Goal: Task Accomplishment & Management: Use online tool/utility

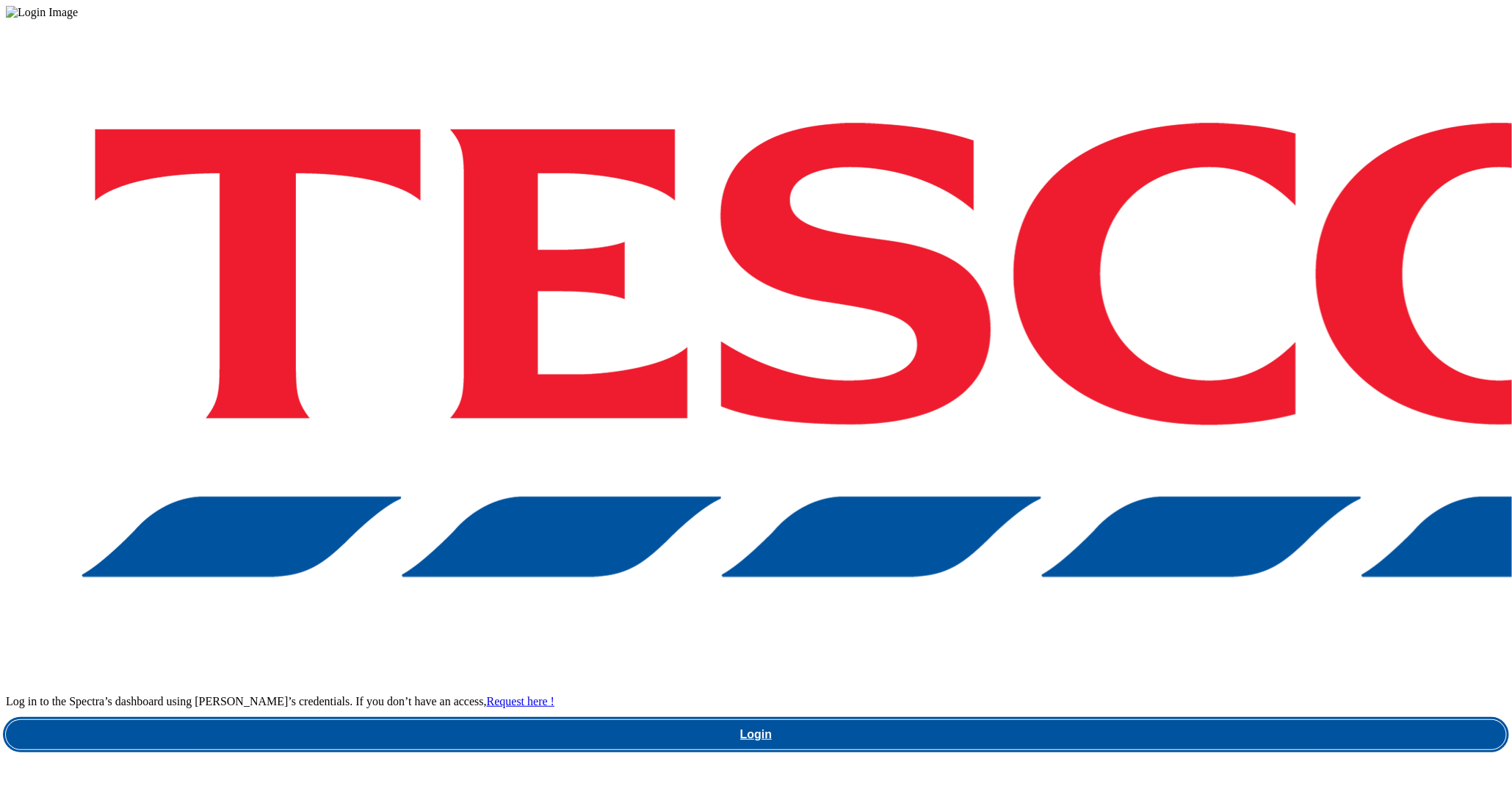
click at [1086, 720] on link "Login" at bounding box center [756, 734] width 1501 height 30
click at [1059, 720] on link "Login" at bounding box center [756, 734] width 1501 height 30
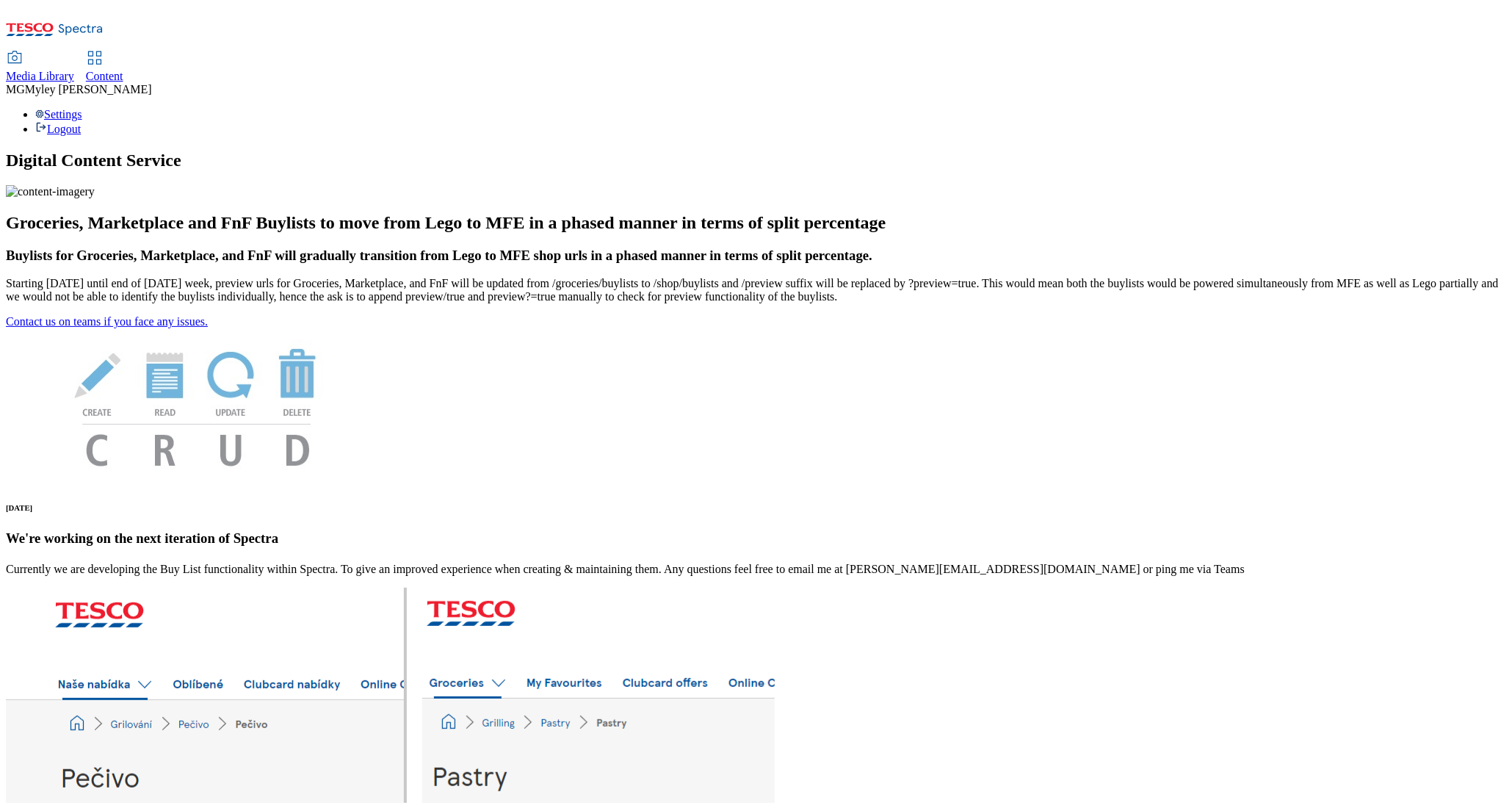
click at [74, 70] on span "Media Library" at bounding box center [40, 75] width 69 height 12
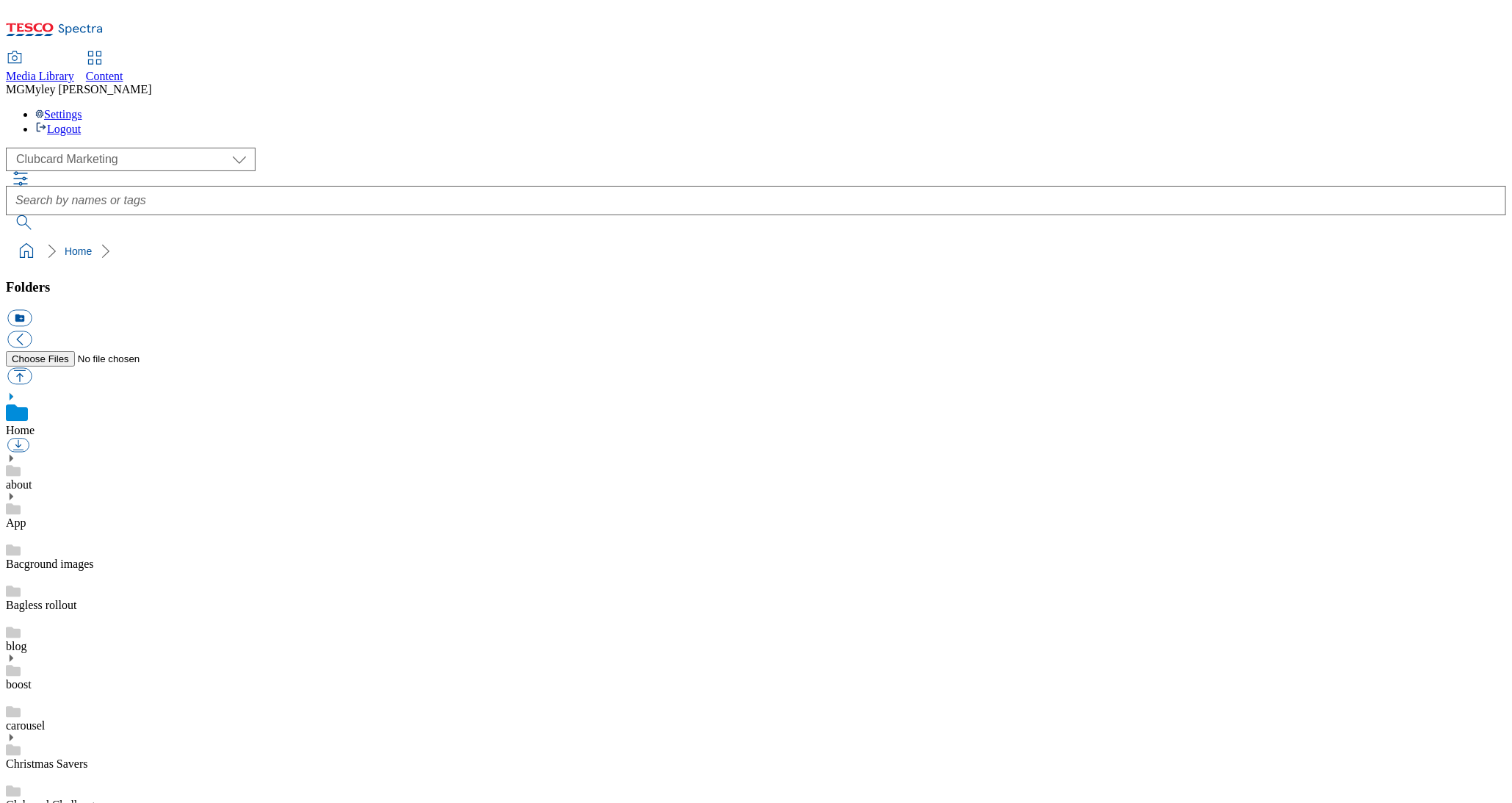
click at [94, 148] on div "( optional ) Clubcard Marketing Dotcom UK GHS Marketing UK GHS ROI iGHS Marketi…" at bounding box center [756, 159] width 1501 height 24
click at [72, 148] on select "Clubcard Marketing Dotcom UK GHS Marketing UK GHS ROI iGHS Marketing CE MCA CZ …" at bounding box center [131, 159] width 250 height 24
select select "flare-ghs-mktg"
drag, startPoint x: 50, startPoint y: 307, endPoint x: 96, endPoint y: 485, distance: 183.8
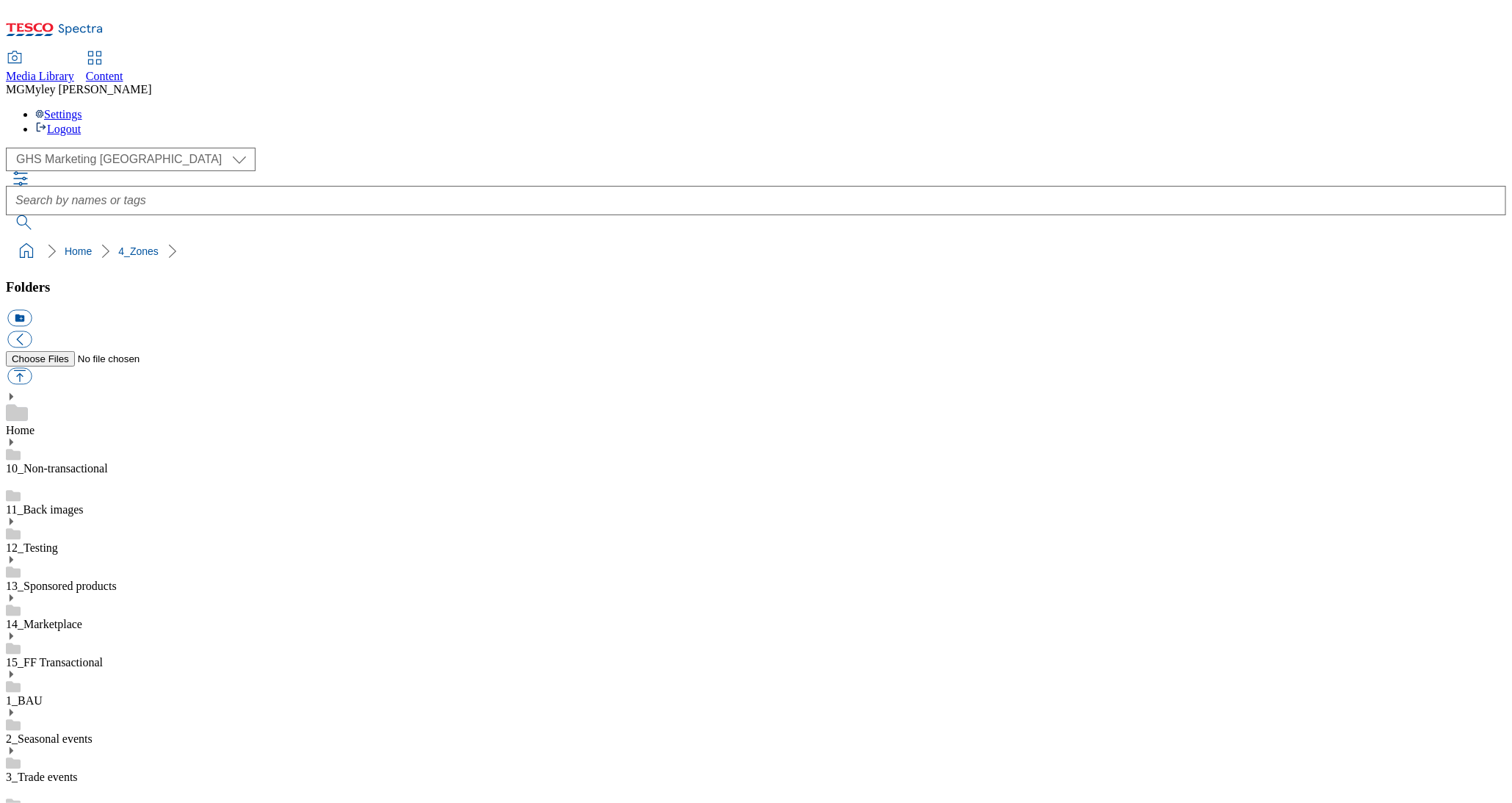
drag, startPoint x: 96, startPoint y: 485, endPoint x: 33, endPoint y: 484, distance: 63.0
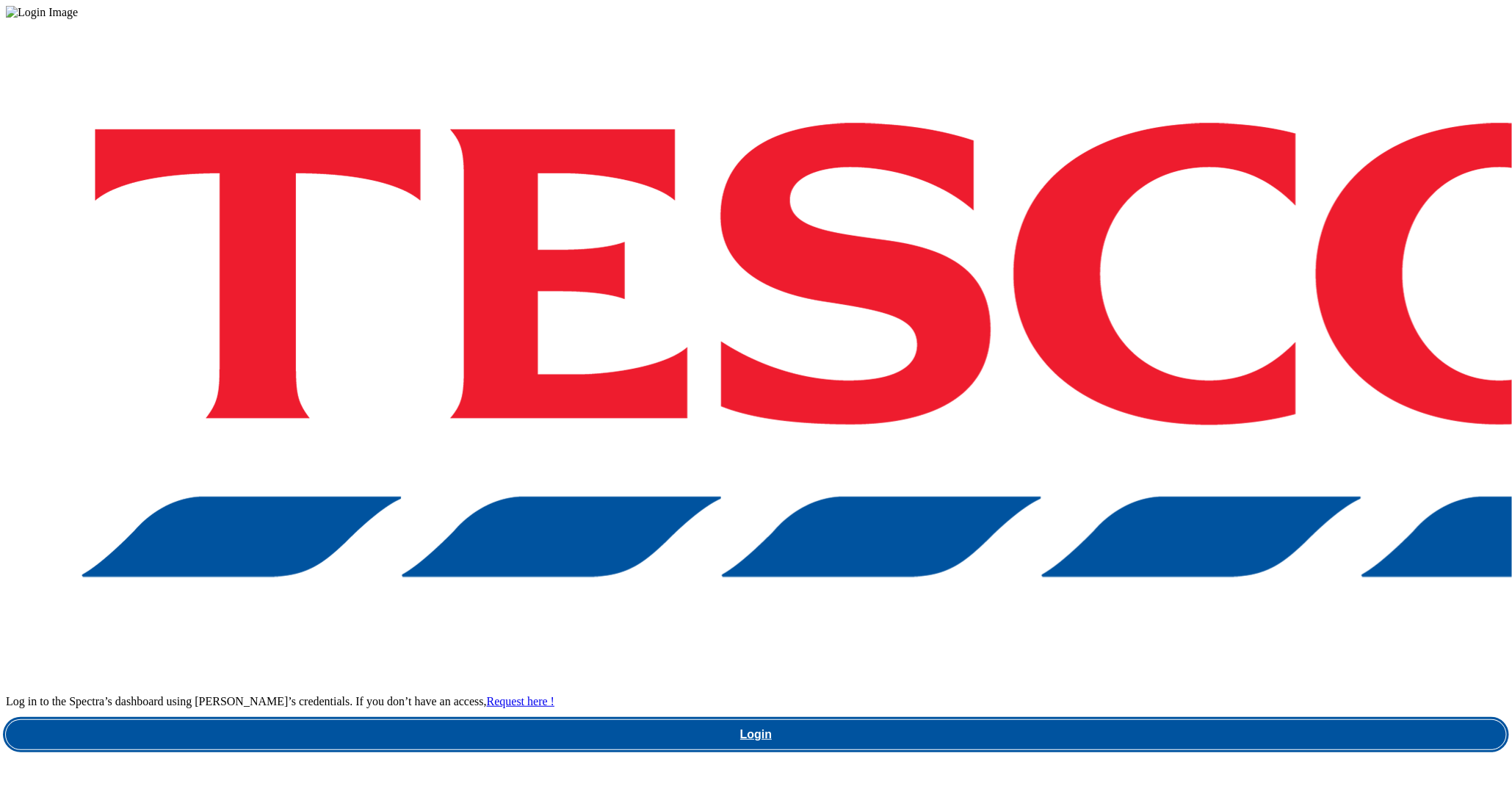
click at [1142, 720] on link "Login" at bounding box center [756, 734] width 1501 height 30
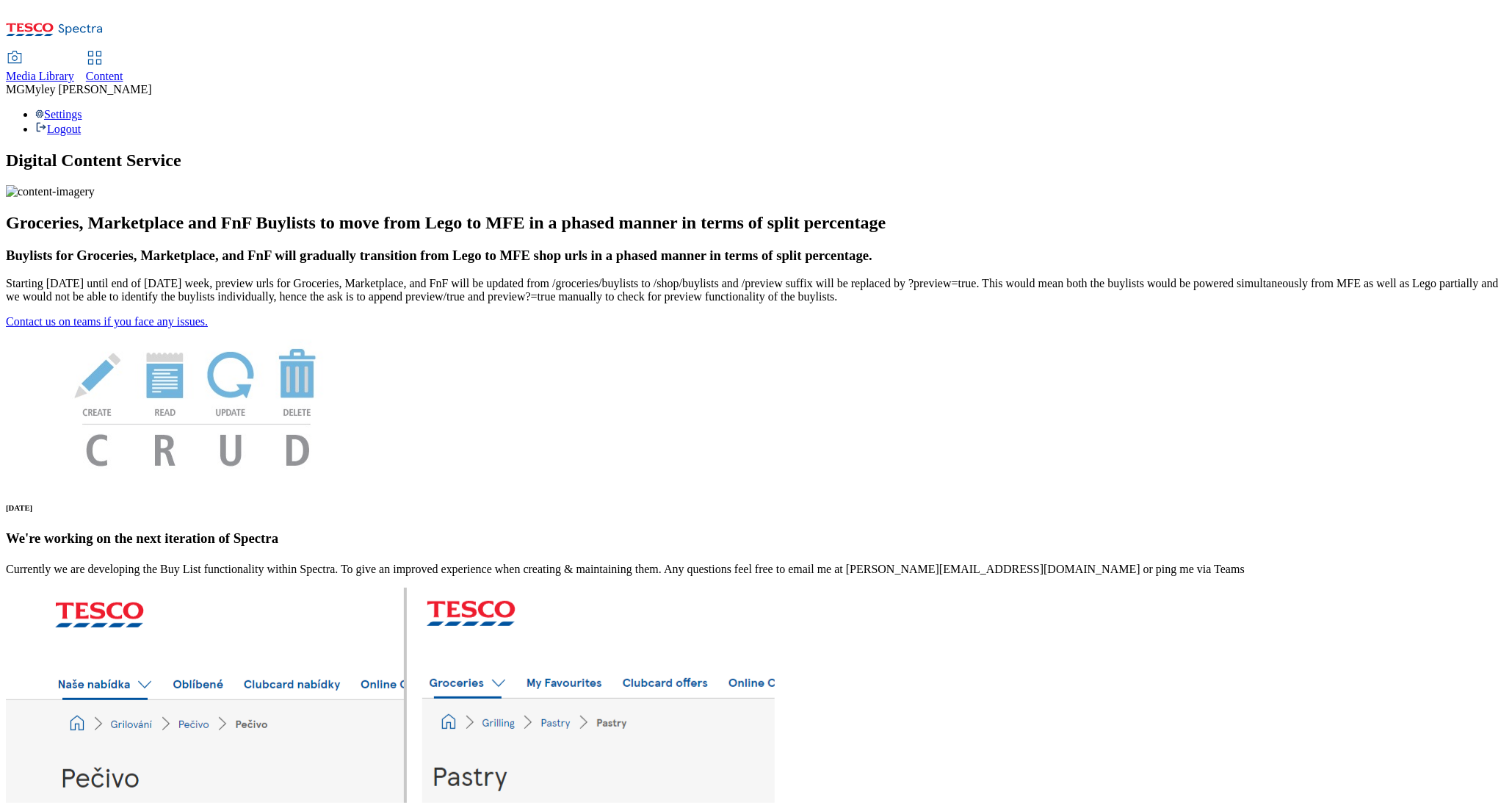
click at [74, 70] on span "Media Library" at bounding box center [40, 75] width 69 height 12
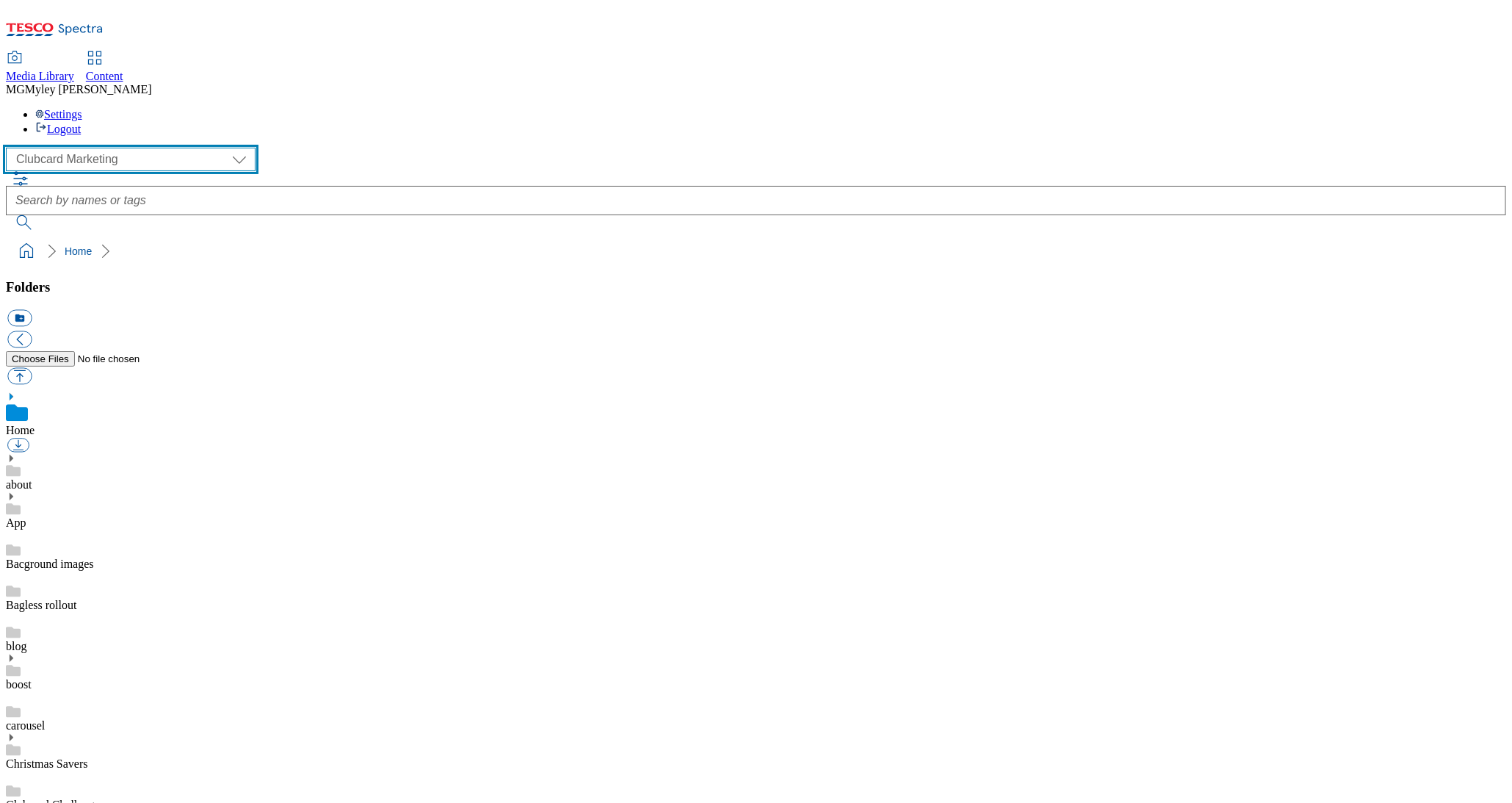
click at [94, 148] on select "Clubcard Marketing Dotcom UK GHS Marketing UK GHS ROI iGHS Marketing CE MCA CZ …" at bounding box center [131, 159] width 250 height 24
select select "flare-ghs-mktg"
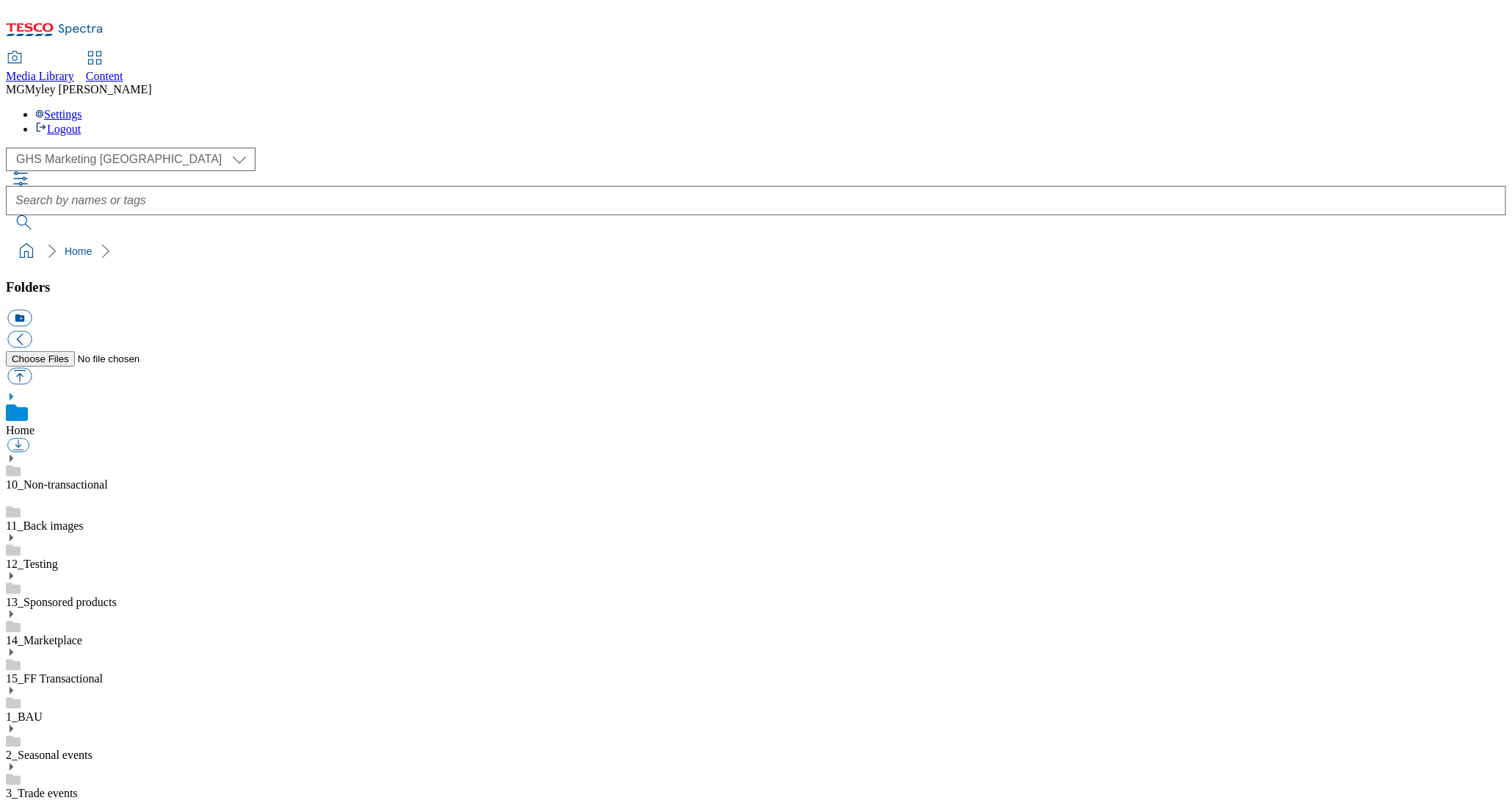
click at [80, 749] on link "2_Seasonal events" at bounding box center [49, 754] width 87 height 12
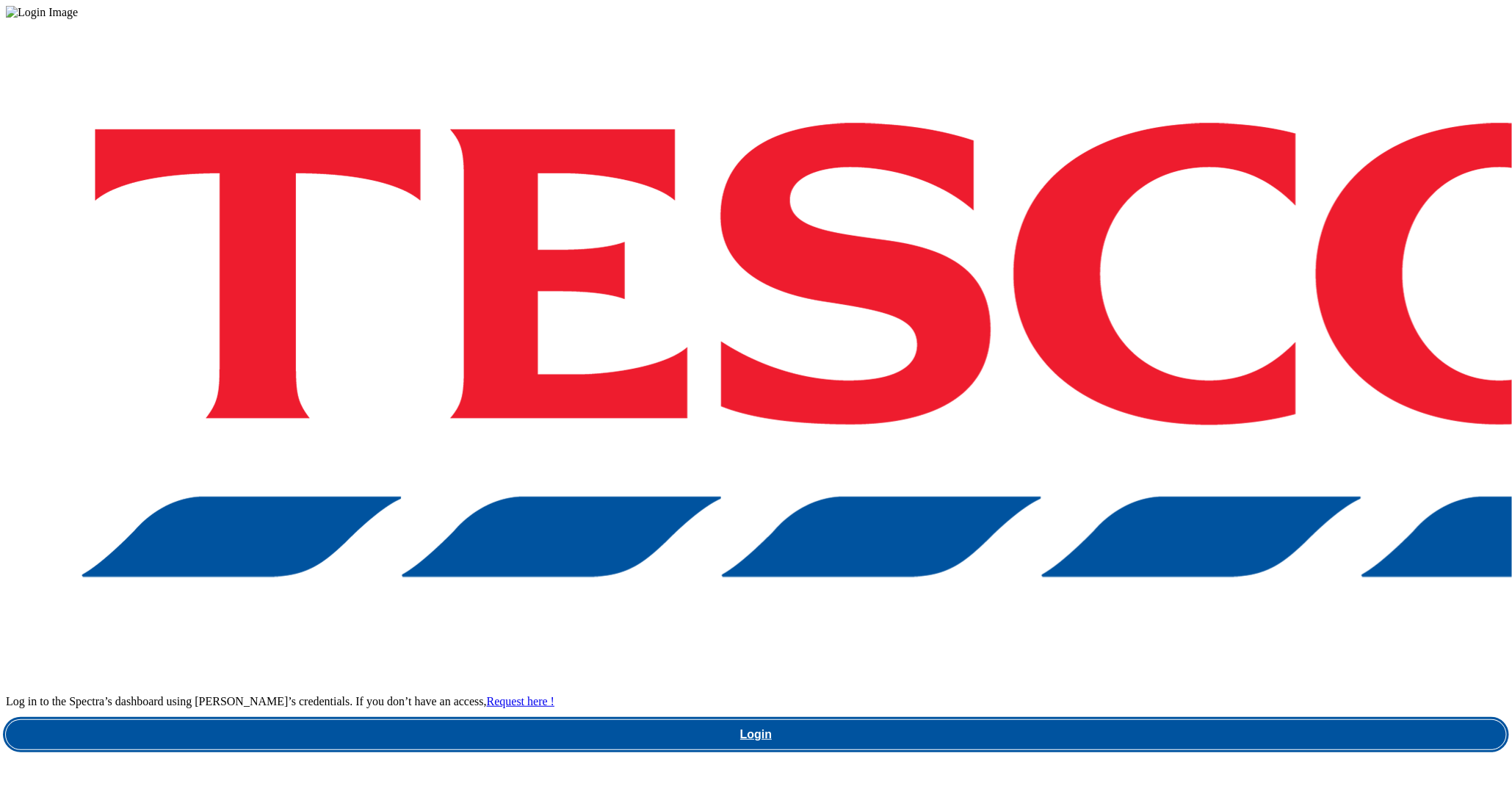
click at [1048, 720] on link "Login" at bounding box center [756, 734] width 1501 height 30
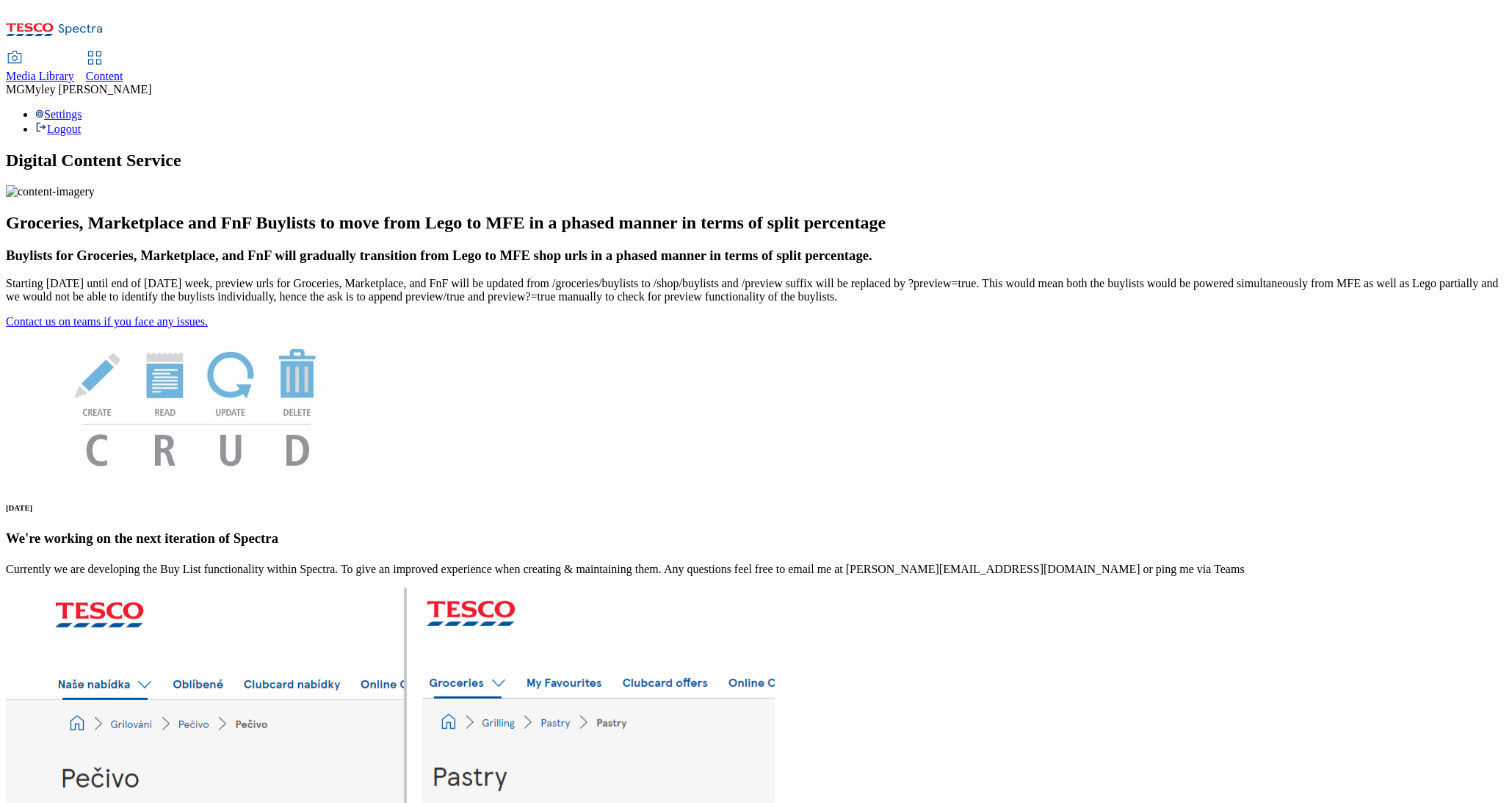
click at [123, 70] on div "Content" at bounding box center [104, 76] width 37 height 13
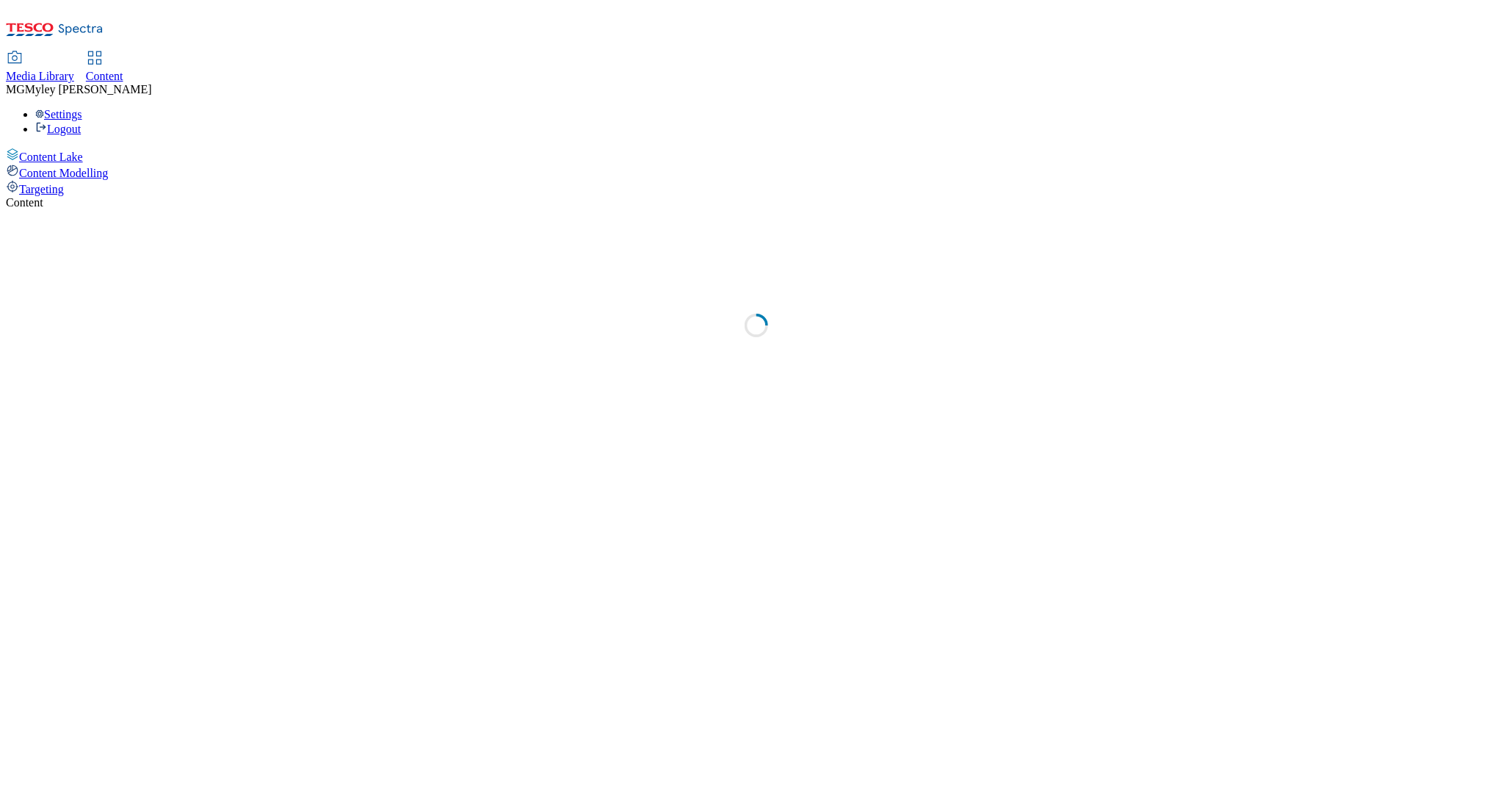
select select "ghs-[GEOGRAPHIC_DATA]"
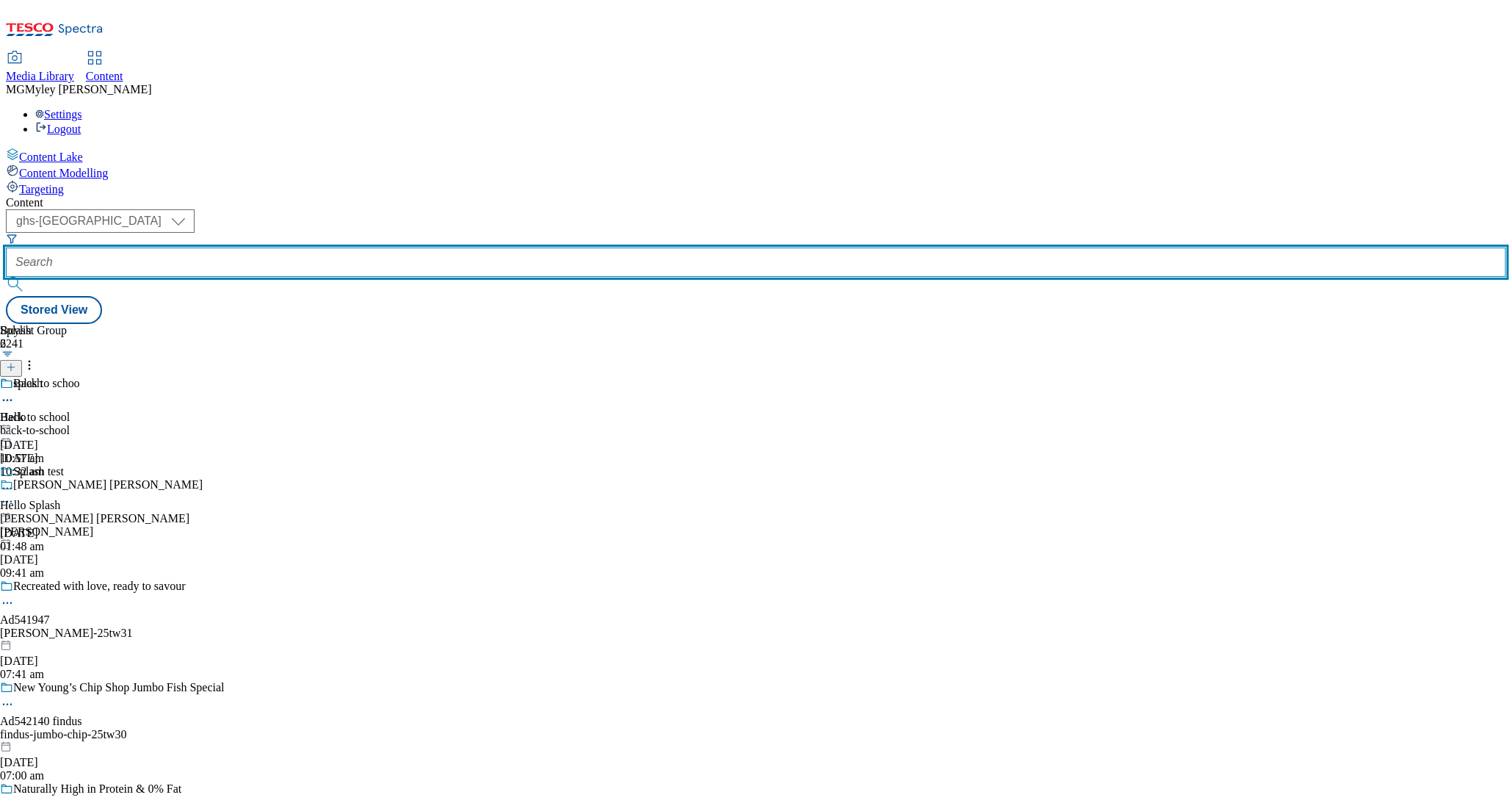
click at [354, 248] on input "text" at bounding box center [756, 262] width 1501 height 30
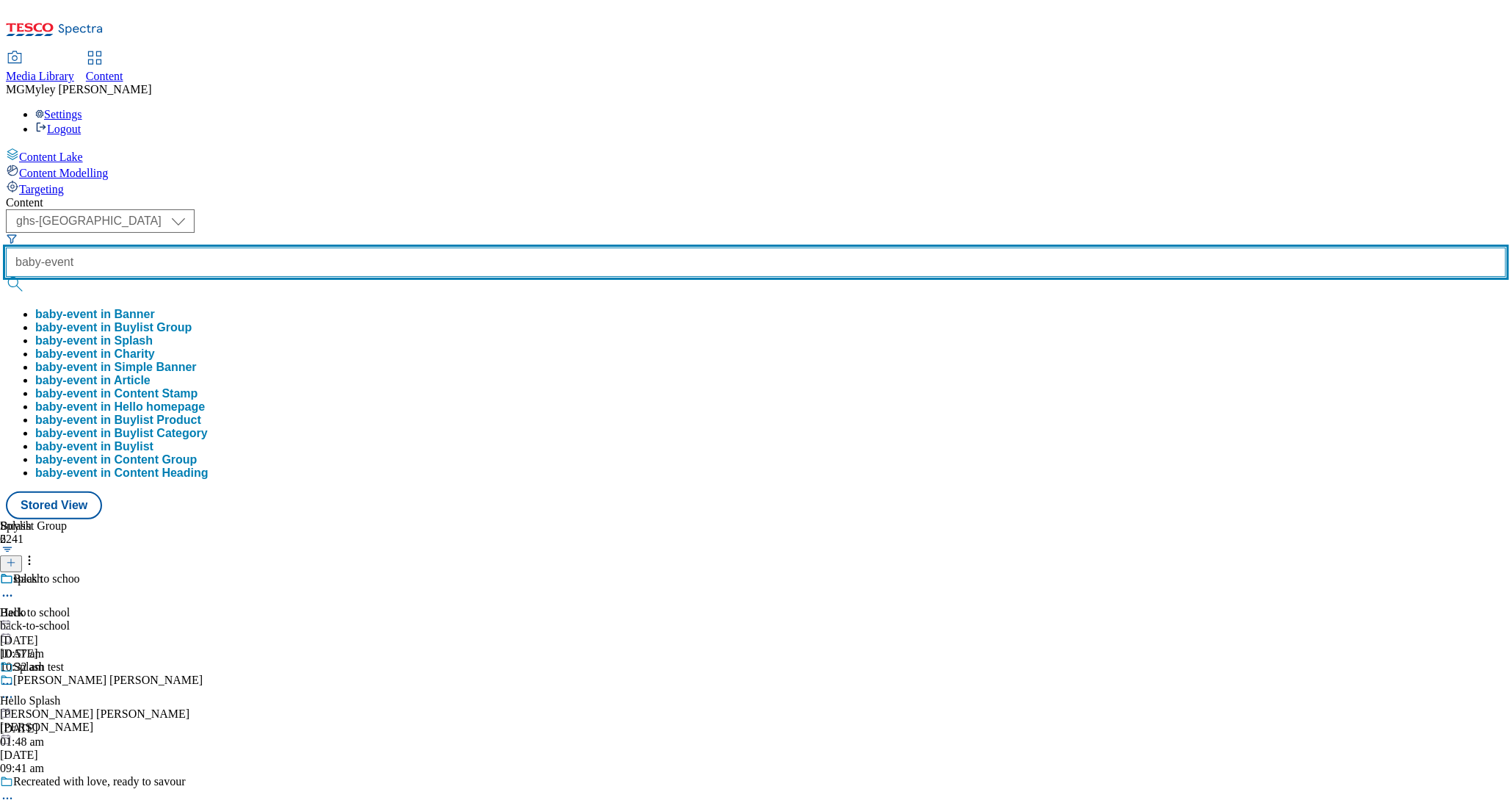
type input "baby-event"
click at [6, 277] on button "submit" at bounding box center [16, 283] width 21 height 14
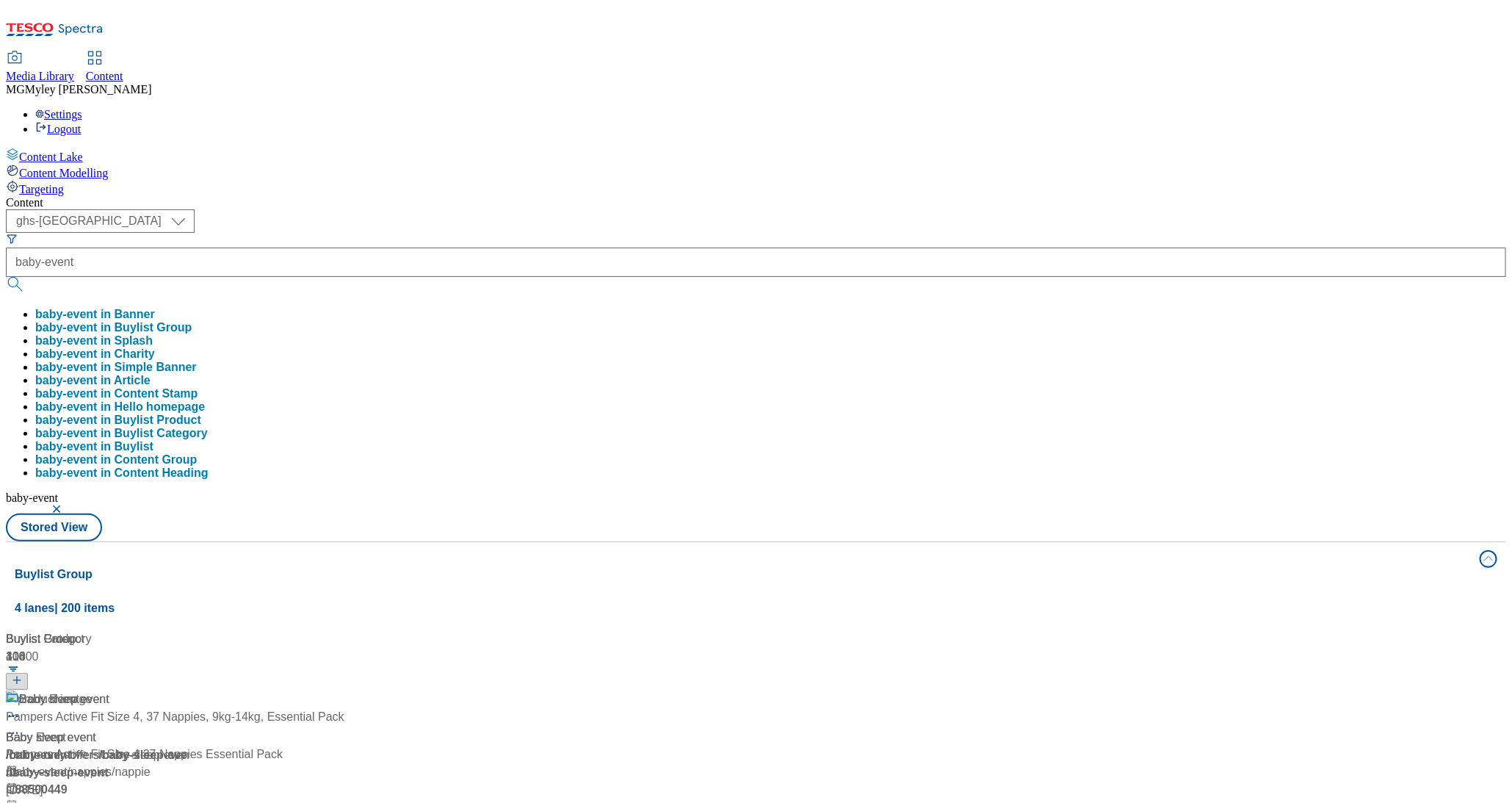
click at [619, 196] on div "Content ( optional ) ghs-roi ghs-[GEOGRAPHIC_DATA] ghs-uk baby-event baby-event…" at bounding box center [756, 690] width 1501 height 986
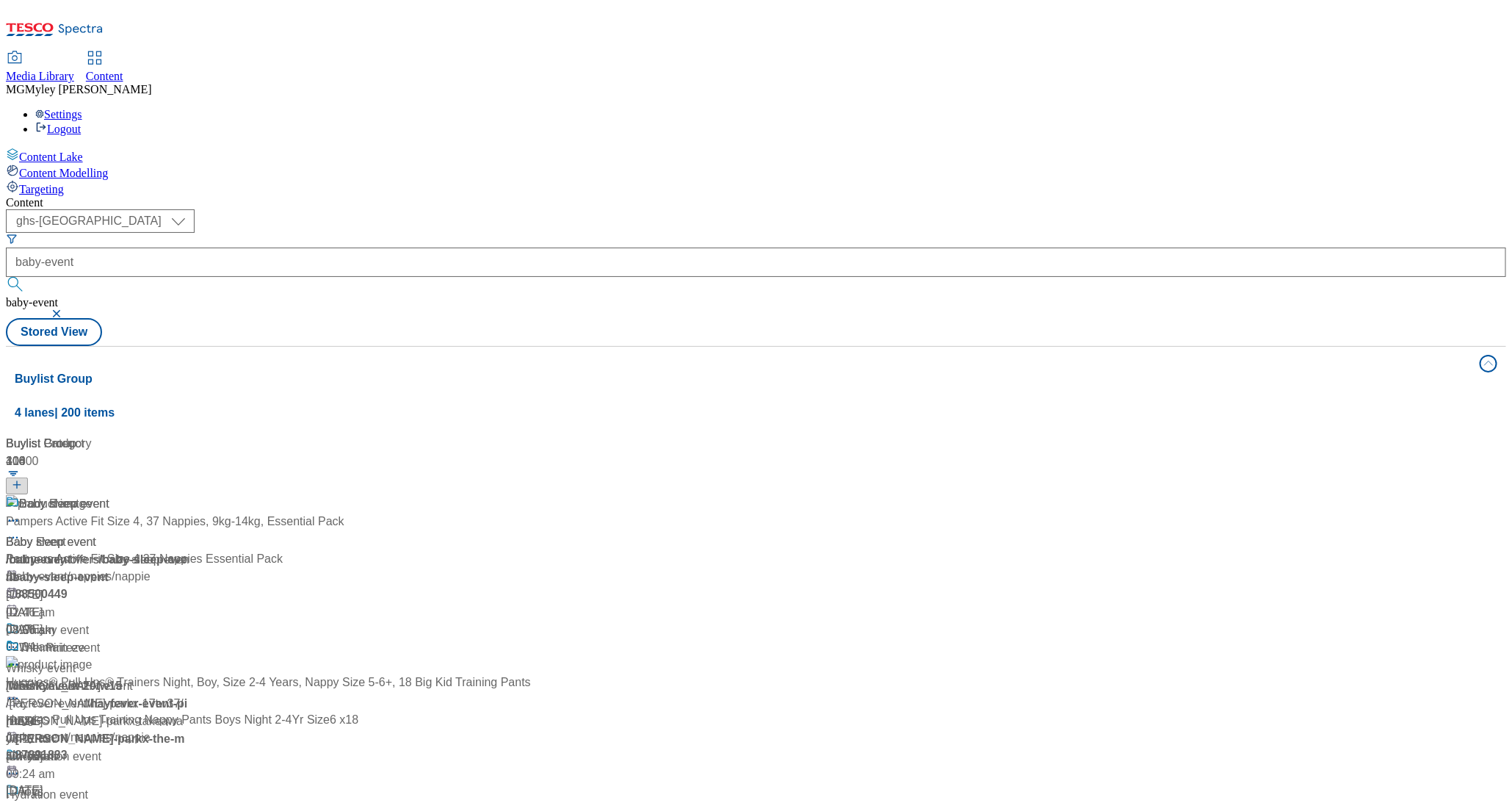
click at [66, 533] on div "Baby Event" at bounding box center [35, 542] width 60 height 17
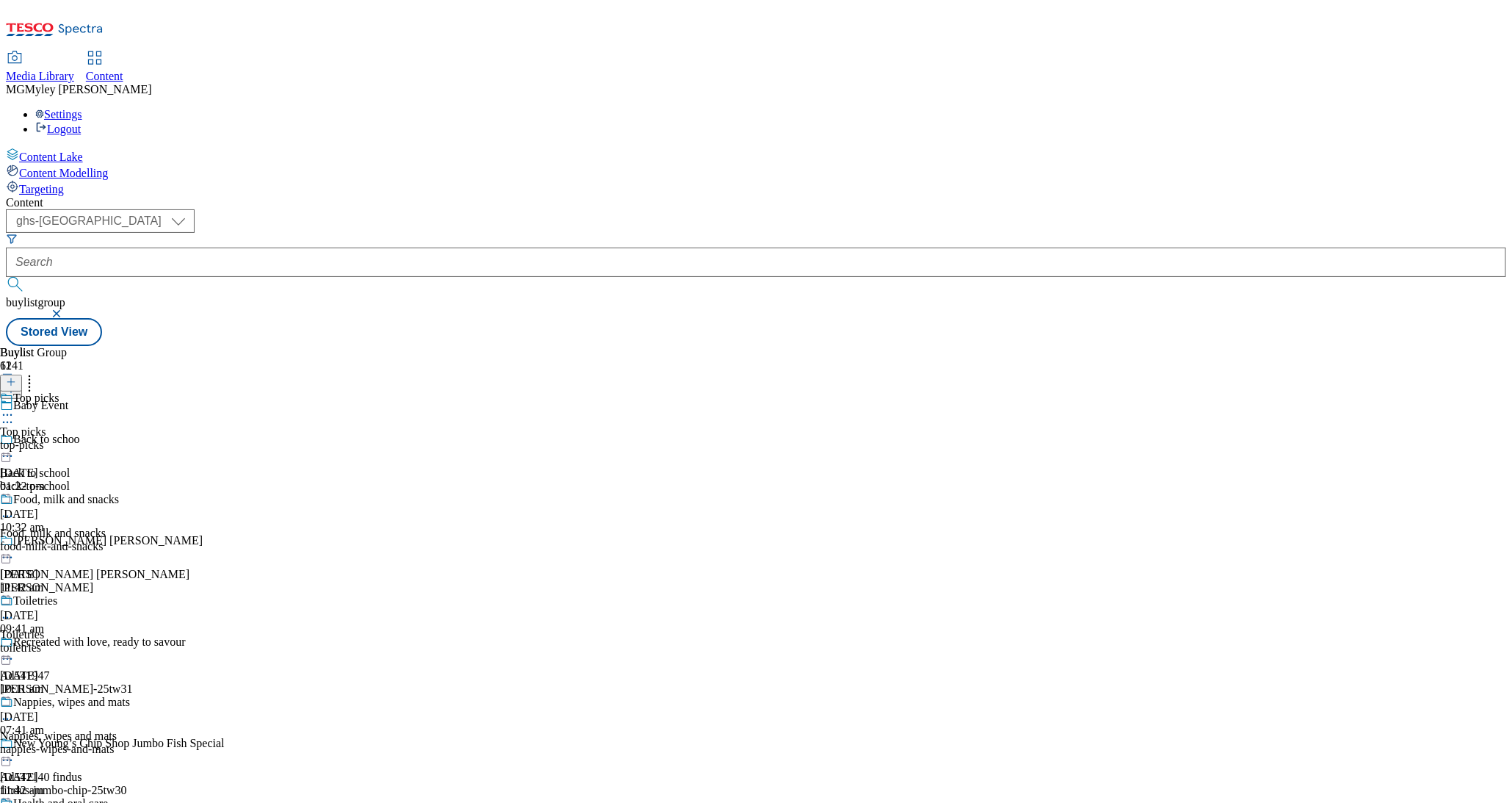
click at [163, 439] on div "top-picks" at bounding box center [81, 445] width 163 height 13
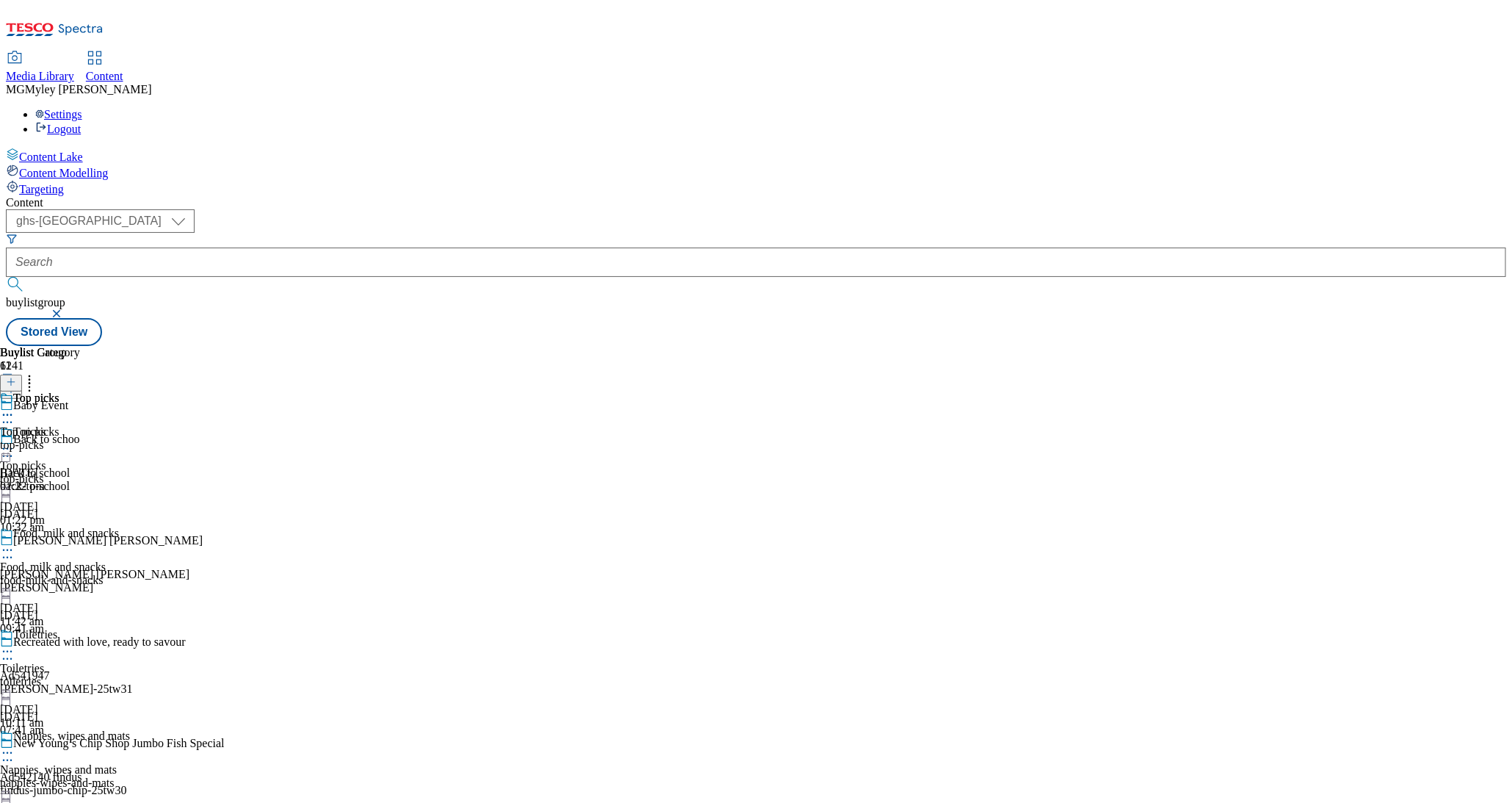
click at [14, 442] on icon at bounding box center [7, 448] width 14 height 14
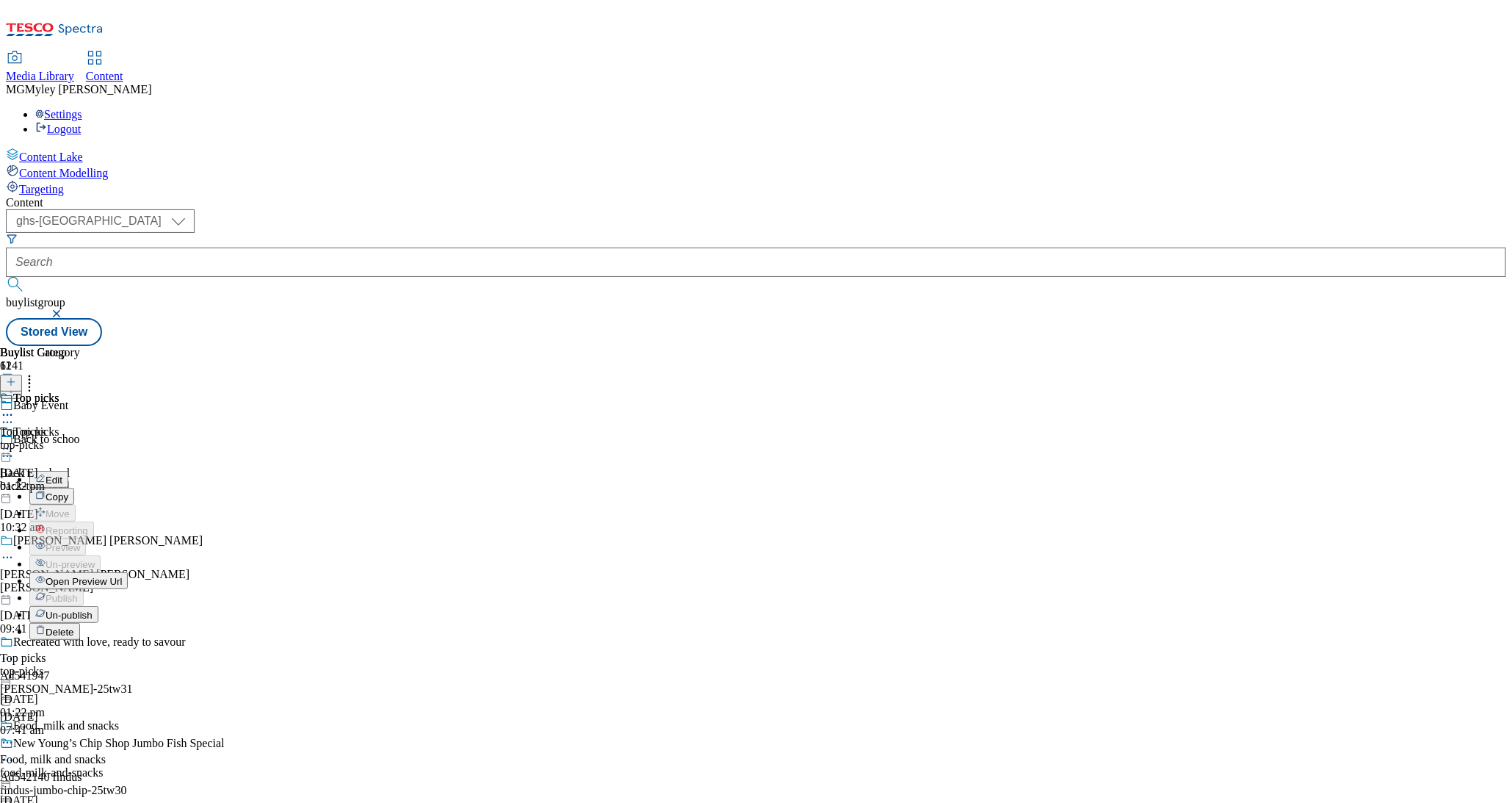
click at [122, 576] on span "Open Preview Url" at bounding box center [84, 582] width 76 height 11
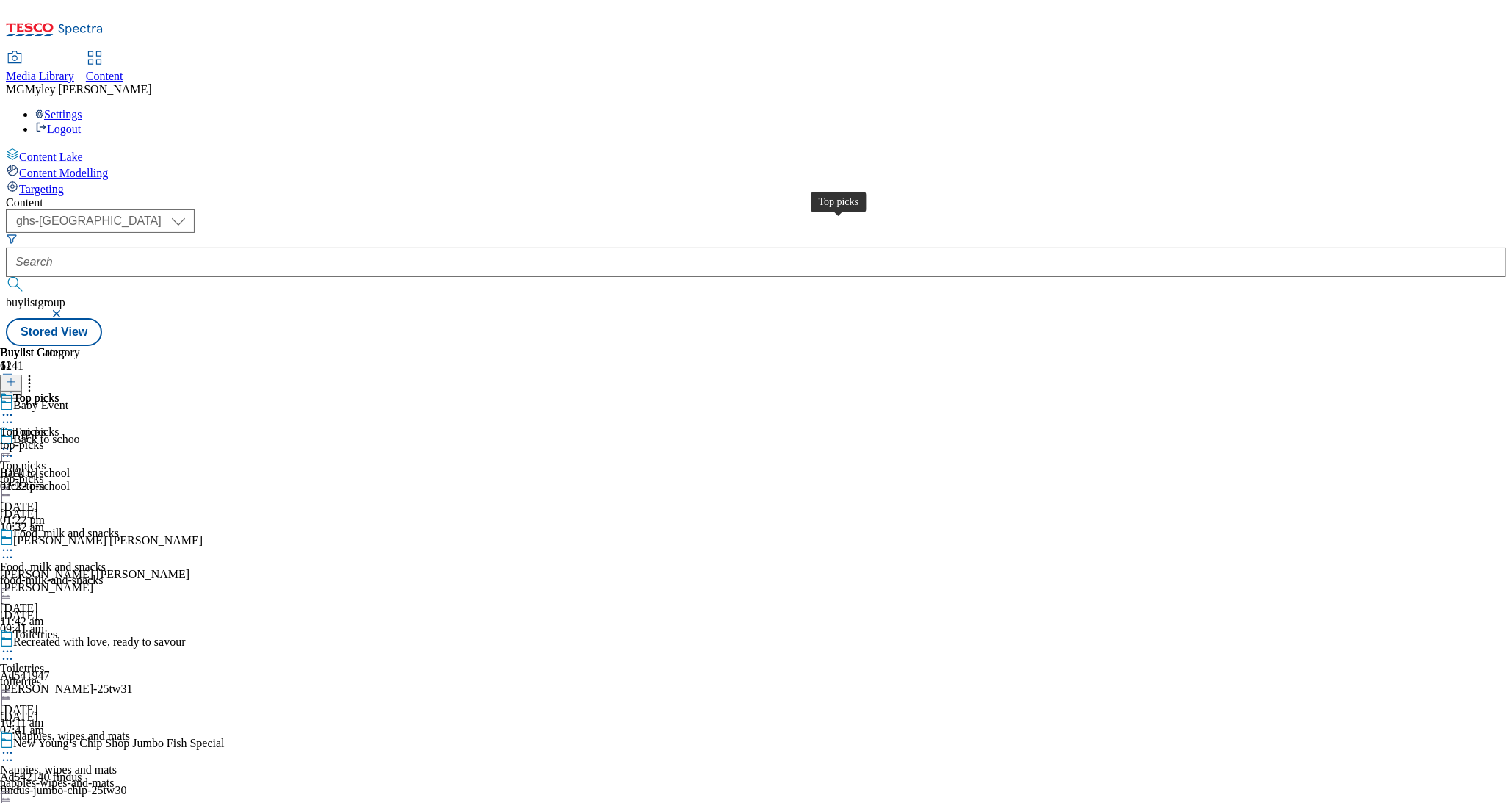
click at [59, 392] on span "Top picks" at bounding box center [36, 400] width 46 height 16
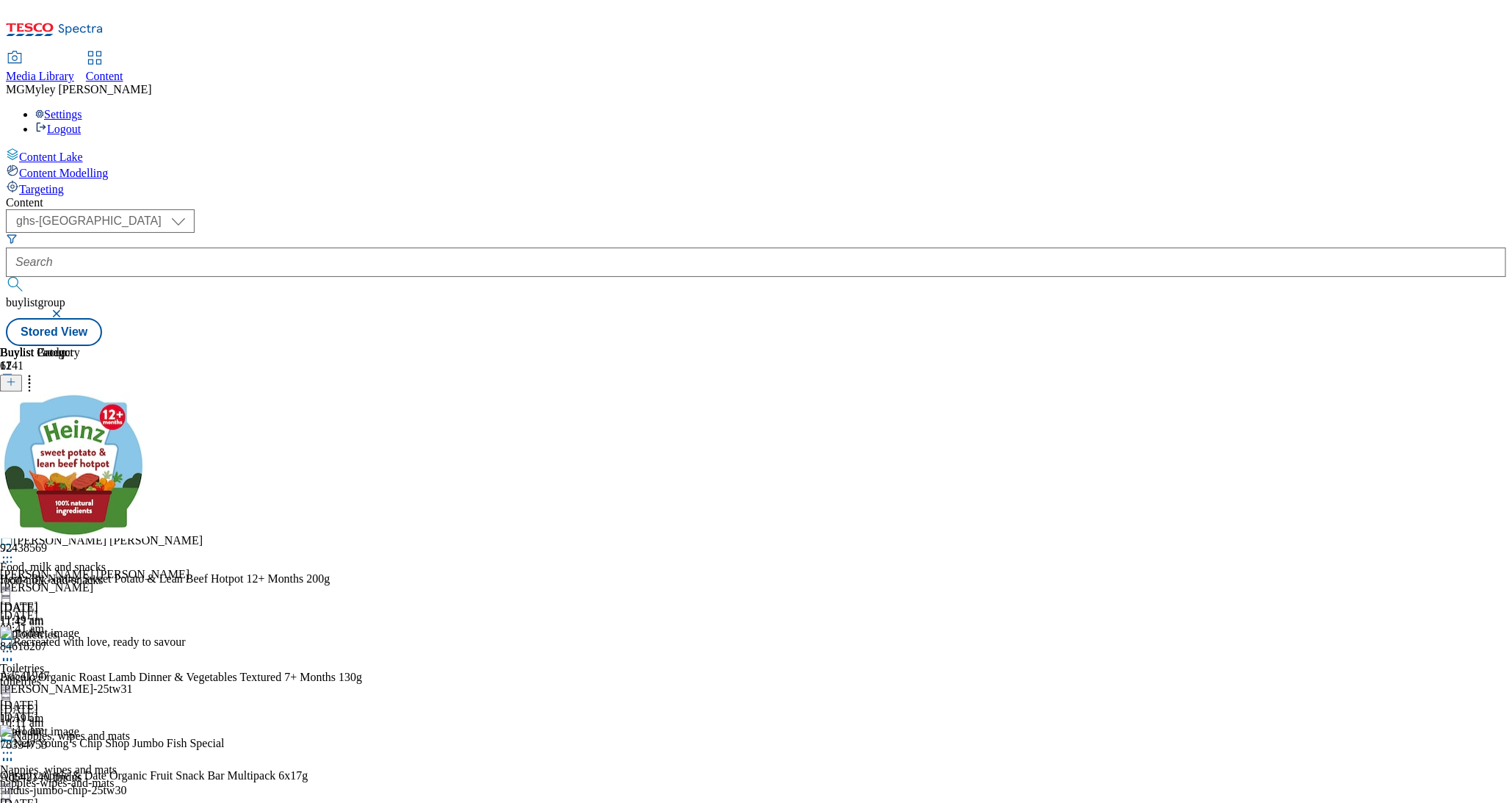
click at [14, 442] on icon at bounding box center [7, 448] width 14 height 14
click at [92, 609] on span "Un-publish" at bounding box center [69, 615] width 47 height 11
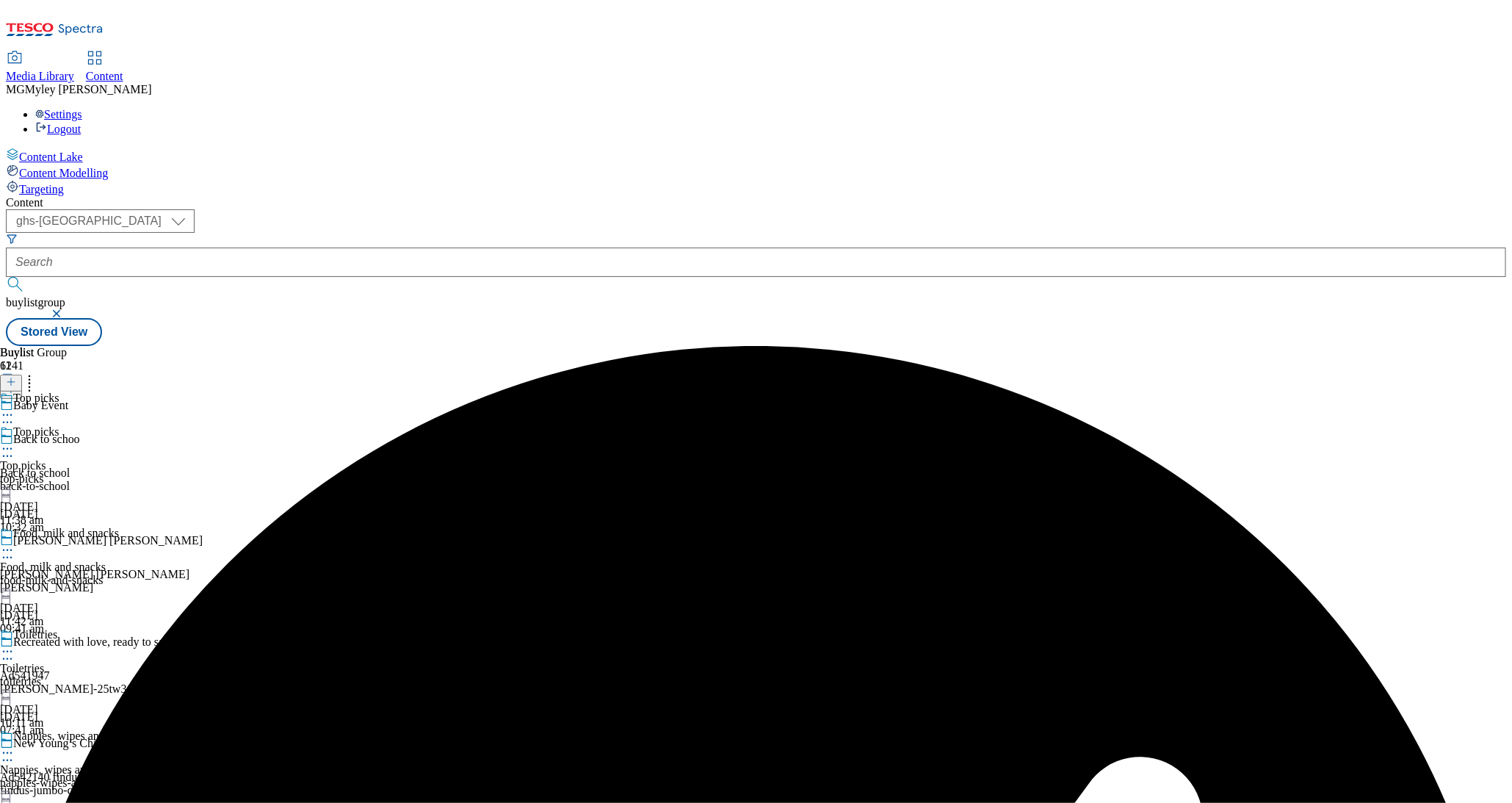
click at [14, 442] on icon at bounding box center [7, 448] width 14 height 14
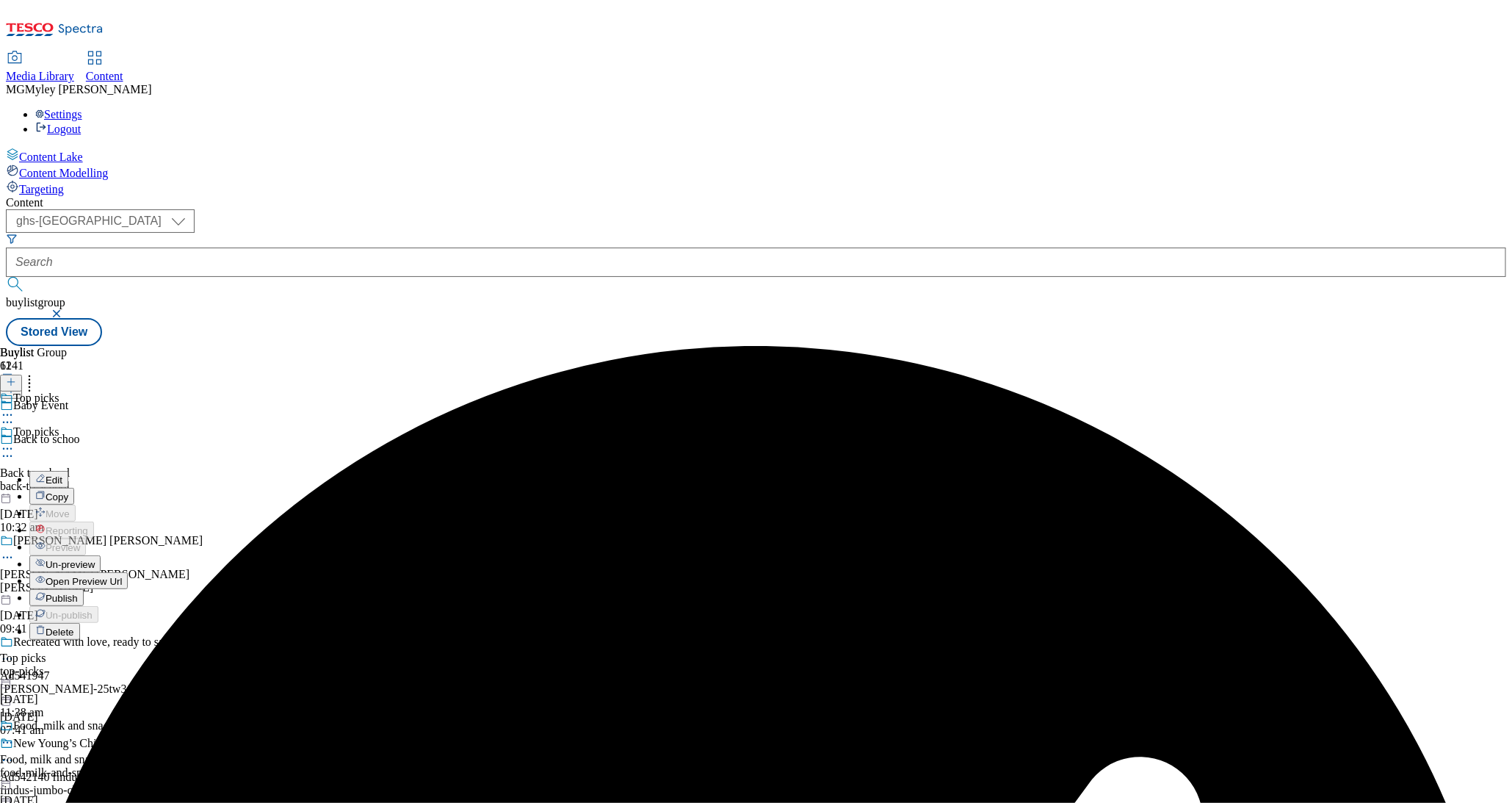
click at [94, 559] on span "Un-preview" at bounding box center [71, 565] width 50 height 11
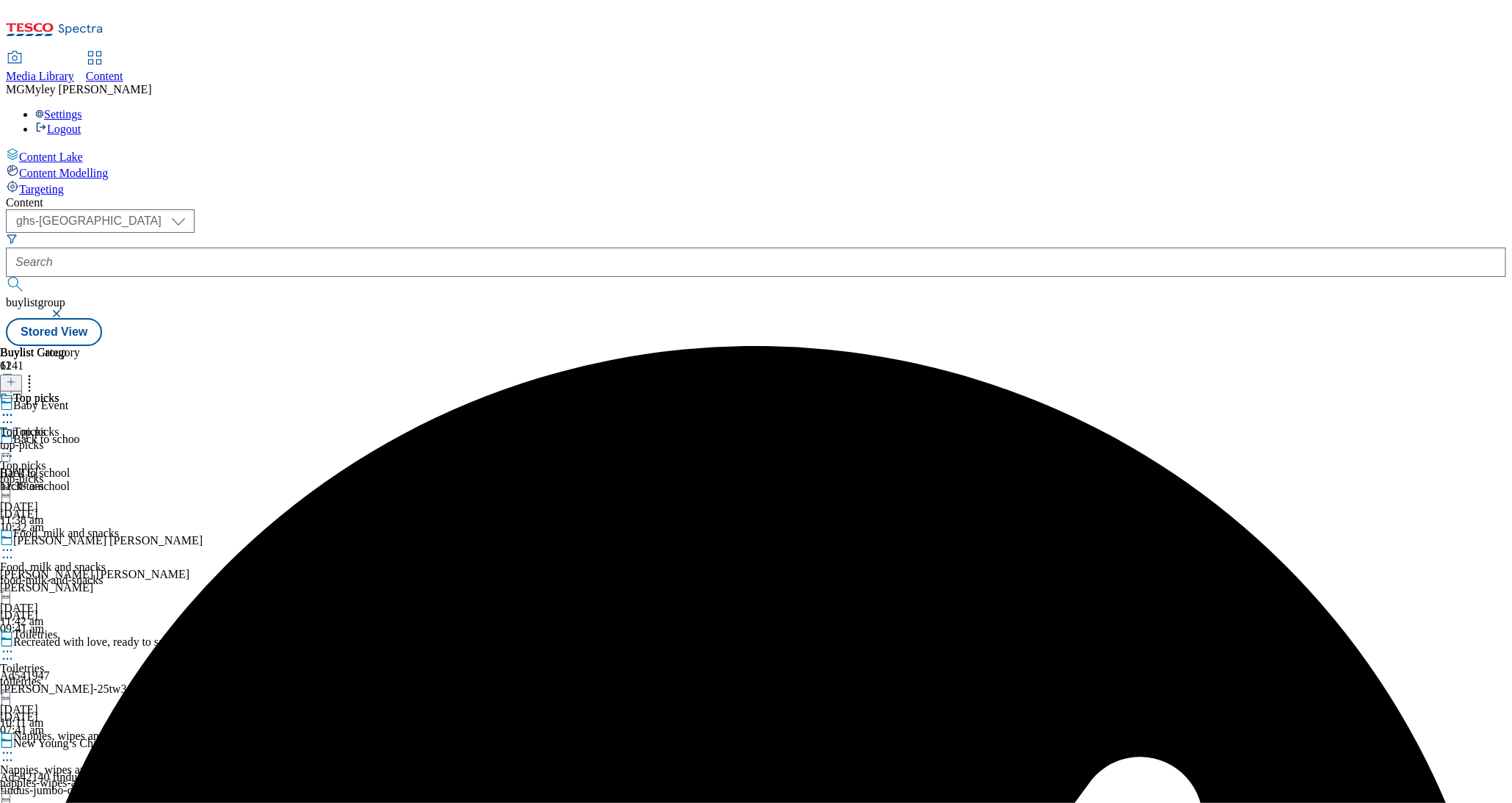
click at [80, 439] on div "top-picks" at bounding box center [40, 445] width 80 height 13
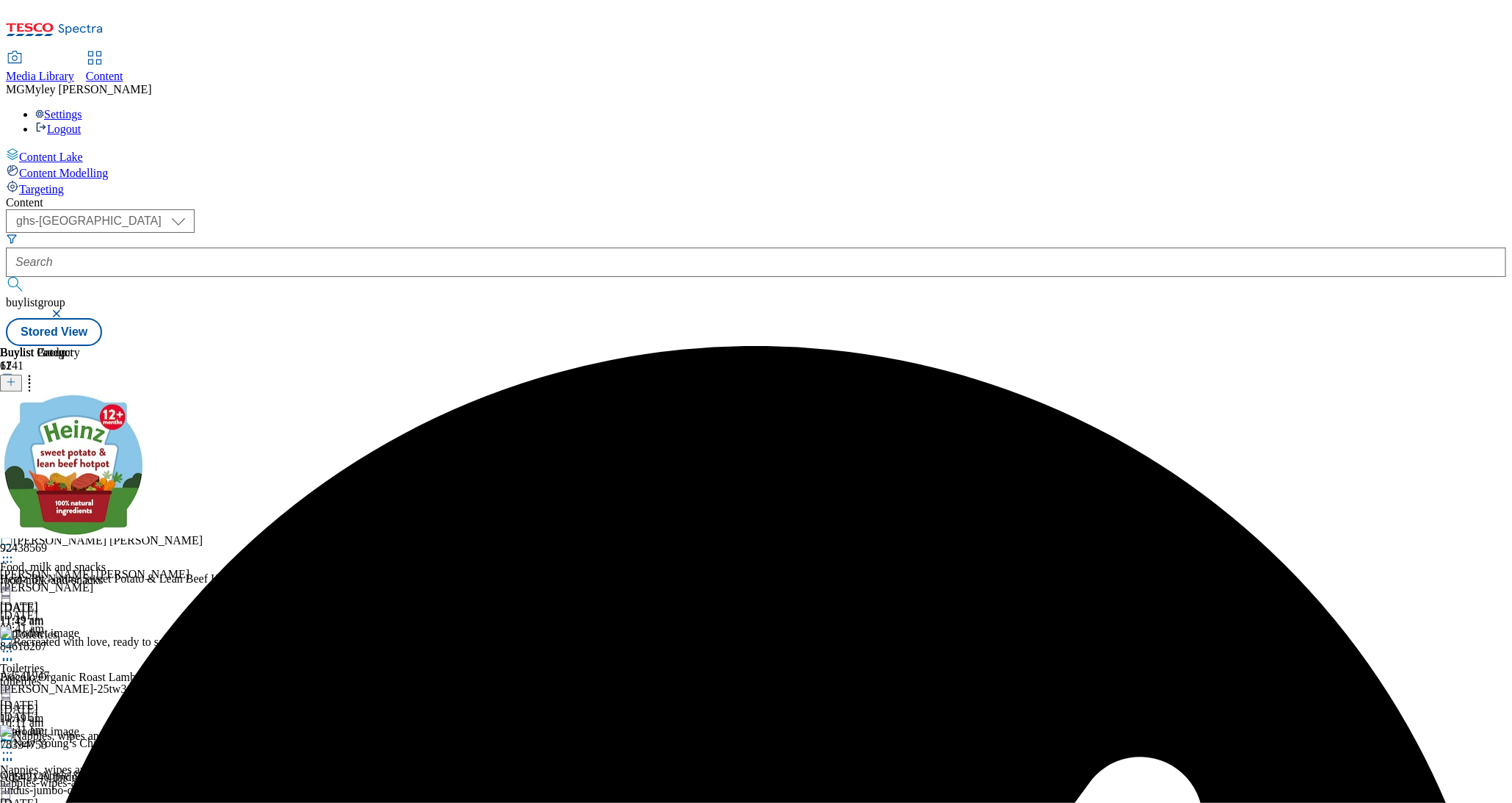
click at [37, 373] on icon at bounding box center [29, 380] width 14 height 14
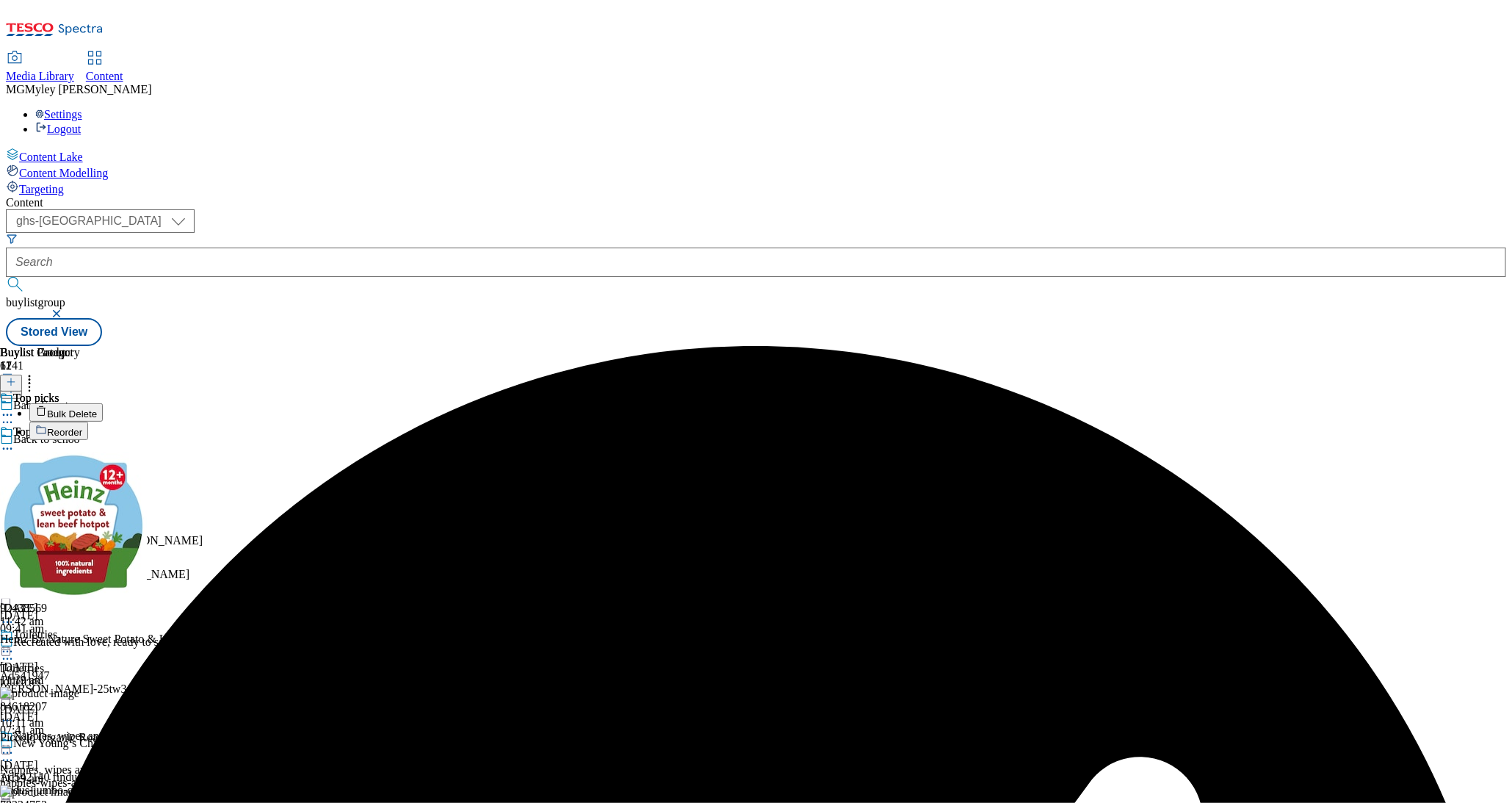
click at [97, 408] on span "Bulk Delete" at bounding box center [72, 414] width 50 height 11
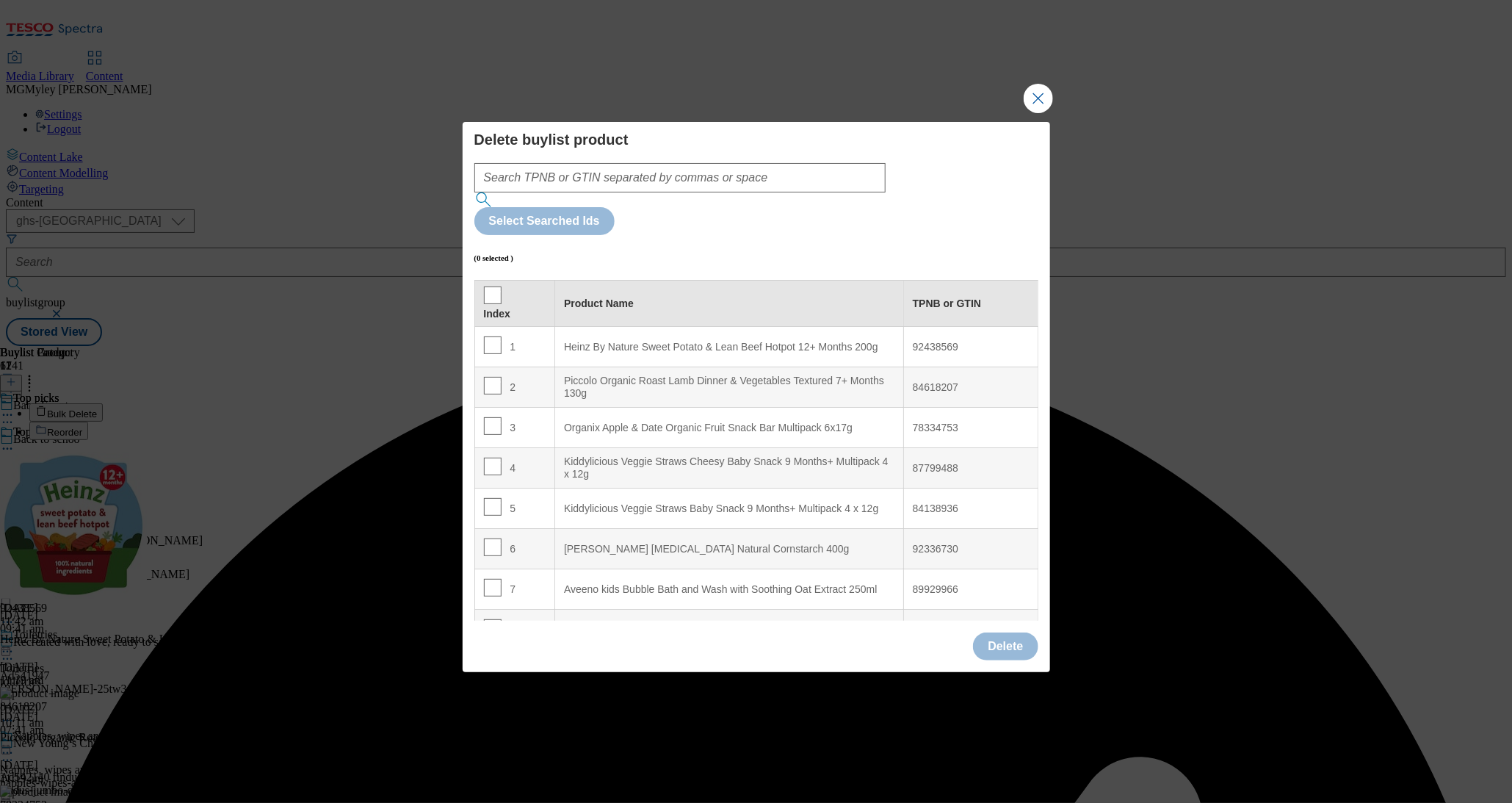
click at [489, 280] on th "Index" at bounding box center [515, 303] width 81 height 47
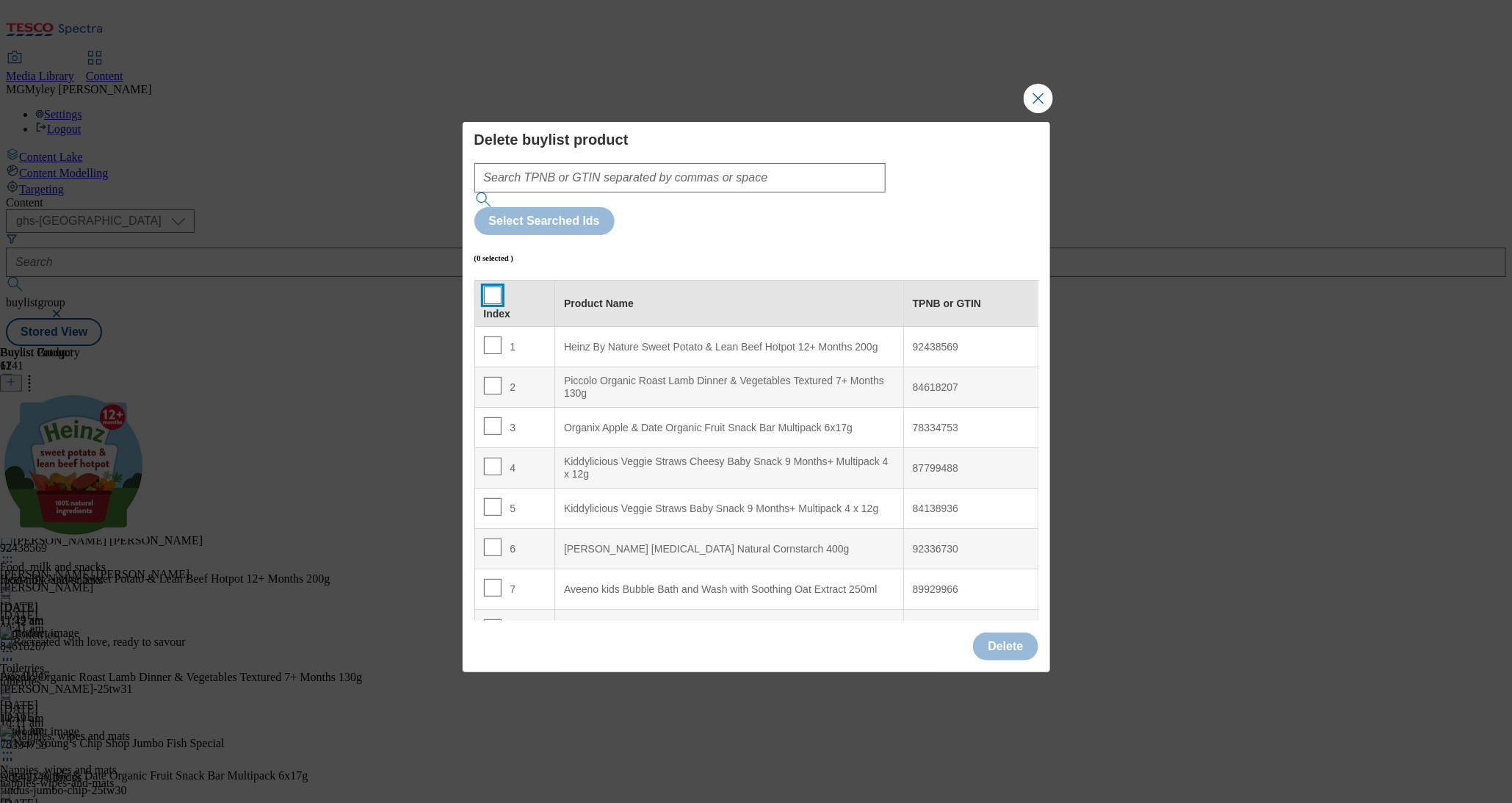
click at [491, 286] on input "Modal" at bounding box center [493, 295] width 17 height 17
checkbox input "true"
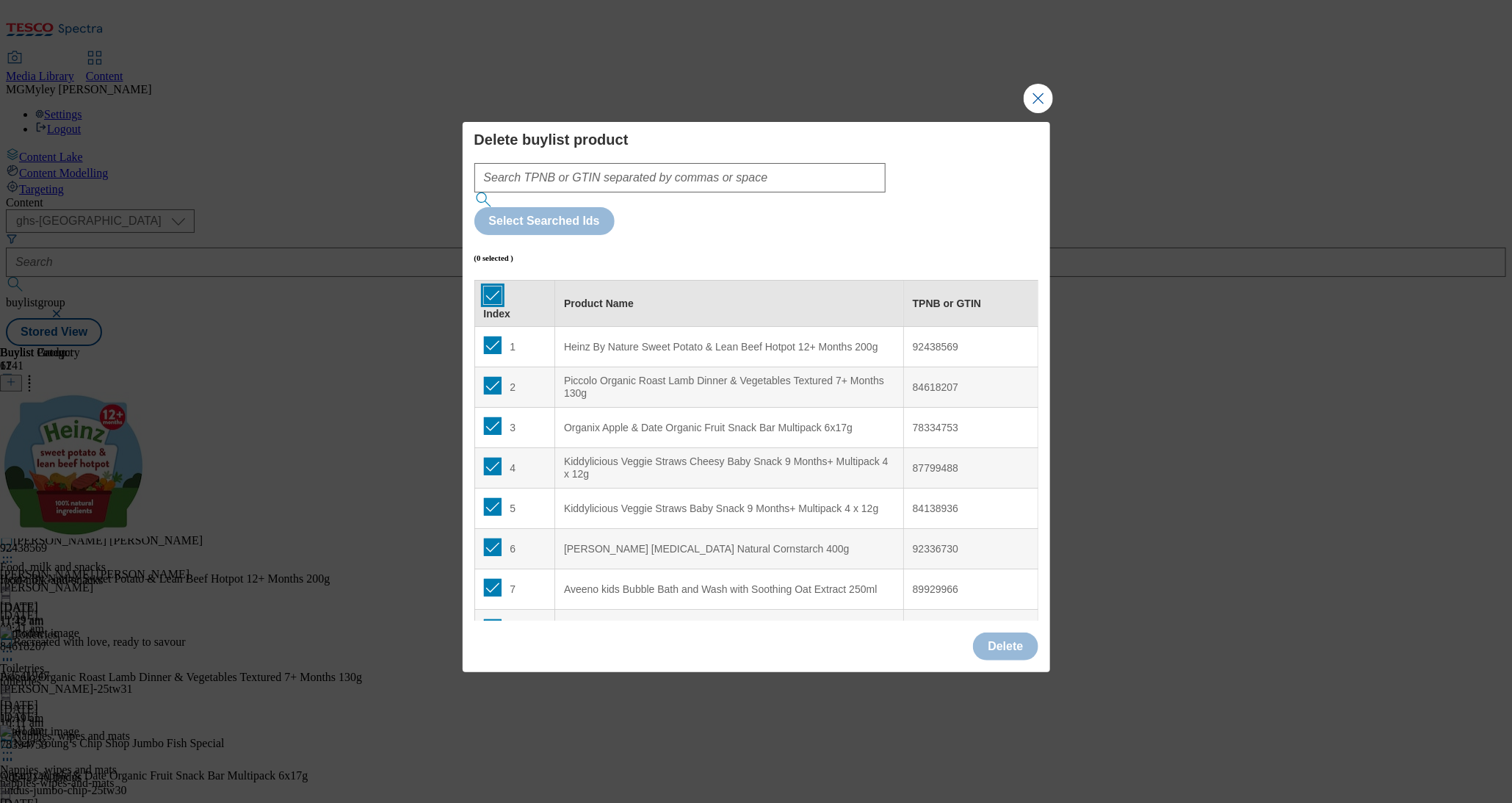
checkbox input "true"
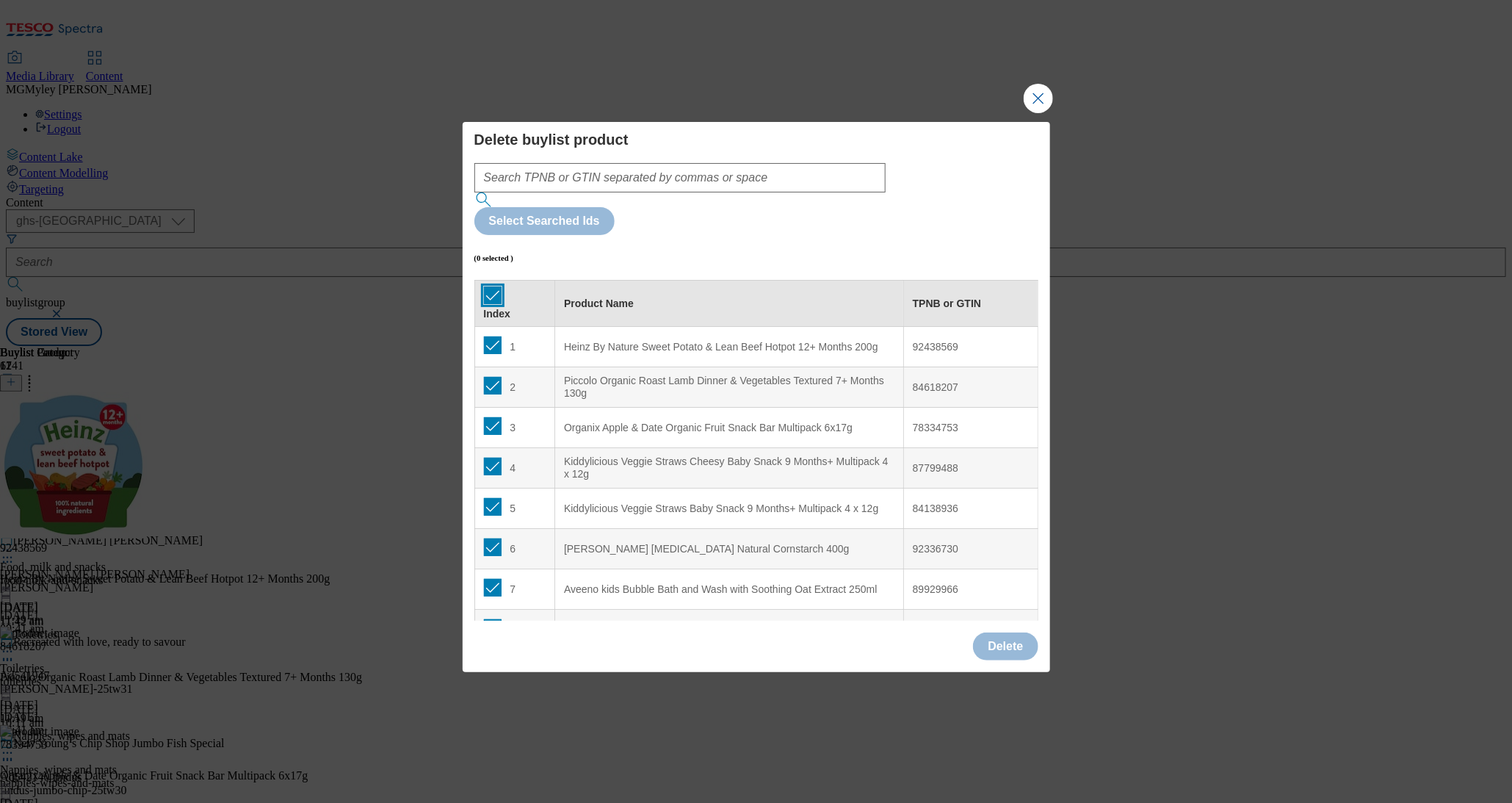
checkbox input "true"
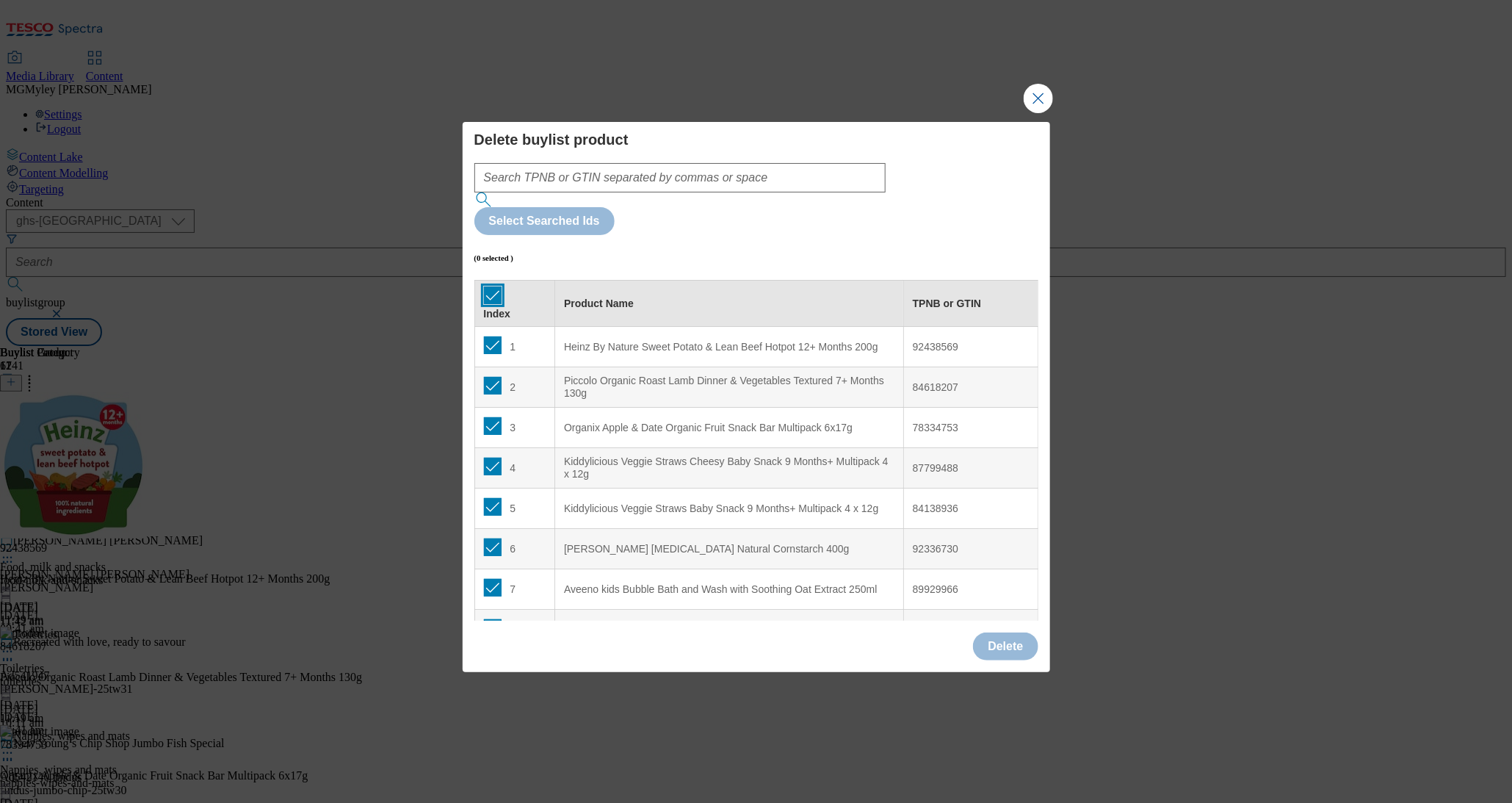
checkbox input "true"
click at [1029, 632] on button "Delete" at bounding box center [1006, 646] width 65 height 28
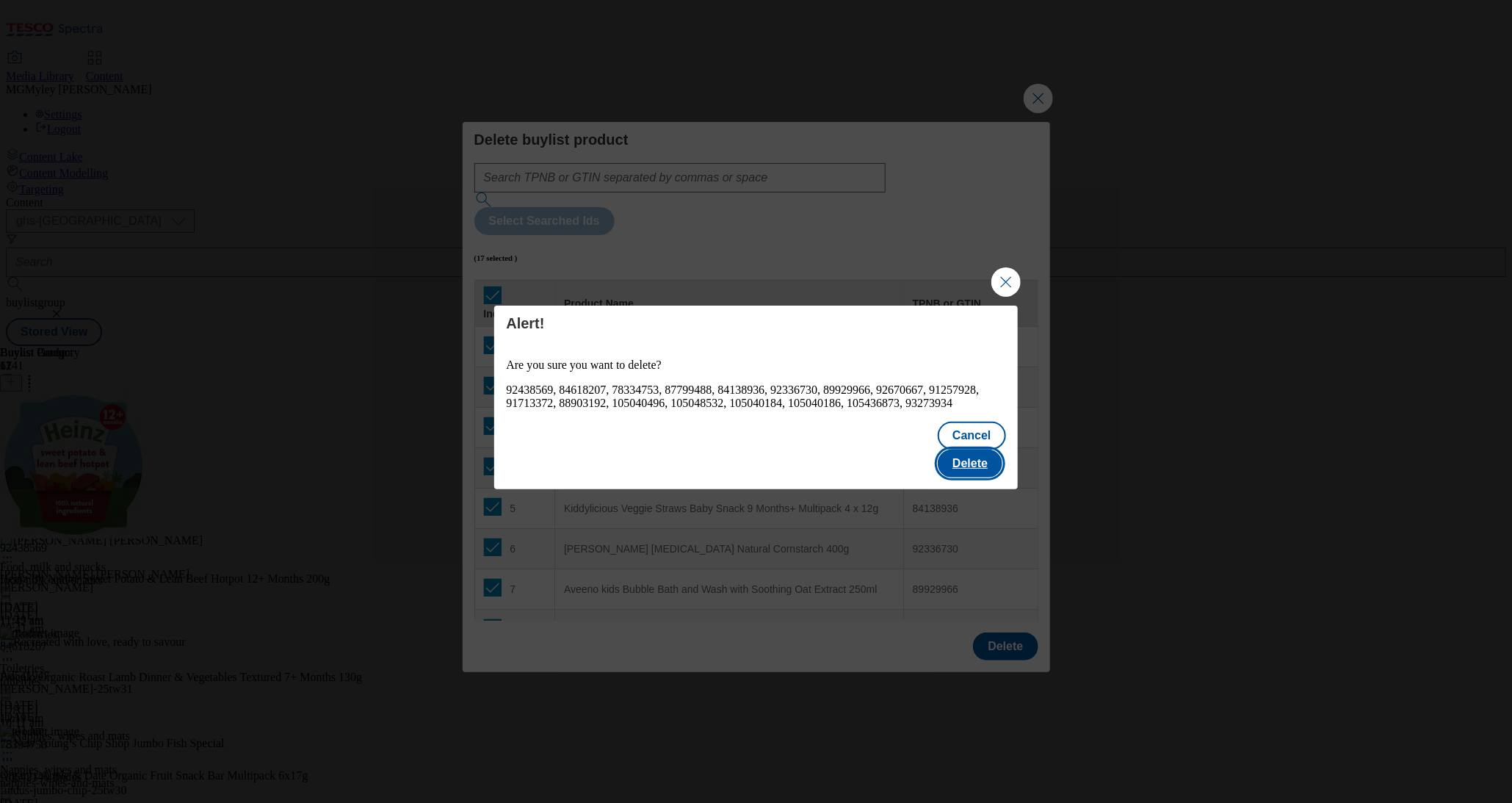
click at [978, 460] on button "Delete" at bounding box center [971, 463] width 65 height 28
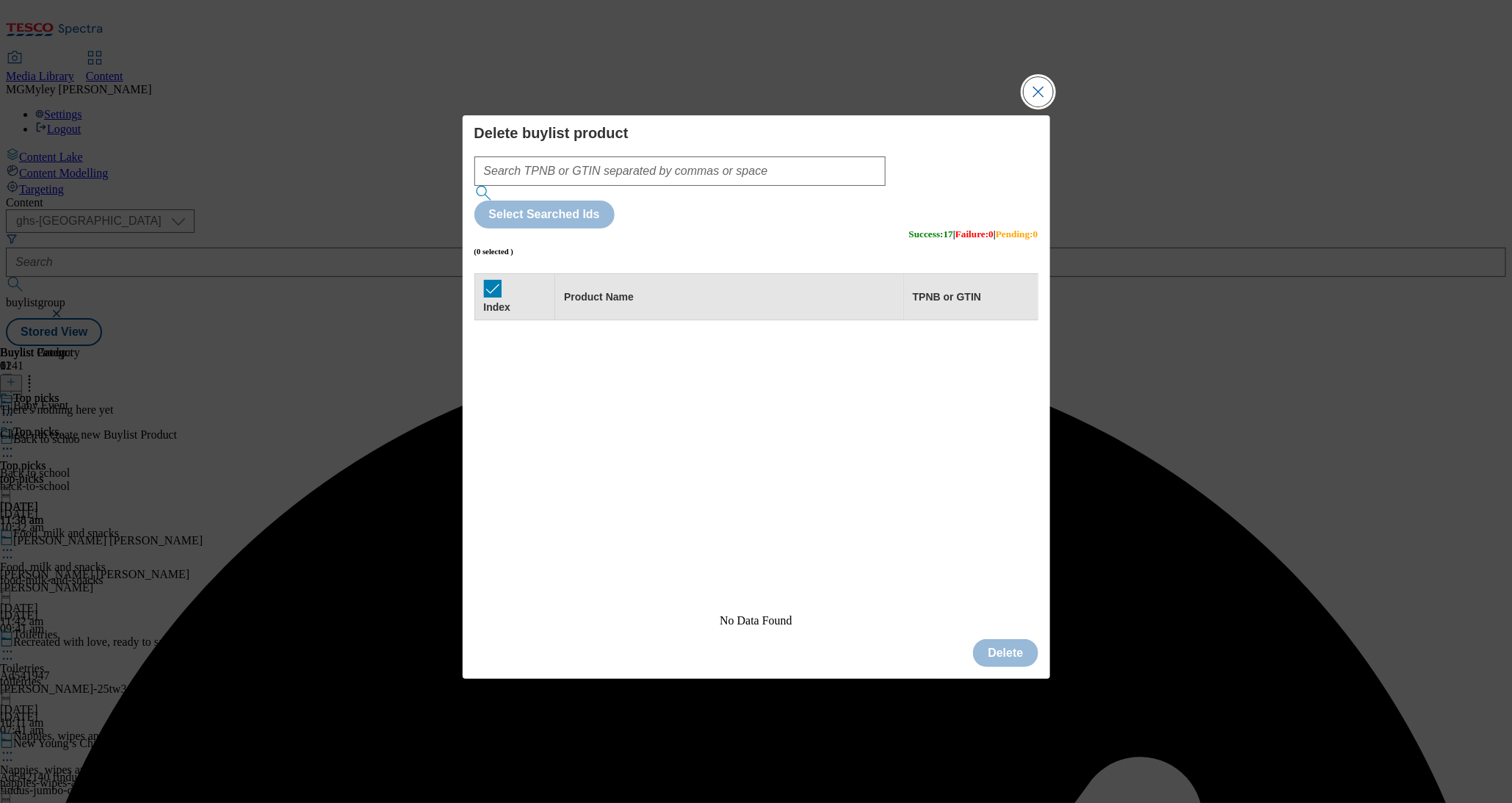
click at [1038, 107] on button "Close Modal" at bounding box center [1038, 92] width 30 height 30
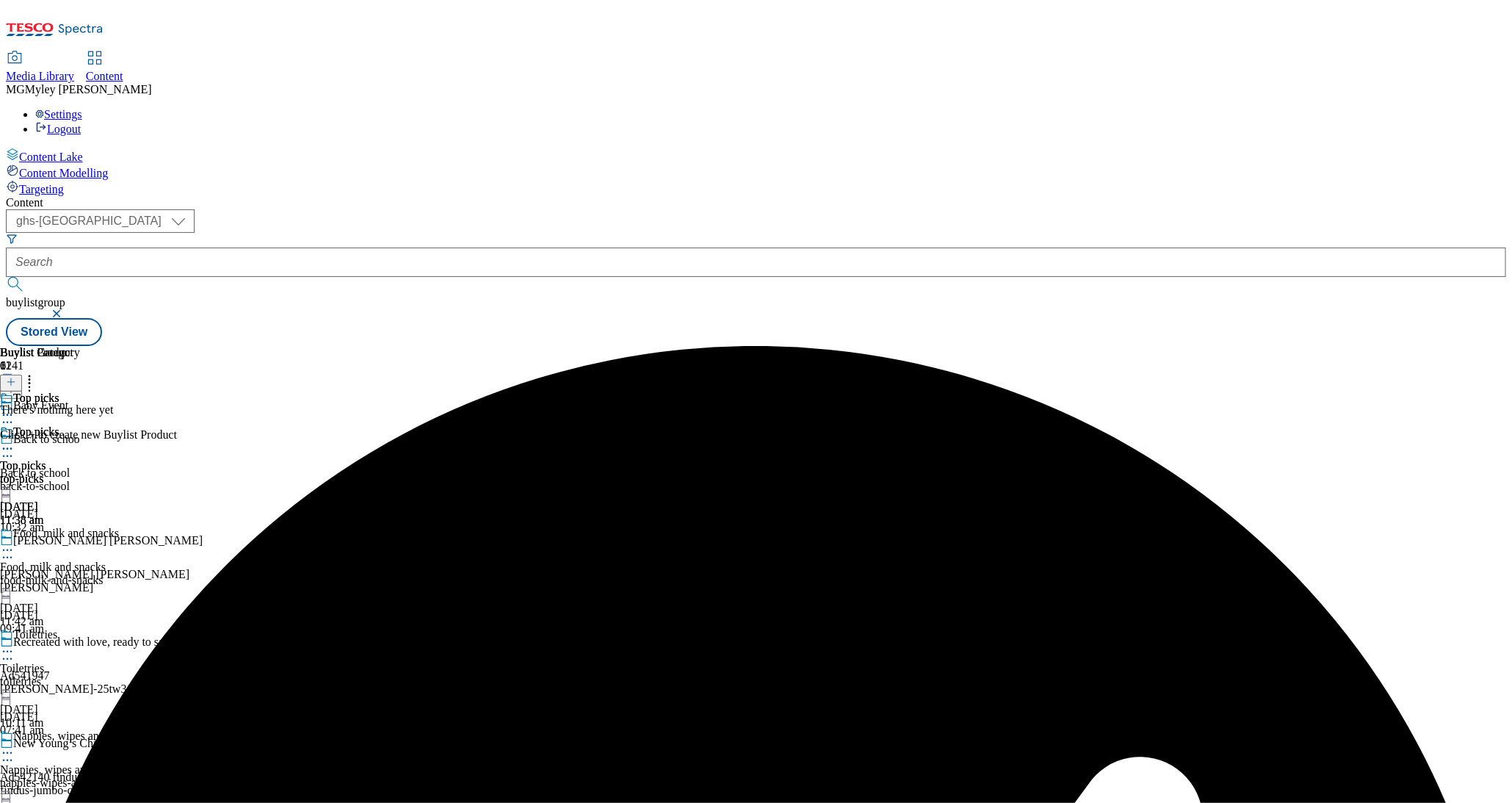
click at [22, 375] on button at bounding box center [10, 383] width 22 height 17
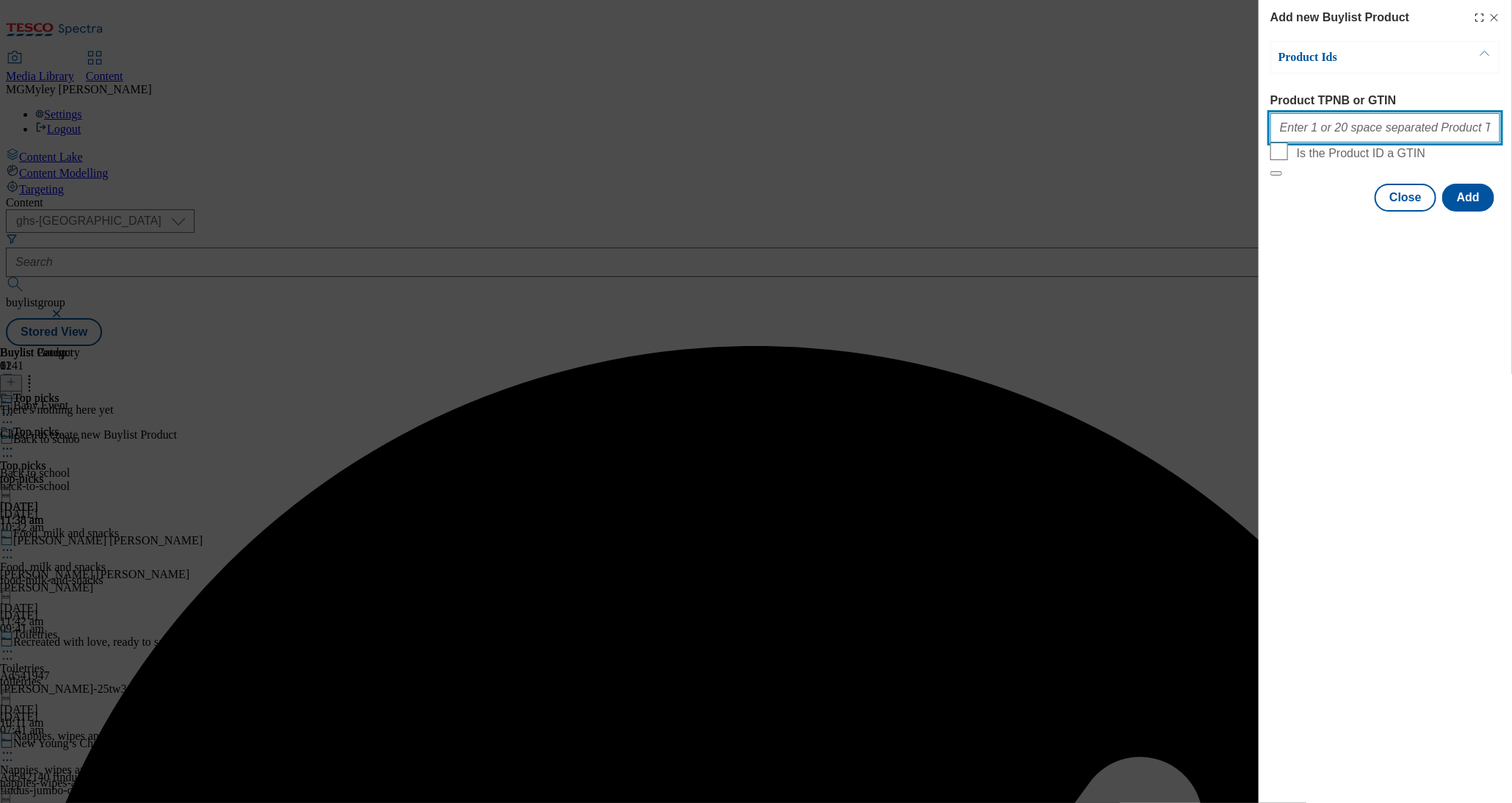
click at [1348, 130] on input "Product TPNB or GTIN" at bounding box center [1385, 128] width 230 height 30
paste input "97171426 93880169 53764564 93773763 91482950 76360966 83190724 90857957 8647652…"
type input "97171426 93880169 53764564 93773763 91482950 76360966 83190724 90857957 8647652…"
click at [1483, 212] on button "Add" at bounding box center [1468, 197] width 52 height 28
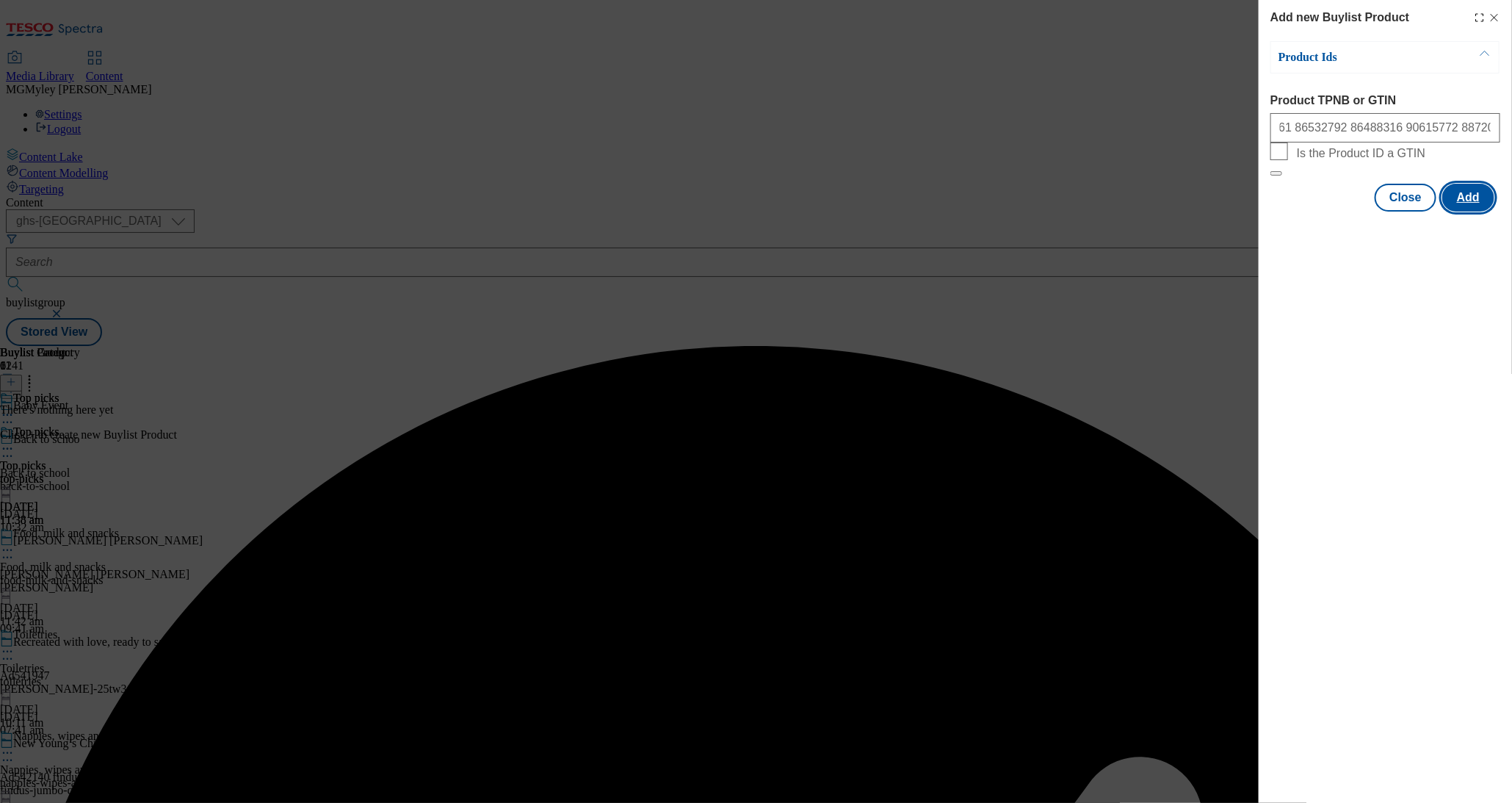
scroll to position [0, 0]
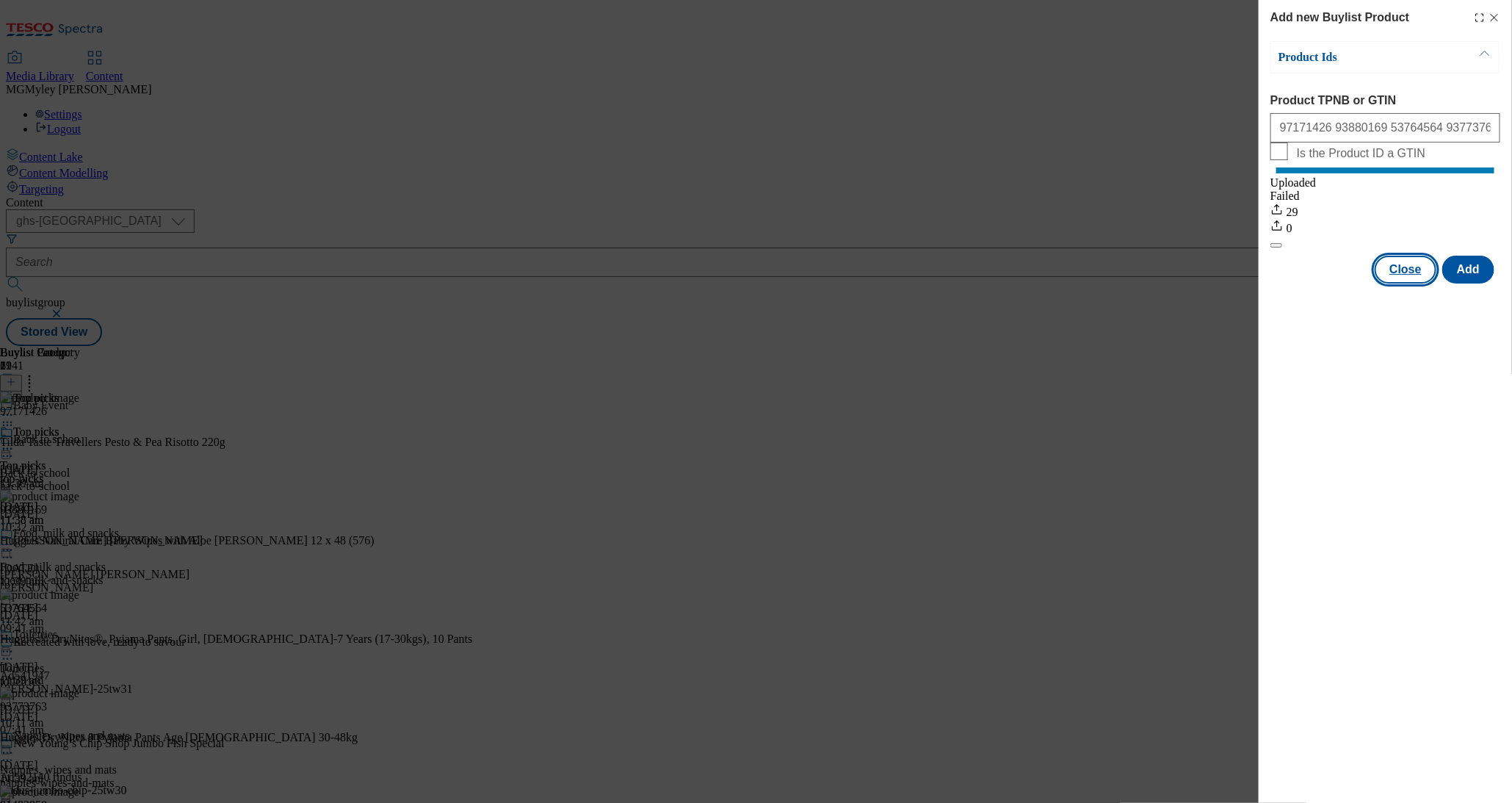
click at [1406, 283] on button "Close" at bounding box center [1405, 269] width 62 height 28
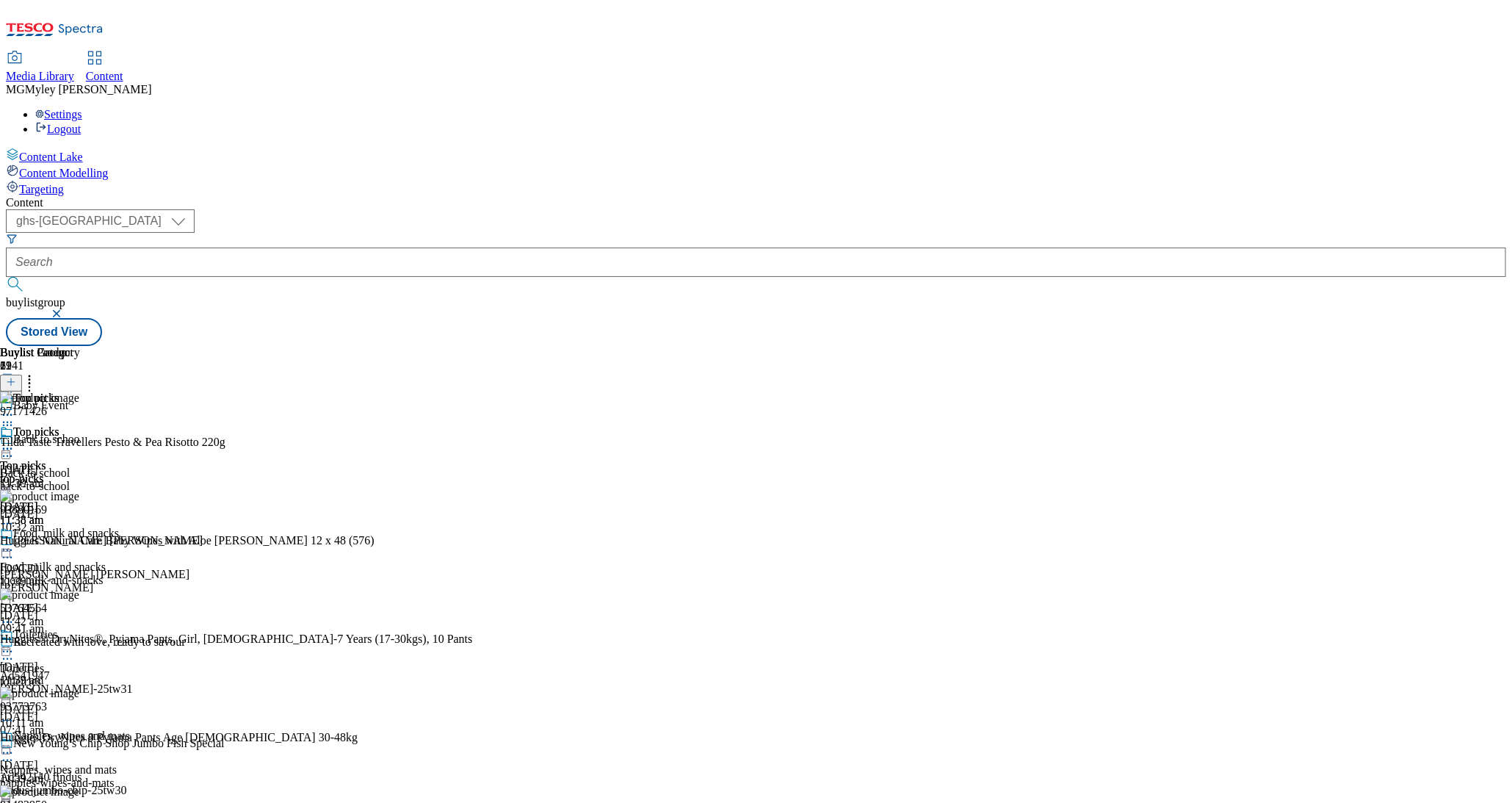
click at [14, 442] on icon at bounding box center [7, 448] width 14 height 14
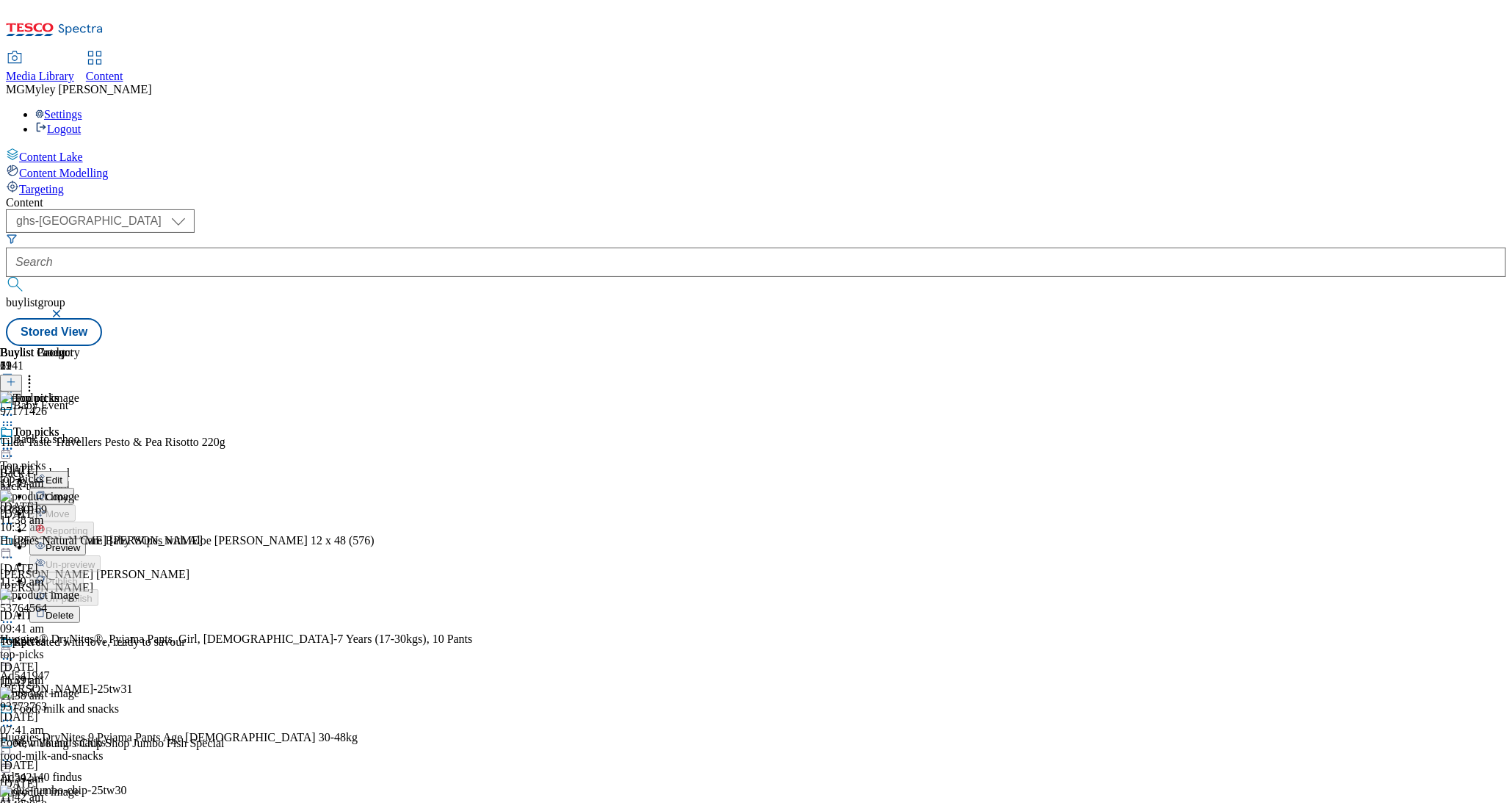
click at [80, 543] on span "Preview" at bounding box center [63, 548] width 34 height 11
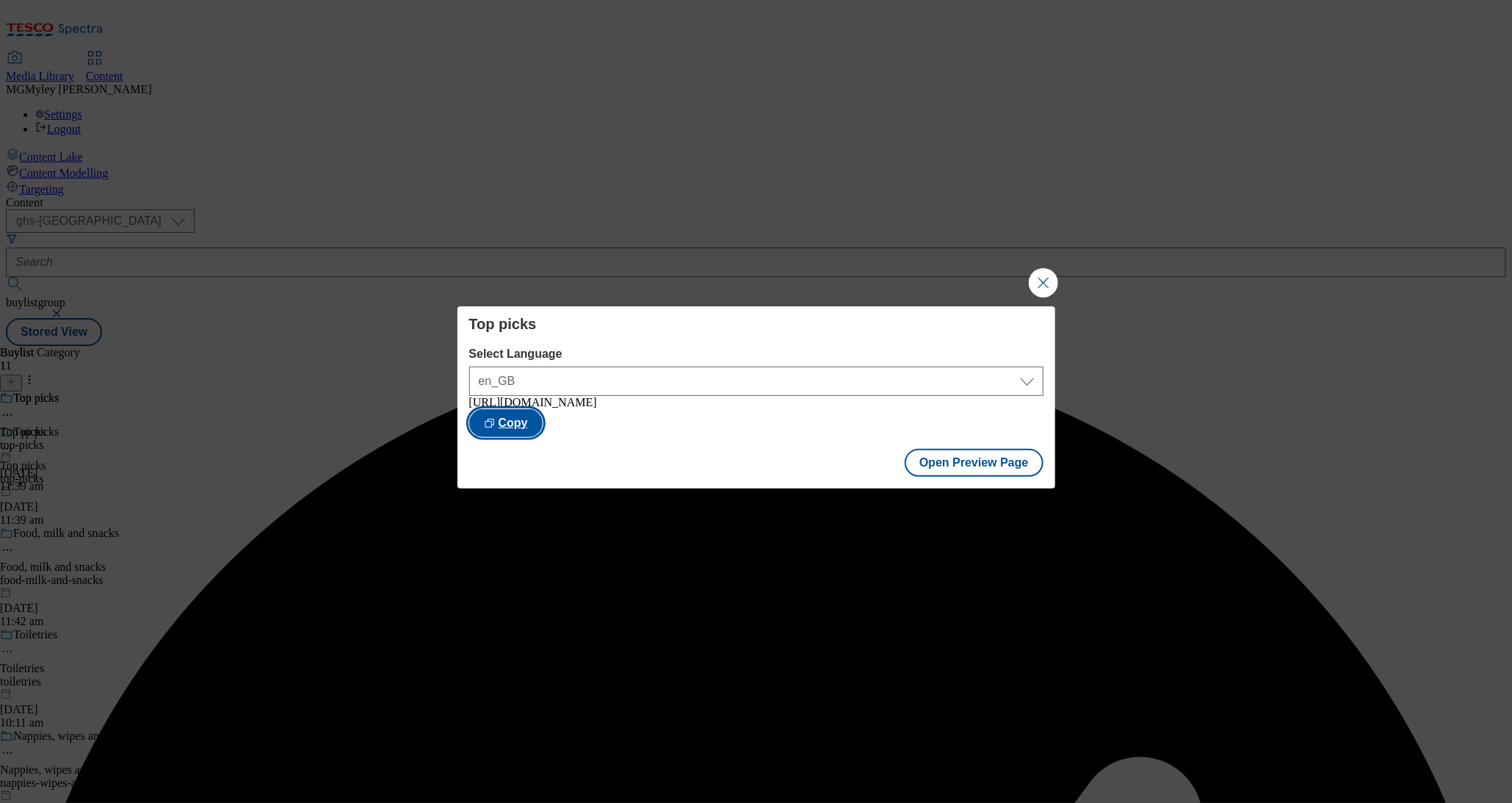
click at [542, 429] on button "Copy" at bounding box center [505, 422] width 73 height 28
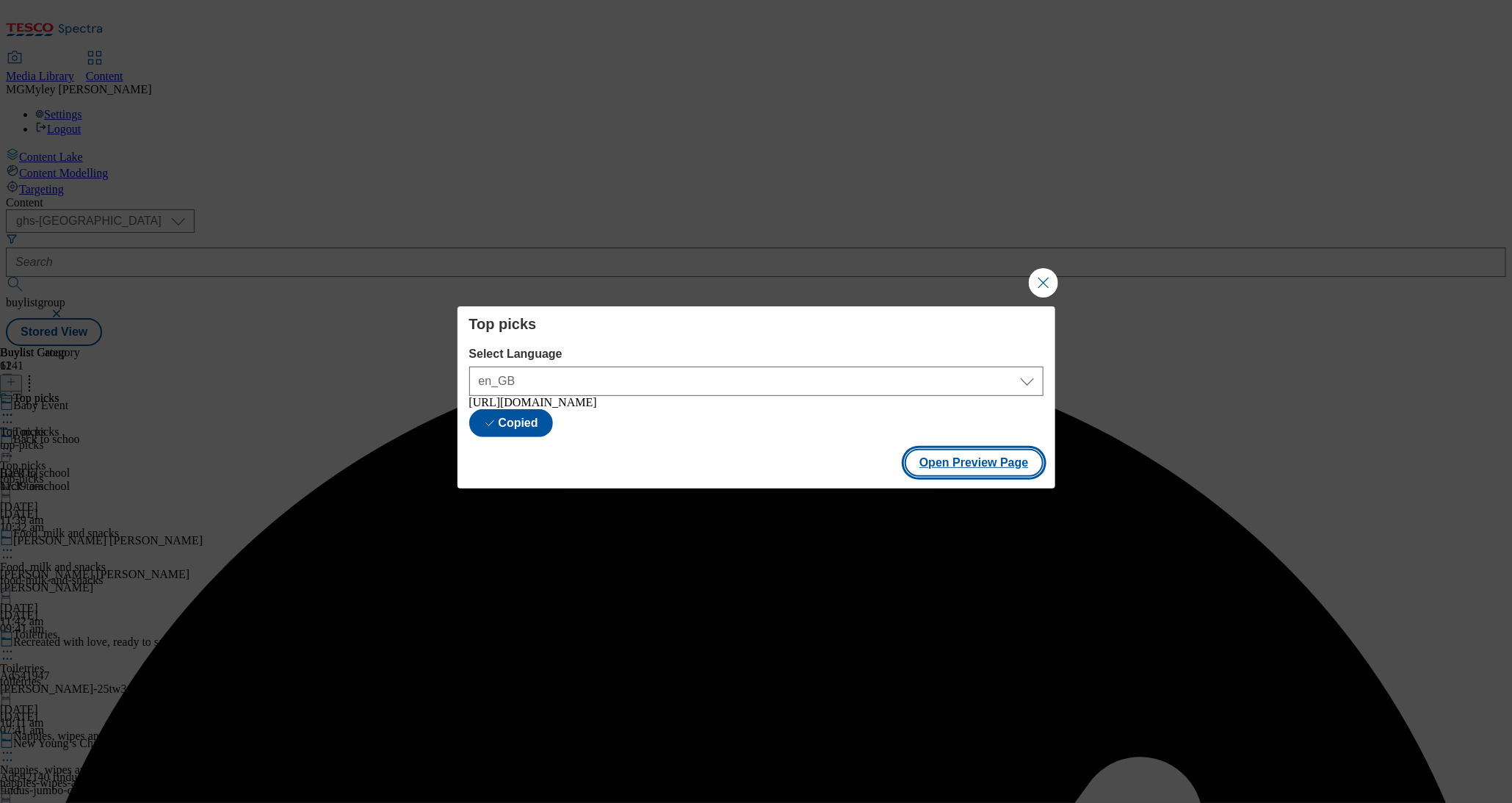
click at [989, 473] on button "Open Preview Page" at bounding box center [974, 463] width 139 height 28
click at [1037, 283] on button "Close Modal" at bounding box center [1043, 282] width 30 height 30
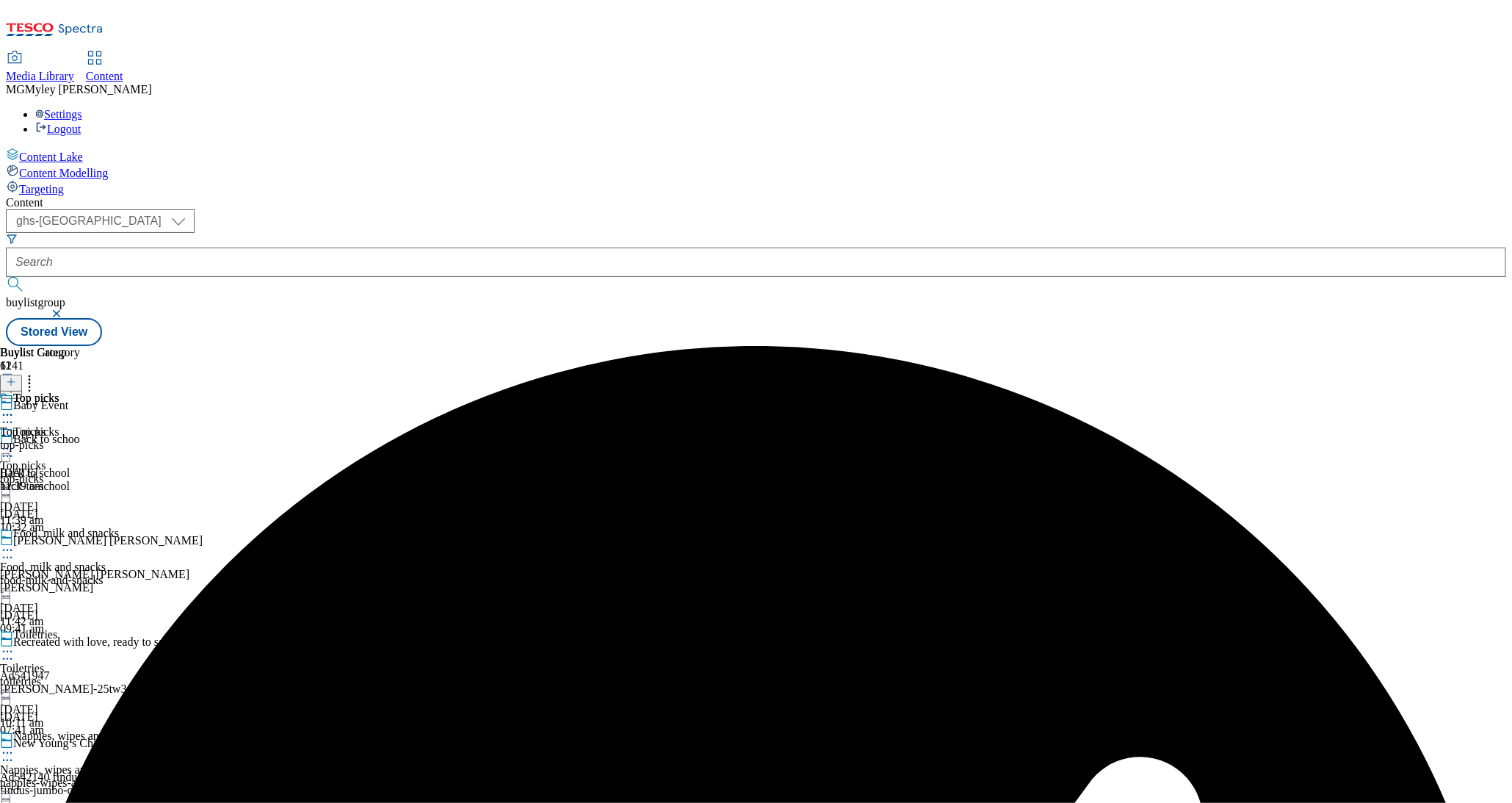
click at [14, 442] on icon at bounding box center [7, 448] width 14 height 14
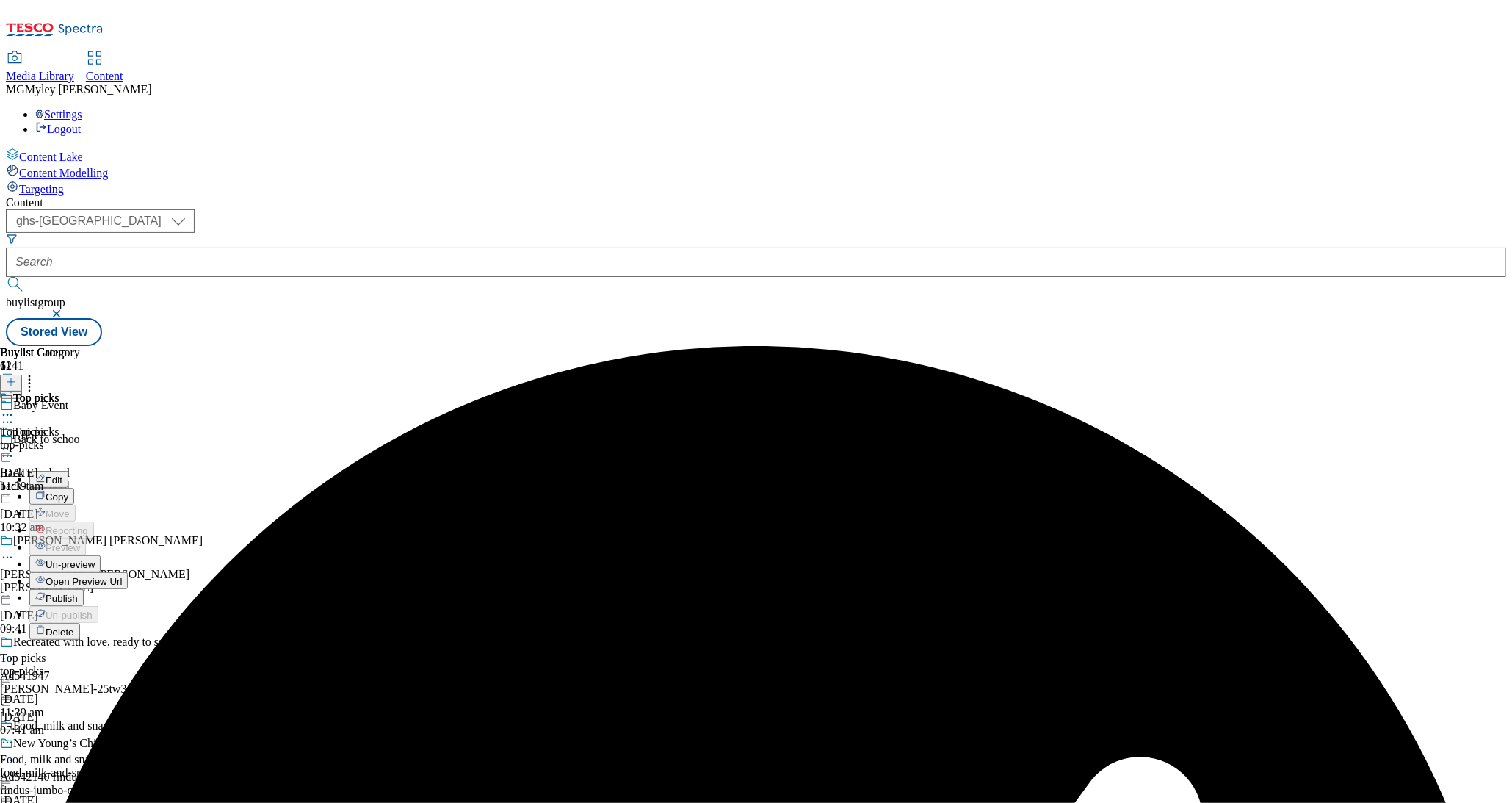
click at [78, 593] on span "Publish" at bounding box center [62, 599] width 32 height 11
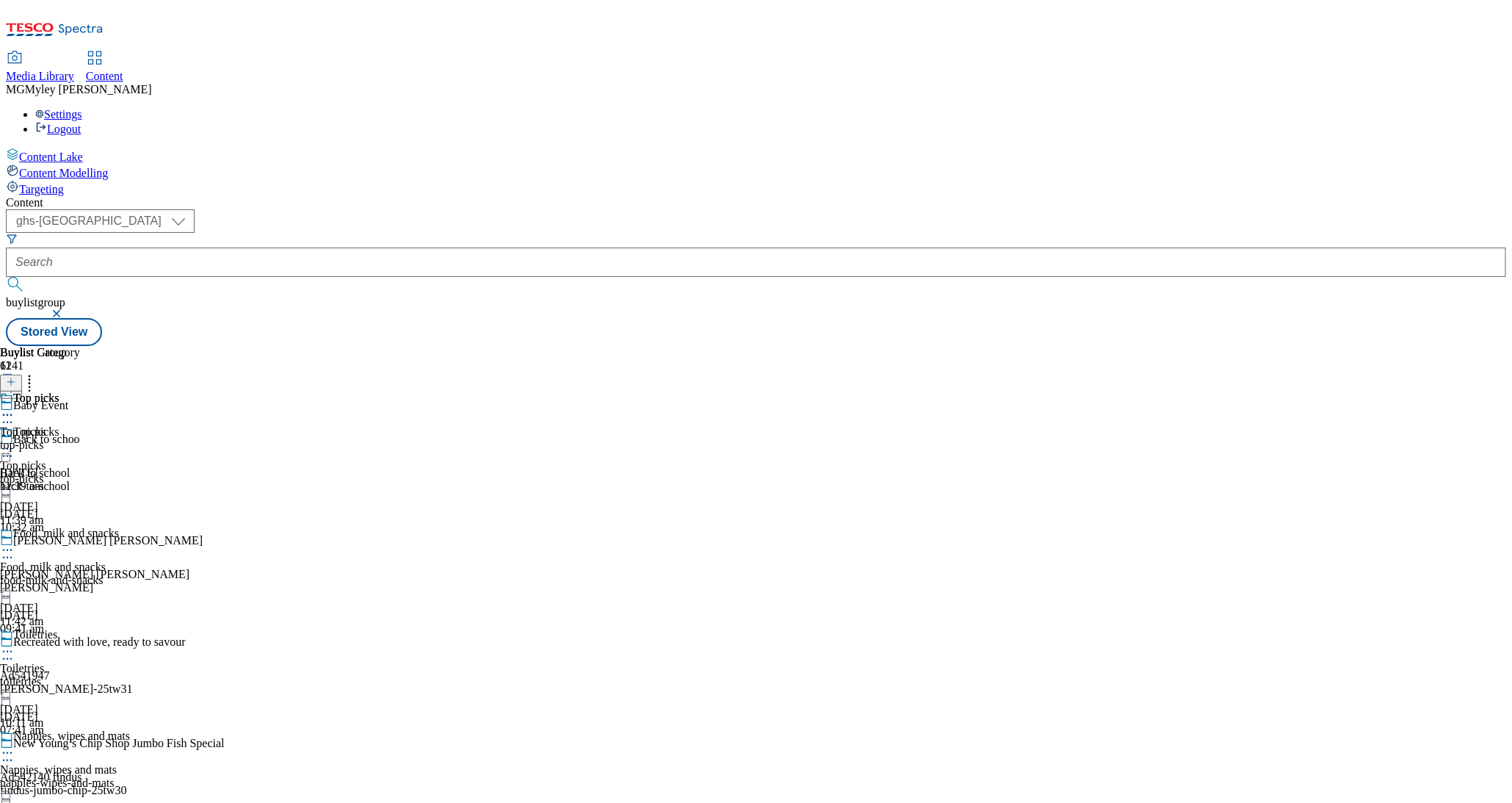
click at [163, 526] on div "Food, milk and snacks Food, milk and snacks food-milk-and-snacks 23 Jun 2025 11…" at bounding box center [81, 577] width 163 height 101
click at [14, 543] on icon at bounding box center [7, 549] width 14 height 14
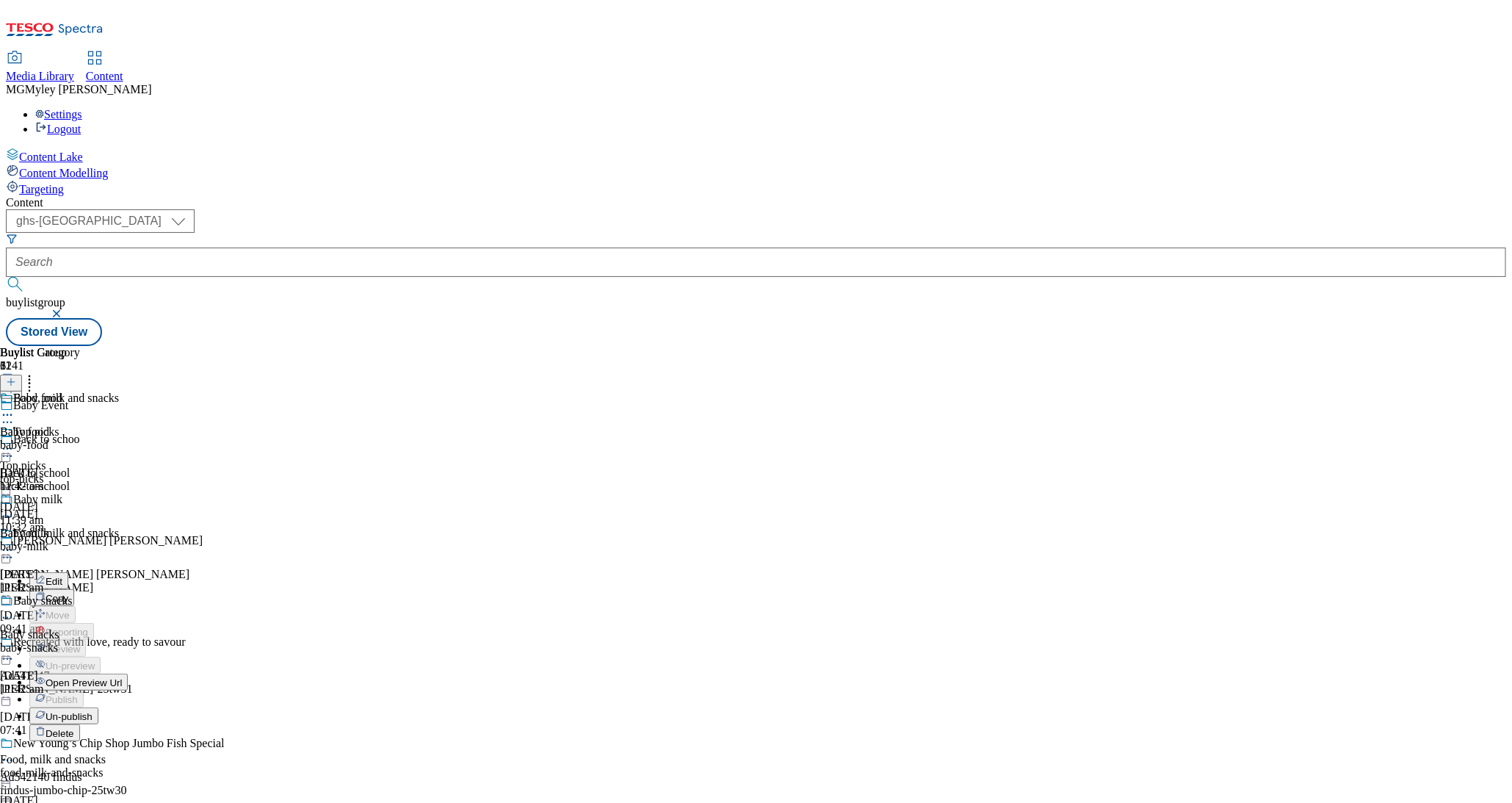
click at [92, 711] on span "Un-publish" at bounding box center [69, 717] width 47 height 11
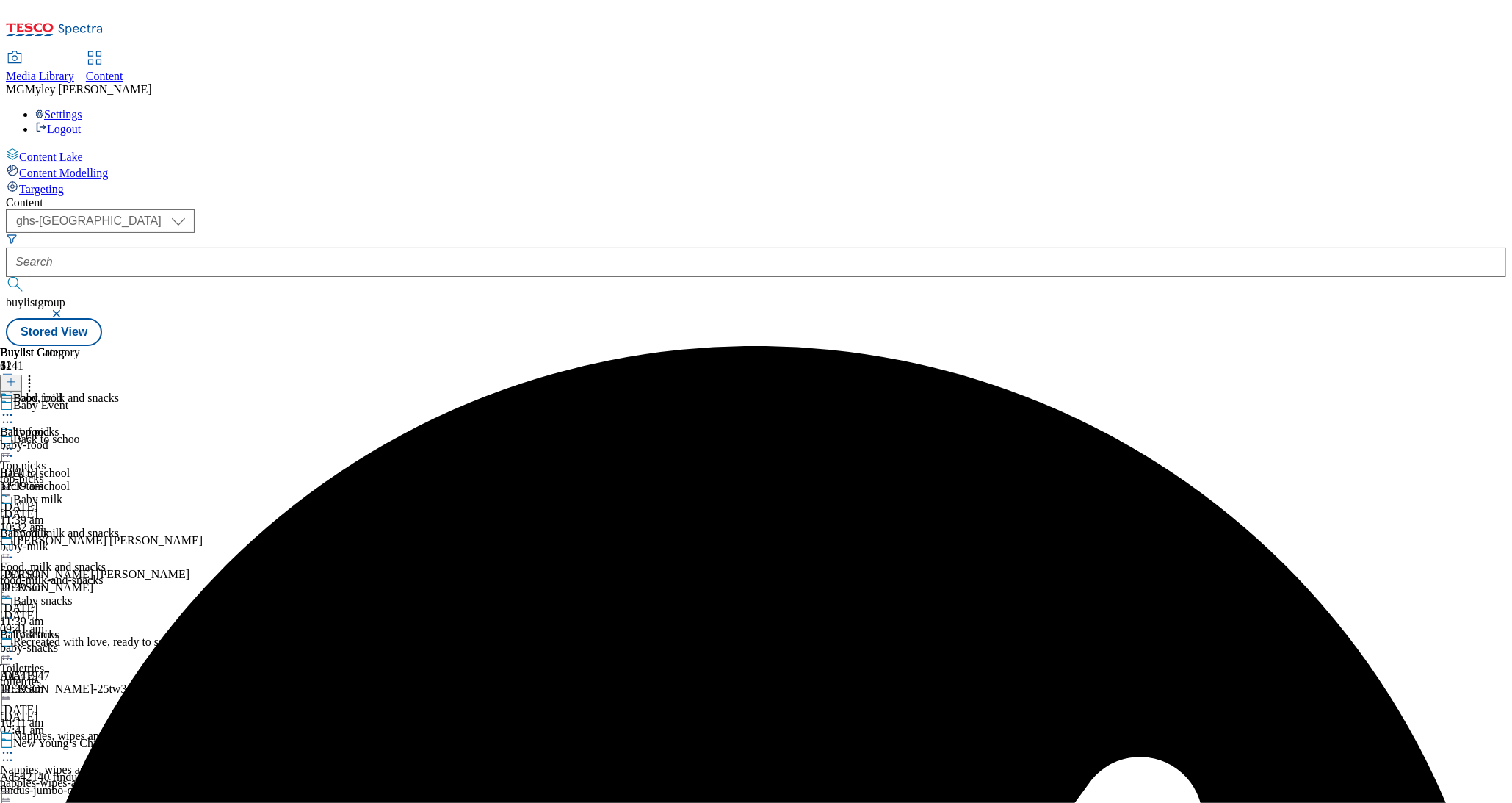
click at [14, 543] on icon at bounding box center [7, 549] width 14 height 14
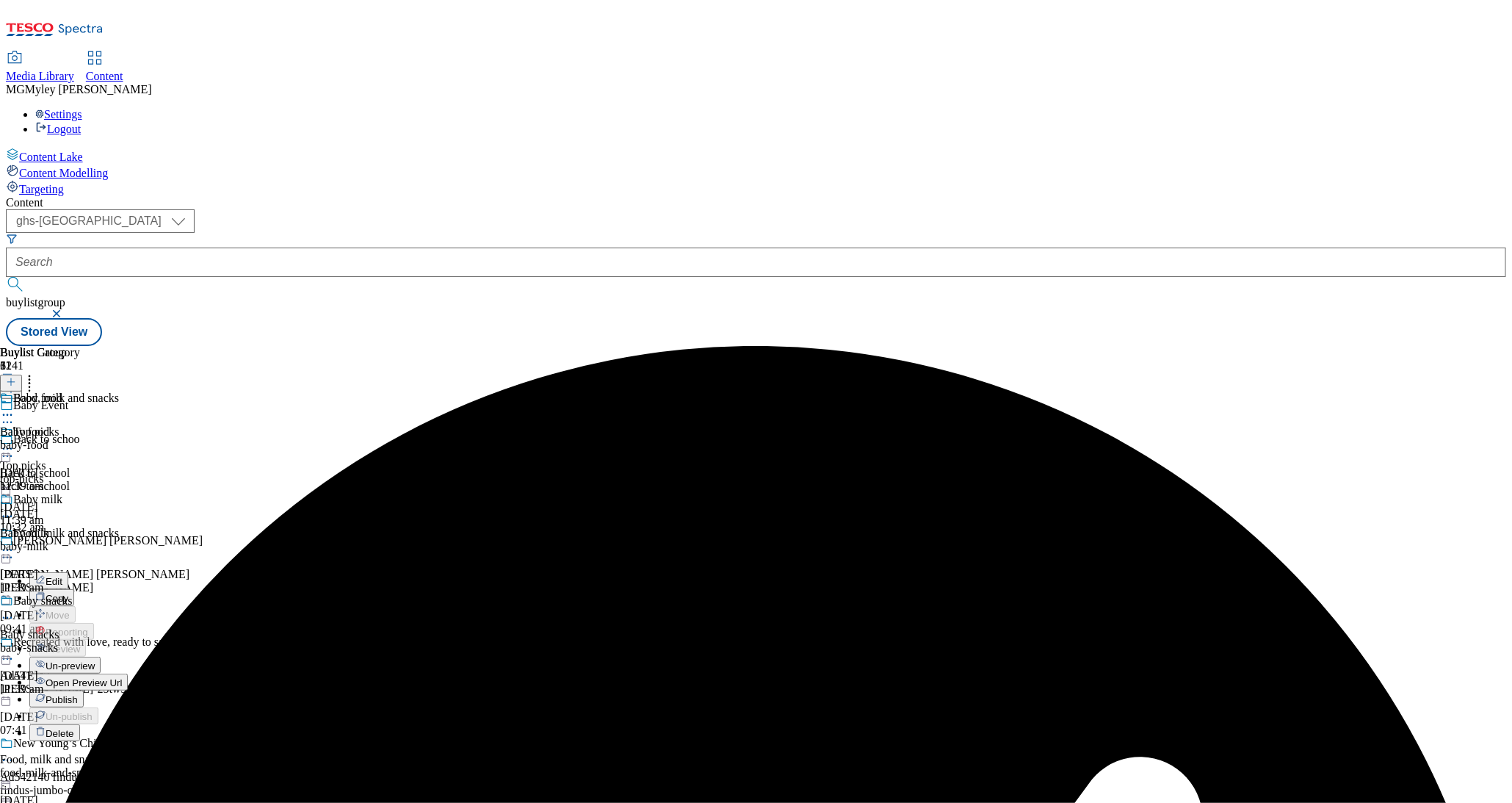
click at [94, 661] on span "Un-preview" at bounding box center [71, 667] width 50 height 11
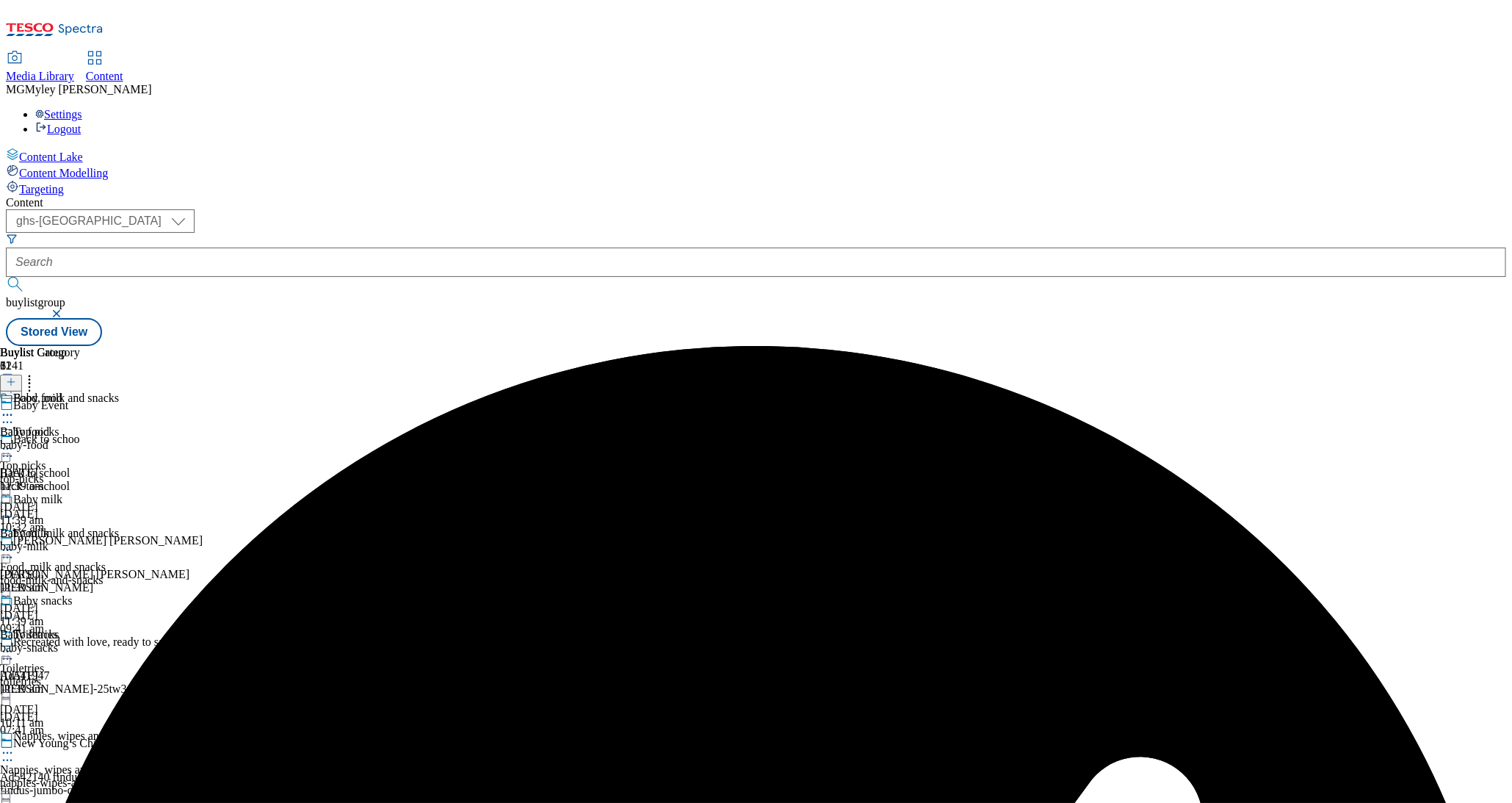
click at [80, 439] on div "baby-food" at bounding box center [40, 445] width 80 height 13
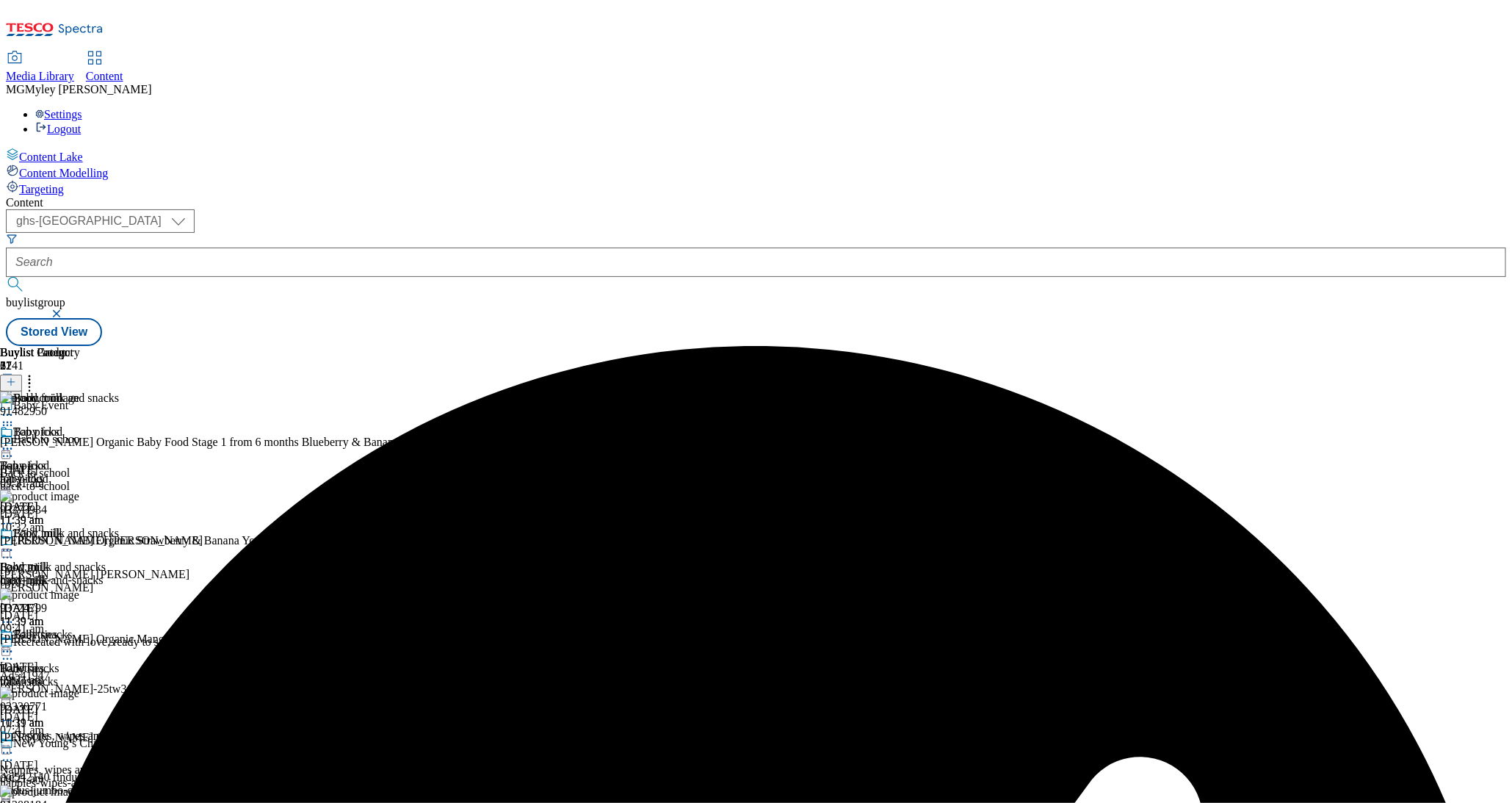
click at [37, 373] on icon at bounding box center [29, 380] width 14 height 14
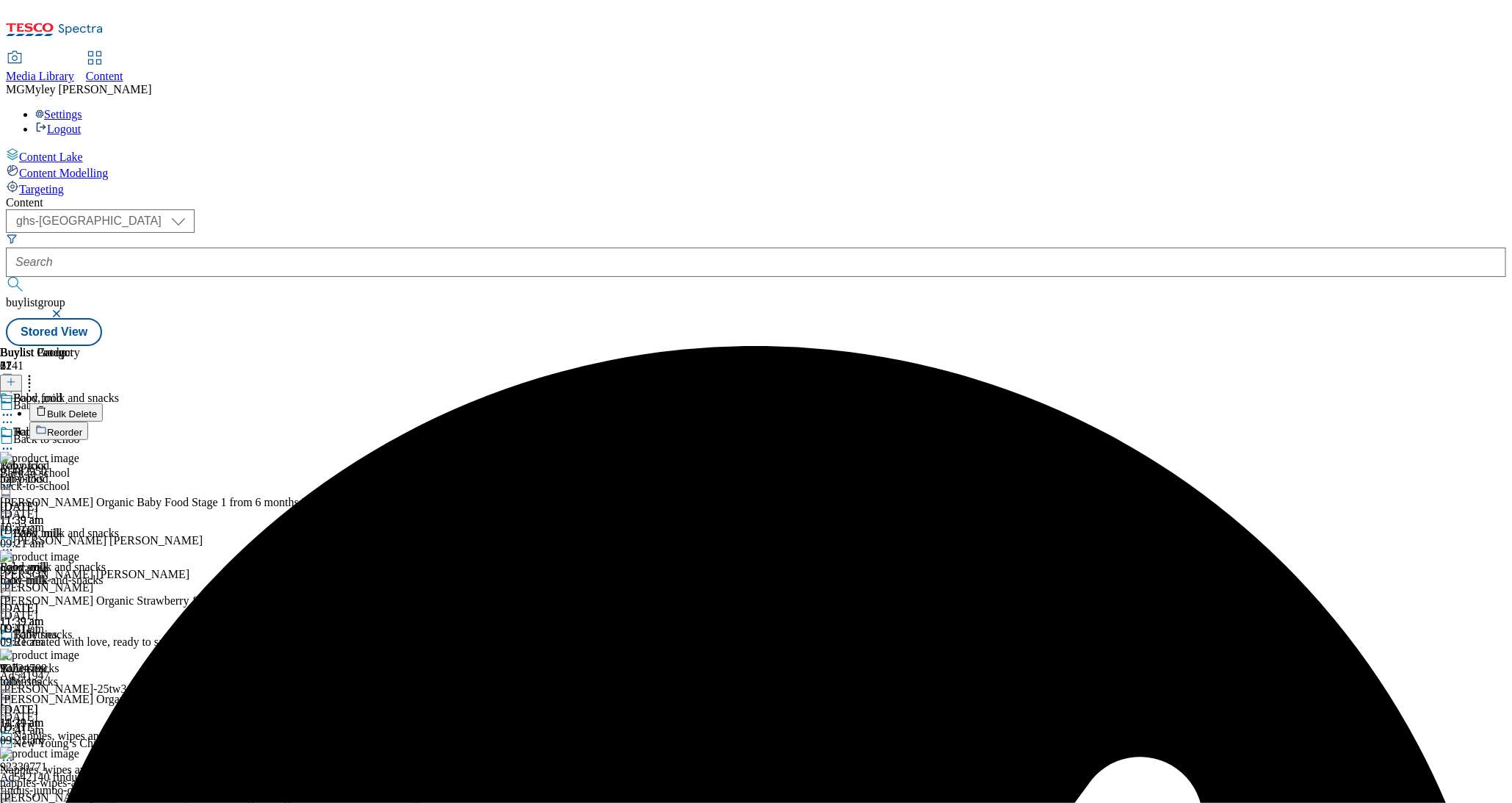
click at [97, 408] on span "Bulk Delete" at bounding box center [72, 414] width 50 height 11
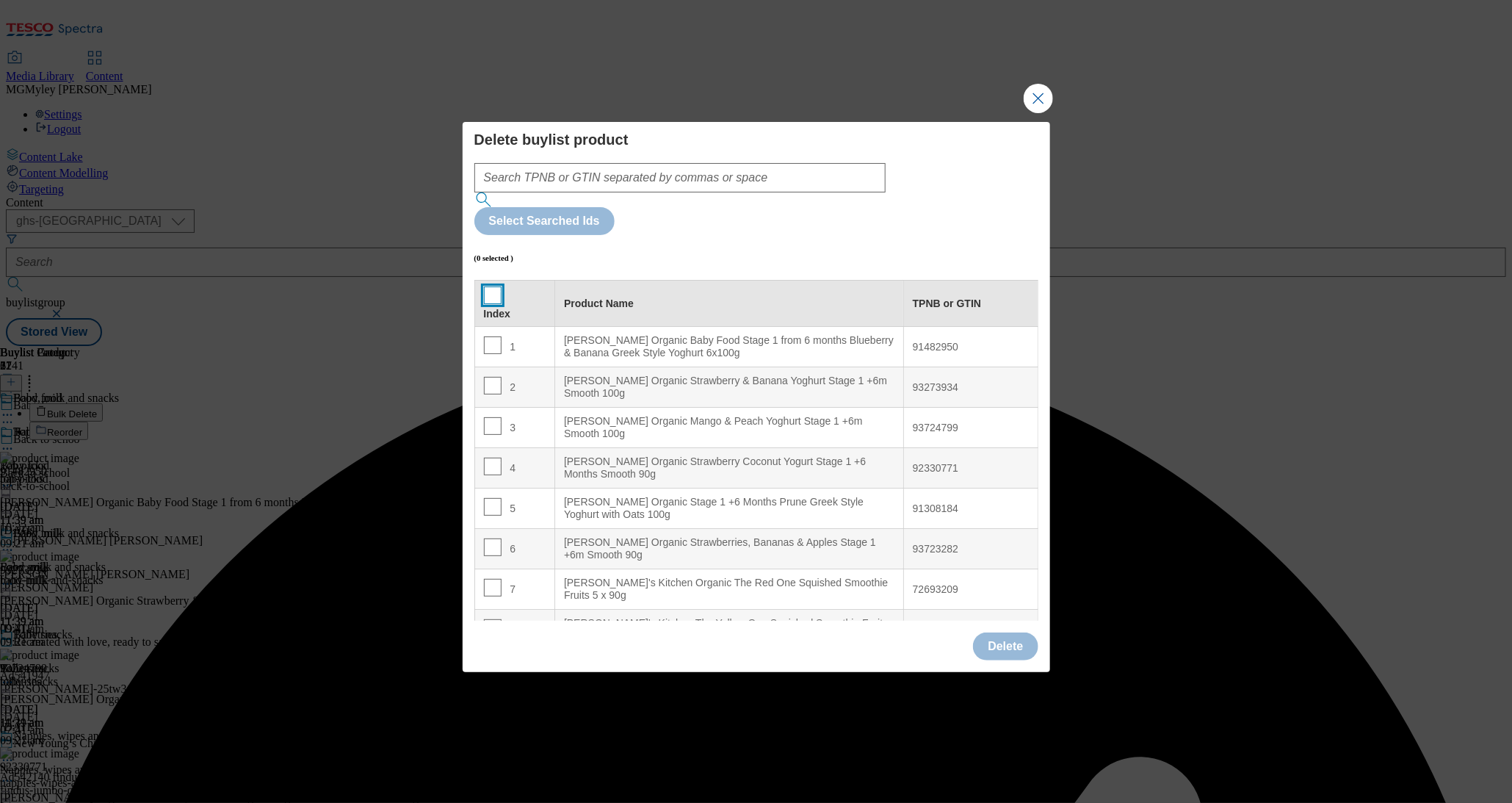
click at [491, 286] on input "Modal" at bounding box center [493, 295] width 17 height 17
checkbox input "true"
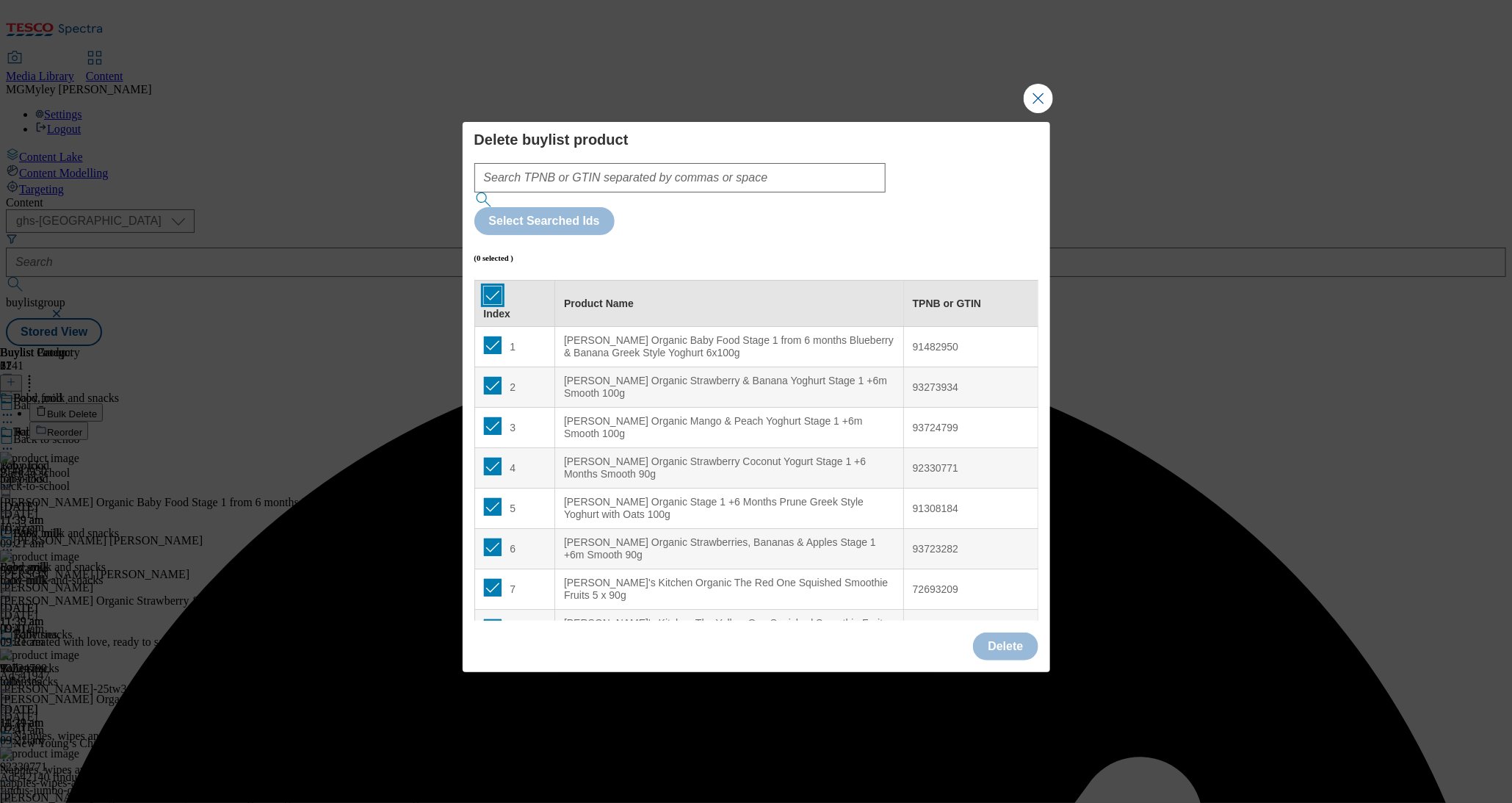
checkbox input "true"
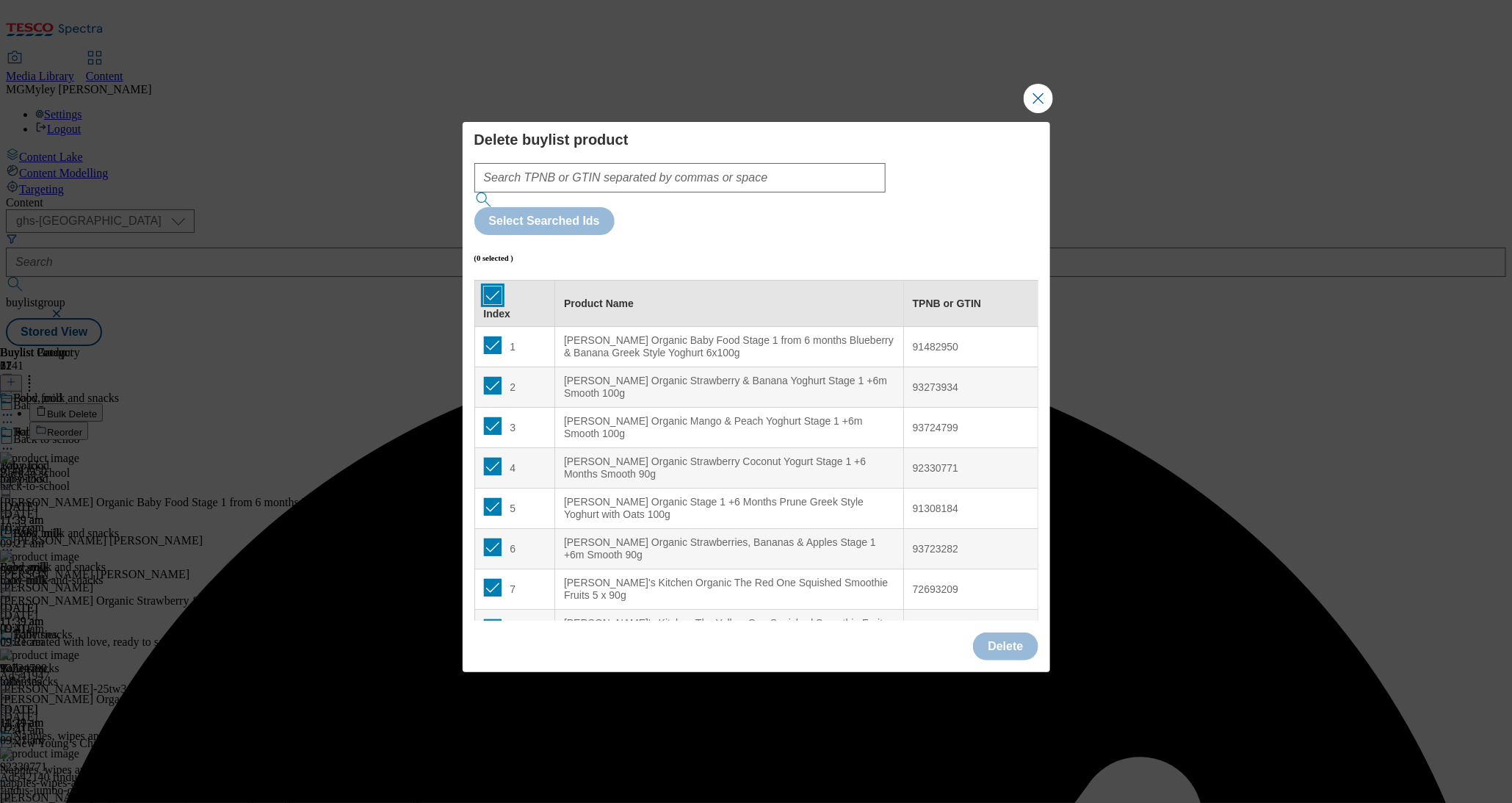
checkbox input "true"
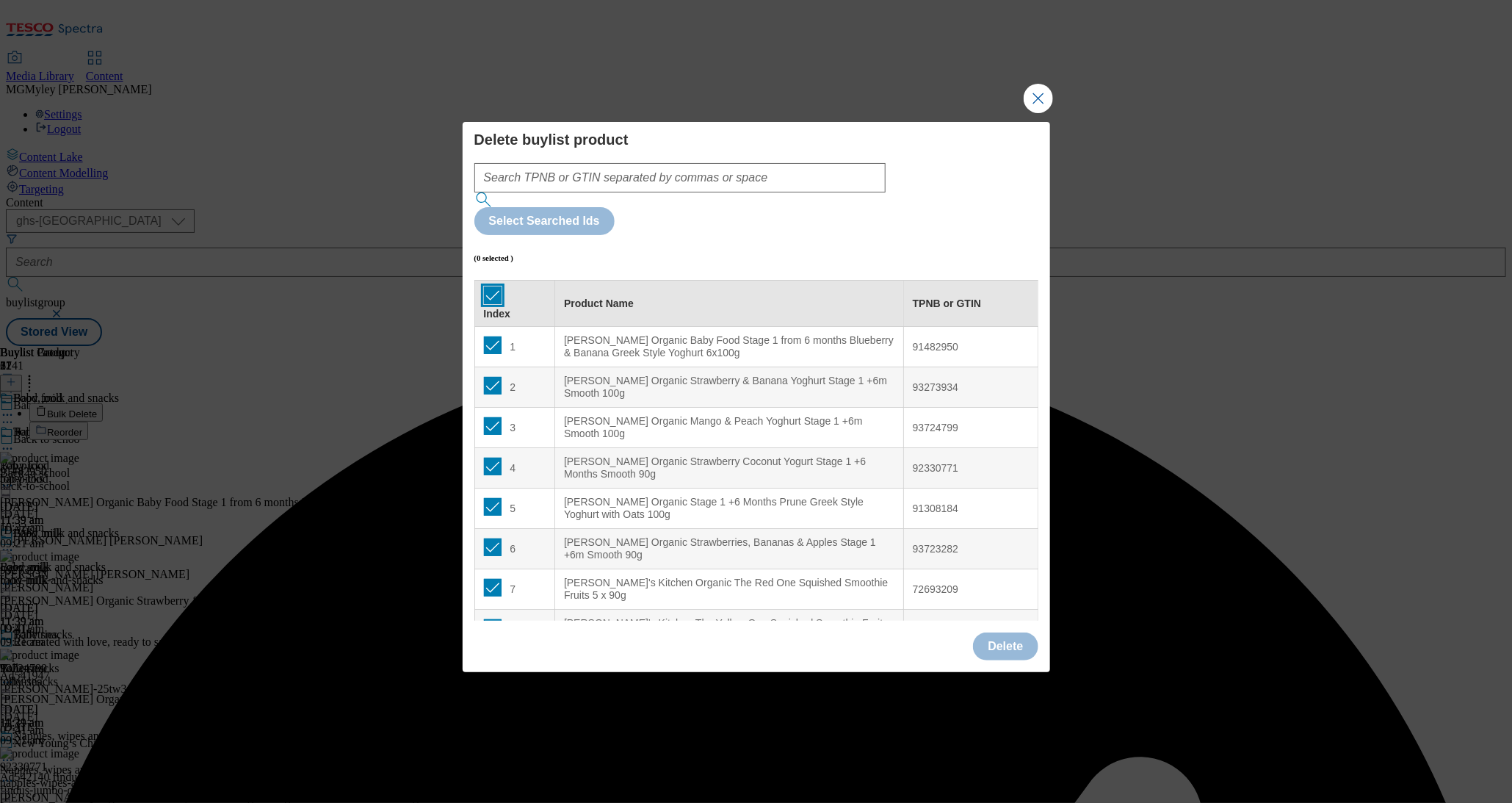
checkbox input "true"
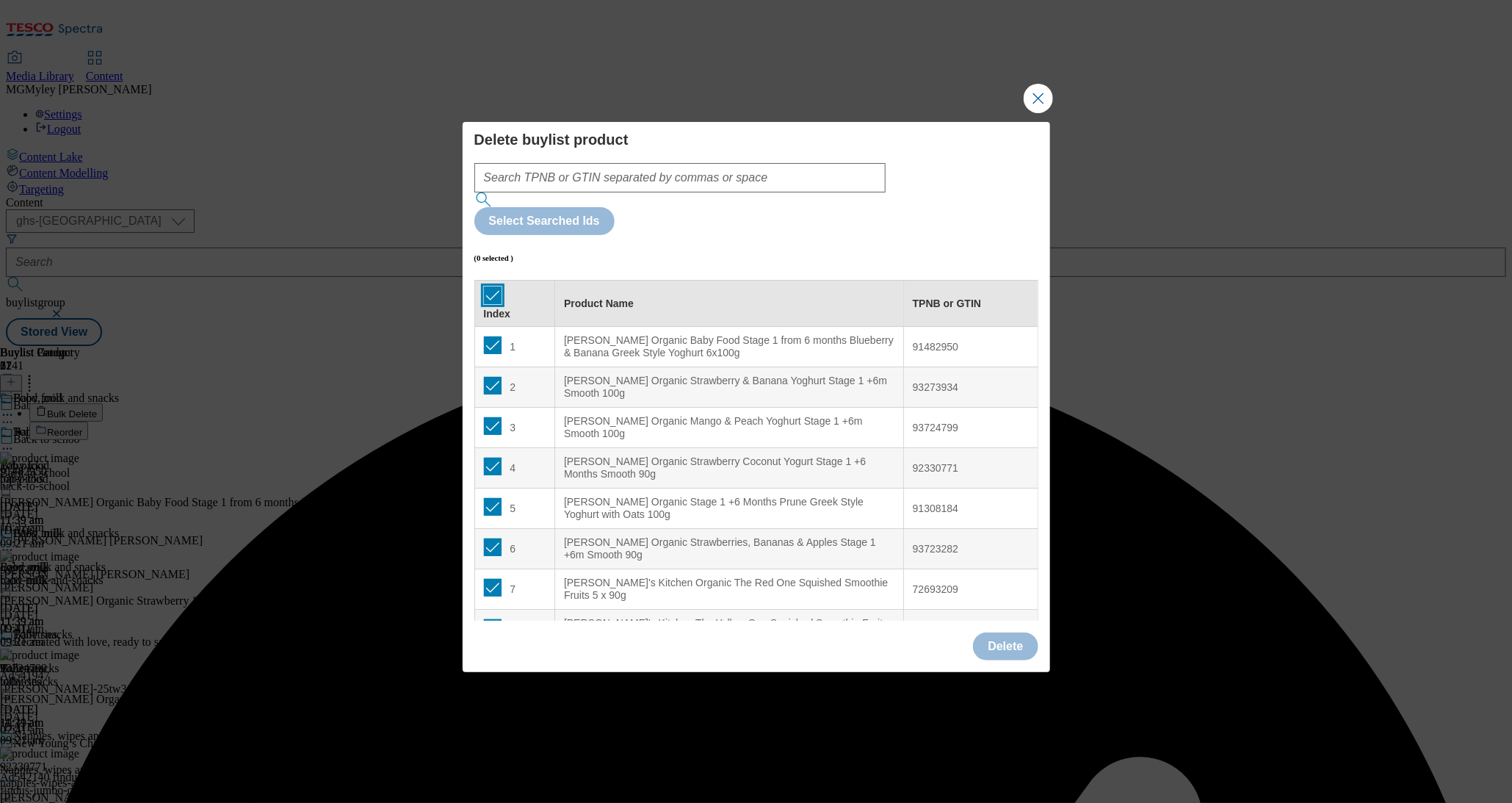
checkbox input "true"
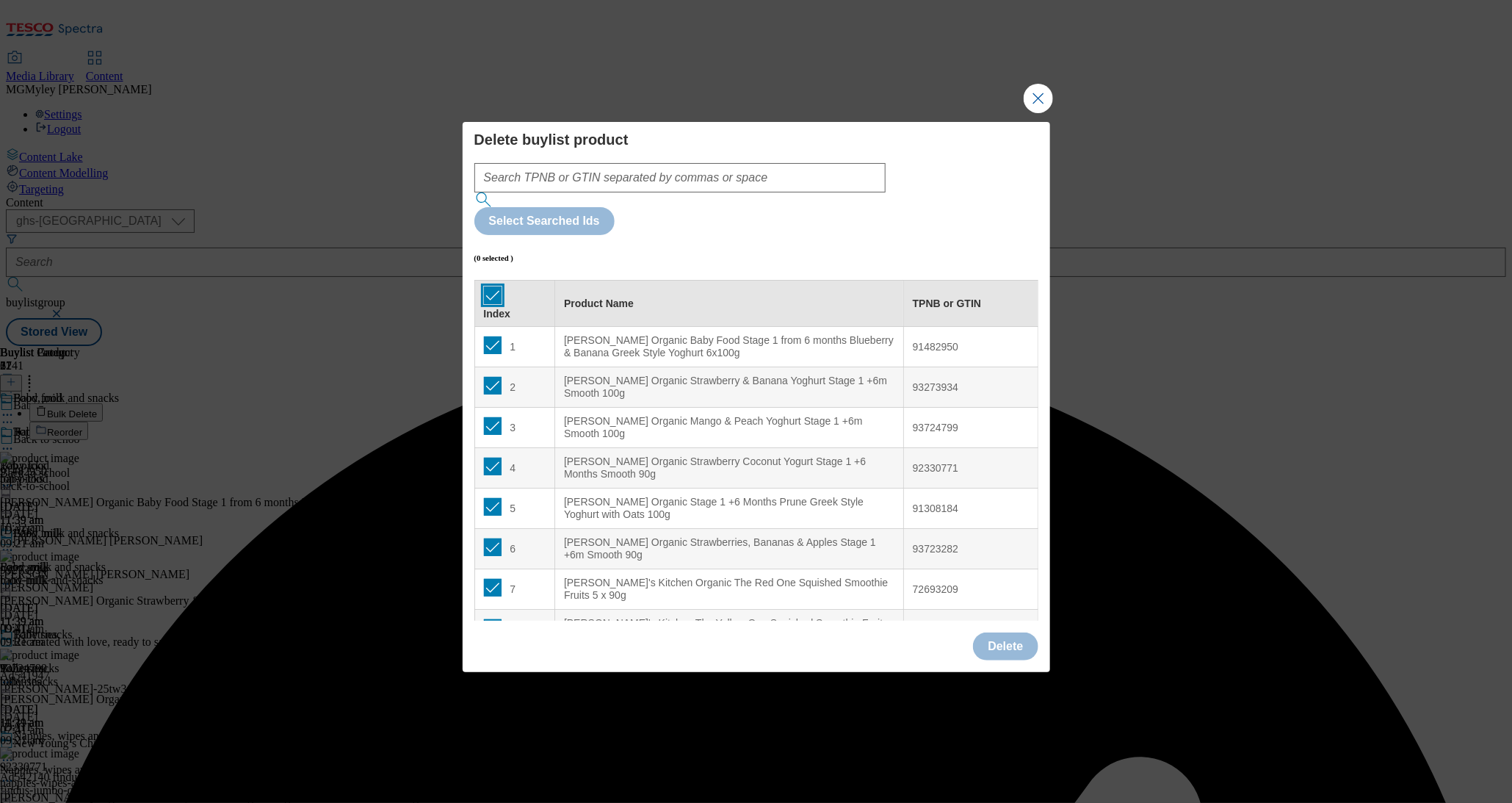
checkbox input "true"
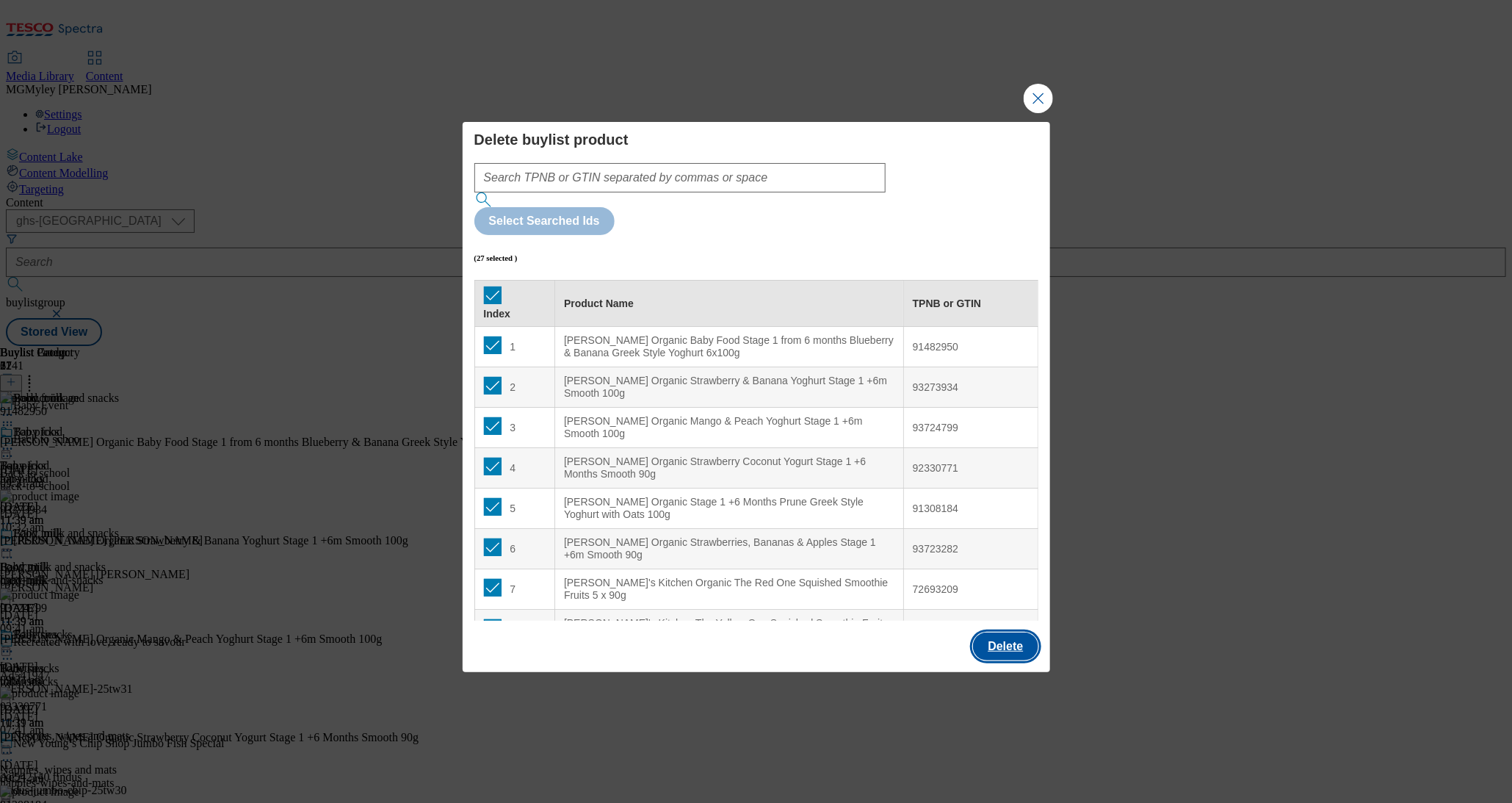
click at [991, 632] on button "Delete" at bounding box center [1006, 646] width 65 height 28
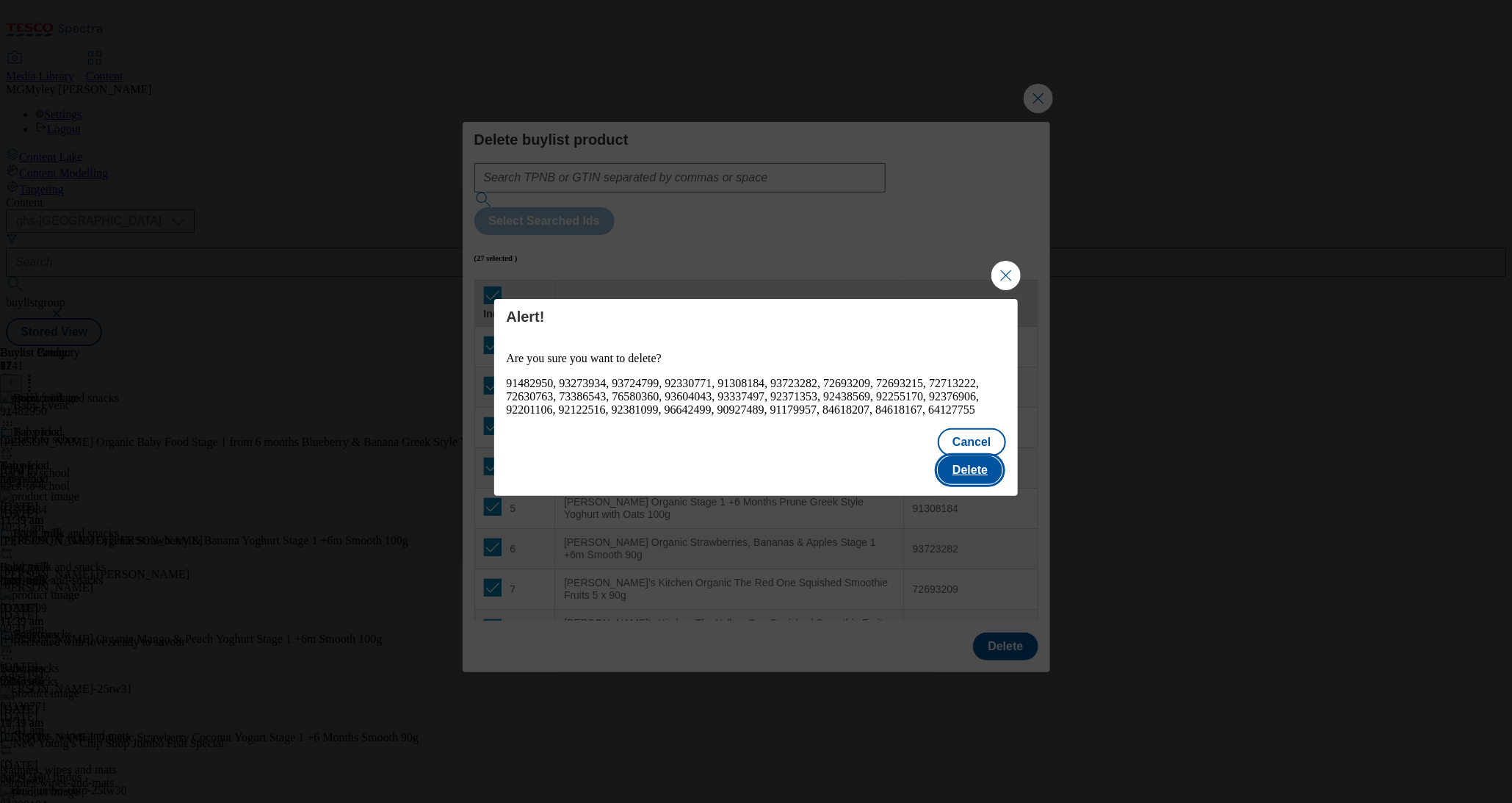
click at [968, 475] on button "Delete" at bounding box center [971, 469] width 65 height 28
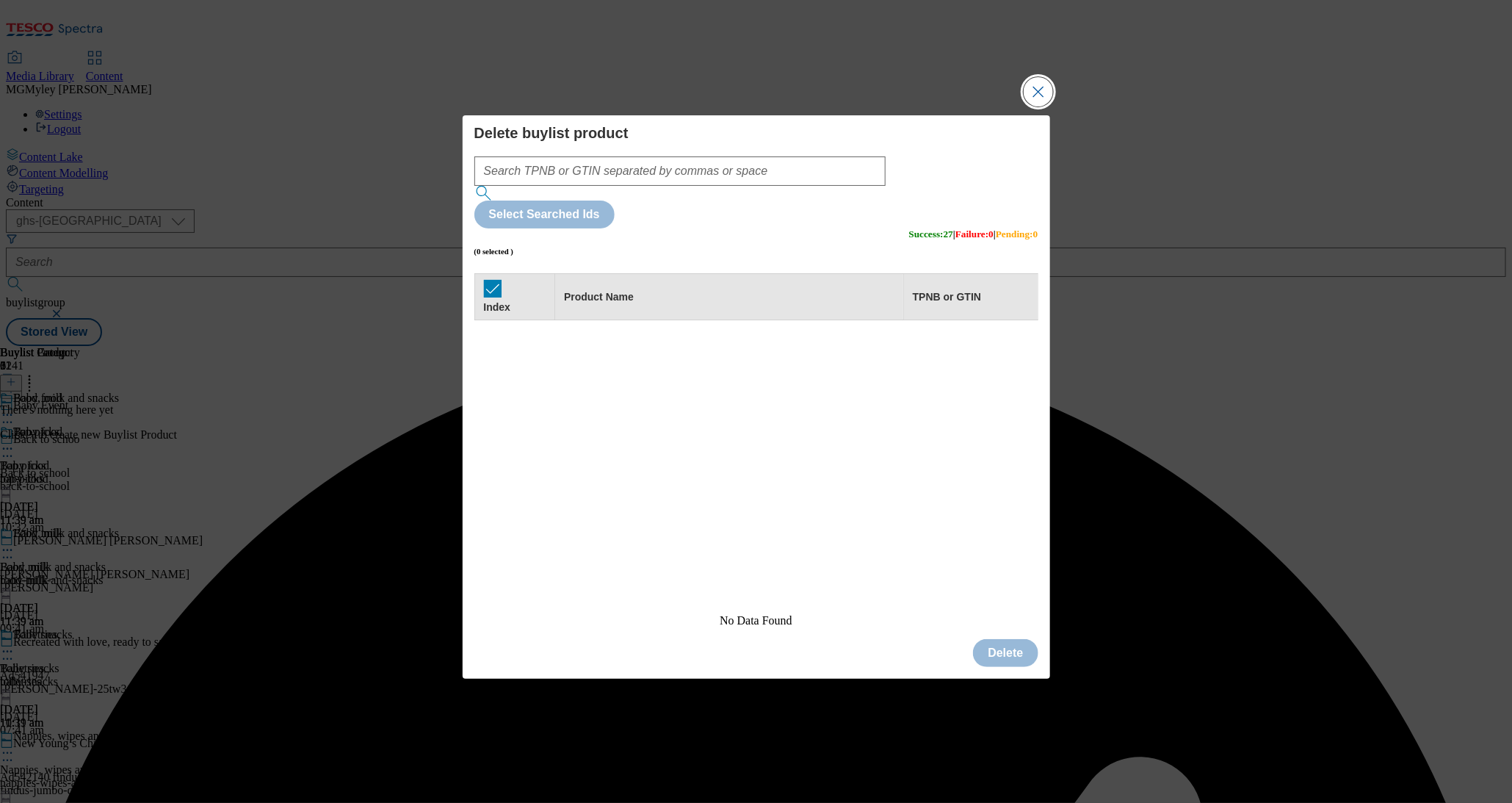
click at [1040, 107] on button "Close Modal" at bounding box center [1038, 92] width 30 height 30
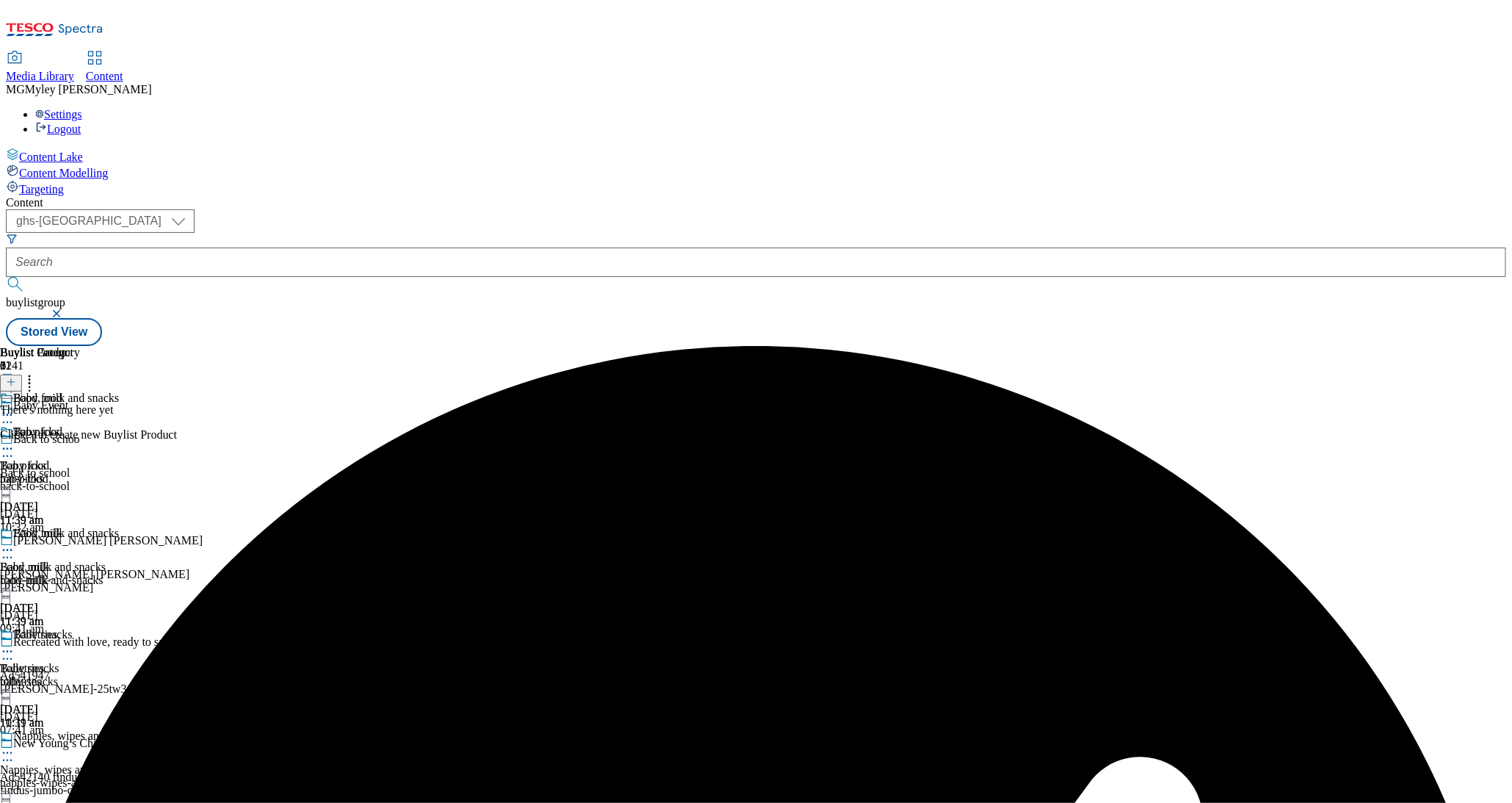
click at [16, 377] on icon at bounding box center [10, 381] width 10 height 10
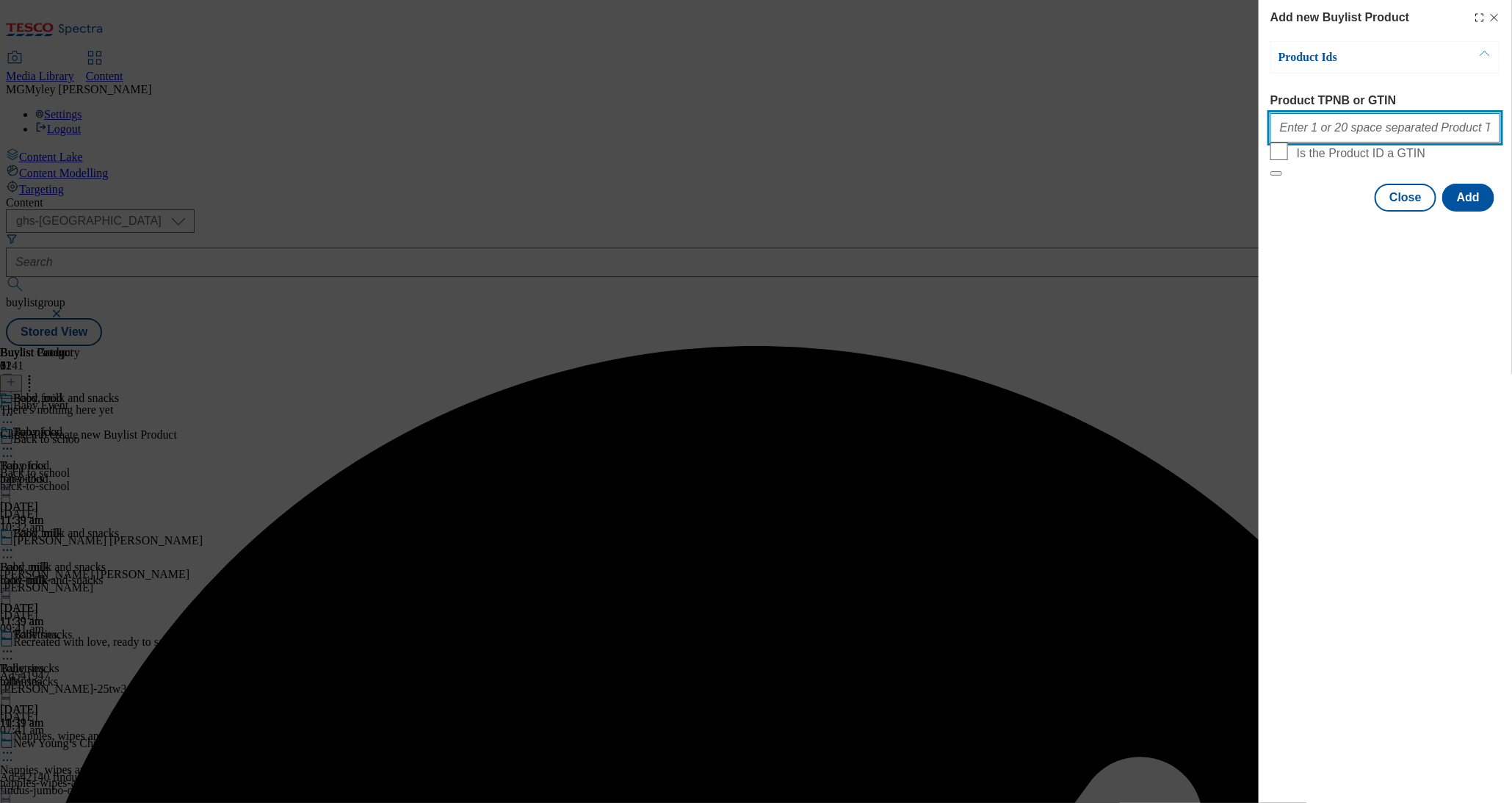
click at [1334, 120] on input "Product TPNB or GTIN" at bounding box center [1385, 128] width 230 height 30
paste input "97266009 72693215 84618167 91186188 97171426 84618173 84618182 84618207 8579084…"
type input "97266009 72693215 84618167 91186188 97171426 84618173 84618182 84618207 8579084…"
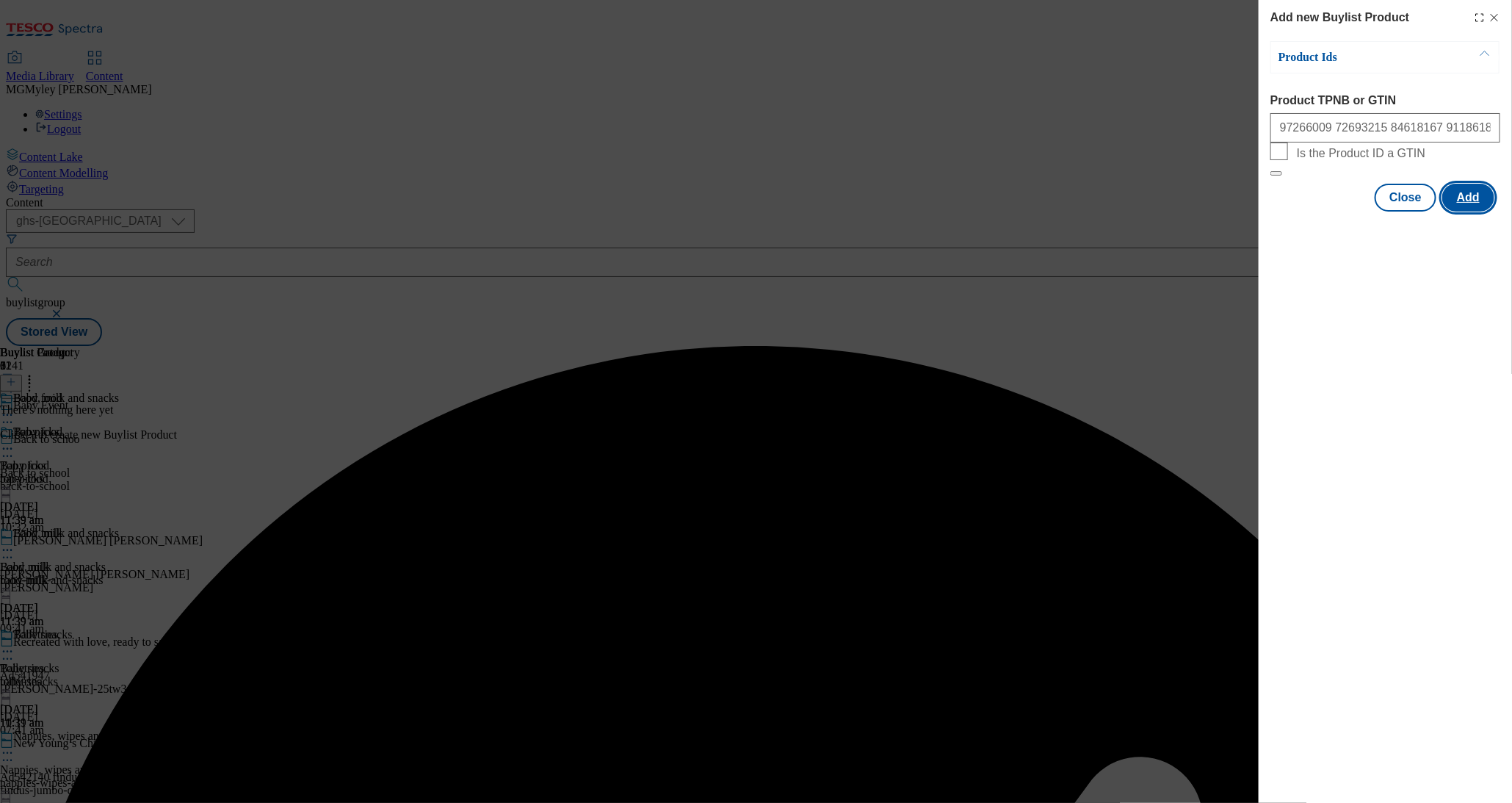
click at [1484, 212] on button "Add" at bounding box center [1468, 197] width 52 height 28
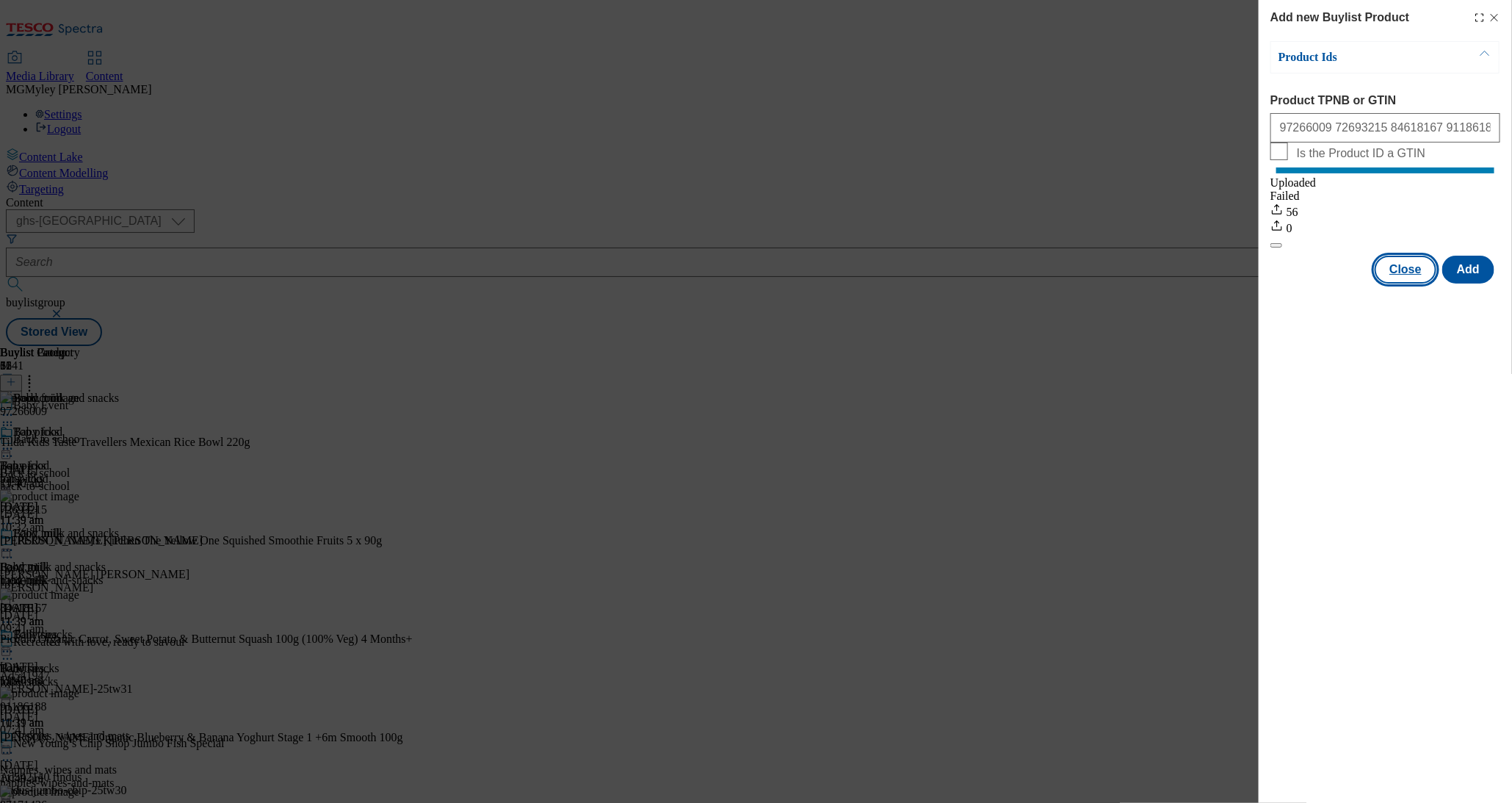
click at [1403, 278] on button "Close" at bounding box center [1405, 269] width 62 height 28
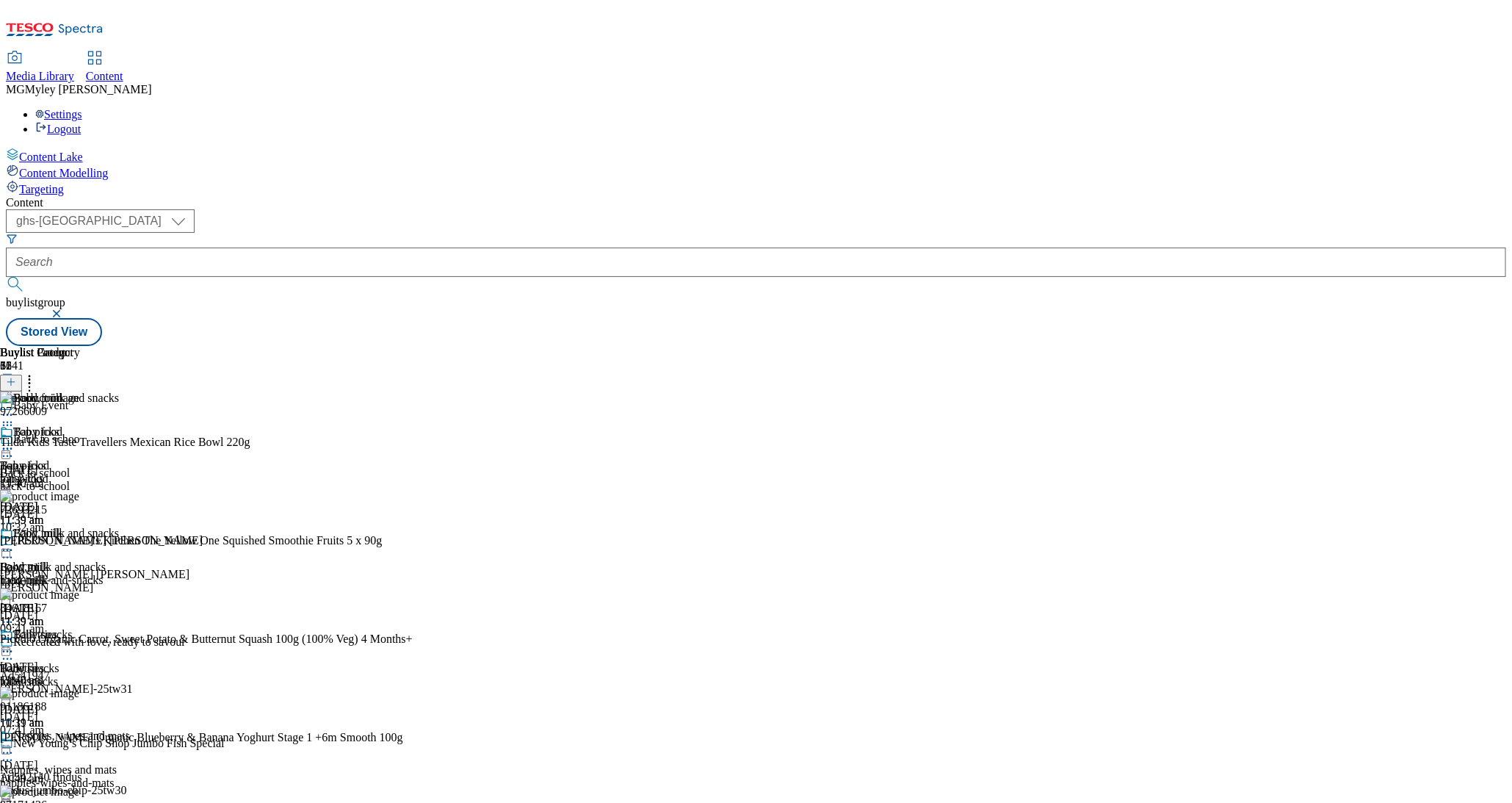
click at [14, 442] on icon at bounding box center [7, 448] width 14 height 14
click at [80, 543] on span "Preview" at bounding box center [63, 548] width 34 height 11
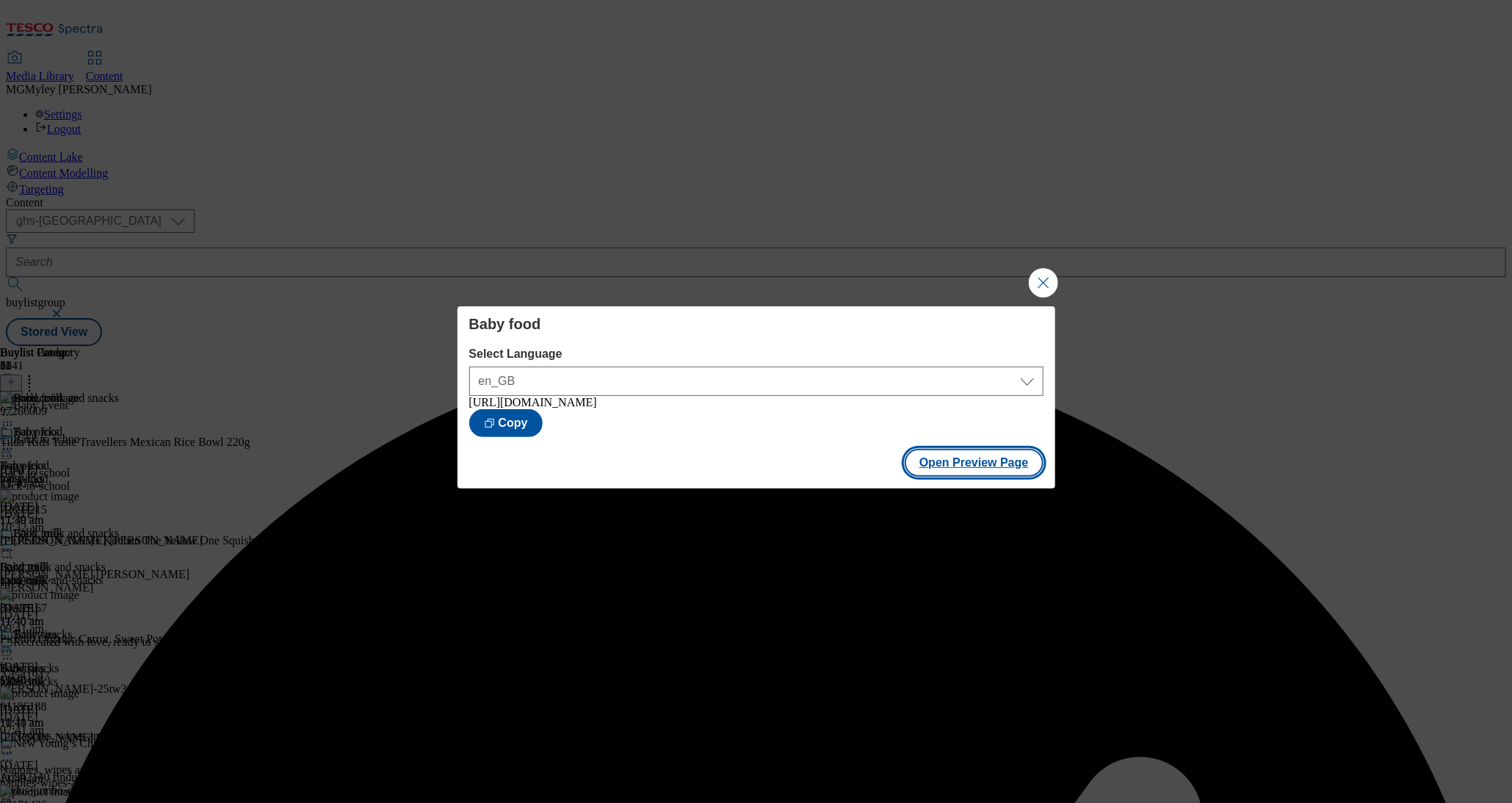
click at [992, 460] on button "Open Preview Page" at bounding box center [974, 463] width 139 height 28
click at [1036, 281] on button "Close Modal" at bounding box center [1043, 282] width 30 height 30
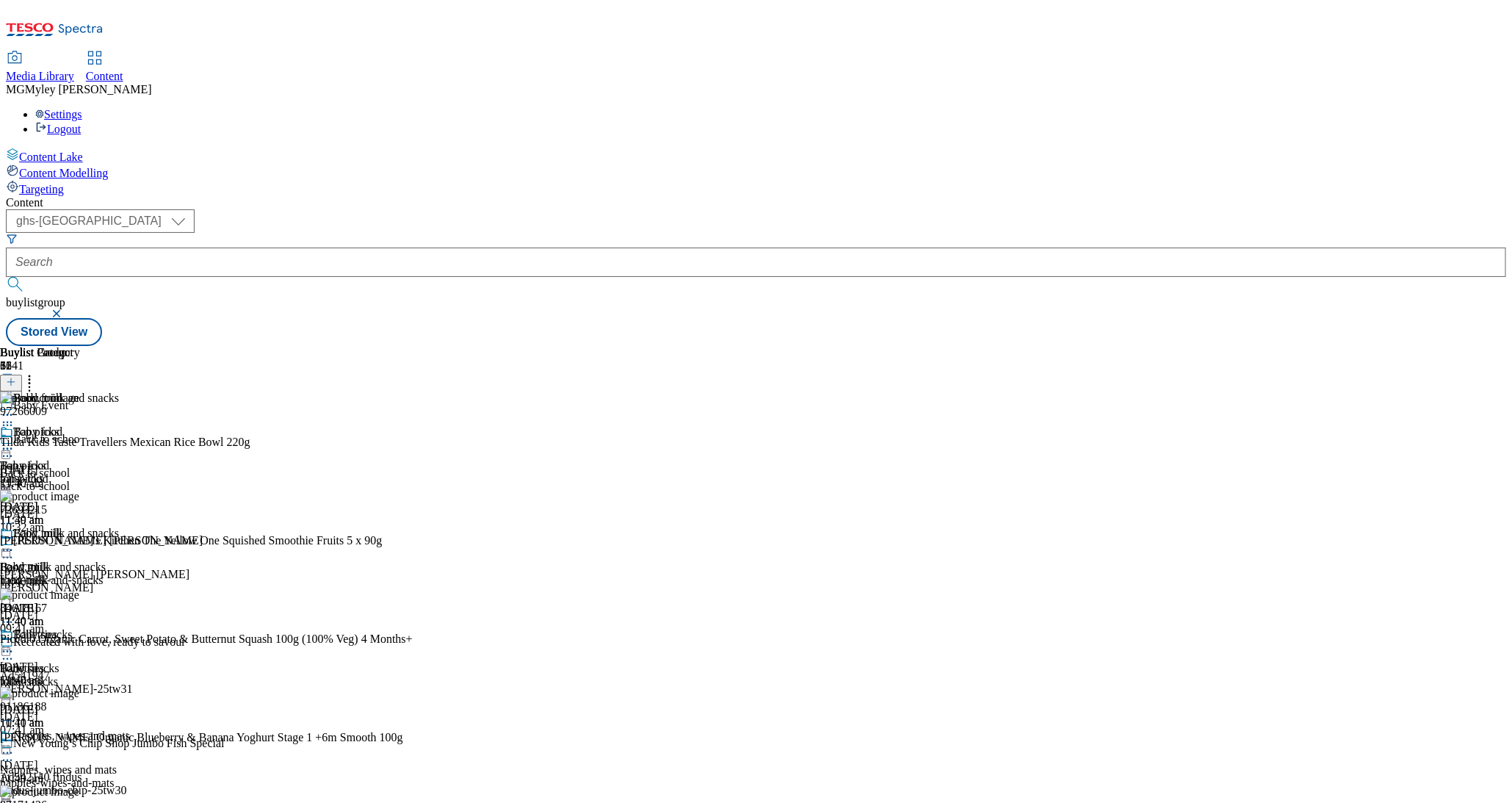
click at [80, 574] on div "baby-milk" at bounding box center [40, 581] width 80 height 13
click at [37, 373] on icon at bounding box center [29, 380] width 14 height 14
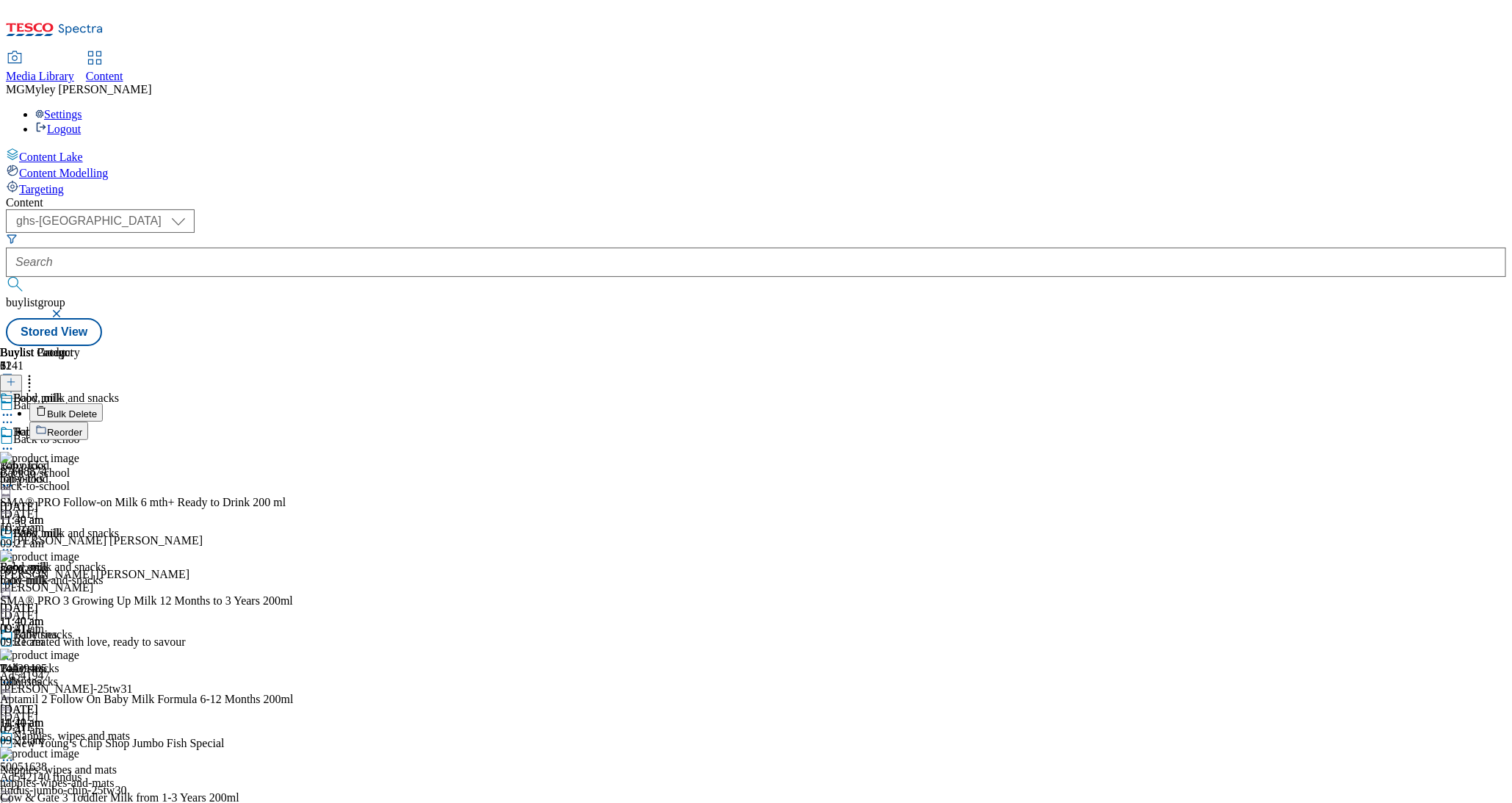
click at [97, 408] on span "Bulk Delete" at bounding box center [72, 414] width 50 height 11
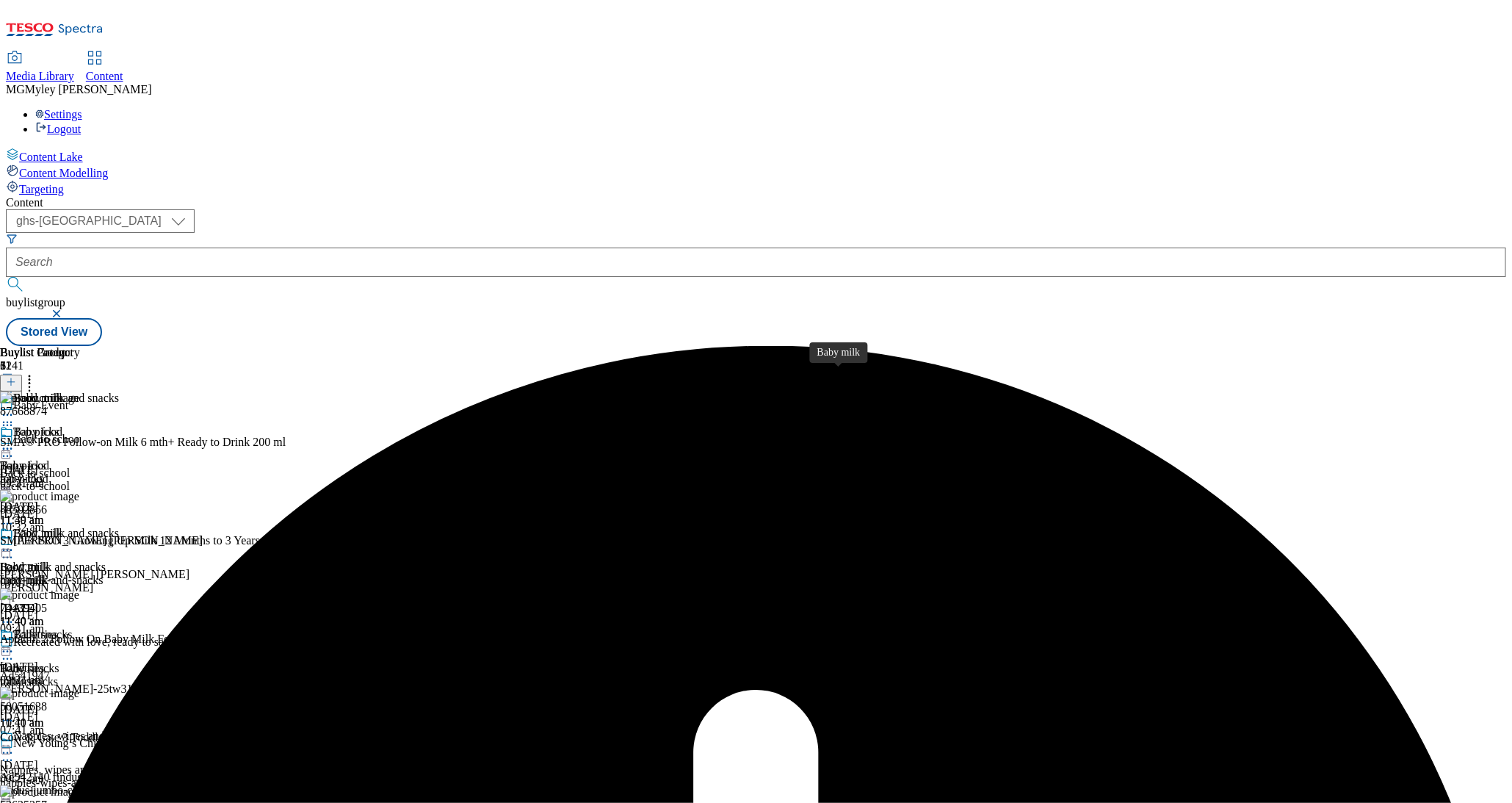
click at [62, 526] on span "Baby milk" at bounding box center [38, 534] width 50 height 16
click at [80, 472] on div "baby-food" at bounding box center [40, 479] width 80 height 13
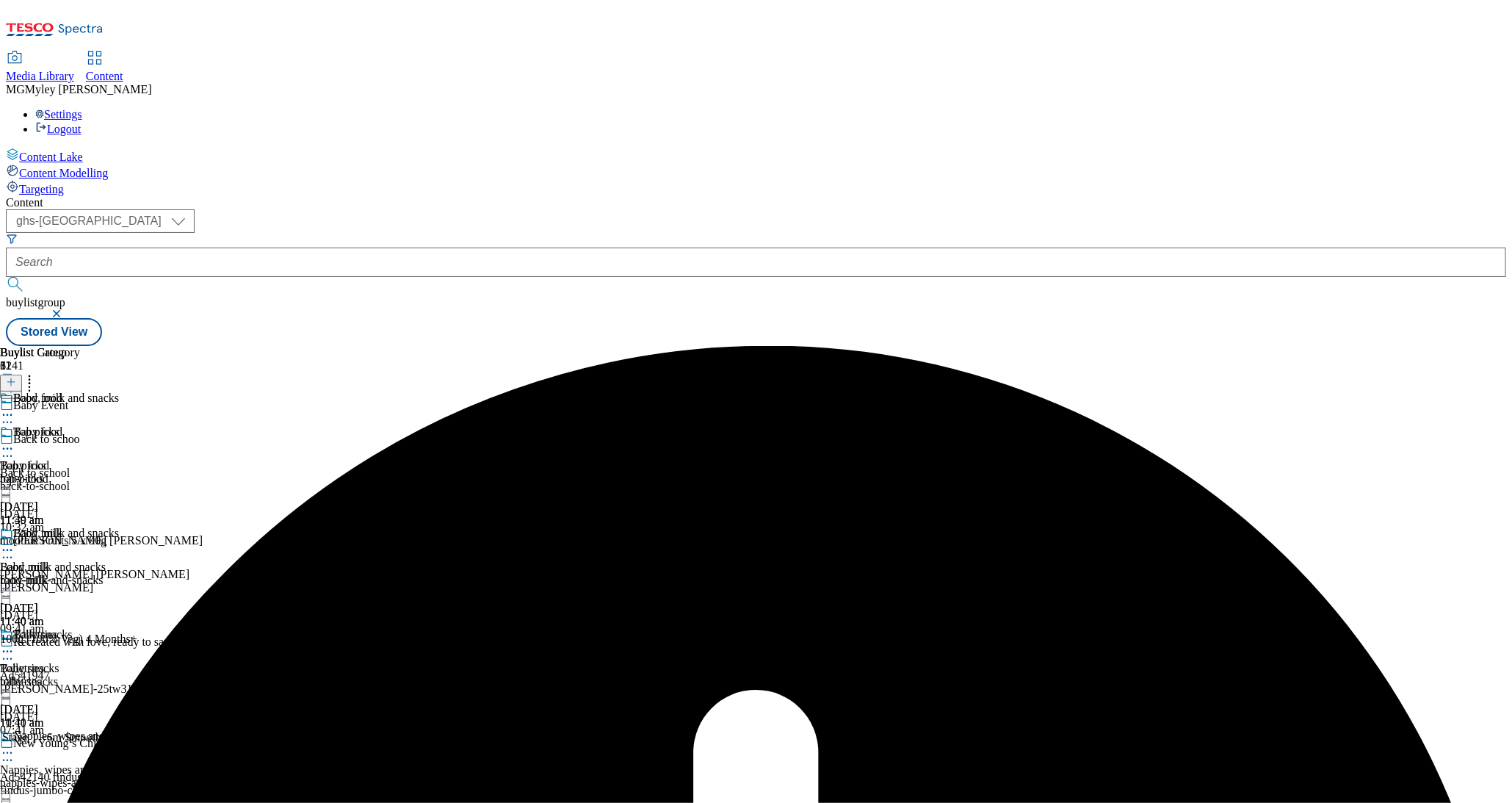
click at [14, 442] on icon at bounding box center [7, 448] width 14 height 14
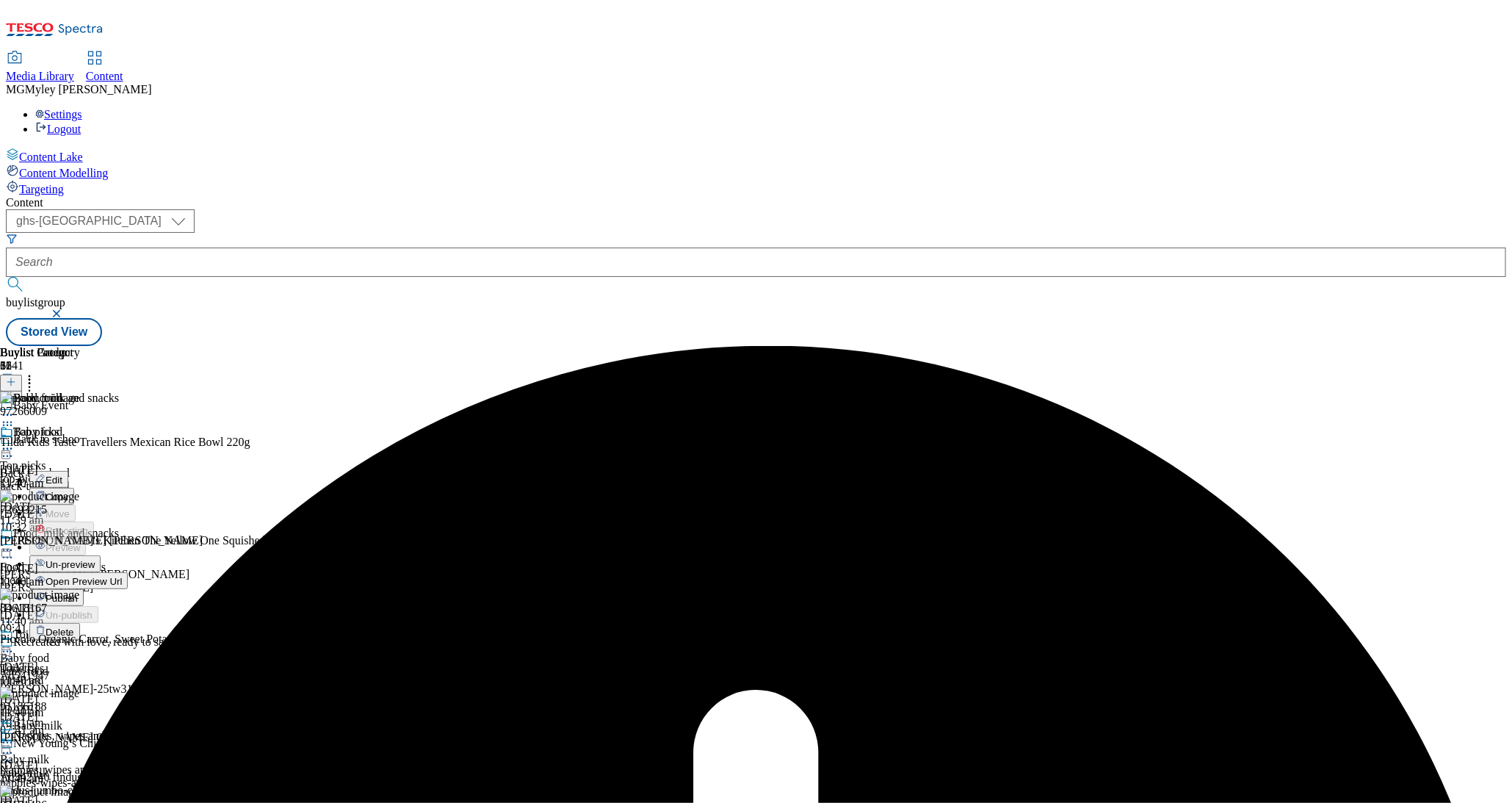
click at [94, 559] on span "Un-preview" at bounding box center [71, 565] width 50 height 11
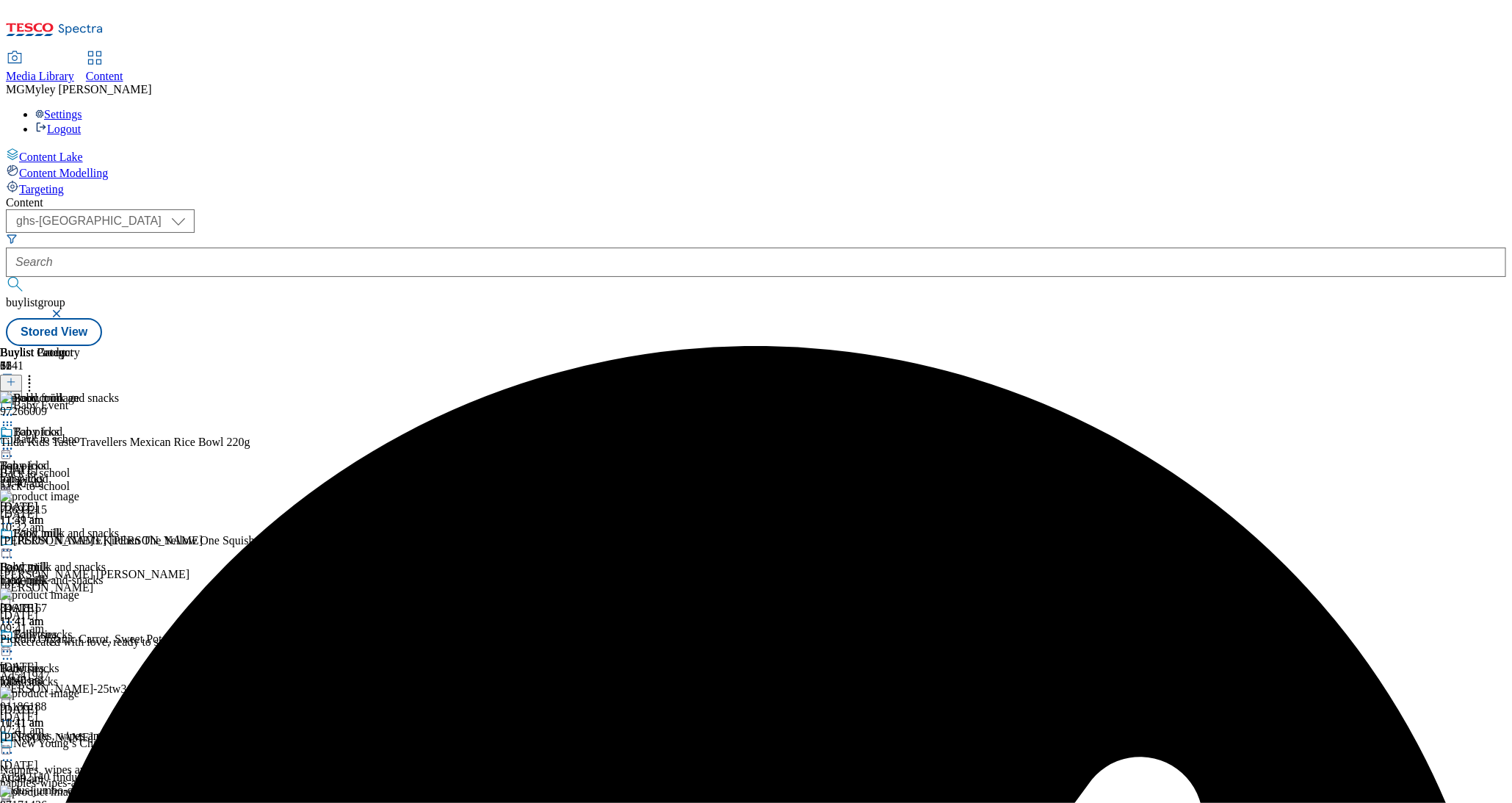
click at [80, 574] on div "baby-milk" at bounding box center [40, 581] width 80 height 13
click at [37, 373] on icon at bounding box center [29, 380] width 14 height 14
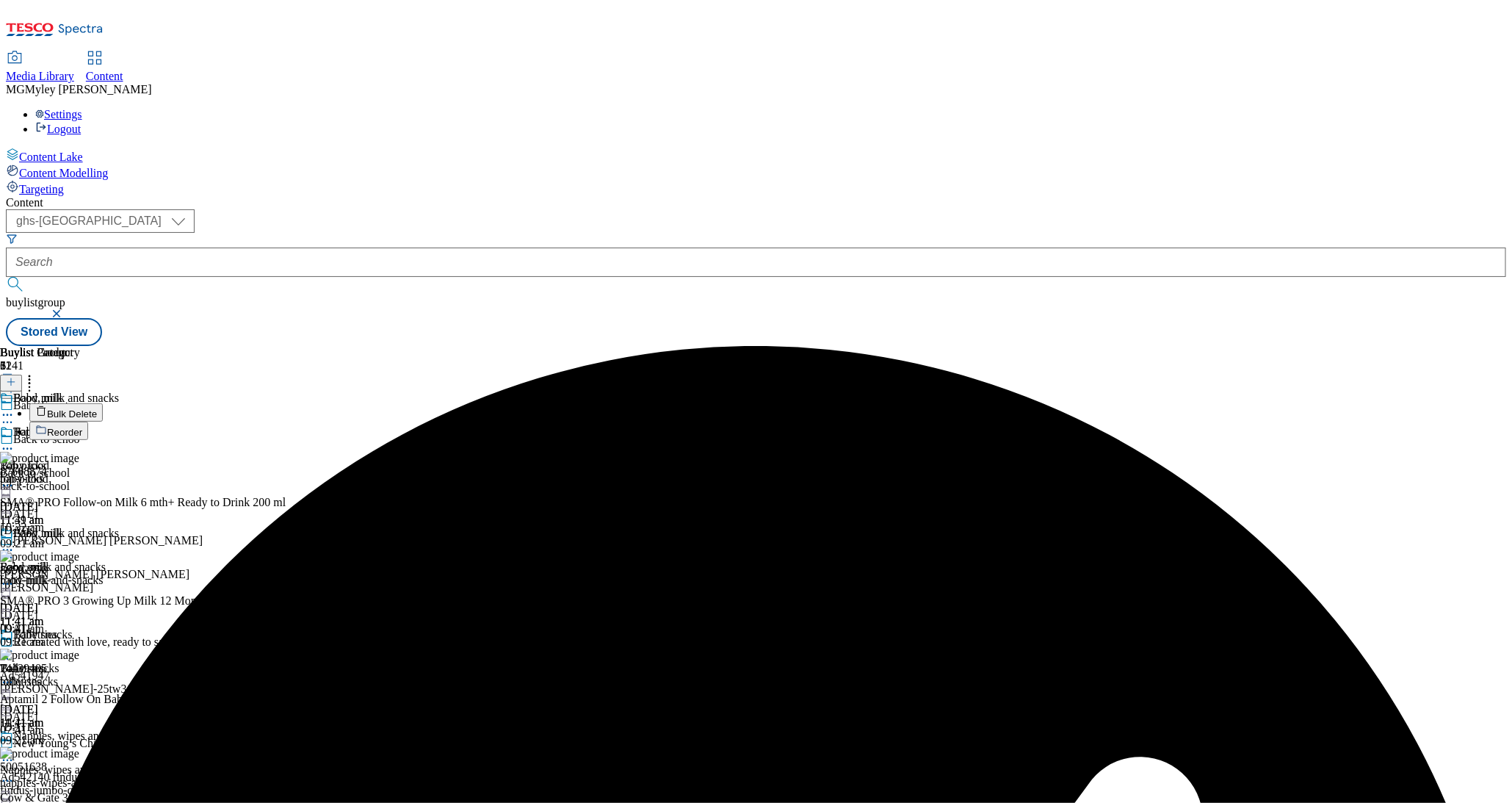
click at [97, 408] on span "Bulk Delete" at bounding box center [72, 414] width 50 height 11
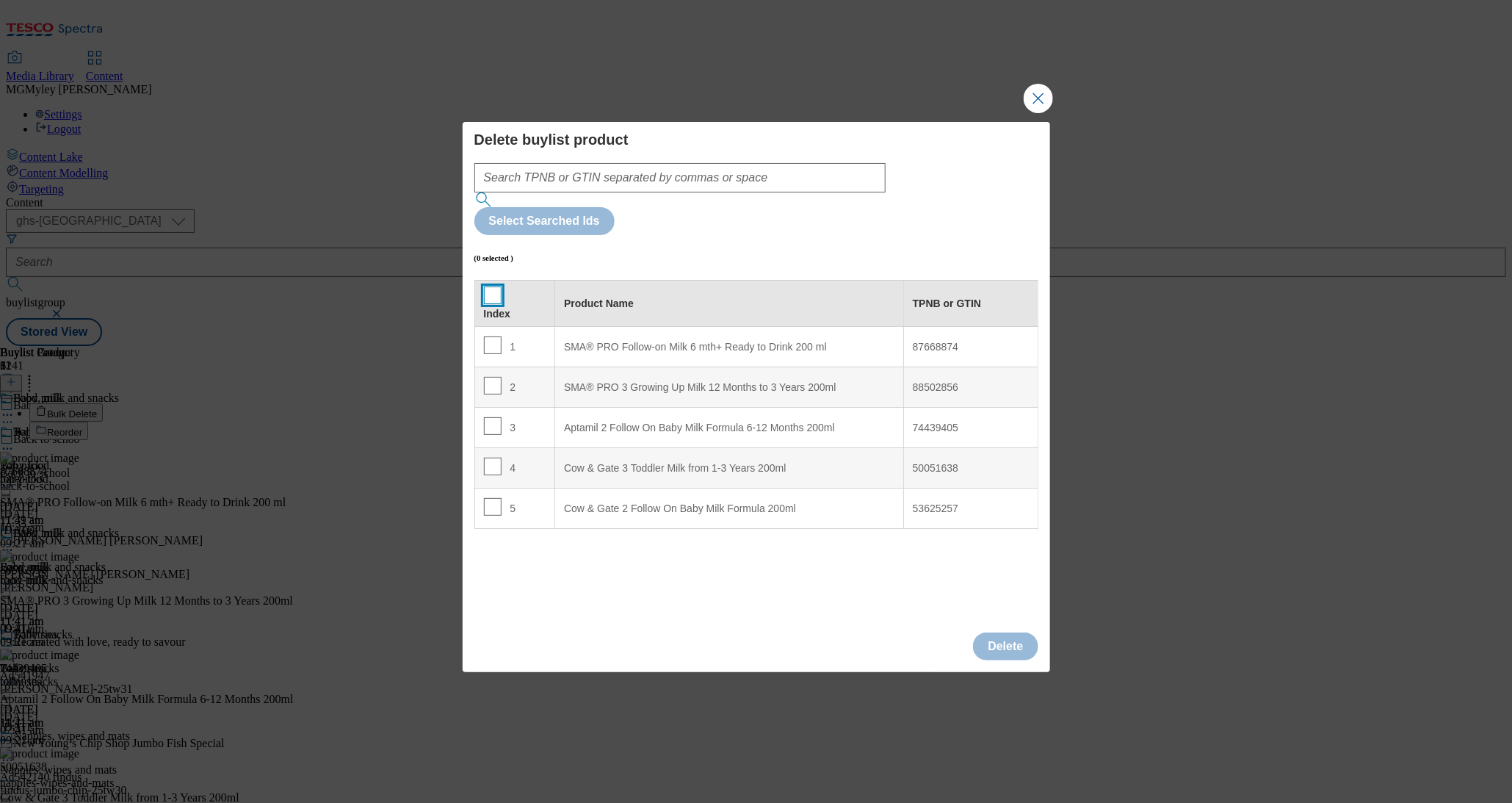
click at [498, 286] on div "Index" at bounding box center [515, 302] width 62 height 33
click at [493, 286] on input "Modal" at bounding box center [493, 295] width 17 height 17
checkbox input "true"
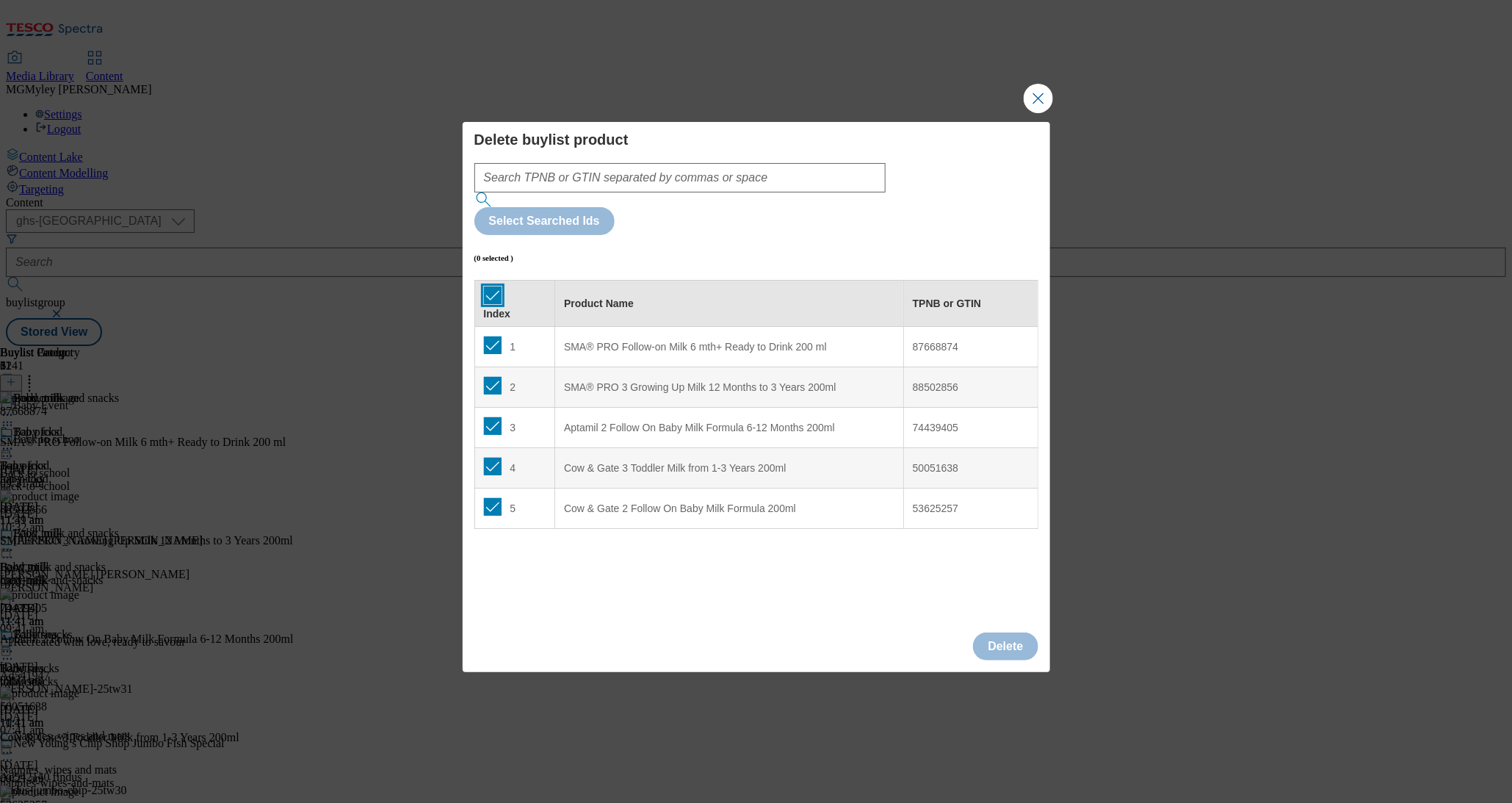
checkbox input "true"
click at [1021, 632] on button "Delete" at bounding box center [1006, 646] width 65 height 28
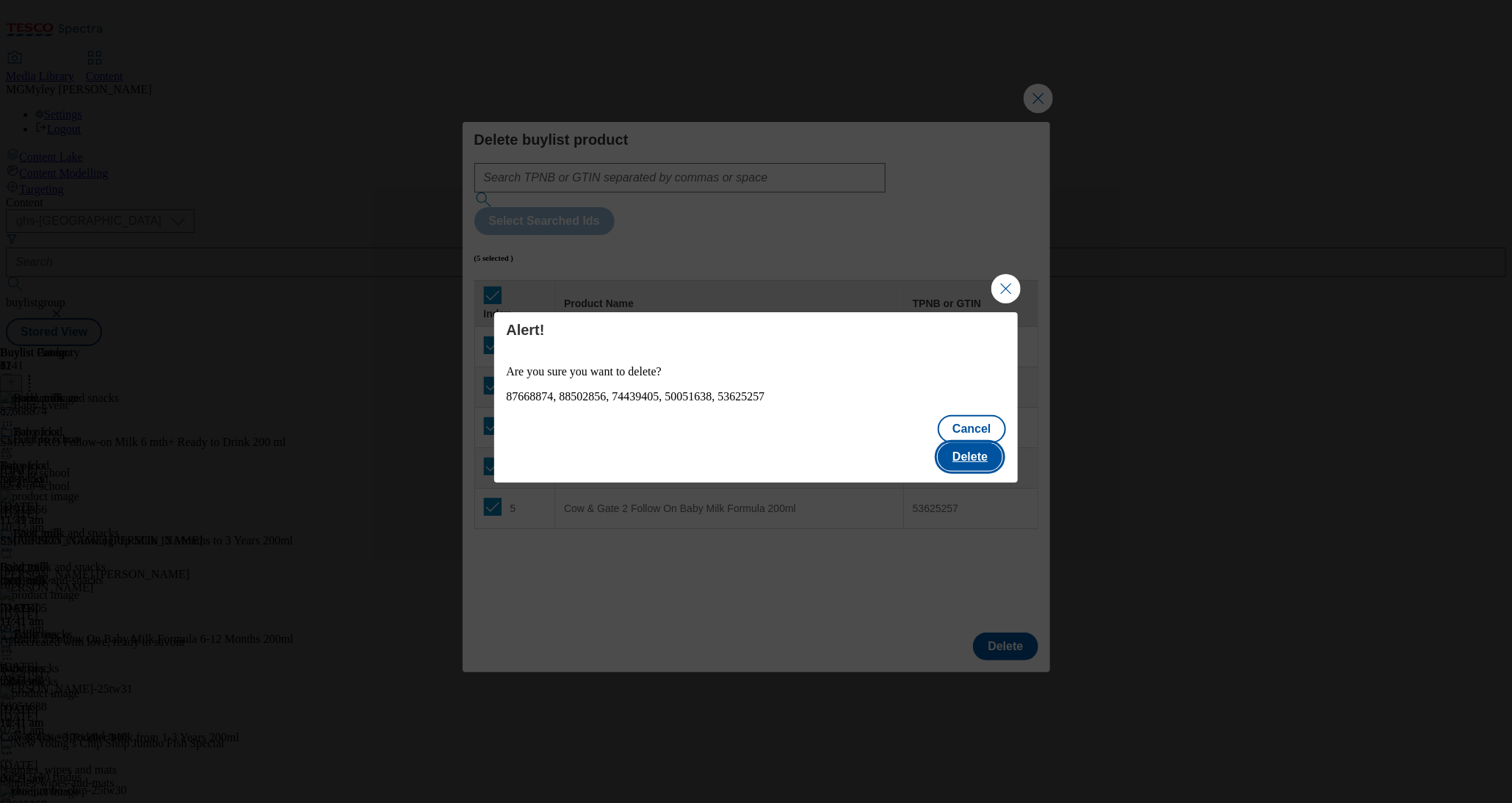
click at [980, 443] on button "Delete" at bounding box center [971, 457] width 65 height 28
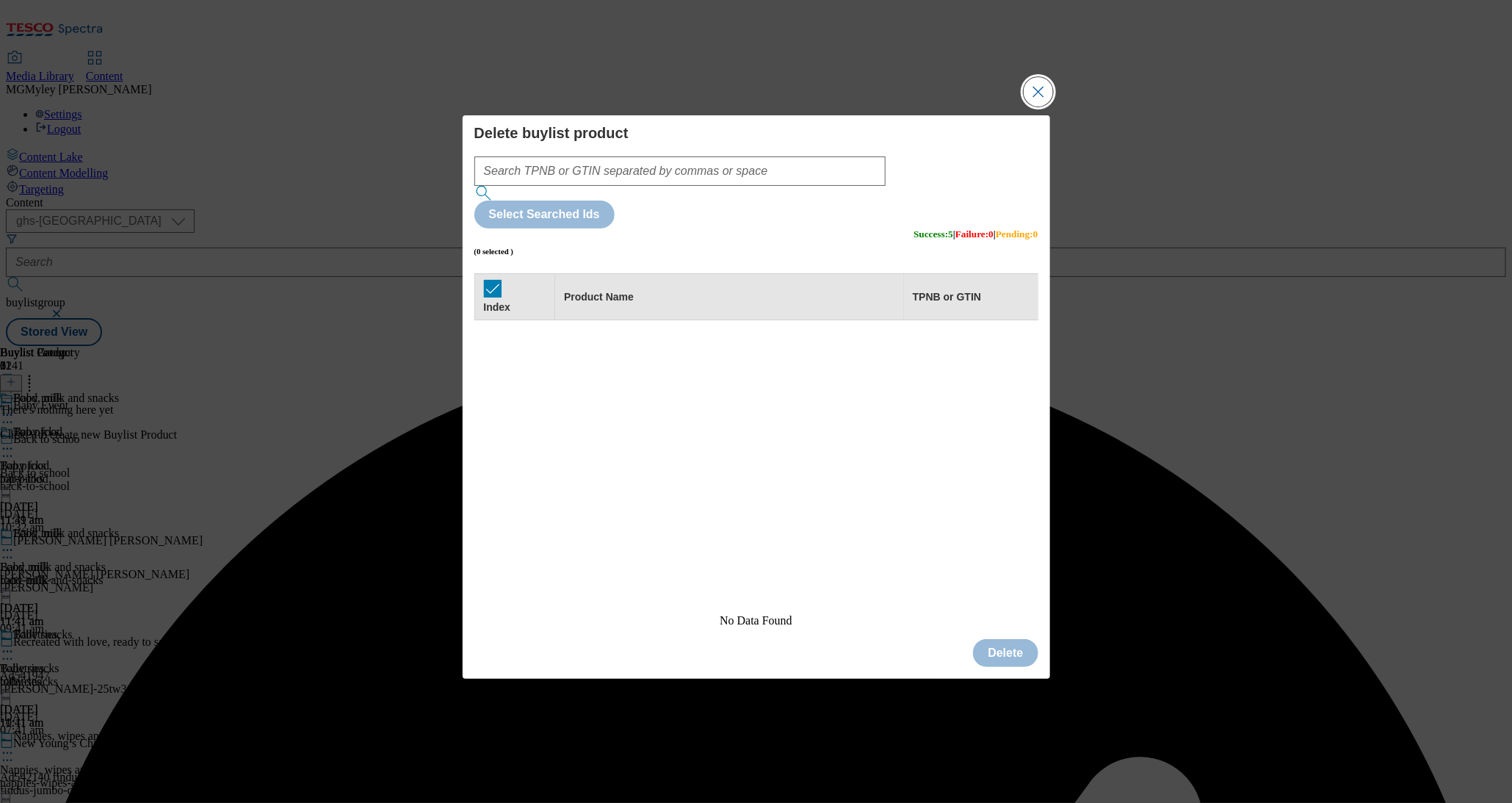
click at [1049, 107] on button "Close Modal" at bounding box center [1038, 92] width 30 height 30
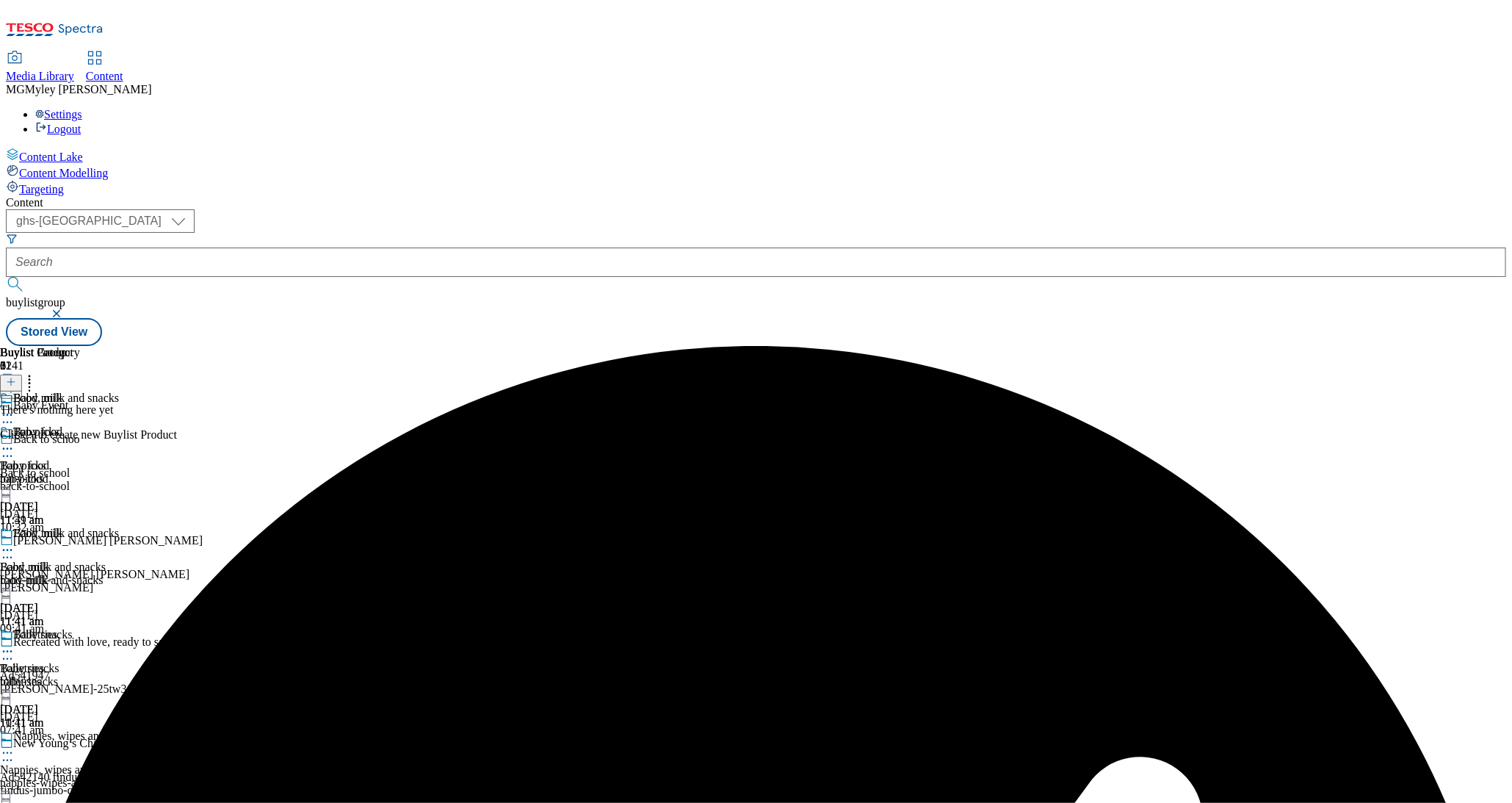
click at [177, 373] on div at bounding box center [89, 382] width 177 height 19
click at [16, 377] on icon at bounding box center [10, 381] width 10 height 10
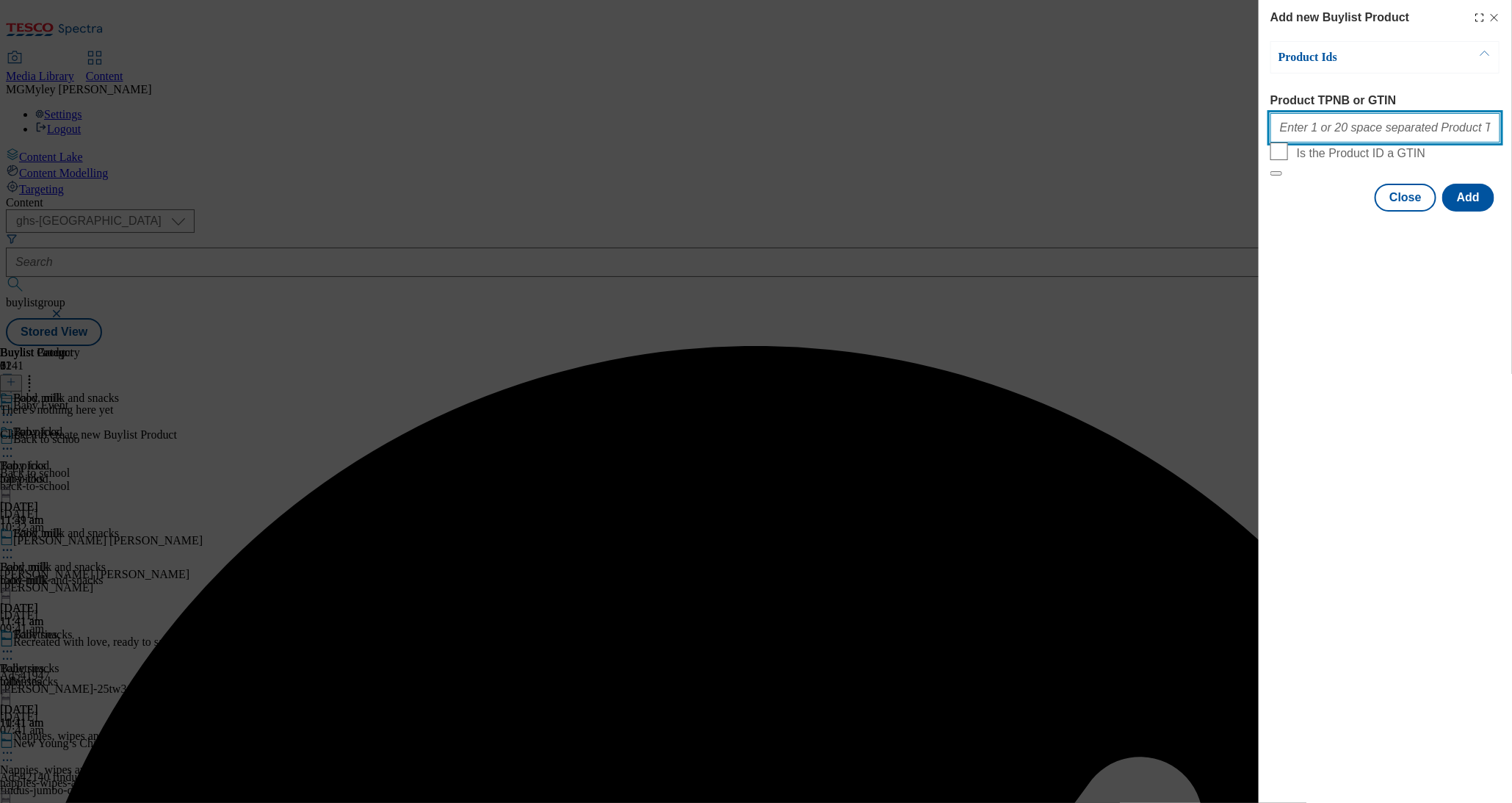
click at [1334, 126] on input "Product TPNB or GTIN" at bounding box center [1385, 128] width 230 height 30
paste input "87668880 87668914"
type input "87668880 87668914"
click at [1483, 212] on button "Add" at bounding box center [1468, 197] width 52 height 28
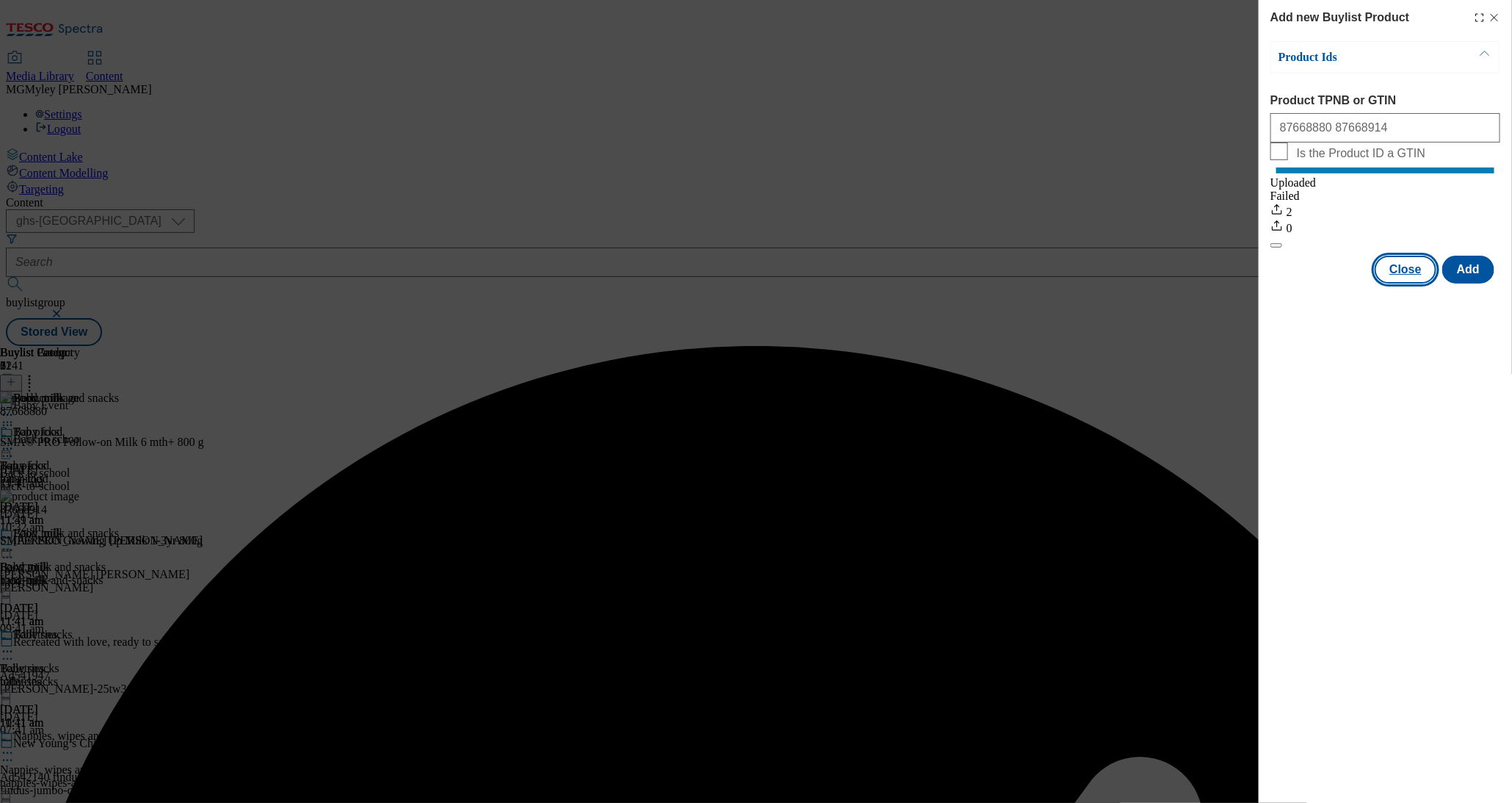
click at [1414, 274] on button "Close" at bounding box center [1405, 269] width 62 height 28
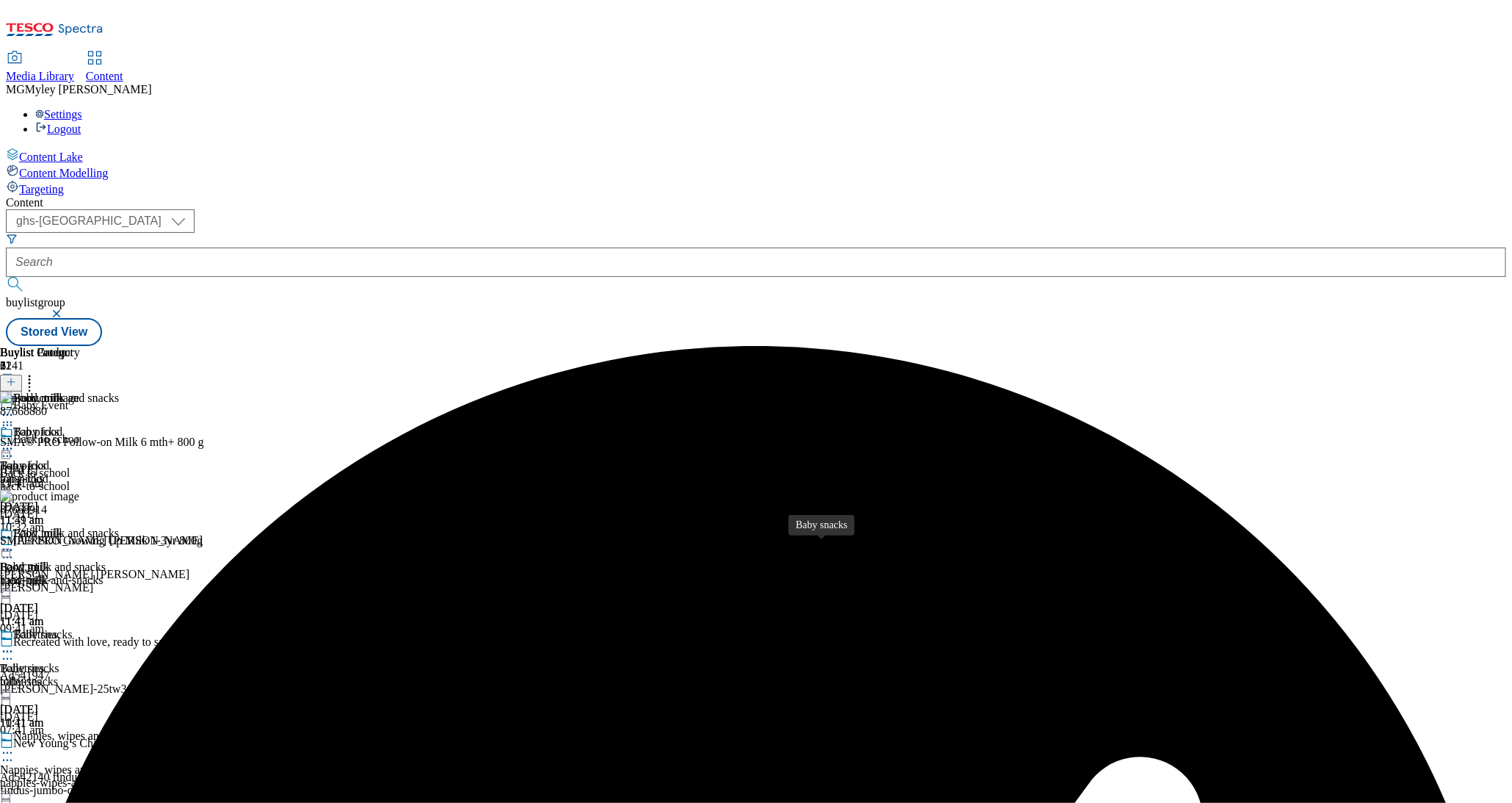
click at [59, 662] on span "Baby snacks" at bounding box center [30, 669] width 59 height 13
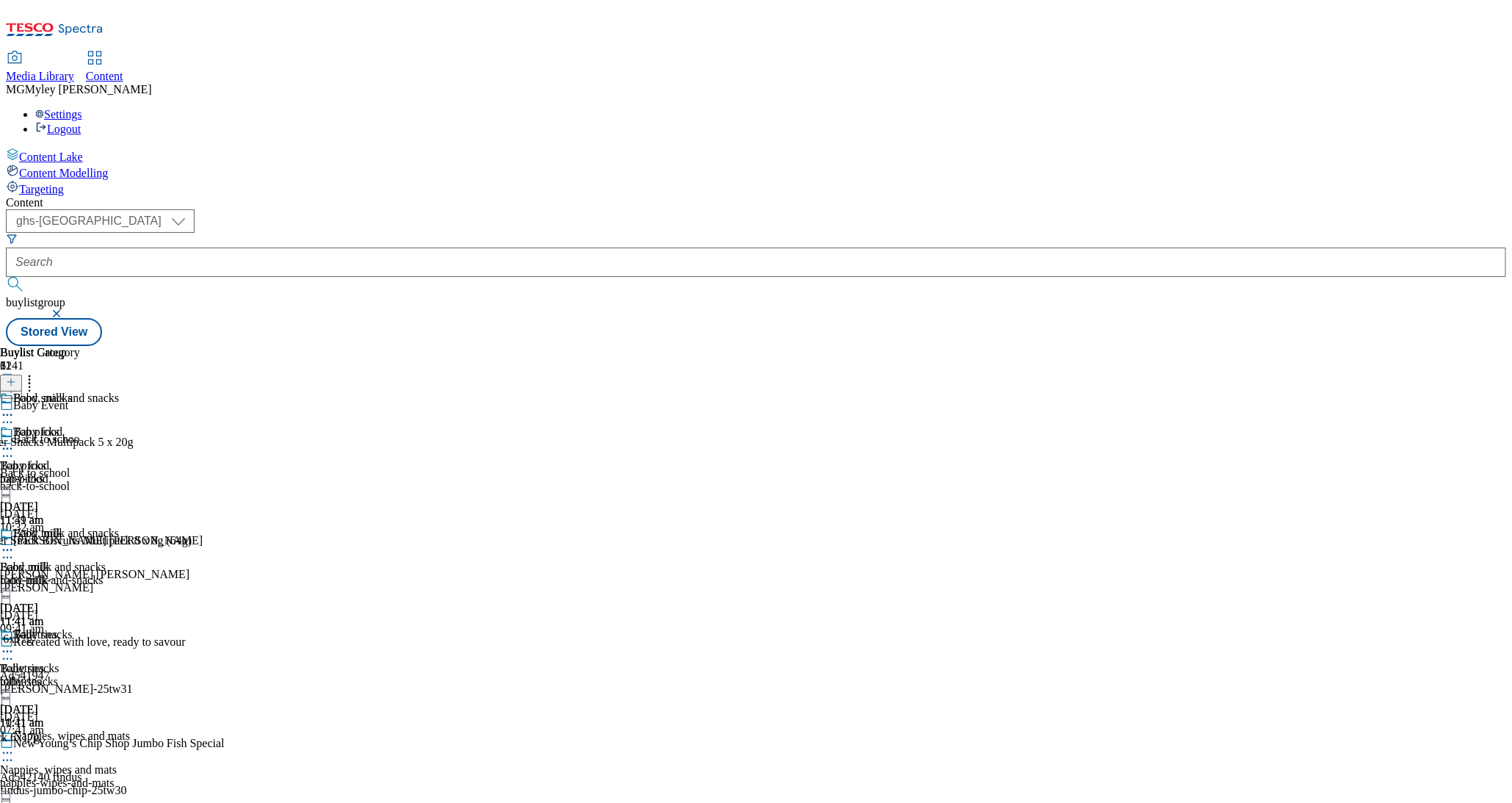
click at [80, 574] on div "baby-milk" at bounding box center [40, 581] width 80 height 13
click at [80, 628] on div "Baby snacks Baby snacks baby-snacks 15 Sept 2025 11:41 am" at bounding box center [40, 679] width 80 height 101
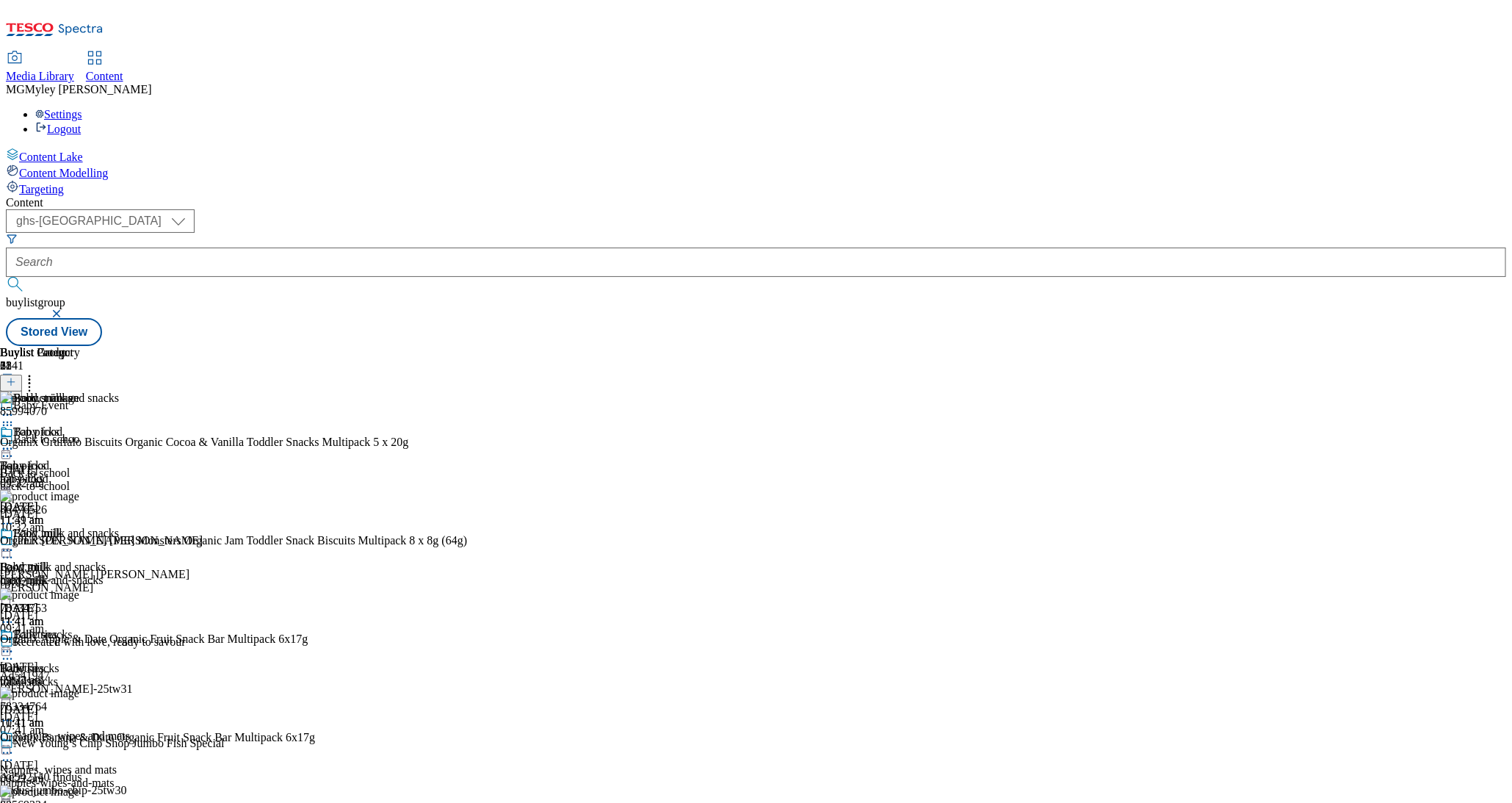
click at [31, 380] on circle at bounding box center [30, 381] width 2 height 2
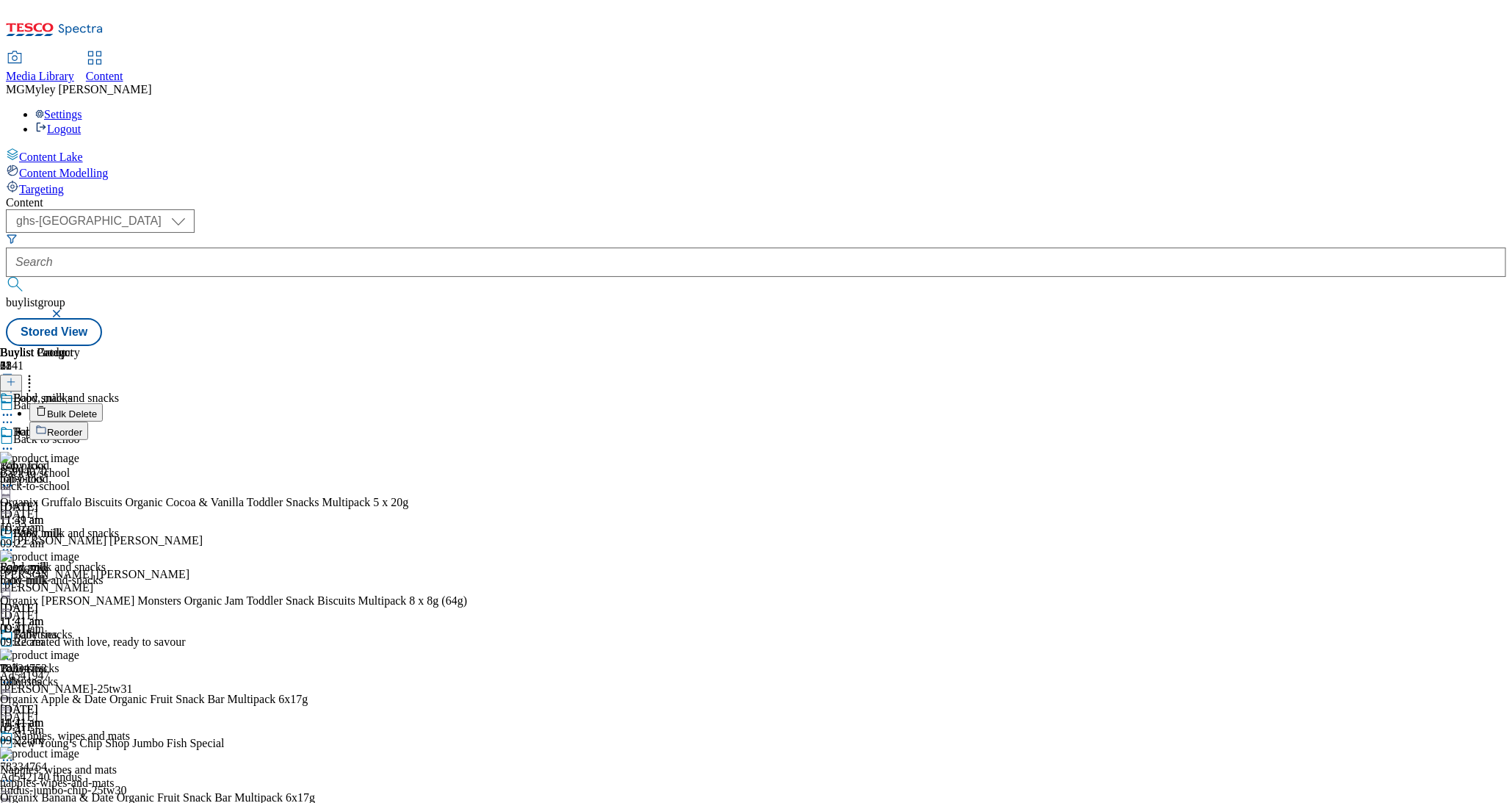
click at [467, 403] on li "Bulk Delete" at bounding box center [248, 412] width 438 height 18
click at [103, 403] on button "Bulk Delete" at bounding box center [66, 412] width 73 height 18
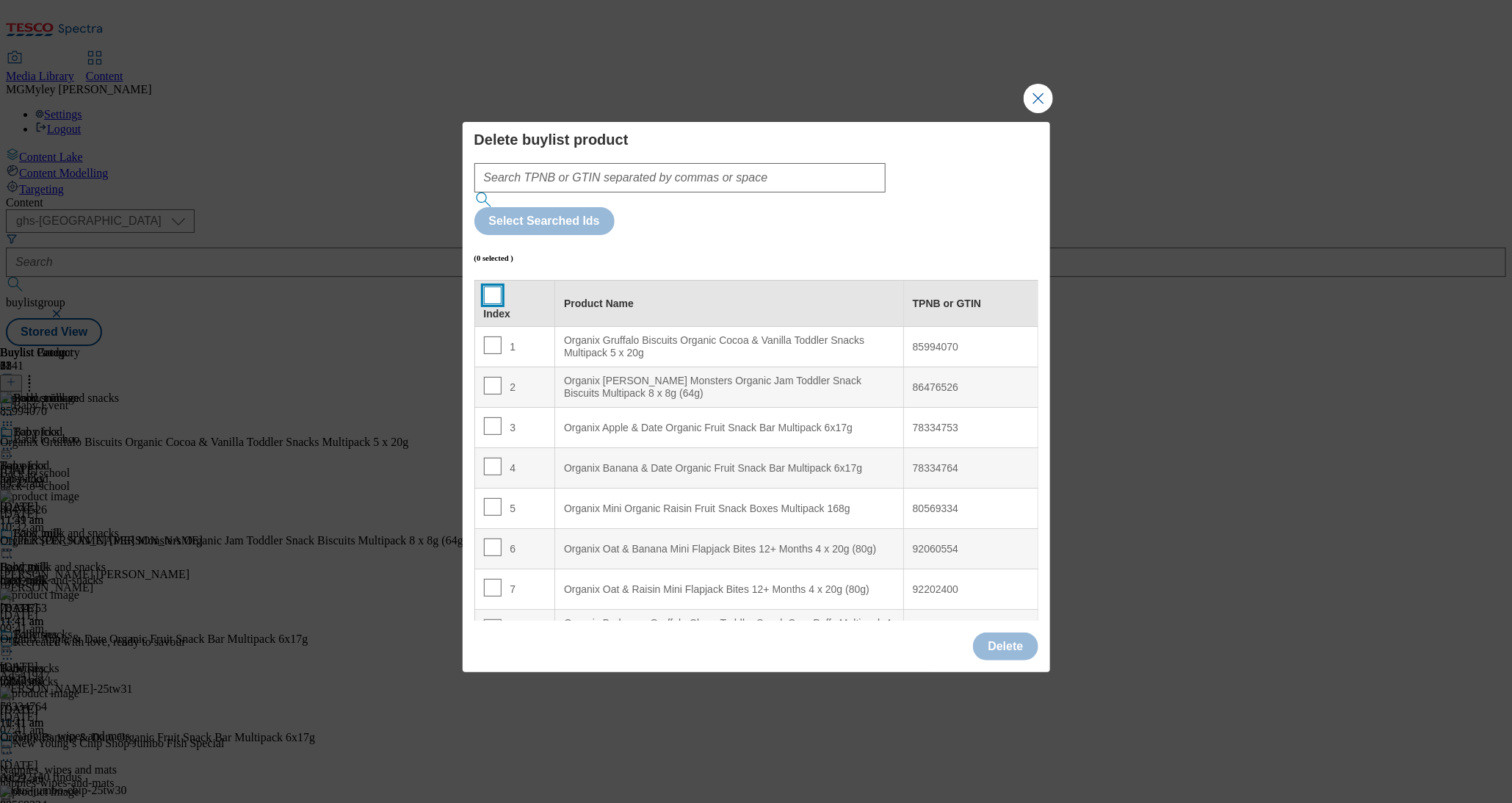
click at [495, 286] on input "Modal" at bounding box center [493, 295] width 17 height 17
checkbox input "true"
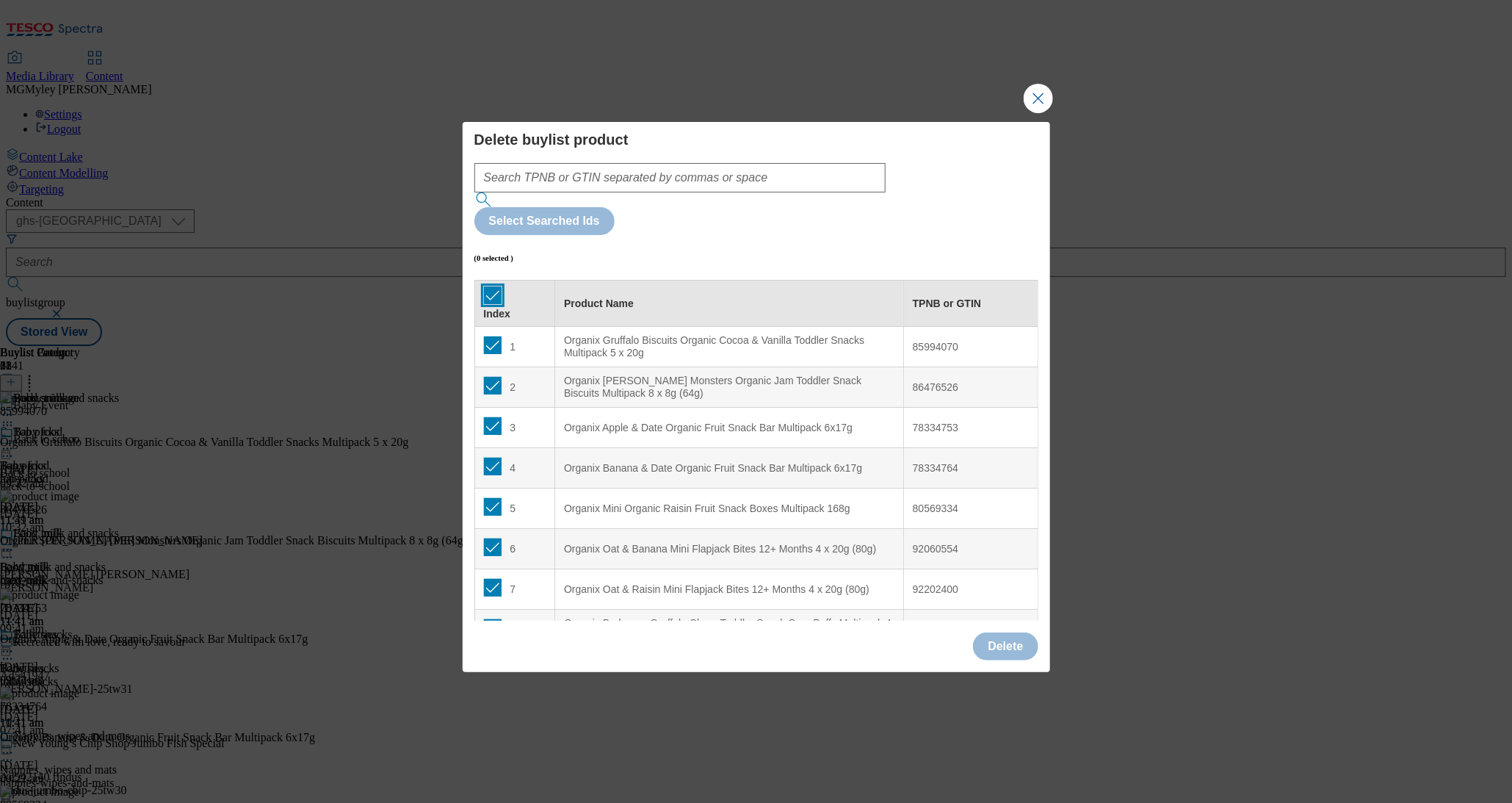
checkbox input "true"
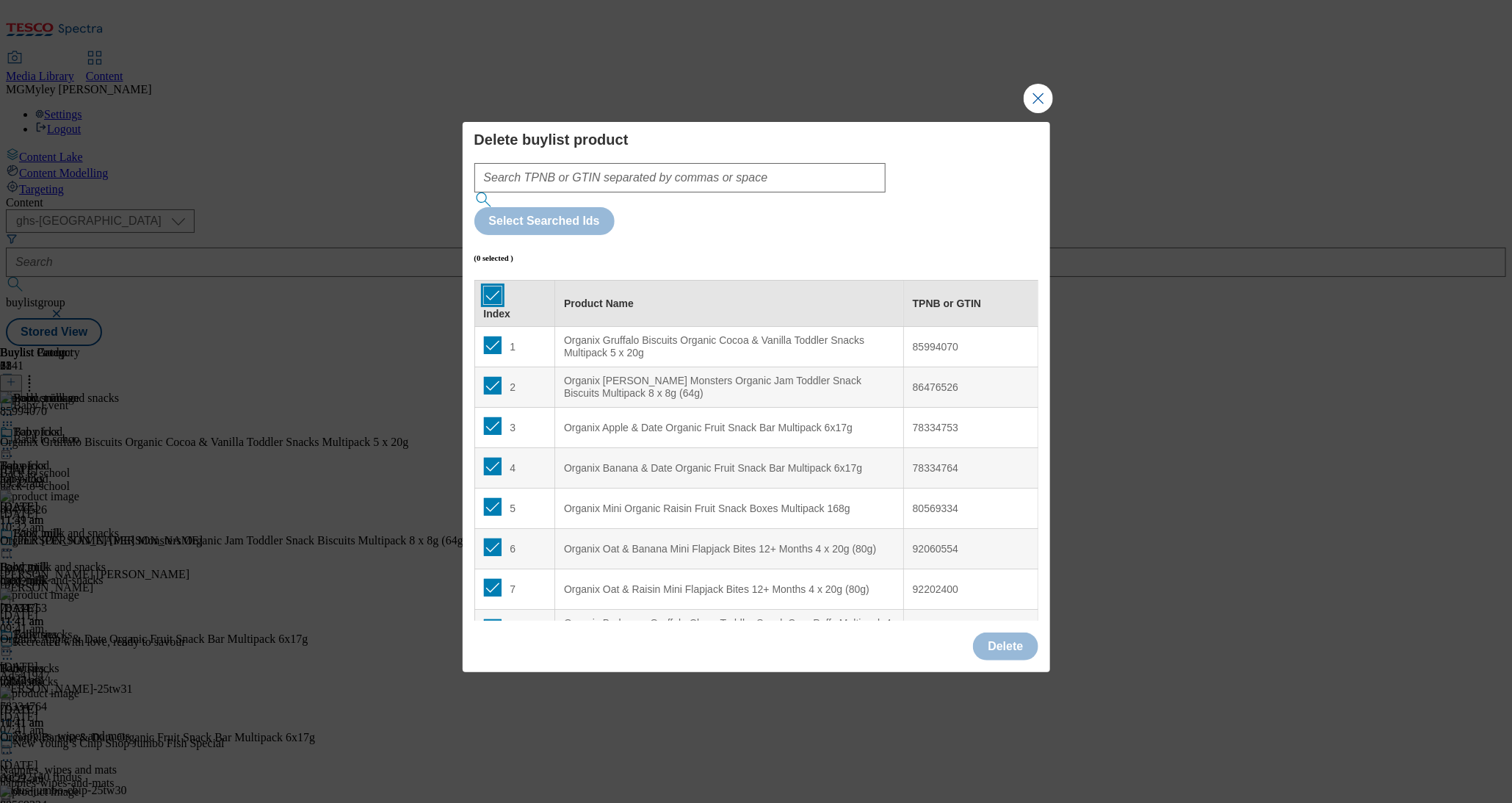
checkbox input "true"
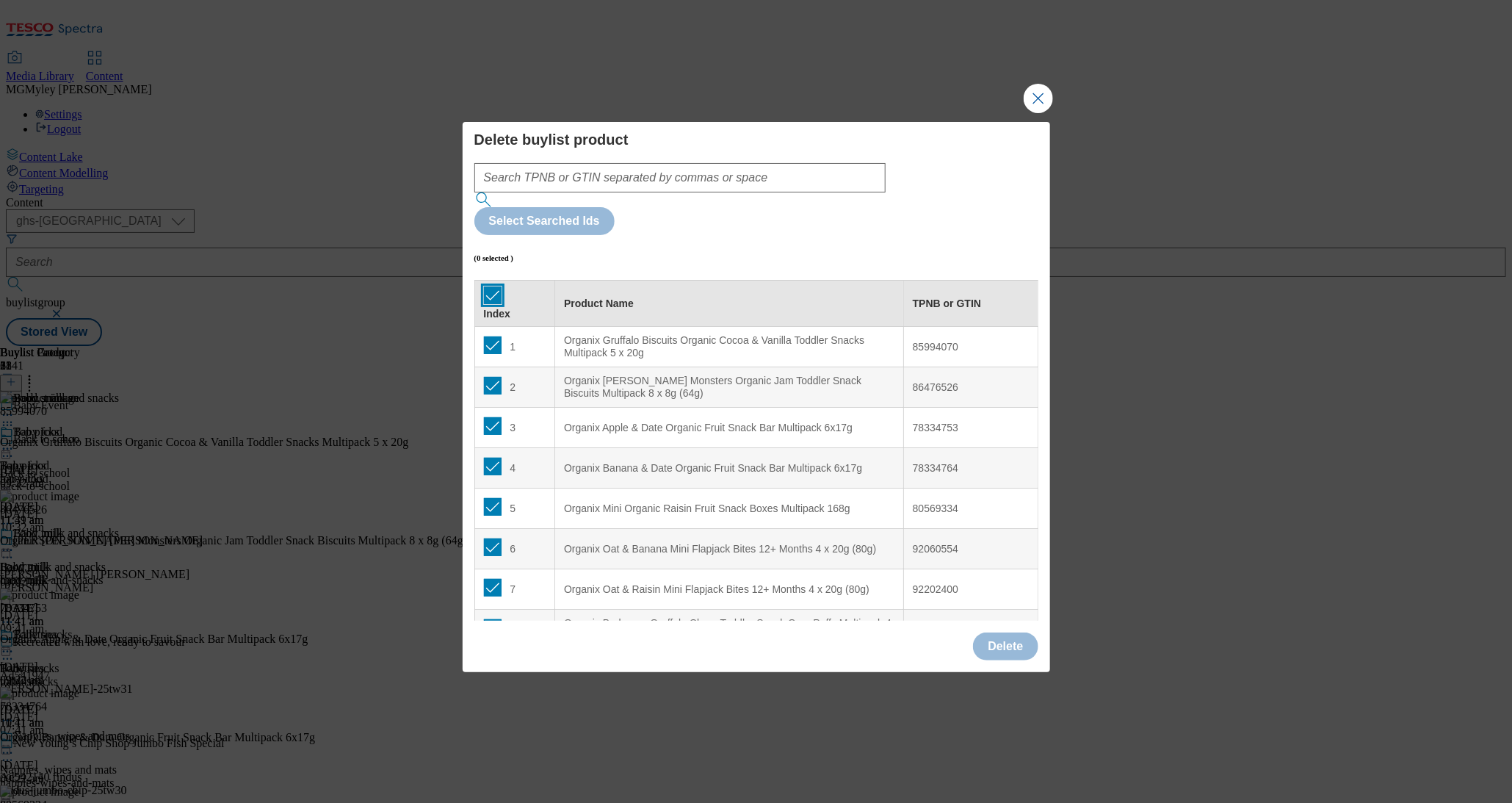
checkbox input "true"
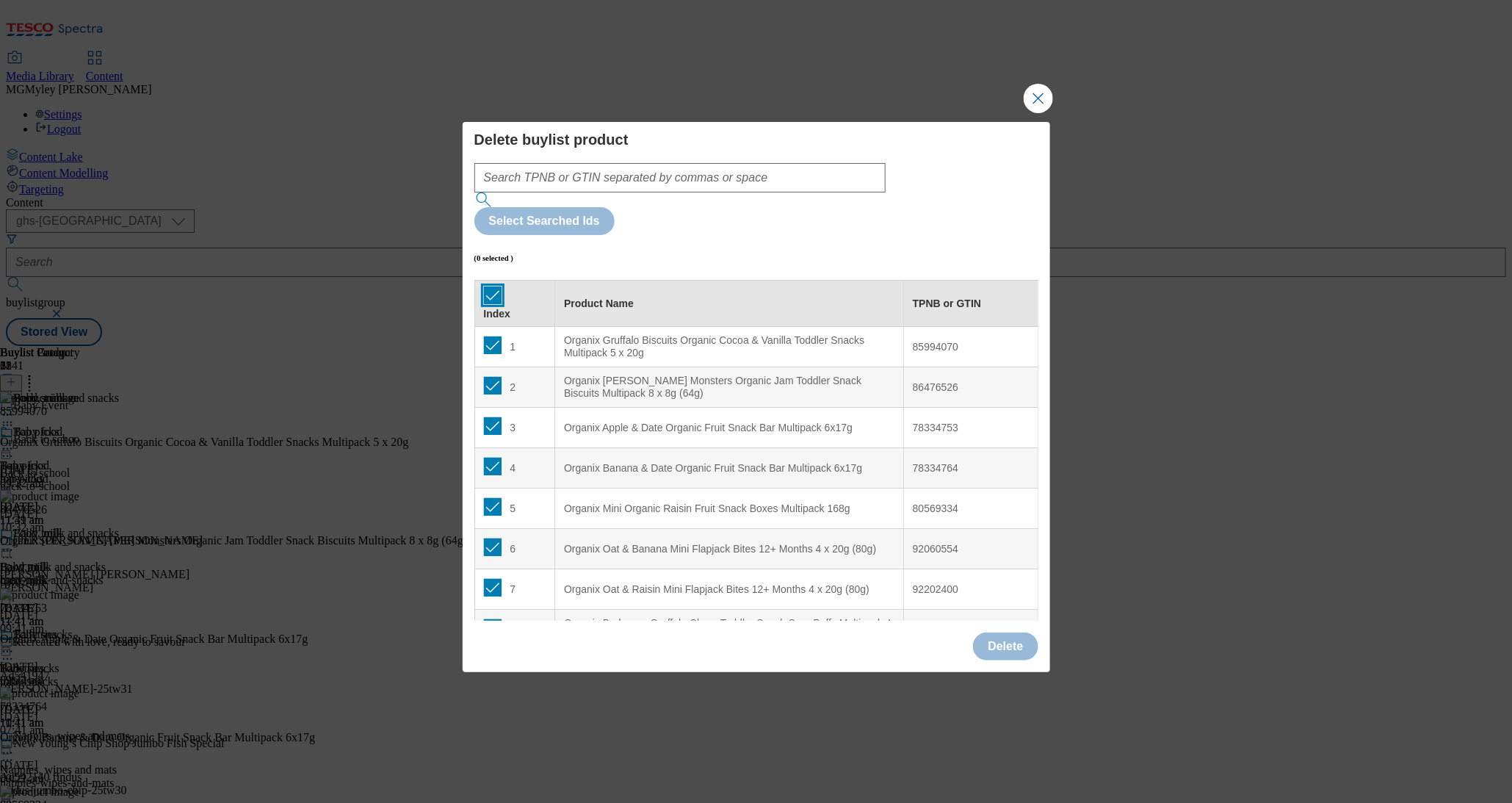
checkbox input "true"
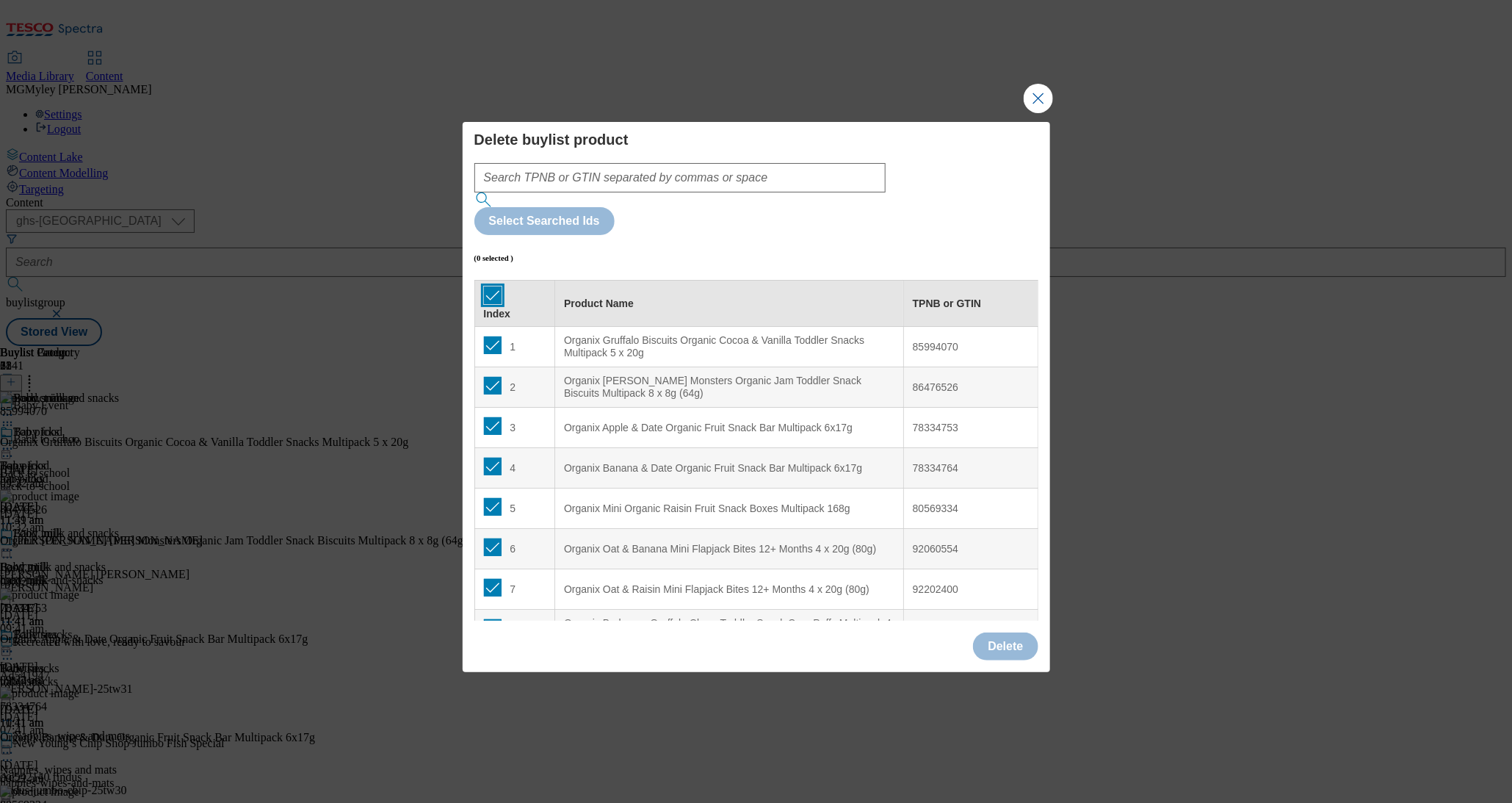
checkbox input "true"
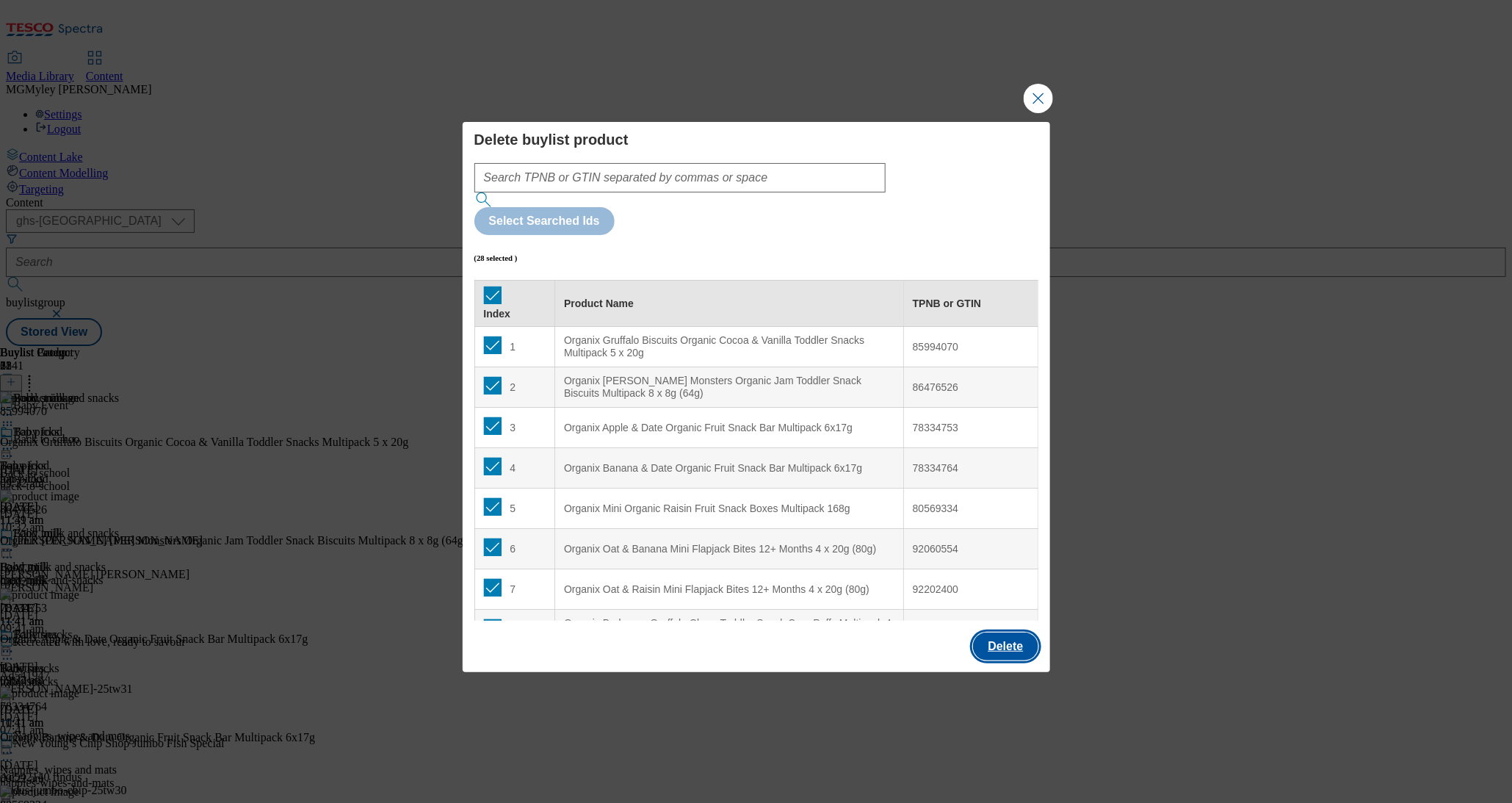
click at [1020, 632] on button "Delete" at bounding box center [1006, 646] width 65 height 28
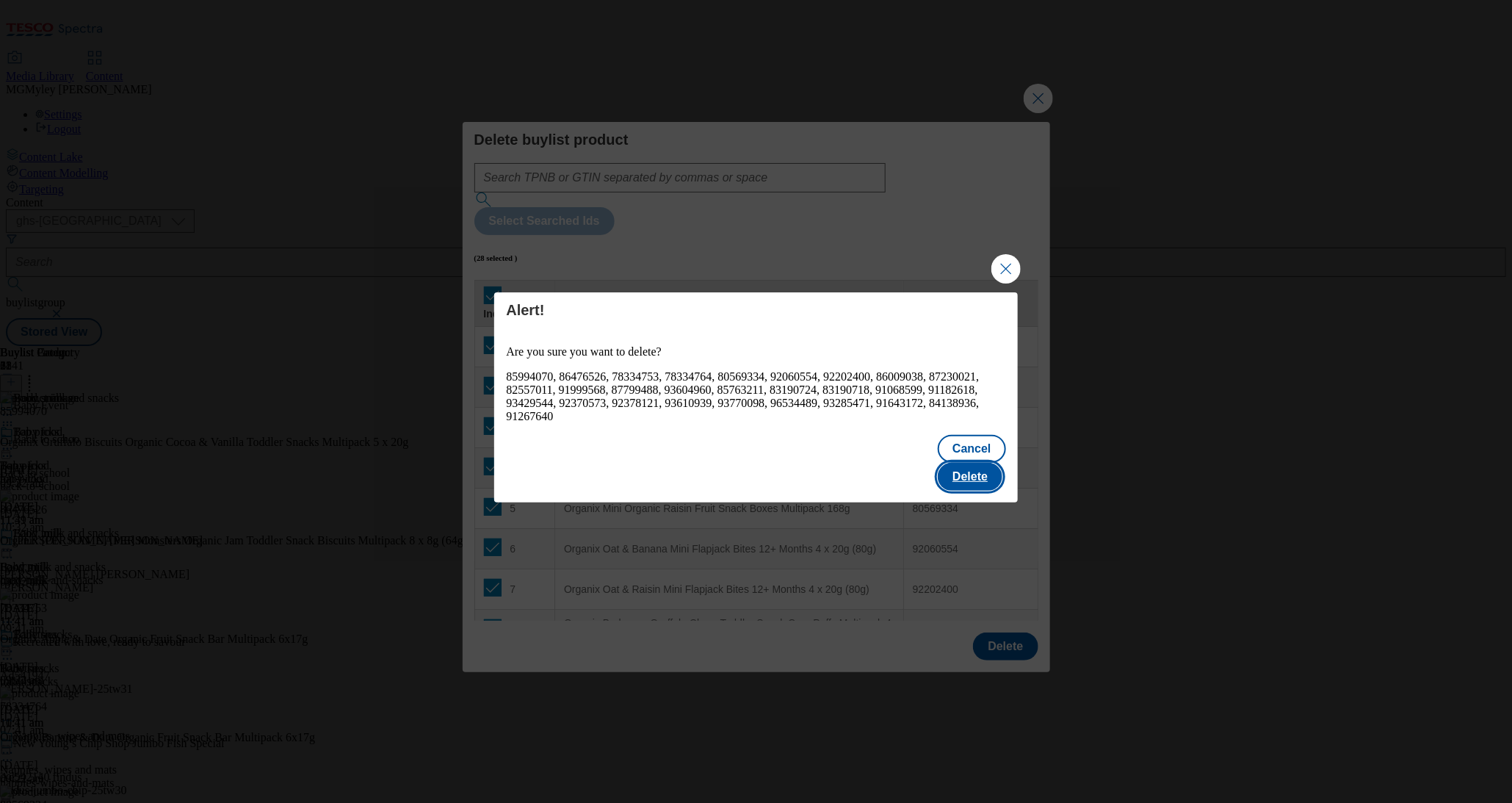
click at [967, 463] on button "Delete" at bounding box center [971, 476] width 65 height 28
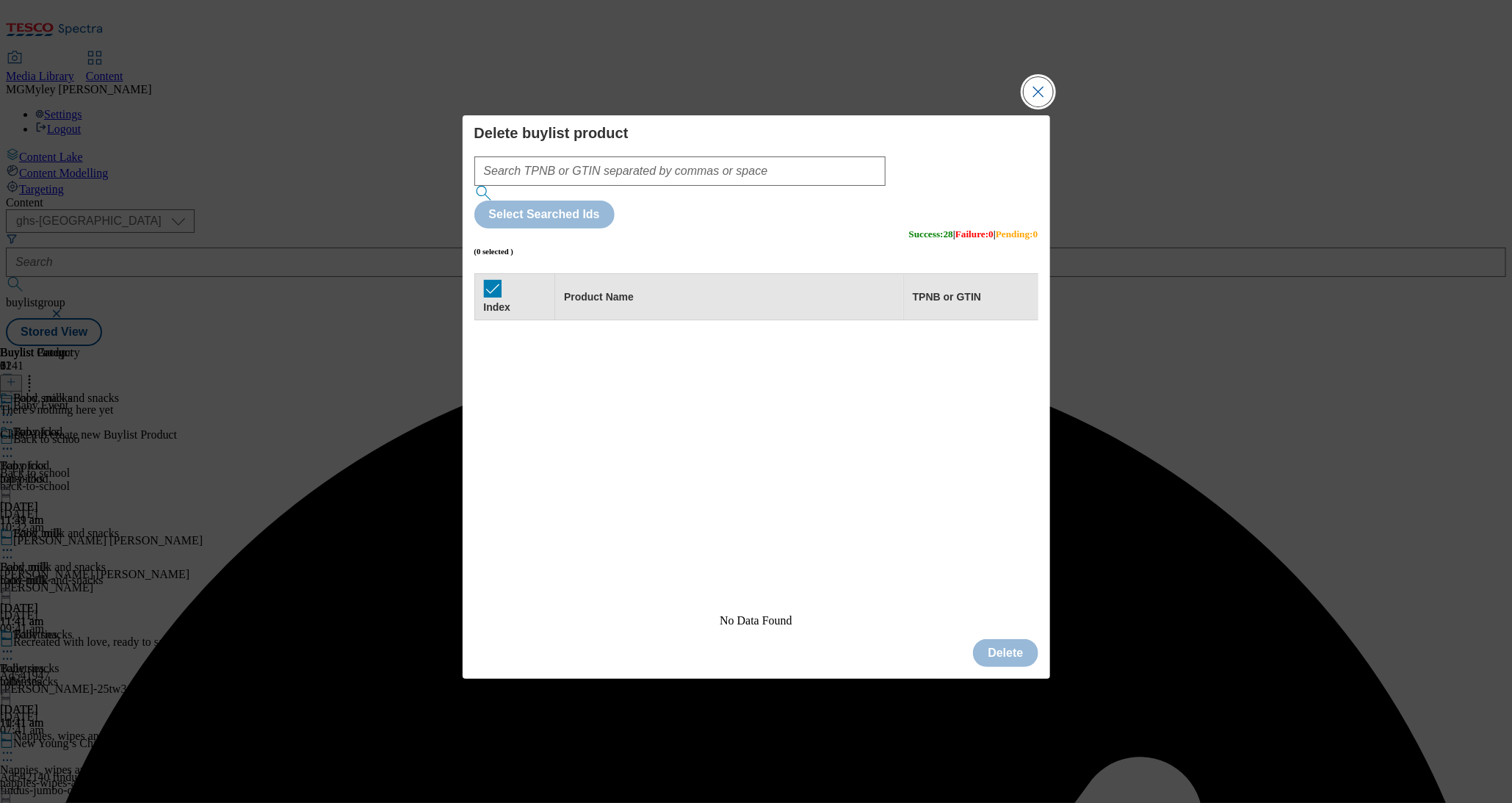
click at [1035, 107] on button "Close Modal" at bounding box center [1038, 92] width 30 height 30
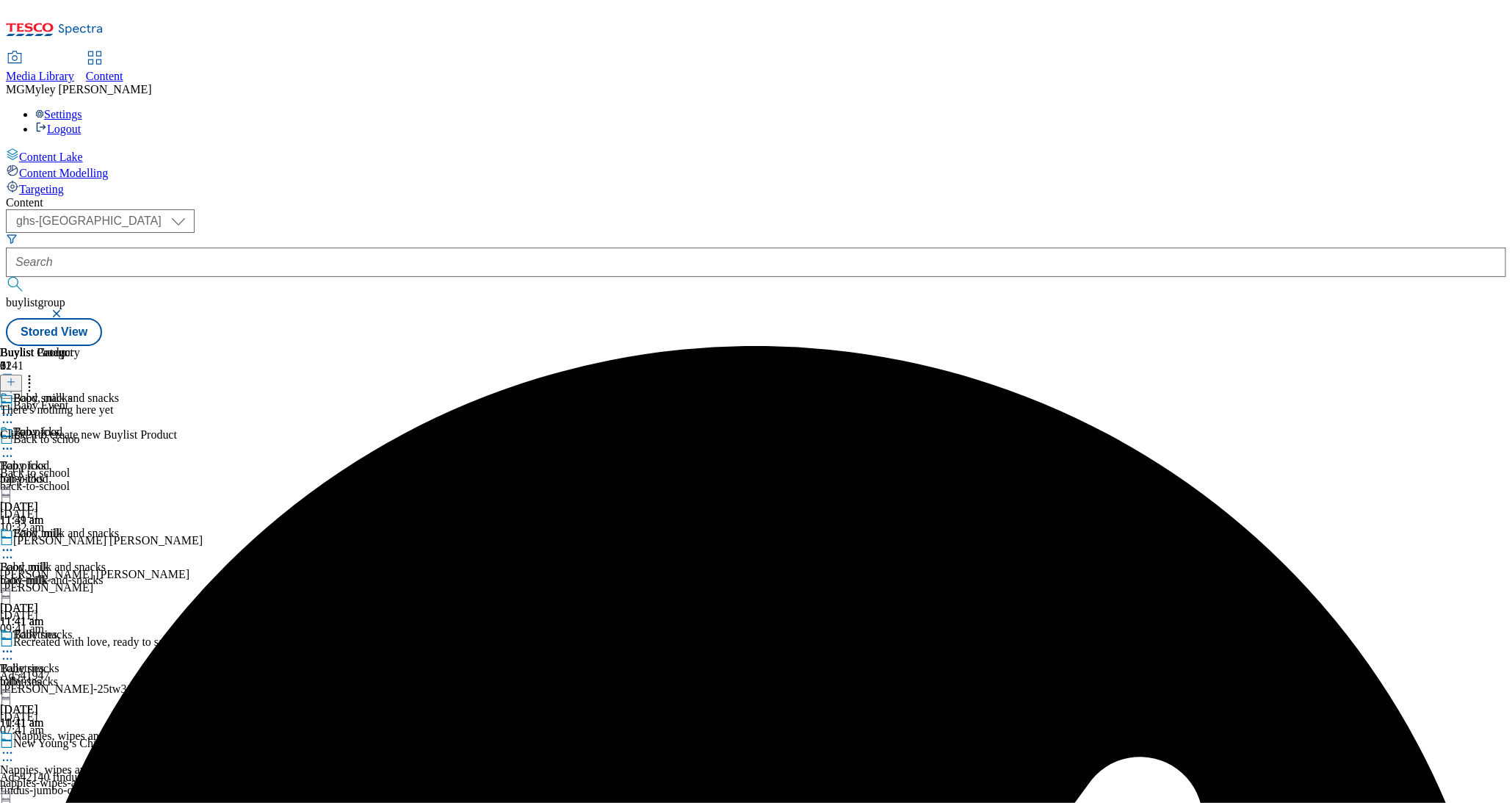
click at [16, 377] on icon at bounding box center [10, 381] width 10 height 10
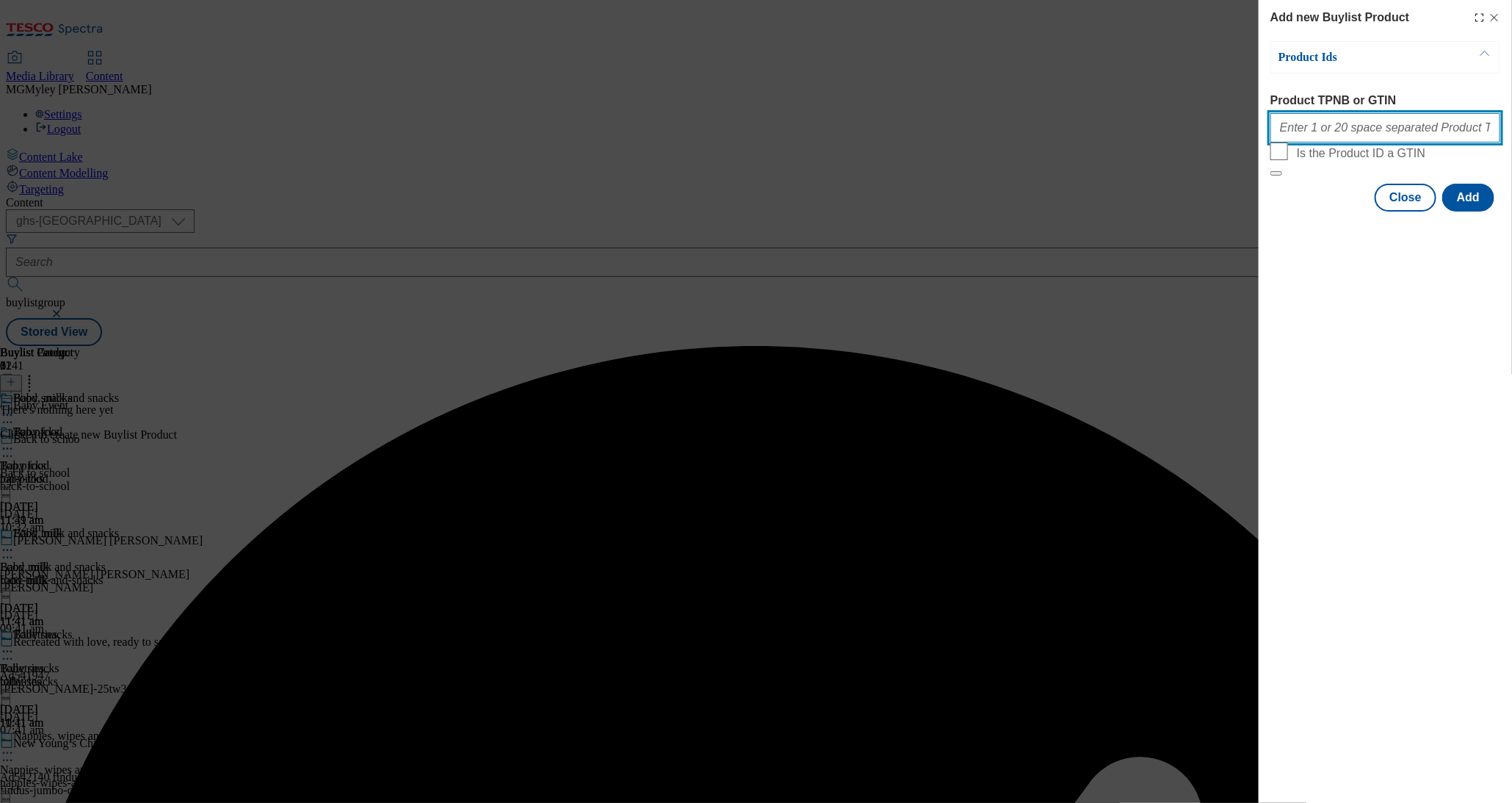
click at [1340, 142] on input "Product TPNB or GTIN" at bounding box center [1385, 128] width 230 height 30
paste input "82557011 86009038 87230021 91999568 70690129 70690187 71932194 76360966 7817374…"
type input "82557011 86009038 87230021 91999568 70690129 70690187 71932194 76360966 7817374…"
click at [1487, 212] on button "Add" at bounding box center [1468, 197] width 52 height 28
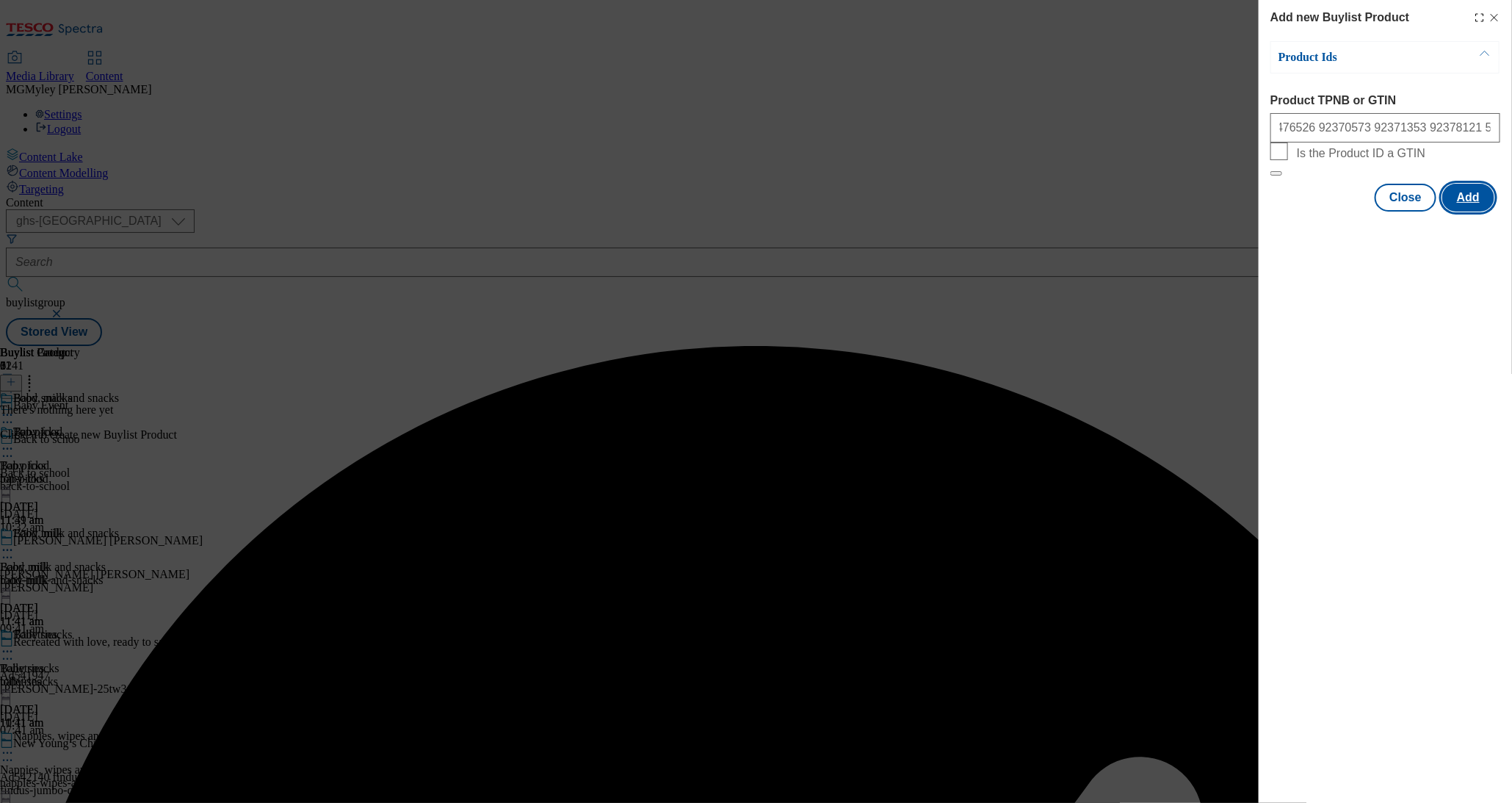
scroll to position [0, 0]
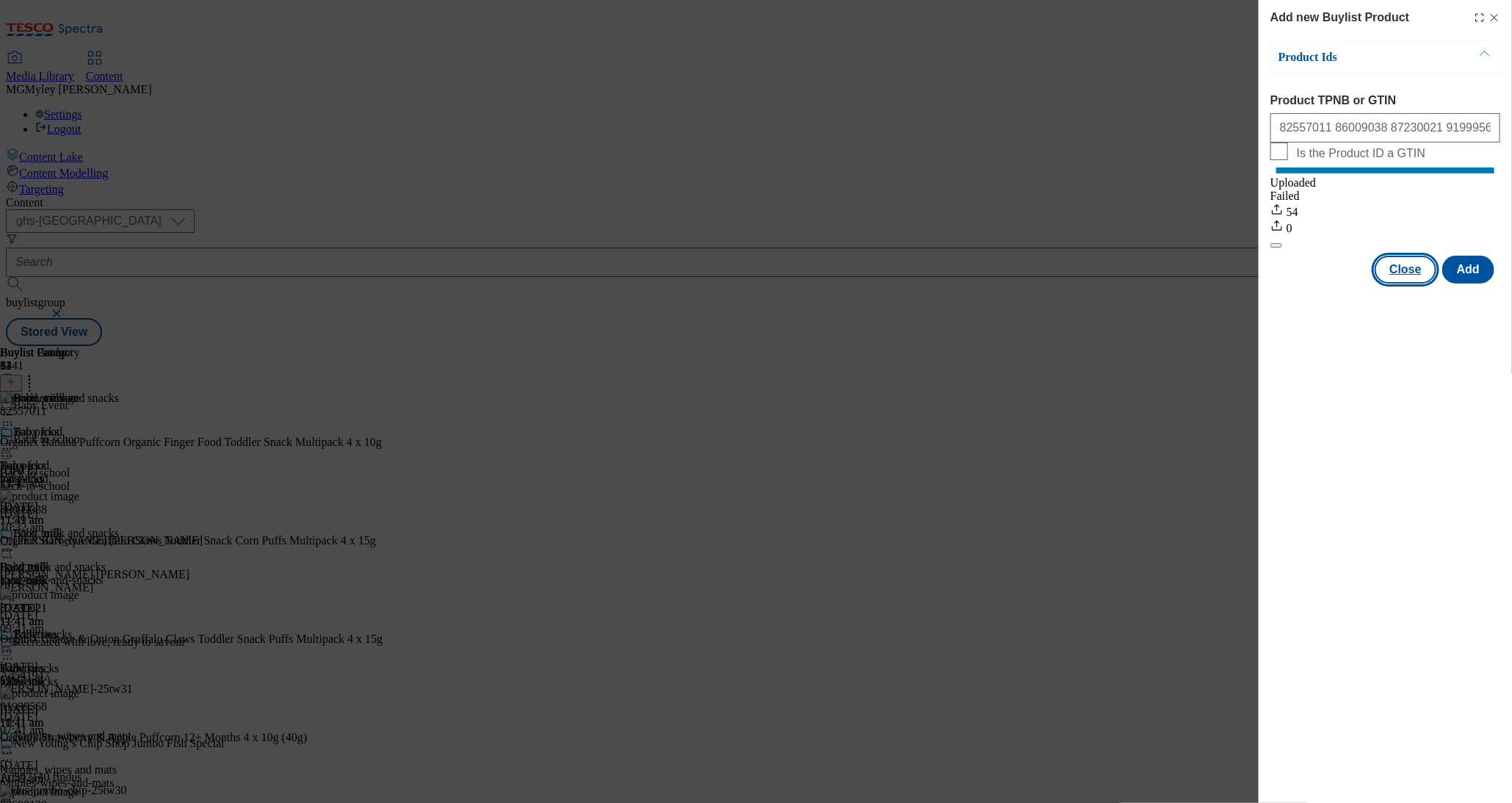
click at [1400, 283] on button "Close" at bounding box center [1405, 269] width 62 height 28
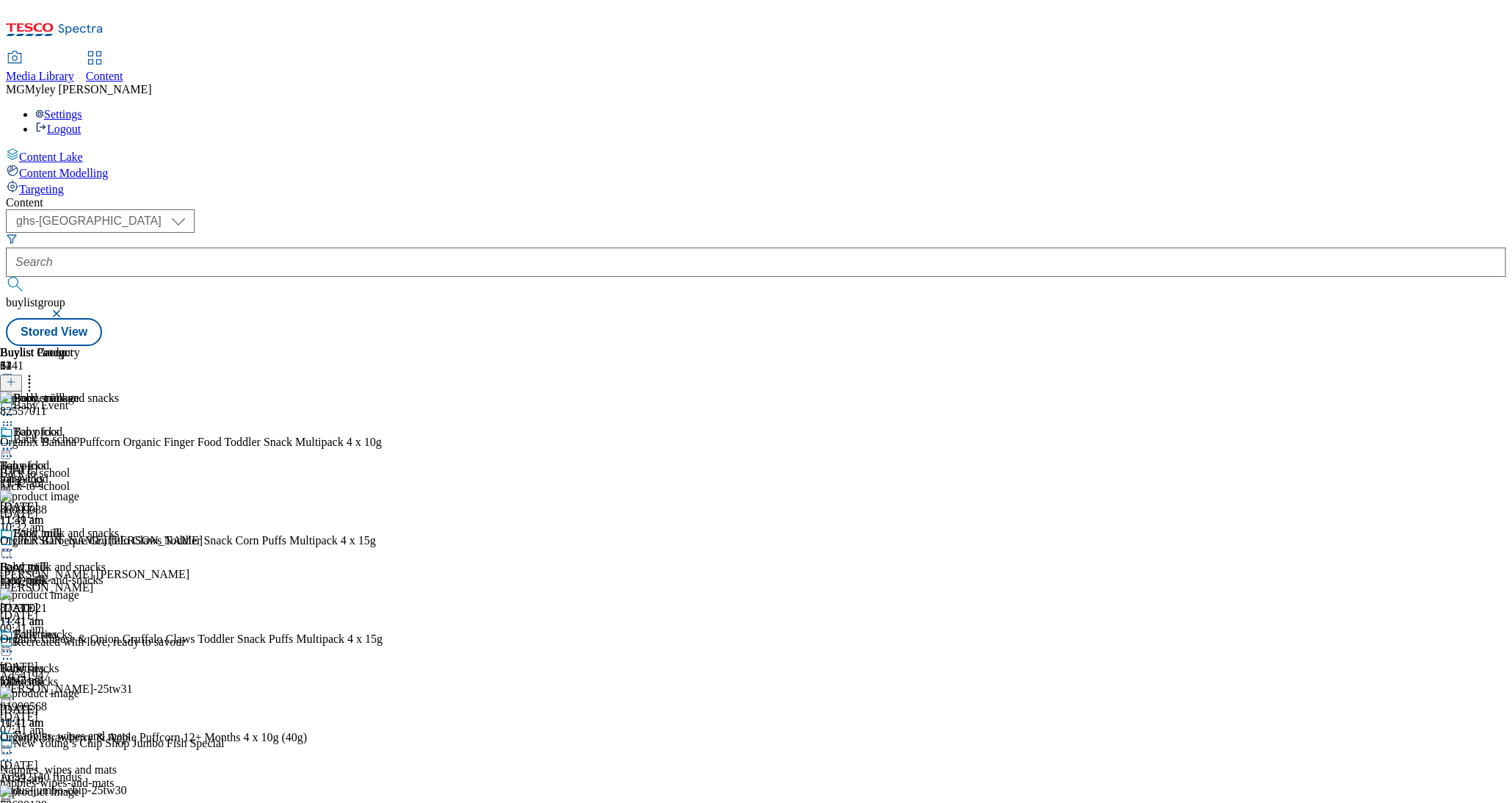
click at [163, 543] on div at bounding box center [81, 551] width 163 height 17
click at [86, 640] on button "Preview" at bounding box center [57, 649] width 56 height 17
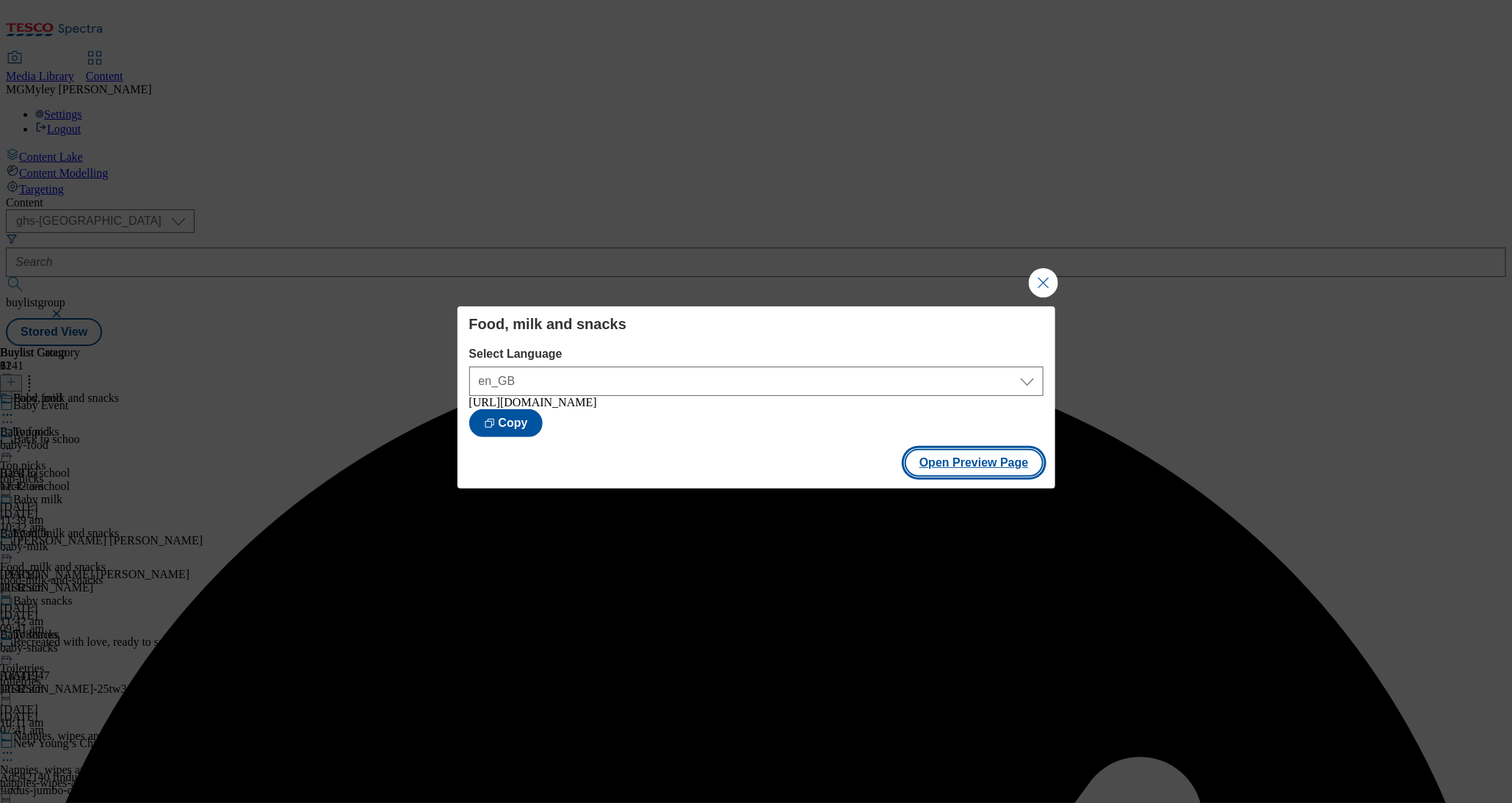
click at [946, 474] on button "Open Preview Page" at bounding box center [974, 463] width 139 height 28
click at [1031, 286] on button "Close Modal" at bounding box center [1043, 282] width 30 height 30
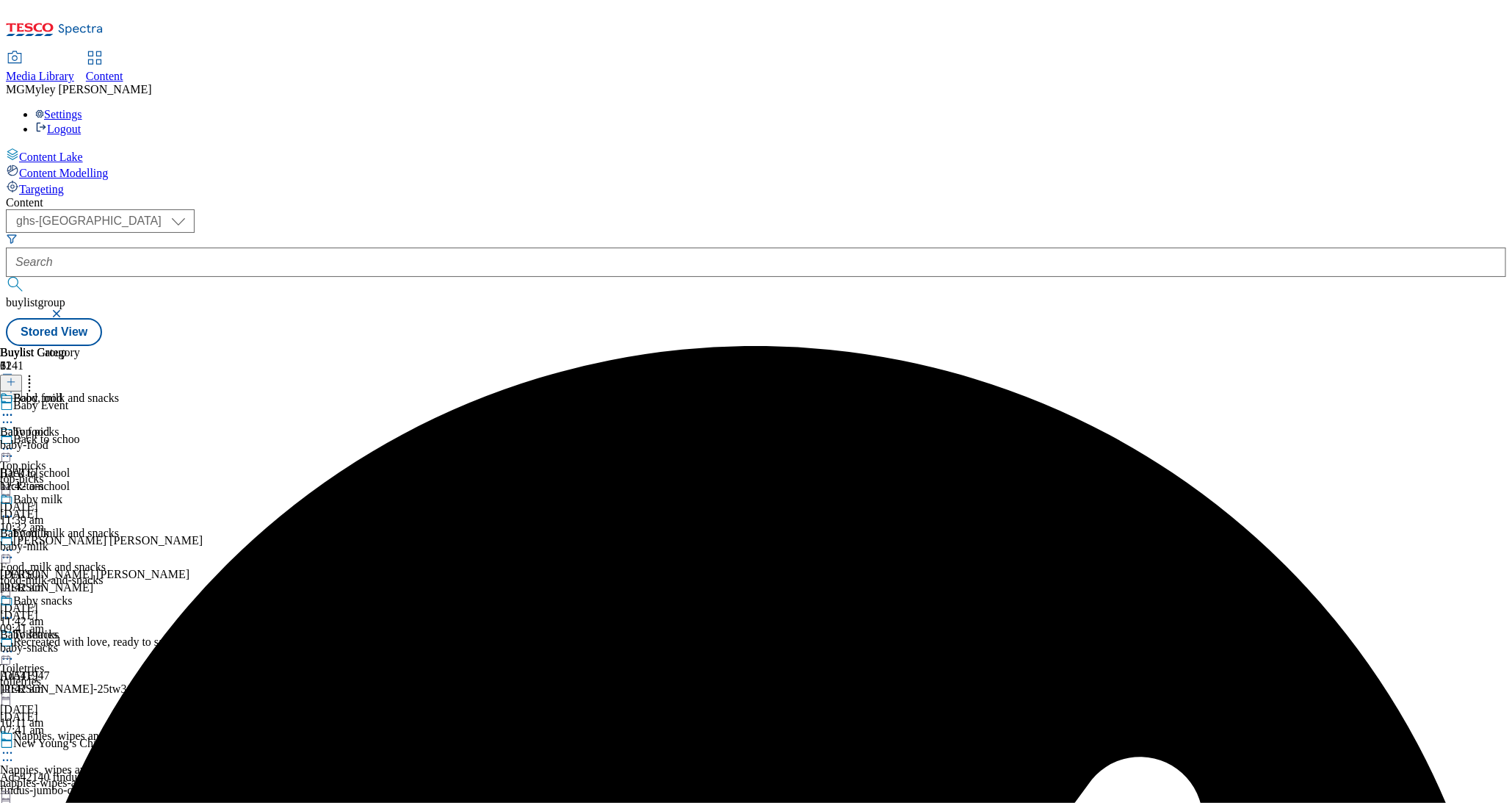
click at [14, 543] on icon at bounding box center [7, 549] width 14 height 14
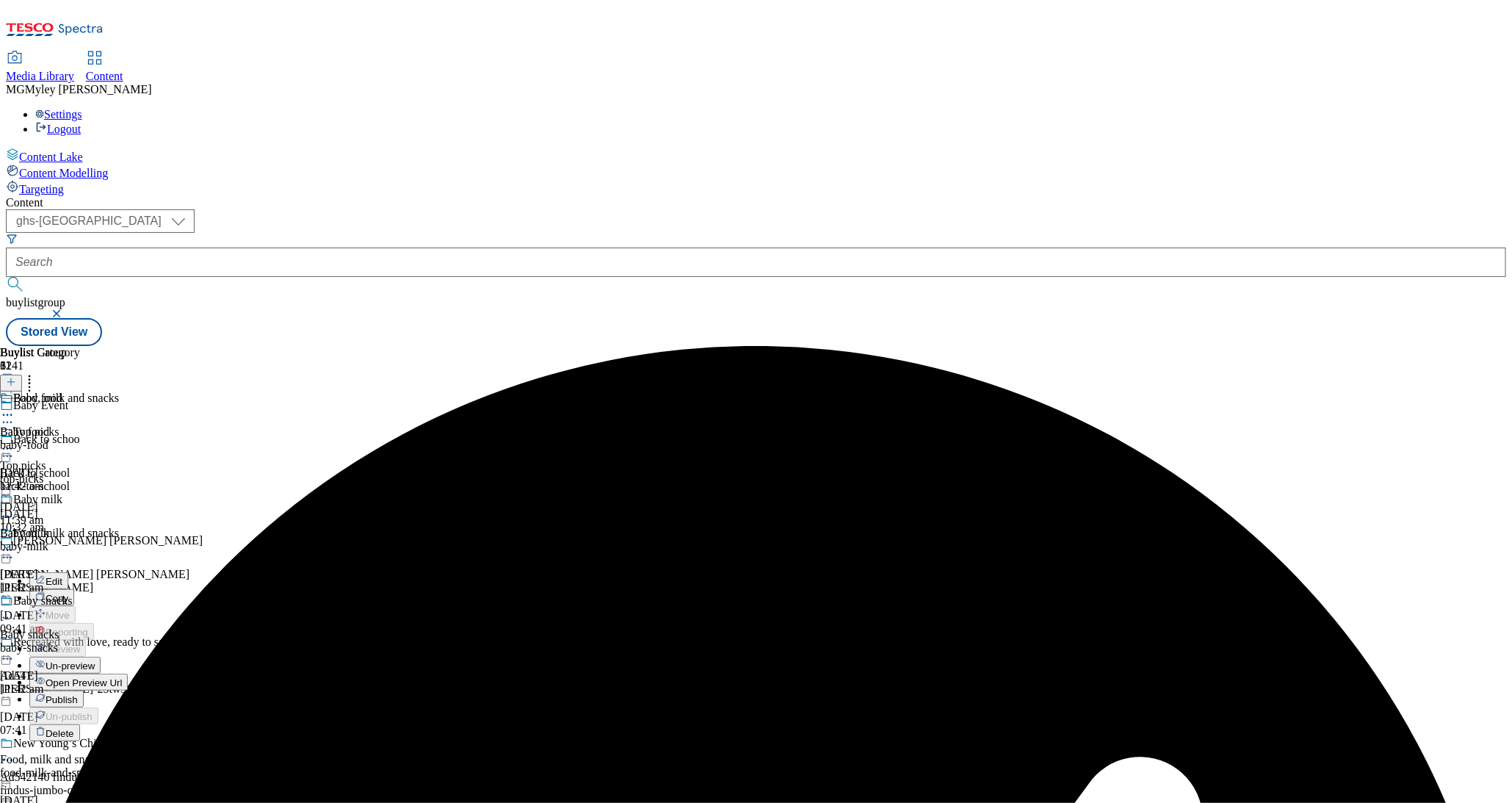
click at [78, 694] on span "Publish" at bounding box center [62, 700] width 32 height 11
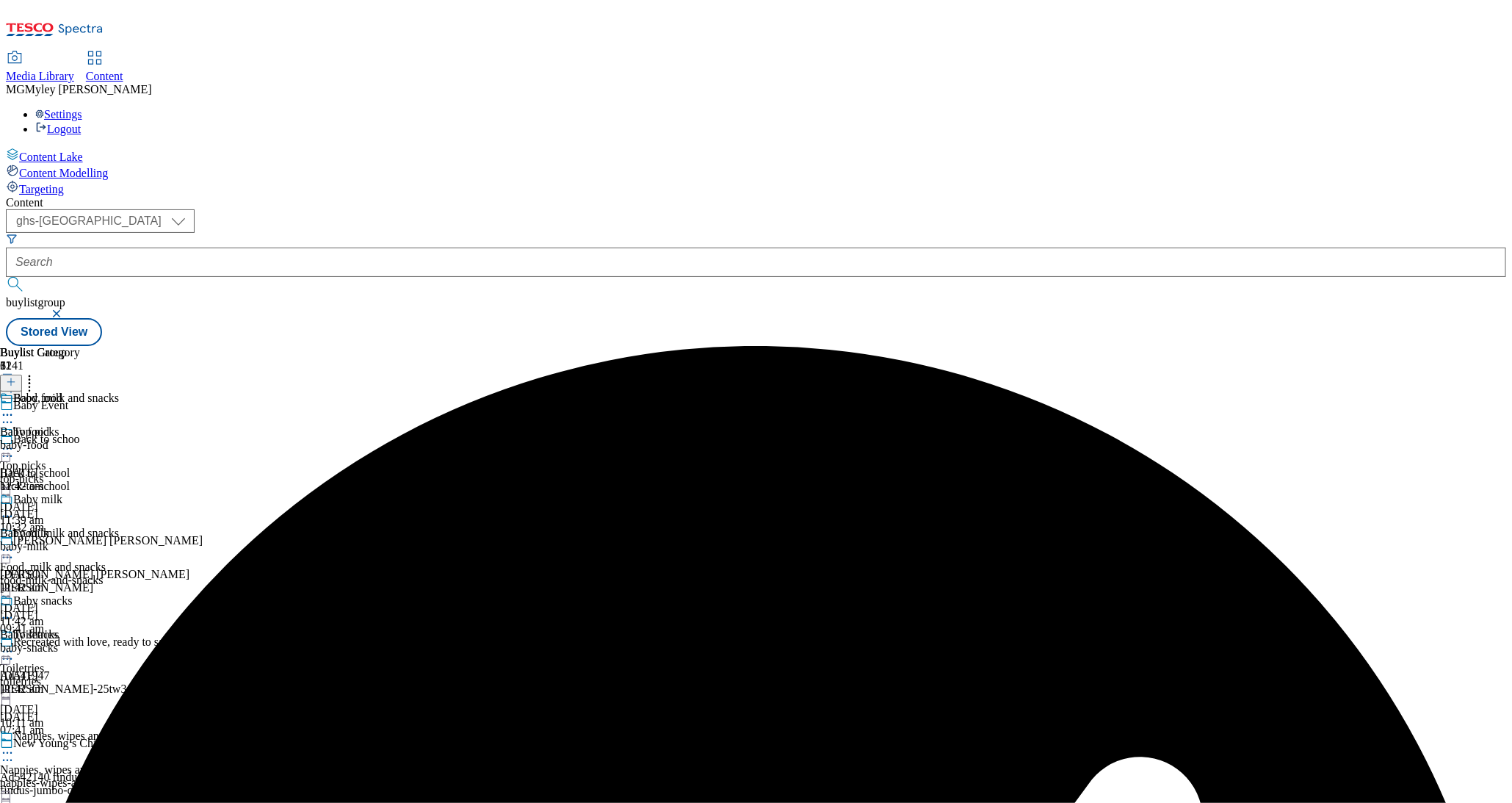
scroll to position [178, 0]
click at [163, 675] on div "toiletries" at bounding box center [81, 682] width 163 height 13
click at [14, 645] on icon at bounding box center [7, 651] width 14 height 14
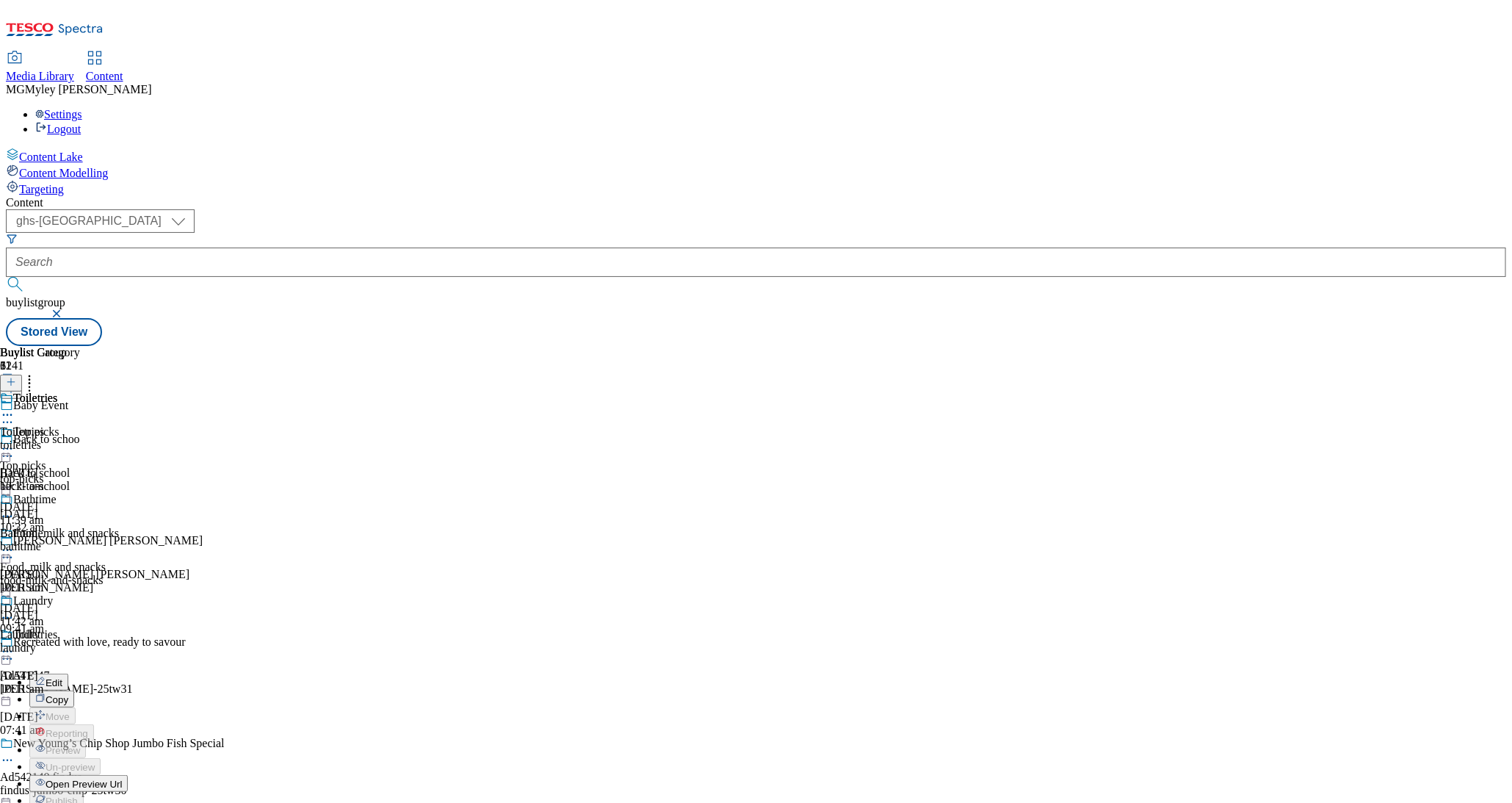
click at [696, 196] on div "Content" at bounding box center [756, 203] width 1501 height 13
click at [80, 392] on div "Toiletries Toiletries toiletries 22 Jul 2025 10:11 am" at bounding box center [40, 443] width 80 height 101
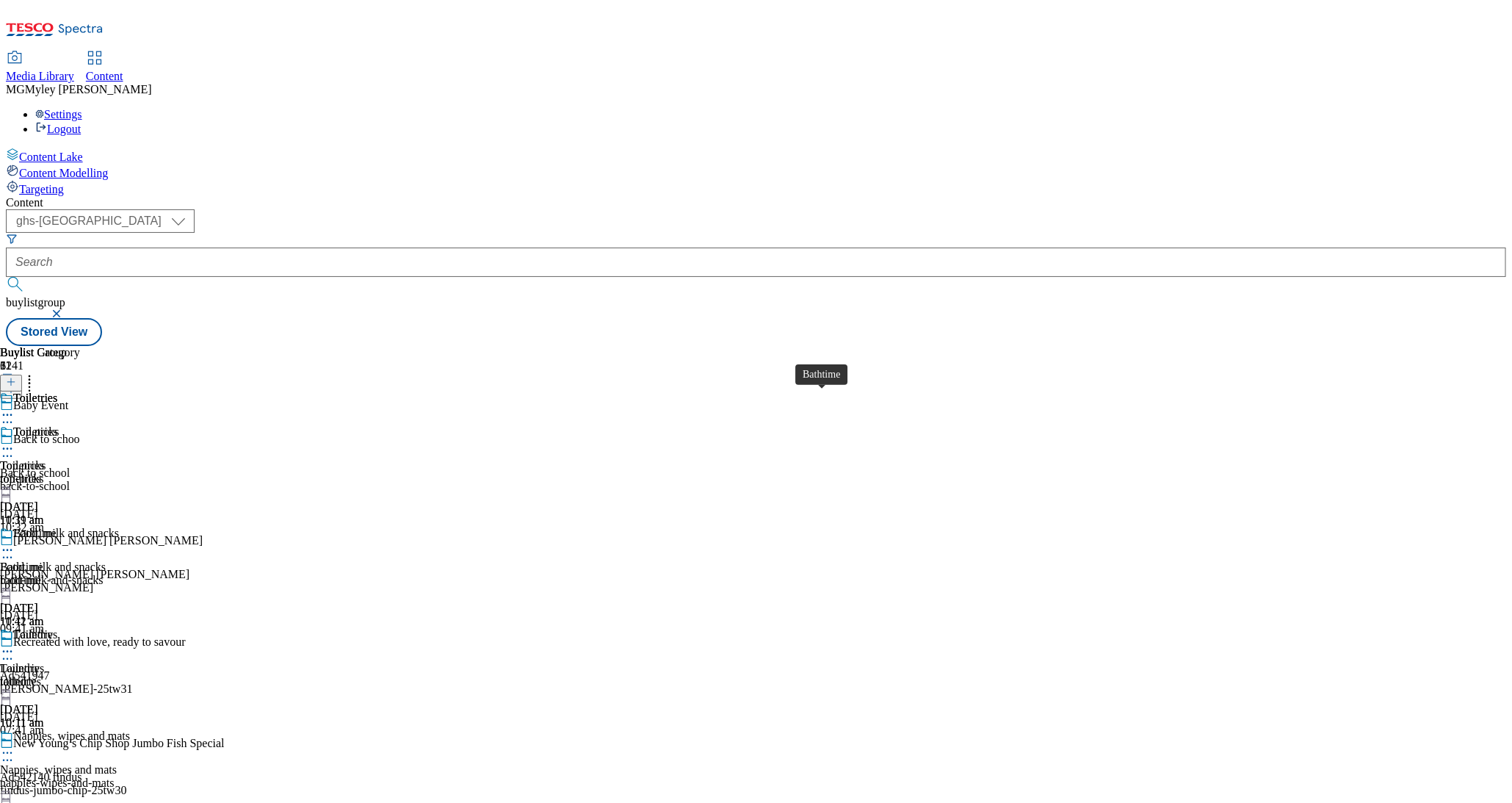
click at [80, 574] on div "bathtime" at bounding box center [40, 581] width 80 height 13
click at [5, 549] on circle at bounding box center [4, 550] width 2 height 2
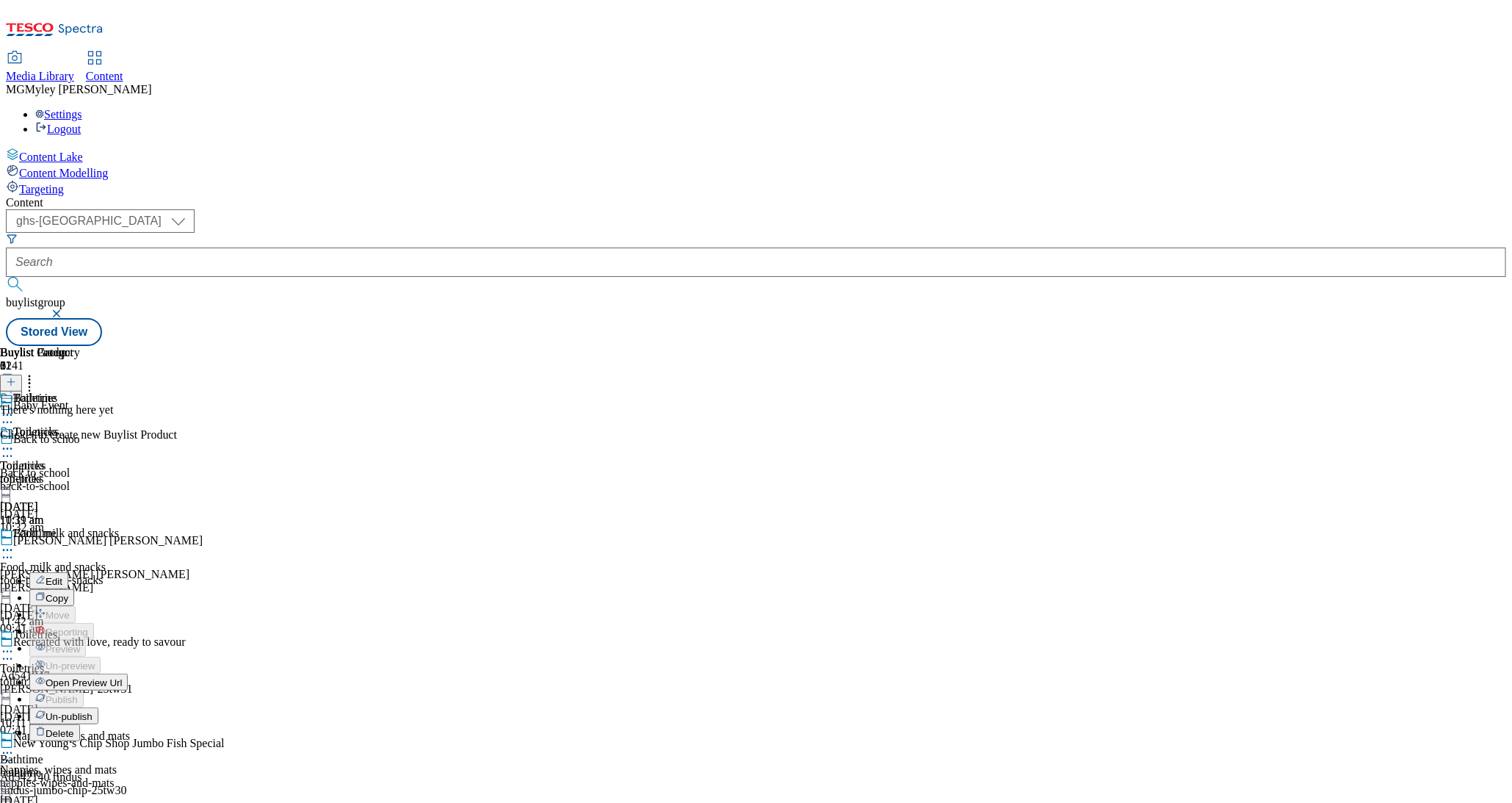
click at [62, 576] on span "Edit" at bounding box center [54, 582] width 17 height 11
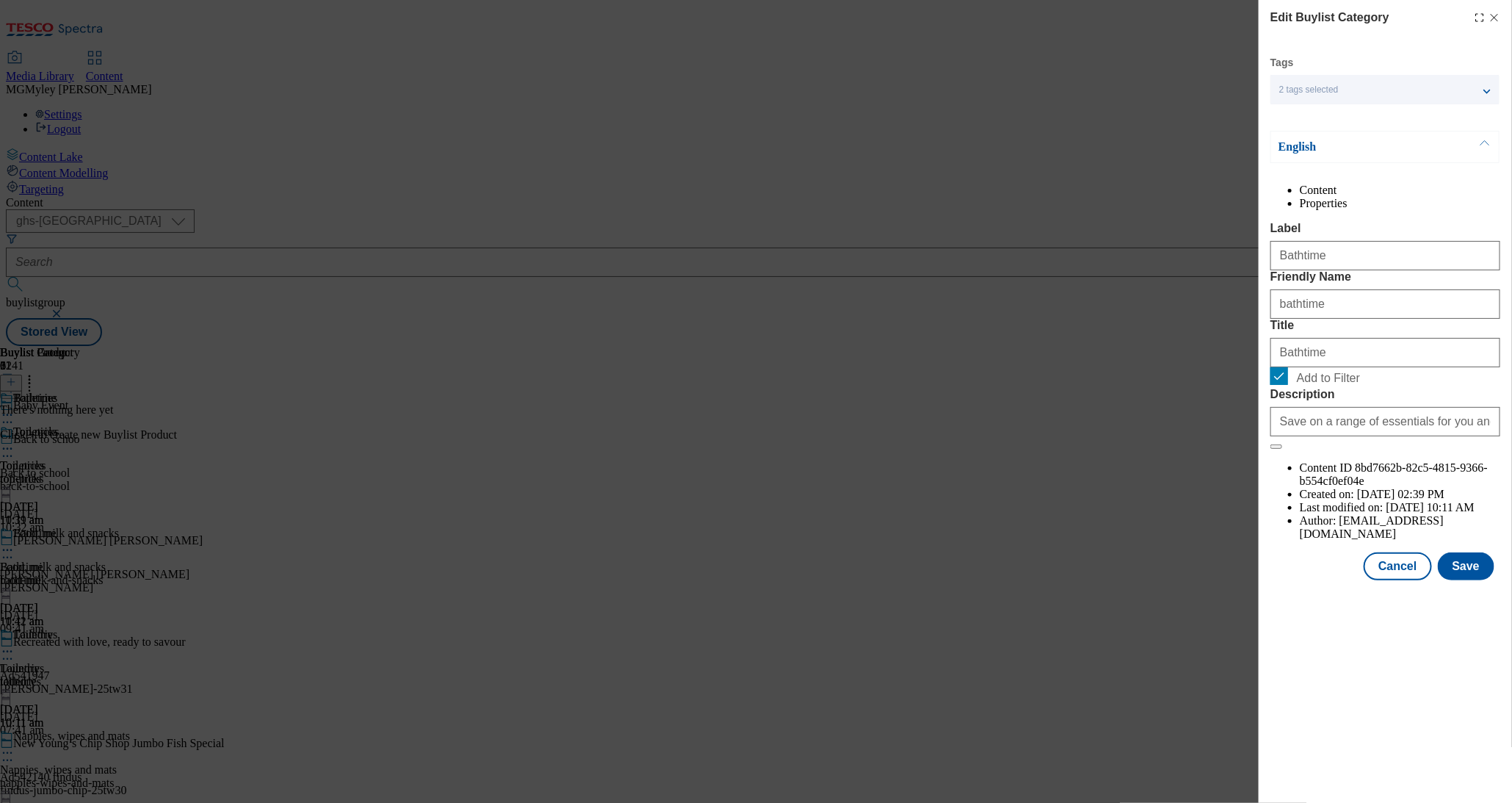
click at [1323, 385] on span "Add to Filter" at bounding box center [1396, 376] width 197 height 17
click at [1288, 385] on input "Add to Filter" at bounding box center [1279, 376] width 17 height 17
checkbox input "false"
click at [1450, 581] on button "Save" at bounding box center [1466, 566] width 56 height 28
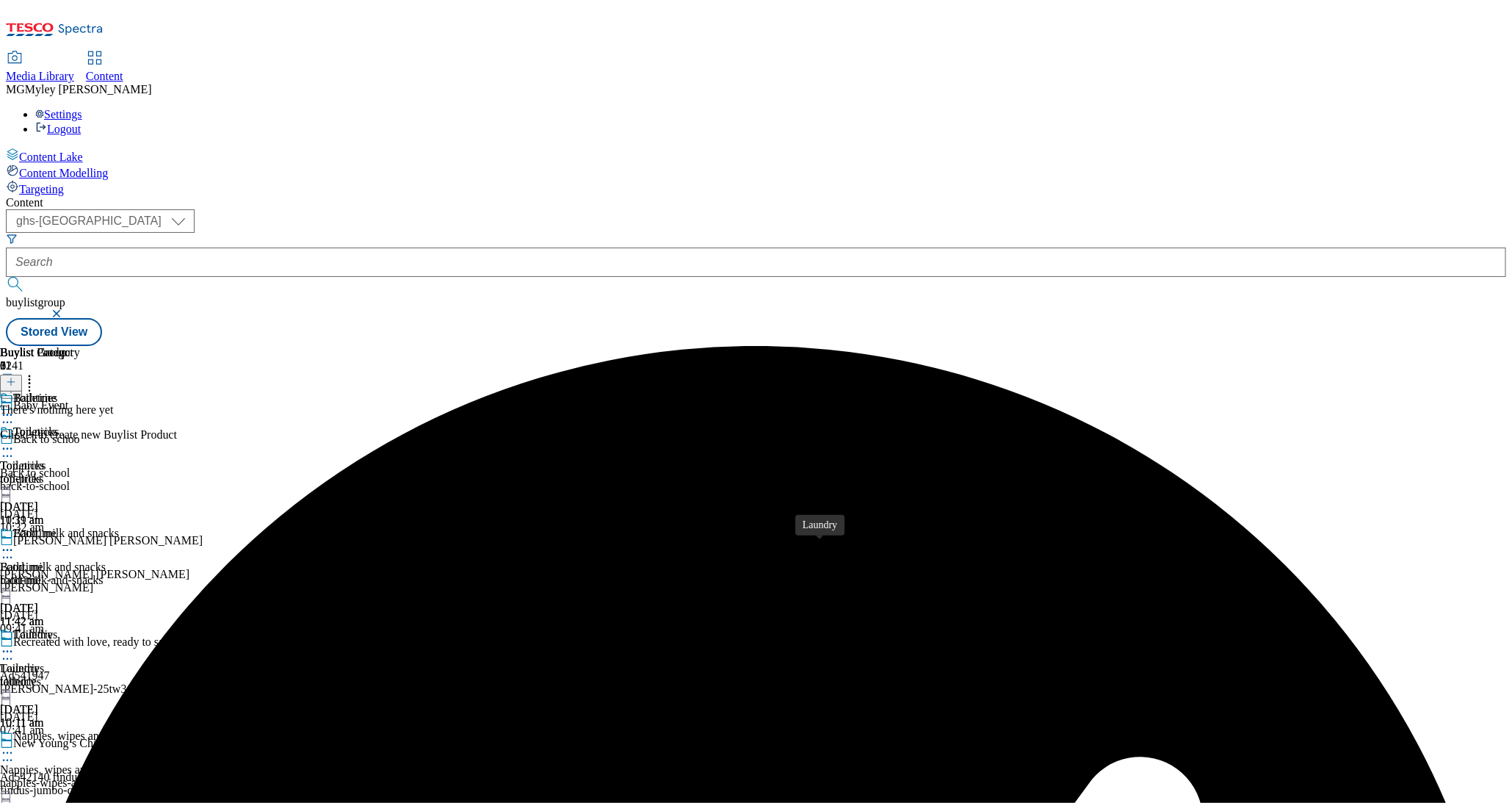
click at [40, 662] on span "Laundry" at bounding box center [20, 669] width 40 height 13
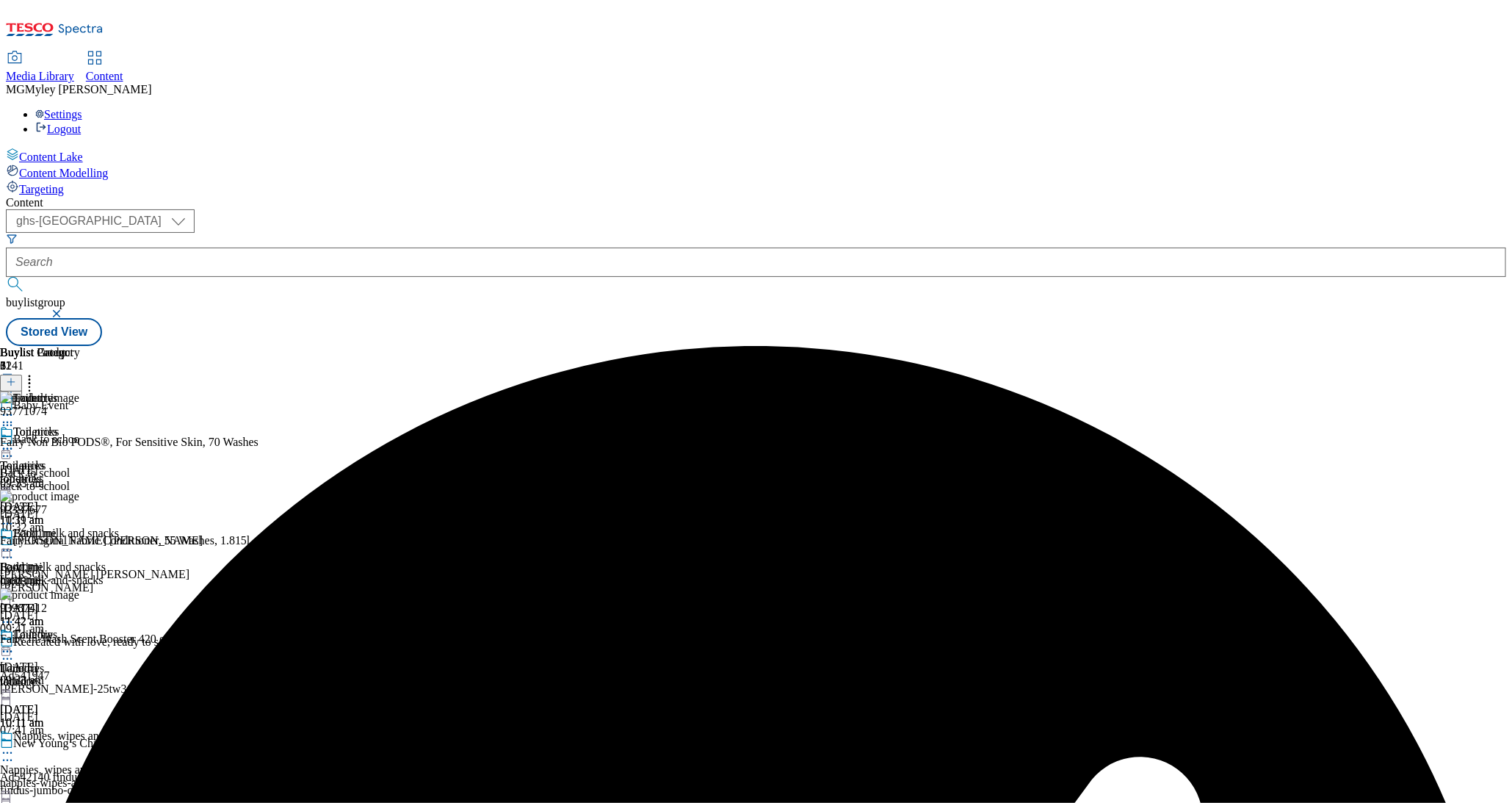
click at [14, 645] on icon at bounding box center [7, 651] width 14 height 14
click at [56, 526] on span "Bathtime" at bounding box center [34, 534] width 43 height 16
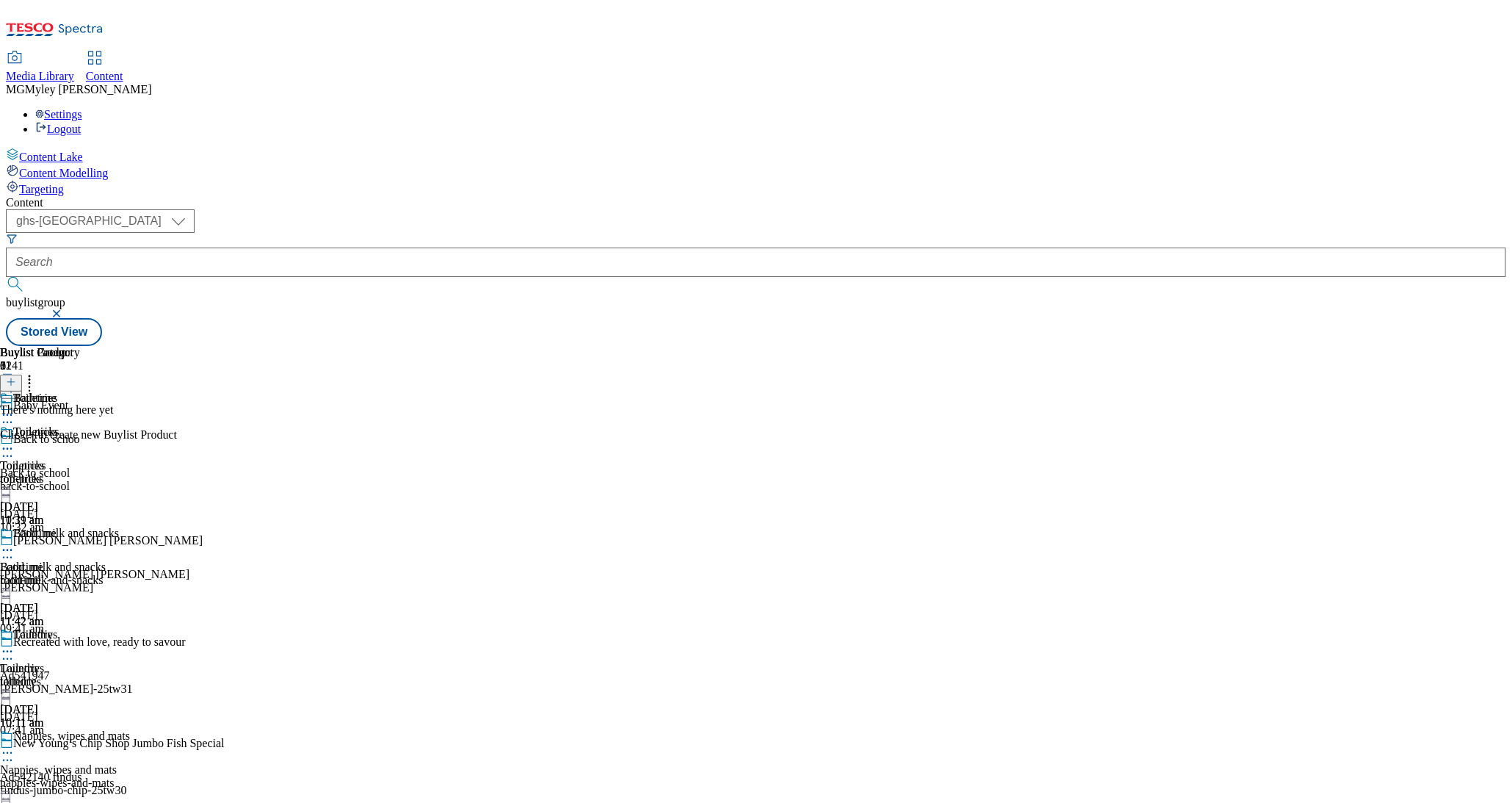
click at [14, 645] on icon at bounding box center [7, 651] width 14 height 14
click at [92, 802] on span "Un-publish" at bounding box center [69, 818] width 47 height 11
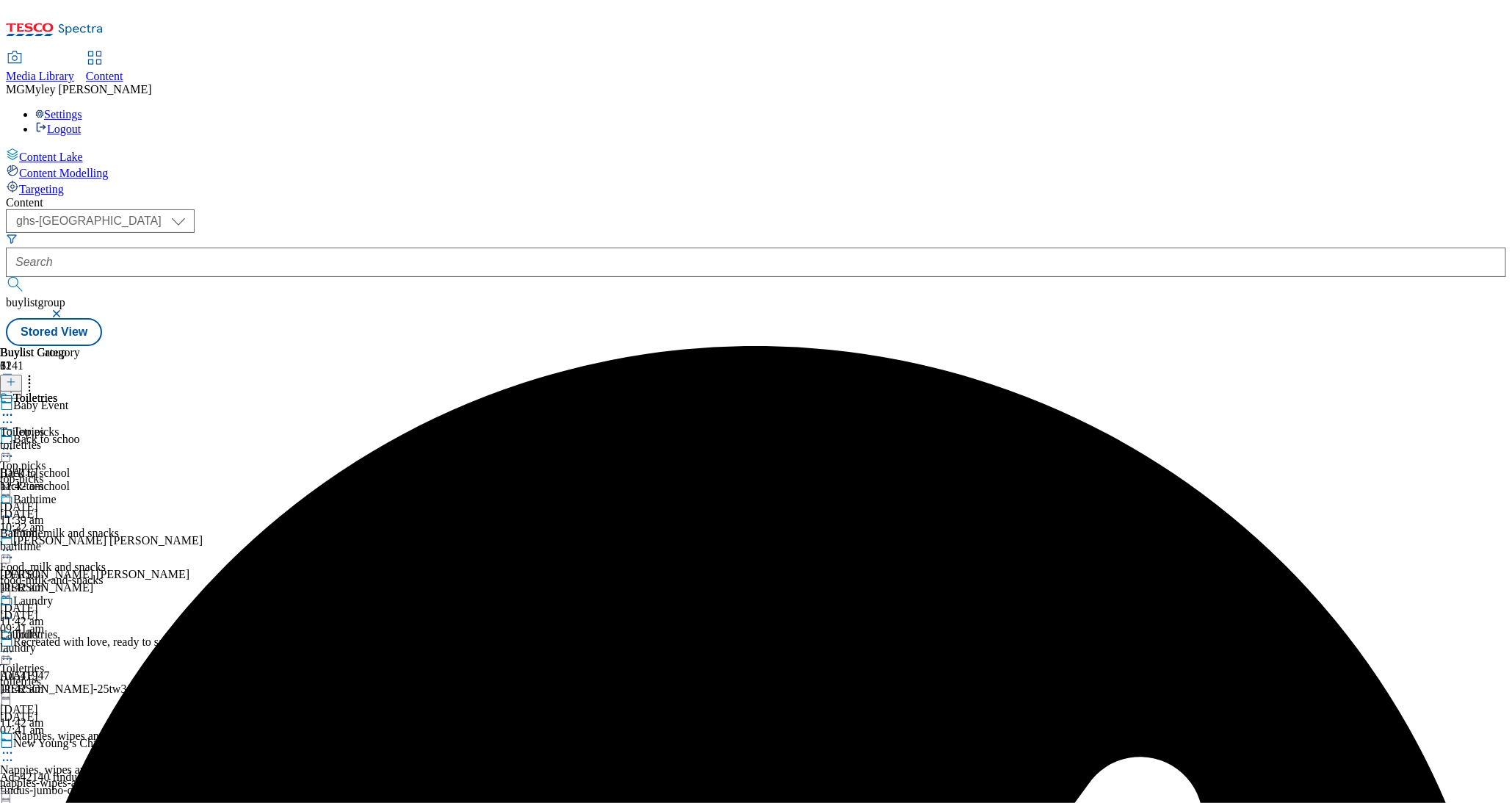
click at [14, 645] on icon at bounding box center [7, 651] width 14 height 14
click at [94, 762] on span "Un-preview" at bounding box center [71, 768] width 50 height 11
click at [80, 439] on div "toiletries" at bounding box center [40, 445] width 80 height 13
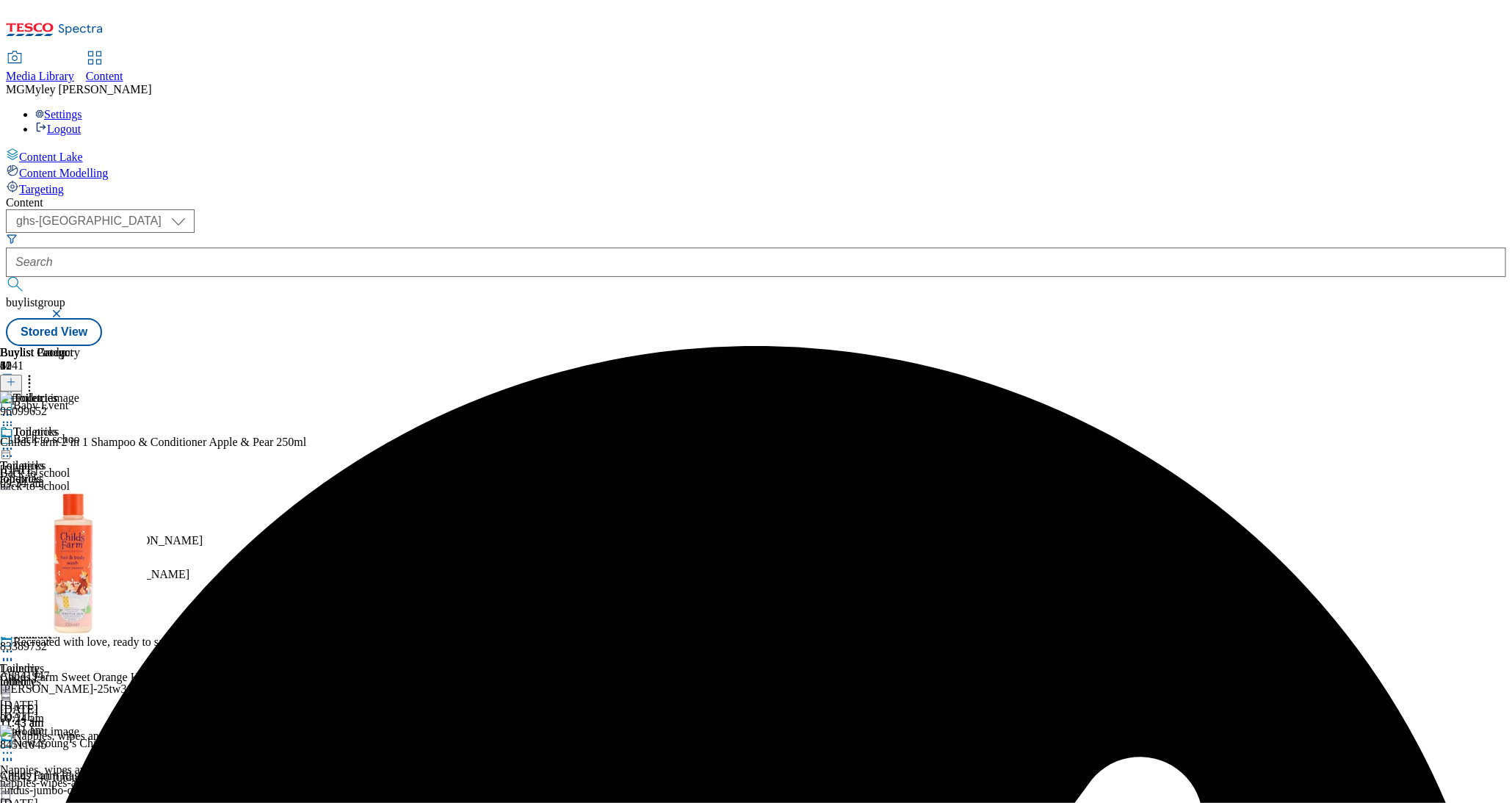
click at [37, 373] on icon at bounding box center [29, 380] width 14 height 14
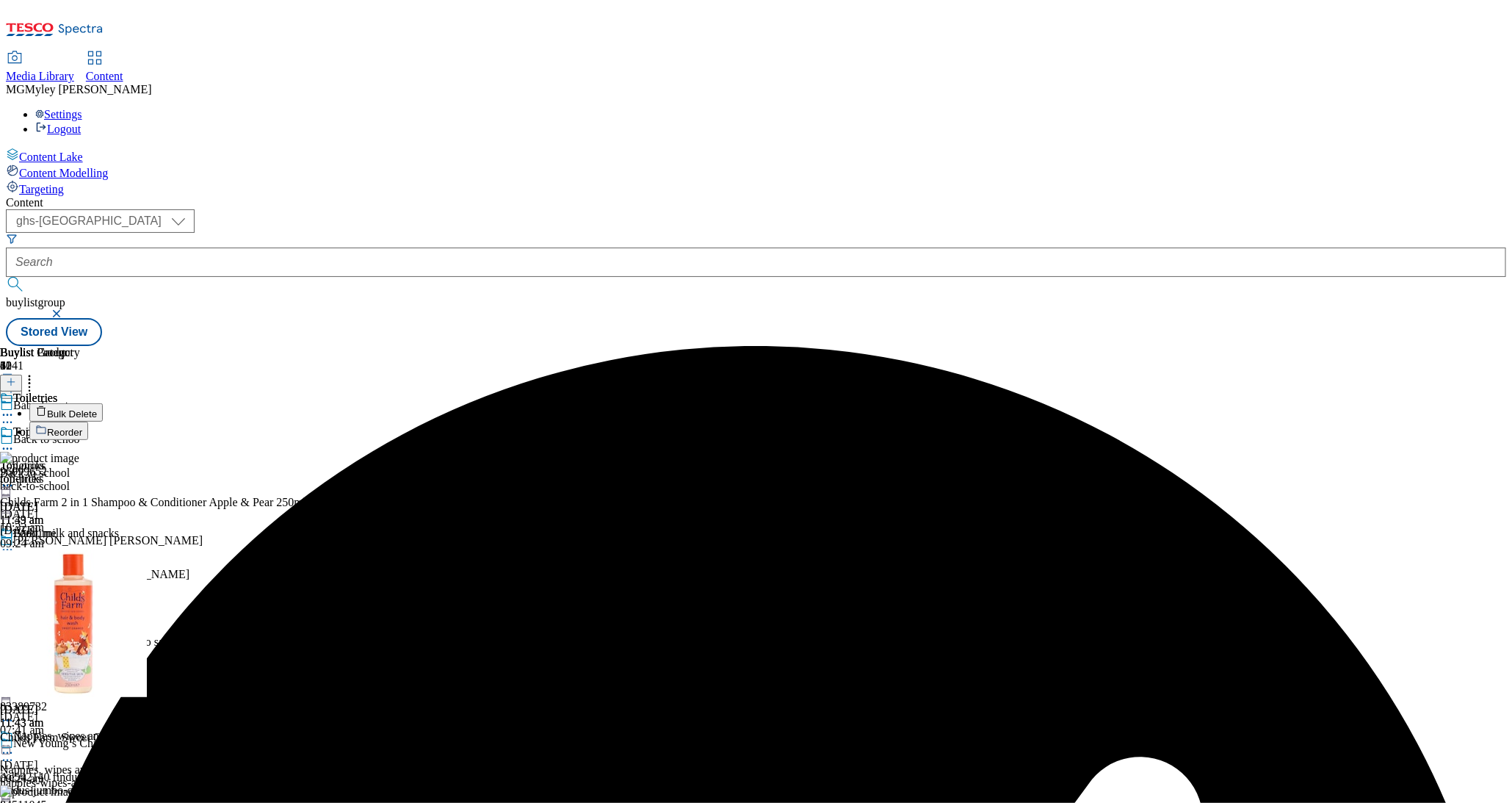
click at [97, 408] on span "Bulk Delete" at bounding box center [72, 414] width 50 height 11
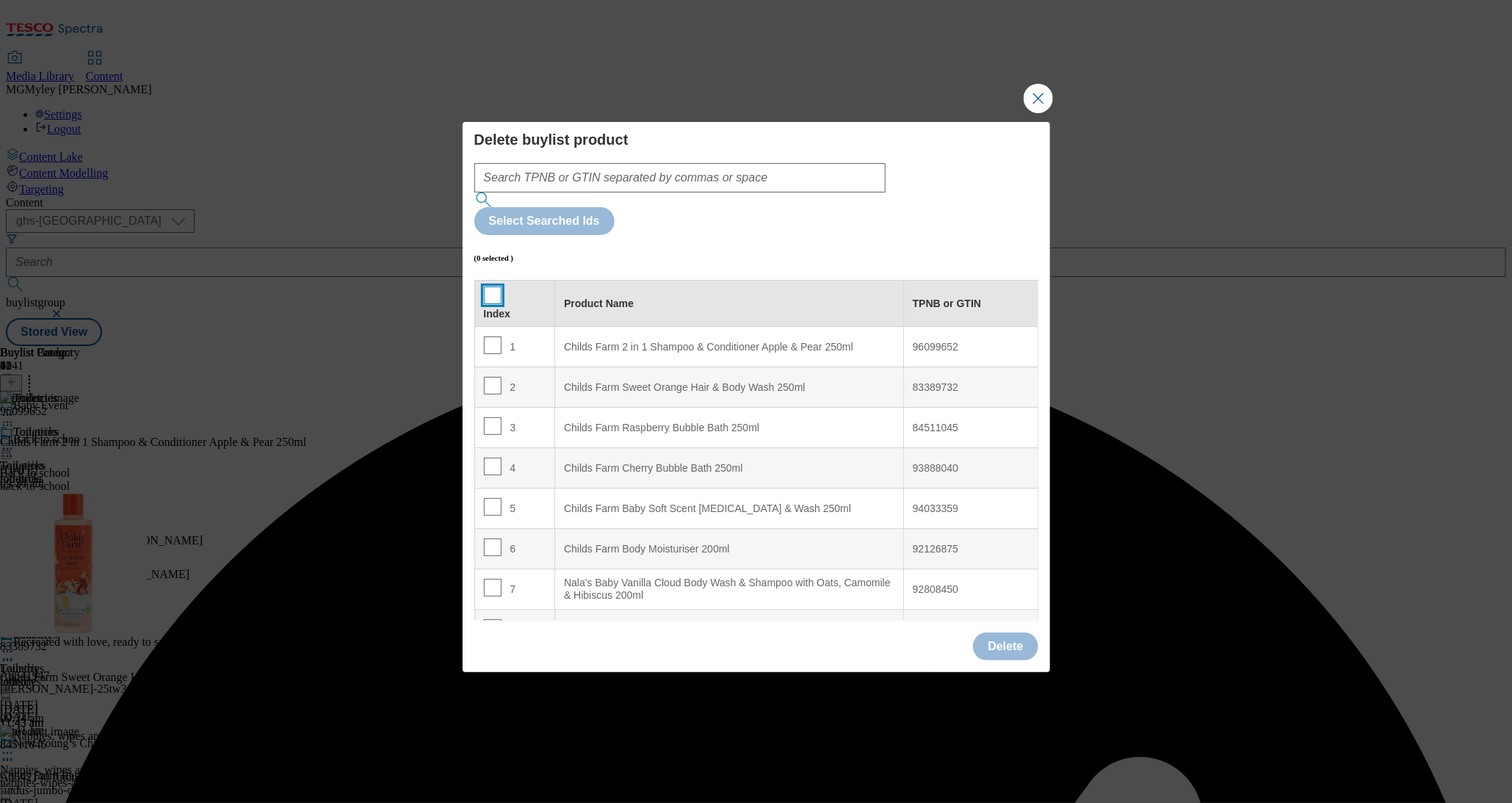
click at [492, 286] on input "Modal" at bounding box center [493, 295] width 17 height 17
checkbox input "true"
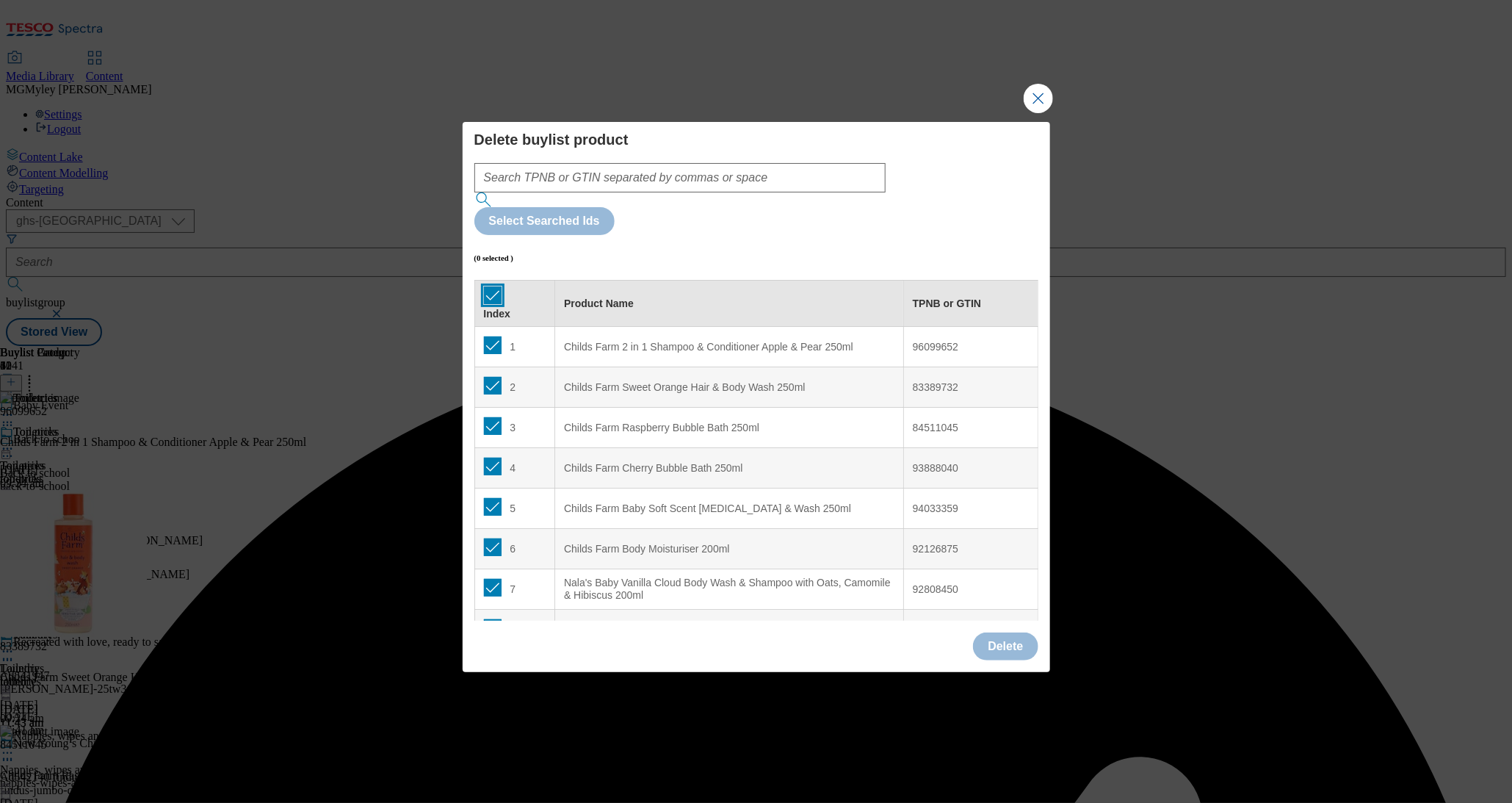
checkbox input "true"
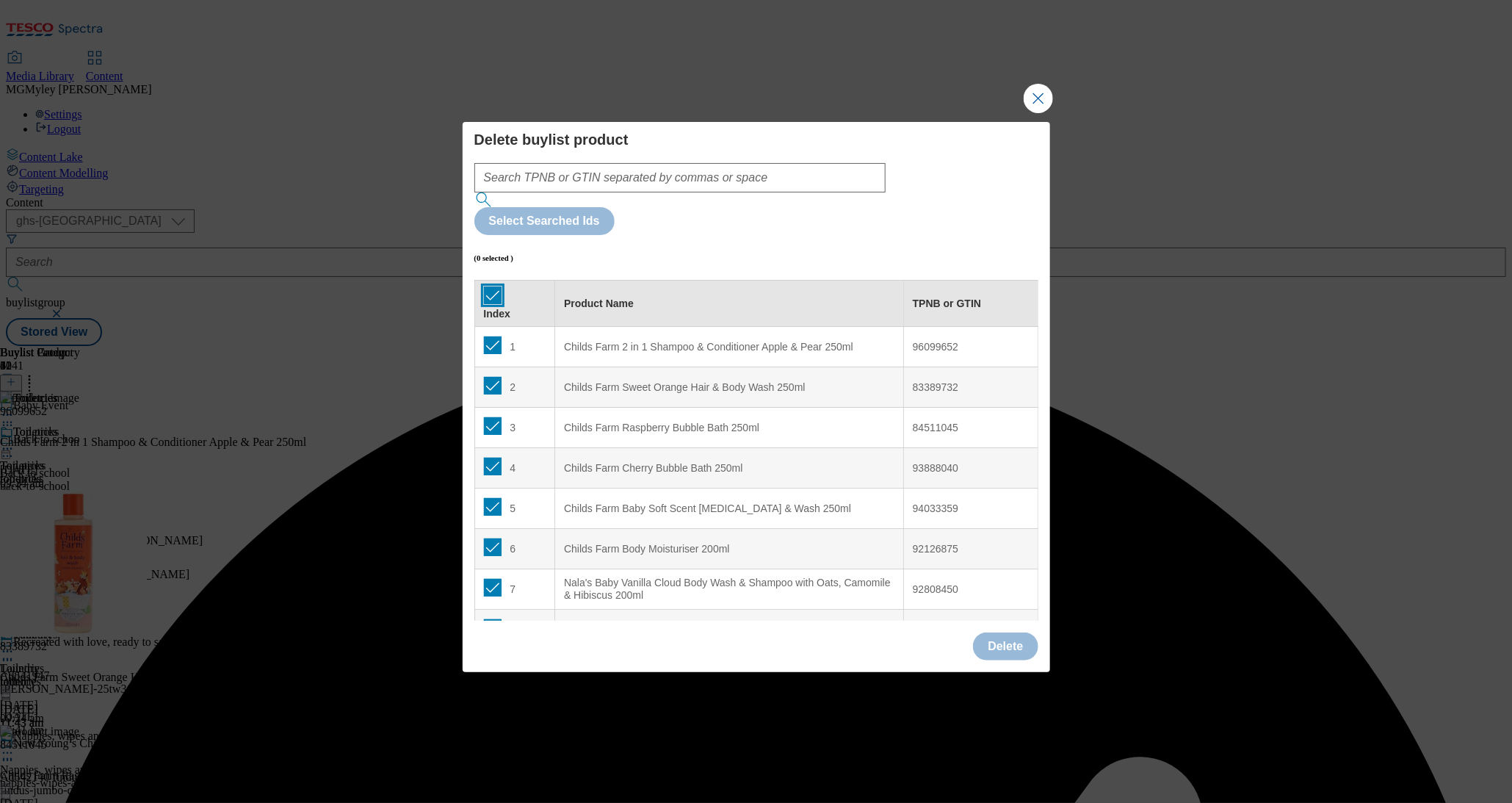
checkbox input "true"
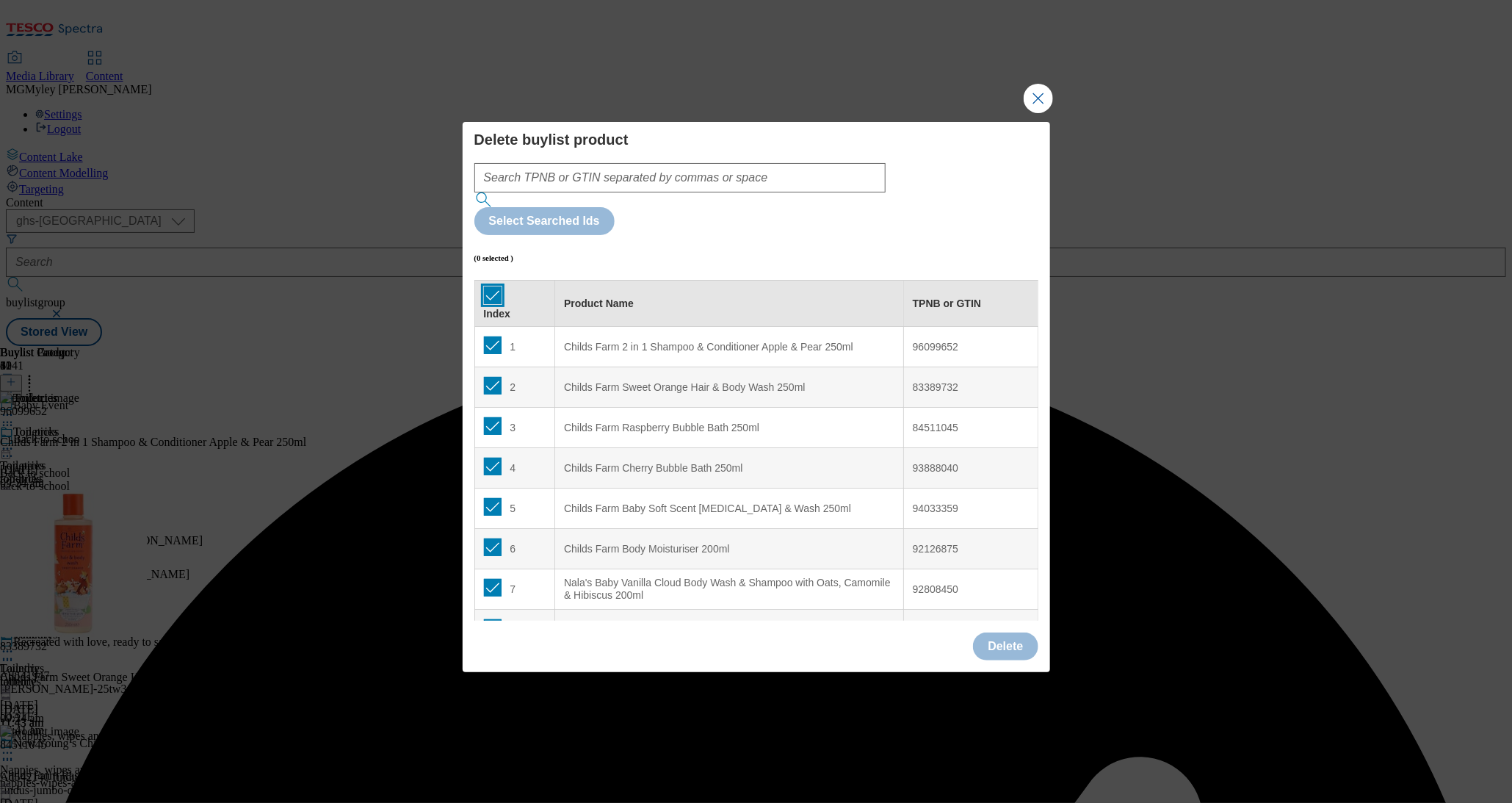
checkbox input "true"
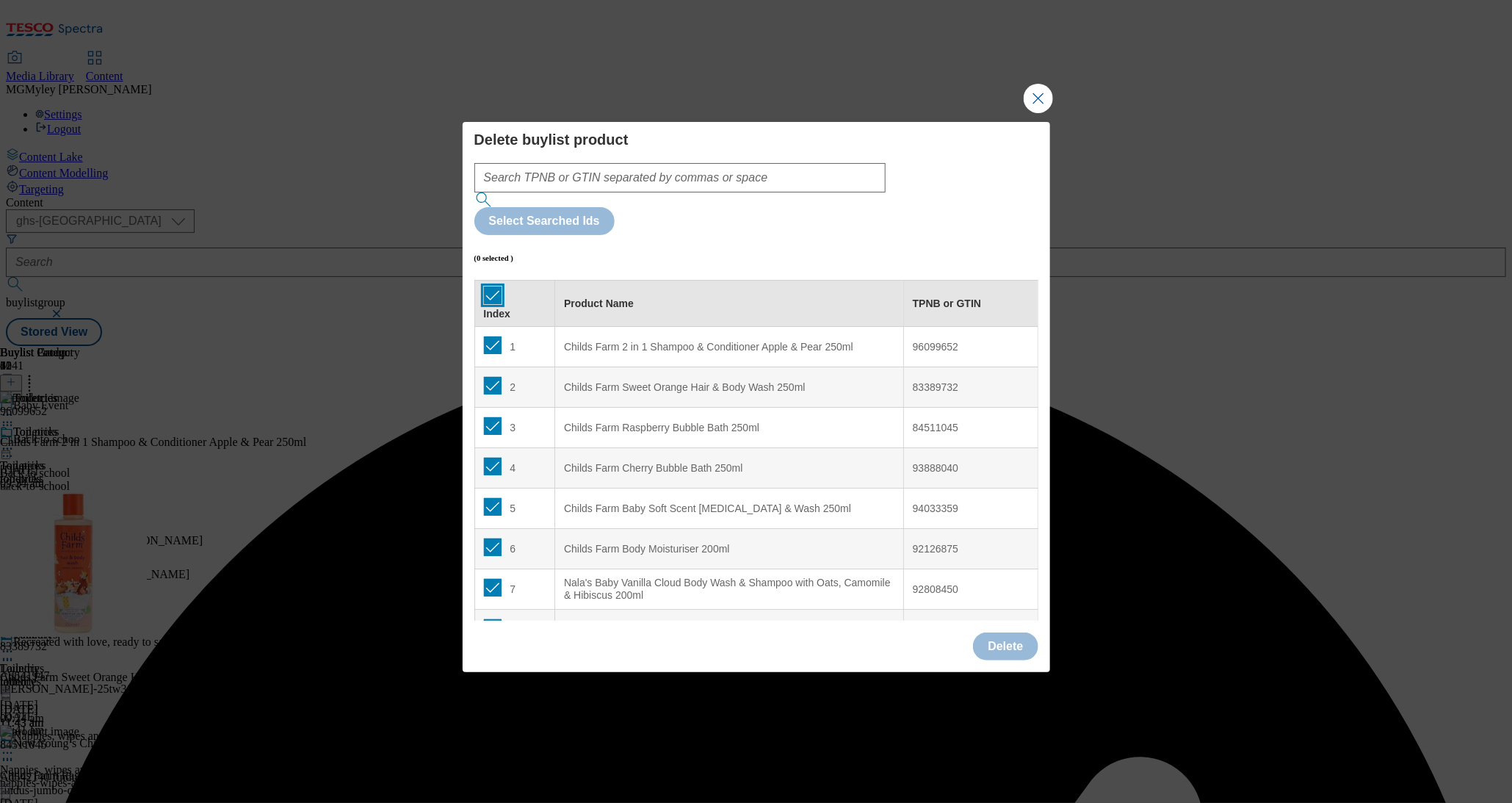
checkbox input "true"
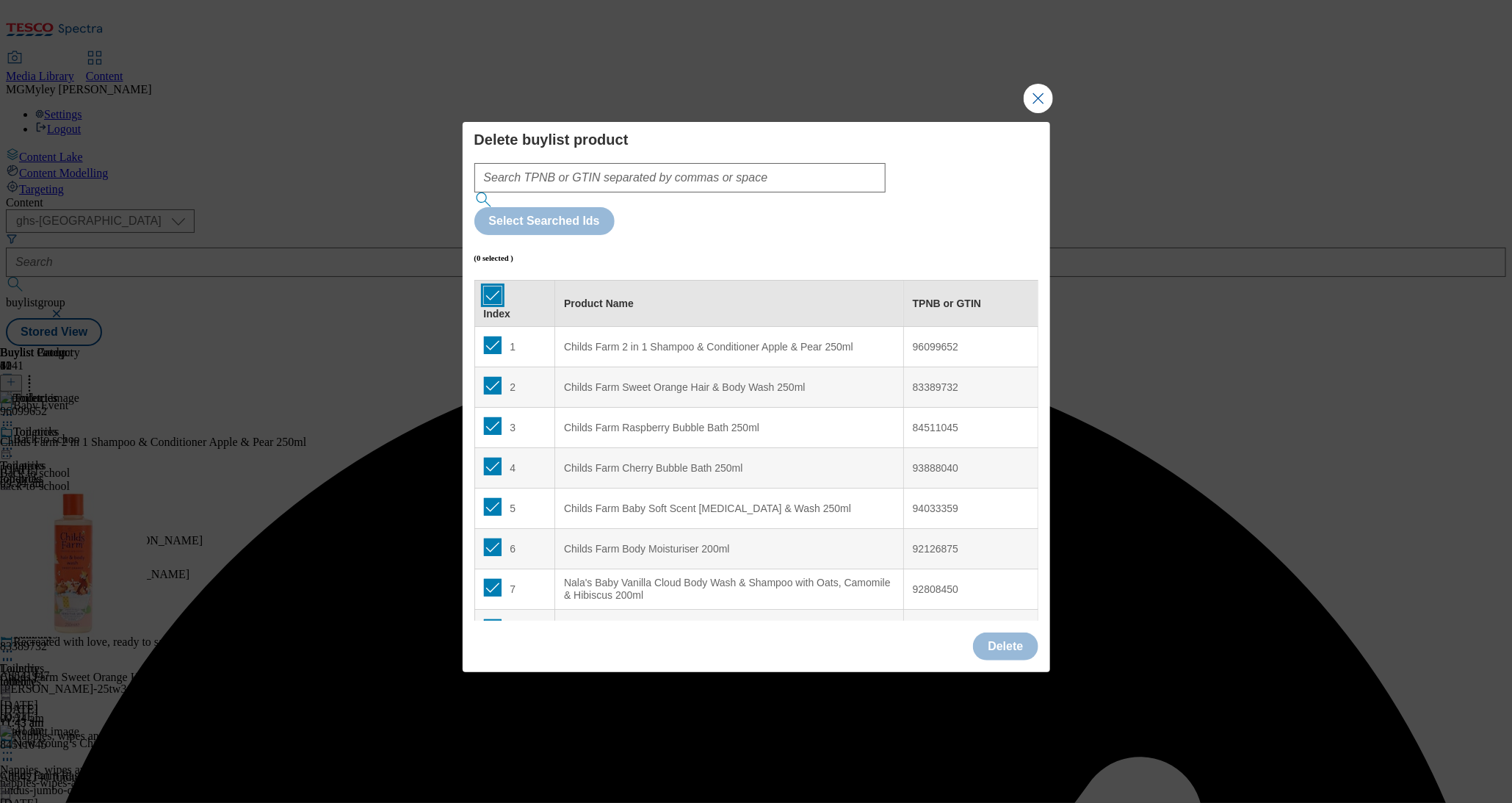
checkbox input "true"
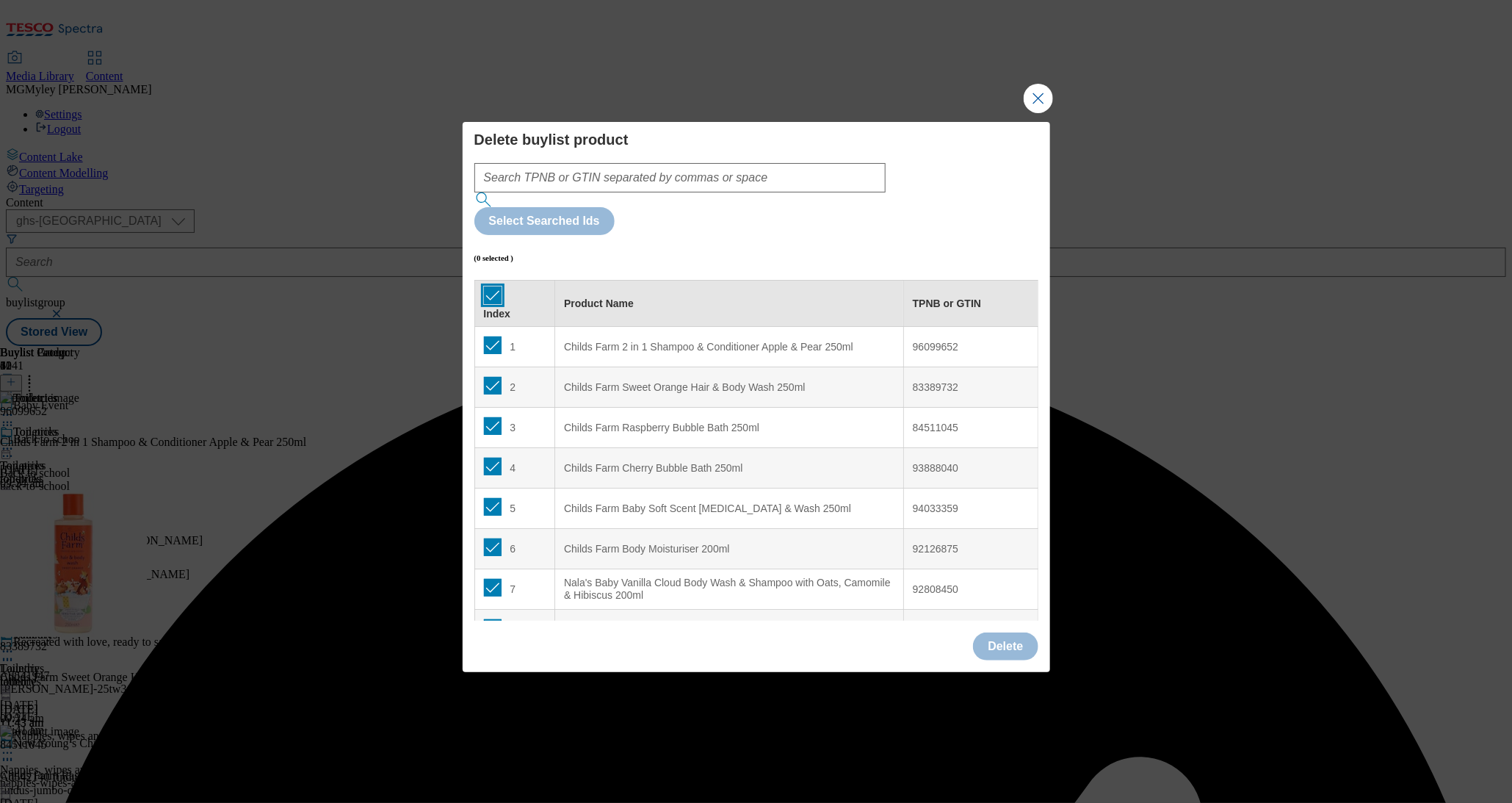
checkbox input "true"
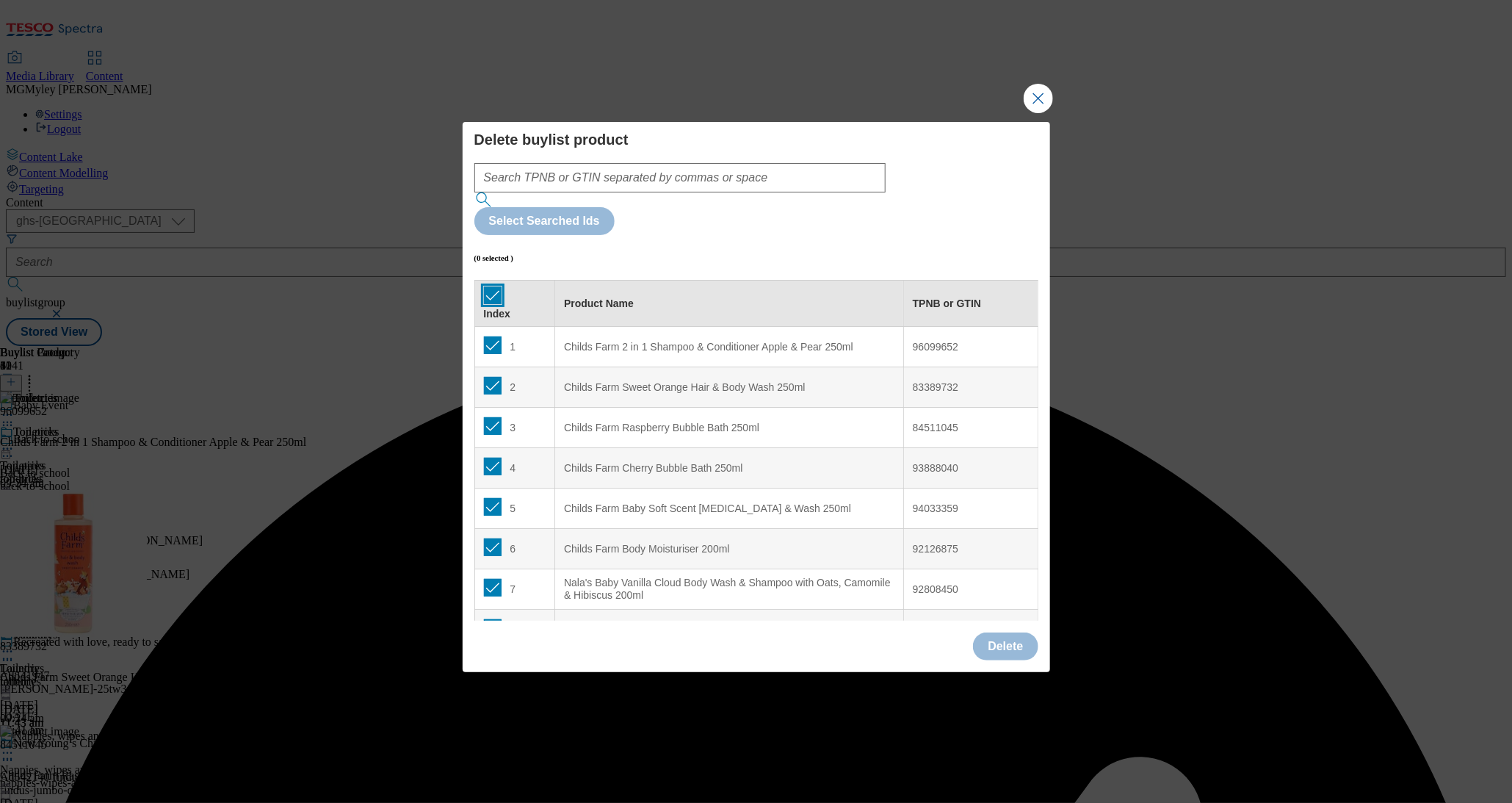
checkbox input "true"
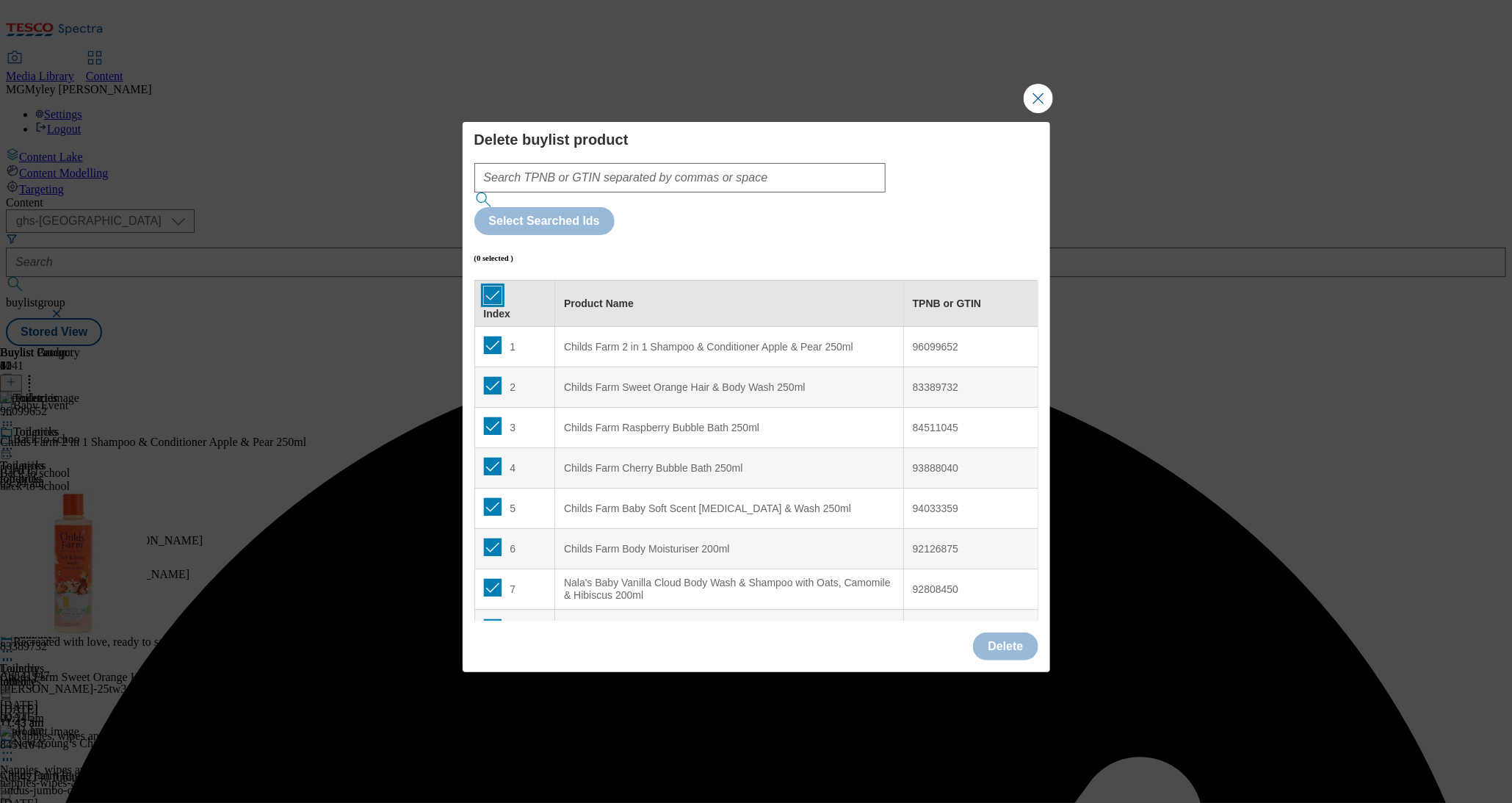
checkbox input "true"
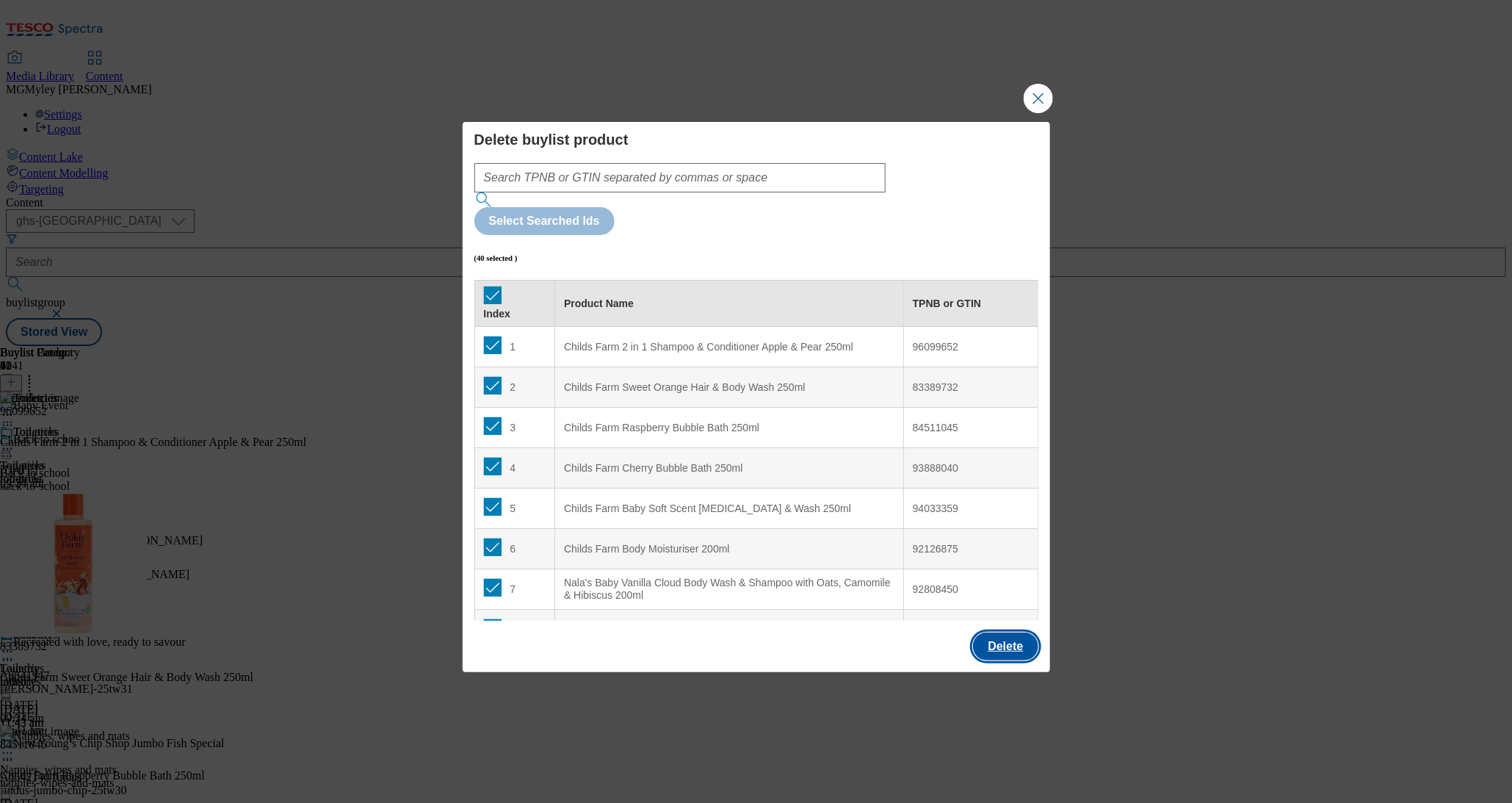
click at [1000, 632] on button "Delete" at bounding box center [1006, 646] width 65 height 28
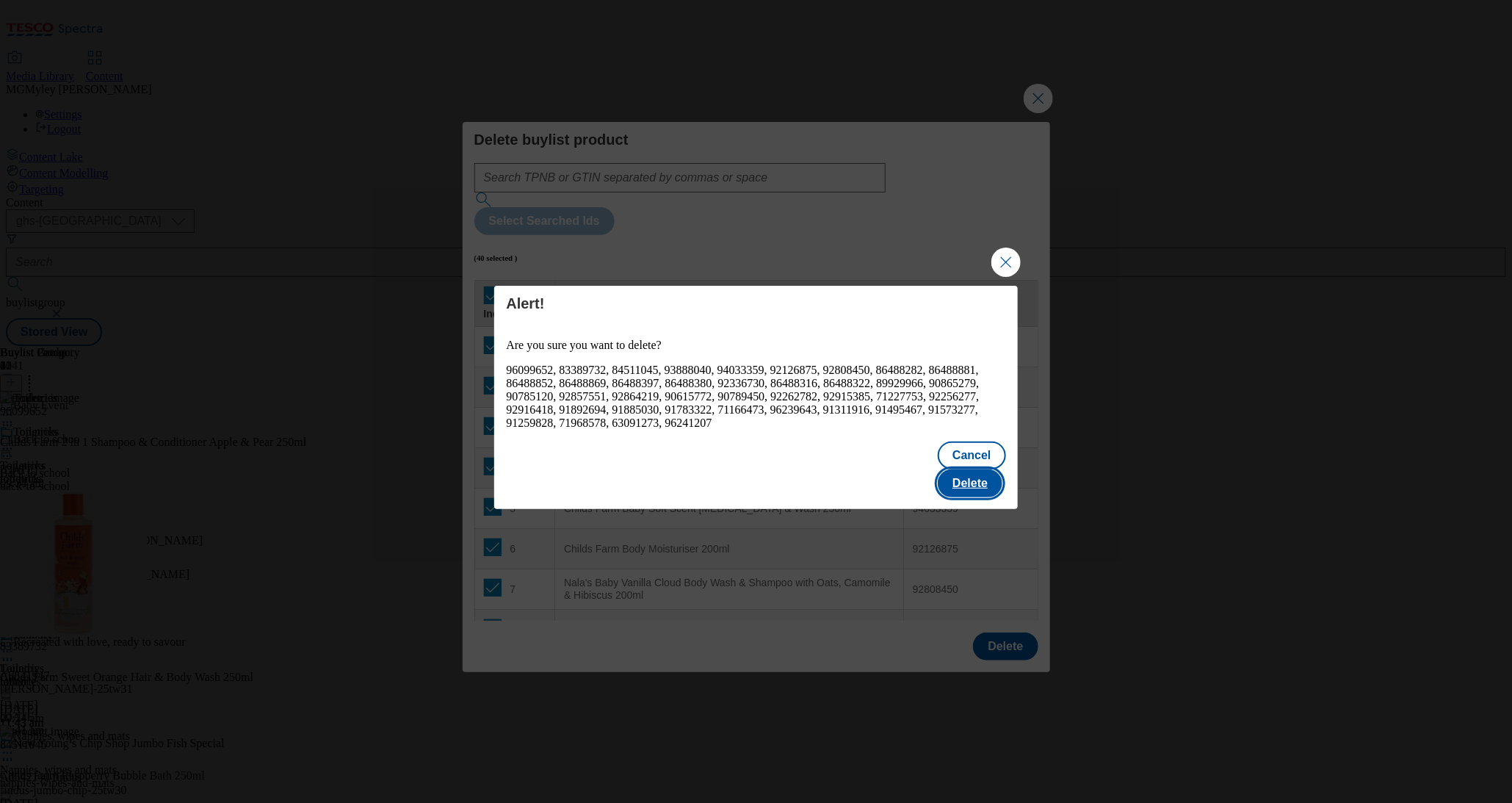
click at [985, 473] on button "Delete" at bounding box center [971, 483] width 65 height 28
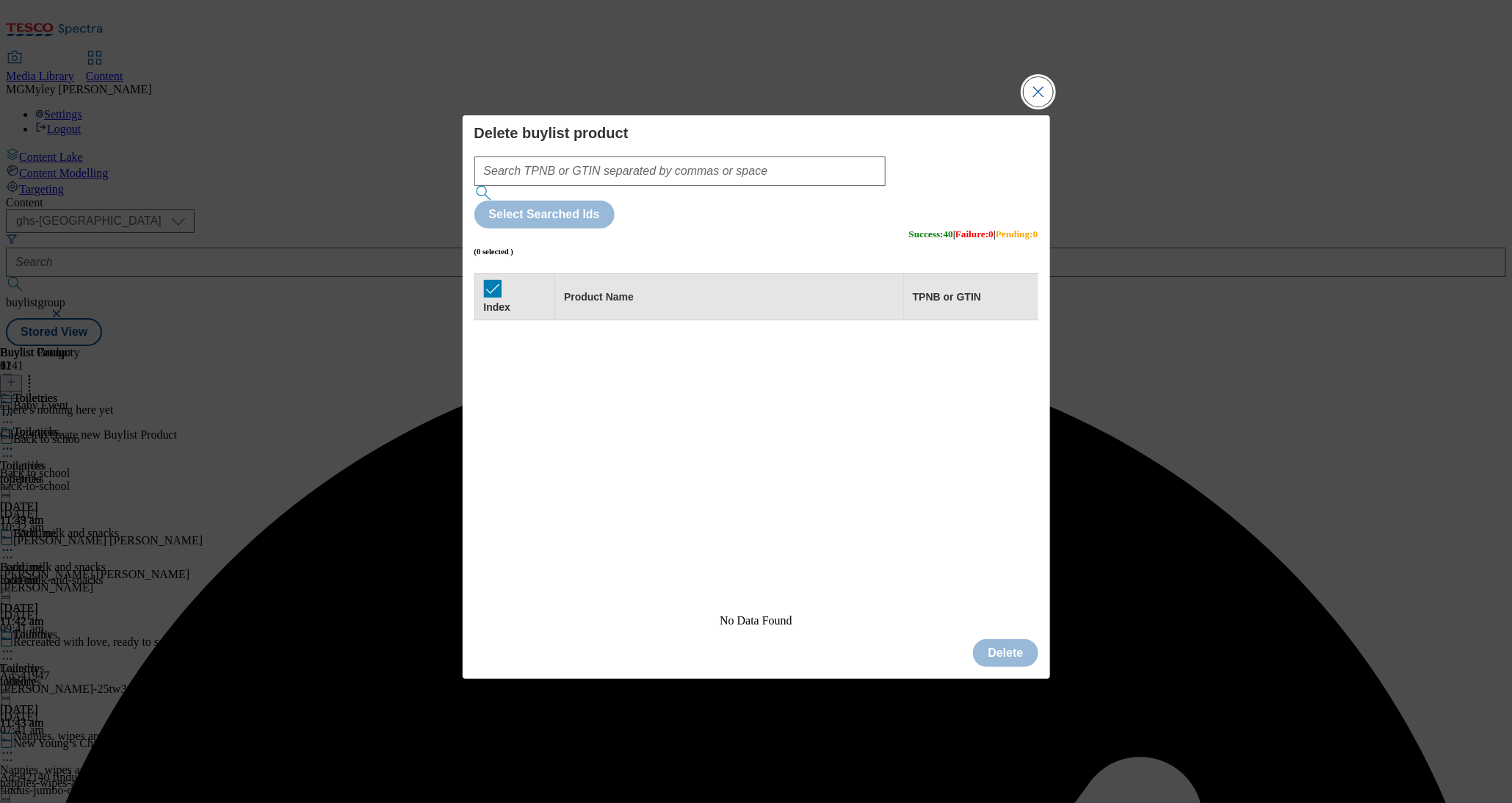
click at [1031, 107] on button "Close Modal" at bounding box center [1038, 92] width 30 height 30
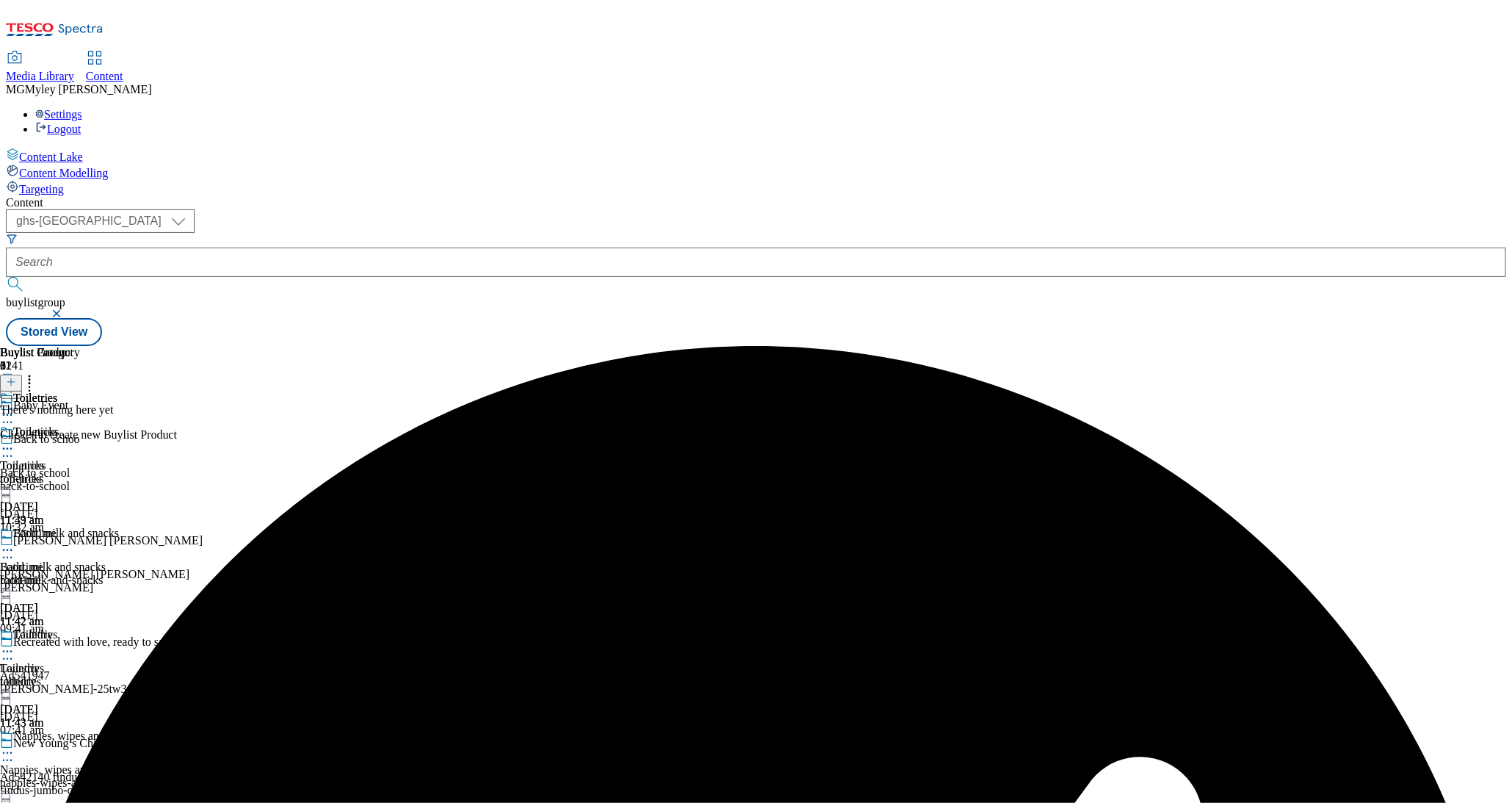
click at [22, 375] on button at bounding box center [10, 383] width 22 height 17
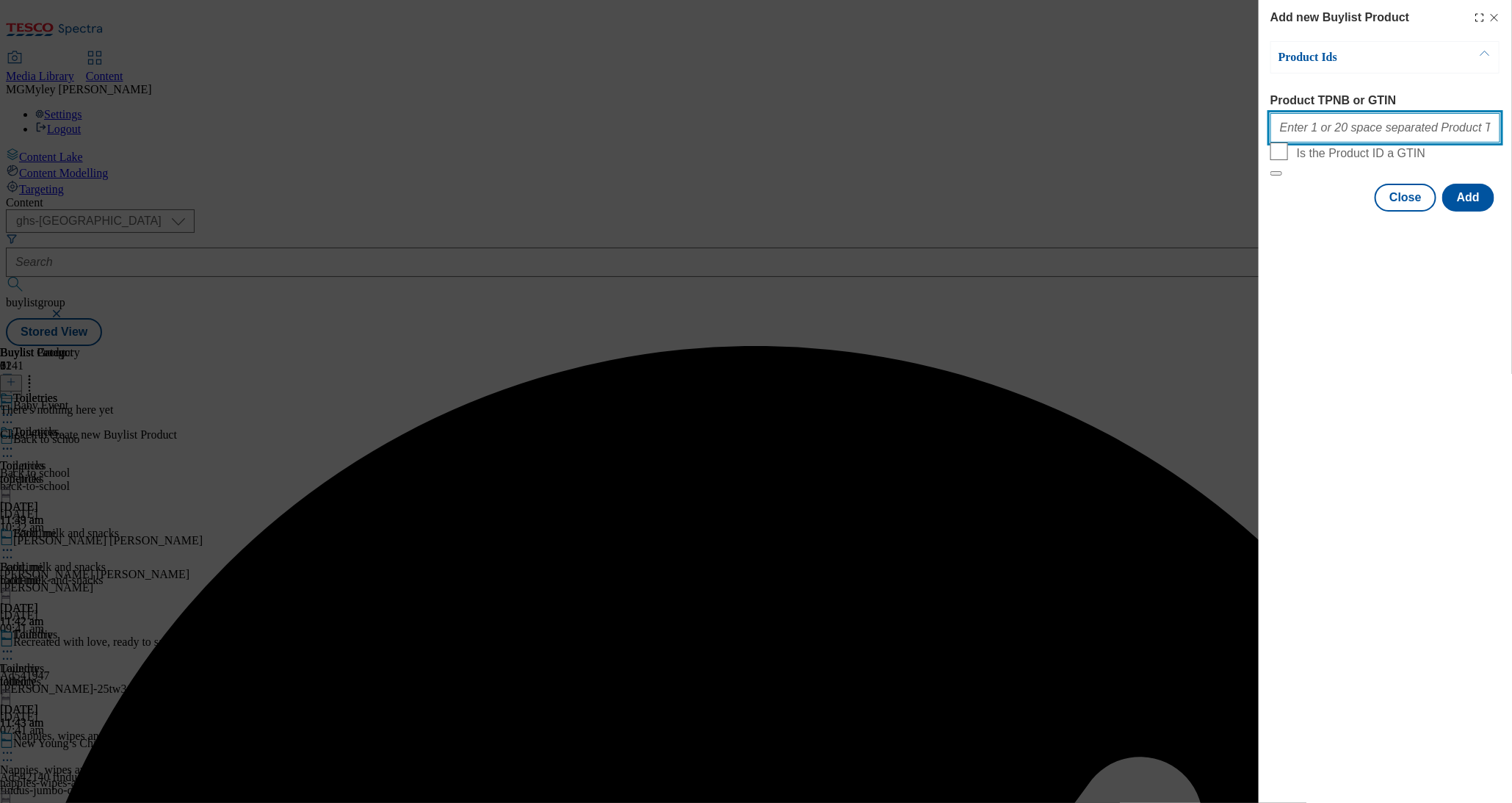
click at [1331, 130] on input "Product TPNB or GTIN" at bounding box center [1385, 128] width 230 height 30
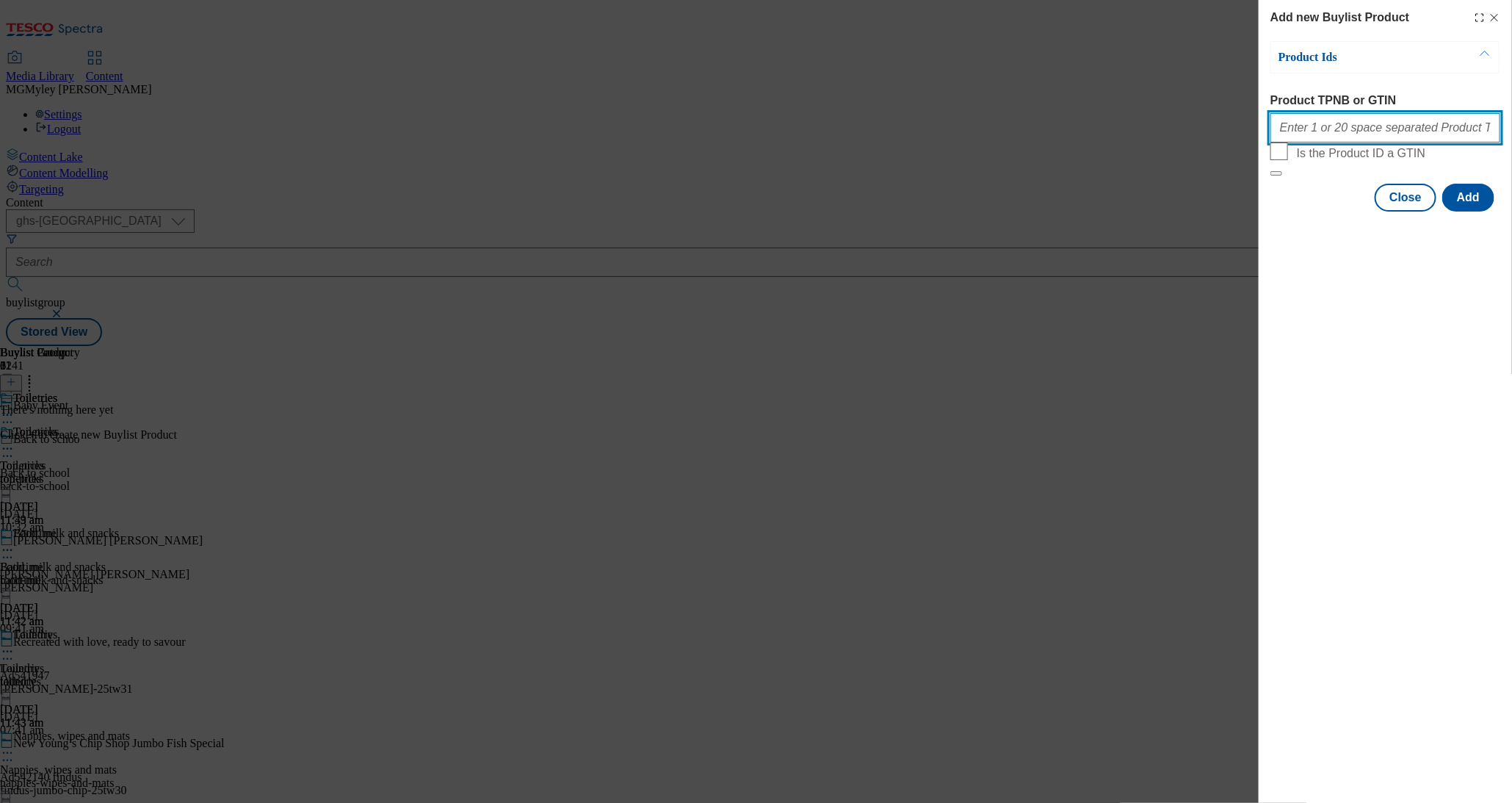
paste input "92808450 92856857 92857551 92864219 96101132 96398718 96429142 90001260 1050407…"
type input "92808450 92856857 92857551 92864219 96101132 96398718 96429142 90001260 1050407…"
click at [1482, 212] on button "Add" at bounding box center [1468, 197] width 52 height 28
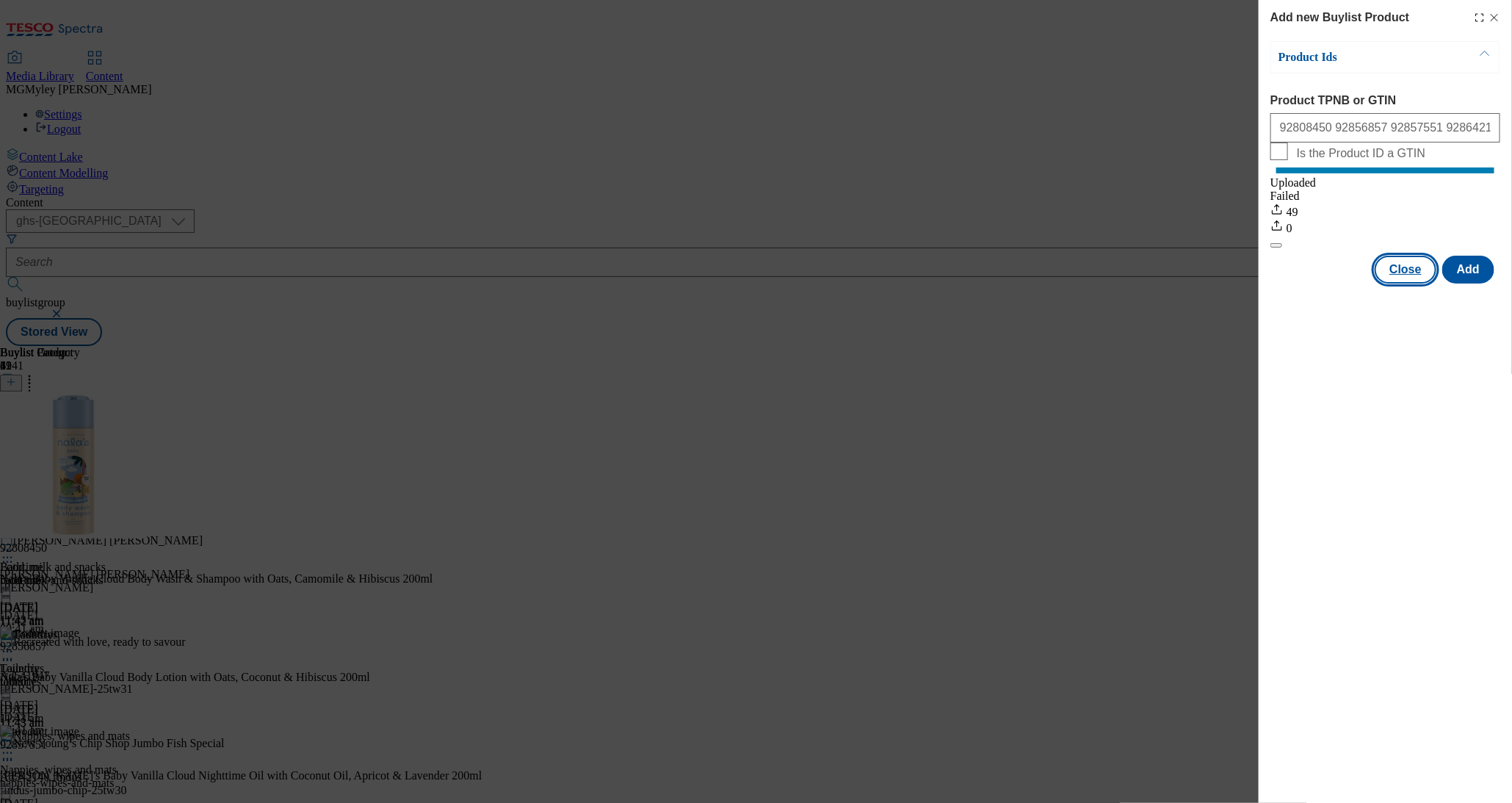
click at [1402, 278] on button "Close" at bounding box center [1405, 269] width 62 height 28
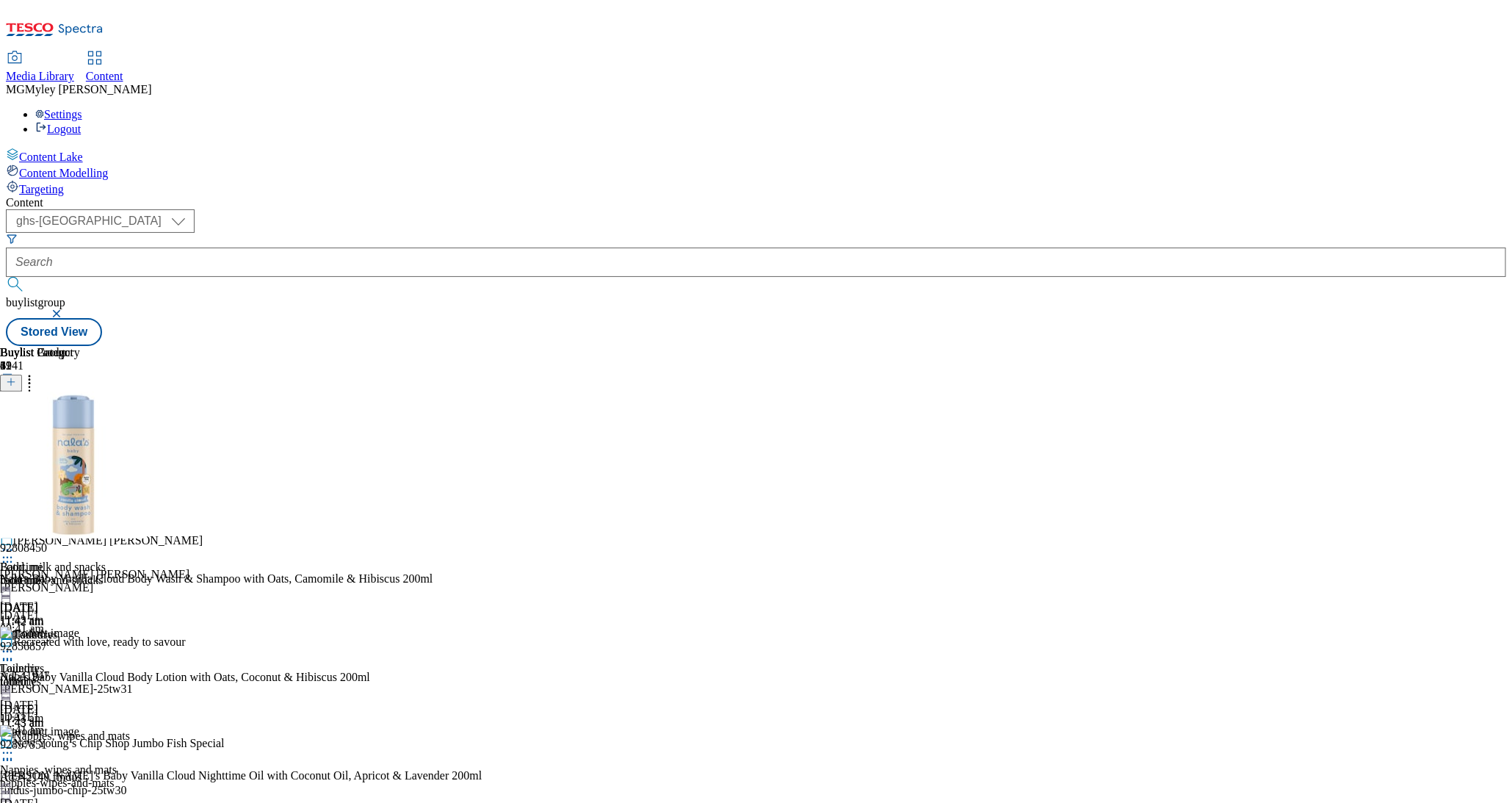
click at [80, 574] on div "bathtime" at bounding box center [40, 581] width 80 height 13
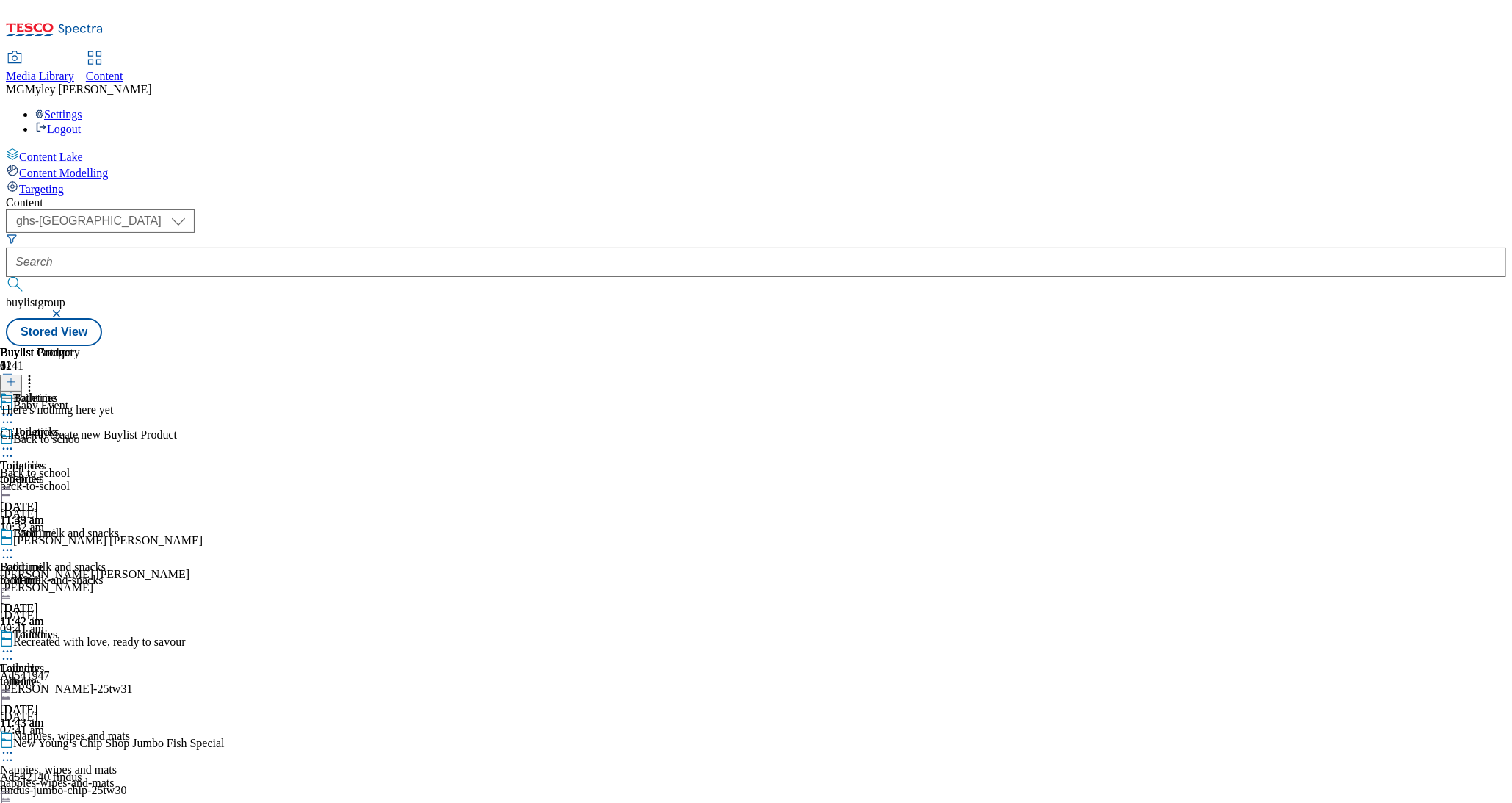
click at [14, 543] on icon at bounding box center [7, 549] width 14 height 14
click at [69, 572] on button "Edit" at bounding box center [49, 581] width 39 height 17
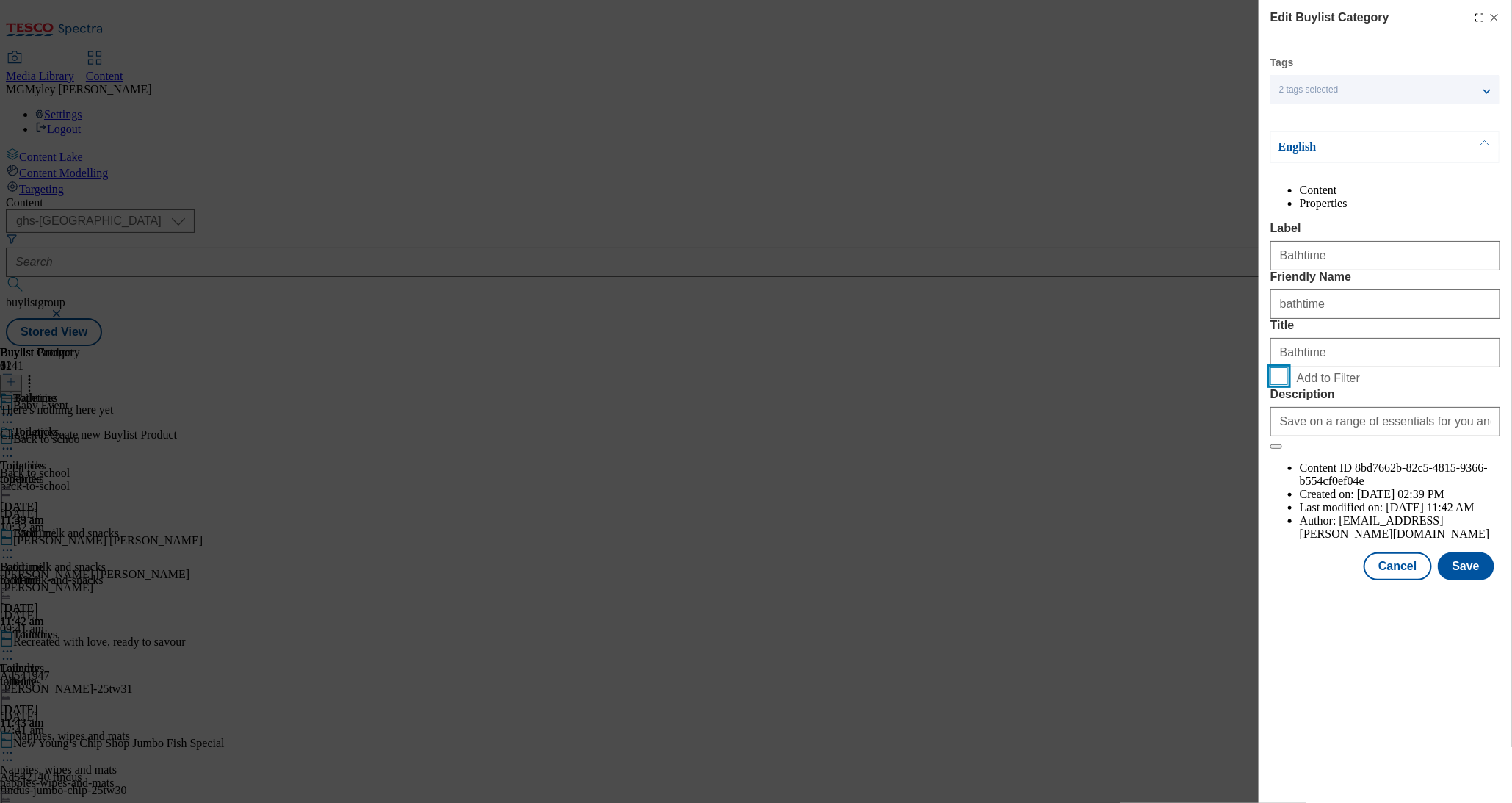
click at [1274, 385] on input "Add to Filter" at bounding box center [1279, 376] width 17 height 17
checkbox input "true"
click at [1454, 581] on button "Save" at bounding box center [1466, 566] width 56 height 28
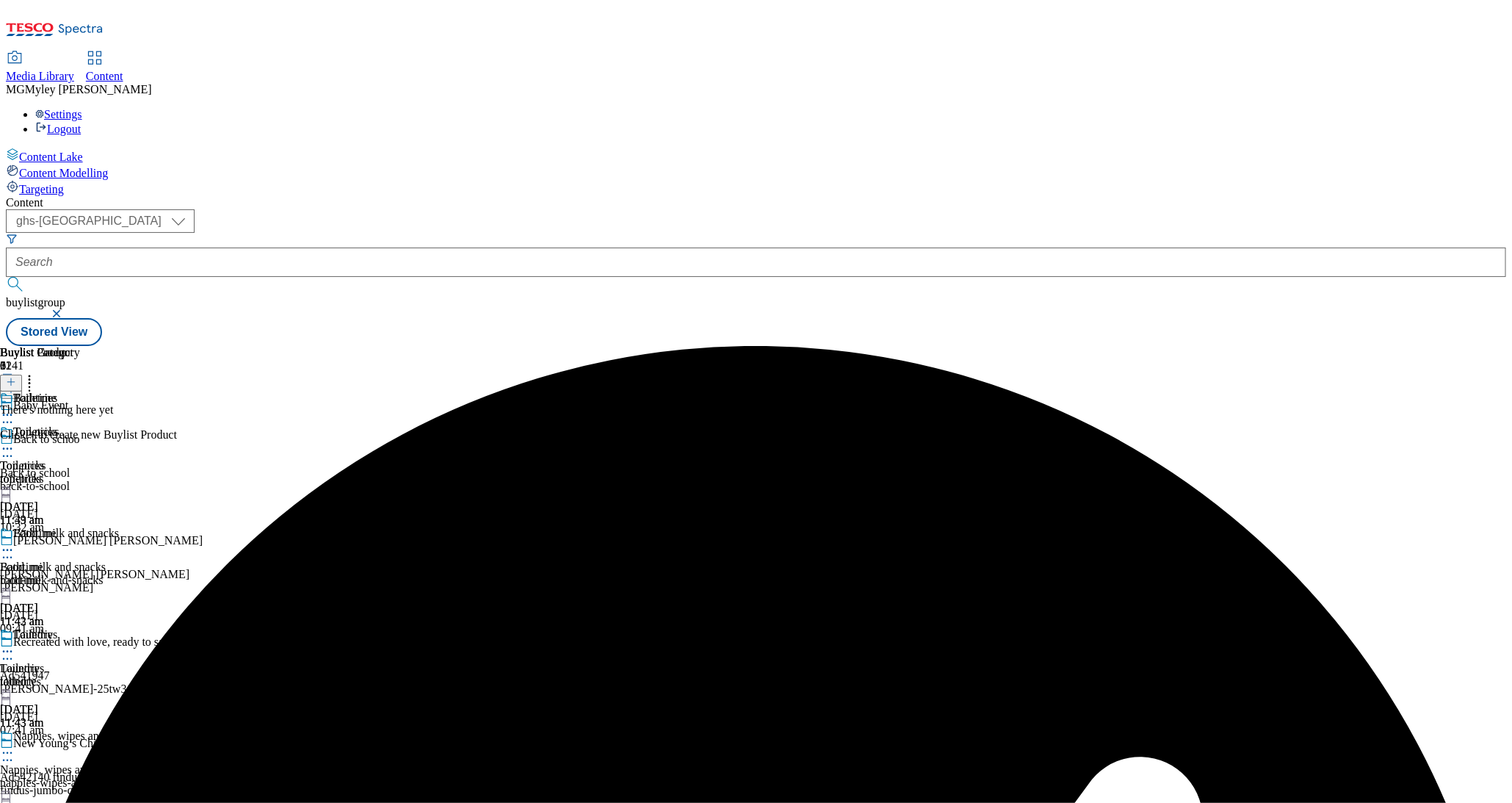
scroll to position [152, 0]
click at [14, 645] on icon at bounding box center [7, 651] width 14 height 14
click at [80, 745] on span "Preview" at bounding box center [63, 751] width 34 height 11
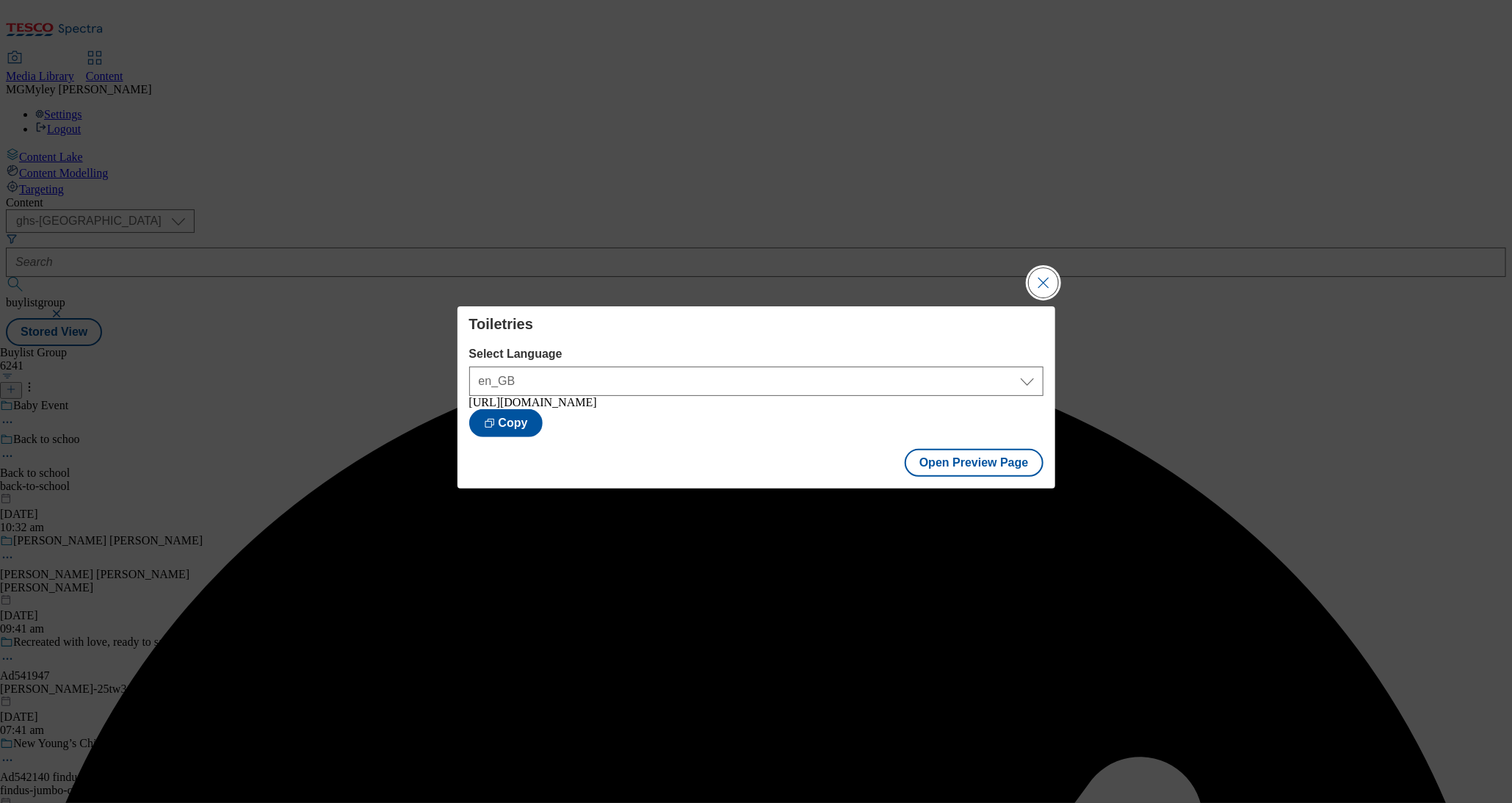
click at [1049, 278] on button "Close Modal" at bounding box center [1043, 282] width 30 height 30
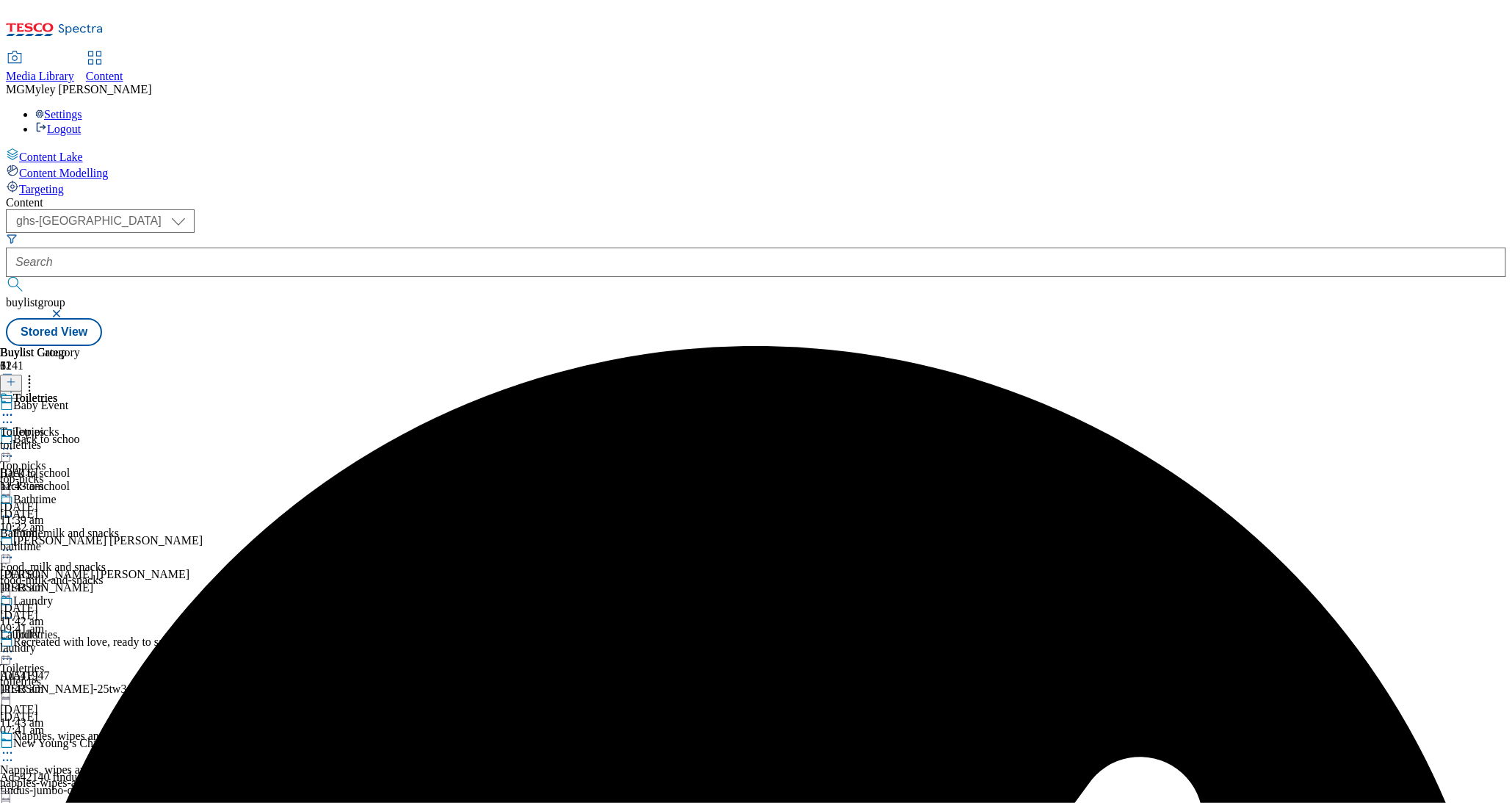
click at [14, 645] on icon at bounding box center [7, 651] width 14 height 14
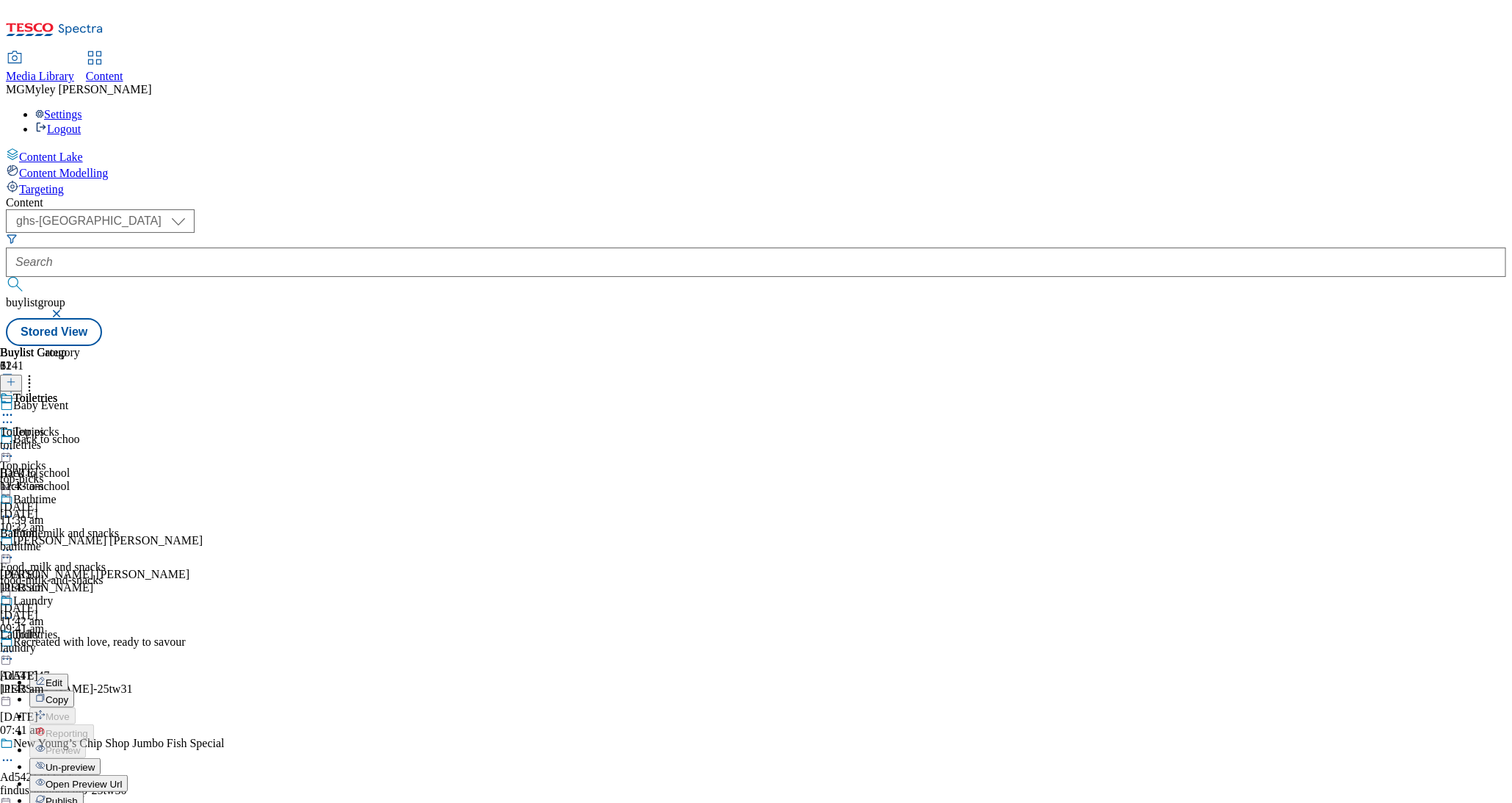
scroll to position [210, 0]
click at [78, 795] on span "Publish" at bounding box center [62, 801] width 32 height 11
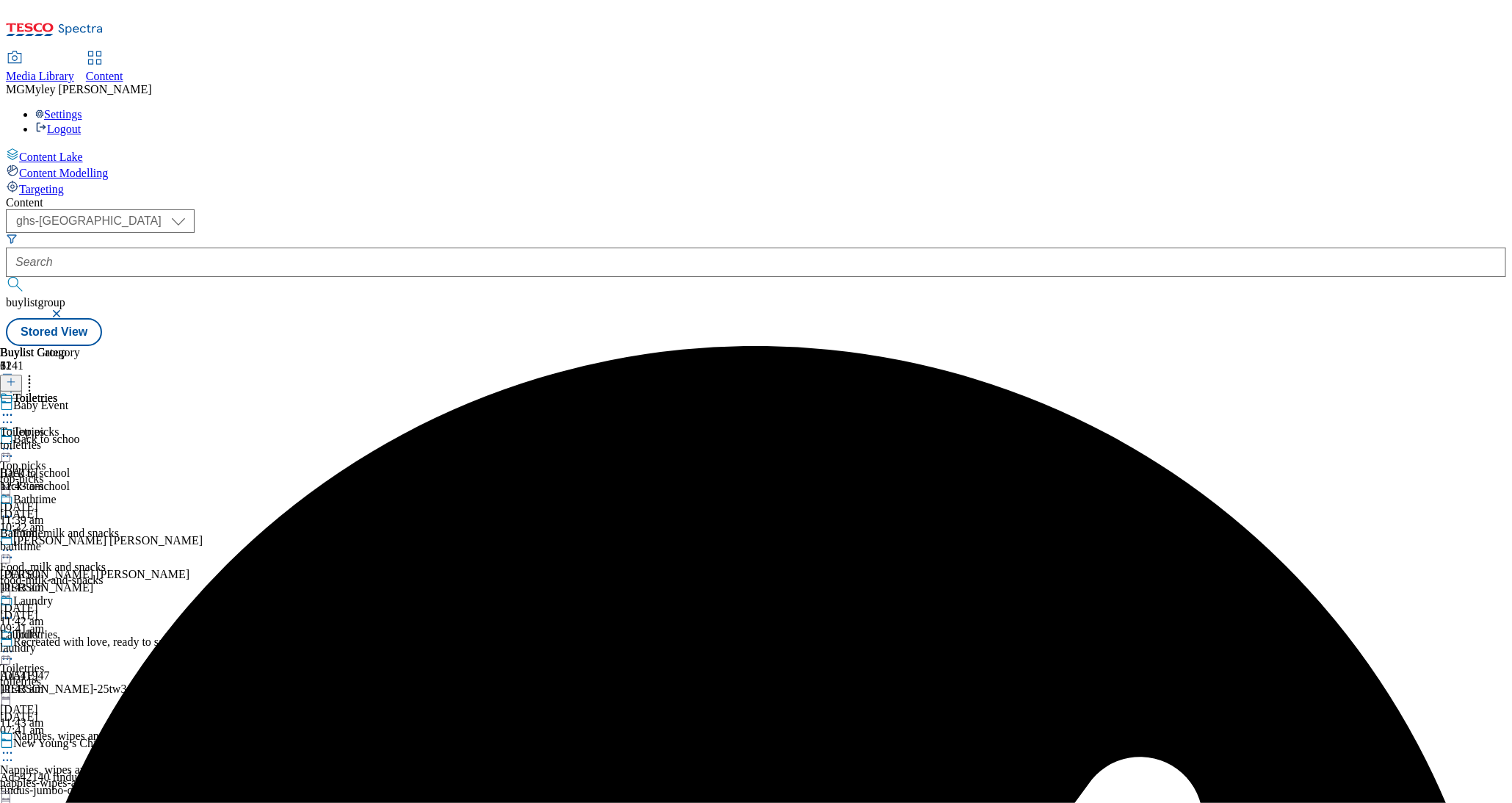
scroll to position [131, 0]
click at [80, 493] on div "Bathtime Bathtime bathtime 15 Sept 2025 11:43 am" at bounding box center [40, 544] width 80 height 101
click at [14, 543] on icon at bounding box center [7, 549] width 14 height 14
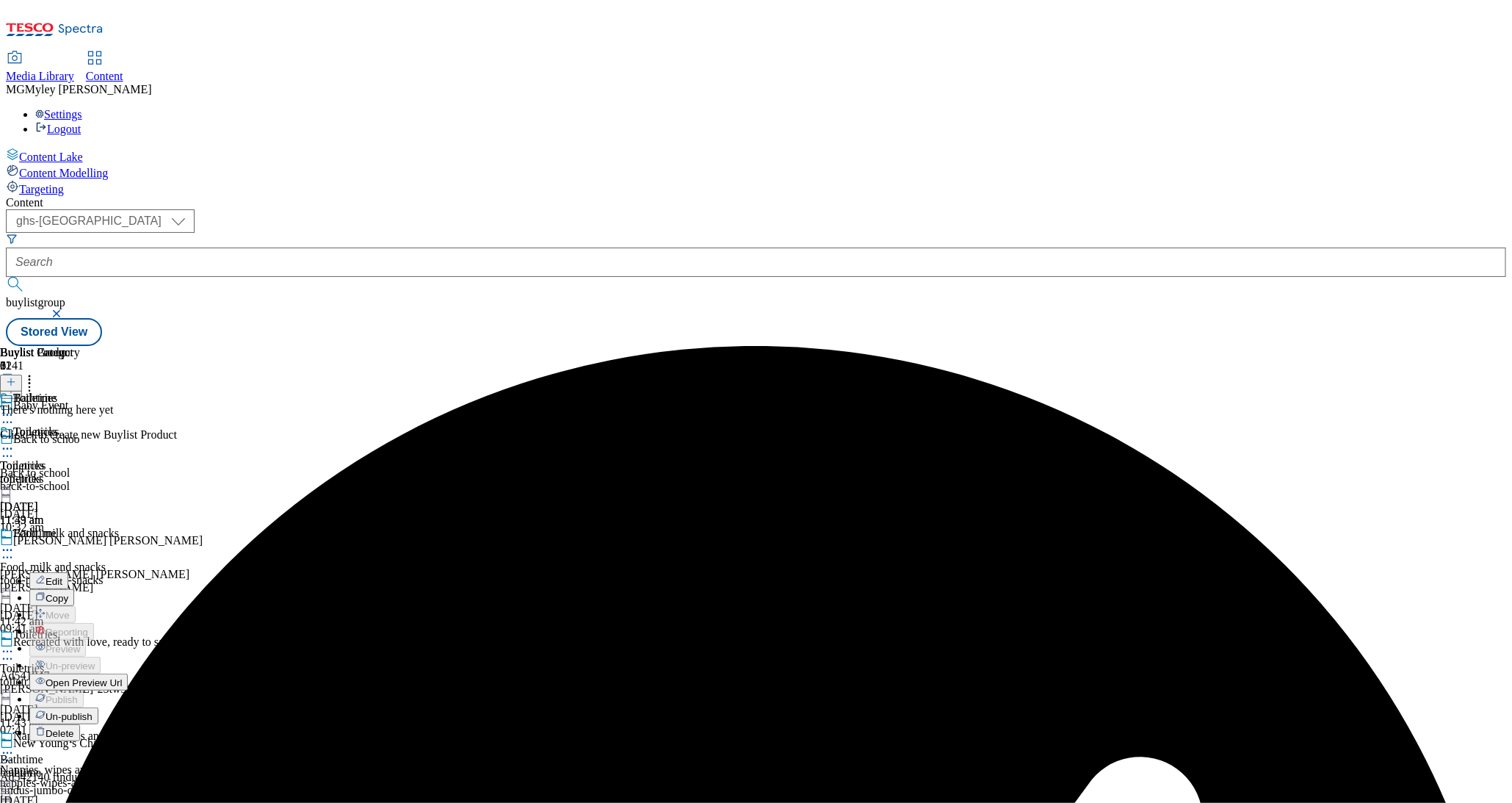
click at [69, 572] on button "Edit" at bounding box center [49, 581] width 39 height 17
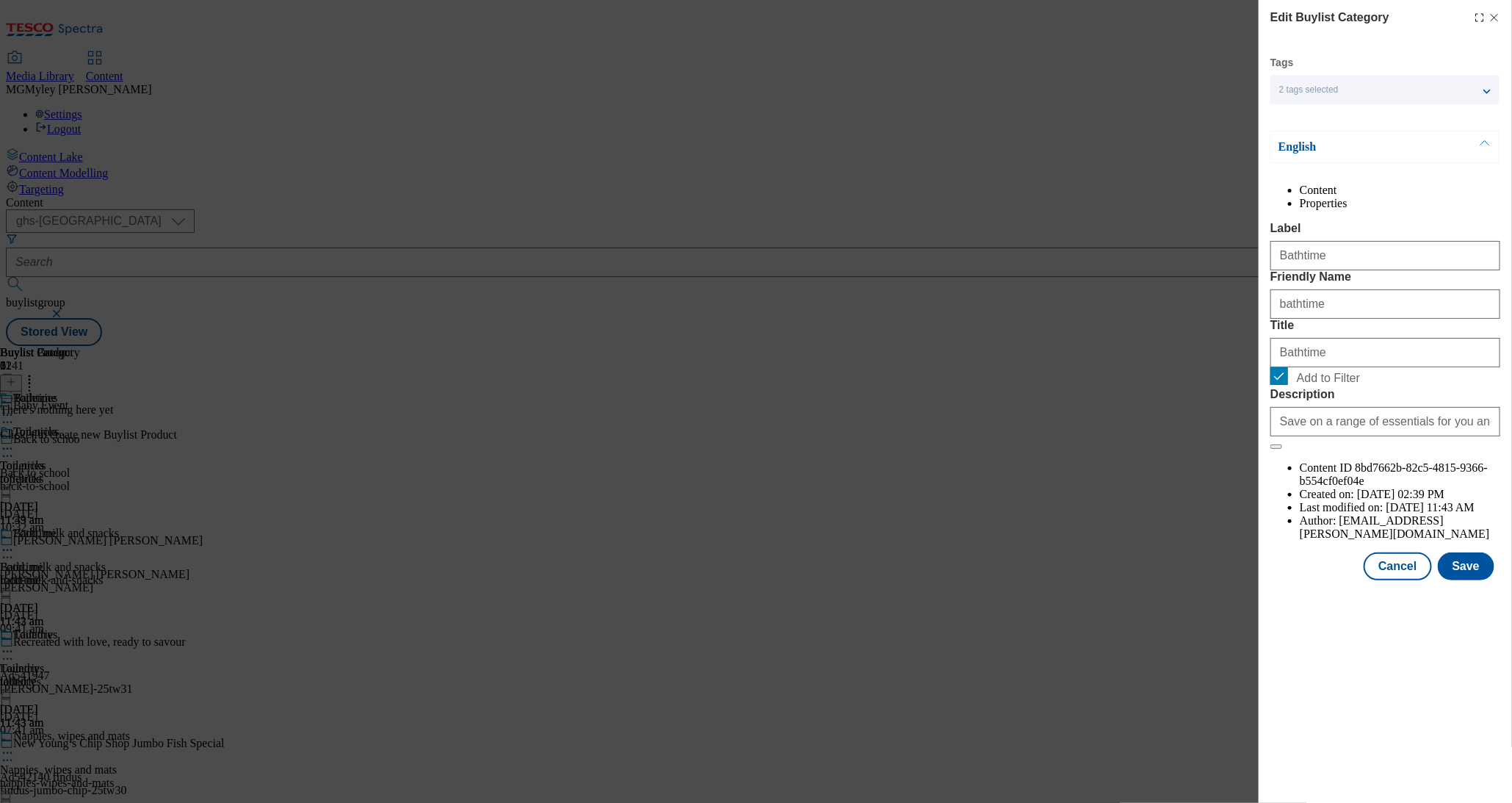
click at [1305, 385] on span "Add to Filter" at bounding box center [1329, 379] width 63 height 13
click at [1288, 385] on input "Add to Filter" at bounding box center [1279, 376] width 17 height 17
checkbox input "false"
click at [1461, 581] on button "Save" at bounding box center [1466, 566] width 56 height 28
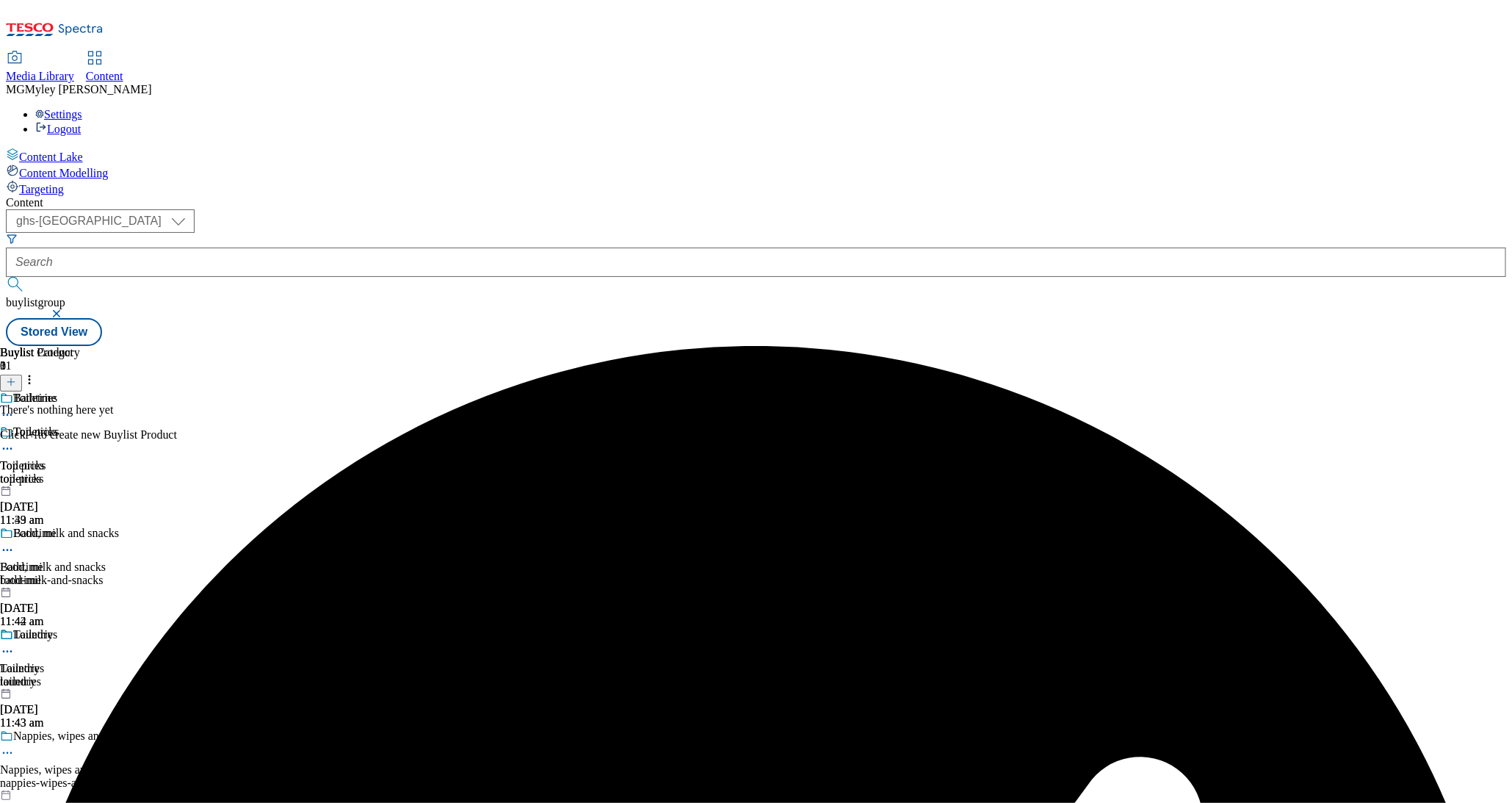
click at [80, 675] on div "laundry" at bounding box center [40, 682] width 80 height 13
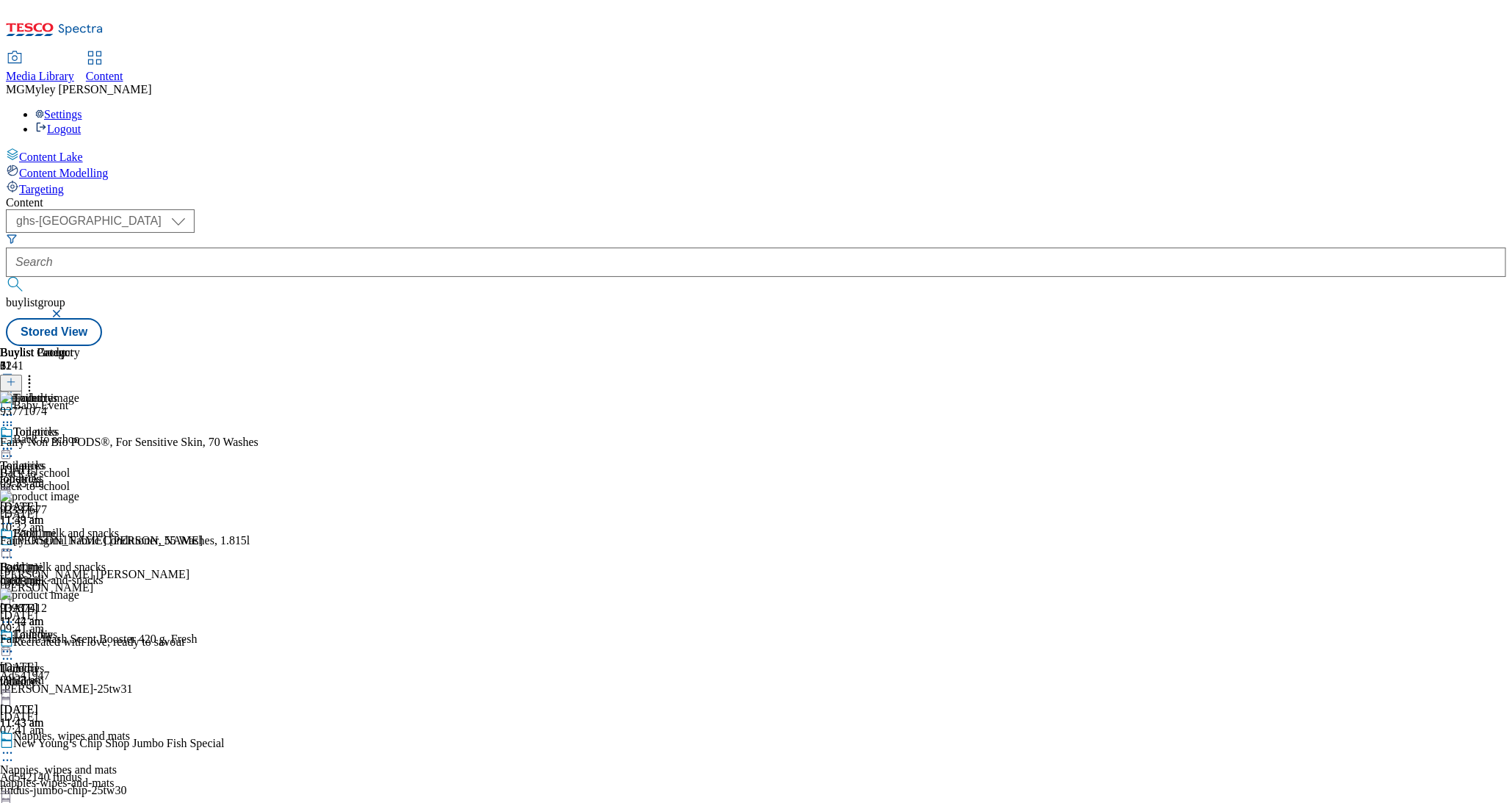
click at [80, 574] on div "bathtime" at bounding box center [40, 581] width 80 height 13
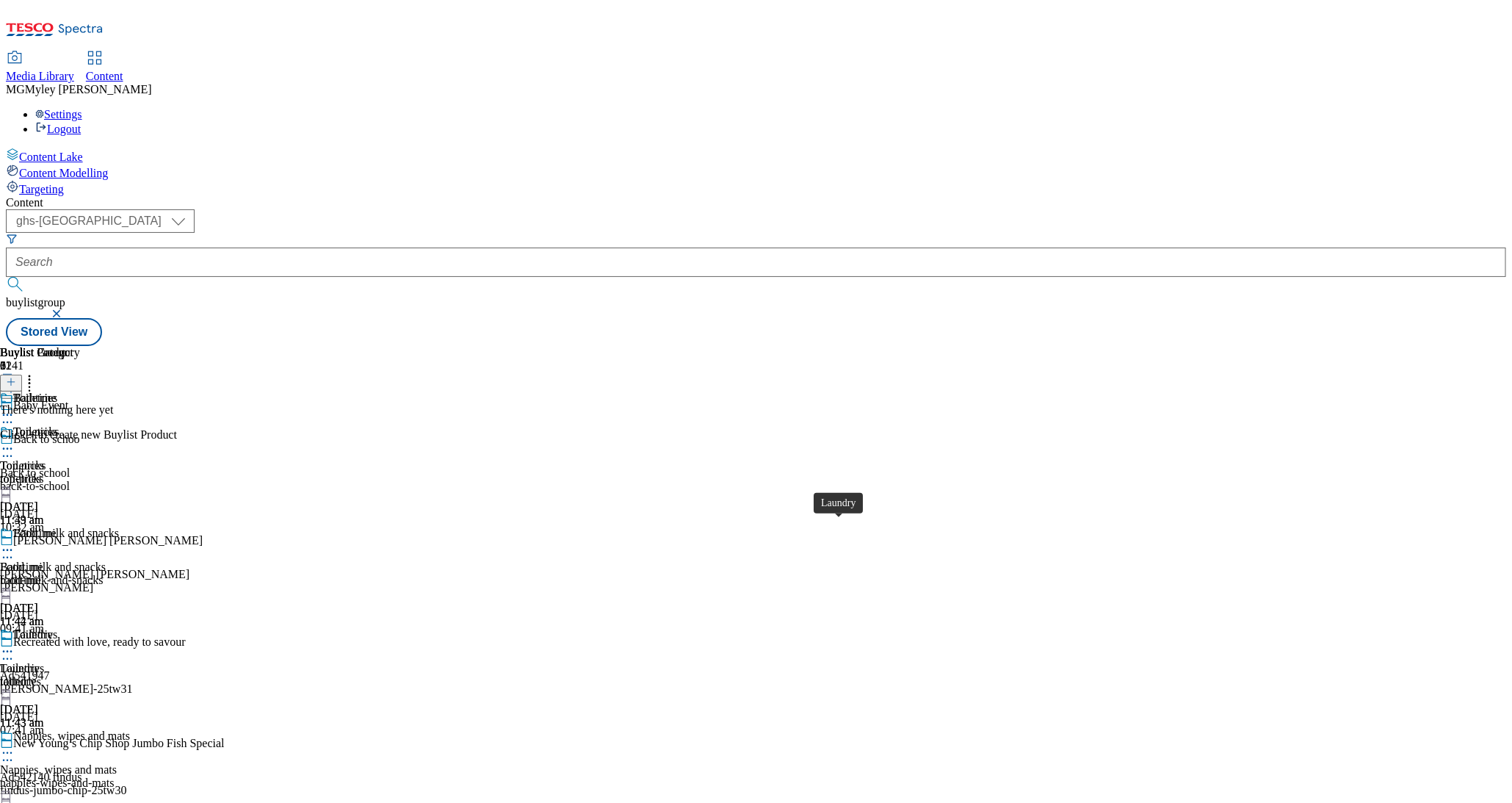
click at [52, 628] on div "Laundry" at bounding box center [33, 635] width 40 height 13
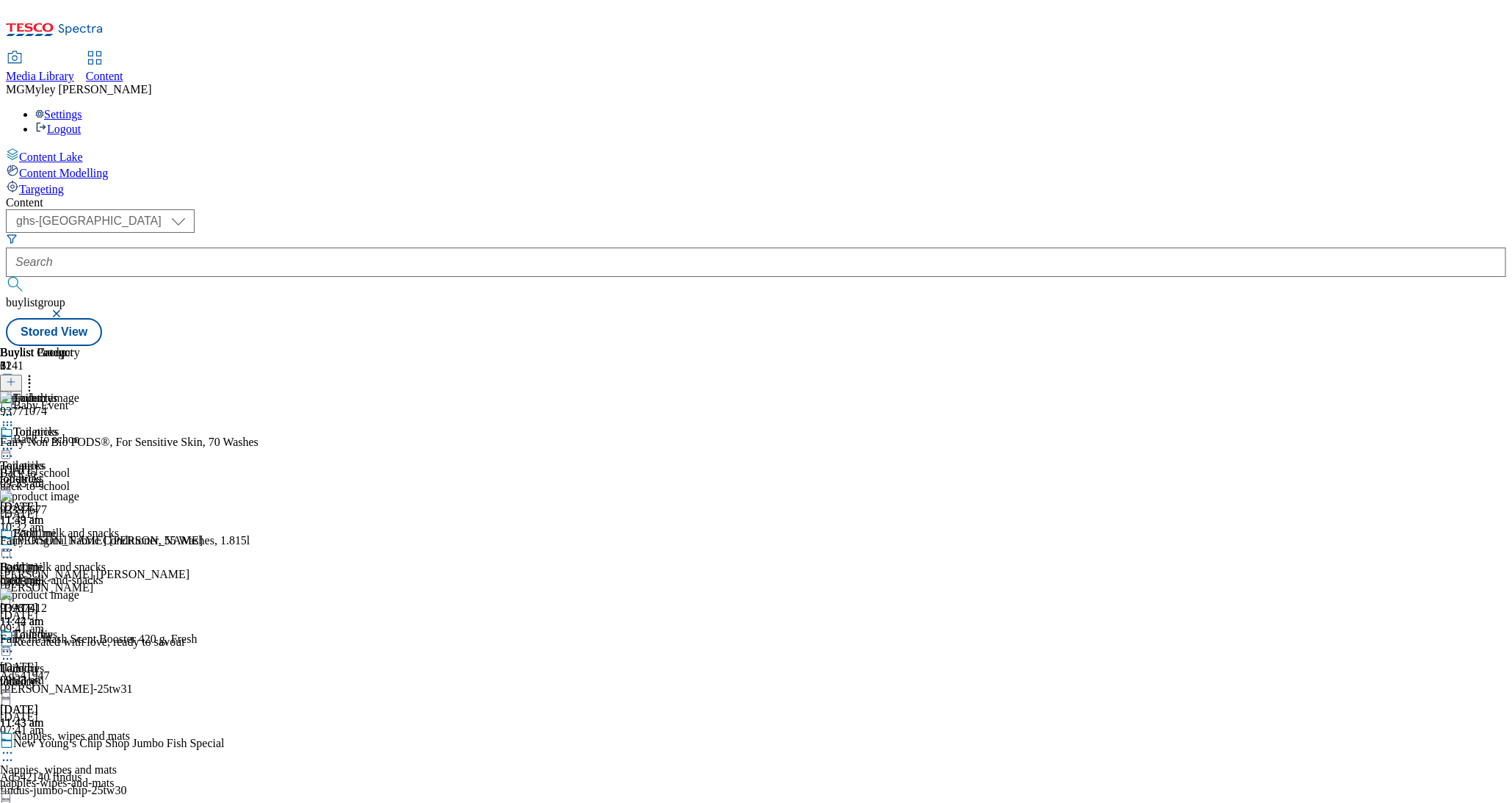
click at [14, 645] on icon at bounding box center [7, 651] width 14 height 14
click at [69, 674] on button "Edit" at bounding box center [49, 683] width 39 height 17
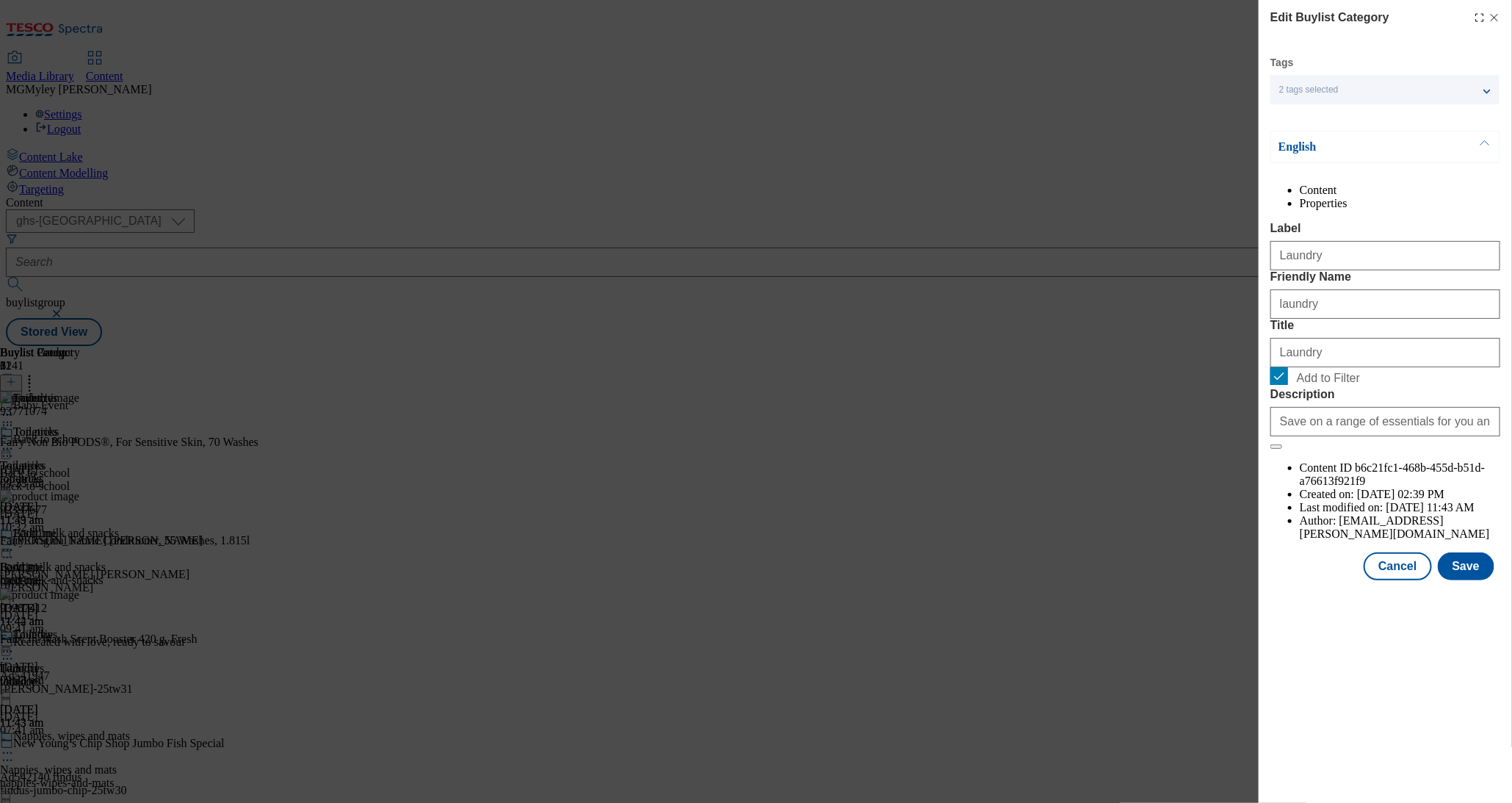
click at [1304, 385] on span "Add to Filter" at bounding box center [1329, 379] width 63 height 13
click at [1288, 385] on input "Add to Filter" at bounding box center [1279, 376] width 17 height 17
checkbox input "false"
click at [1468, 581] on button "Save" at bounding box center [1466, 566] width 56 height 28
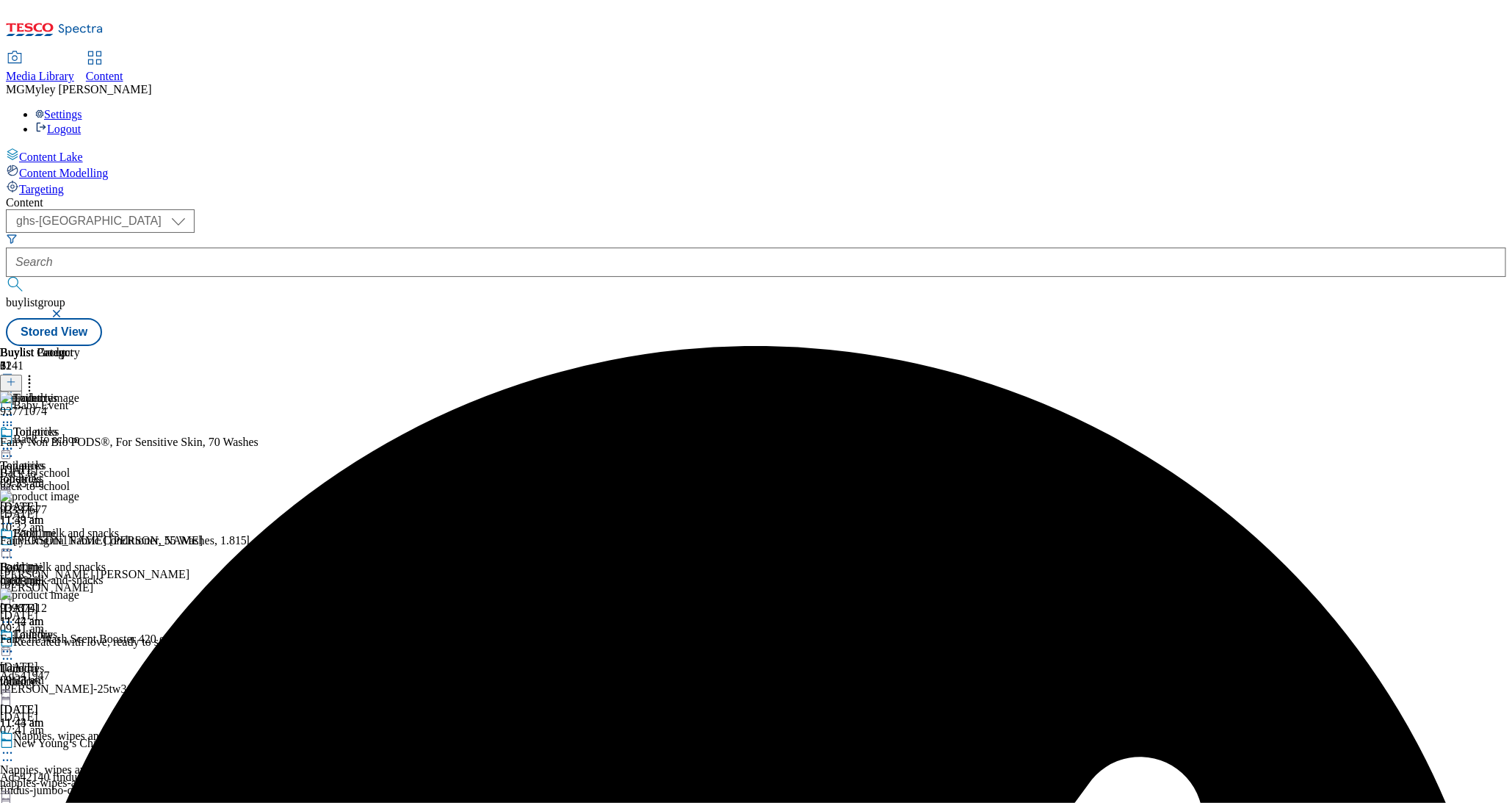
scroll to position [283, 0]
click at [117, 764] on span "Nappies, wipes and mats" at bounding box center [58, 771] width 117 height 13
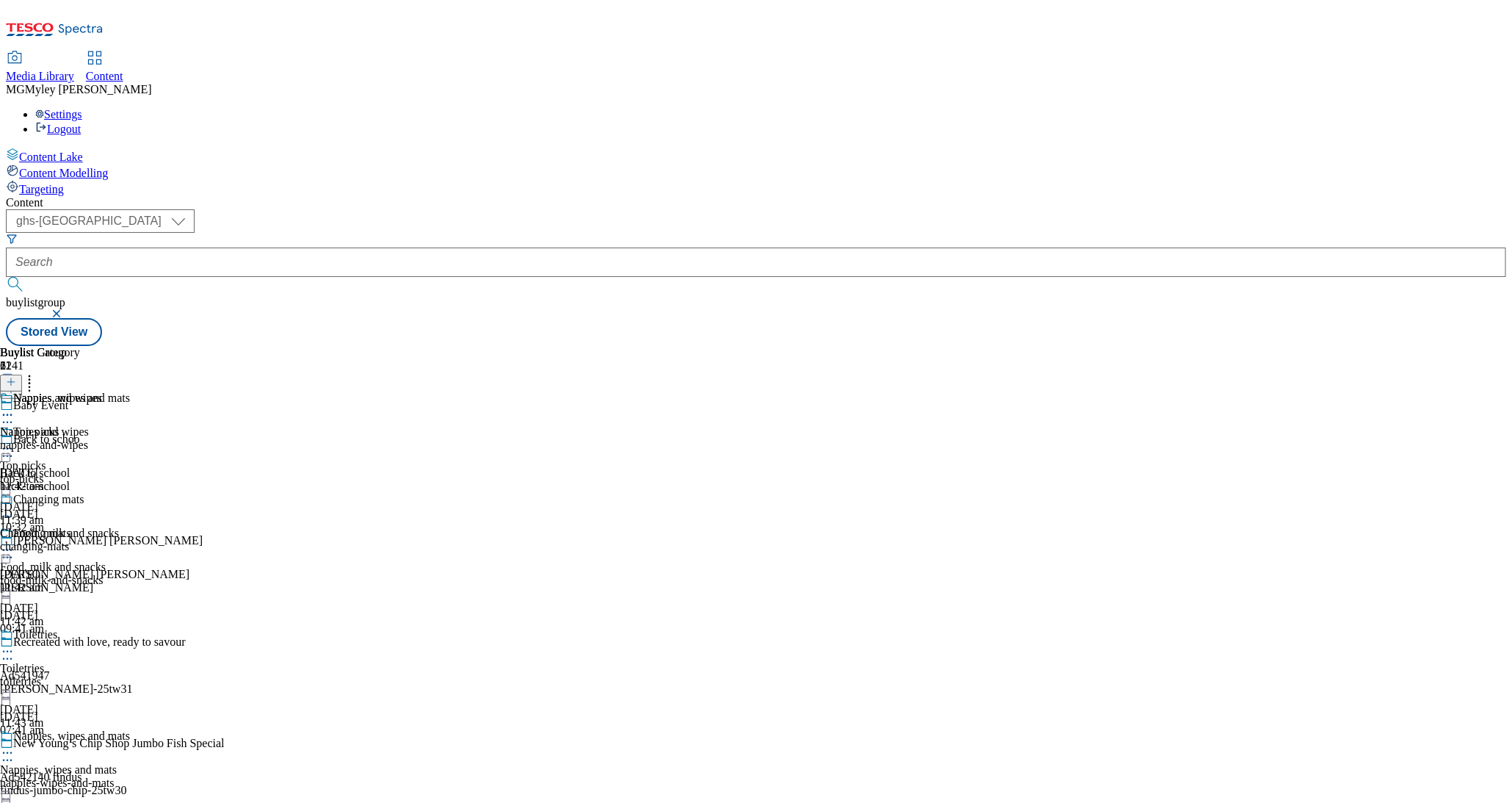
click at [12, 752] on circle at bounding box center [11, 753] width 2 height 2
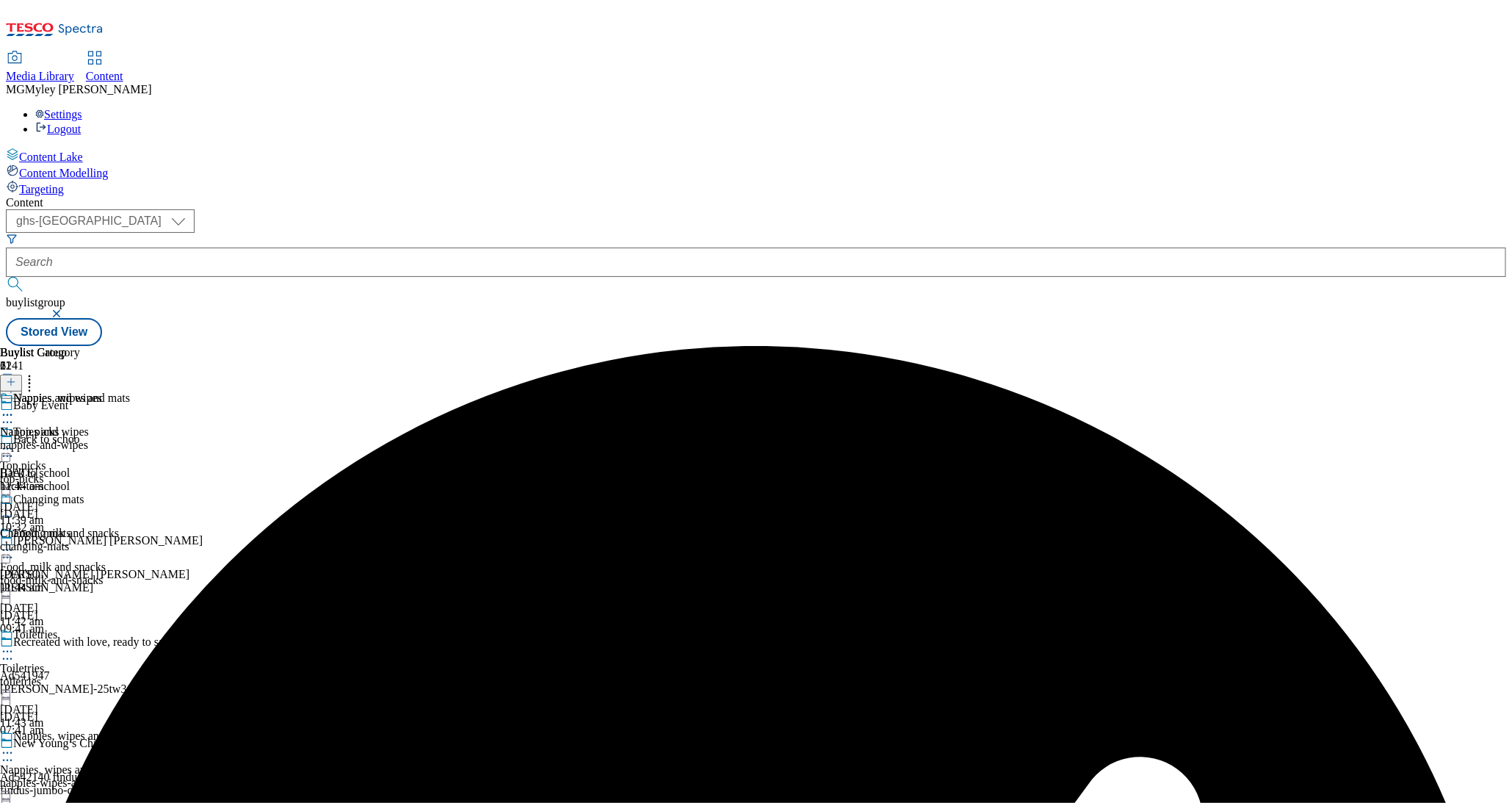
scroll to position [426, 0]
click at [14, 746] on icon at bounding box center [7, 752] width 14 height 14
click at [102, 439] on div "nappies-and-wipes" at bounding box center [51, 445] width 102 height 13
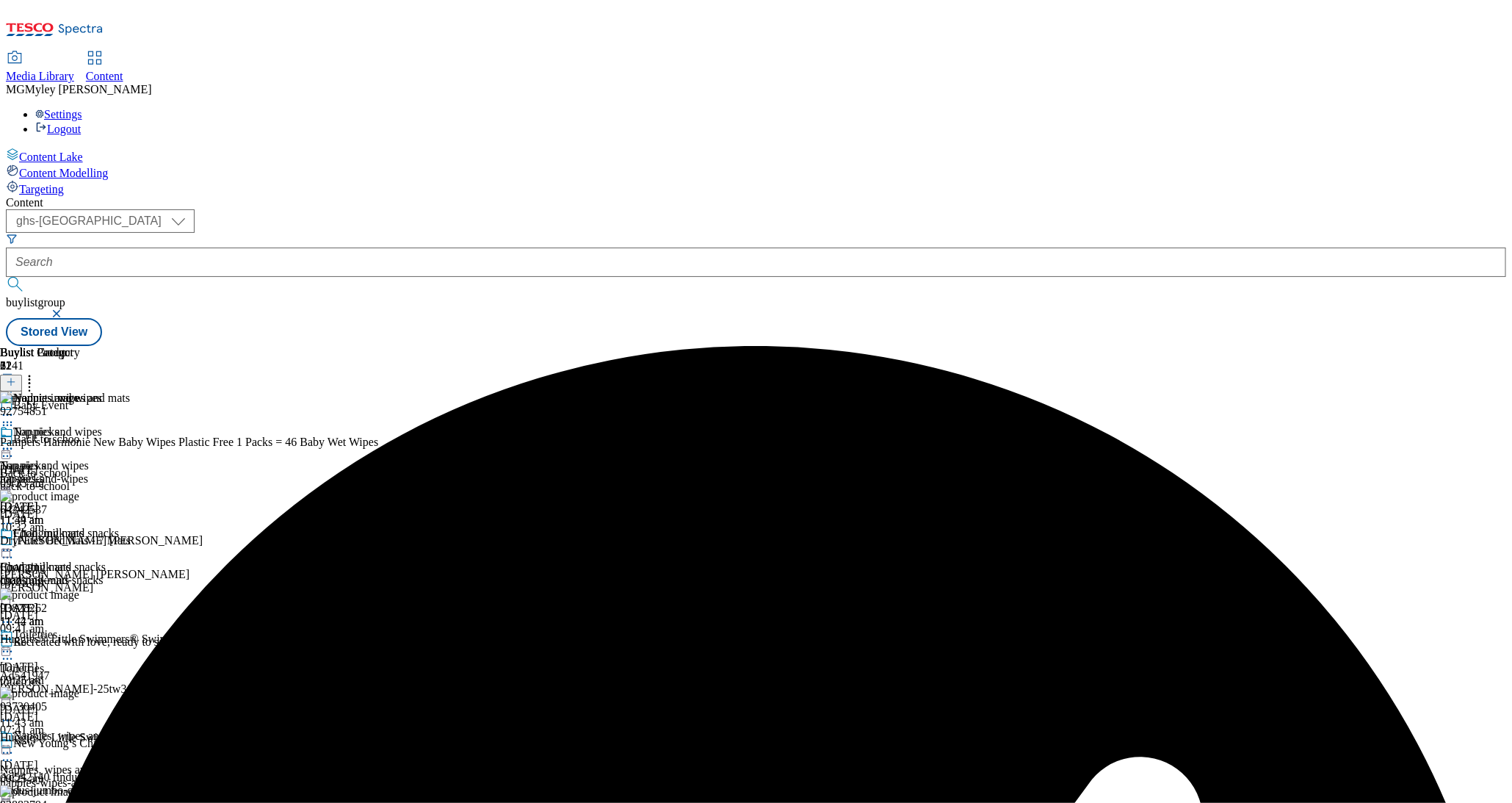
click at [37, 373] on icon at bounding box center [29, 380] width 14 height 14
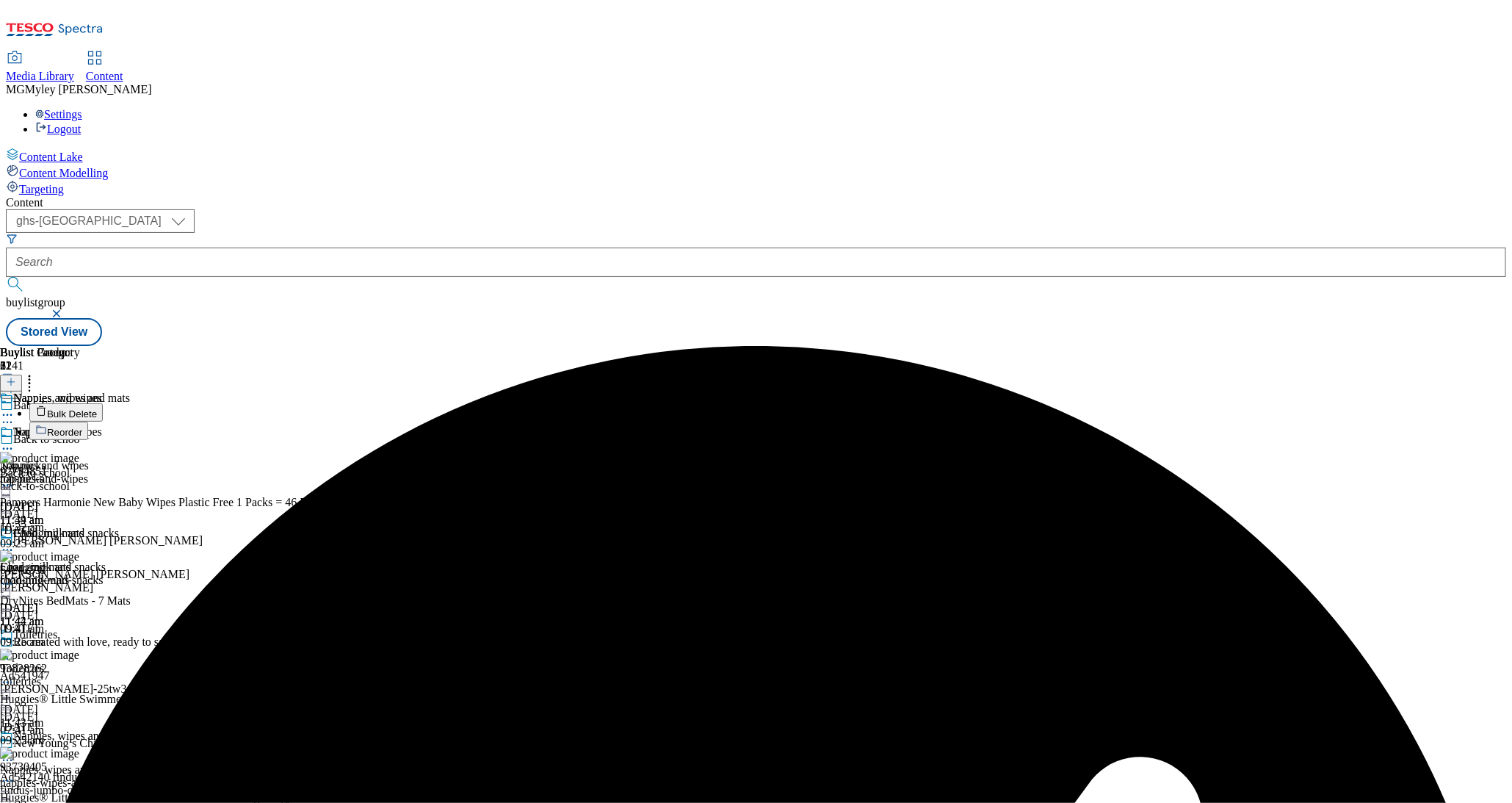
click at [97, 408] on span "Bulk Delete" at bounding box center [72, 414] width 50 height 11
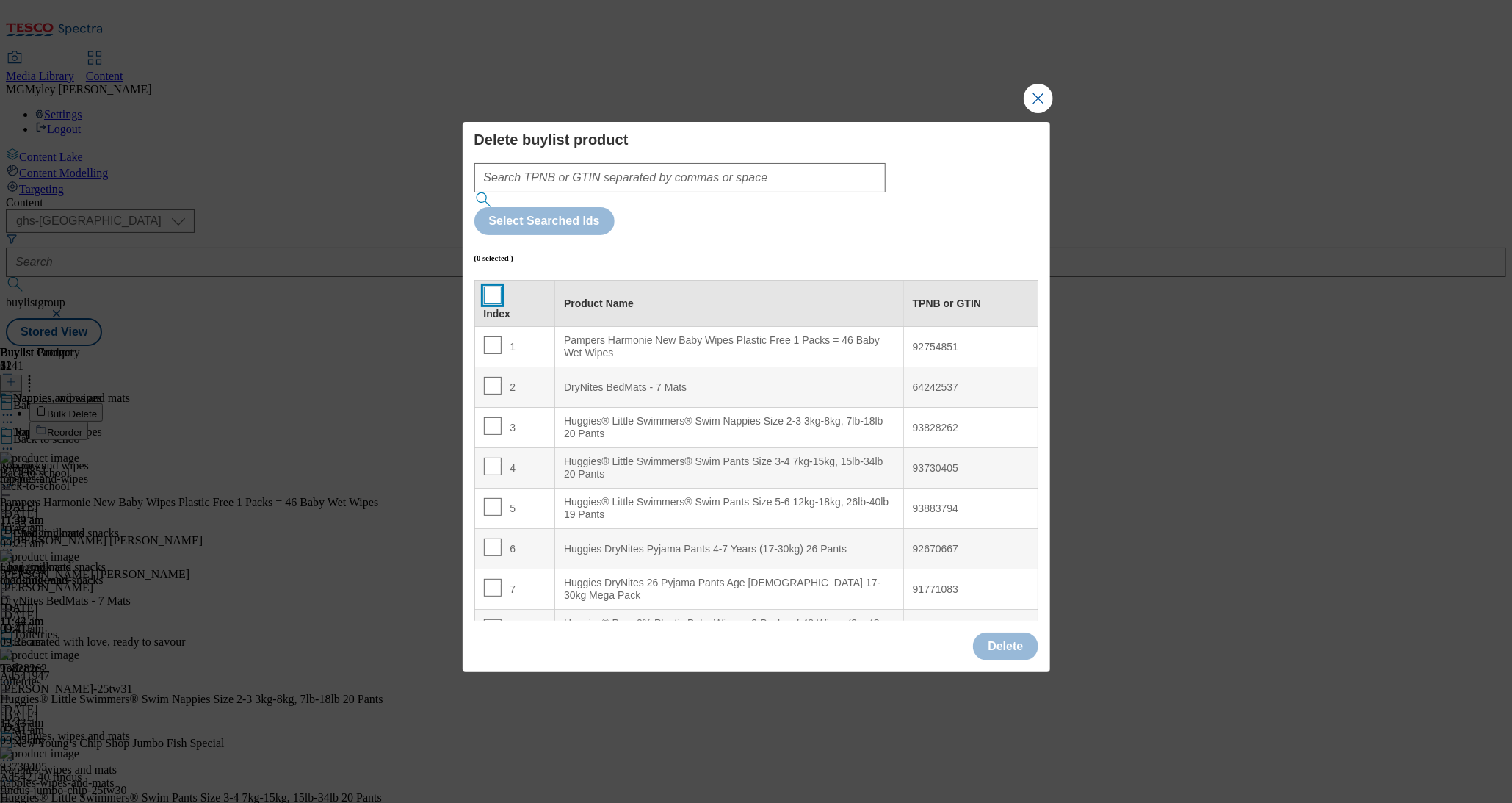
click at [490, 286] on input "Modal" at bounding box center [493, 295] width 17 height 17
checkbox input "true"
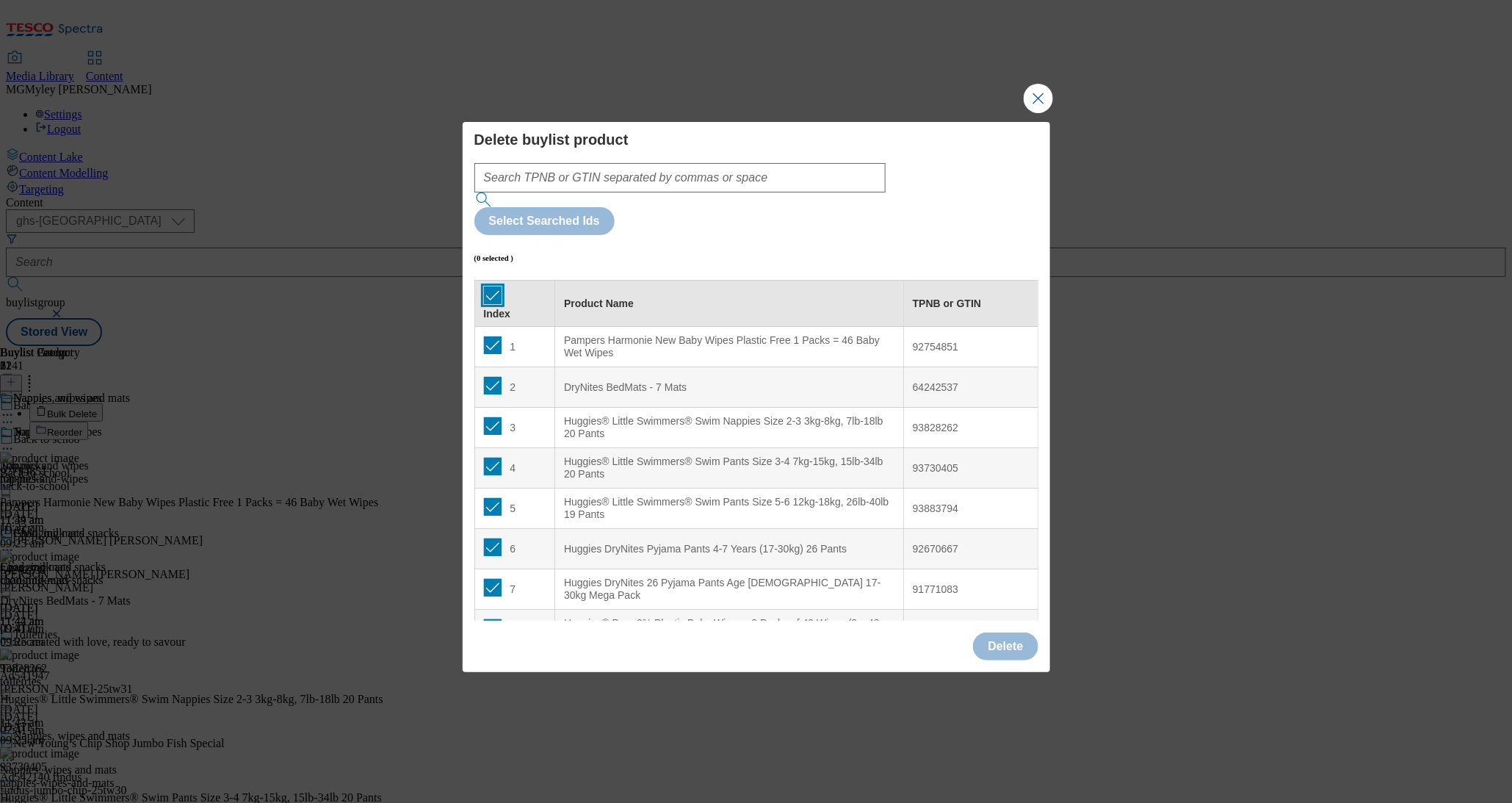
checkbox input "true"
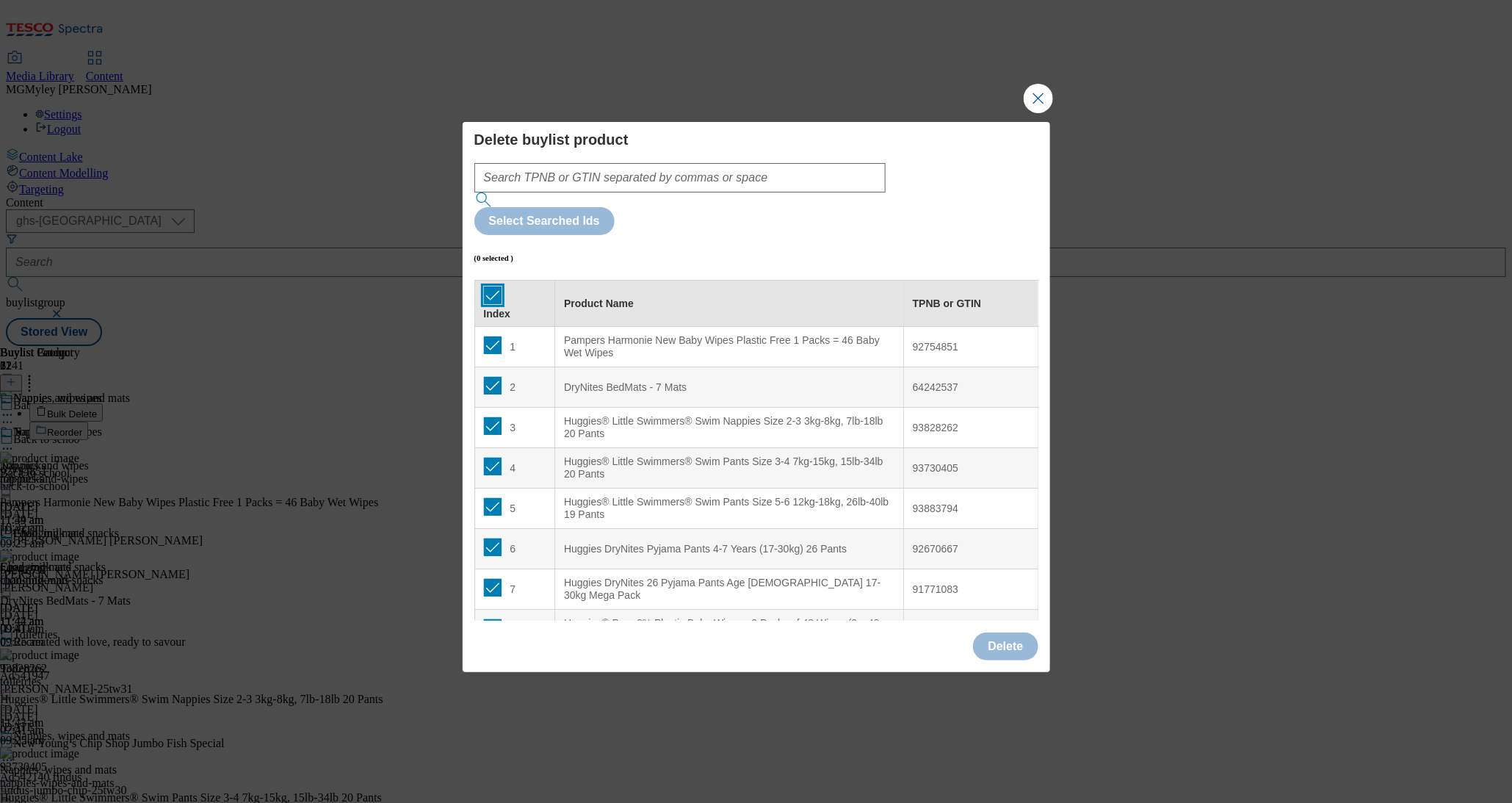
checkbox input "true"
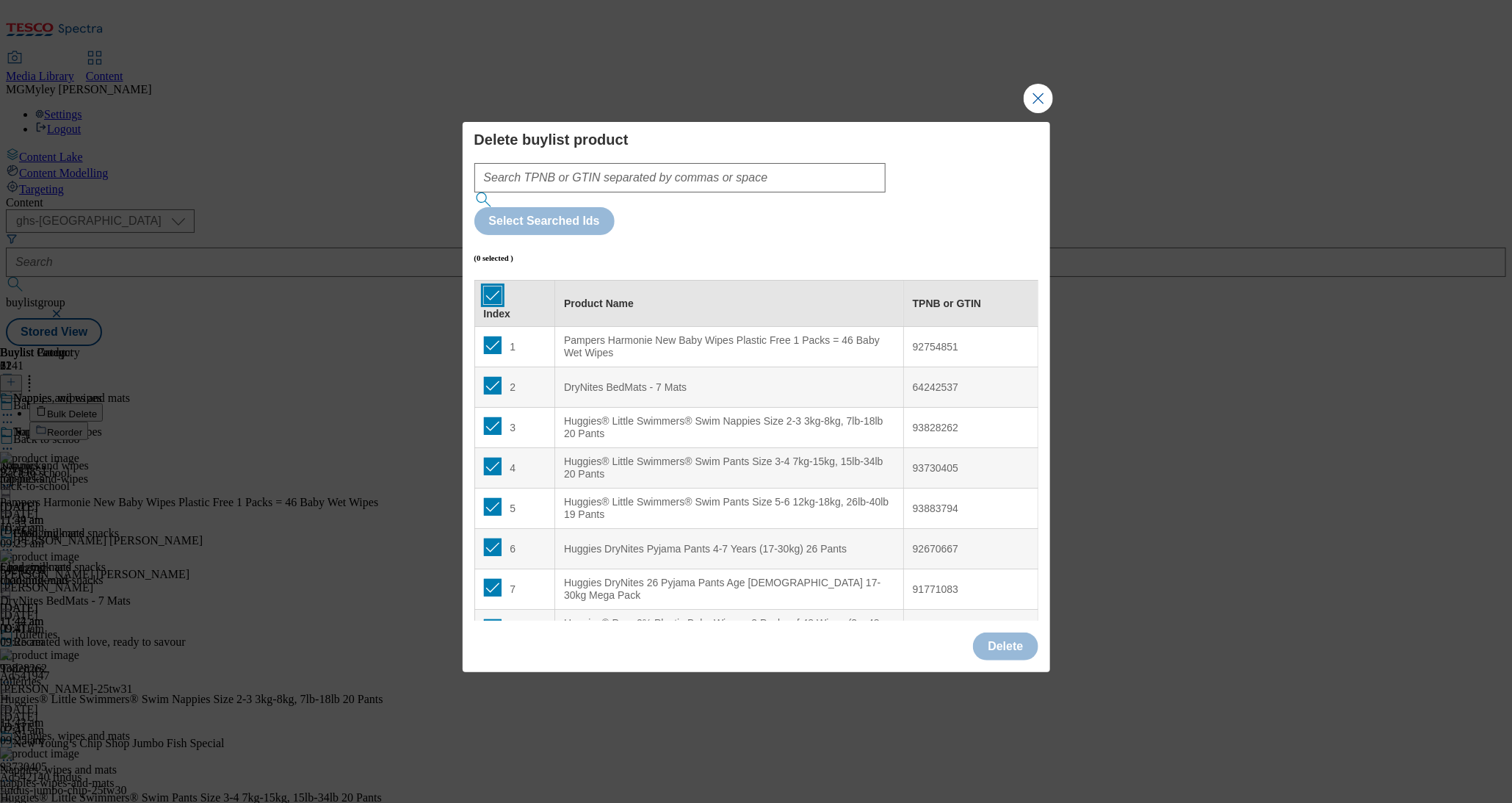
checkbox input "true"
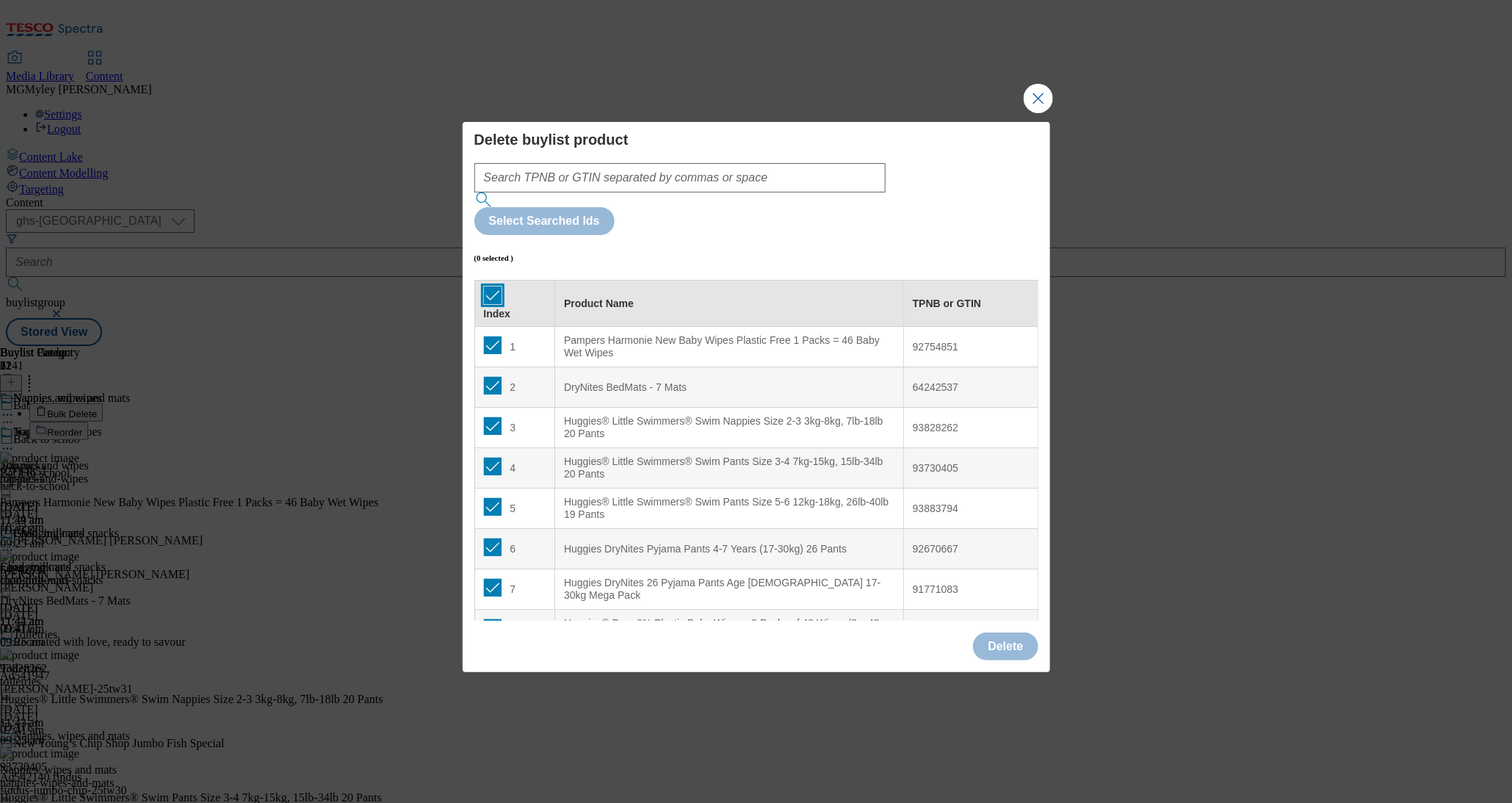
checkbox input "true"
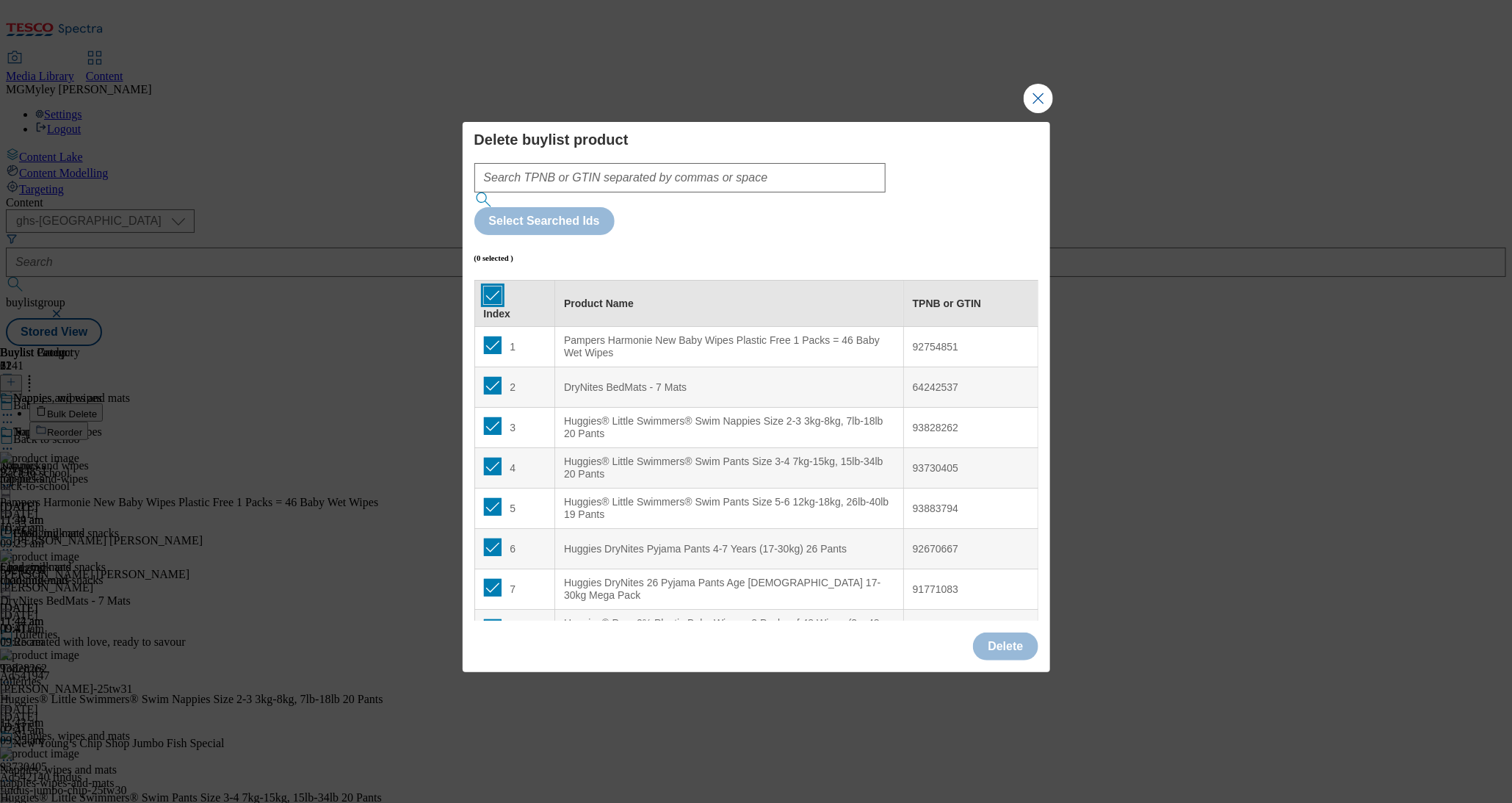
checkbox input "true"
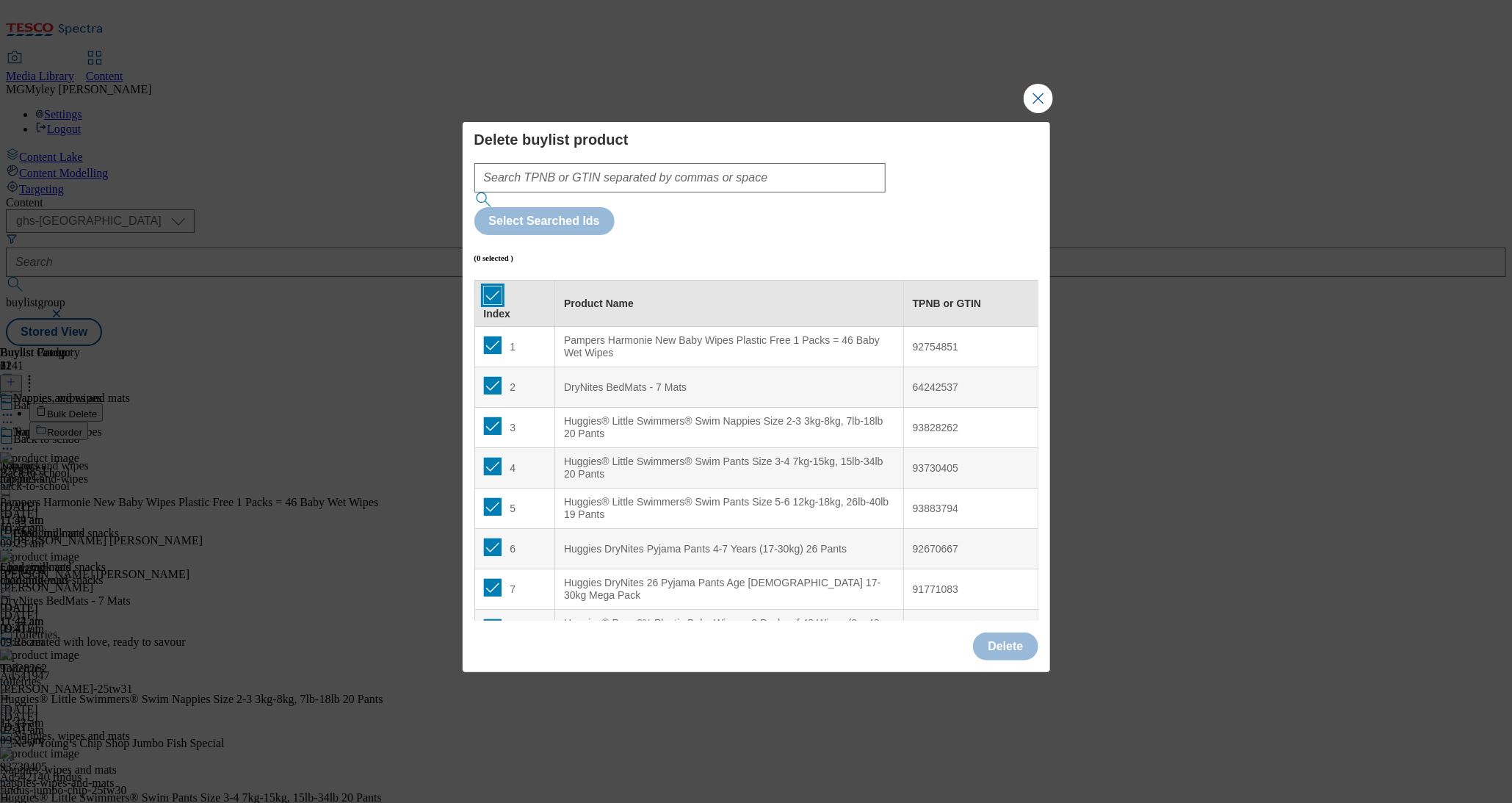
checkbox input "true"
click at [1012, 632] on button "Delete" at bounding box center [1006, 646] width 65 height 28
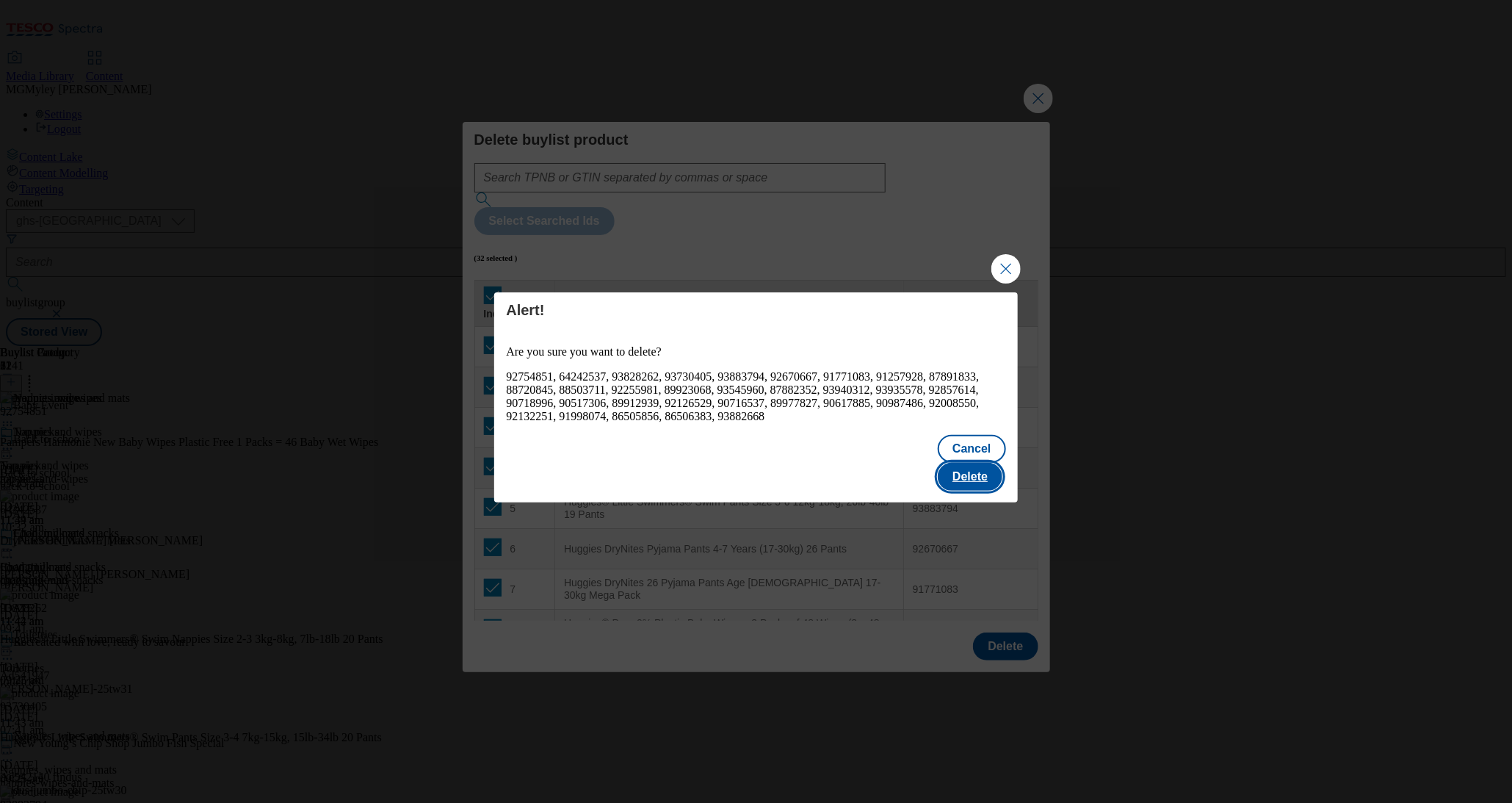
click at [987, 463] on button "Delete" at bounding box center [971, 476] width 65 height 28
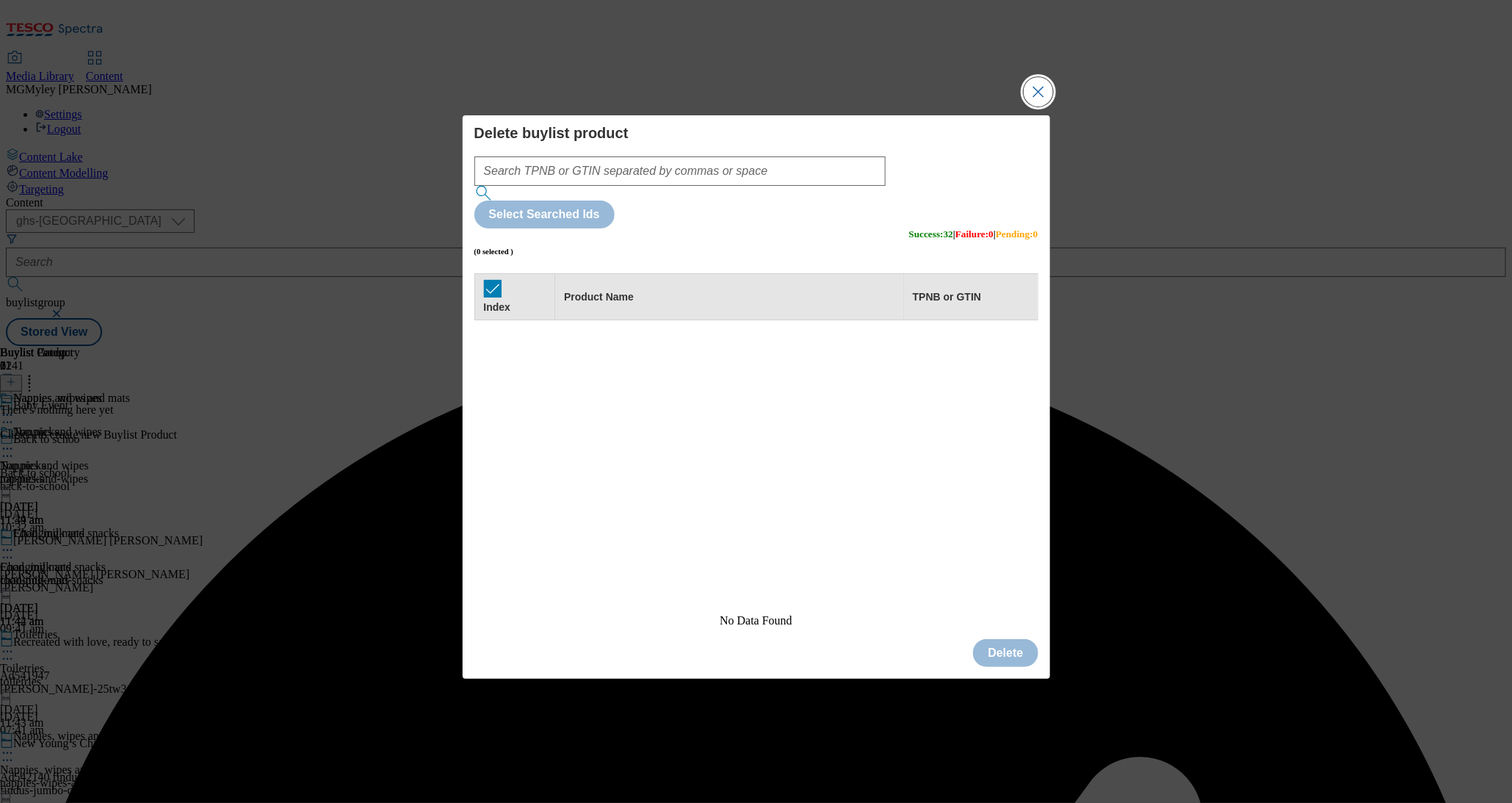
click at [1024, 107] on button "Close Modal" at bounding box center [1038, 92] width 30 height 30
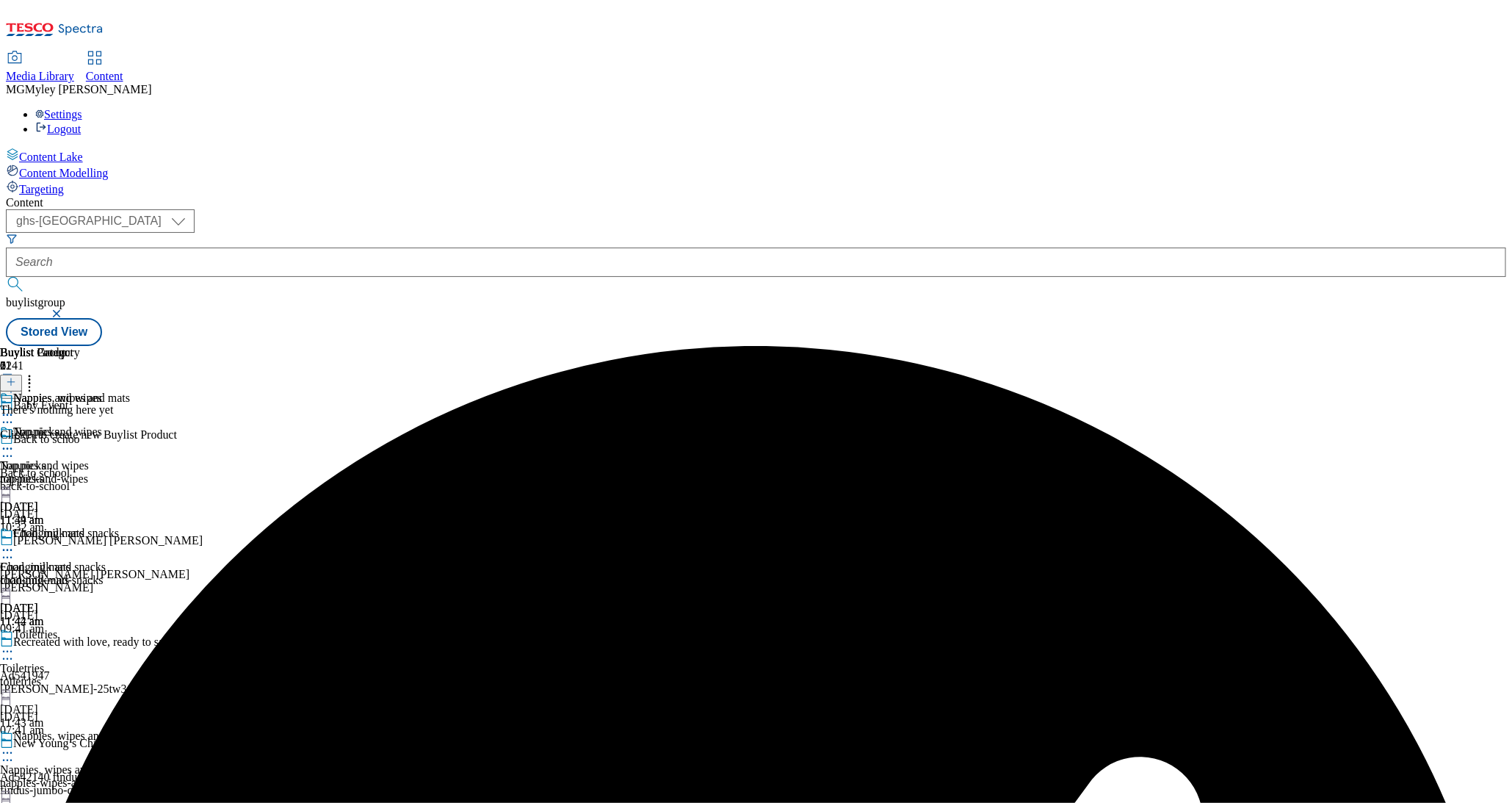
click at [11, 379] on line at bounding box center [11, 382] width 0 height 8
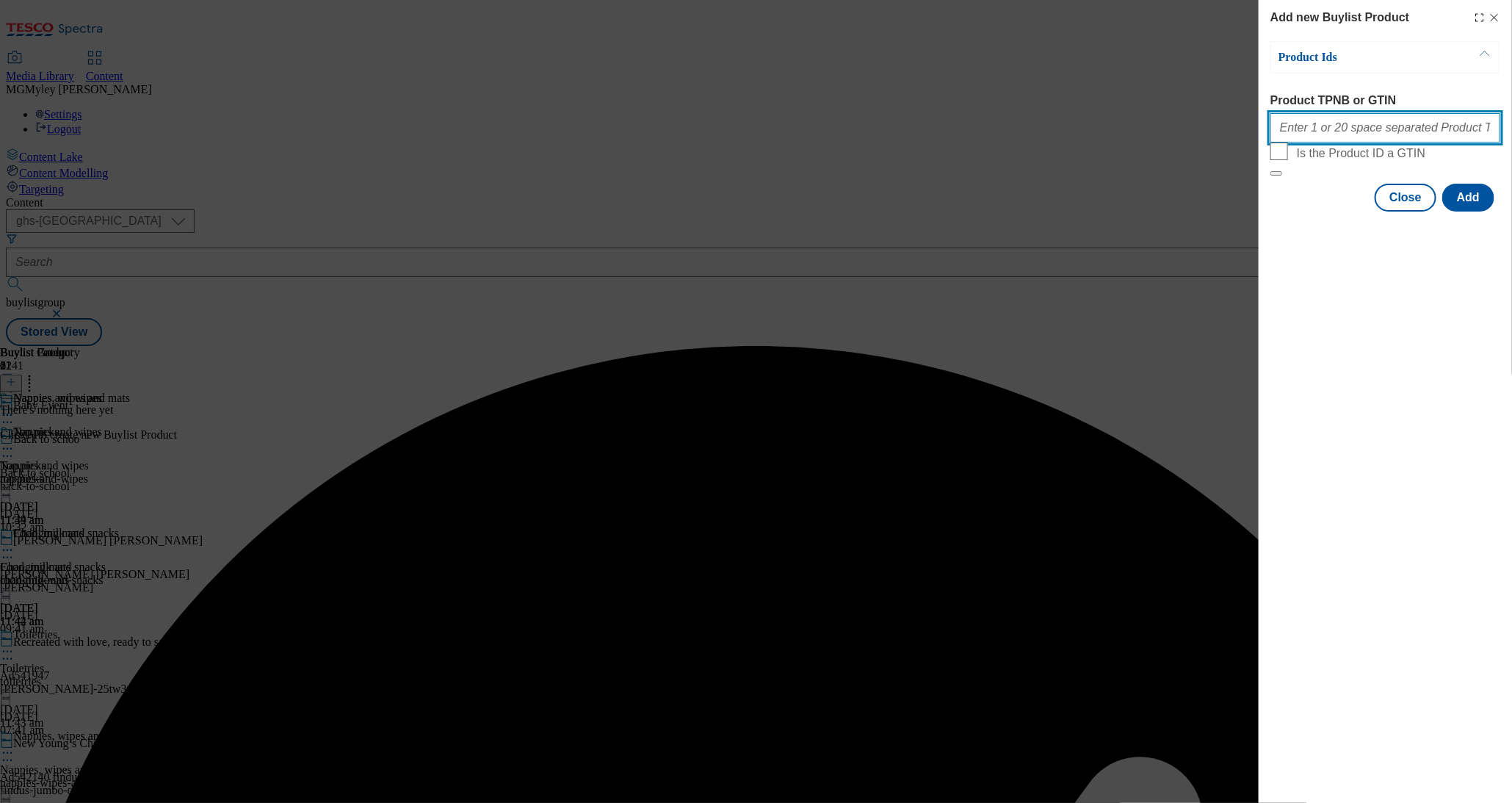
click at [1327, 142] on input "Product TPNB or GTIN" at bounding box center [1385, 128] width 230 height 30
paste input "93880169 89965594 92205880 105542926 105542928 105544339 105542932 106077582 93…"
type input "93880169 89965594 92205880 105542926 105542928 105544339 105542932 106077582 93…"
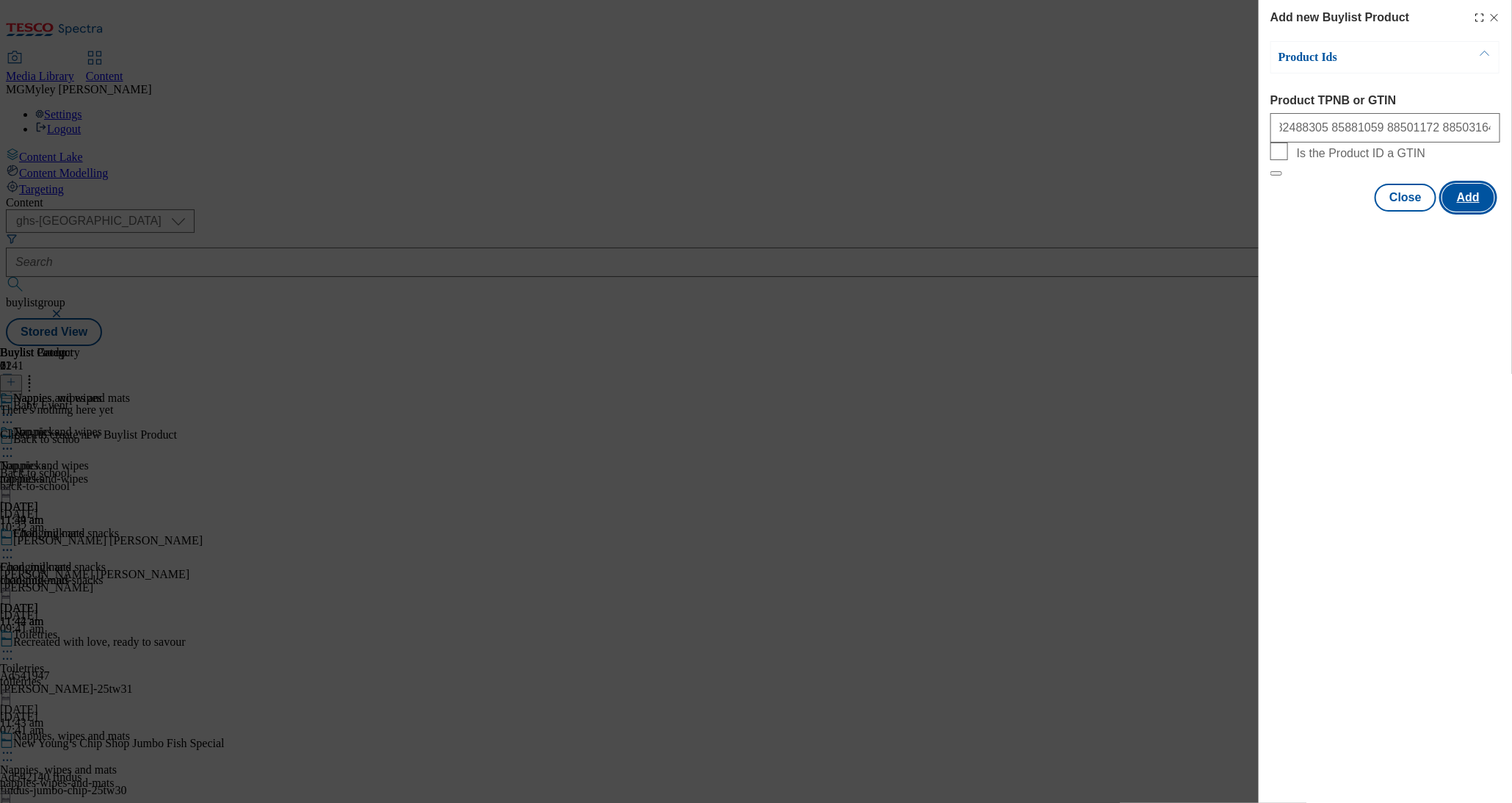
scroll to position [0, 0]
click at [1486, 212] on button "Add" at bounding box center [1468, 197] width 52 height 28
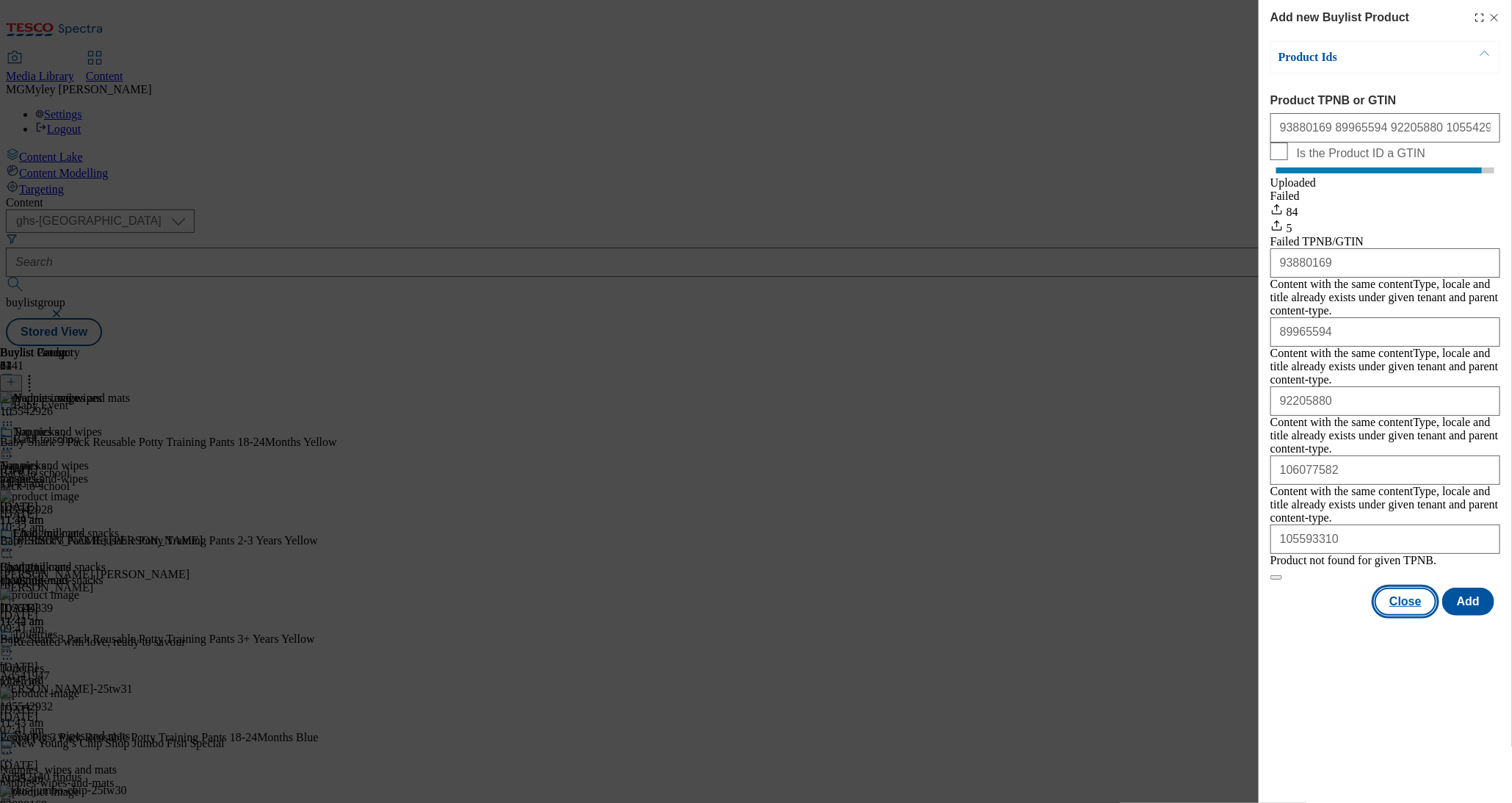
click at [1403, 587] on button "Close" at bounding box center [1405, 601] width 62 height 28
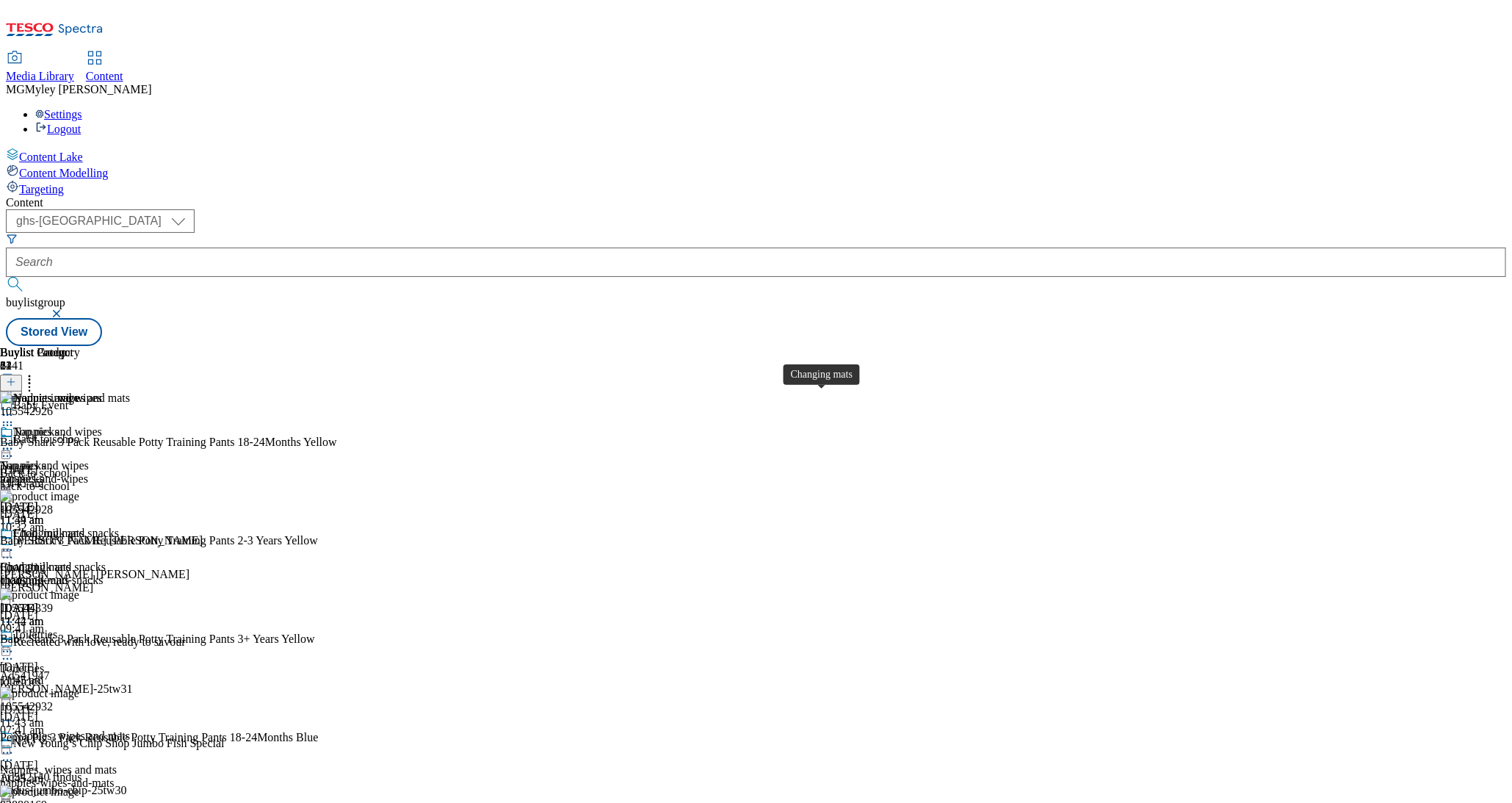
click at [71, 561] on div "Changing mats" at bounding box center [35, 567] width 71 height 13
click at [37, 373] on icon at bounding box center [29, 380] width 14 height 14
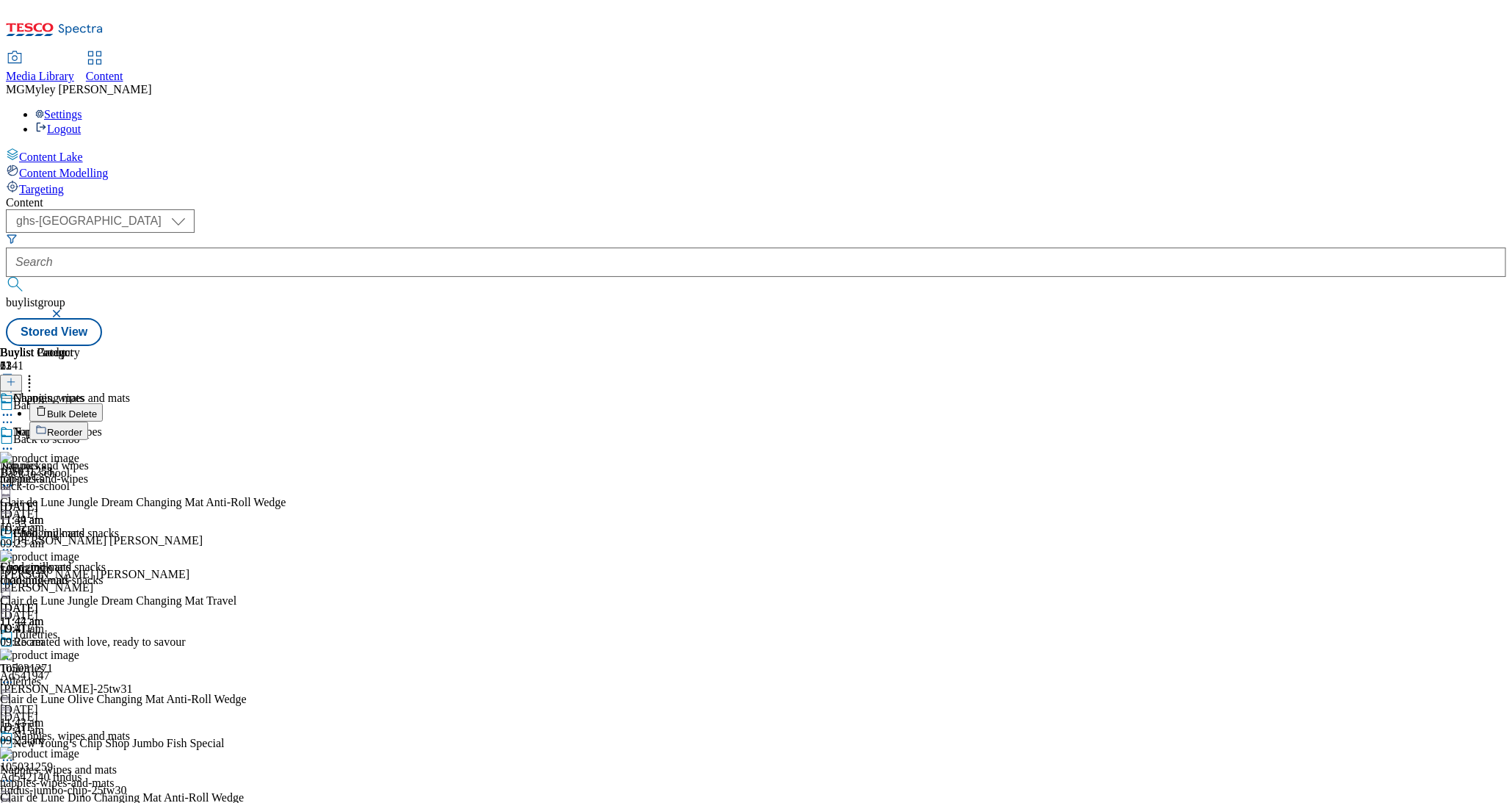
click at [103, 403] on button "Bulk Delete" at bounding box center [66, 412] width 73 height 18
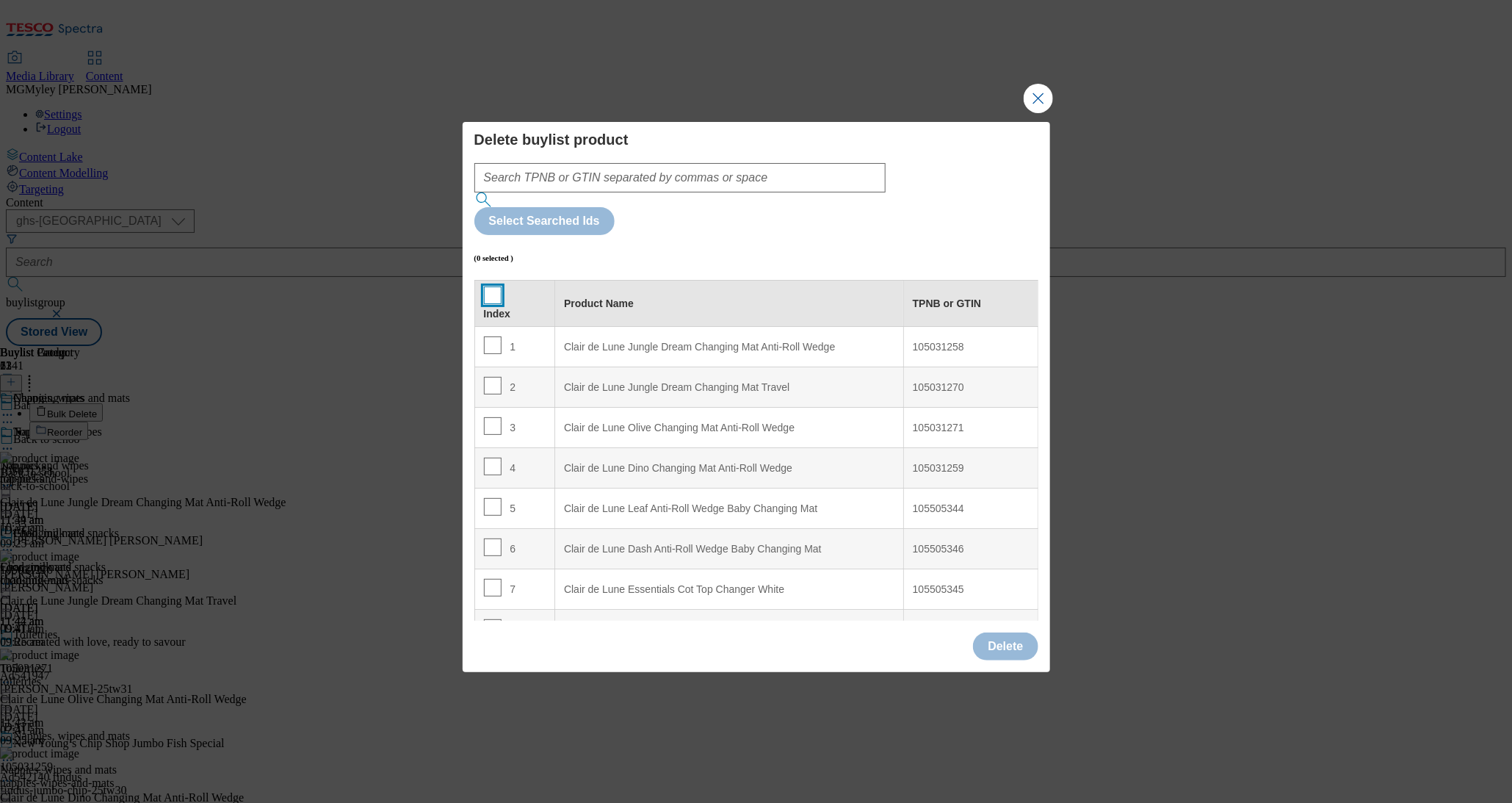
click at [495, 286] on input "Modal" at bounding box center [493, 295] width 17 height 17
checkbox input "true"
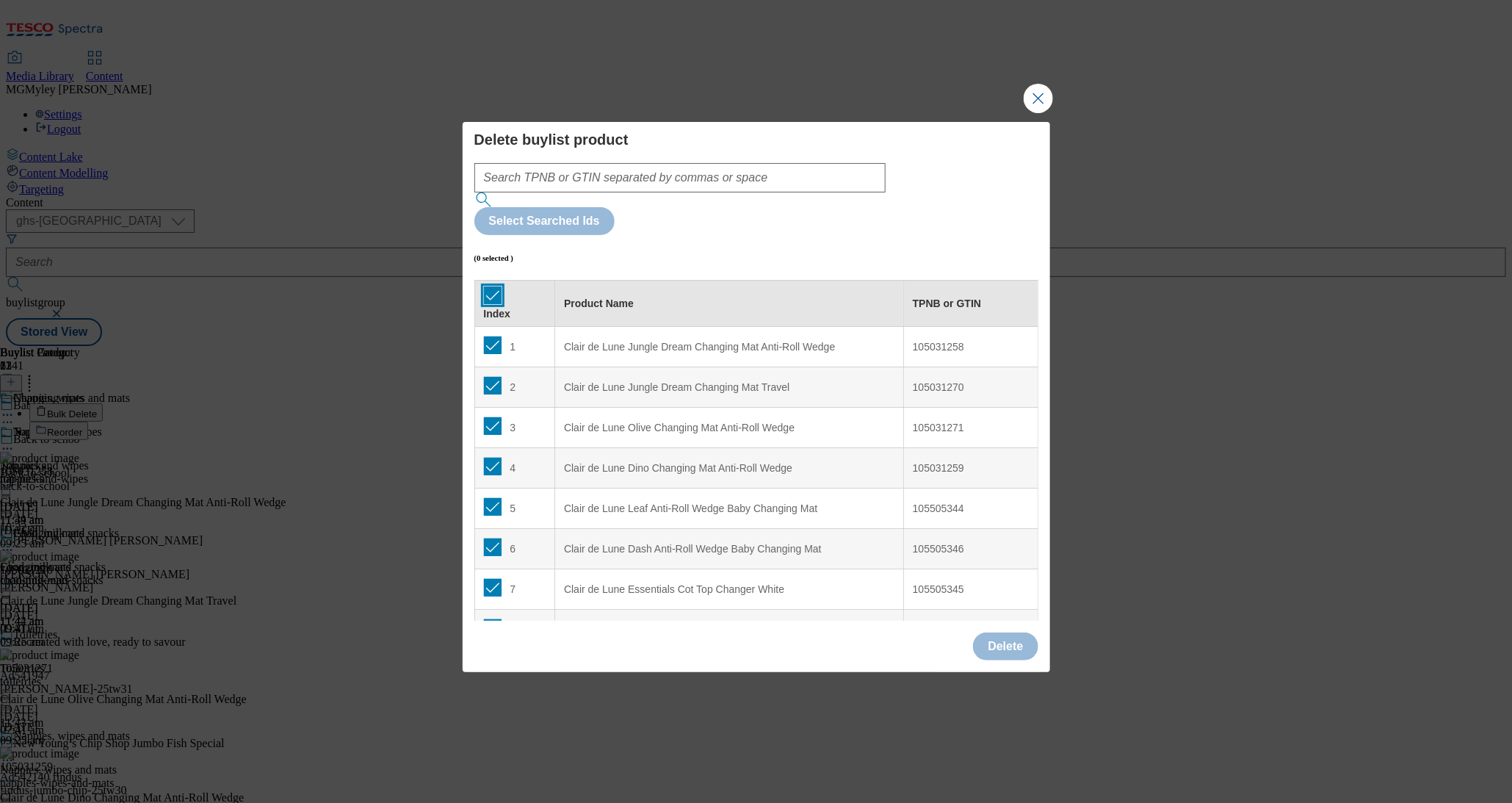
checkbox input "true"
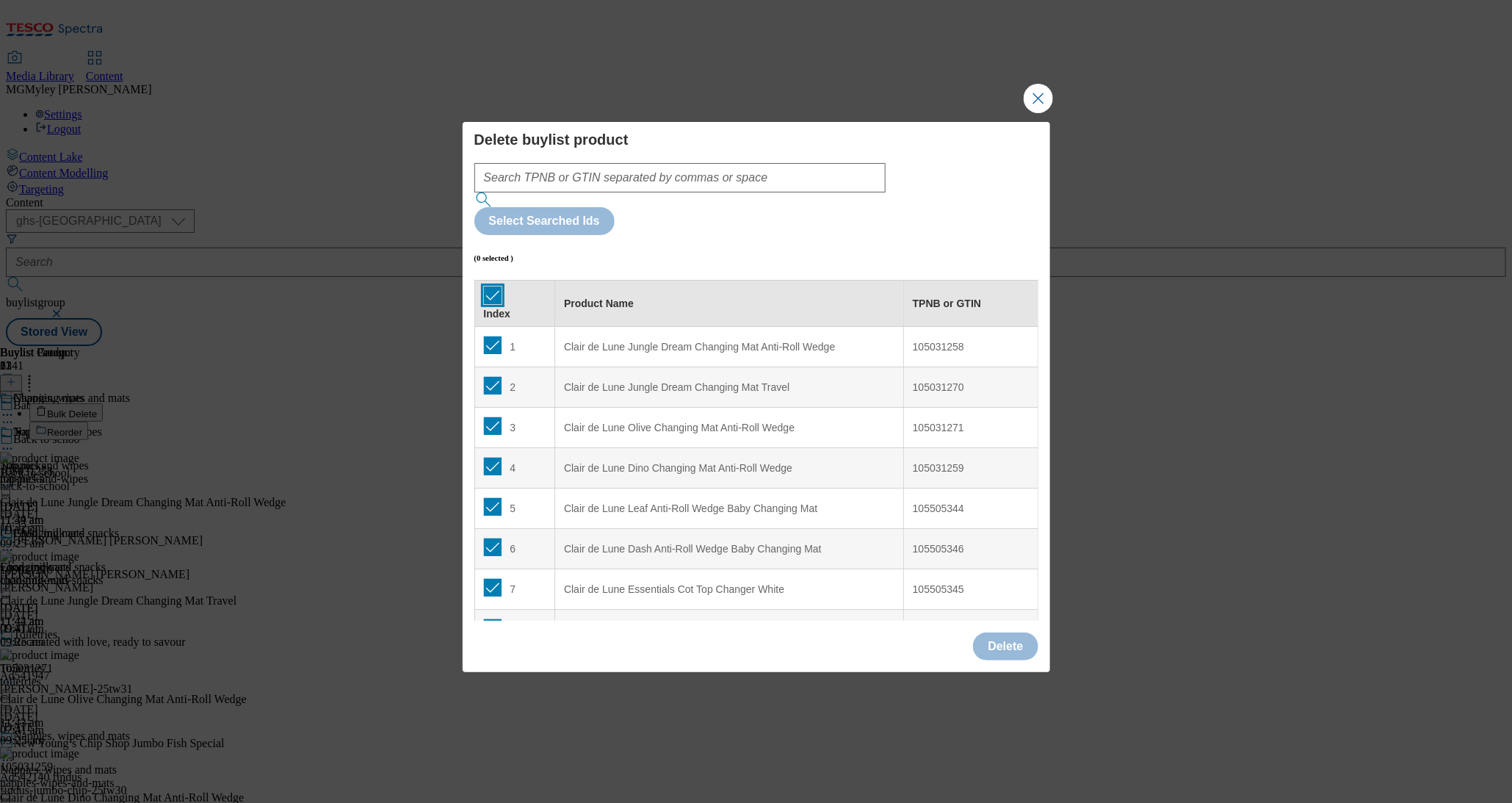
checkbox input "true"
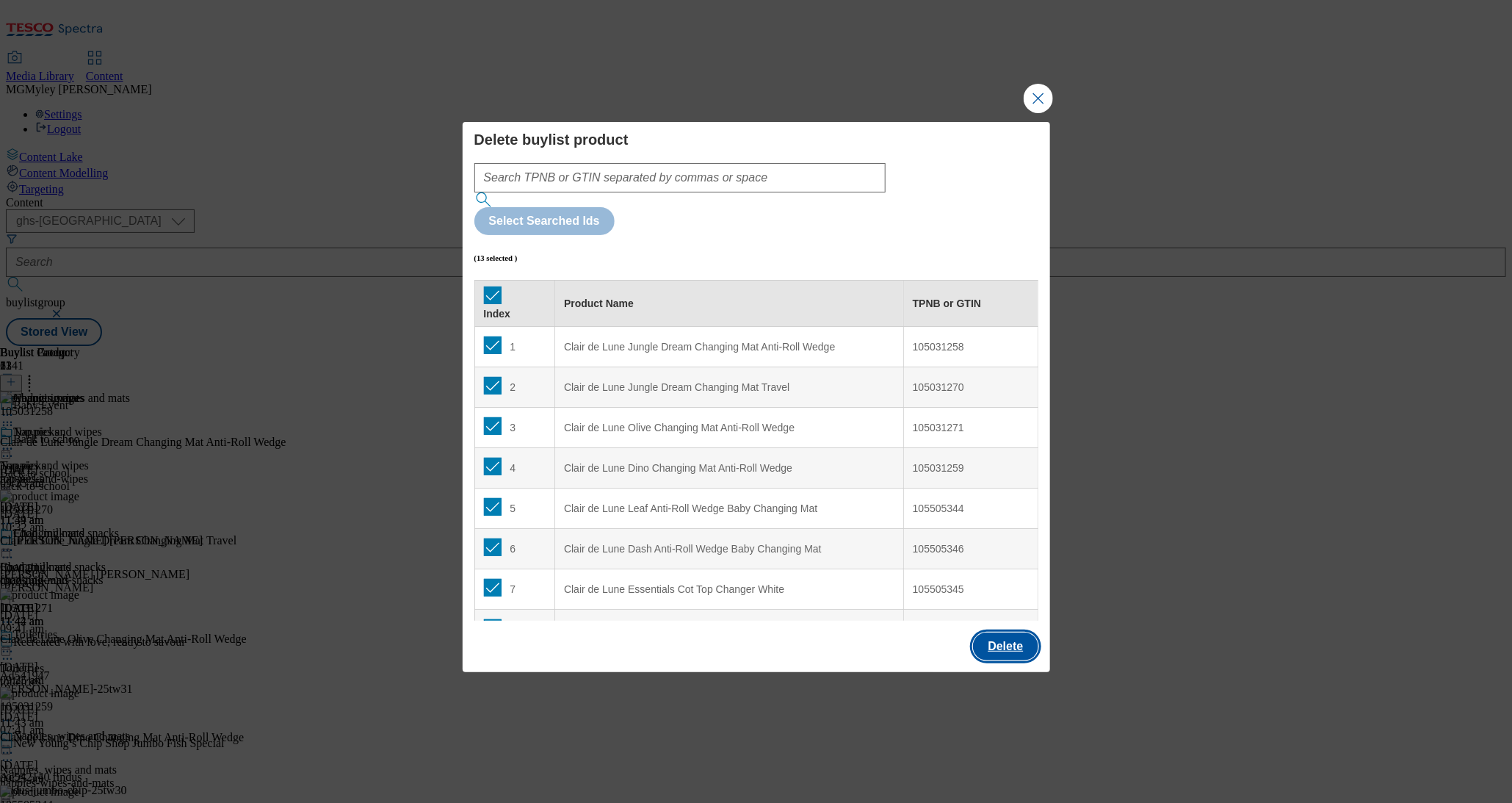
click at [997, 632] on button "Delete" at bounding box center [1006, 646] width 65 height 28
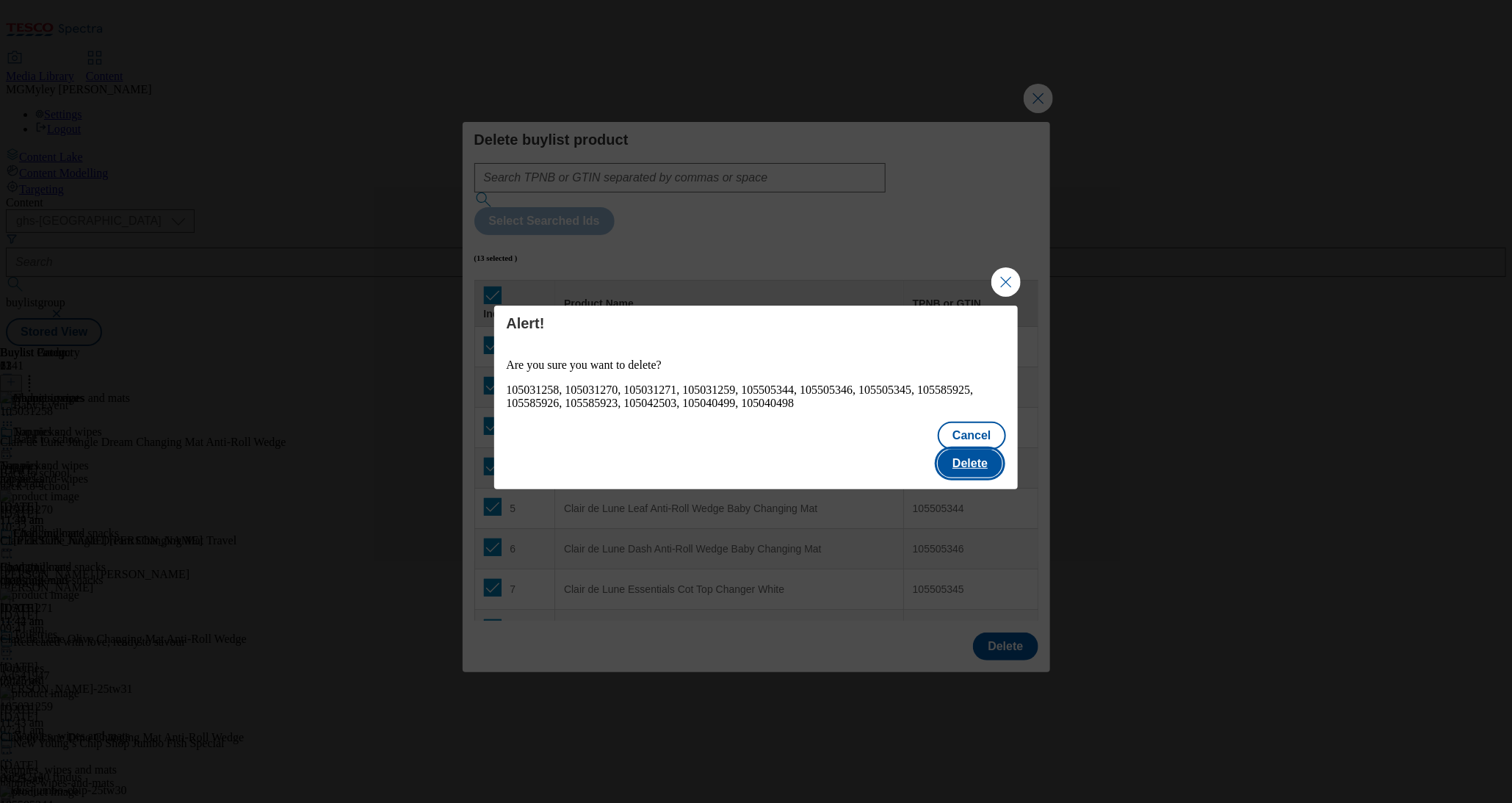
click at [965, 458] on button "Delete" at bounding box center [971, 463] width 65 height 28
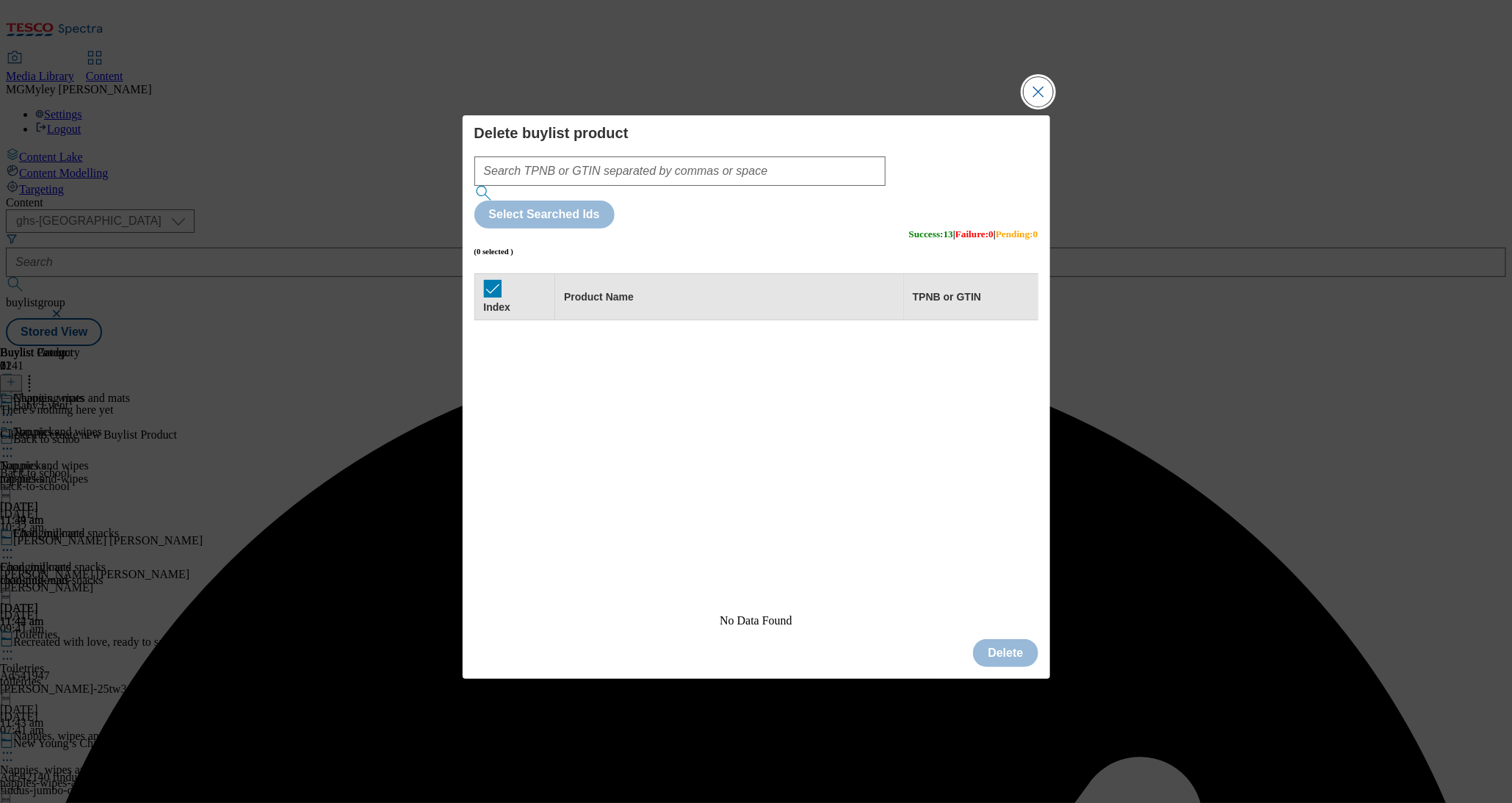
click at [1042, 107] on button "Close Modal" at bounding box center [1038, 92] width 30 height 30
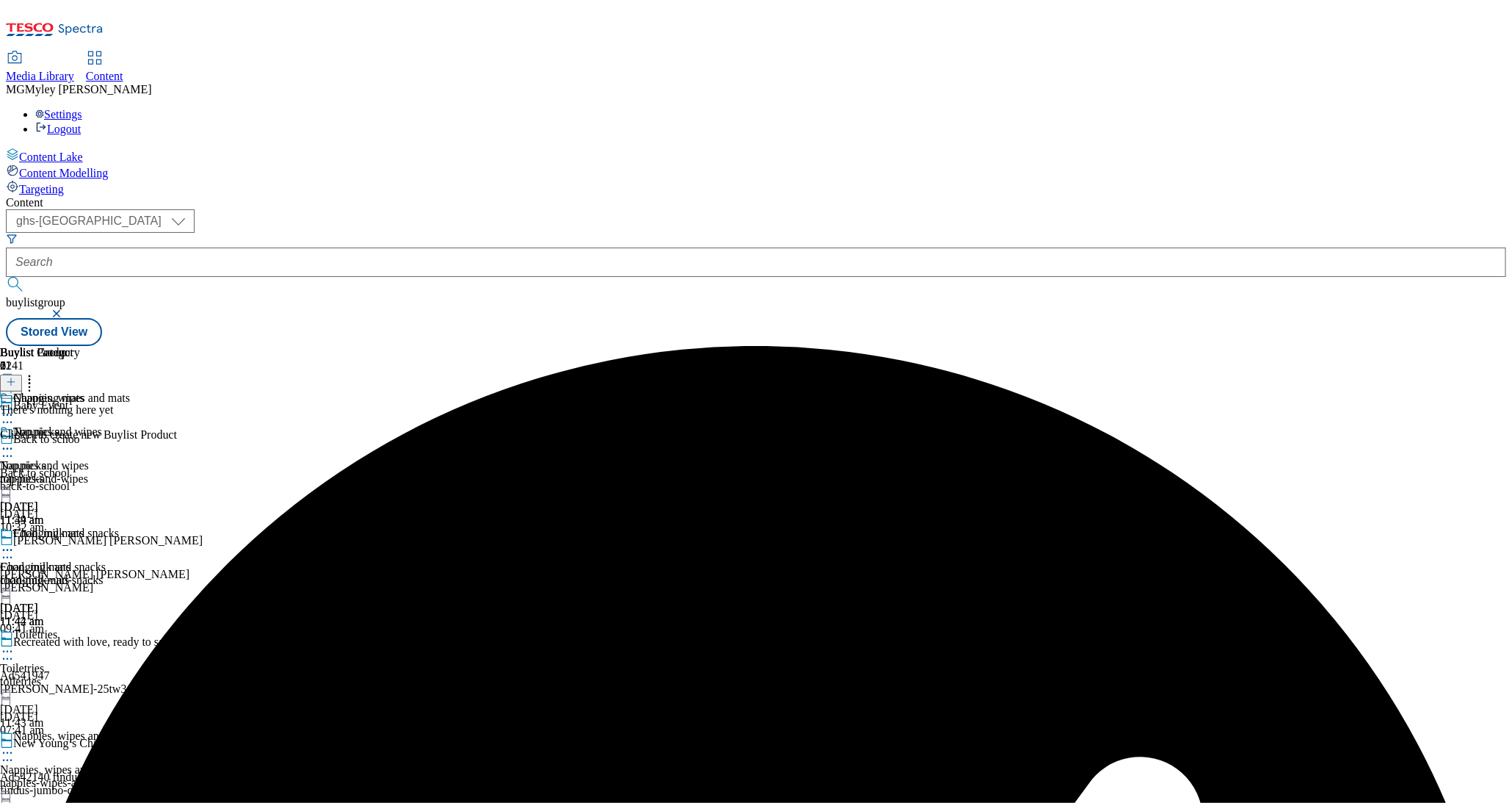
click at [16, 377] on icon at bounding box center [10, 381] width 10 height 10
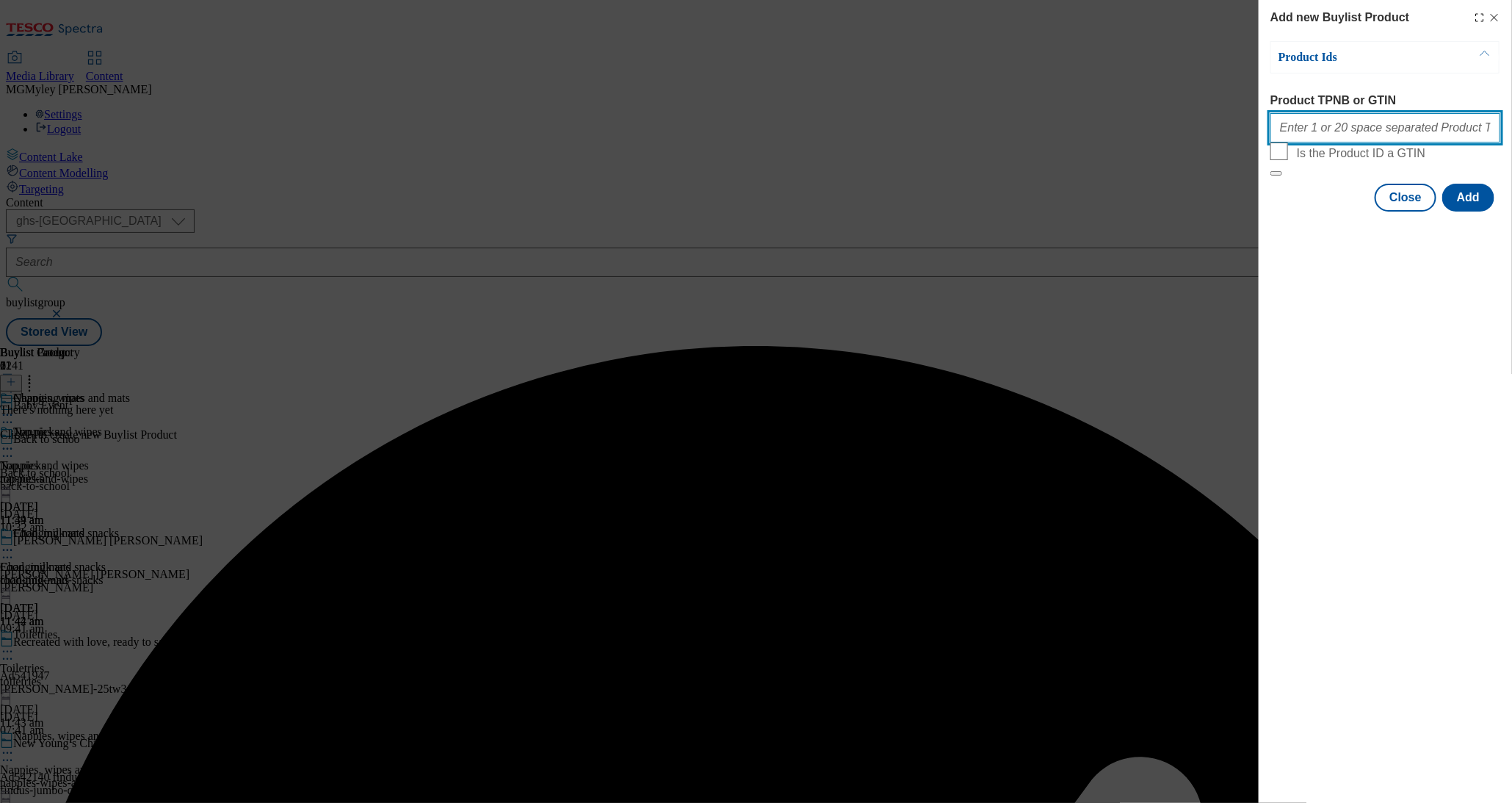
click at [1308, 140] on input "Product TPNB or GTIN" at bounding box center [1385, 128] width 230 height 30
paste input "105042503 105040499 105040498"
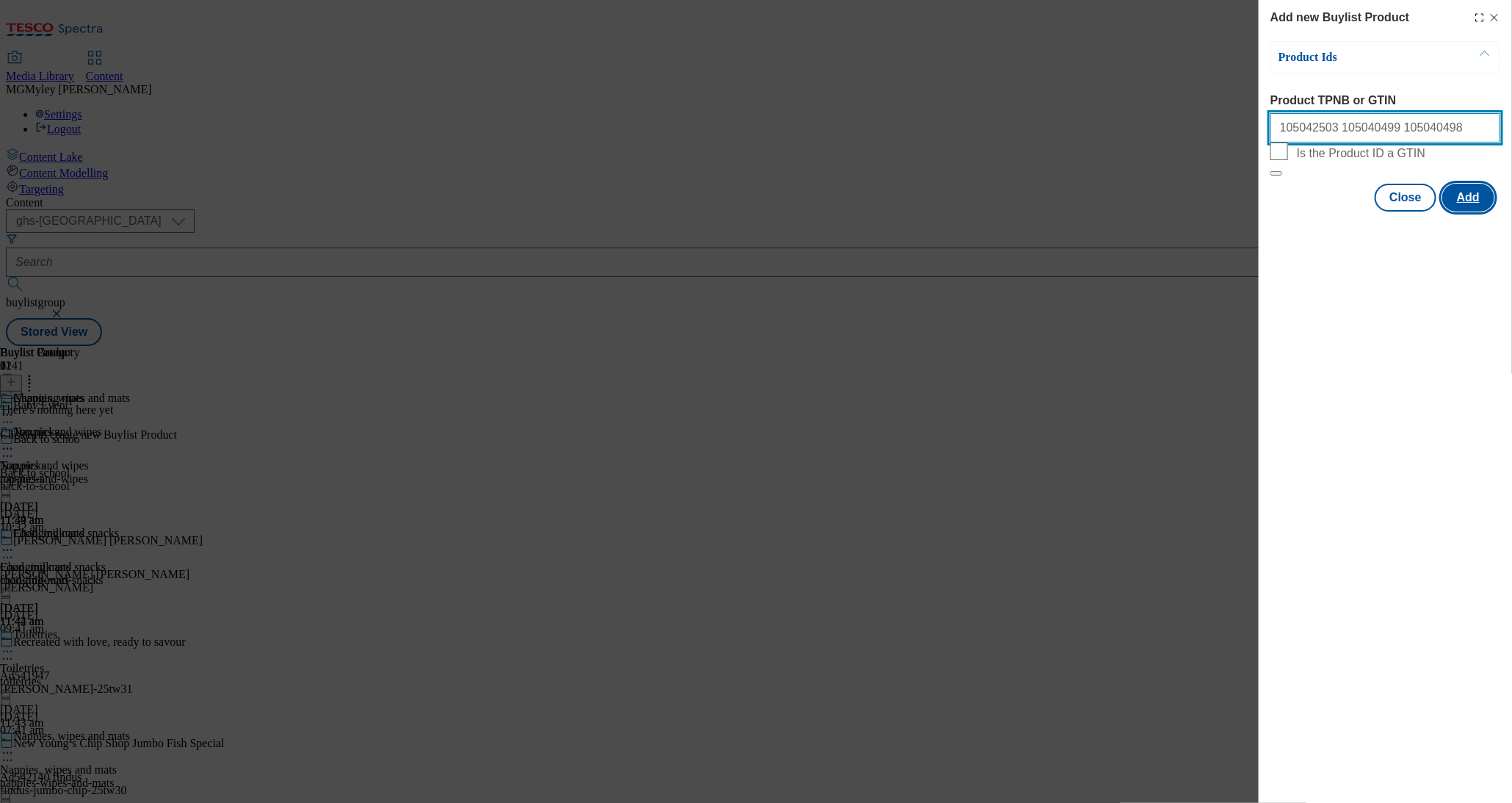
type input "105042503 105040499 105040498"
click at [1459, 212] on button "Add" at bounding box center [1468, 197] width 52 height 28
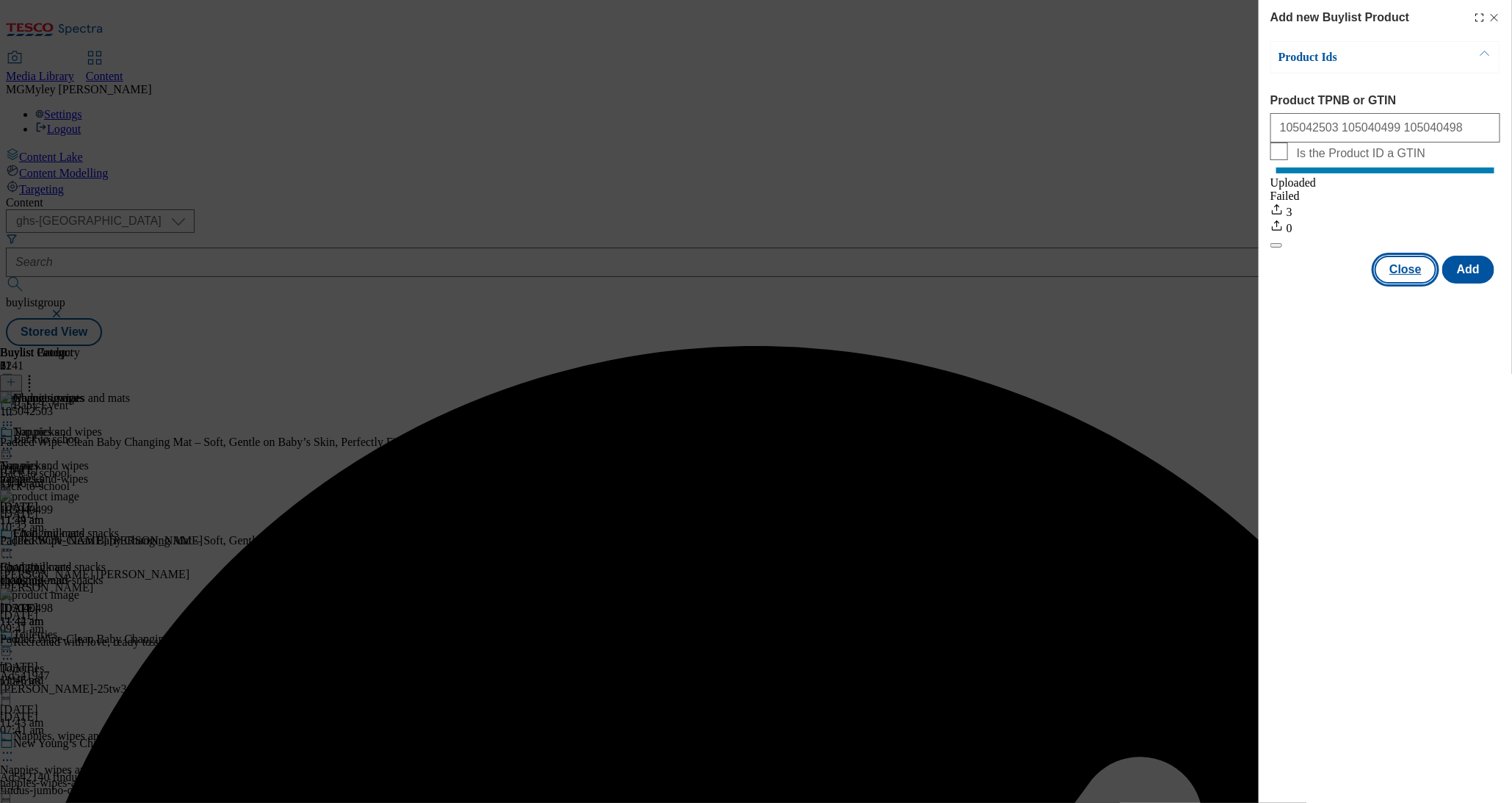
click at [1414, 281] on button "Close" at bounding box center [1405, 269] width 62 height 28
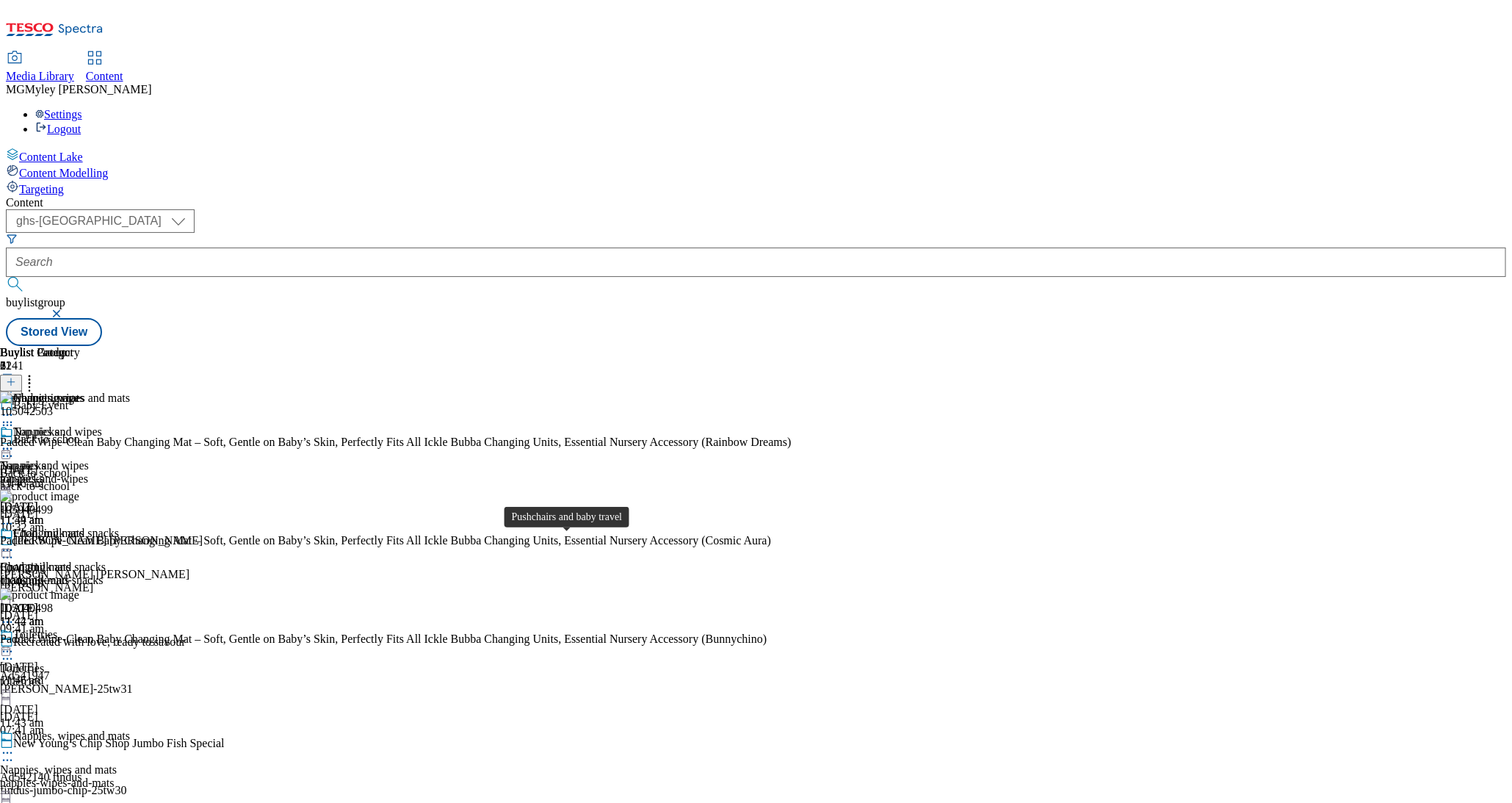
scroll to position [403, 0]
click at [14, 746] on icon at bounding box center [7, 752] width 14 height 14
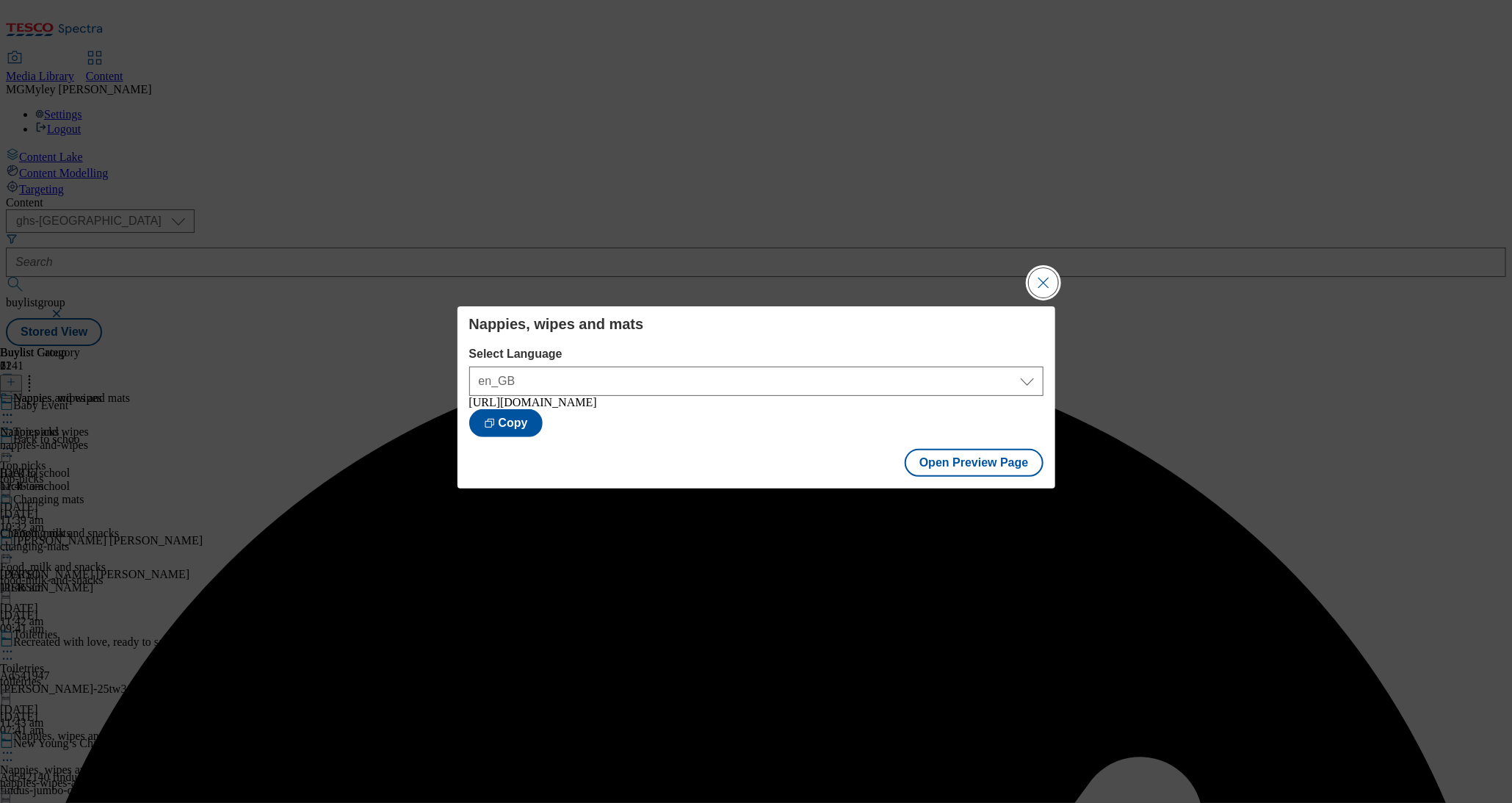
click at [1054, 276] on button "Close Modal" at bounding box center [1043, 282] width 30 height 30
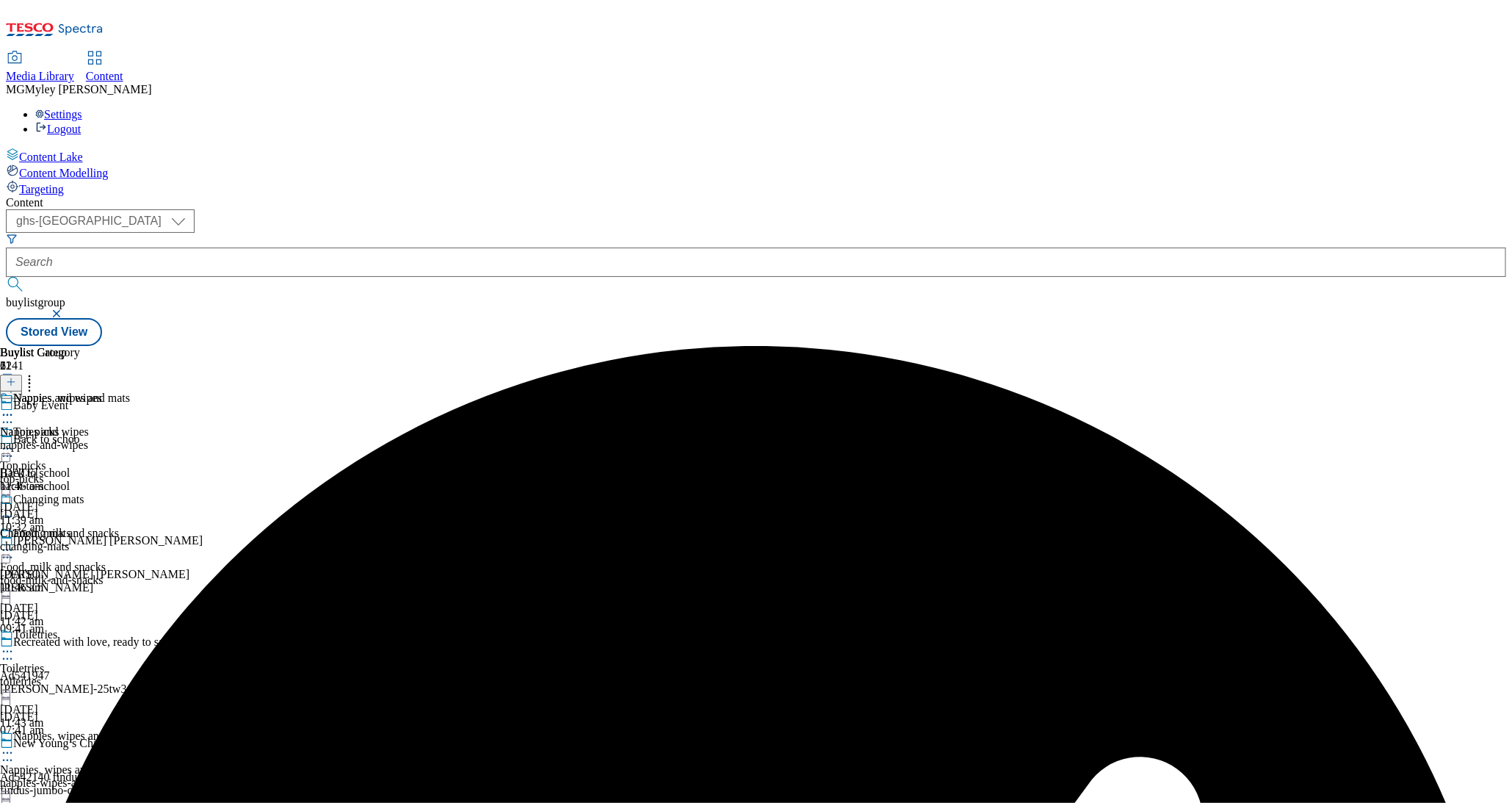
scroll to position [328, 0]
click at [14, 746] on icon at bounding box center [7, 752] width 14 height 14
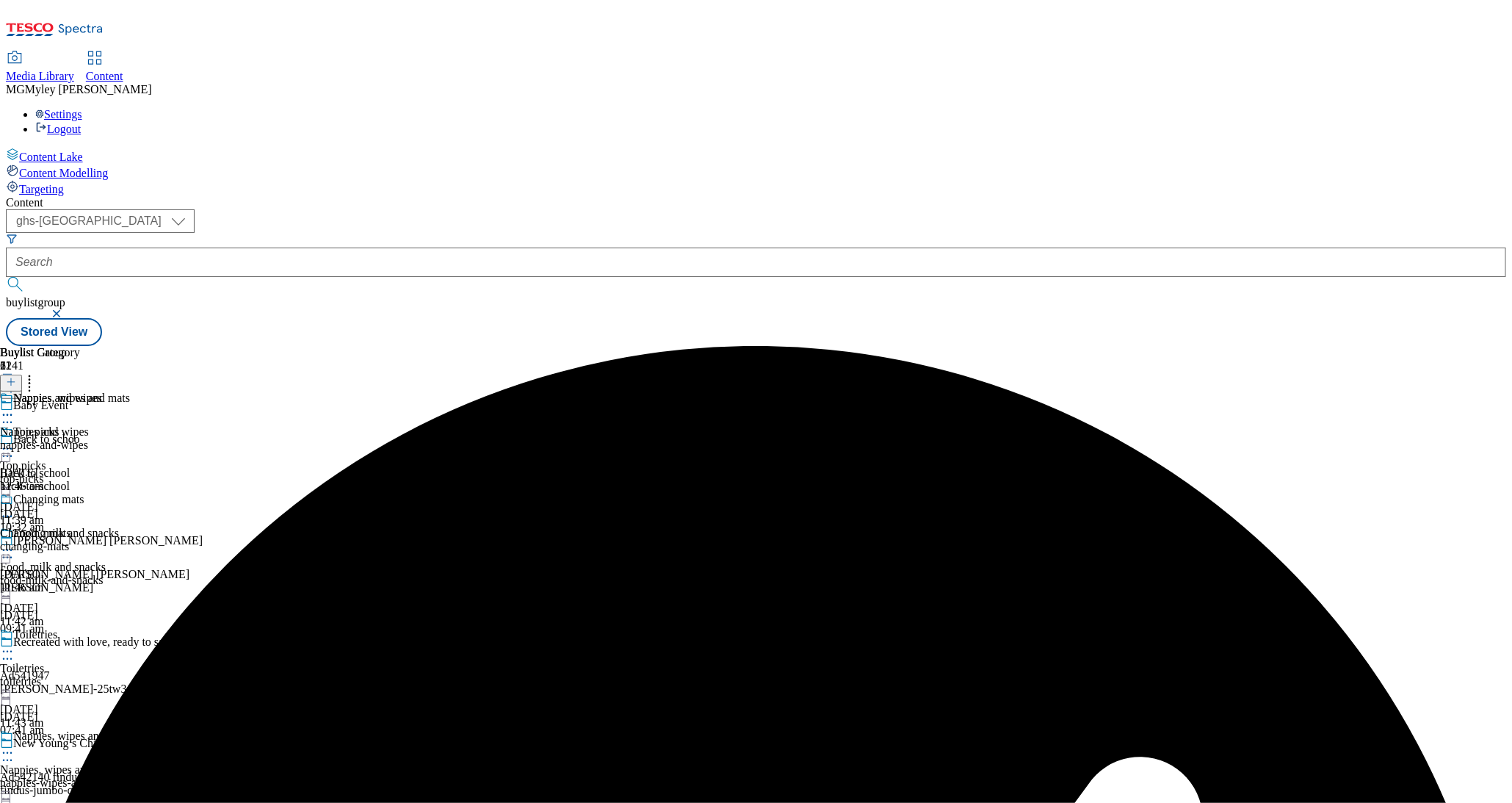
scroll to position [275, 0]
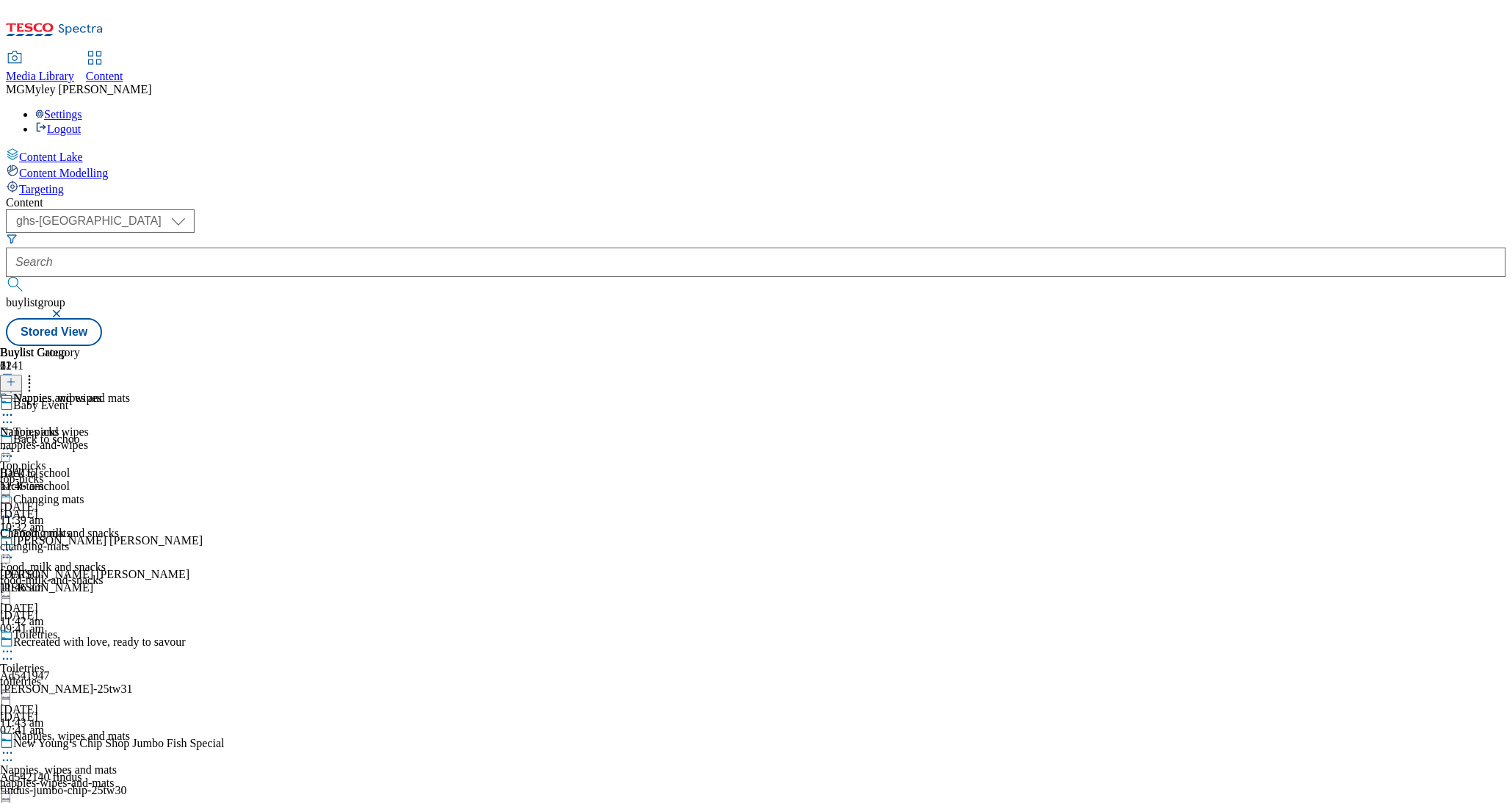
click at [102, 581] on div "11:46 am" at bounding box center [51, 587] width 102 height 13
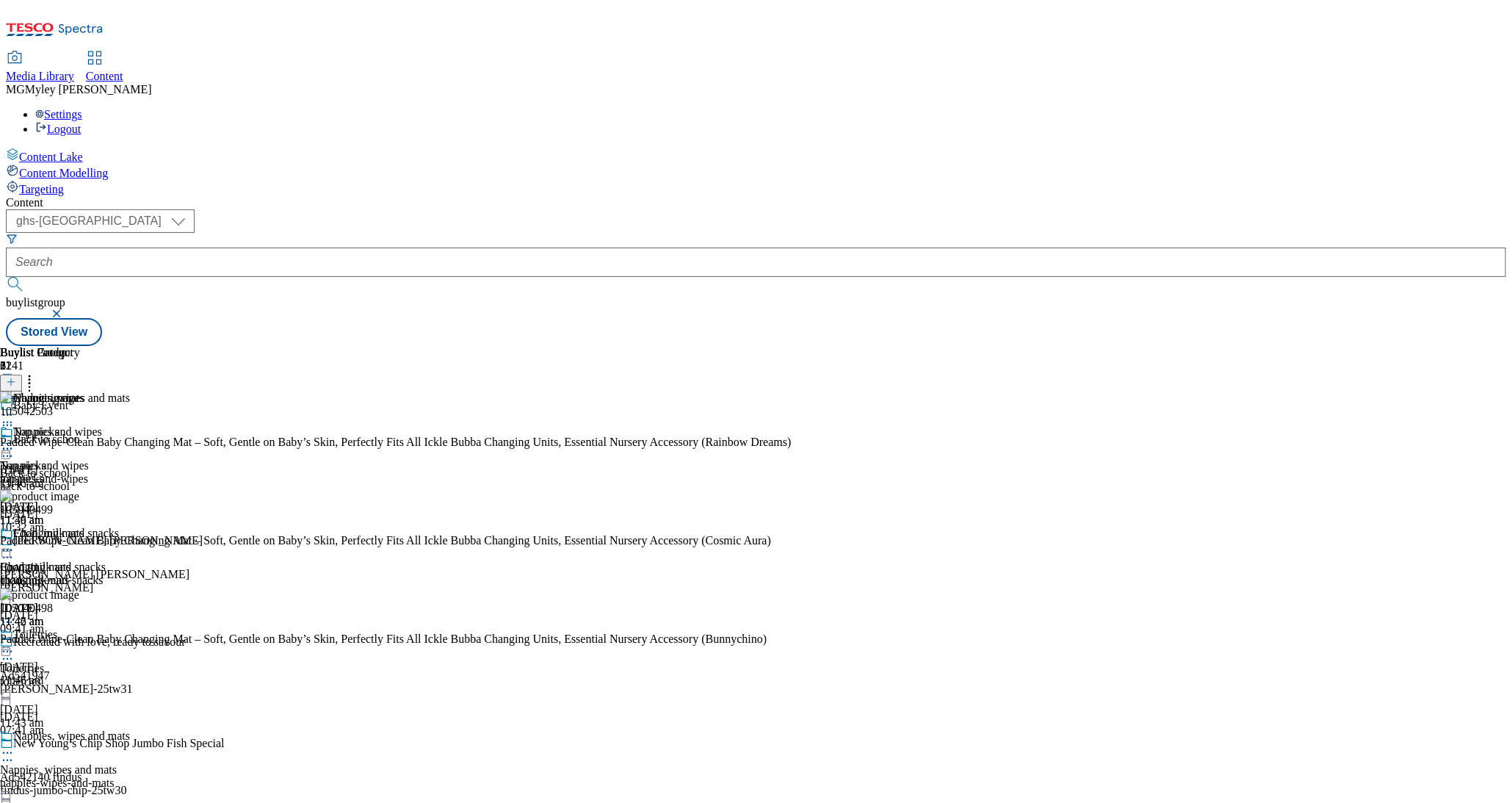
click at [14, 543] on icon at bounding box center [7, 549] width 14 height 14
click at [74, 589] on button "Copy" at bounding box center [51, 598] width 45 height 17
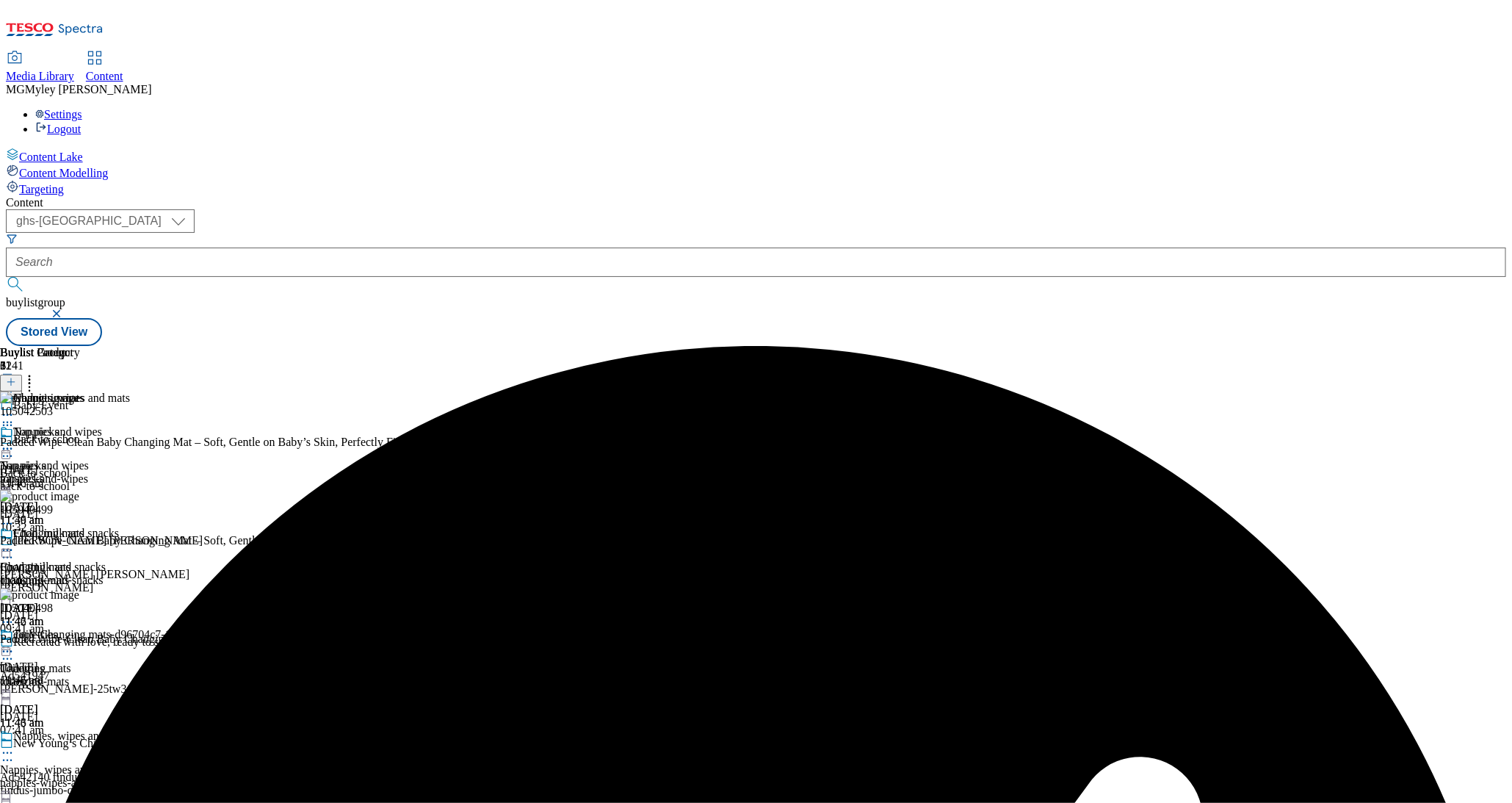
click at [312, 675] on div "changing-mats" at bounding box center [155, 682] width 312 height 13
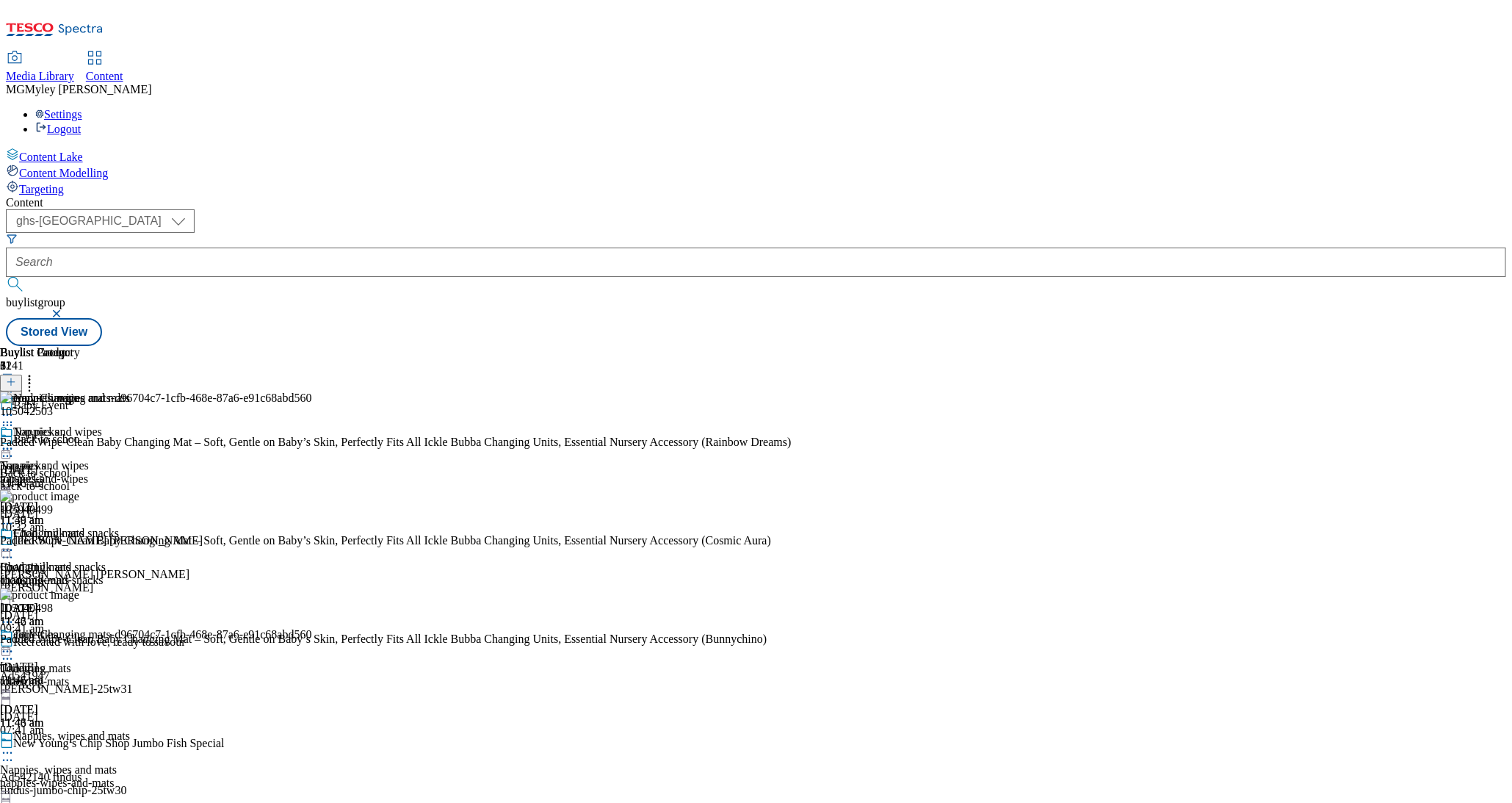
click at [37, 373] on icon at bounding box center [29, 380] width 14 height 14
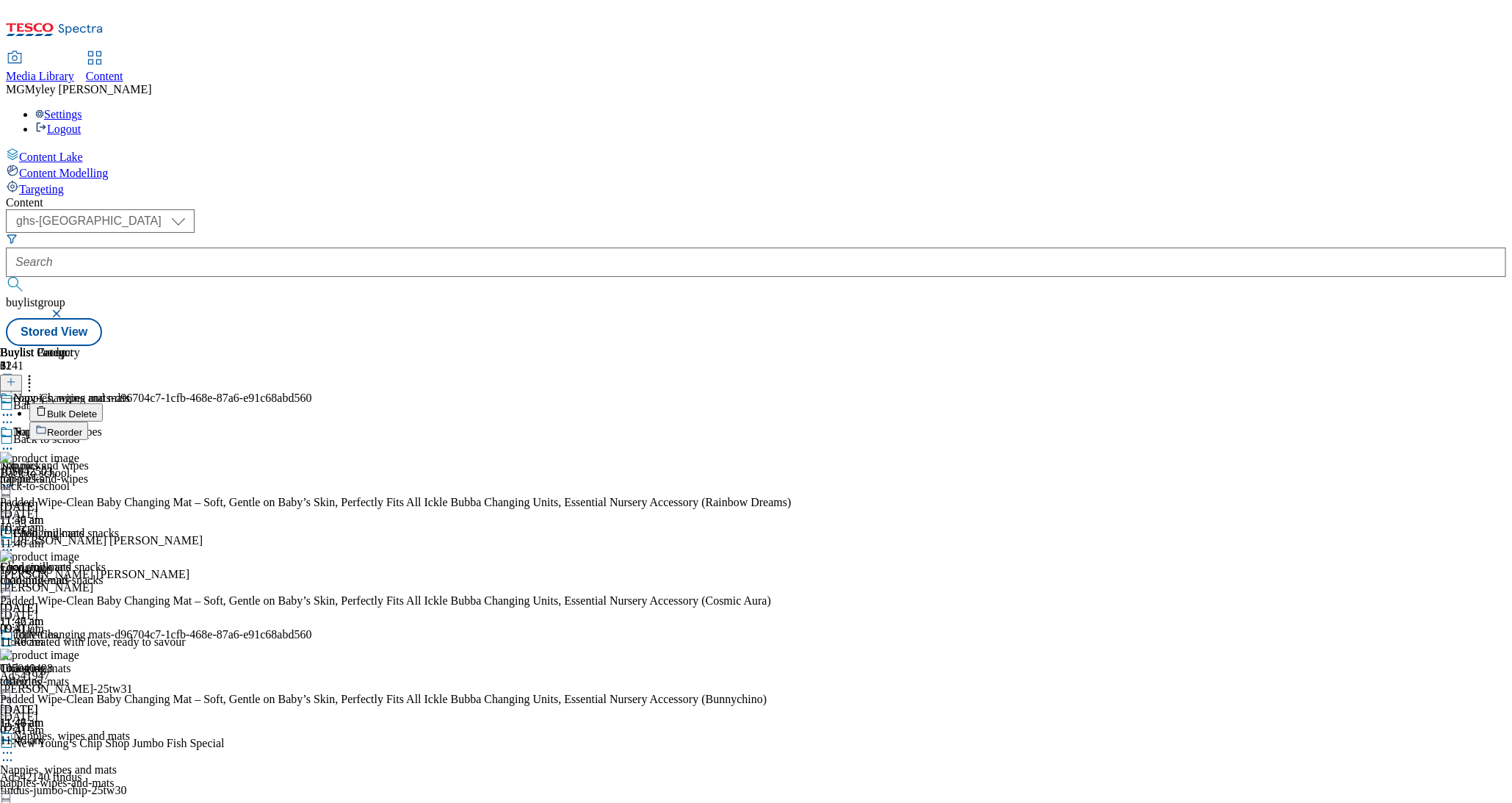
click at [103, 403] on button "Bulk Delete" at bounding box center [66, 412] width 73 height 18
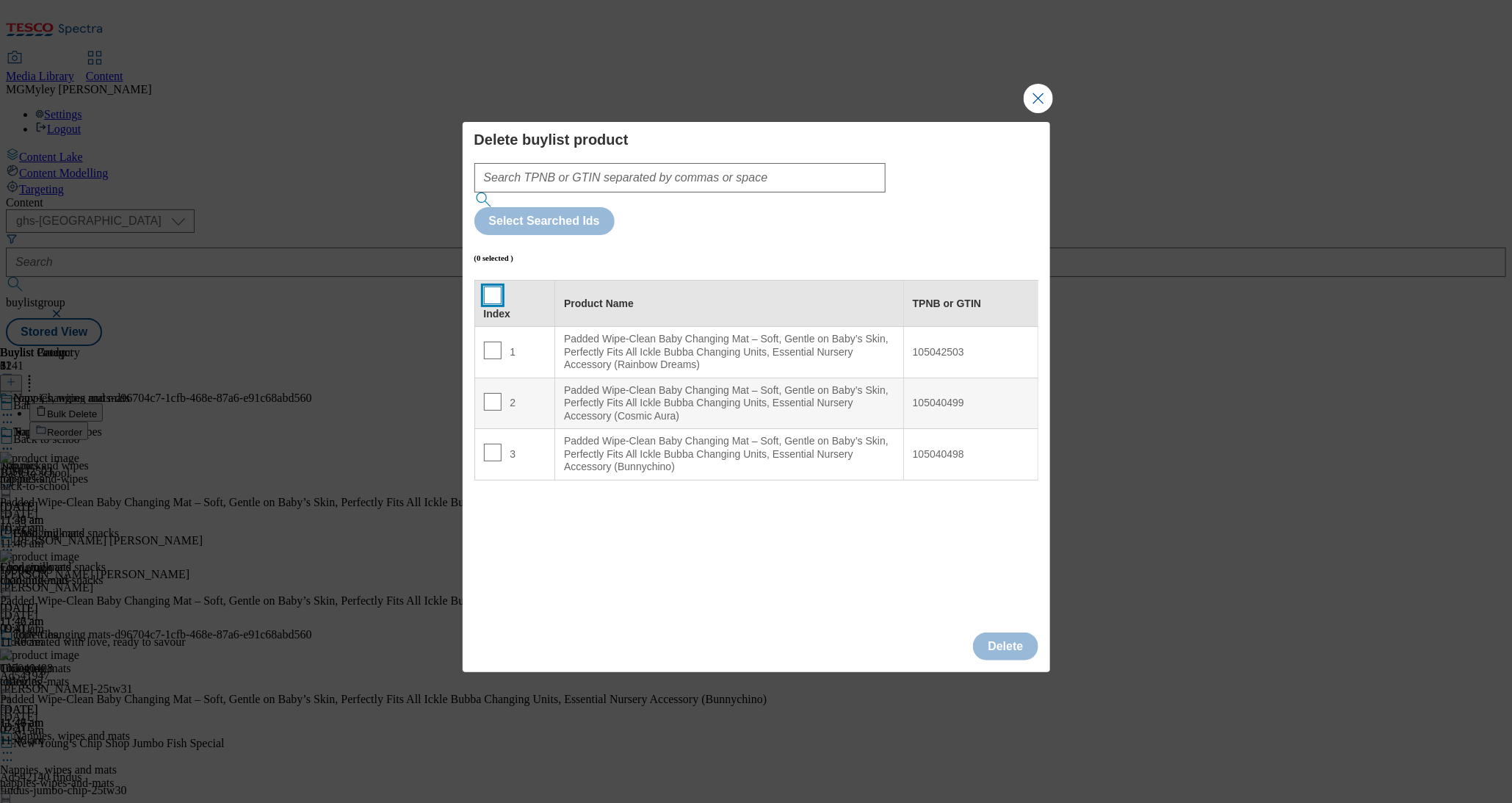
click at [488, 286] on input "Modal" at bounding box center [493, 295] width 17 height 17
checkbox input "true"
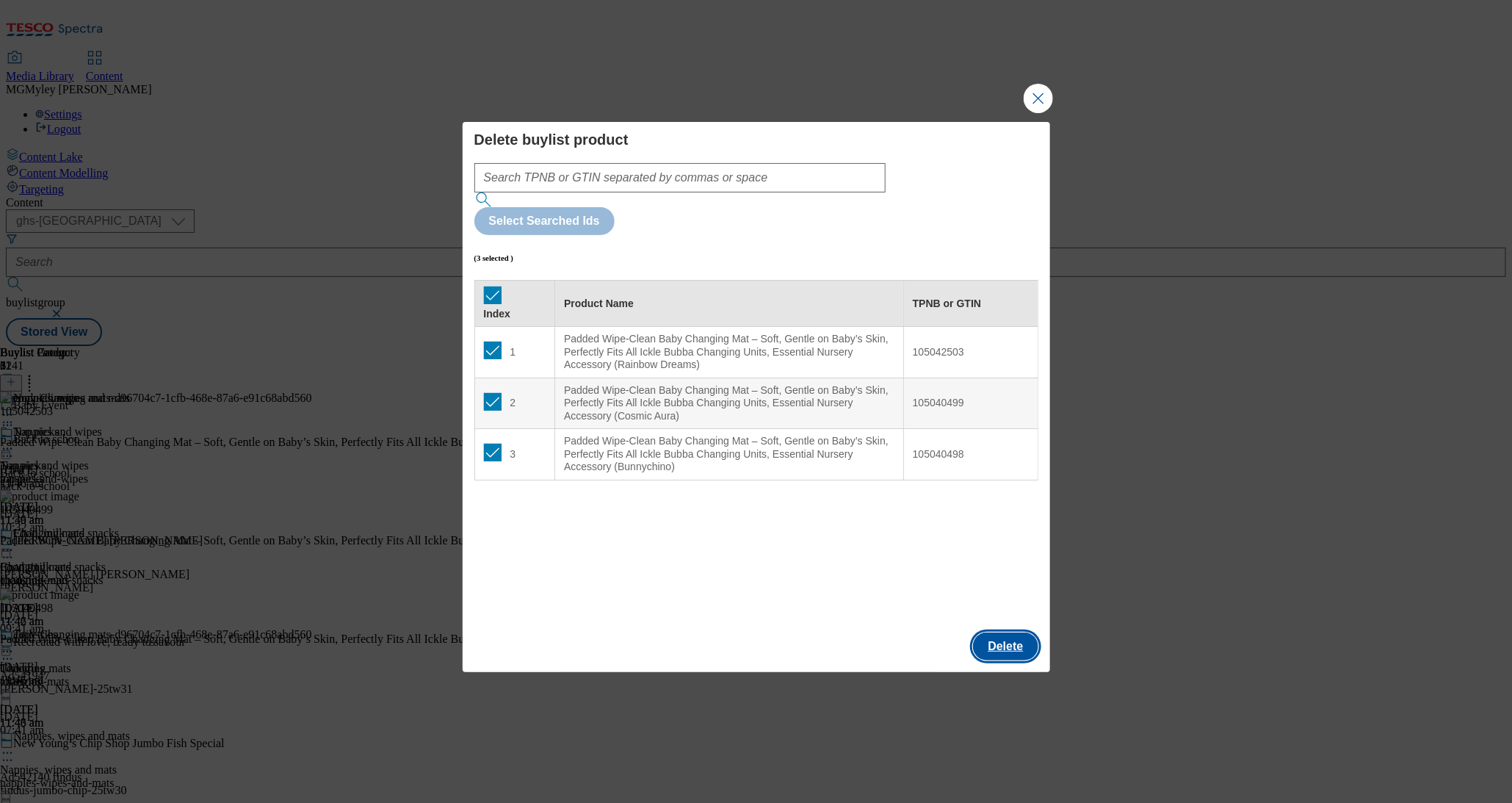
click at [1006, 632] on button "Delete" at bounding box center [1006, 646] width 65 height 28
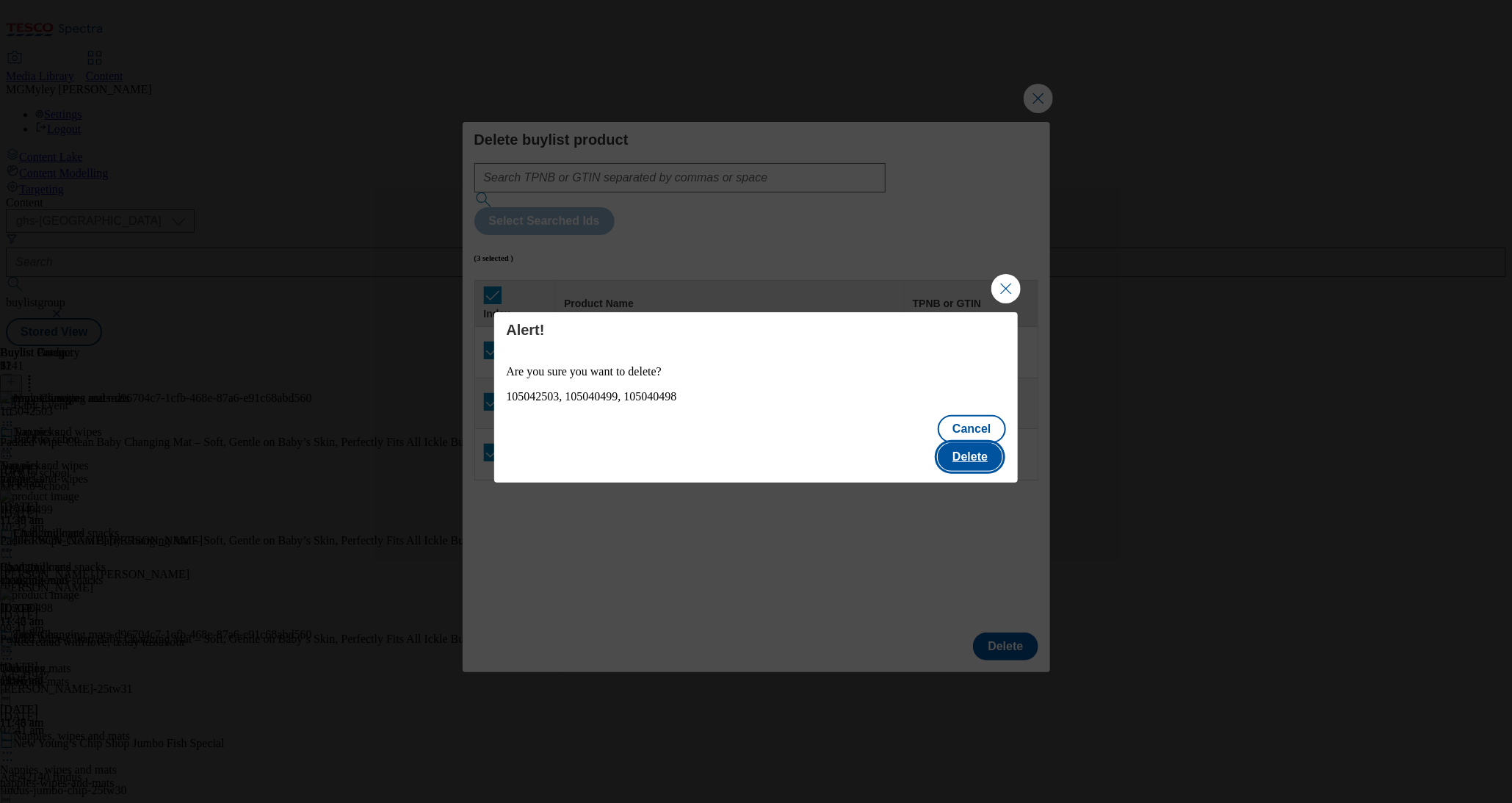
click at [981, 443] on button "Delete" at bounding box center [971, 457] width 65 height 28
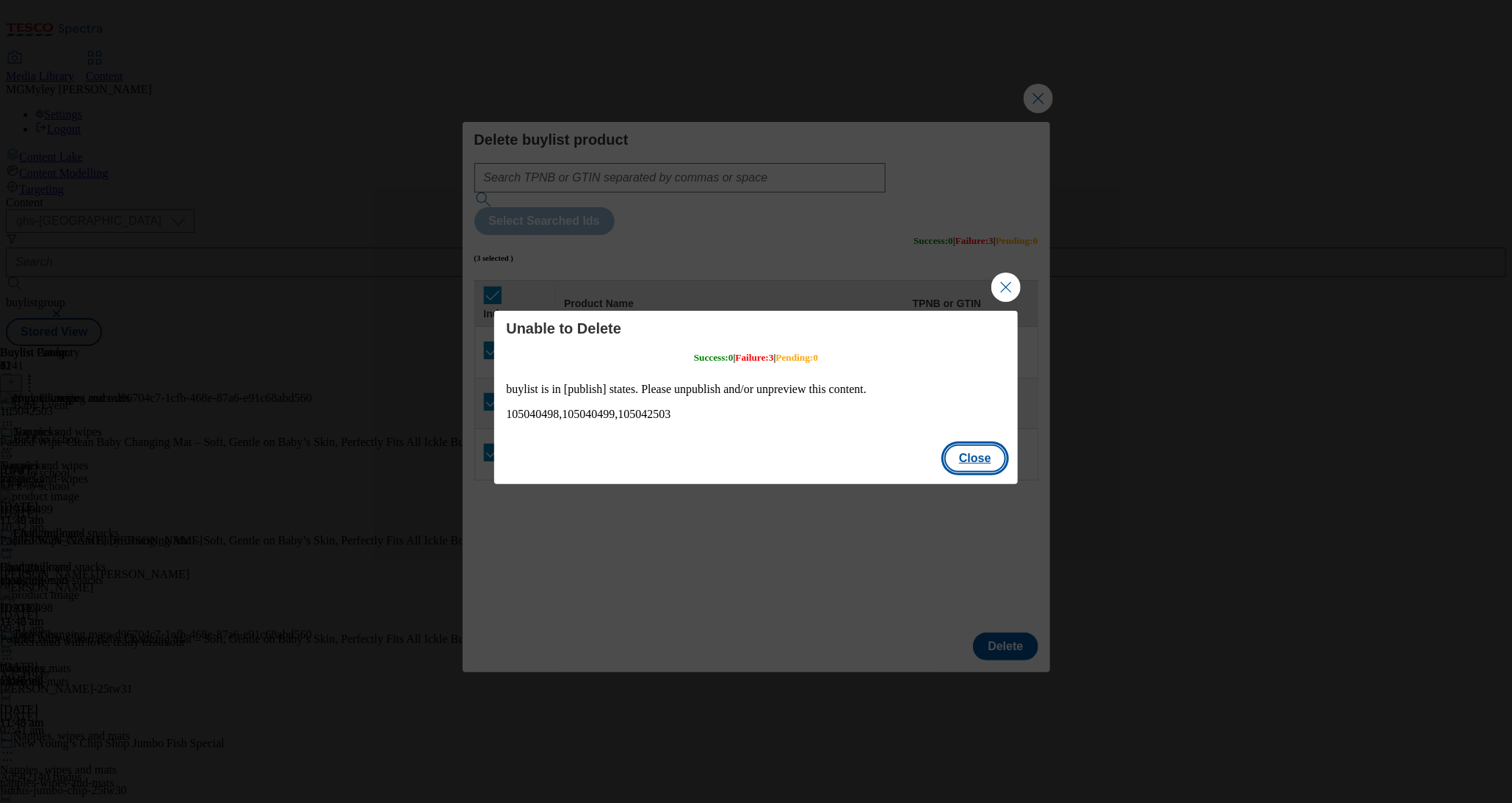
click at [966, 452] on button "Close" at bounding box center [975, 458] width 62 height 28
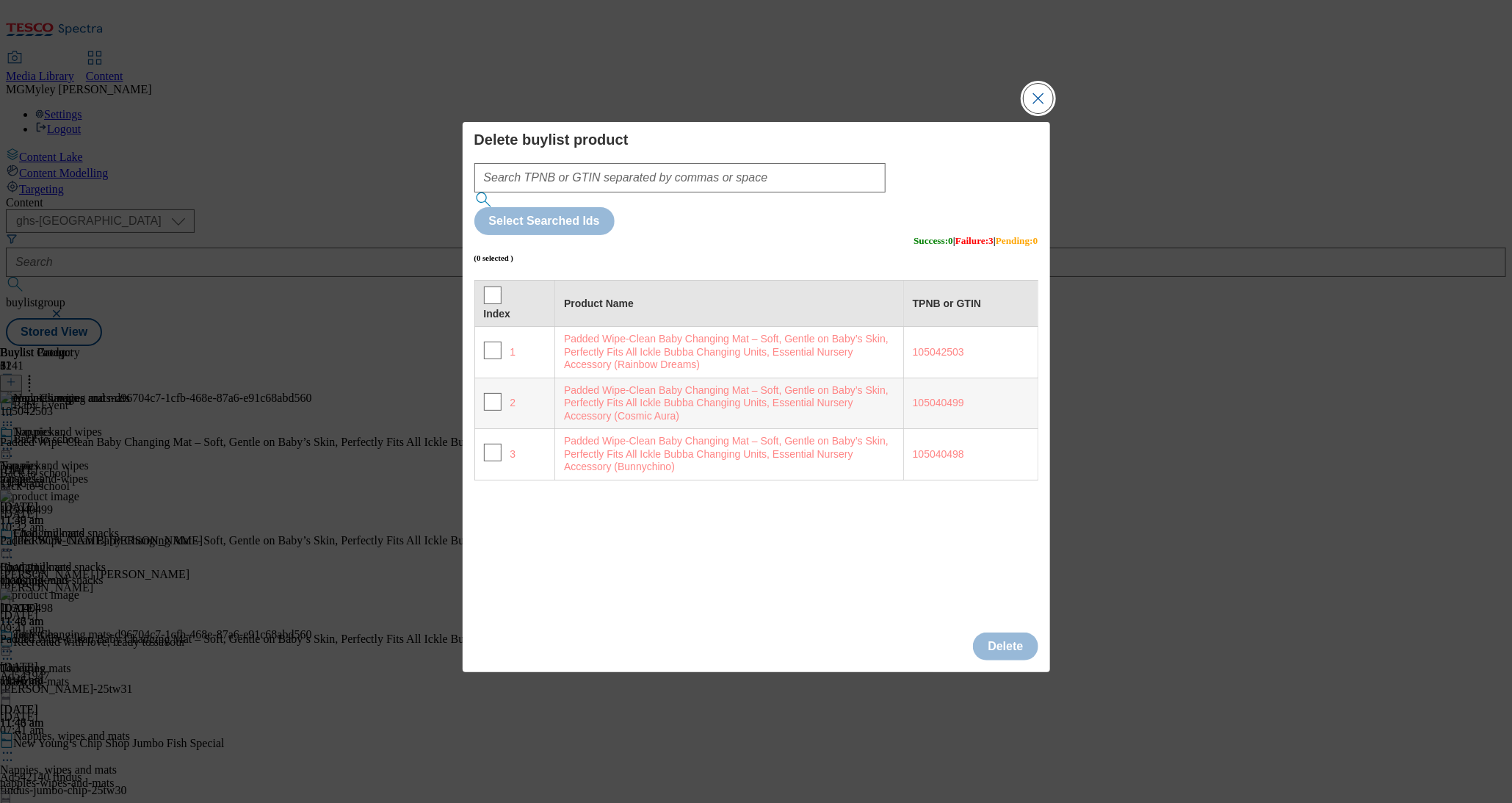
click at [1032, 113] on button "Close Modal" at bounding box center [1038, 98] width 30 height 30
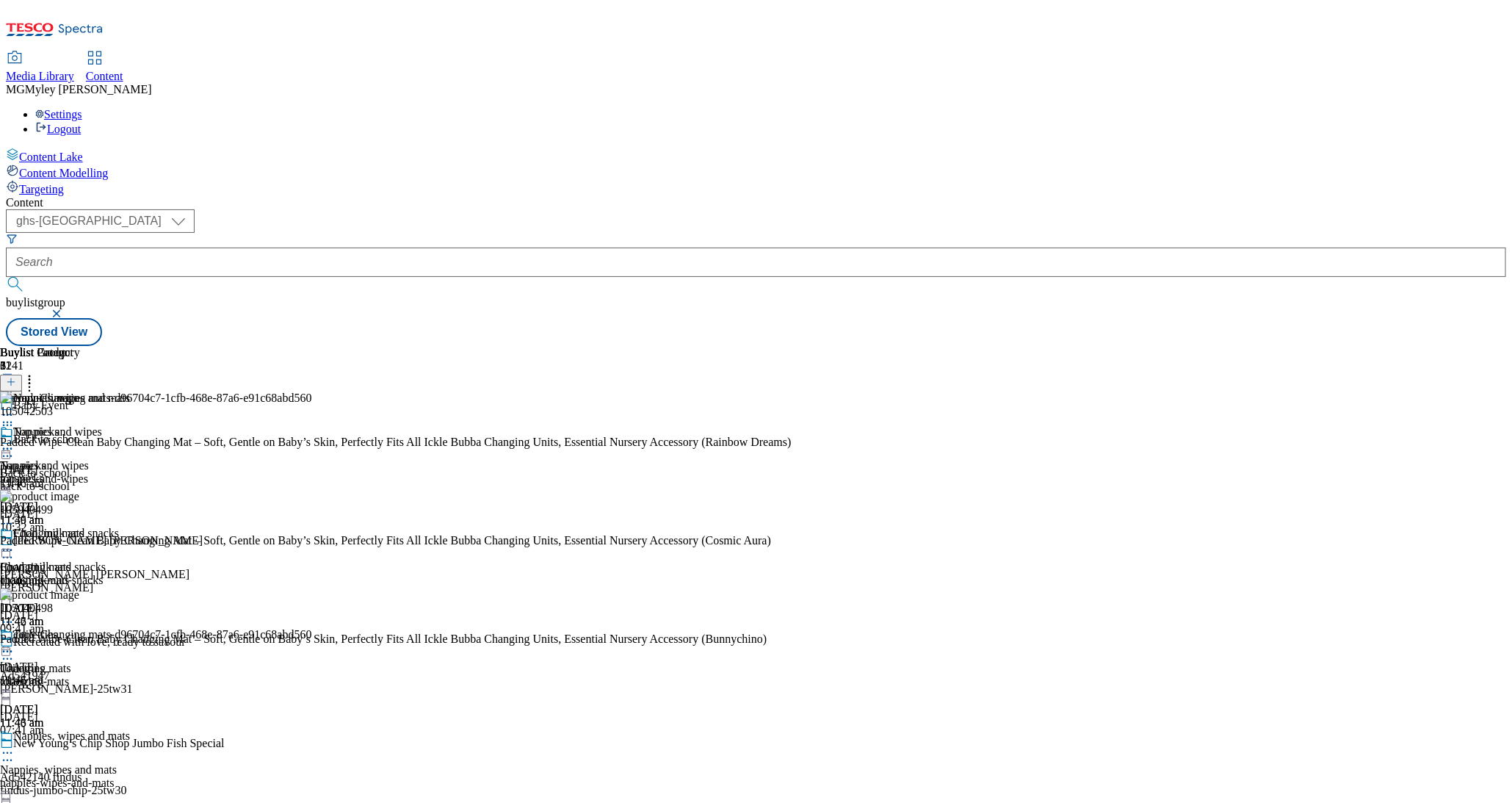
click at [14, 645] on icon at bounding box center [7, 651] width 14 height 14
click at [1342, 346] on div "Buylist Group 6241 Baby Event Back to schoo Back to school back-to-school 15 Se…" at bounding box center [756, 346] width 1501 height 0
click at [14, 408] on icon at bounding box center [7, 415] width 14 height 14
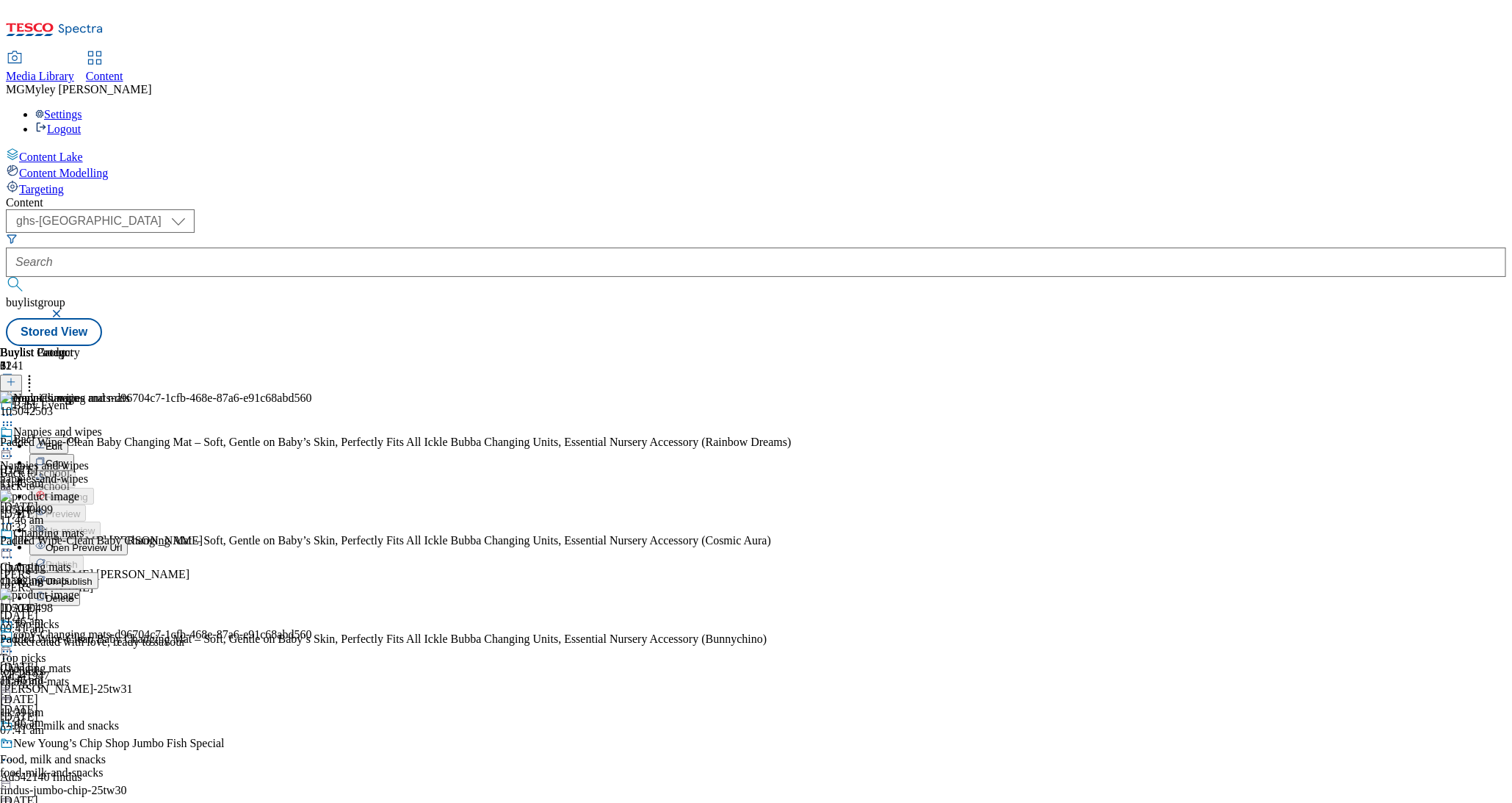
click at [994, 196] on div "Content" at bounding box center [756, 203] width 1501 height 13
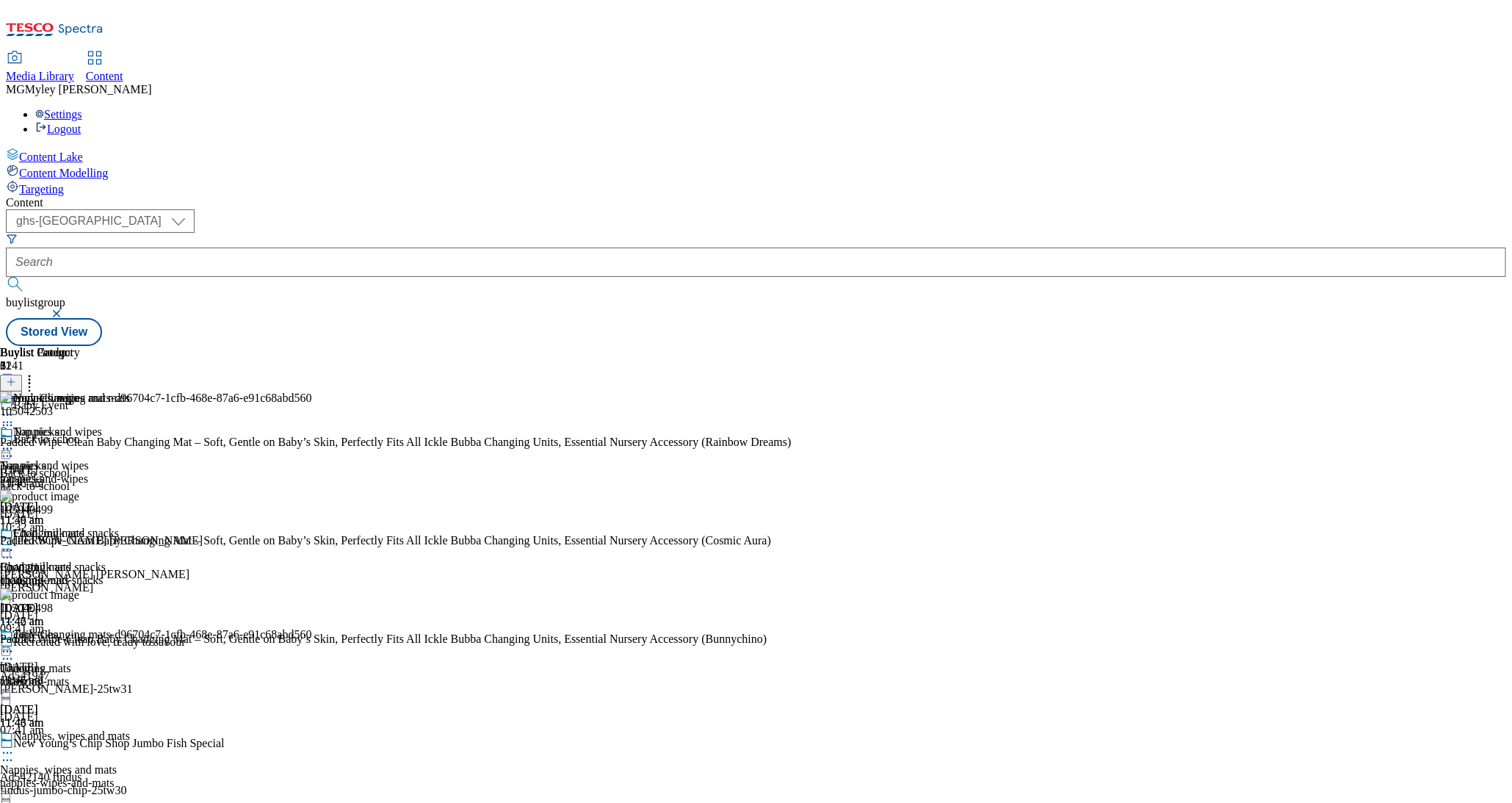
click at [14, 408] on icon at bounding box center [7, 415] width 14 height 14
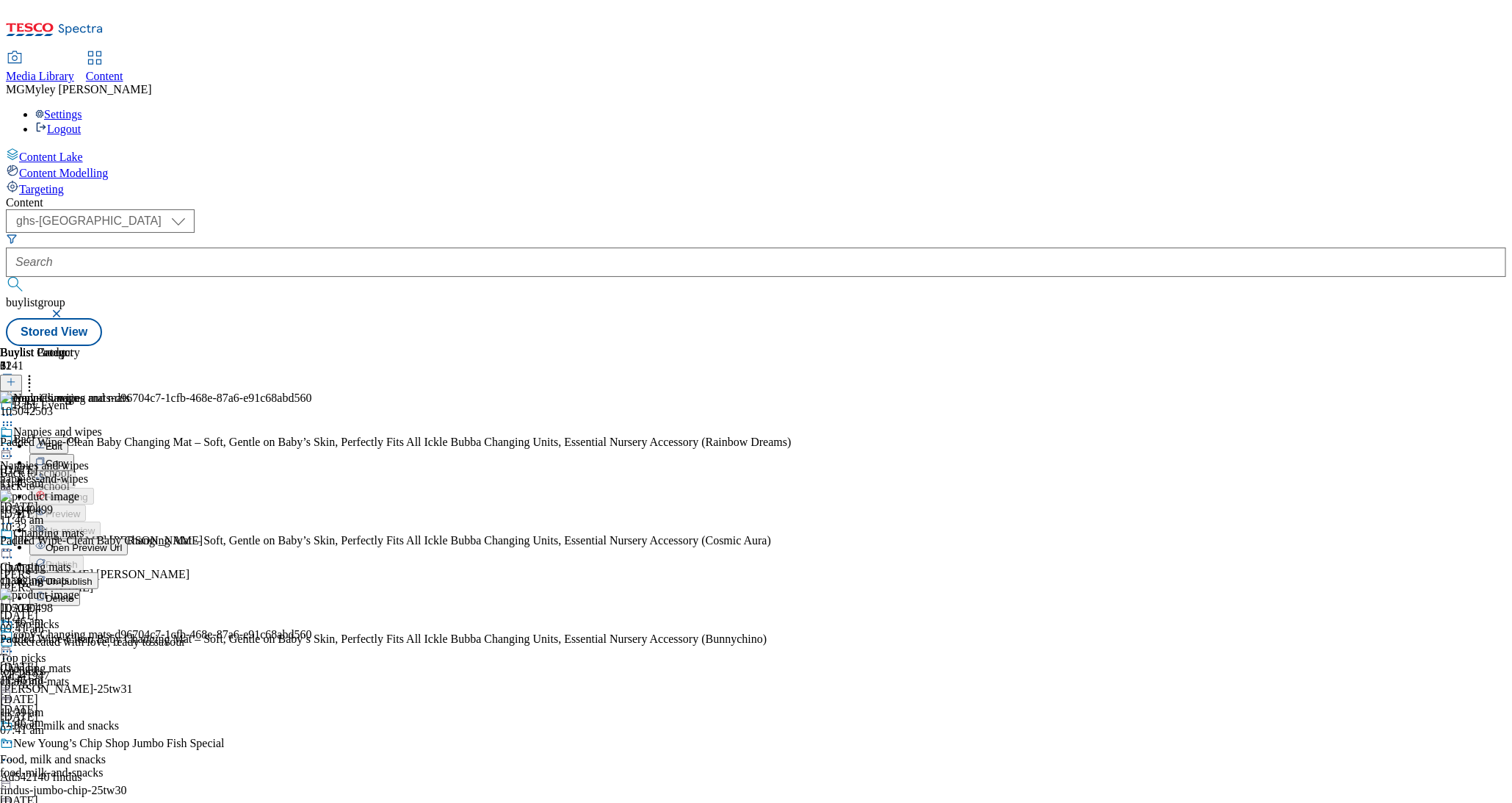
click at [92, 576] on span "Un-publish" at bounding box center [69, 582] width 47 height 11
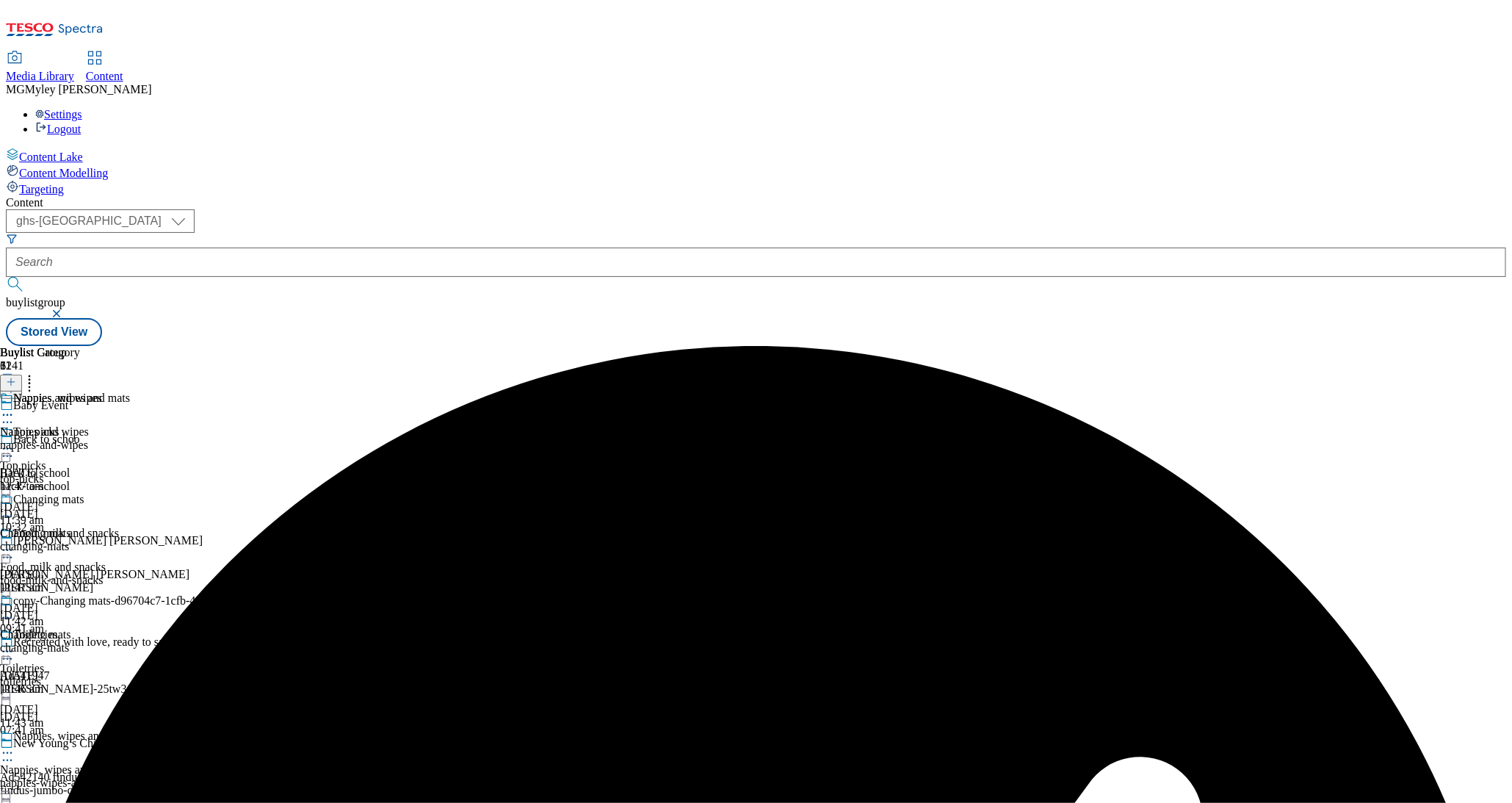
click at [14, 408] on icon at bounding box center [7, 415] width 14 height 14
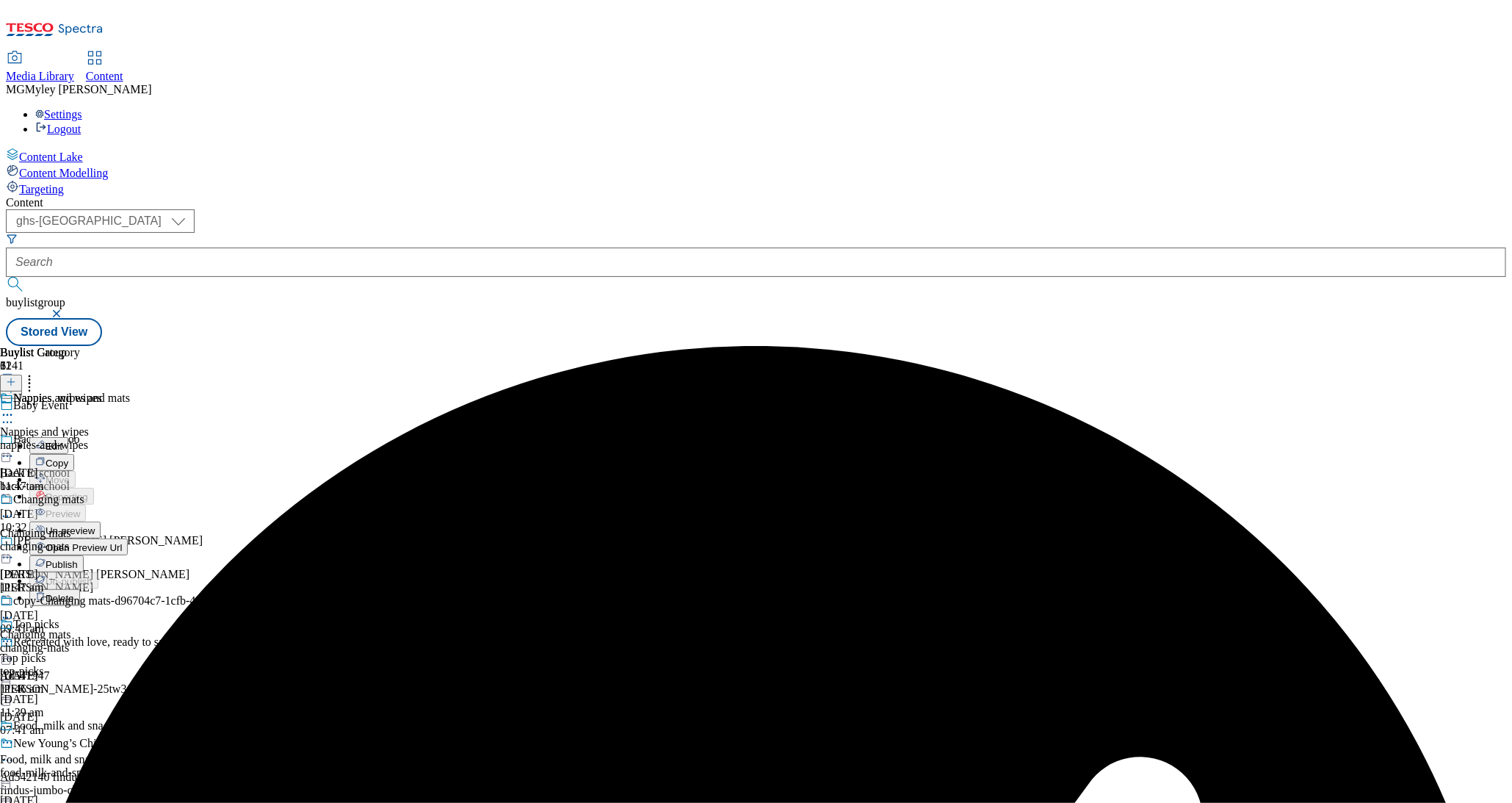
click at [94, 525] on span "Un-preview" at bounding box center [71, 531] width 50 height 11
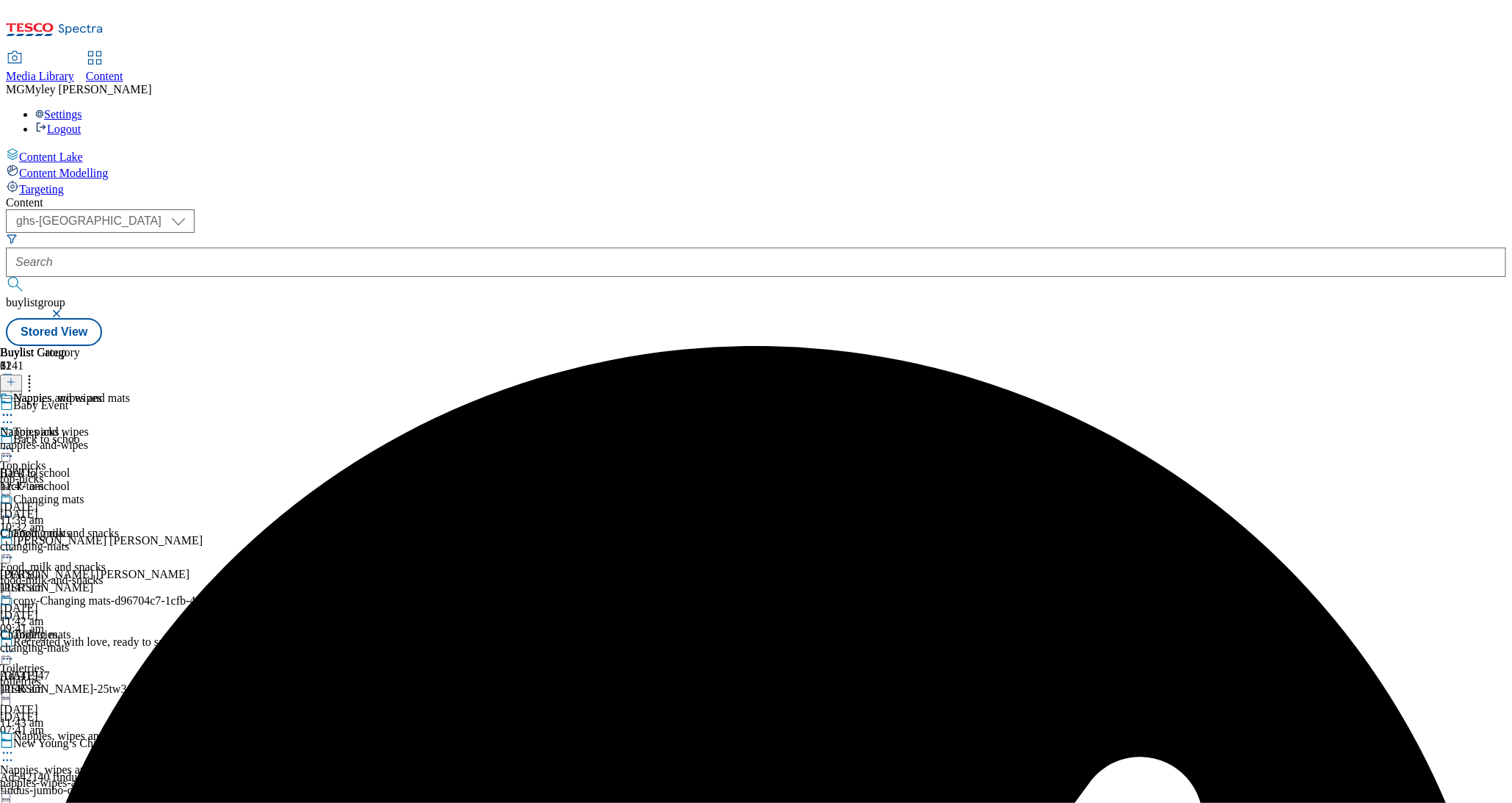
click at [312, 642] on div "changing-mats" at bounding box center [155, 649] width 312 height 13
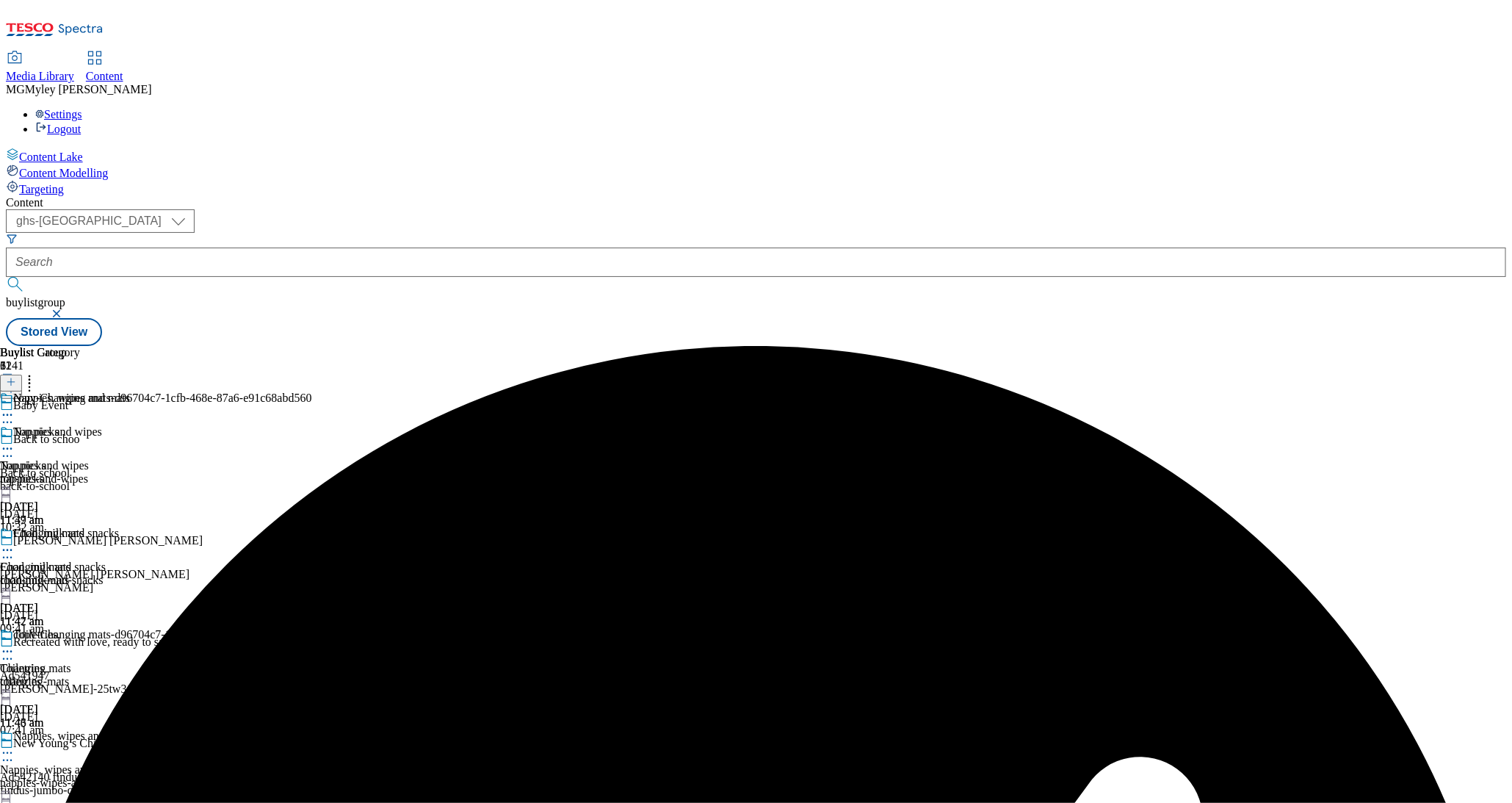
click at [312, 628] on div "copy-Changing mats-d96704c7-1cfb-468e-87a6-e91c68abd560" at bounding box center [155, 645] width 312 height 33
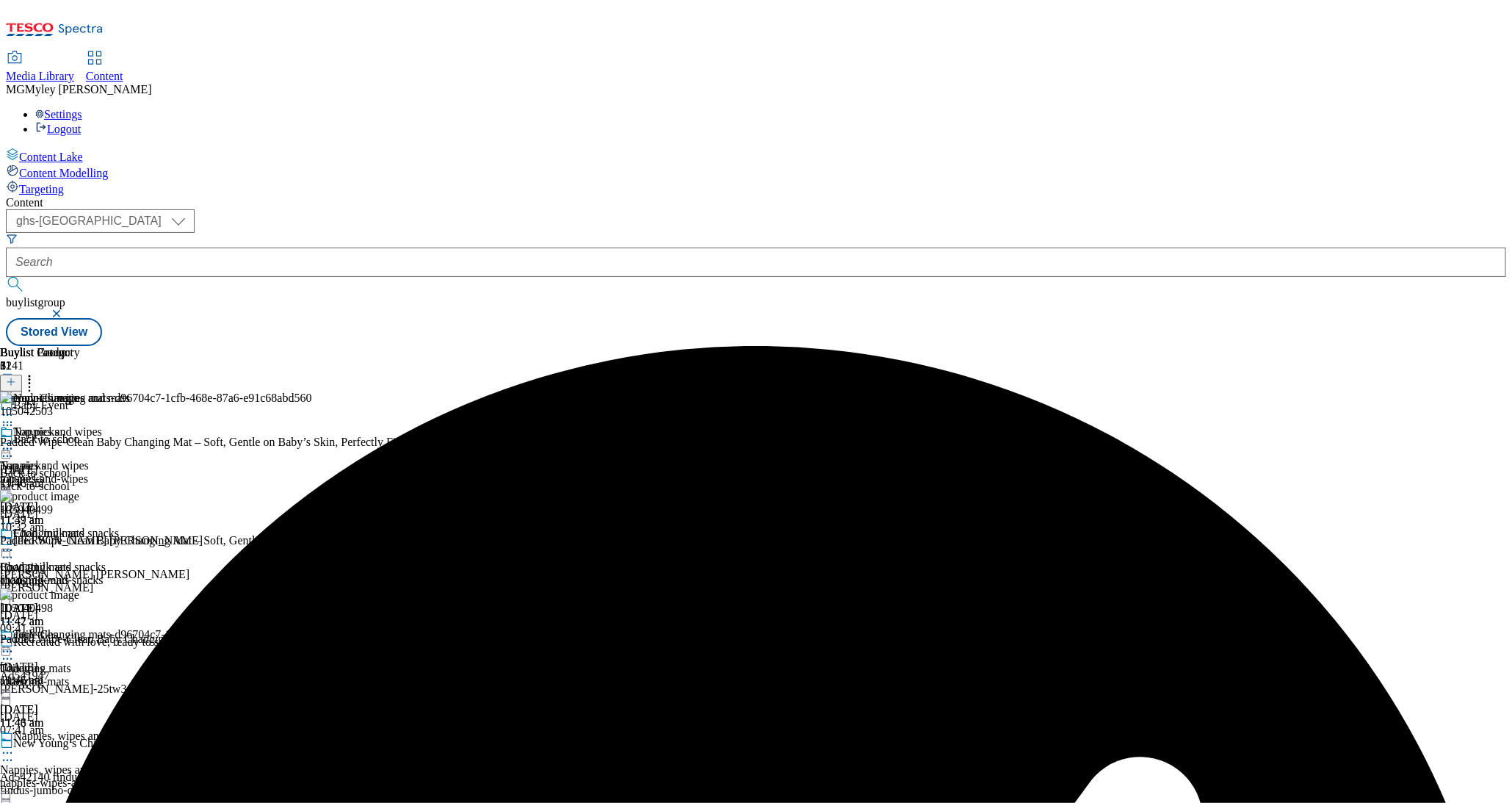
click at [37, 373] on icon at bounding box center [29, 380] width 14 height 14
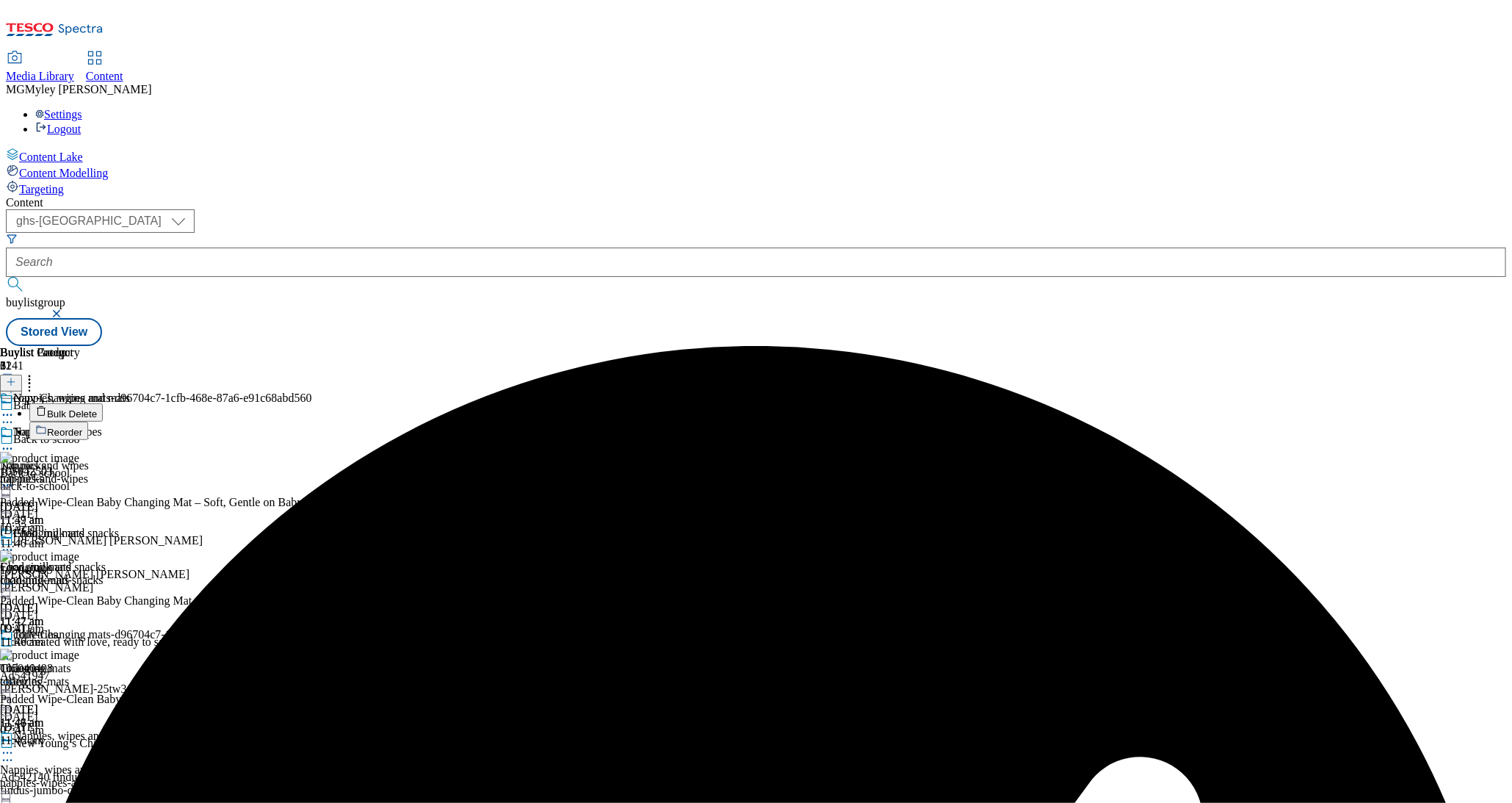
click at [97, 408] on span "Bulk Delete" at bounding box center [72, 414] width 50 height 11
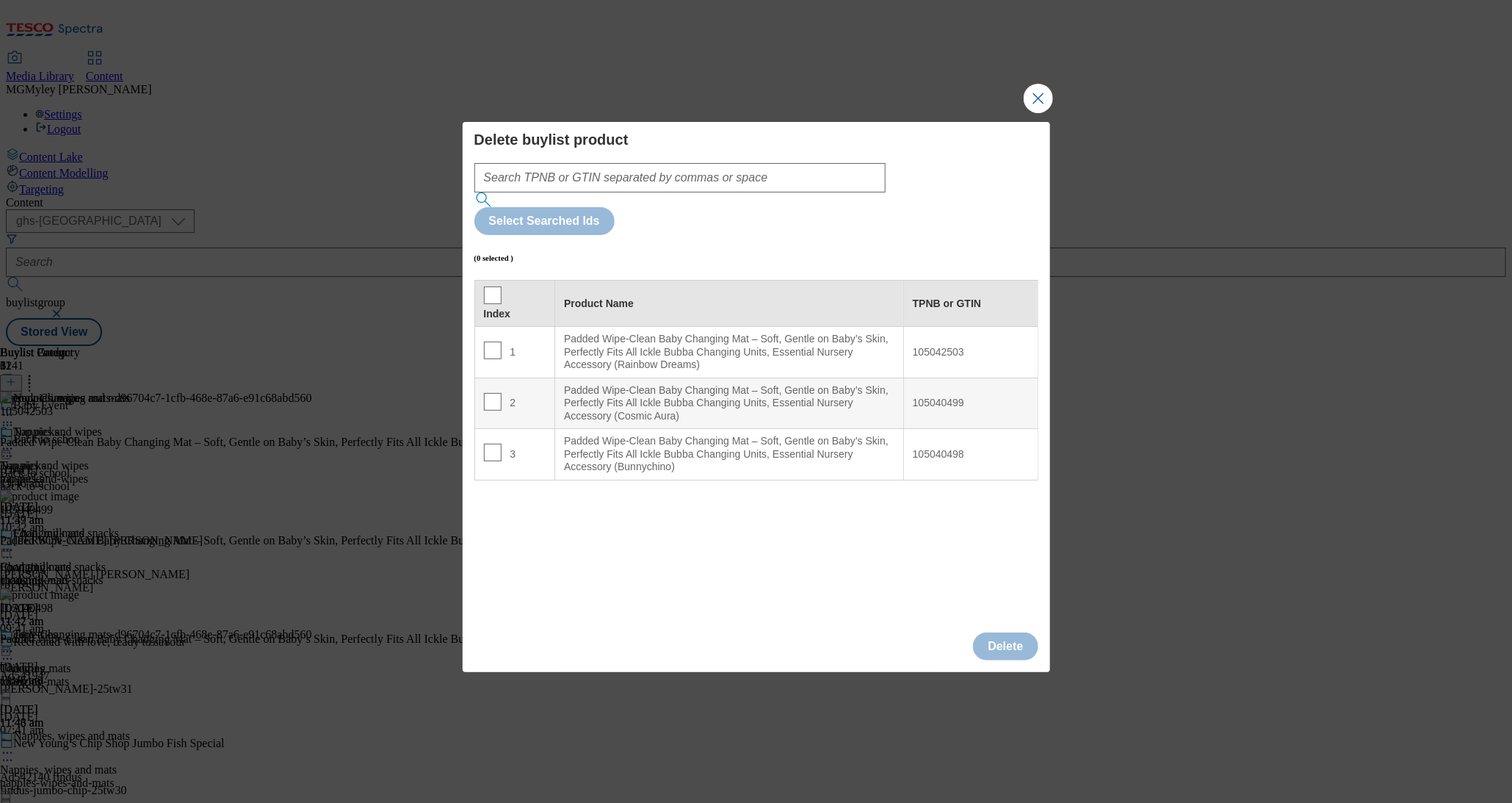
click at [491, 280] on th "Index" at bounding box center [515, 303] width 81 height 47
click at [476, 280] on th "Index" at bounding box center [515, 303] width 81 height 47
click at [491, 286] on input "Modal" at bounding box center [493, 295] width 17 height 17
checkbox input "true"
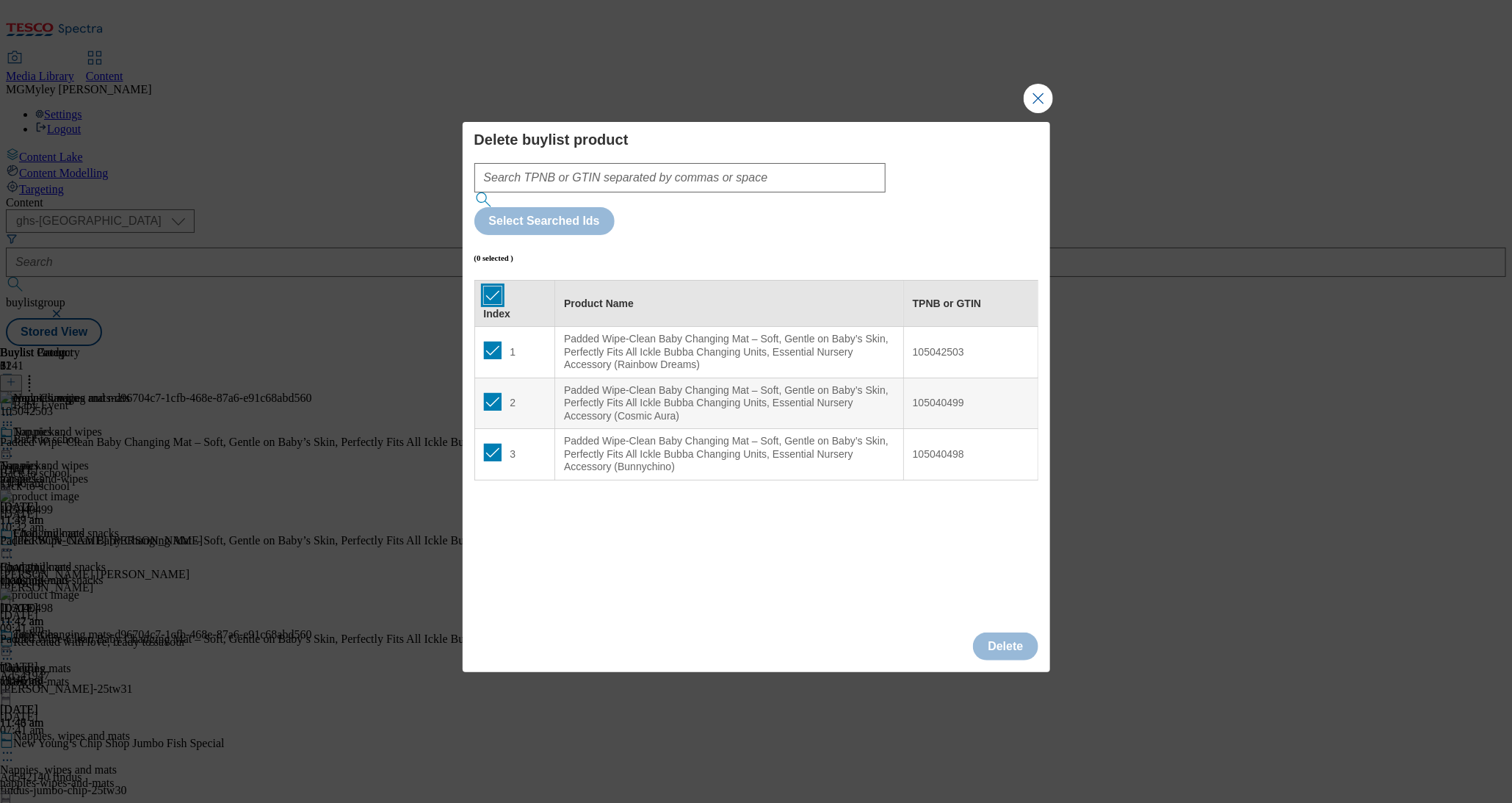
checkbox input "true"
click at [1029, 632] on button "Delete" at bounding box center [1006, 646] width 65 height 28
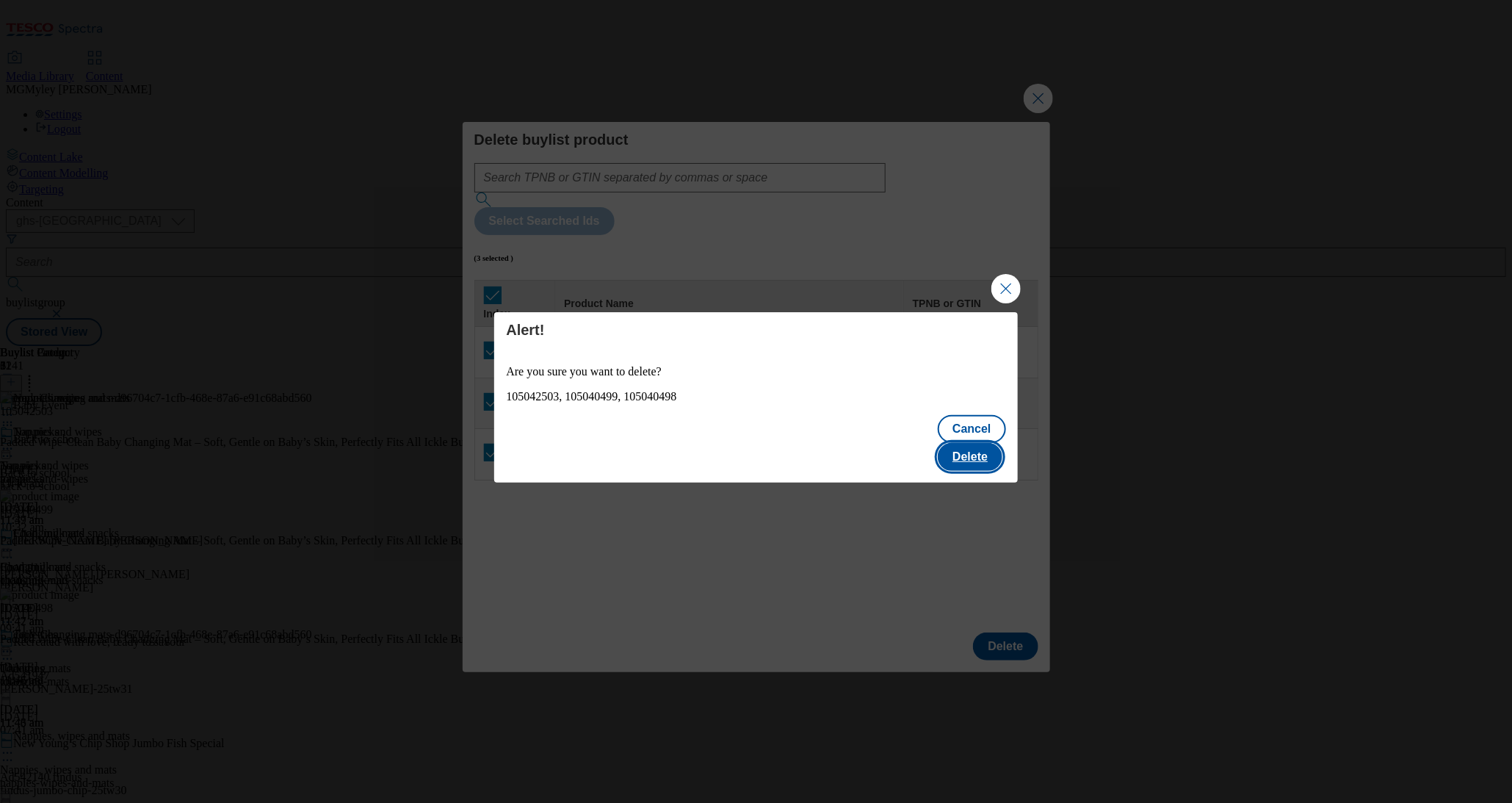
click at [974, 443] on button "Delete" at bounding box center [971, 457] width 65 height 28
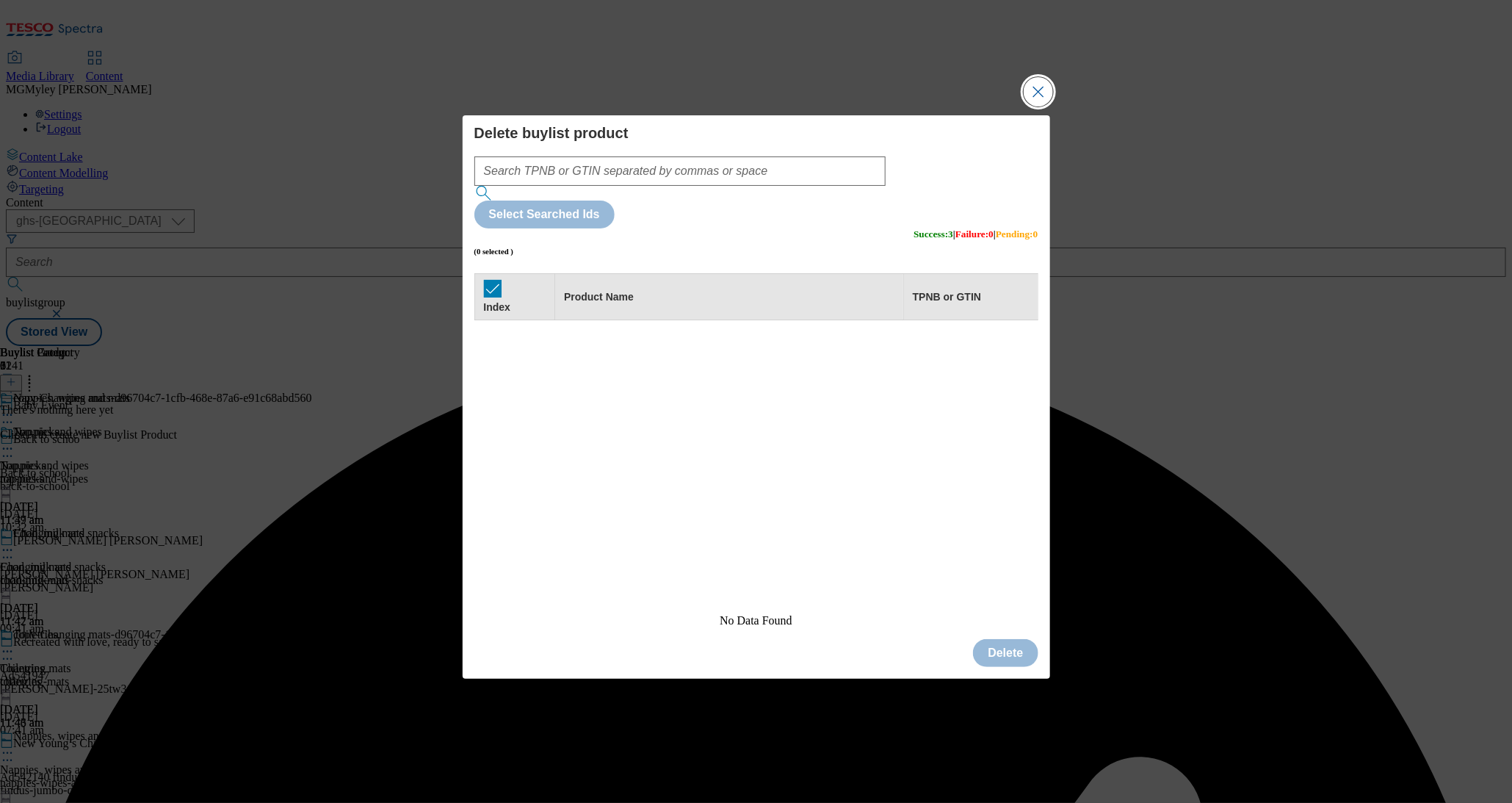
click at [1041, 107] on button "Close Modal" at bounding box center [1038, 92] width 30 height 30
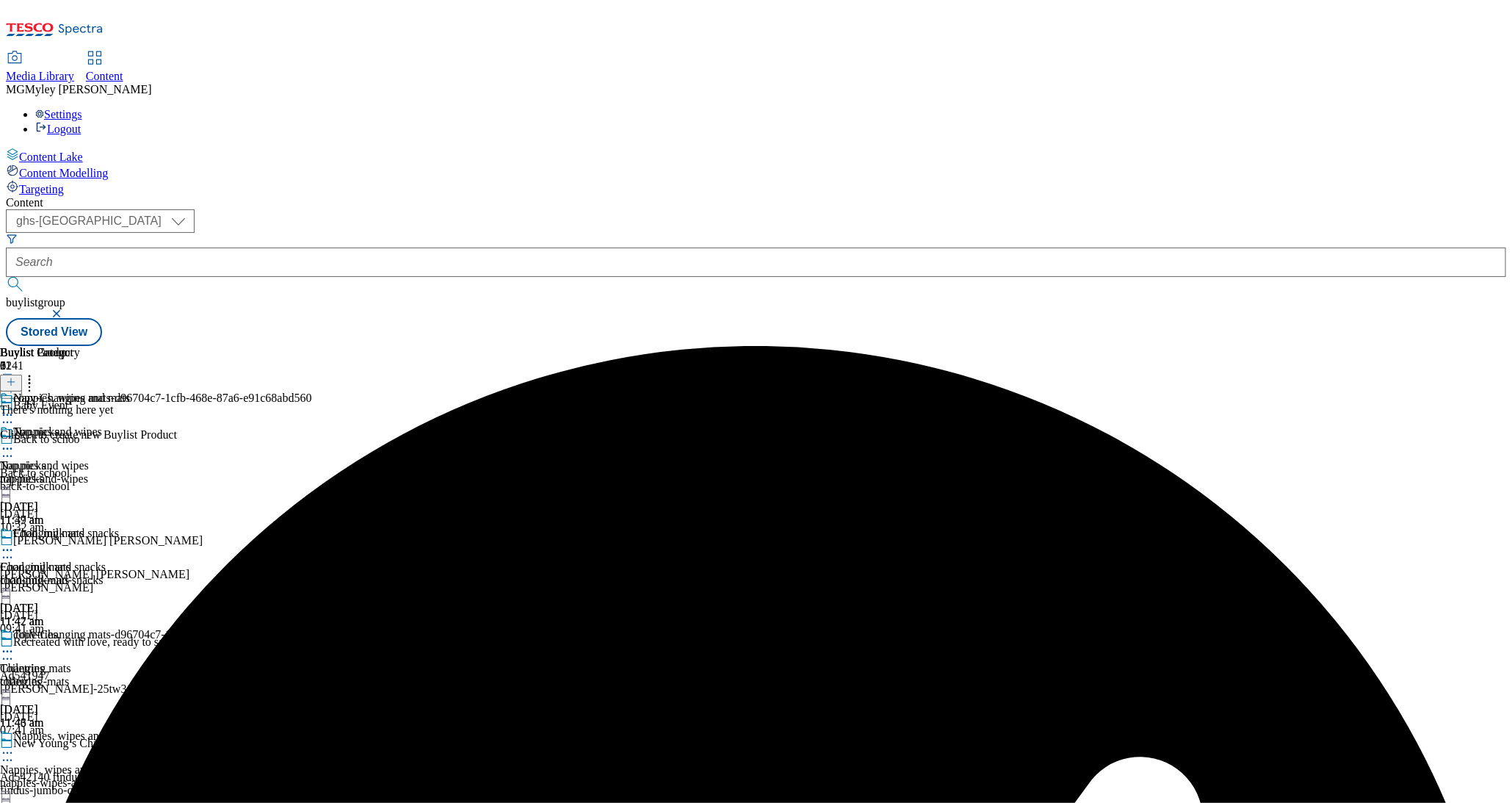
click at [12, 651] on circle at bounding box center [11, 652] width 2 height 2
click at [69, 674] on button "Edit" at bounding box center [49, 683] width 39 height 17
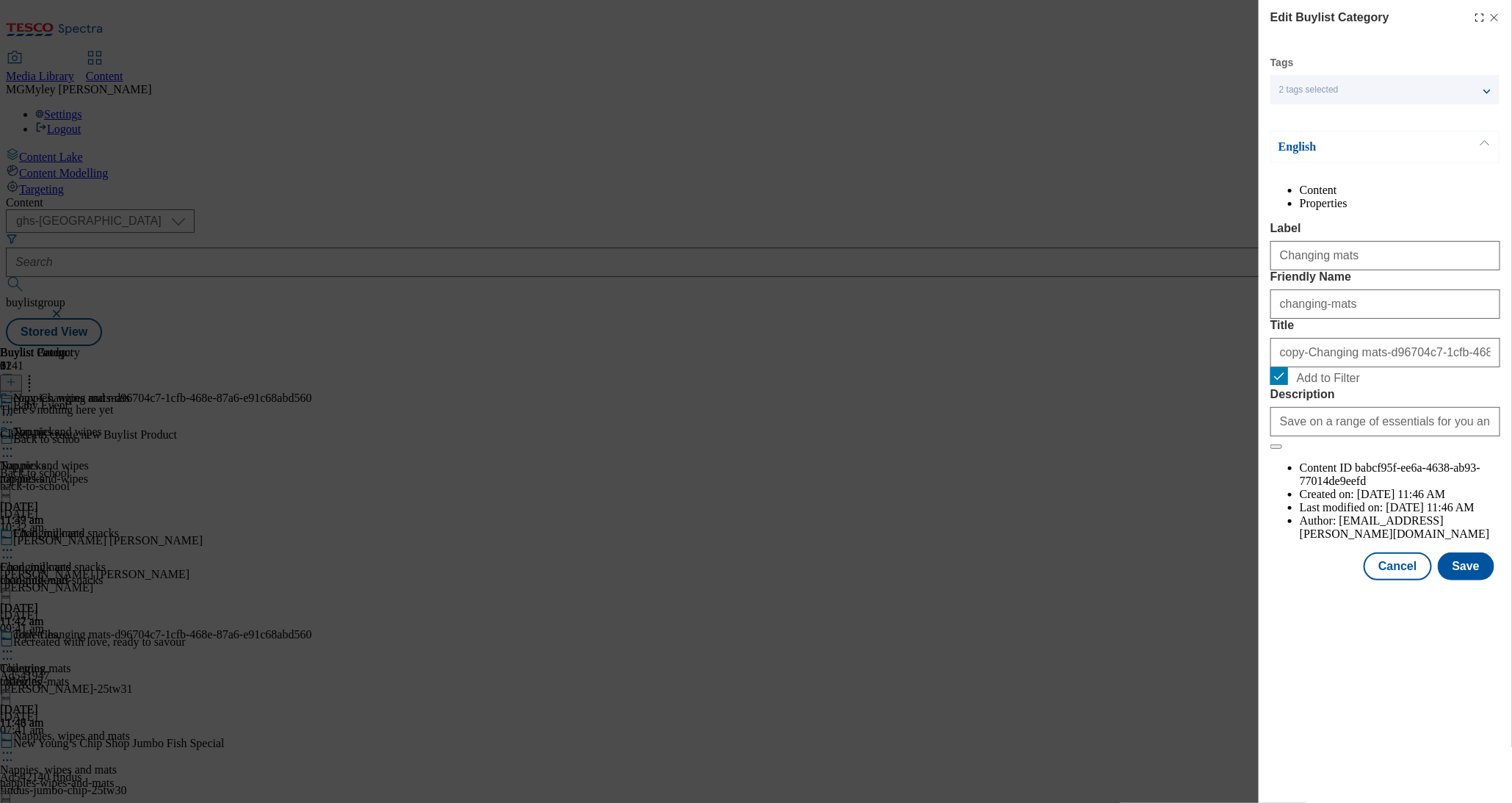
click at [1326, 385] on span "Add to Filter" at bounding box center [1329, 379] width 63 height 13
click at [1288, 385] on input "Add to Filter" at bounding box center [1279, 376] width 17 height 17
checkbox input "false"
click at [1452, 581] on button "Save" at bounding box center [1466, 566] width 56 height 28
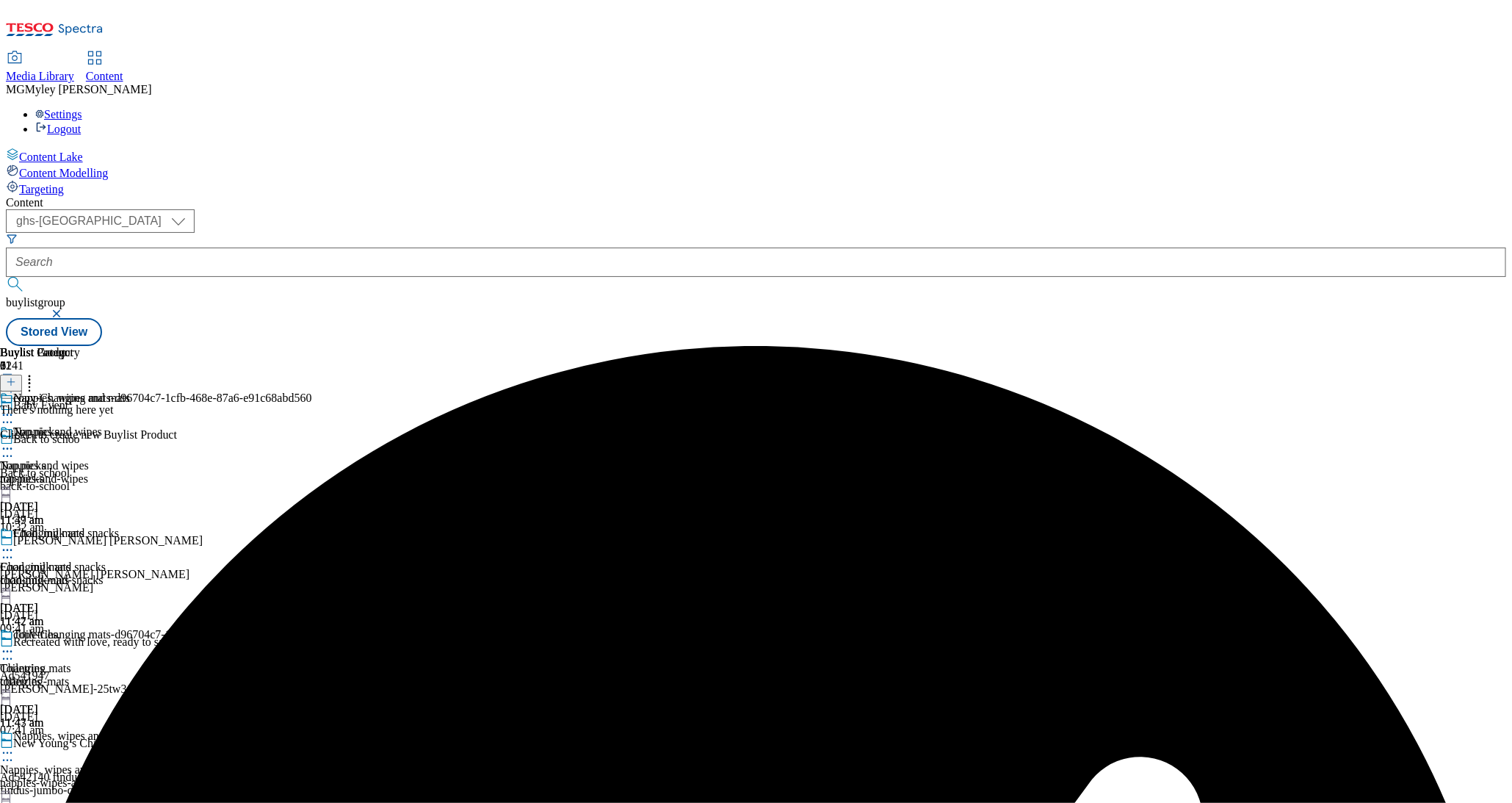
click at [14, 408] on icon at bounding box center [7, 415] width 14 height 14
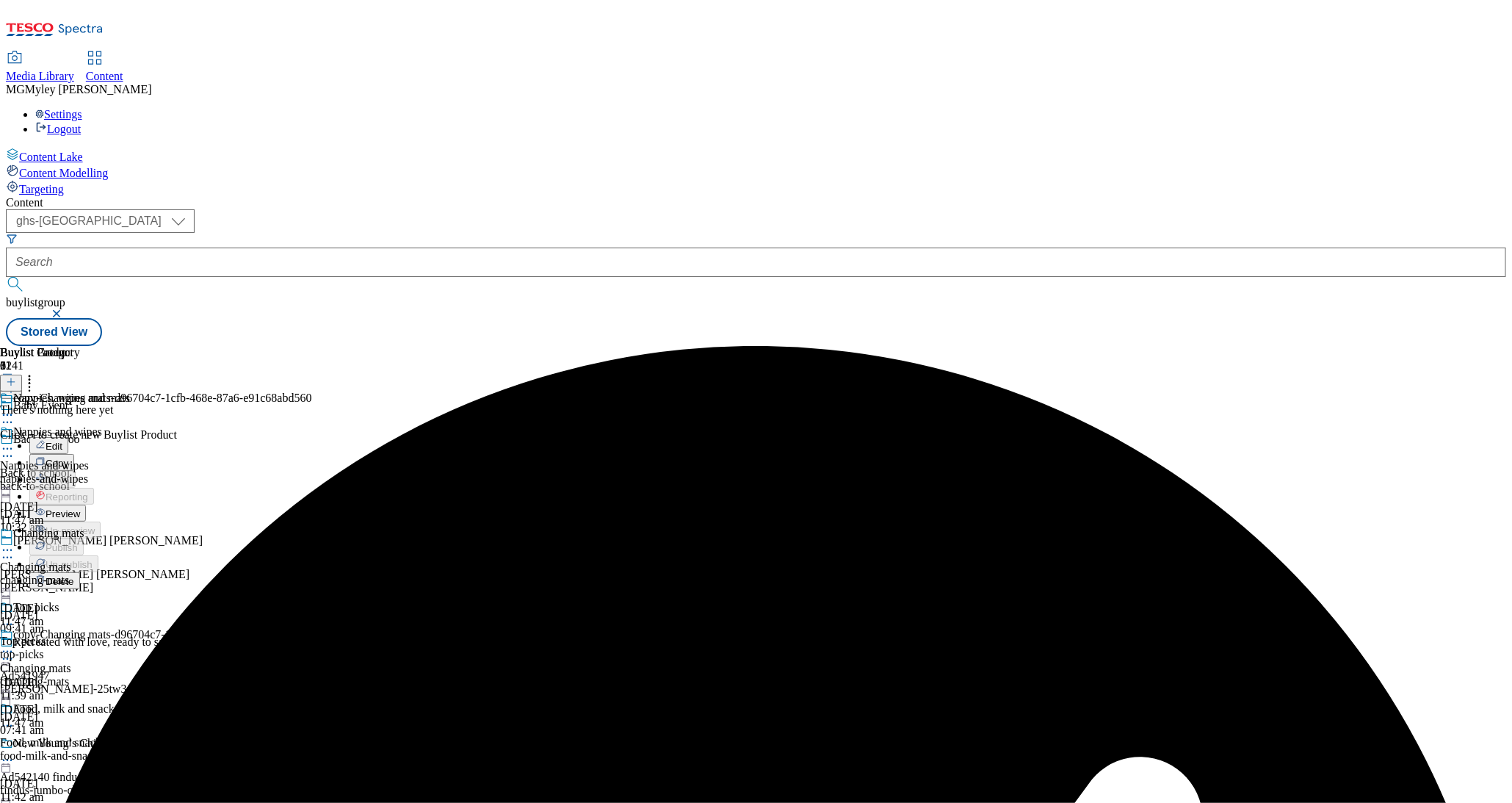
click at [80, 508] on span "Preview" at bounding box center [63, 514] width 34 height 11
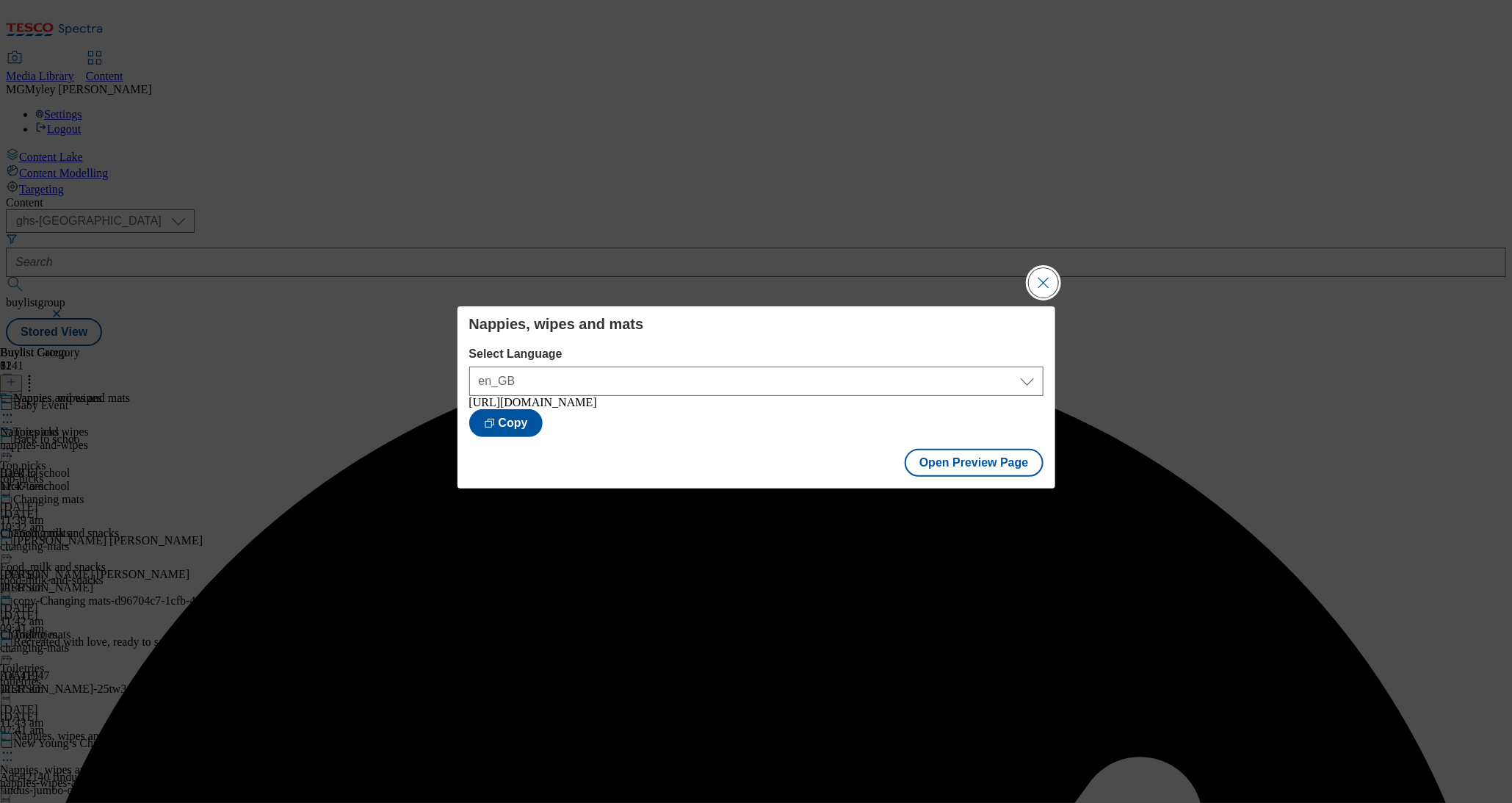
click at [1039, 286] on button "Close Modal" at bounding box center [1043, 282] width 30 height 30
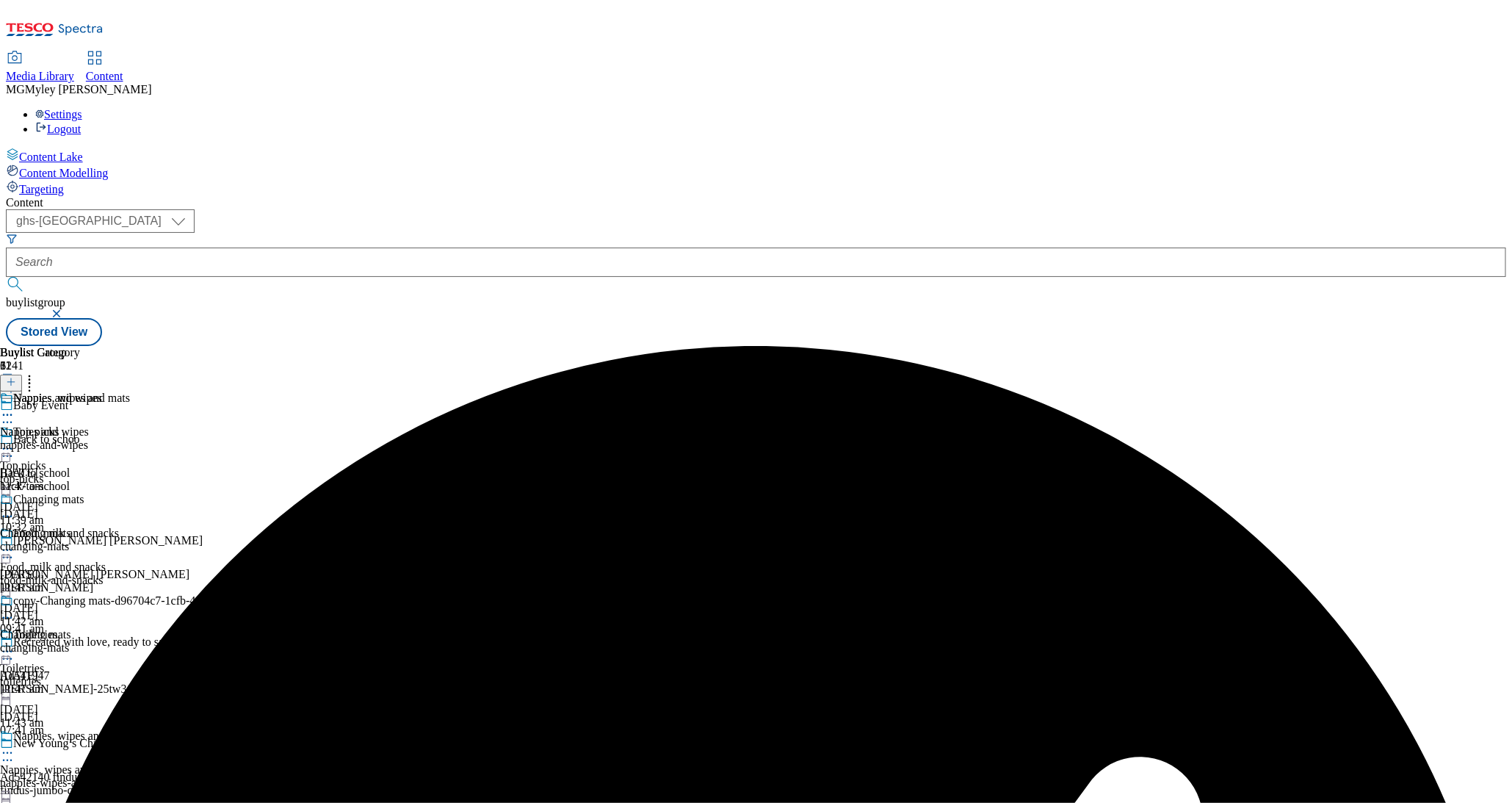
click at [12, 415] on circle at bounding box center [11, 416] width 2 height 2
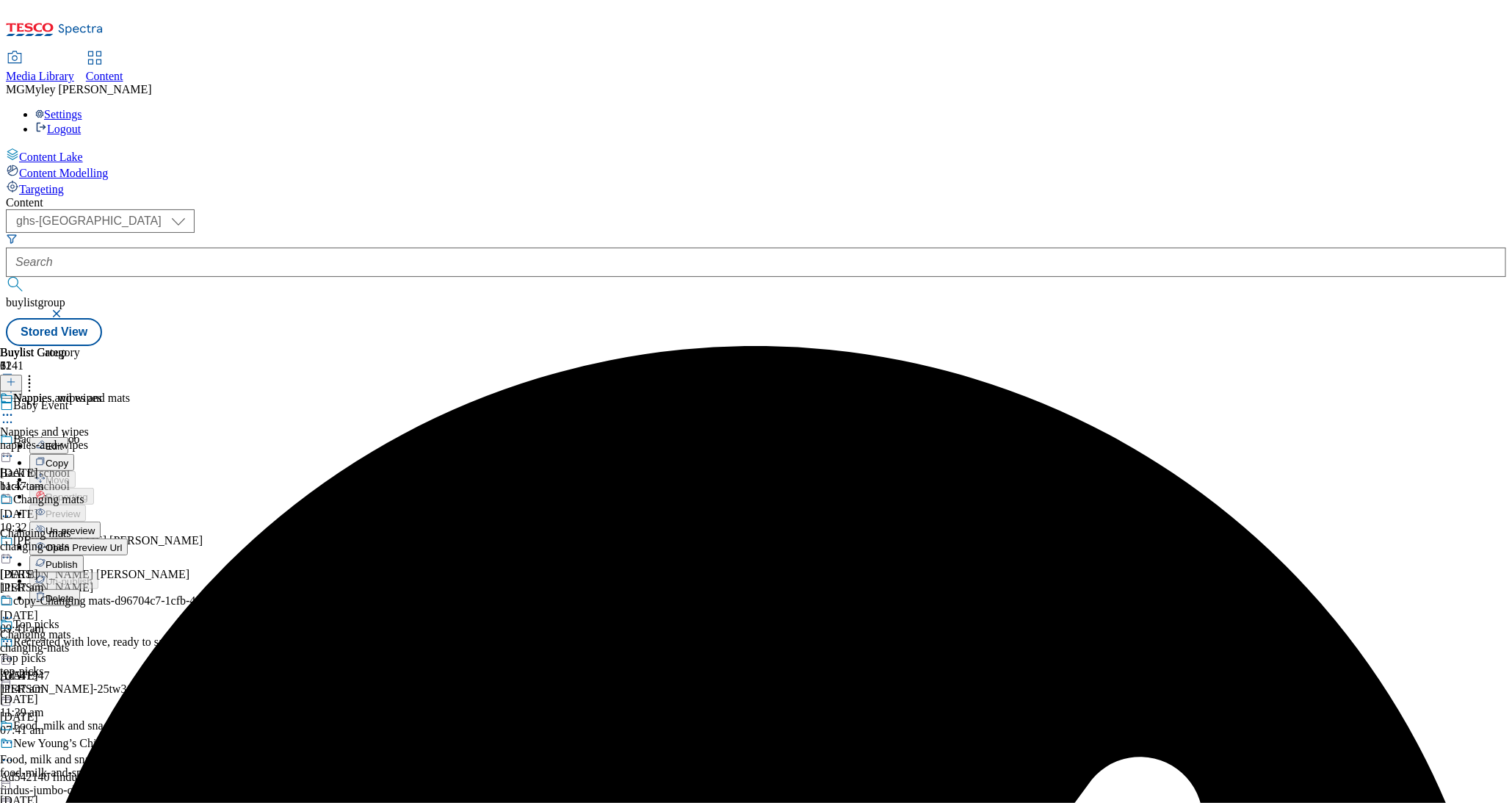
click at [84, 555] on button "Publish" at bounding box center [56, 564] width 54 height 17
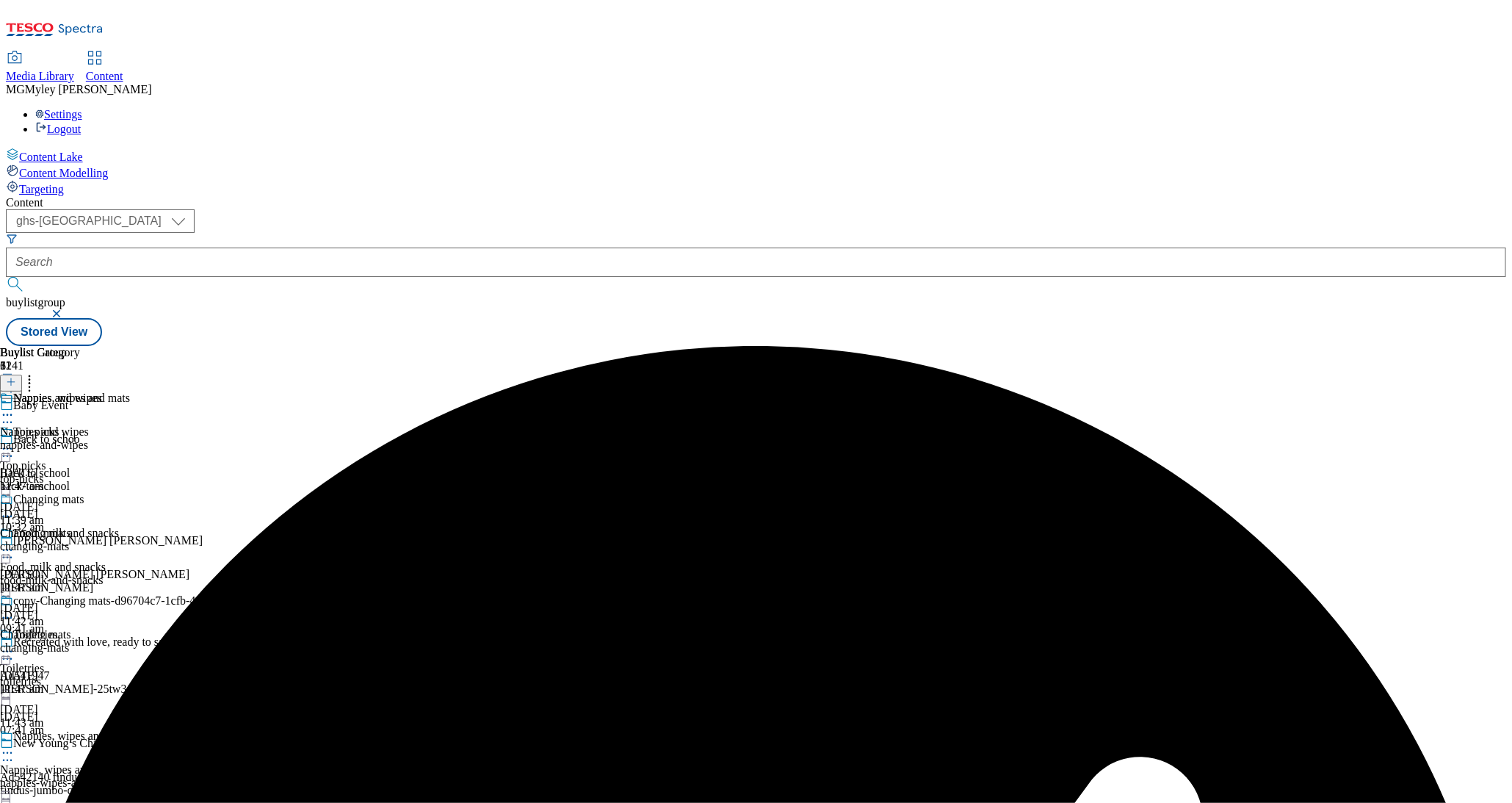
click at [312, 642] on div "changing-mats" at bounding box center [155, 649] width 312 height 13
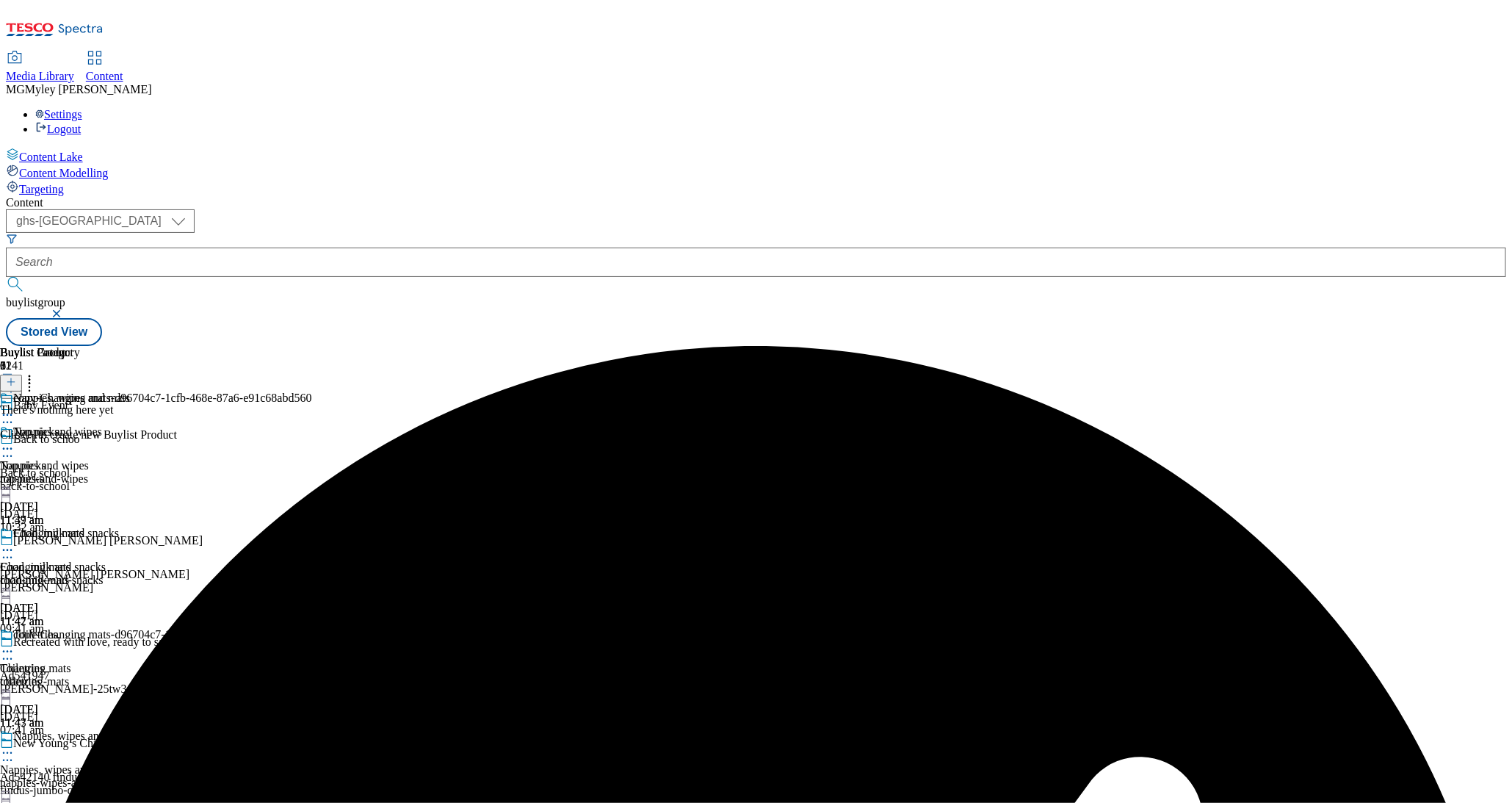
click at [14, 645] on icon at bounding box center [7, 651] width 14 height 14
click at [69, 674] on button "Edit" at bounding box center [49, 683] width 39 height 17
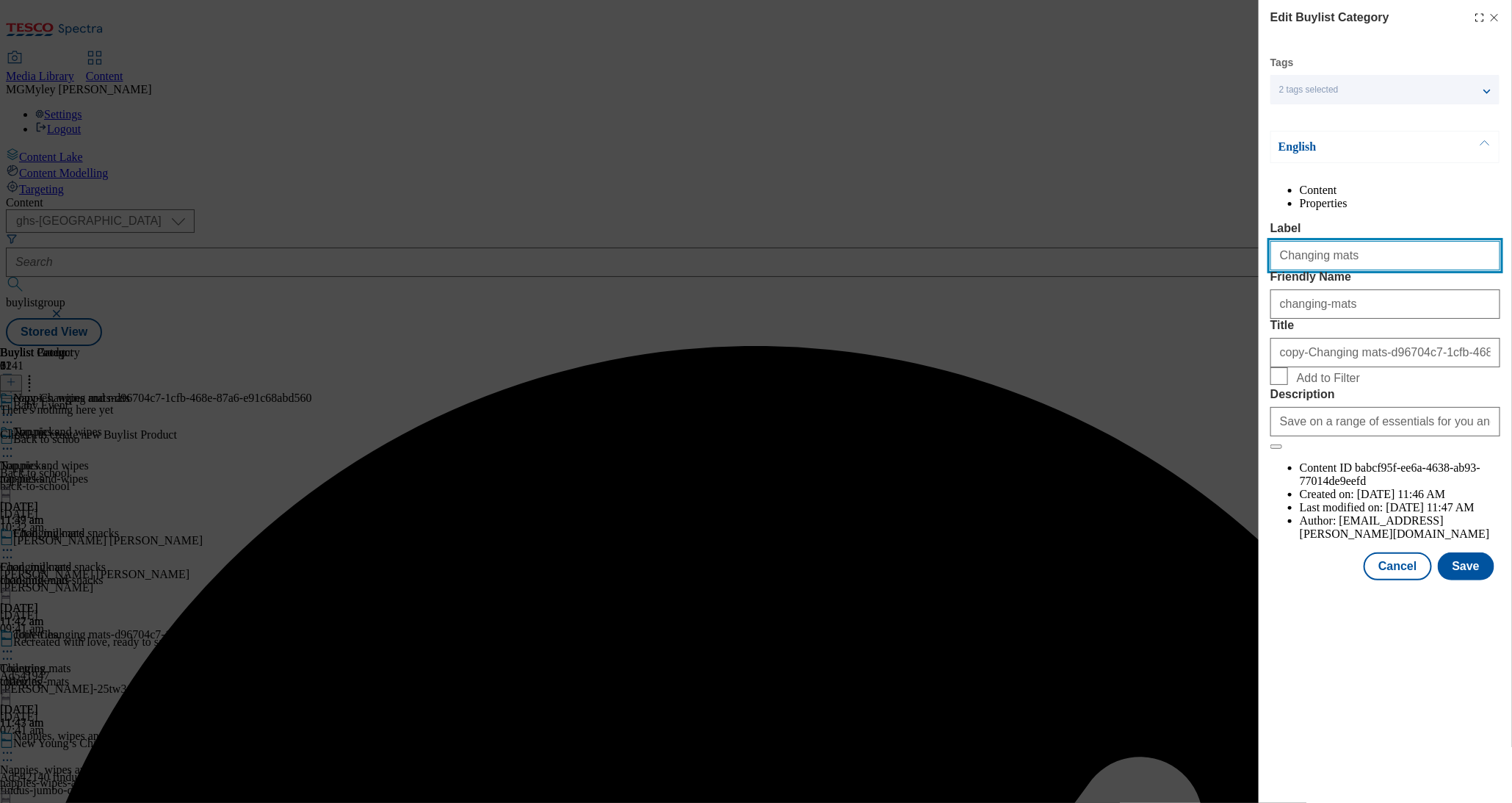
click at [1342, 271] on input "Changing mats" at bounding box center [1385, 256] width 230 height 30
paste input "Potty training"
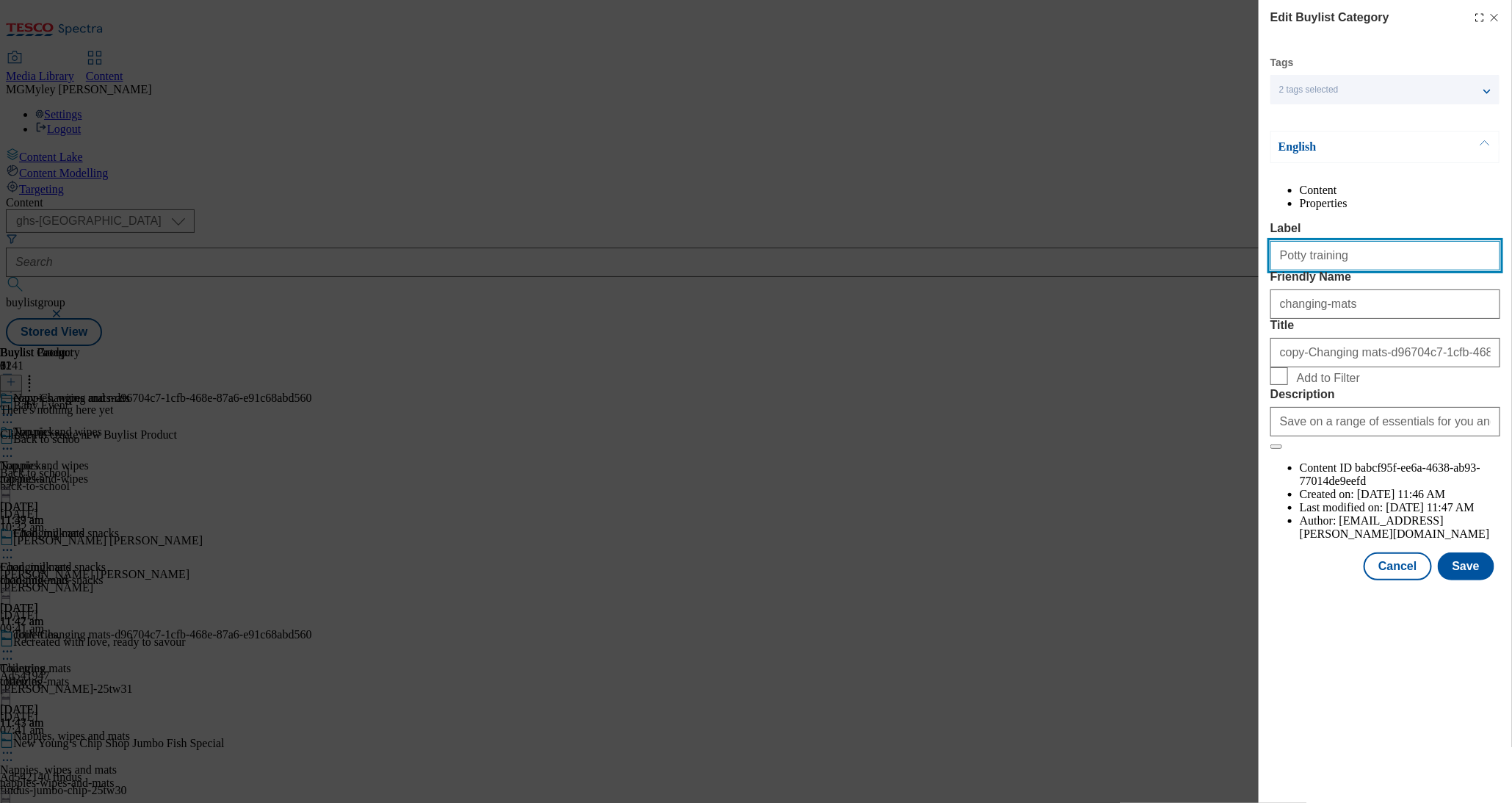
type input "Potty training"
click at [1349, 319] on div "changing-mats" at bounding box center [1385, 300] width 230 height 35
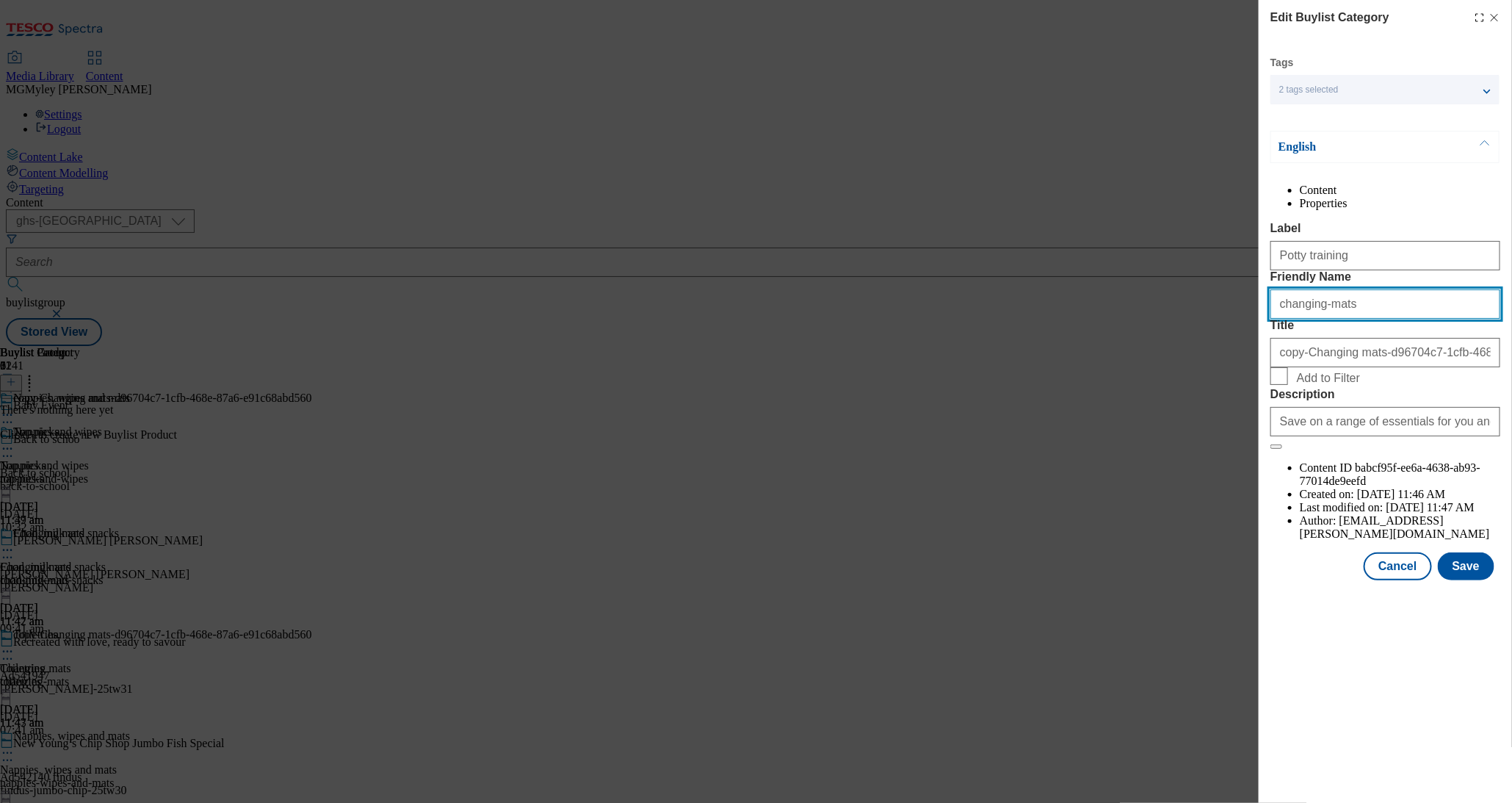
click at [1349, 319] on input "changing-mats" at bounding box center [1385, 304] width 230 height 30
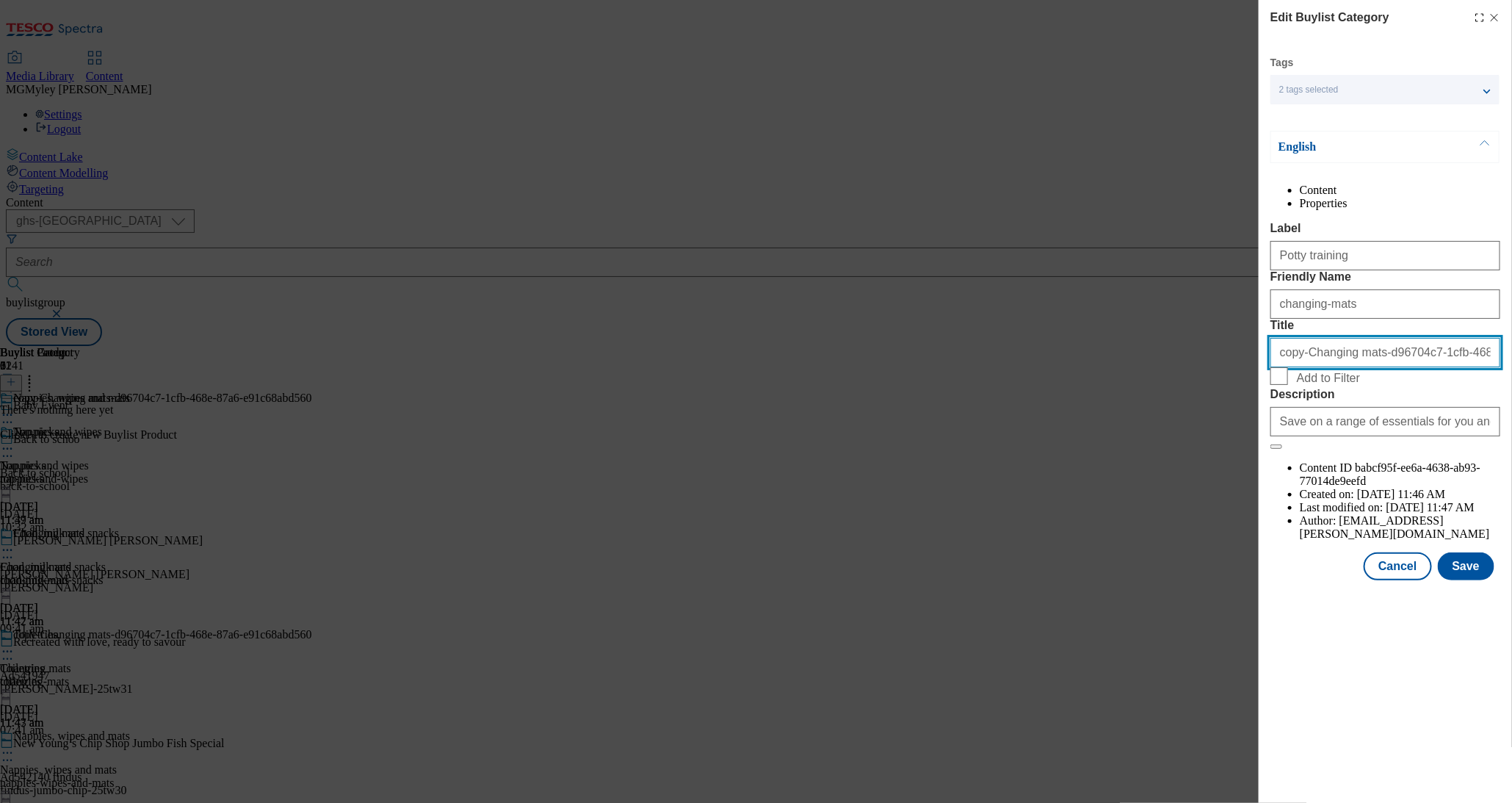
click at [1280, 367] on input "copy-Changing mats-d96704c7-1cfb-468e-87a6-e91c68abd560" at bounding box center [1385, 352] width 230 height 30
paste input "Potty training"
type input "Potty training"
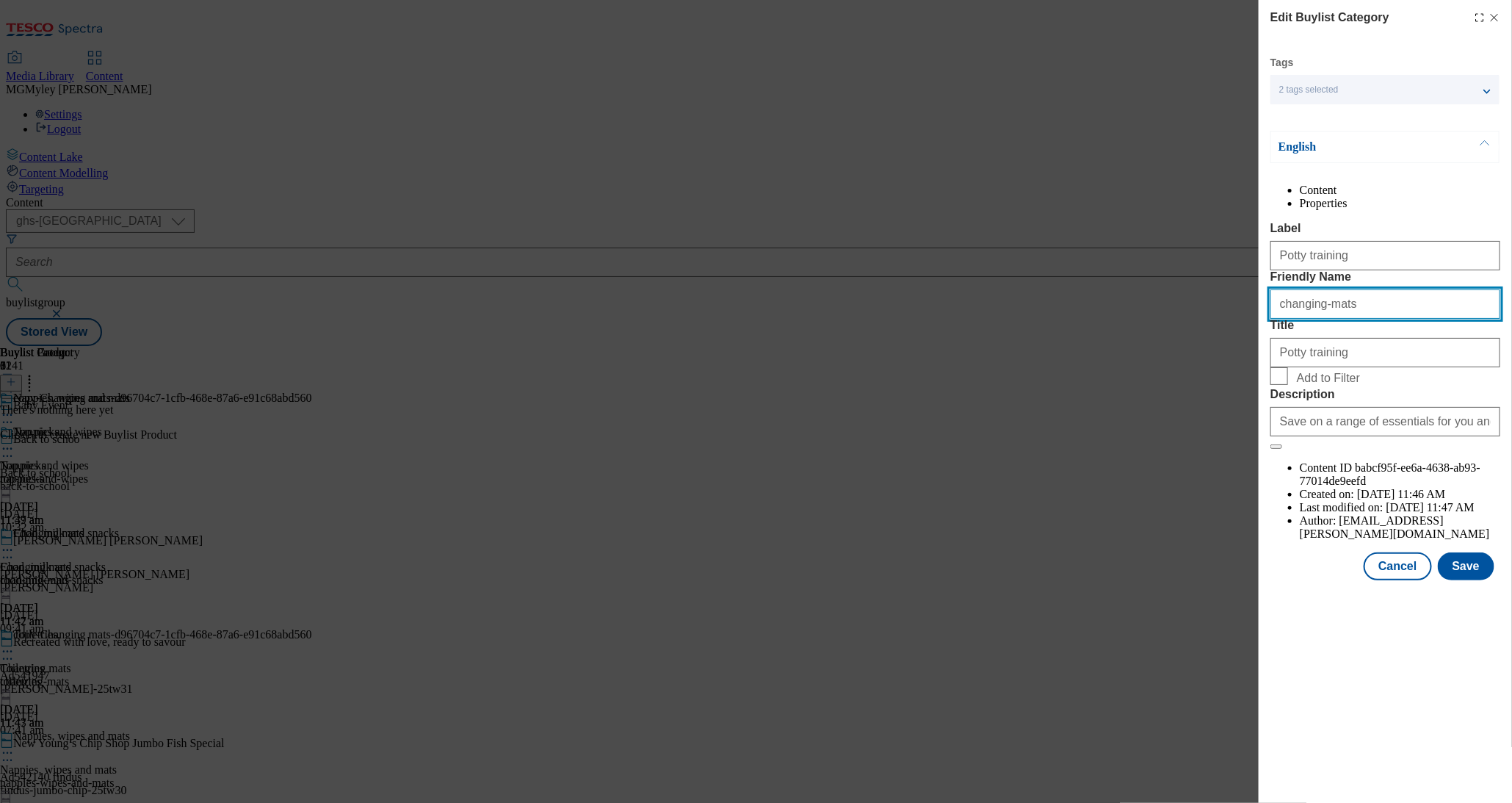
drag, startPoint x: 1356, startPoint y: 360, endPoint x: 1224, endPoint y: 354, distance: 132.1
click at [1224, 354] on div "Edit Buylist Category Tags 2 tags selected ghs-uk-non-wsh buylist category Engl…" at bounding box center [756, 402] width 1512 height 803
type input "p"
paste input "Potty training"
click at [1284, 319] on input "Potty training" at bounding box center [1385, 304] width 230 height 30
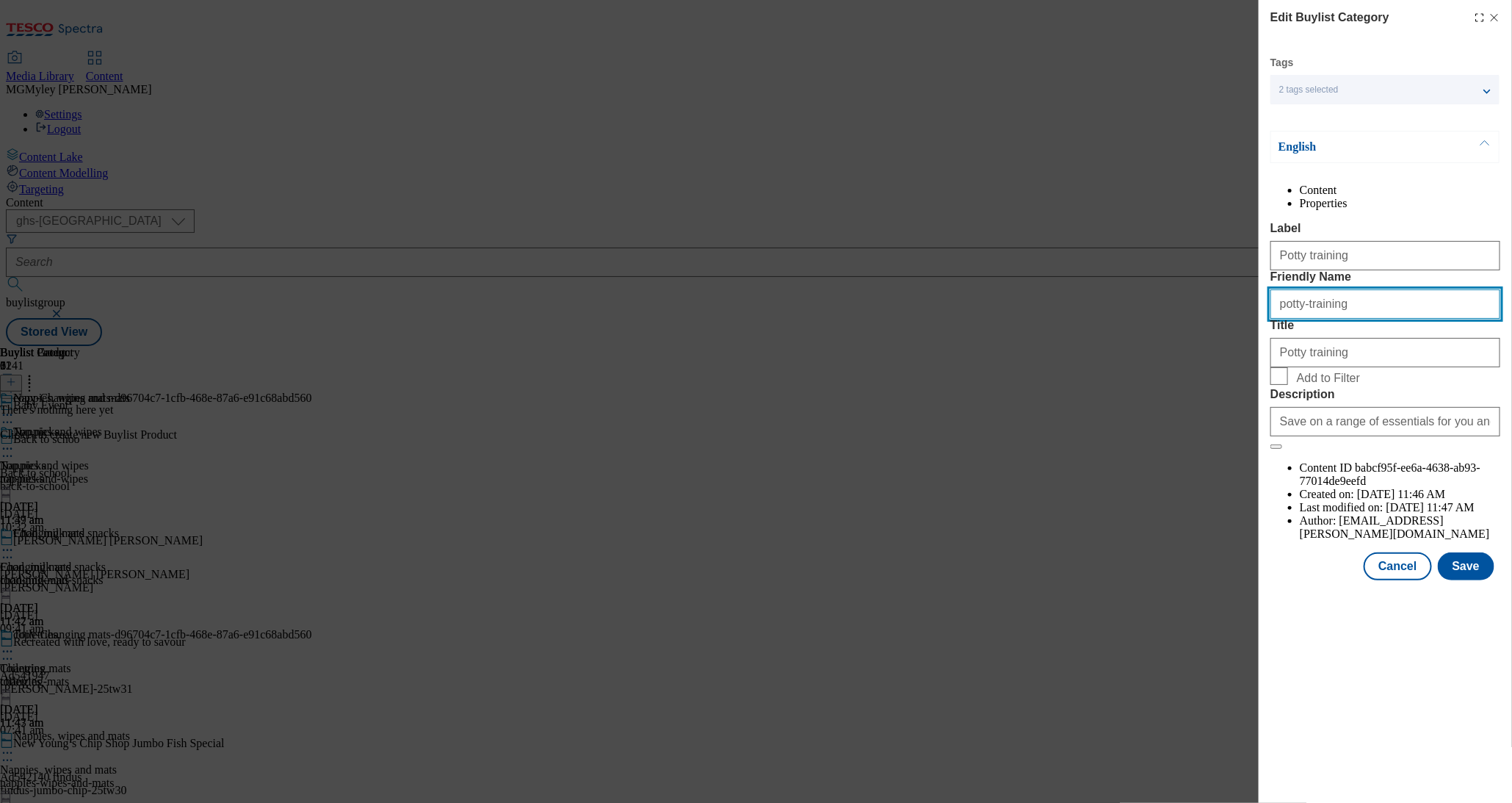
type input "potty-training"
click at [1311, 385] on span "Add to Filter" at bounding box center [1329, 379] width 63 height 13
click at [1288, 385] on input "Add to Filter" at bounding box center [1279, 376] width 17 height 17
checkbox input "true"
click at [1458, 581] on button "Save" at bounding box center [1466, 566] width 56 height 28
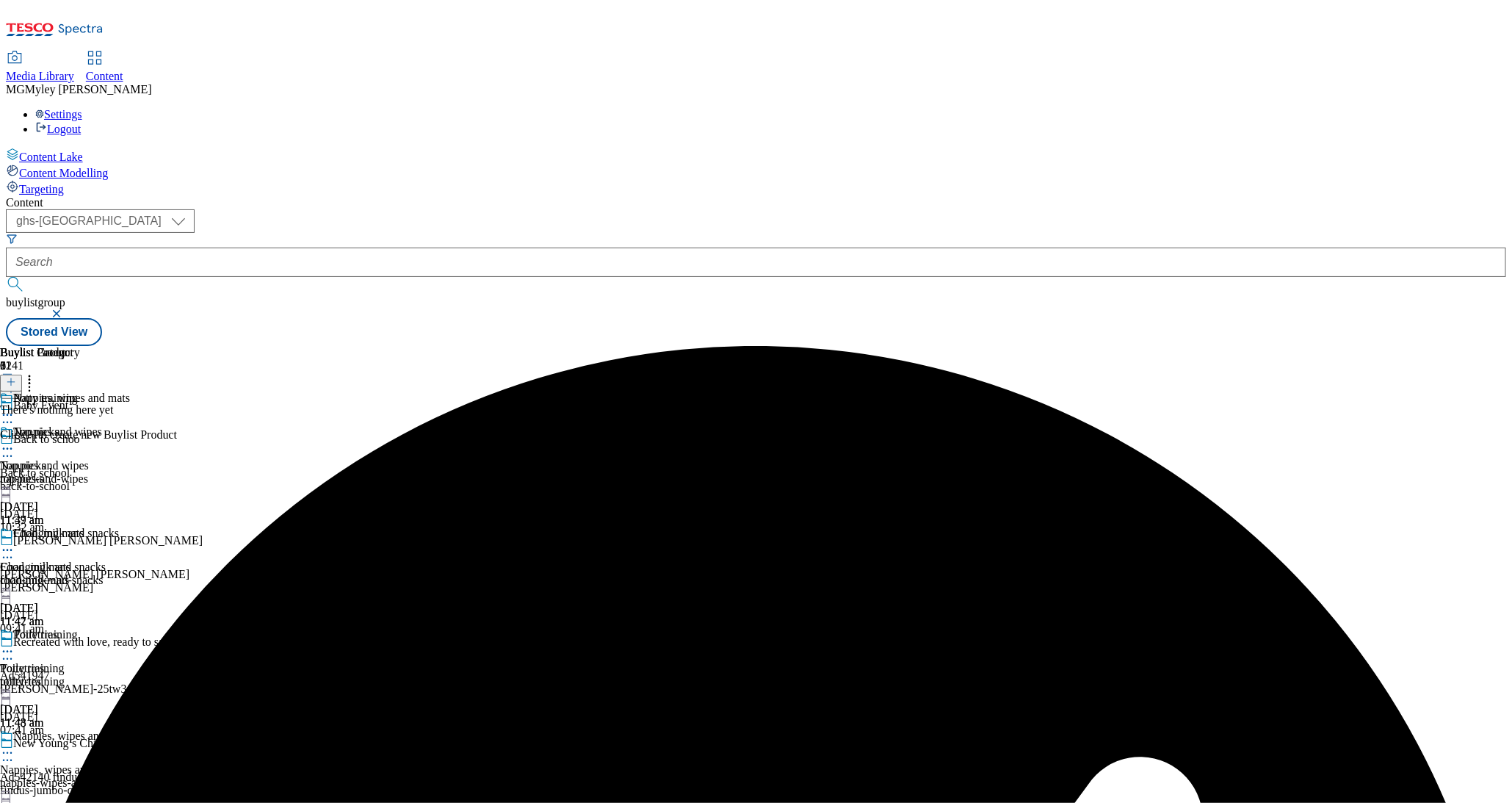
click at [22, 375] on button at bounding box center [10, 383] width 22 height 17
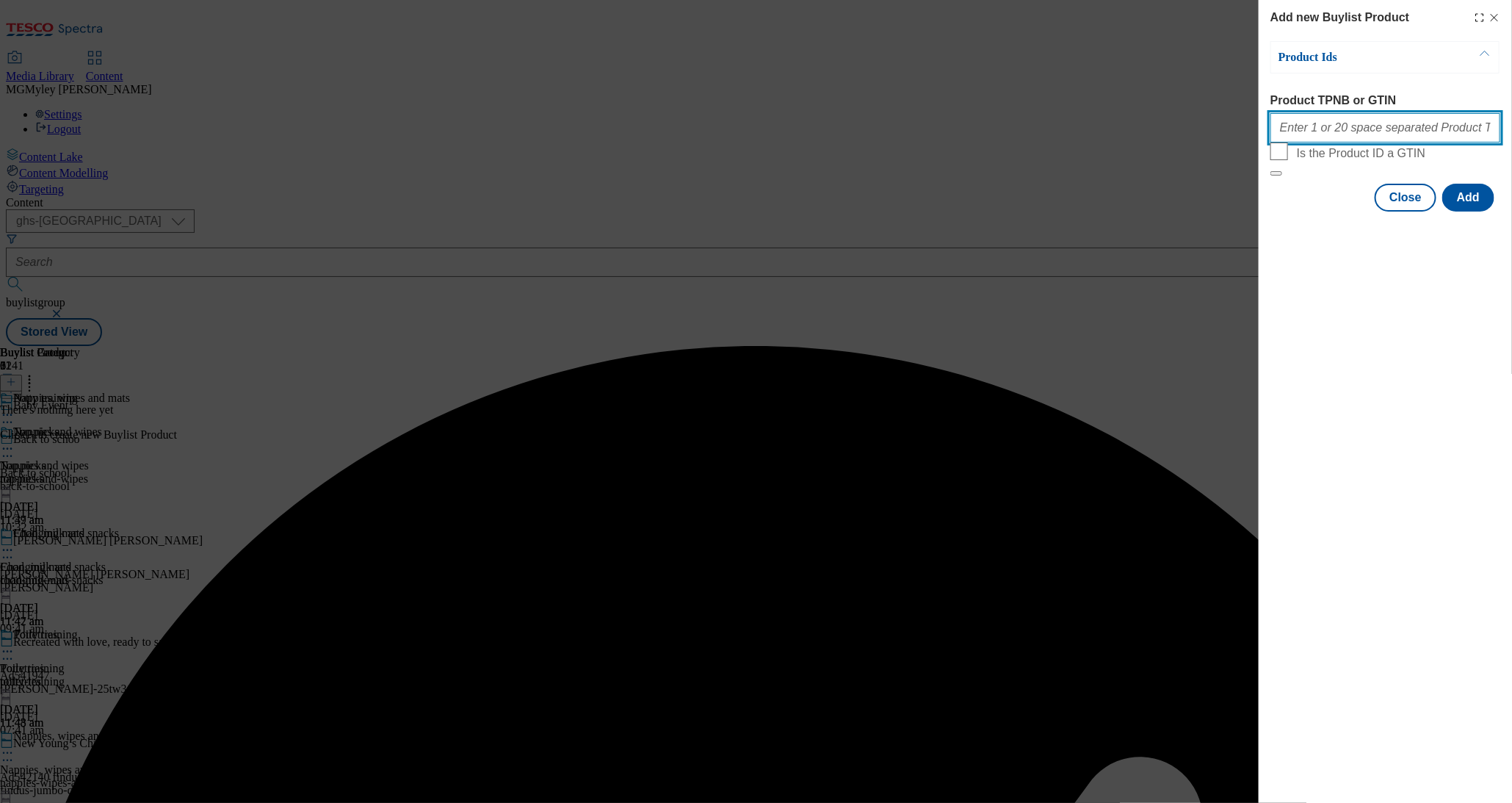
click at [1321, 139] on input "Product TPNB or GTIN" at bounding box center [1385, 128] width 230 height 30
paste input "105300147 105300149 105300154 105300158"
type input "105300147 105300149 105300154 105300158"
click at [1480, 212] on button "Add" at bounding box center [1468, 197] width 52 height 28
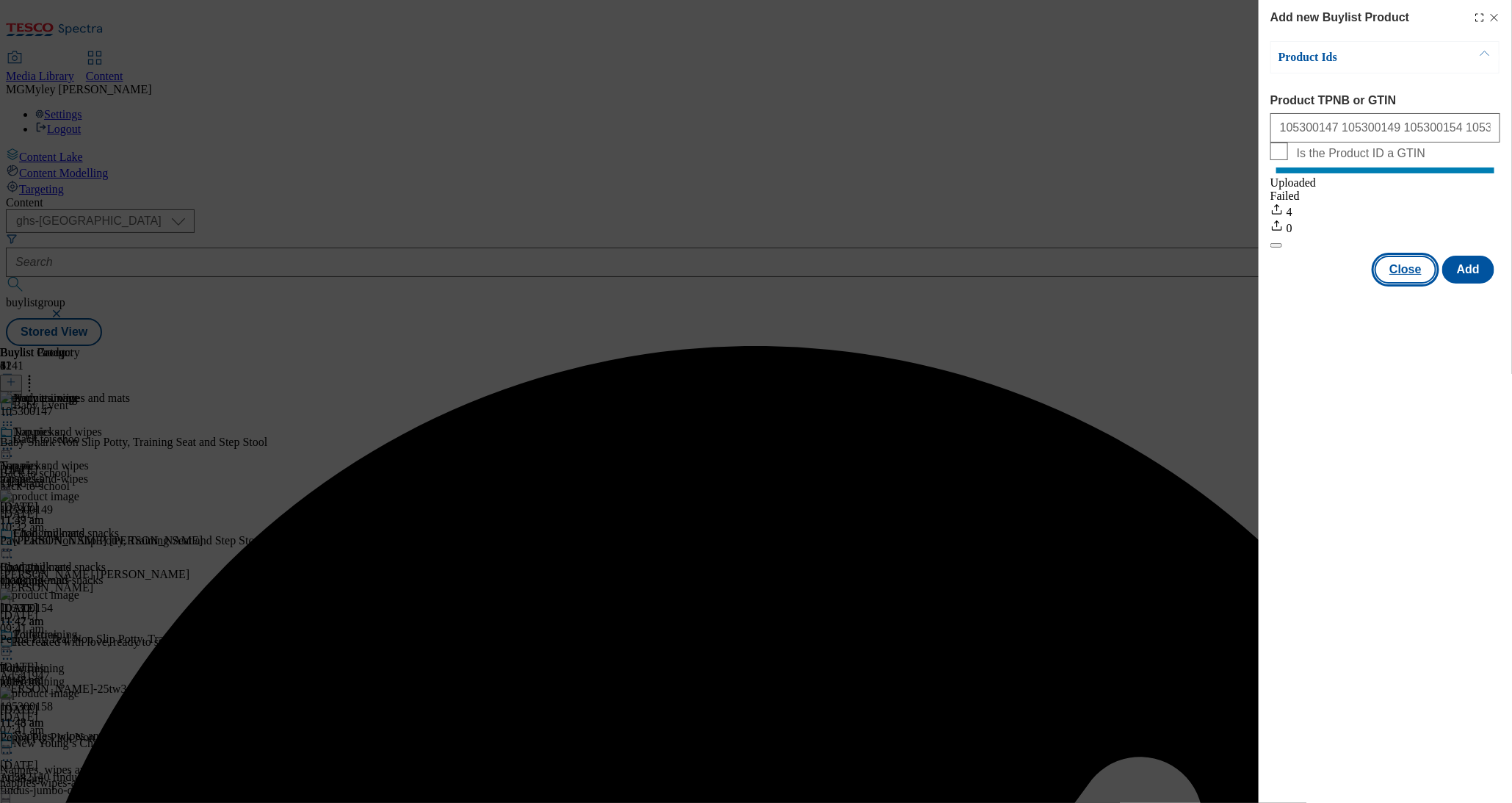
click at [1402, 281] on button "Close" at bounding box center [1405, 269] width 62 height 28
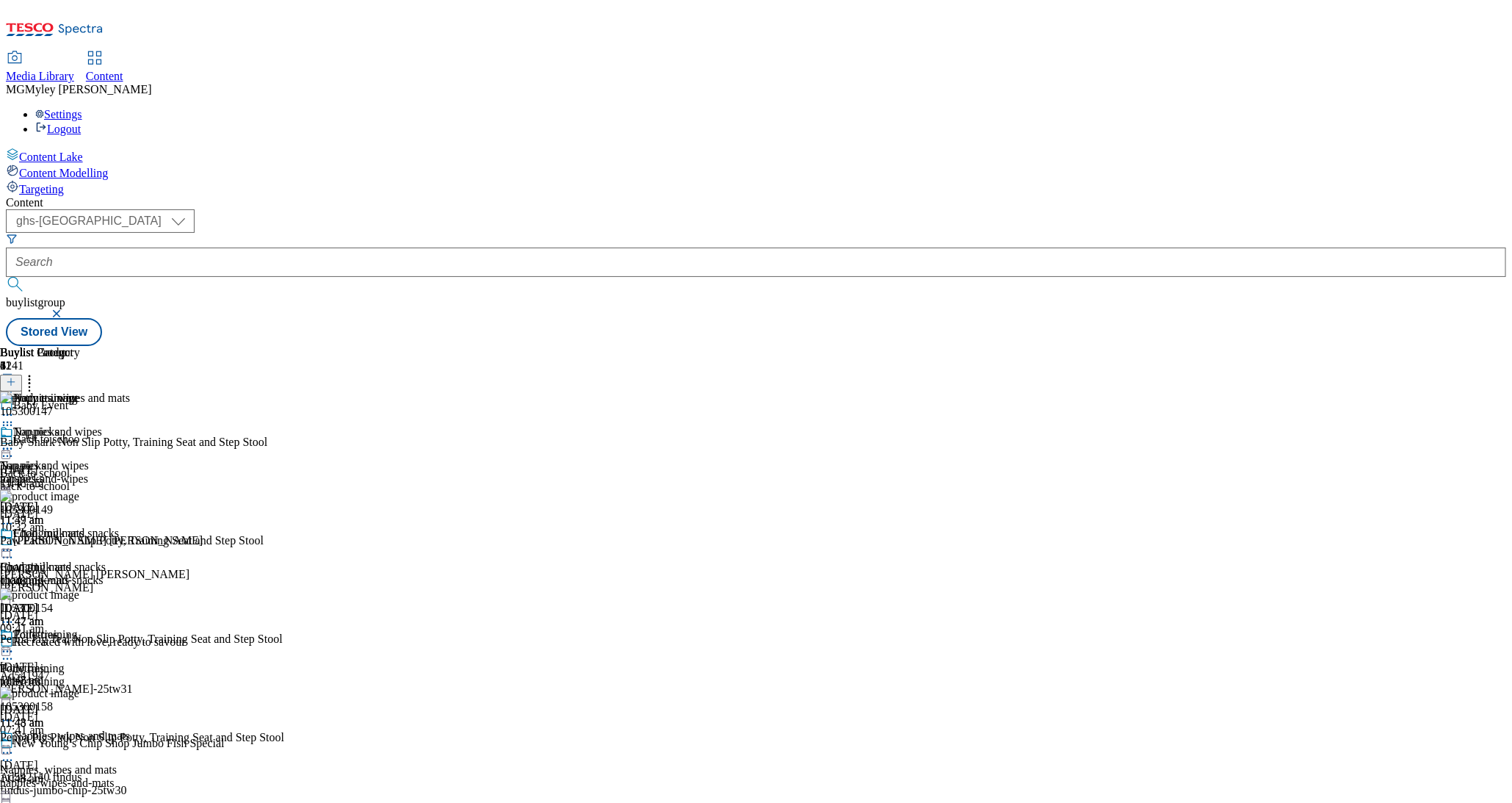
click at [102, 628] on div "Potty training Potty training potty-training 15 Sept 2025 11:48 am" at bounding box center [51, 679] width 102 height 101
click at [9, 651] on circle at bounding box center [8, 652] width 2 height 2
click at [69, 674] on button "Edit" at bounding box center [49, 683] width 39 height 17
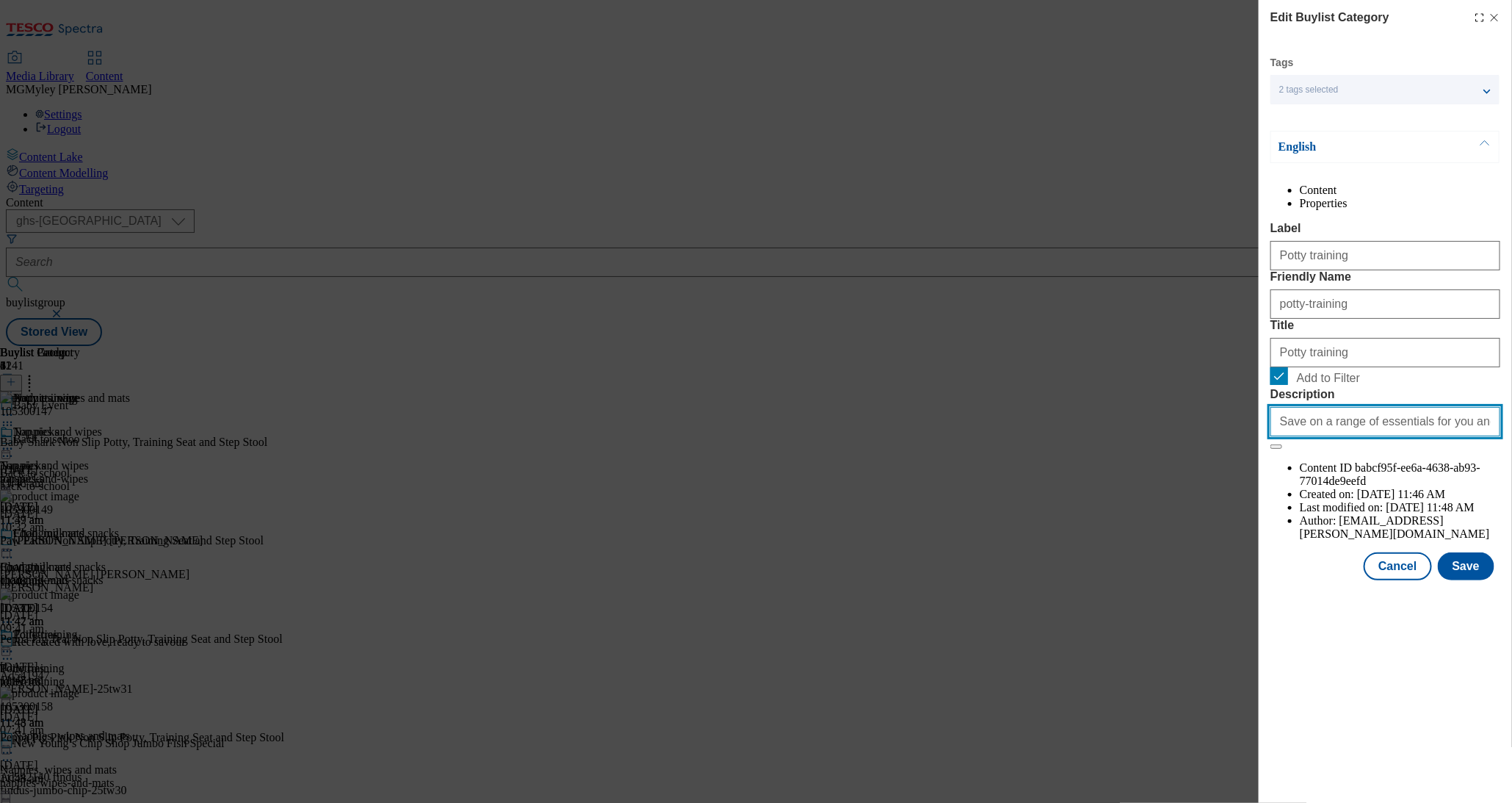
click at [1411, 437] on input "Save on a range of essentials for you and your little ones with the Baby & Todd…" at bounding box center [1385, 422] width 230 height 30
paste input "Modal"
drag, startPoint x: 1392, startPoint y: 551, endPoint x: 1236, endPoint y: 546, distance: 156.1
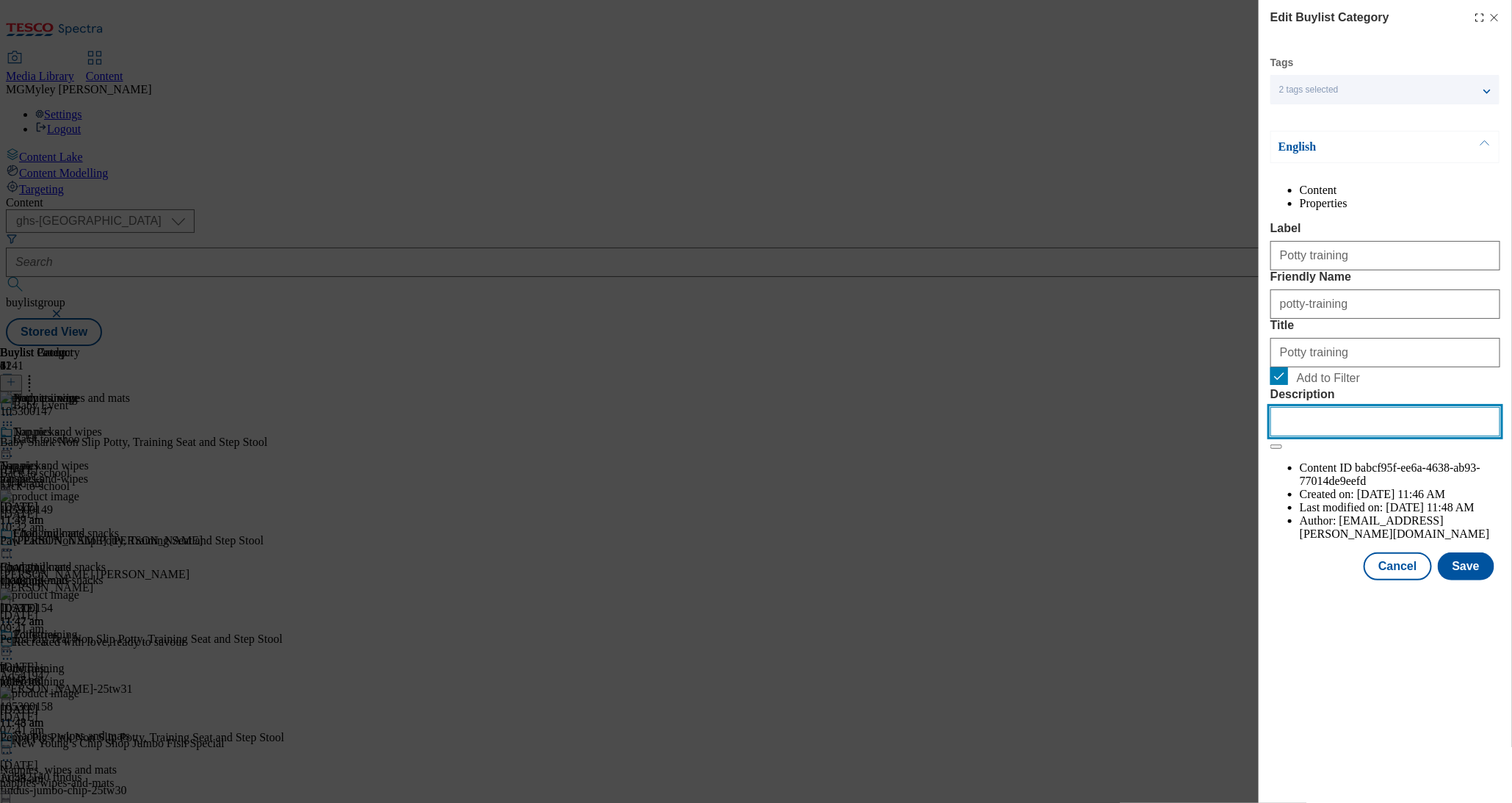
click at [1236, 546] on div "Edit Buylist Category Tags 2 tags selected ghs-uk-non-wsh buylist category Engl…" at bounding box center [756, 402] width 1512 height 803
paste input "Explore little helps for your little one with the Tesco Baby & Toddler Event an…"
type input "Explore little helps for your little one with the Tesco Baby & Toddler Event an…"
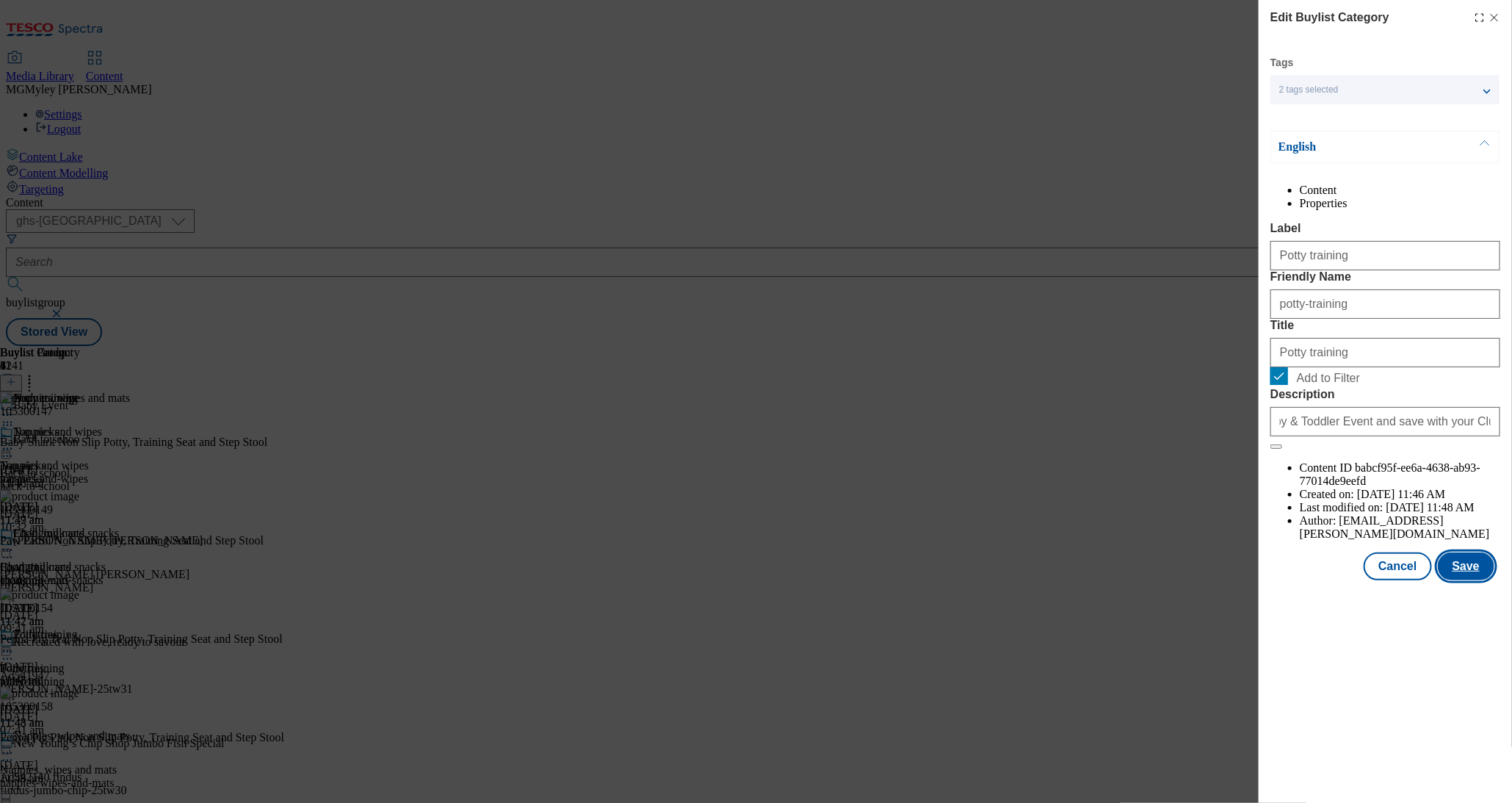
click at [1480, 581] on button "Save" at bounding box center [1466, 566] width 56 height 28
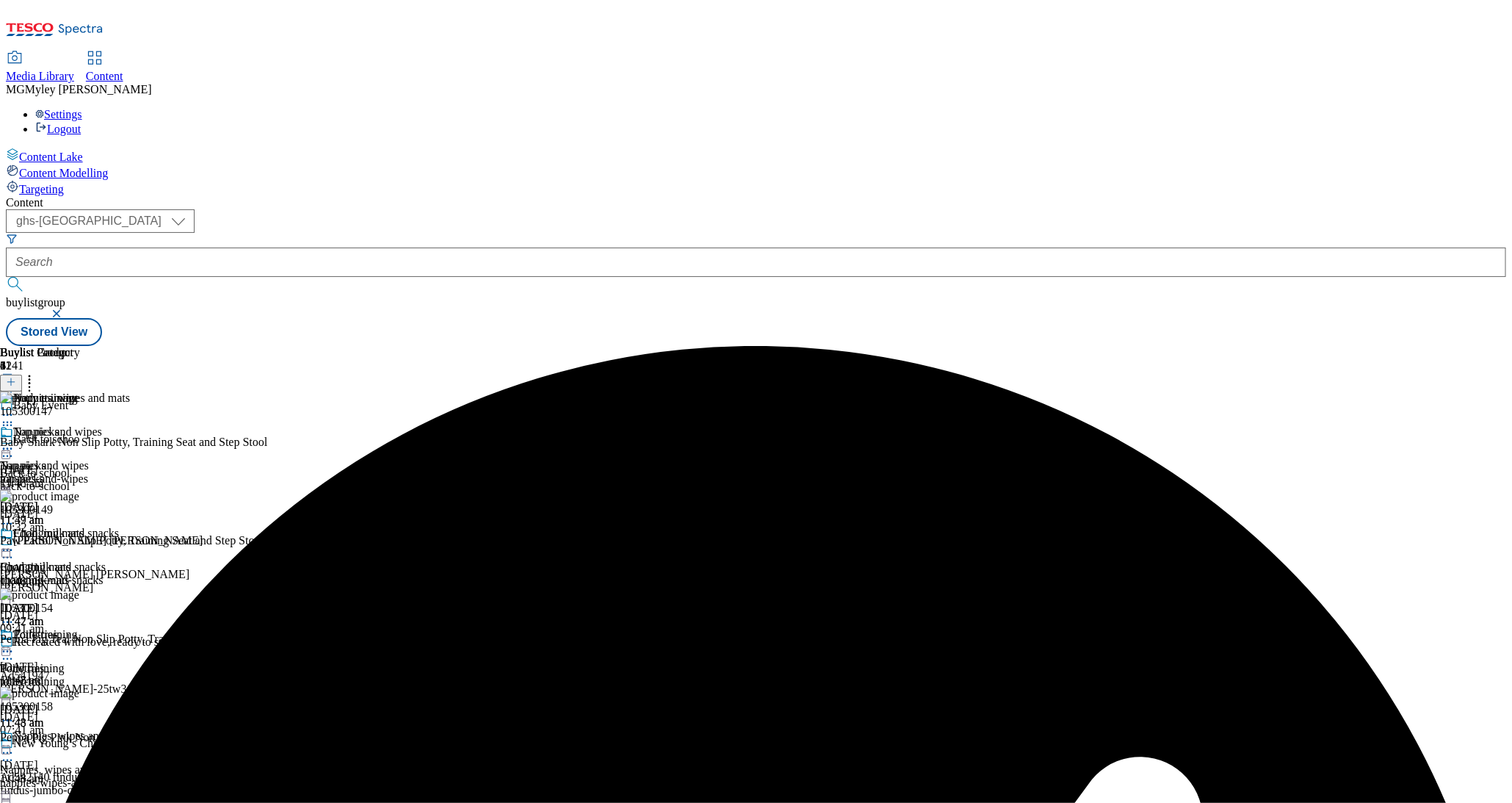
scroll to position [285, 0]
click at [102, 574] on div "changing-mats" at bounding box center [51, 581] width 102 height 13
click at [14, 543] on icon at bounding box center [7, 549] width 14 height 14
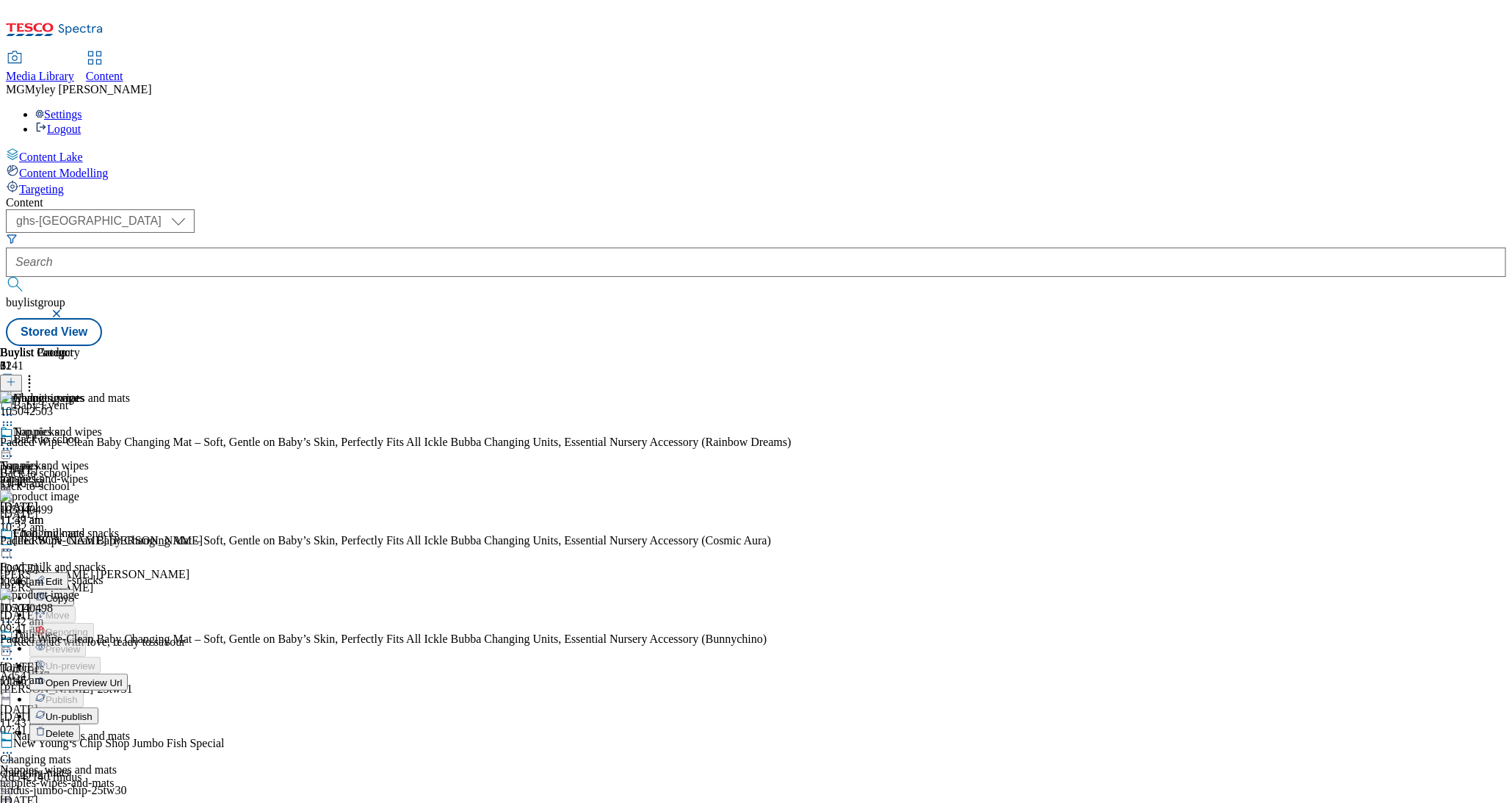
click at [69, 572] on button "Edit" at bounding box center [49, 581] width 39 height 17
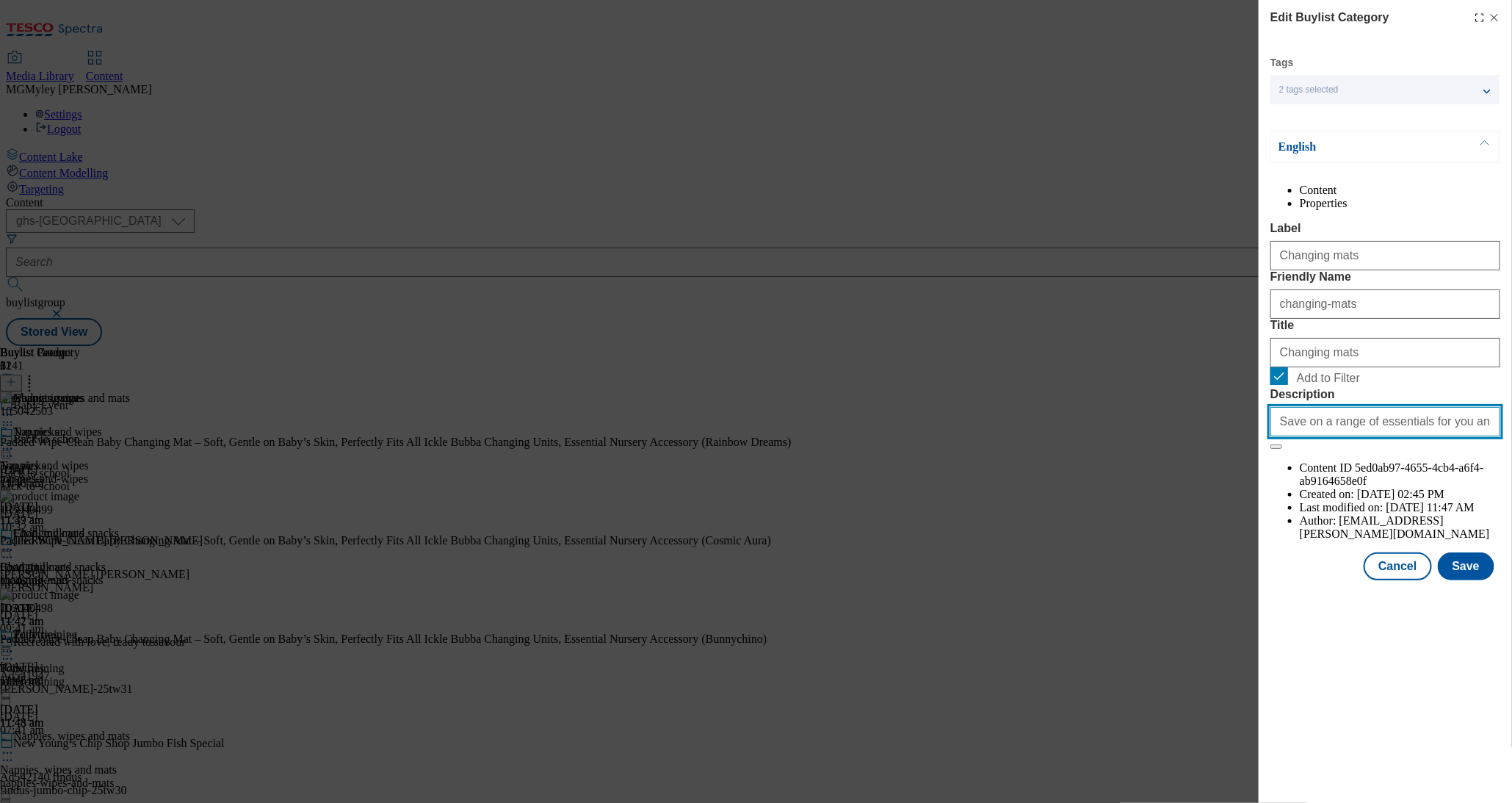
click at [1377, 437] on input "Save on a range of essentials for you and your little ones with the Baby & Todd…" at bounding box center [1385, 422] width 230 height 30
paste input "Explore little helps for your little one with the Tesco Baby & Toddler Event an…"
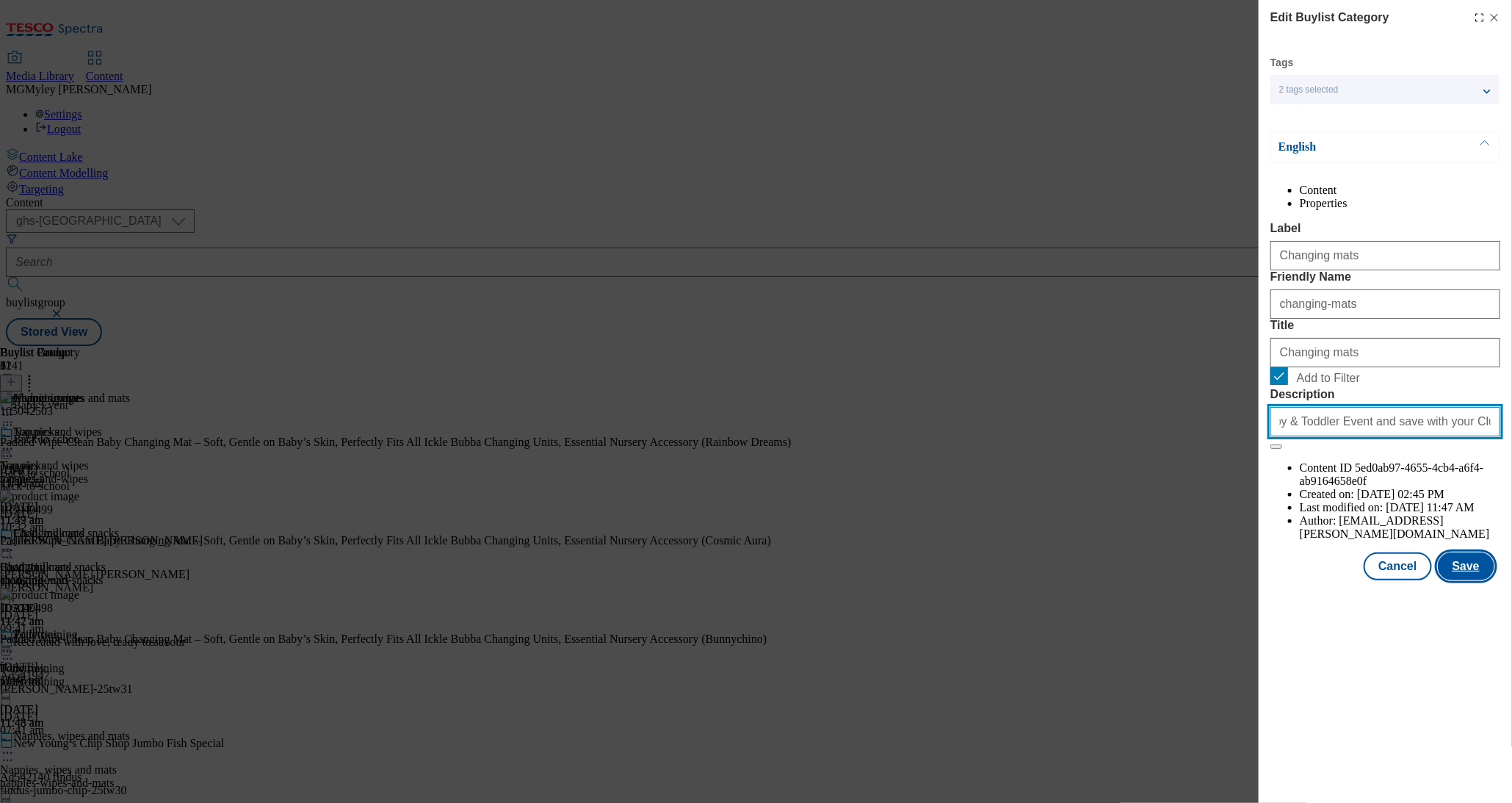
type input "Explore little helps for your little one with the Tesco Baby & Toddler Event an…"
click at [1469, 581] on button "Save" at bounding box center [1466, 566] width 56 height 28
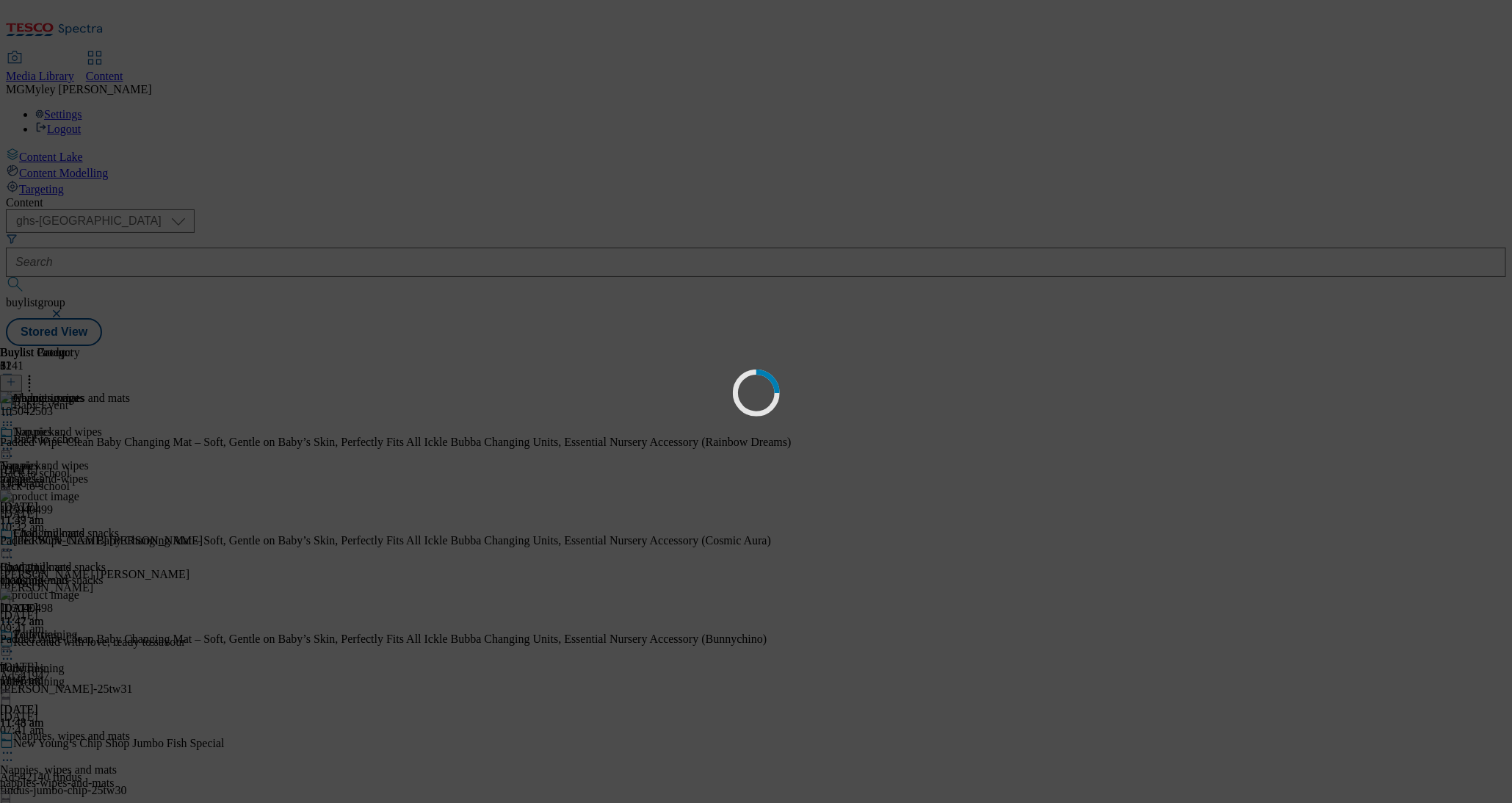
scroll to position [0, 0]
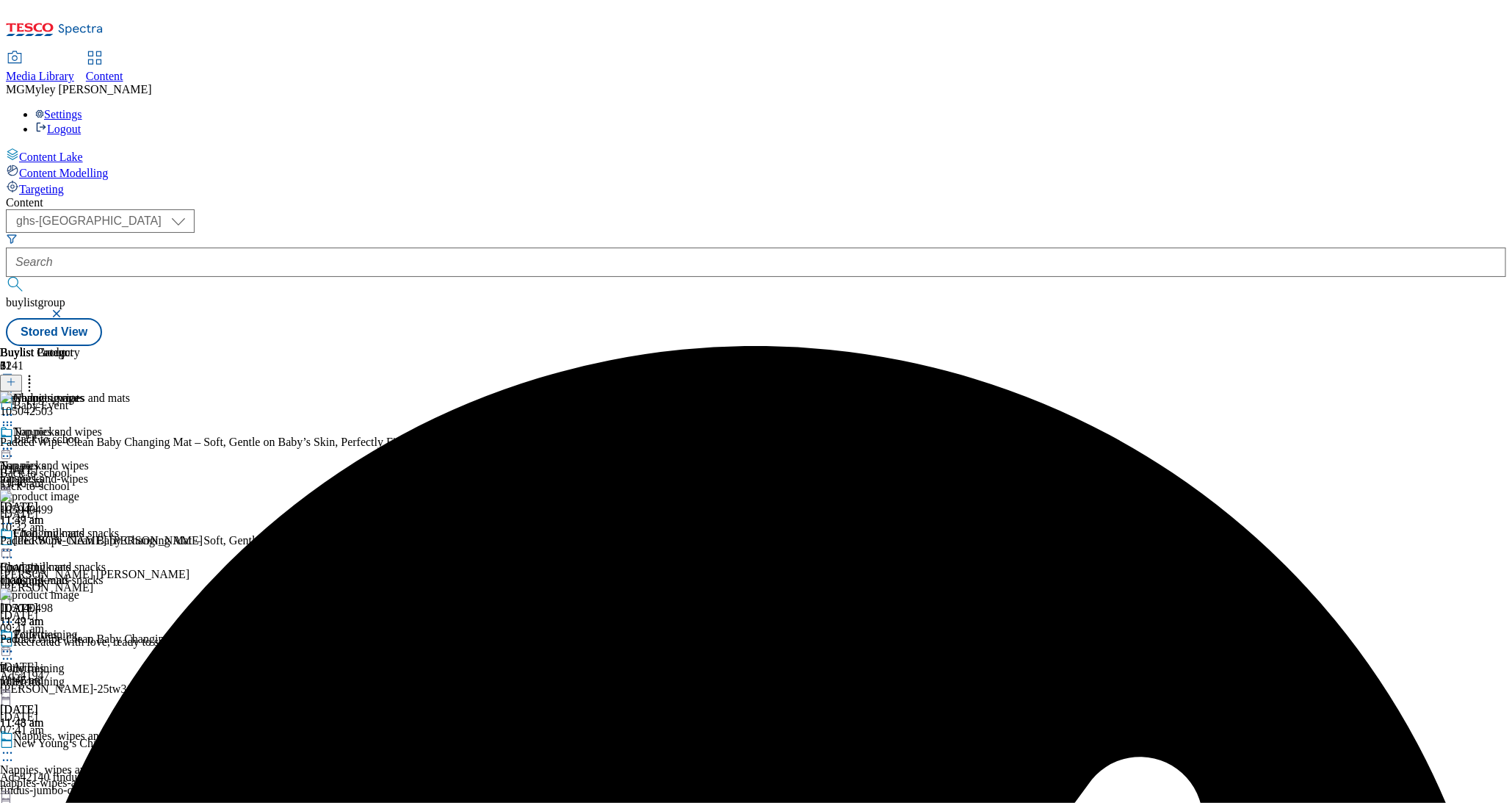
click at [102, 472] on div "nappies-and-wipes" at bounding box center [51, 479] width 102 height 13
click at [14, 442] on icon at bounding box center [7, 448] width 14 height 14
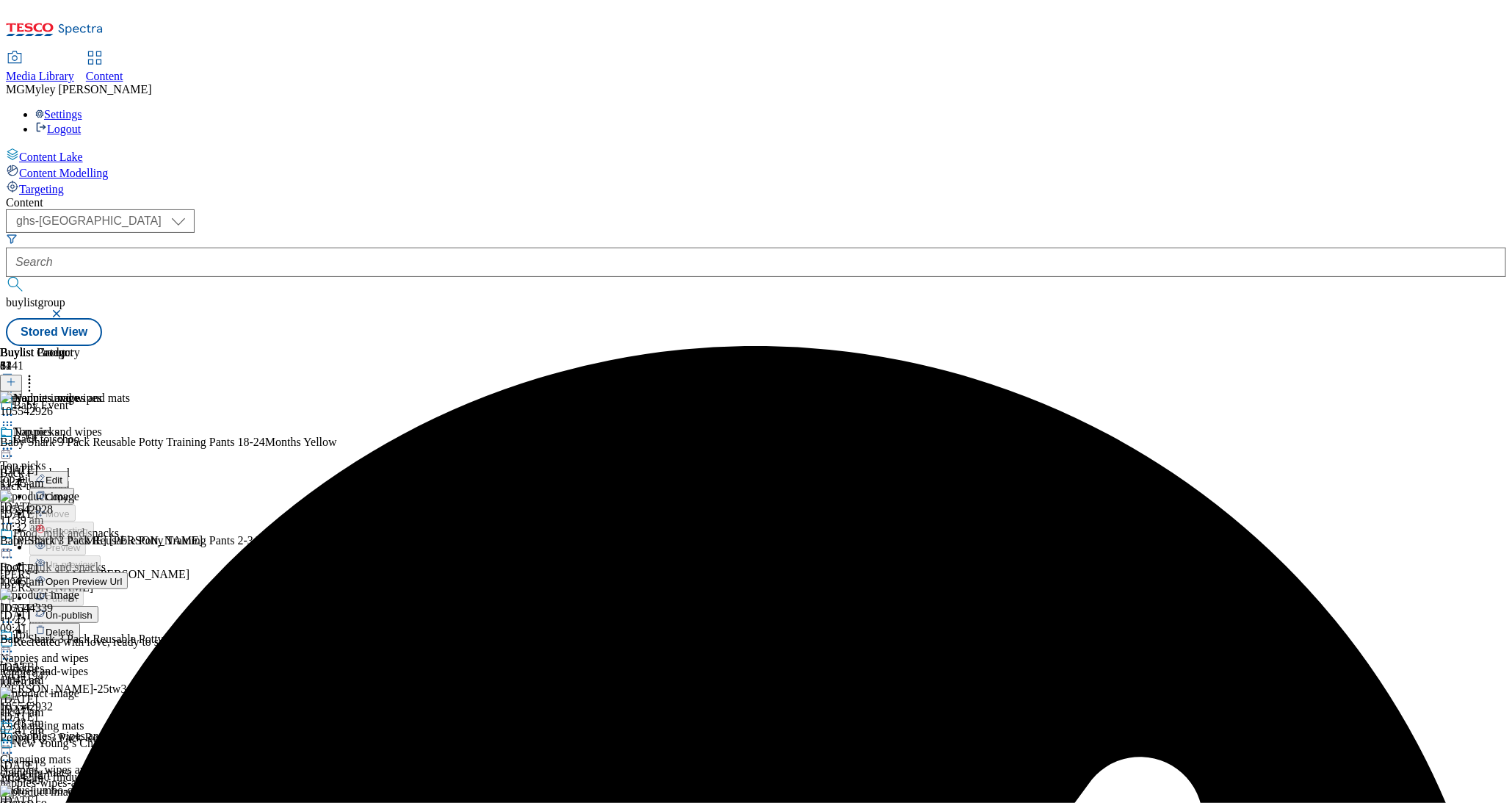
click at [62, 475] on span "Edit" at bounding box center [54, 481] width 17 height 11
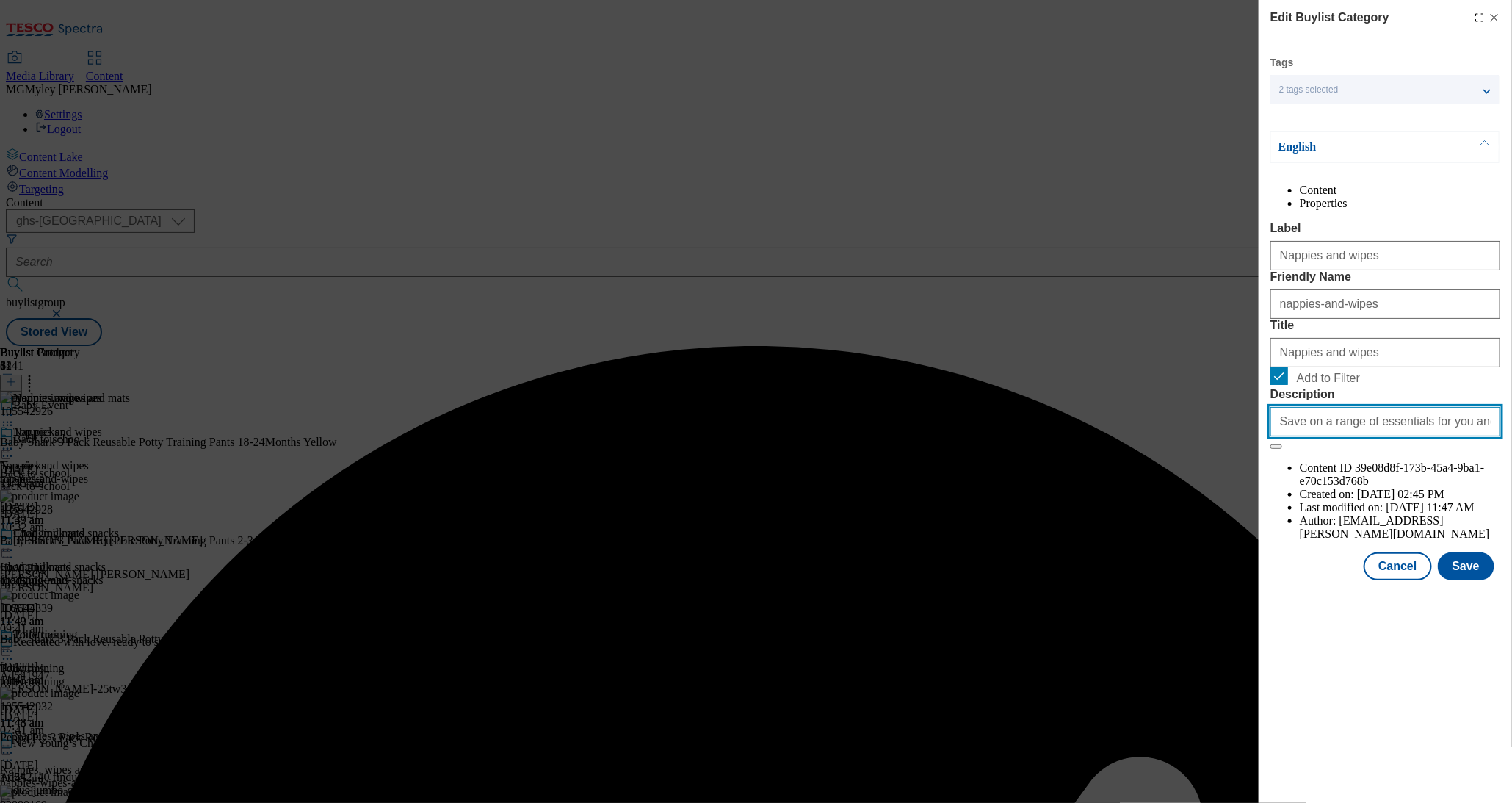
click at [1361, 437] on input "Save on a range of essentials for you and your little ones with the Baby & Todd…" at bounding box center [1385, 422] width 230 height 30
paste input "Explore little helps for your little one with the Tesco Baby & Toddler Event an…"
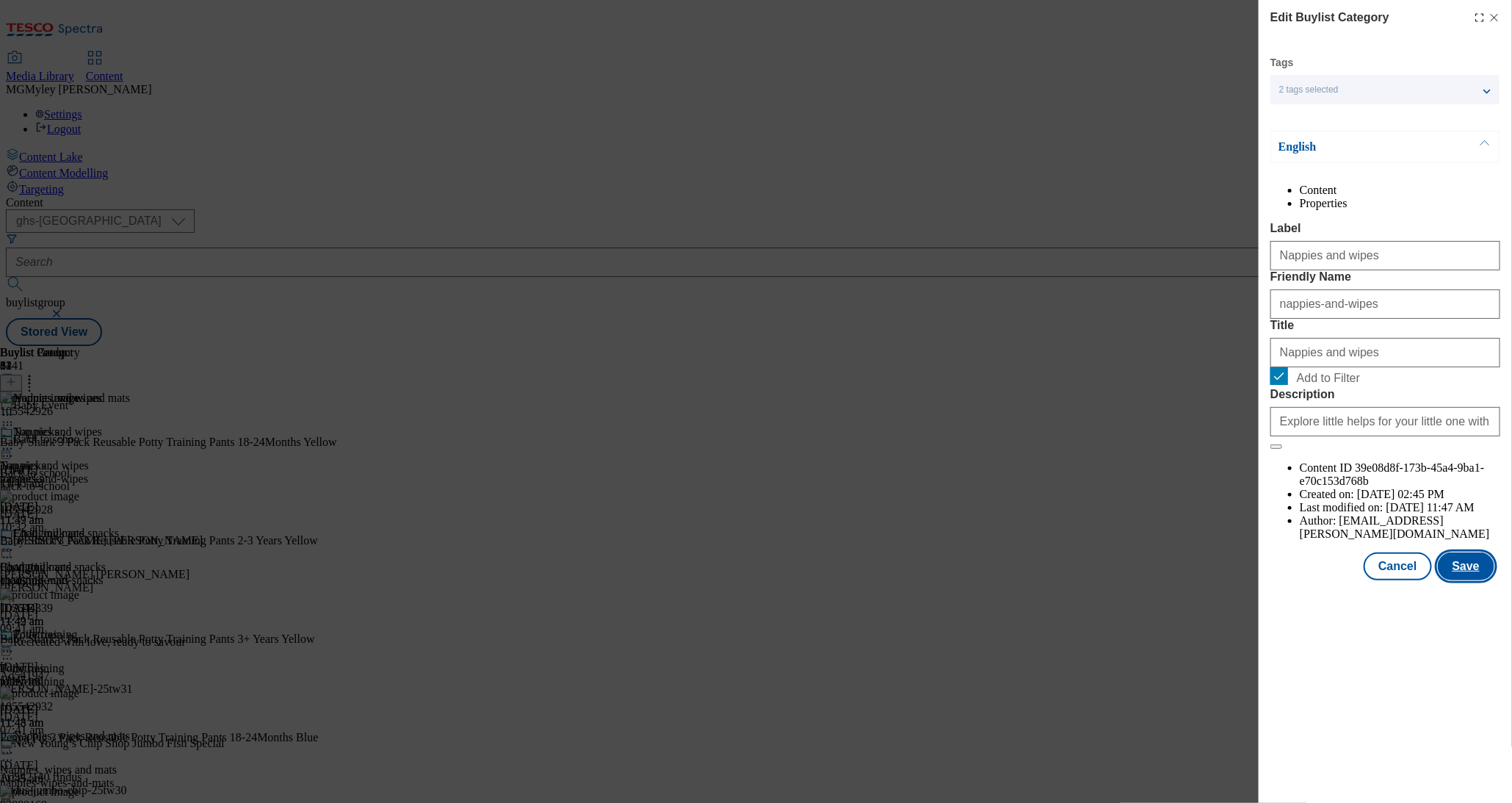
click at [1474, 581] on button "Save" at bounding box center [1466, 566] width 56 height 28
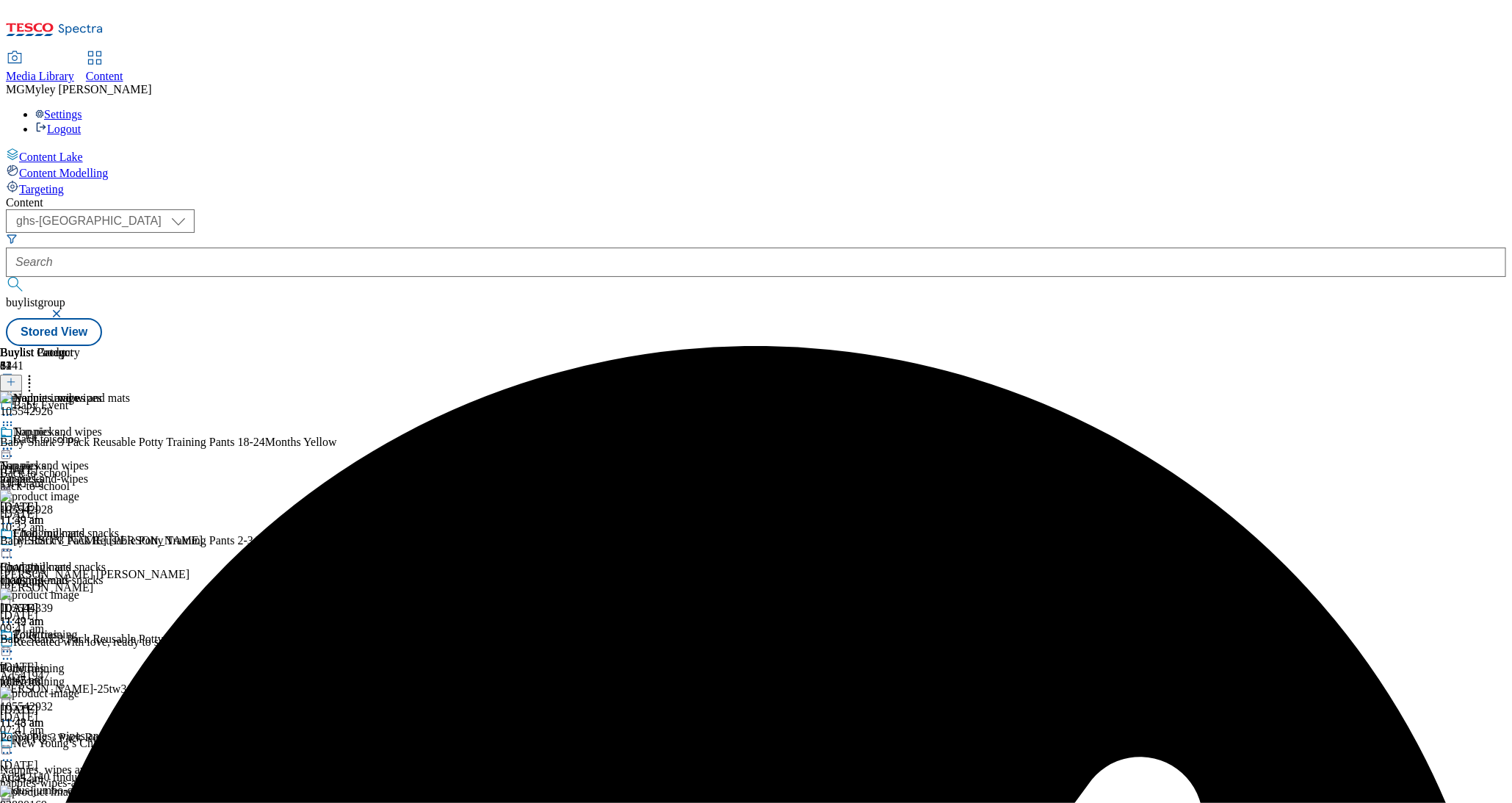
scroll to position [207, 0]
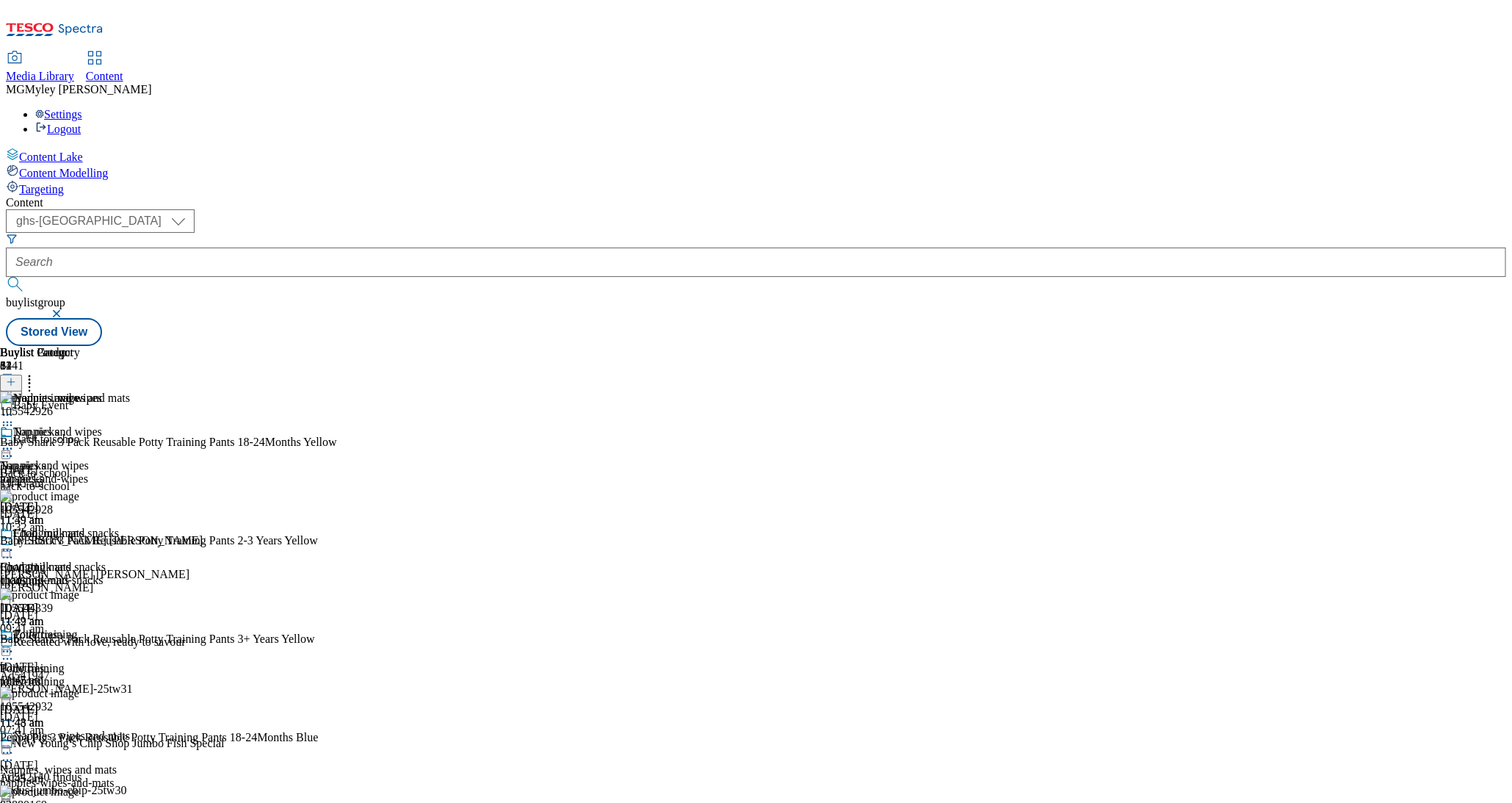
click at [14, 746] on icon at bounding box center [7, 752] width 14 height 14
click at [69, 775] on button "Edit" at bounding box center [49, 784] width 39 height 17
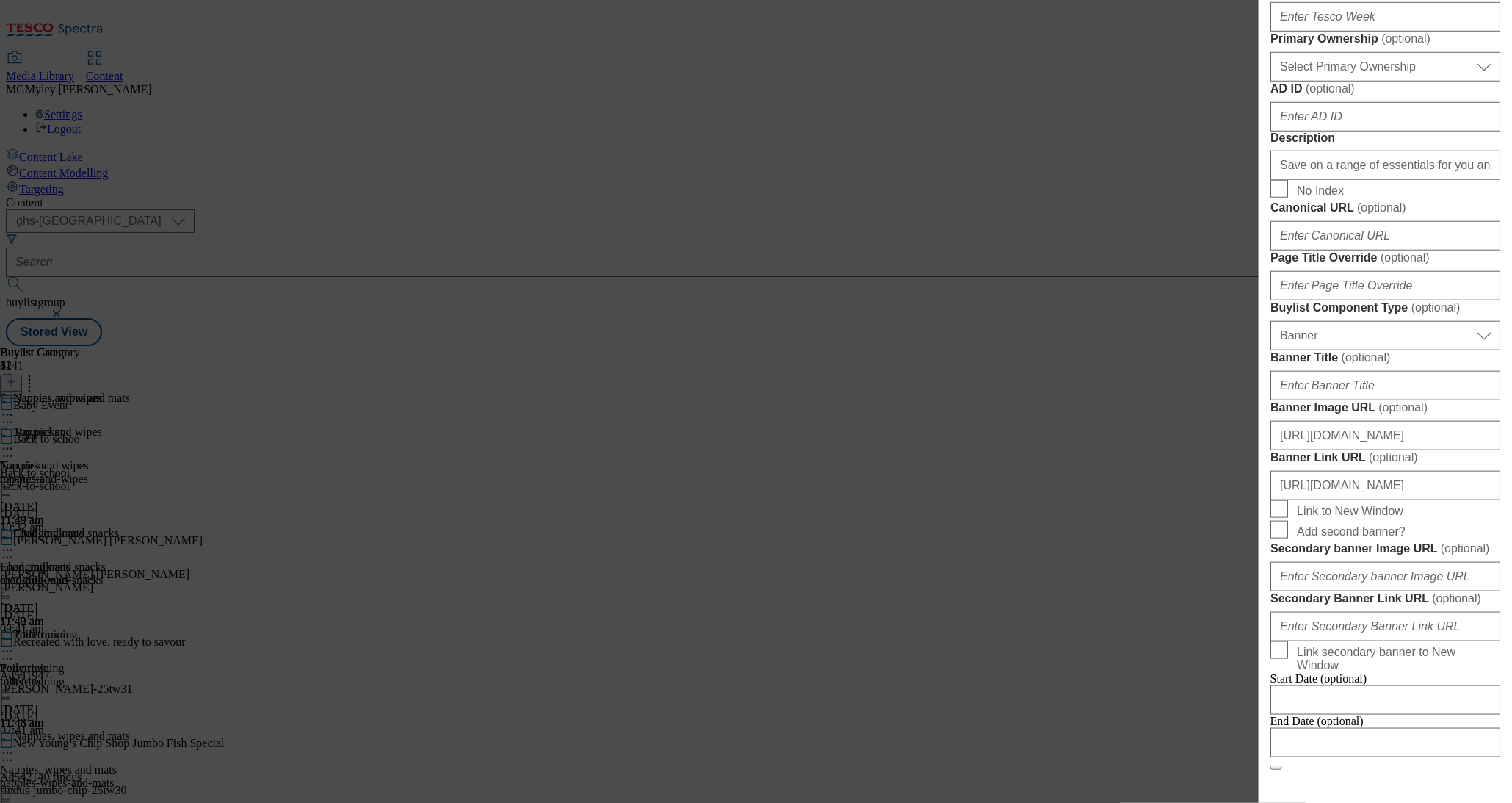
scroll to position [670, 0]
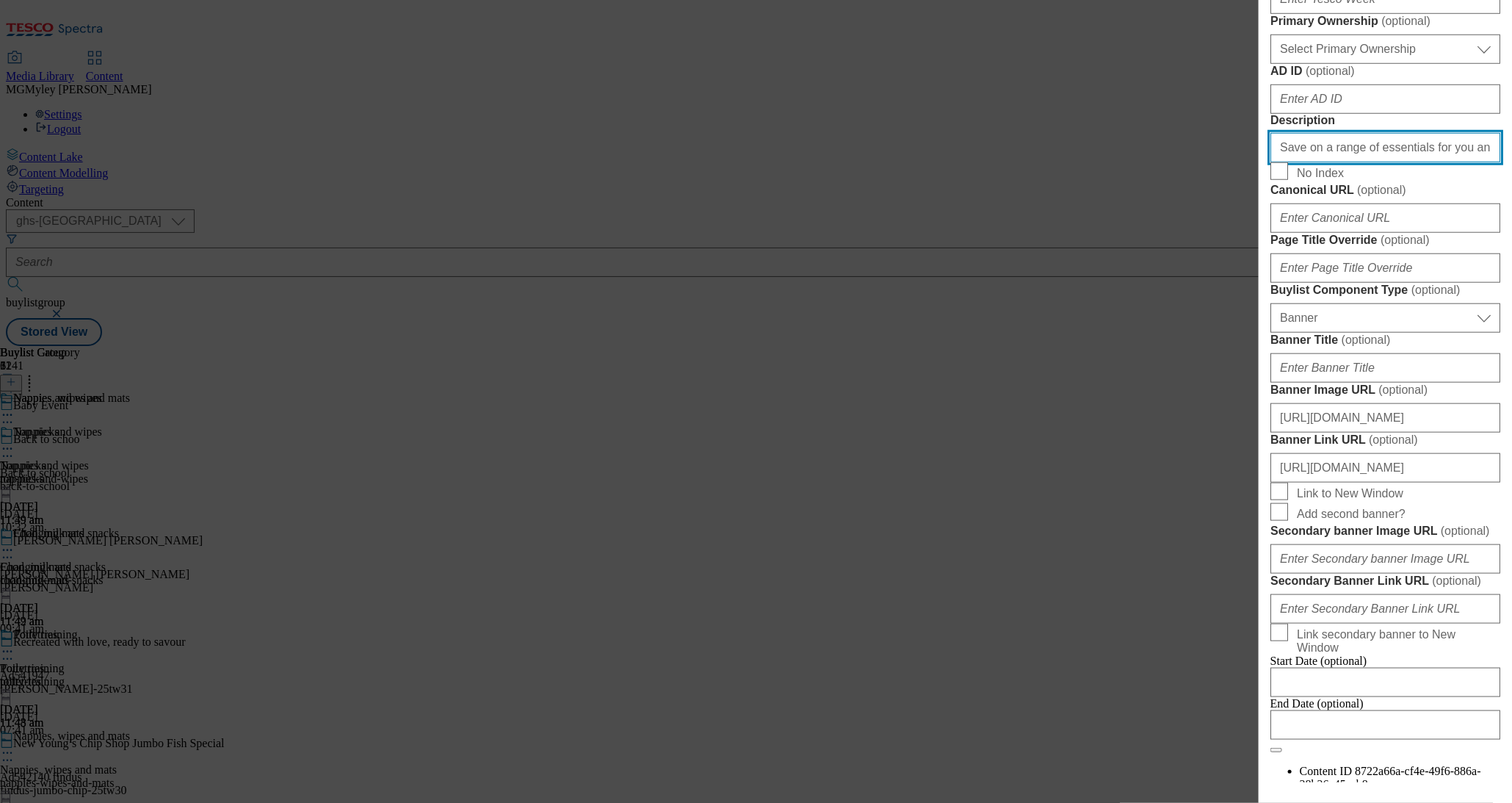
click at [1422, 162] on input "Save on a range of essentials for you and your little ones with the Baby & Todd…" at bounding box center [1385, 147] width 230 height 30
paste input "Explore little helps for your little one with the Tesco Baby & Toddler Event an…"
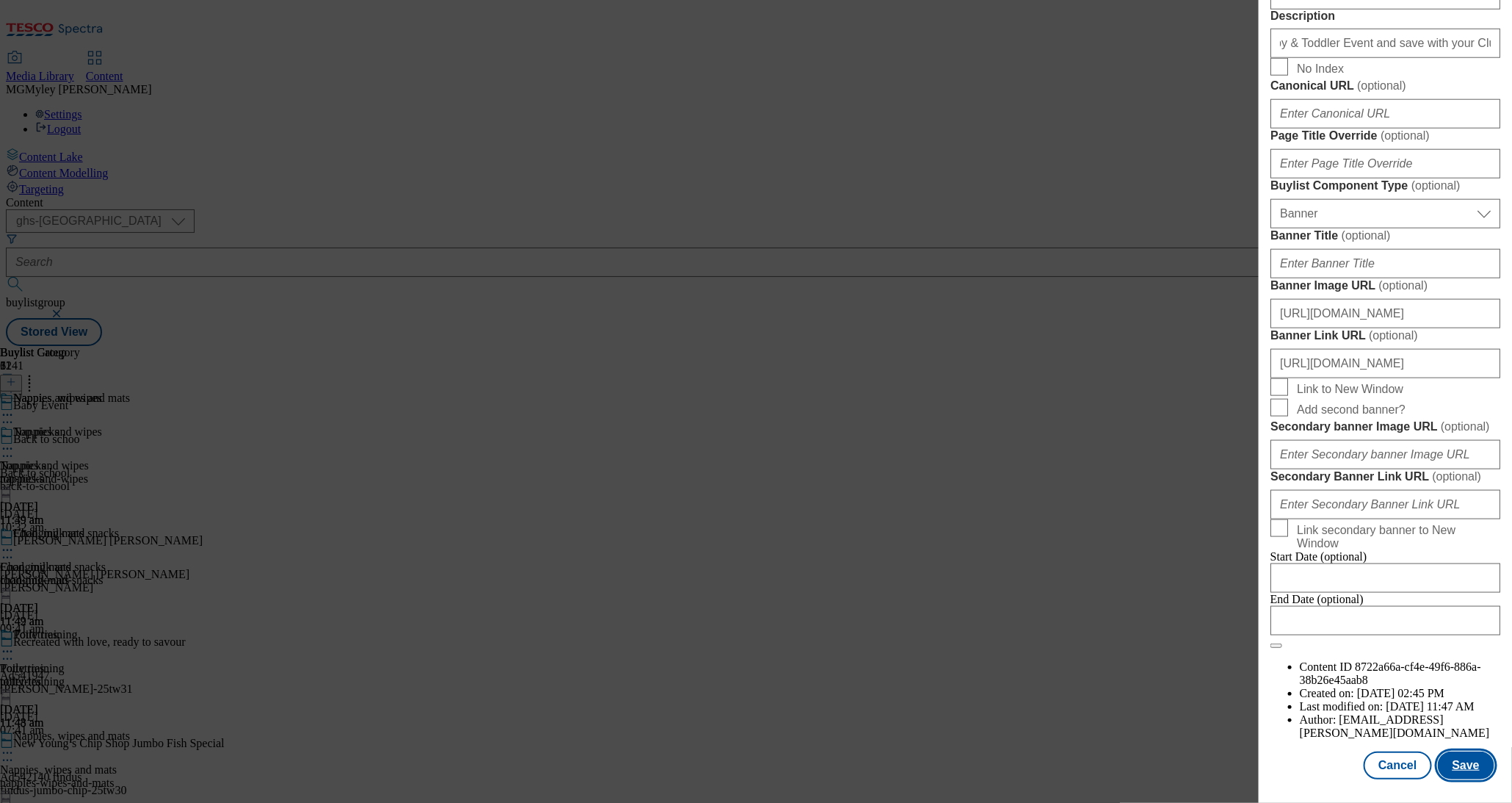
scroll to position [0, 0]
click at [1486, 769] on button "Save" at bounding box center [1466, 765] width 56 height 28
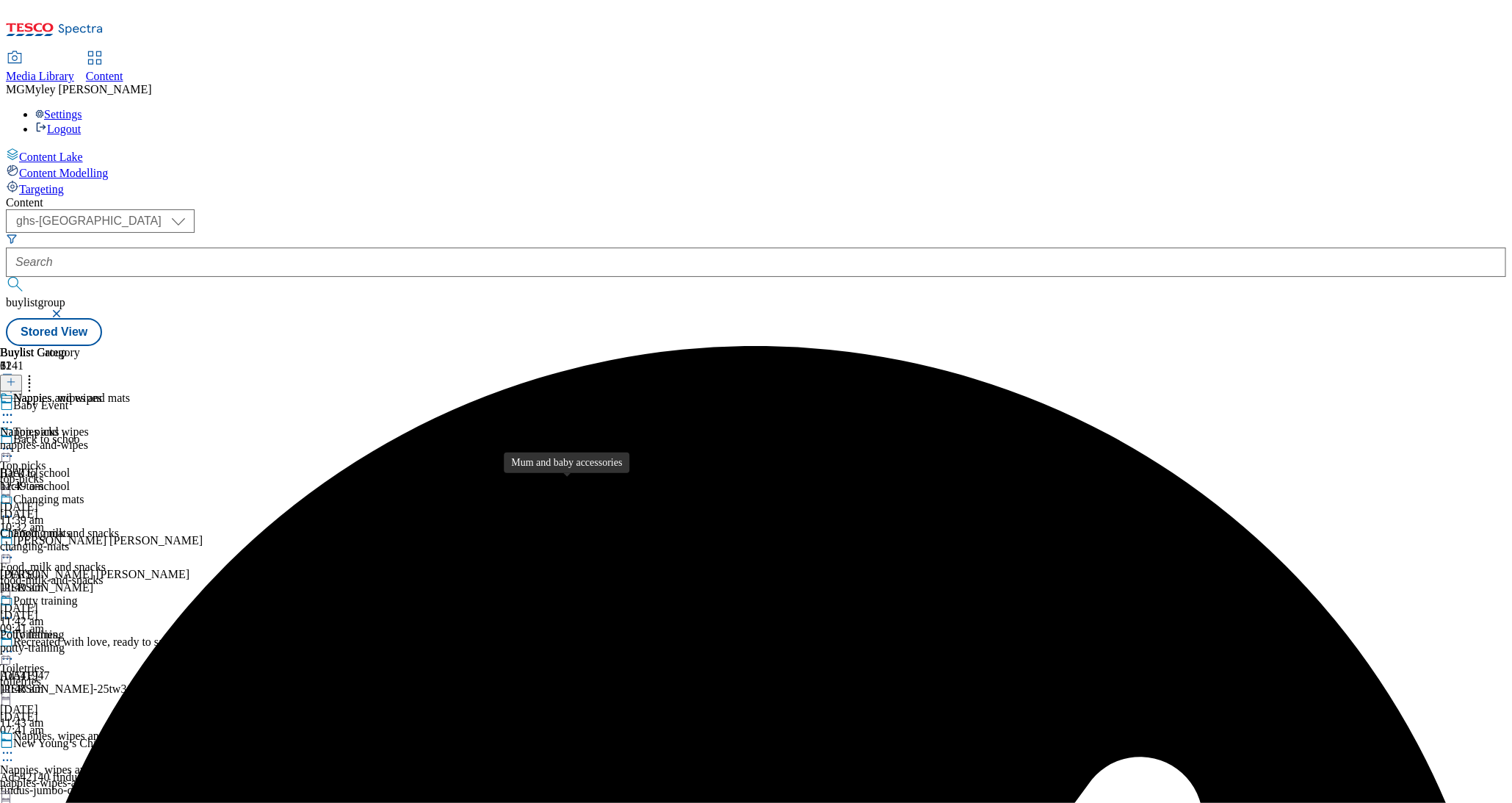
scroll to position [136, 0]
click at [163, 675] on div "toiletries" at bounding box center [81, 682] width 163 height 13
click at [14, 645] on icon at bounding box center [7, 651] width 14 height 14
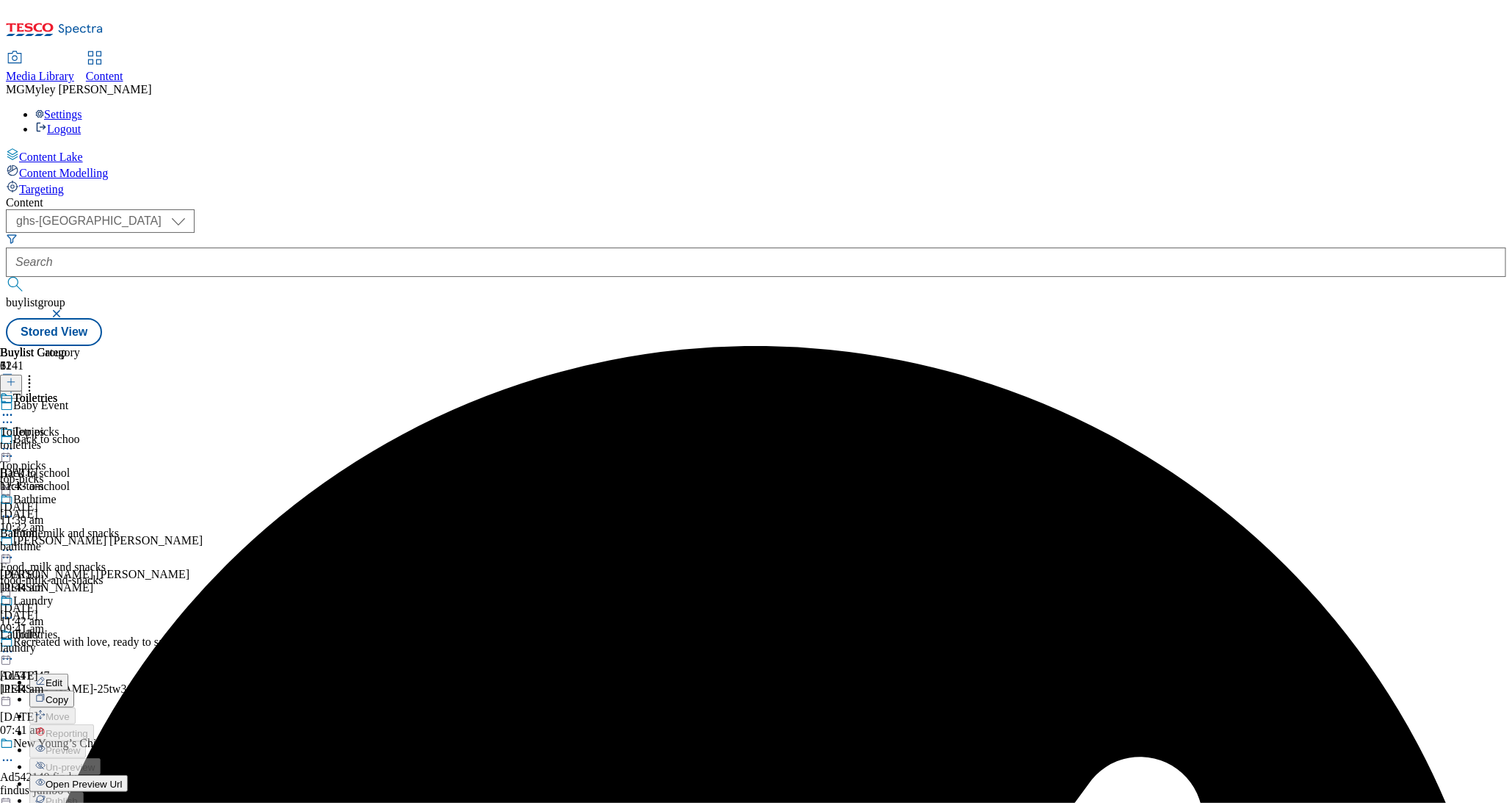
click at [69, 674] on button "Edit" at bounding box center [49, 683] width 39 height 17
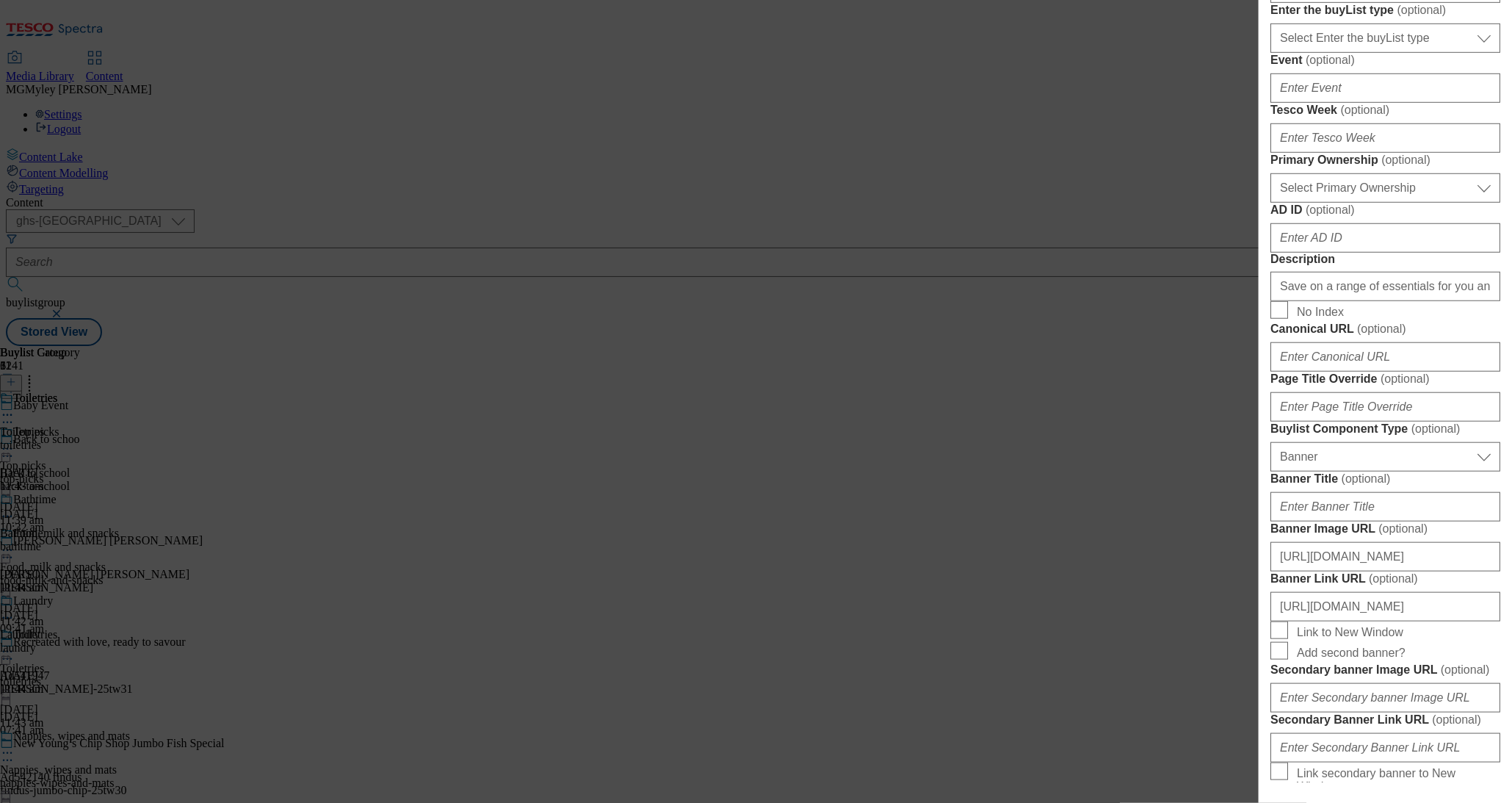
scroll to position [716, 0]
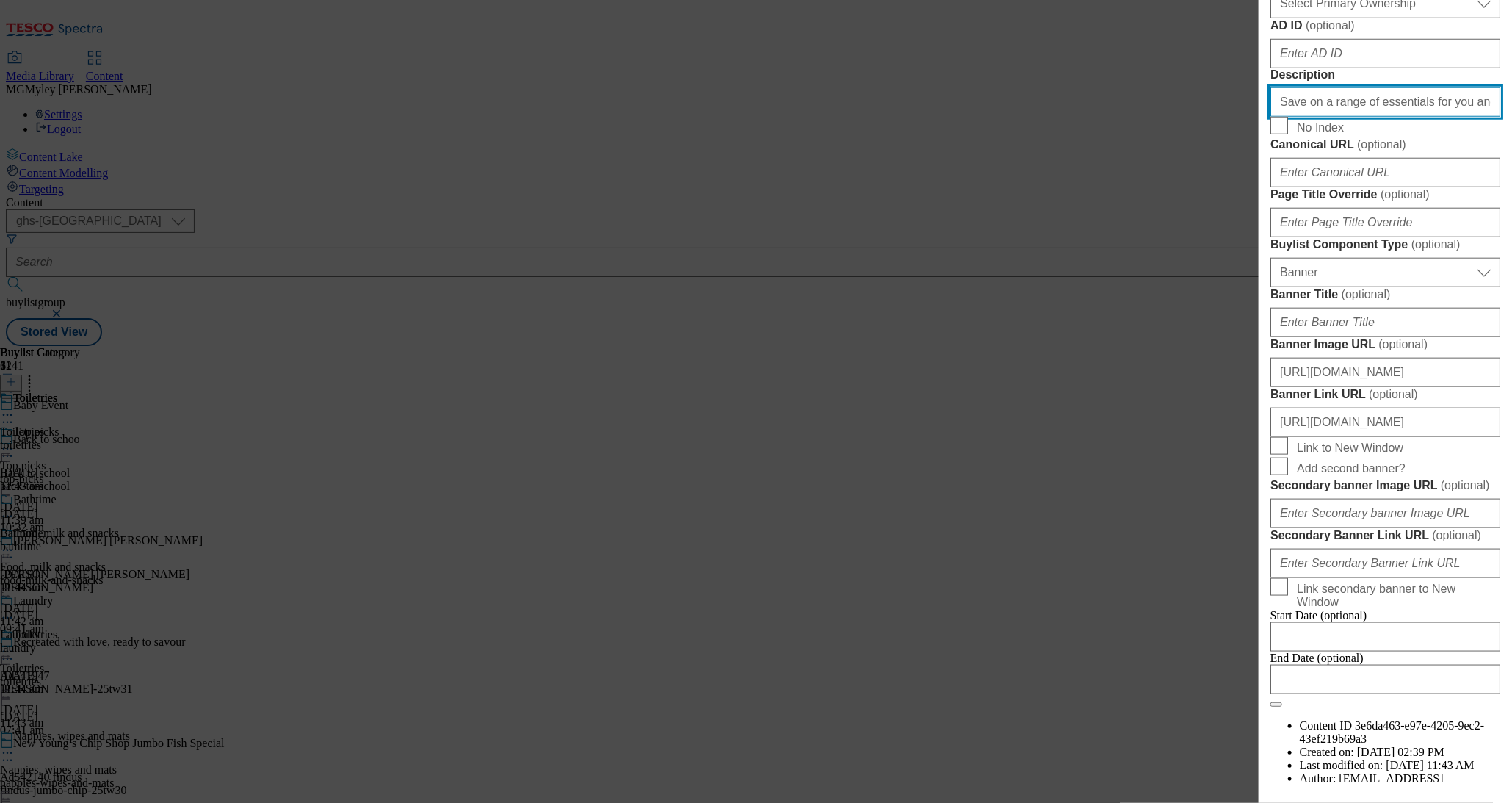
click at [1388, 117] on input "Save on a range of essentials for you and your little ones with the Baby & Todd…" at bounding box center [1385, 102] width 230 height 30
click at [1390, 117] on input "Save on a range of essentials for you and your little ones with the Baby & Todd…" at bounding box center [1385, 102] width 230 height 30
paste input "Explore little helps for your little one with the Tesco Baby & Toddler Event an…"
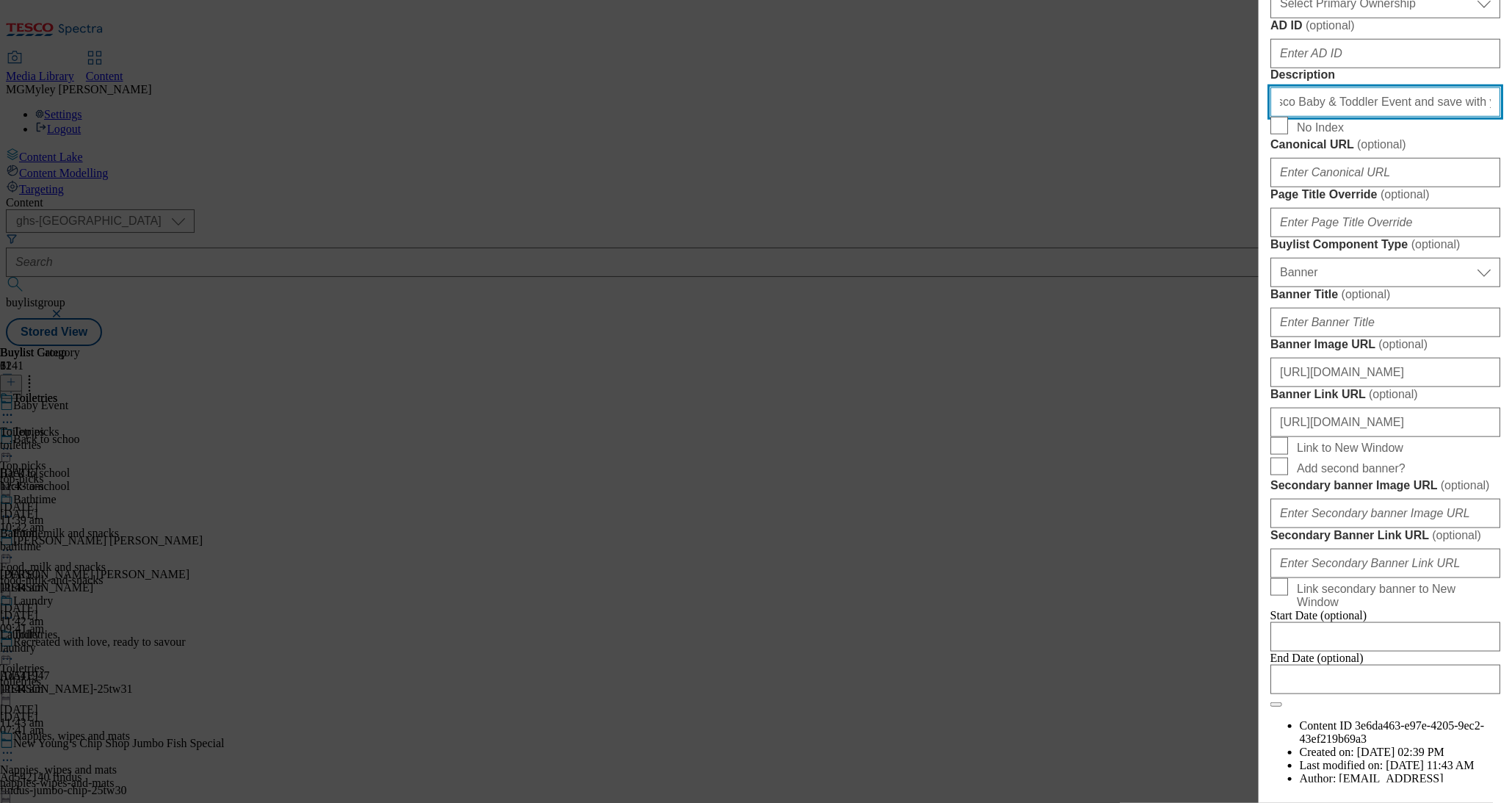
click at [1397, 117] on input "Save on a range of essentialExplore little helps for your little one with the T…" at bounding box center [1385, 102] width 230 height 30
paste input "Explore little helps for your little one with the Tesco Baby & Toddler Event an…"
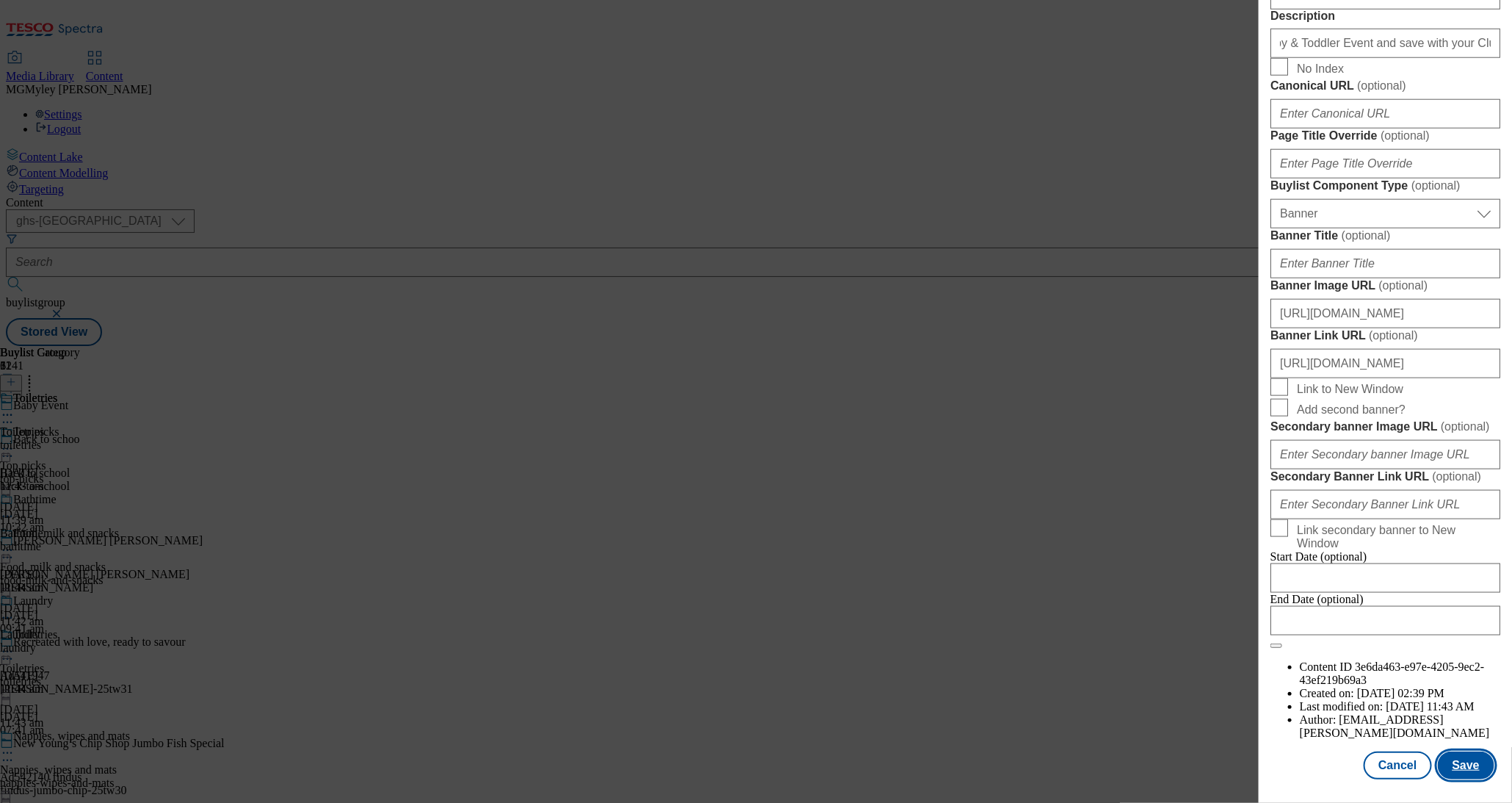
scroll to position [0, 0]
click at [1471, 772] on button "Save" at bounding box center [1466, 765] width 56 height 28
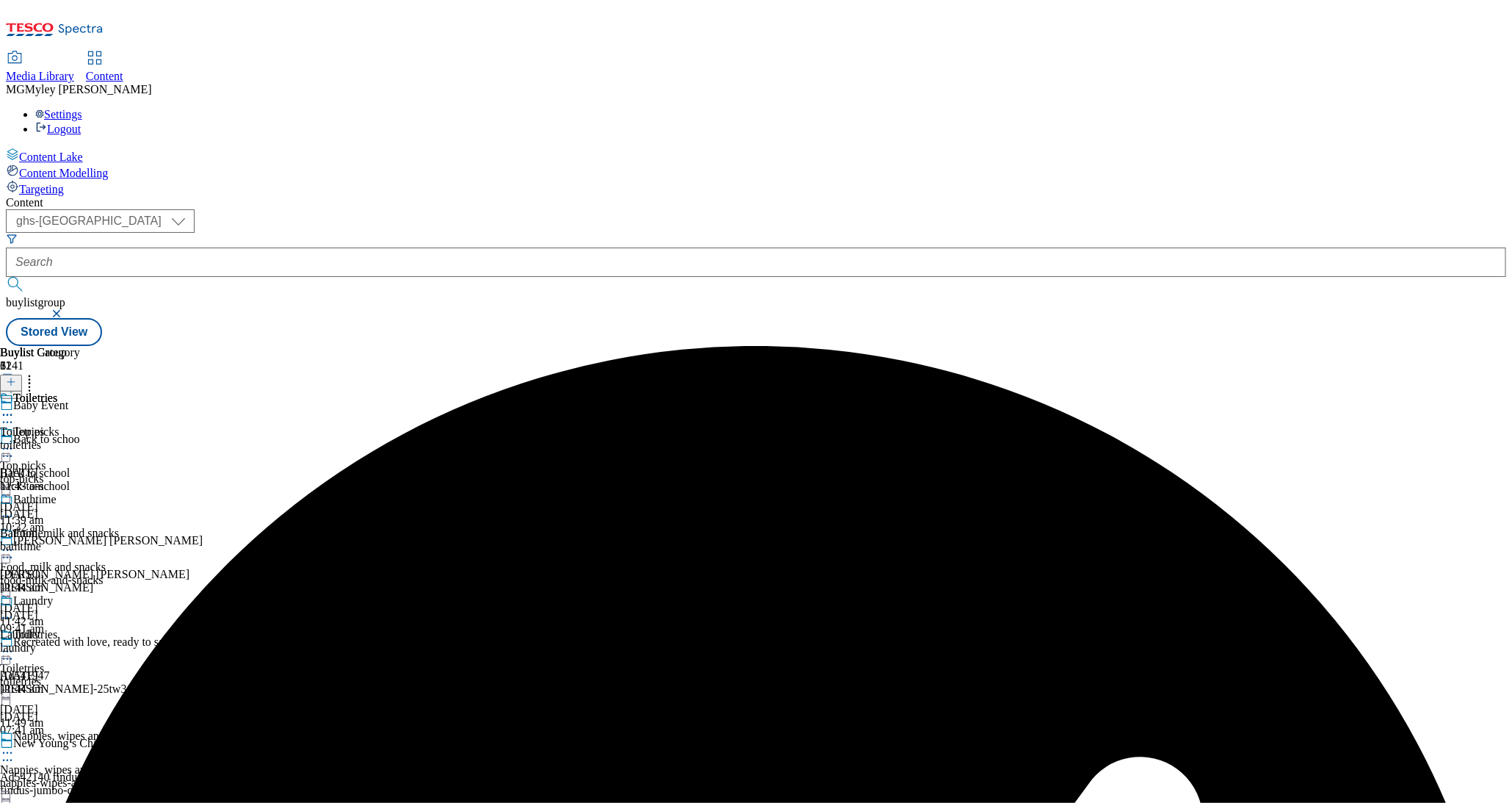
click at [80, 392] on div "Toiletries" at bounding box center [40, 408] width 80 height 33
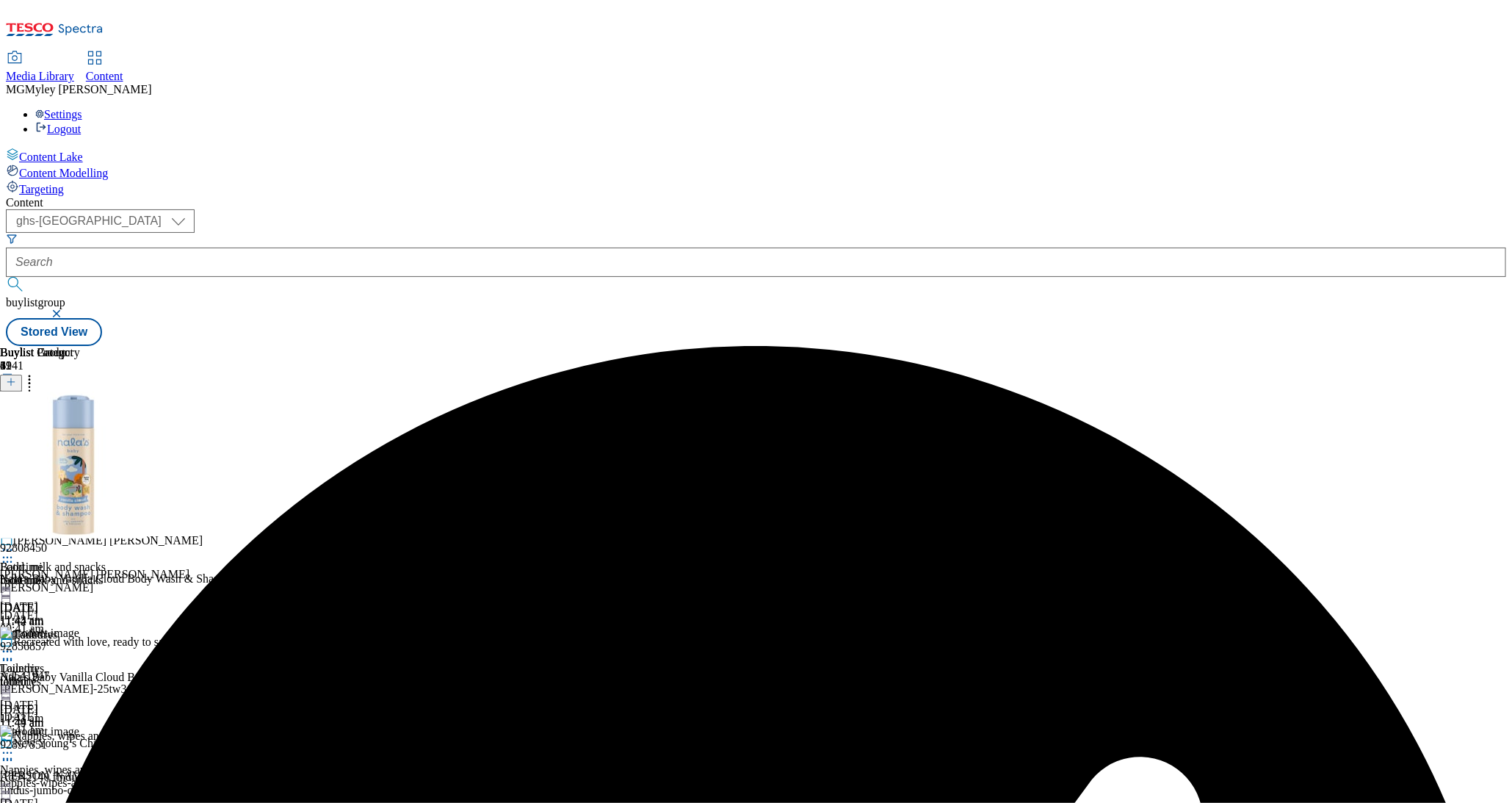
click at [14, 442] on icon at bounding box center [7, 448] width 14 height 14
click at [69, 471] on button "Edit" at bounding box center [49, 480] width 39 height 17
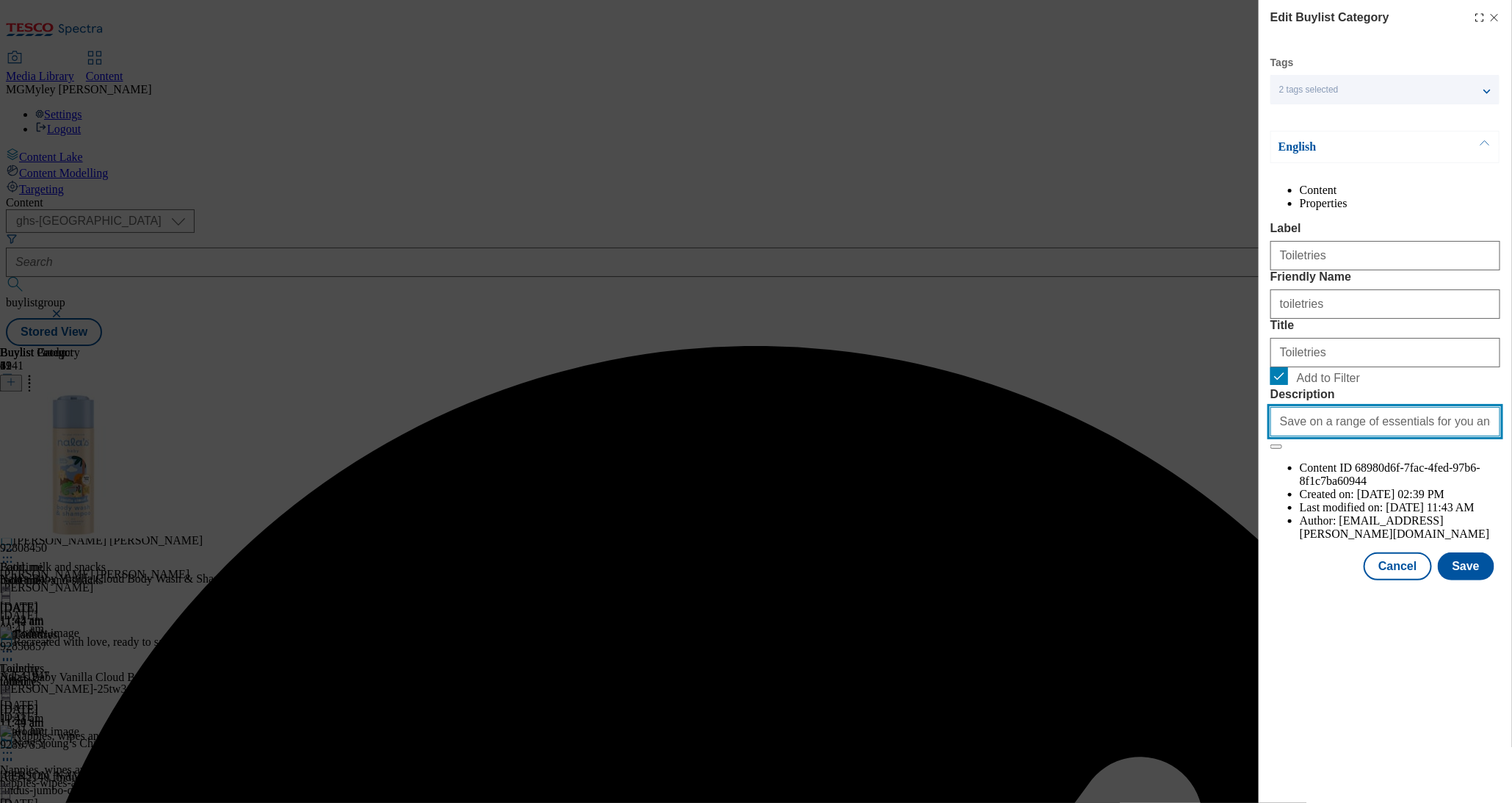
click at [1367, 437] on input "Save on a range of essentials for you and your little ones with the Baby & Todd…" at bounding box center [1385, 422] width 230 height 30
paste input "Explore little helps for your little one with the Tesco Baby & Toddler Event an…"
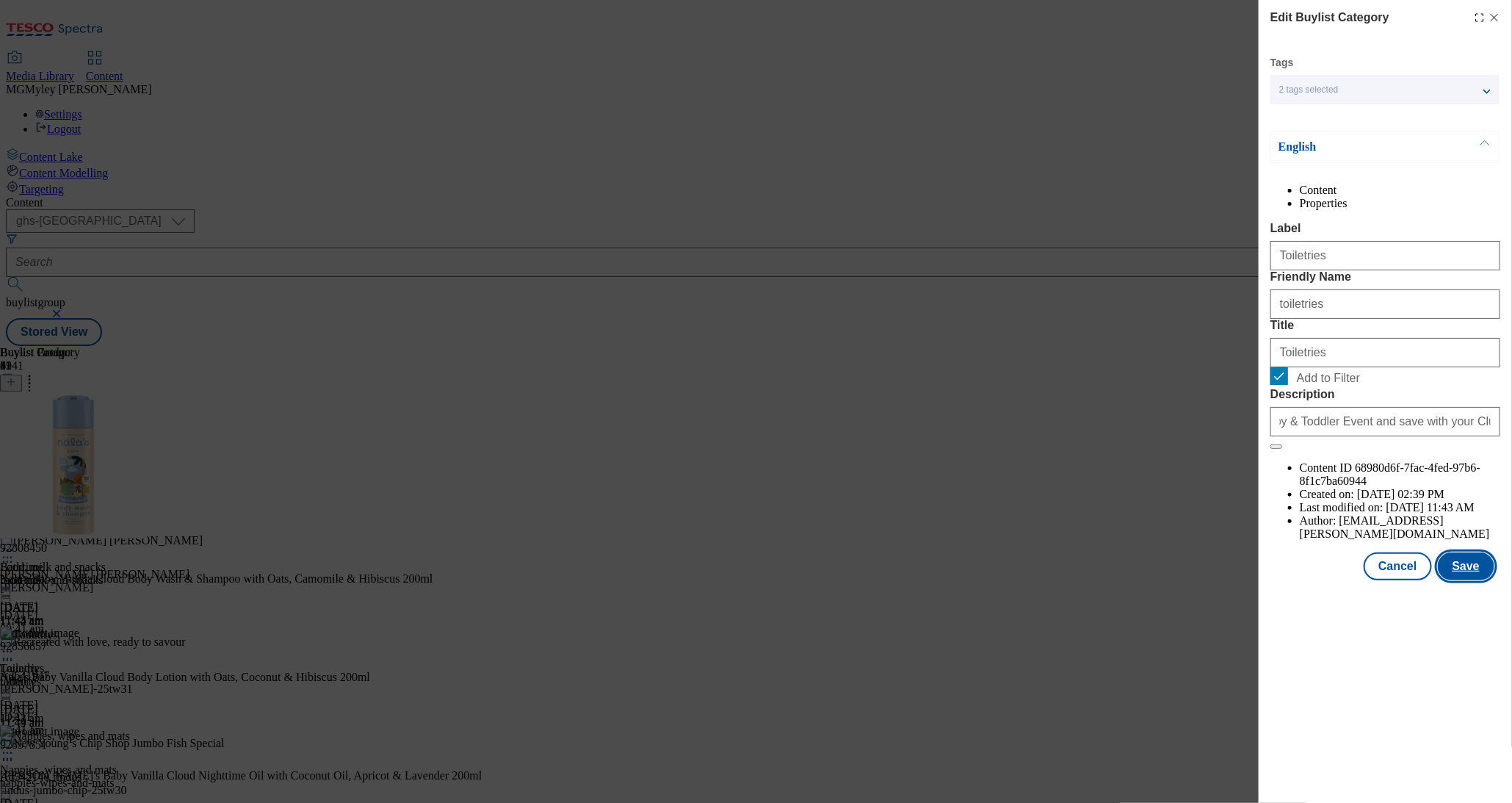
click at [1464, 581] on button "Save" at bounding box center [1466, 566] width 56 height 28
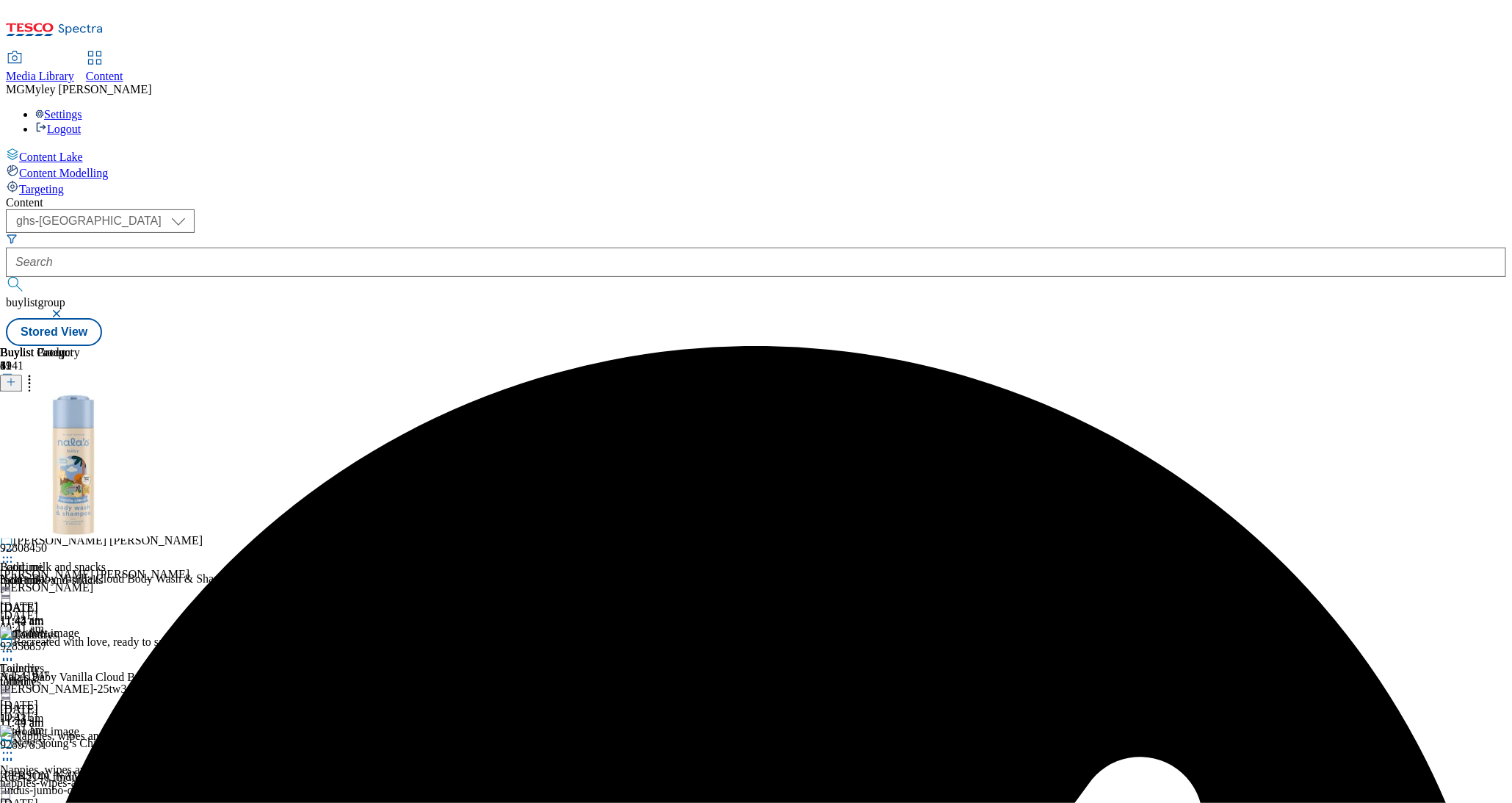
click at [163, 526] on div "Food, milk and snacks Food, milk and snacks food-milk-and-snacks 15 Sept 2025 1…" at bounding box center [81, 577] width 163 height 101
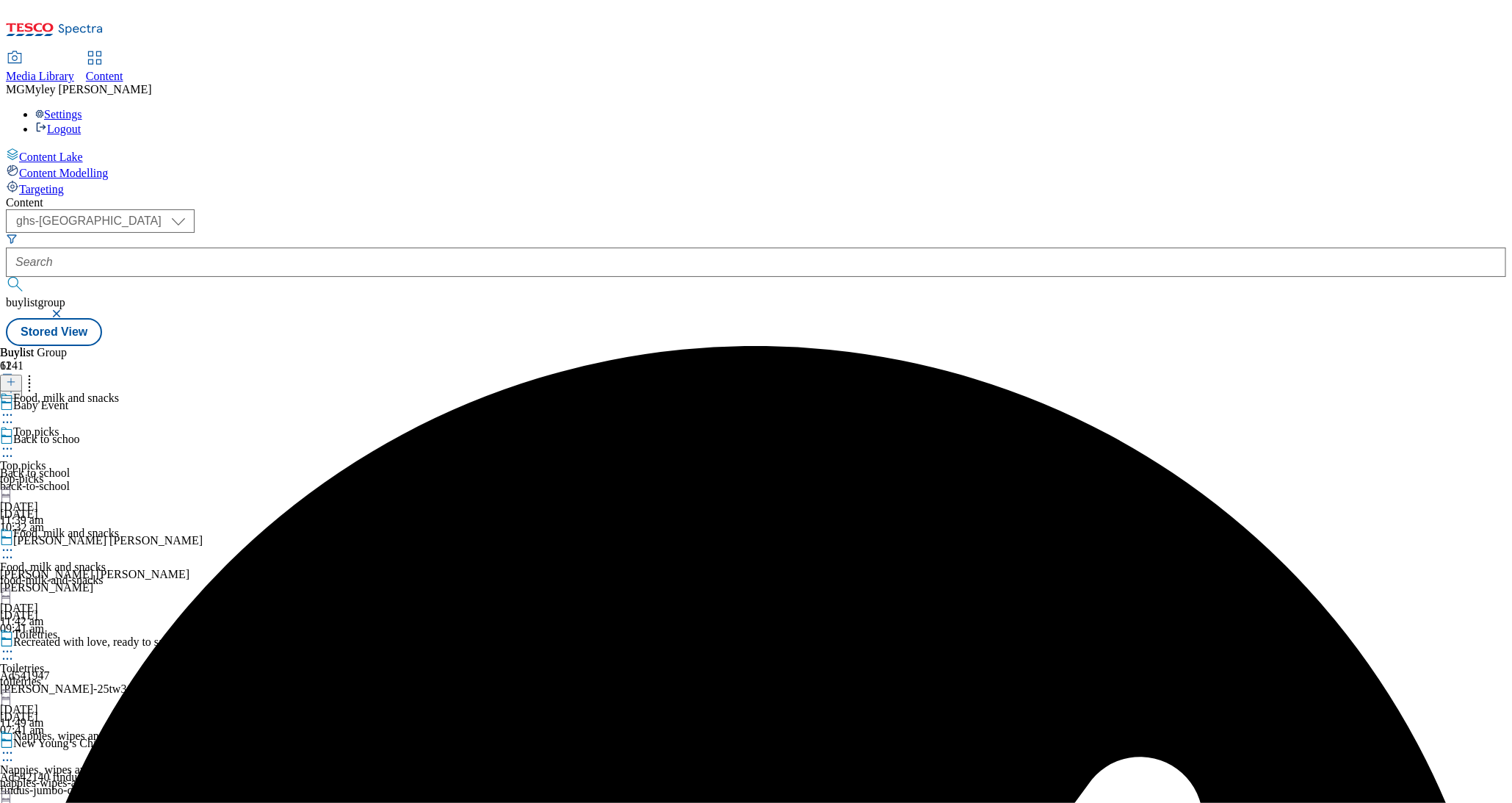
click at [14, 543] on icon at bounding box center [7, 549] width 14 height 14
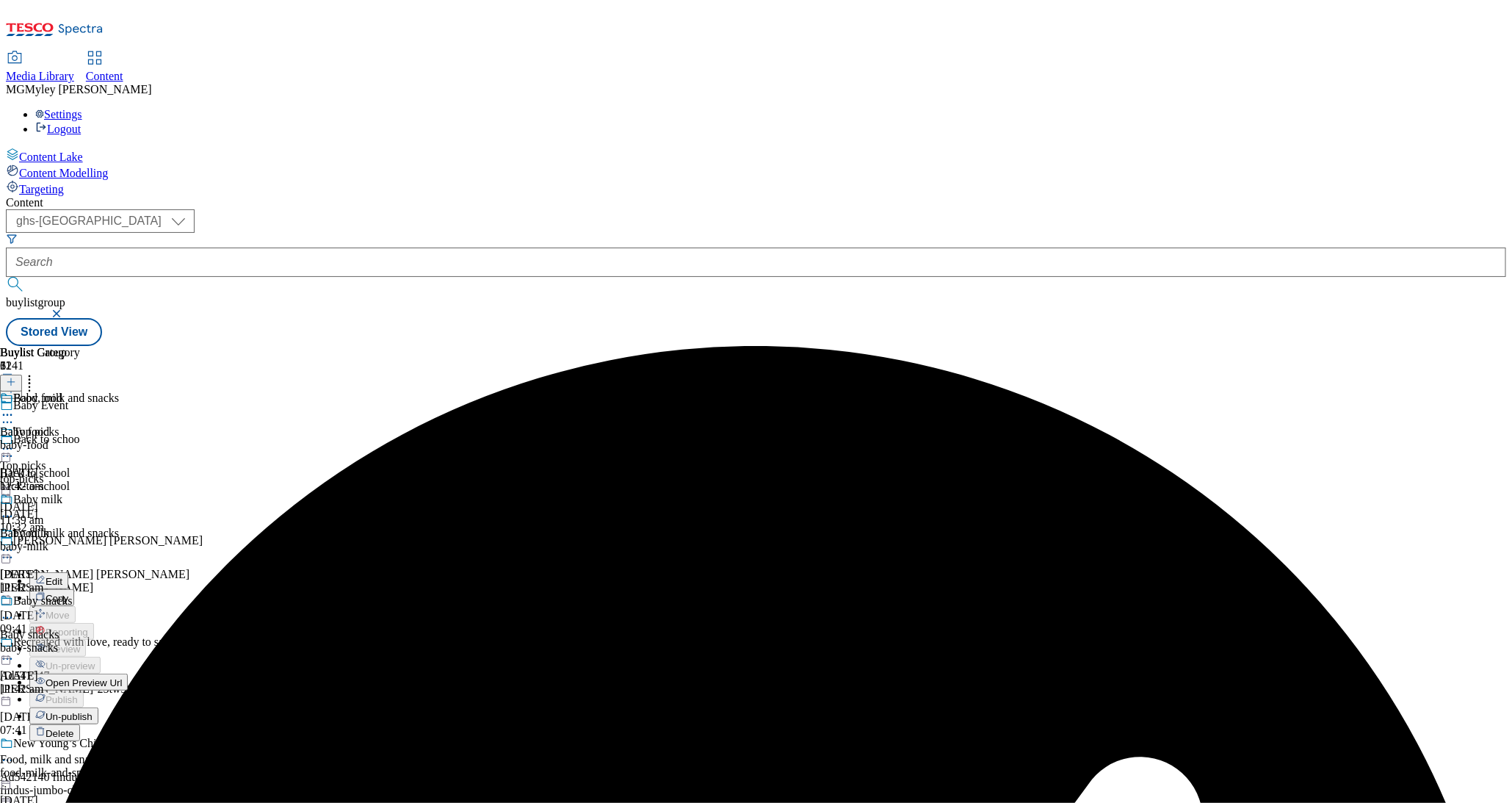
click at [62, 576] on span "Edit" at bounding box center [54, 582] width 17 height 11
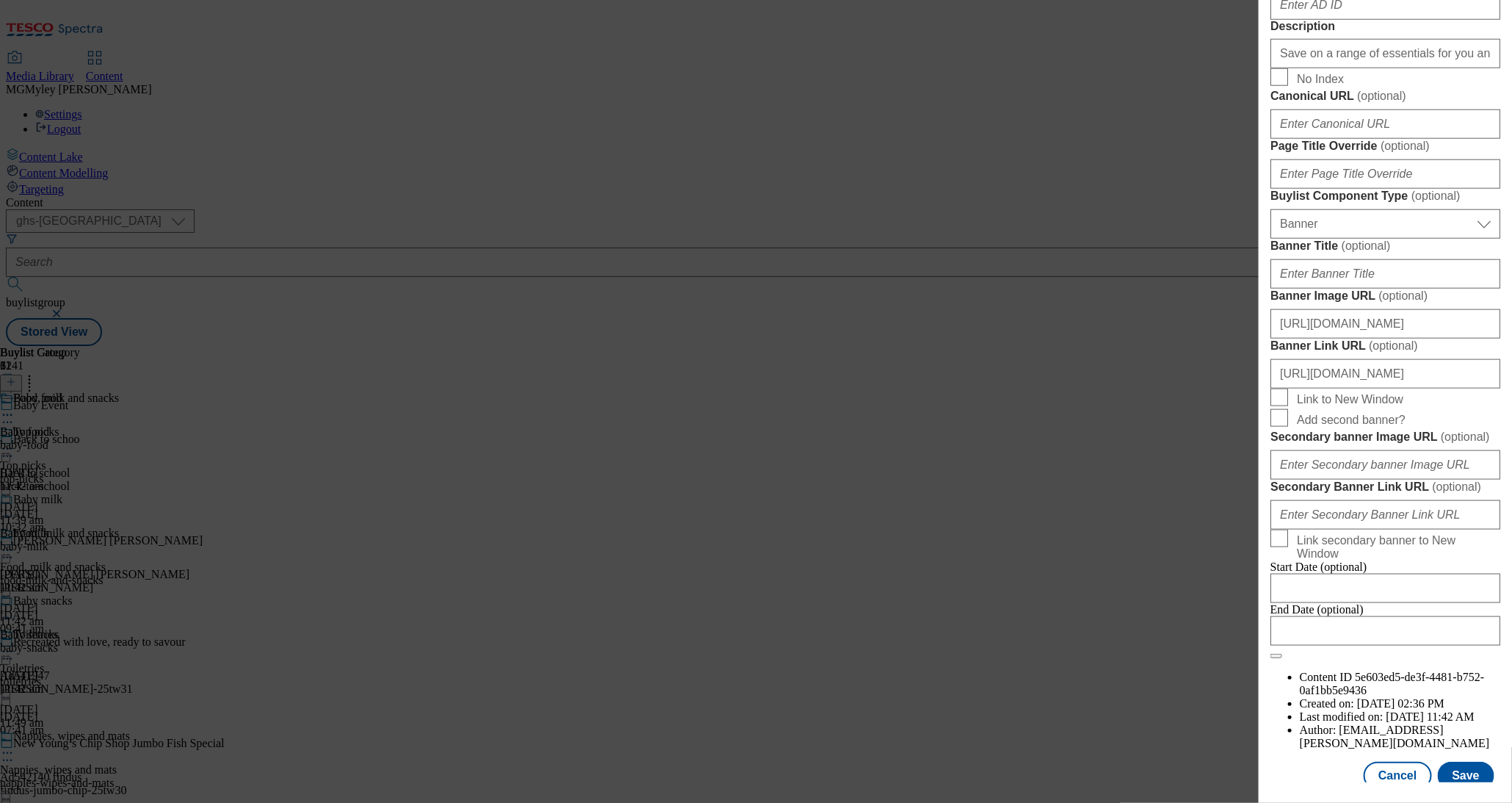
scroll to position [767, 0]
click at [1366, 66] on input "Save on a range of essentials for you and your little ones with the Baby & Todd…" at bounding box center [1385, 51] width 230 height 30
paste input "Explore little helps for your little one with the Tesco Baby & Toddler Event an…"
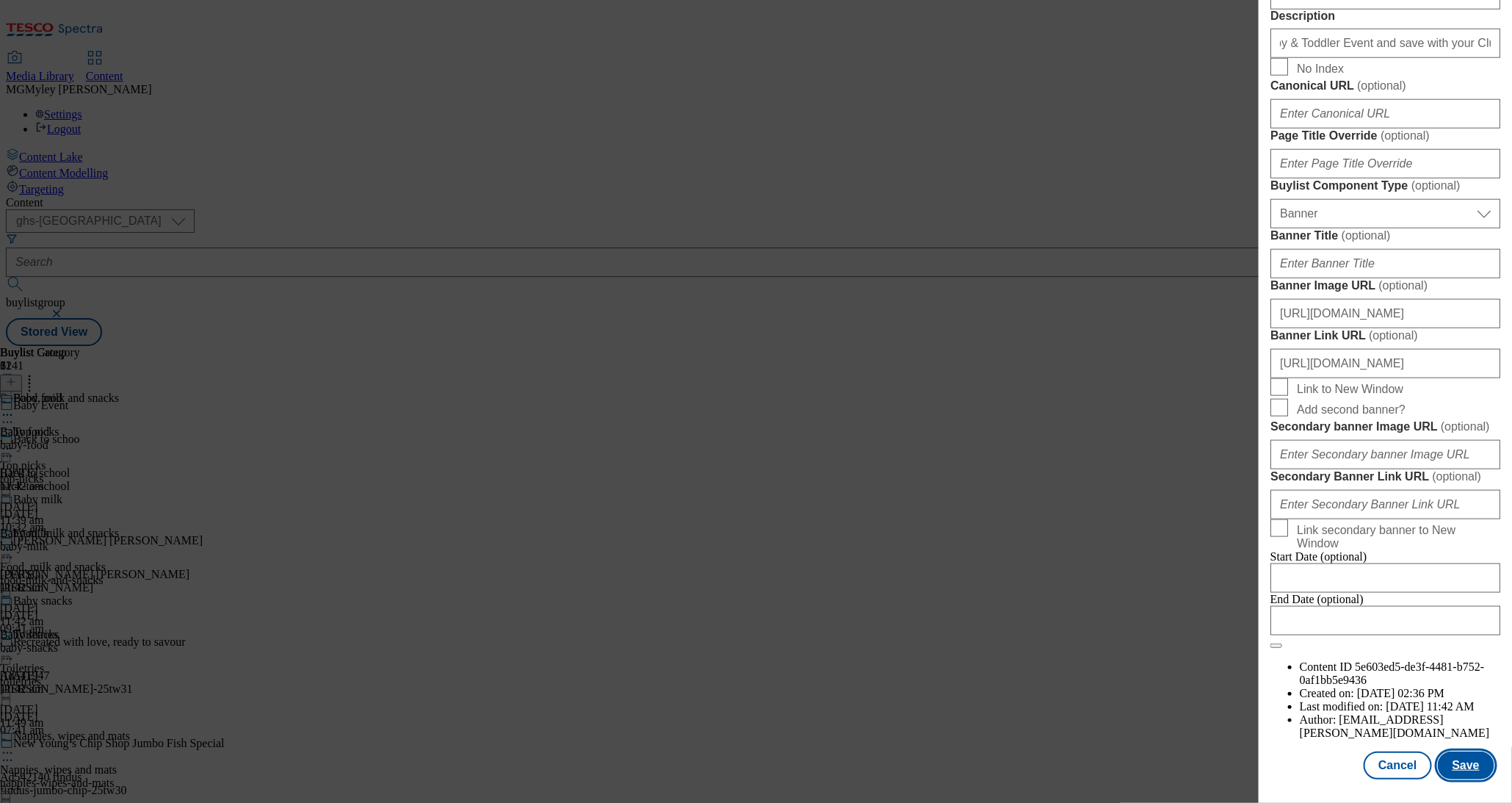
scroll to position [0, 0]
click at [1451, 777] on button "Save" at bounding box center [1466, 765] width 56 height 28
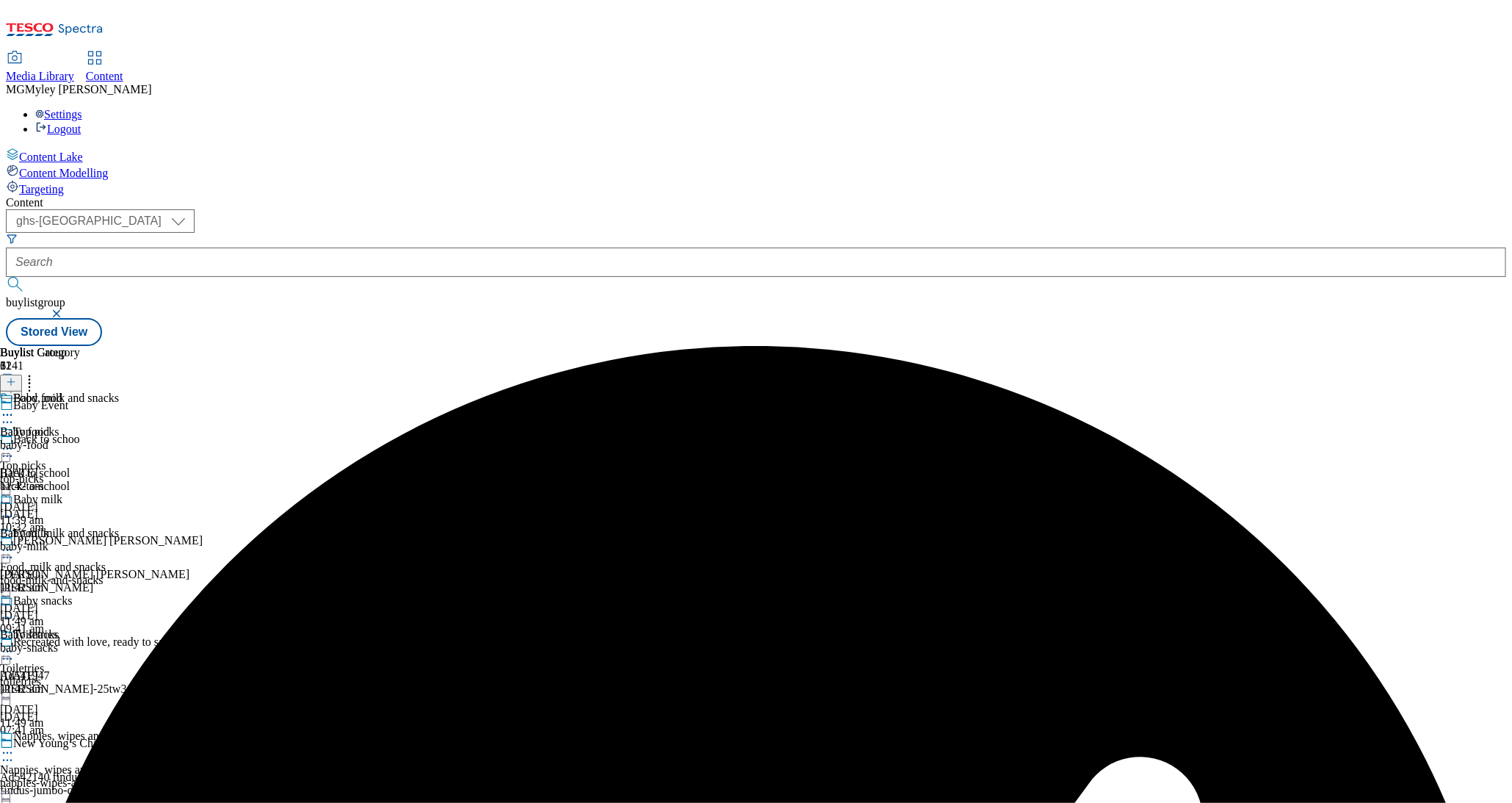
click at [80, 439] on div "baby-food" at bounding box center [40, 445] width 80 height 13
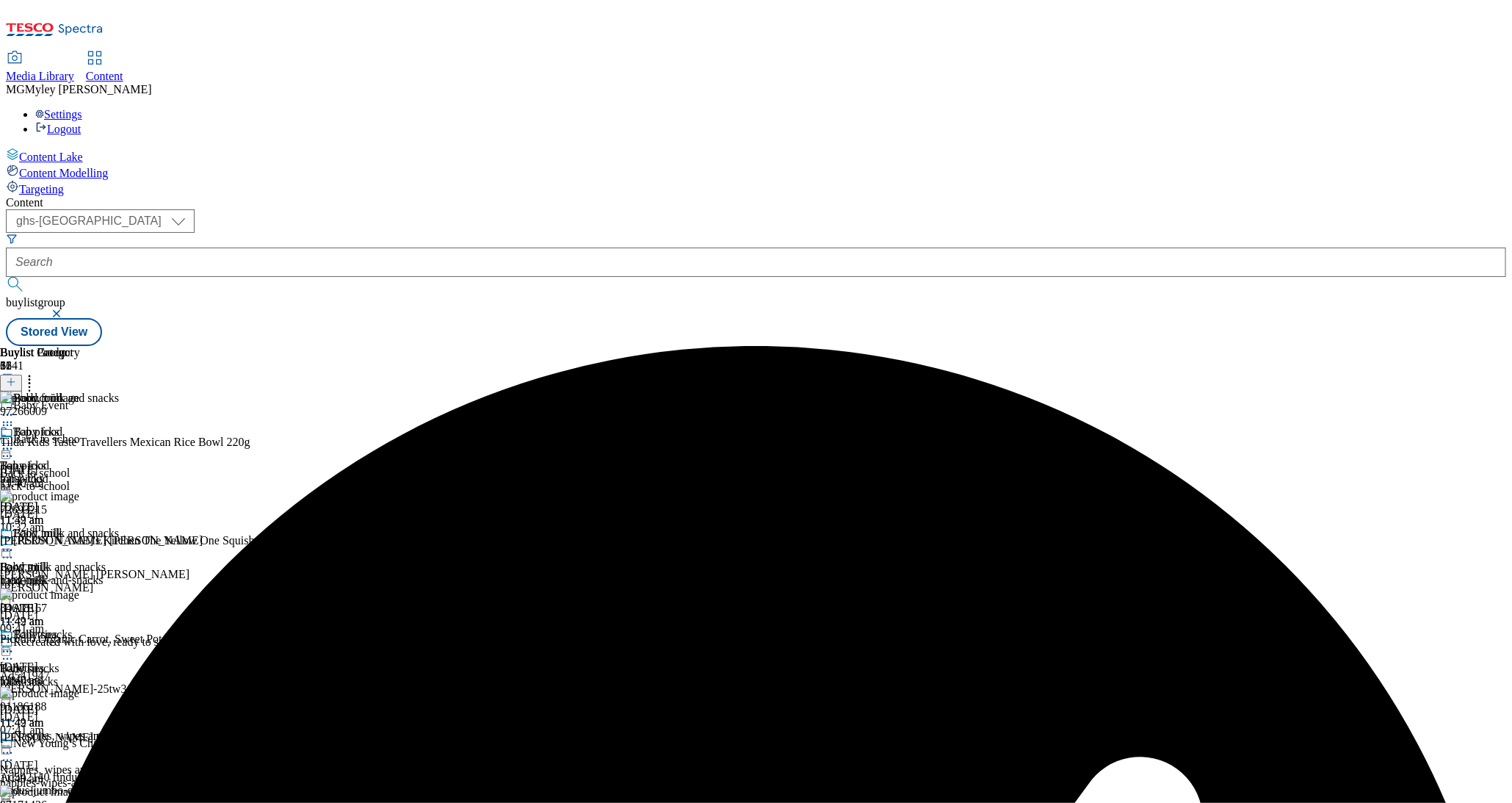
click at [14, 442] on icon at bounding box center [7, 448] width 14 height 14
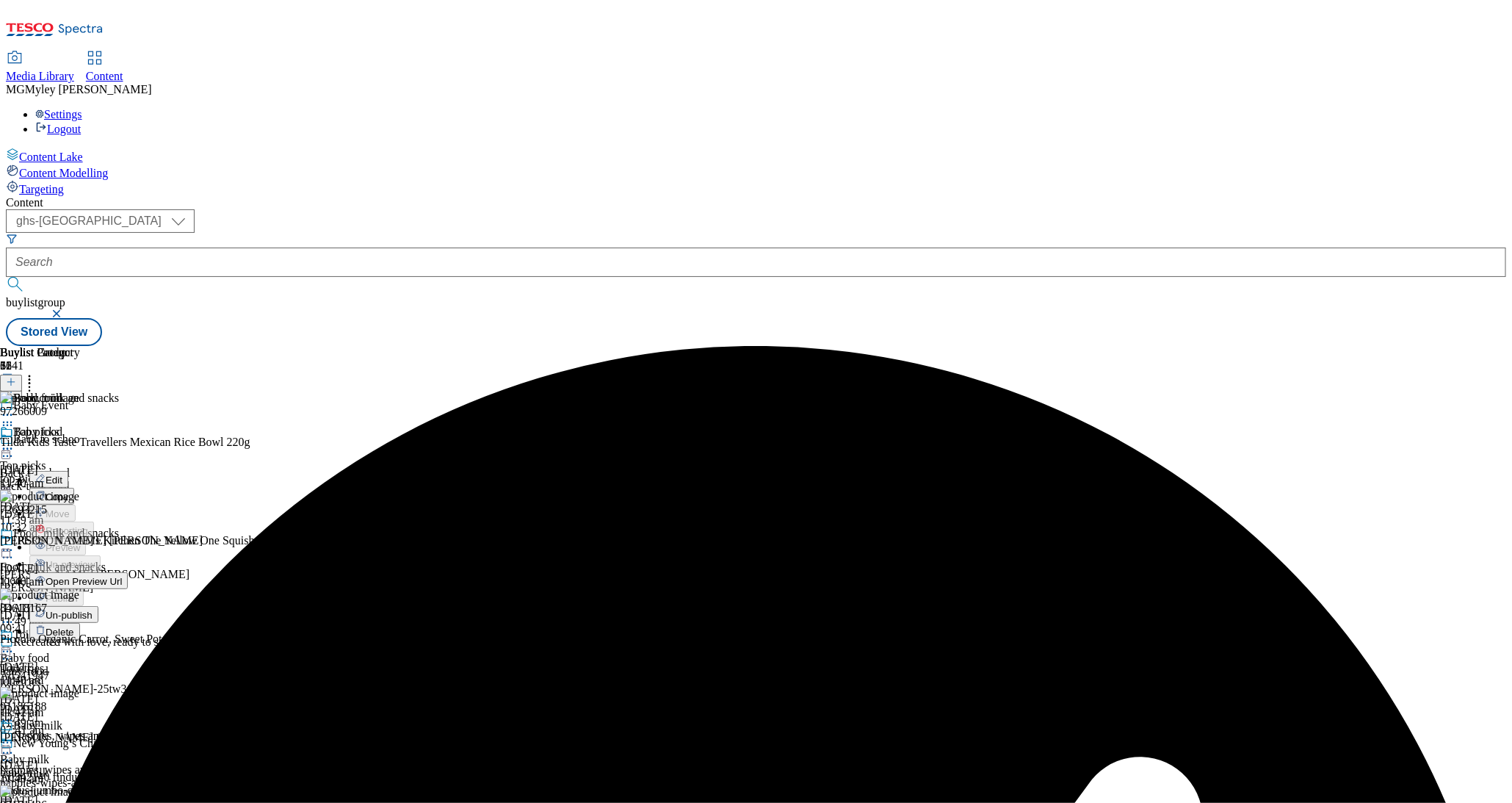
click at [69, 471] on button "Edit" at bounding box center [49, 480] width 39 height 17
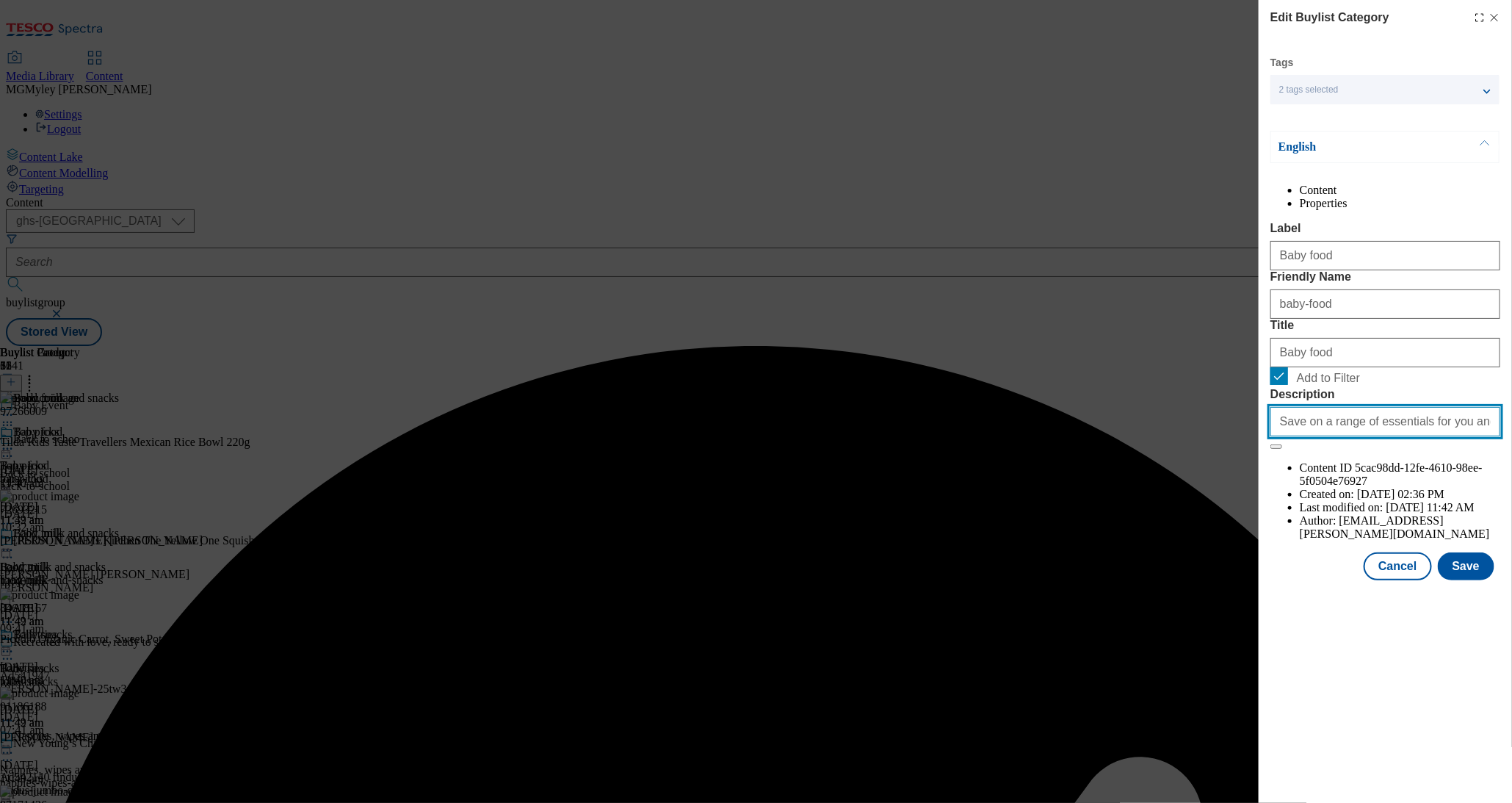
click at [1337, 437] on input "Save on a range of essentials for you and your little ones with the Baby & Todd…" at bounding box center [1385, 422] width 230 height 30
paste input "Explore little helps for your little one with the Tesco Baby & Toddler Event an…"
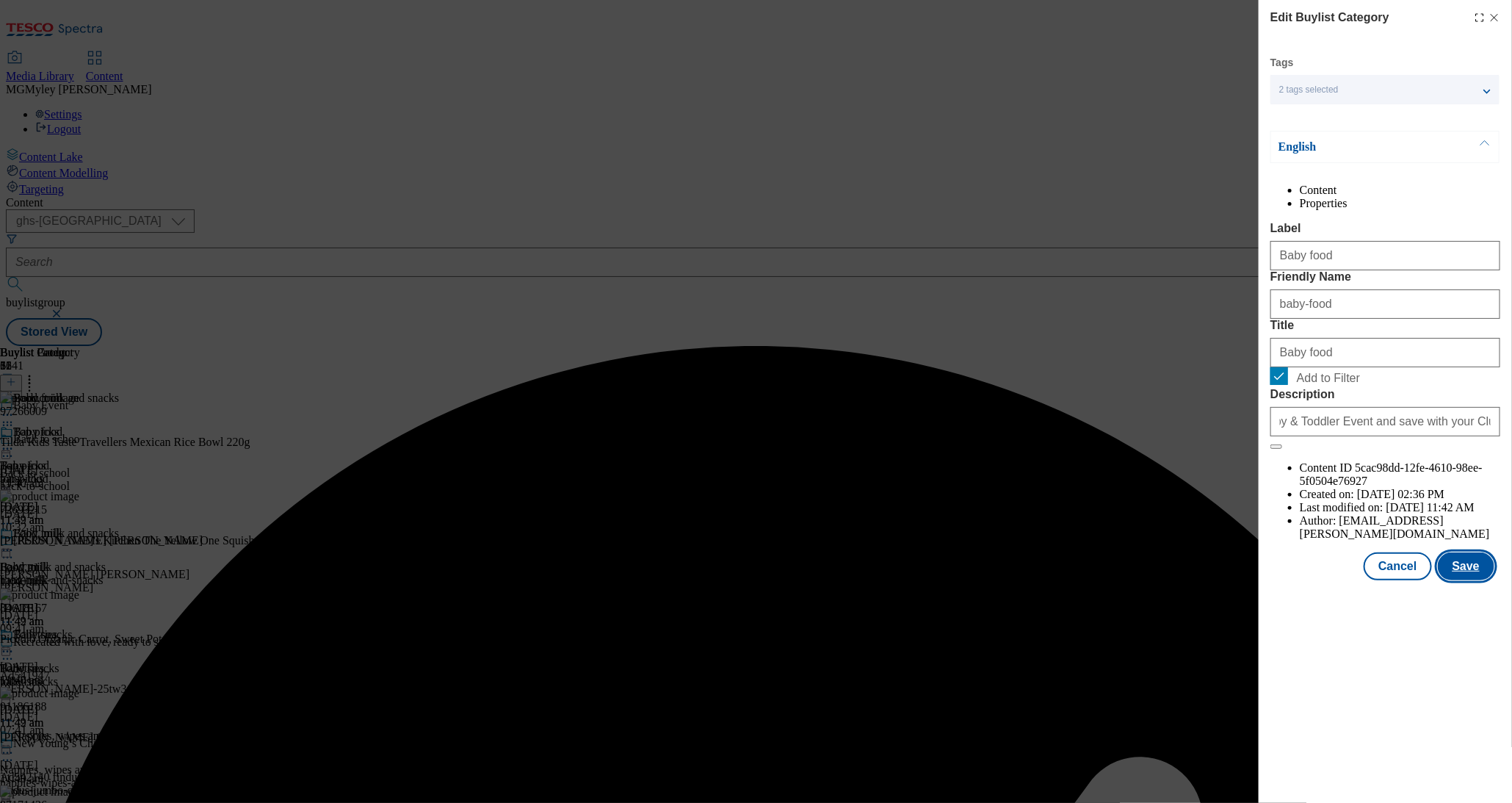
click at [1469, 581] on button "Save" at bounding box center [1466, 566] width 56 height 28
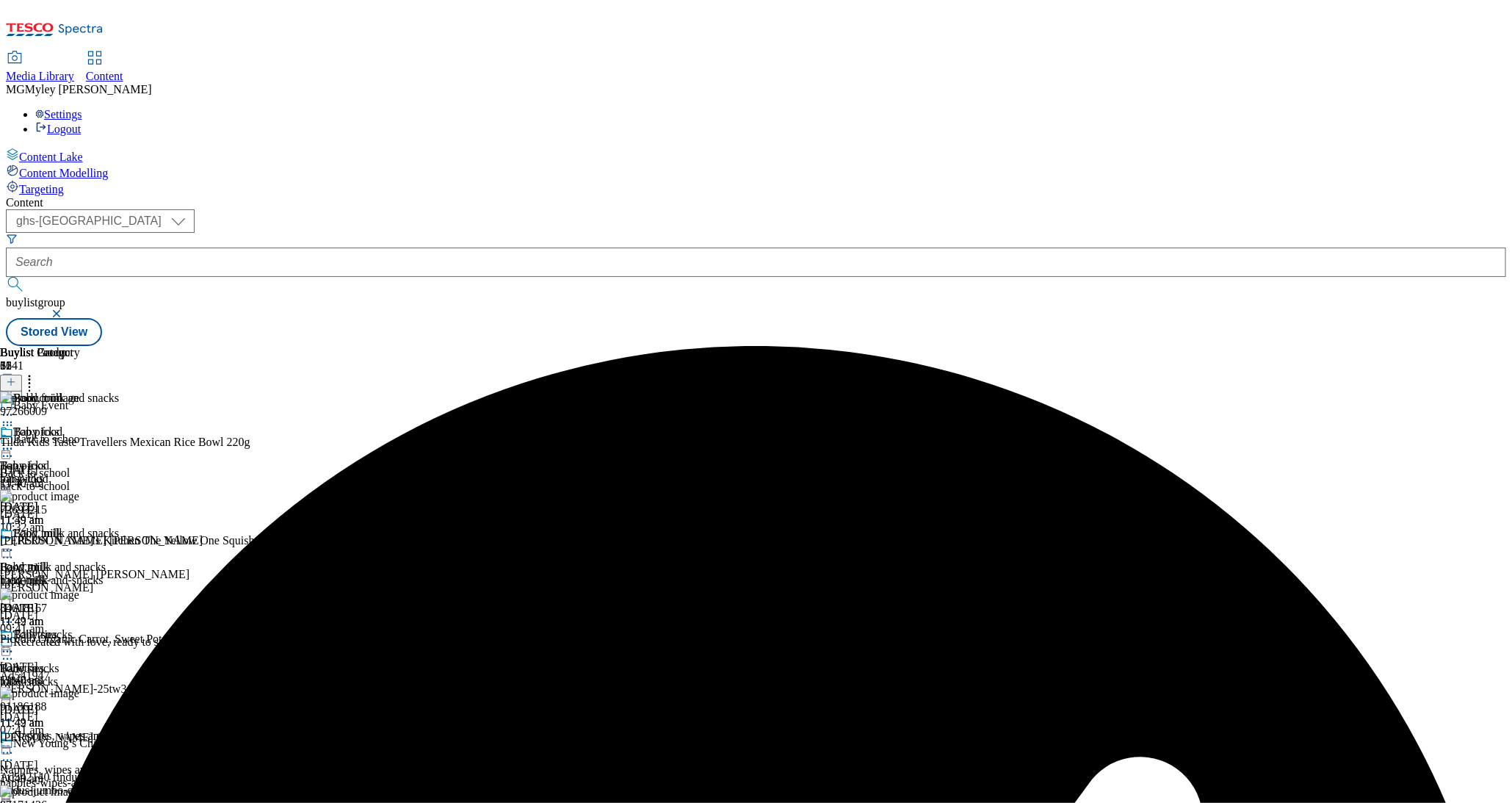
click at [50, 561] on span "Baby milk" at bounding box center [25, 567] width 50 height 13
click at [14, 543] on icon at bounding box center [7, 549] width 14 height 14
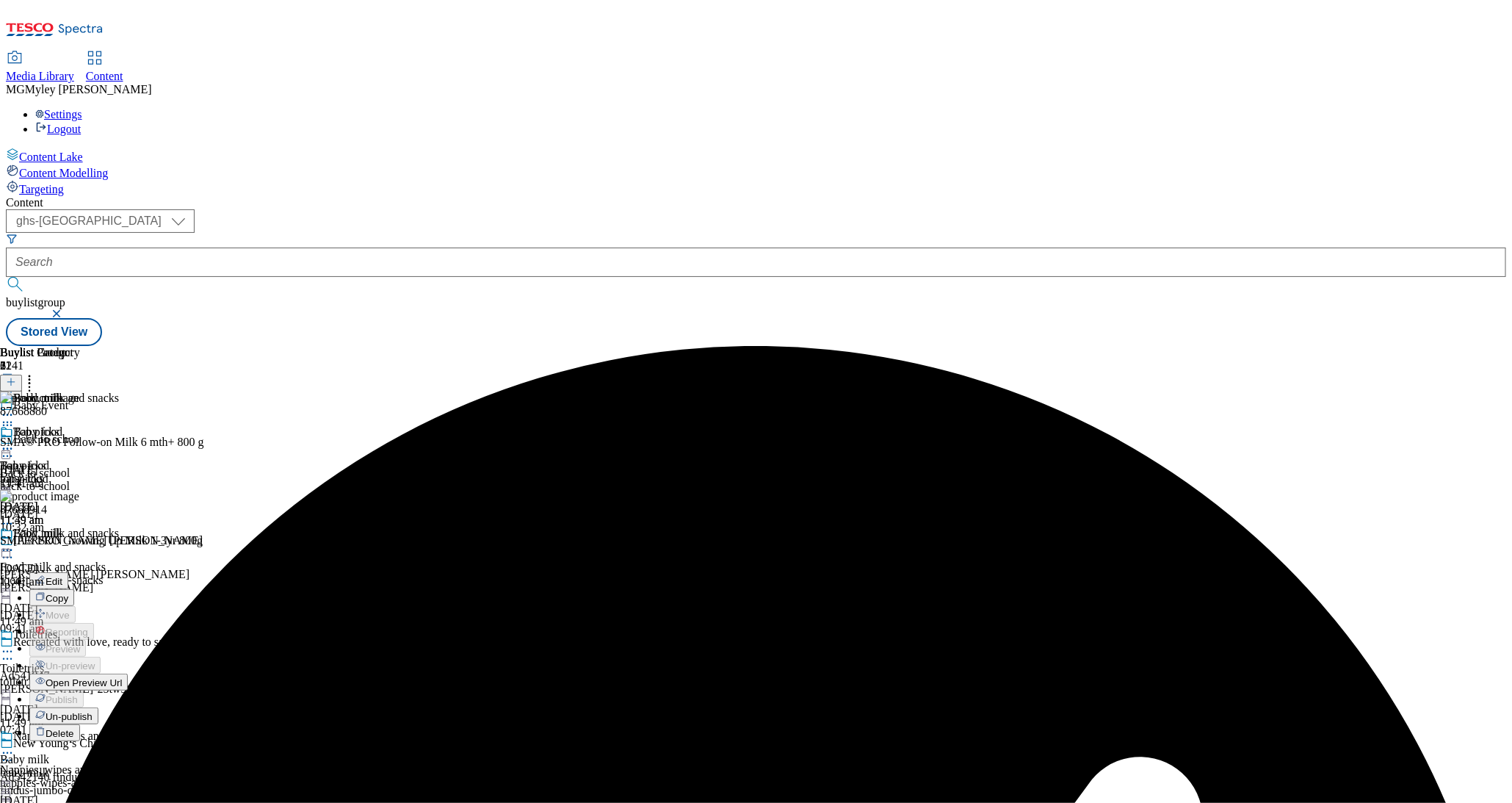
click at [69, 572] on button "Edit" at bounding box center [49, 581] width 39 height 17
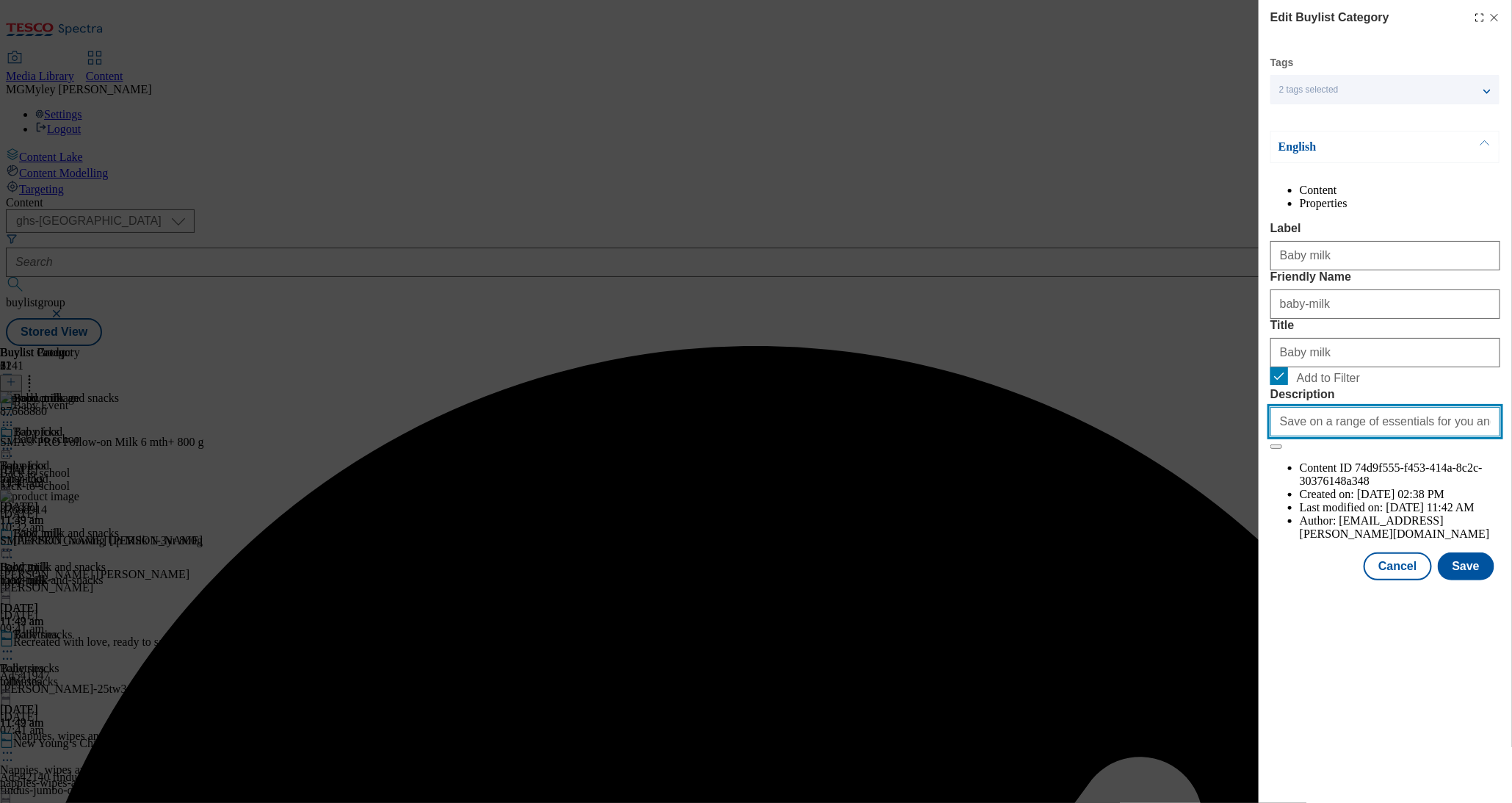
click at [1387, 437] on input "Save on a range of essentials for you and your little ones with the Baby & Todd…" at bounding box center [1385, 422] width 230 height 30
paste input "Explore little helps for your little one with the Tesco Baby & Toddler Event an…"
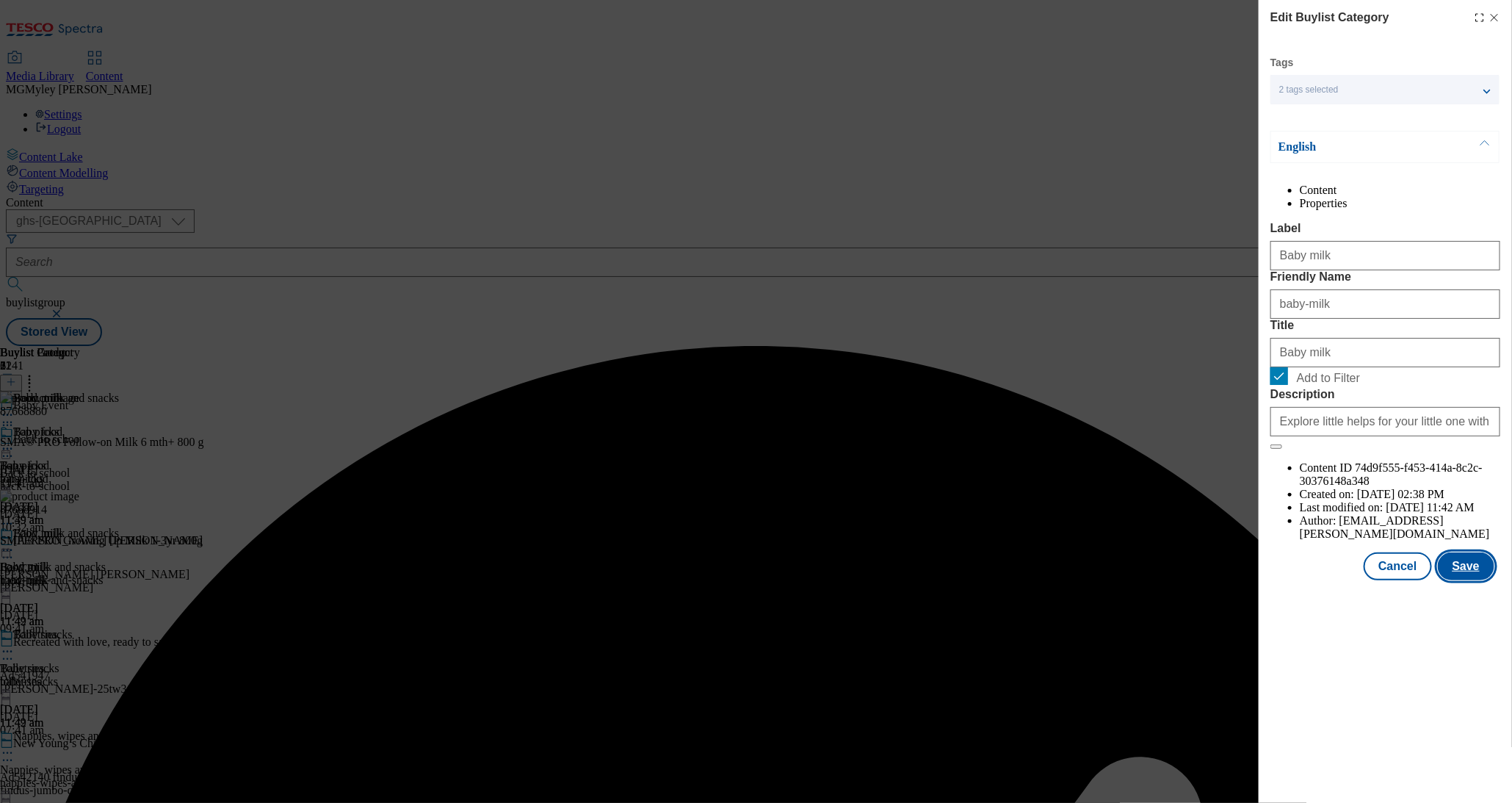
click at [1485, 581] on button "Save" at bounding box center [1466, 566] width 56 height 28
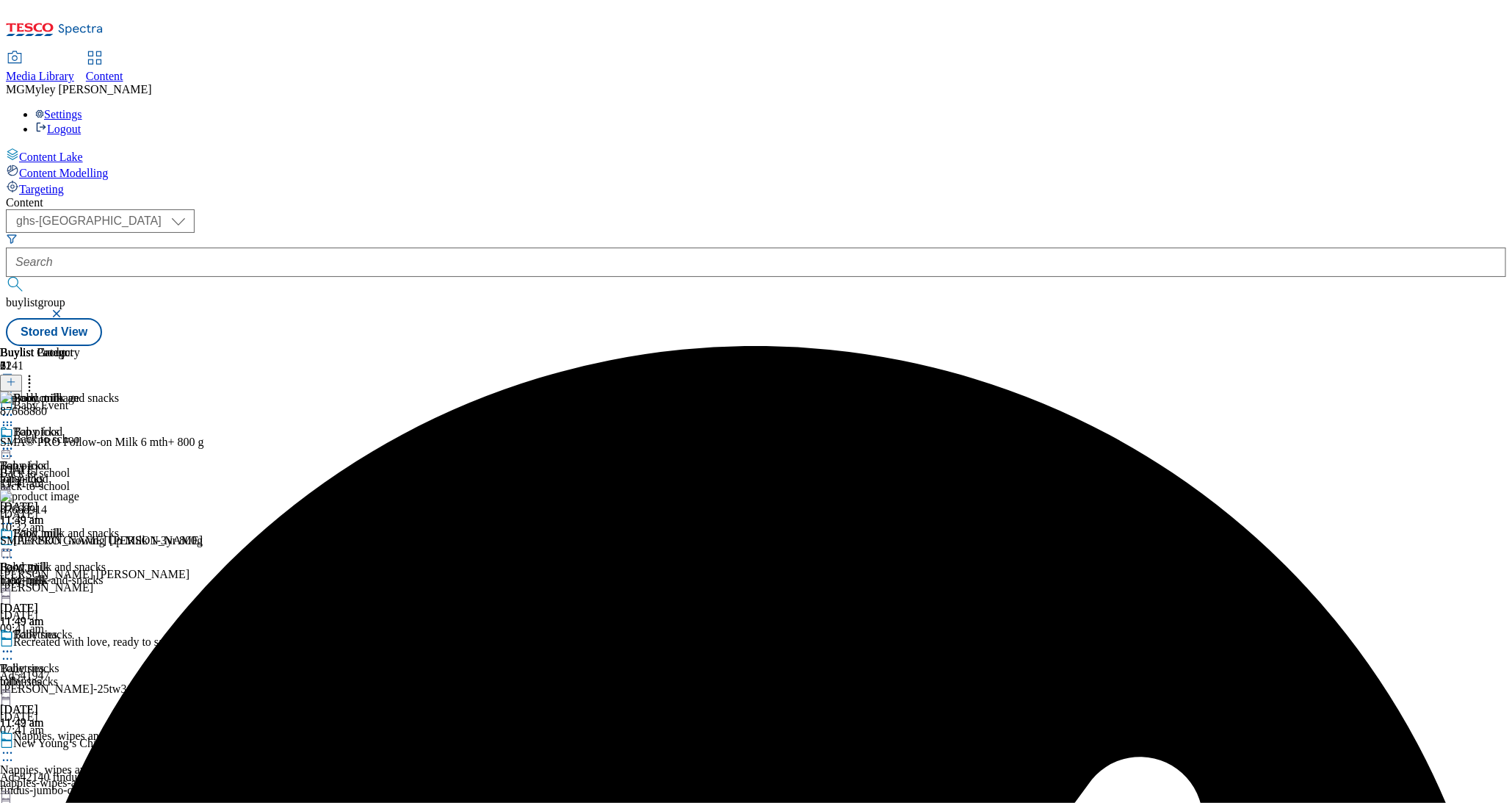
click at [80, 675] on div "baby-snacks" at bounding box center [40, 682] width 80 height 13
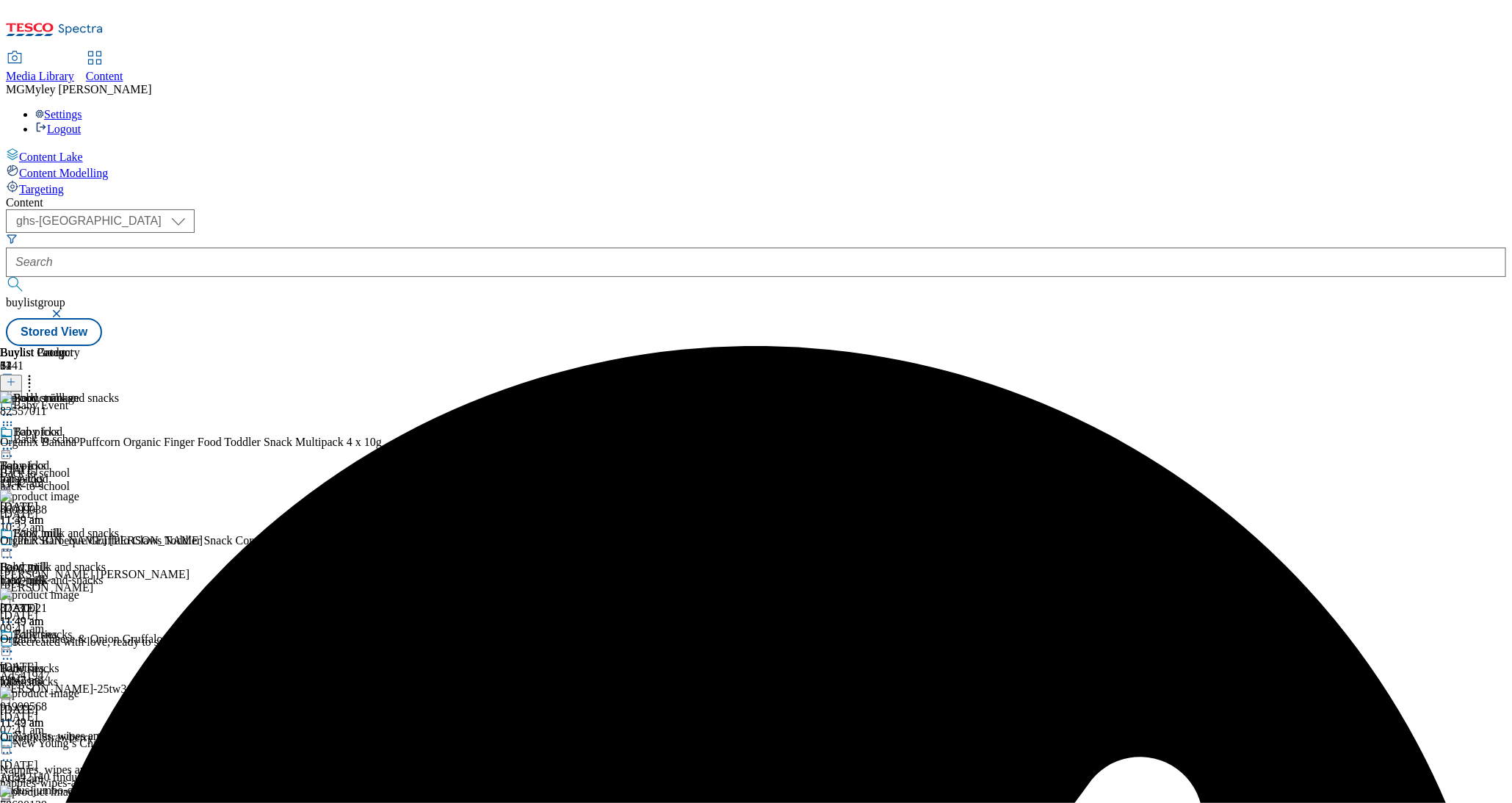
click at [14, 645] on icon at bounding box center [7, 651] width 14 height 14
click at [69, 674] on button "Edit" at bounding box center [49, 683] width 39 height 17
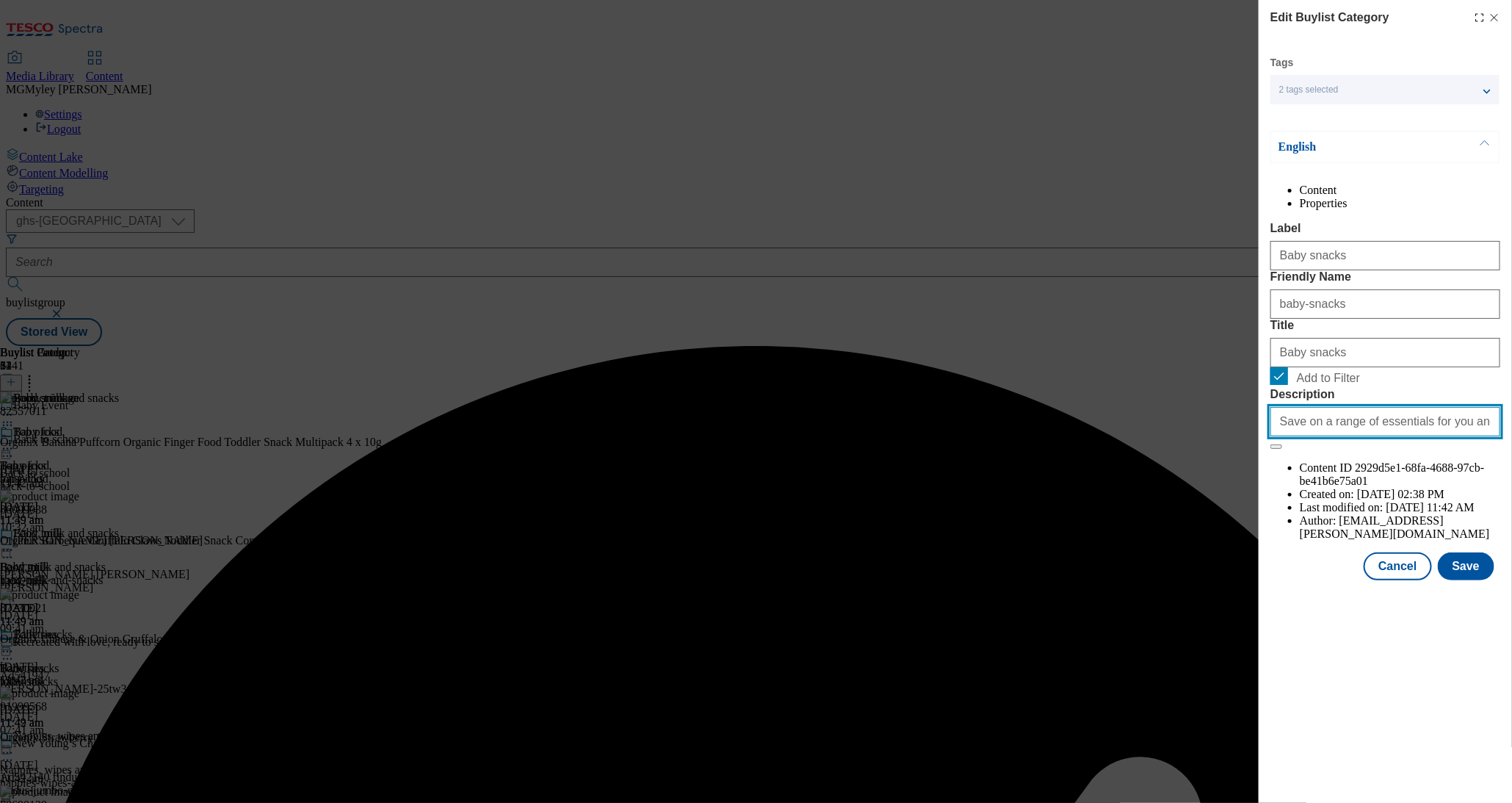
click at [1358, 437] on input "Save on a range of essentials for you and your little ones with the Baby & Todd…" at bounding box center [1385, 422] width 230 height 30
paste input "Explore little helps for your little one with the Tesco Baby & Toddler Event an…"
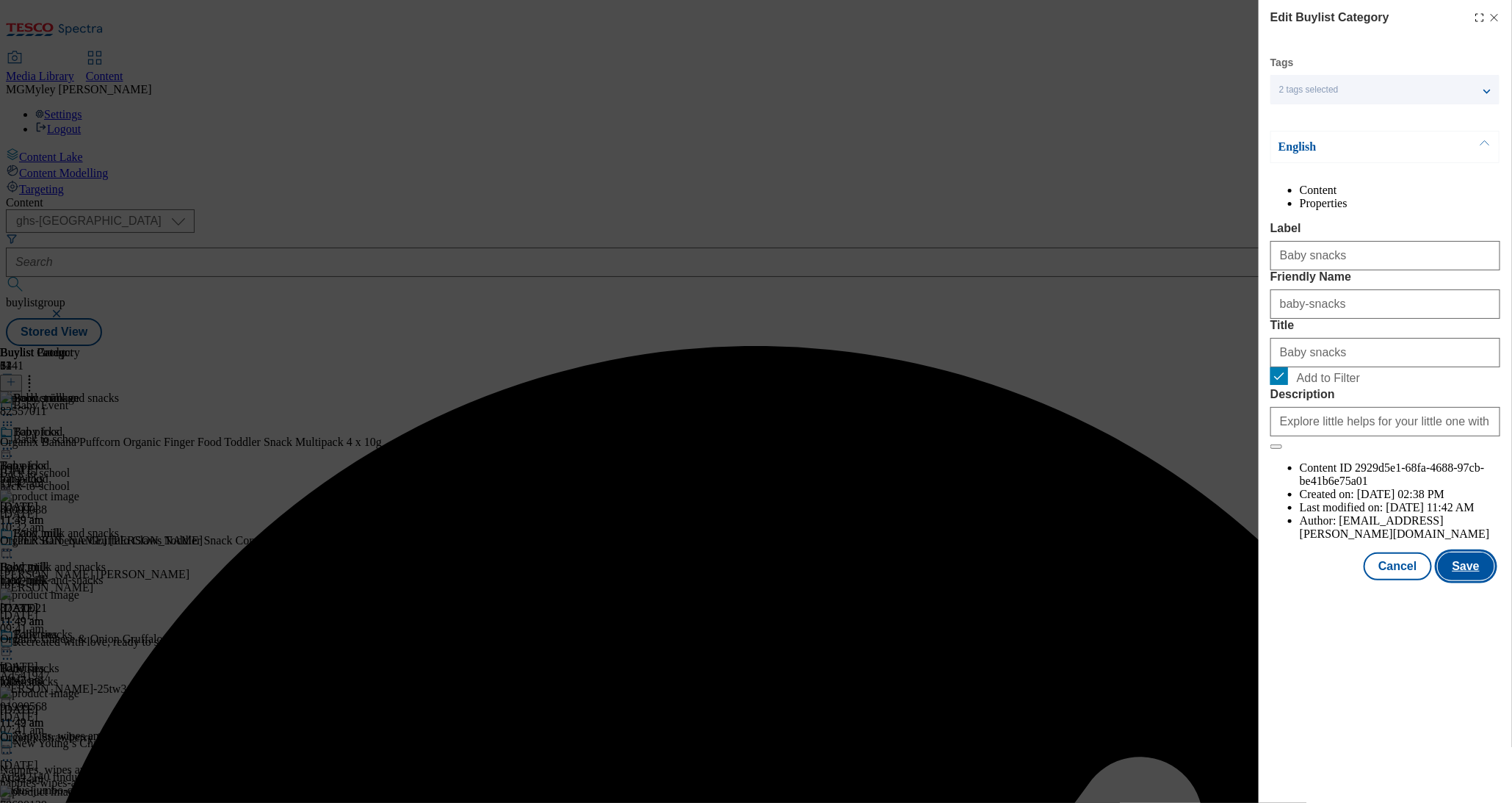
click at [1477, 581] on button "Save" at bounding box center [1466, 566] width 56 height 28
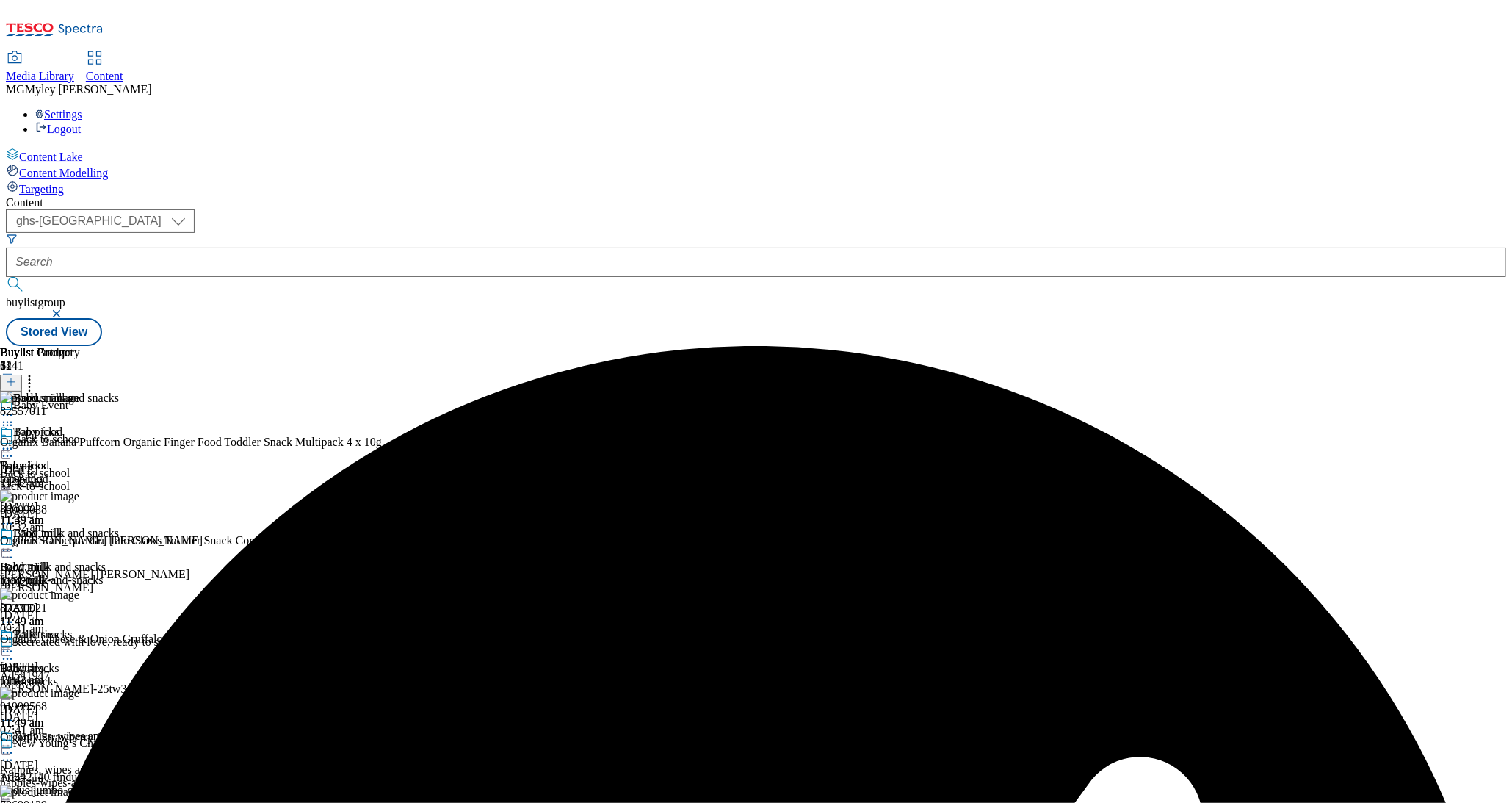
click at [163, 472] on div "top-picks" at bounding box center [81, 479] width 163 height 13
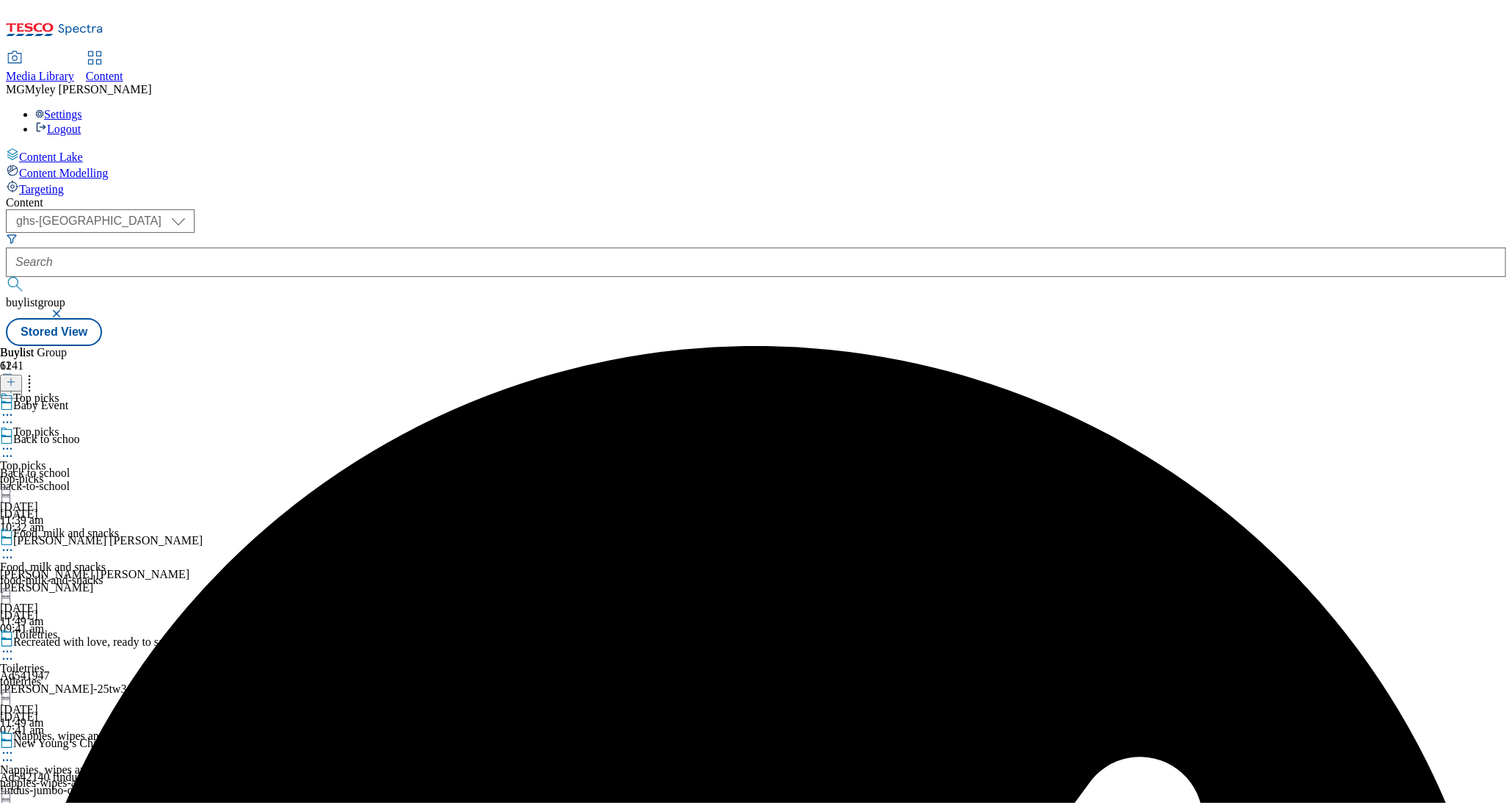
click at [14, 442] on icon at bounding box center [7, 448] width 14 height 14
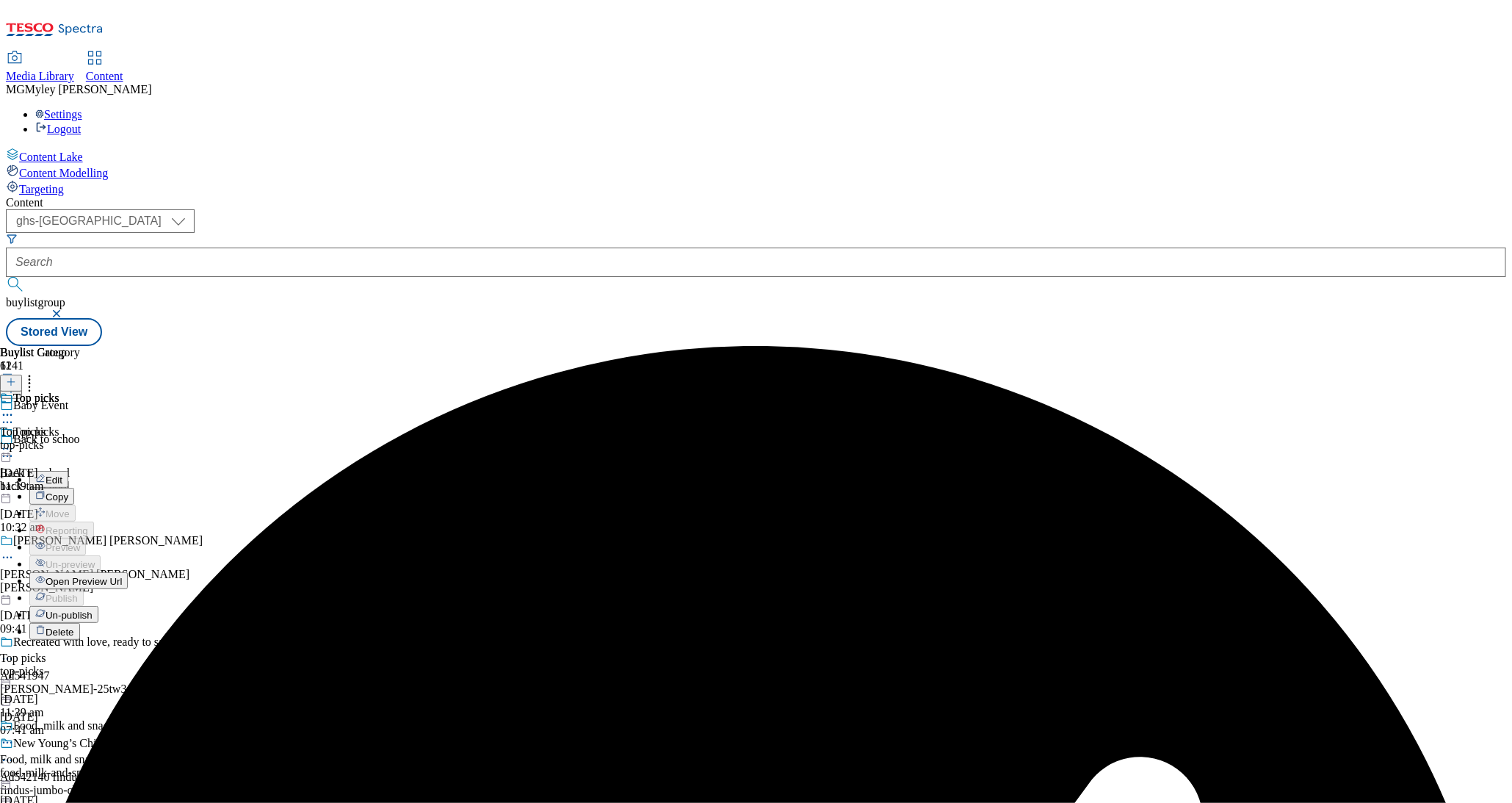
click at [69, 471] on button "Edit" at bounding box center [49, 480] width 39 height 17
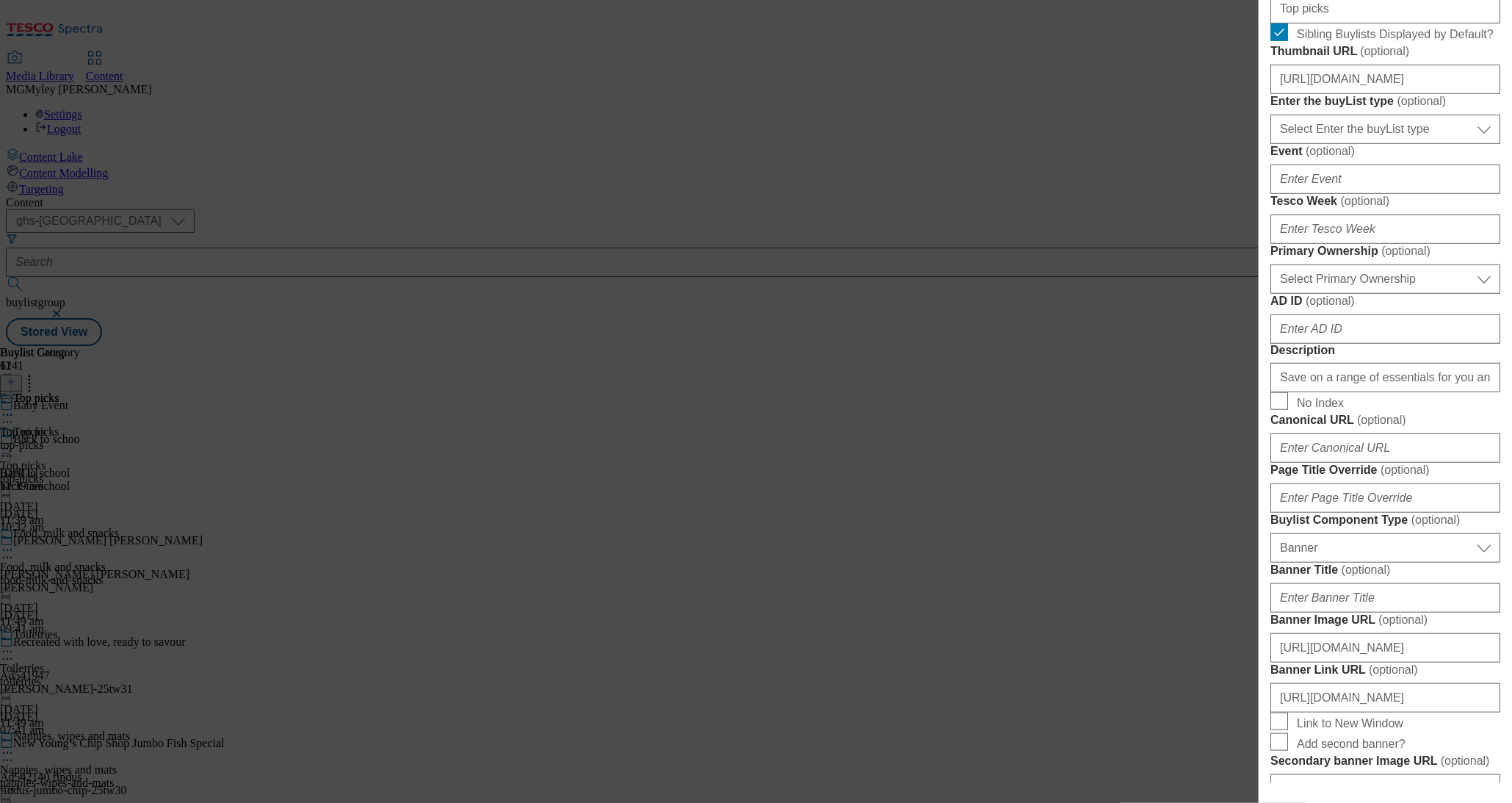
scroll to position [449, 0]
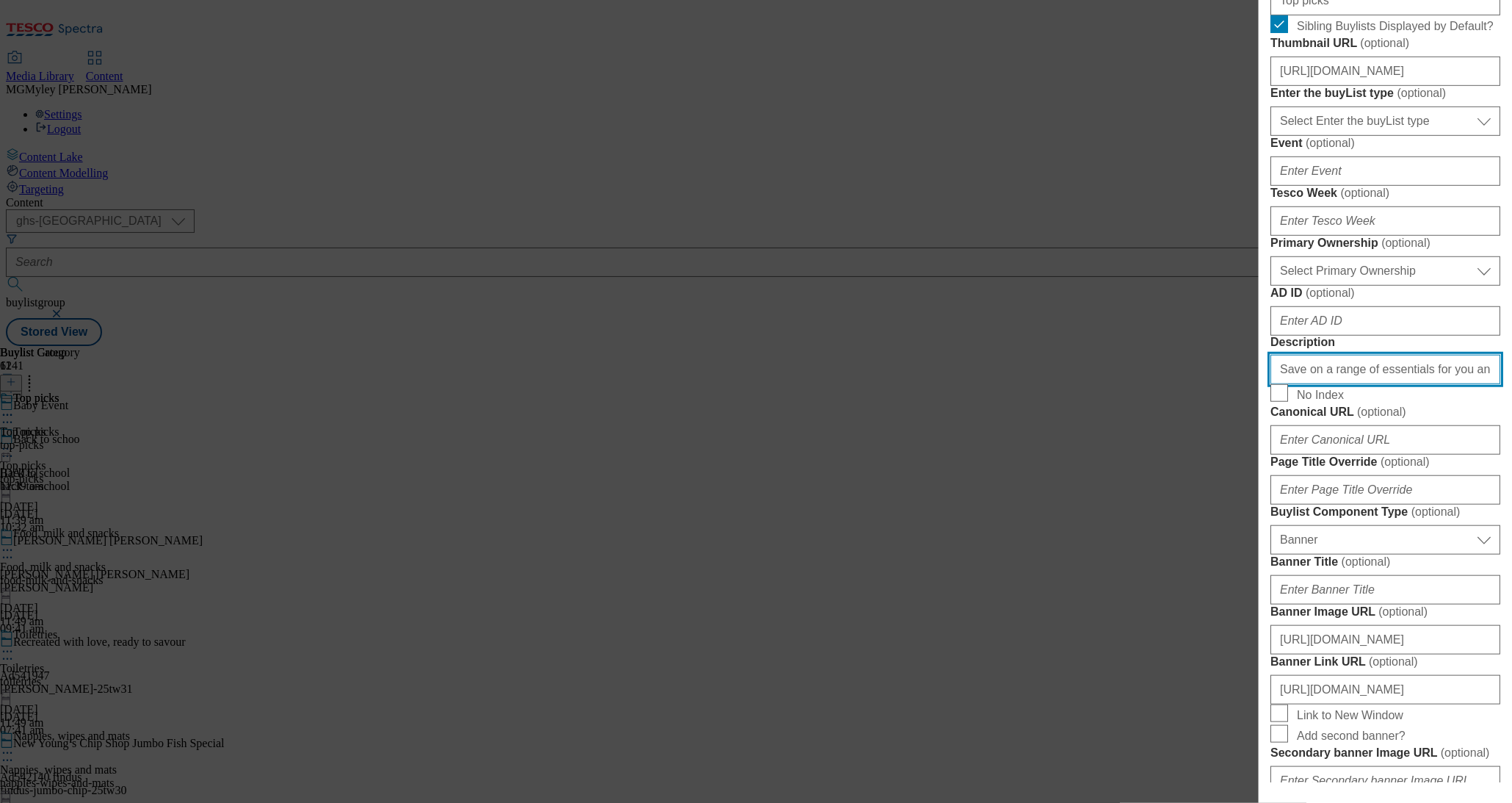
click at [1375, 384] on input "Save on a range of essentials for you and your little ones with the Baby & Todd…" at bounding box center [1385, 369] width 230 height 30
paste input "Explore little helps for your little one with the Tesco Baby & Toddler Event an…"
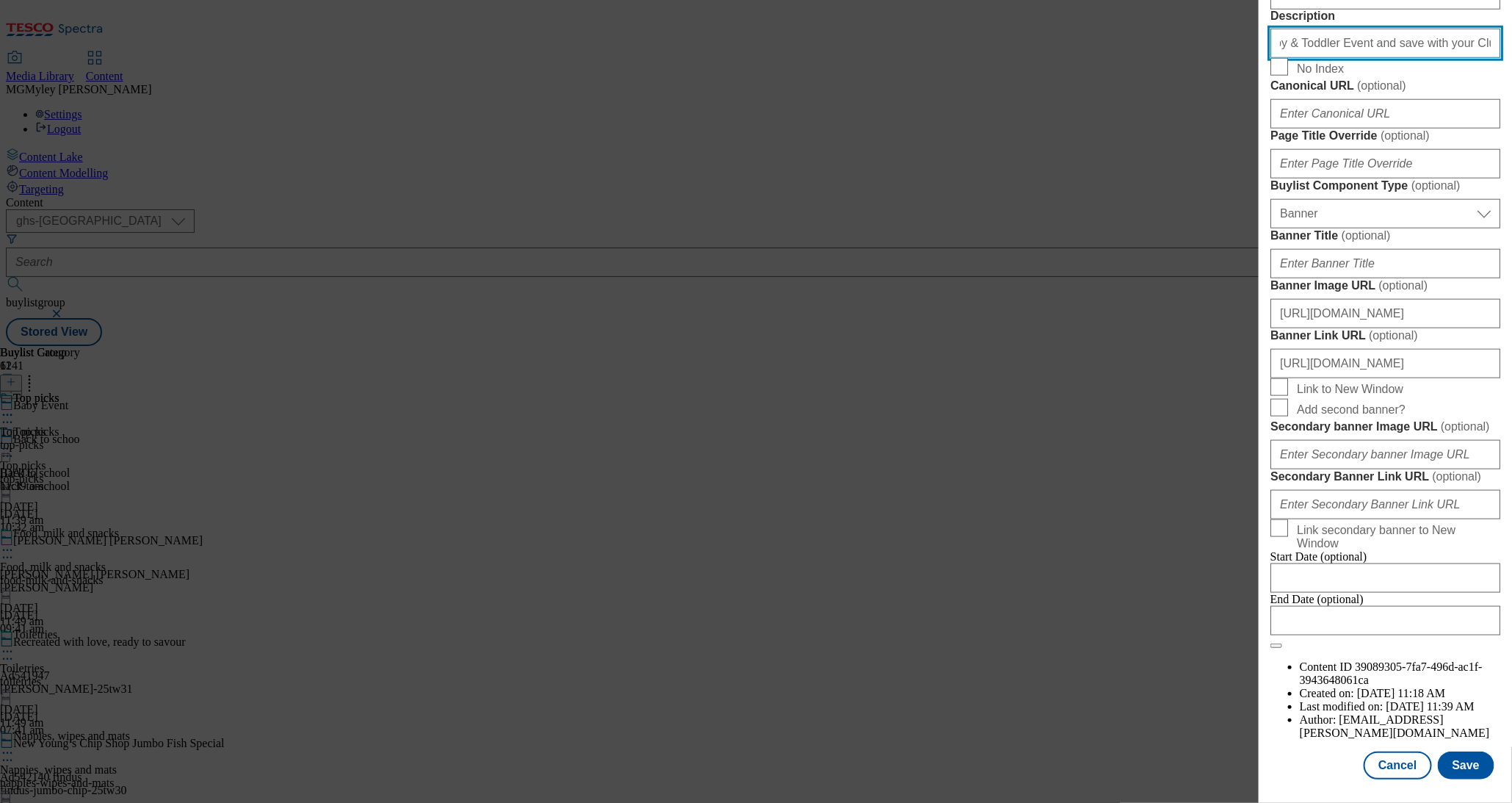
scroll to position [1321, 0]
click at [1464, 772] on button "Save" at bounding box center [1466, 765] width 56 height 28
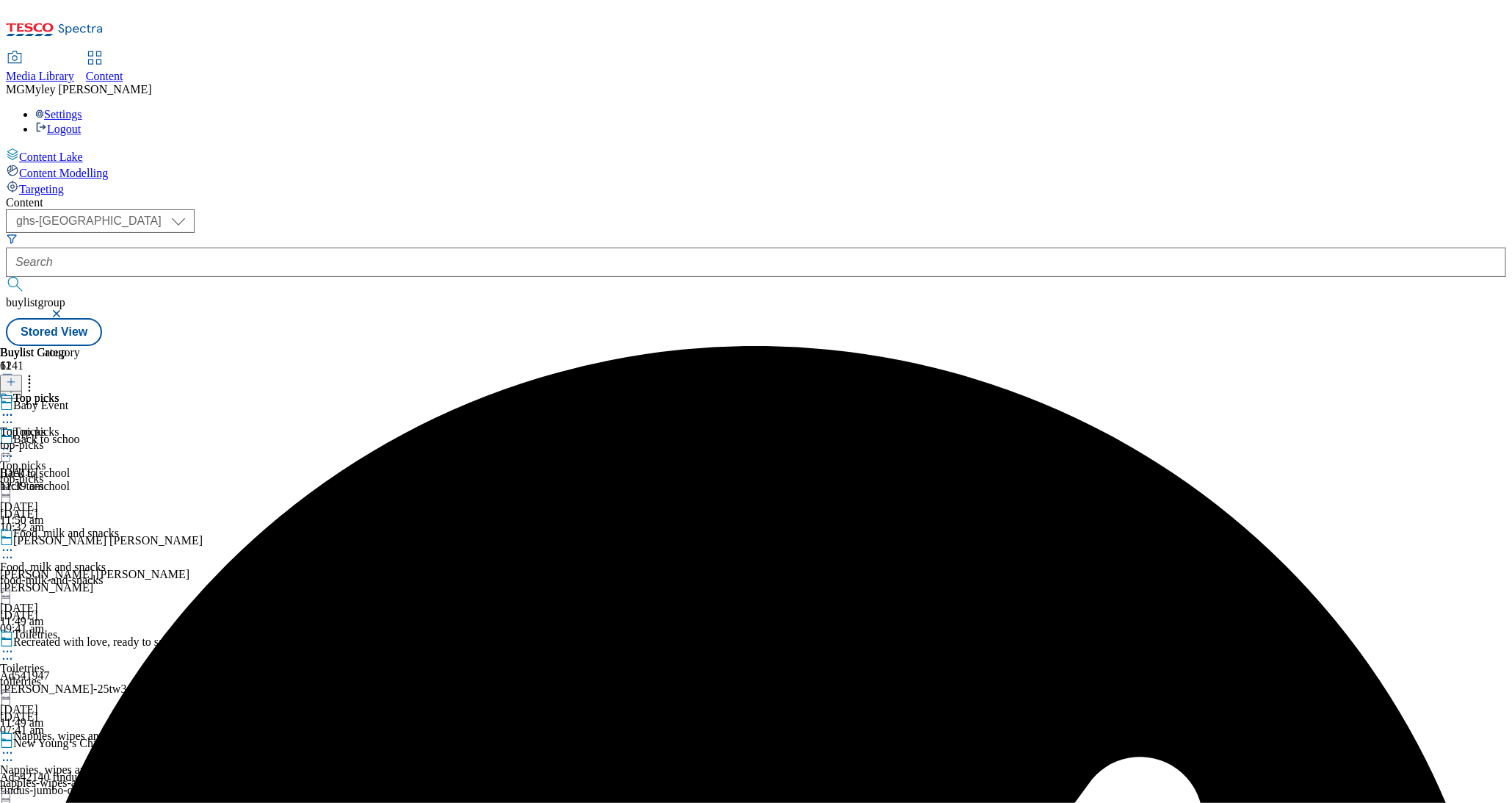
click at [80, 439] on div "top-picks" at bounding box center [40, 445] width 80 height 13
click at [14, 442] on icon at bounding box center [7, 448] width 14 height 14
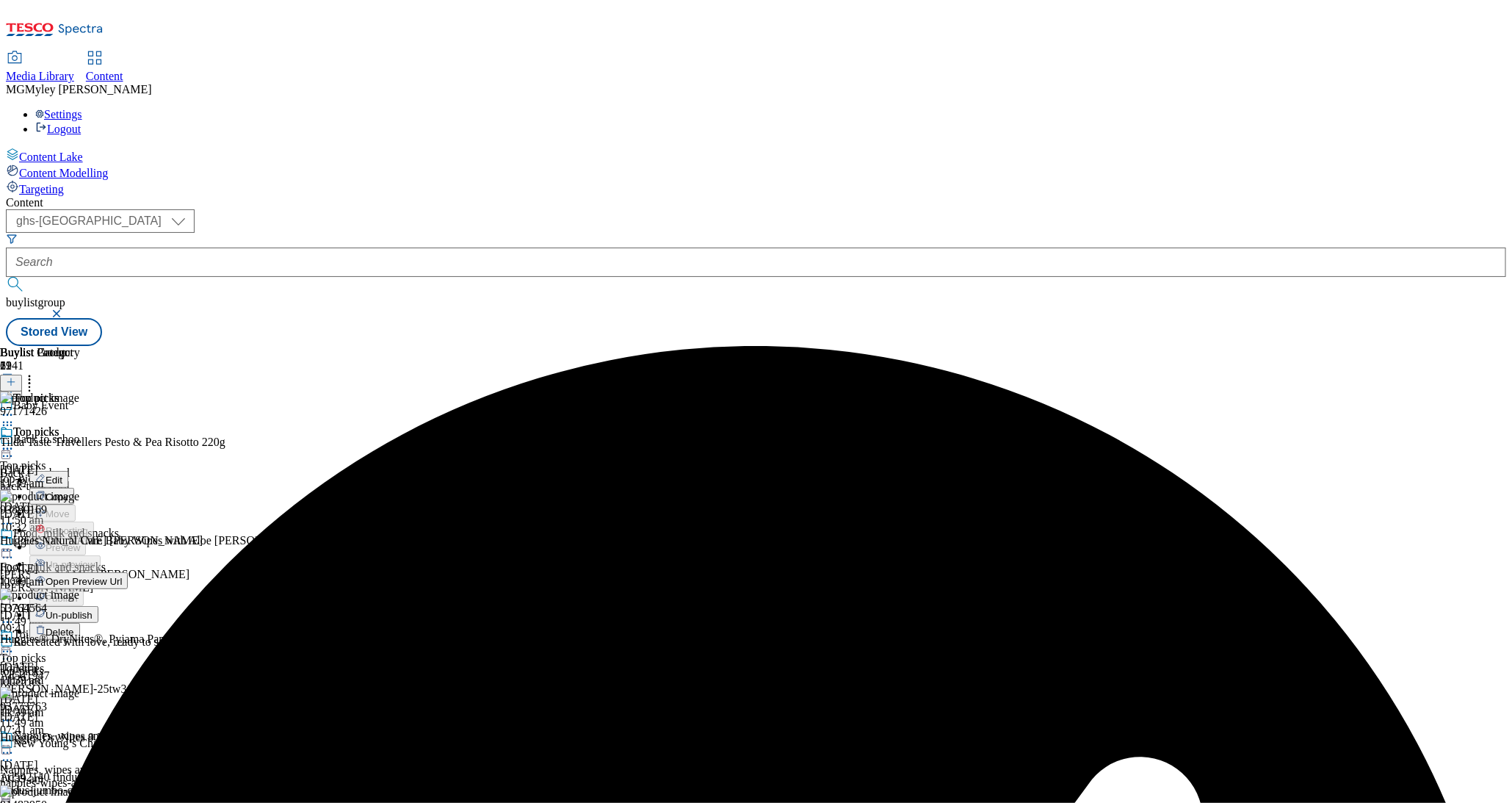
click at [69, 471] on button "Edit" at bounding box center [49, 480] width 39 height 17
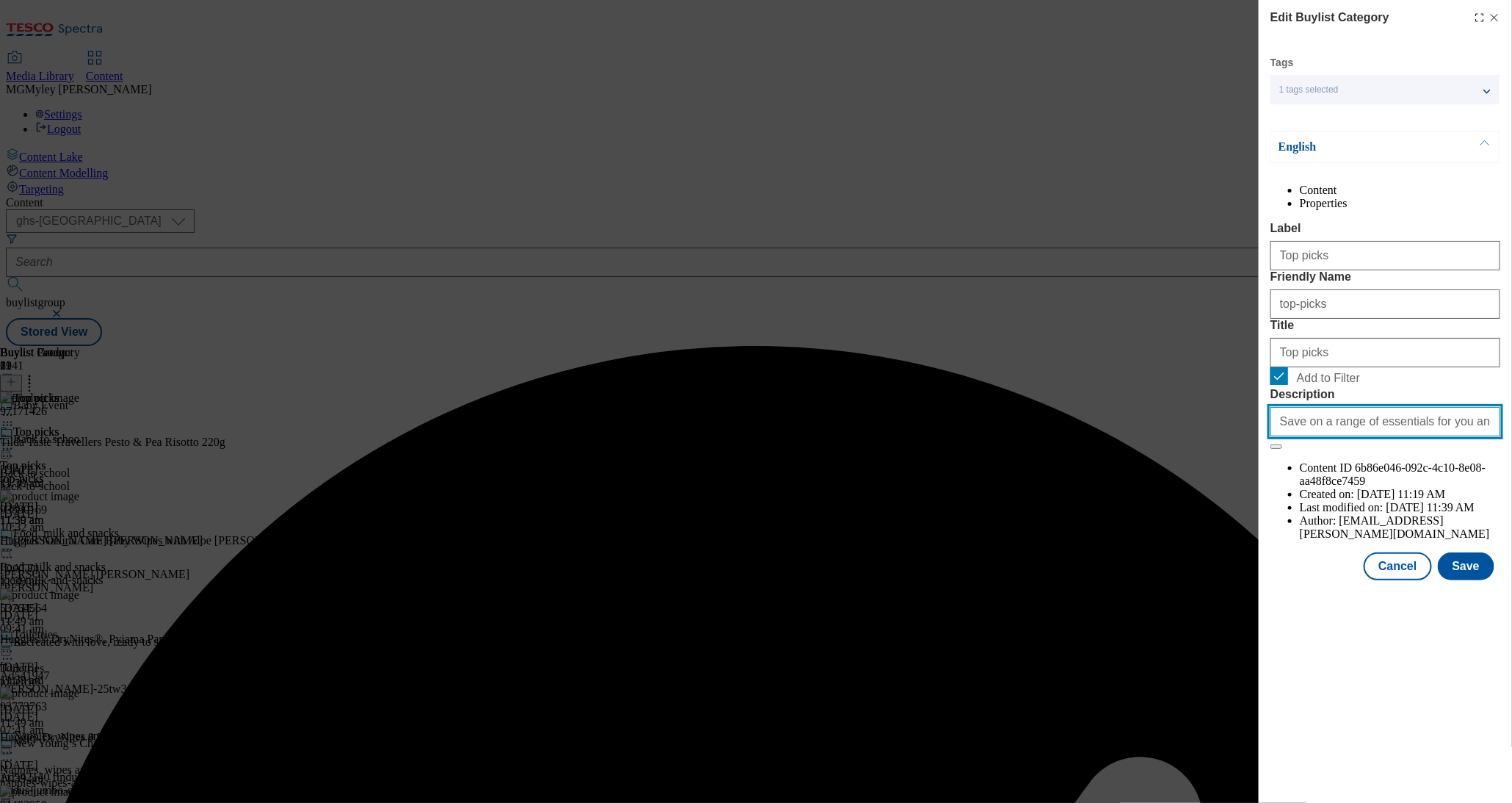
click at [1379, 437] on input "Save on a range of essentials for you and your little ones with the Baby & Todd…" at bounding box center [1385, 422] width 230 height 30
paste input "Explore little helps for your little one with the Tesco Baby & Toddler Event an…"
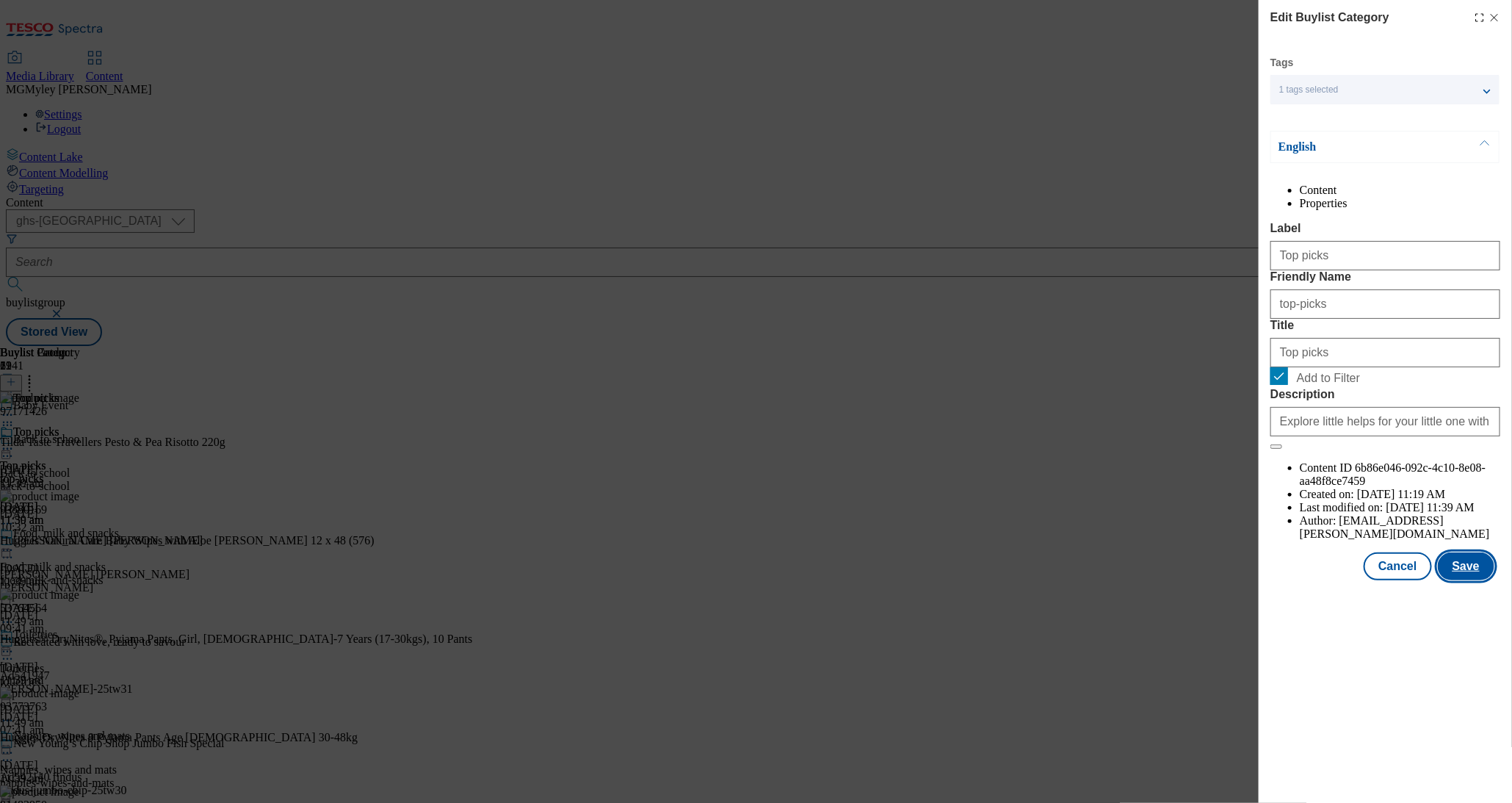
click at [1475, 581] on button "Save" at bounding box center [1466, 566] width 56 height 28
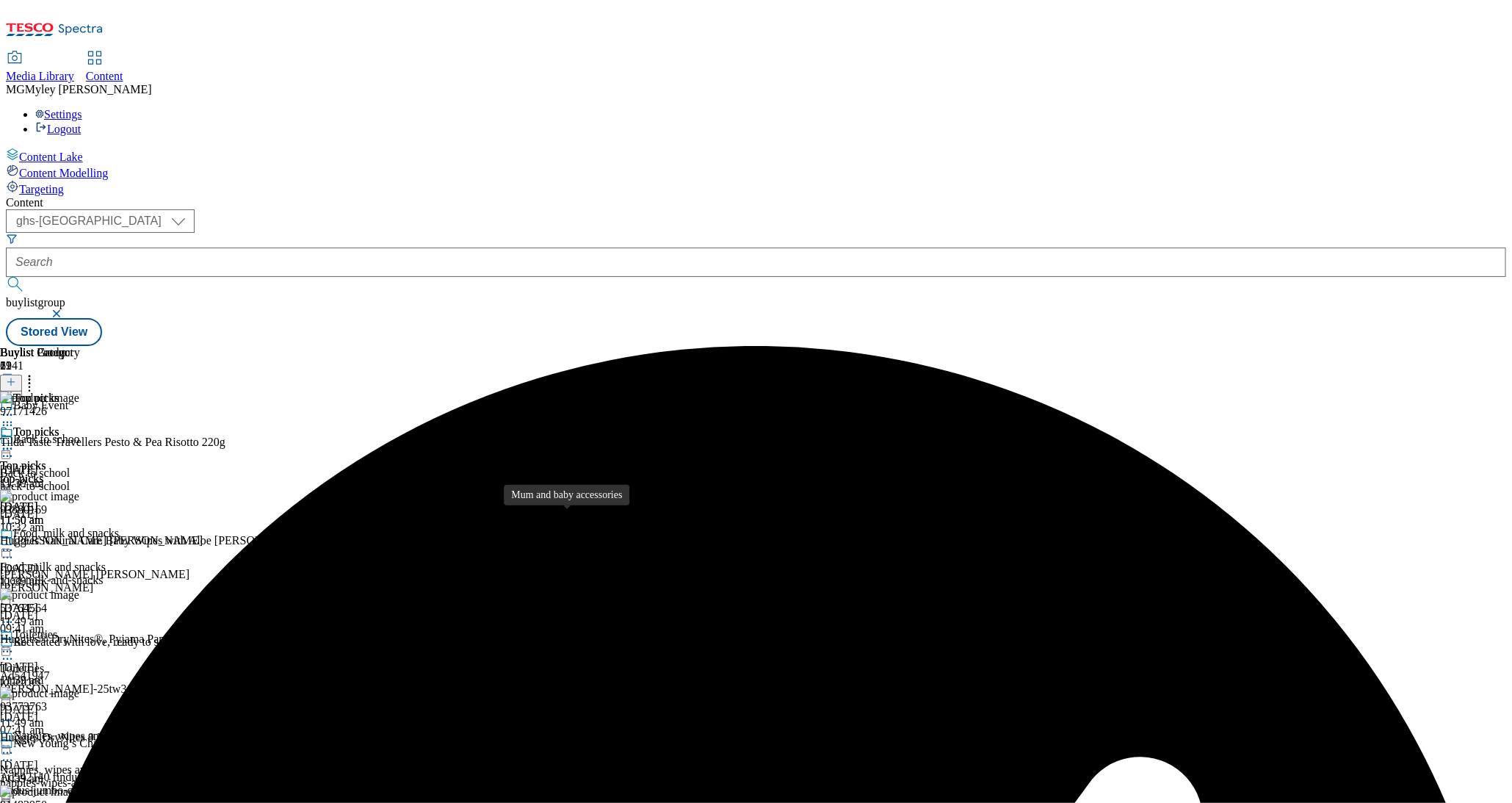
scroll to position [525, 0]
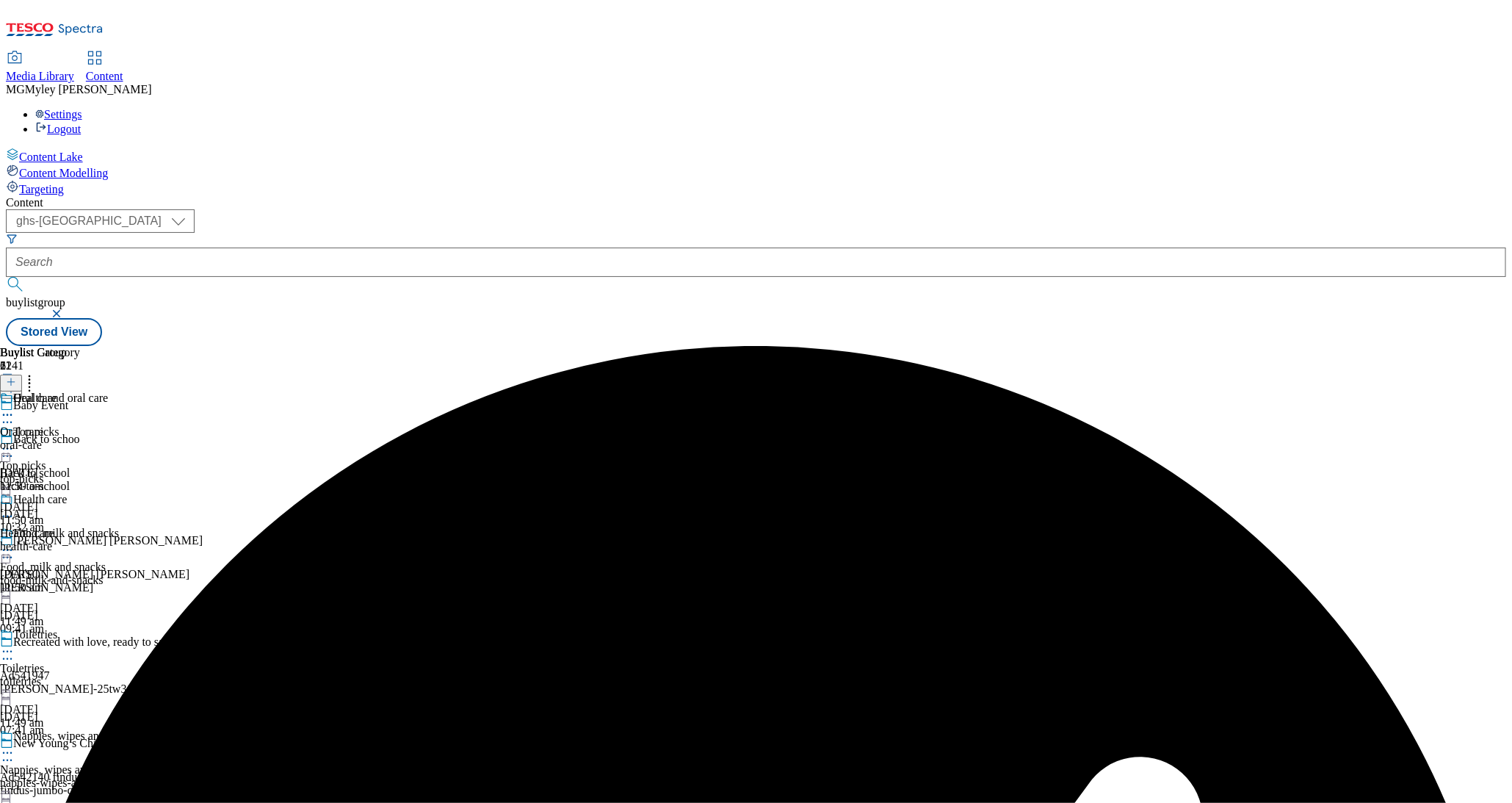
click at [14, 408] on icon at bounding box center [7, 415] width 14 height 14
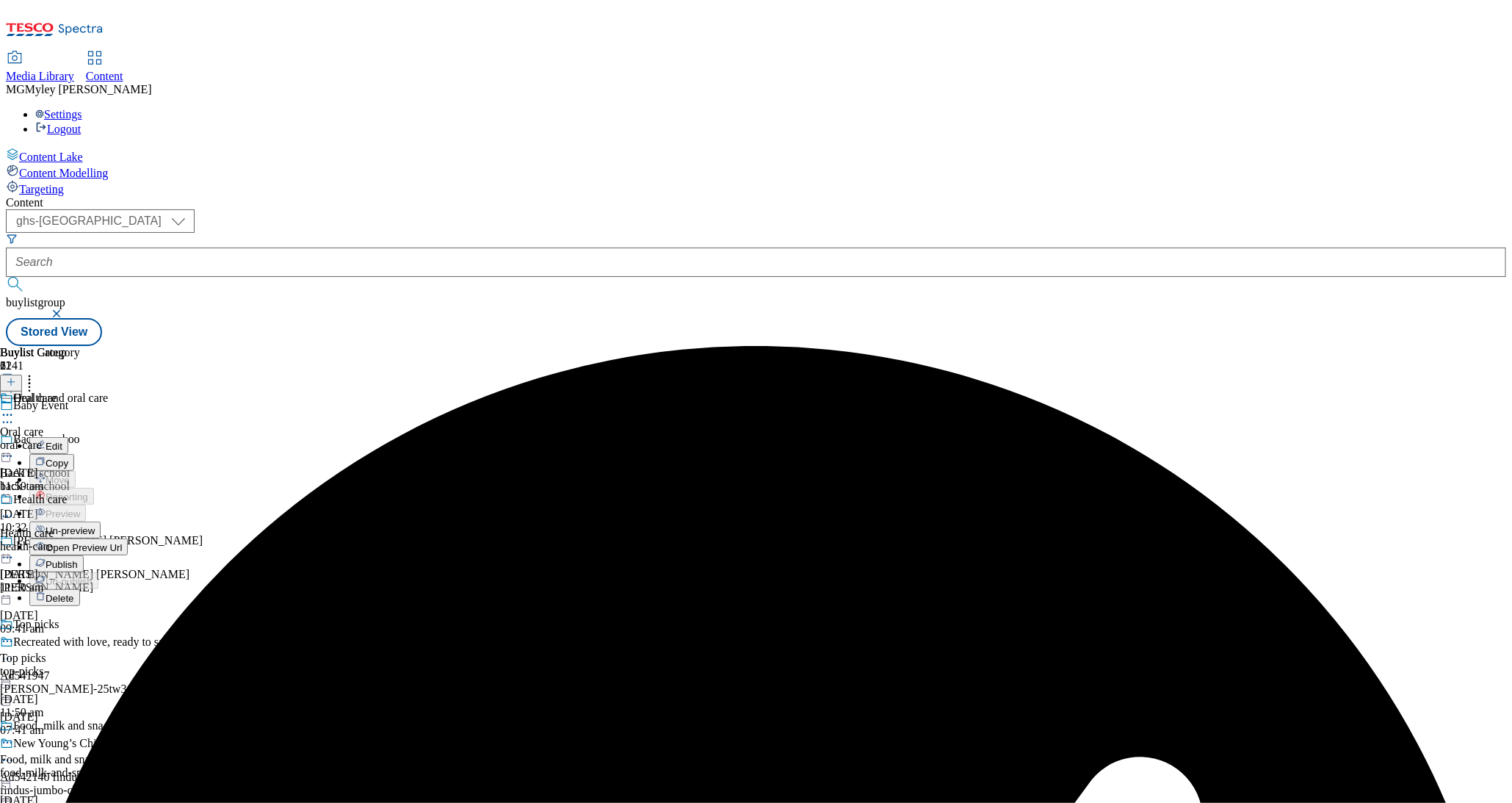
click at [94, 525] on span "Un-preview" at bounding box center [71, 531] width 50 height 11
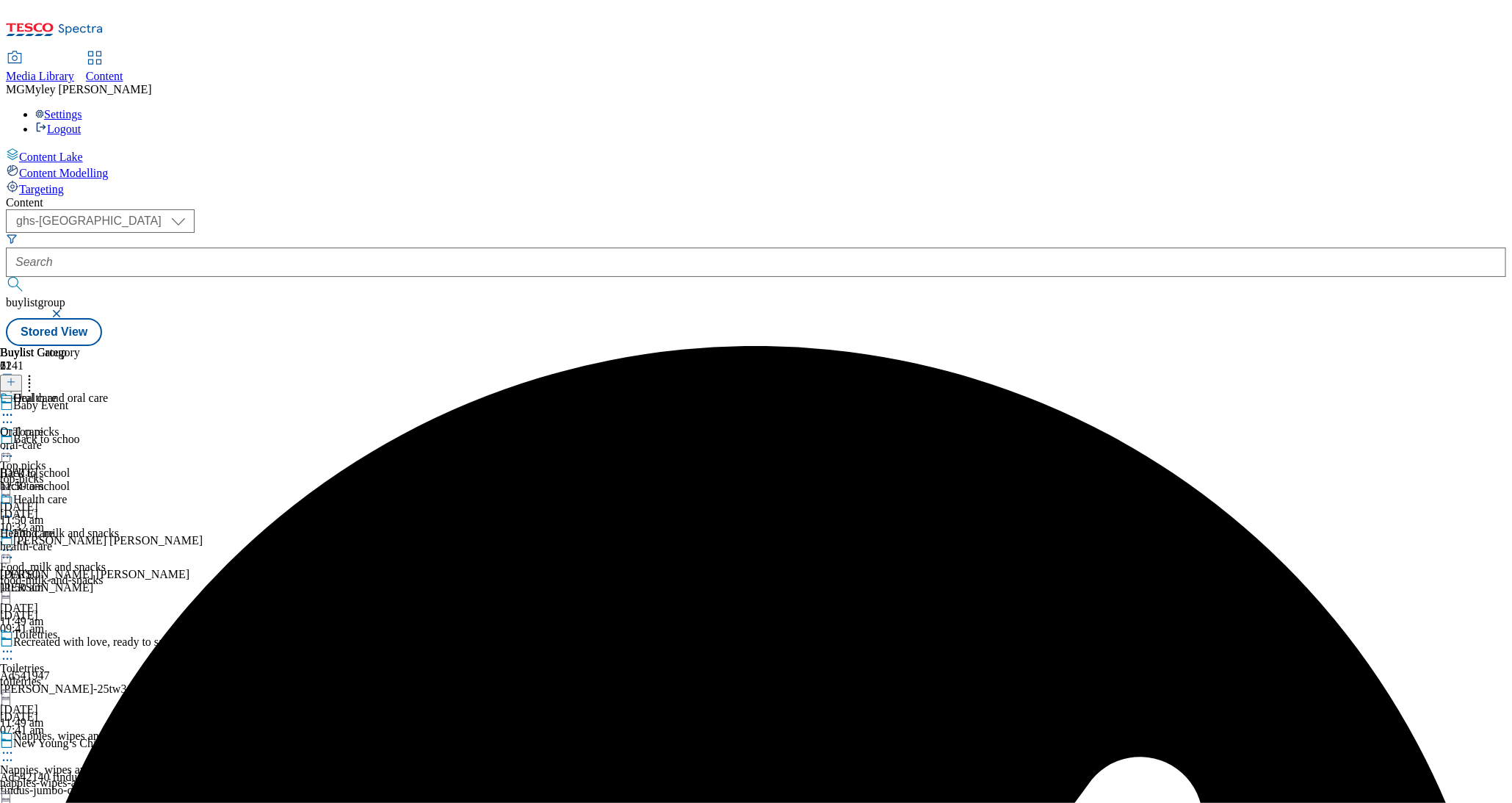
click at [80, 540] on div "health-care" at bounding box center [40, 546] width 80 height 13
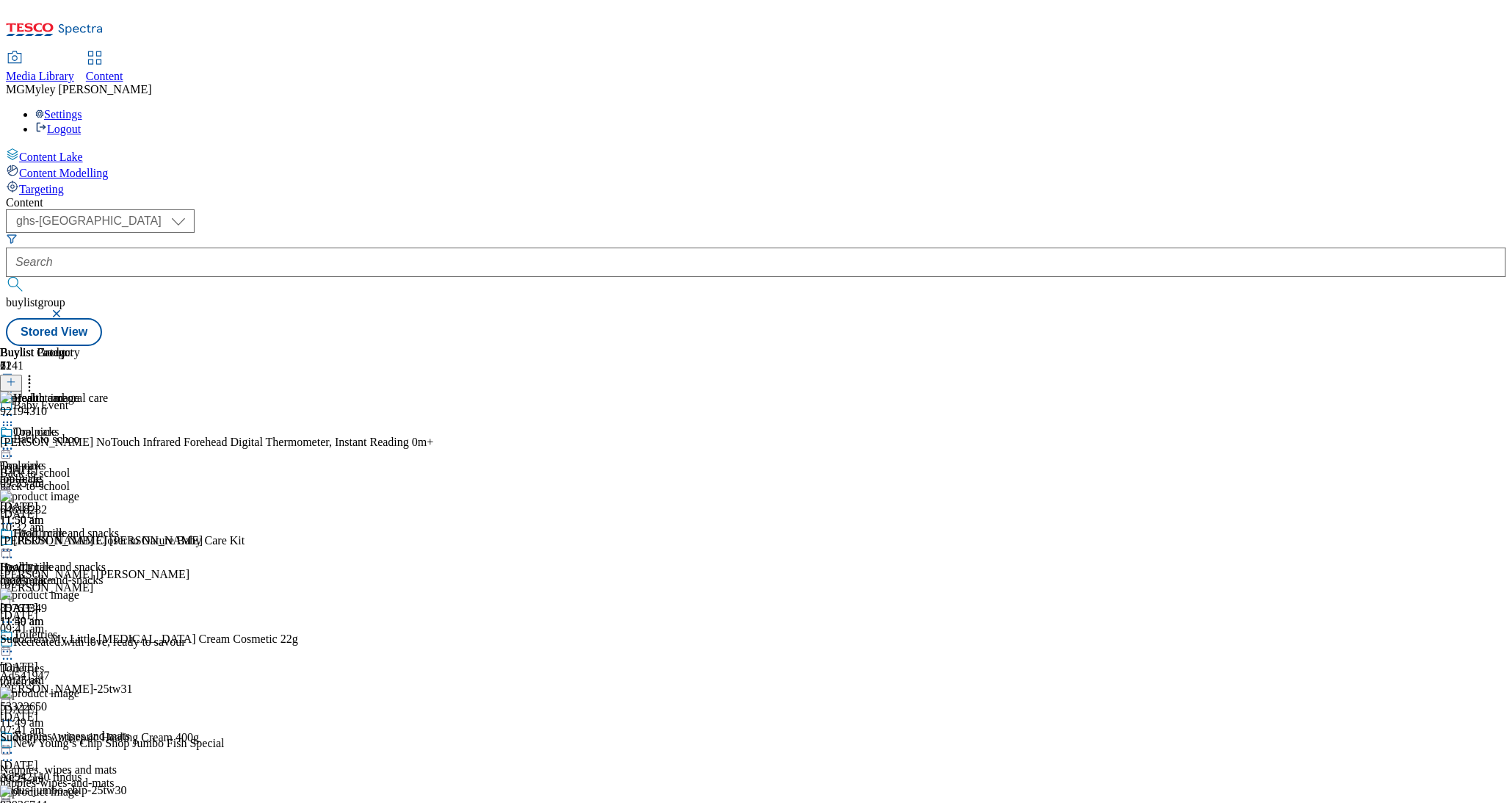
click at [37, 373] on icon at bounding box center [29, 380] width 14 height 14
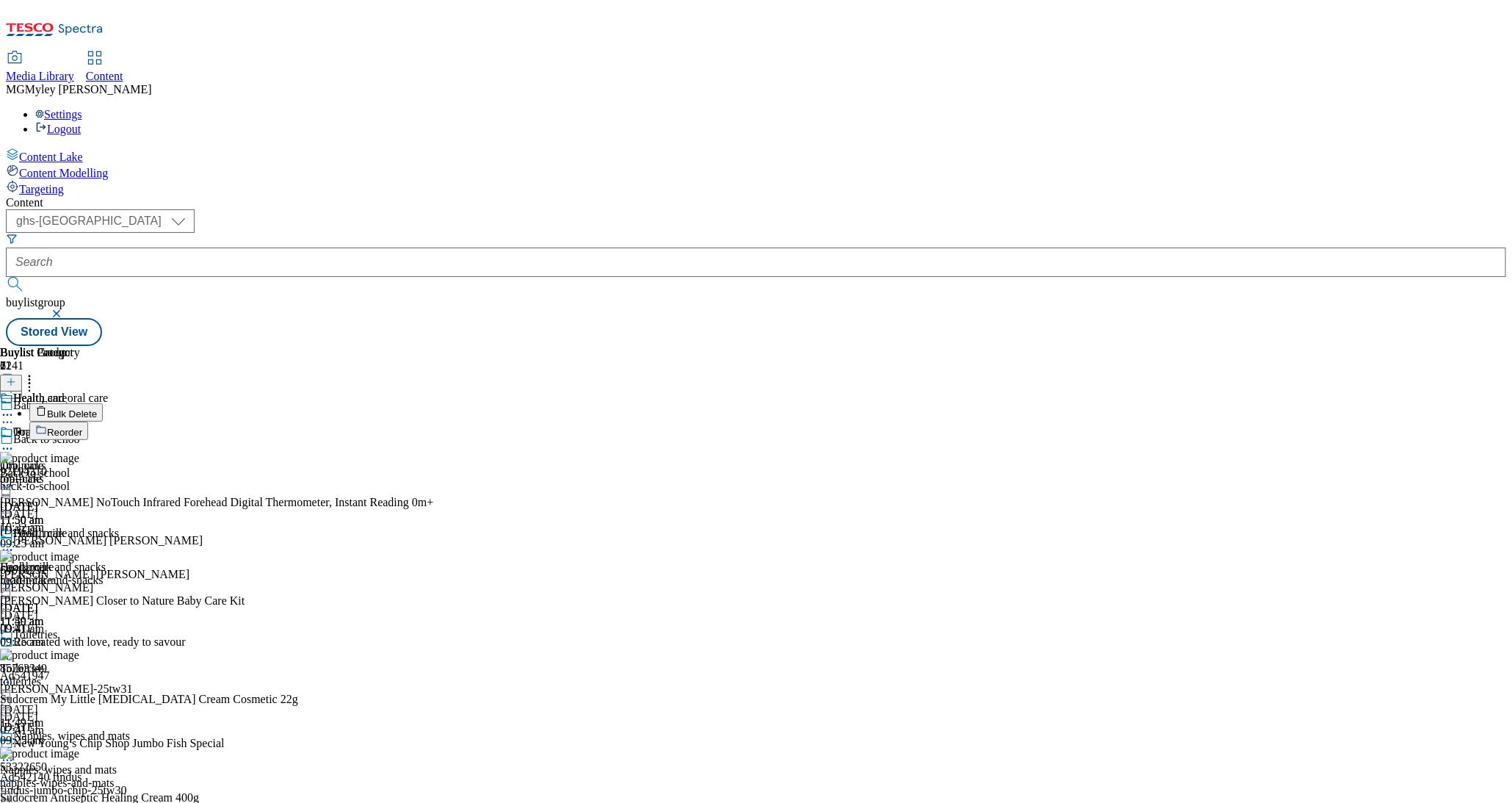
click at [97, 408] on span "Bulk Delete" at bounding box center [72, 414] width 50 height 11
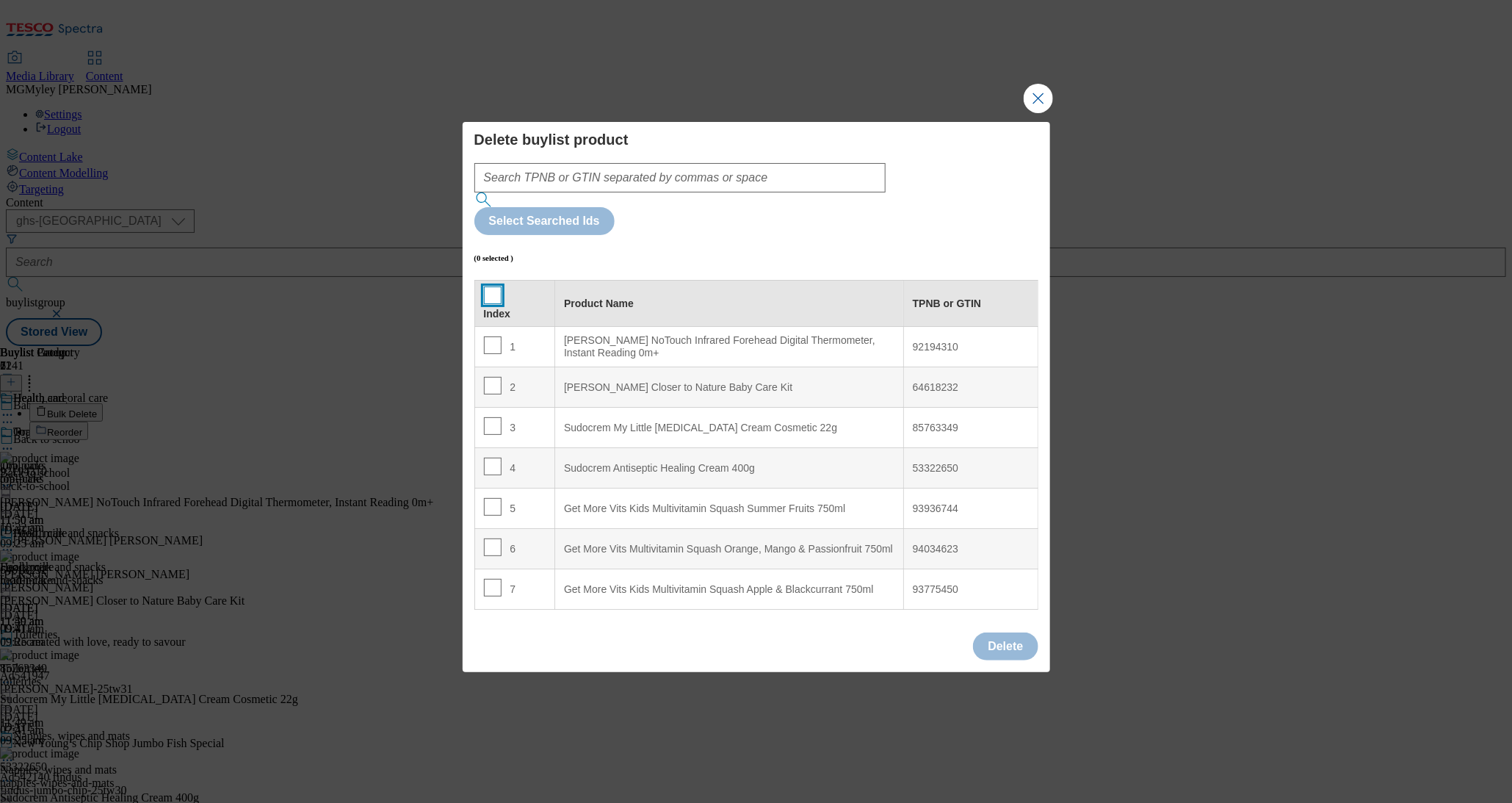
click at [495, 286] on input "Modal" at bounding box center [493, 295] width 17 height 17
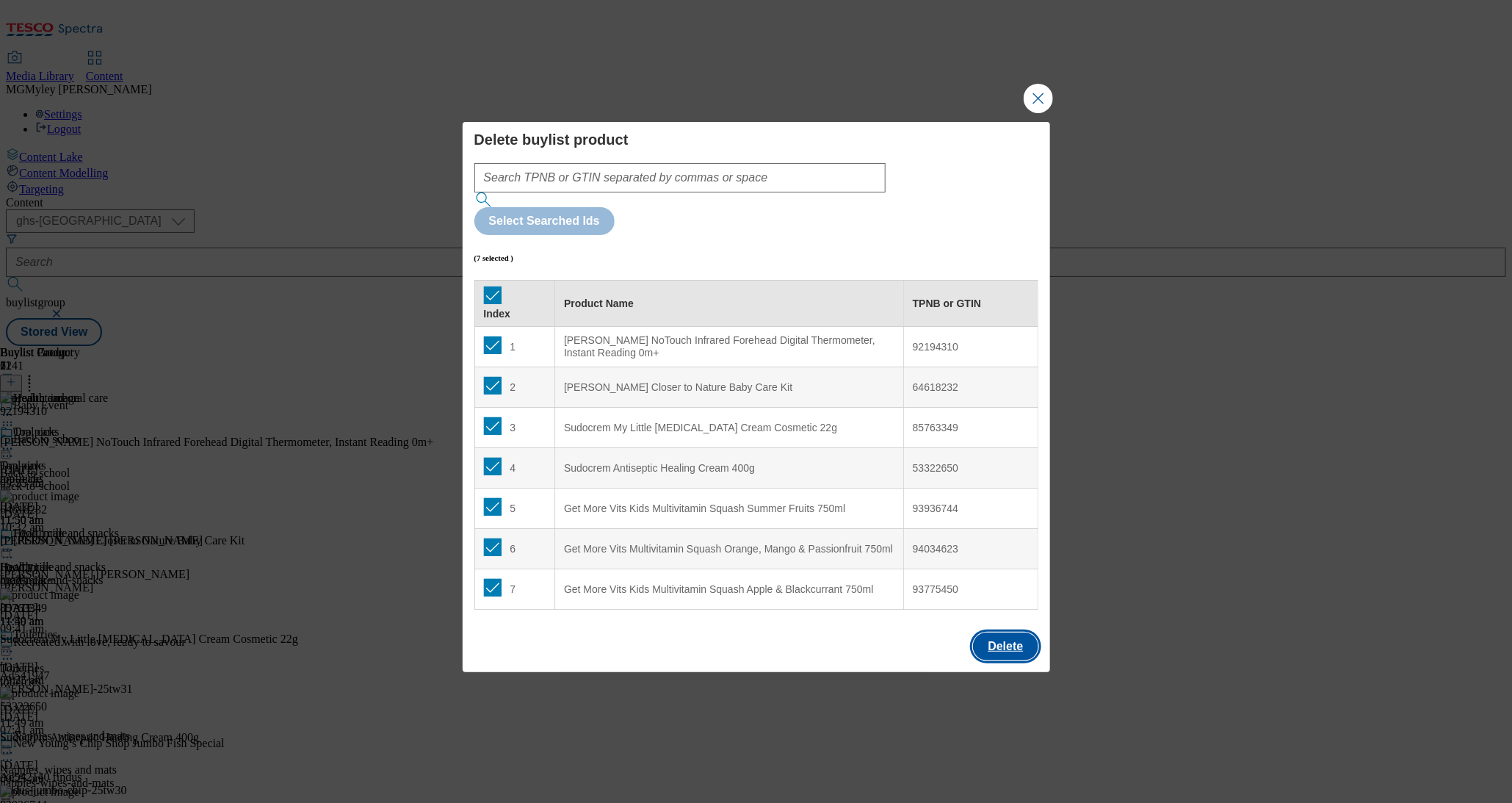
click at [991, 632] on button "Delete" at bounding box center [1006, 646] width 65 height 28
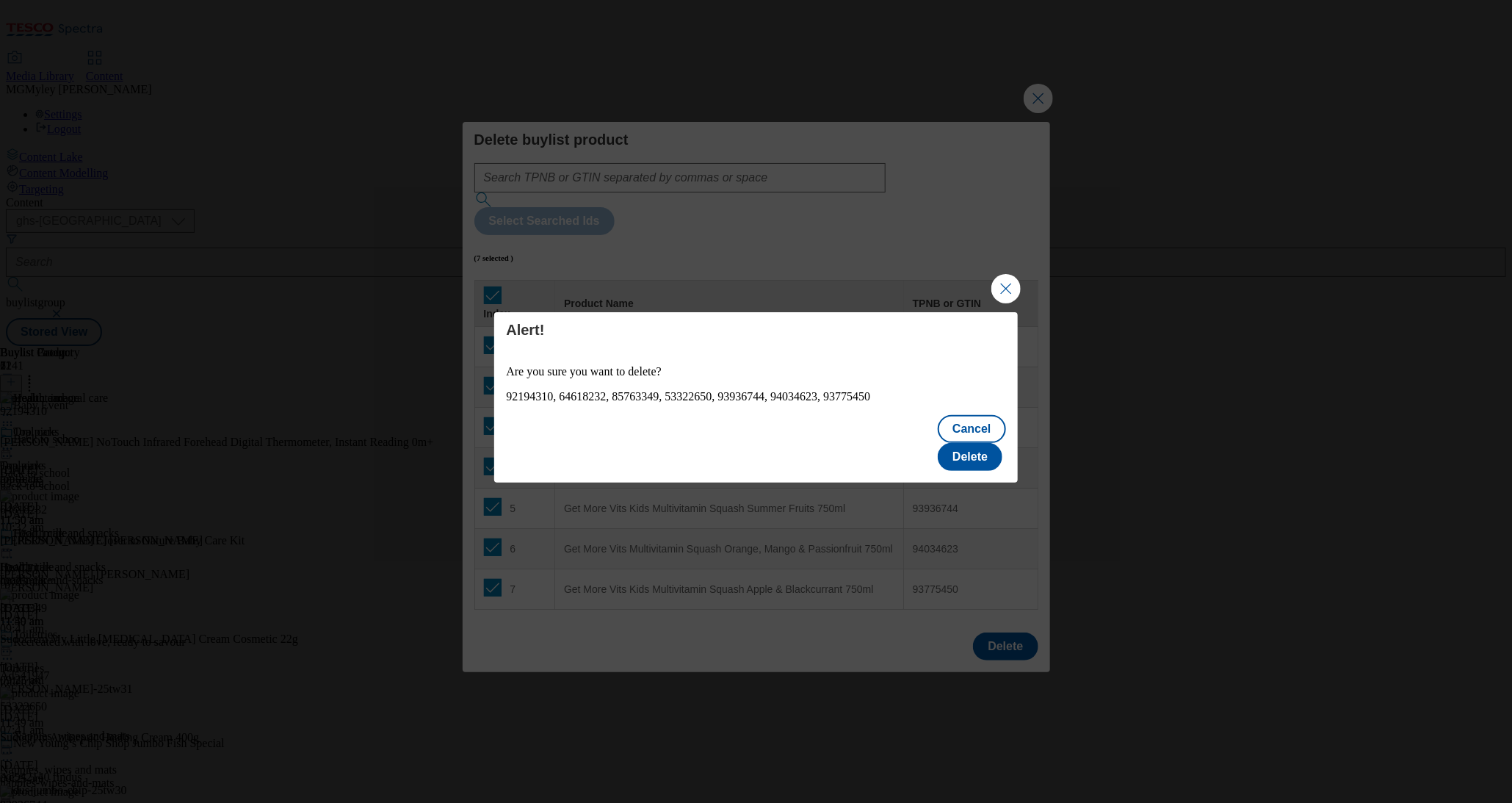
click at [983, 464] on div "Cancel Delete" at bounding box center [756, 444] width 523 height 76
click at [974, 444] on button "Delete" at bounding box center [971, 457] width 65 height 28
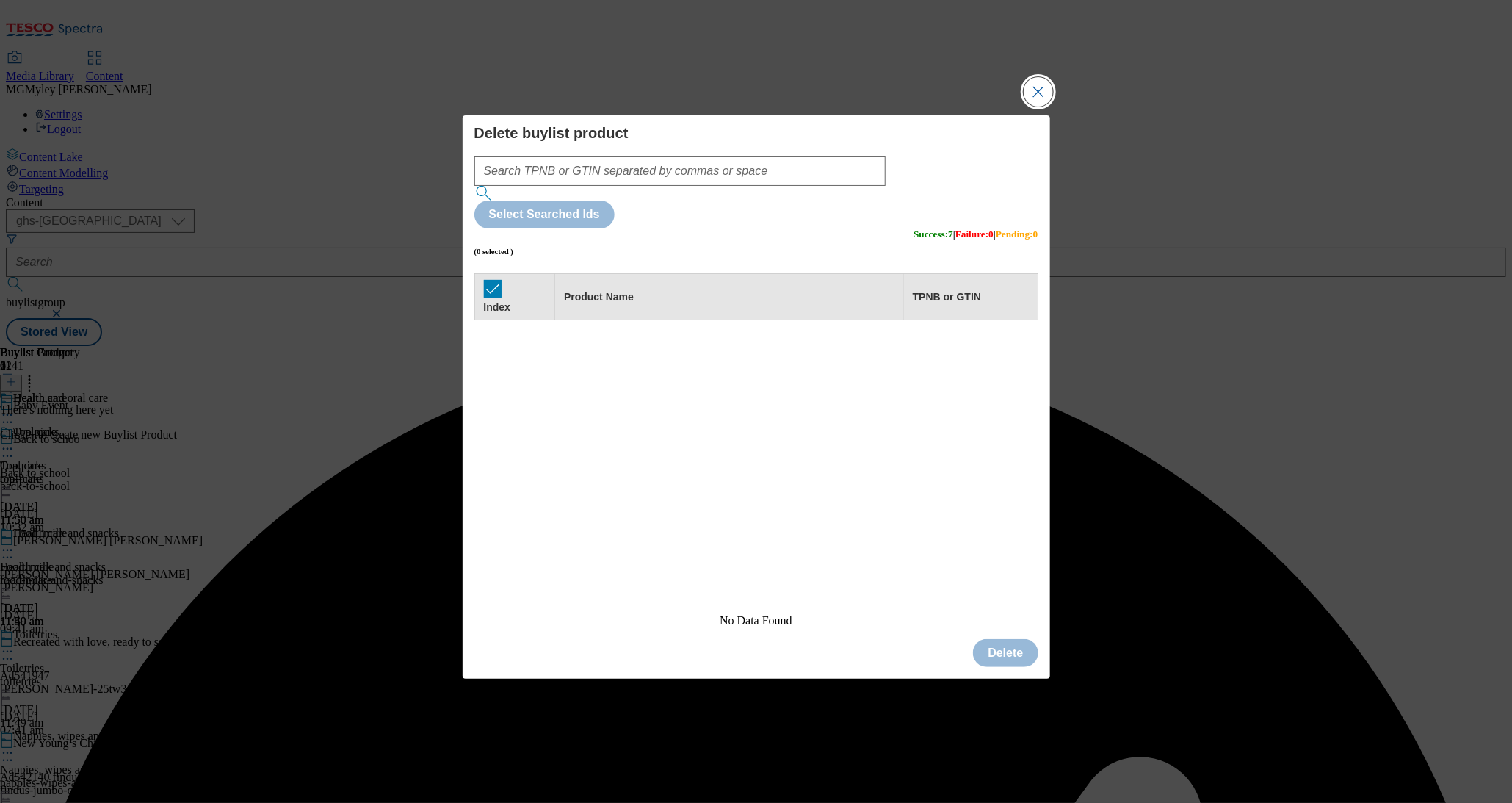
click at [1037, 107] on button "Close Modal" at bounding box center [1038, 92] width 30 height 30
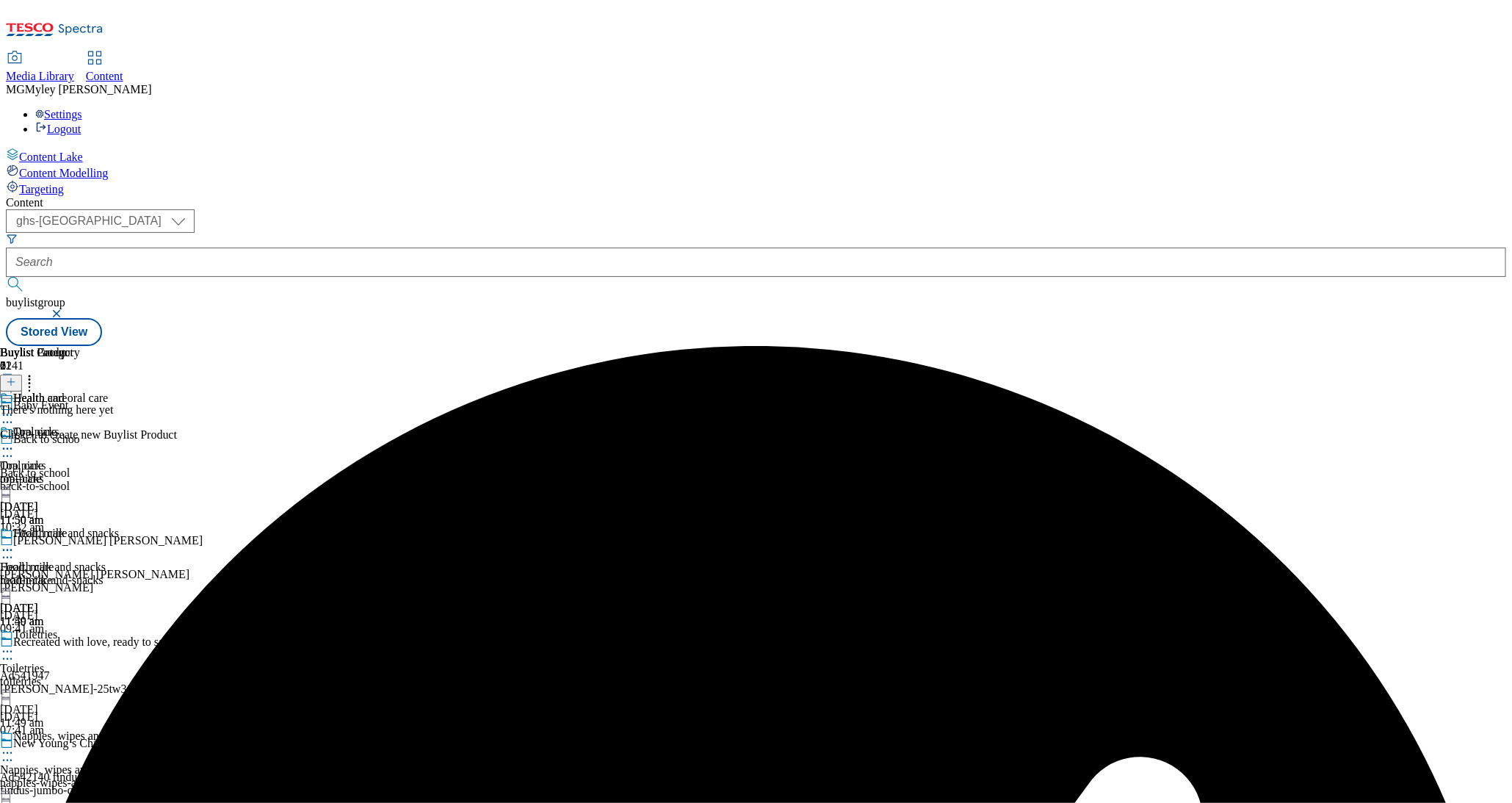
click at [16, 377] on icon at bounding box center [10, 381] width 10 height 10
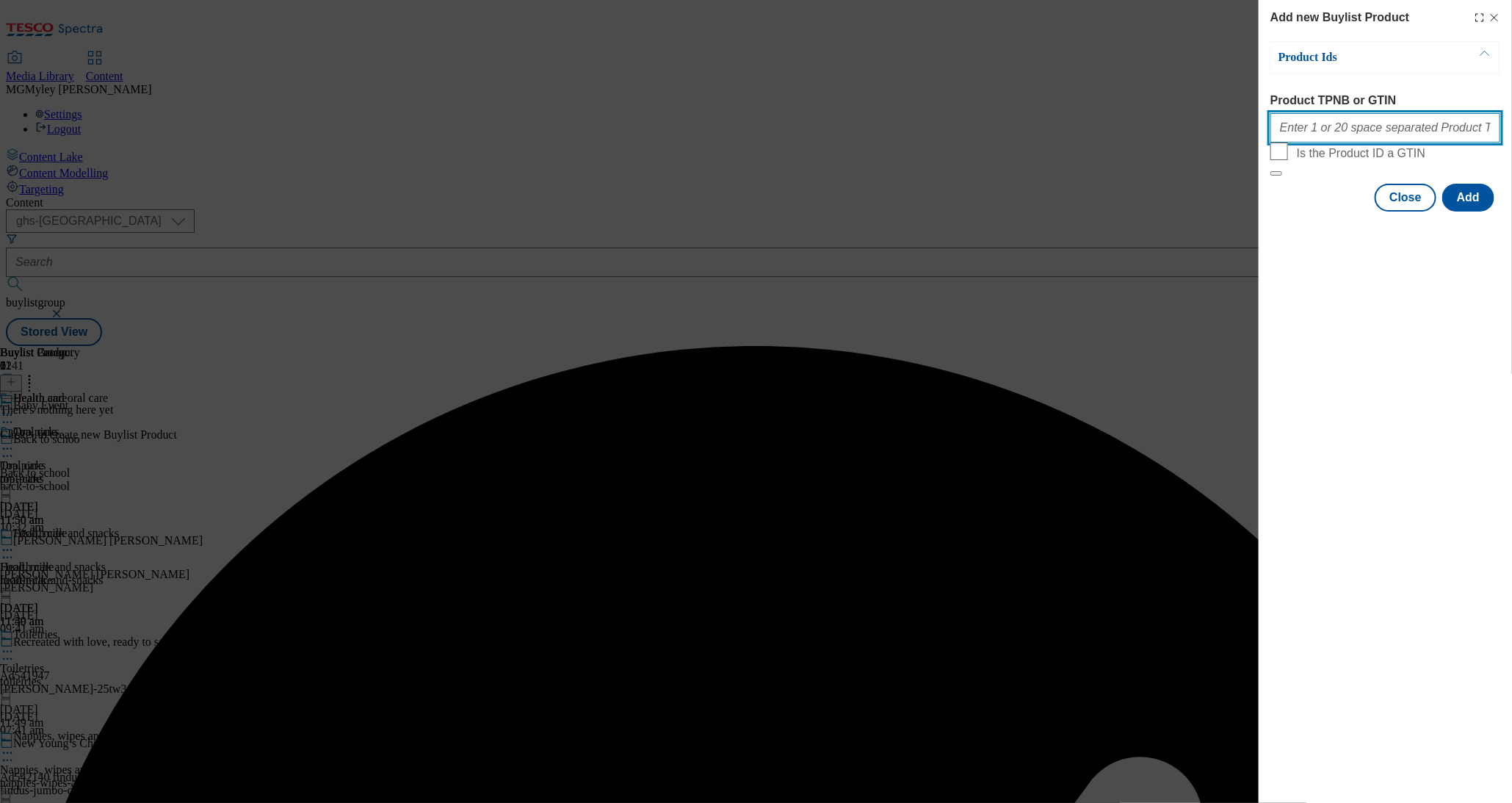
click at [1371, 136] on input "Product TPNB or GTIN" at bounding box center [1385, 128] width 230 height 30
paste input "77896866 84526327 64618232 92194310"
click at [1493, 212] on button "Add" at bounding box center [1468, 197] width 52 height 28
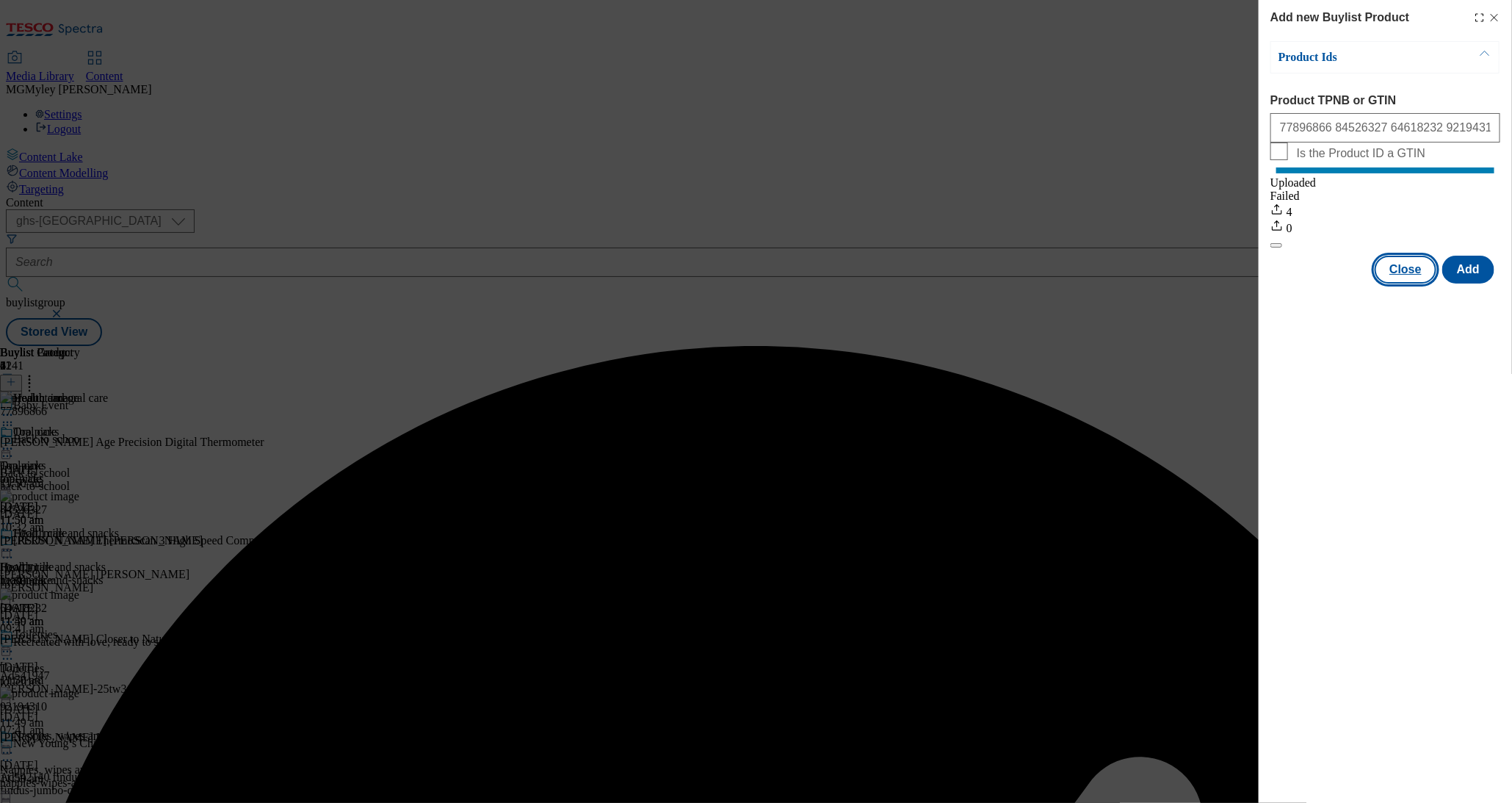
click at [1395, 281] on button "Close" at bounding box center [1405, 269] width 62 height 28
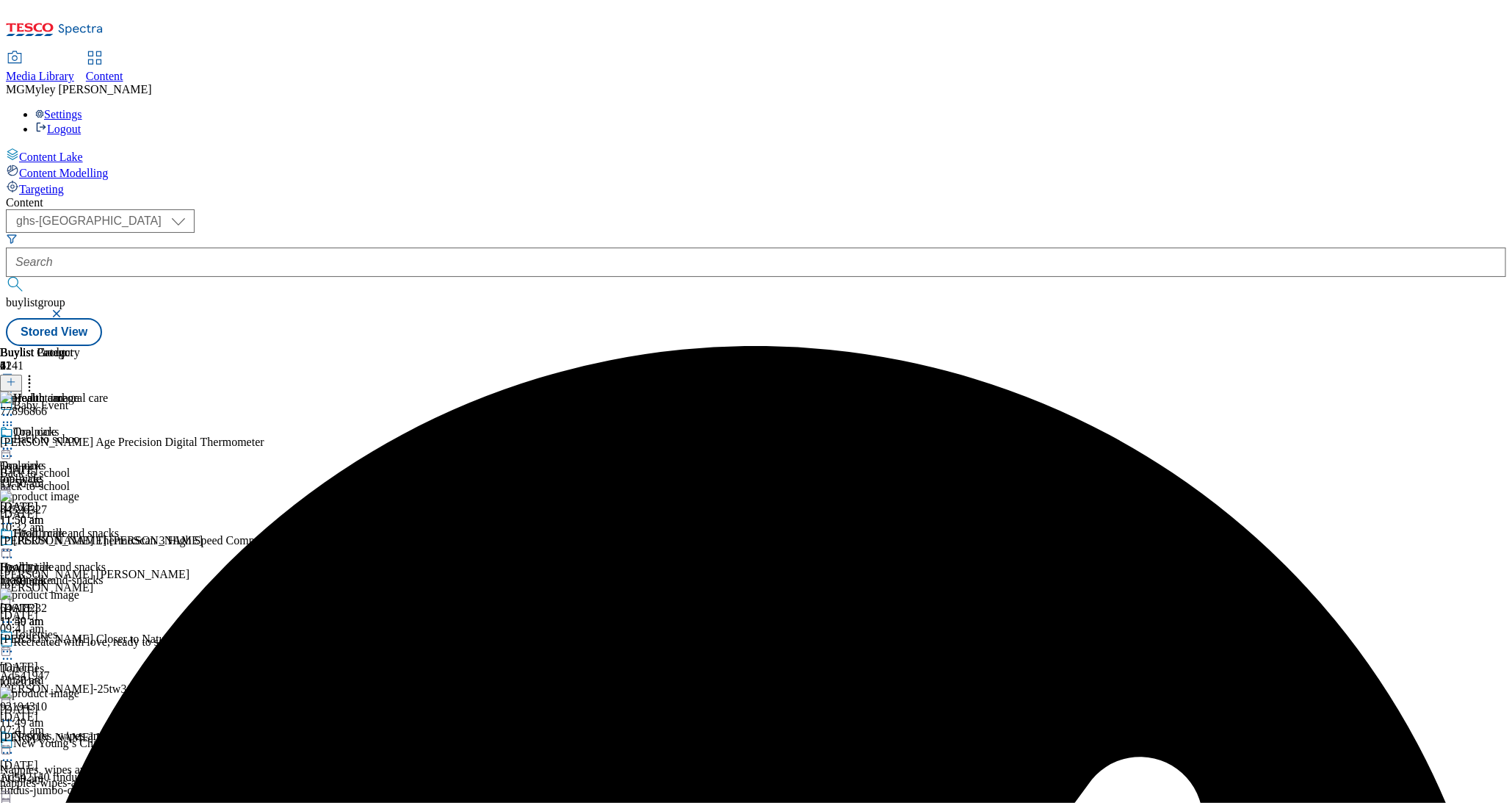
click at [80, 472] on div "oral-care" at bounding box center [40, 479] width 80 height 13
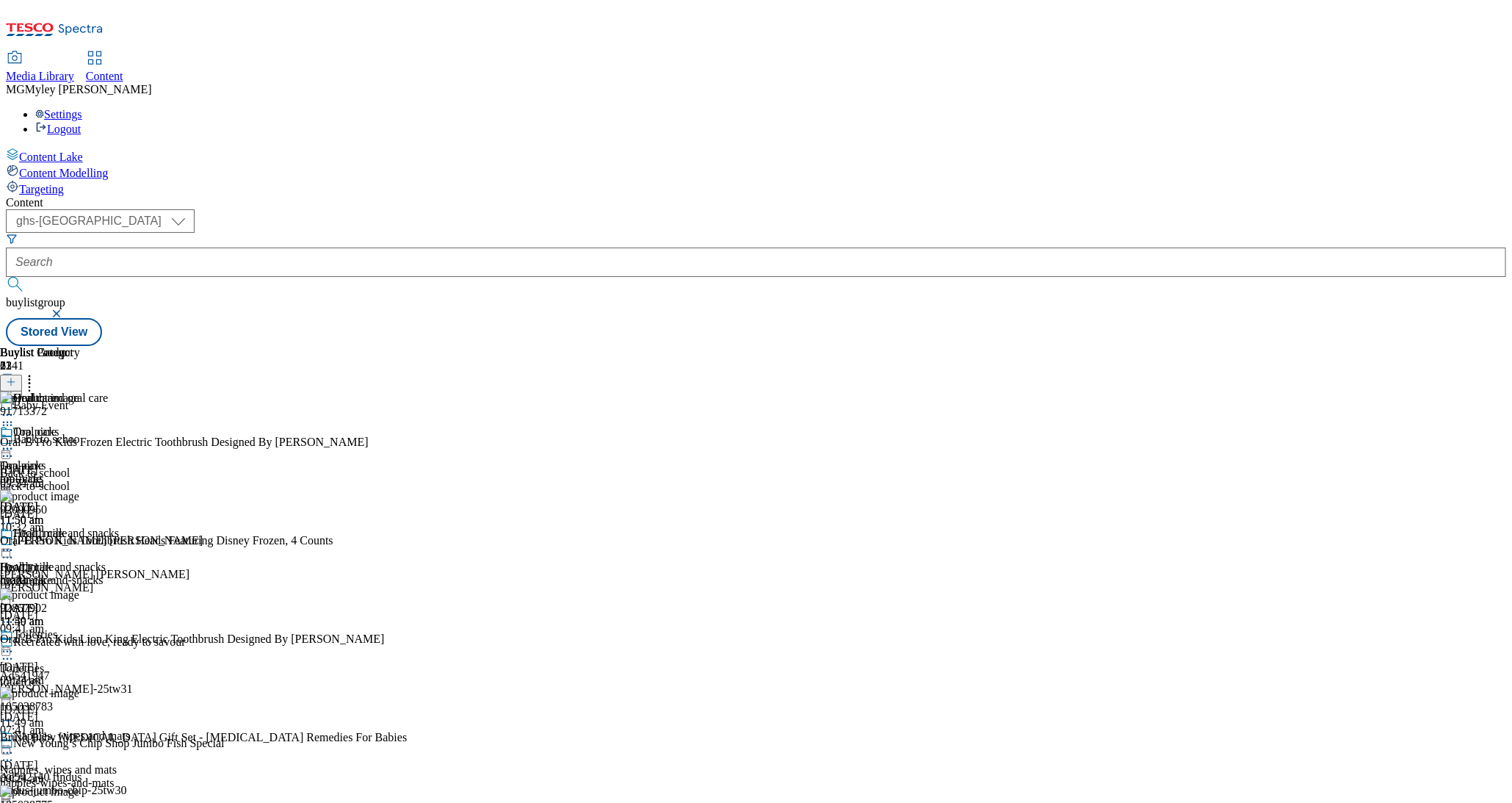
click at [37, 373] on icon at bounding box center [29, 380] width 14 height 14
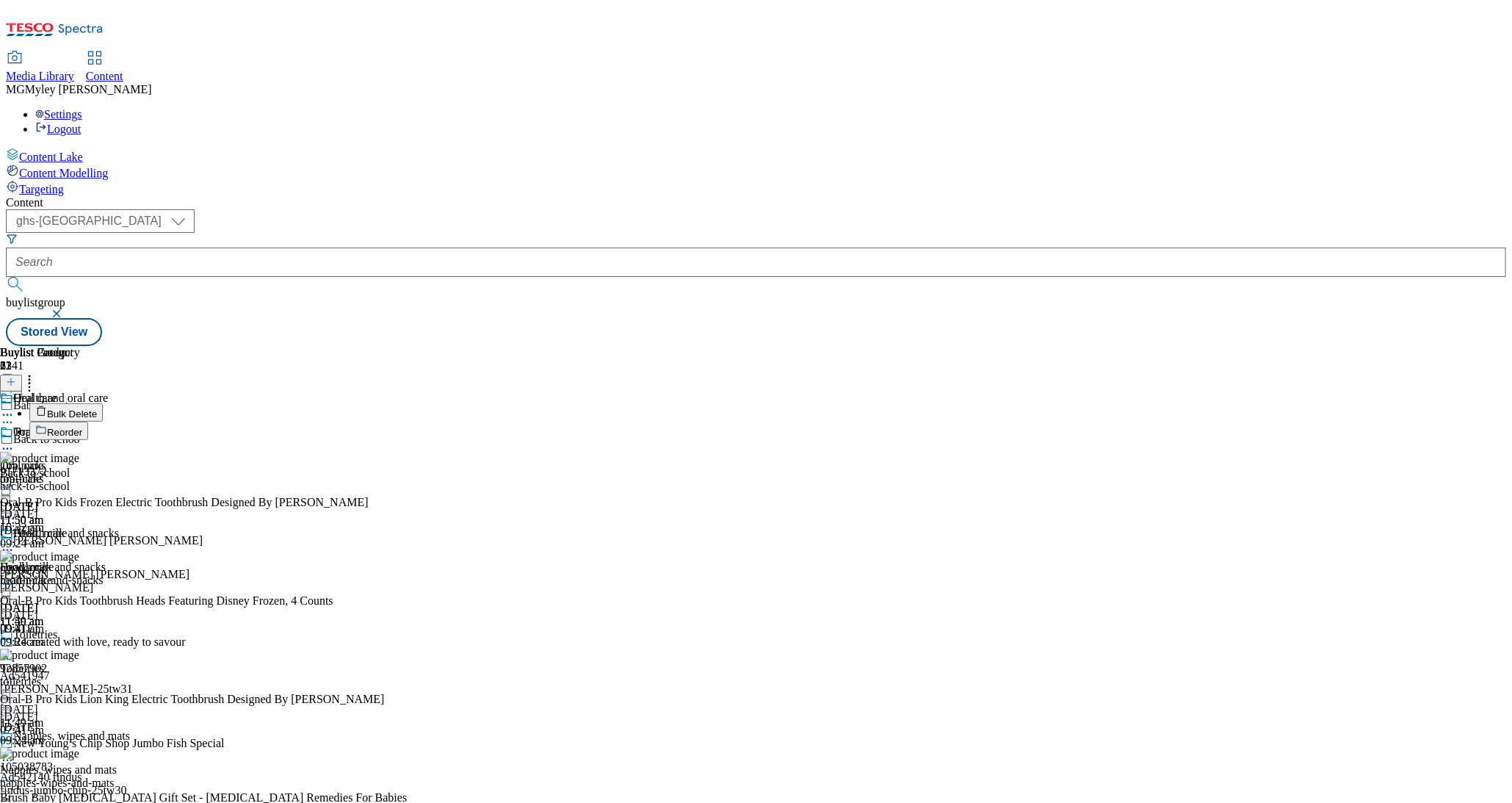
click at [97, 408] on span "Bulk Delete" at bounding box center [72, 414] width 50 height 11
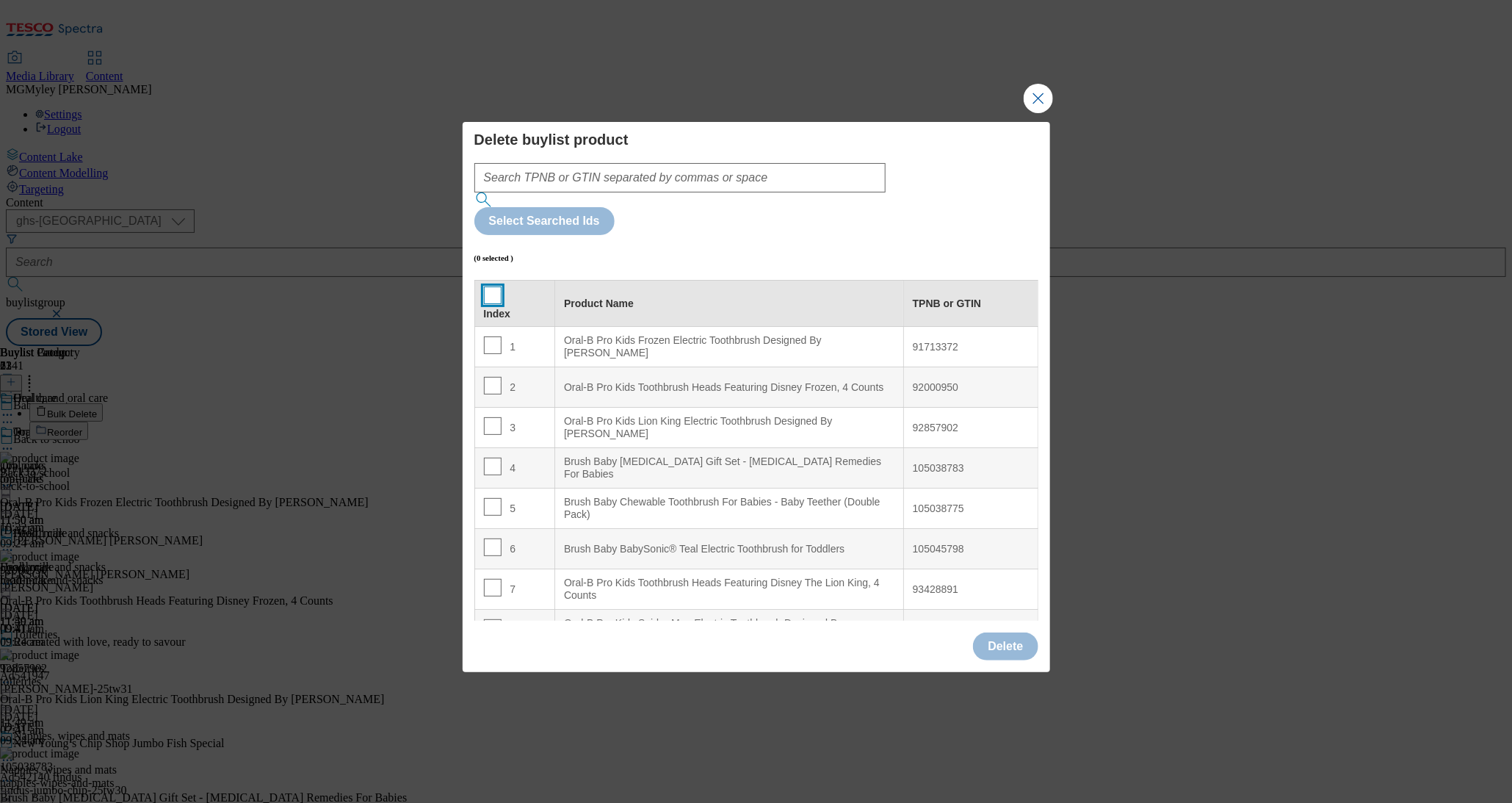
click at [498, 286] on input "Modal" at bounding box center [493, 295] width 17 height 17
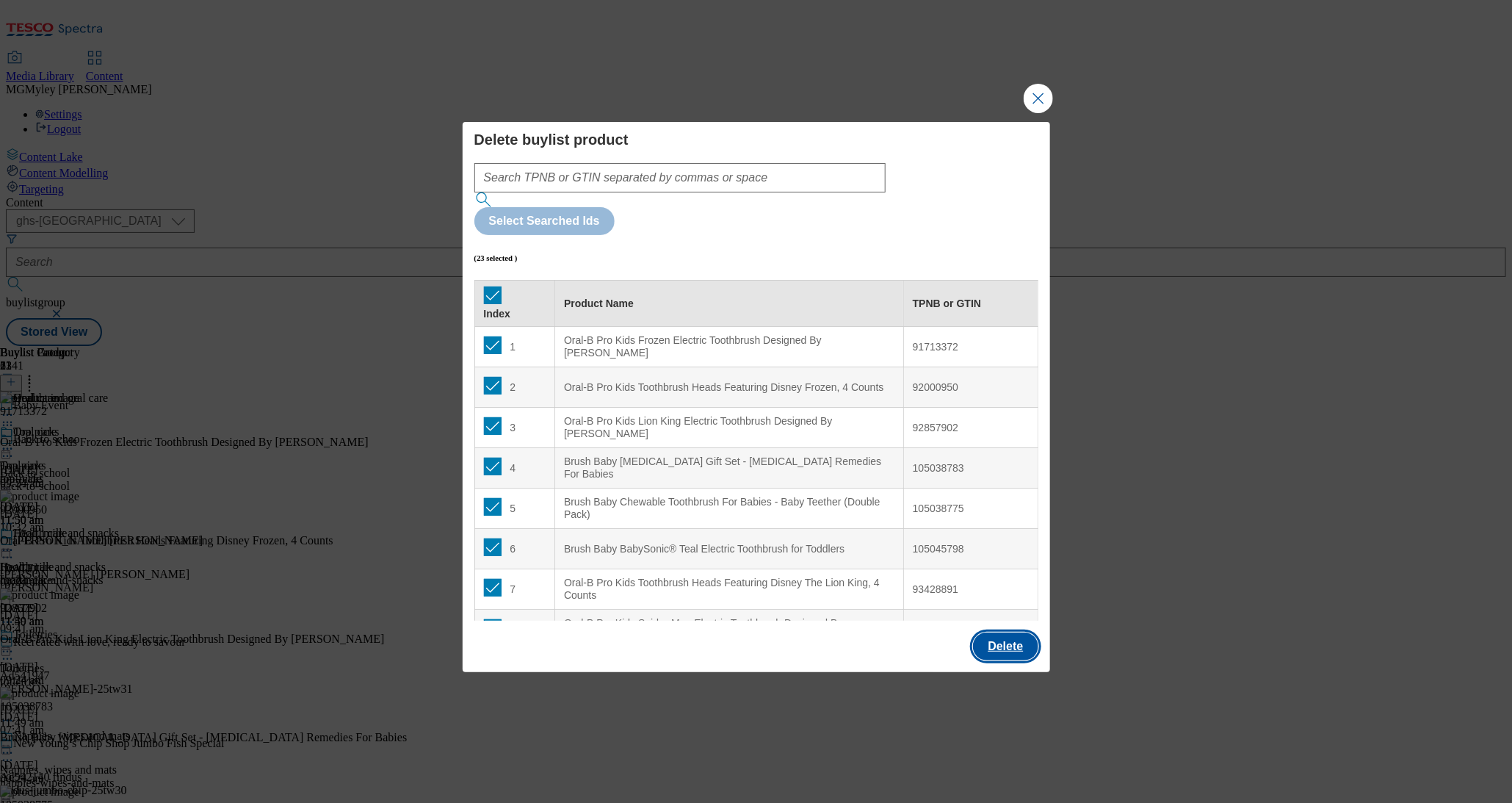
click at [1009, 632] on button "Delete" at bounding box center [1006, 646] width 65 height 28
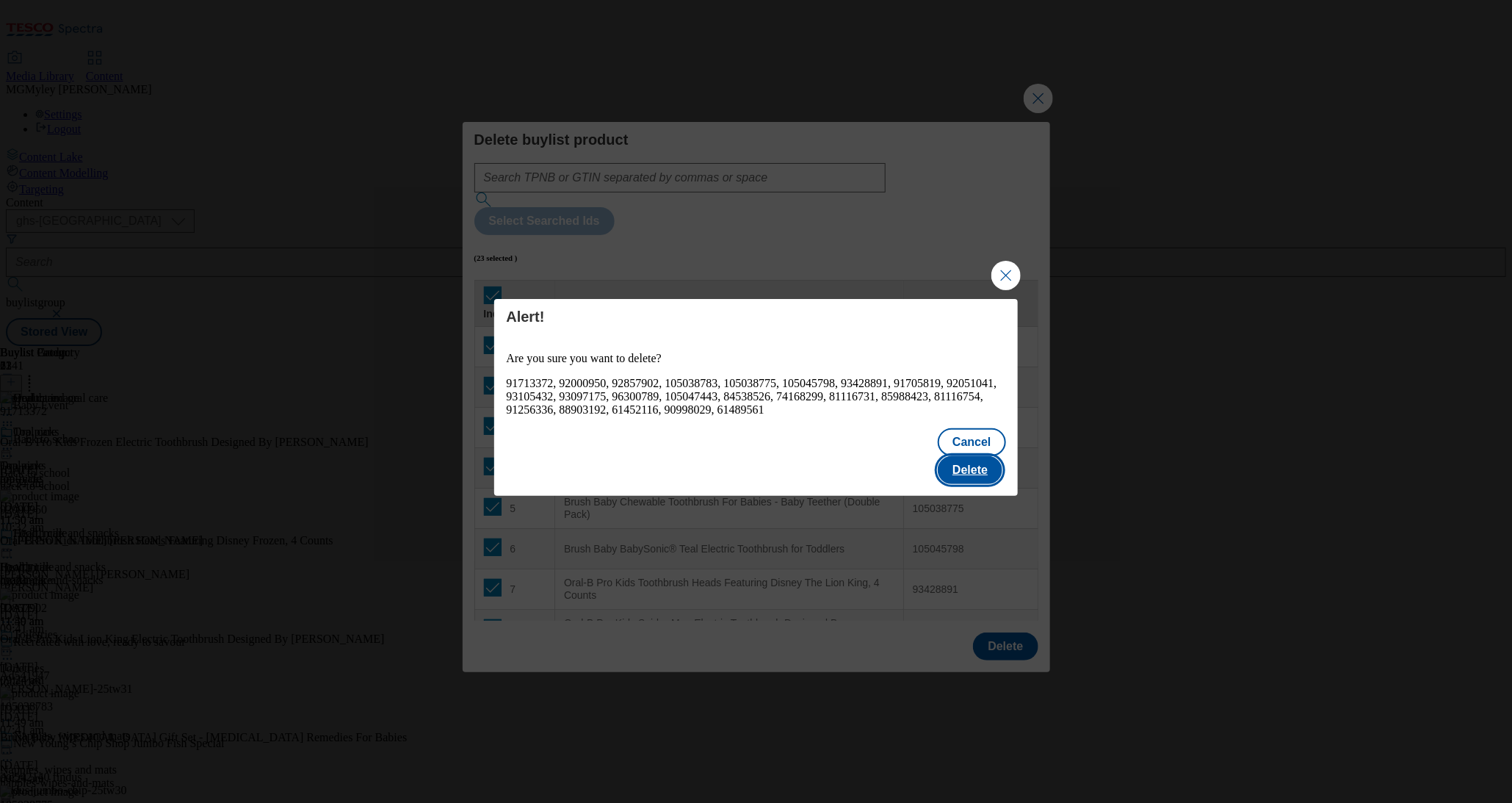
click at [973, 457] on button "Delete" at bounding box center [971, 469] width 65 height 28
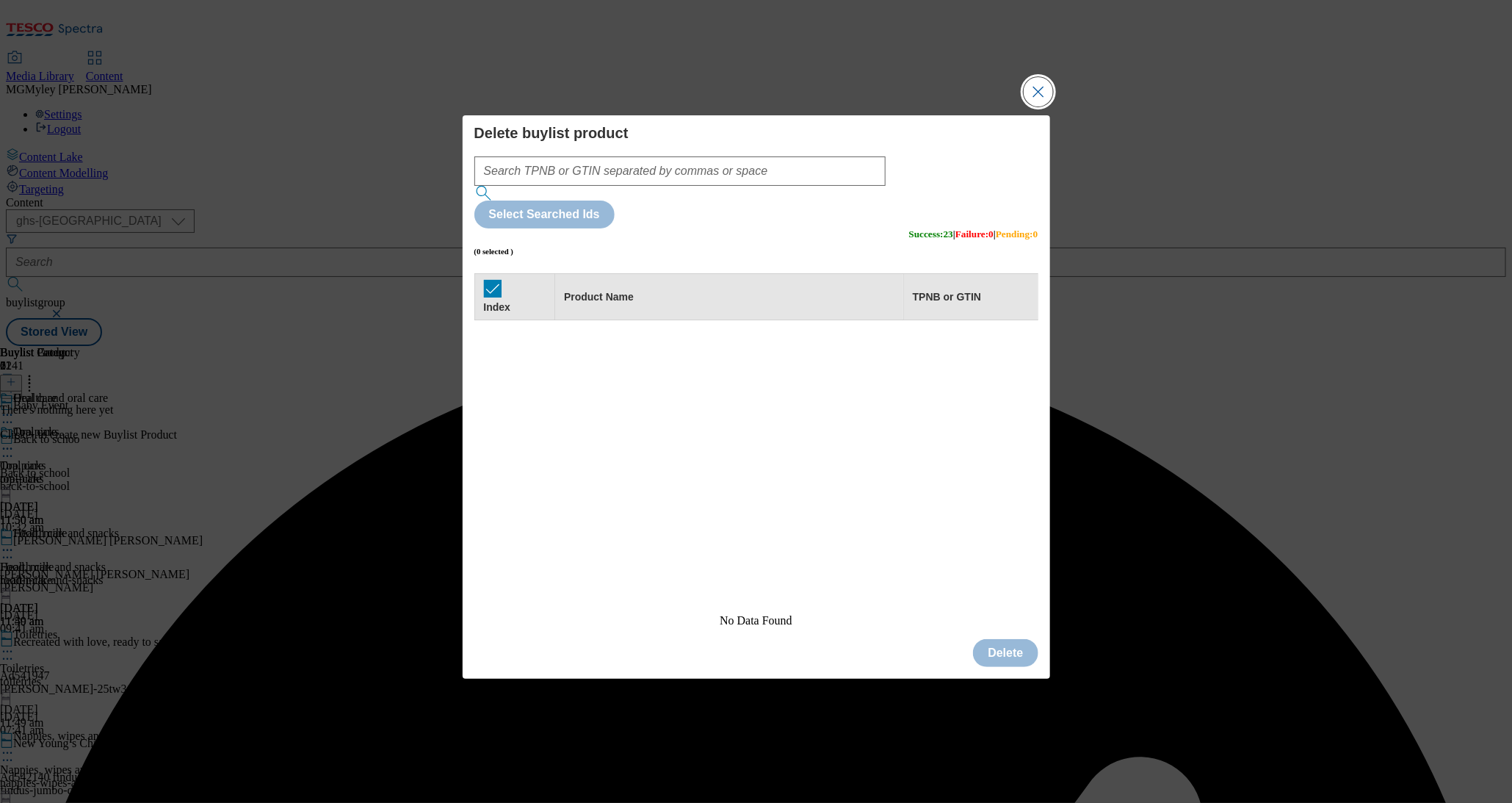
click at [1038, 107] on button "Close Modal" at bounding box center [1038, 92] width 30 height 30
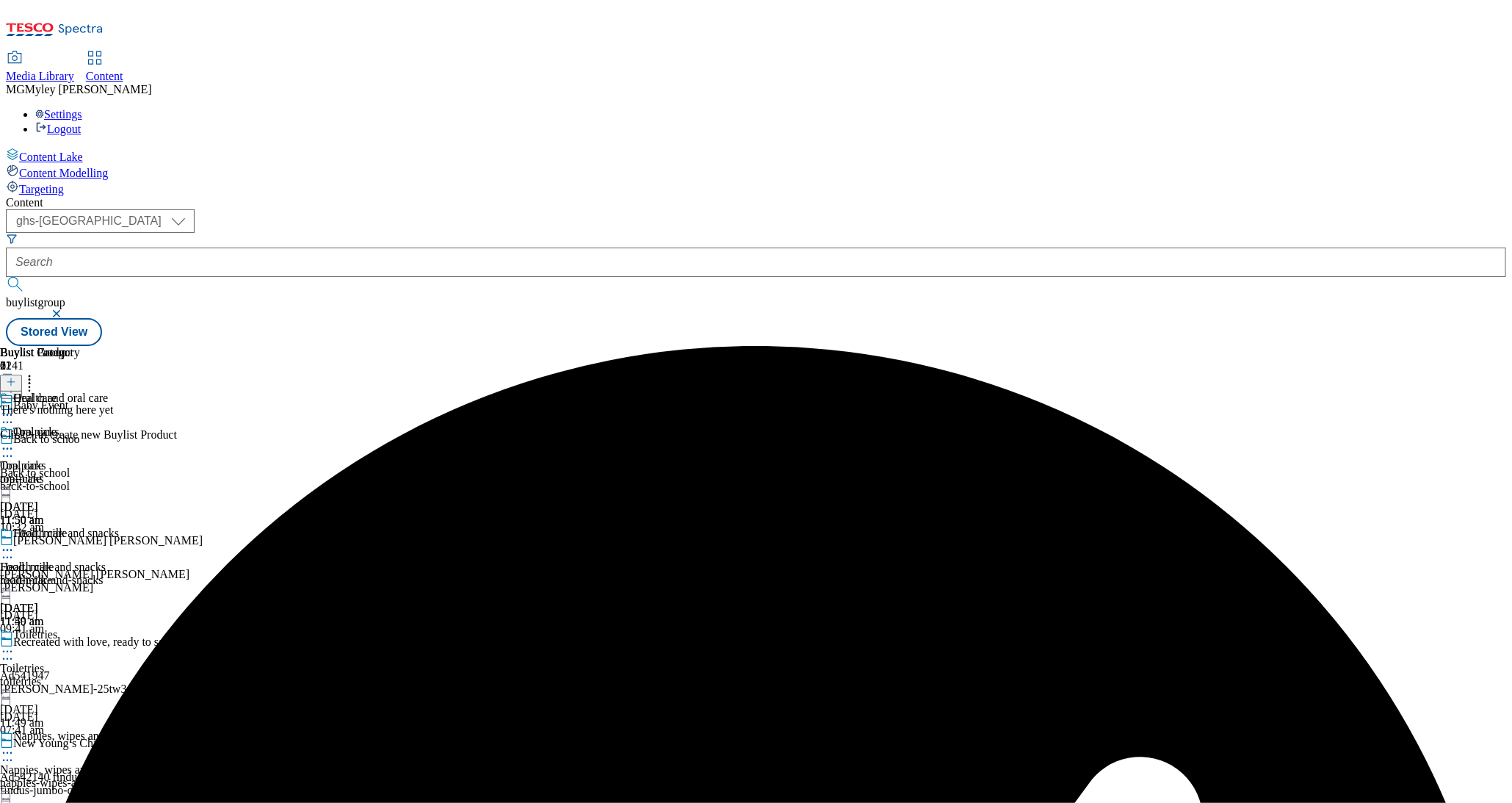
click at [16, 377] on icon at bounding box center [10, 381] width 10 height 10
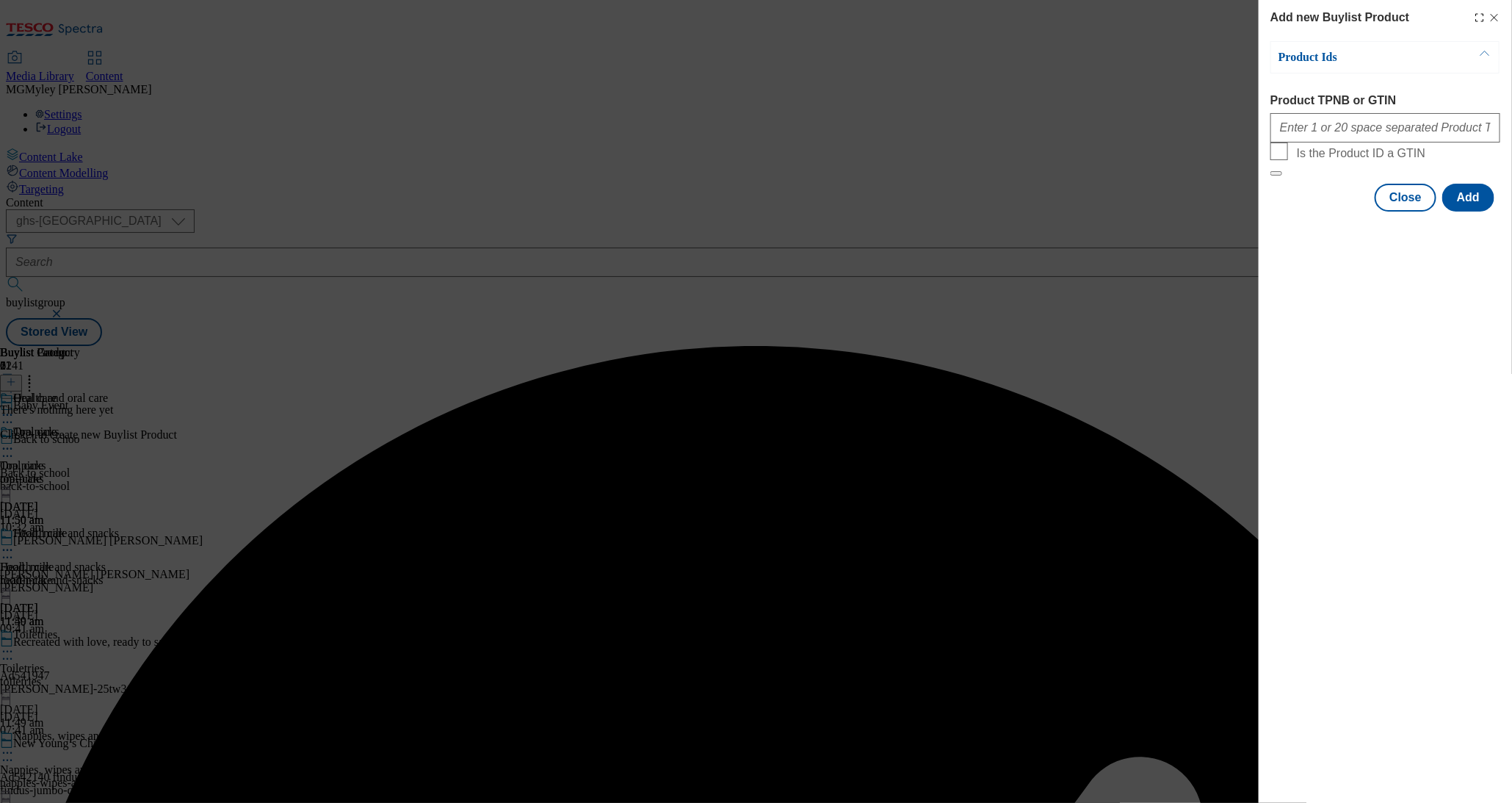
click at [1359, 114] on div "Modal" at bounding box center [1385, 124] width 230 height 35
click at [1359, 127] on input "Product TPNB or GTIN" at bounding box center [1385, 128] width 230 height 30
paste input "105045798 105038774 105038790 105038899 105038770 105038779 105038810 105038798…"
click at [1482, 212] on button "Add" at bounding box center [1468, 197] width 52 height 28
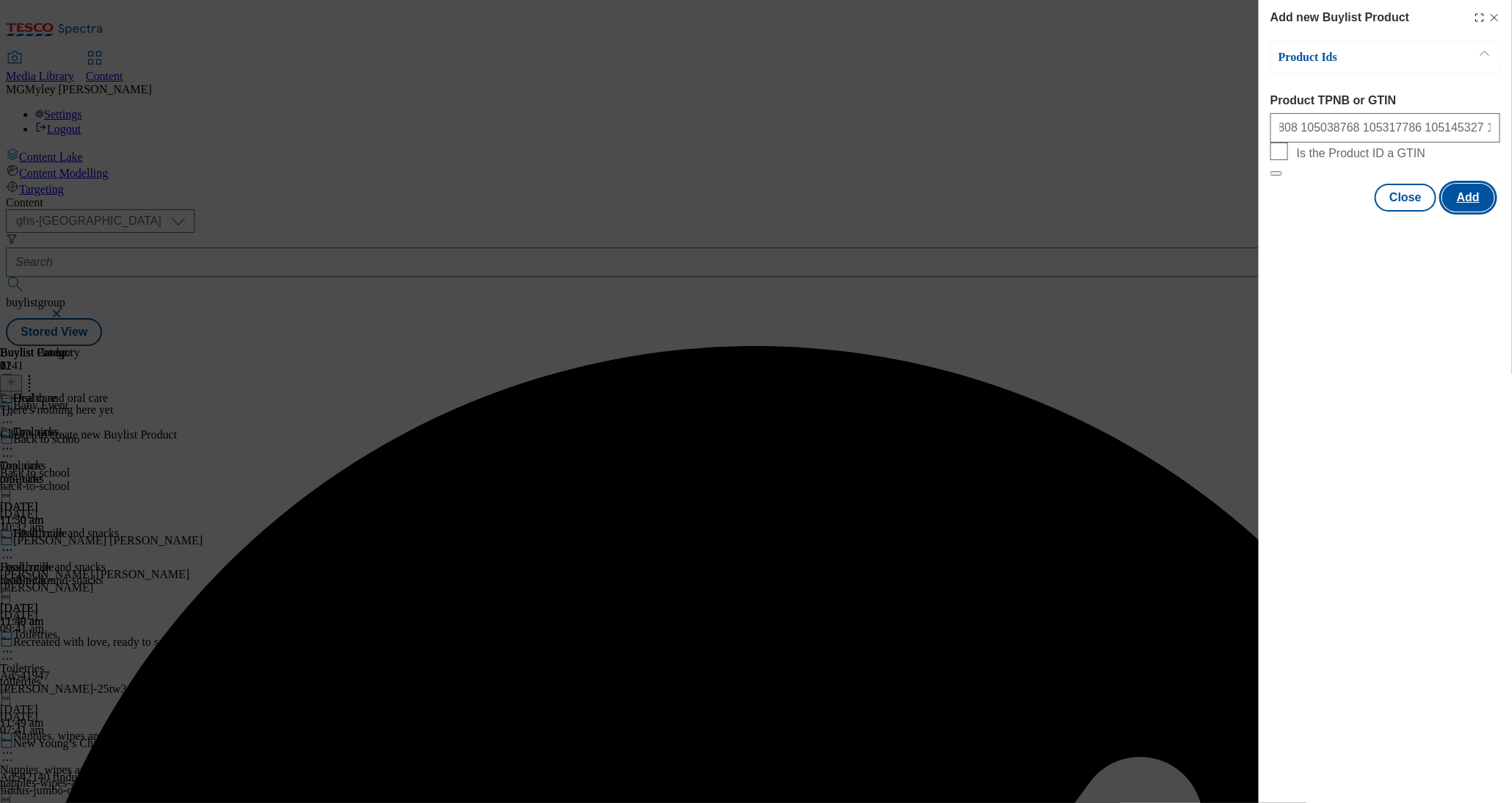
scroll to position [0, 0]
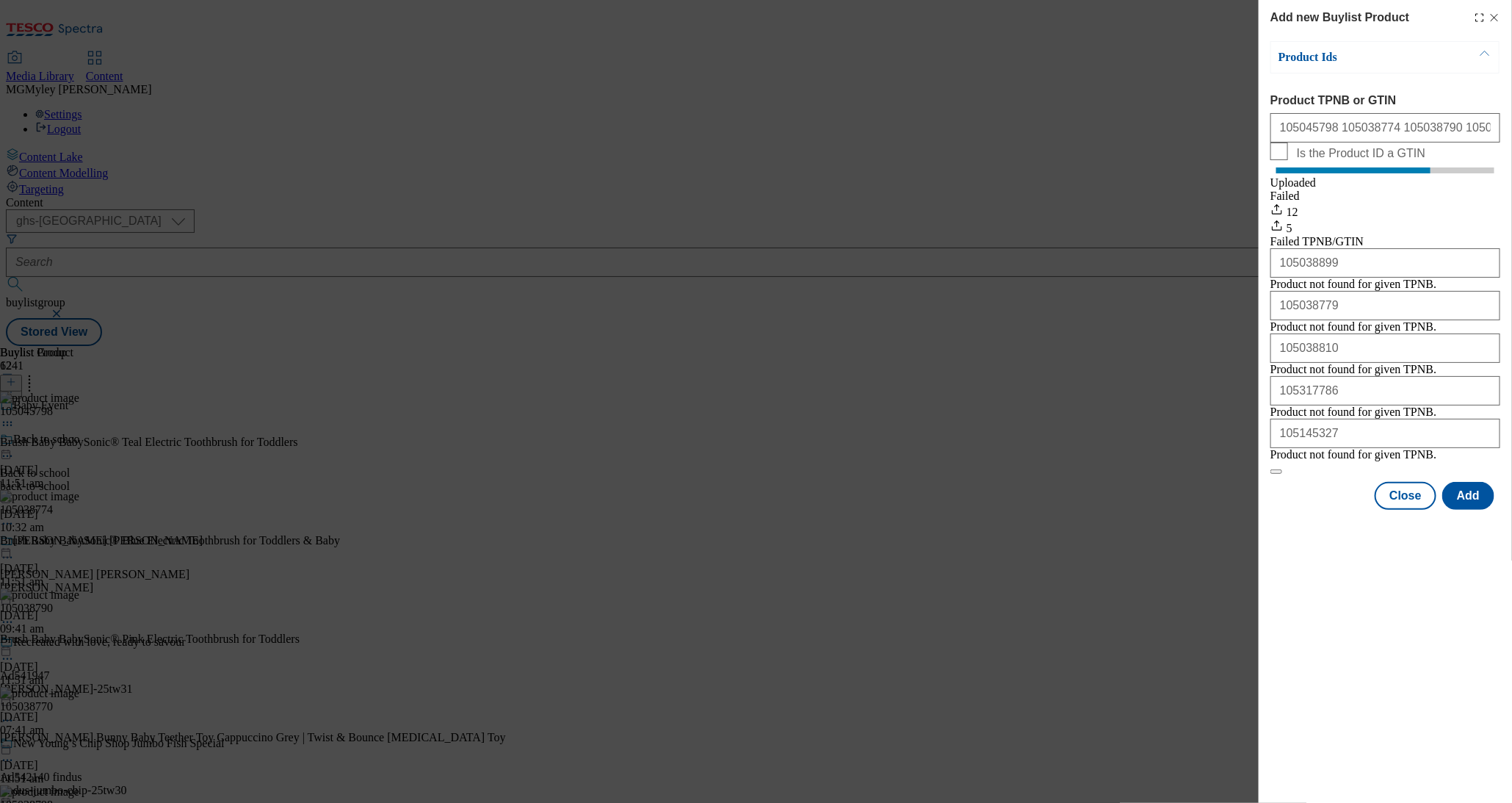
click at [1413, 510] on div "Product Ids Product TPNB or GTIN 105045798 105038774 105038790 105038899 105038…" at bounding box center [1385, 276] width 230 height 469
click at [1414, 510] on button "Close" at bounding box center [1405, 495] width 62 height 28
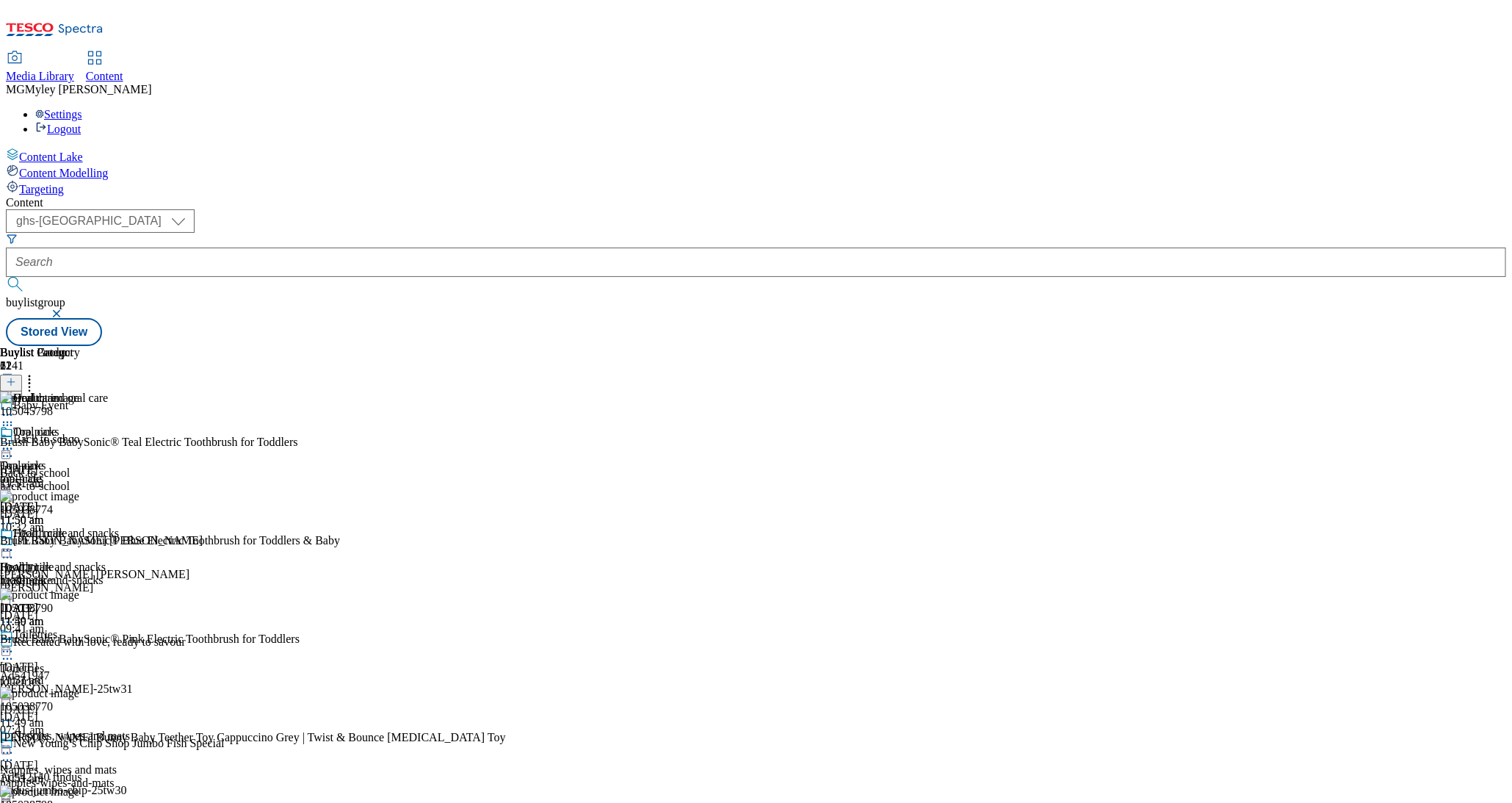
click at [14, 408] on icon at bounding box center [7, 415] width 14 height 14
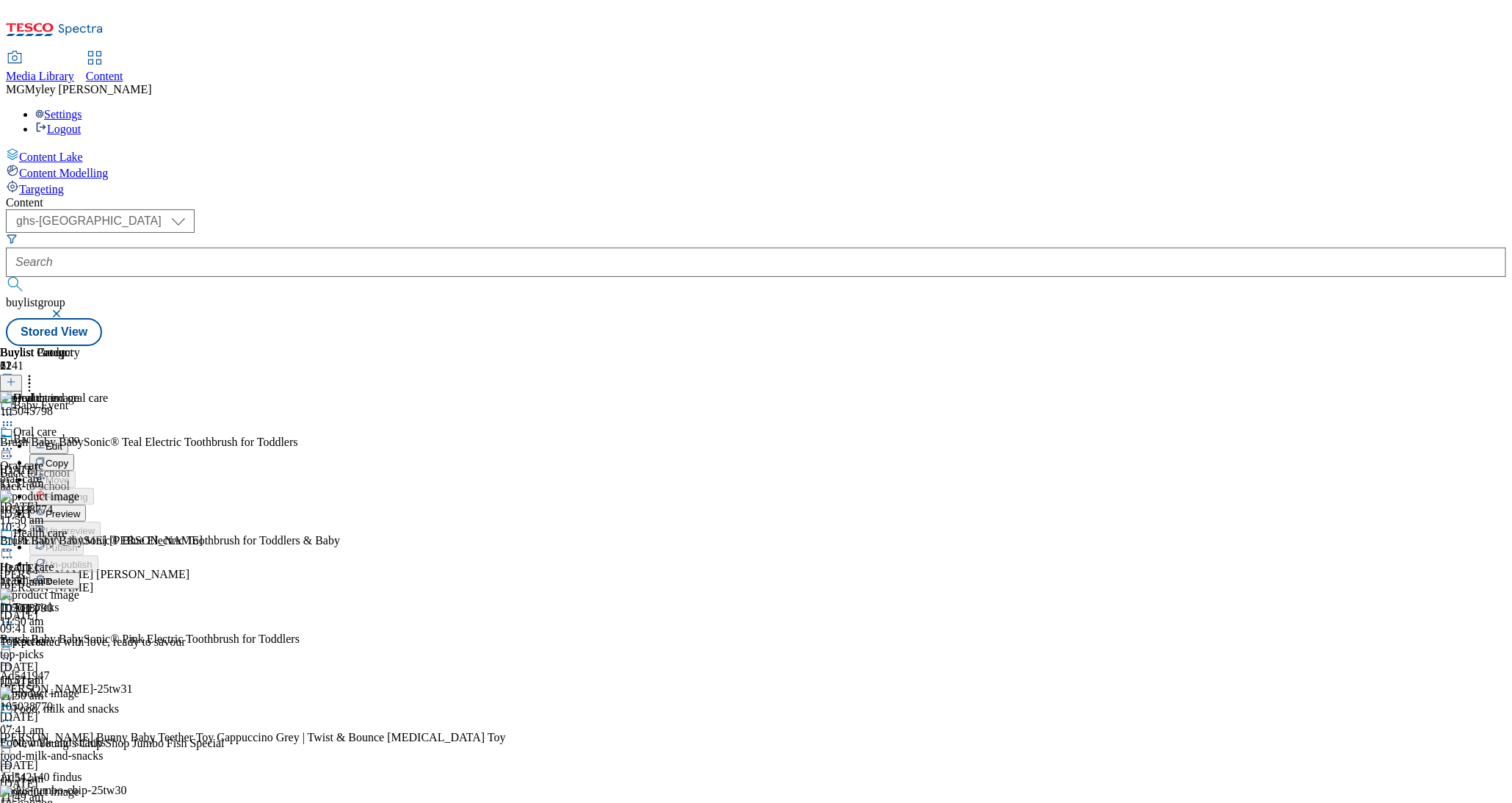
click at [86, 504] on button "Preview" at bounding box center [57, 513] width 56 height 17
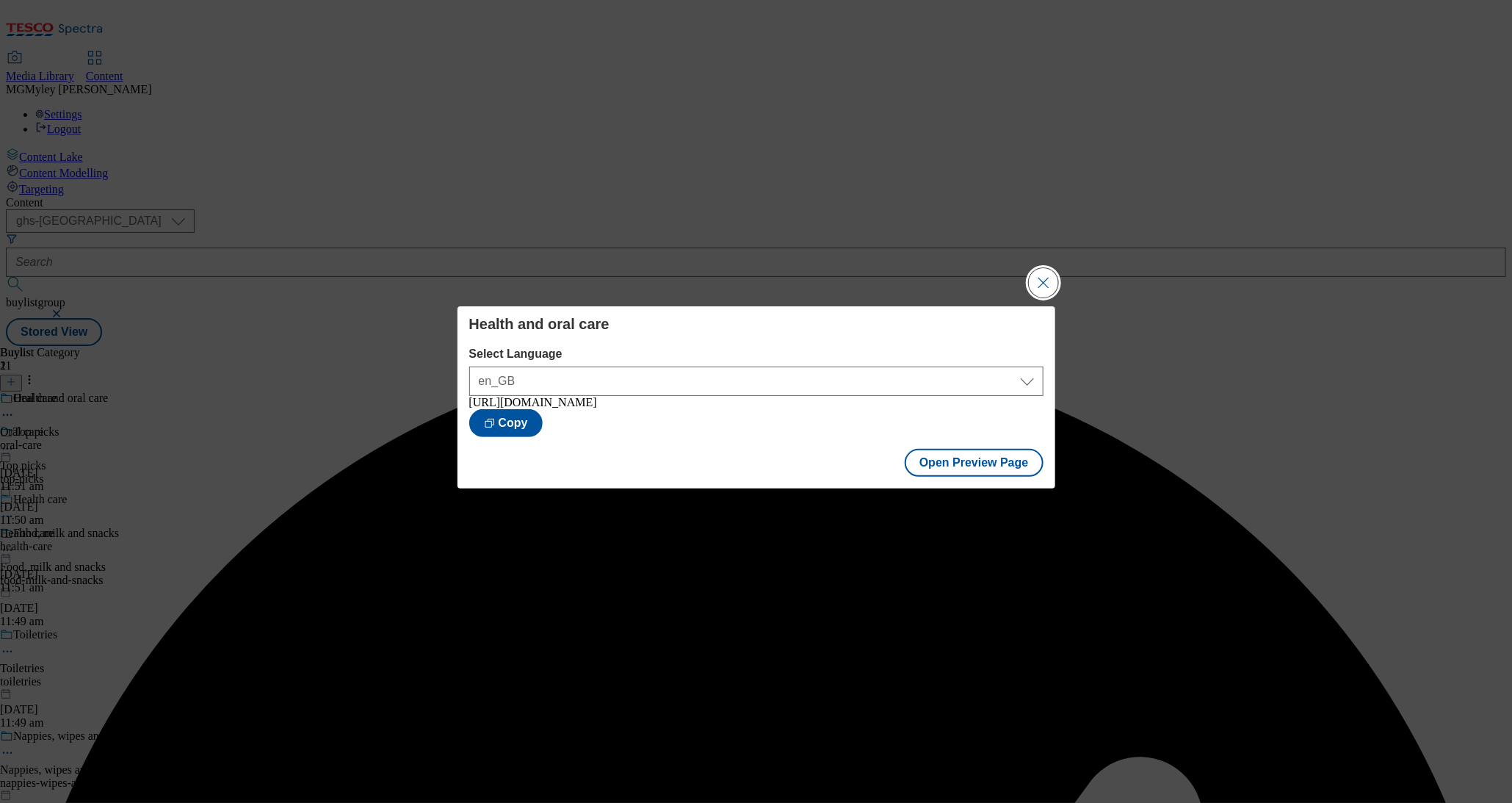
click at [1042, 283] on button "Close Modal" at bounding box center [1043, 282] width 30 height 30
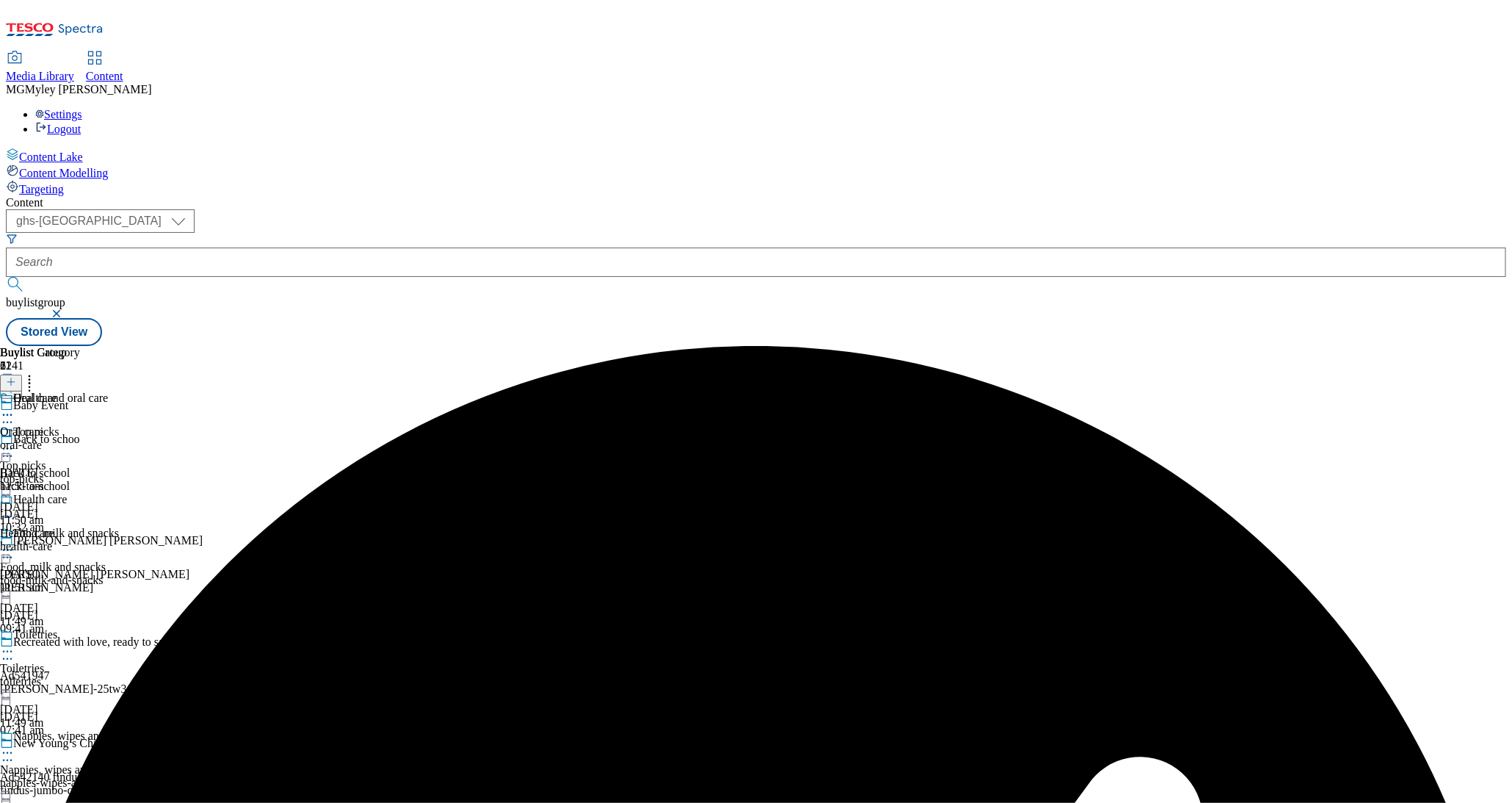
click at [14, 408] on icon at bounding box center [7, 415] width 14 height 14
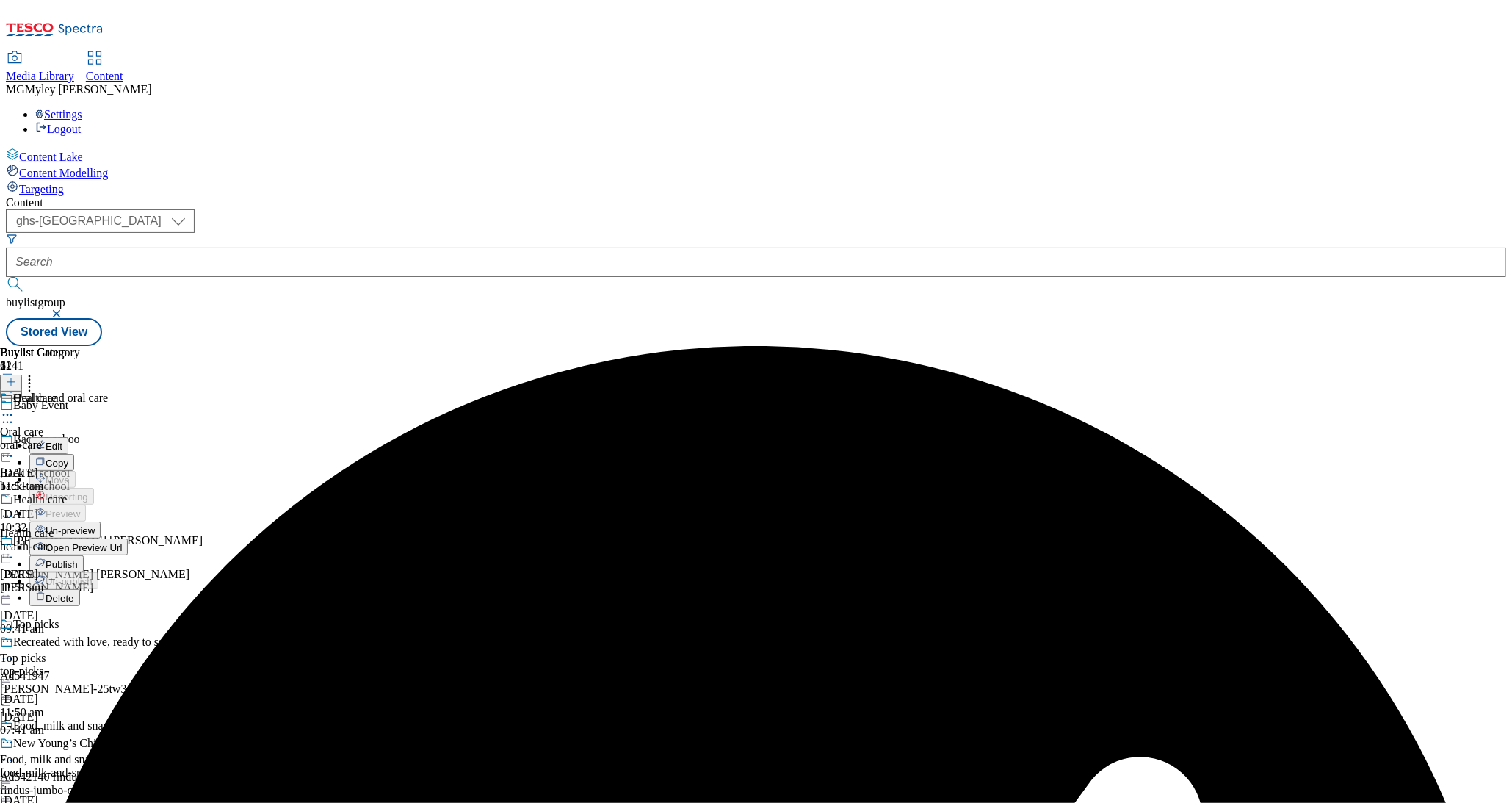
click at [78, 559] on span "Publish" at bounding box center [62, 565] width 32 height 11
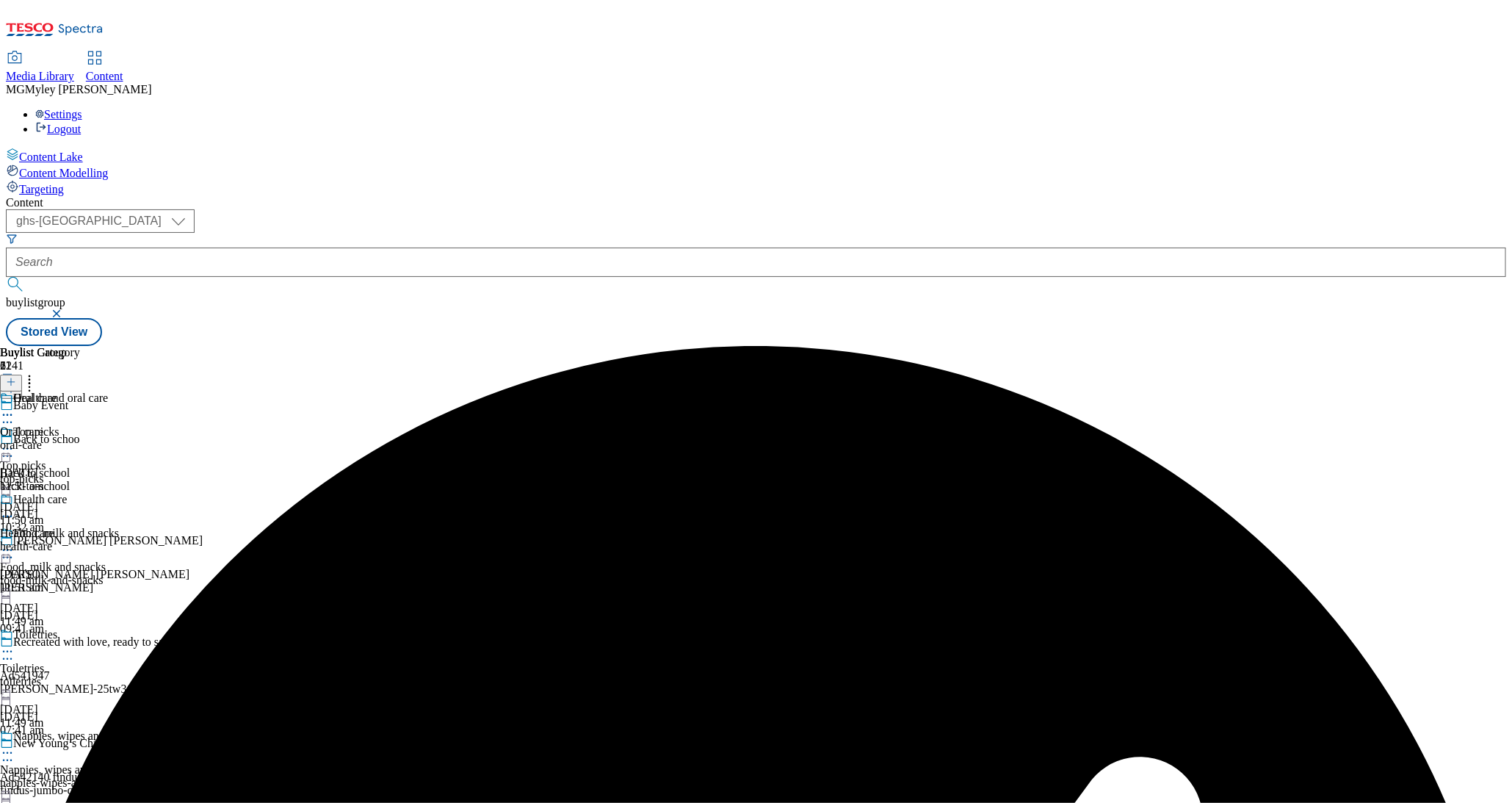
click at [14, 408] on icon at bounding box center [7, 415] width 14 height 14
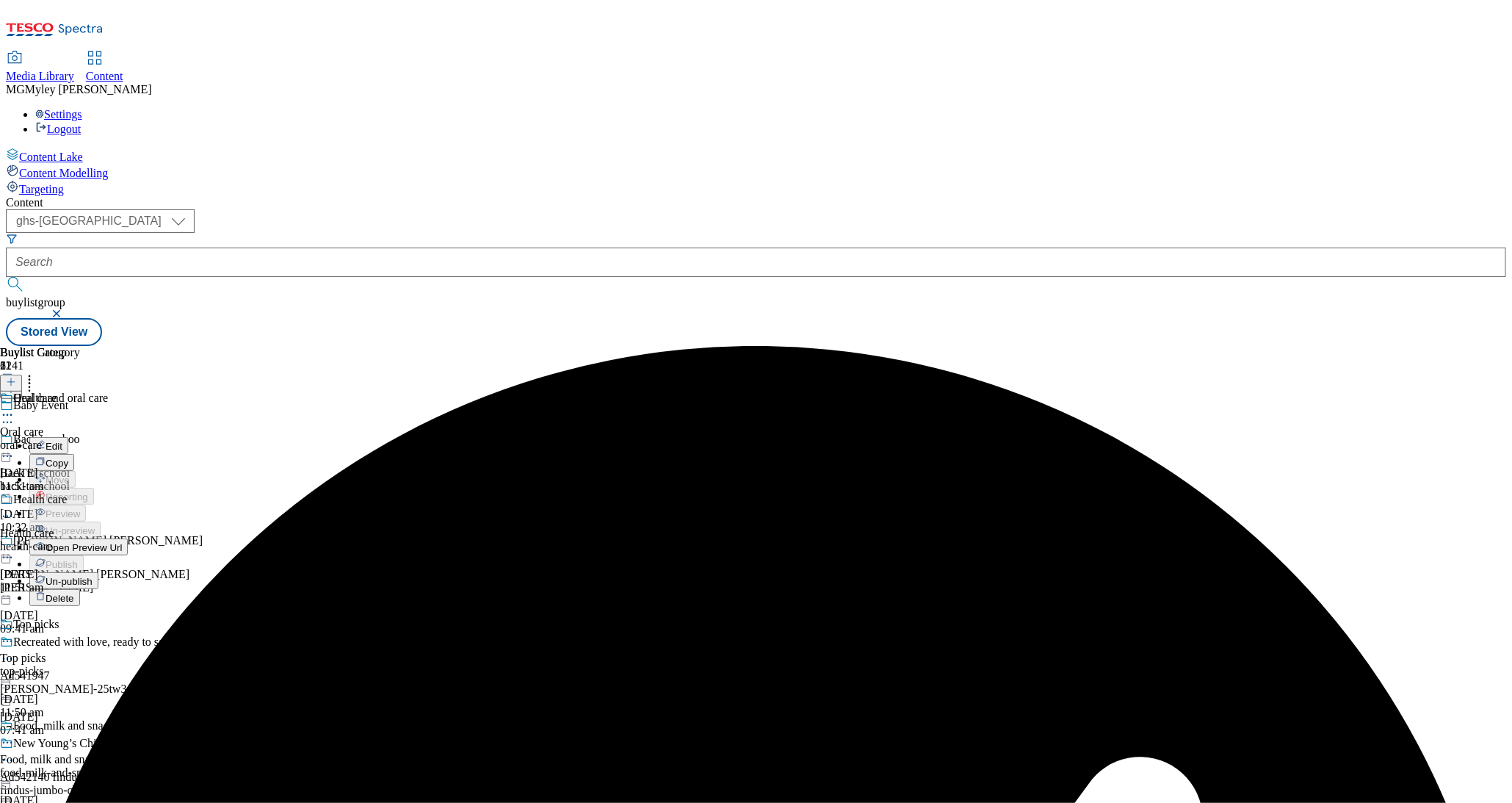
click at [69, 437] on button "Edit" at bounding box center [49, 445] width 39 height 17
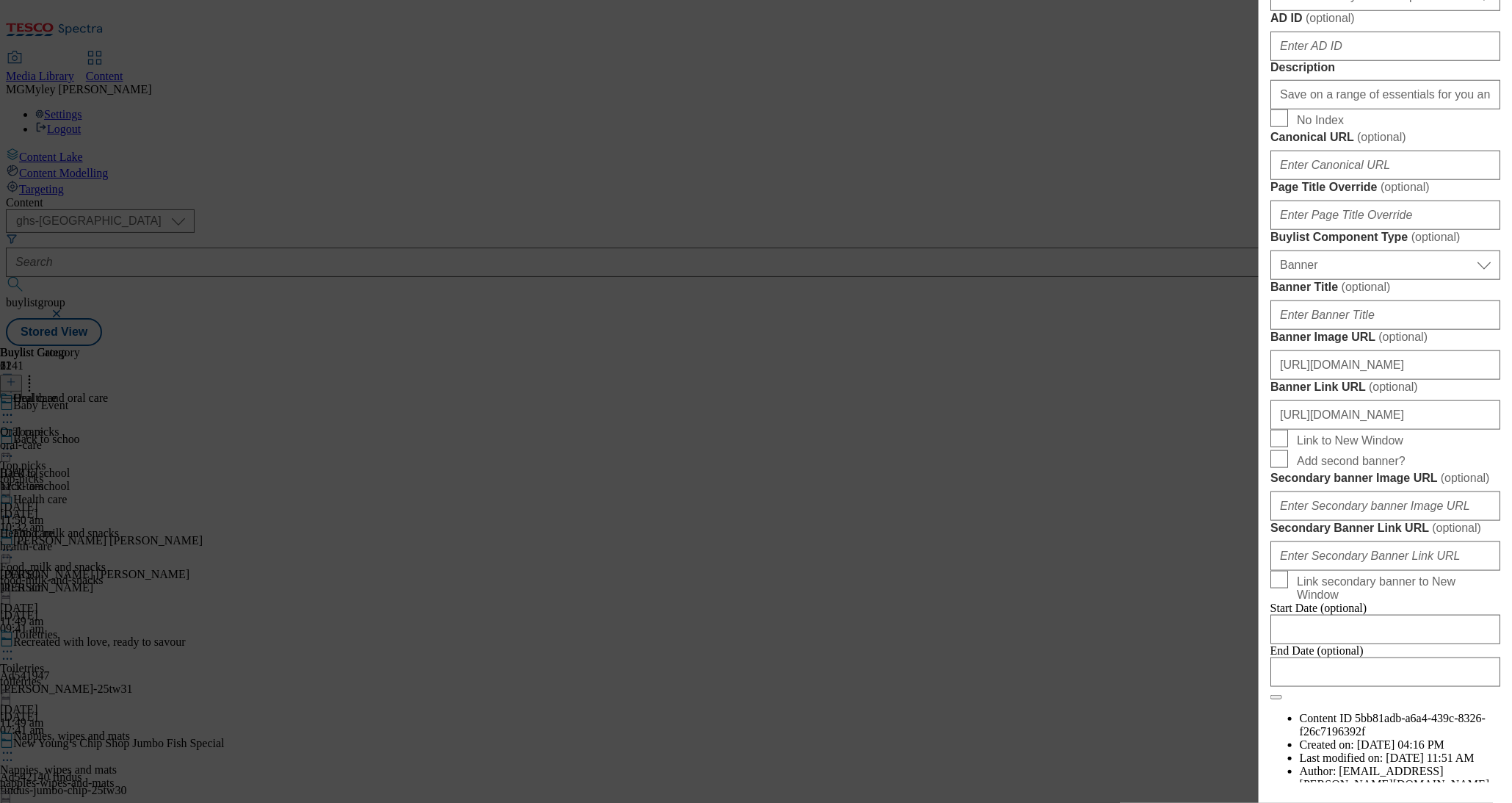
scroll to position [738, 0]
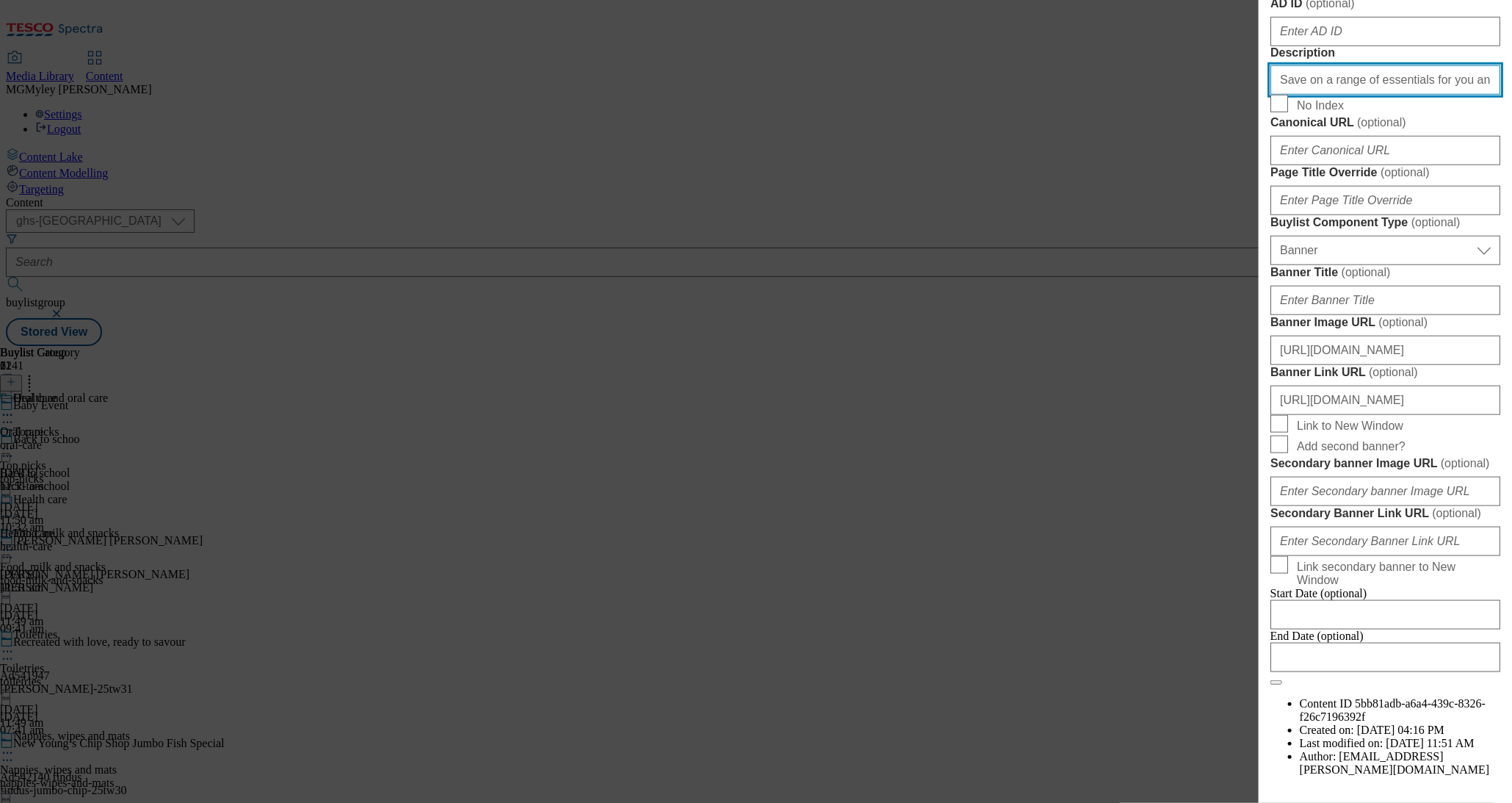
click at [1379, 94] on input "Save on a range of essentials for you and your little ones with the Baby & Todd…" at bounding box center [1385, 80] width 230 height 30
paste input "Modal"
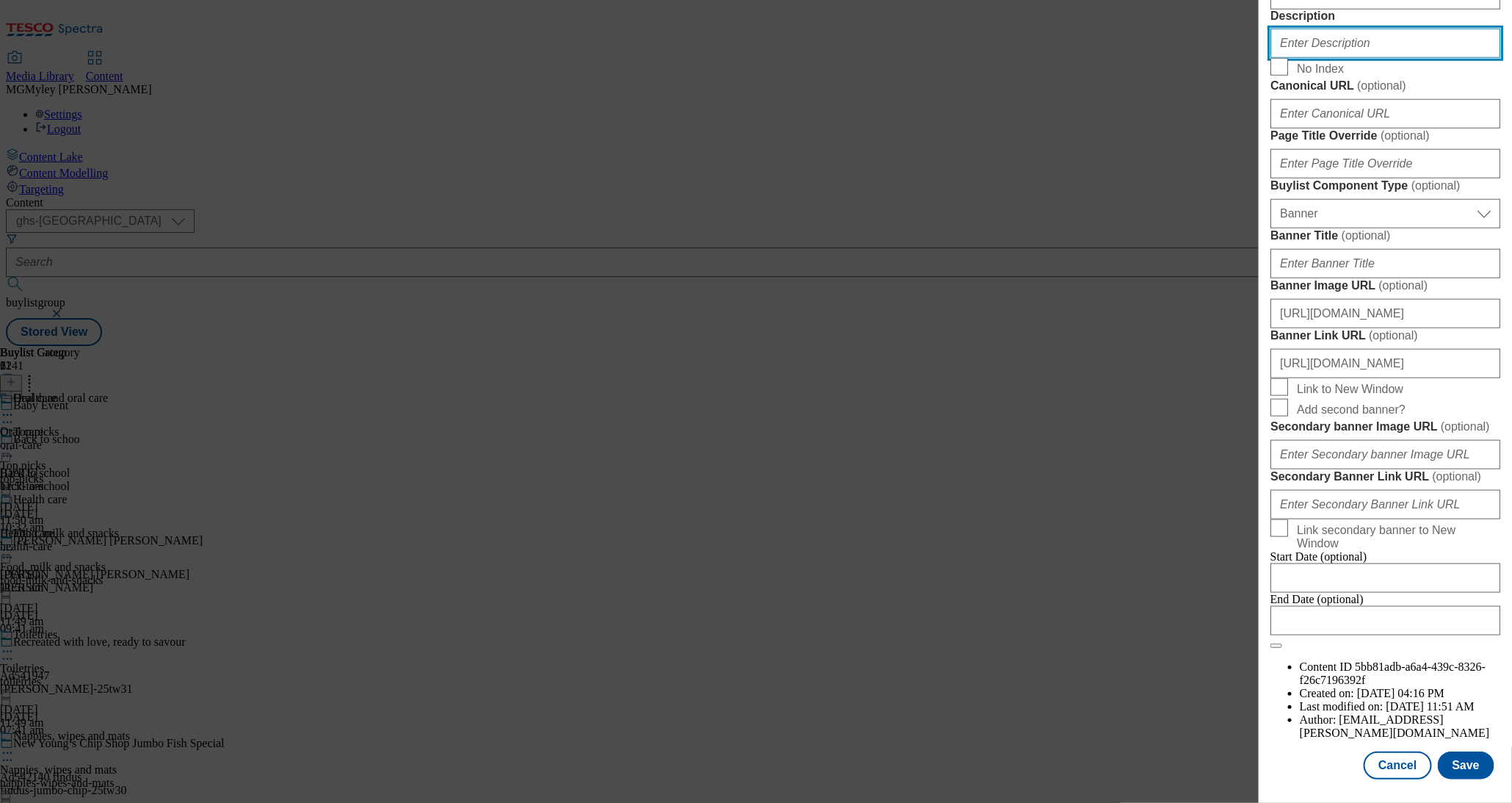
scroll to position [814, 0]
paste input "Explore little helps for your little one with the Tesco Baby & Toddler Event an…"
click at [1468, 772] on button "Save" at bounding box center [1466, 765] width 56 height 28
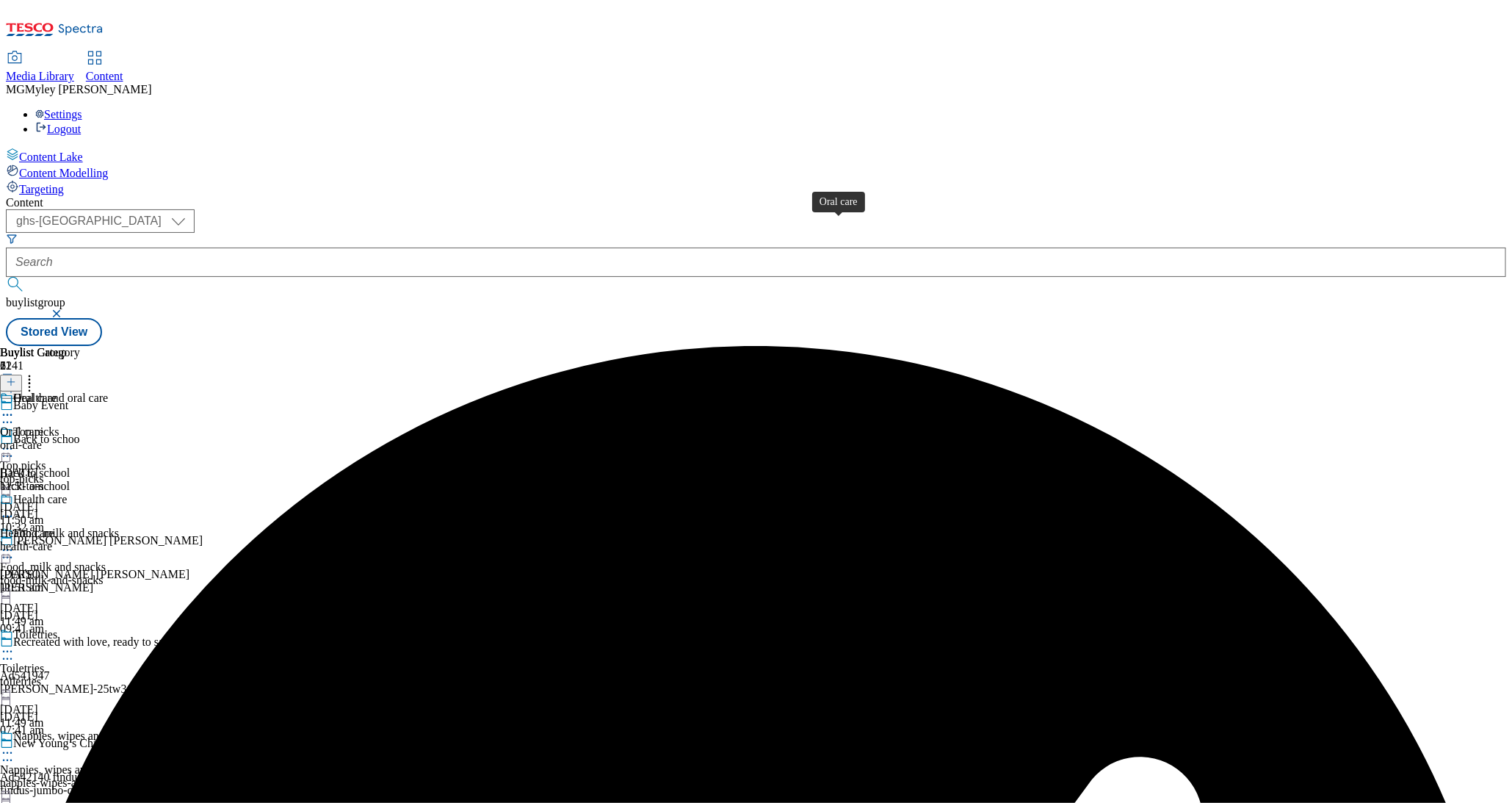
click at [56, 392] on span "Oral care" at bounding box center [34, 400] width 43 height 16
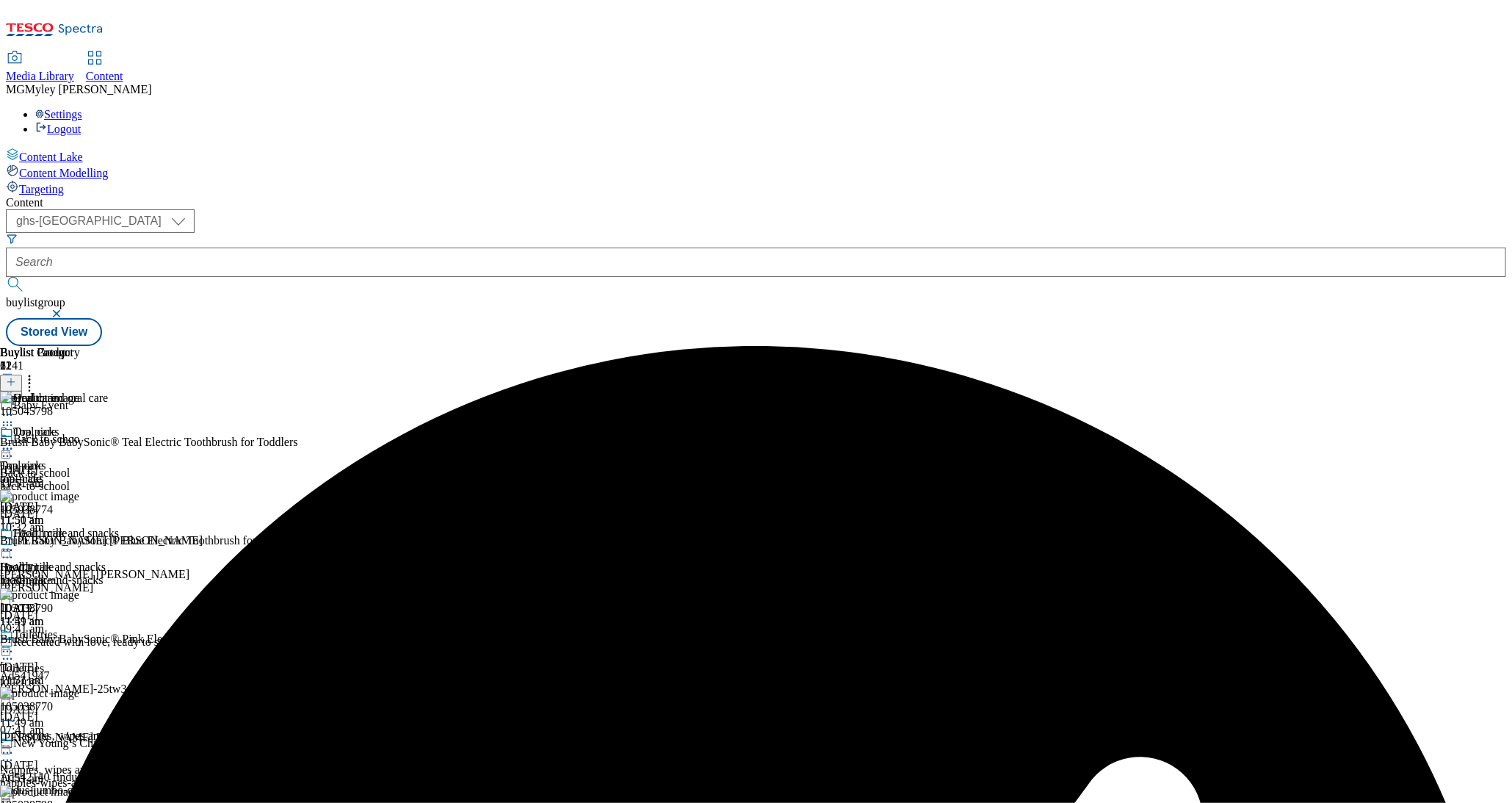
click at [14, 442] on icon at bounding box center [7, 448] width 14 height 14
click at [62, 475] on span "Edit" at bounding box center [54, 481] width 17 height 11
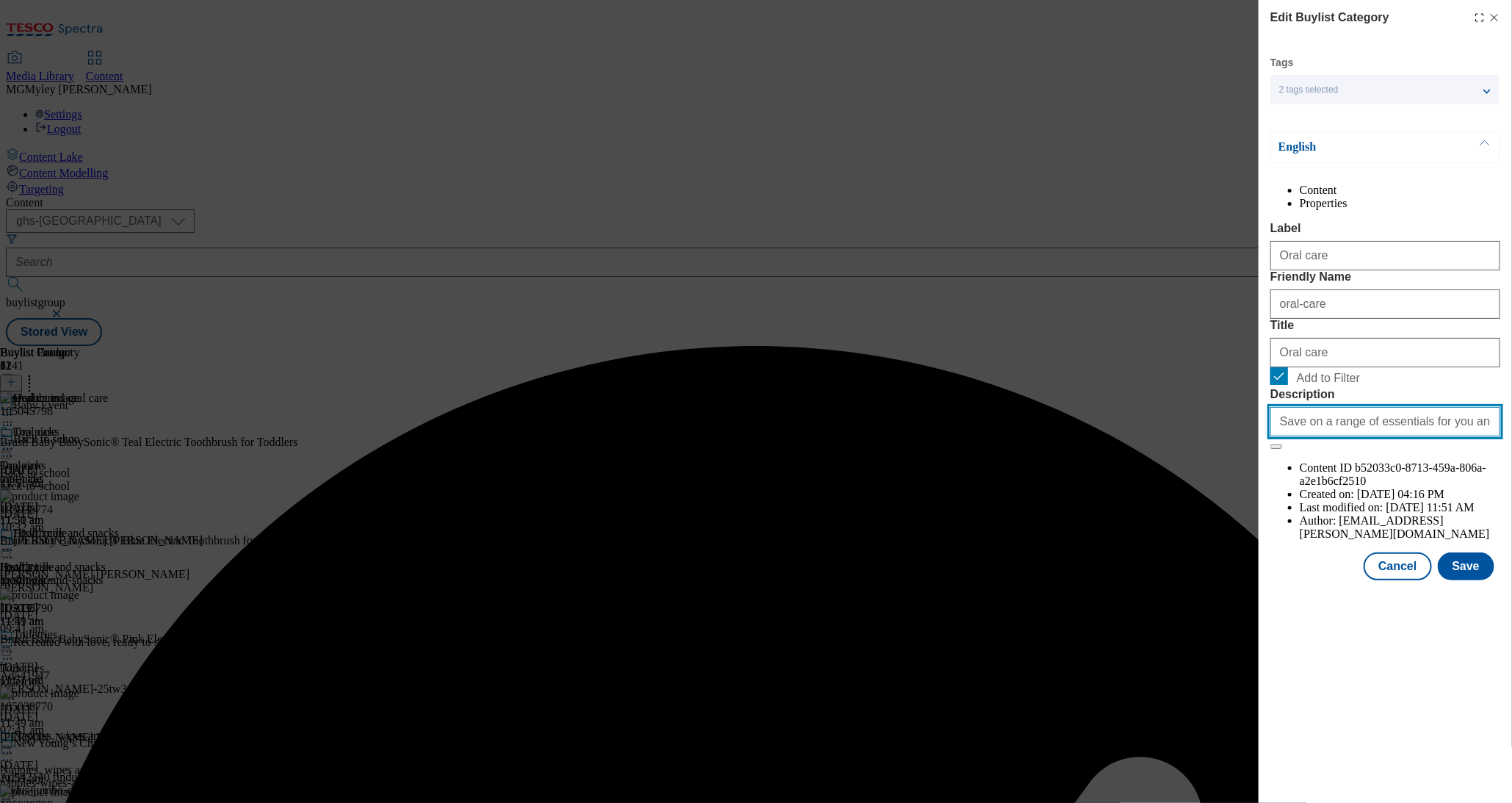
click at [1359, 437] on input "Save on a range of essentials for you and your little ones with the Baby & Todd…" at bounding box center [1385, 422] width 230 height 30
paste input "Explore little helps for your little one with the Tesco Baby & Toddler Event an…"
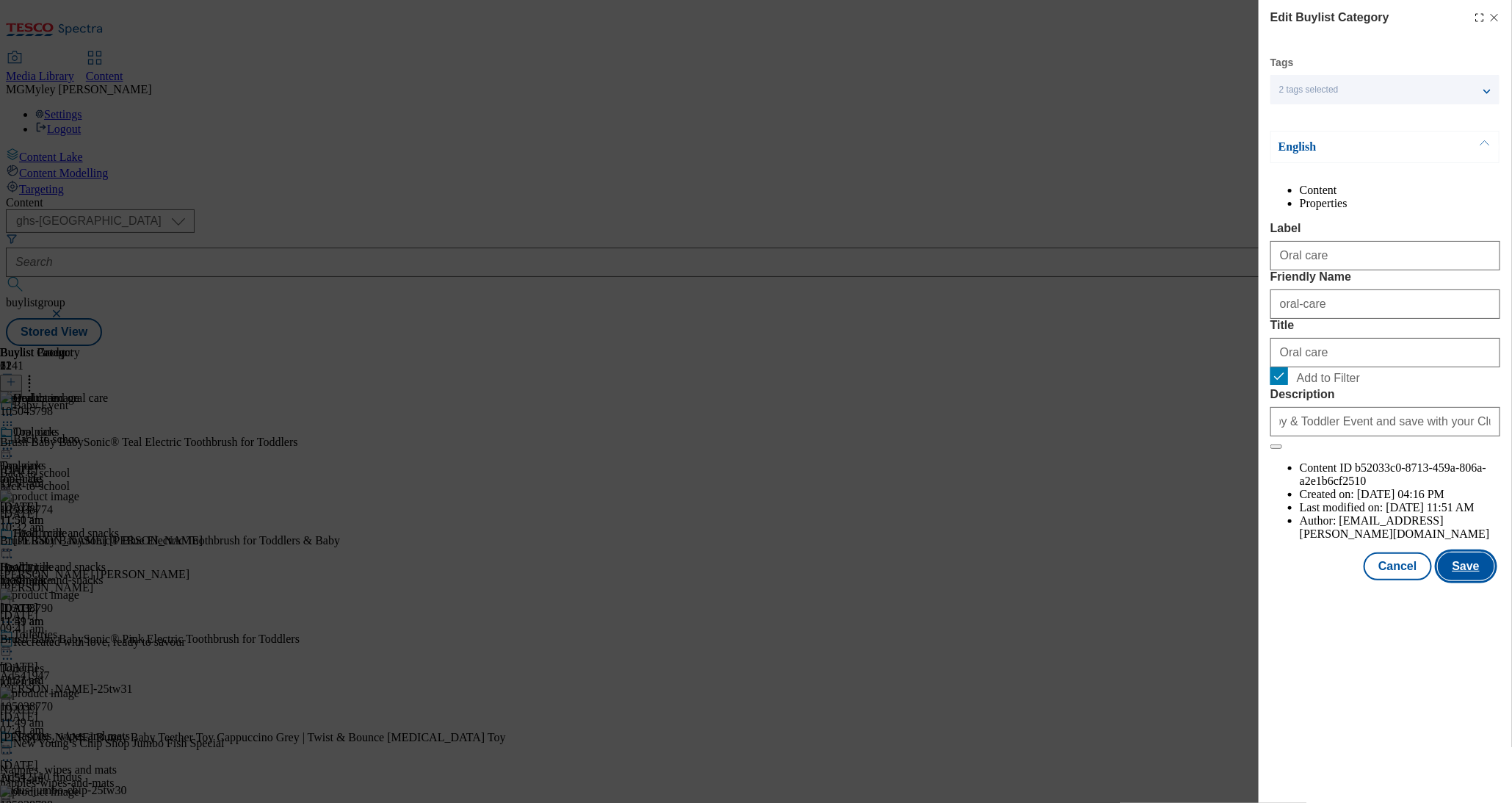
click at [1477, 581] on button "Save" at bounding box center [1466, 566] width 56 height 28
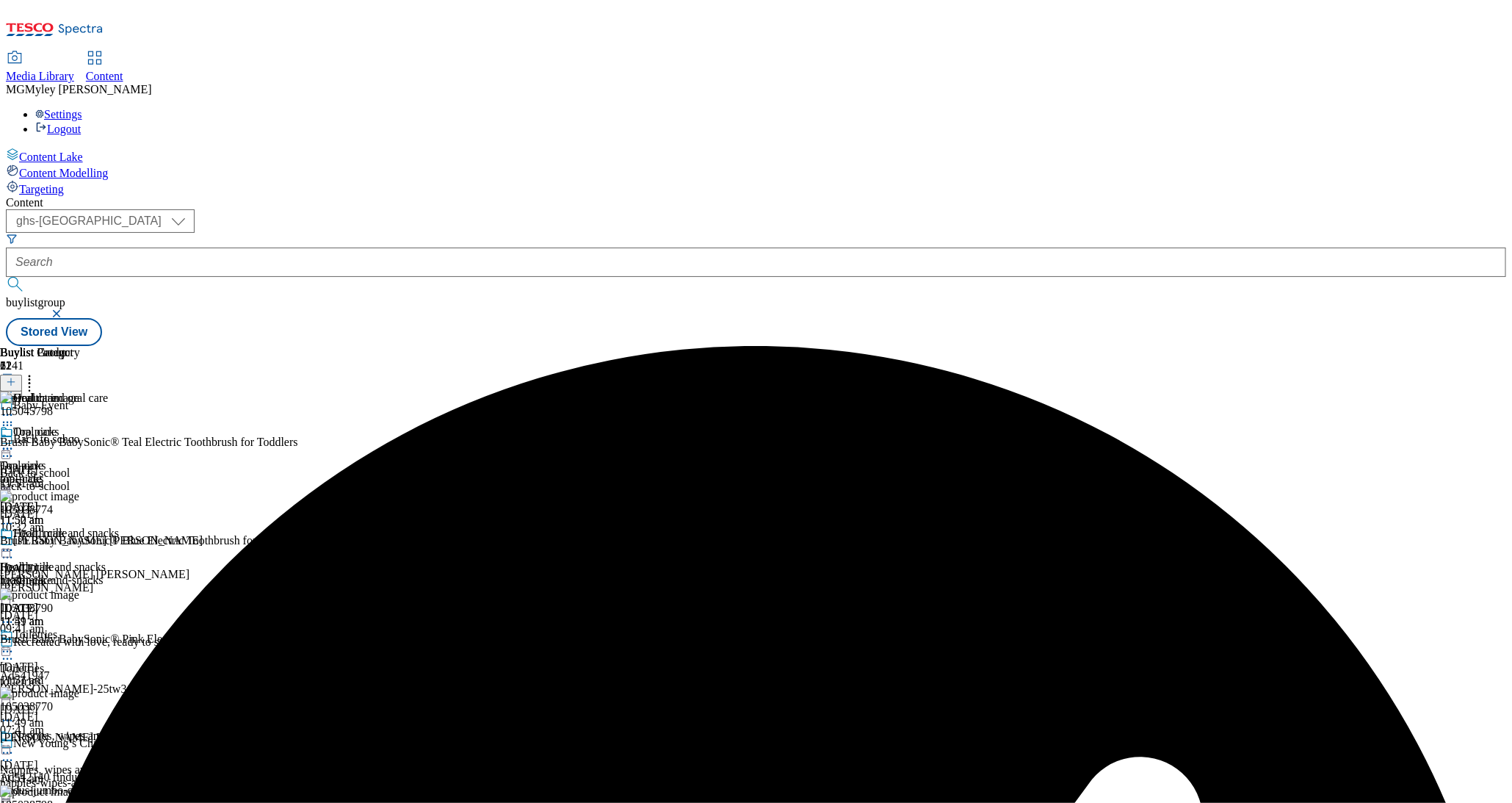
click at [80, 574] on div "health-care" at bounding box center [40, 581] width 80 height 13
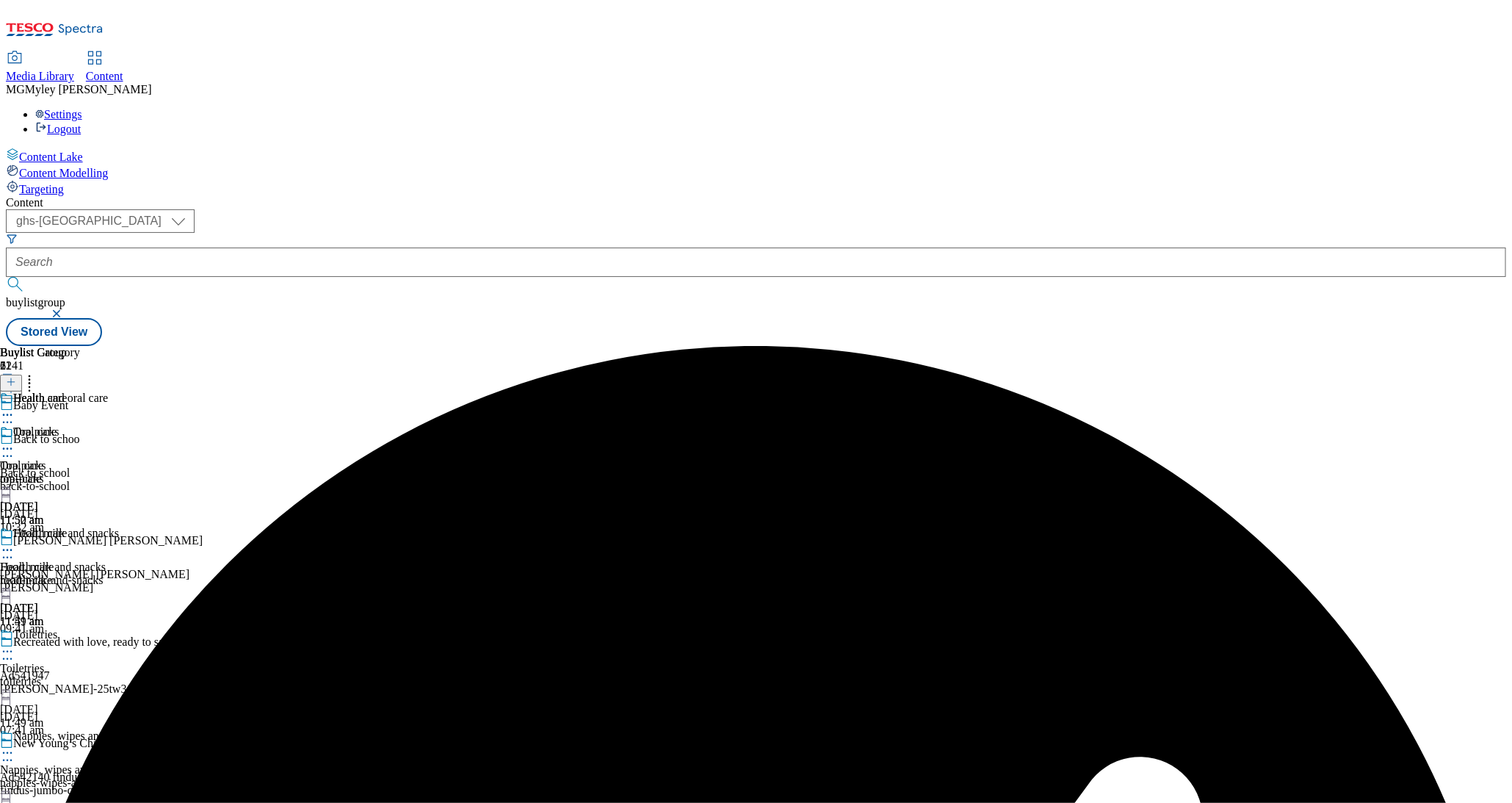
click at [14, 543] on icon at bounding box center [7, 549] width 14 height 14
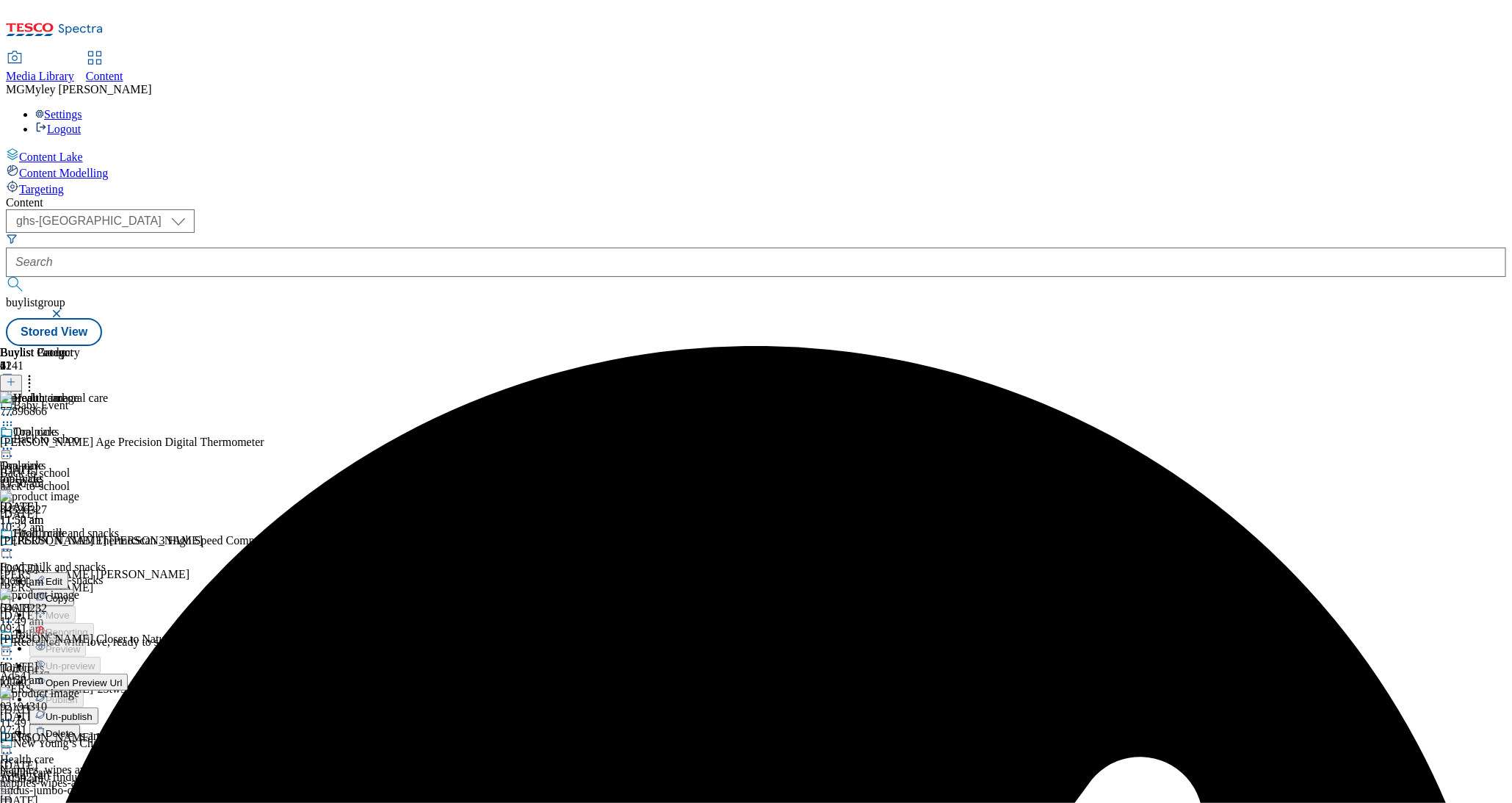
click at [69, 572] on button "Edit" at bounding box center [49, 581] width 39 height 17
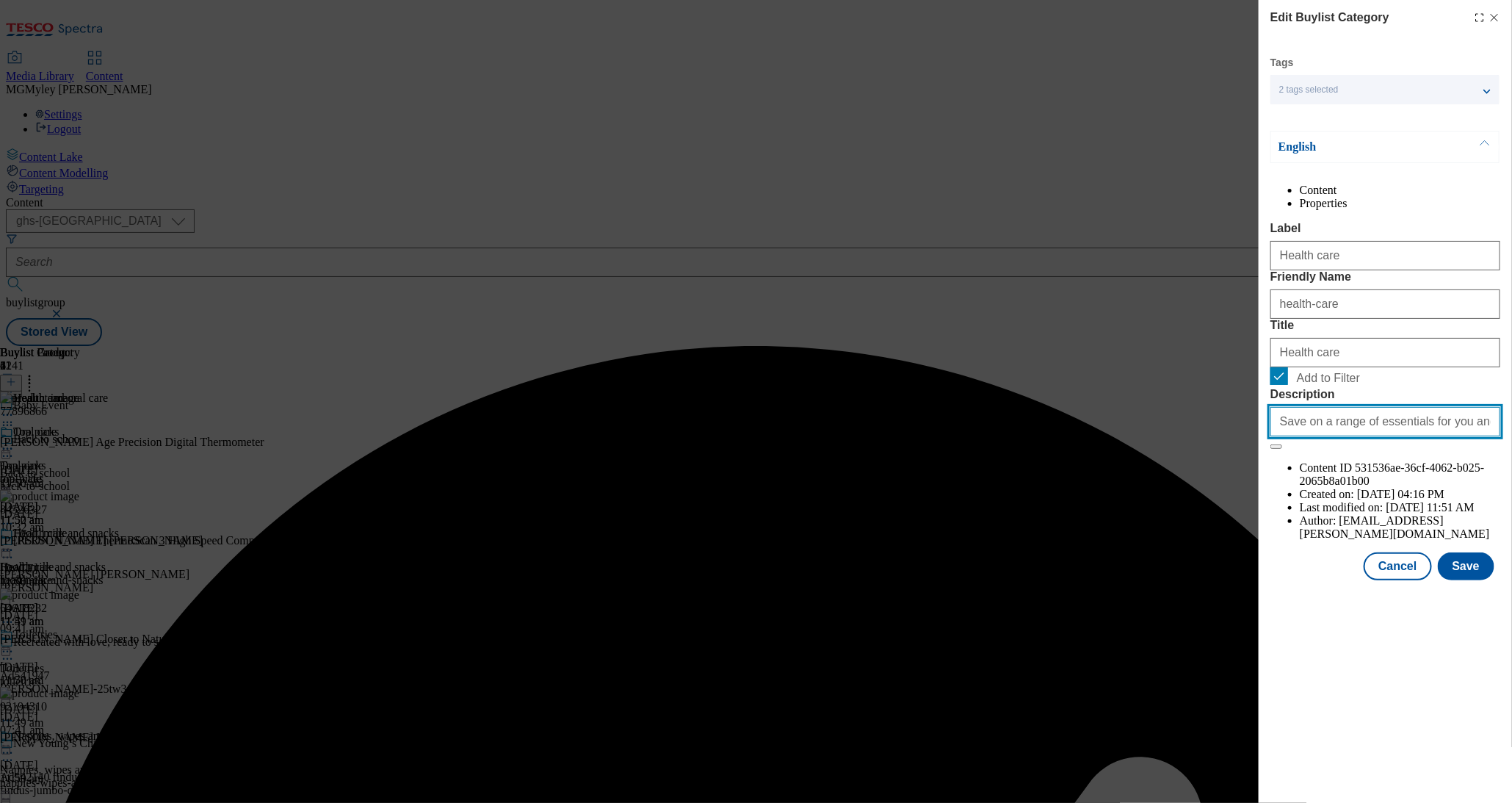
click at [1402, 437] on input "Save on a range of essentials for you and your little ones with the Baby & Todd…" at bounding box center [1385, 422] width 230 height 30
paste input "Explore little helps for your little one with the Tesco Baby & Toddler Event an…"
click at [1468, 604] on div "Modal" at bounding box center [1386, 594] width 254 height 21
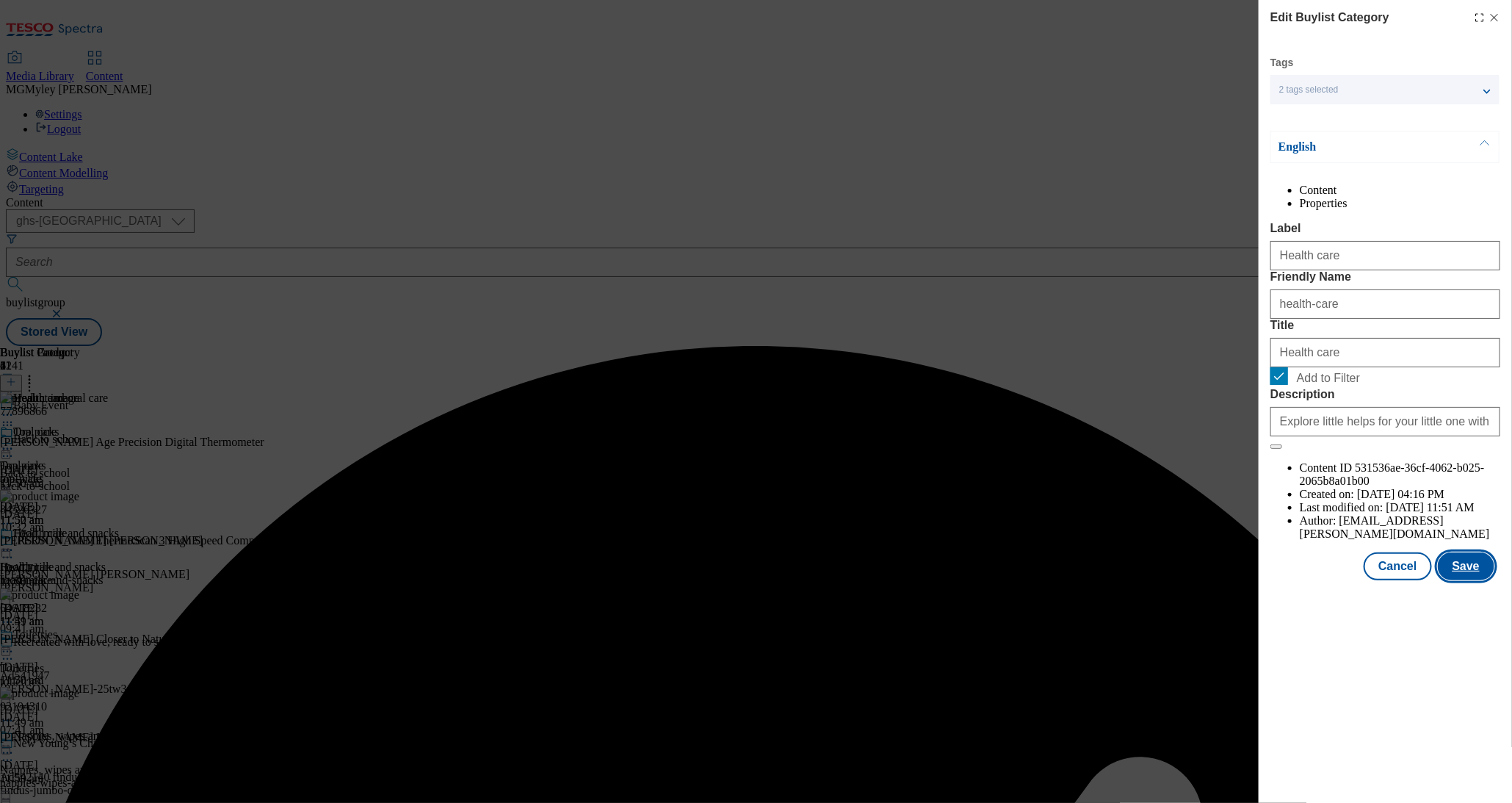
click at [1468, 581] on button "Save" at bounding box center [1466, 566] width 56 height 28
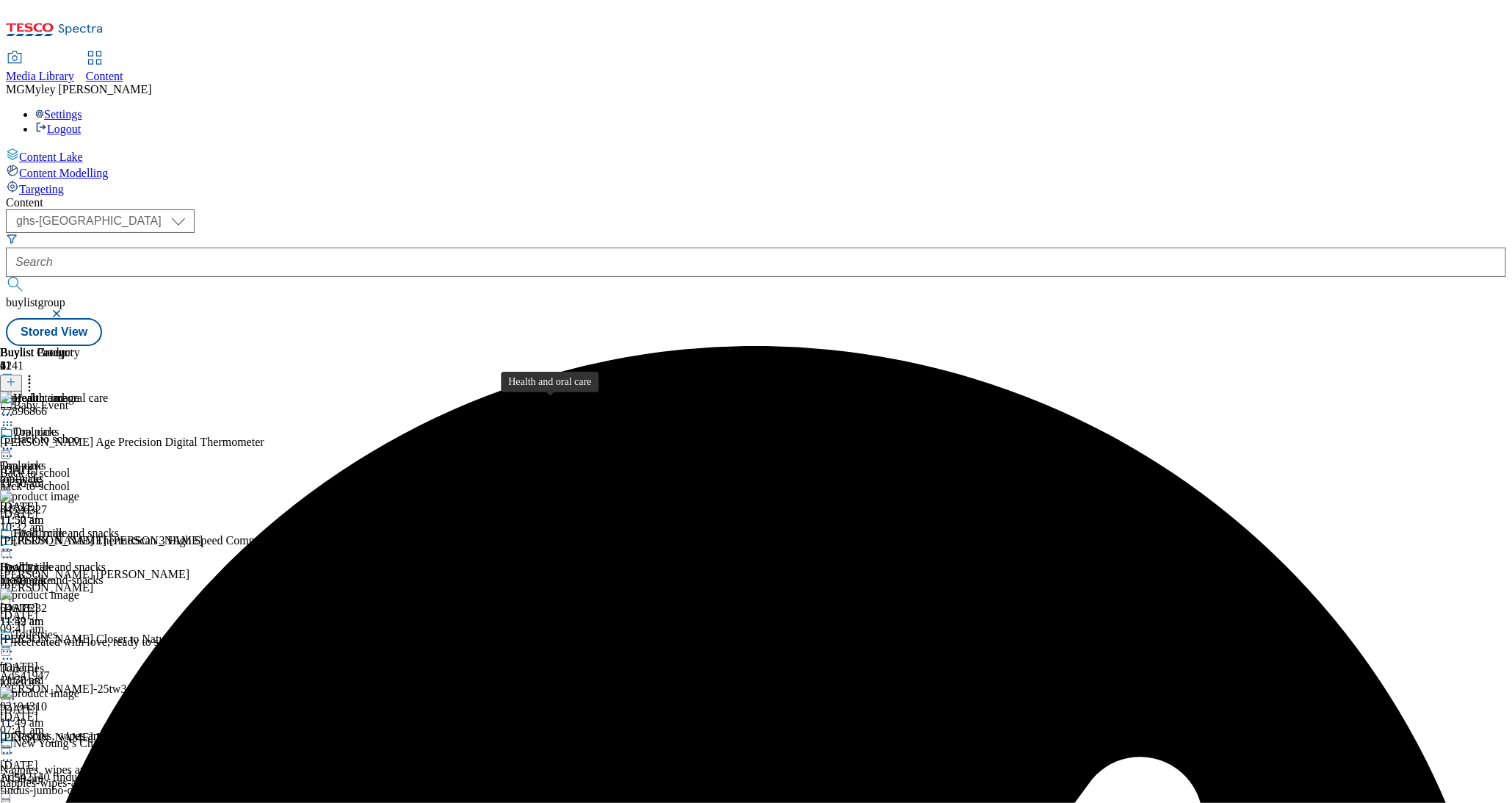
scroll to position [692, 0]
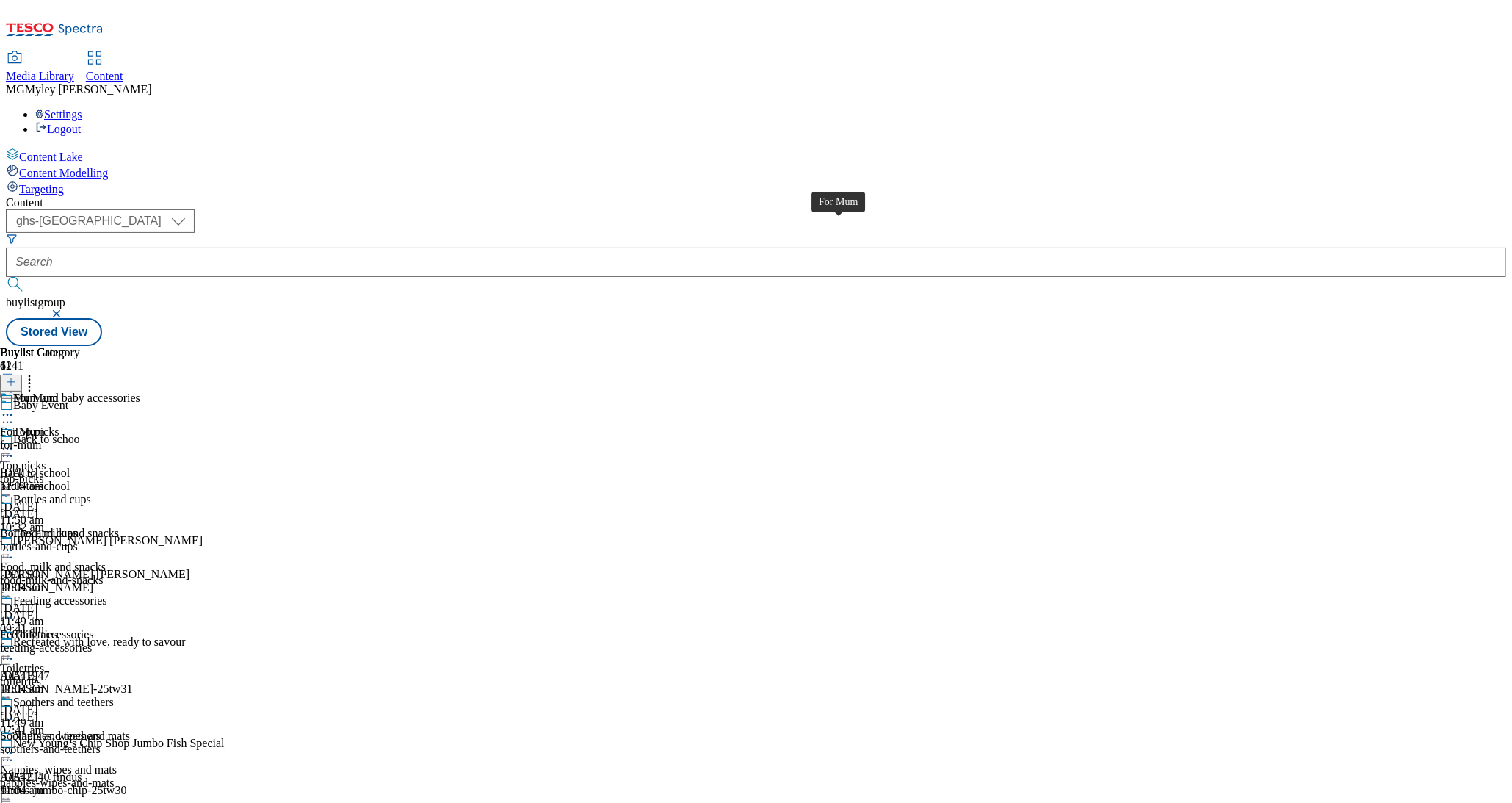
click at [58, 392] on span "For Mum" at bounding box center [35, 400] width 45 height 16
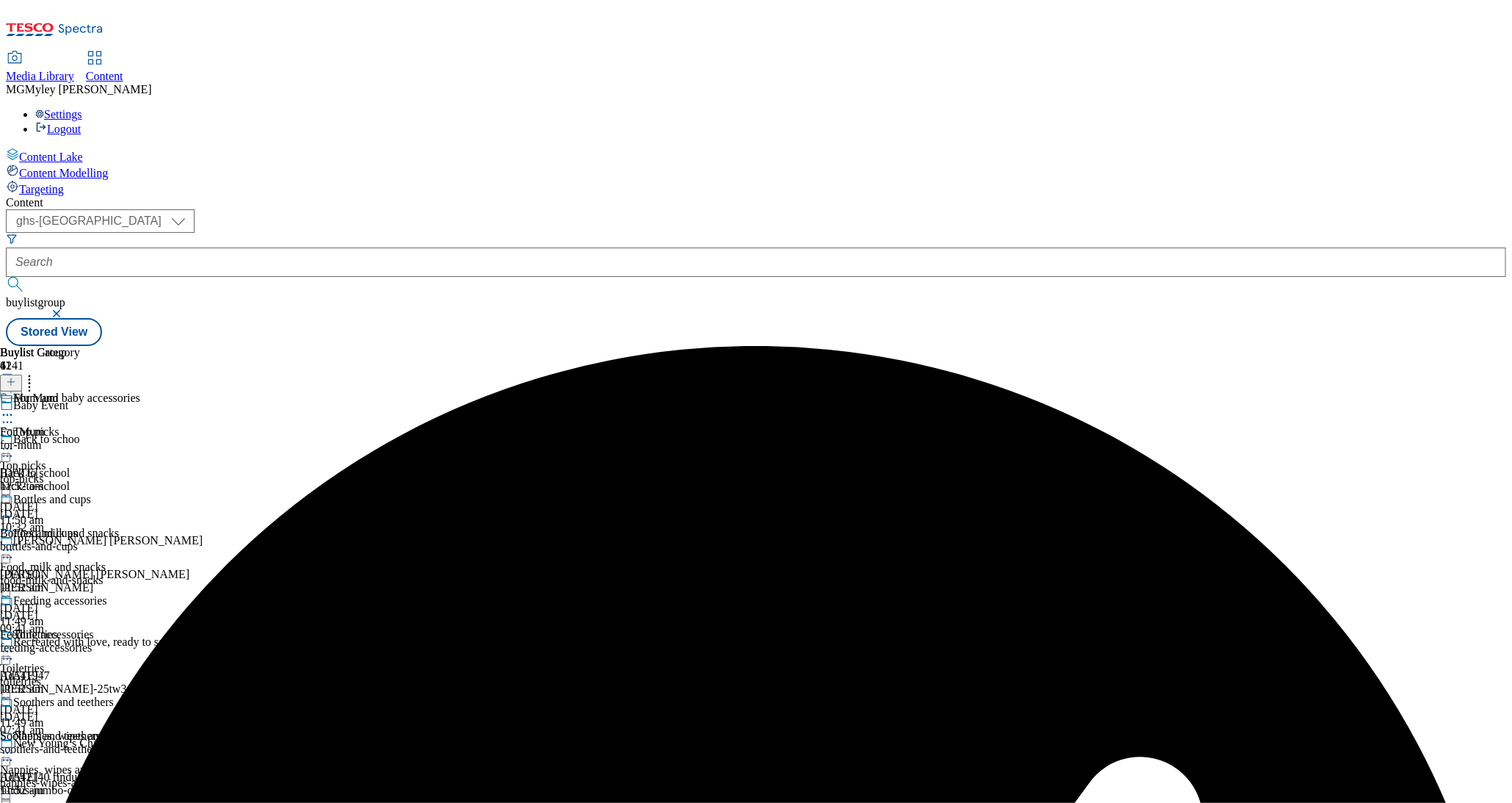
click at [9, 415] on circle at bounding box center [8, 416] width 2 height 2
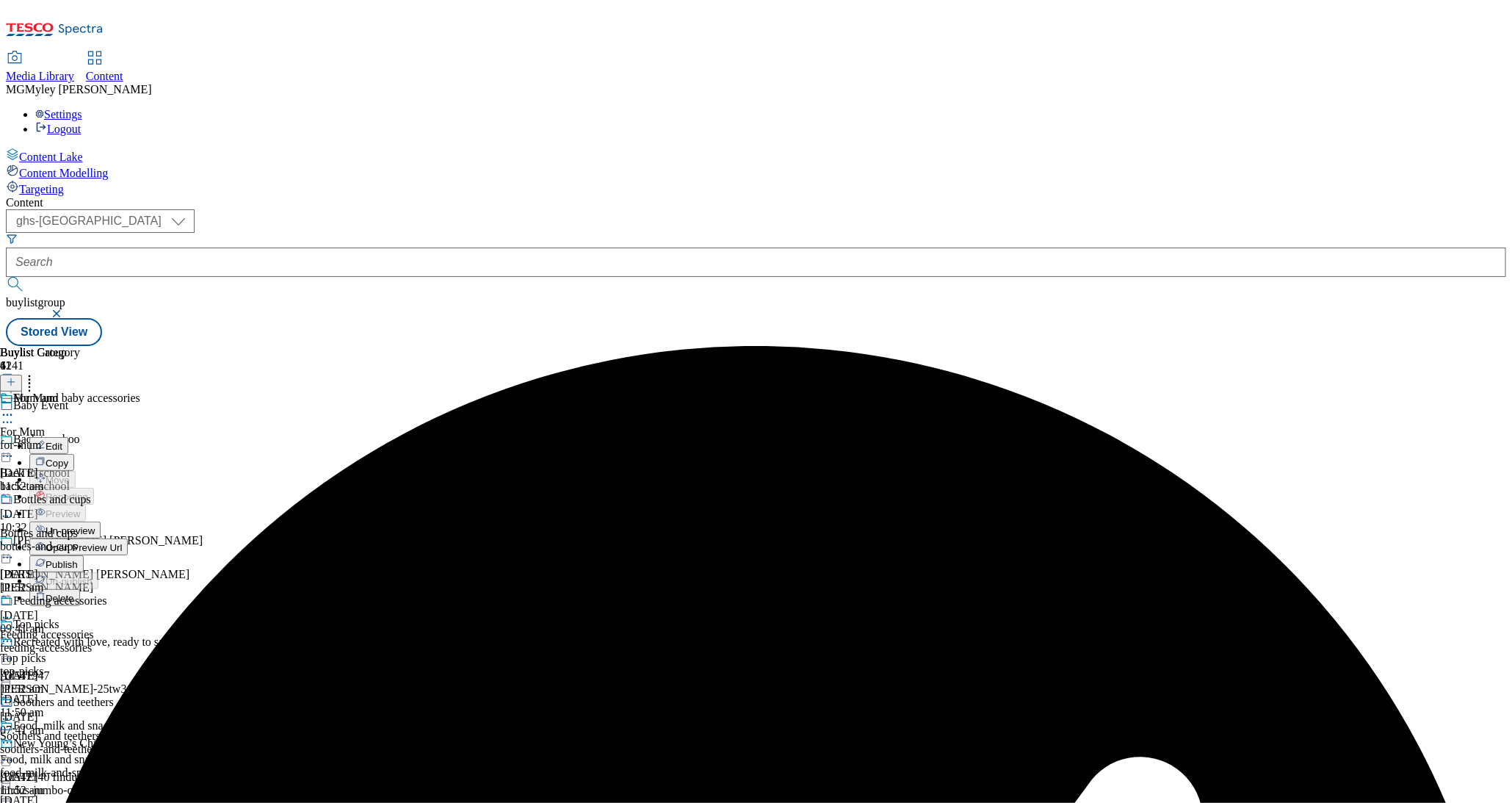
click at [101, 522] on button "Un-preview" at bounding box center [65, 530] width 72 height 17
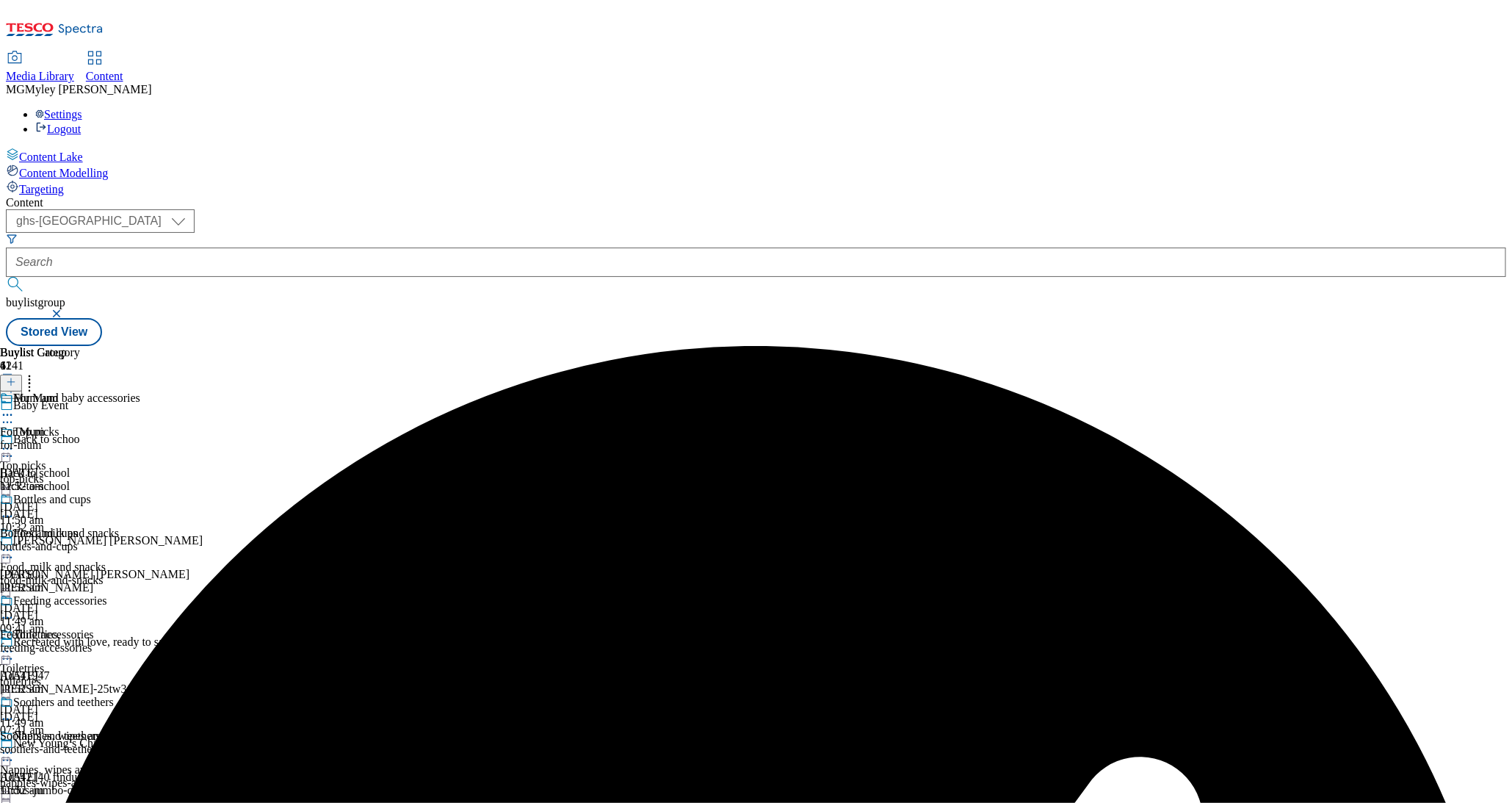
click at [113, 439] on div "for-mum" at bounding box center [56, 445] width 113 height 13
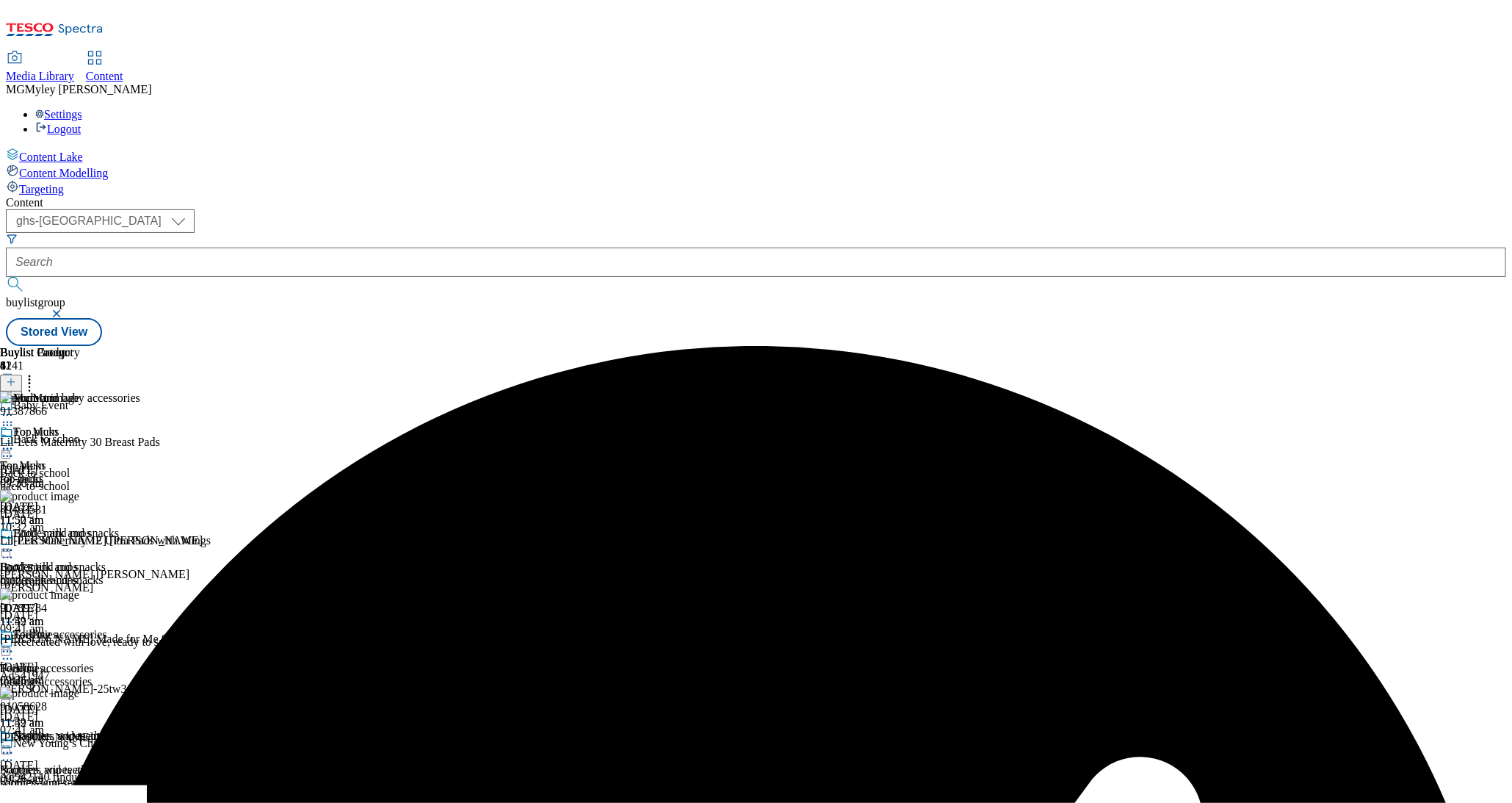
click at [37, 373] on icon at bounding box center [29, 380] width 14 height 14
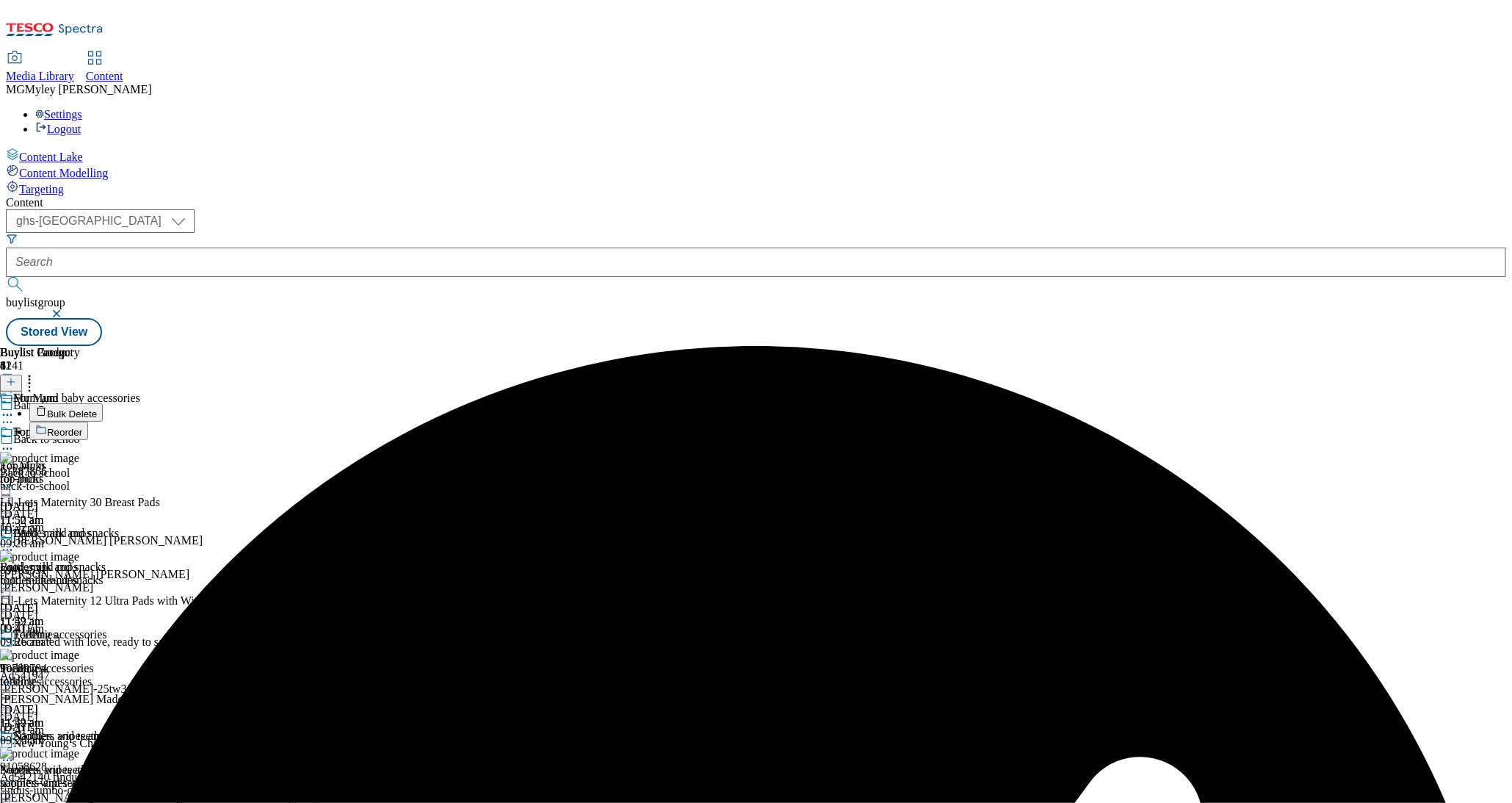
click at [97, 408] on span "Bulk Delete" at bounding box center [72, 414] width 50 height 11
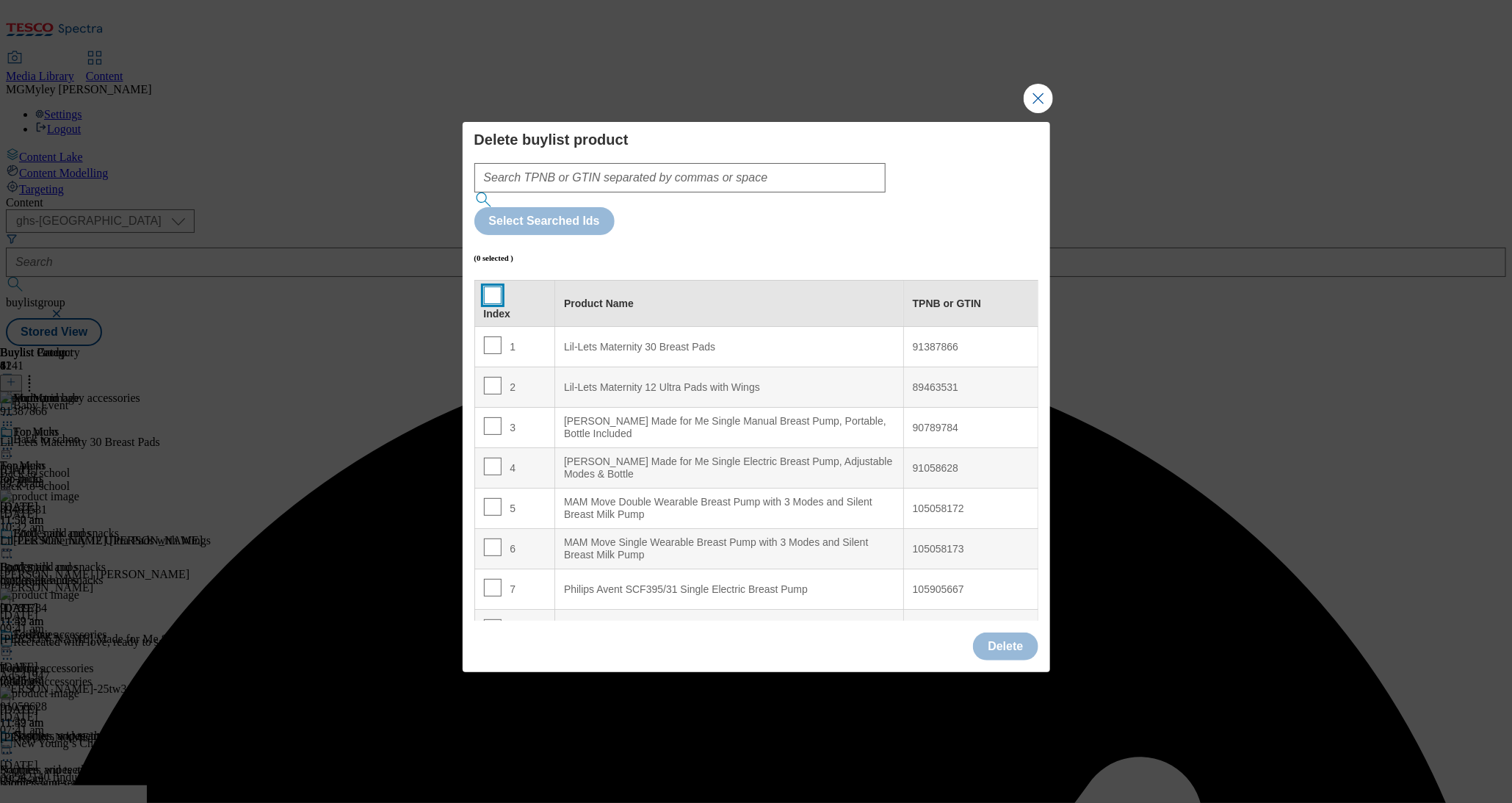
click at [495, 286] on input "Modal" at bounding box center [493, 295] width 17 height 17
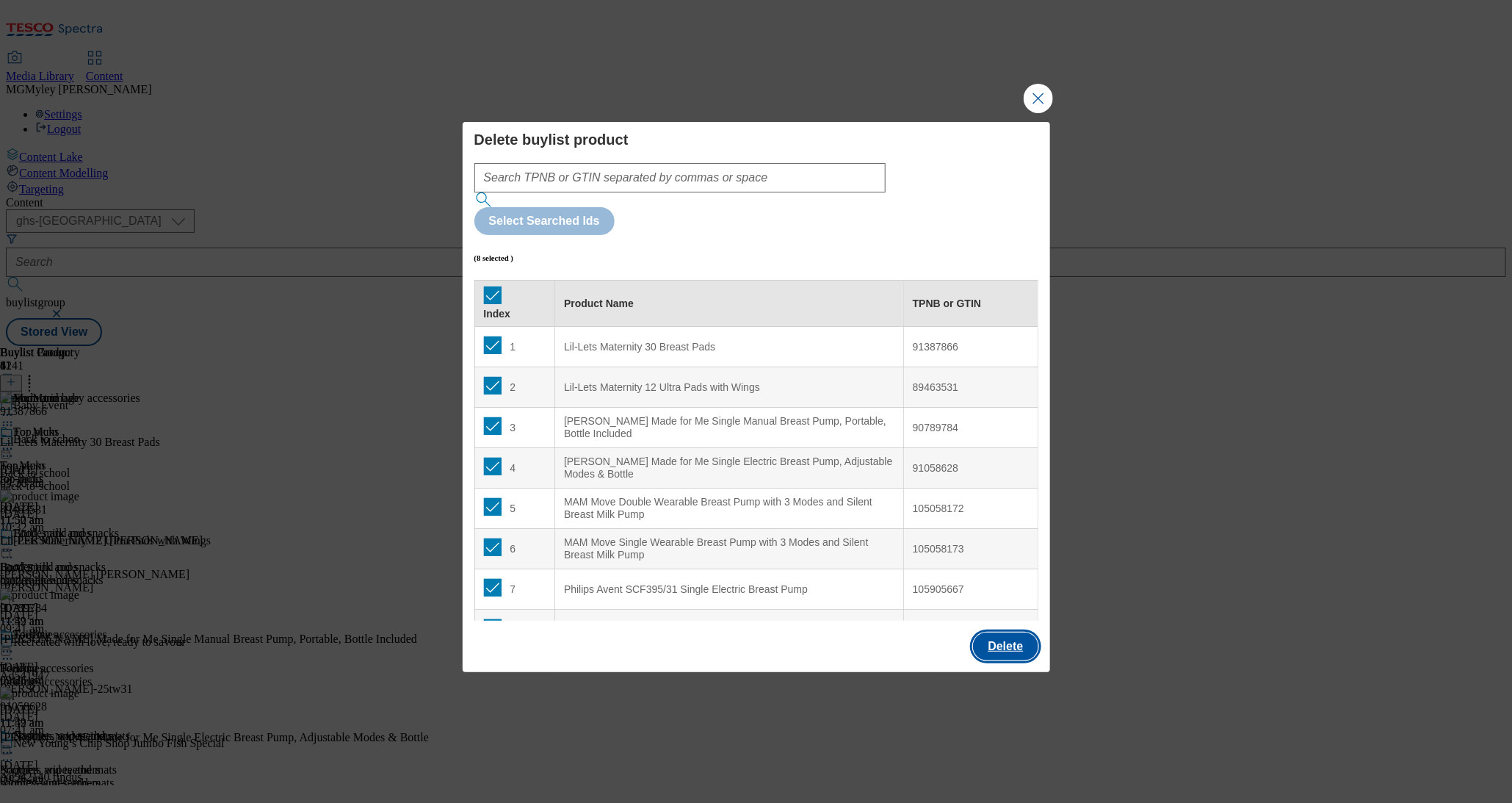
click at [1018, 632] on button "Delete" at bounding box center [1006, 646] width 65 height 28
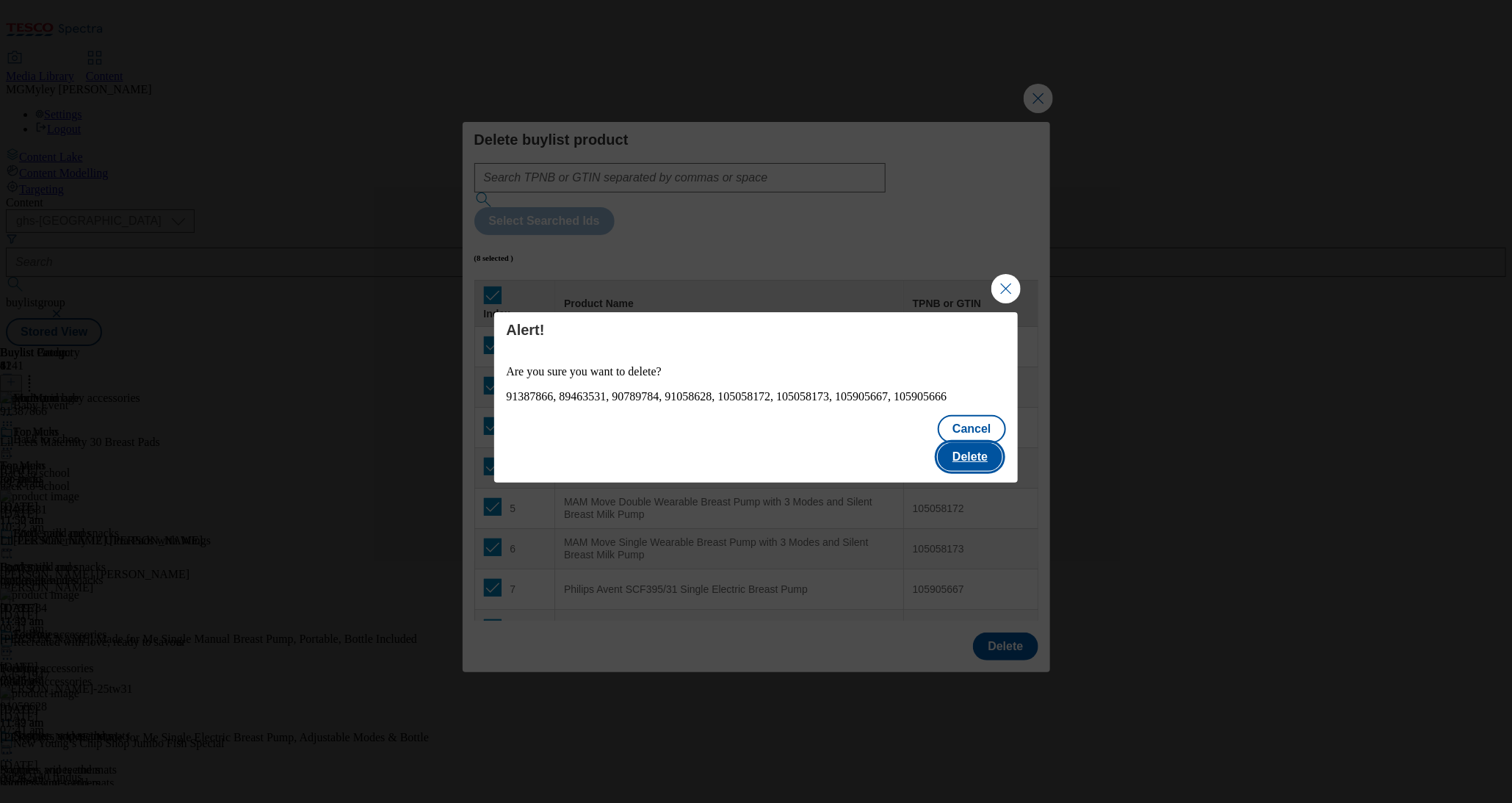
click at [977, 444] on button "Delete" at bounding box center [971, 457] width 65 height 28
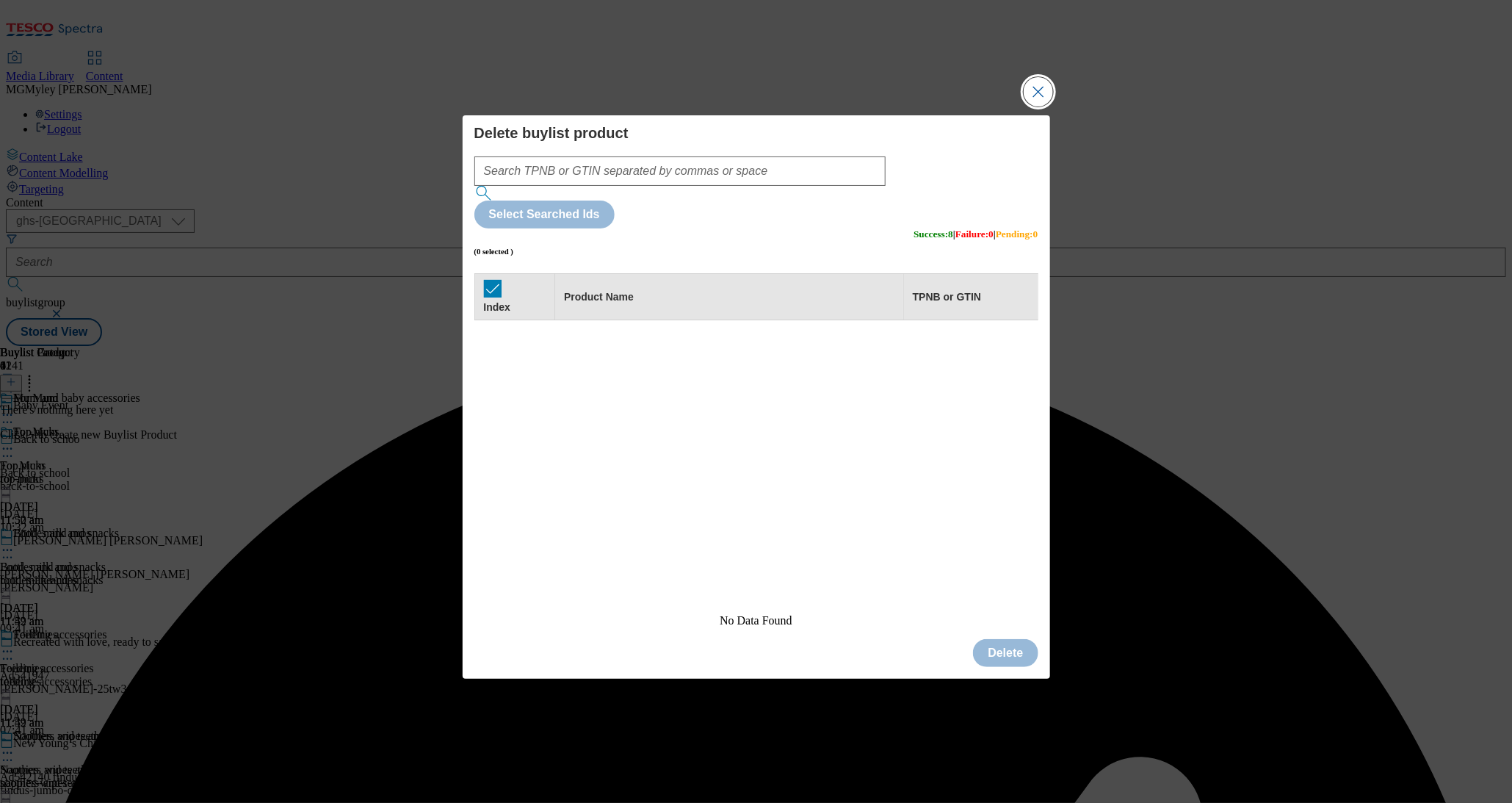
click at [1035, 107] on button "Close Modal" at bounding box center [1038, 92] width 30 height 30
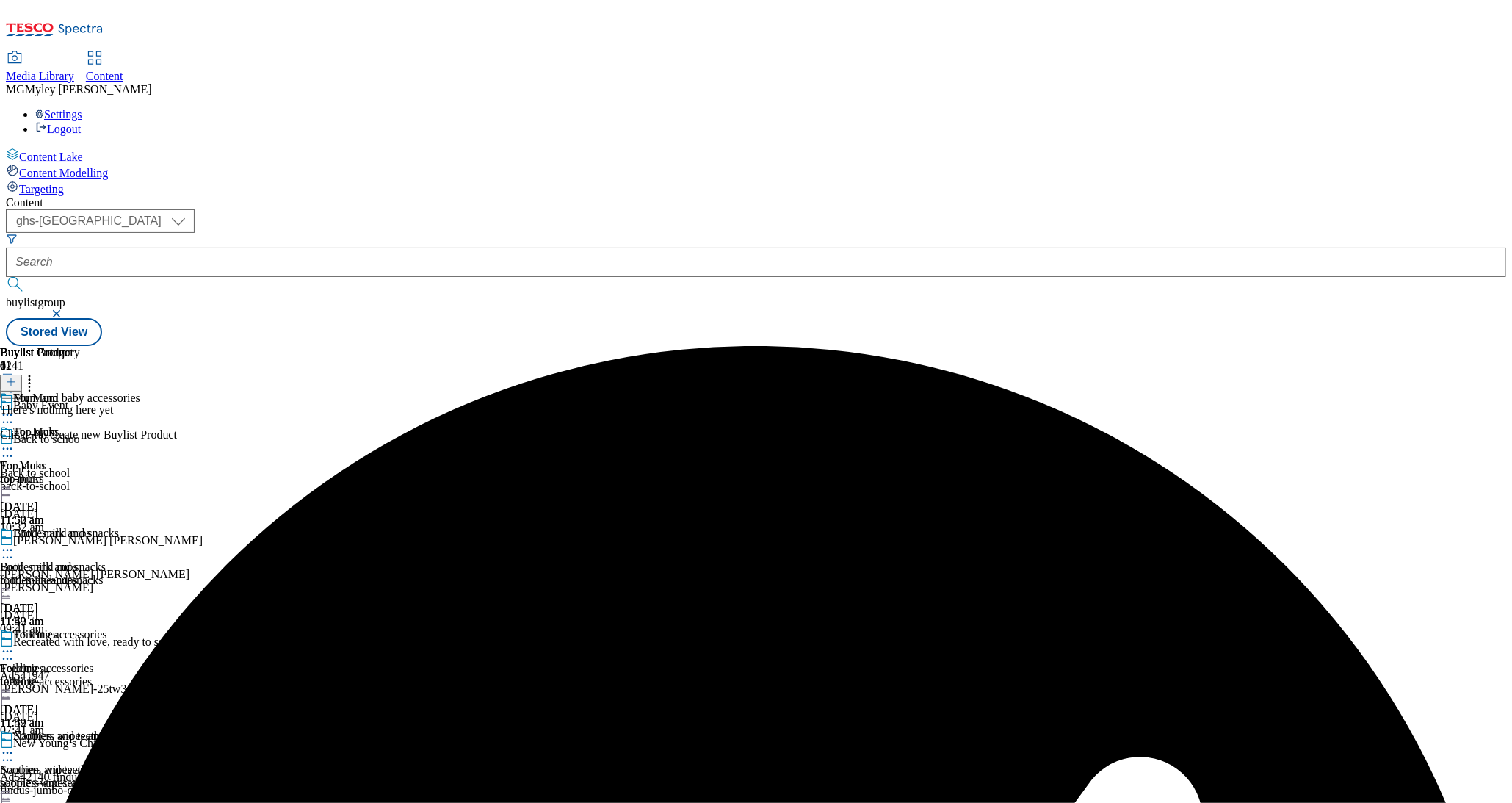
click at [16, 377] on icon at bounding box center [10, 381] width 10 height 10
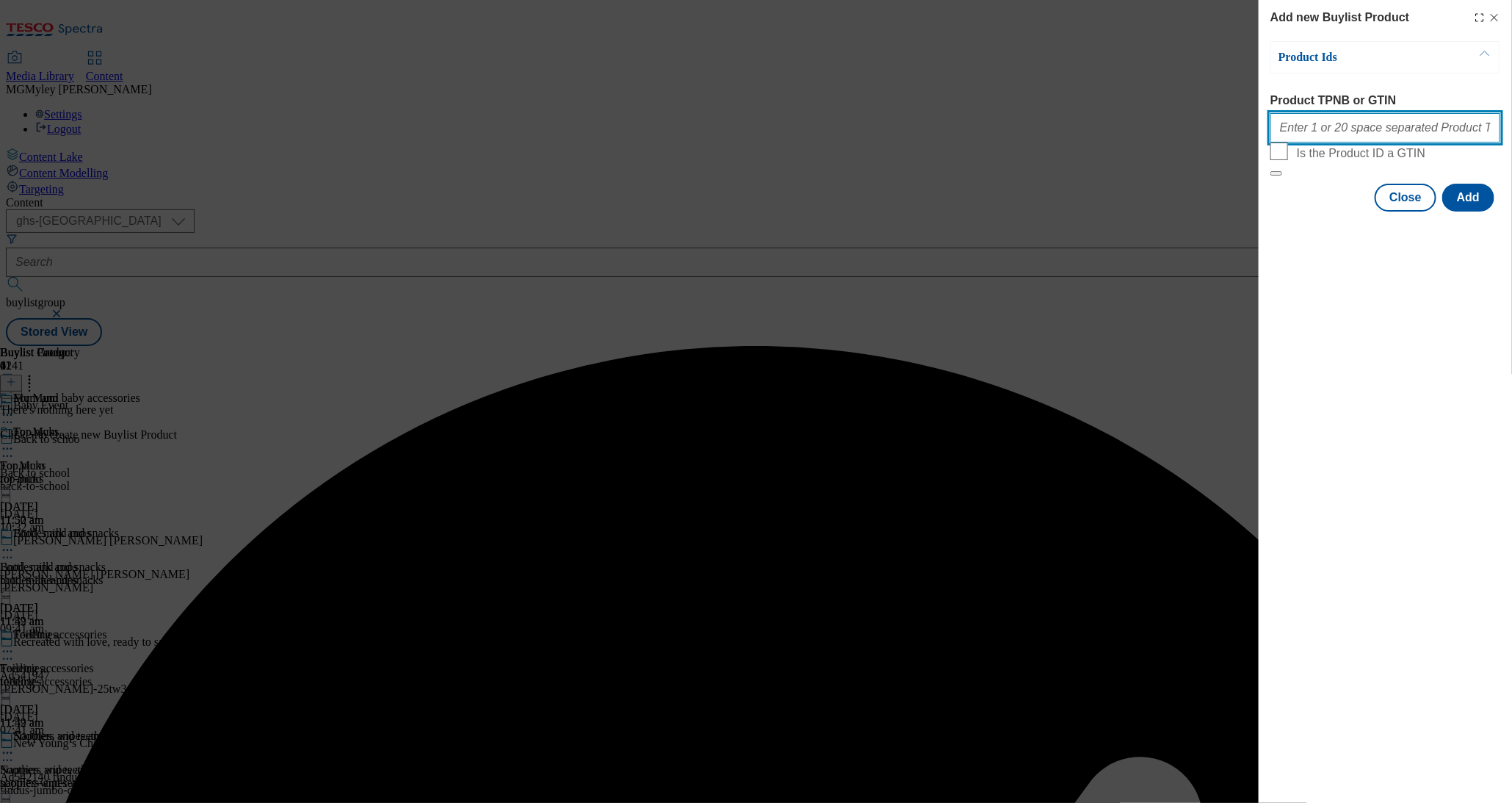
click at [1339, 139] on input "Product TPNB or GTIN" at bounding box center [1385, 128] width 230 height 30
paste input "51480848 92603760 92752692 74323127 75961245"
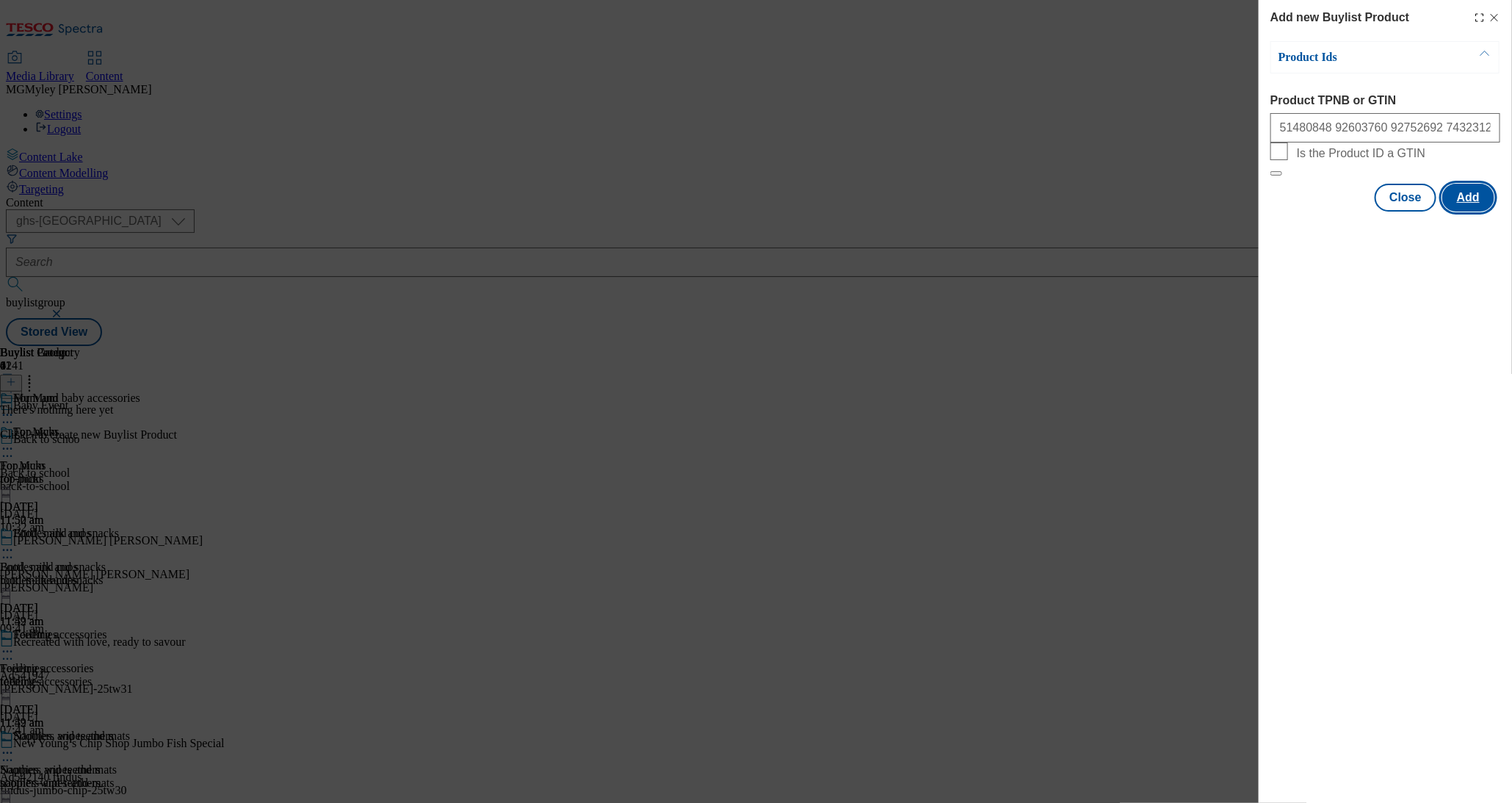
click at [1474, 212] on button "Add" at bounding box center [1468, 197] width 52 height 28
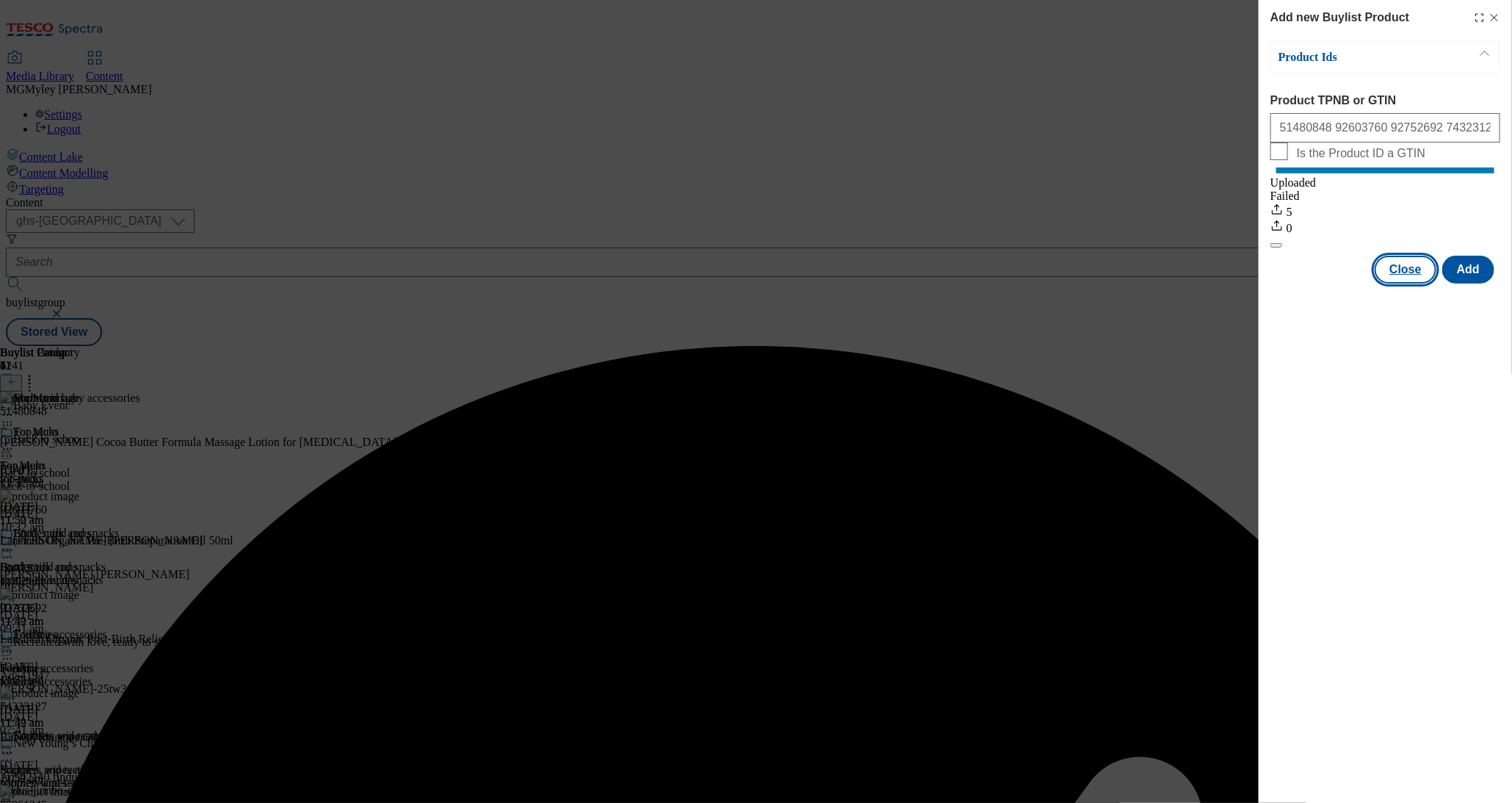
click at [1414, 283] on button "Close" at bounding box center [1405, 269] width 62 height 28
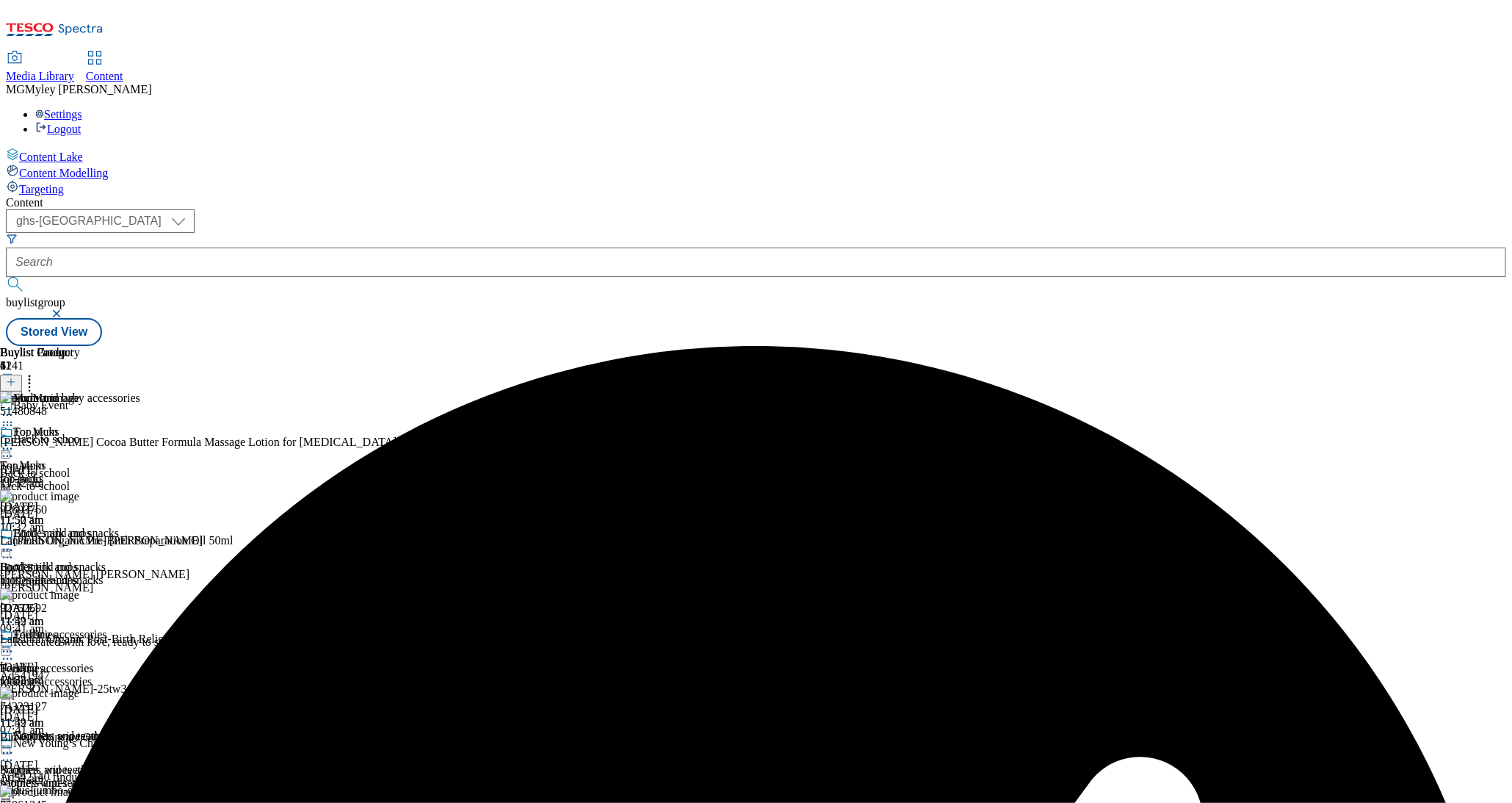
click at [113, 574] on div "bottles-and-cups" at bounding box center [56, 581] width 113 height 13
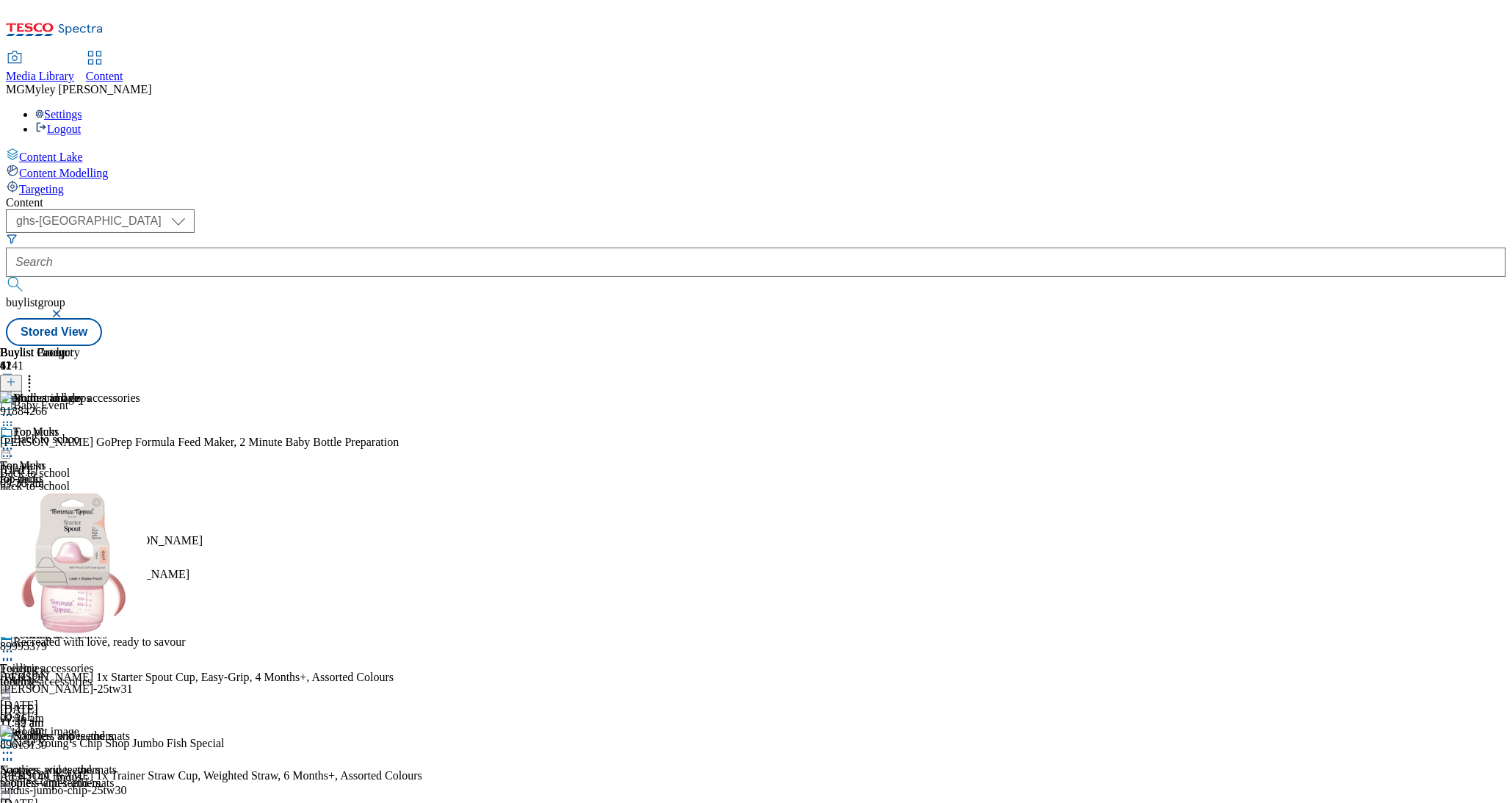
click at [31, 380] on circle at bounding box center [30, 381] width 2 height 2
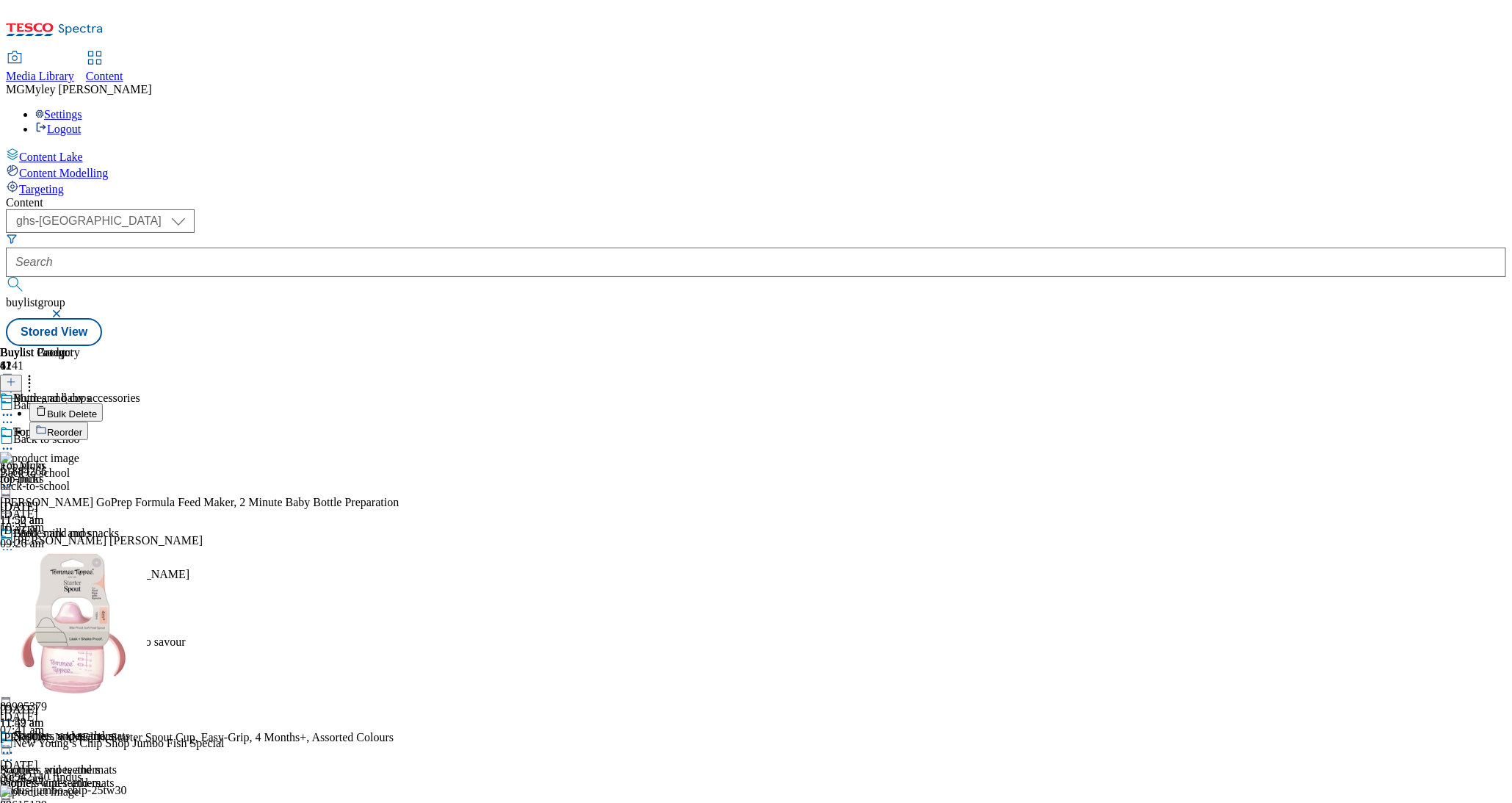
click at [97, 408] on span "Bulk Delete" at bounding box center [72, 414] width 50 height 11
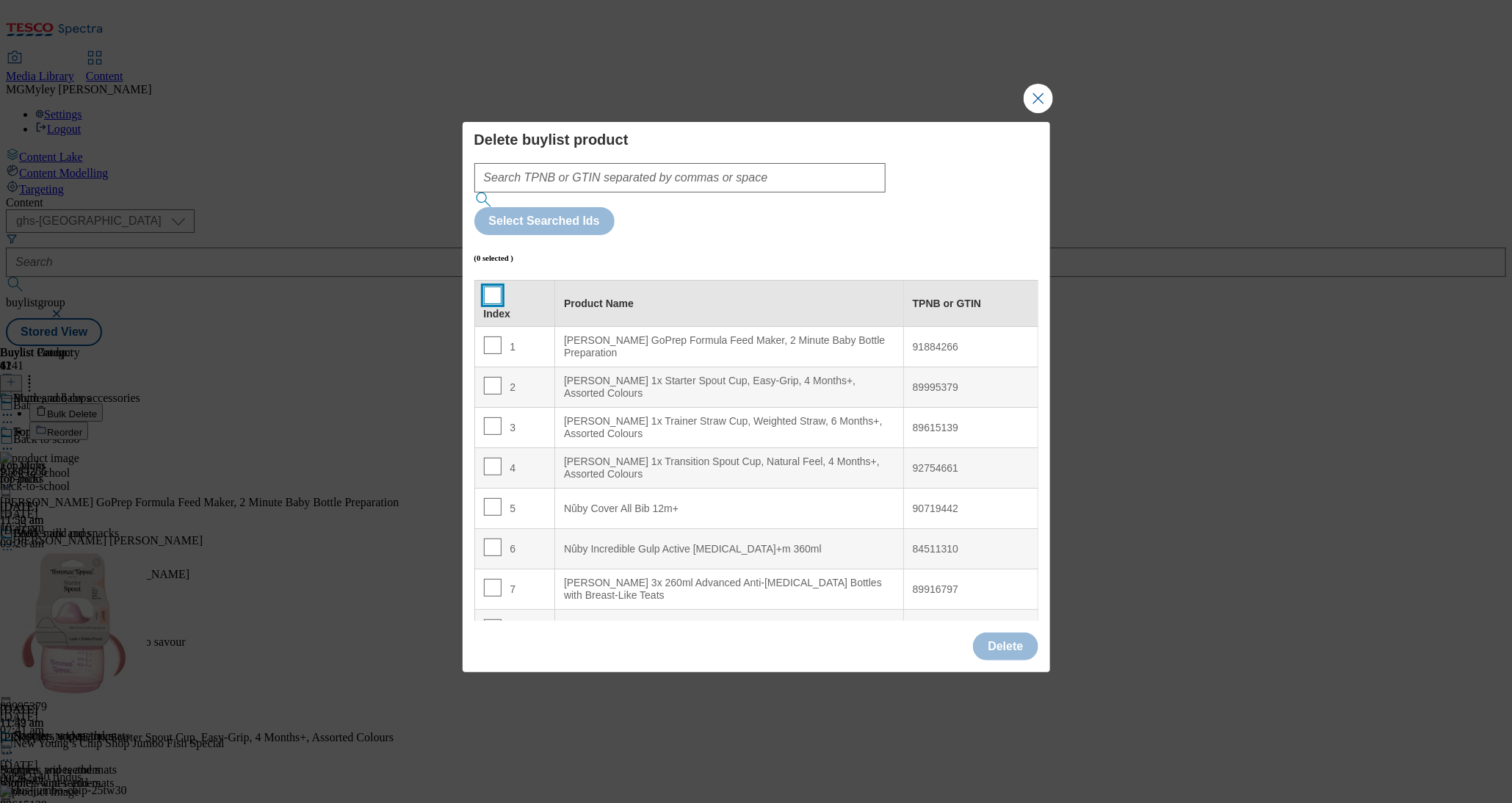
click at [498, 286] on input "Modal" at bounding box center [493, 295] width 17 height 17
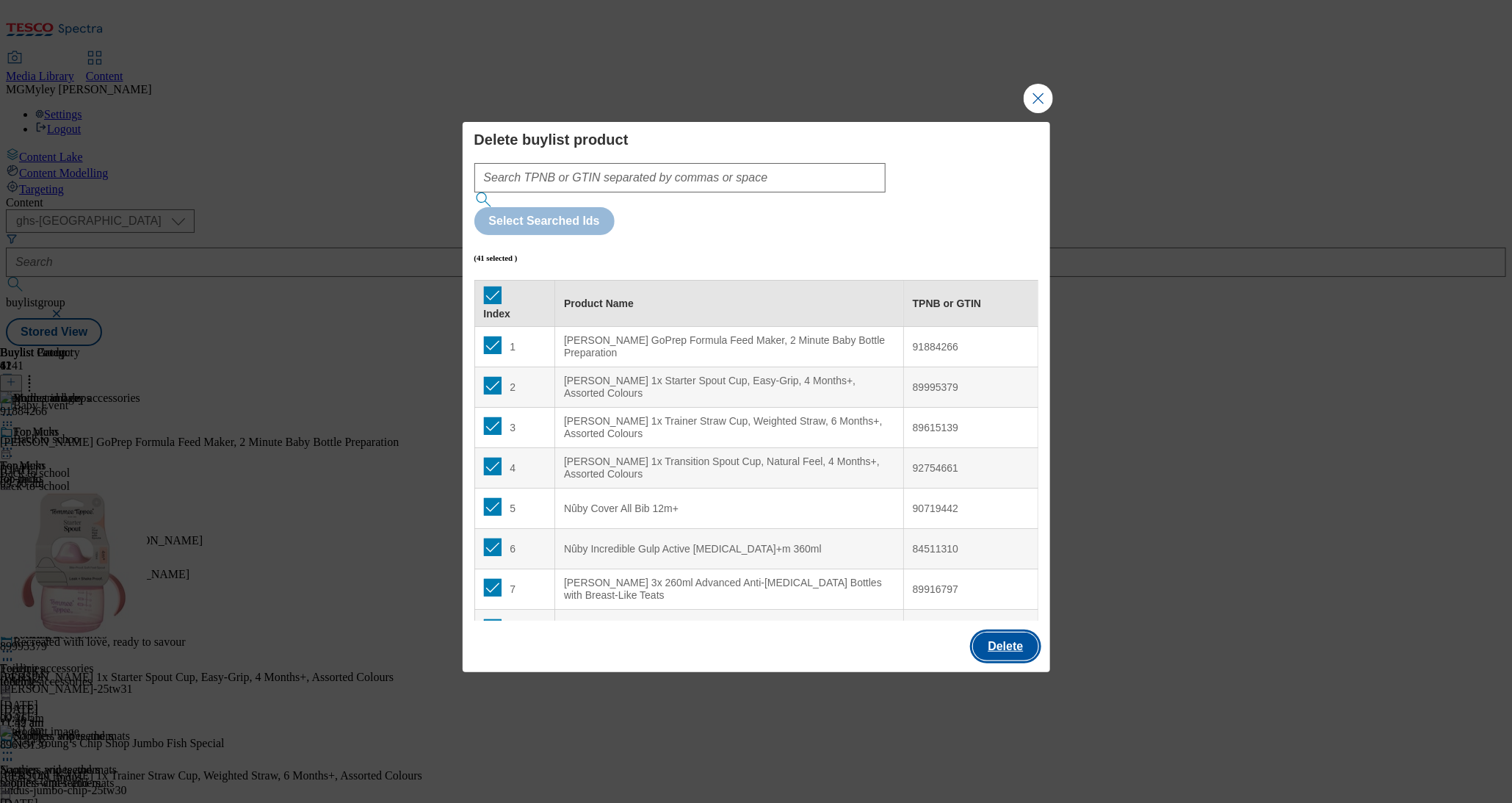
click at [1015, 632] on button "Delete" at bounding box center [1006, 646] width 65 height 28
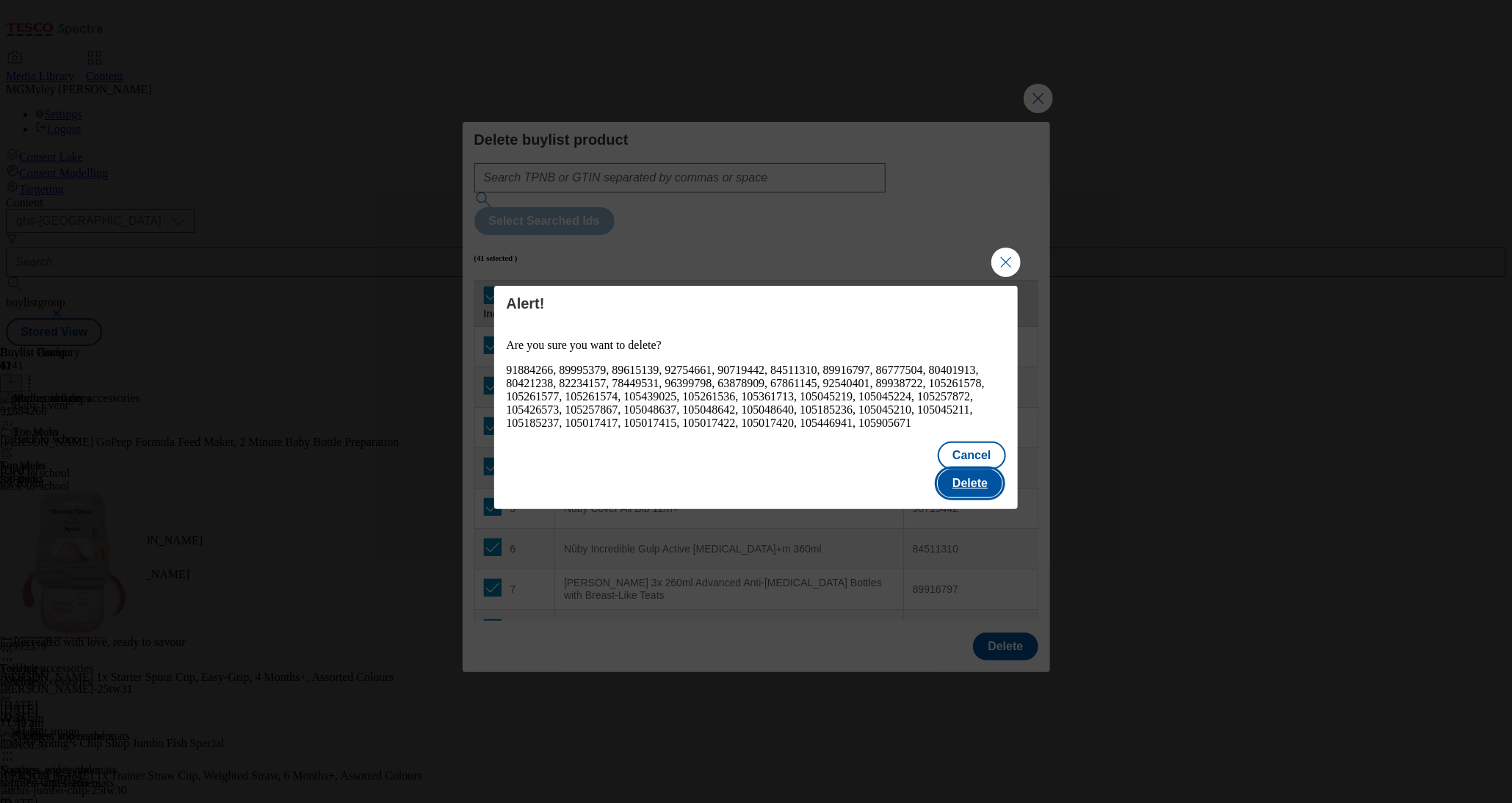
click at [987, 476] on button "Delete" at bounding box center [971, 483] width 65 height 28
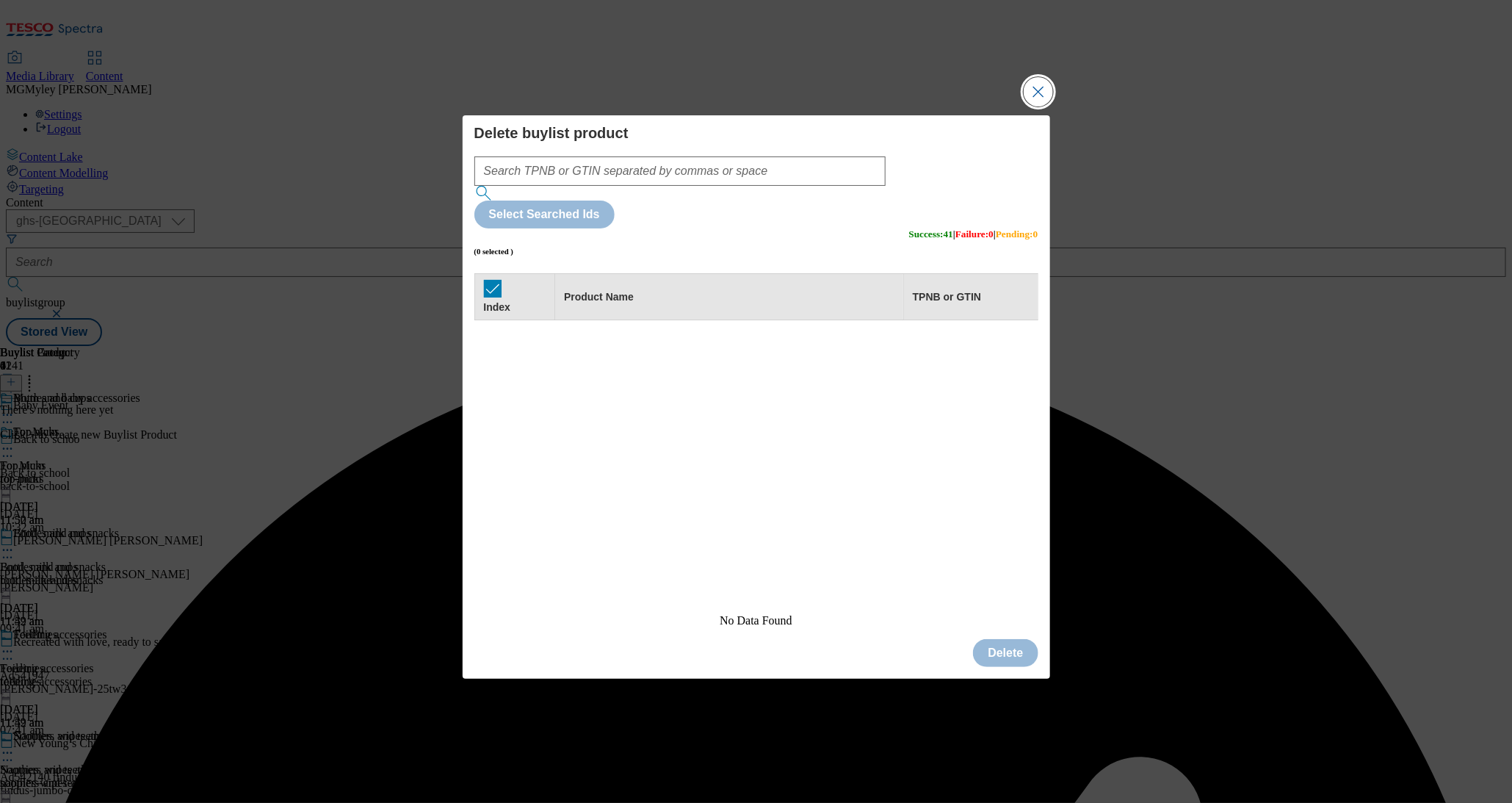
click at [1041, 107] on button "Close Modal" at bounding box center [1038, 92] width 30 height 30
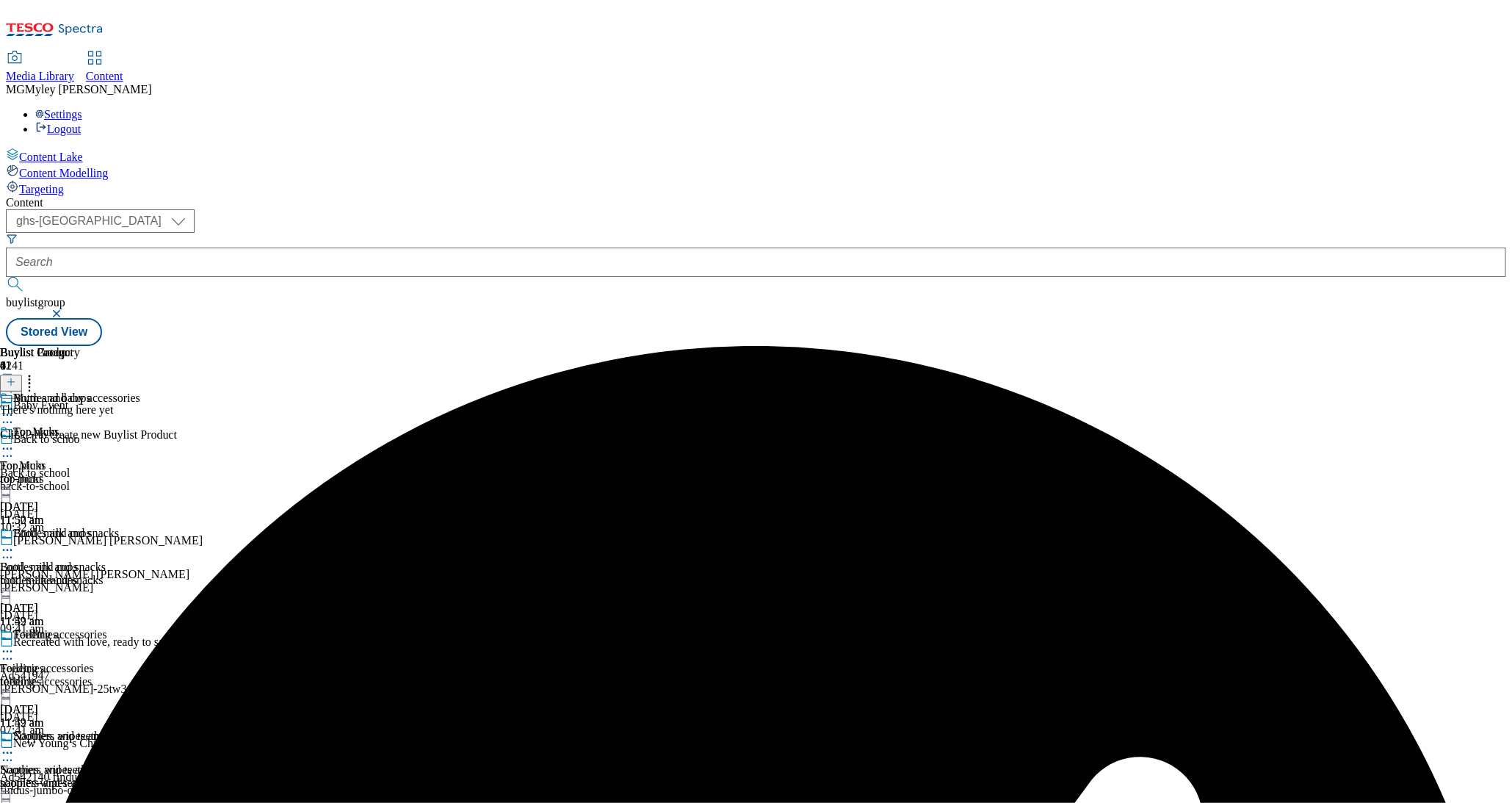
click at [16, 377] on icon at bounding box center [10, 381] width 10 height 10
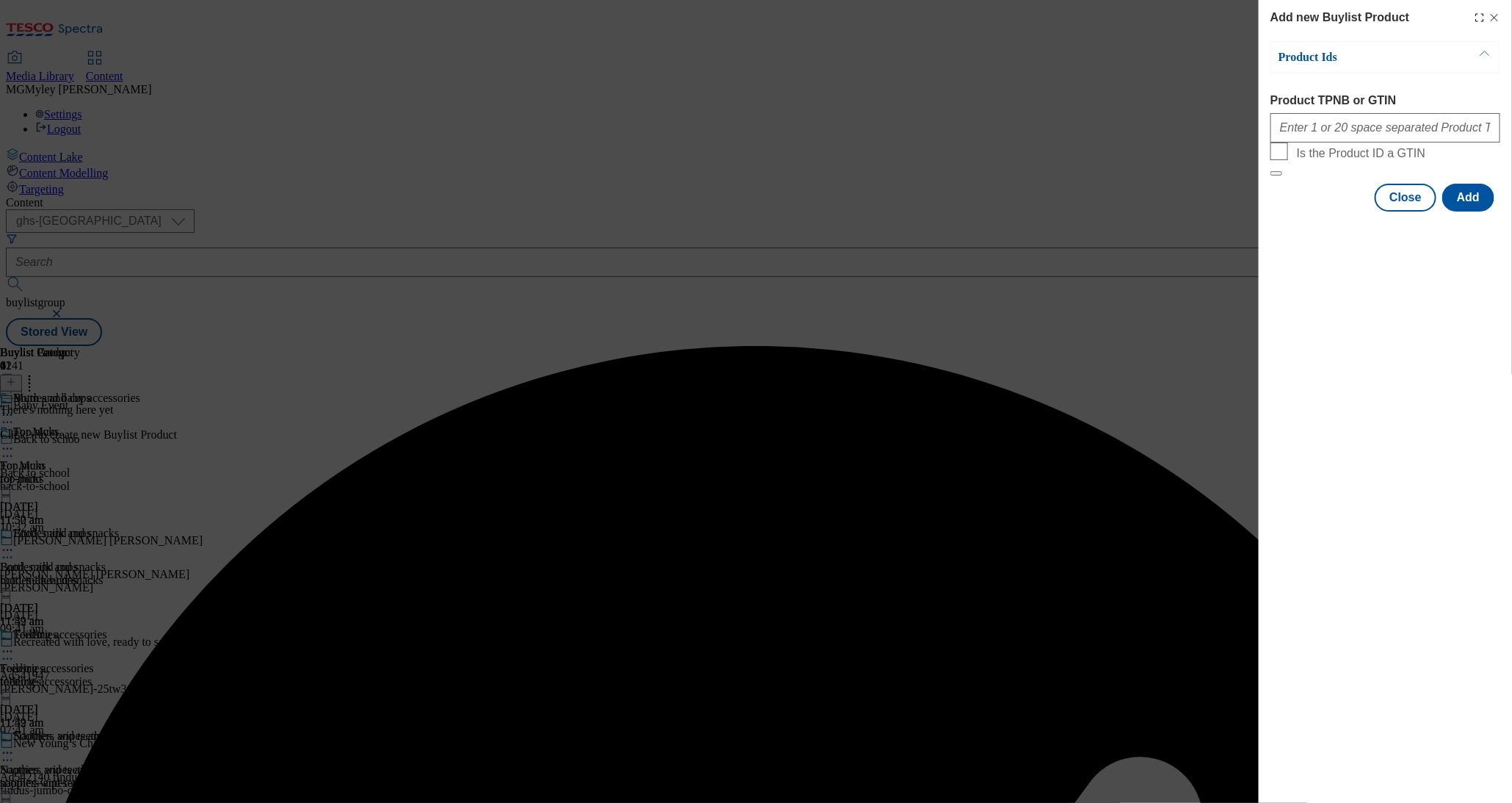
click at [1306, 142] on div "Modal" at bounding box center [1385, 124] width 230 height 35
click at [1298, 130] on input "Product TPNB or GTIN" at bounding box center [1385, 128] width 230 height 30
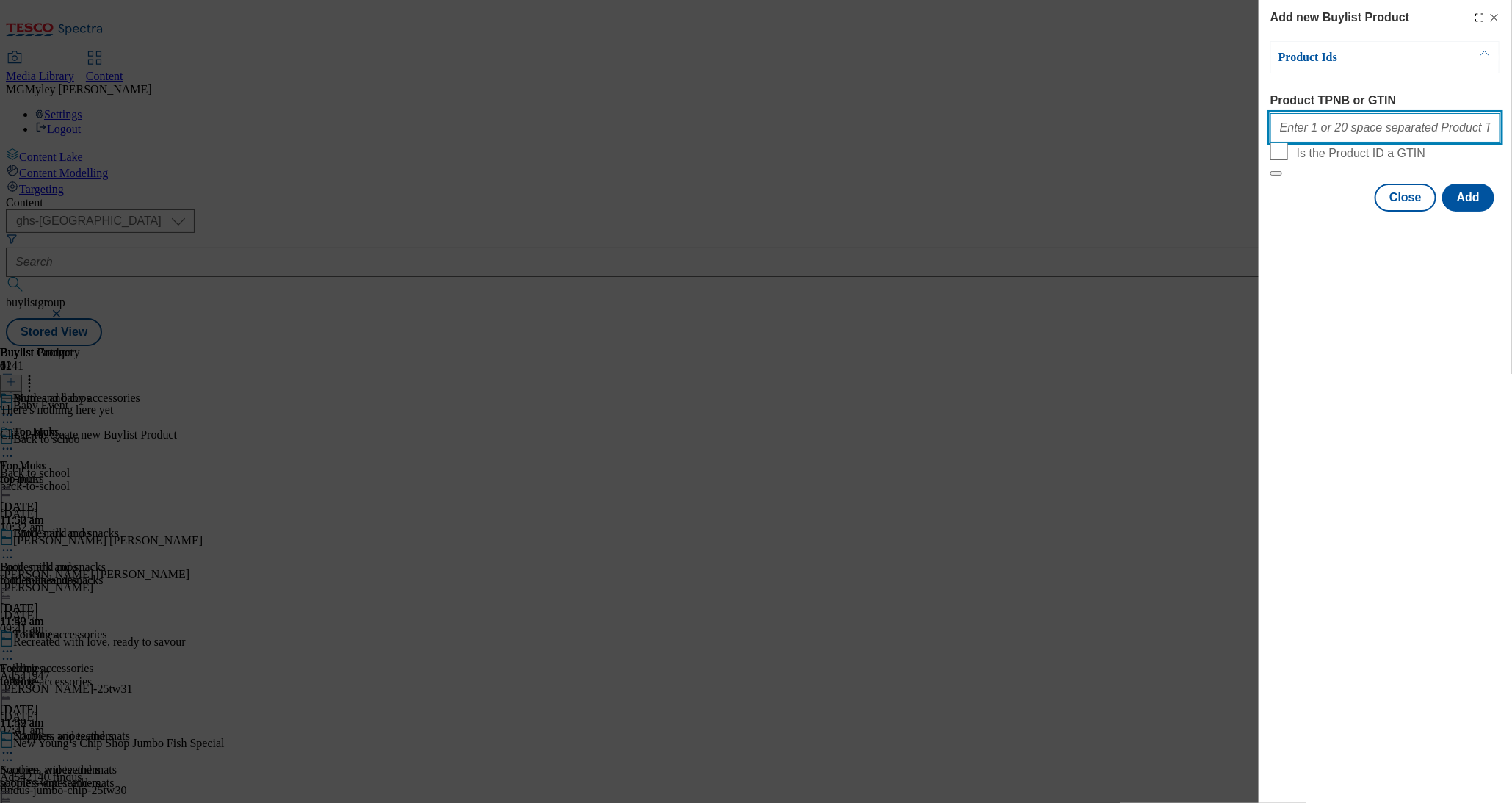
paste input "67861145 80401913 80421209 80421238 91256152 91308201 96245785 87228572 8991679…"
click at [1467, 212] on button "Add" at bounding box center [1468, 197] width 52 height 28
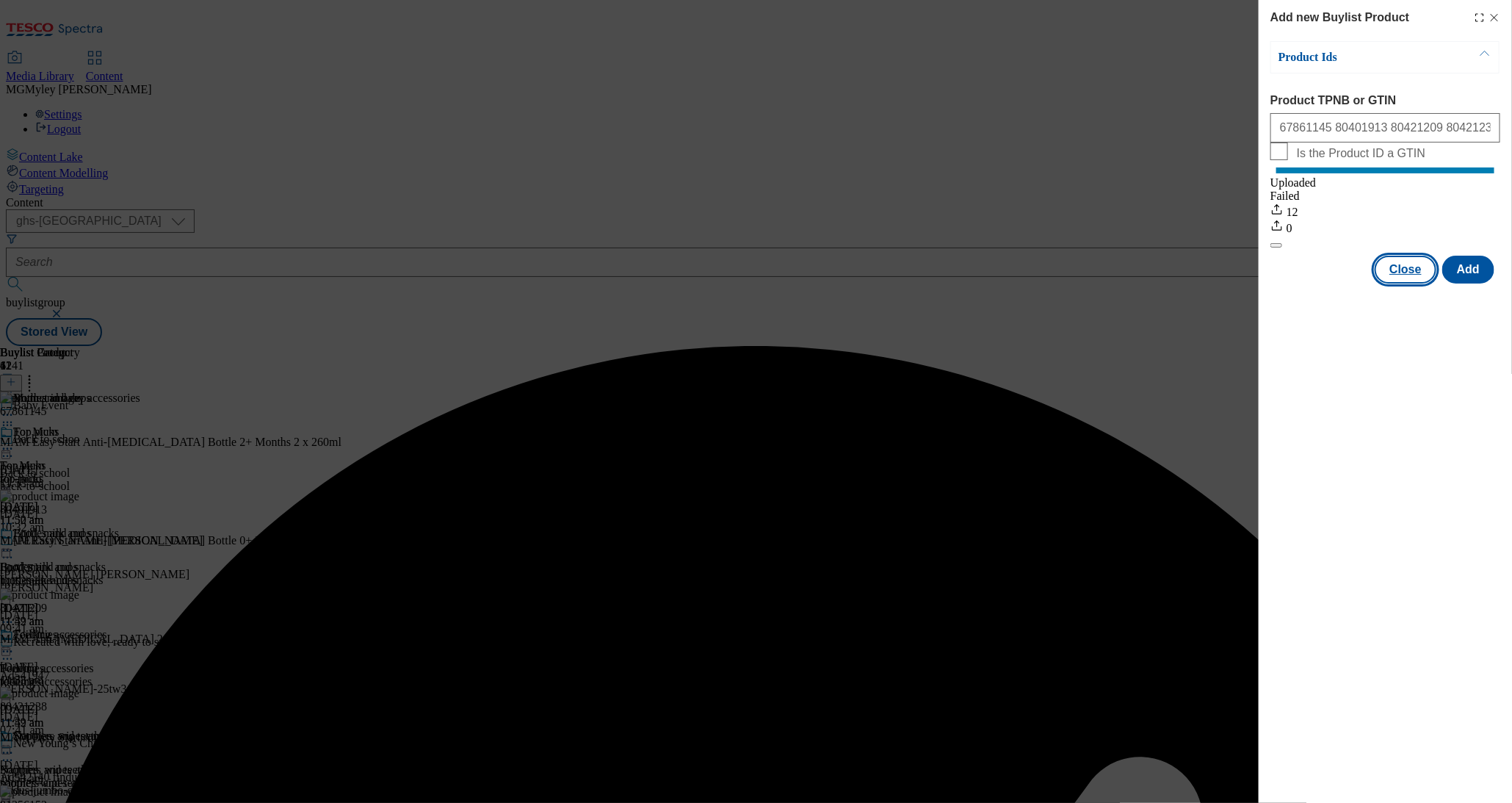
click at [1395, 283] on button "Close" at bounding box center [1405, 269] width 62 height 28
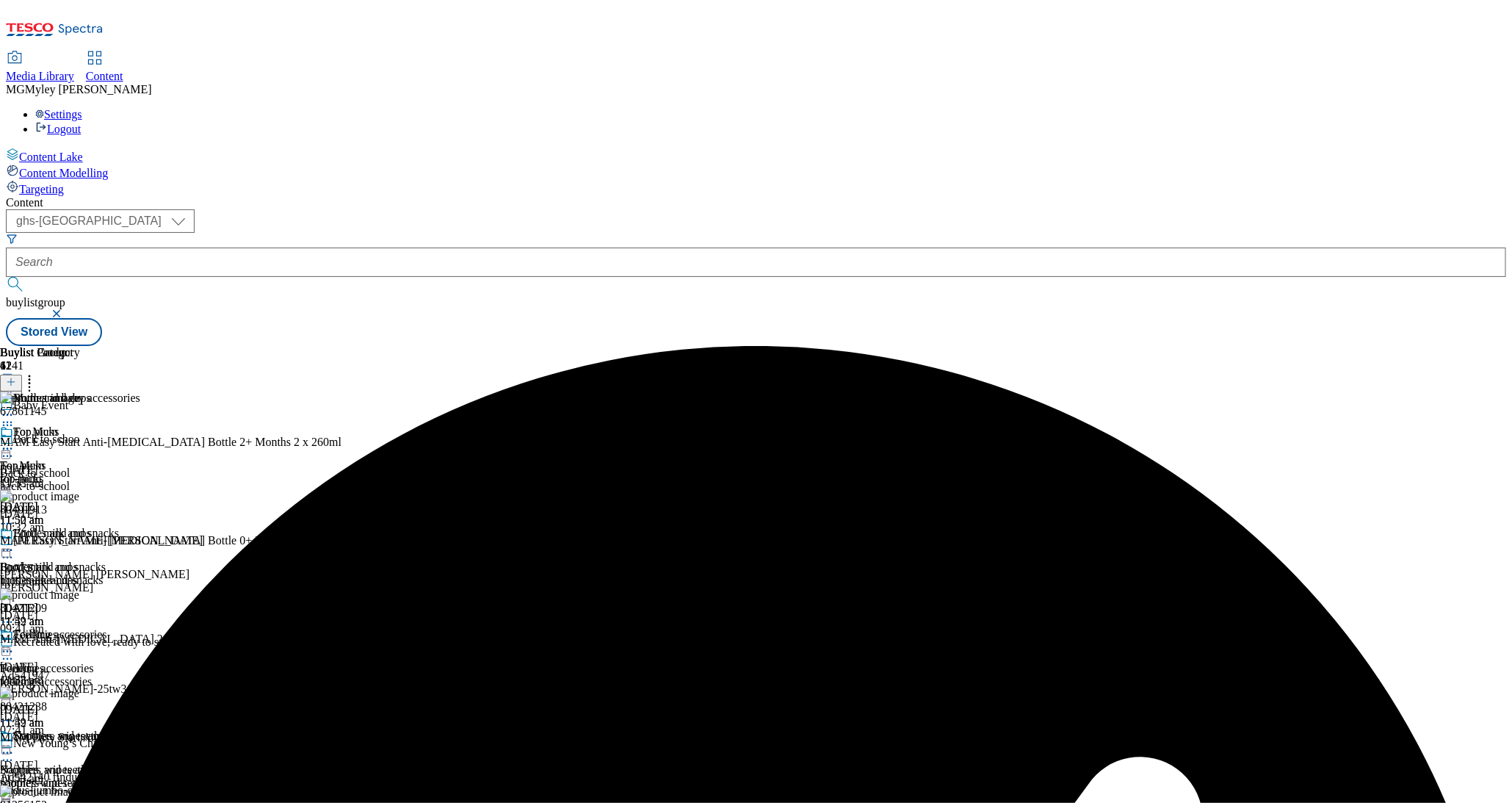
click at [113, 675] on div "feeding-accessories" at bounding box center [56, 682] width 113 height 13
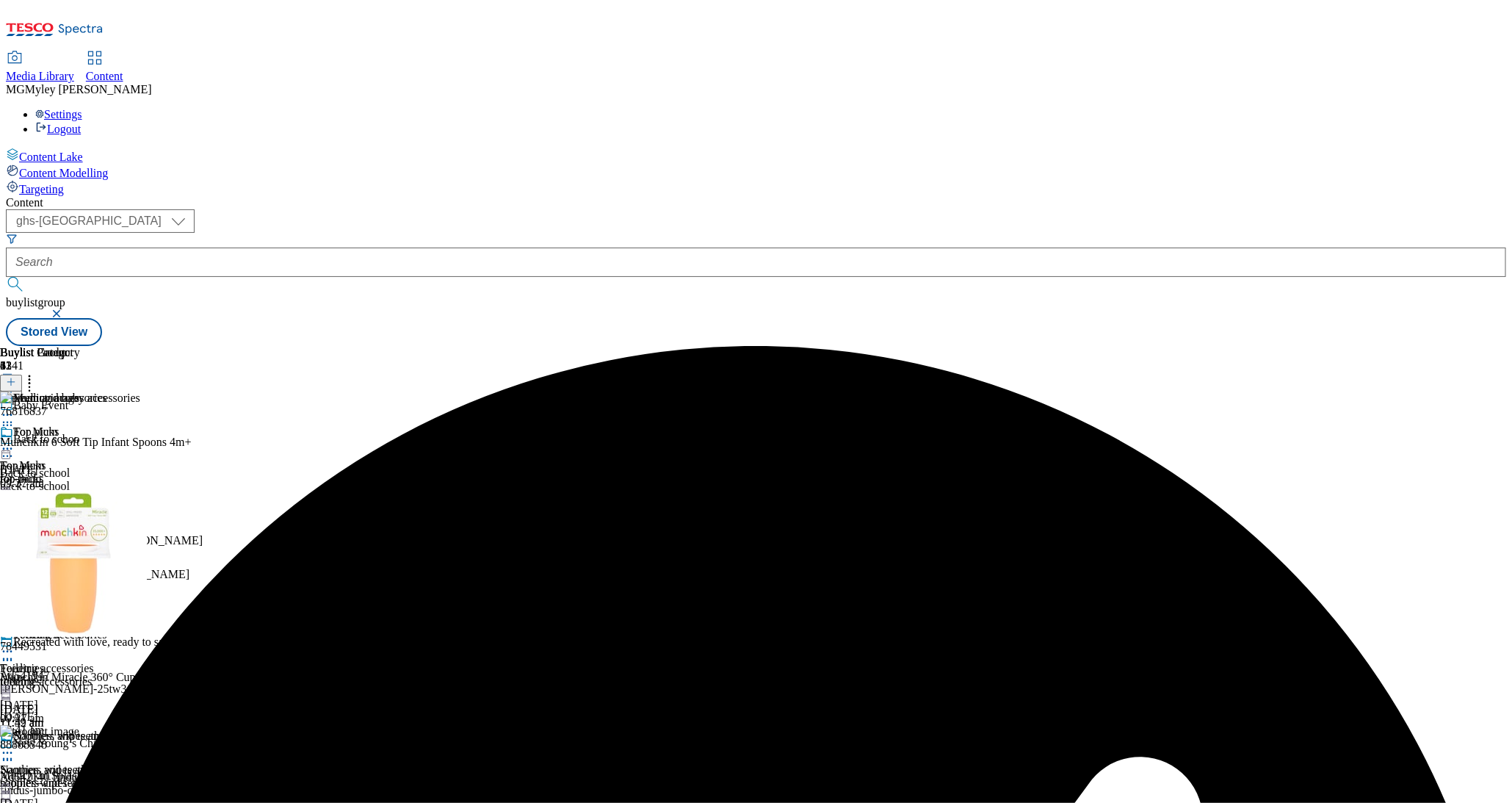
click at [37, 373] on icon at bounding box center [29, 380] width 14 height 14
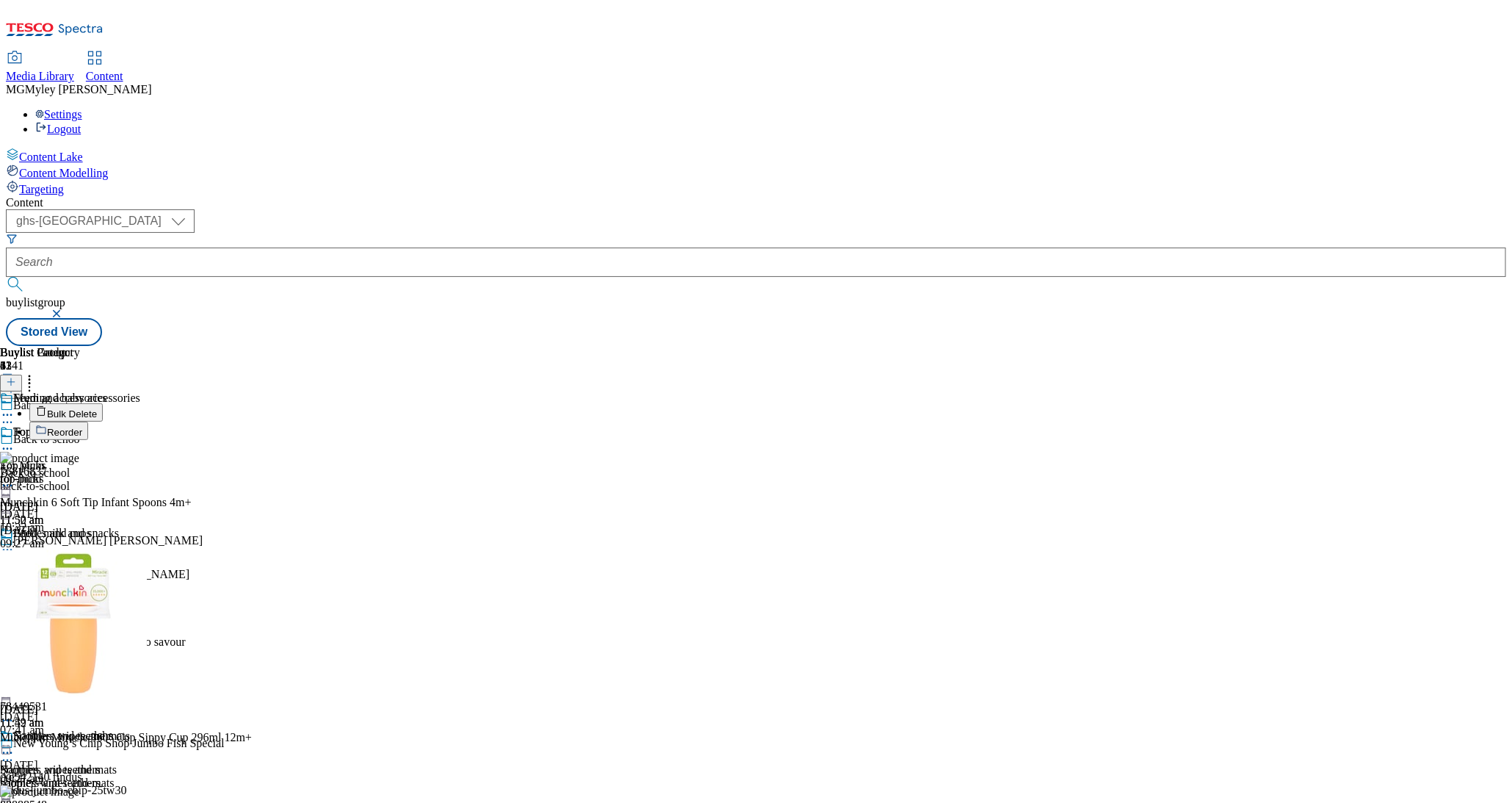
click at [97, 408] on span "Bulk Delete" at bounding box center [72, 414] width 50 height 11
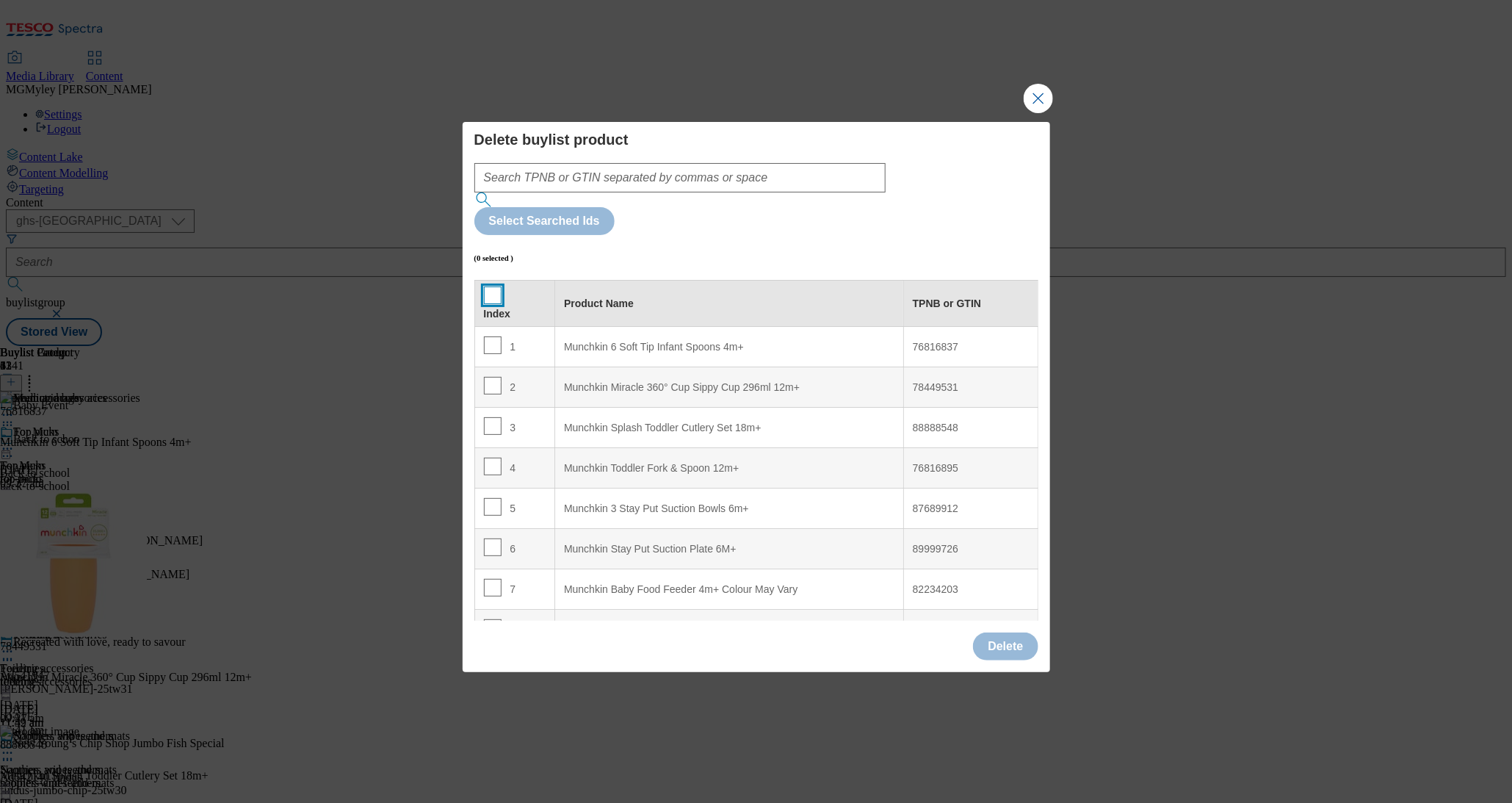
click at [489, 286] on input "Modal" at bounding box center [493, 295] width 17 height 17
click at [1016, 632] on button "Delete" at bounding box center [1006, 646] width 65 height 28
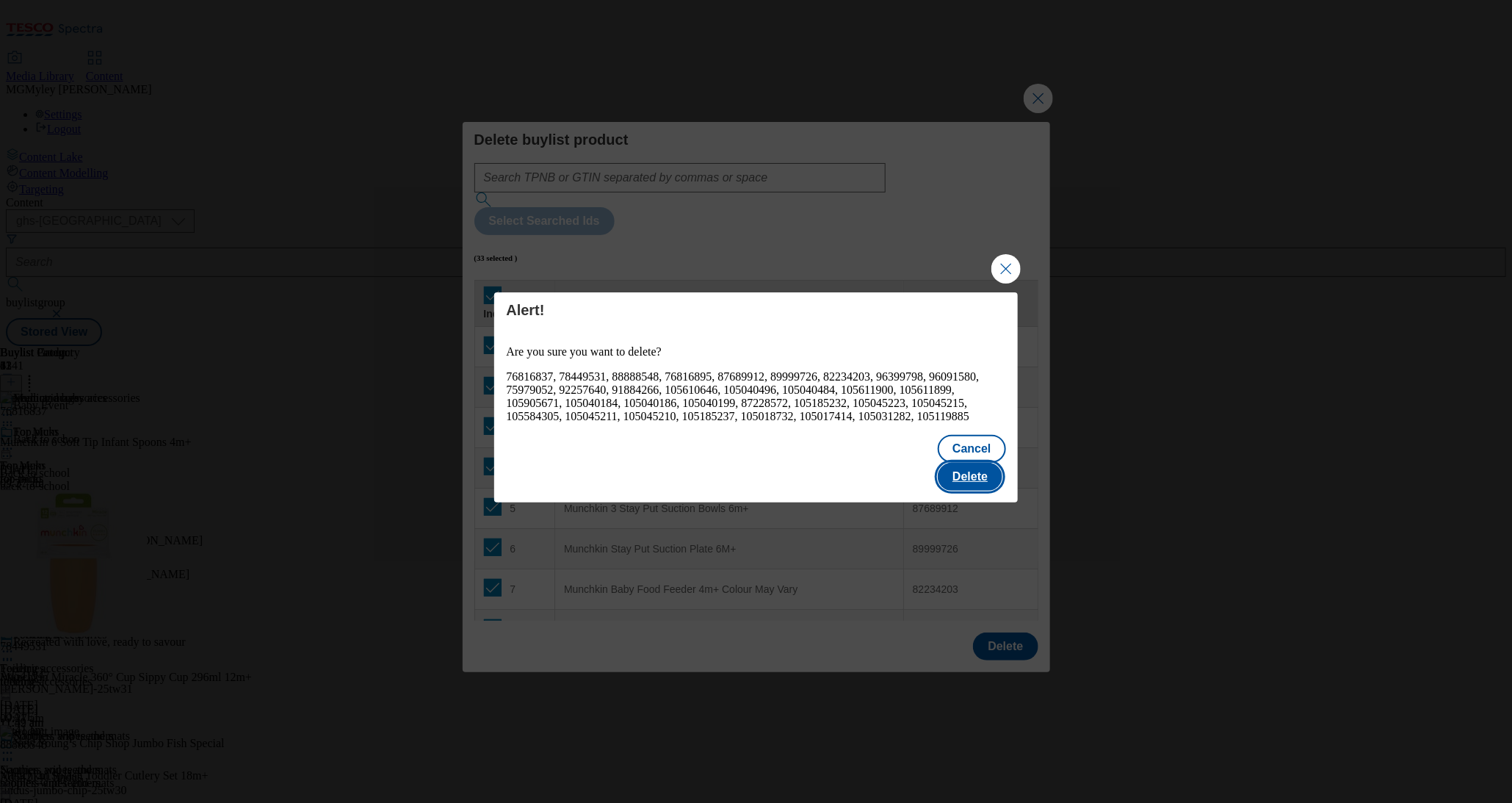
click at [973, 480] on button "Delete" at bounding box center [971, 476] width 65 height 28
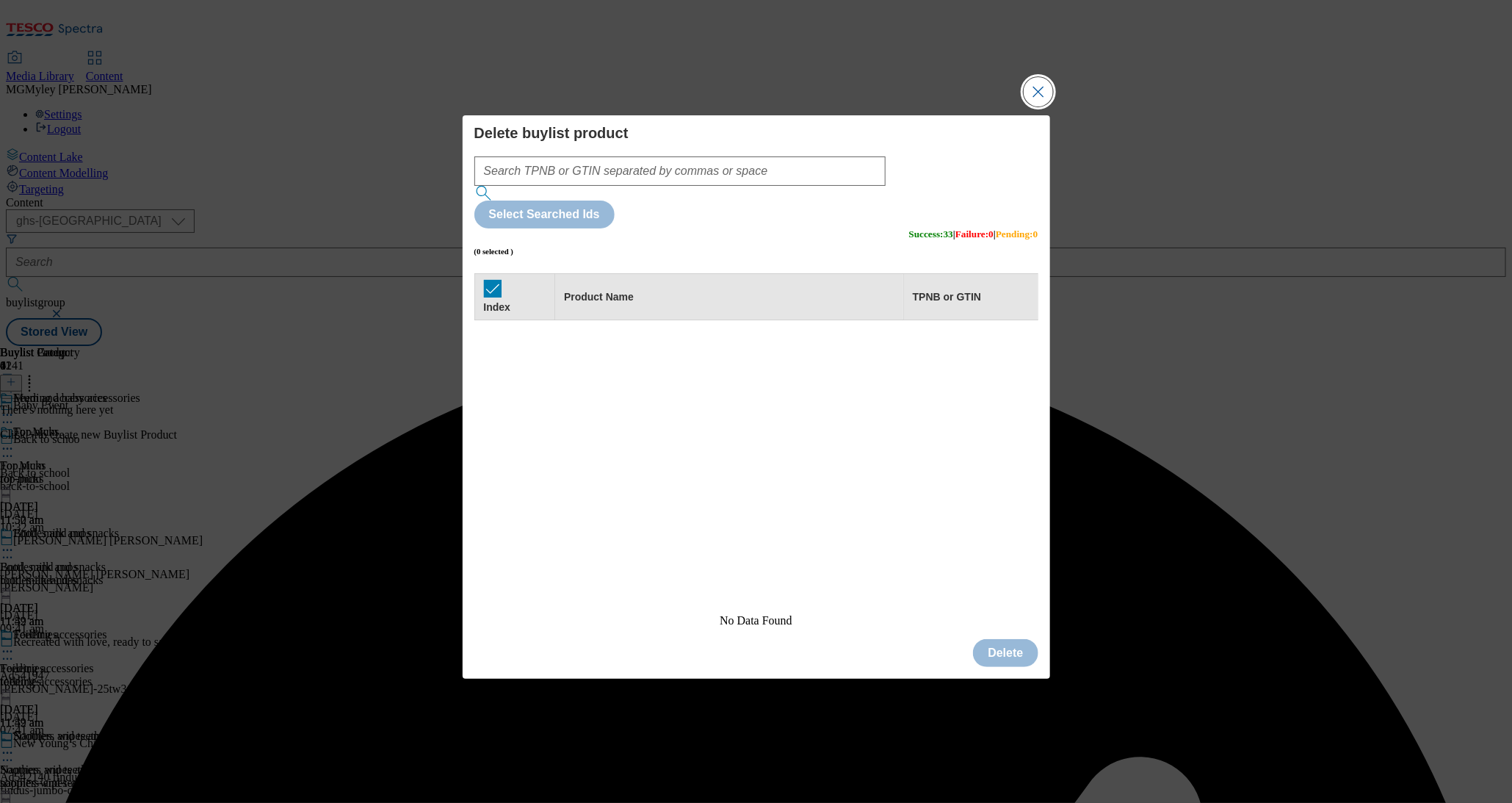
click at [1042, 107] on button "Close Modal" at bounding box center [1038, 92] width 30 height 30
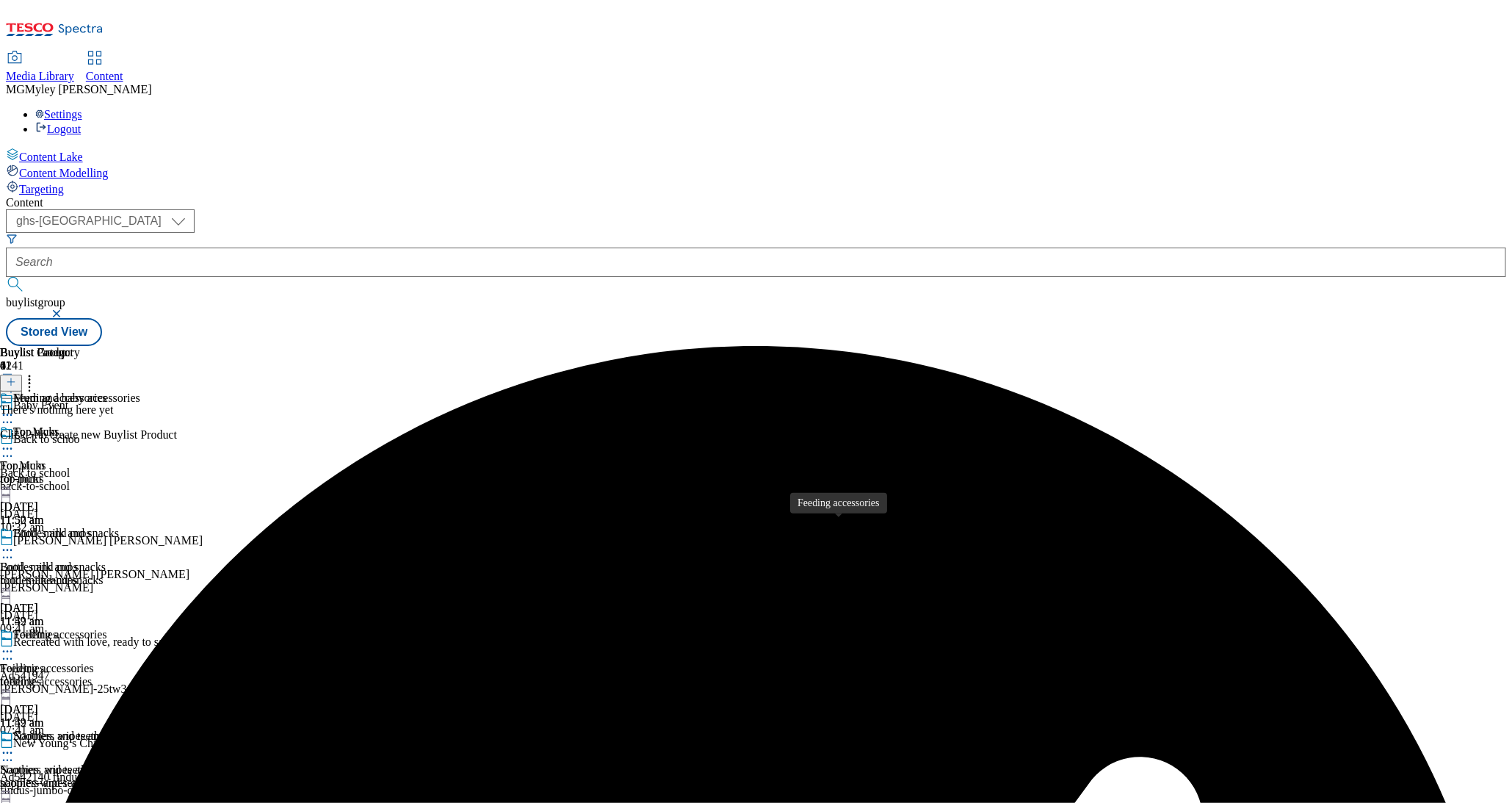
scroll to position [136, 0]
click at [16, 377] on icon at bounding box center [10, 381] width 10 height 10
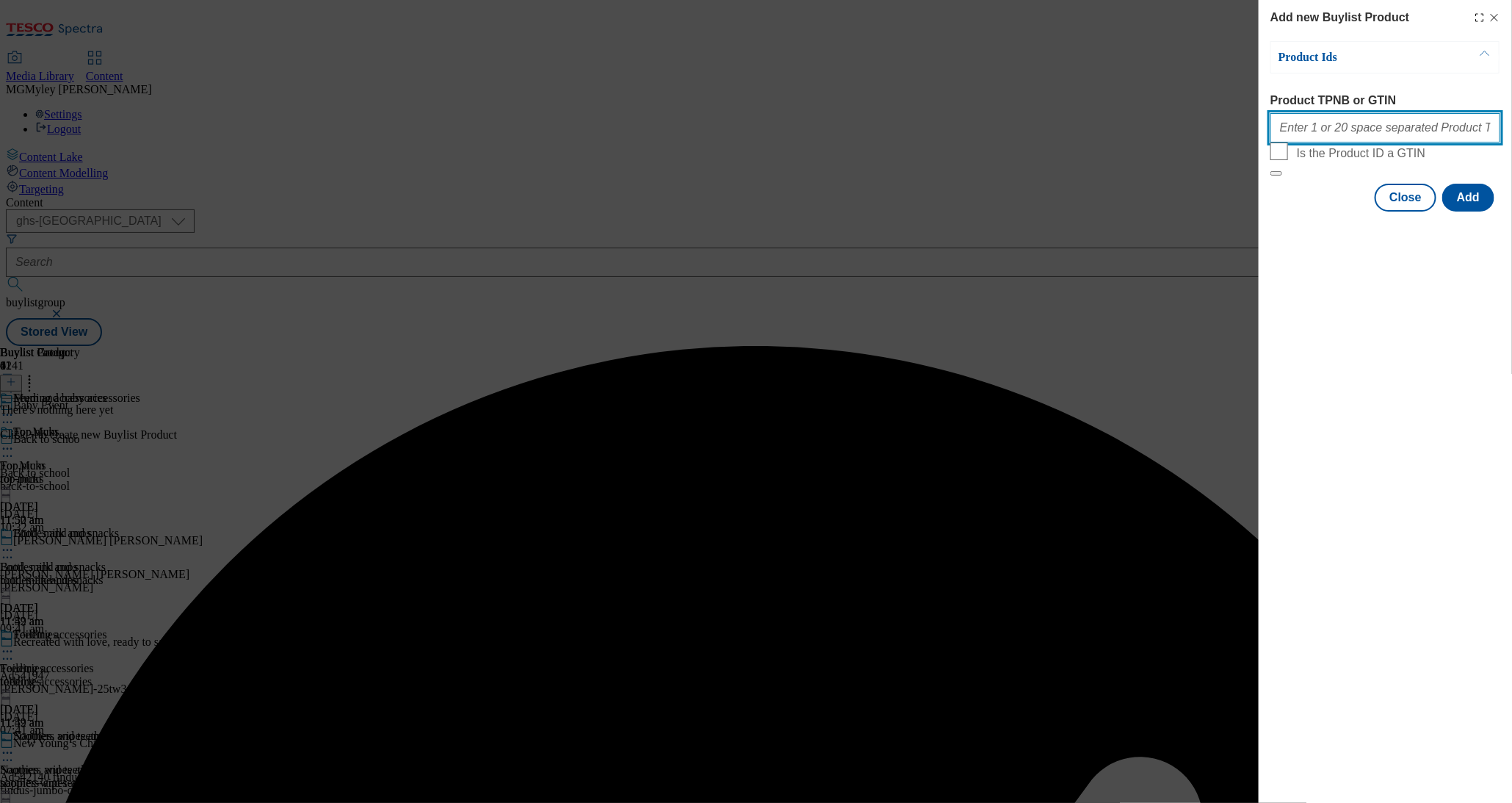
click at [1330, 135] on input "Product TPNB or GTIN" at bounding box center [1385, 128] width 230 height 30
paste input "105040184 105040186 105040199 105040496 105040484 105610646 105611900 105611899"
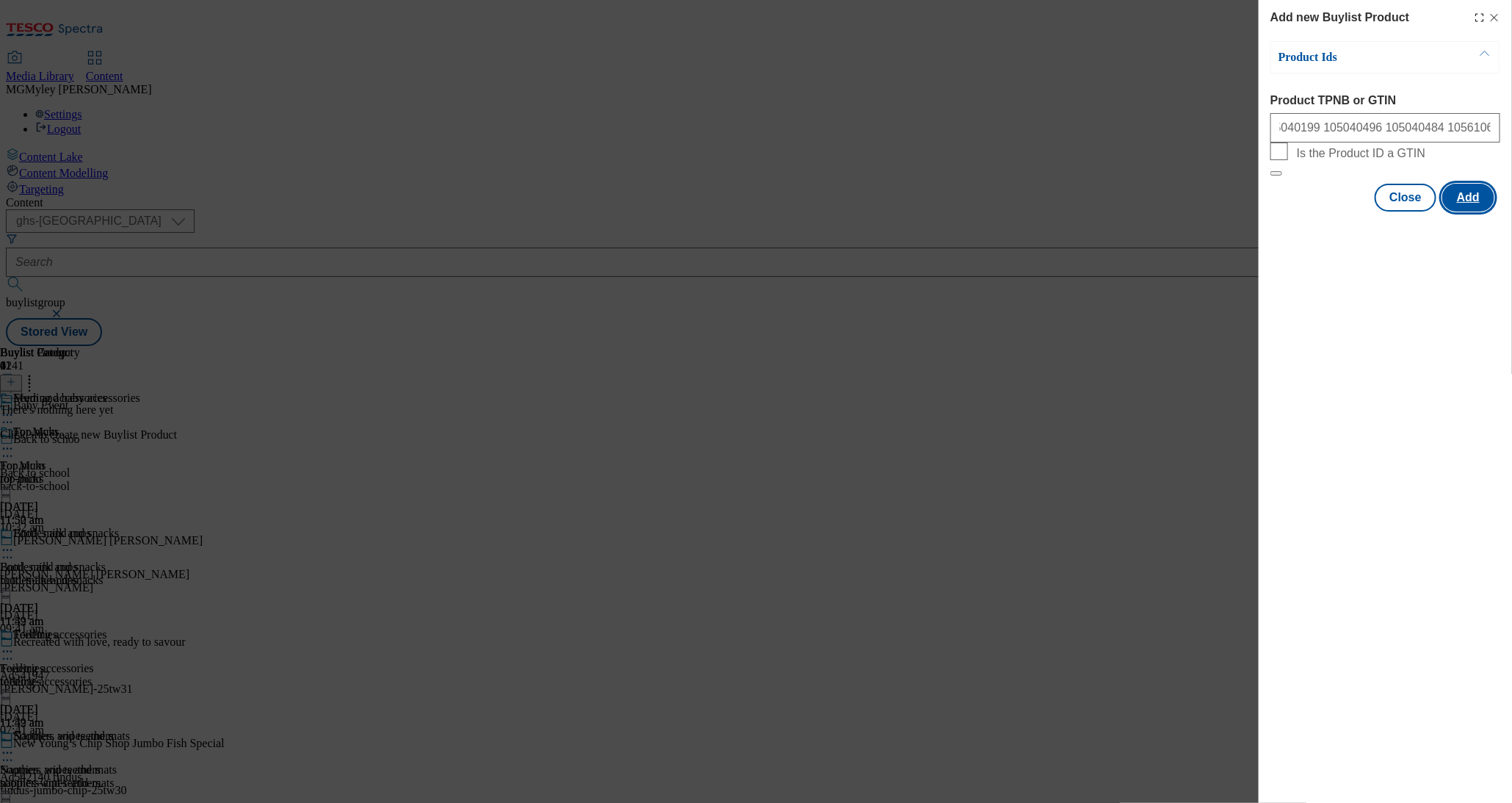
scroll to position [0, 0]
click at [1483, 212] on button "Add" at bounding box center [1468, 197] width 52 height 28
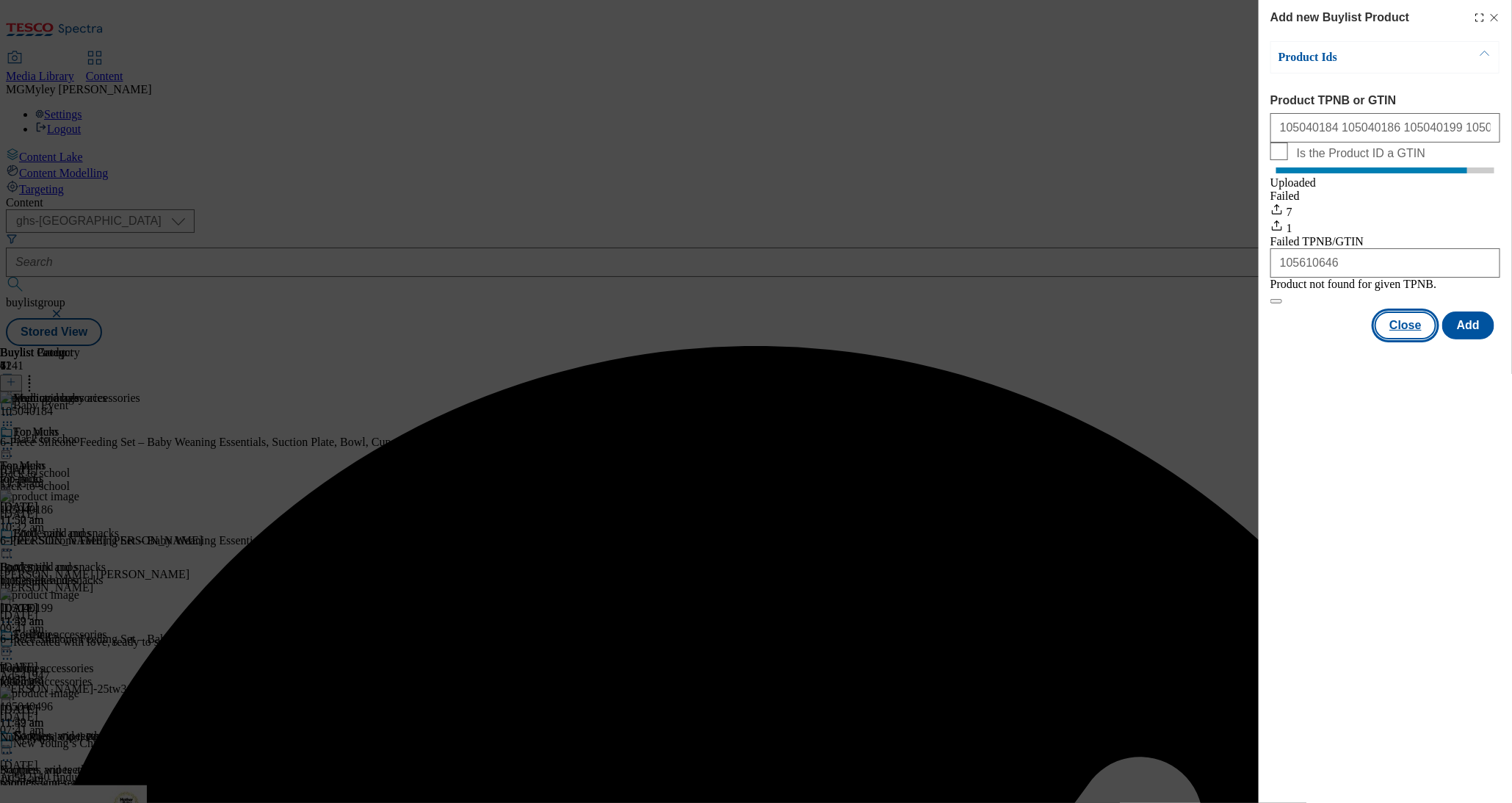
click at [1417, 340] on button "Close" at bounding box center [1405, 325] width 62 height 28
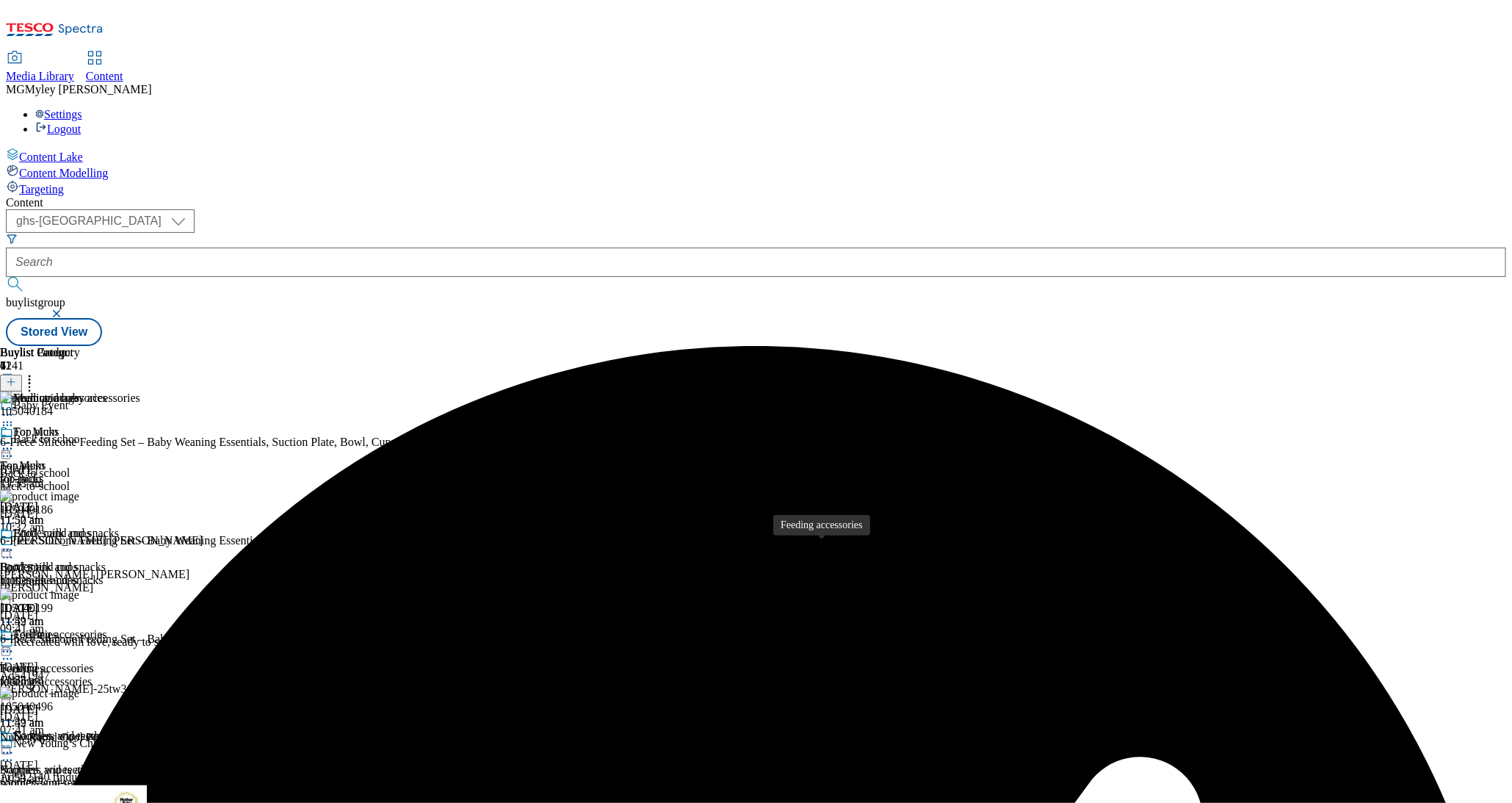
scroll to position [136, 0]
click at [113, 730] on div "Soothers and teethers" at bounding box center [56, 746] width 113 height 33
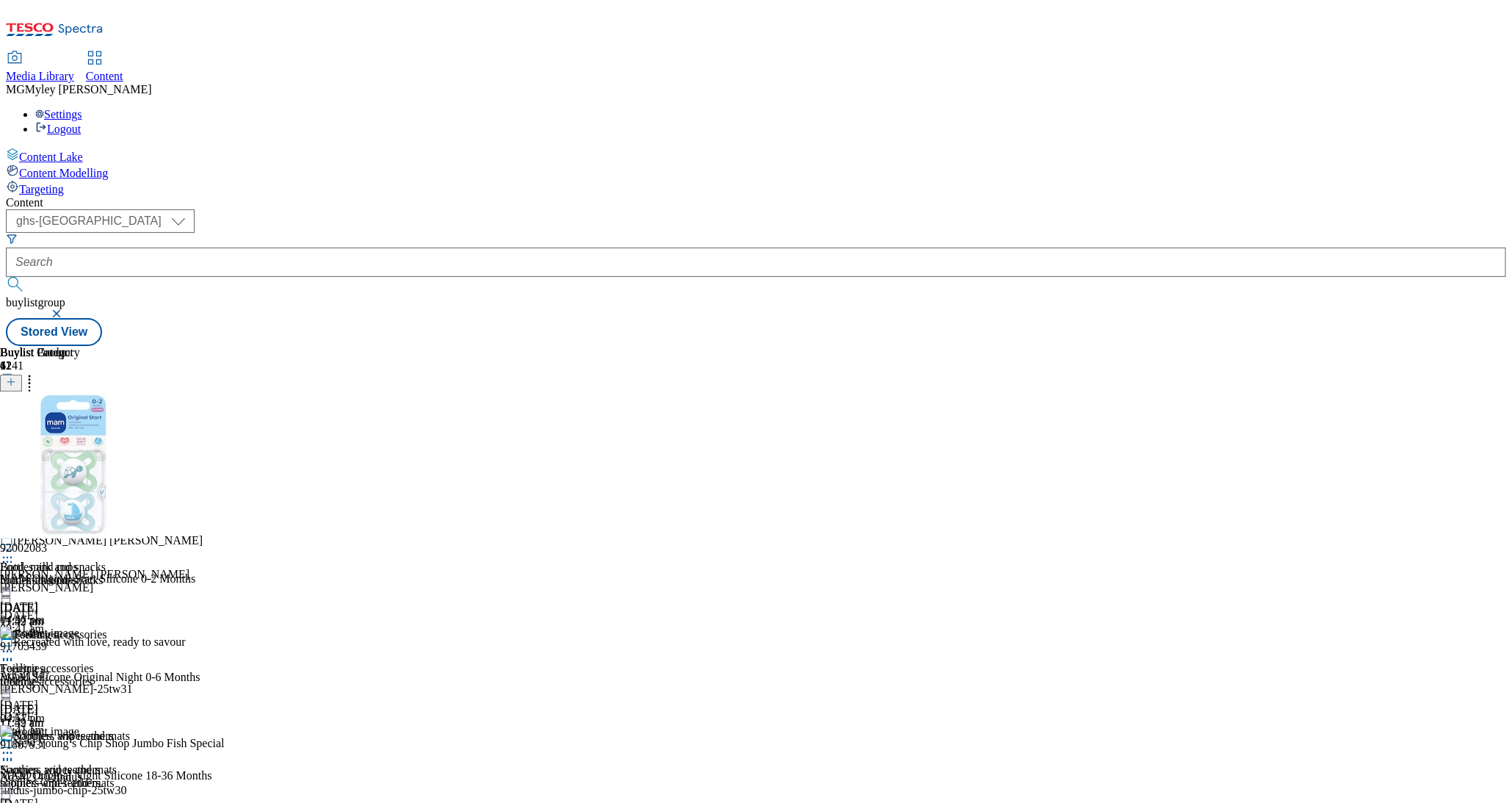
click at [37, 373] on icon at bounding box center [29, 380] width 14 height 14
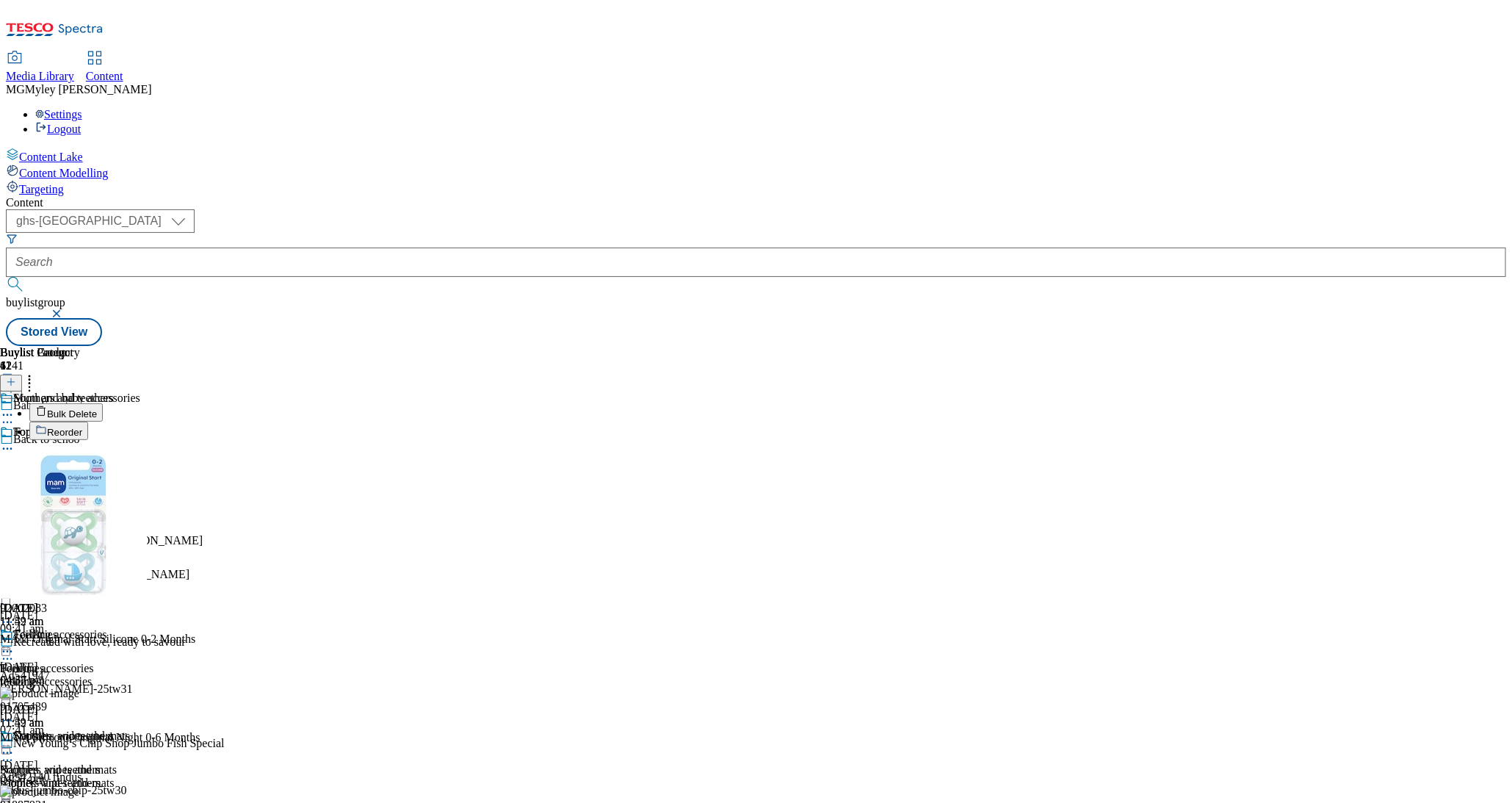
click at [97, 408] on span "Bulk Delete" at bounding box center [72, 414] width 50 height 11
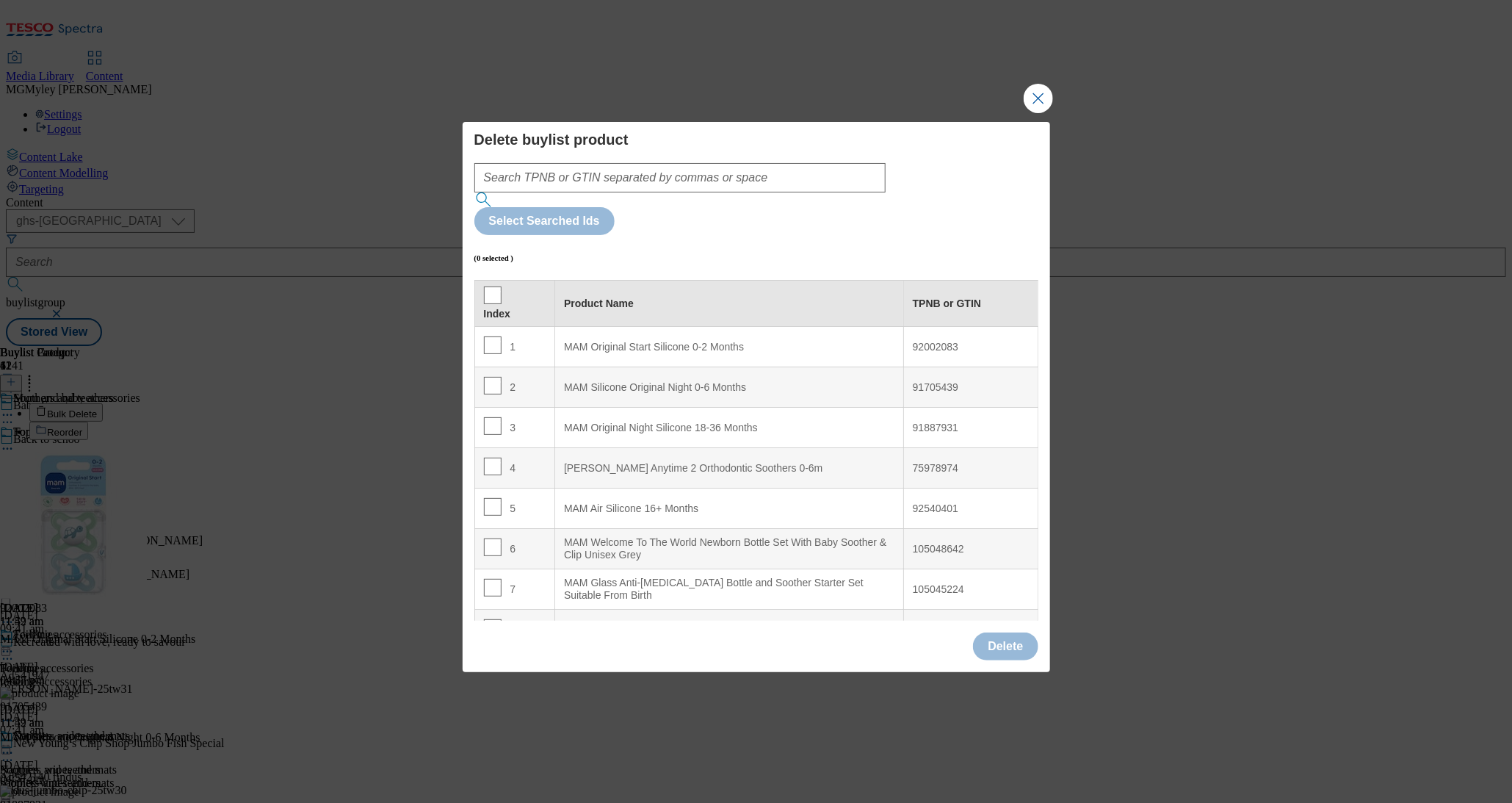
click at [499, 280] on th "Index" at bounding box center [515, 303] width 81 height 47
click at [488, 286] on input "Modal" at bounding box center [493, 295] width 17 height 17
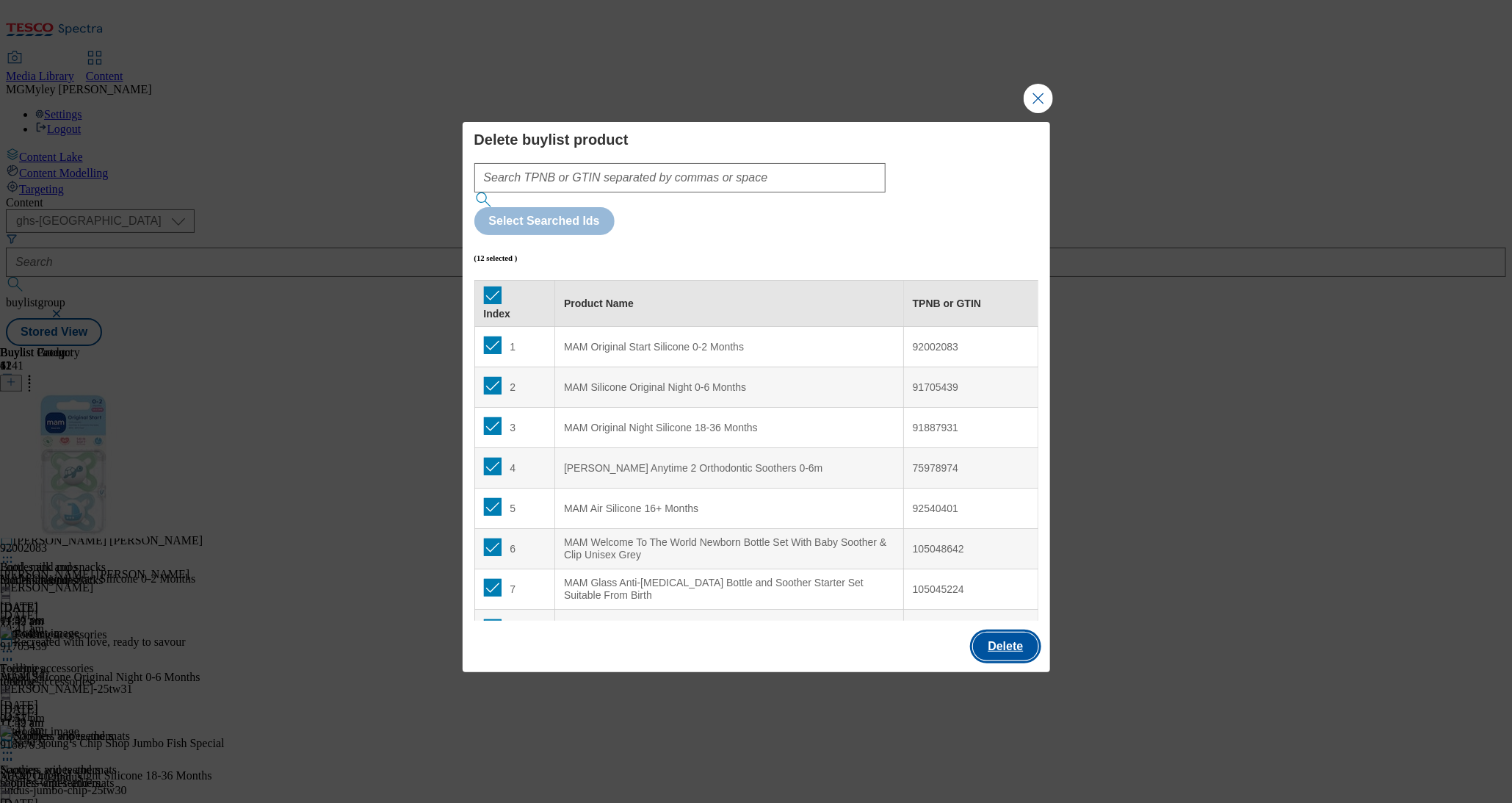
click at [1007, 632] on button "Delete" at bounding box center [1006, 646] width 65 height 28
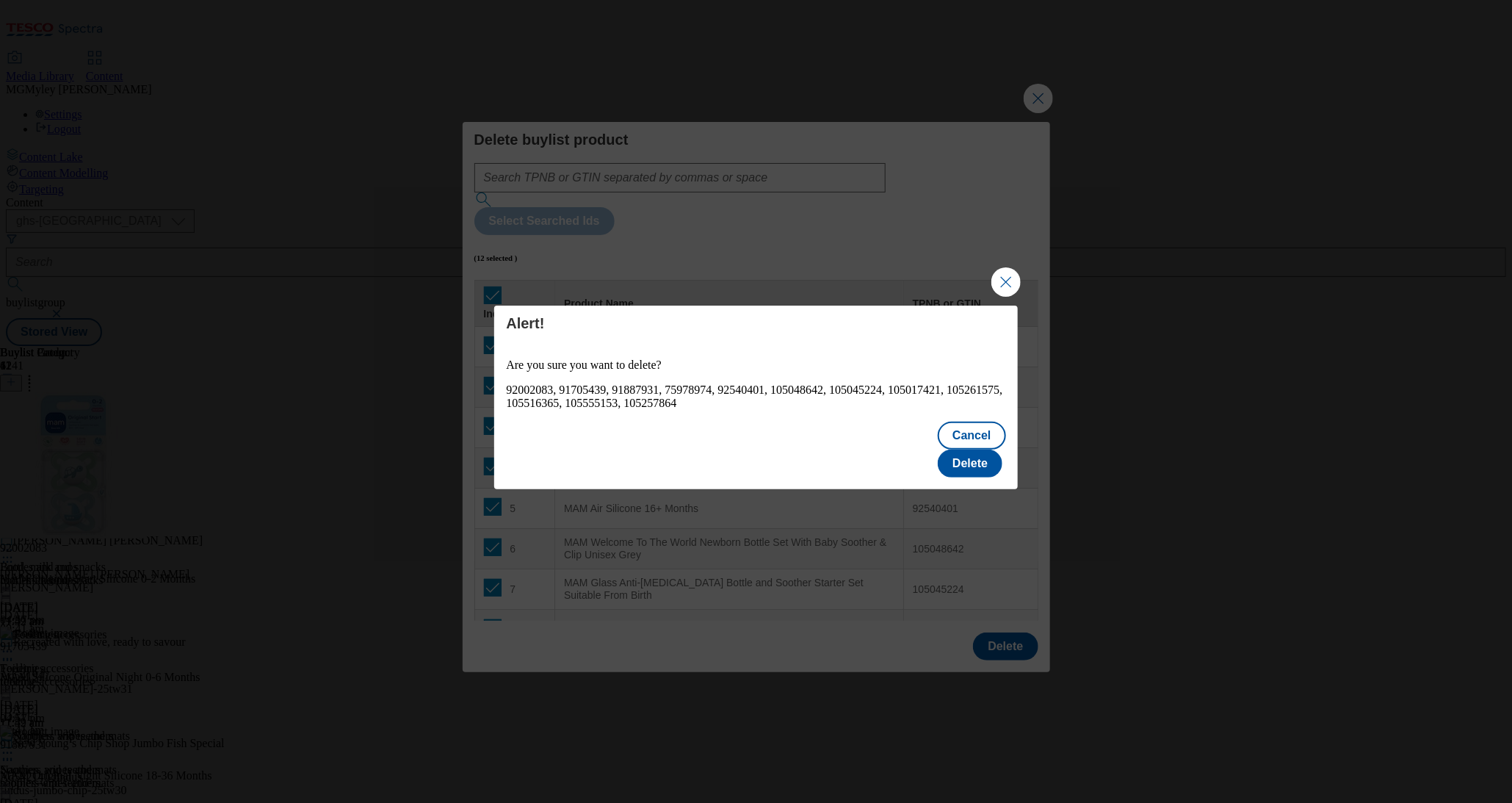
click at [983, 467] on div "Cancel Delete" at bounding box center [756, 451] width 523 height 76
click at [973, 450] on button "Delete" at bounding box center [971, 463] width 65 height 28
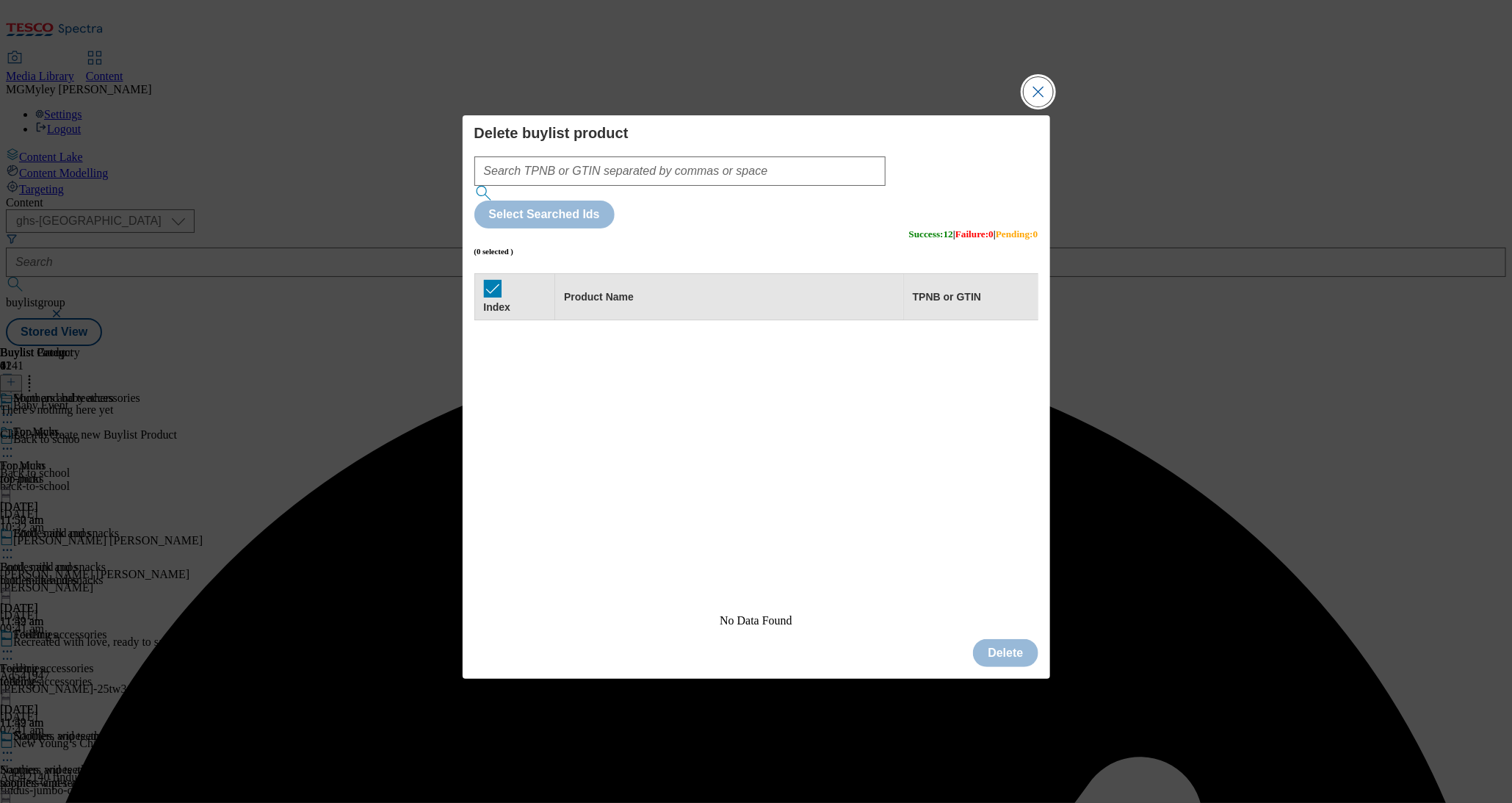
click at [1035, 107] on button "Close Modal" at bounding box center [1038, 92] width 30 height 30
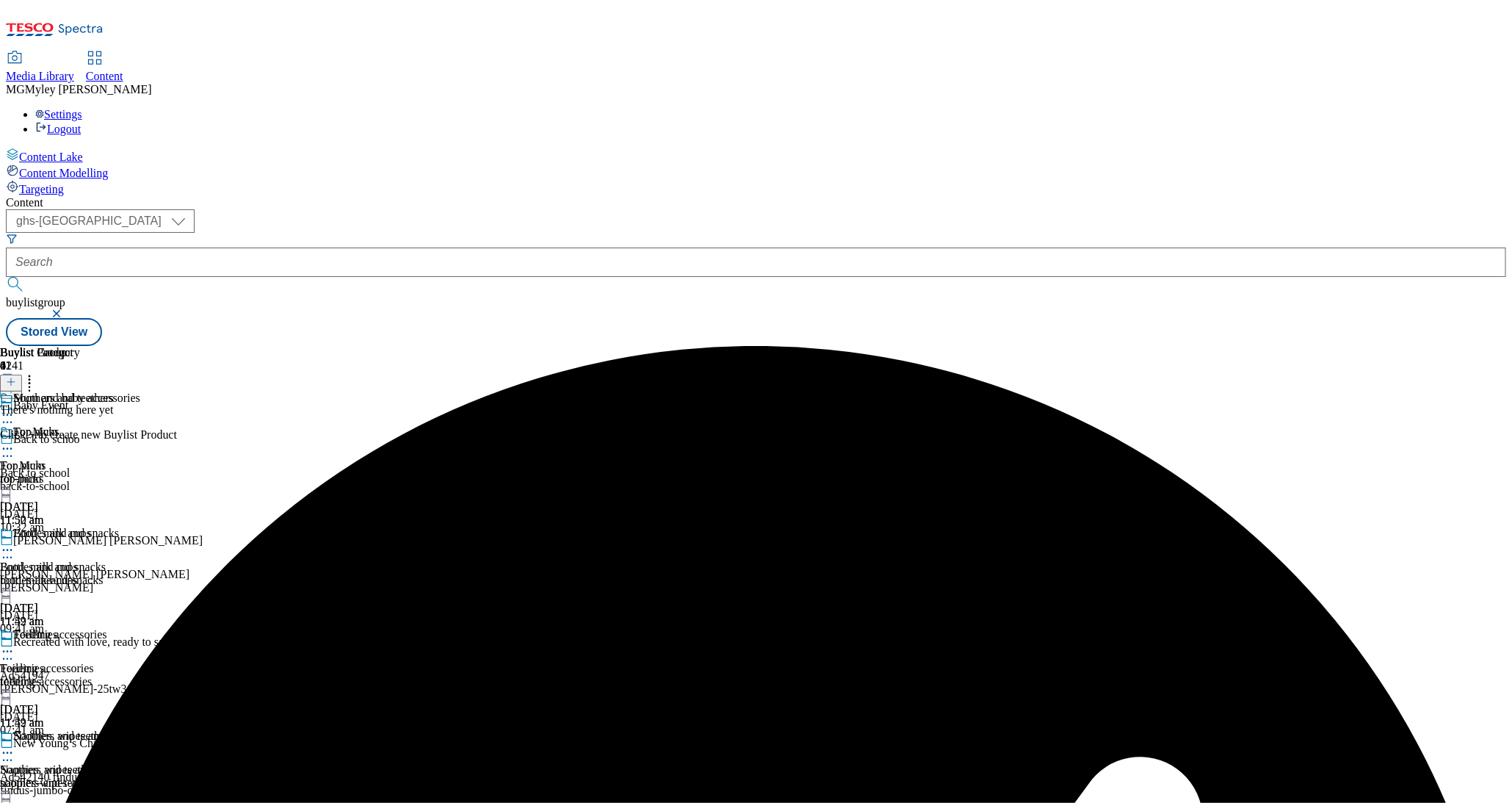
click at [22, 375] on button at bounding box center [10, 383] width 22 height 17
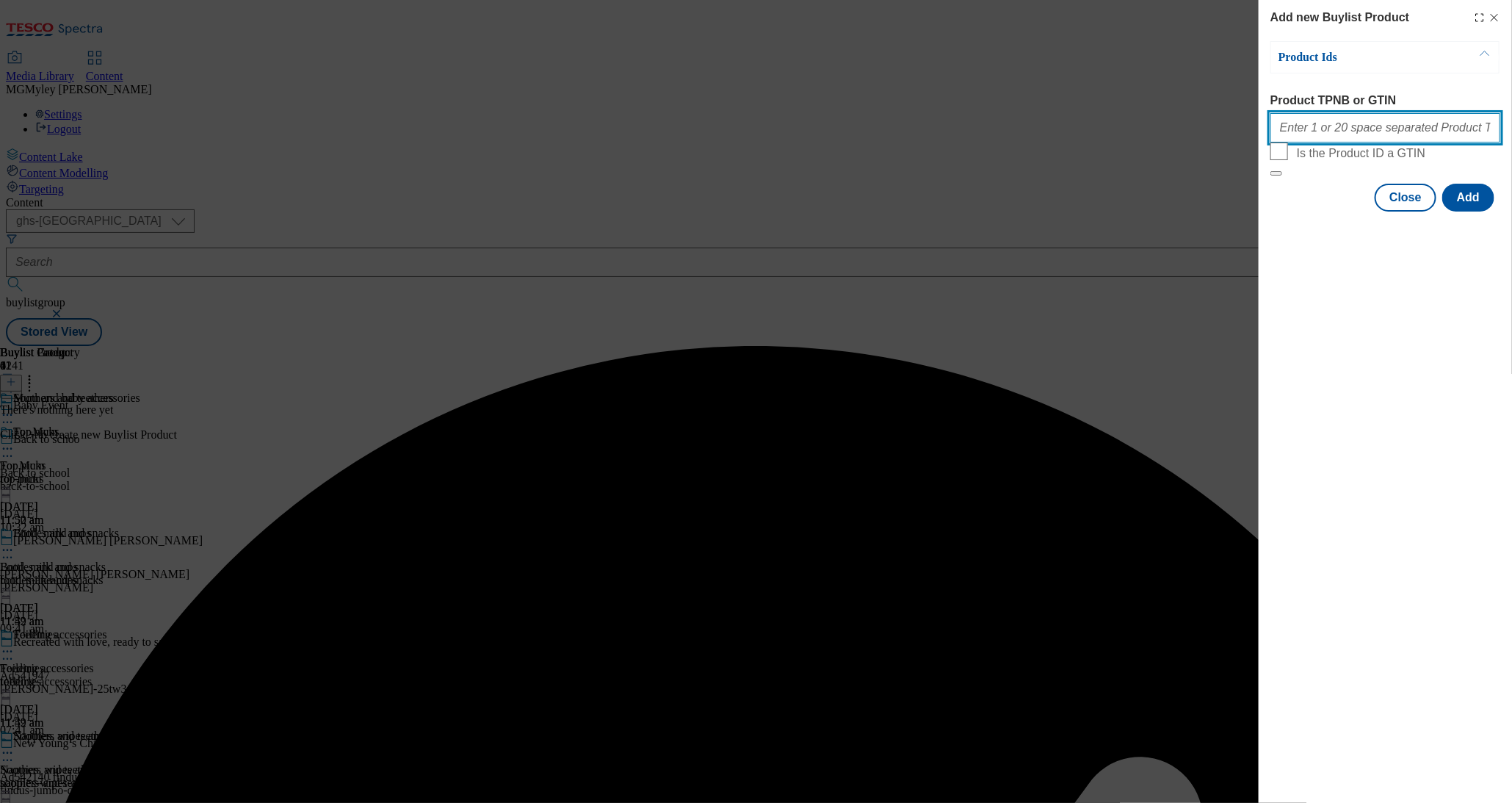
click at [1326, 142] on input "Product TPNB or GTIN" at bounding box center [1385, 128] width 230 height 30
paste input "86775950 93489408 93663761 93728985 93815686 93818199 93943960 91705439 9171276…"
click at [1481, 212] on button "Add" at bounding box center [1468, 197] width 52 height 28
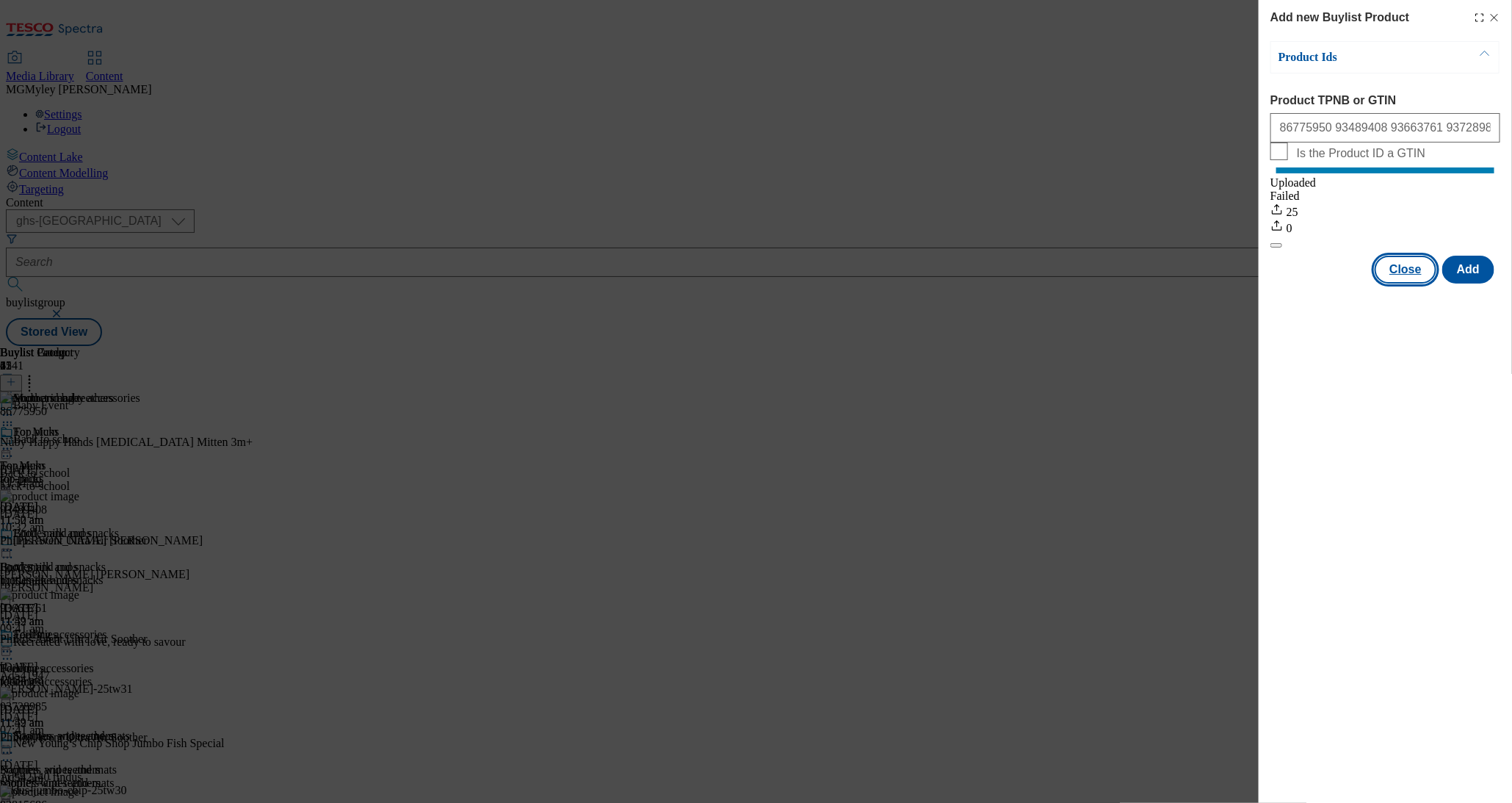
click at [1410, 280] on button "Close" at bounding box center [1405, 269] width 62 height 28
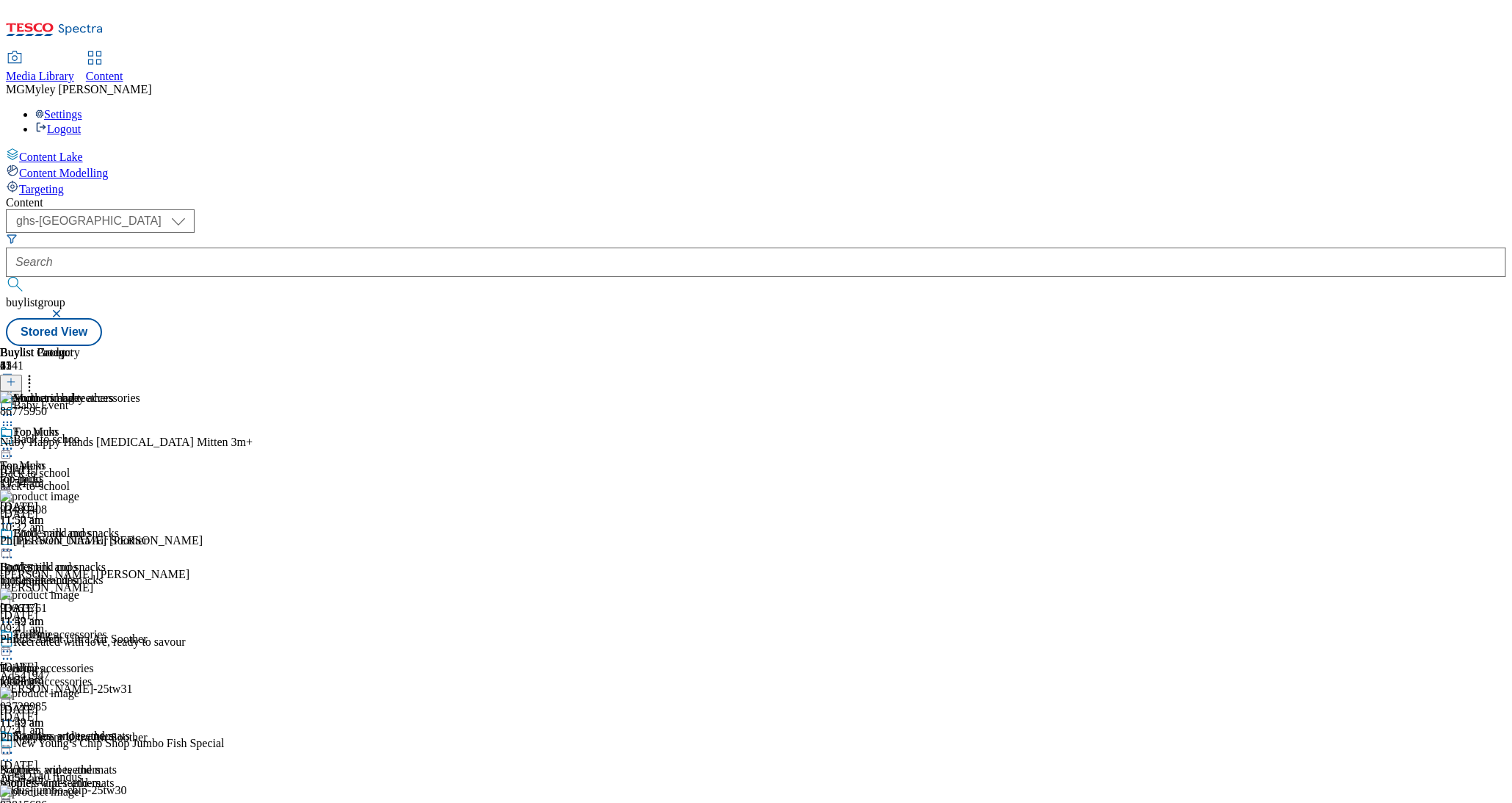
scroll to position [136, 0]
click at [14, 408] on icon at bounding box center [7, 415] width 14 height 14
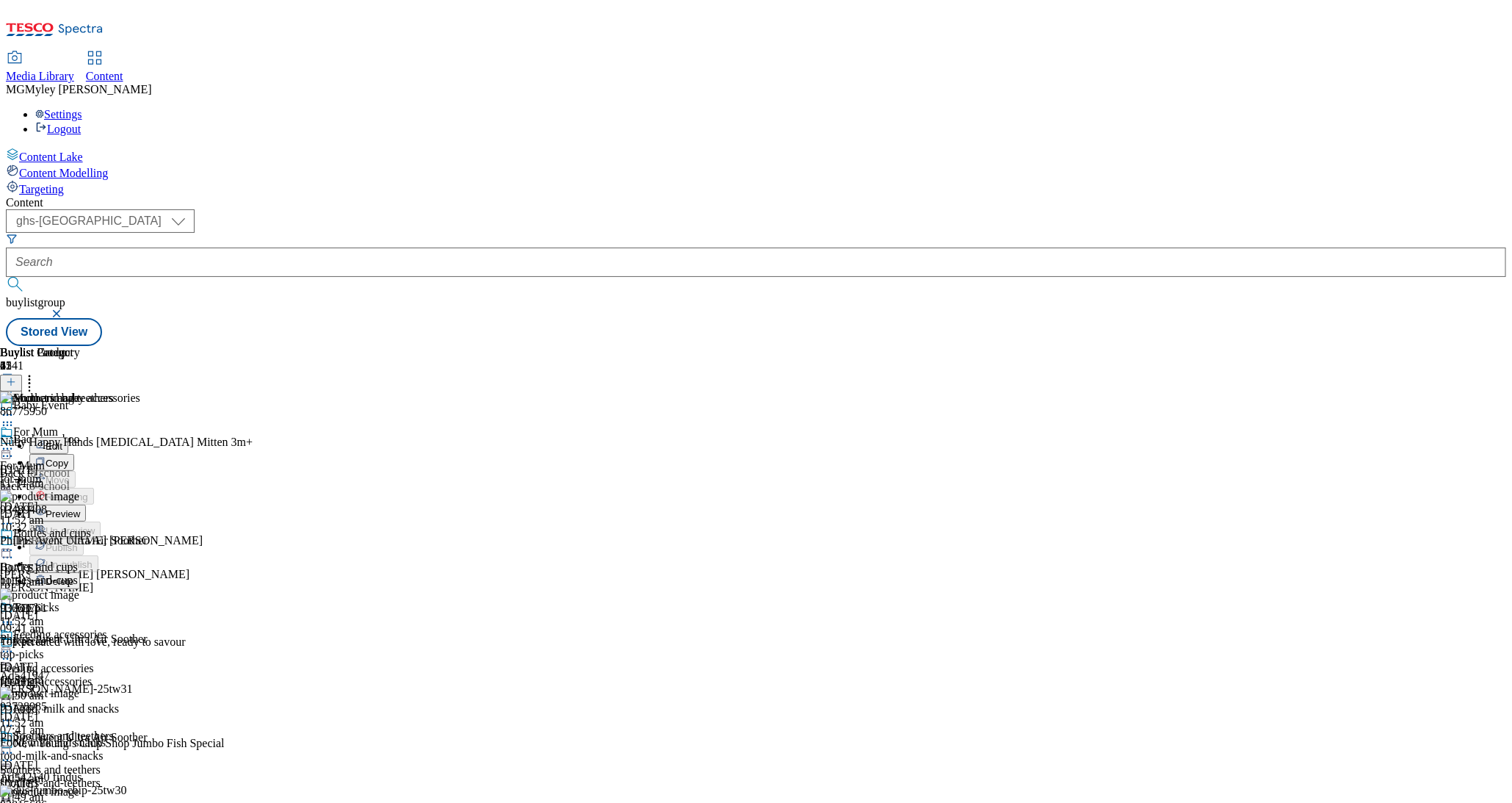
click at [80, 508] on span "Preview" at bounding box center [63, 514] width 34 height 11
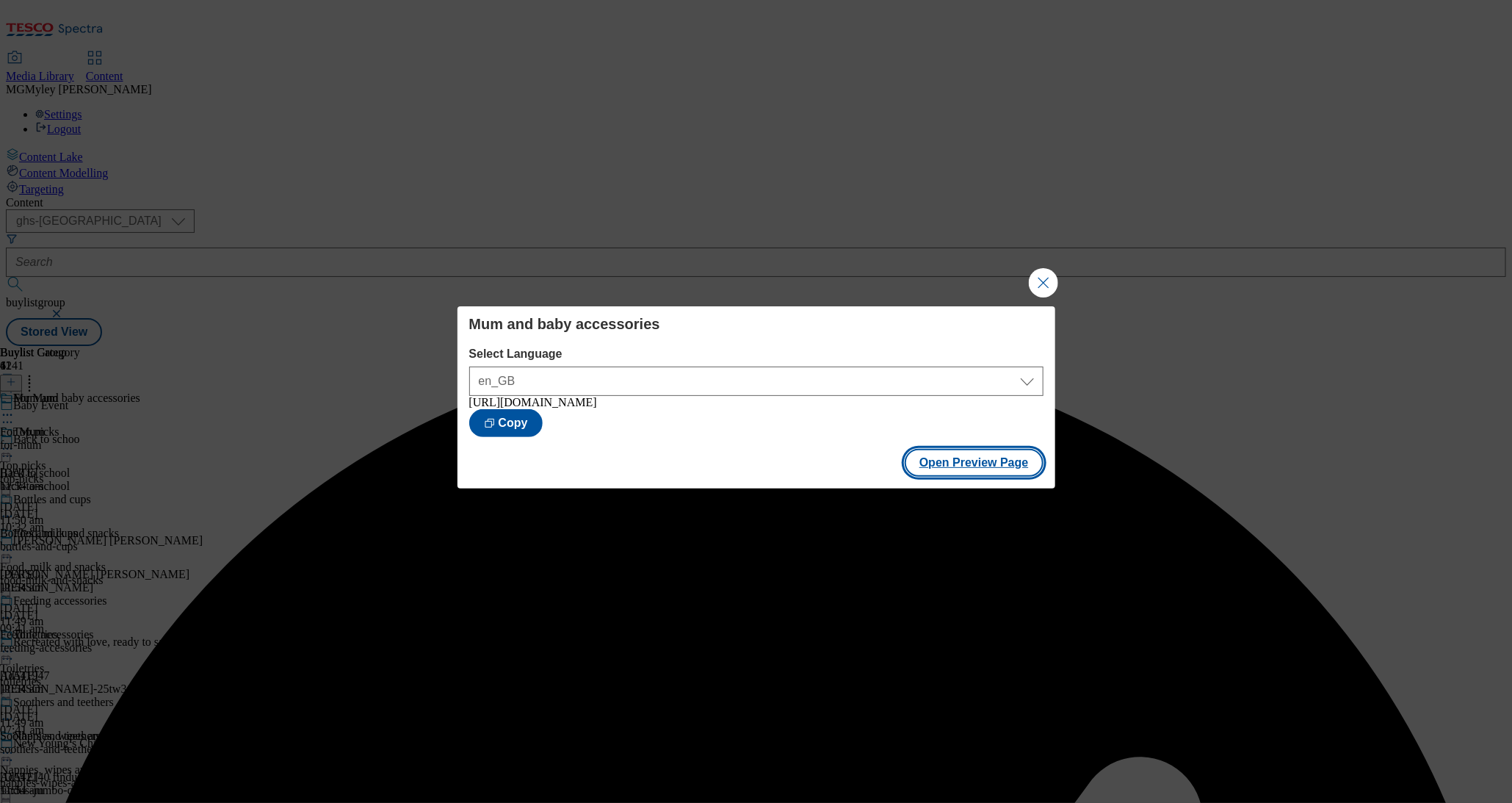
click at [956, 477] on button "Open Preview Page" at bounding box center [974, 463] width 139 height 28
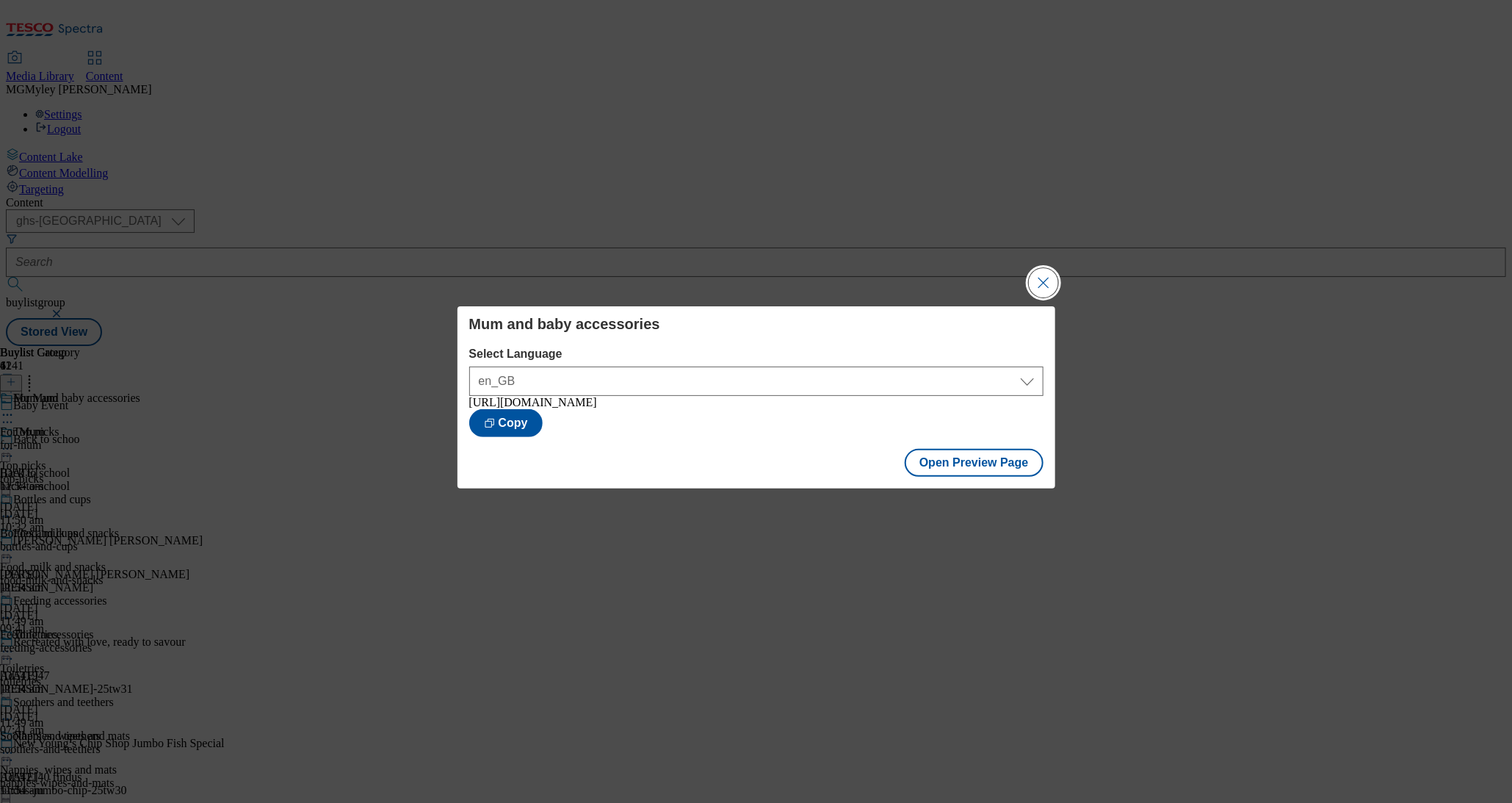
click at [1042, 286] on button "Close Modal" at bounding box center [1043, 282] width 30 height 30
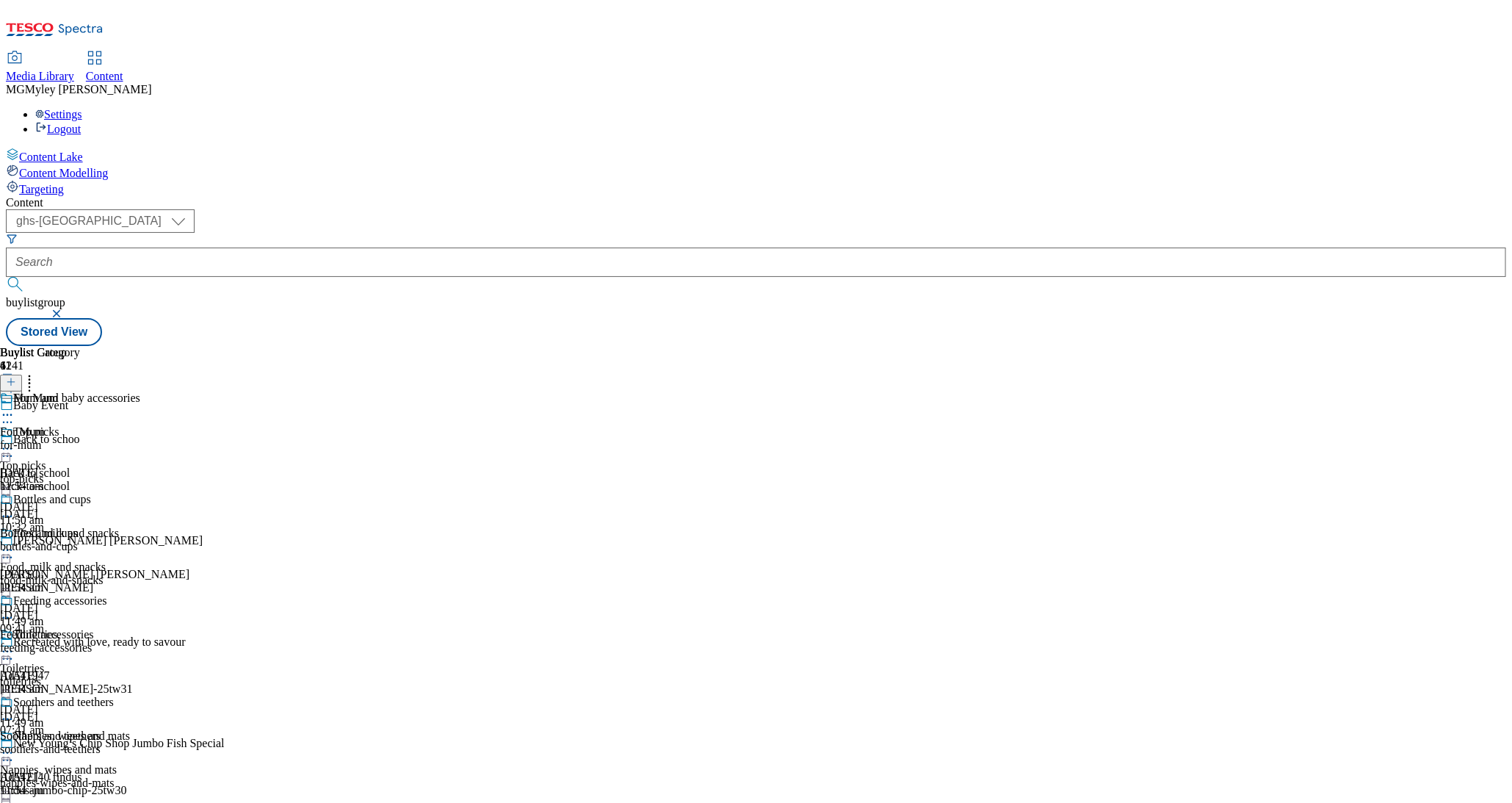
click at [14, 408] on icon at bounding box center [7, 415] width 14 height 14
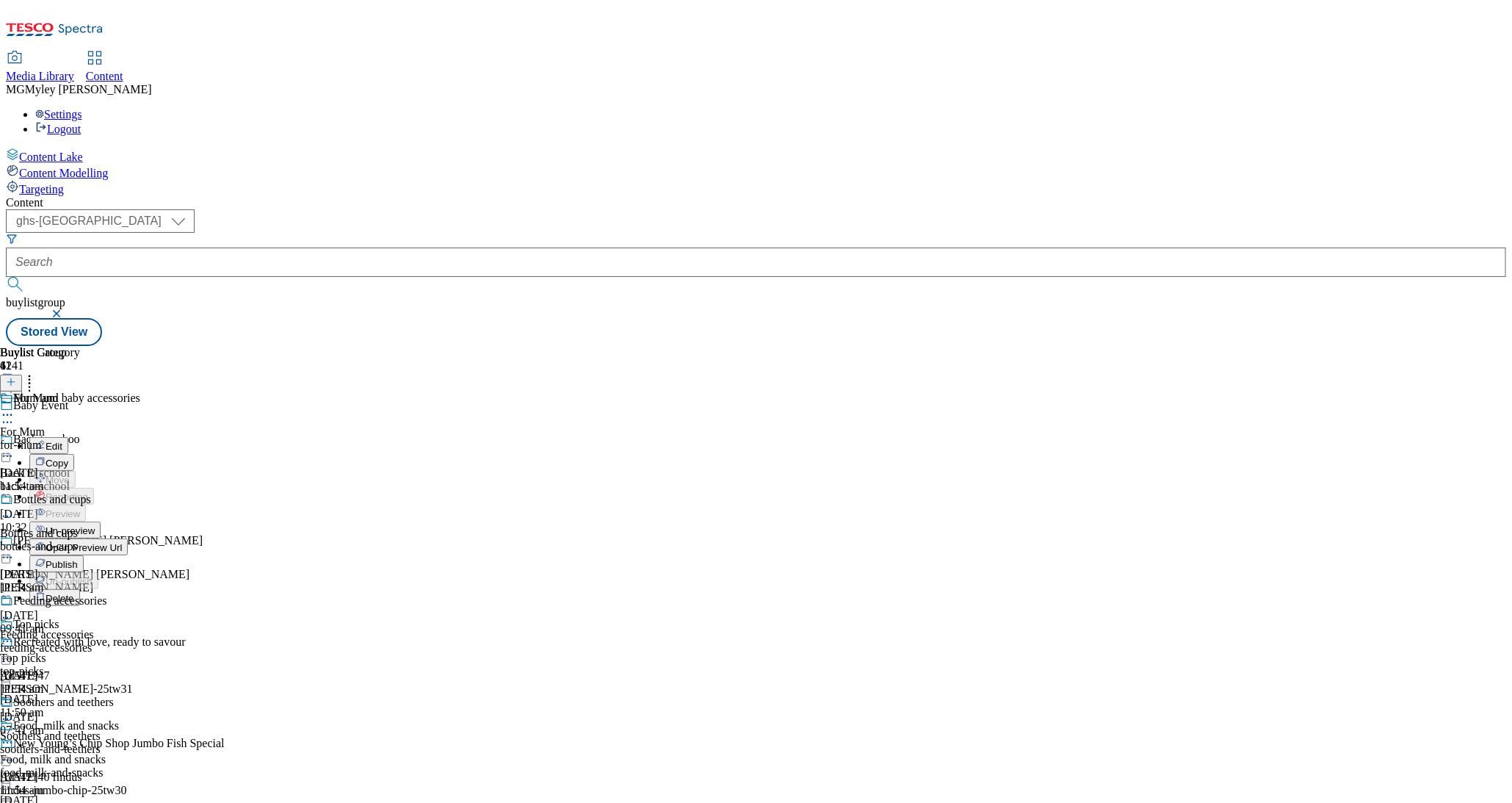
click at [78, 559] on span "Publish" at bounding box center [62, 565] width 32 height 11
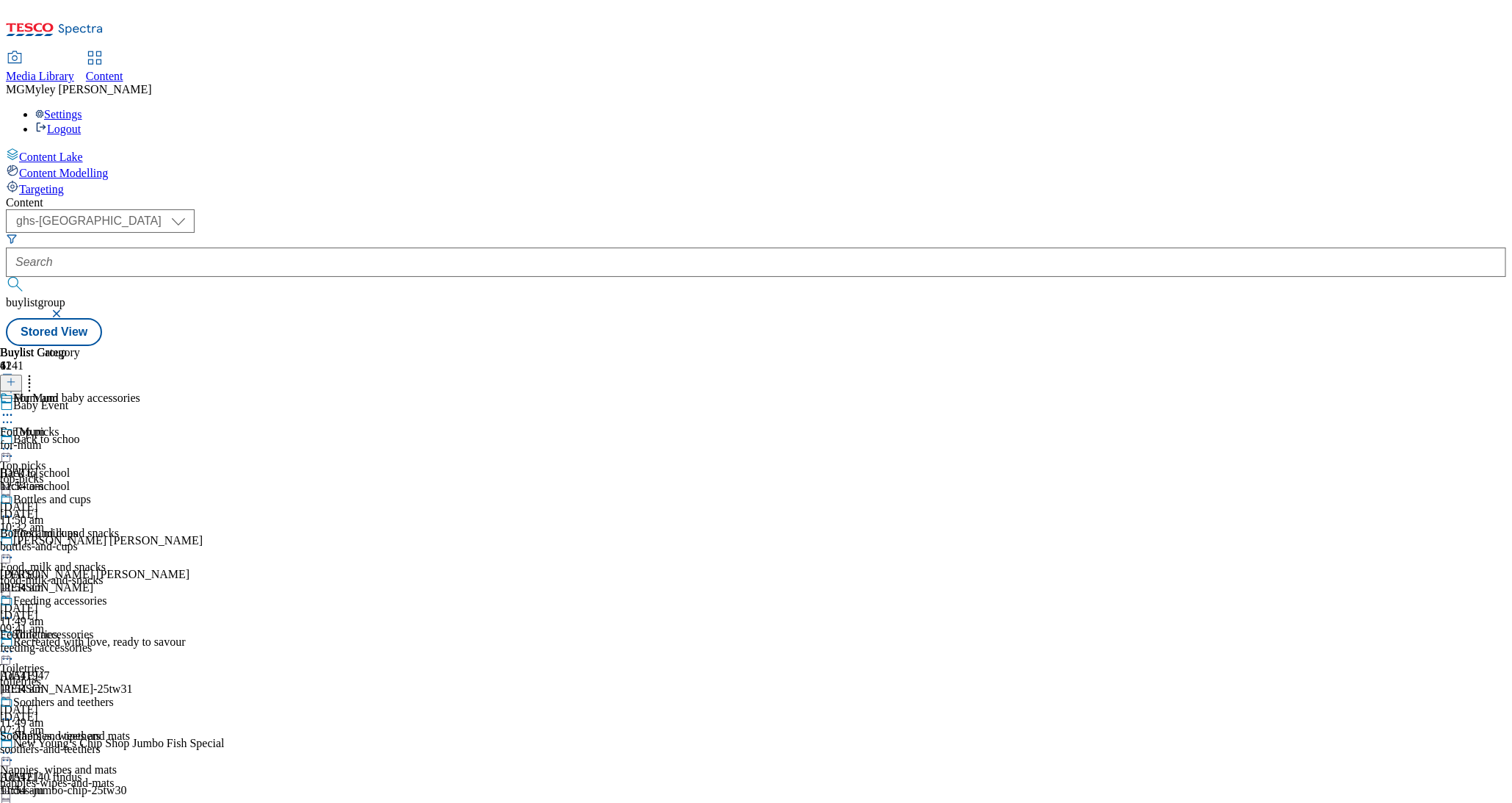
click at [113, 392] on div "For Mum For Mum for-mum 15 Sept 2025 11:54 am" at bounding box center [56, 443] width 113 height 101
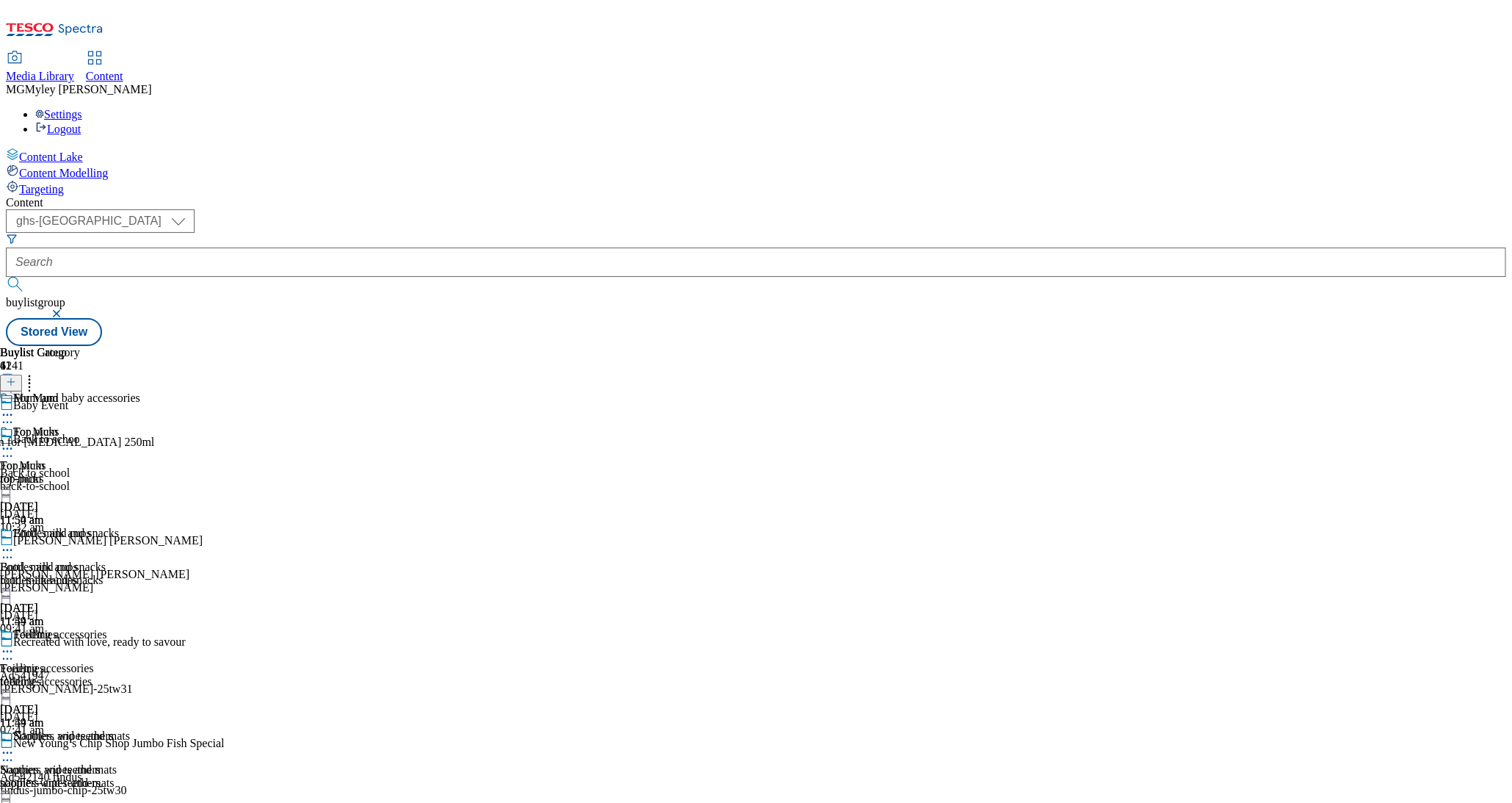
click at [14, 442] on icon at bounding box center [7, 448] width 14 height 14
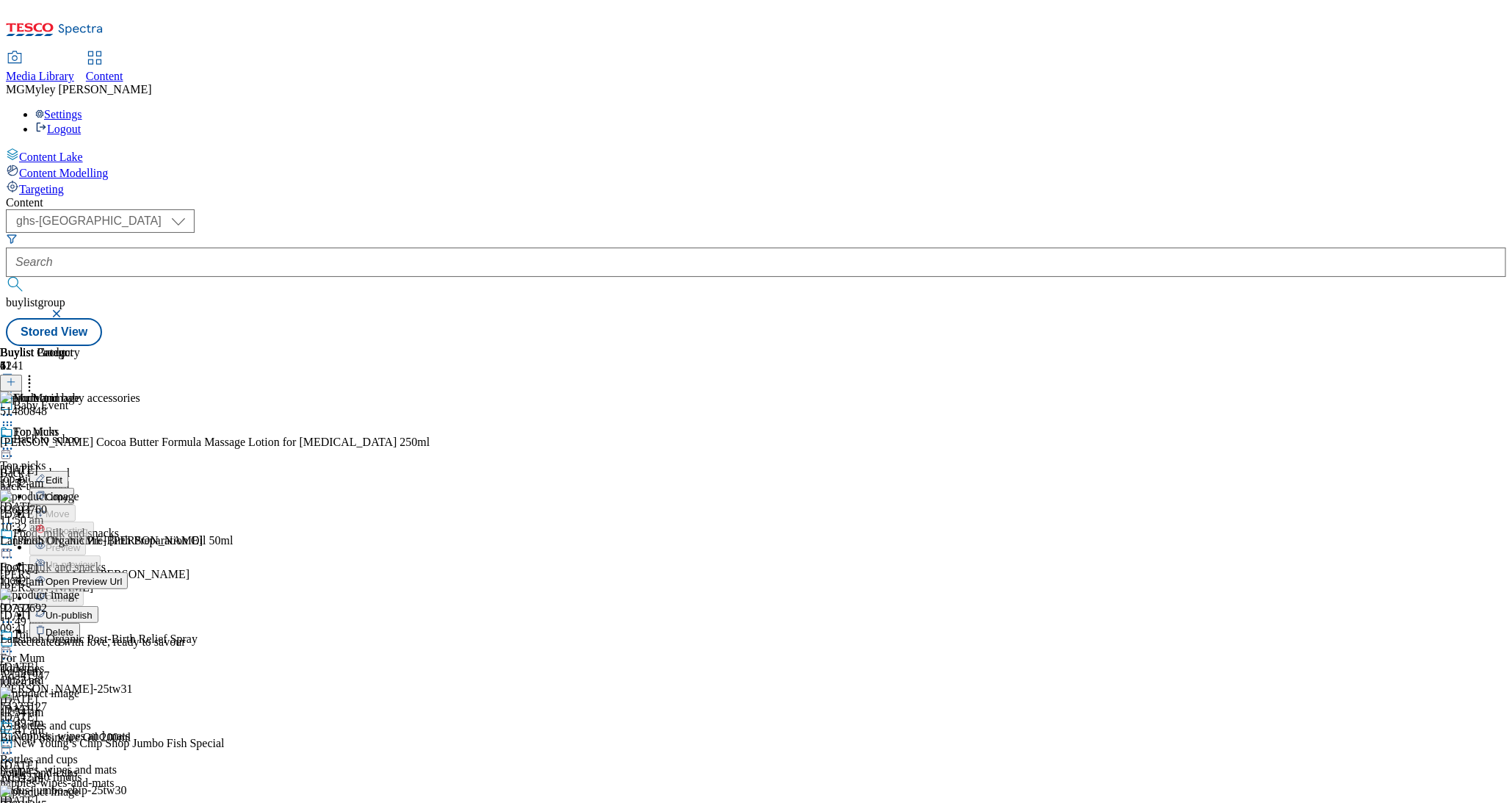
click at [69, 471] on button "Edit" at bounding box center [49, 480] width 39 height 17
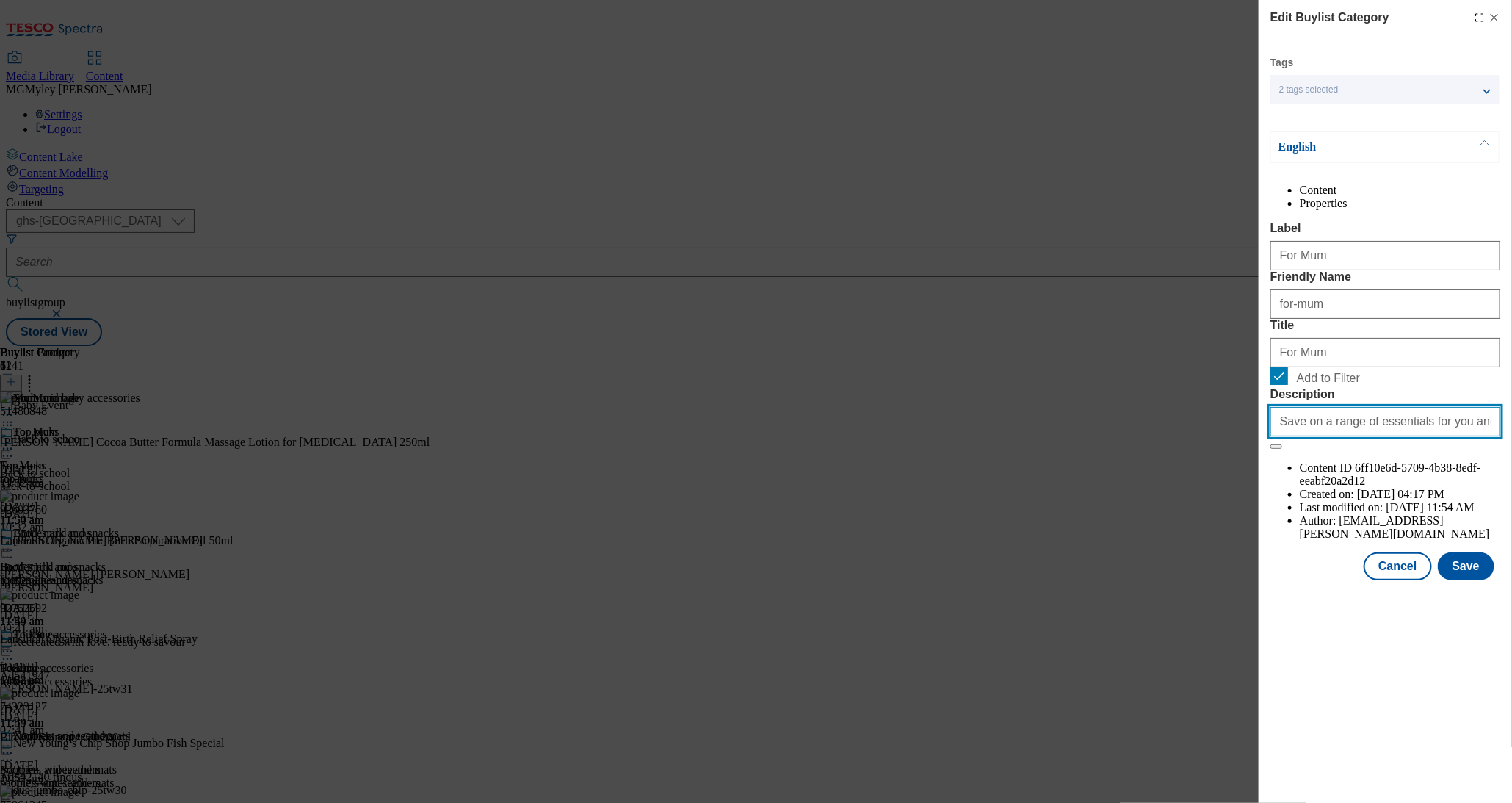
click at [1366, 437] on input "Save on a range of essentials for you and your little ones with the Baby & Todd…" at bounding box center [1385, 422] width 230 height 30
paste input "Modal"
paste input "Explore little helps for your little one with the Tesco Baby & Toddler Event an…"
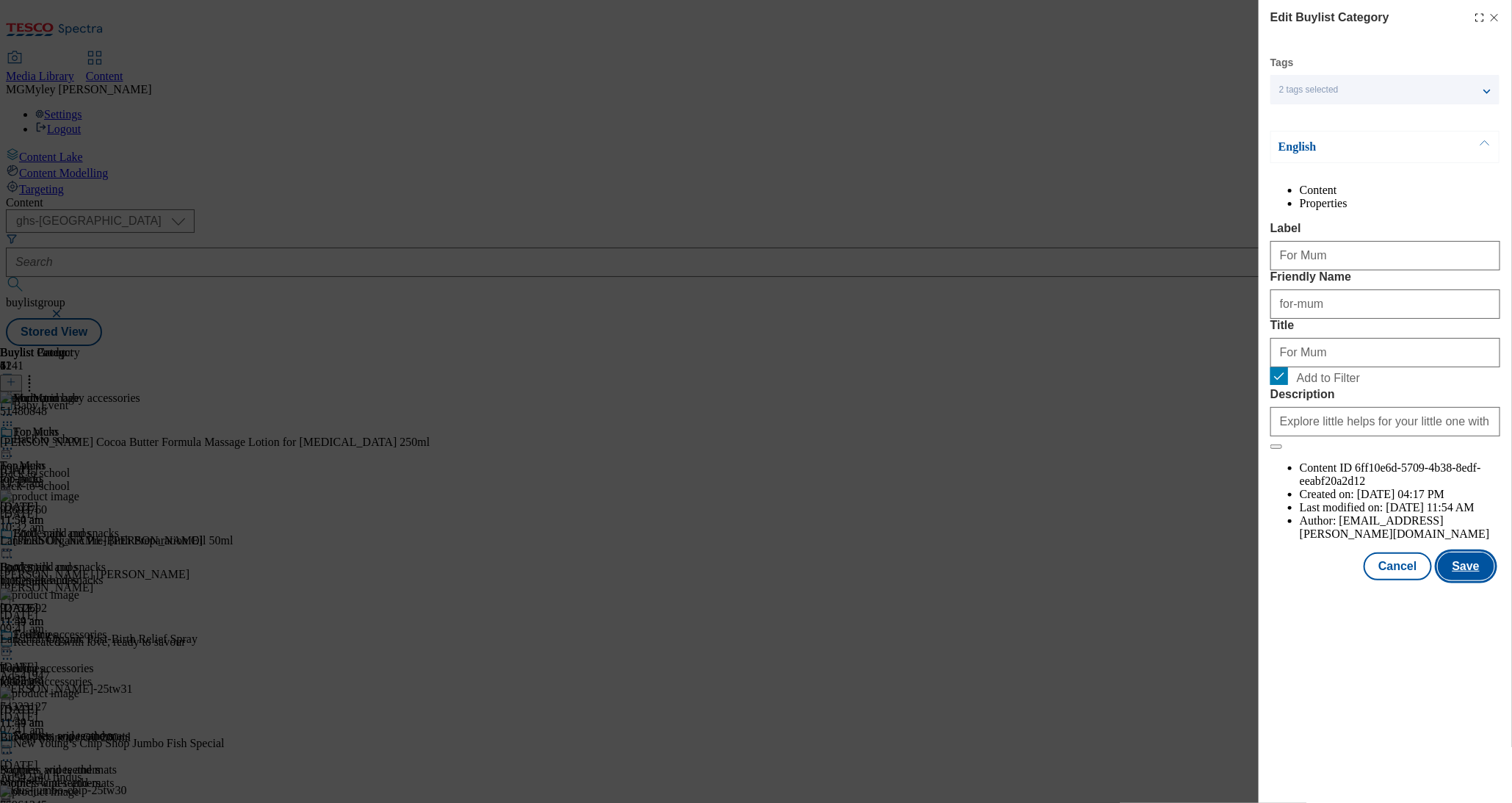
click at [1467, 581] on button "Save" at bounding box center [1466, 566] width 56 height 28
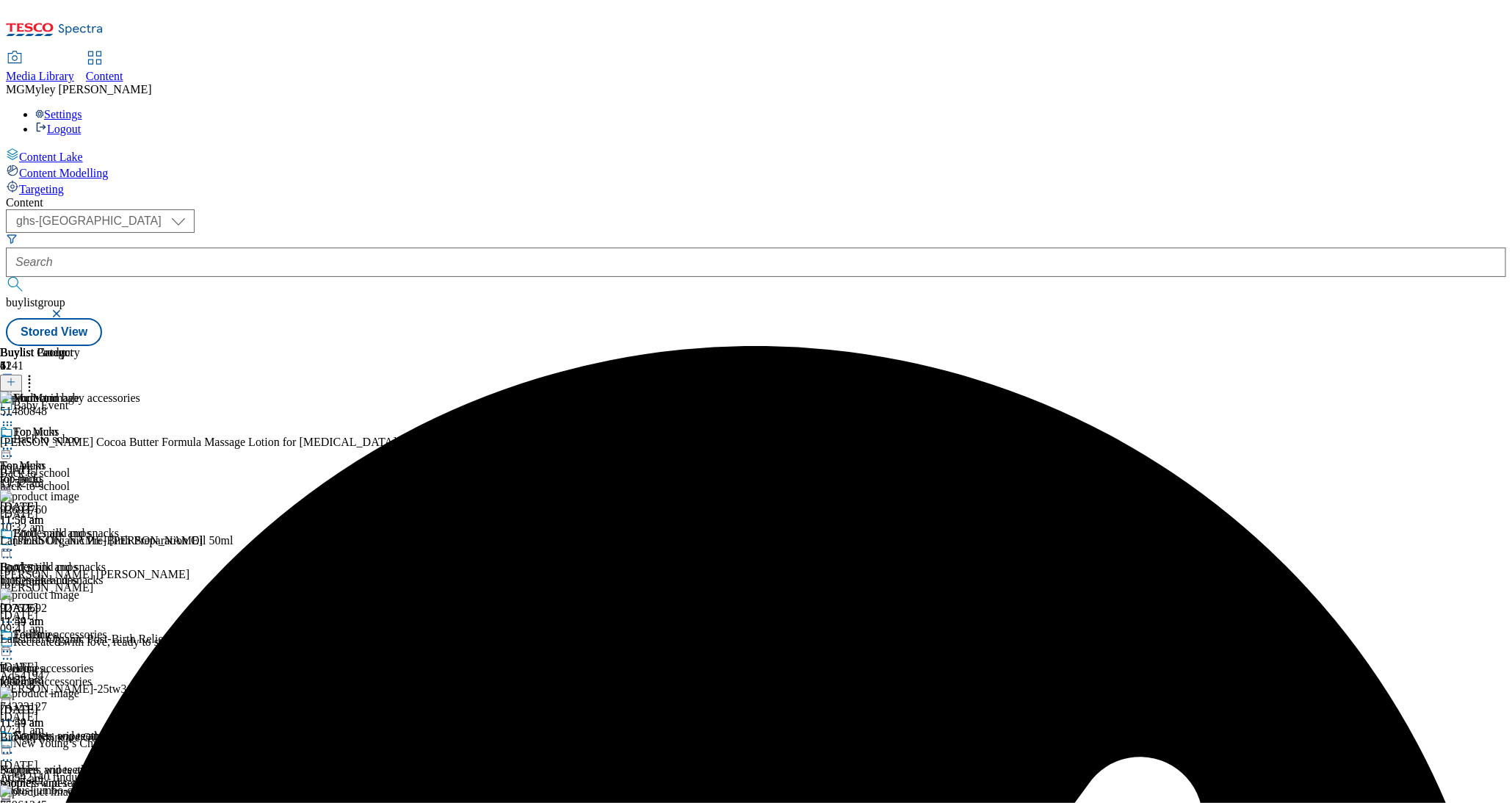
click at [113, 526] on div "Bottles and cups Bottles and cups bottles-and-cups 15 Sept 2025 11:54 am" at bounding box center [56, 577] width 113 height 101
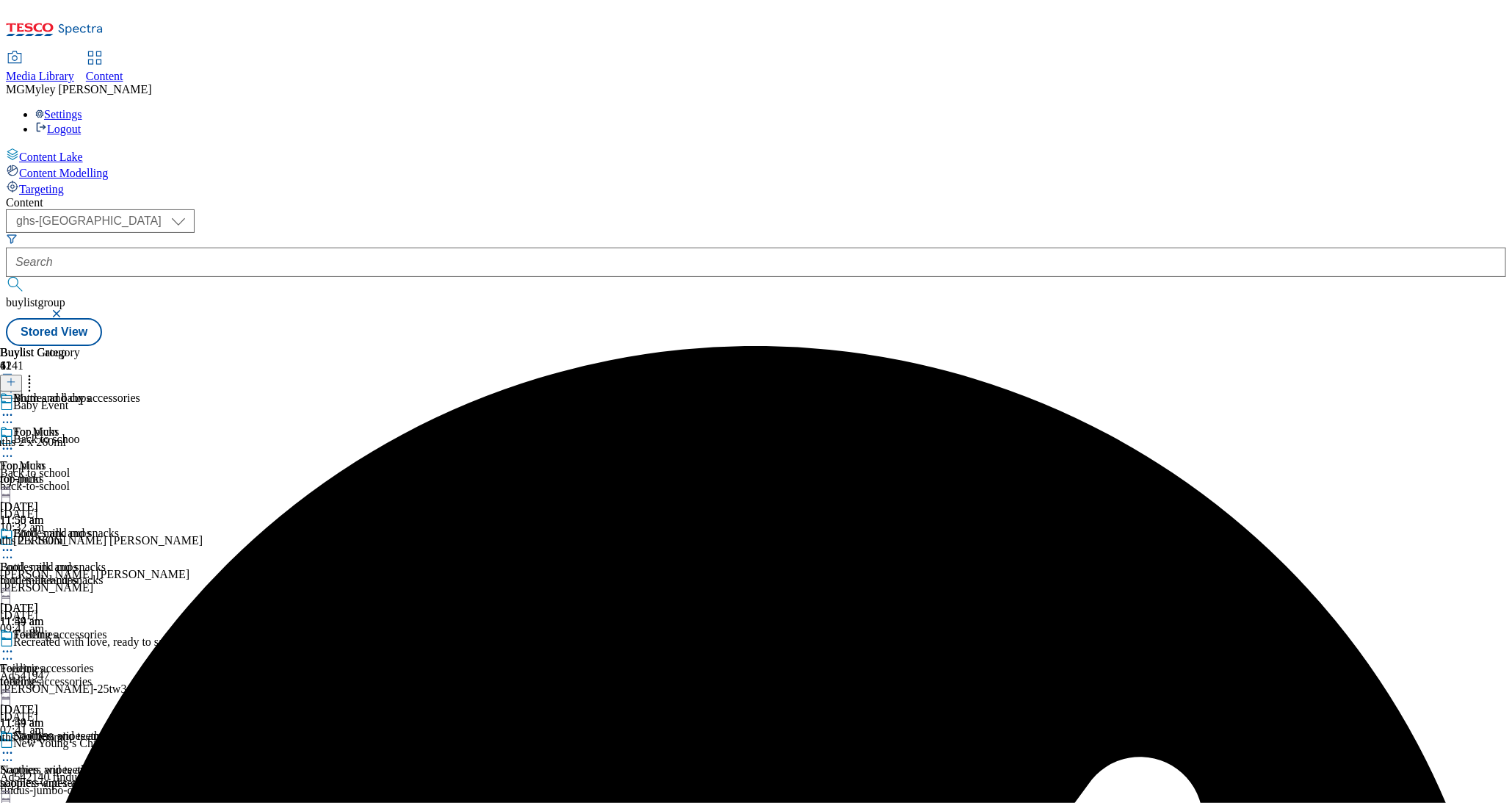
click at [14, 543] on icon at bounding box center [7, 549] width 14 height 14
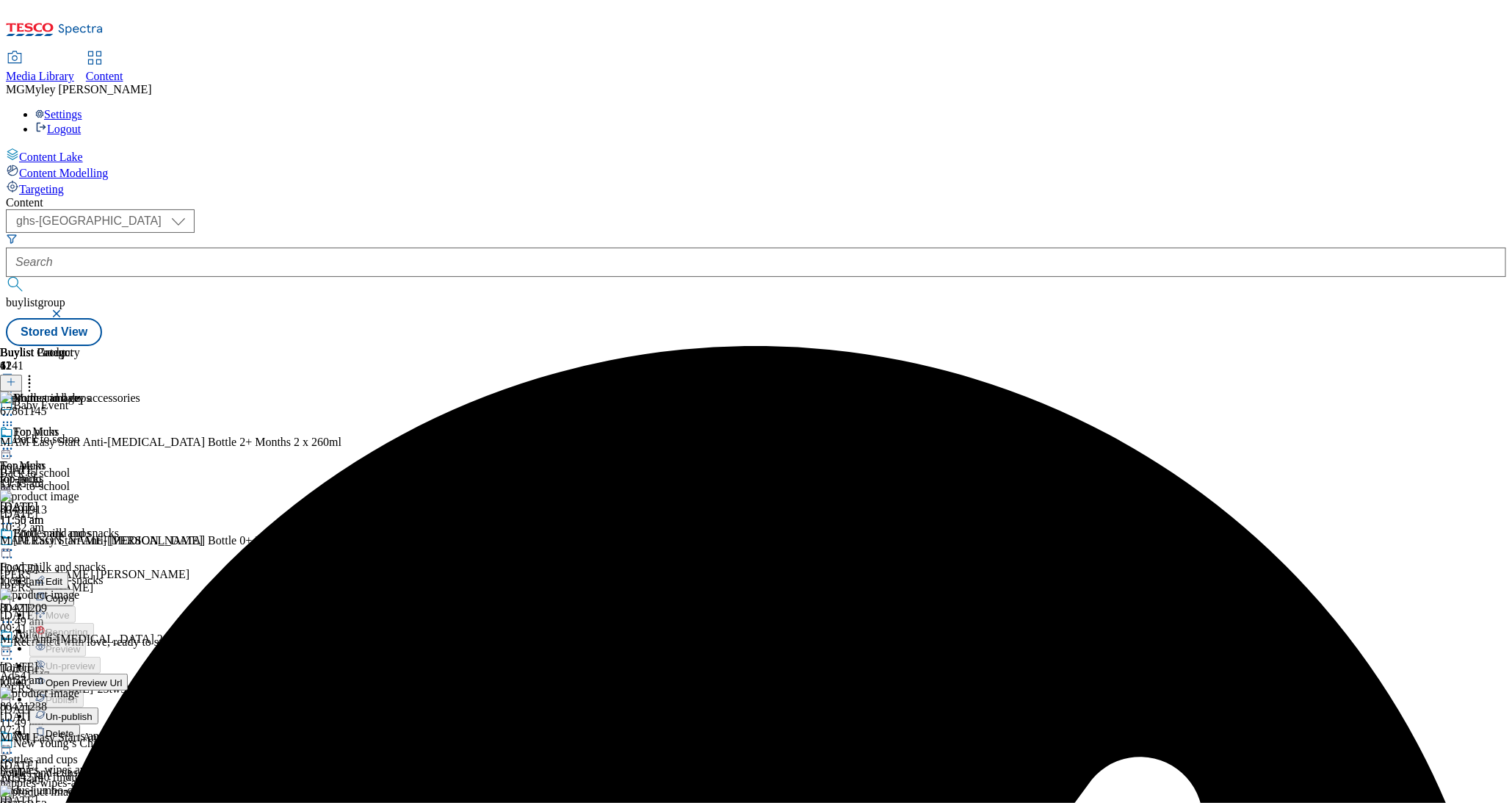
click at [62, 576] on span "Edit" at bounding box center [54, 582] width 17 height 11
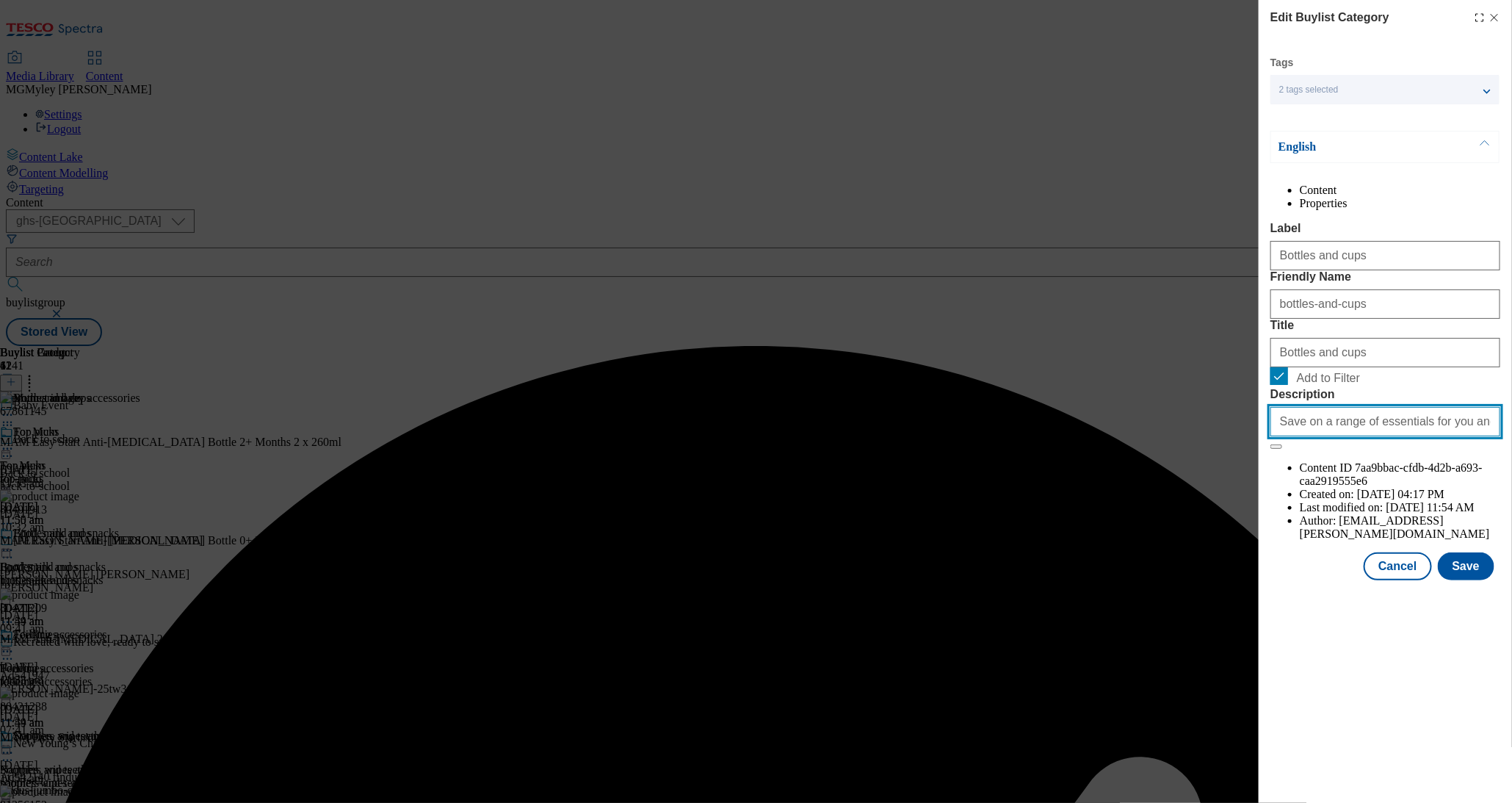
click at [1363, 437] on input "Save on a range of essentials for you and your little ones with the Baby & Todd…" at bounding box center [1385, 422] width 230 height 30
paste input "Explore little helps for your little one with the Tesco Baby & Toddler Event an…"
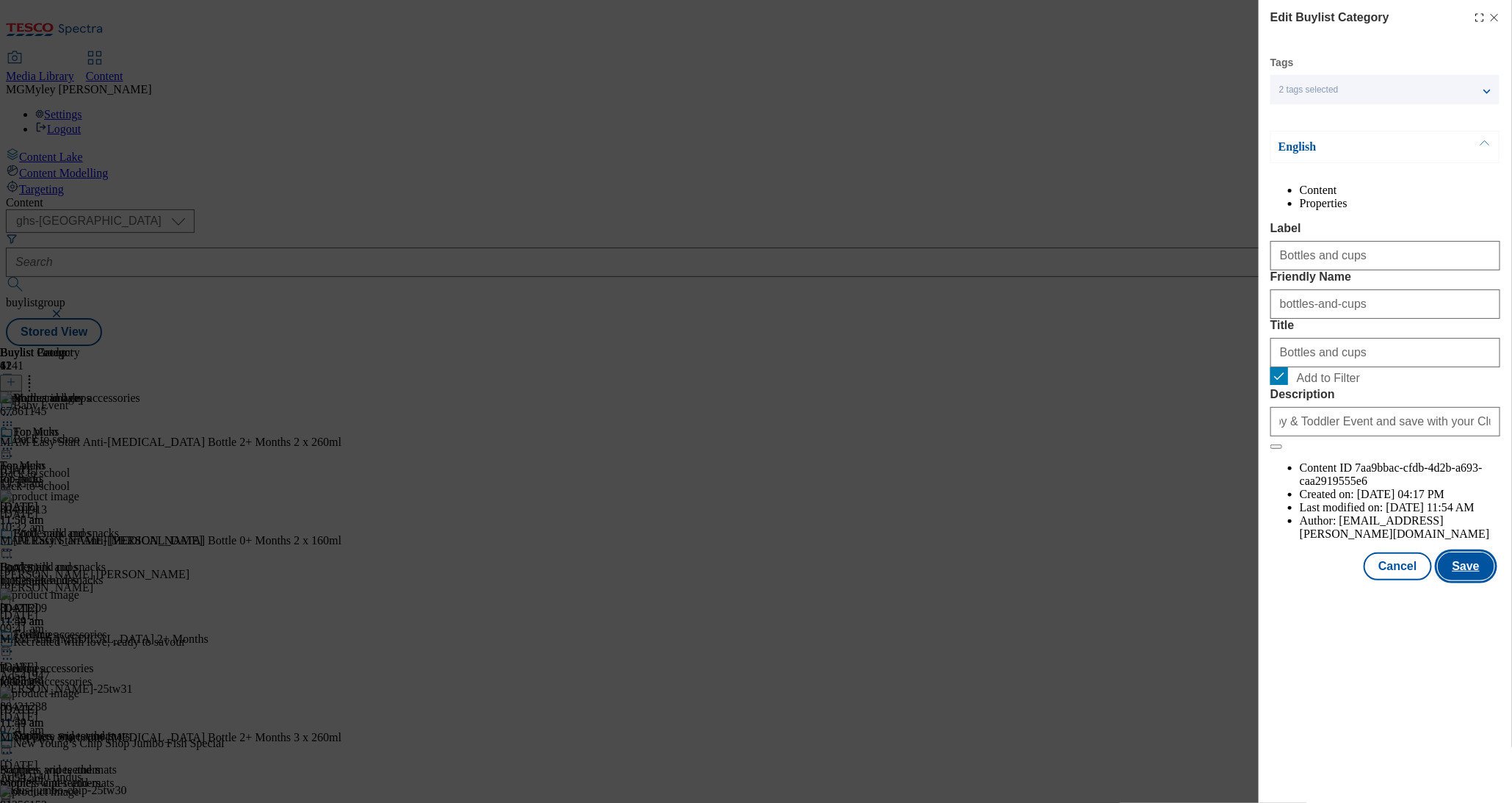
click at [1470, 581] on button "Save" at bounding box center [1466, 566] width 56 height 28
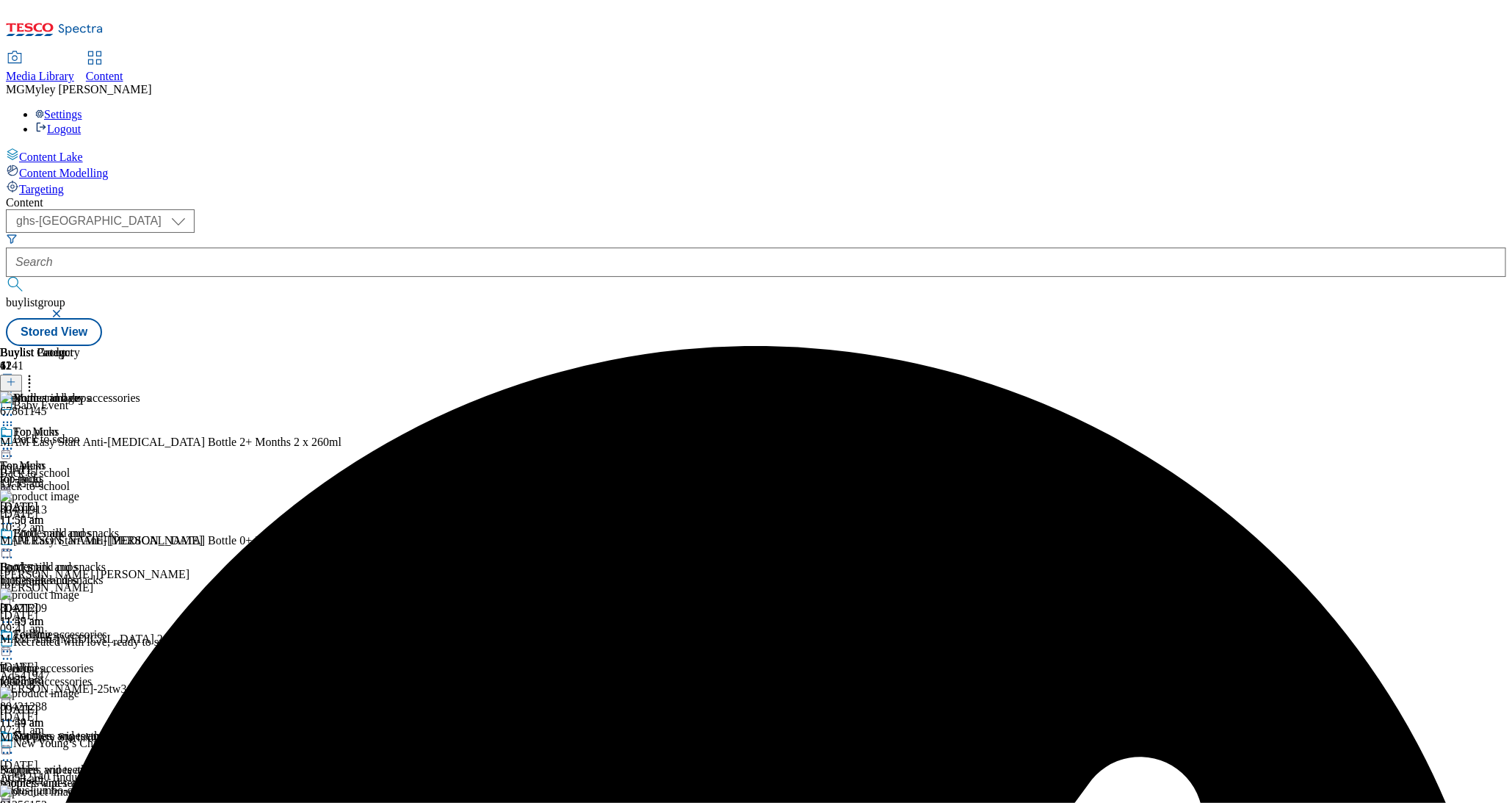
scroll to position [136, 0]
click at [113, 628] on div "Feeding accessories Feeding accessories feeding-accessories 15 Sept 2025 11:54 …" at bounding box center [56, 679] width 113 height 101
click at [12, 651] on circle at bounding box center [11, 652] width 2 height 2
click at [69, 674] on button "Edit" at bounding box center [49, 683] width 39 height 17
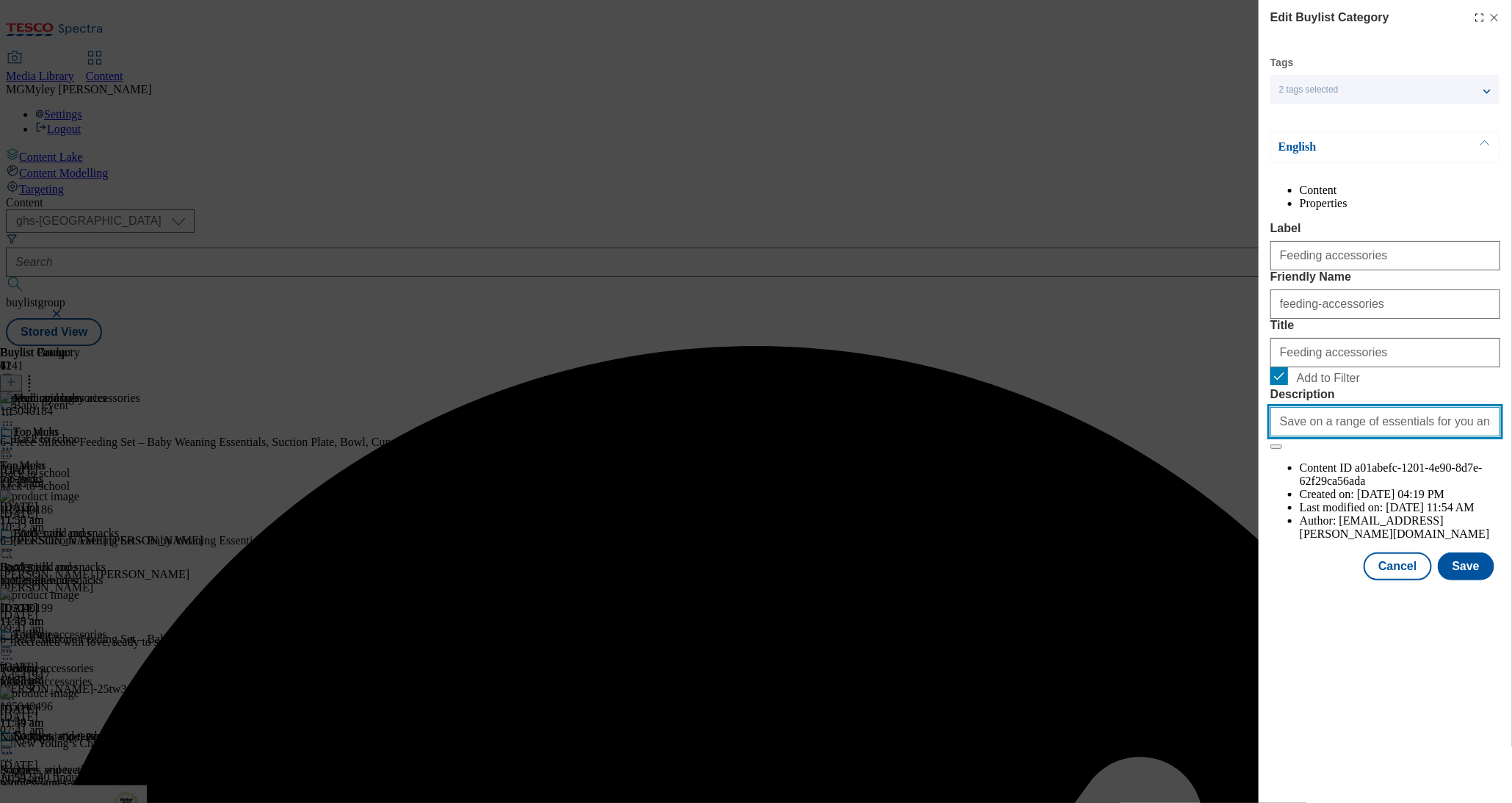
click at [1355, 437] on input "Save on a range of essentials for you and your little ones with the Baby & Todd…" at bounding box center [1385, 422] width 230 height 30
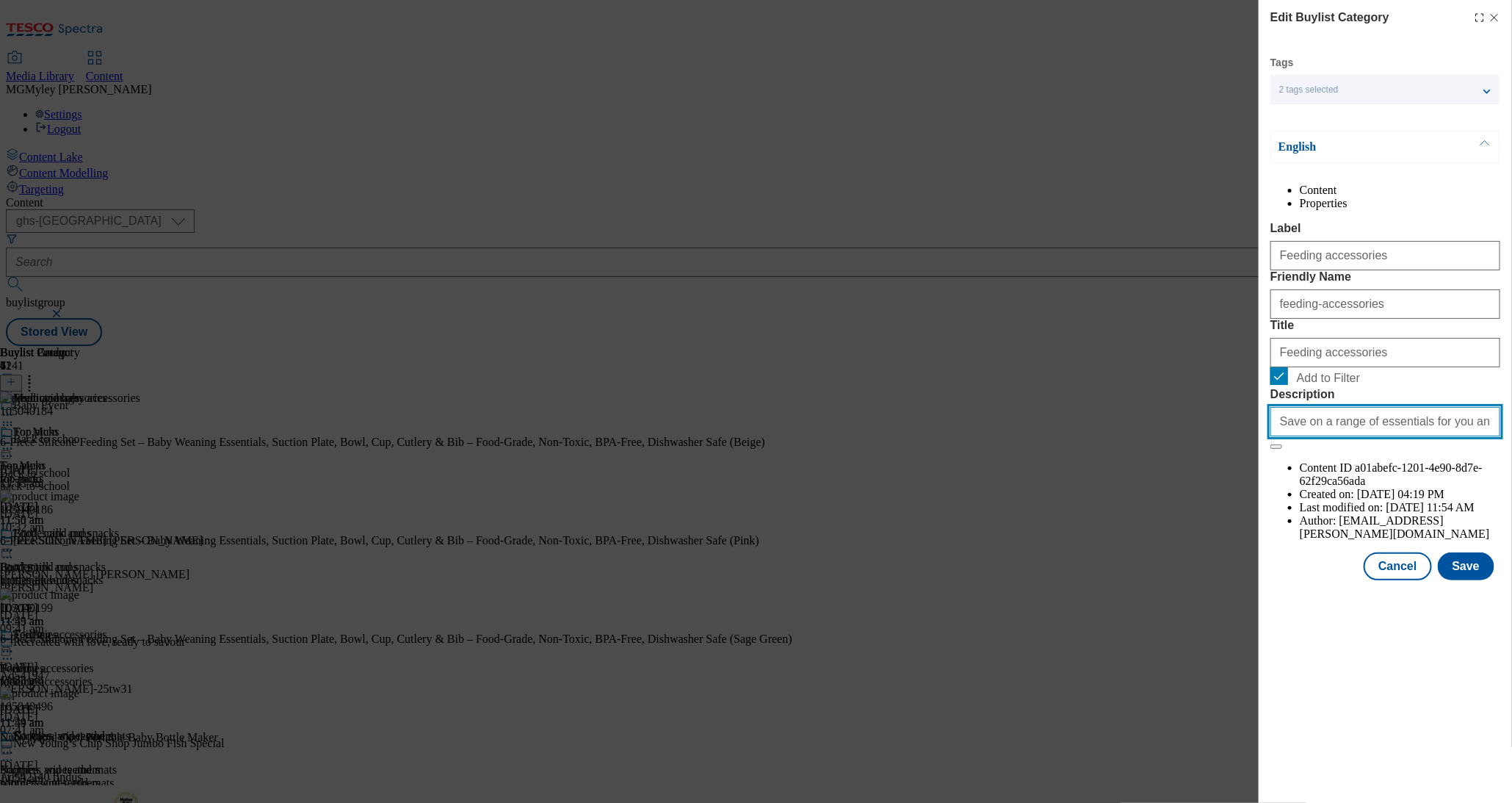
click at [1355, 437] on input "Save on a range of essentials for you and your little ones with the Baby & Todd…" at bounding box center [1385, 422] width 230 height 30
paste input "Explore little helps for your little one with the Tesco Baby & Toddler Event an…"
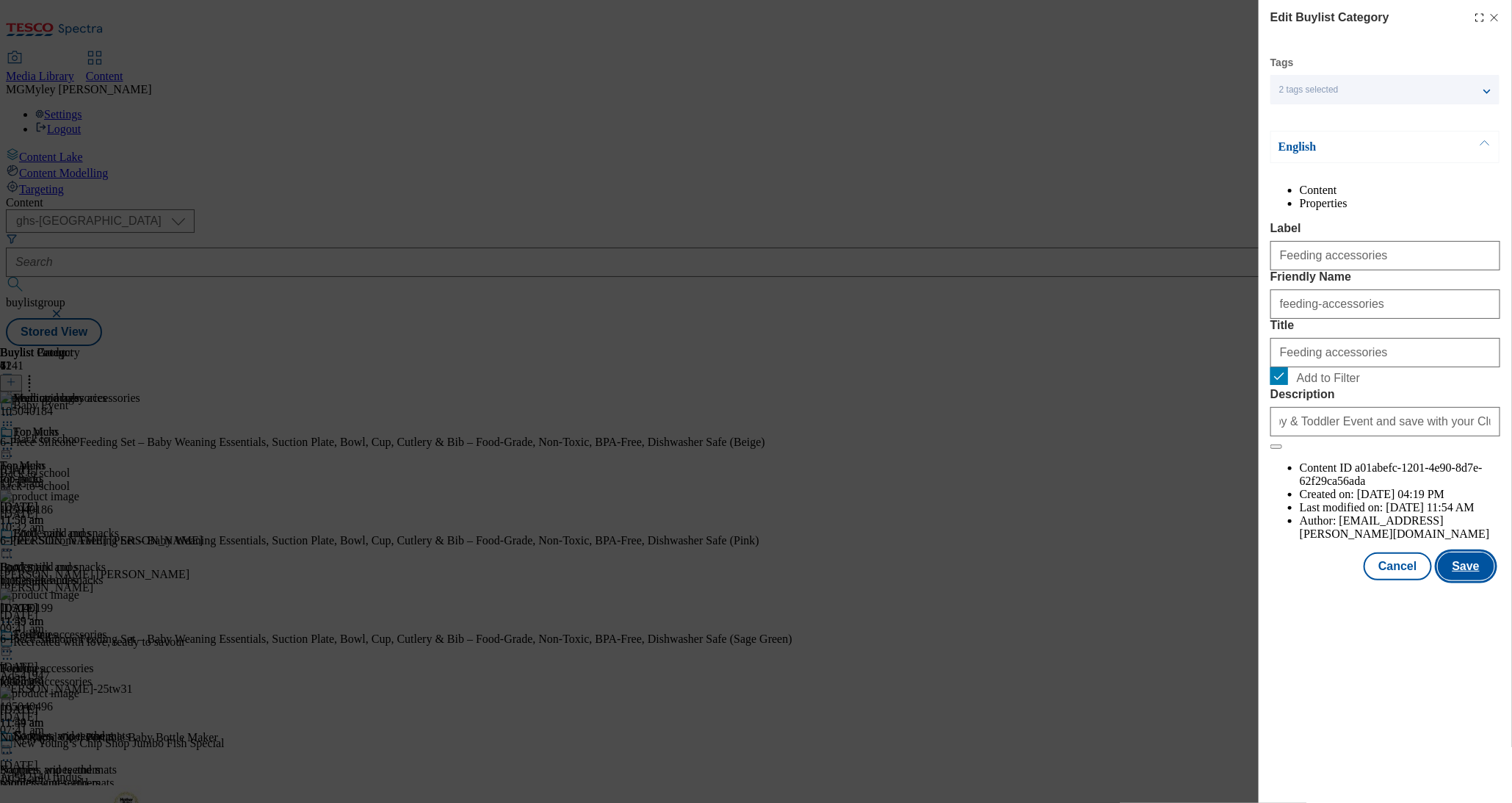
click at [1467, 581] on button "Save" at bounding box center [1466, 566] width 56 height 28
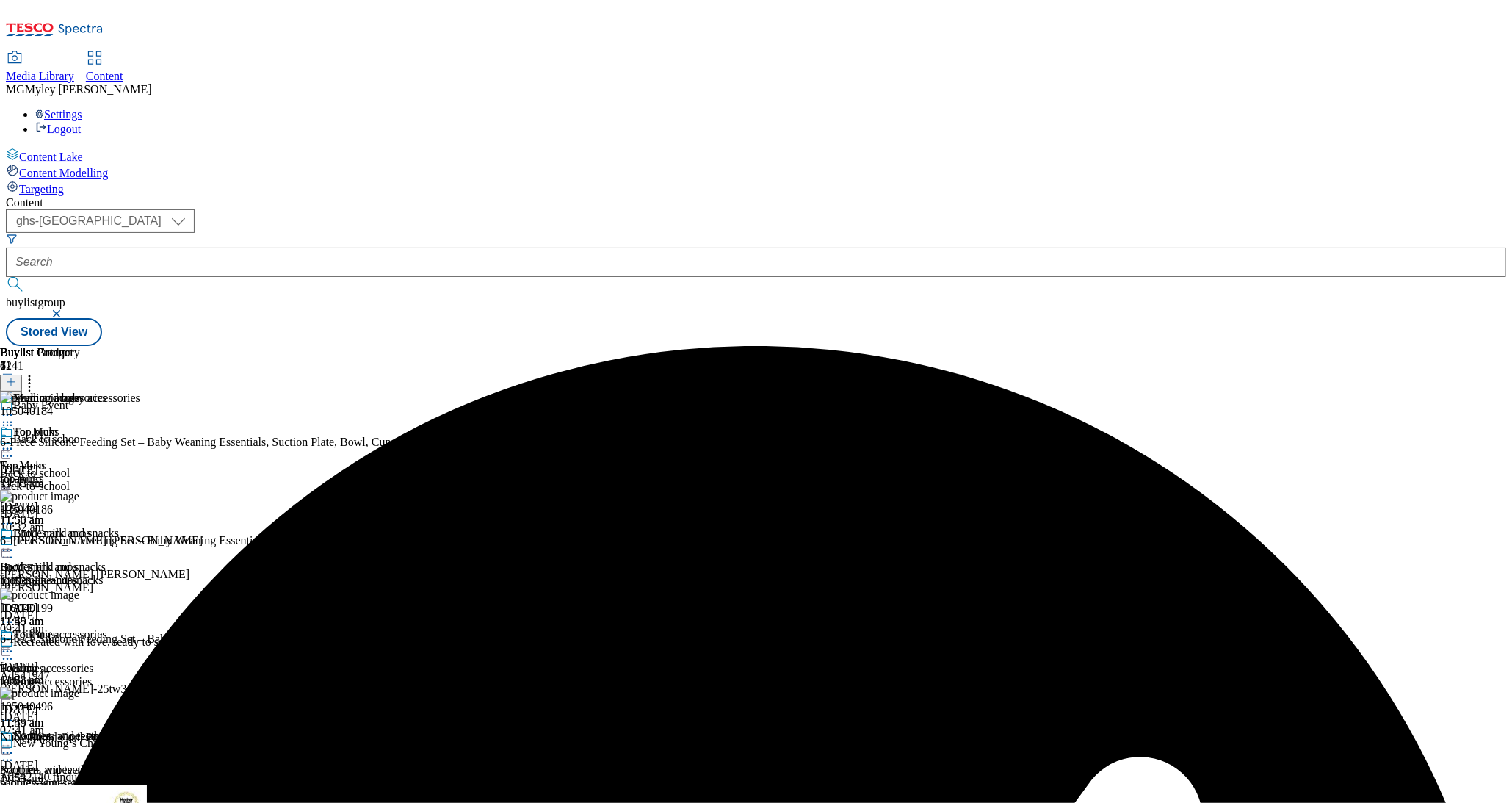
scroll to position [136, 0]
click at [113, 776] on div "soothers-and-teethers" at bounding box center [56, 783] width 113 height 13
click at [14, 746] on icon at bounding box center [7, 752] width 14 height 14
click at [69, 775] on button "Edit" at bounding box center [49, 784] width 39 height 17
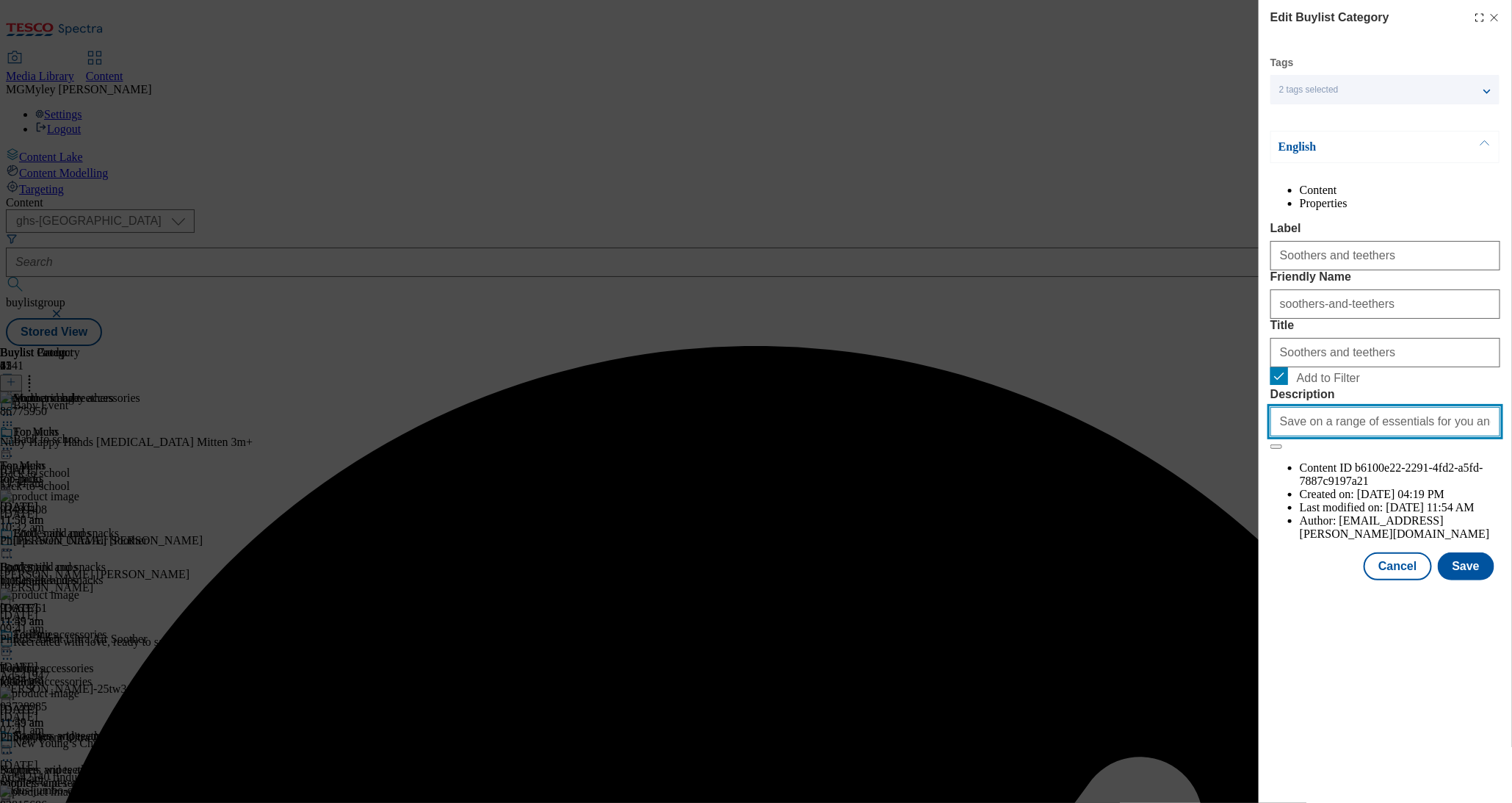
click at [1348, 437] on input "Save on a range of essentials for you and your little ones with the Baby & Todd…" at bounding box center [1385, 422] width 230 height 30
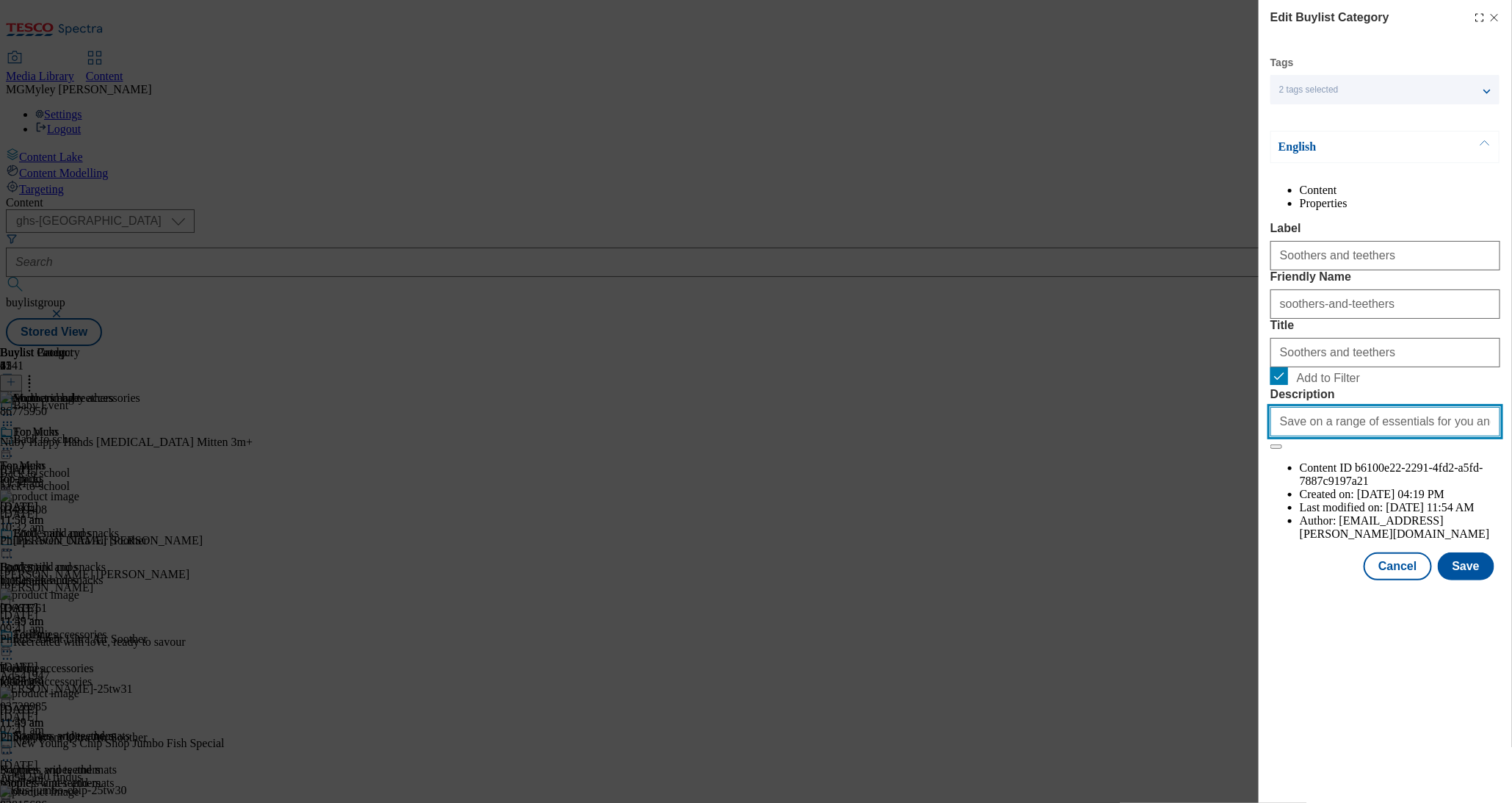
paste input "Explore little helps for your little one with the Tesco Baby & Toddler Event an…"
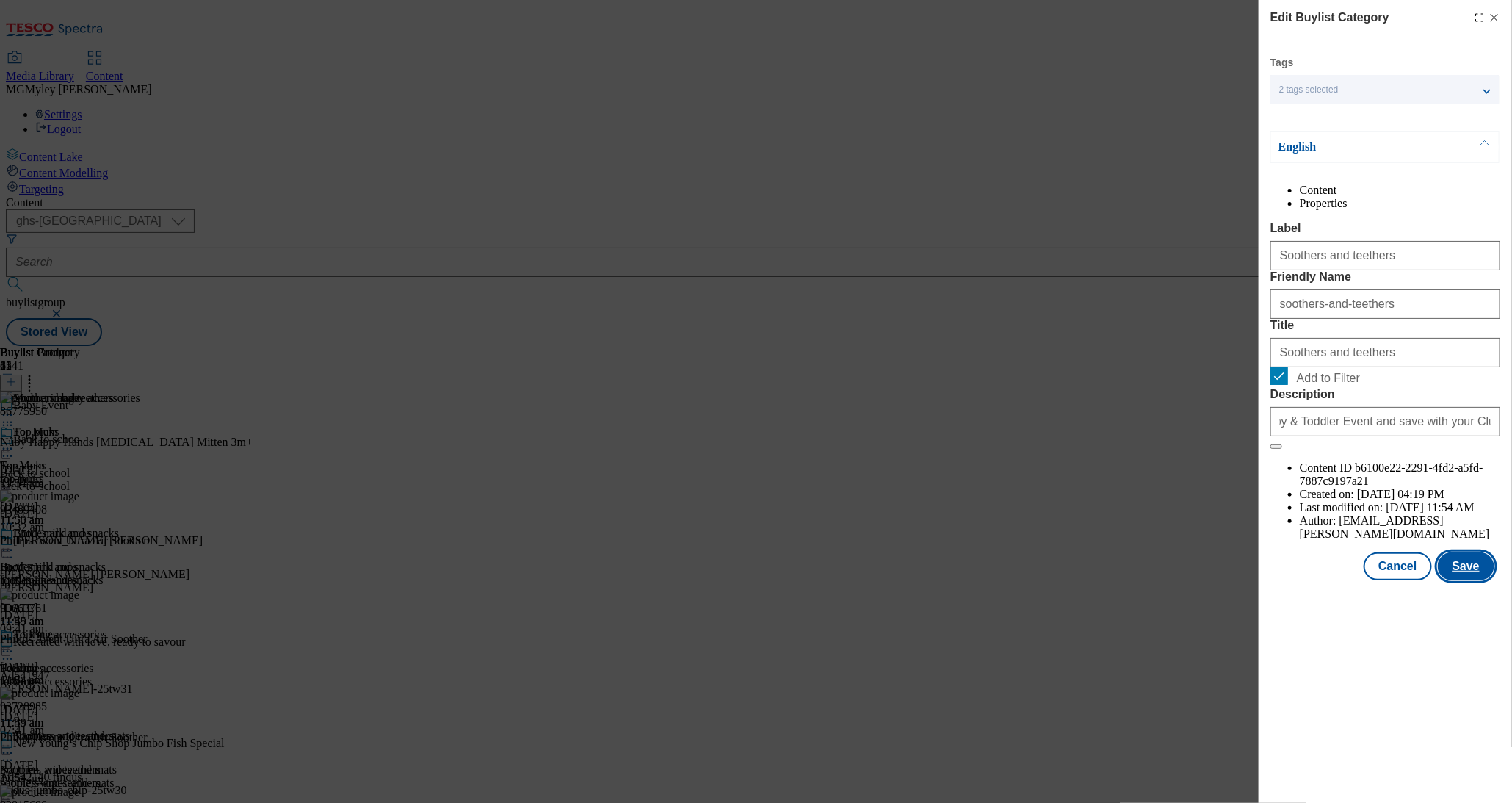
click at [1477, 581] on button "Save" at bounding box center [1466, 566] width 56 height 28
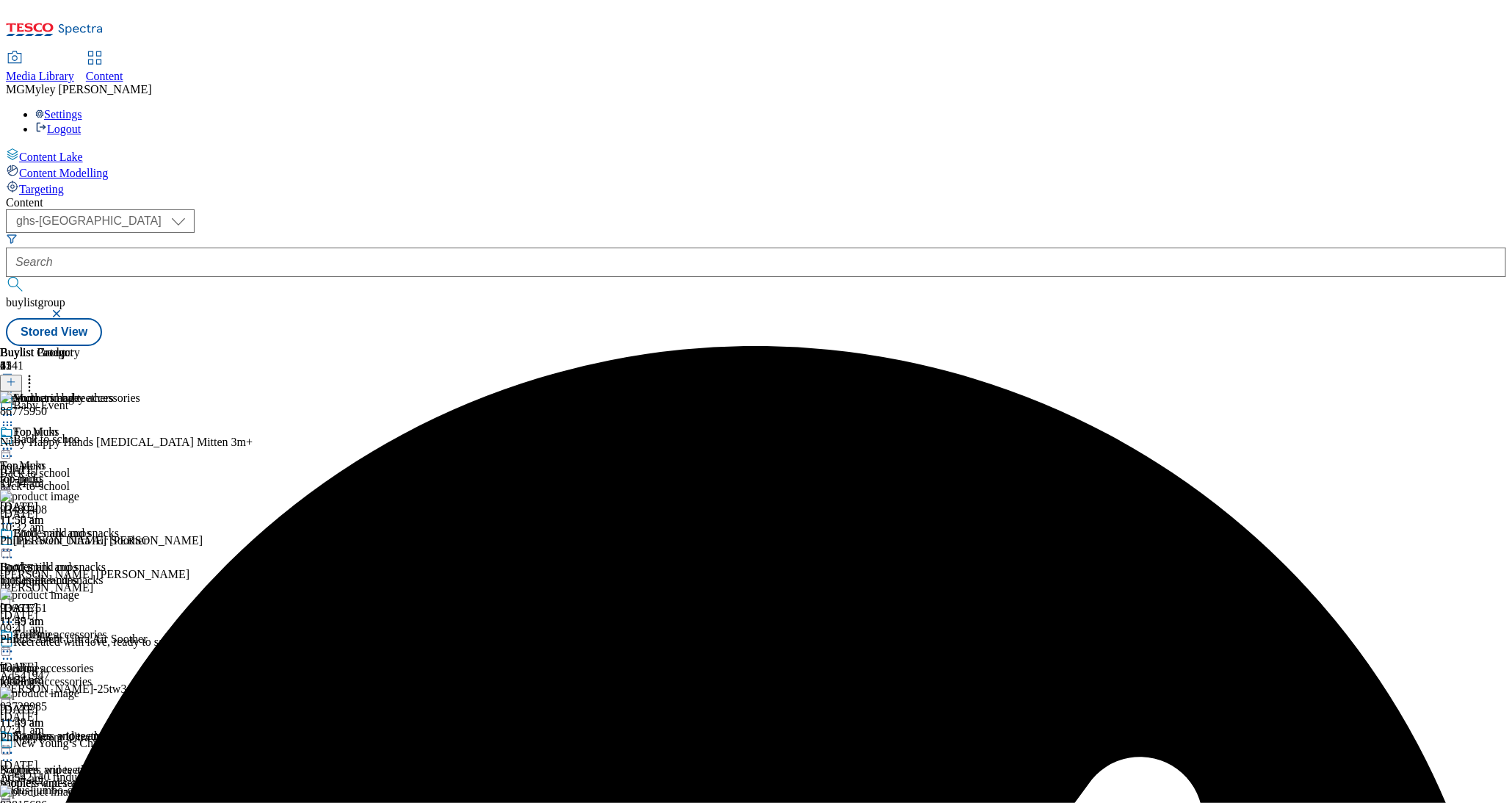
click at [14, 408] on icon at bounding box center [7, 415] width 14 height 14
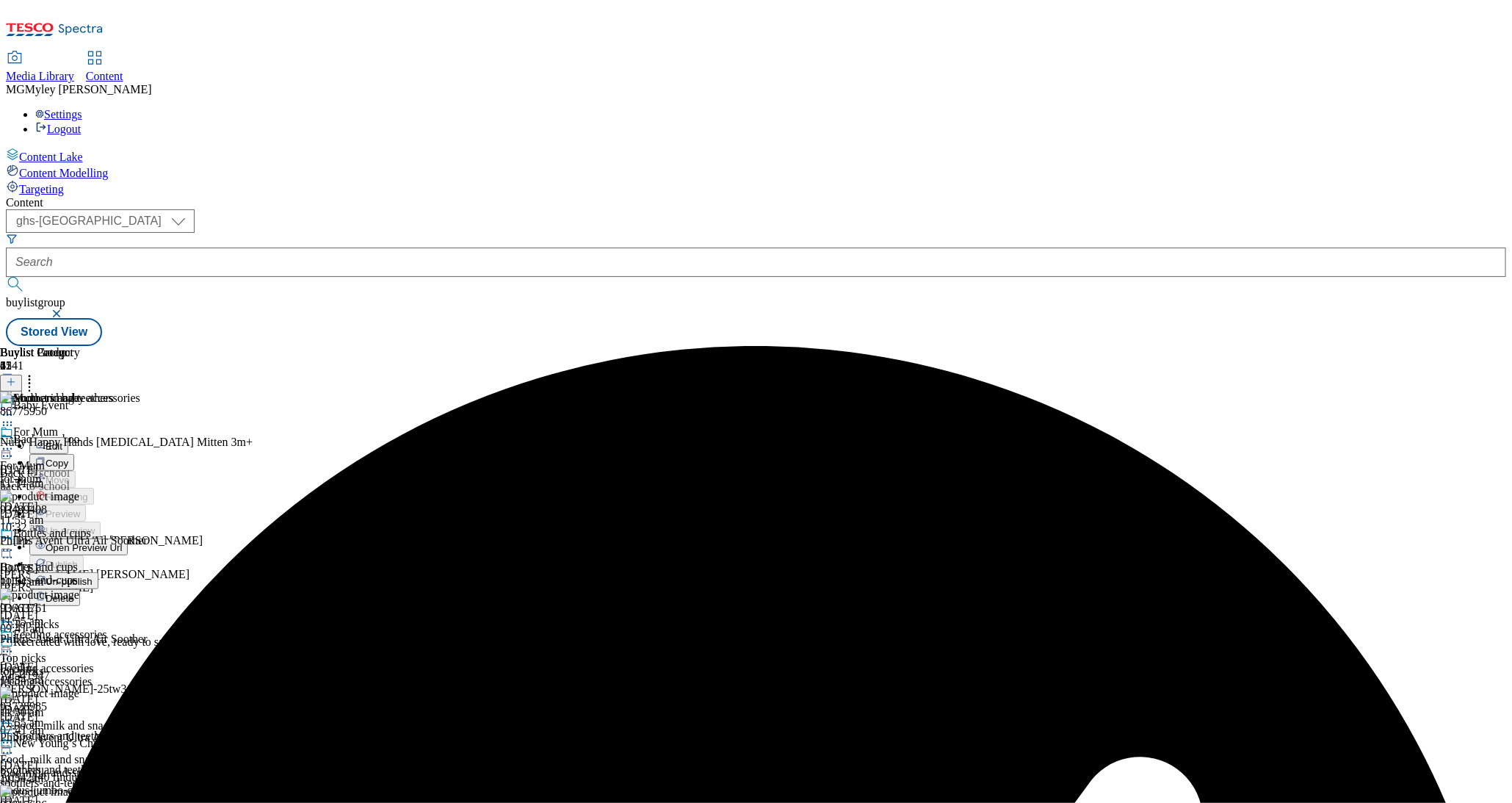
click at [69, 437] on button "Edit" at bounding box center [49, 445] width 39 height 17
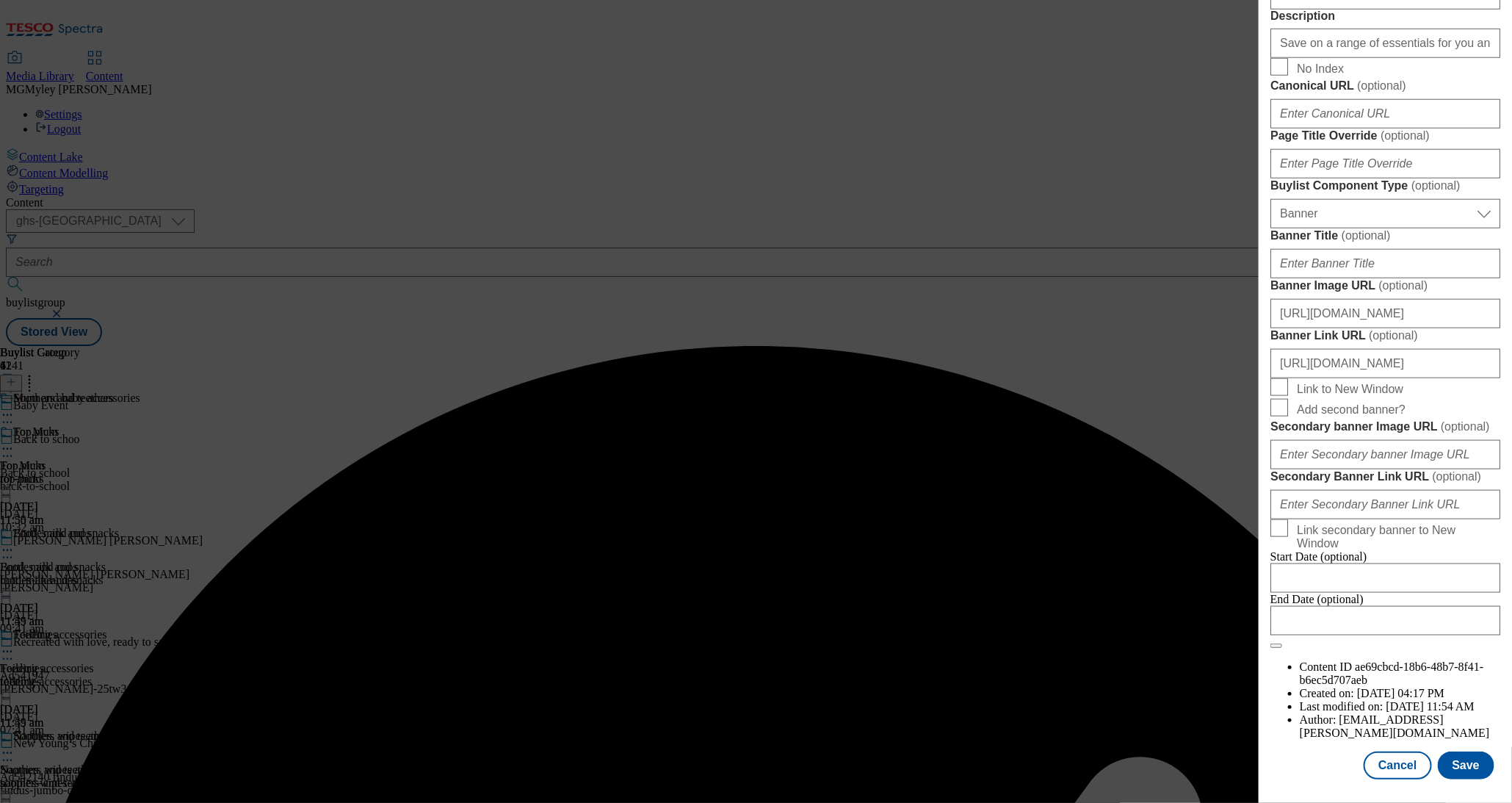
scroll to position [913, 0]
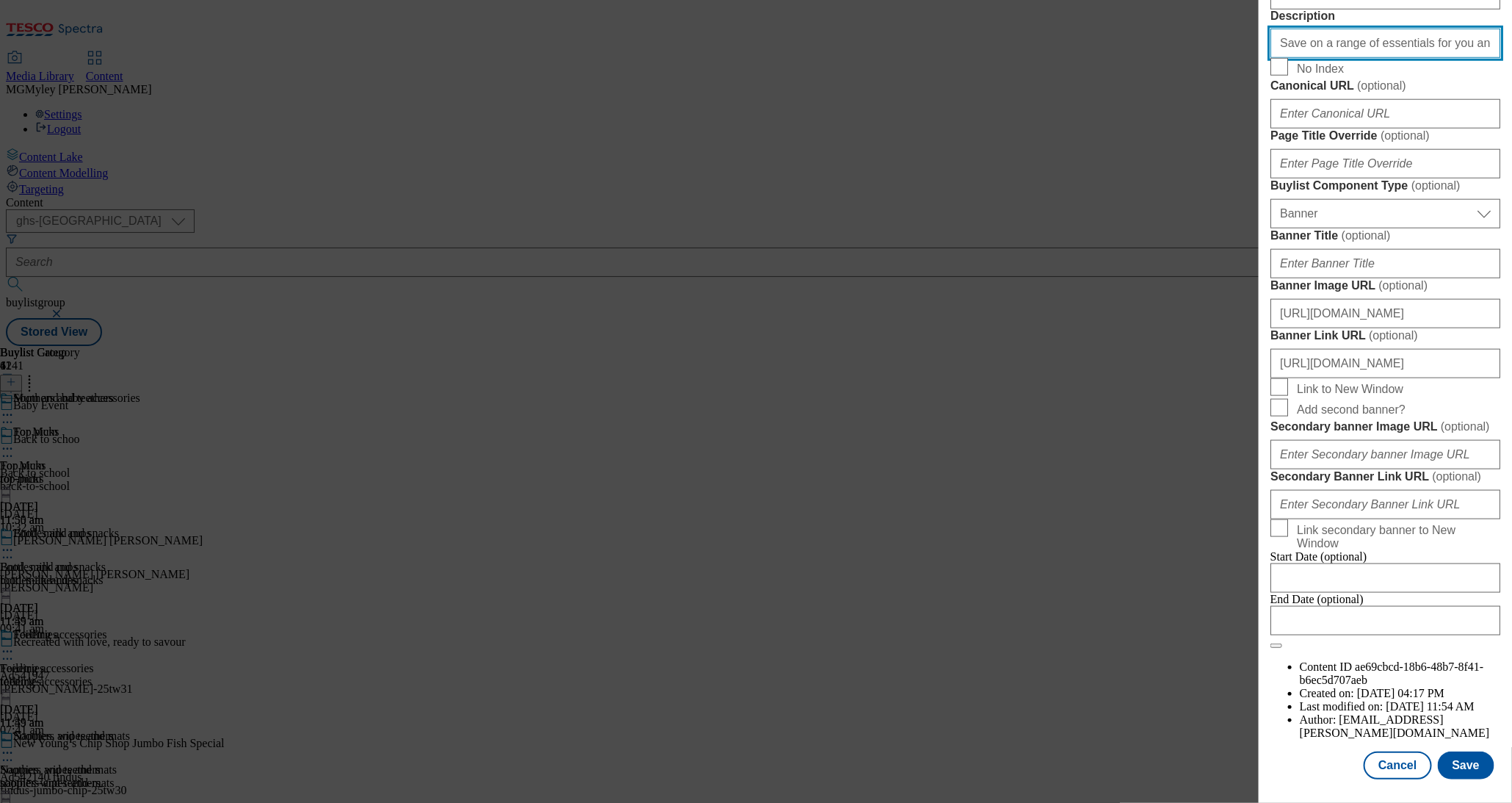
click at [1400, 58] on input "Save on a range of essentials for you and your little ones with the Baby & Todd…" at bounding box center [1385, 43] width 230 height 30
paste input "Explore little helps for your little one with the Tesco Baby & Toddler Event an…"
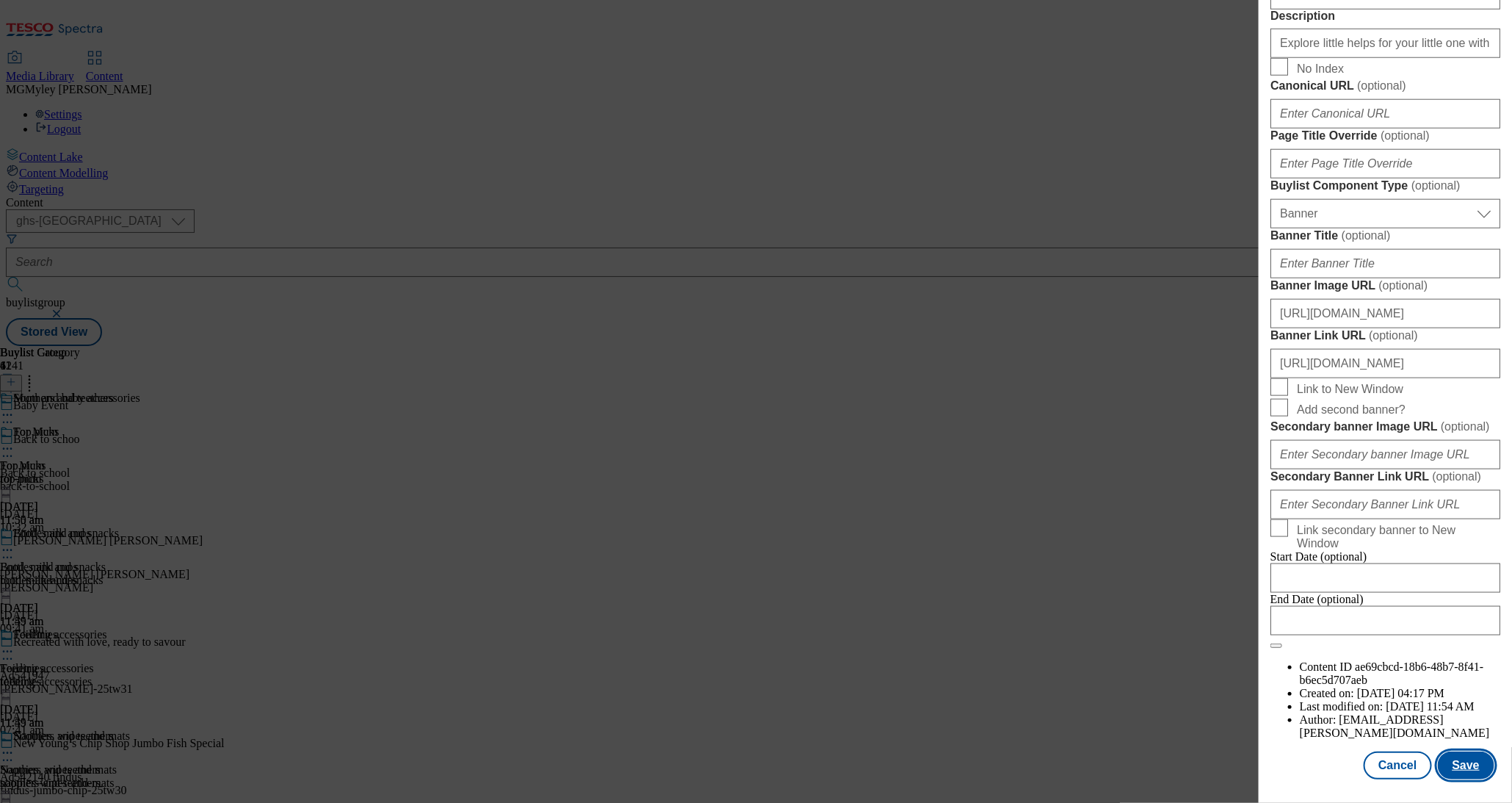
click at [1472, 779] on button "Save" at bounding box center [1466, 765] width 56 height 28
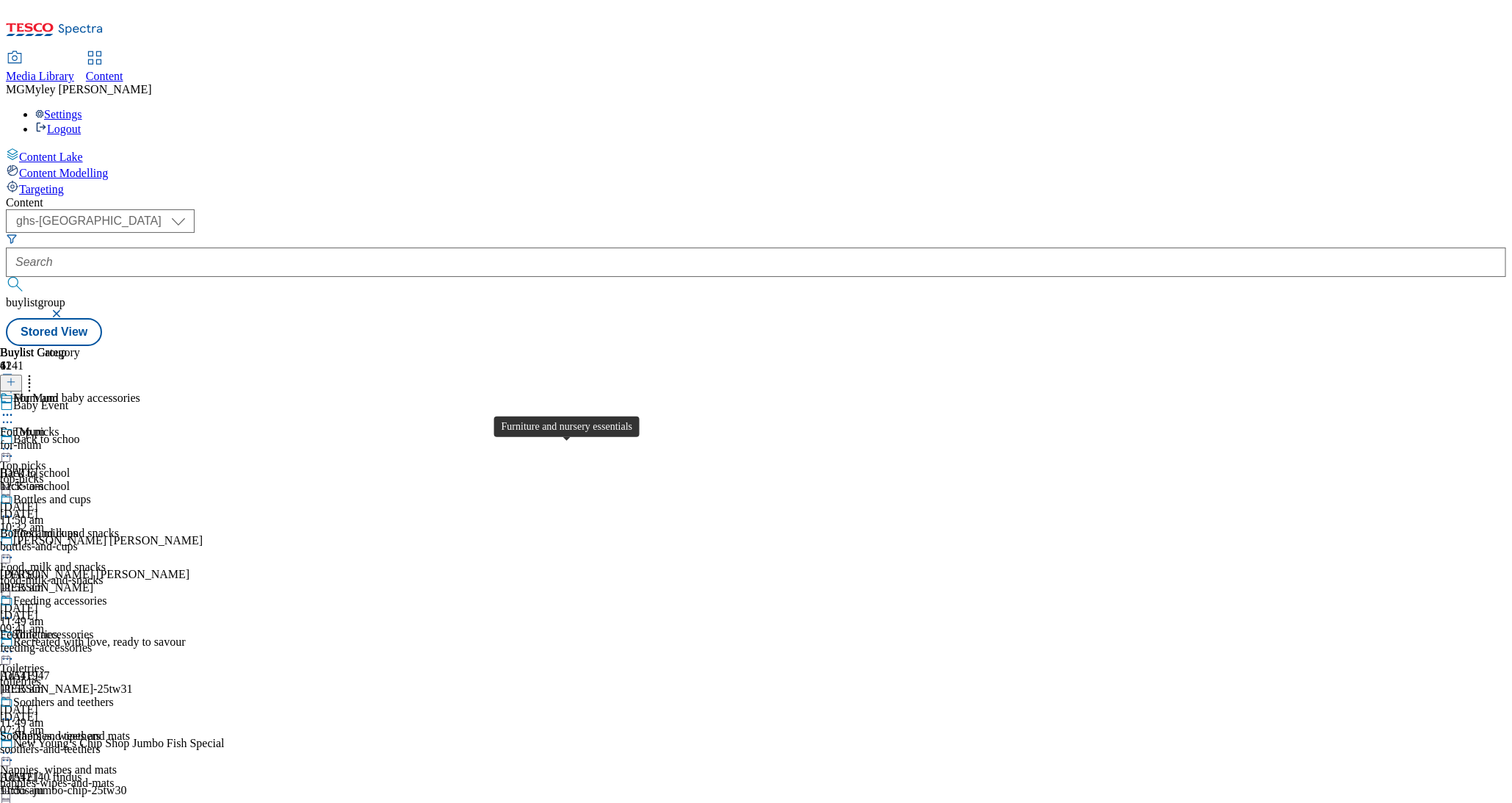
scroll to position [772, 0]
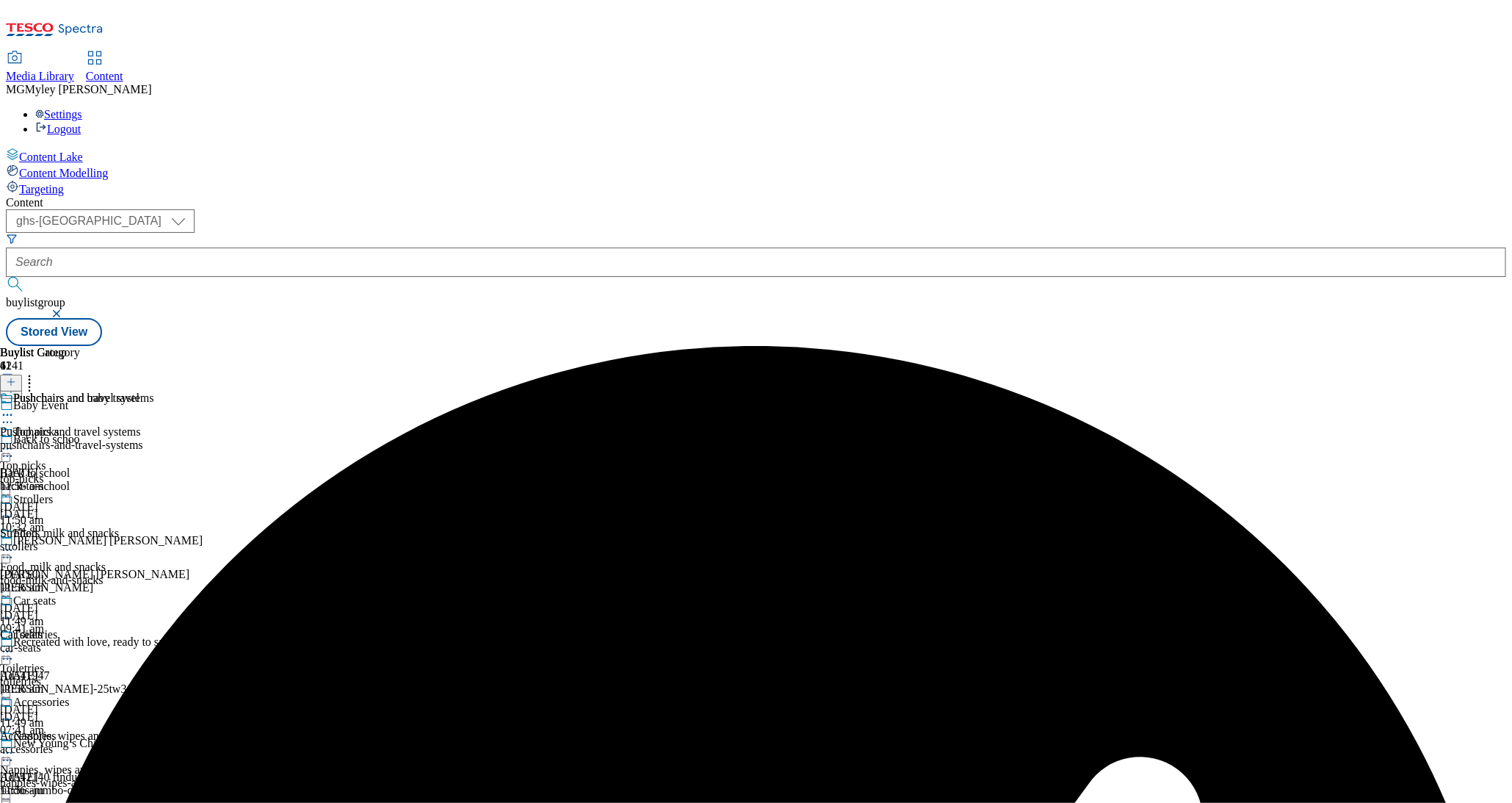
click at [14, 408] on icon at bounding box center [7, 415] width 14 height 14
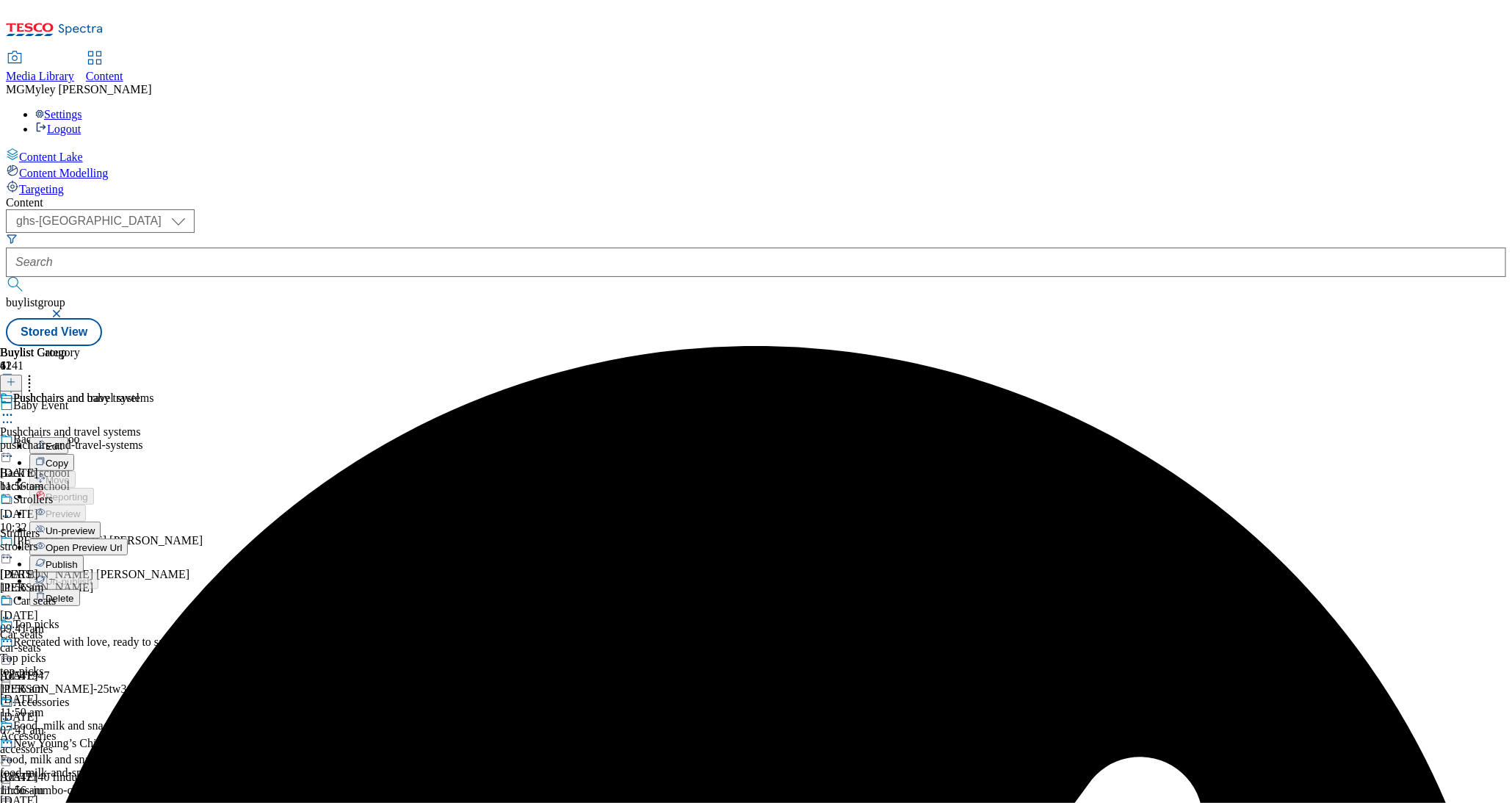
click at [94, 525] on span "Un-preview" at bounding box center [71, 531] width 50 height 11
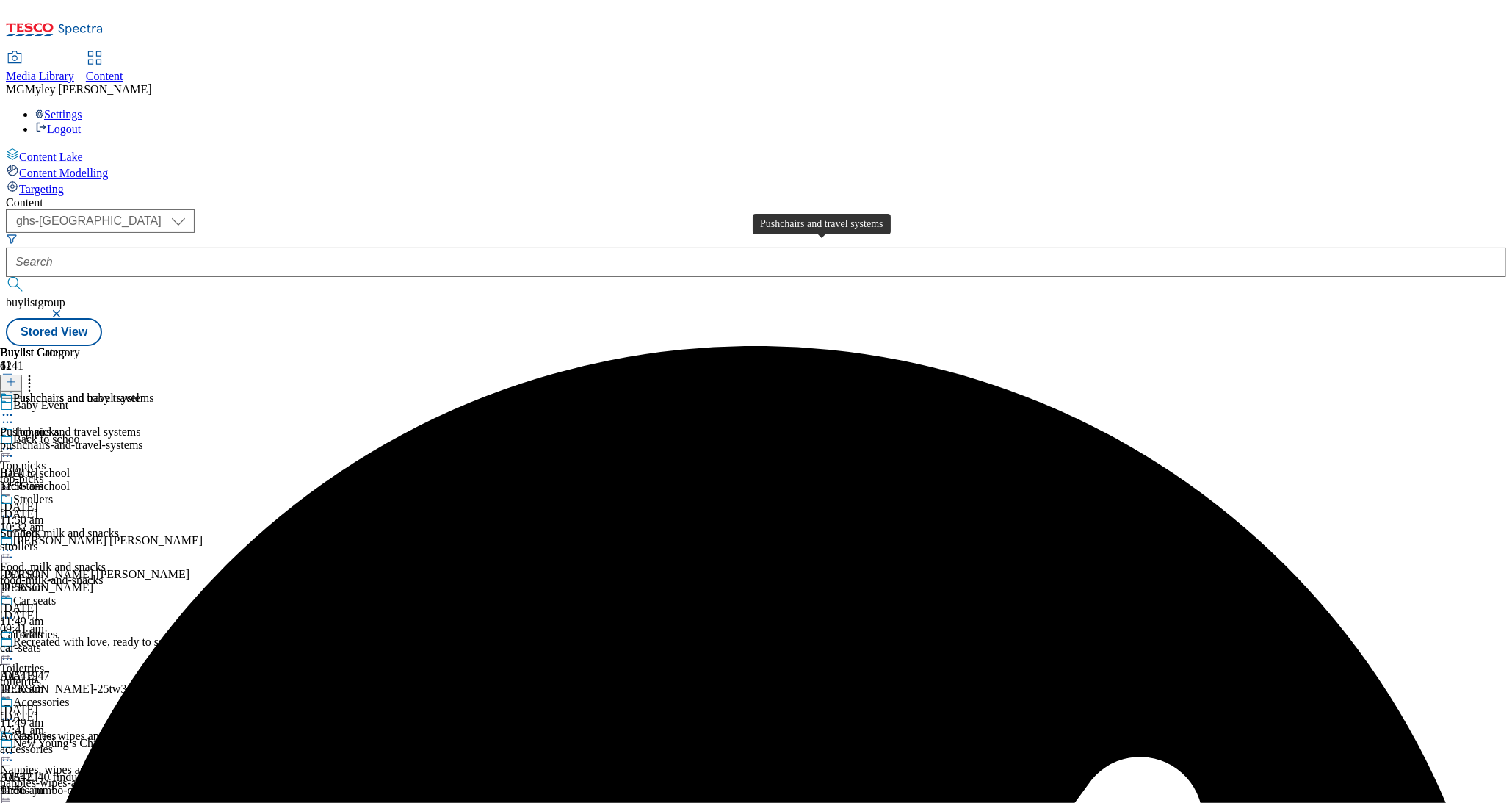
click at [141, 425] on div "Pushchairs and travel systems" at bounding box center [71, 432] width 141 height 13
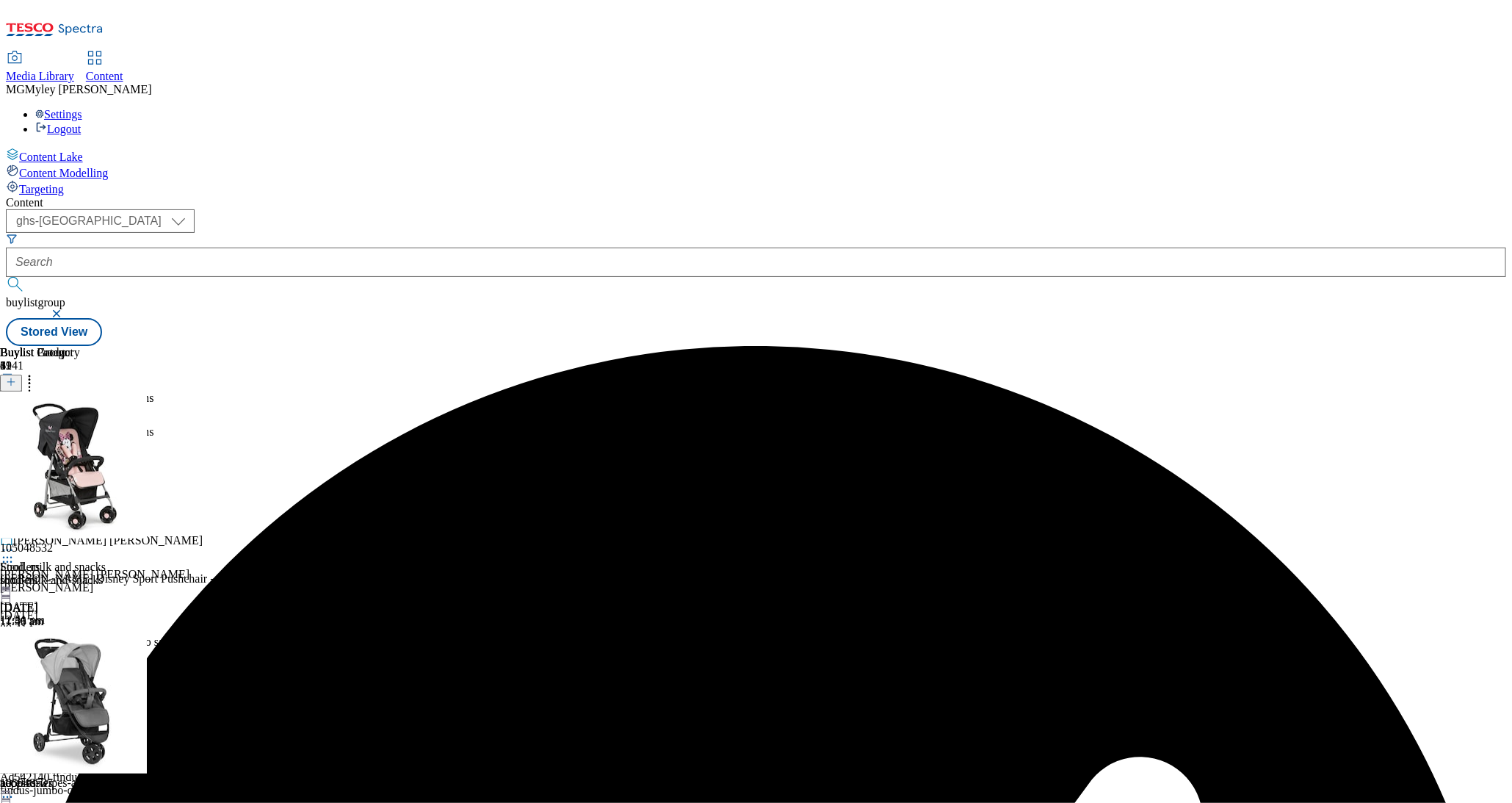
click at [810, 346] on header "Buylist Product 39" at bounding box center [405, 369] width 810 height 46
click at [37, 373] on icon at bounding box center [29, 380] width 14 height 14
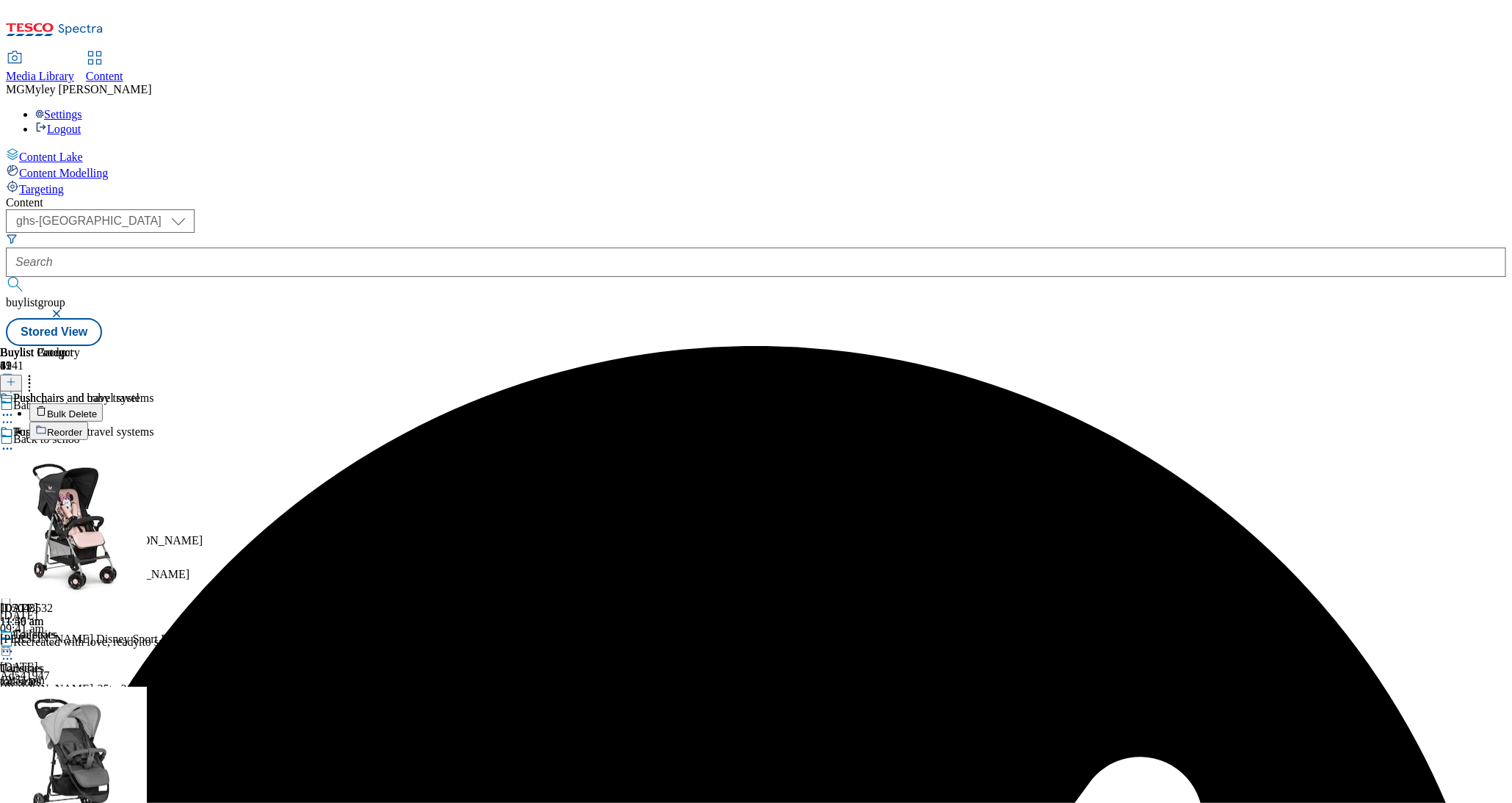
click at [103, 403] on button "Bulk Delete" at bounding box center [66, 412] width 73 height 18
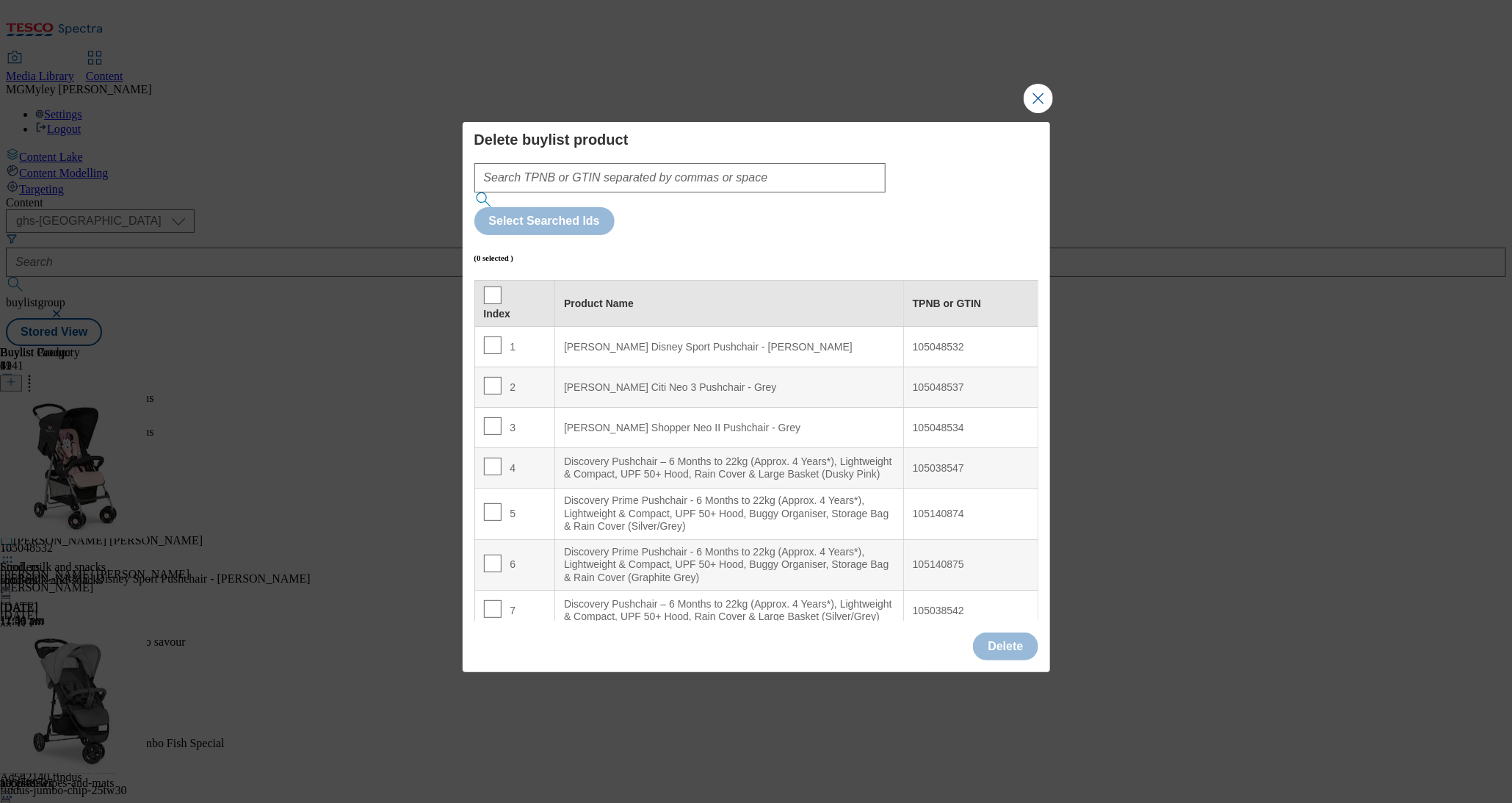
click at [494, 280] on th "Index" at bounding box center [515, 303] width 81 height 47
click at [492, 286] on input "Modal" at bounding box center [493, 295] width 17 height 17
click at [1018, 632] on button "Delete" at bounding box center [1006, 646] width 65 height 28
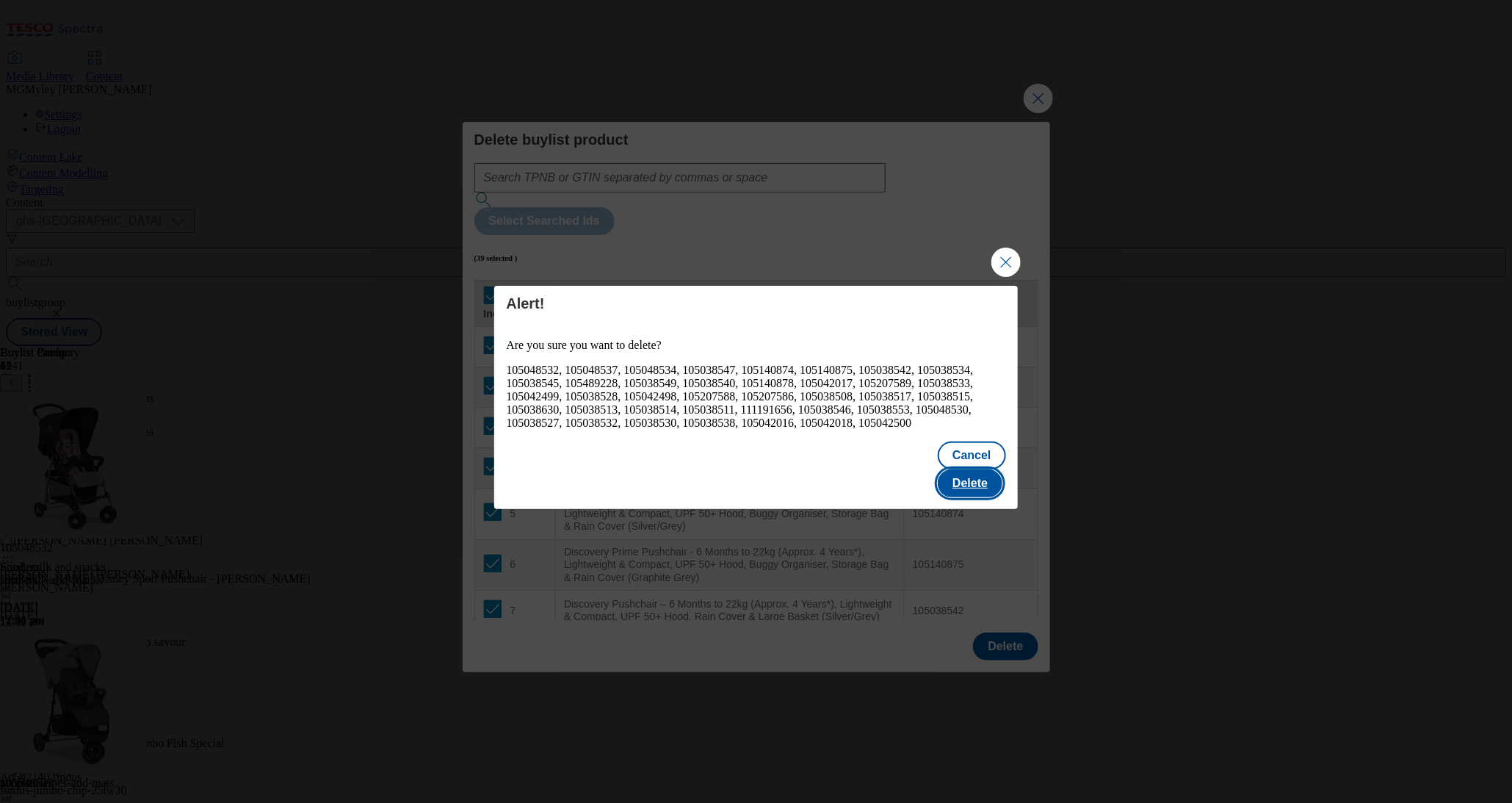
click at [971, 477] on button "Delete" at bounding box center [971, 483] width 65 height 28
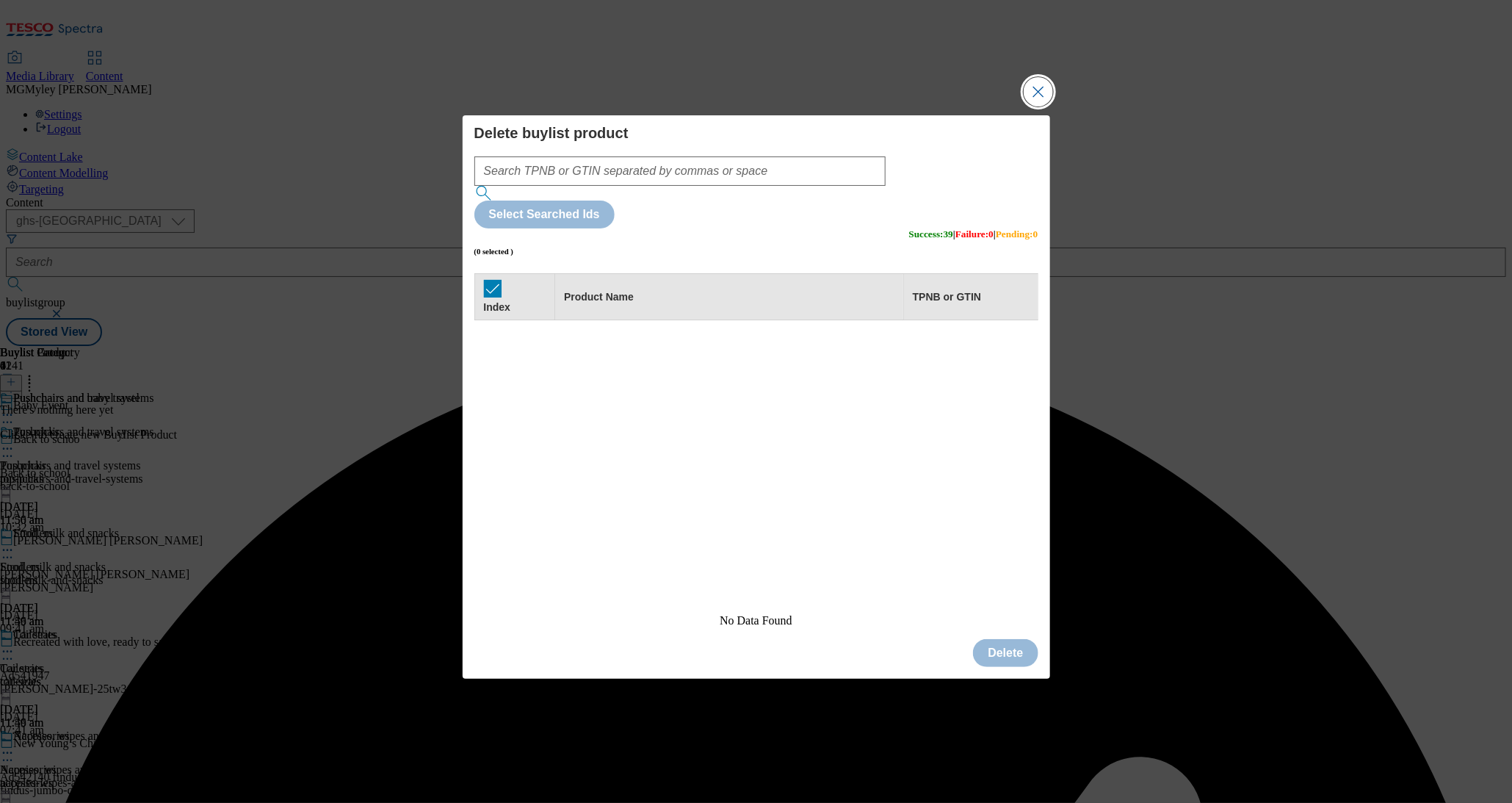
click at [1037, 107] on button "Close Modal" at bounding box center [1038, 92] width 30 height 30
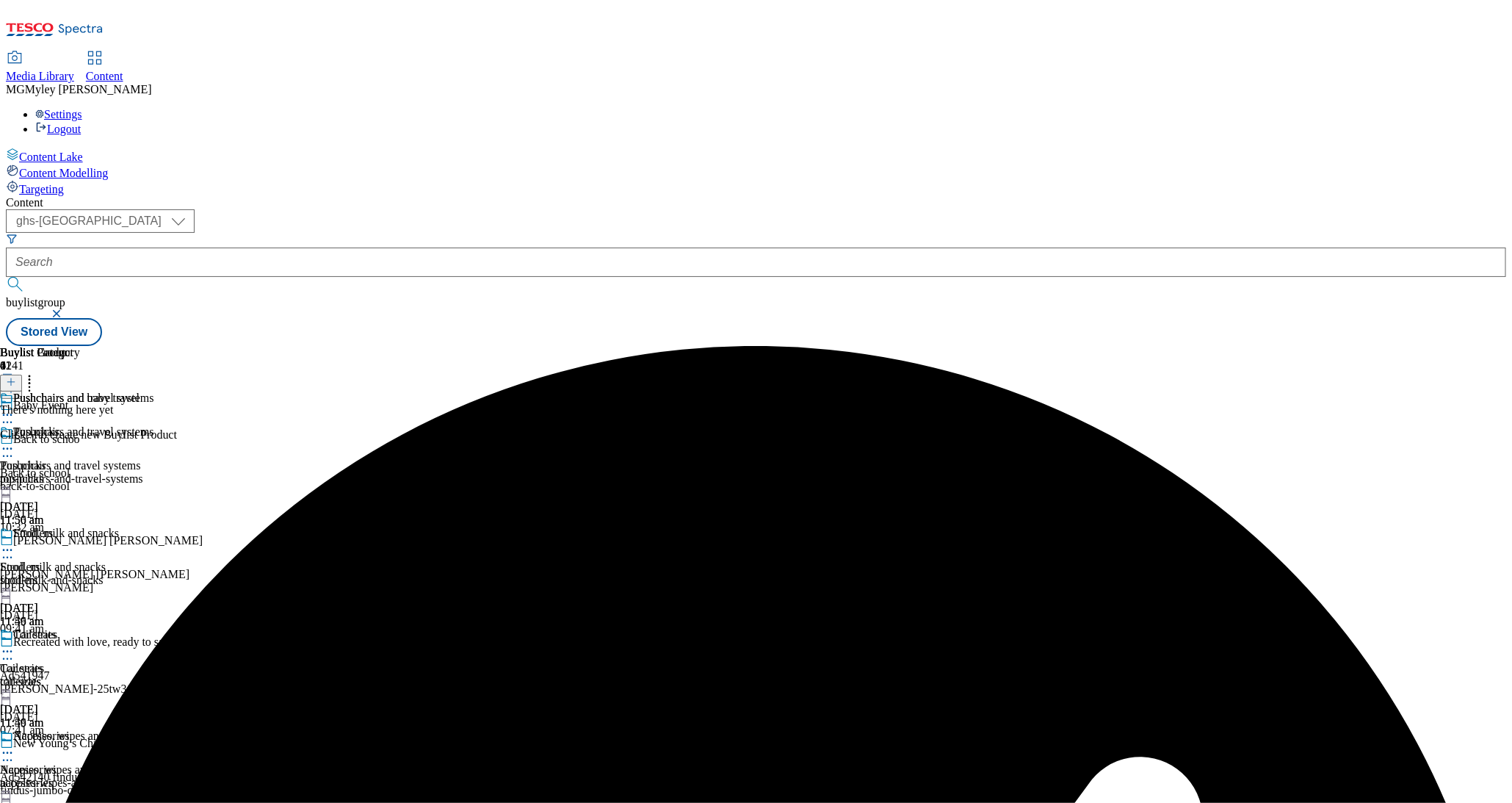
click at [22, 375] on button at bounding box center [10, 383] width 22 height 17
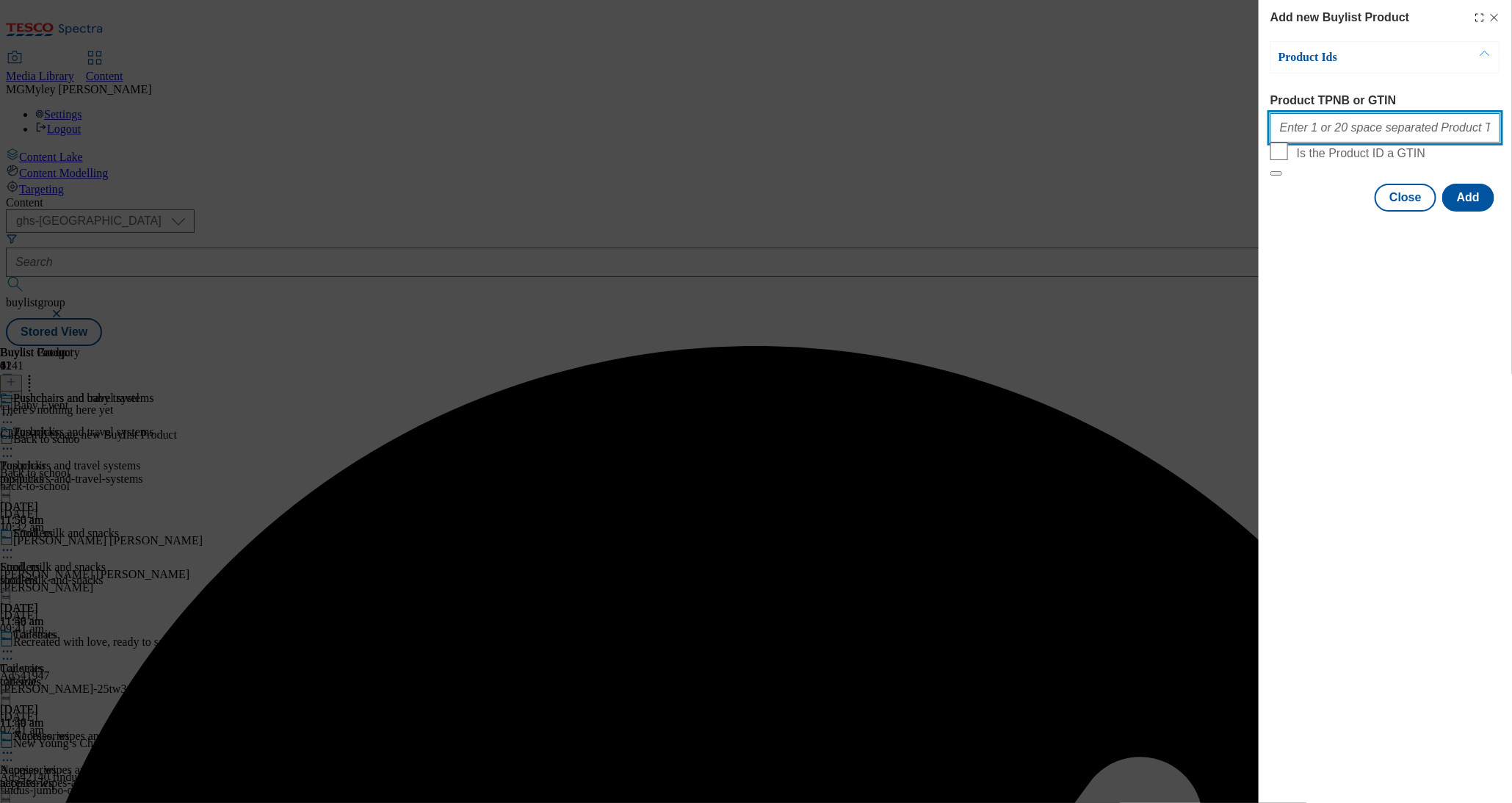
click at [1359, 133] on input "Product TPNB or GTIN" at bounding box center [1385, 128] width 230 height 30
paste input "105038626 105038546 105038542 105038540 105038547 105038548 105038553 105038545…"
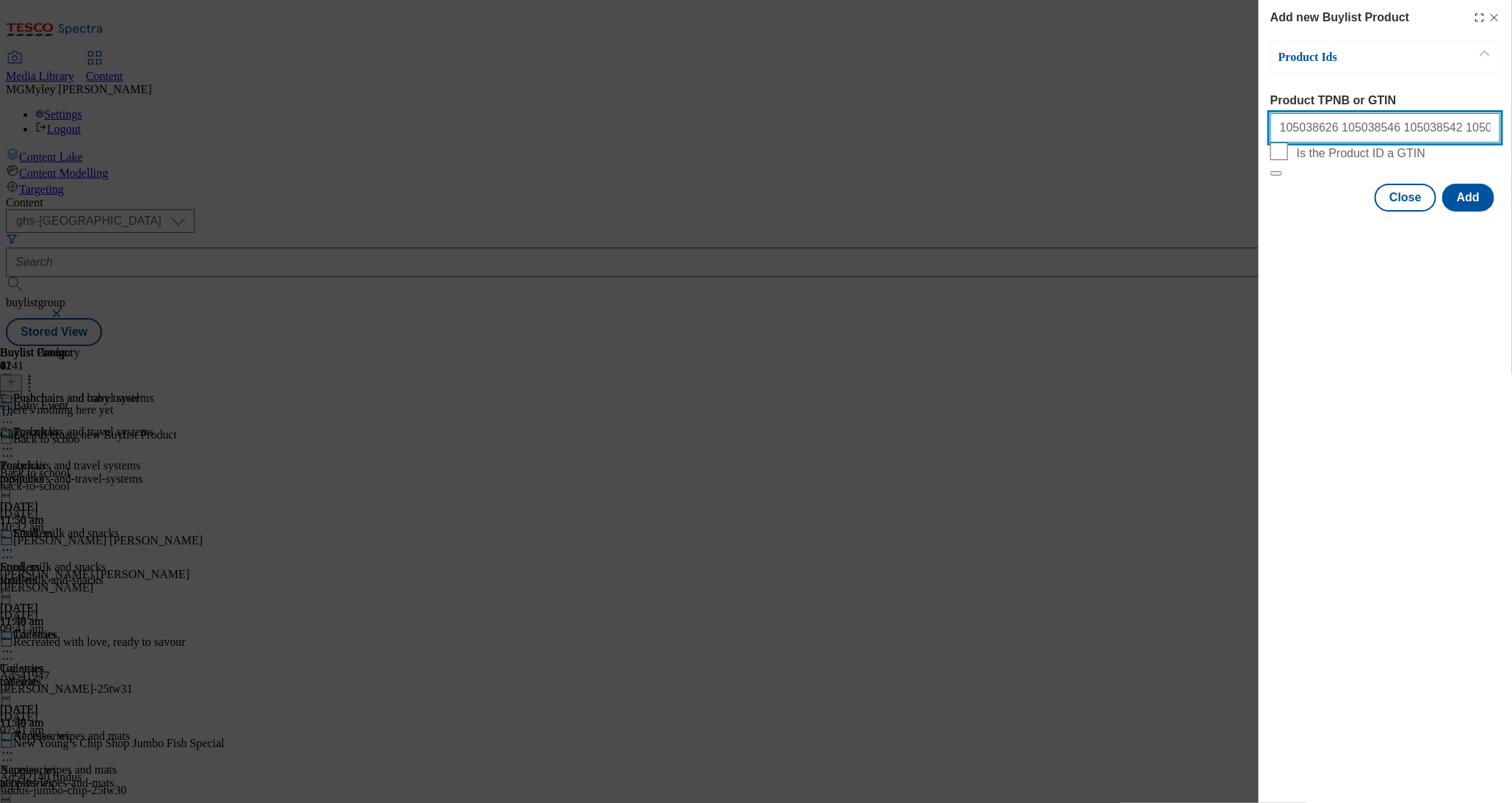
scroll to position [0, 1840]
click at [1473, 212] on button "Add" at bounding box center [1468, 197] width 52 height 28
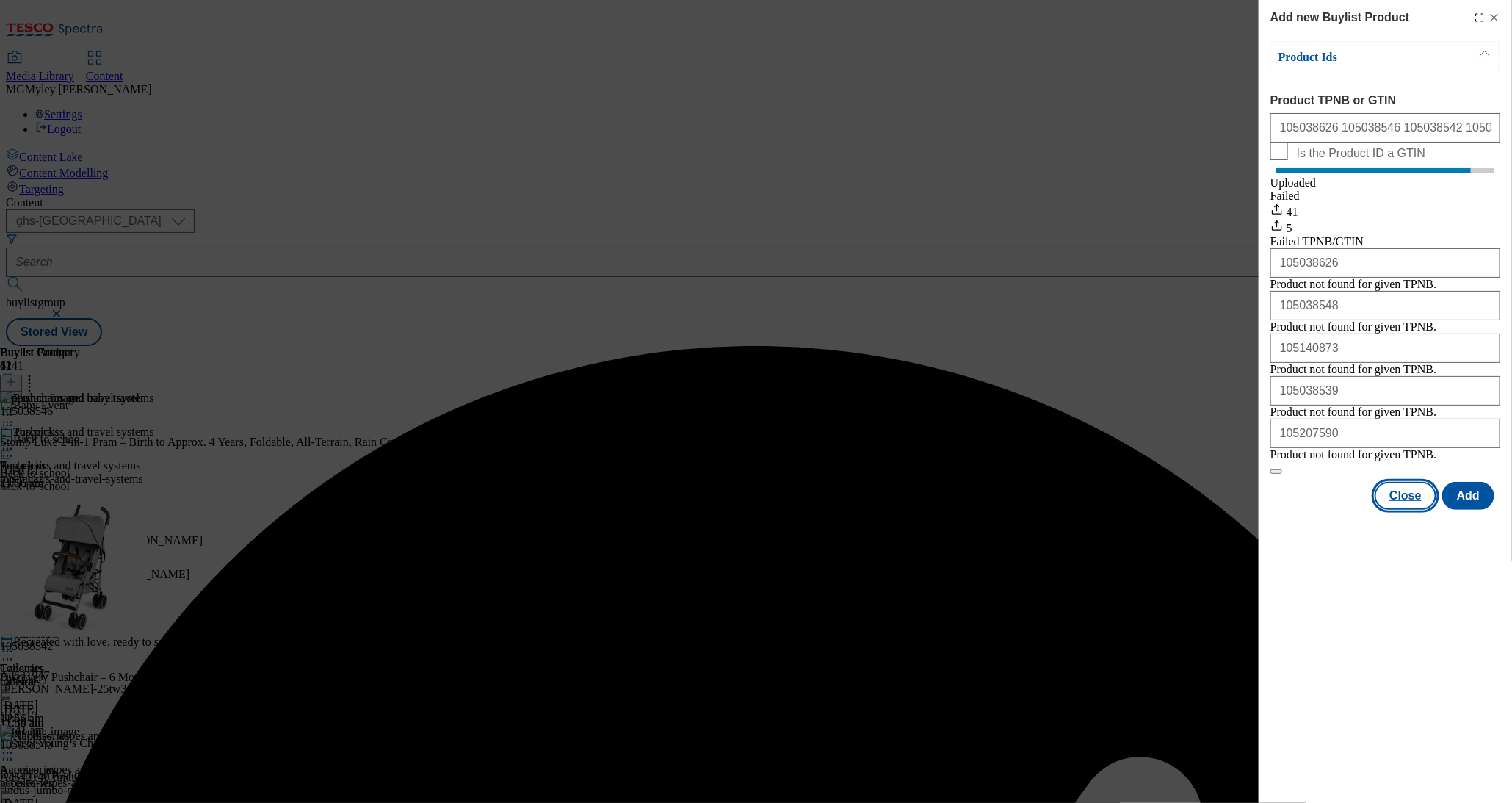
click at [1420, 510] on button "Close" at bounding box center [1405, 495] width 62 height 28
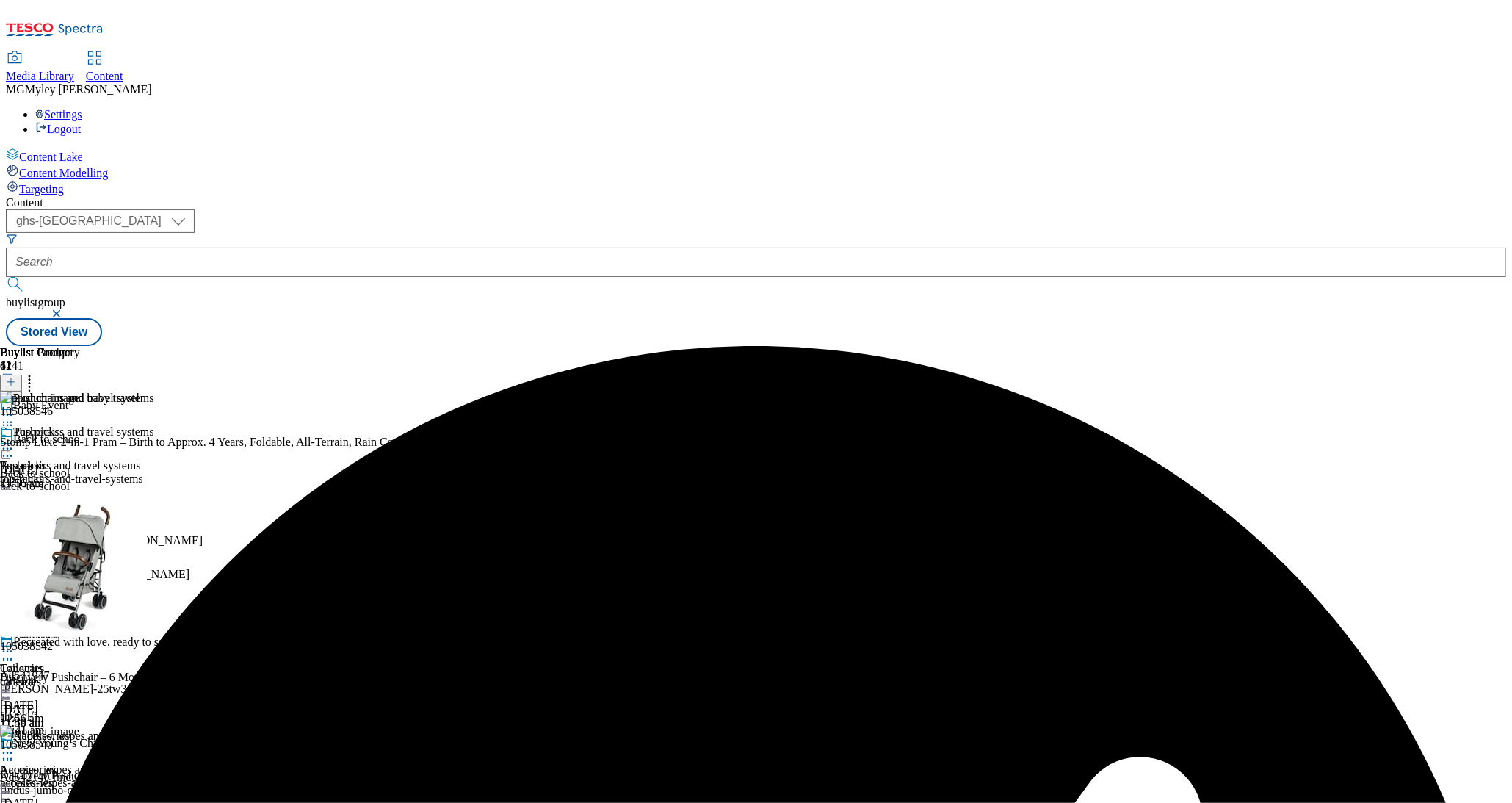
scroll to position [136, 0]
click at [56, 764] on div "Accessories" at bounding box center [28, 771] width 56 height 13
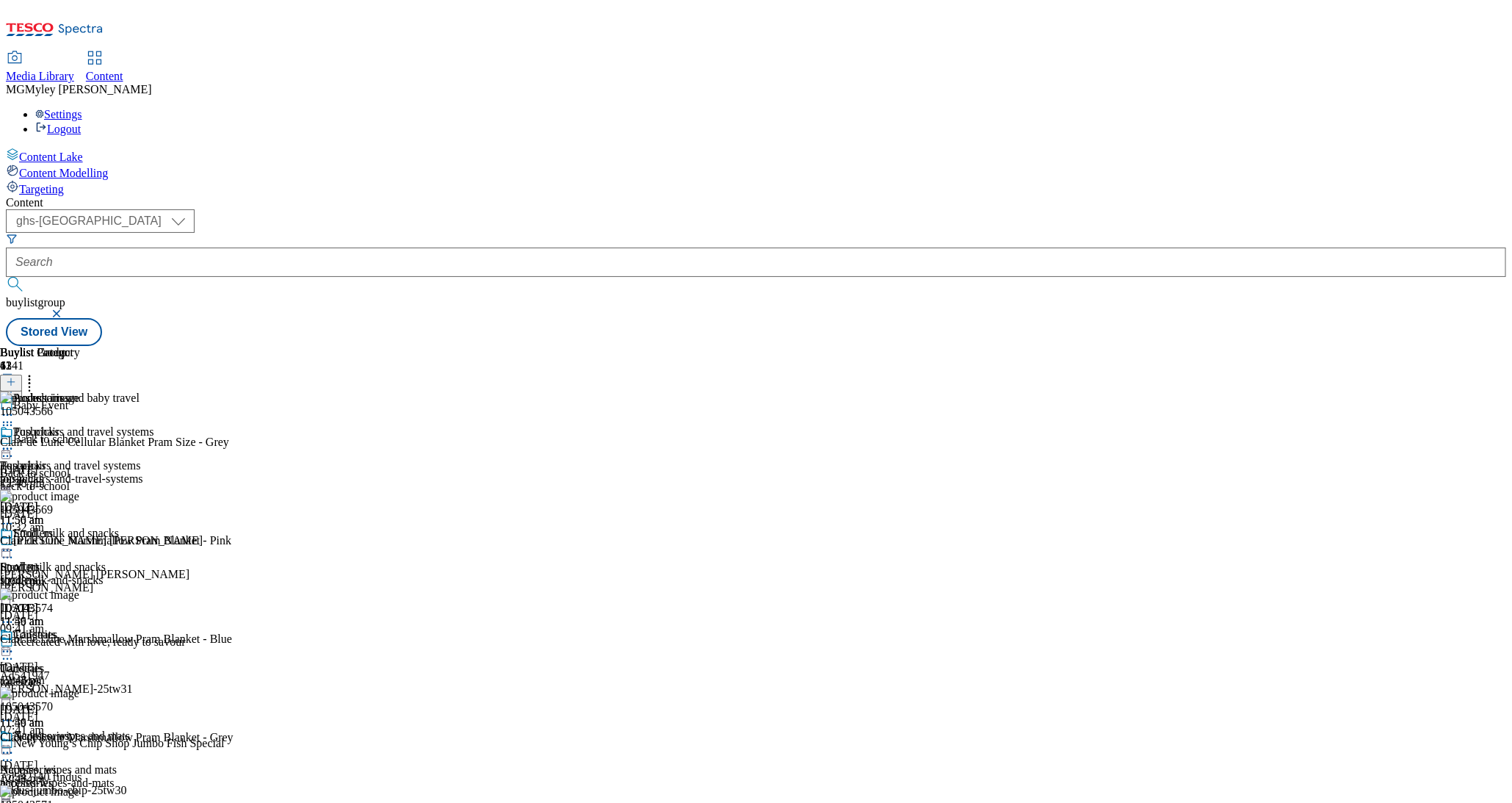
click at [37, 373] on icon at bounding box center [29, 380] width 14 height 14
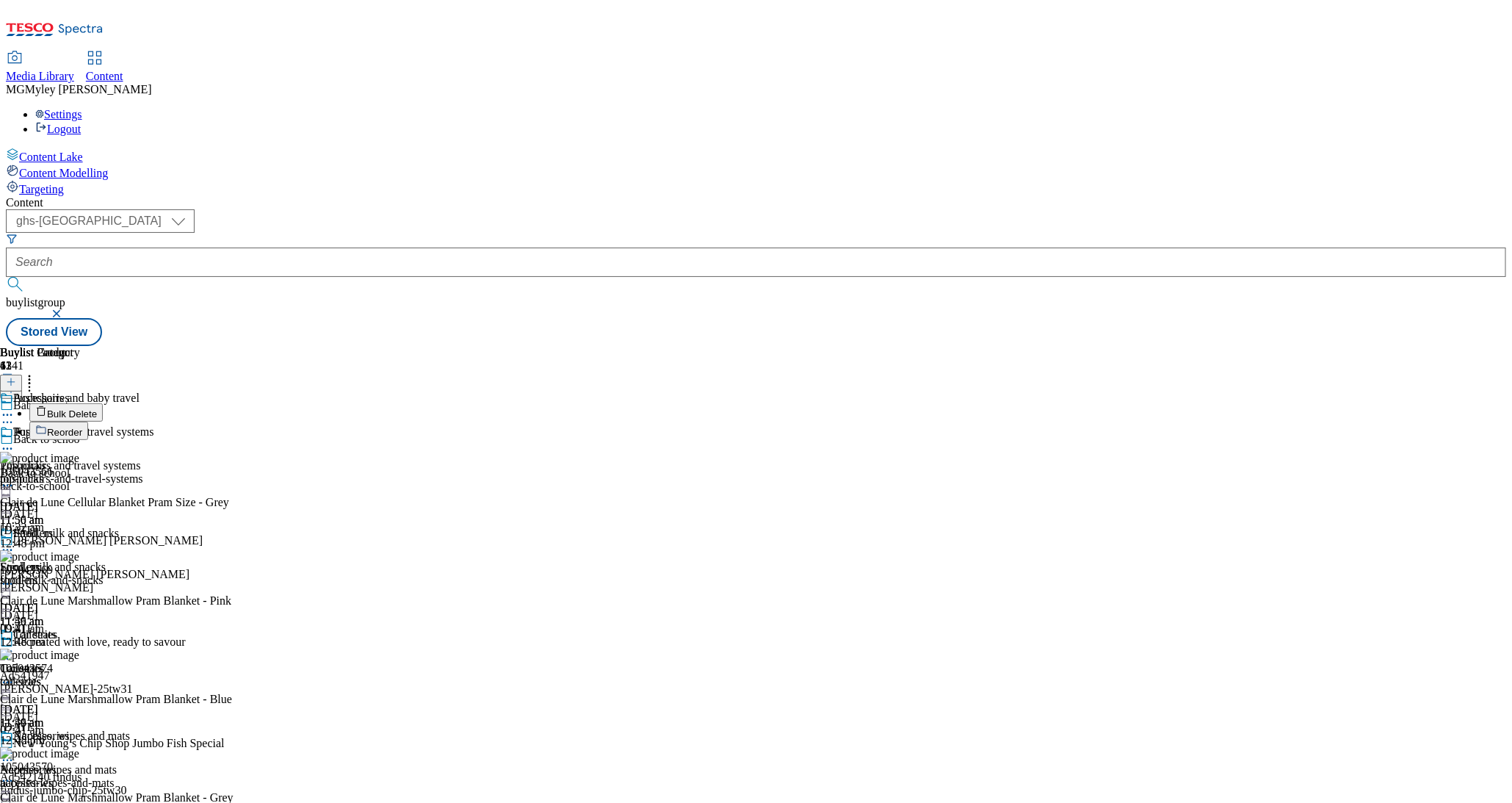
click at [97, 408] on span "Bulk Delete" at bounding box center [72, 414] width 50 height 11
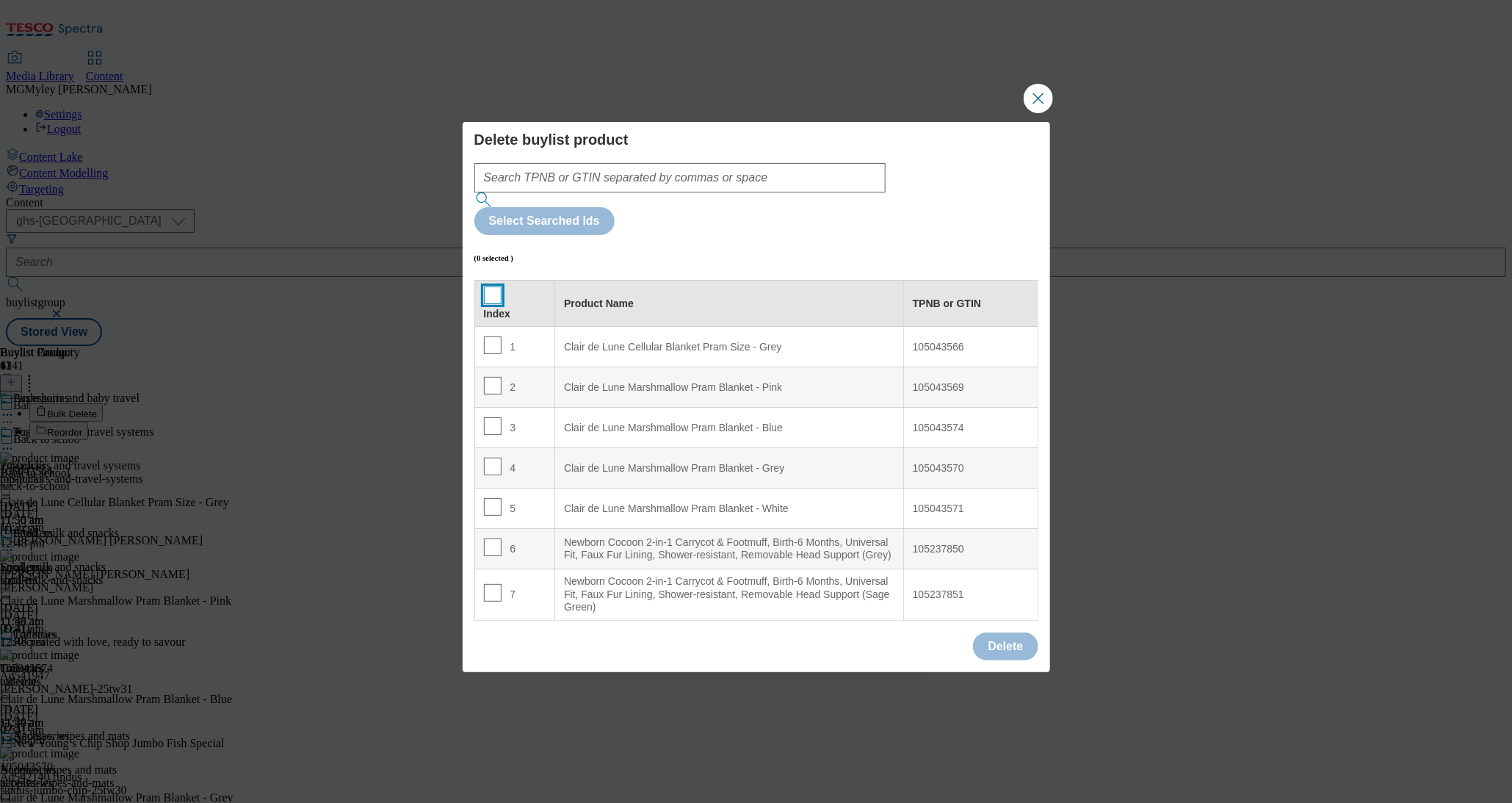
click at [485, 286] on input "Modal" at bounding box center [493, 295] width 17 height 17
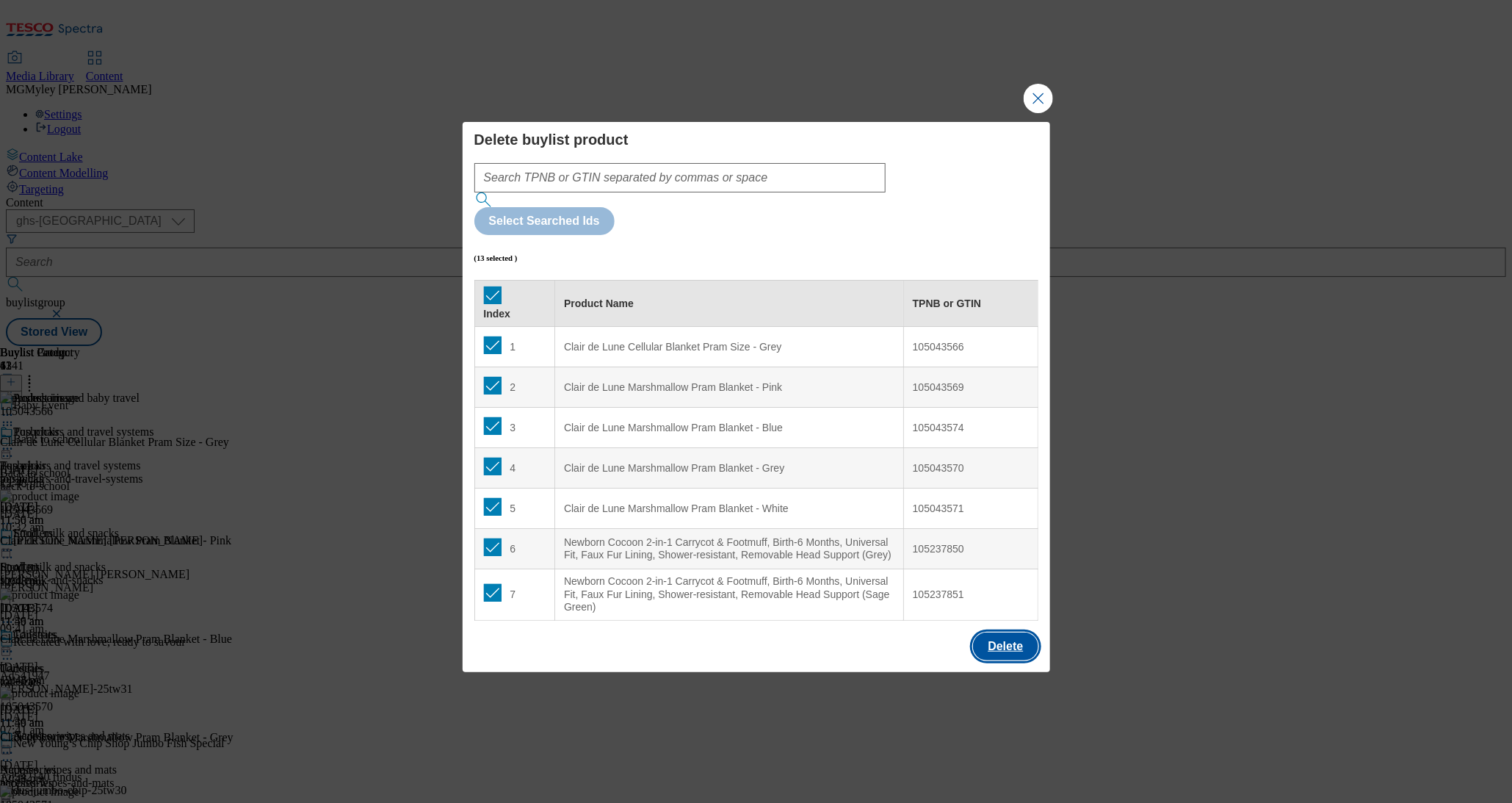
click at [990, 632] on button "Delete" at bounding box center [1006, 646] width 65 height 28
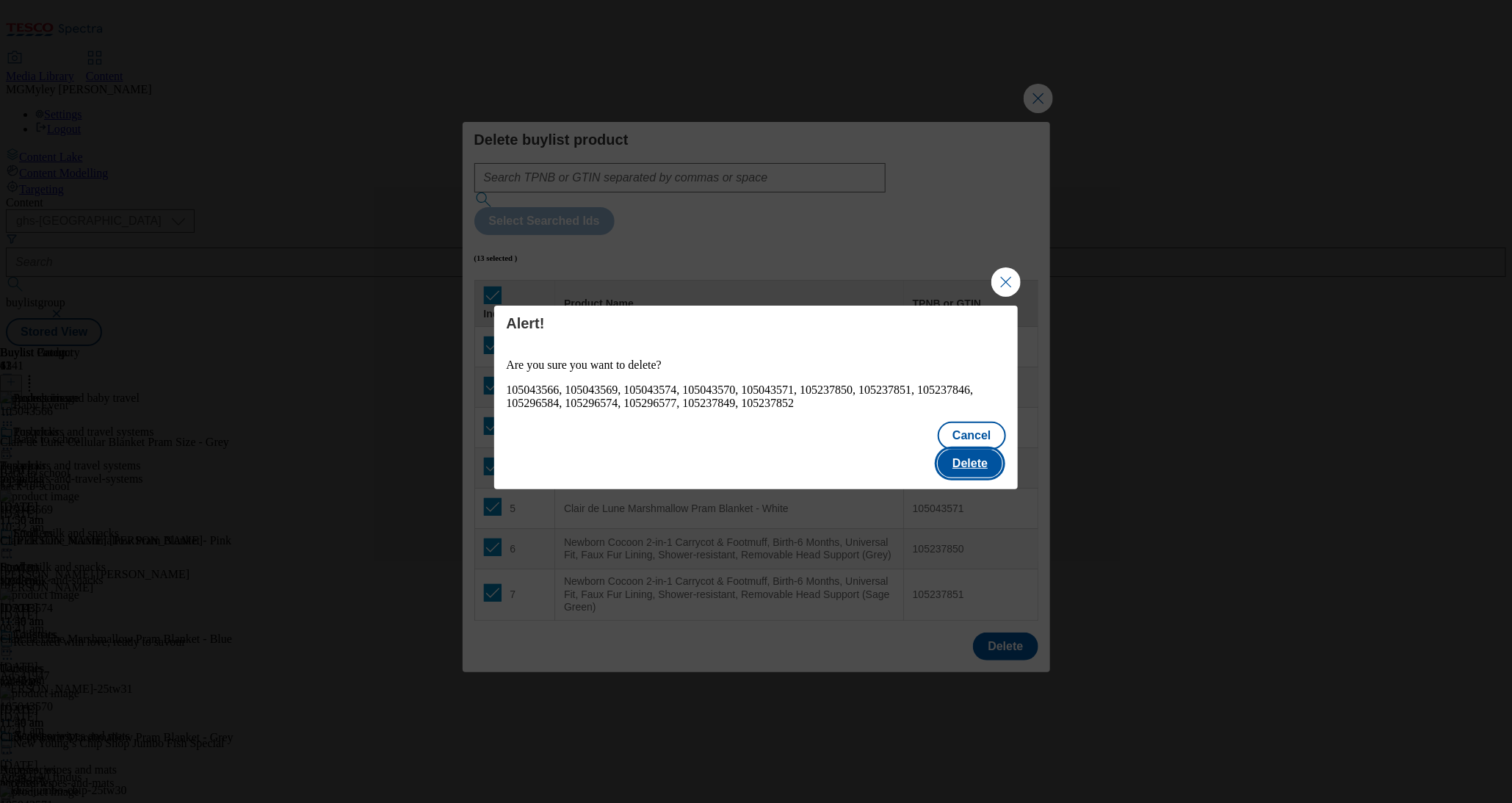
click at [978, 450] on button "Delete" at bounding box center [971, 463] width 65 height 28
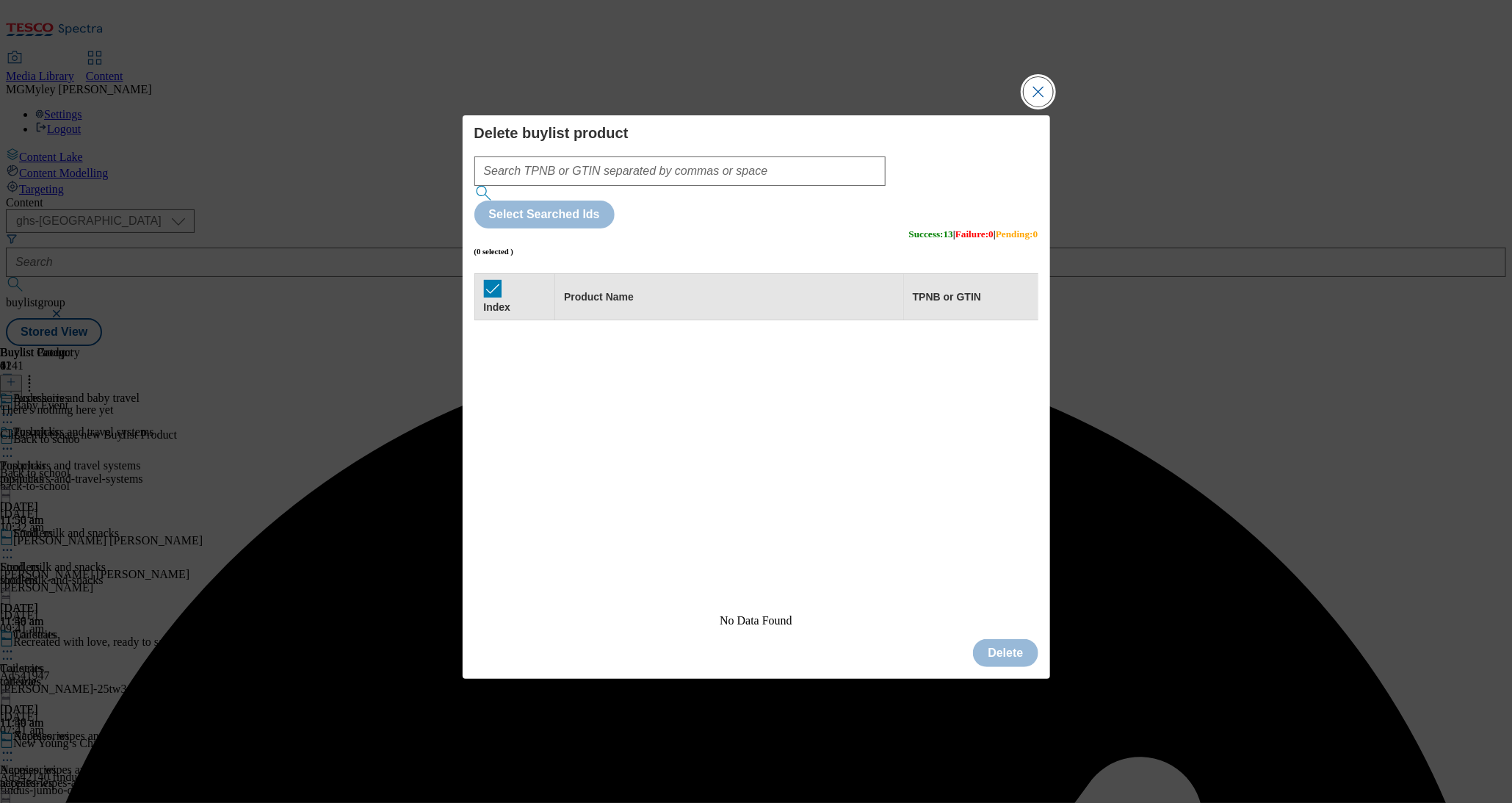
click at [1024, 107] on button "Close Modal" at bounding box center [1038, 92] width 30 height 30
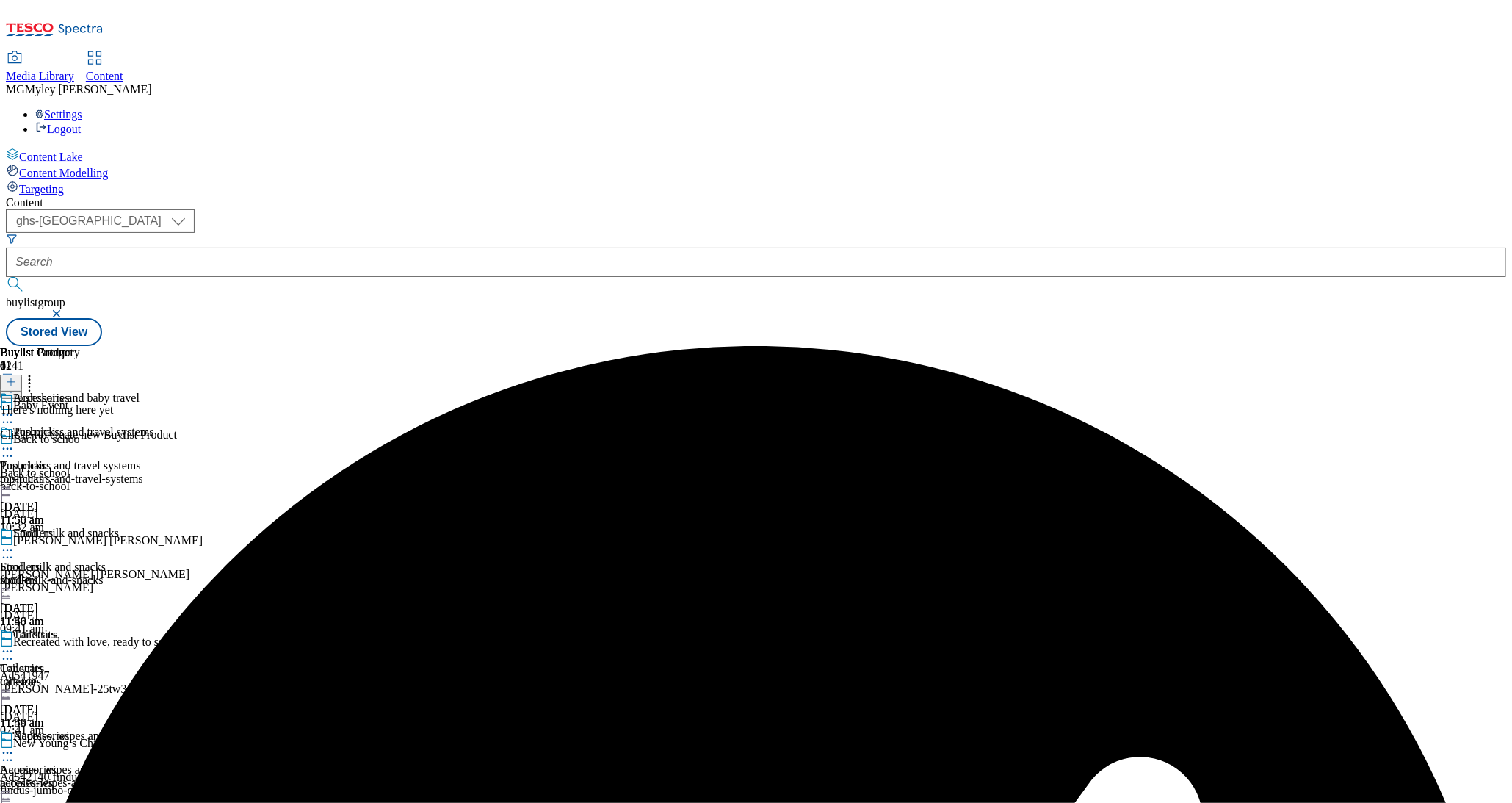
click at [16, 377] on icon at bounding box center [10, 381] width 10 height 10
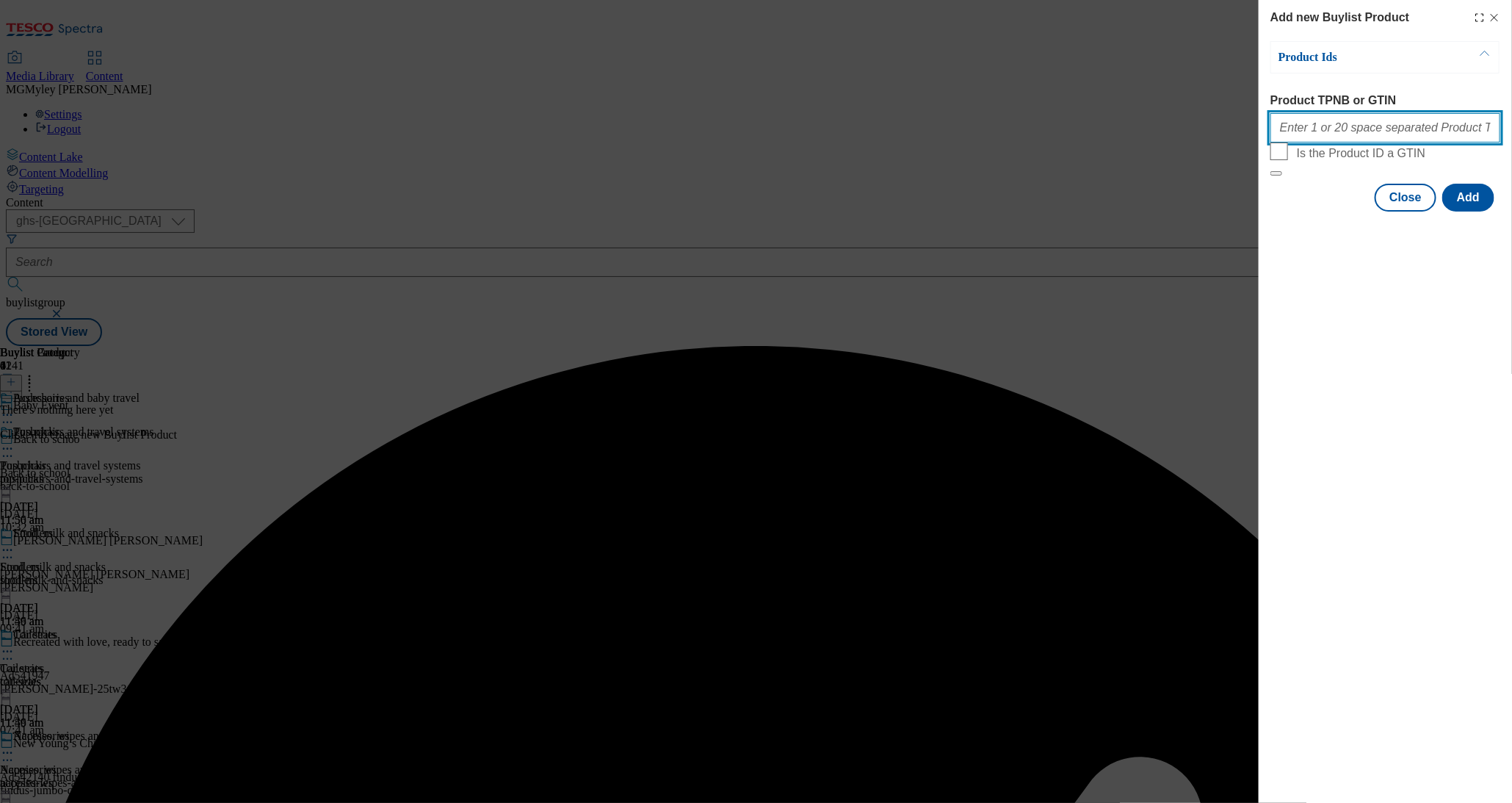
click at [1356, 136] on input "Product TPNB or GTIN" at bounding box center [1385, 128] width 230 height 30
paste input "111267502 105610639 105610641 105610643 105237846 105237849 105237850 105237851…"
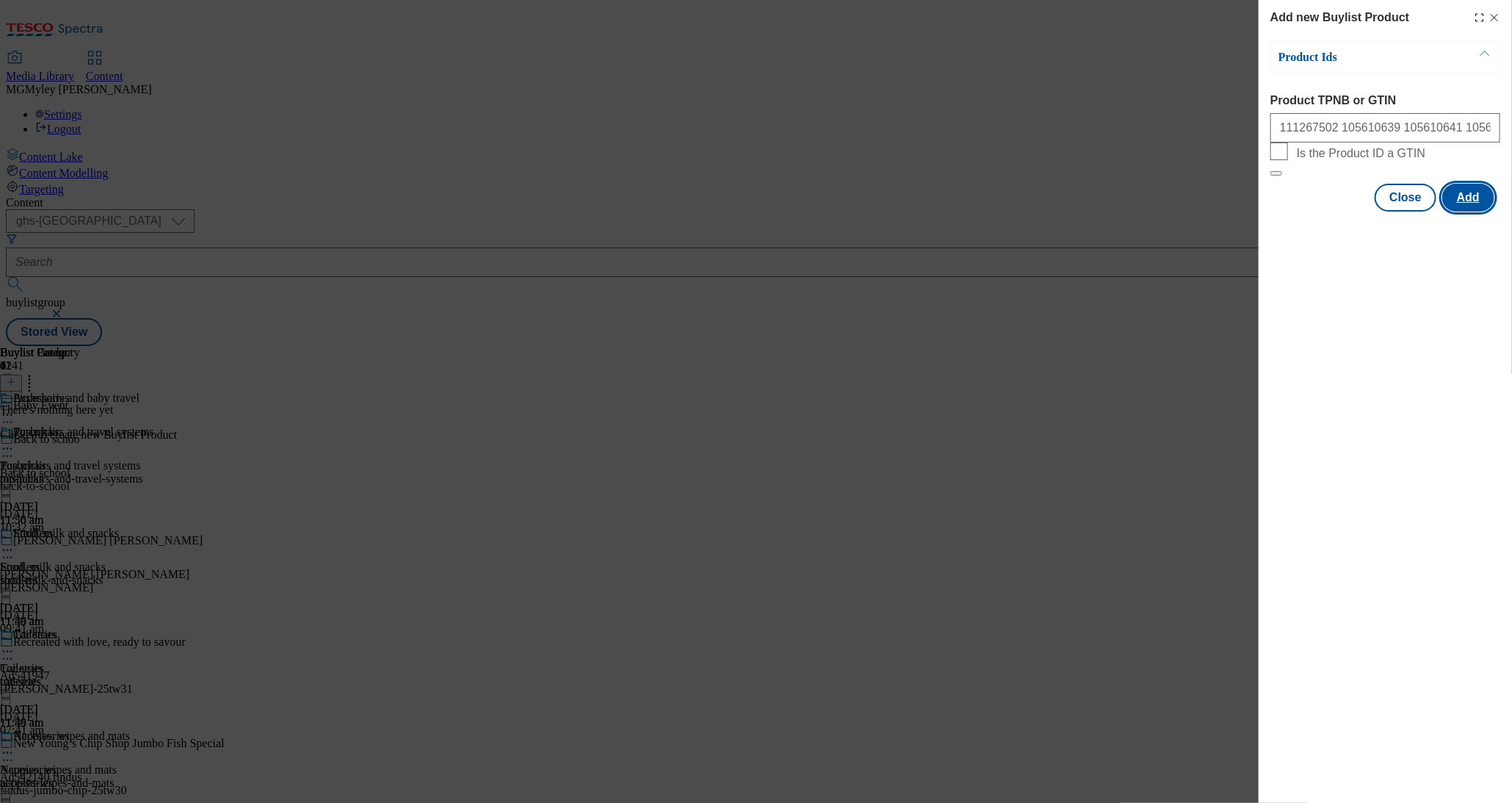
click at [1467, 212] on button "Add" at bounding box center [1468, 197] width 52 height 28
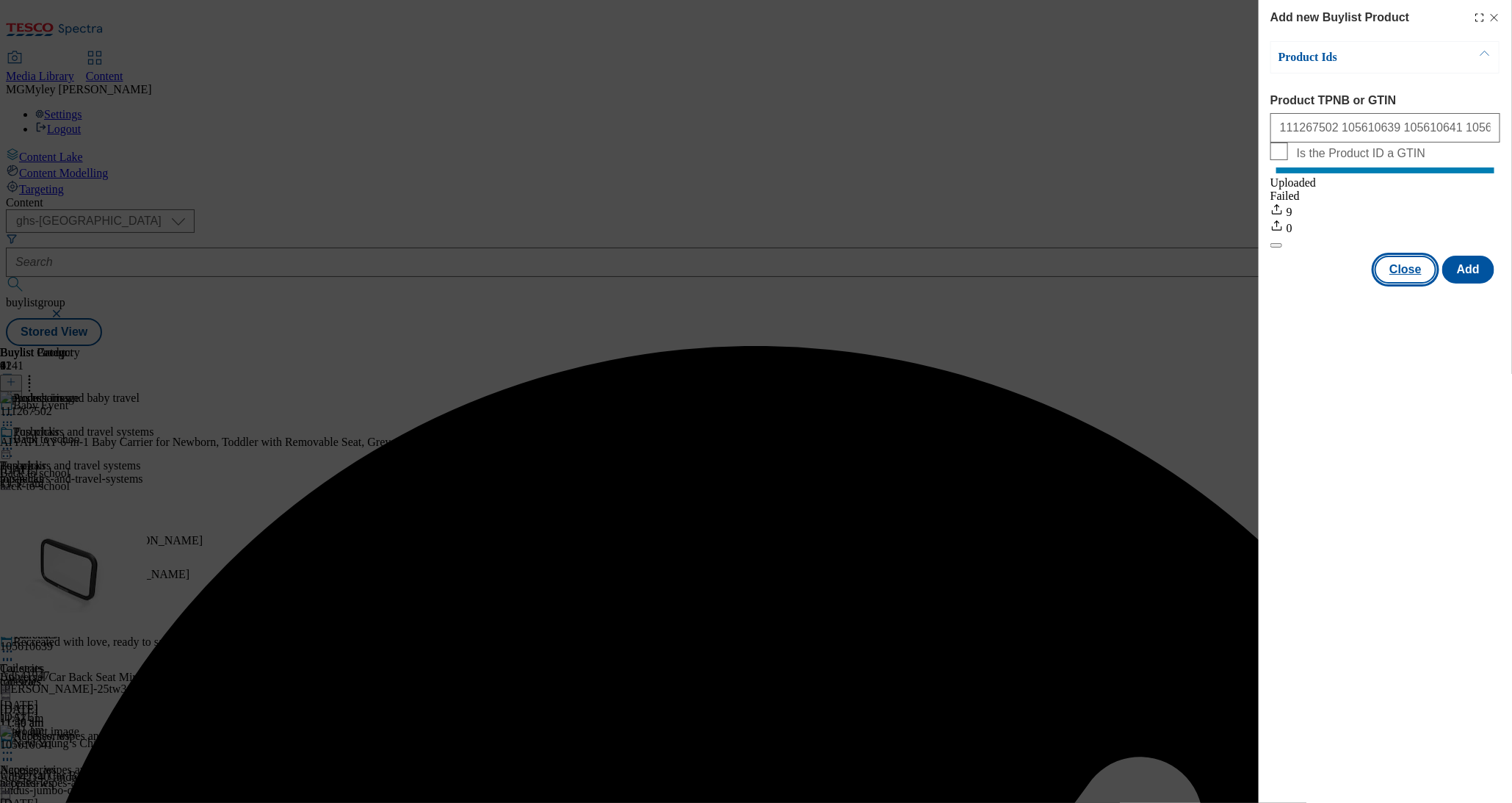
click at [1435, 280] on button "Close" at bounding box center [1405, 269] width 62 height 28
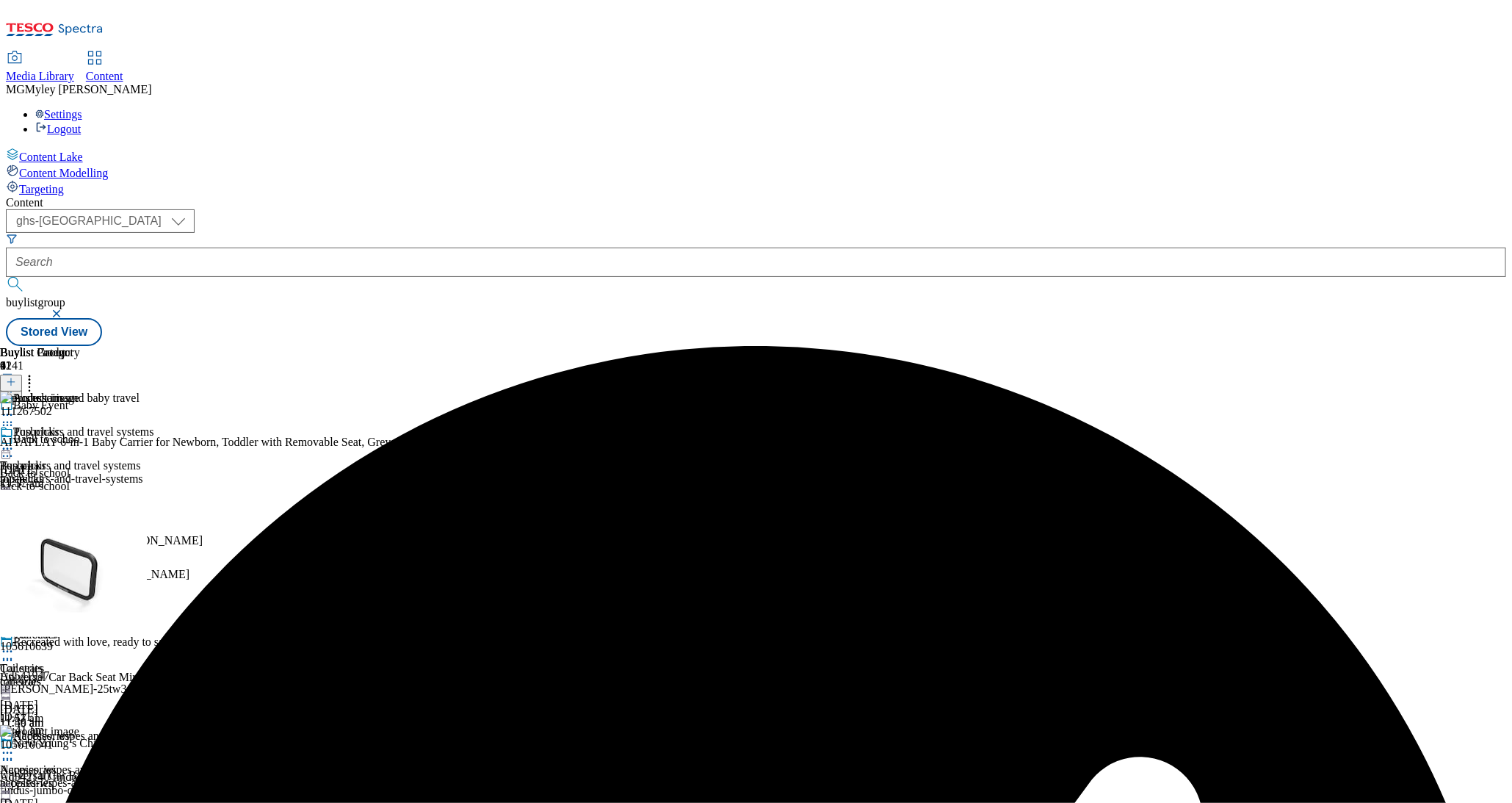
scroll to position [89, 0]
click at [154, 675] on div "car-seats" at bounding box center [77, 682] width 154 height 13
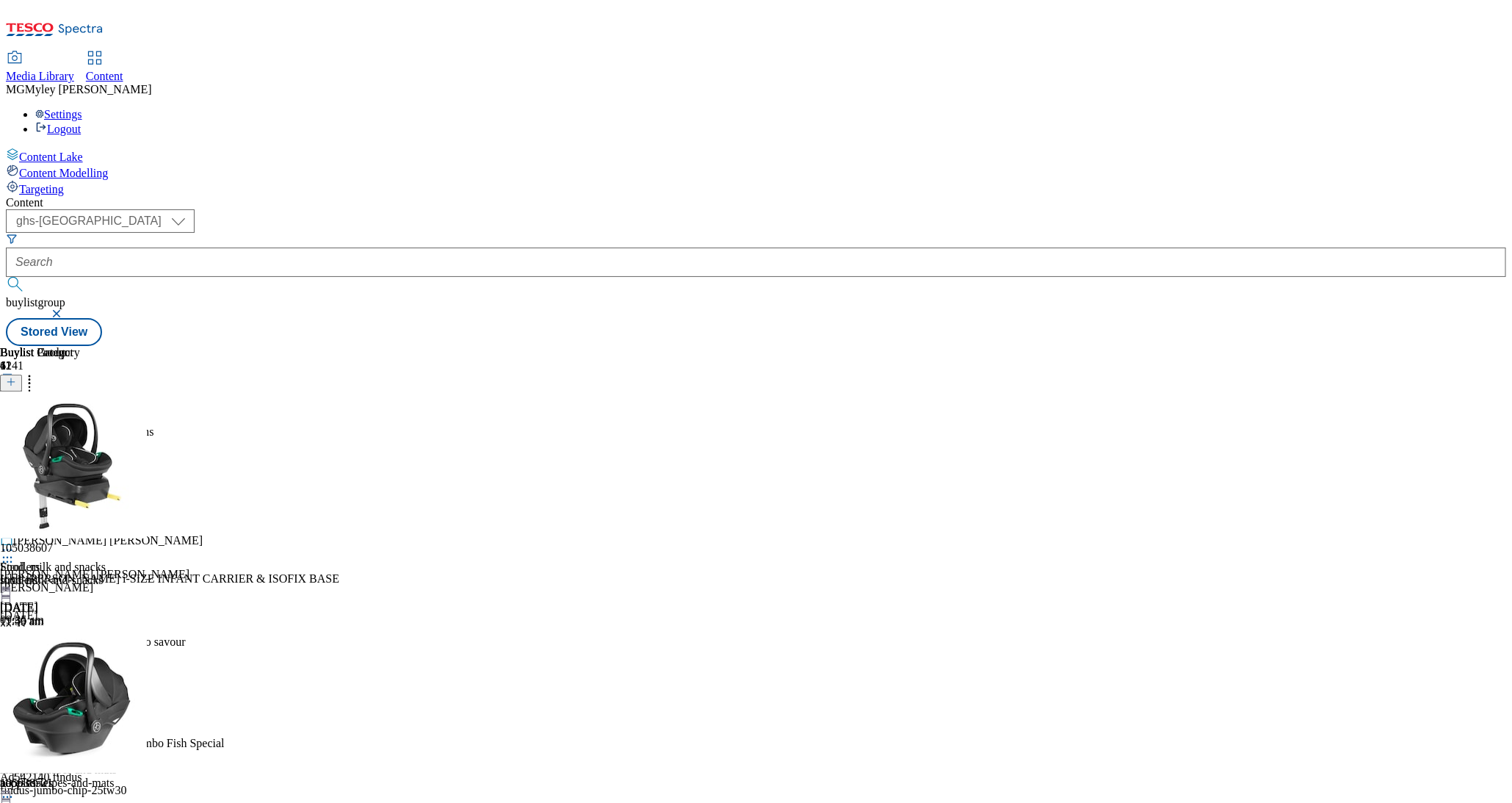
click at [37, 373] on icon at bounding box center [29, 380] width 14 height 14
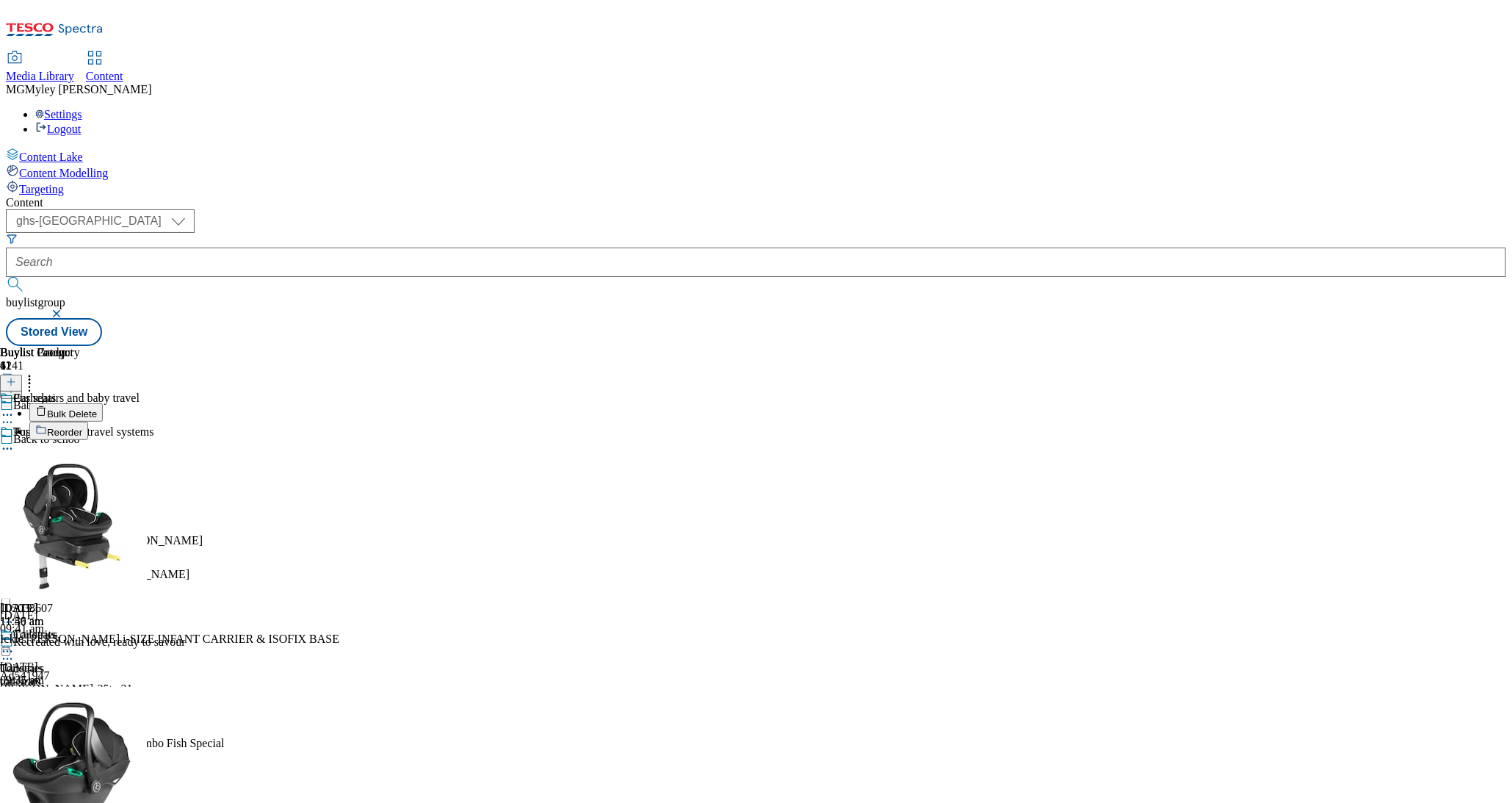
click at [97, 408] on span "Bulk Delete" at bounding box center [72, 414] width 50 height 11
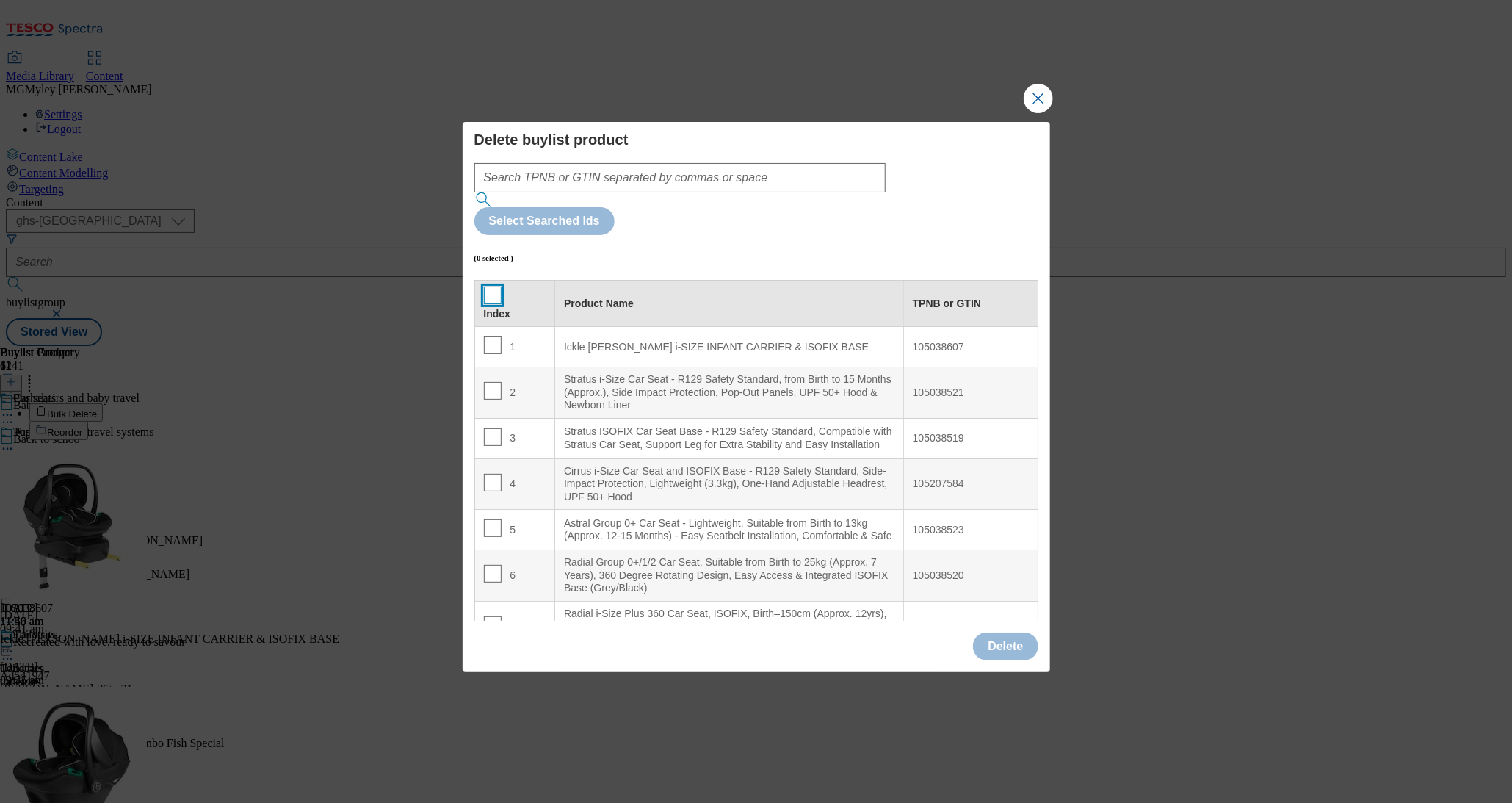
click at [485, 286] on input "Modal" at bounding box center [493, 295] width 17 height 17
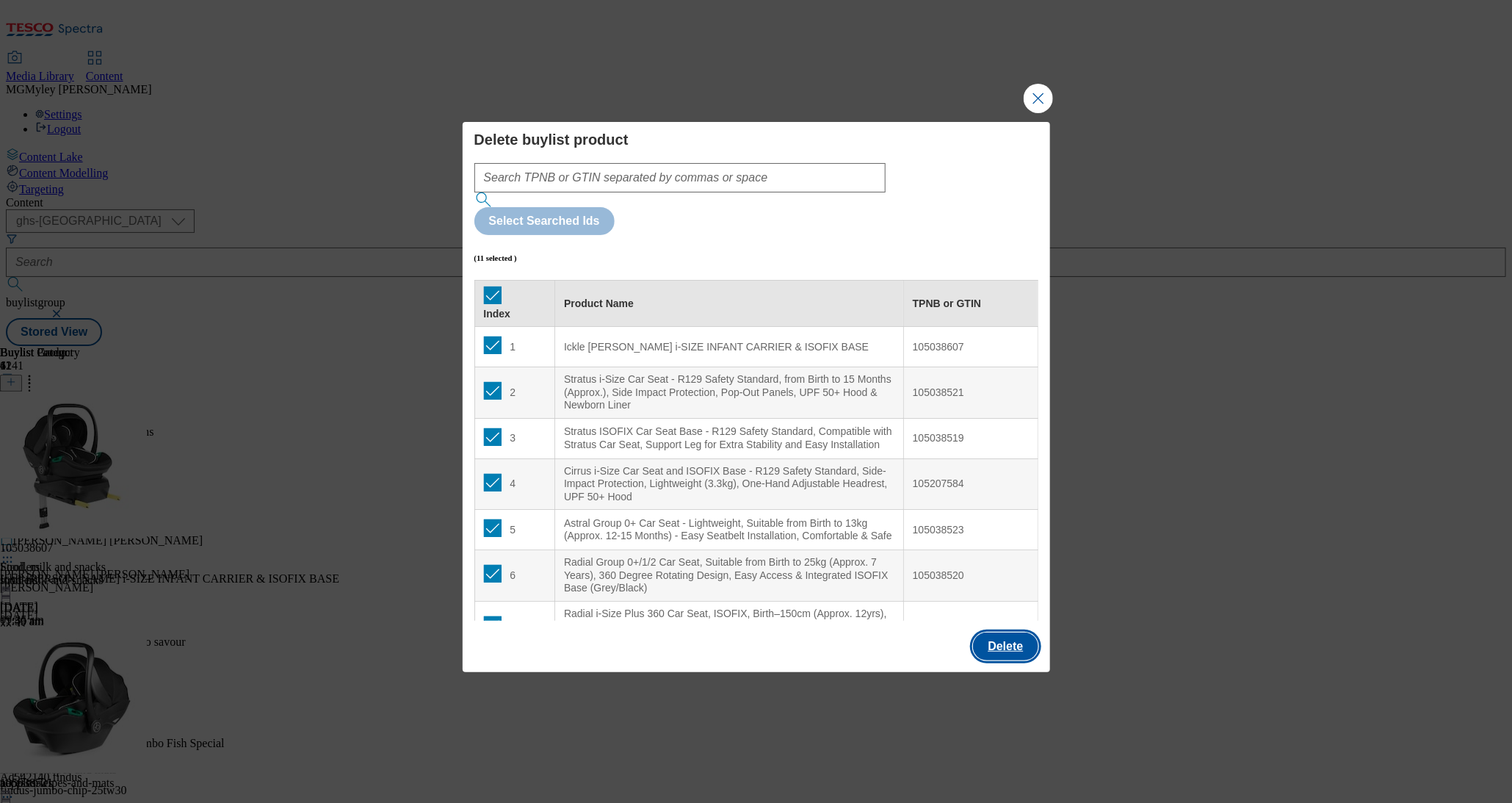
click at [1001, 632] on button "Delete" at bounding box center [1006, 646] width 65 height 28
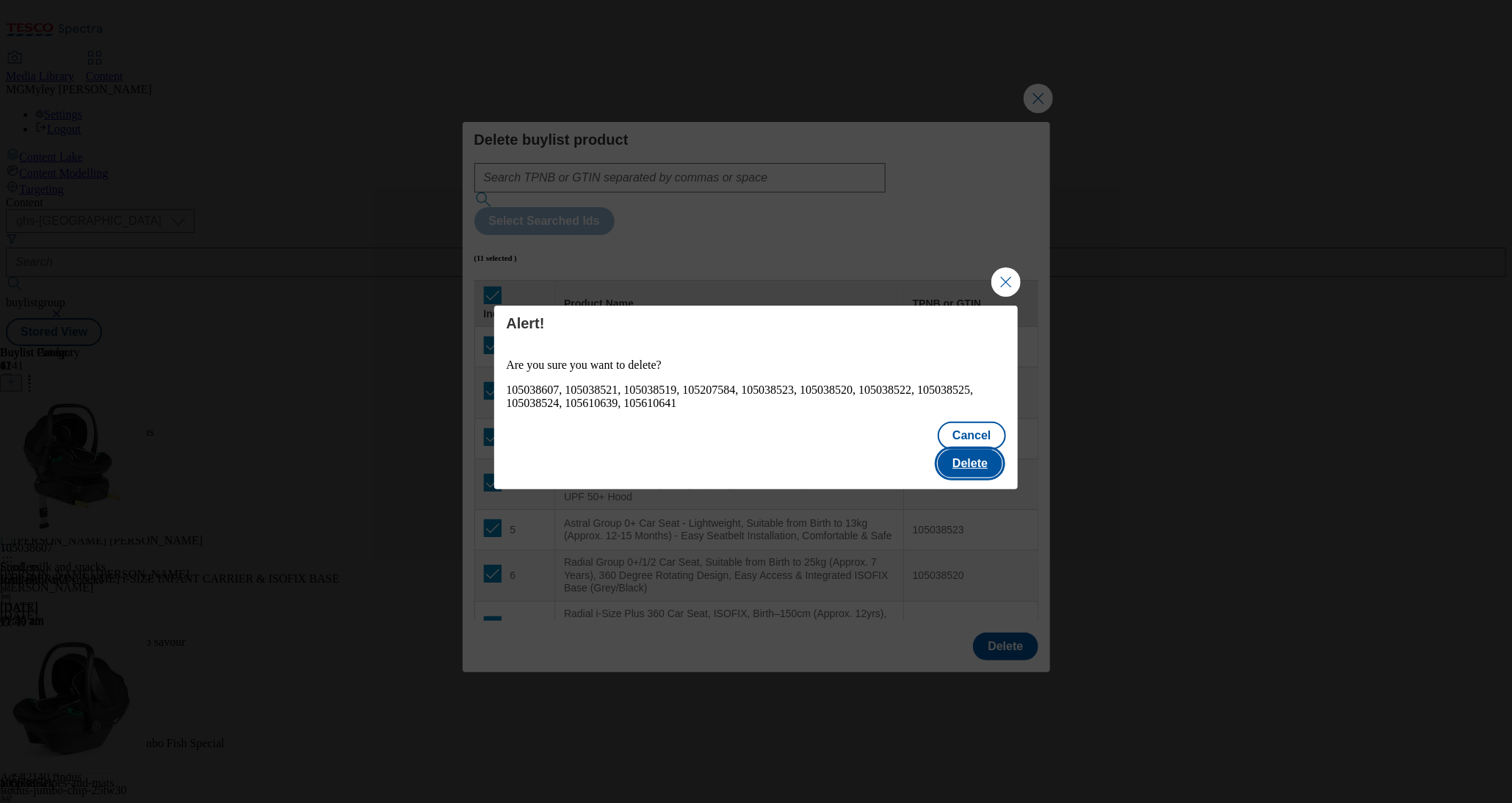
click at [965, 450] on button "Delete" at bounding box center [971, 463] width 65 height 28
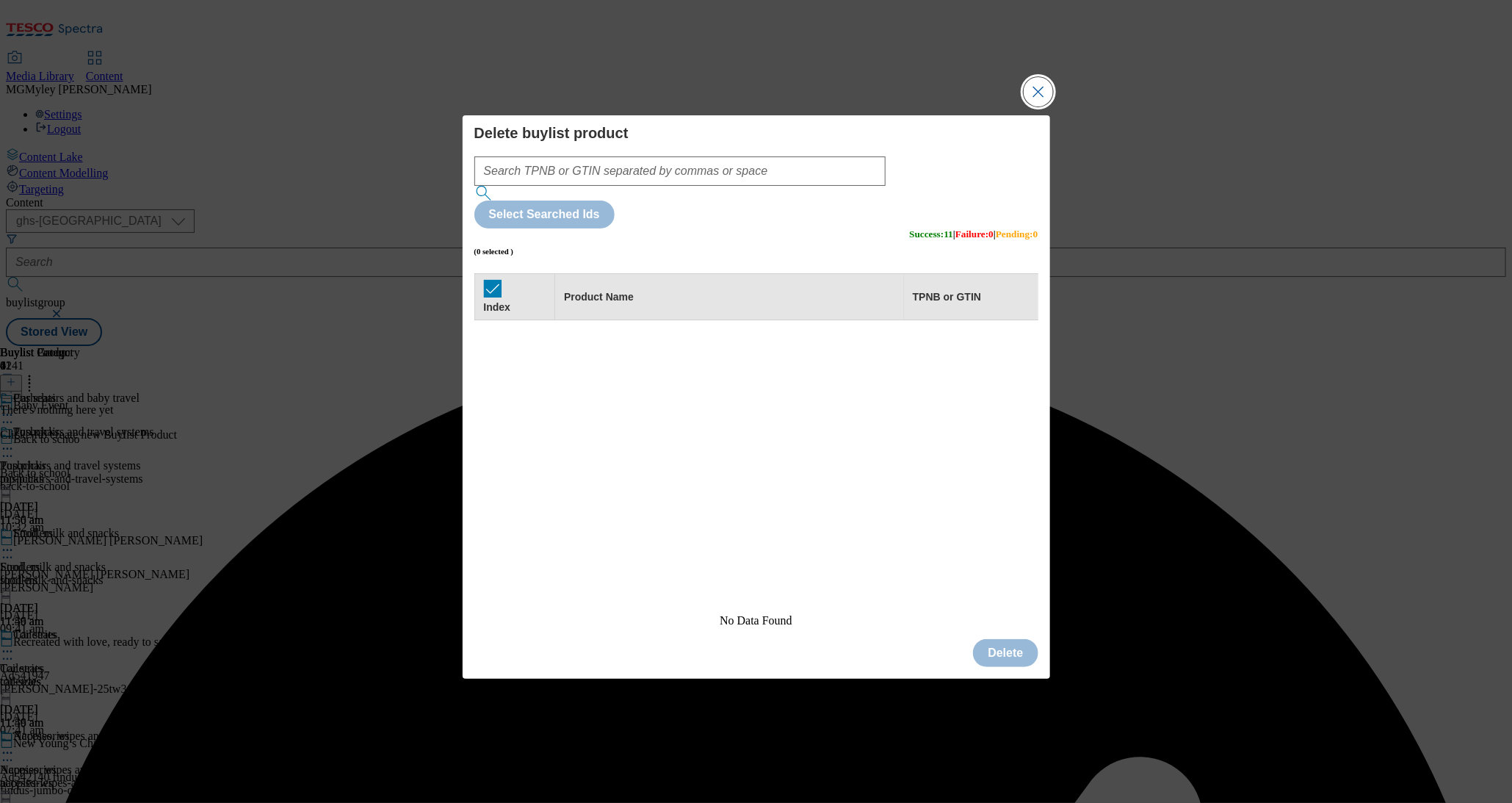
click at [1039, 107] on button "Close Modal" at bounding box center [1038, 92] width 30 height 30
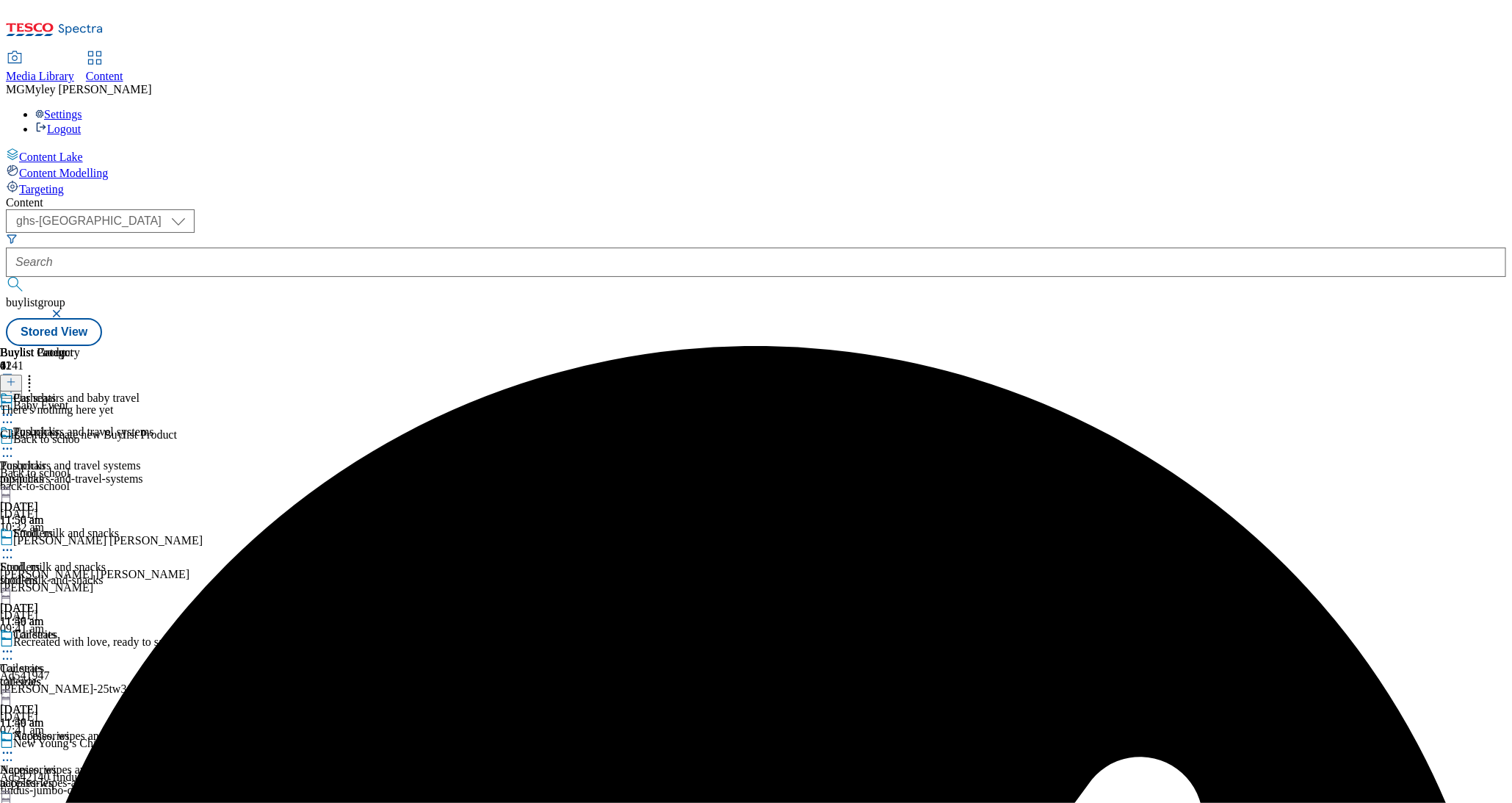
click at [16, 377] on icon at bounding box center [10, 381] width 10 height 10
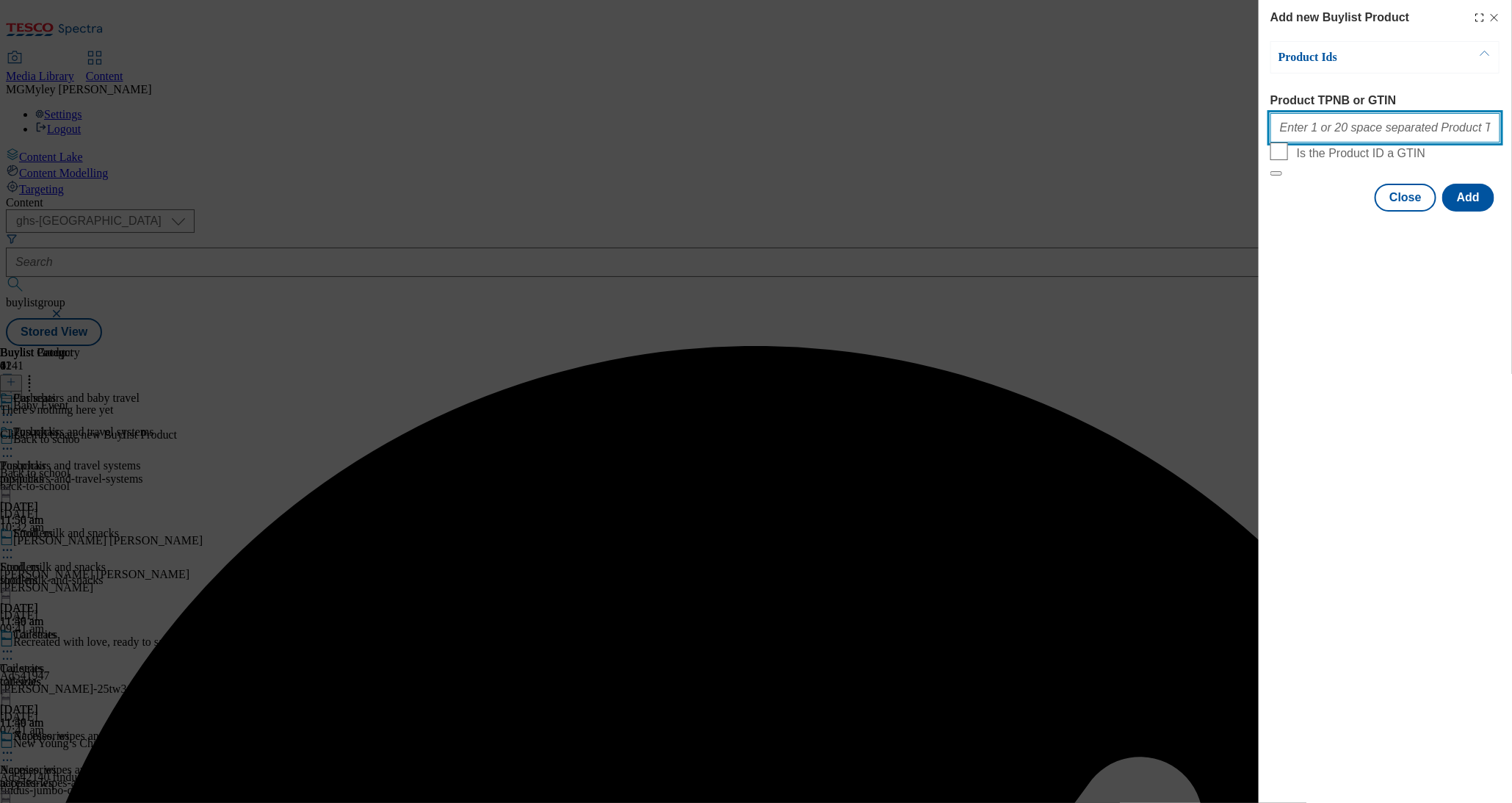
click at [1383, 134] on input "Product TPNB or GTIN" at bounding box center [1385, 128] width 230 height 30
paste input "105643360 105643376 105643383 105643381 105669325 105643379 105643361 105643359…"
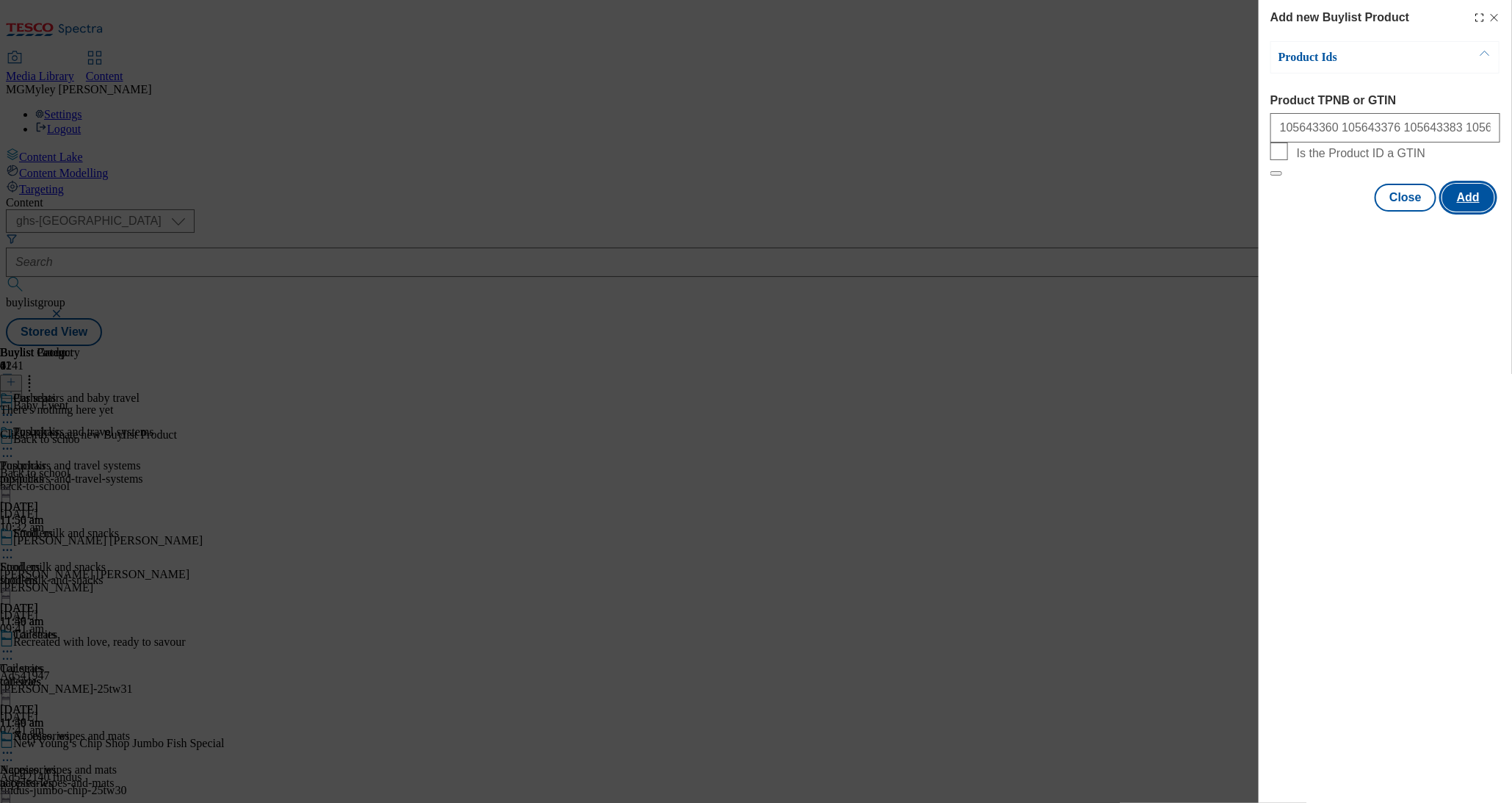
click at [1477, 212] on button "Add" at bounding box center [1468, 197] width 52 height 28
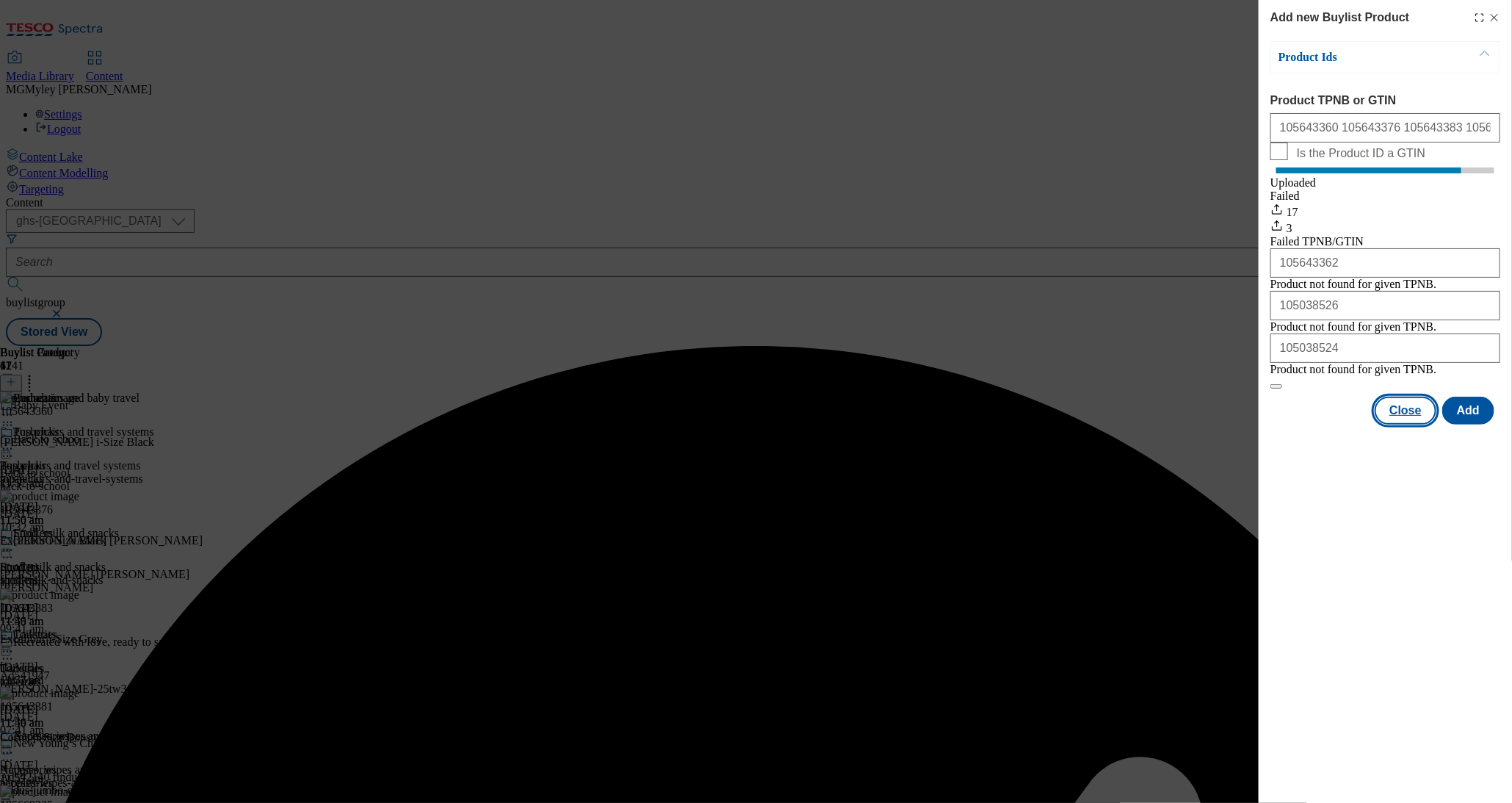
click at [1407, 424] on button "Close" at bounding box center [1405, 410] width 62 height 28
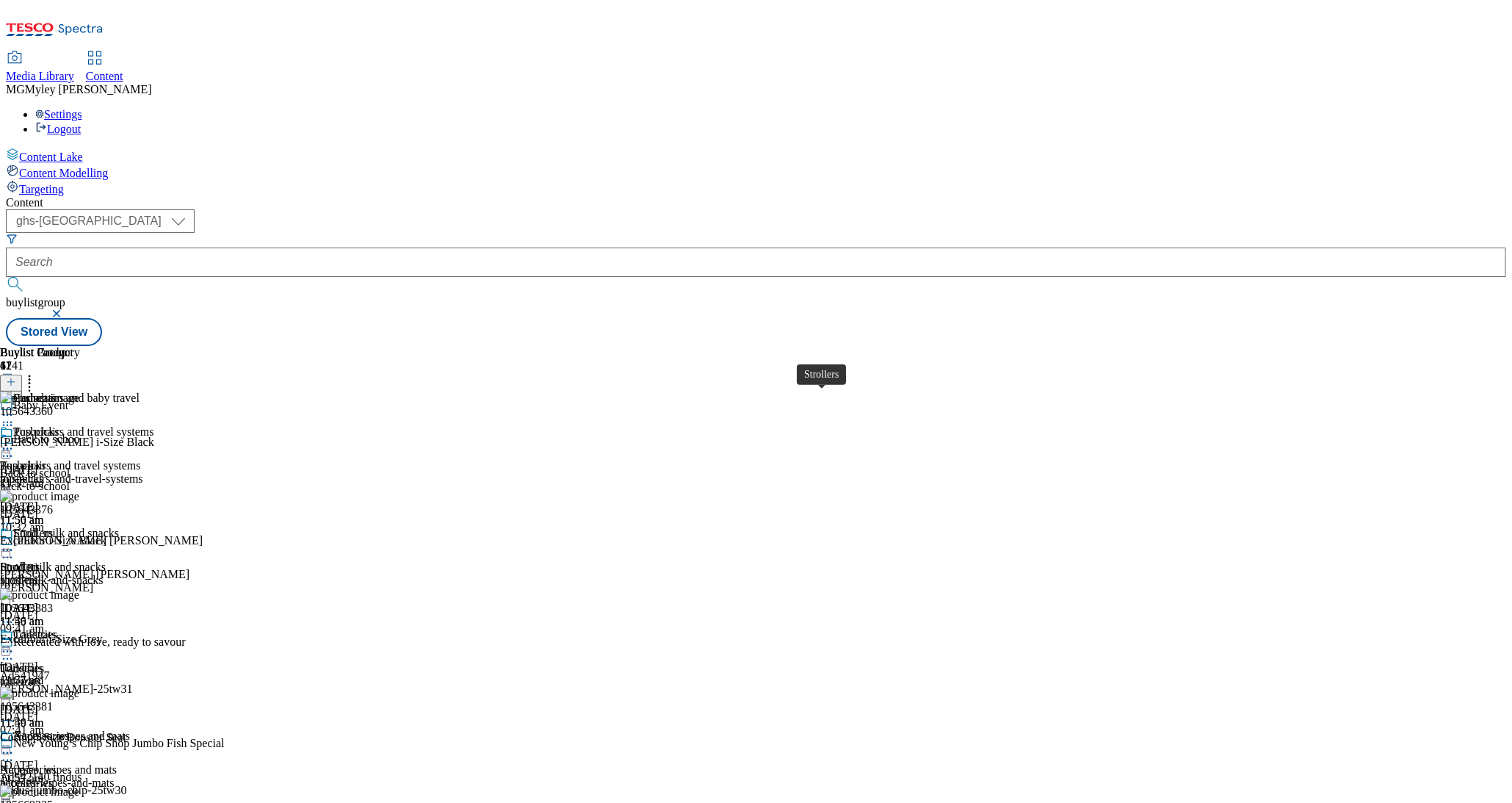
click at [40, 561] on span "Strollers" at bounding box center [20, 567] width 40 height 13
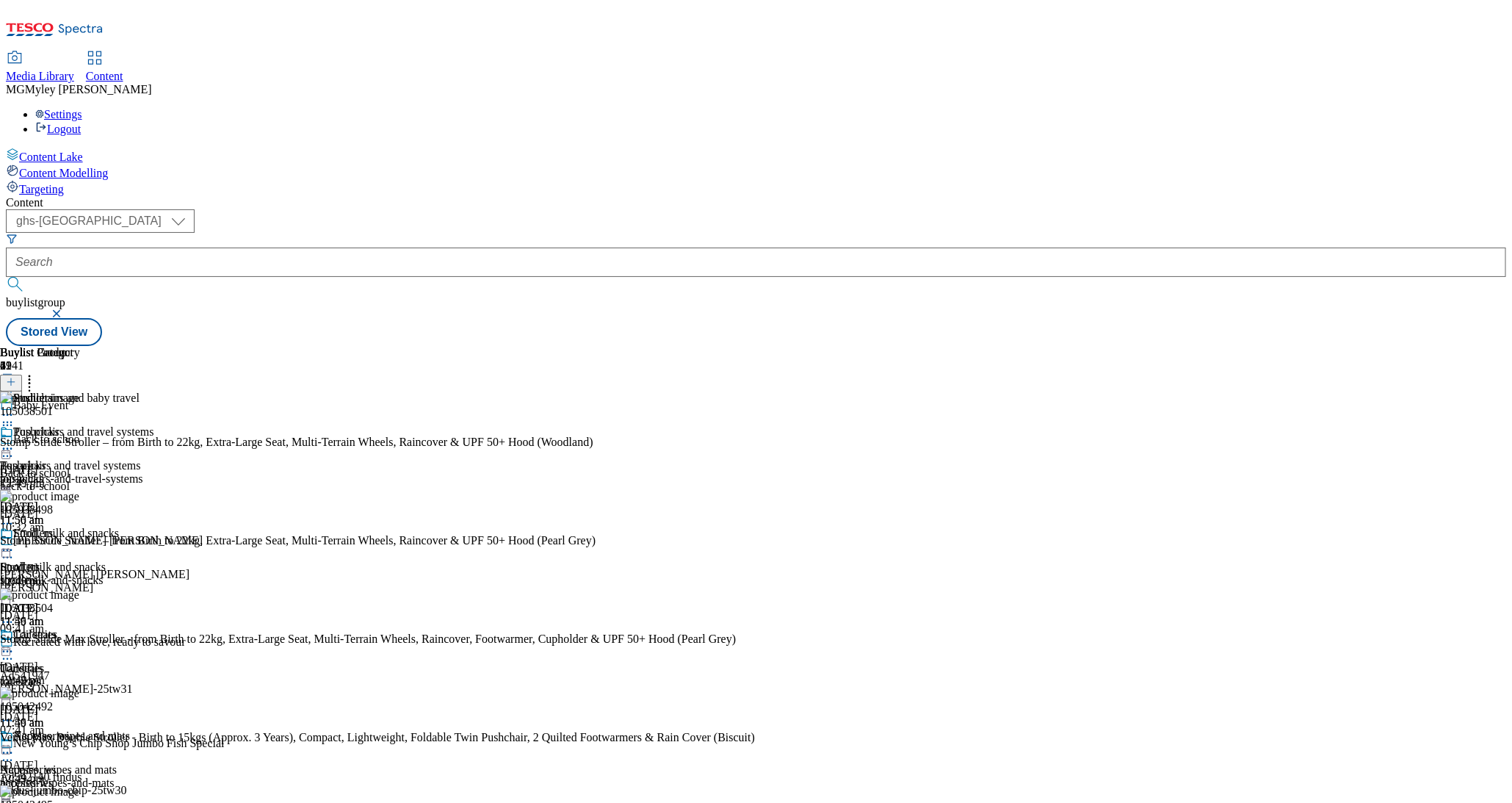
click at [37, 373] on icon at bounding box center [29, 380] width 14 height 14
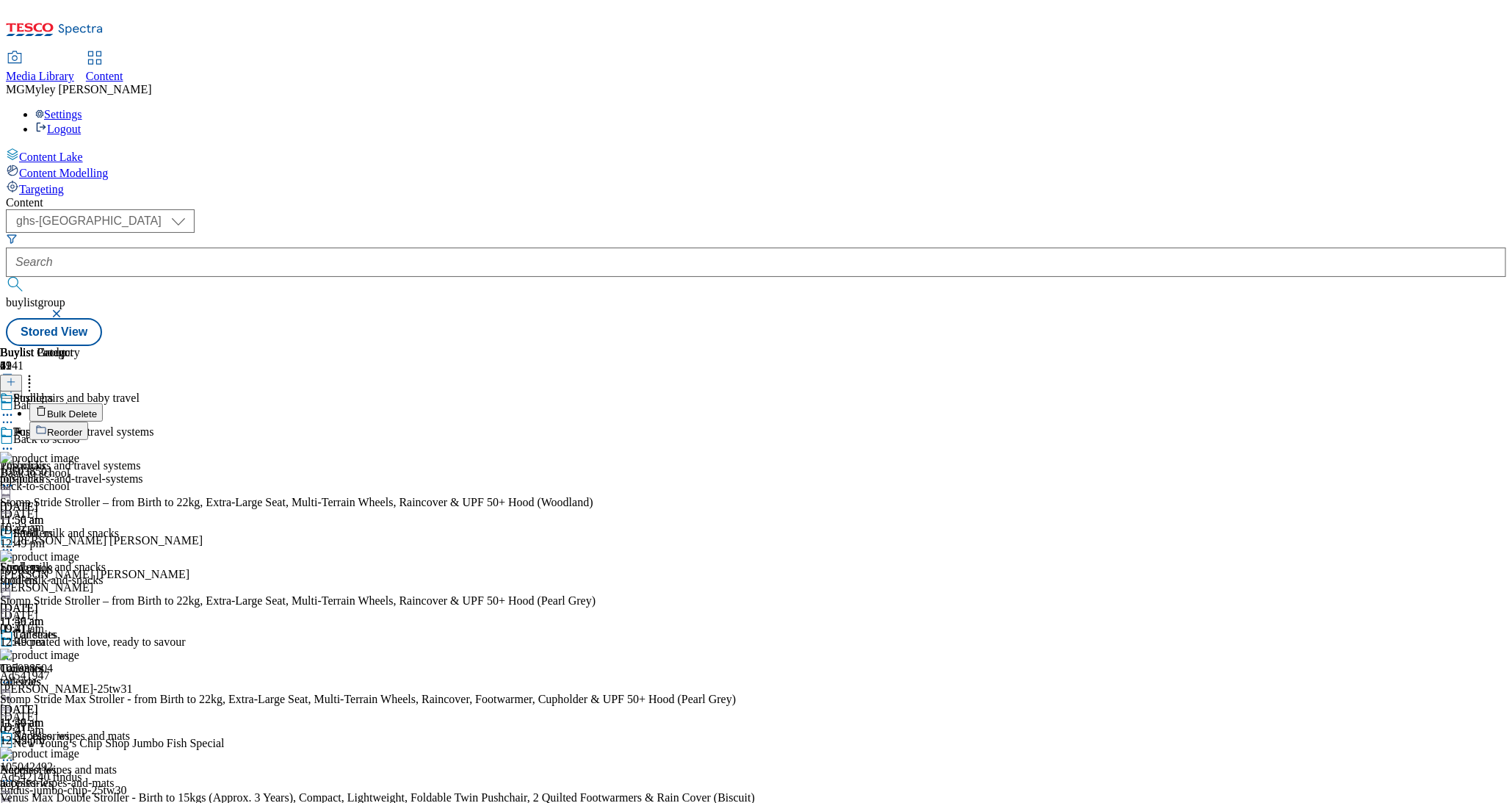
click at [97, 408] on span "Bulk Delete" at bounding box center [72, 414] width 50 height 11
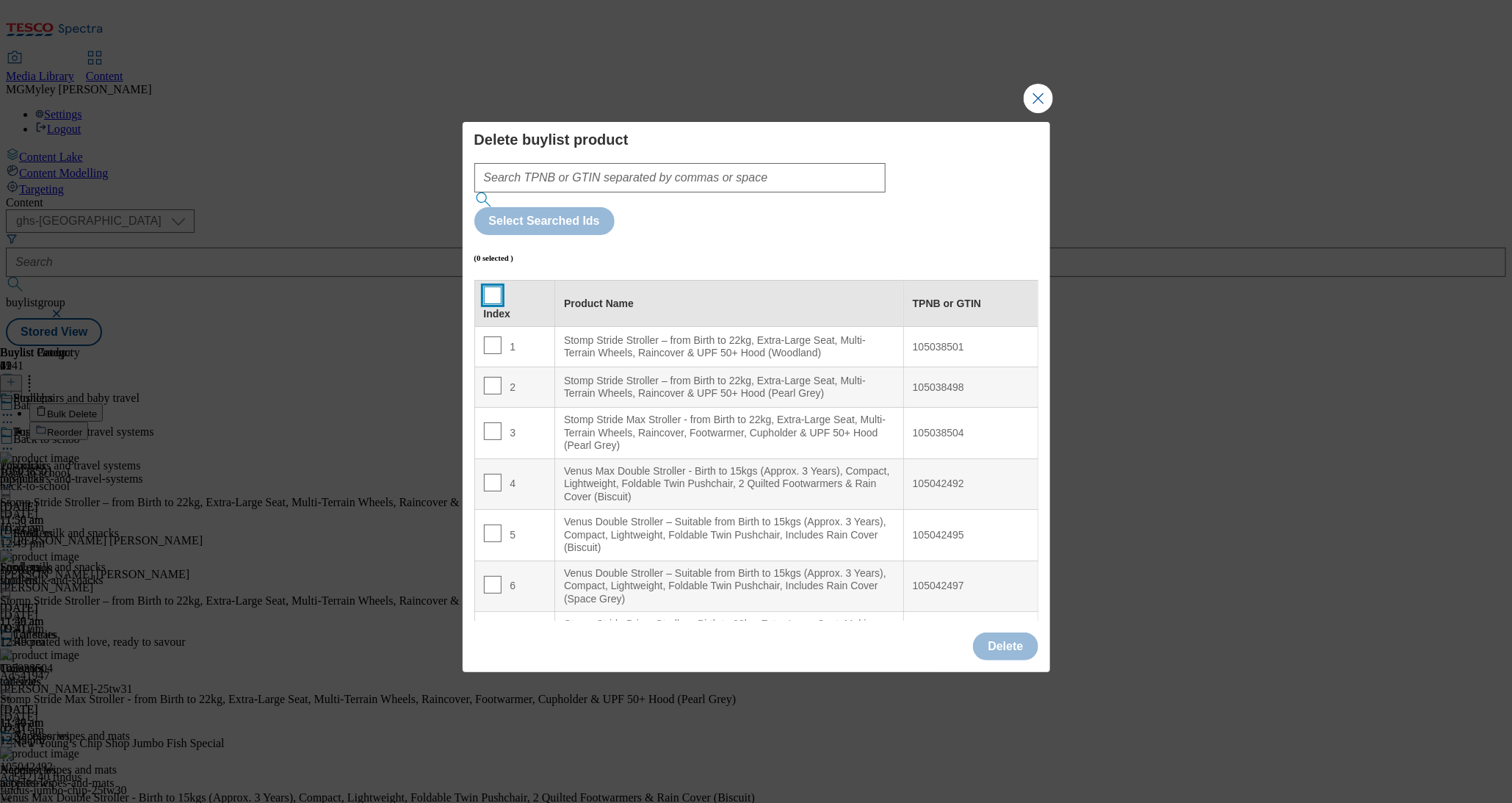
click at [488, 286] on input "Modal" at bounding box center [493, 295] width 17 height 17
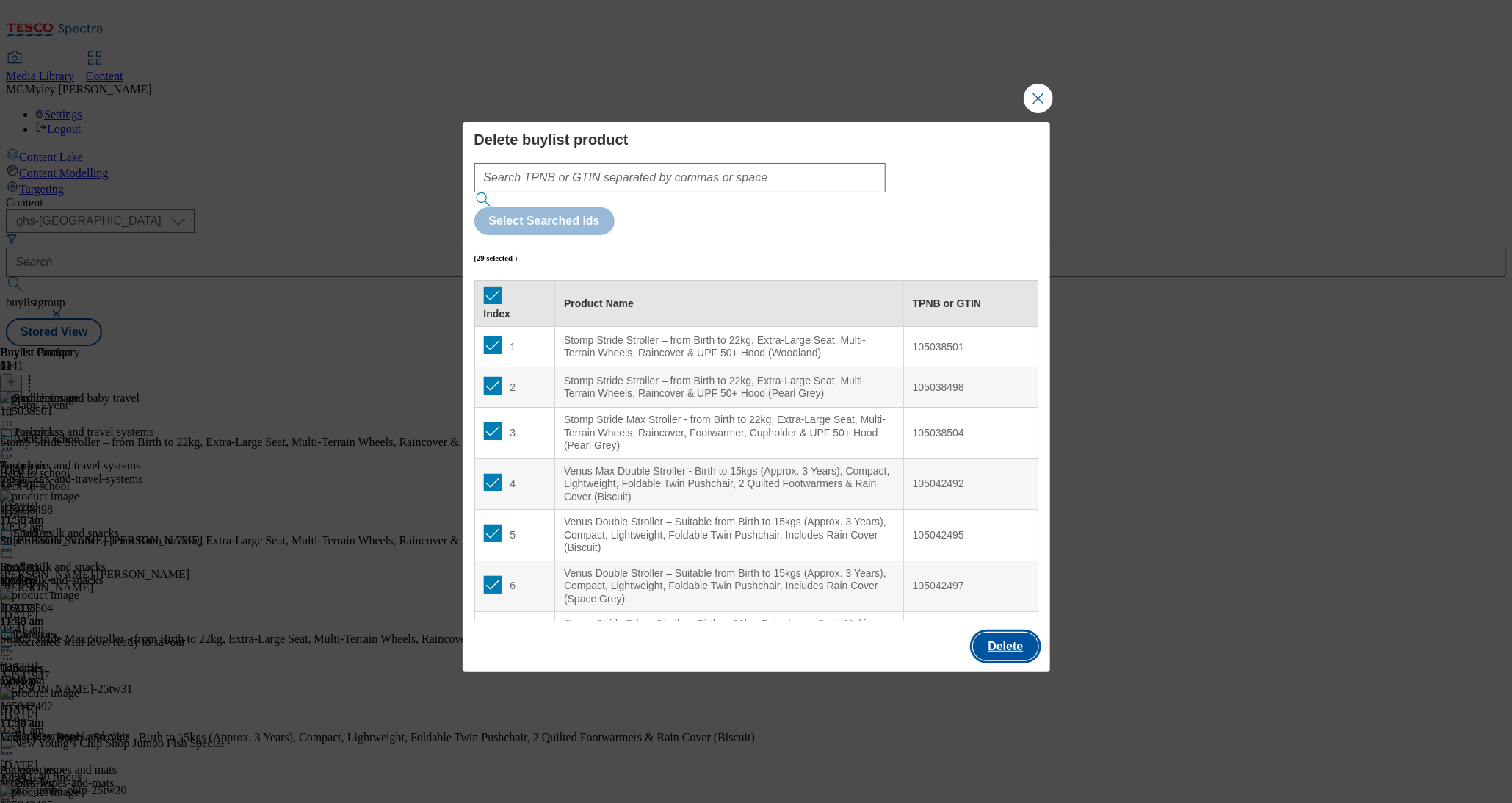
click at [1018, 632] on button "Delete" at bounding box center [1006, 646] width 65 height 28
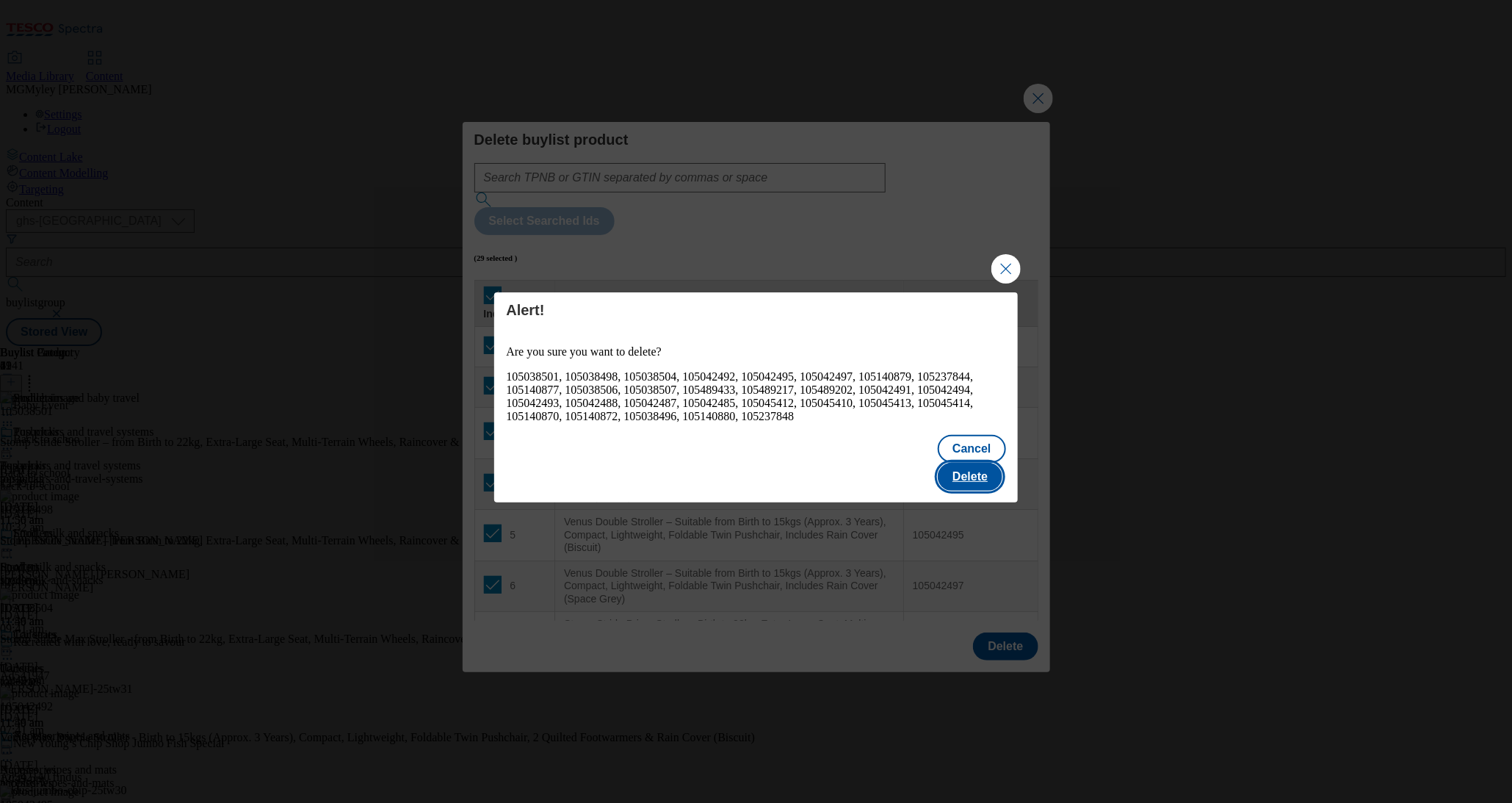
click at [971, 463] on button "Delete" at bounding box center [971, 476] width 65 height 28
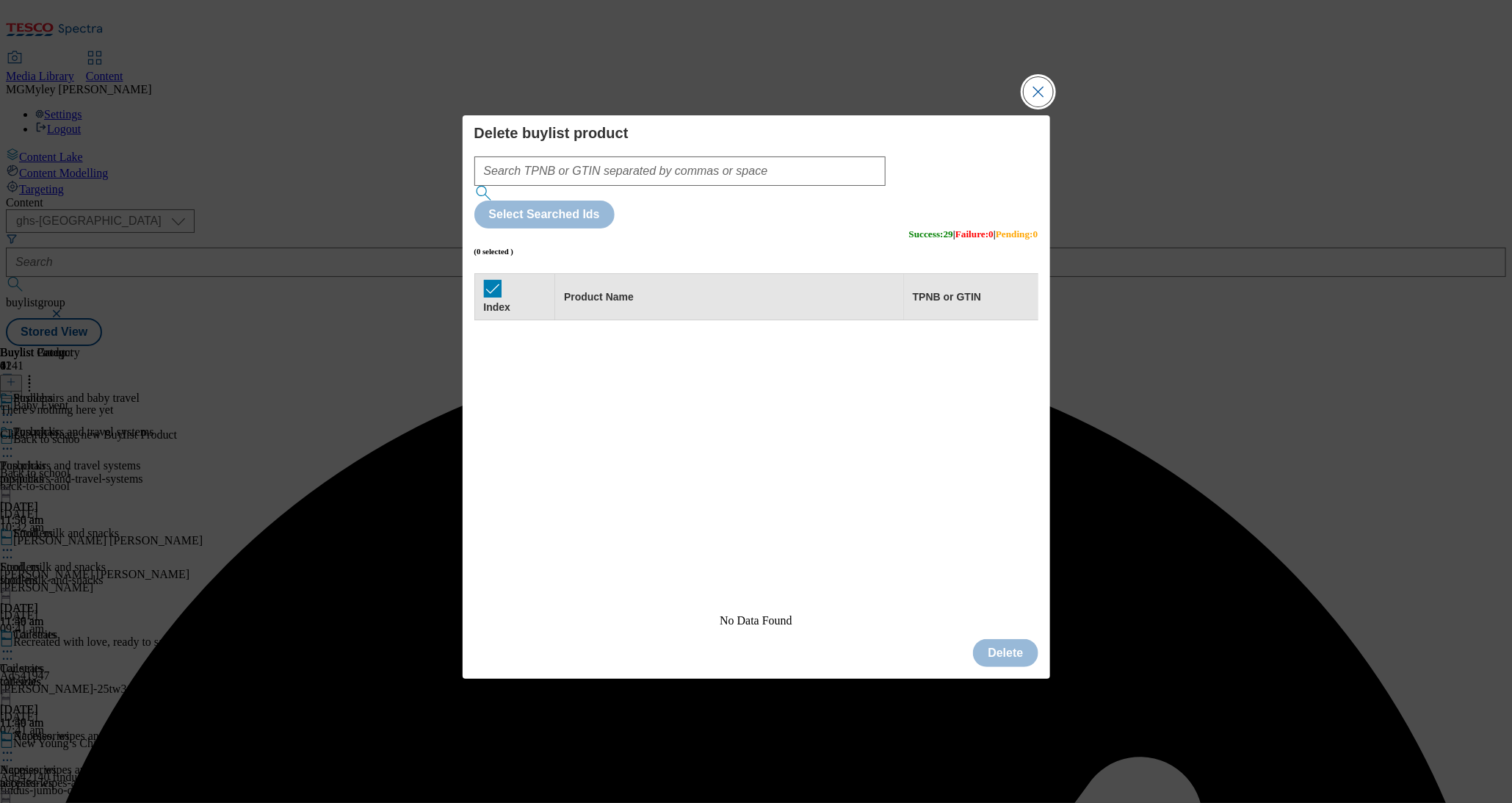
click at [1045, 107] on button "Close Modal" at bounding box center [1038, 92] width 30 height 30
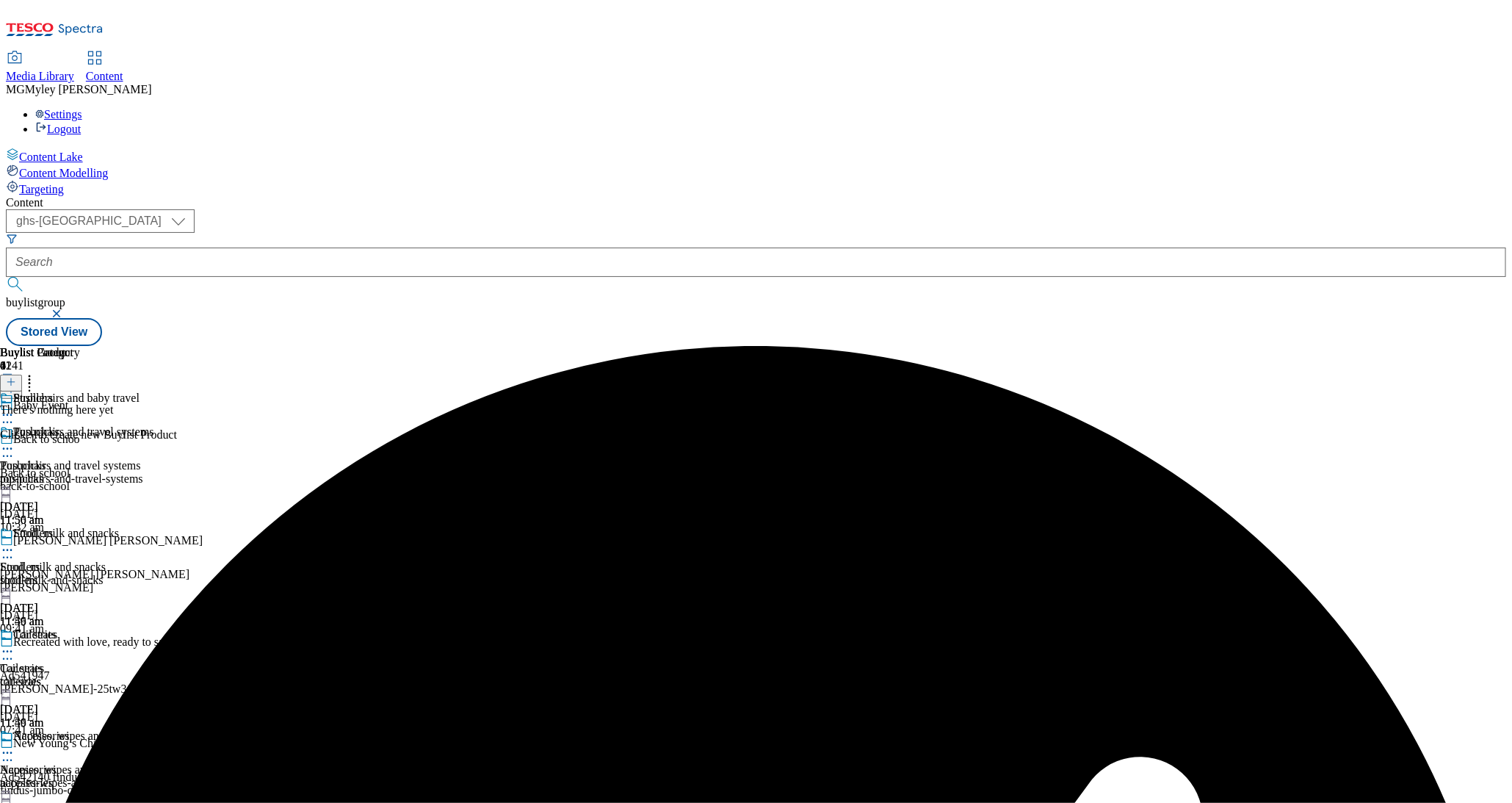
click at [16, 377] on icon at bounding box center [10, 381] width 10 height 10
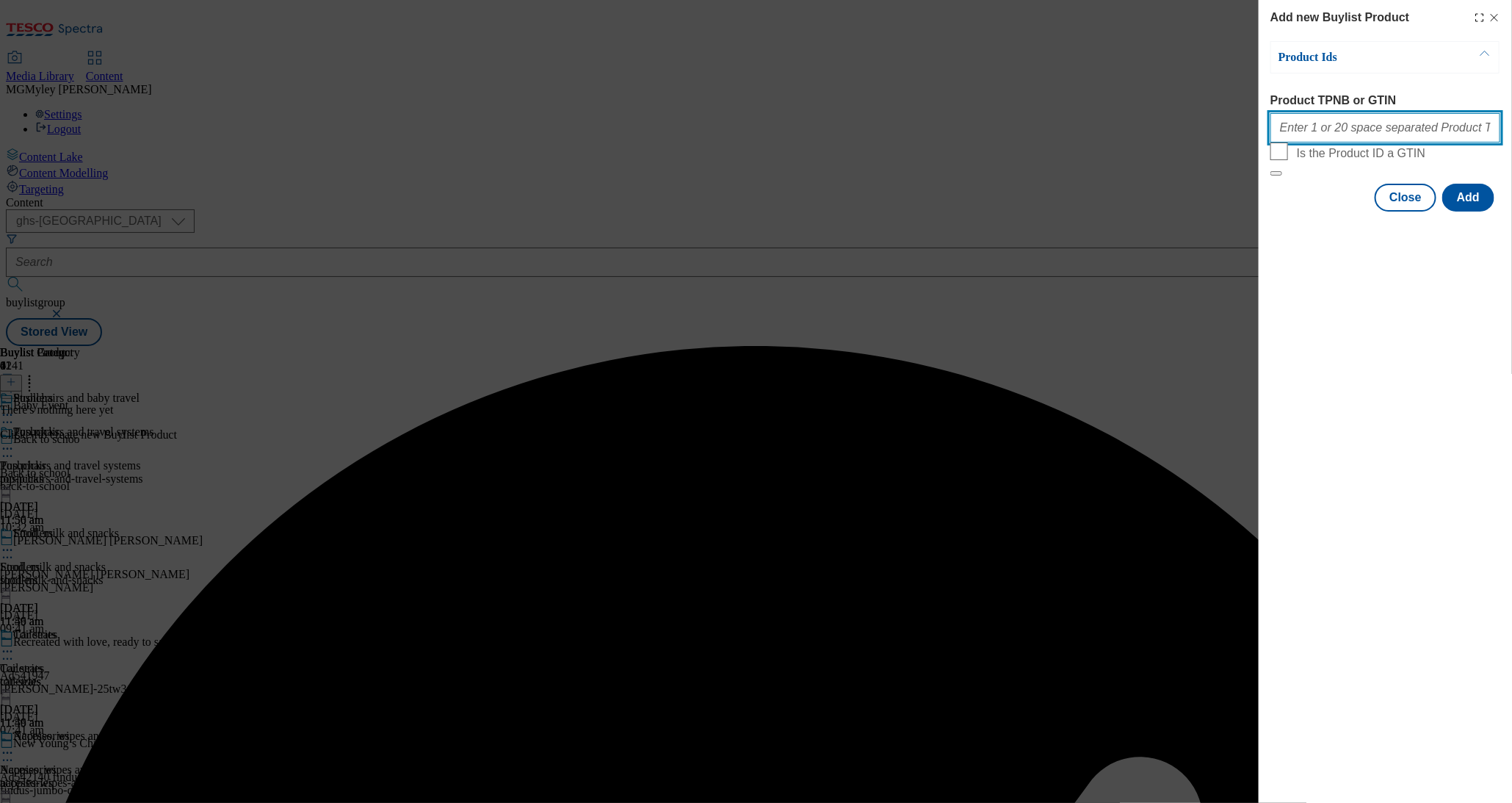
click at [1343, 139] on input "Product TPNB or GTIN" at bounding box center [1385, 128] width 230 height 30
paste input "105643365 105042491 105042497 105042495 105042494 105042493 105042492 105042488…"
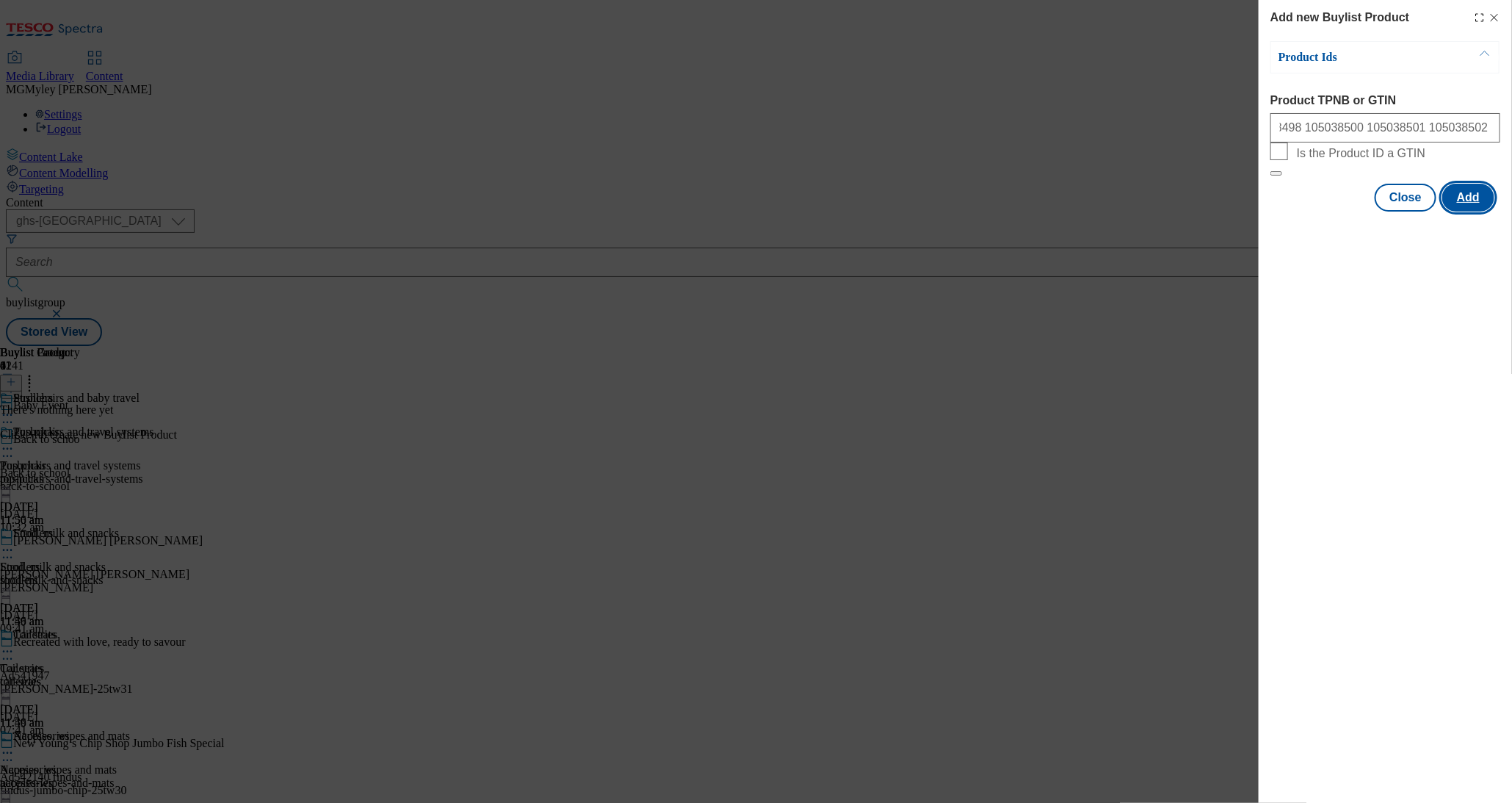
click at [1468, 212] on button "Add" at bounding box center [1468, 197] width 52 height 28
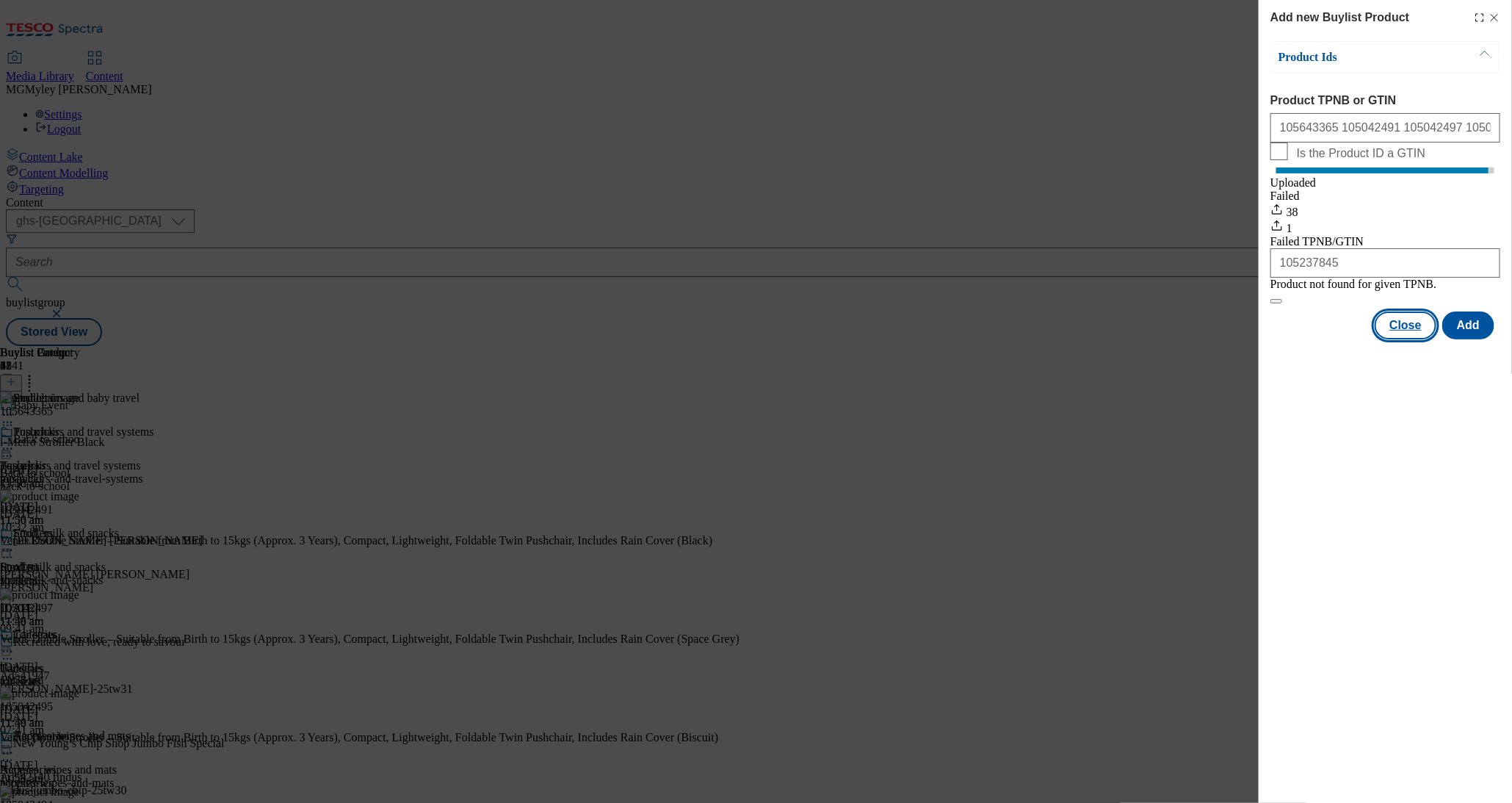
click at [1406, 340] on button "Close" at bounding box center [1405, 325] width 62 height 28
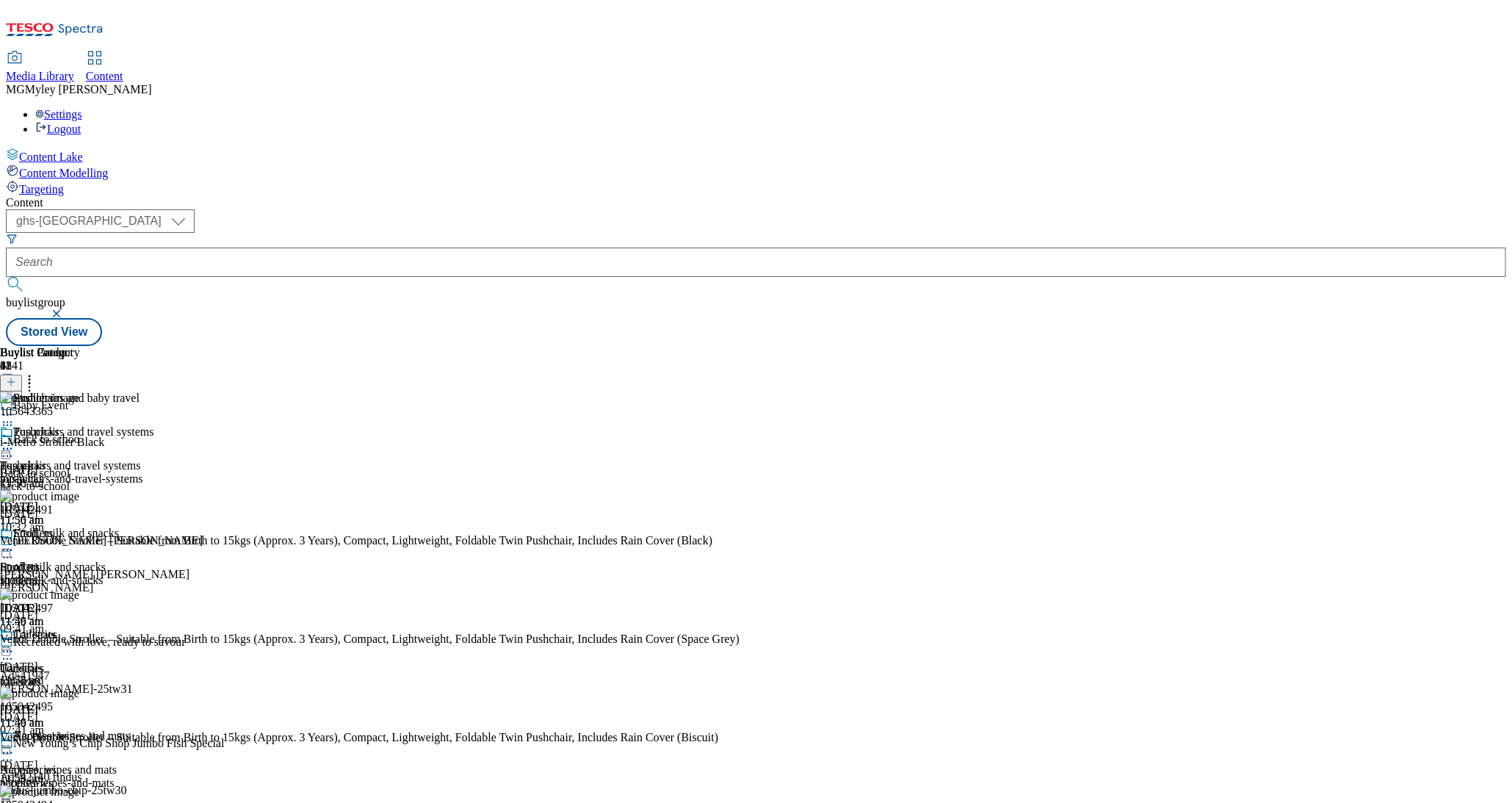
scroll to position [808, 0]
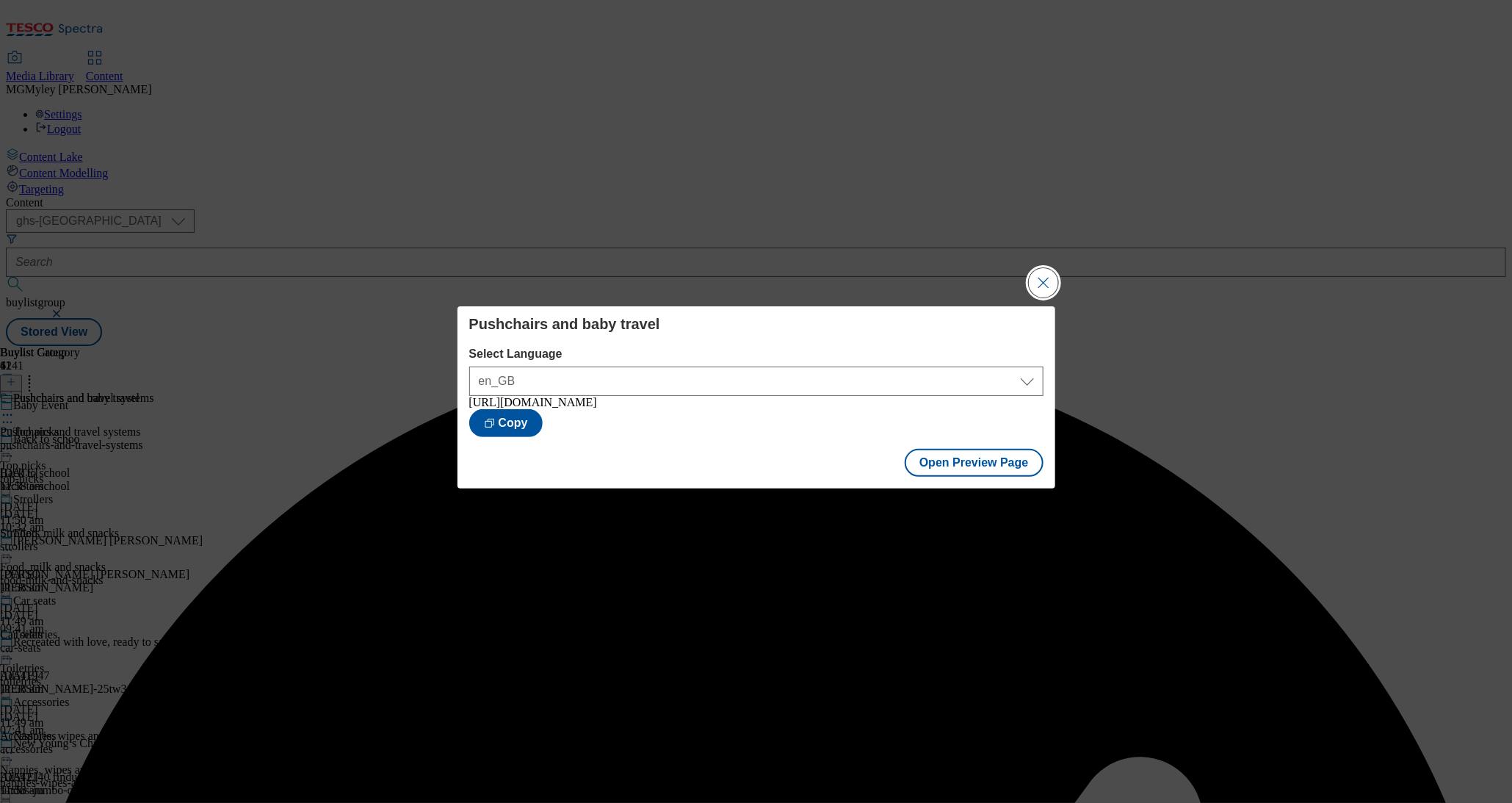
click at [1029, 293] on button "Close Modal" at bounding box center [1043, 282] width 30 height 30
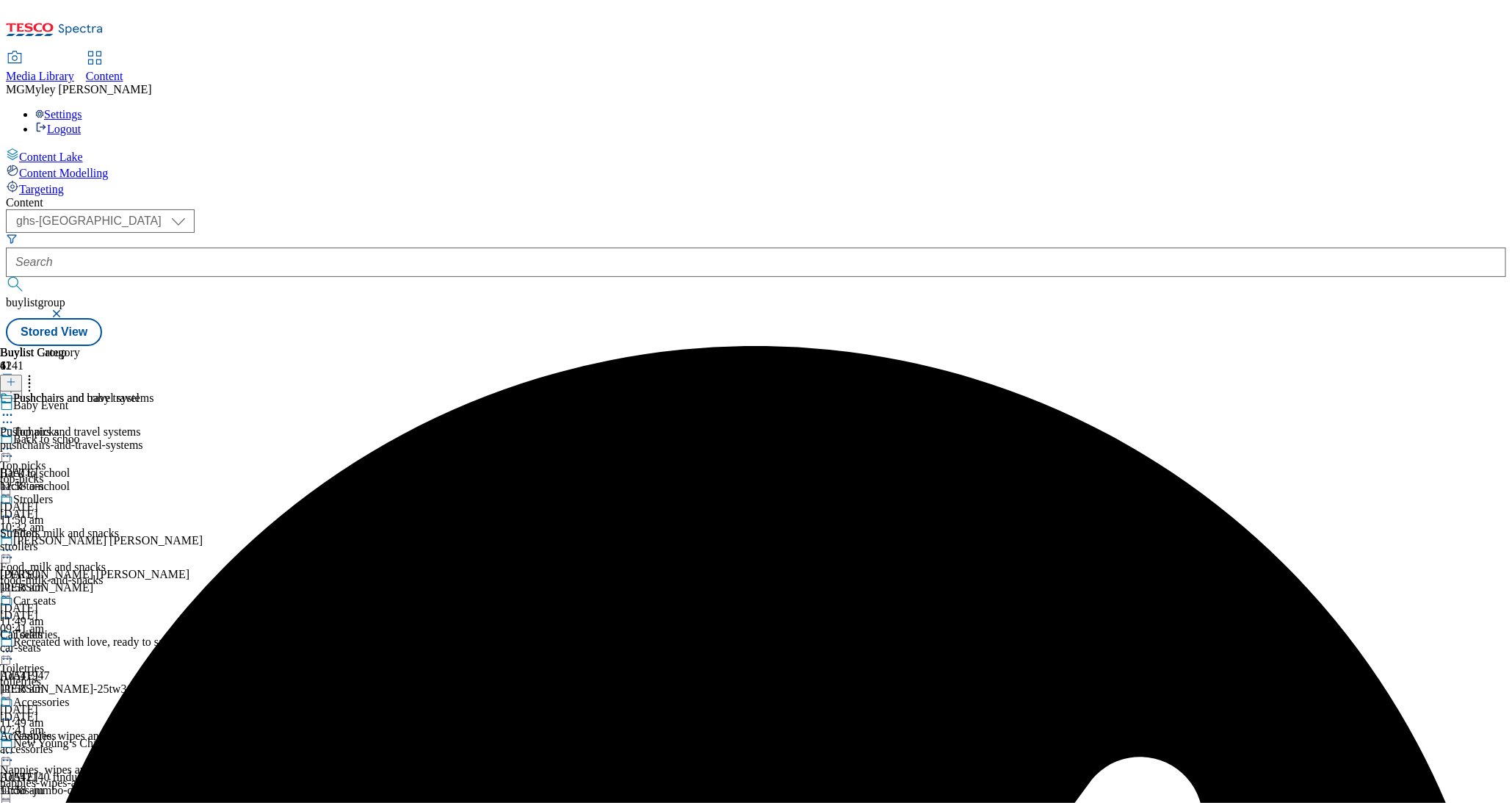
click at [14, 408] on icon at bounding box center [7, 415] width 14 height 14
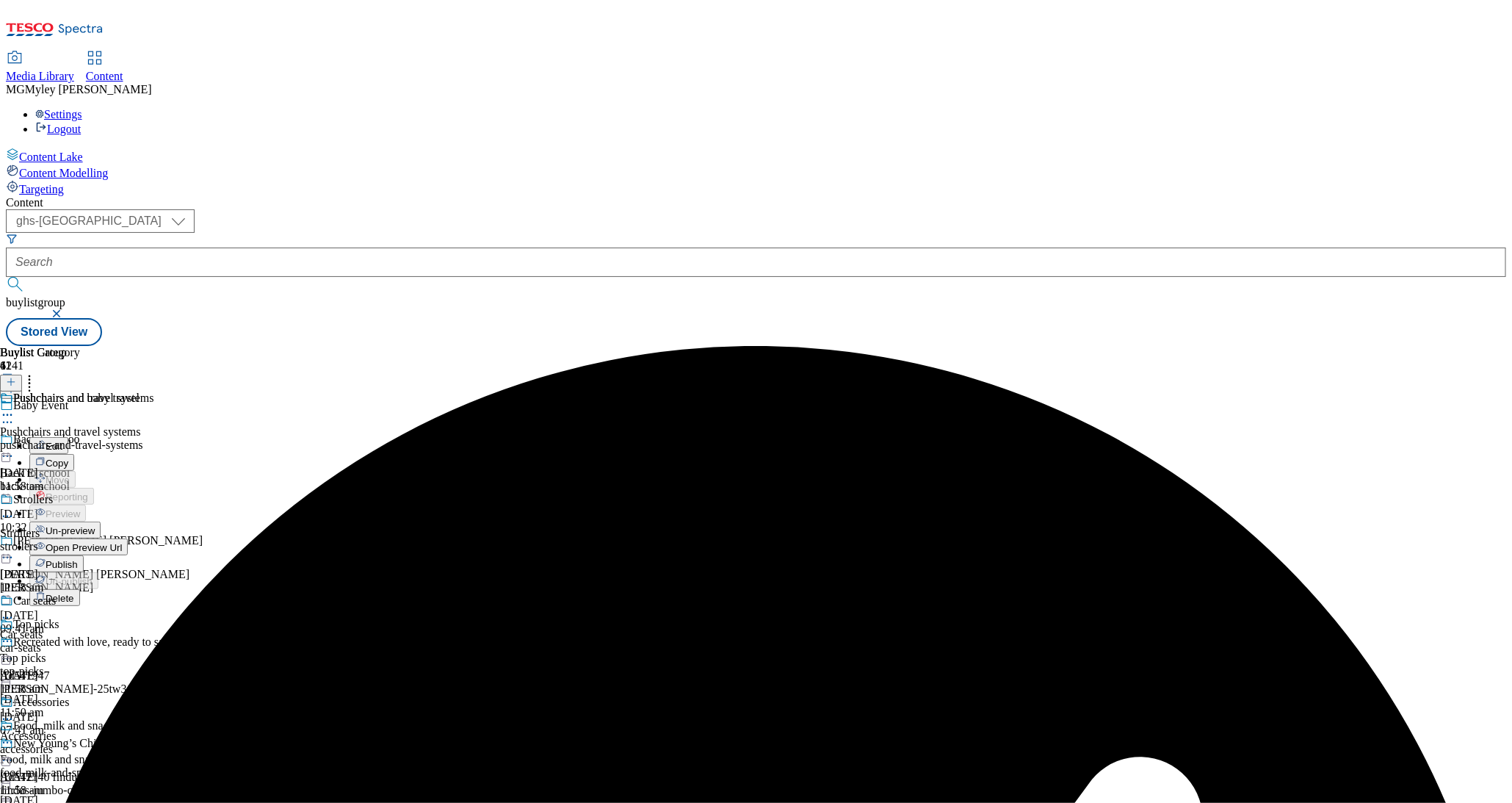
click at [78, 559] on span "Publish" at bounding box center [62, 565] width 32 height 11
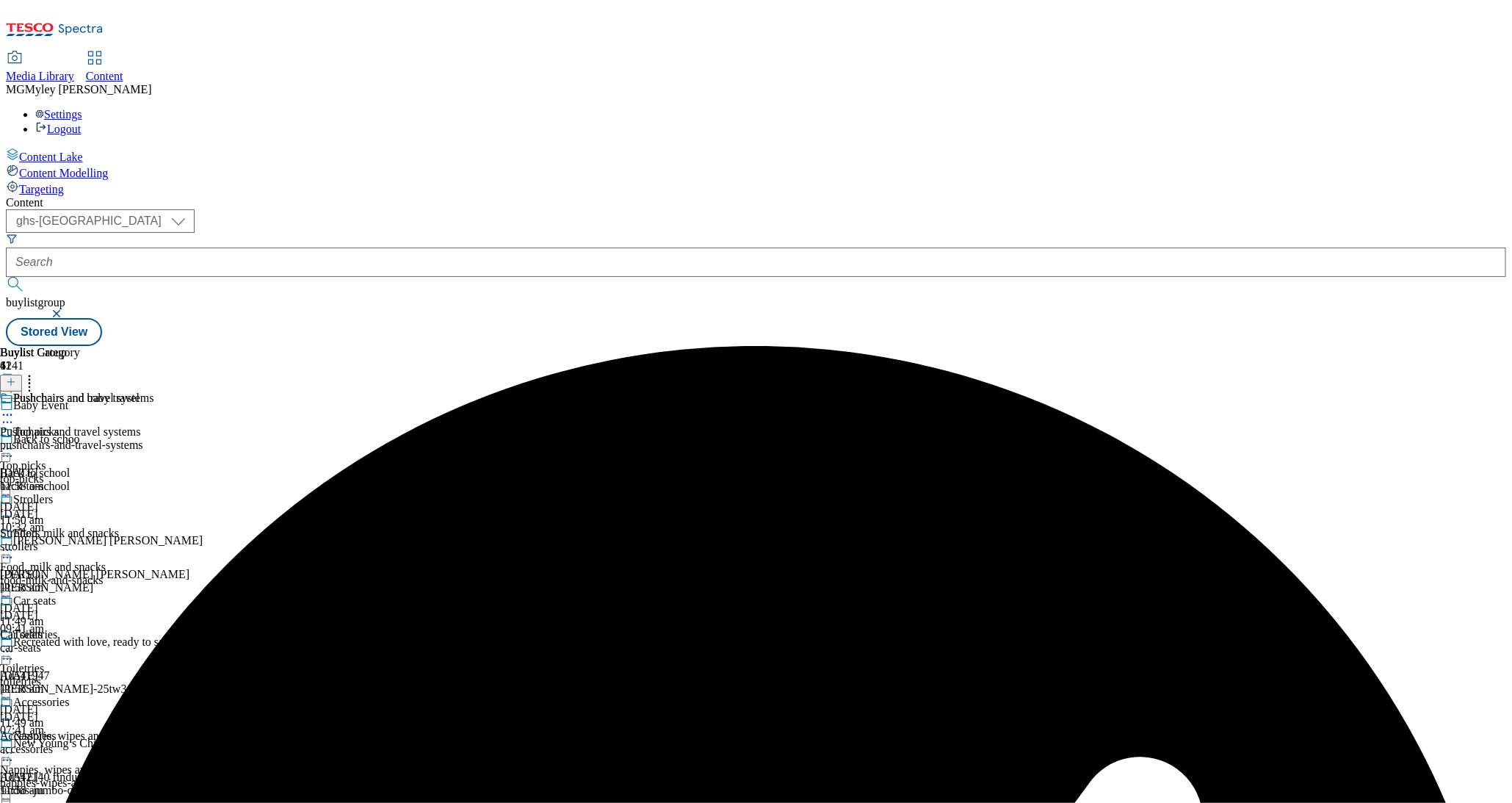
click at [163, 425] on div "Top picks Top picks top-picks 15 Sept 2025 11:50 am" at bounding box center [81, 476] width 163 height 101
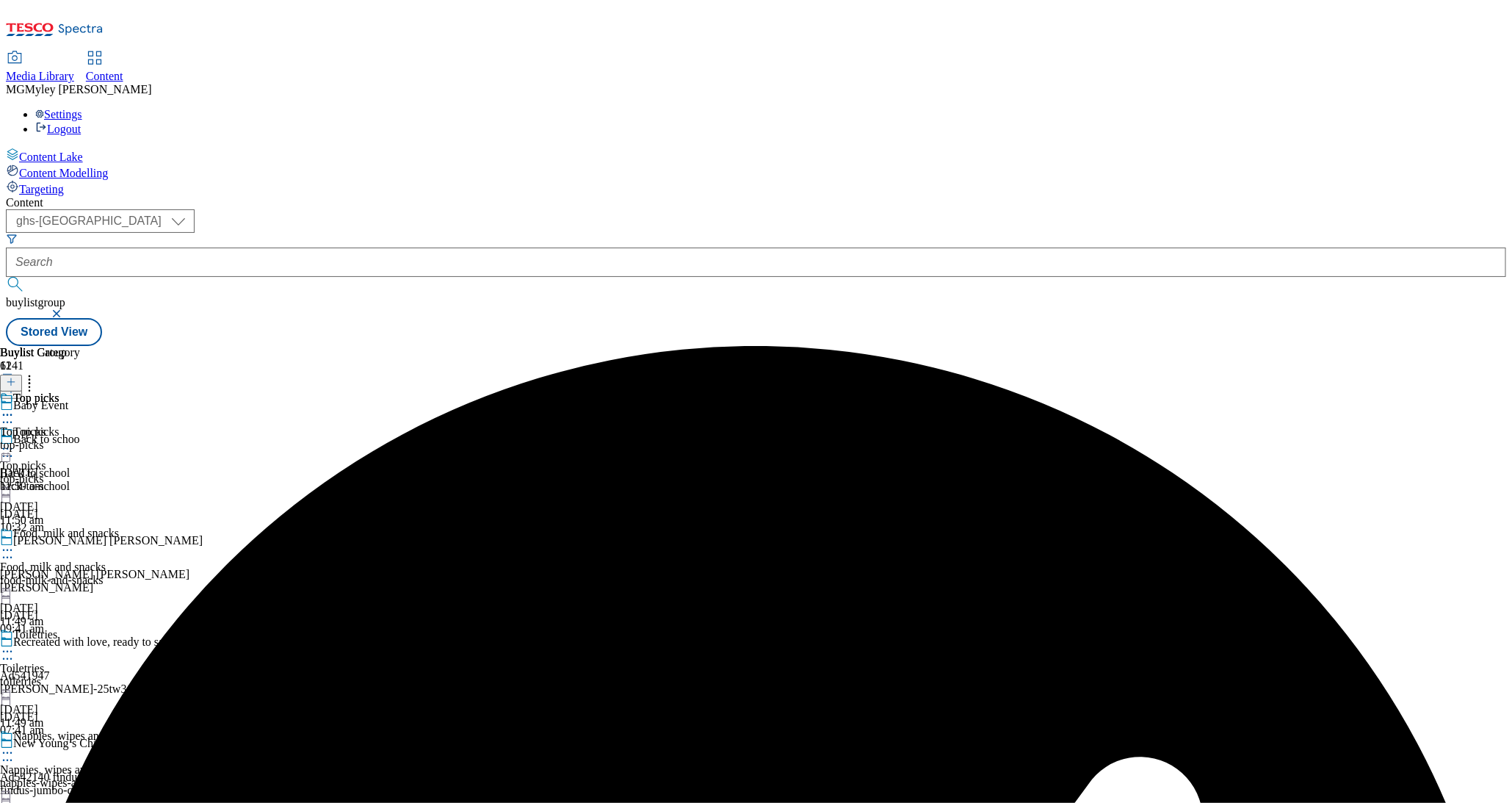
scroll to position [760, 0]
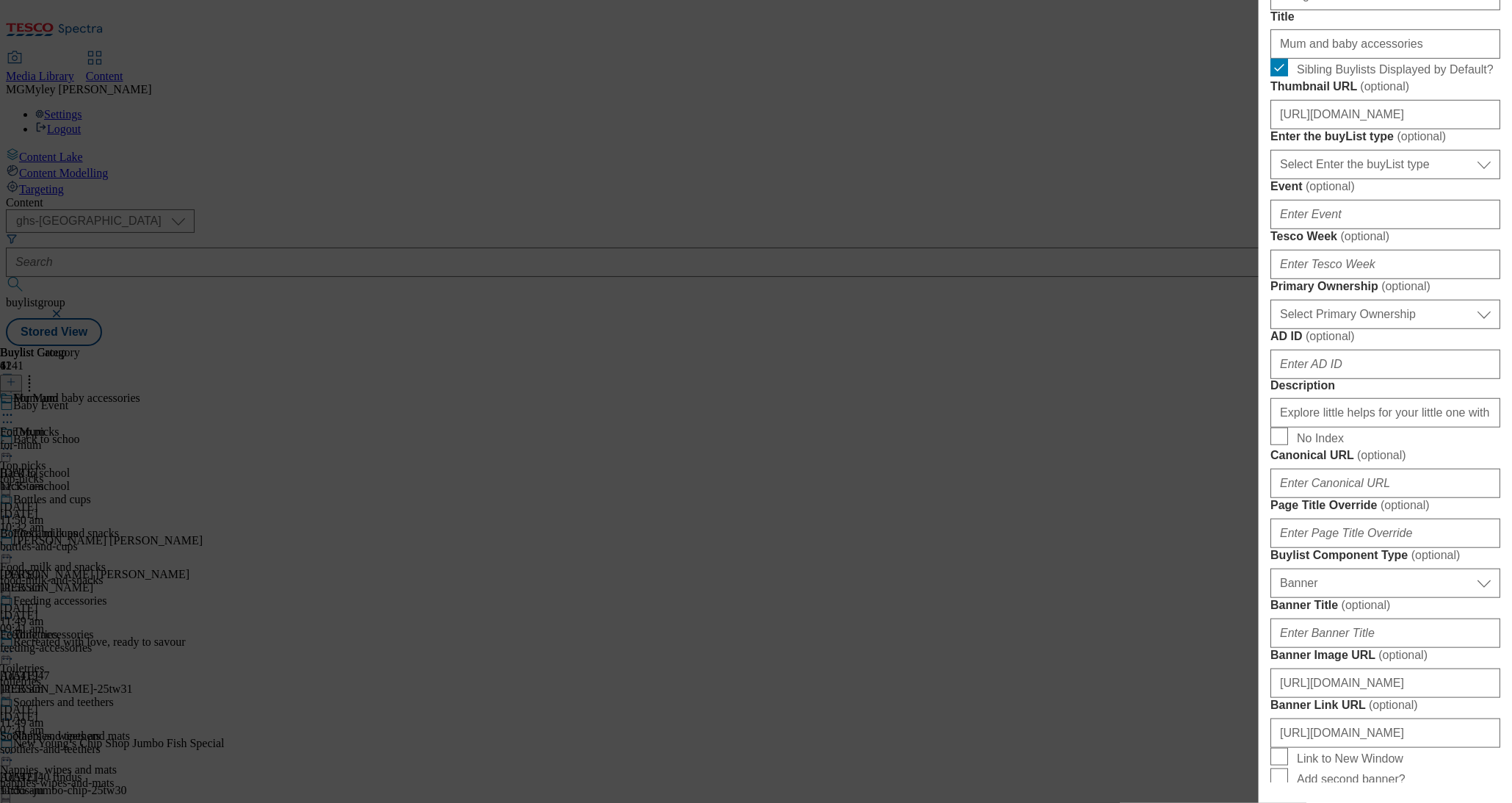
scroll to position [525, 0]
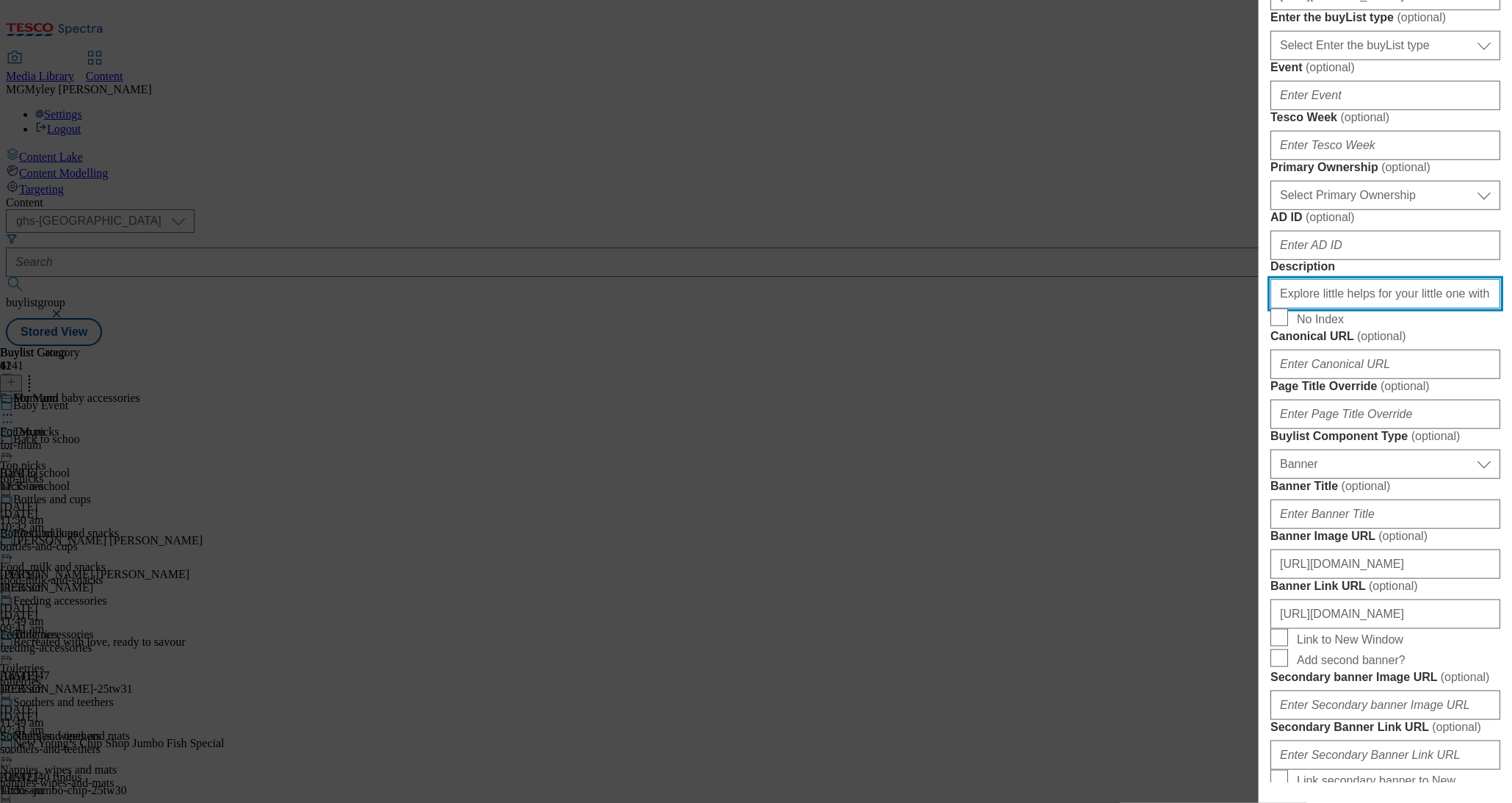
click at [1335, 309] on input "Explore little helps for your little one with the Tesco Baby & Toddler Event an…" at bounding box center [1385, 294] width 230 height 30
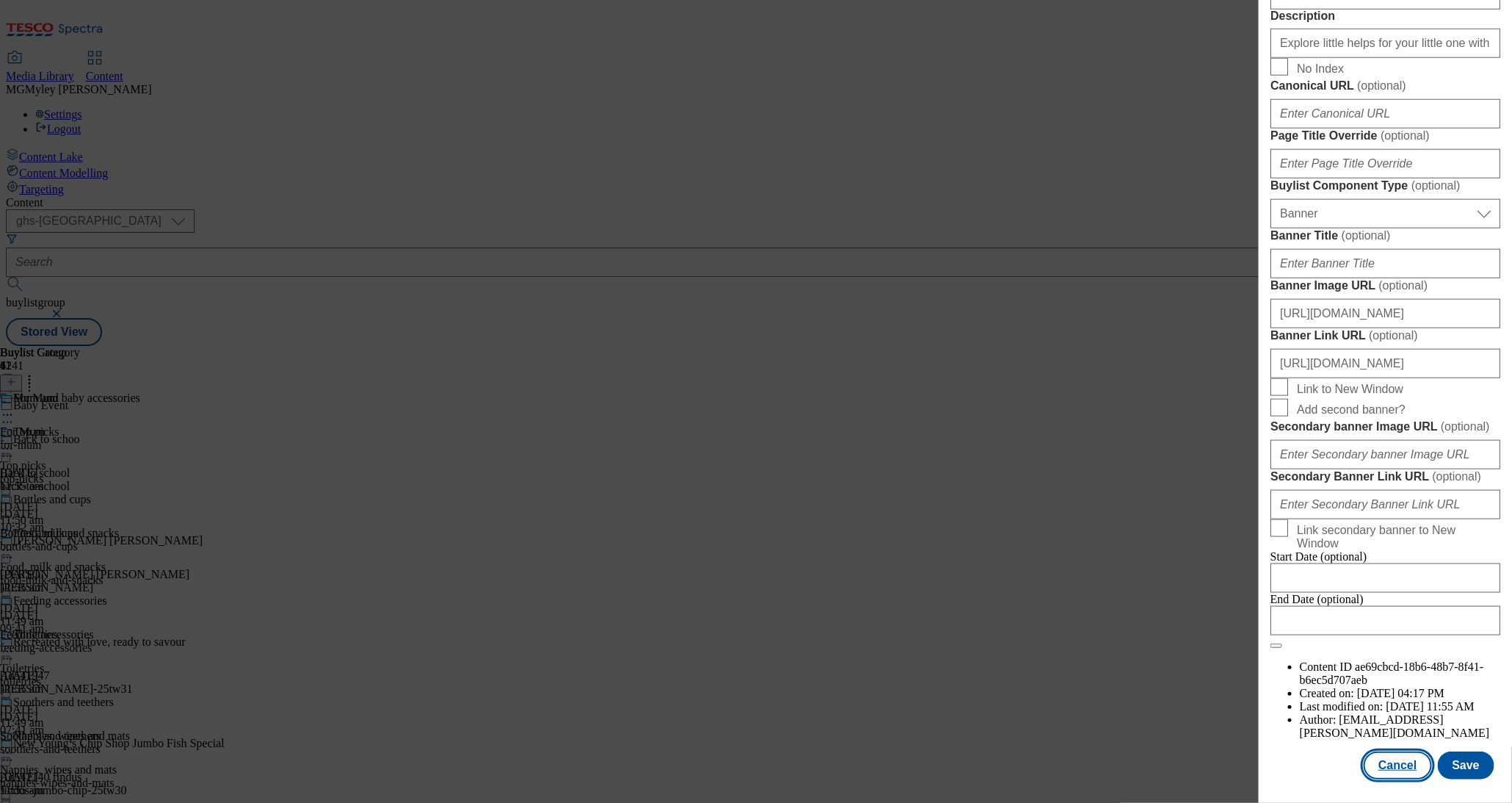
click at [1411, 764] on button "Cancel" at bounding box center [1398, 765] width 68 height 28
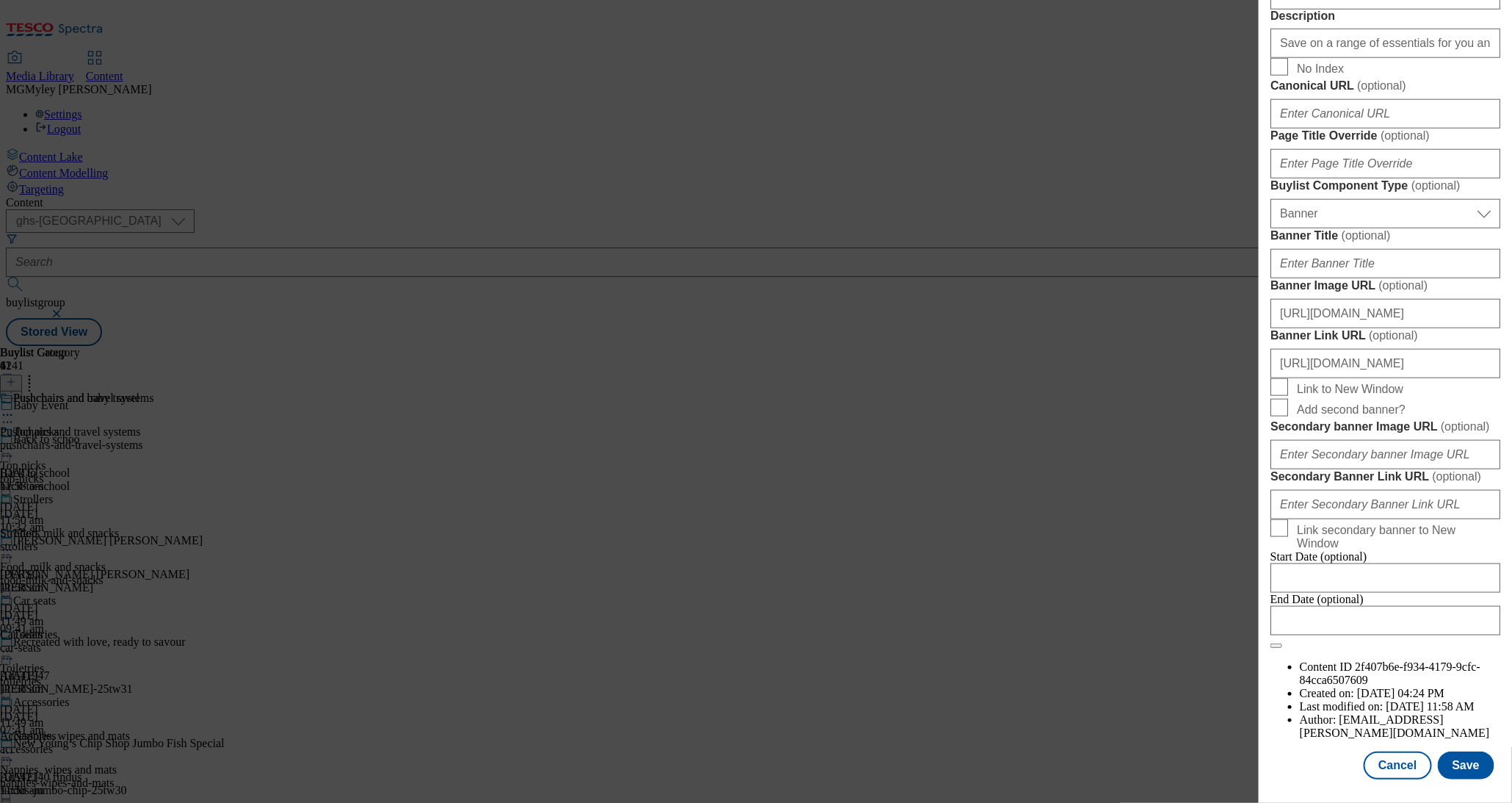
scroll to position [821, 0]
click at [1368, 58] on input "Save on a range of essentials for you and your little ones with the Baby & Todd…" at bounding box center [1385, 43] width 230 height 30
paste input "Explore little helps for your little one with the Tesco Baby & Toddler Event an…"
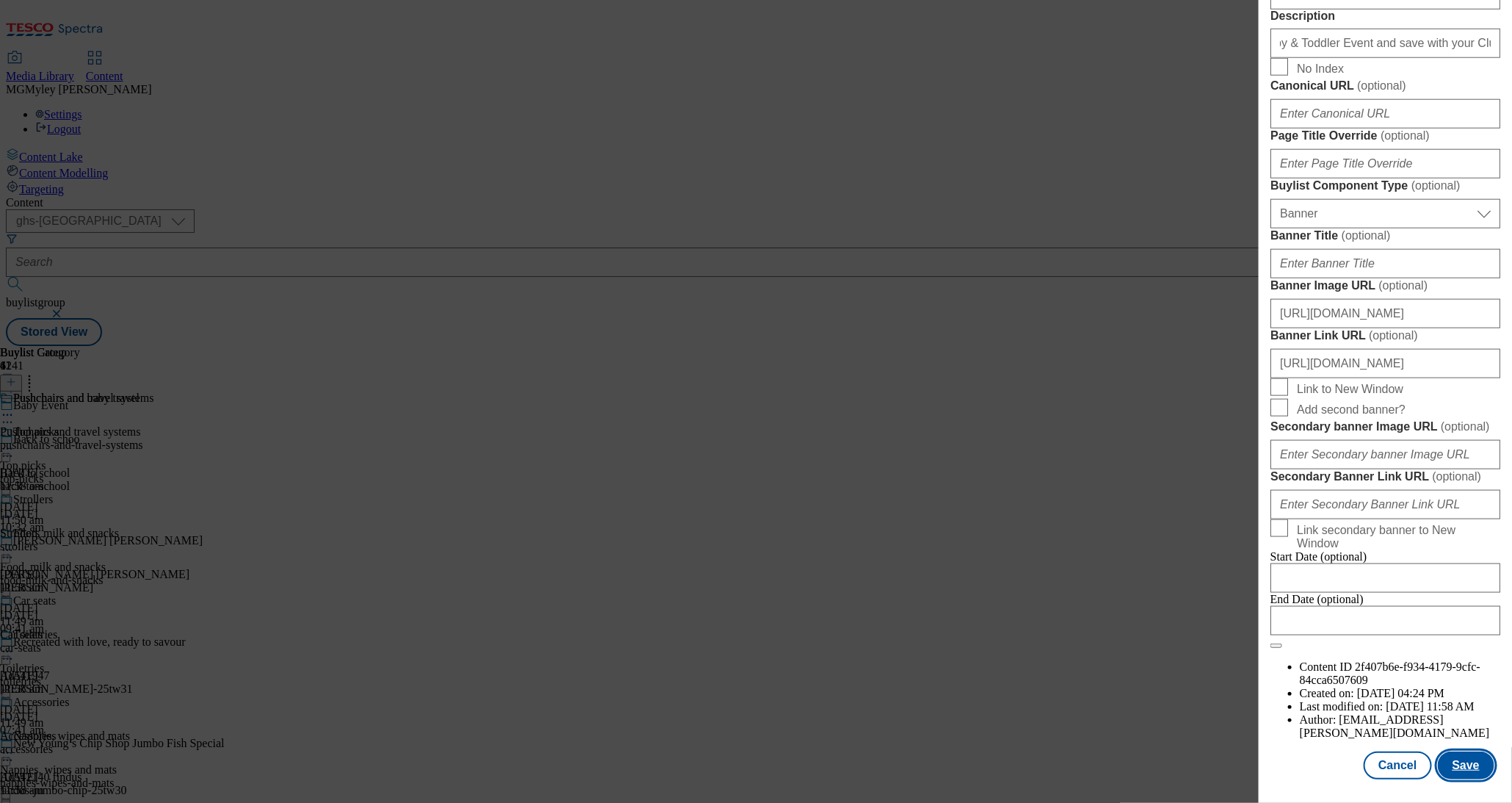
scroll to position [0, 0]
click at [1475, 772] on button "Save" at bounding box center [1466, 765] width 56 height 28
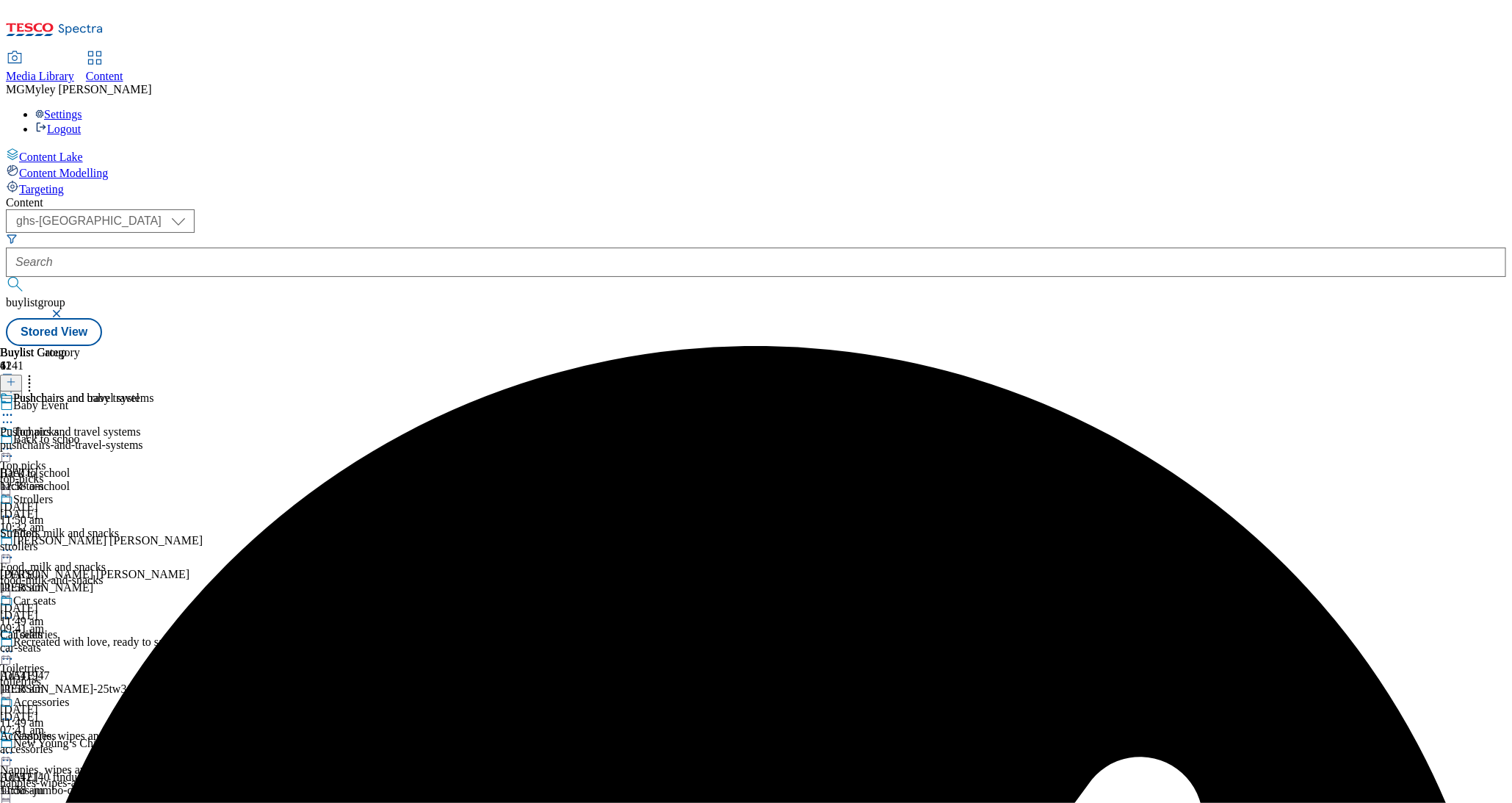
click at [154, 439] on div "pushchairs-and-travel-systems" at bounding box center [77, 445] width 154 height 13
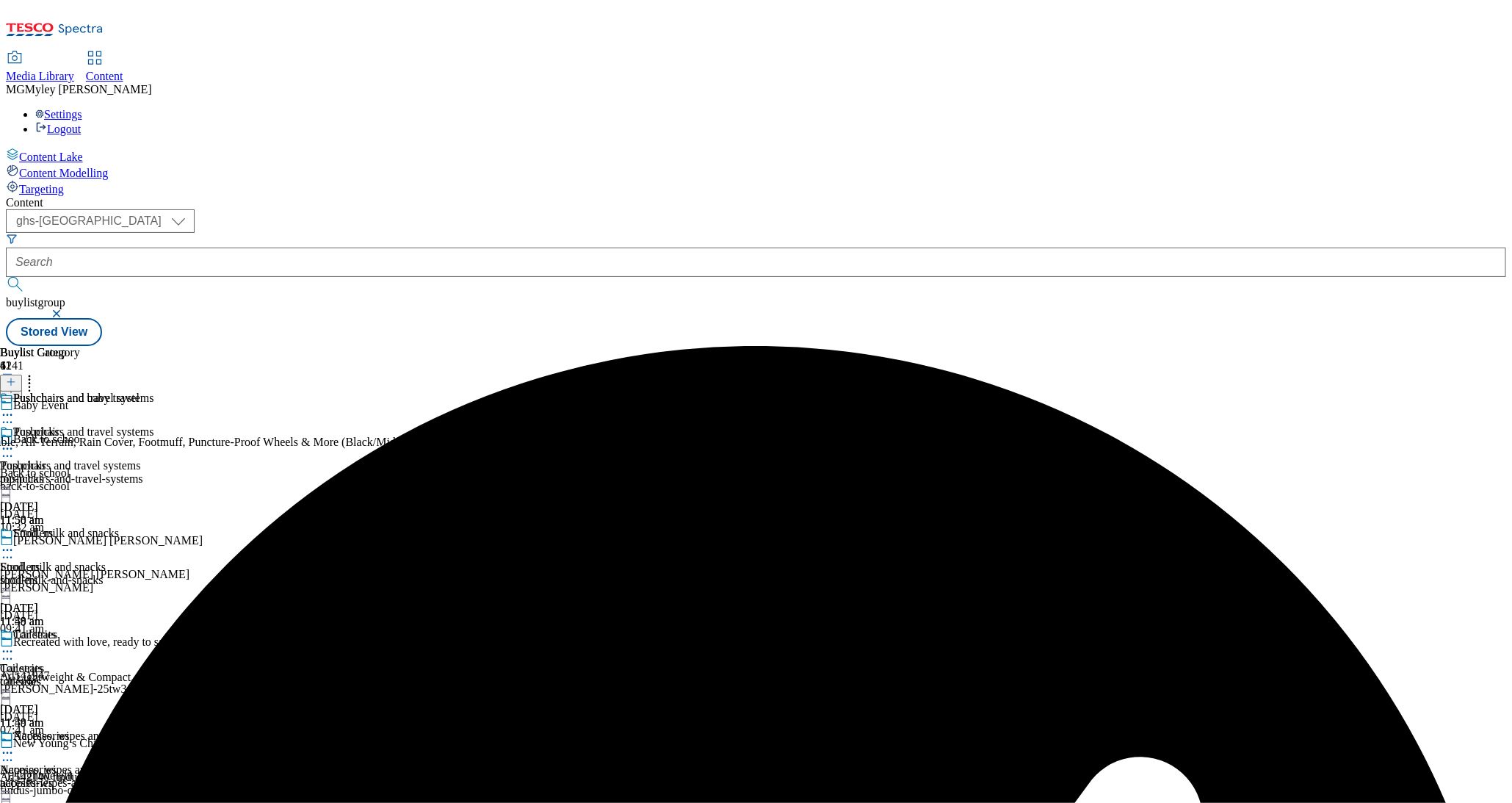
click at [14, 442] on icon at bounding box center [7, 448] width 14 height 14
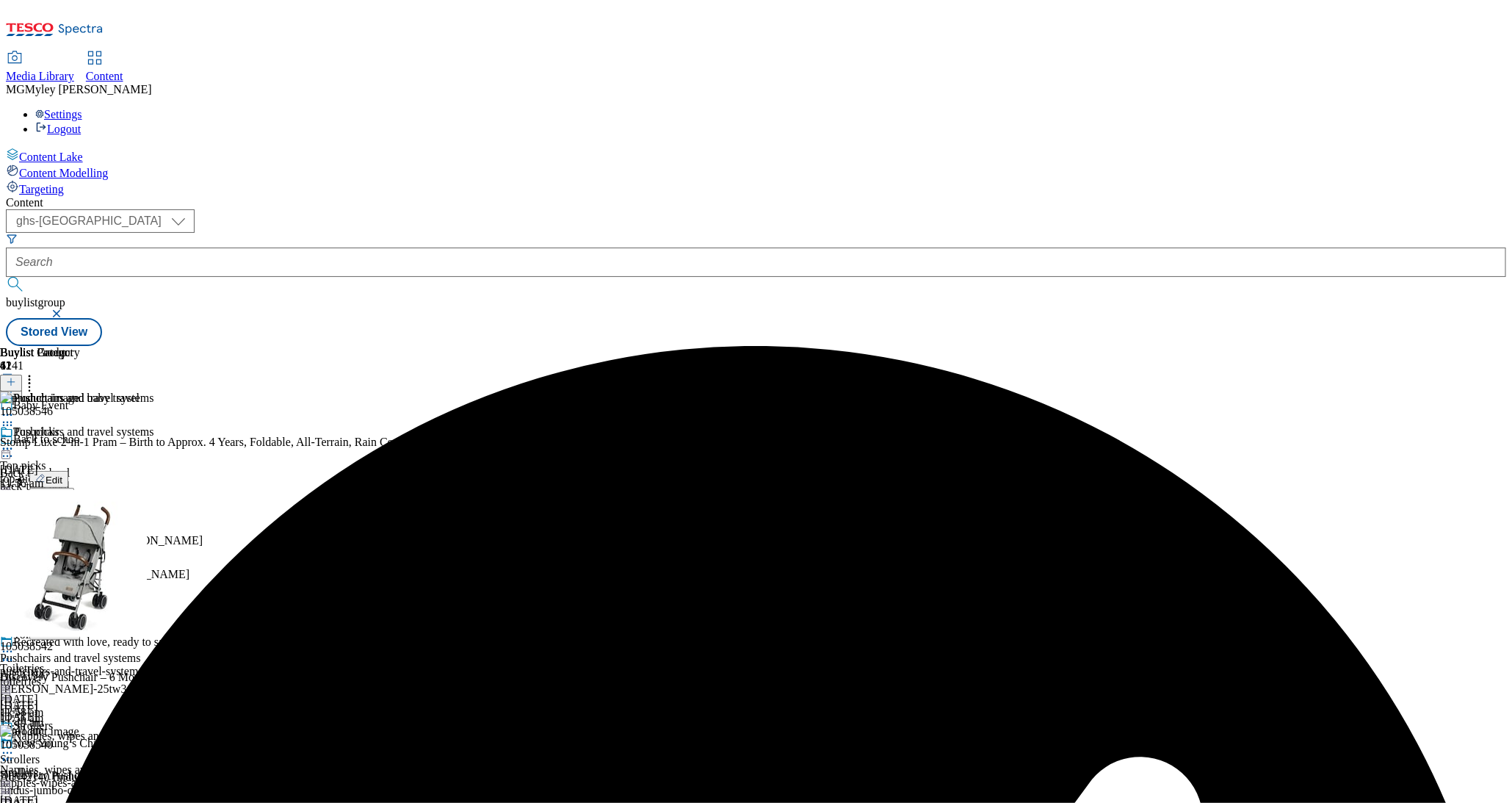
click at [69, 471] on button "Edit" at bounding box center [49, 480] width 39 height 17
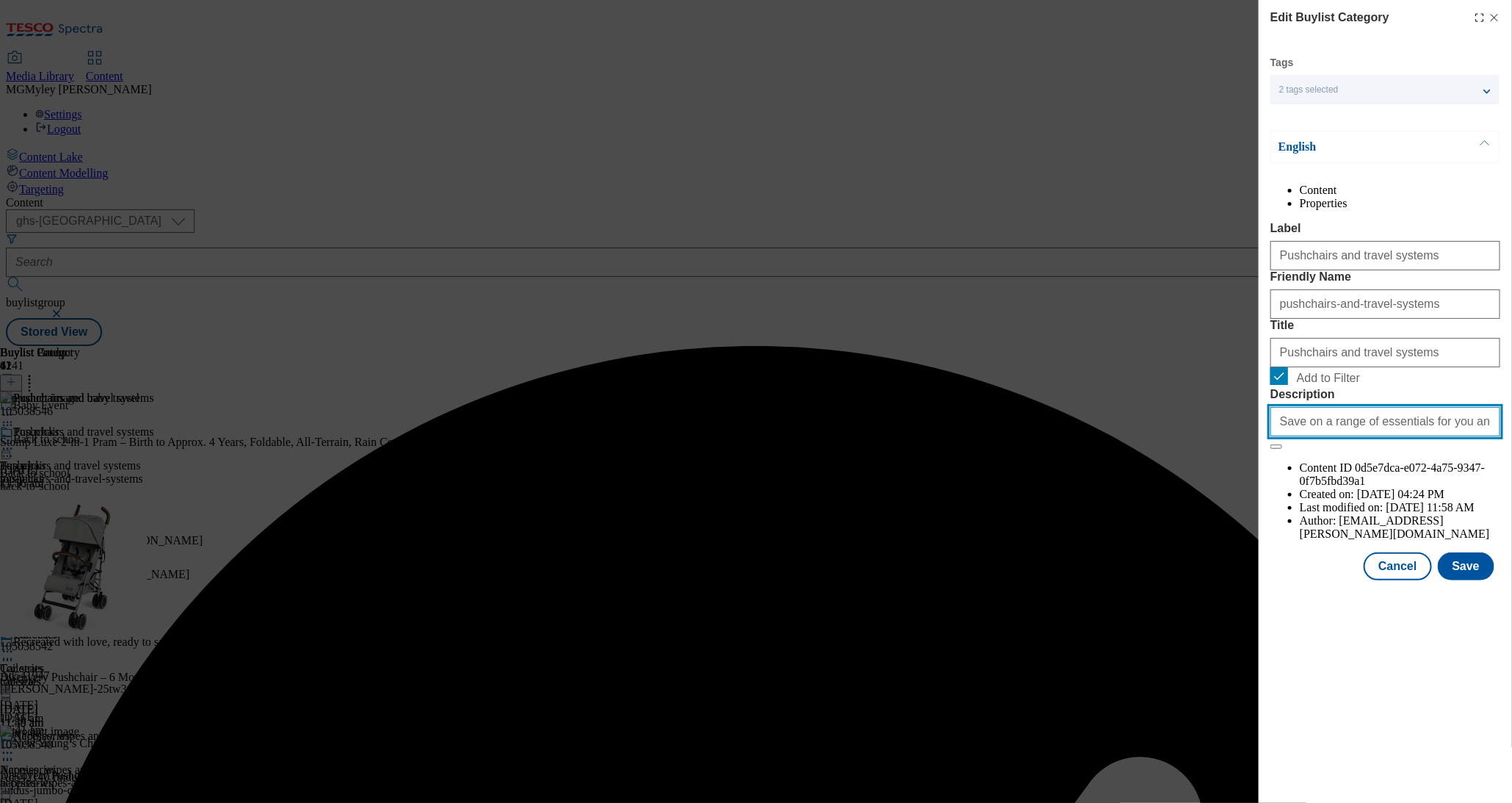
click at [1355, 437] on input "Save on a range of essentials for you and your little ones with the Baby & Todd…" at bounding box center [1385, 422] width 230 height 30
paste input "Explore little helps for your little one with the Tesco Baby & Toddler Event an…"
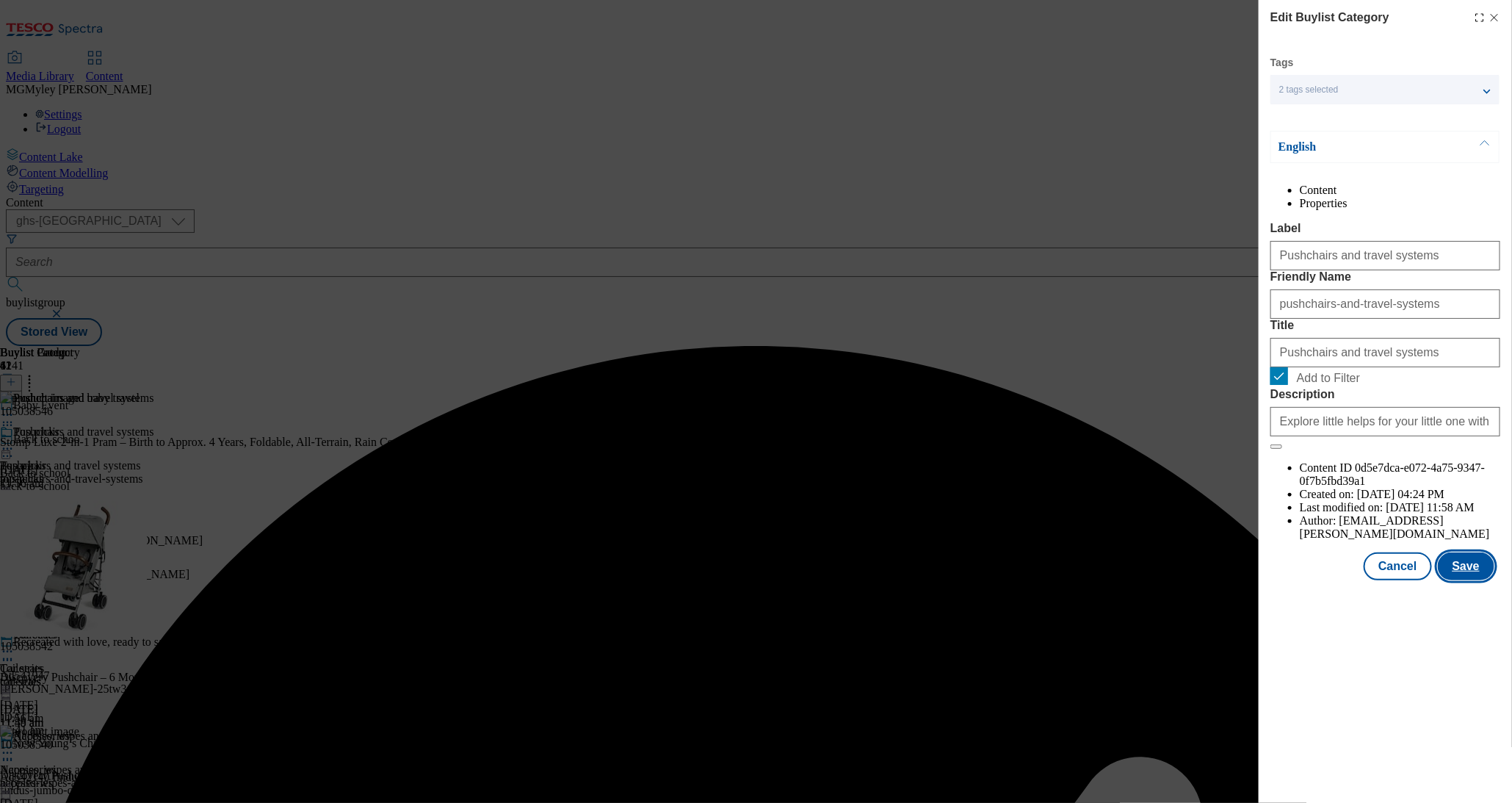
click at [1466, 581] on button "Save" at bounding box center [1466, 566] width 56 height 28
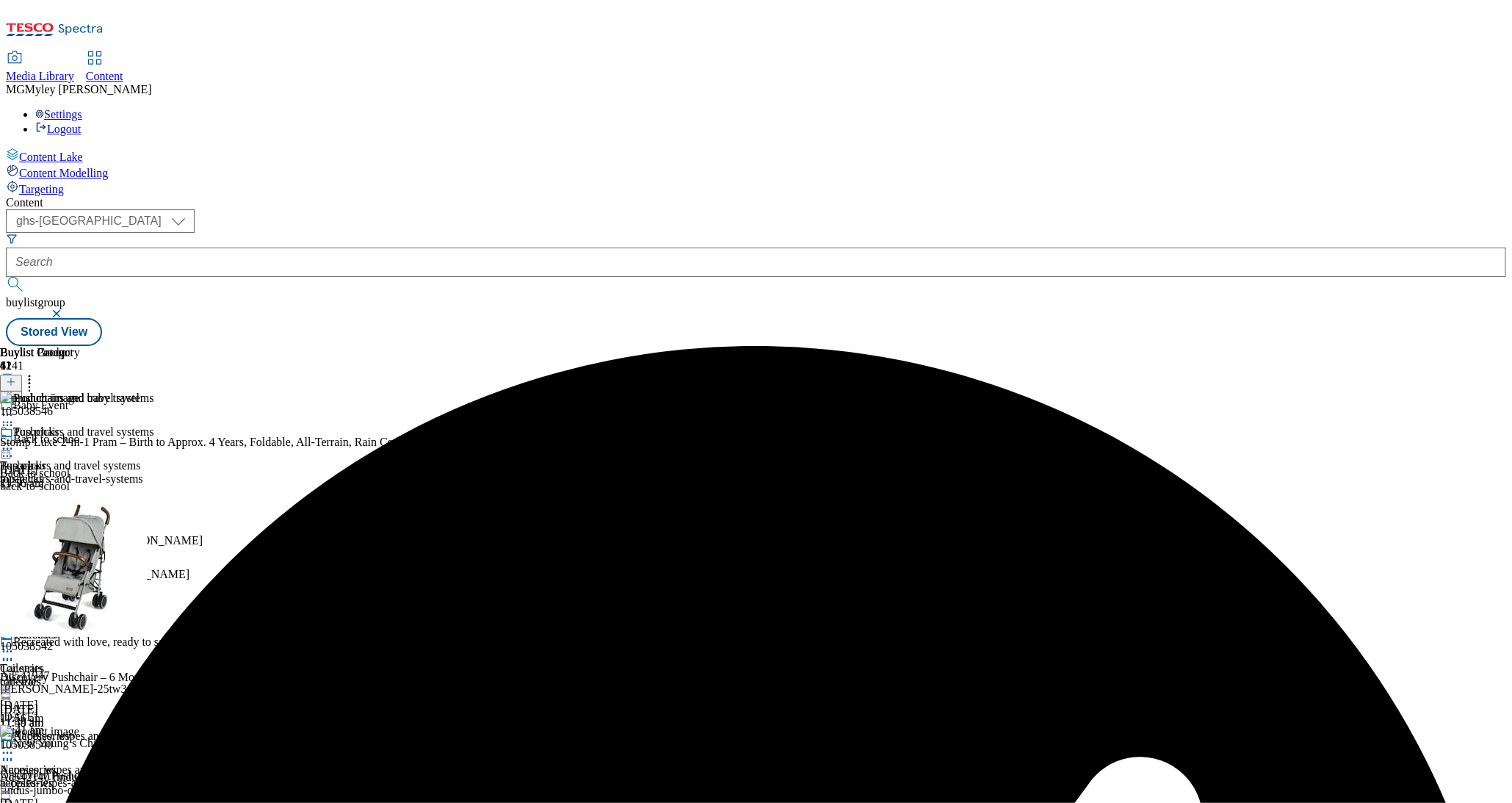
click at [154, 574] on div "strollers" at bounding box center [77, 581] width 154 height 13
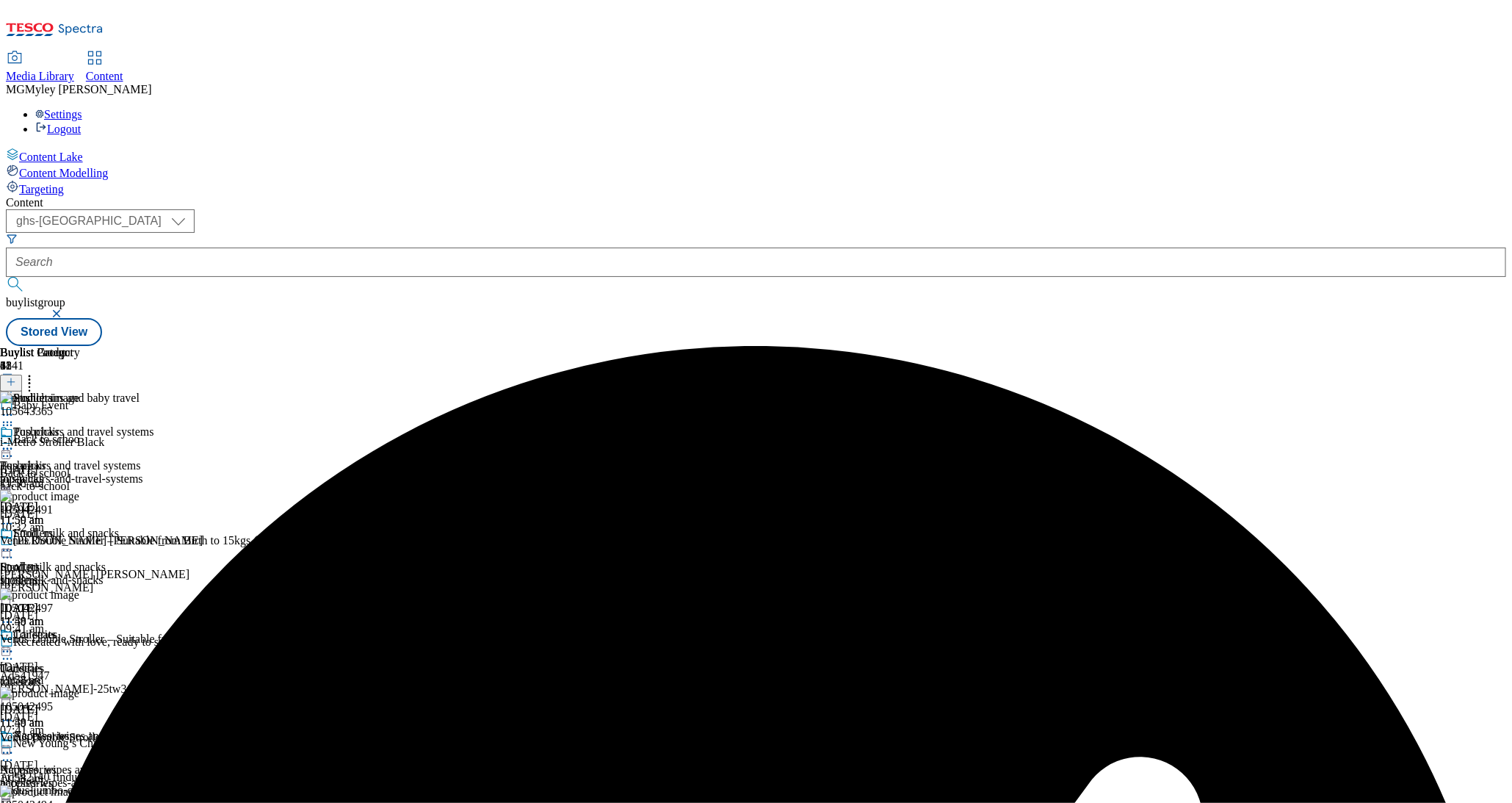
click at [14, 543] on icon at bounding box center [7, 549] width 14 height 14
click at [69, 572] on button "Edit" at bounding box center [49, 581] width 39 height 17
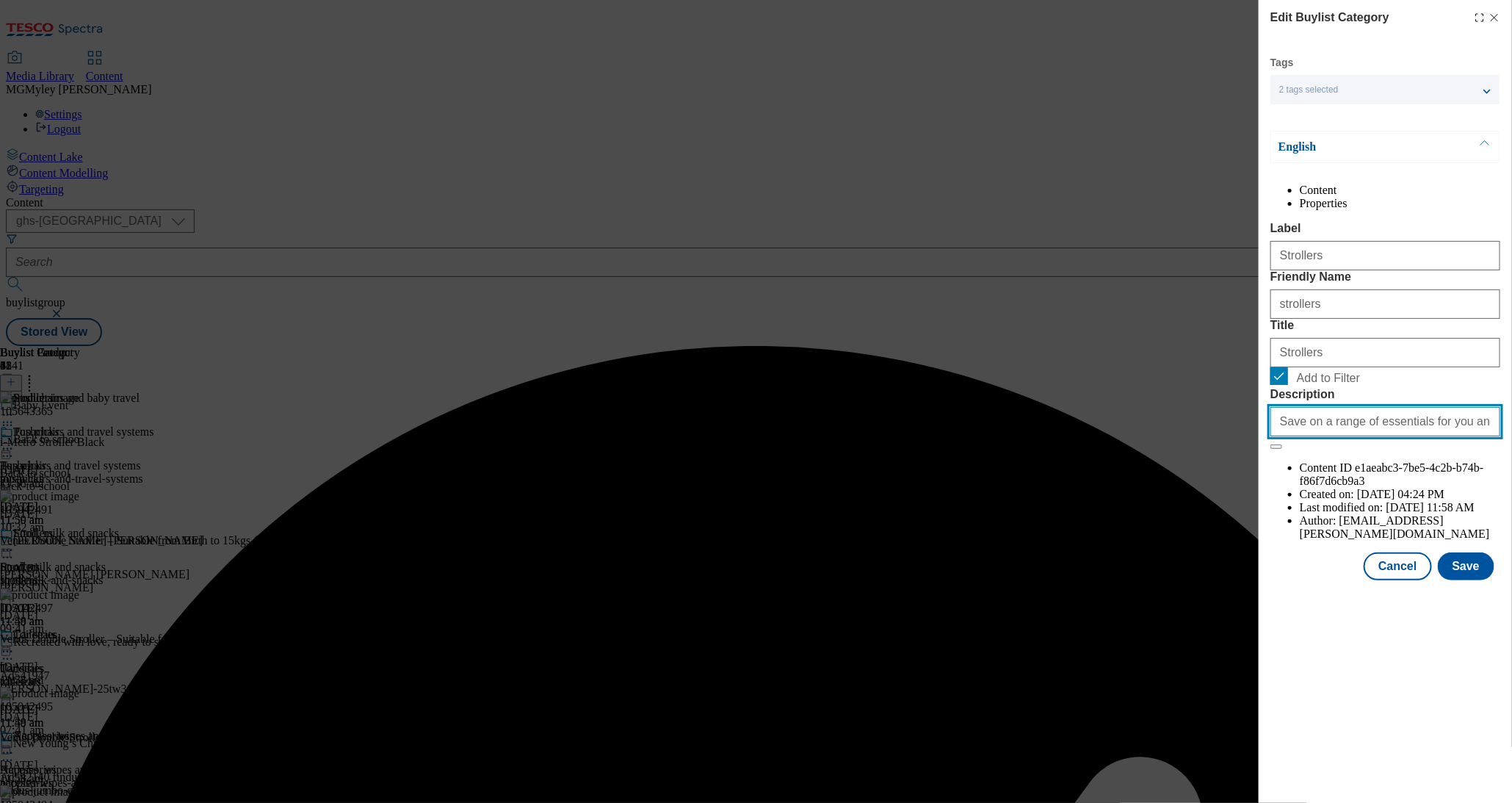
click at [1376, 437] on input "Save on a range of essentials for you and your little ones with the Baby & Todd…" at bounding box center [1385, 422] width 230 height 30
paste input "Explore little helps for your little one with the Tesco Baby & Toddler Event an…"
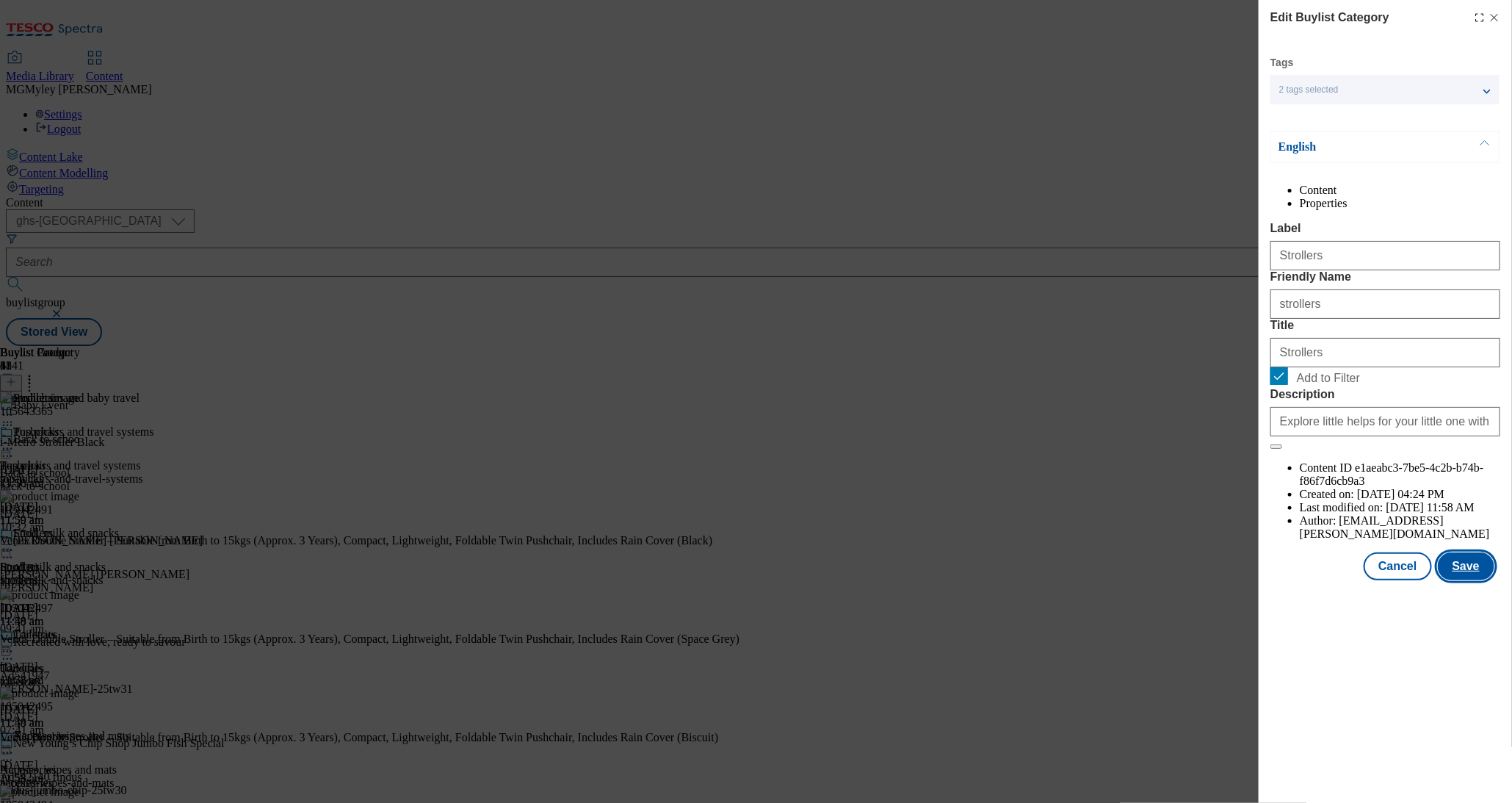
click at [1463, 581] on button "Save" at bounding box center [1466, 566] width 56 height 28
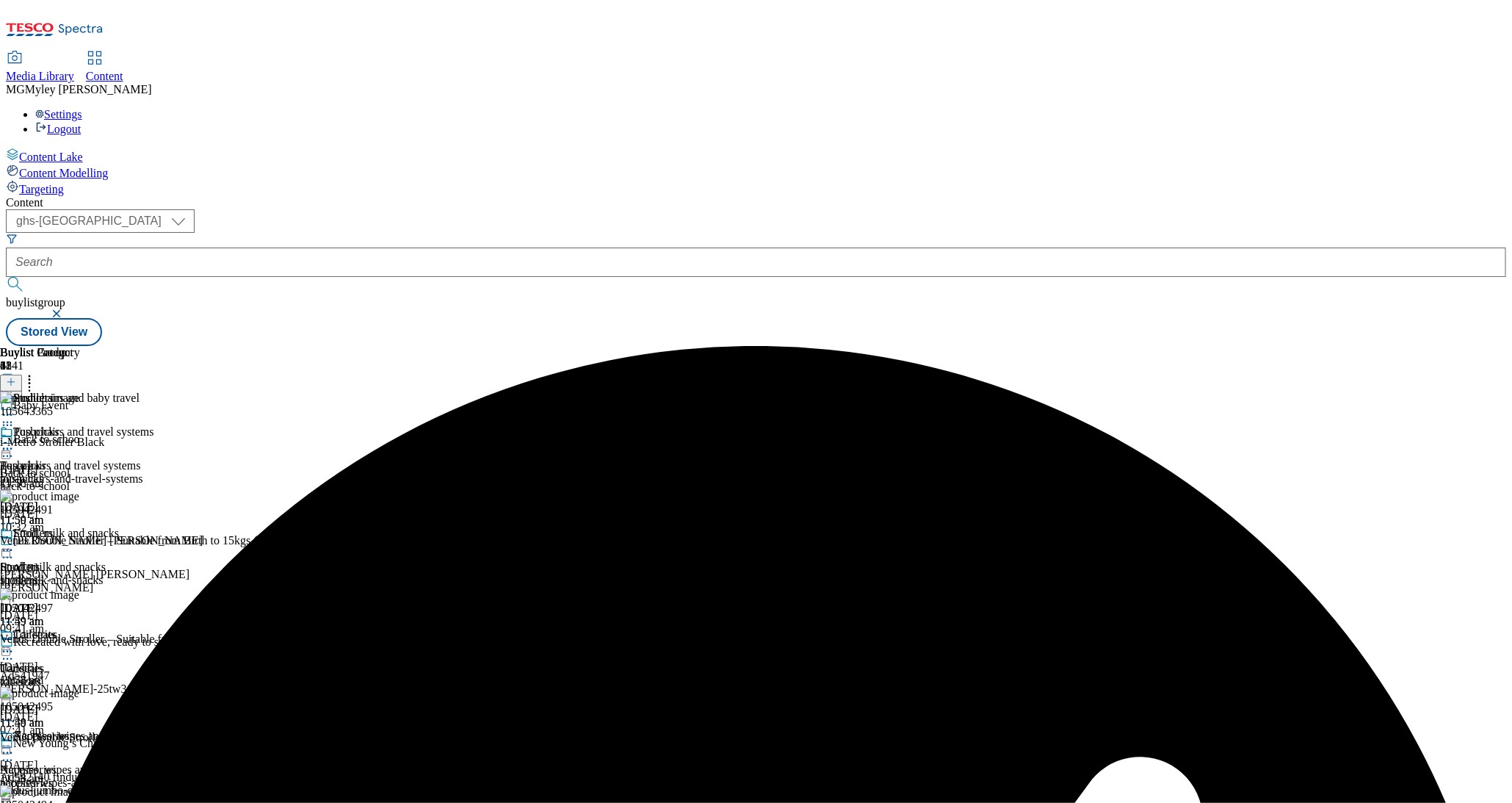
click at [56, 628] on span "Car seats" at bounding box center [34, 636] width 43 height 16
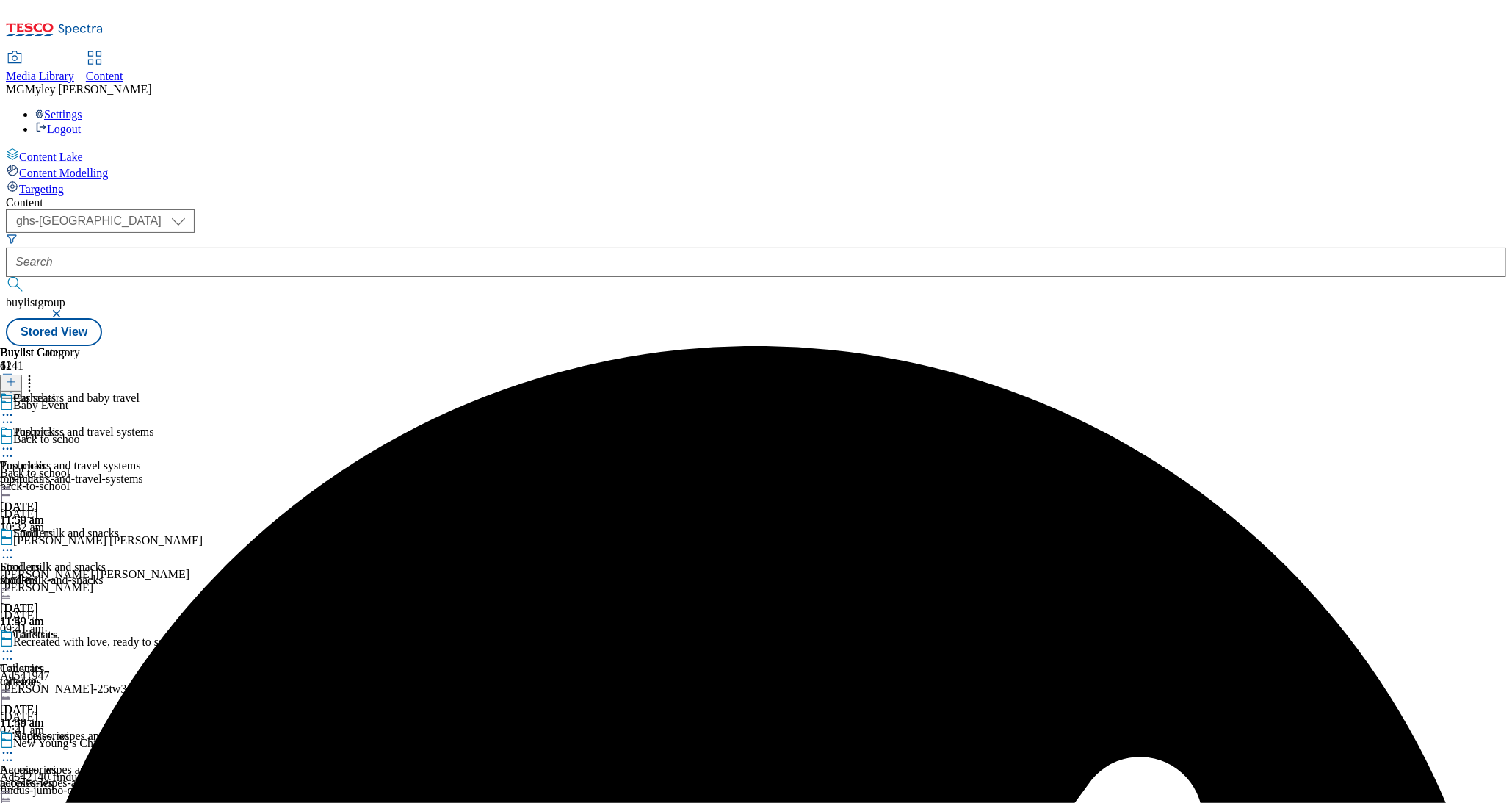
click at [14, 645] on icon at bounding box center [7, 651] width 14 height 14
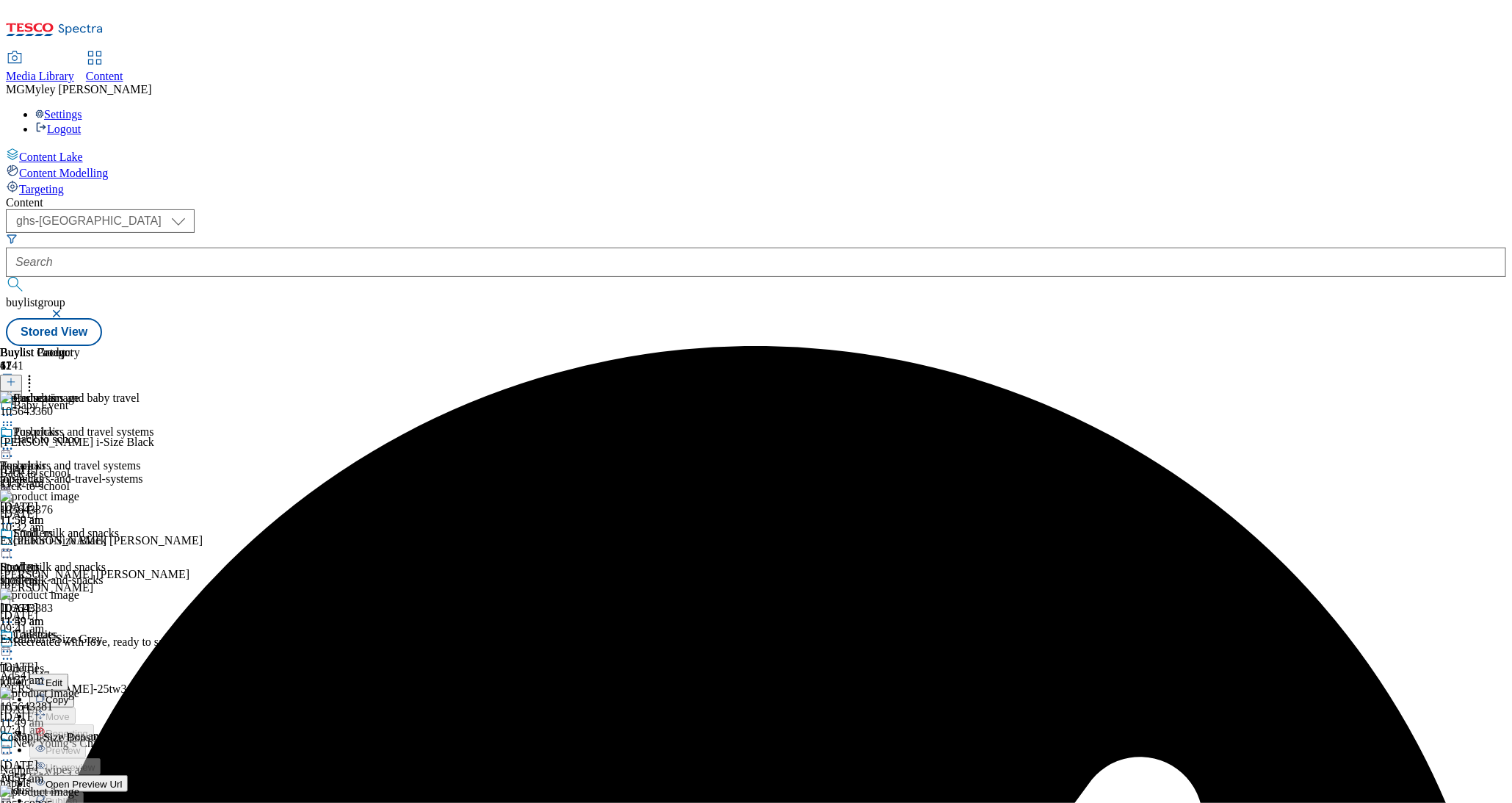
click at [69, 674] on button "Edit" at bounding box center [49, 683] width 39 height 17
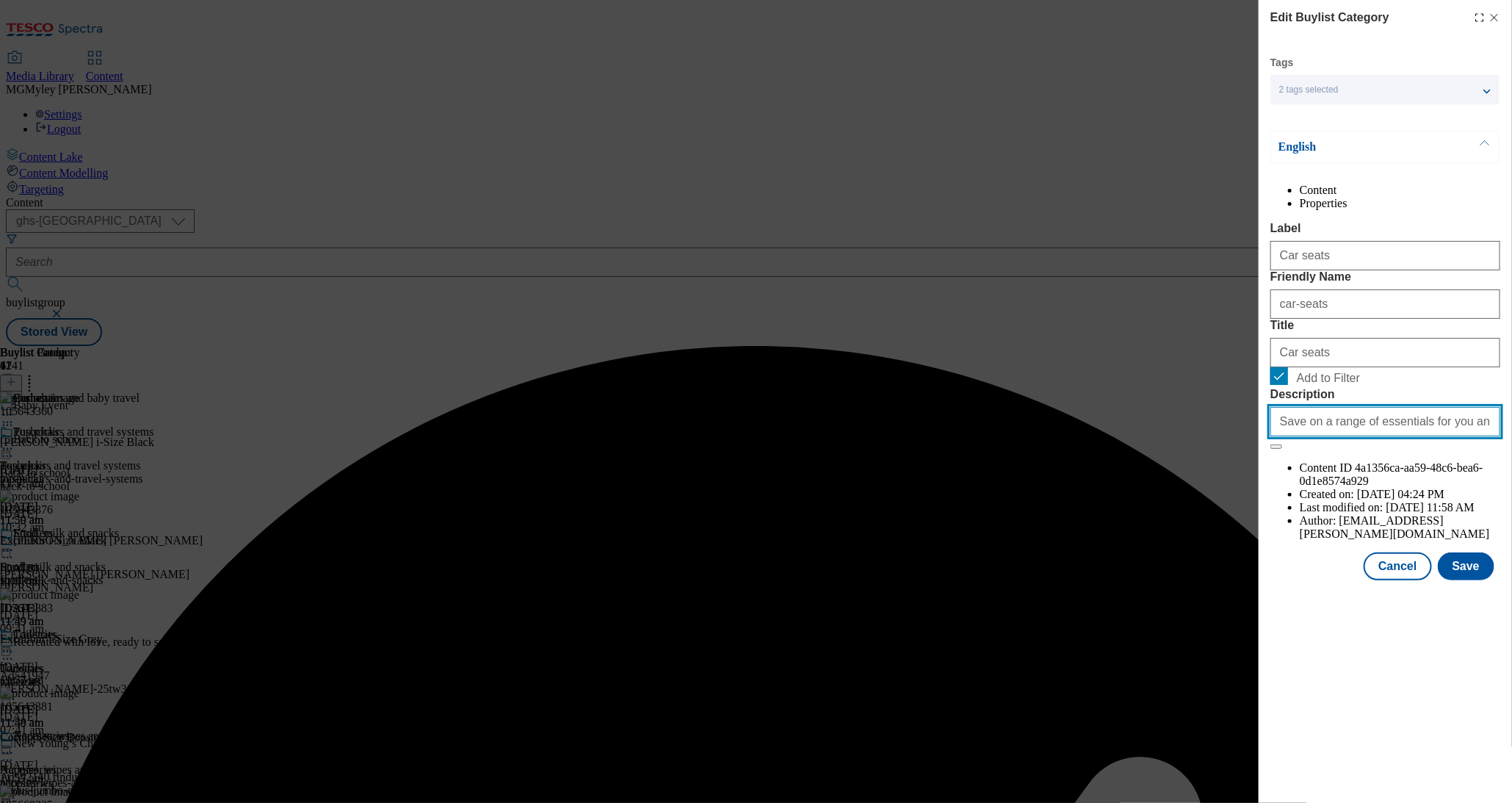
click at [1359, 437] on input "Save on a range of essentials for you and your little ones with the Baby & Todd…" at bounding box center [1385, 422] width 230 height 30
paste input "Explore little helps for your little one with the Tesco Baby & Toddler Event an…"
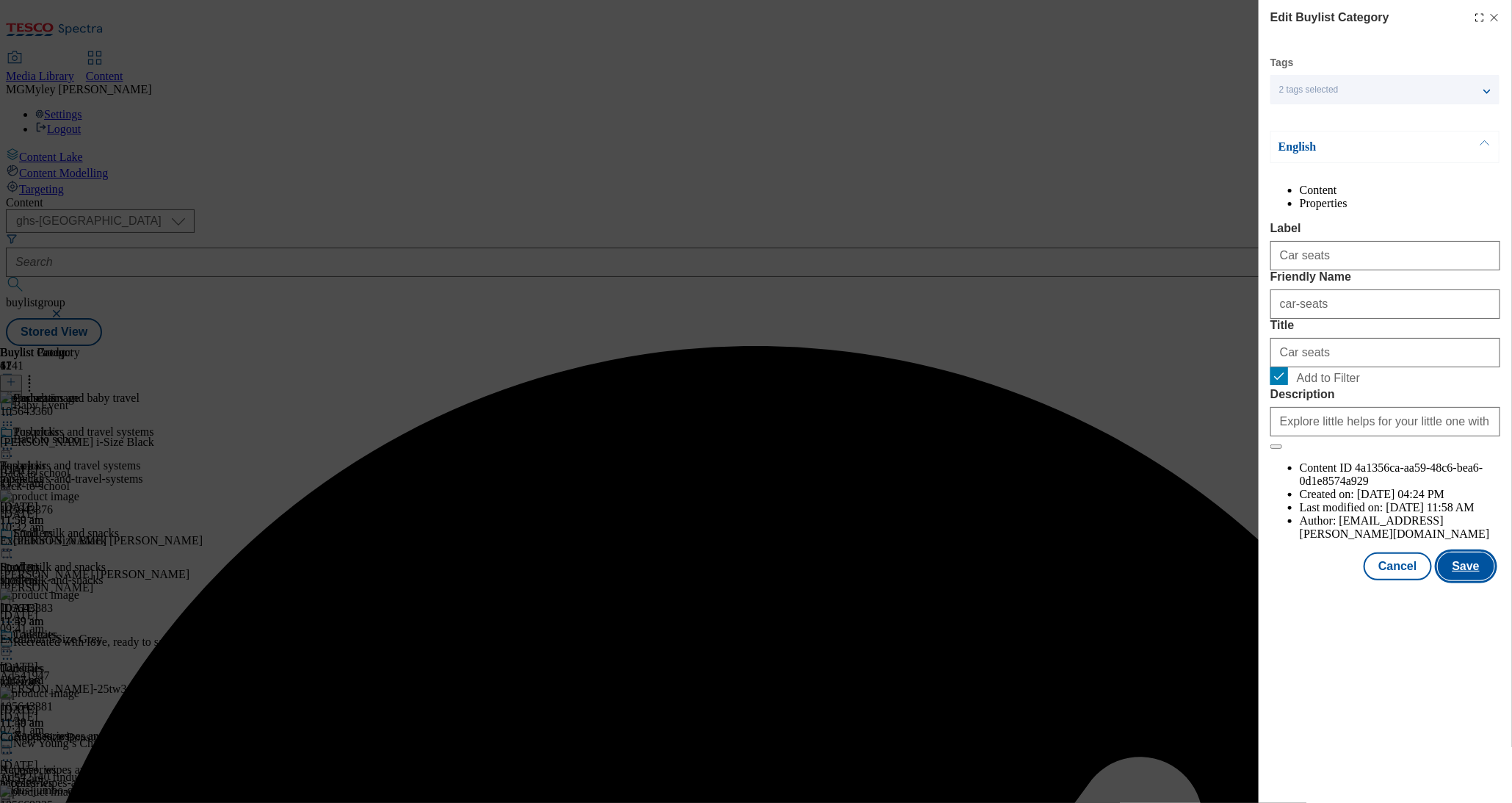
click at [1467, 581] on button "Save" at bounding box center [1466, 566] width 56 height 28
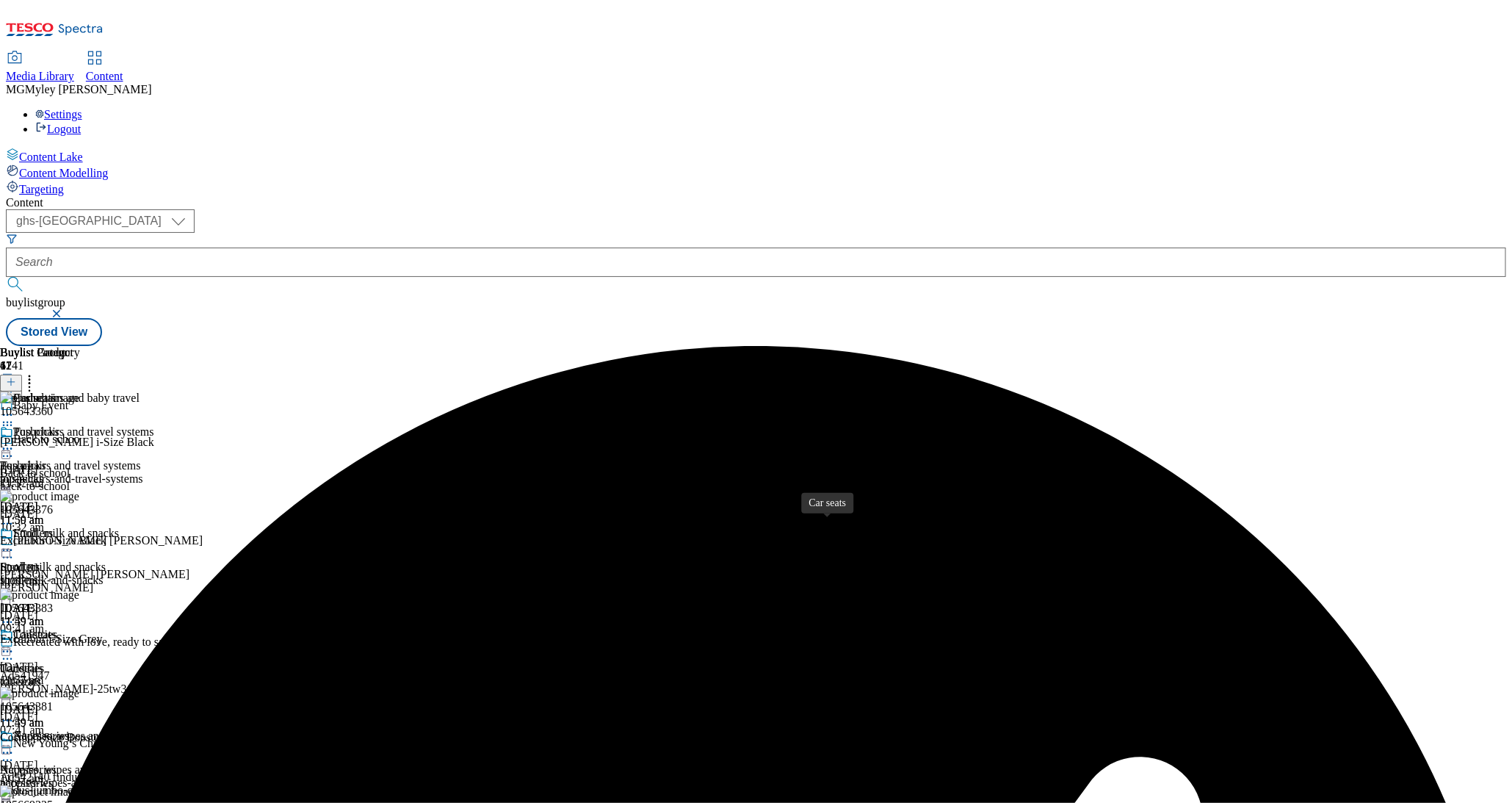
scroll to position [136, 0]
click at [154, 730] on div "Accessories Accessories accessories 15 Sept 2025 11:58 am" at bounding box center [77, 780] width 154 height 101
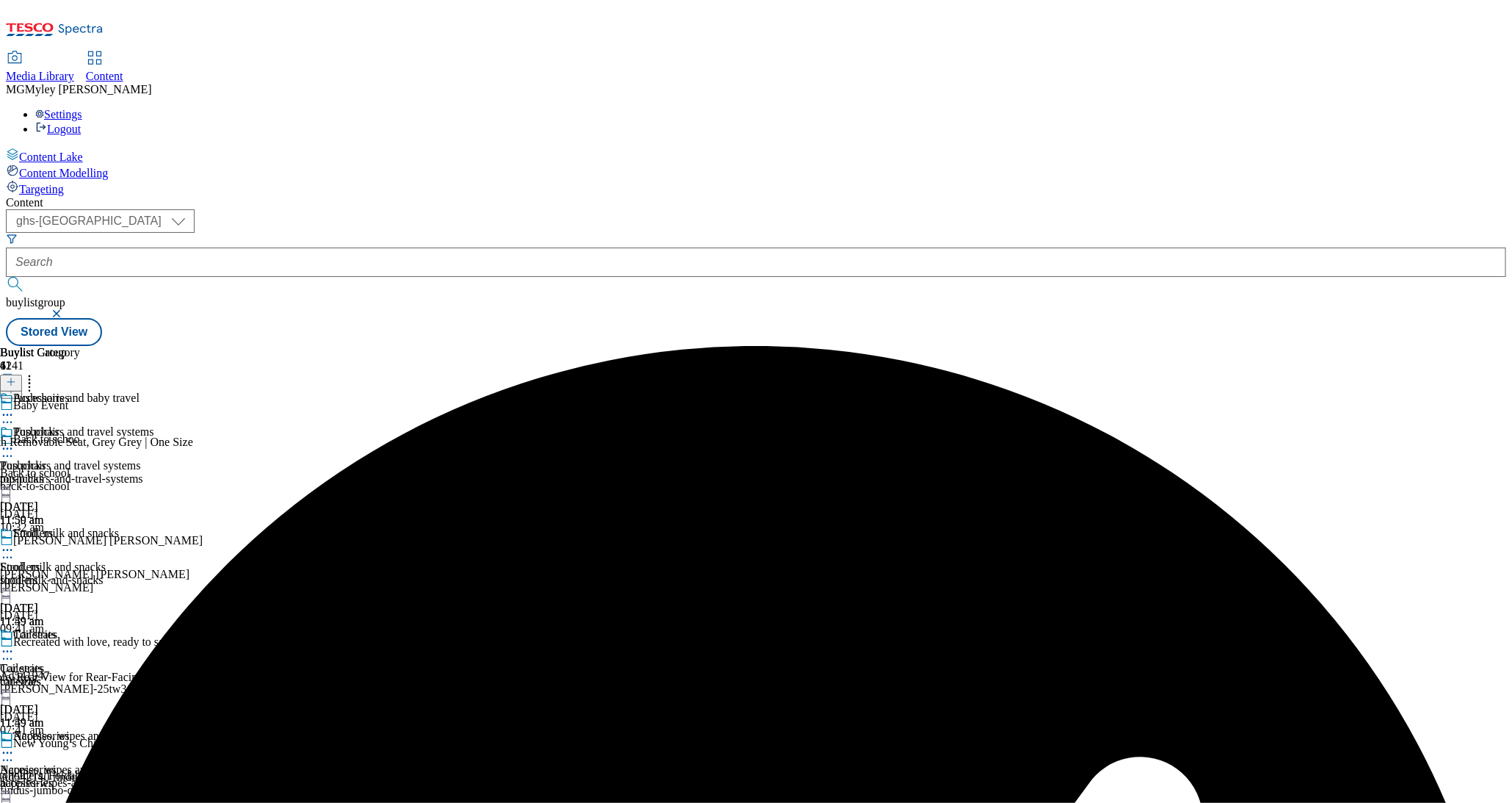
click at [14, 746] on icon at bounding box center [7, 752] width 14 height 14
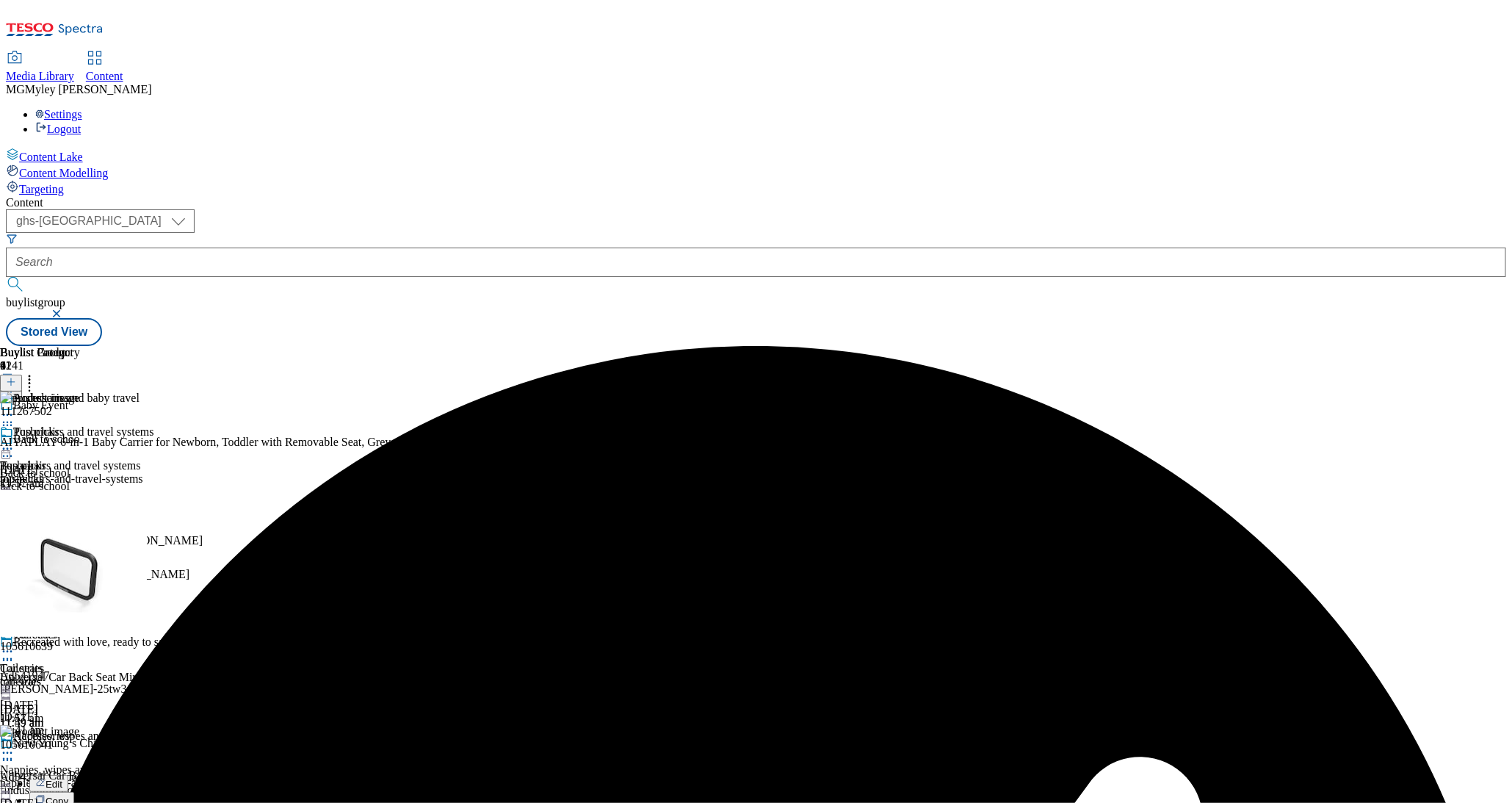
click at [62, 779] on span "Edit" at bounding box center [54, 785] width 17 height 11
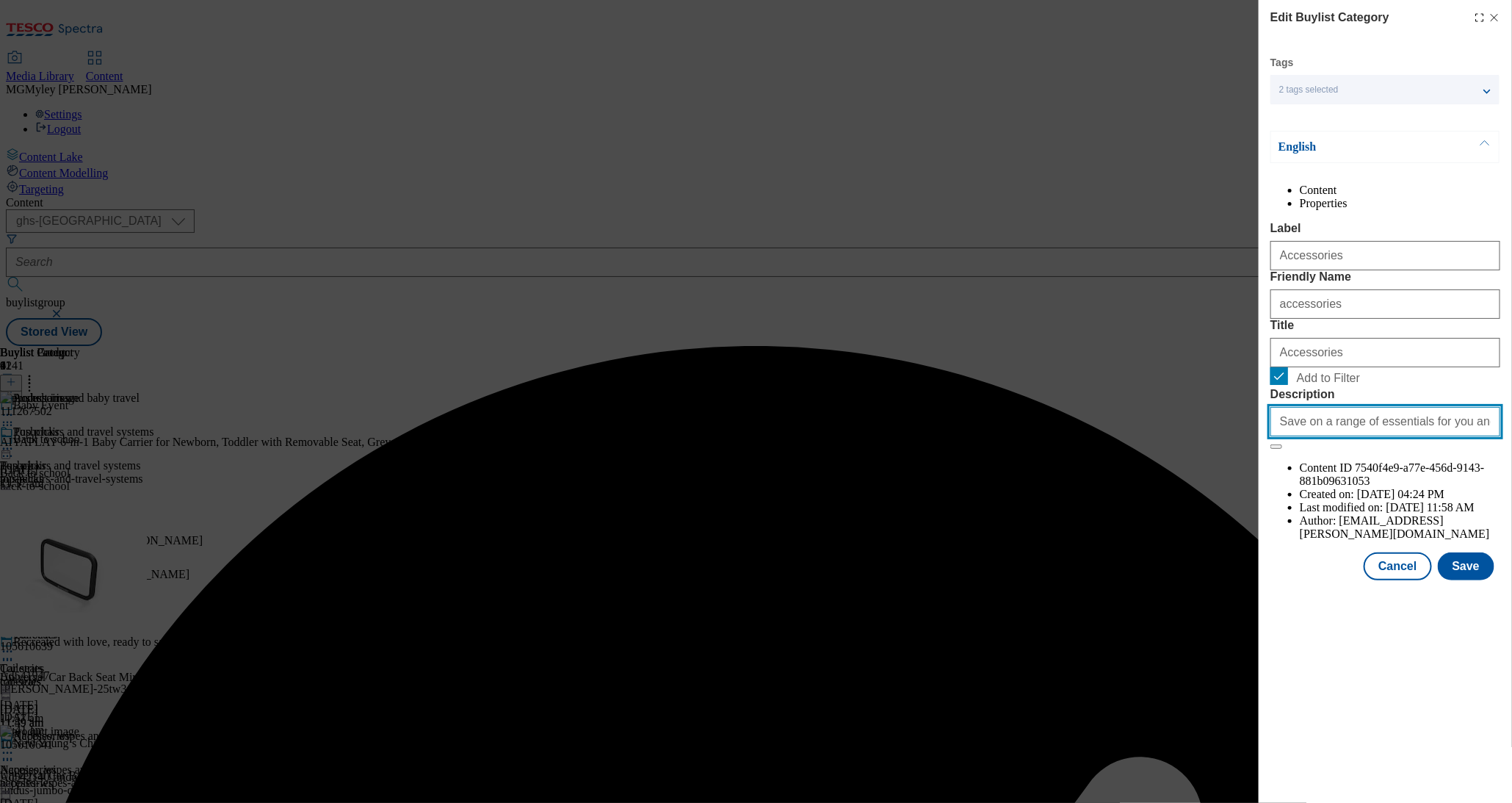
click at [1331, 437] on input "Save on a range of essentials for you and your little ones with the Baby & Todd…" at bounding box center [1385, 422] width 230 height 30
paste input "Explore little helps for your little one with the Tesco Baby & Toddler Event an…"
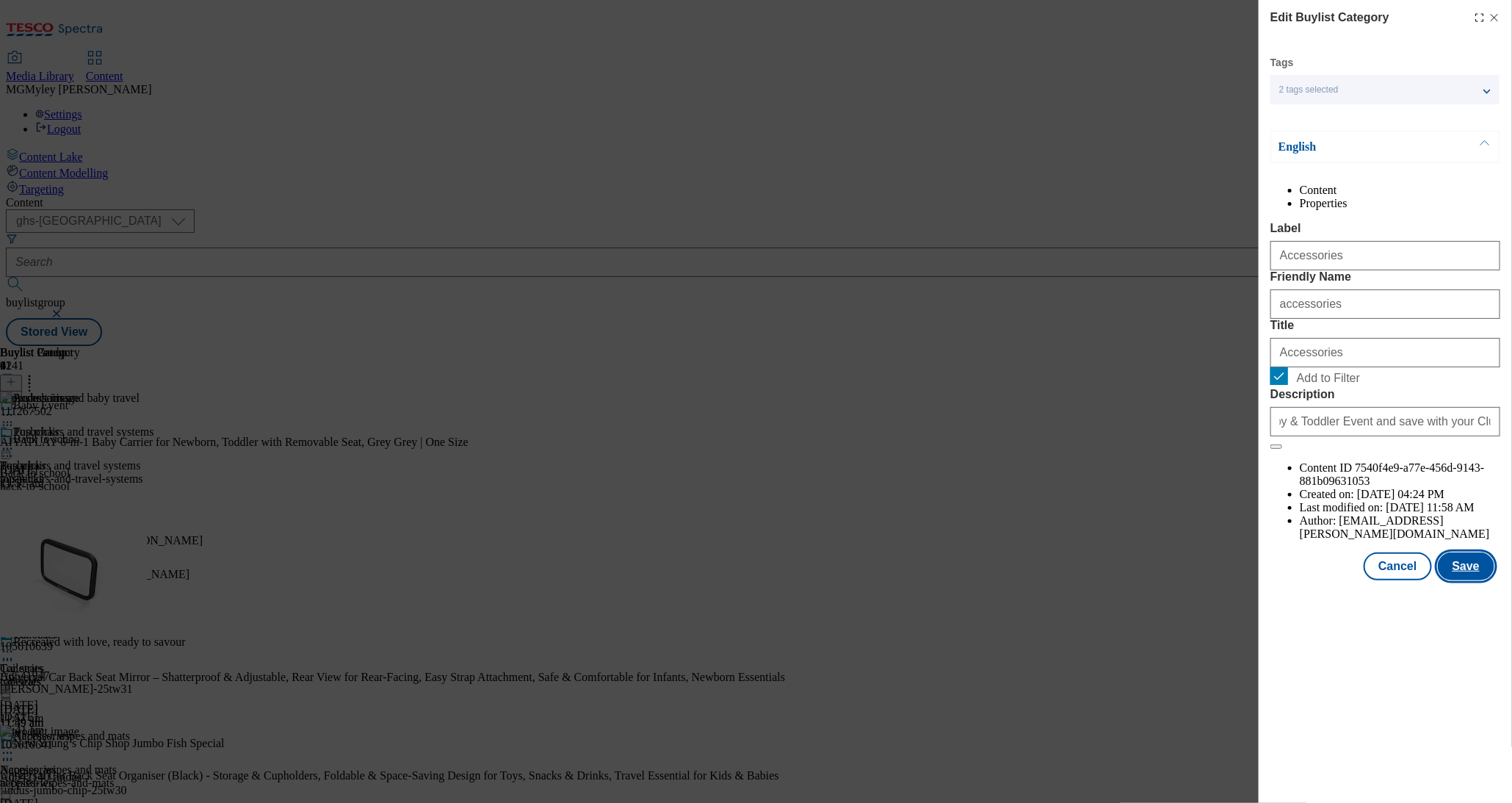
click at [1462, 581] on button "Save" at bounding box center [1466, 566] width 56 height 28
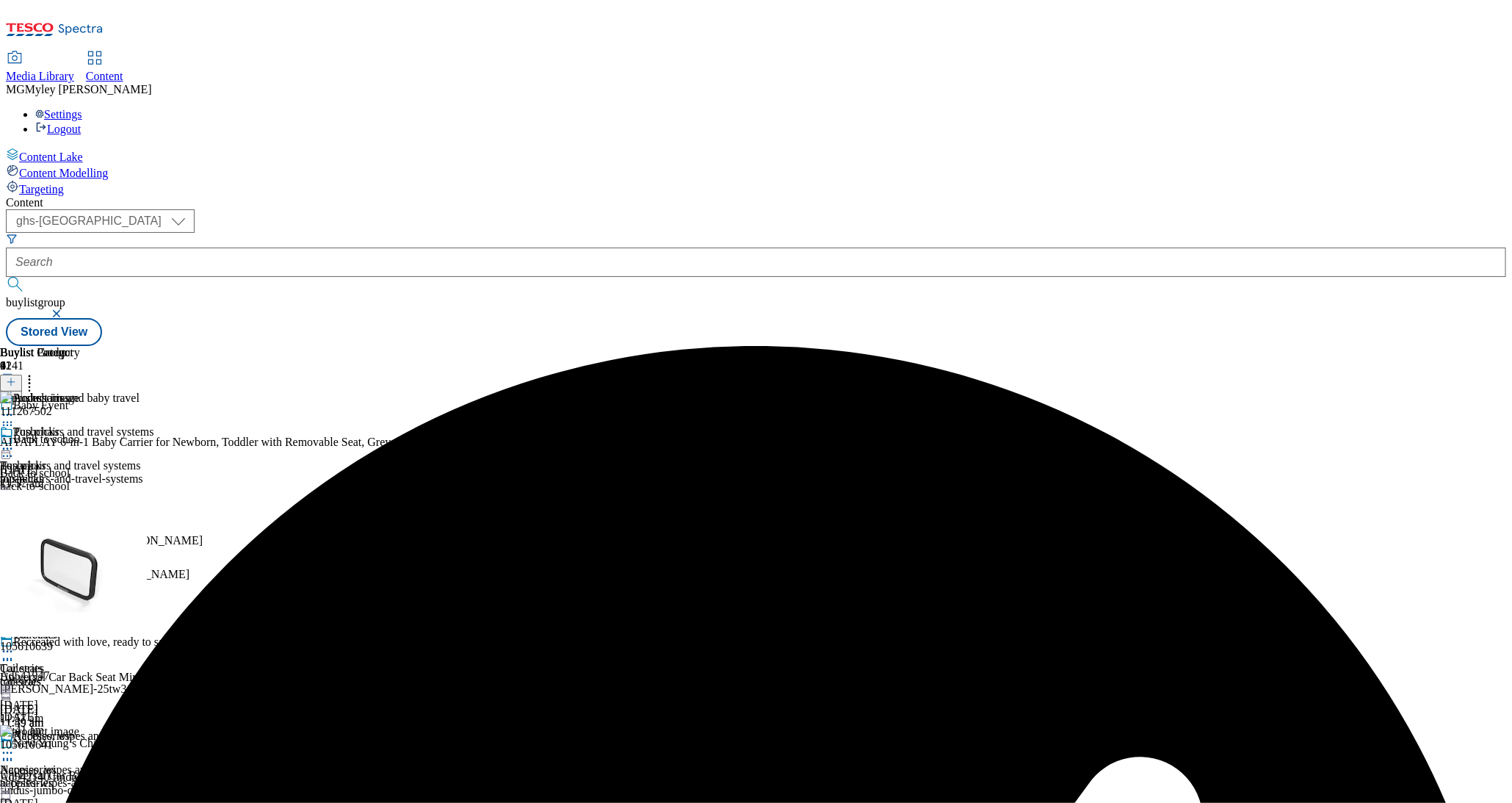
scroll to position [962, 0]
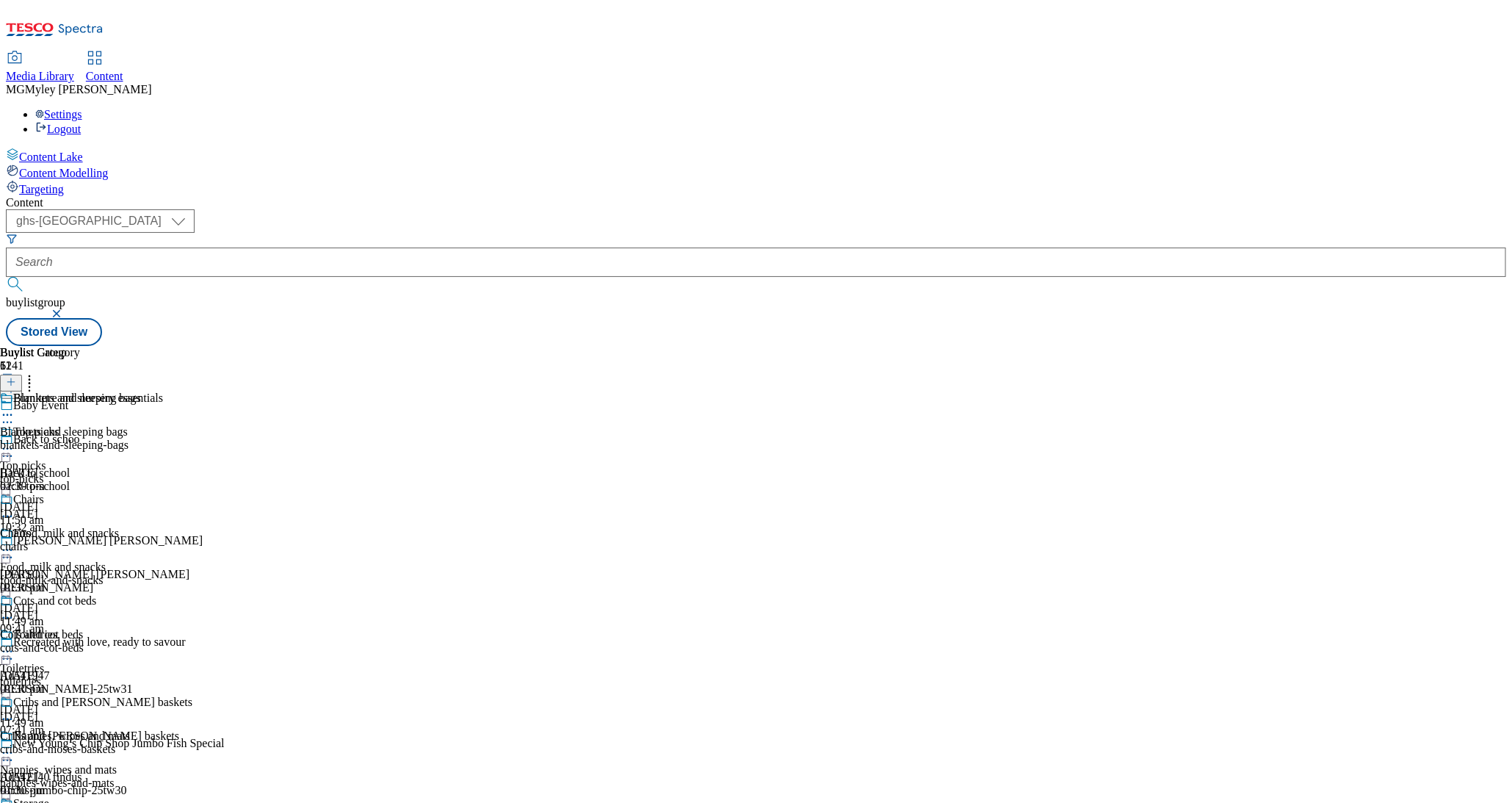
scroll to position [1027, 0]
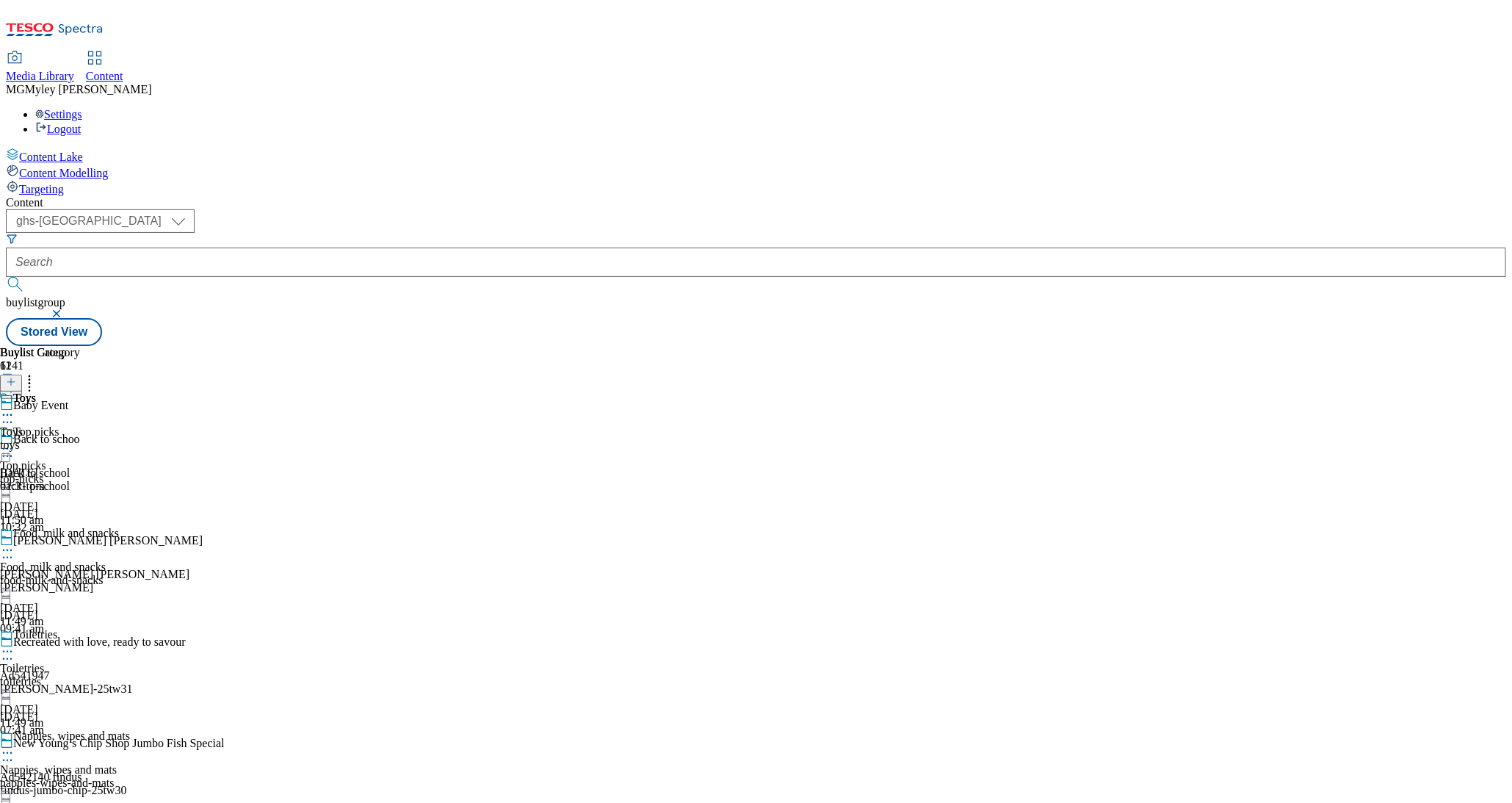
scroll to position [909, 0]
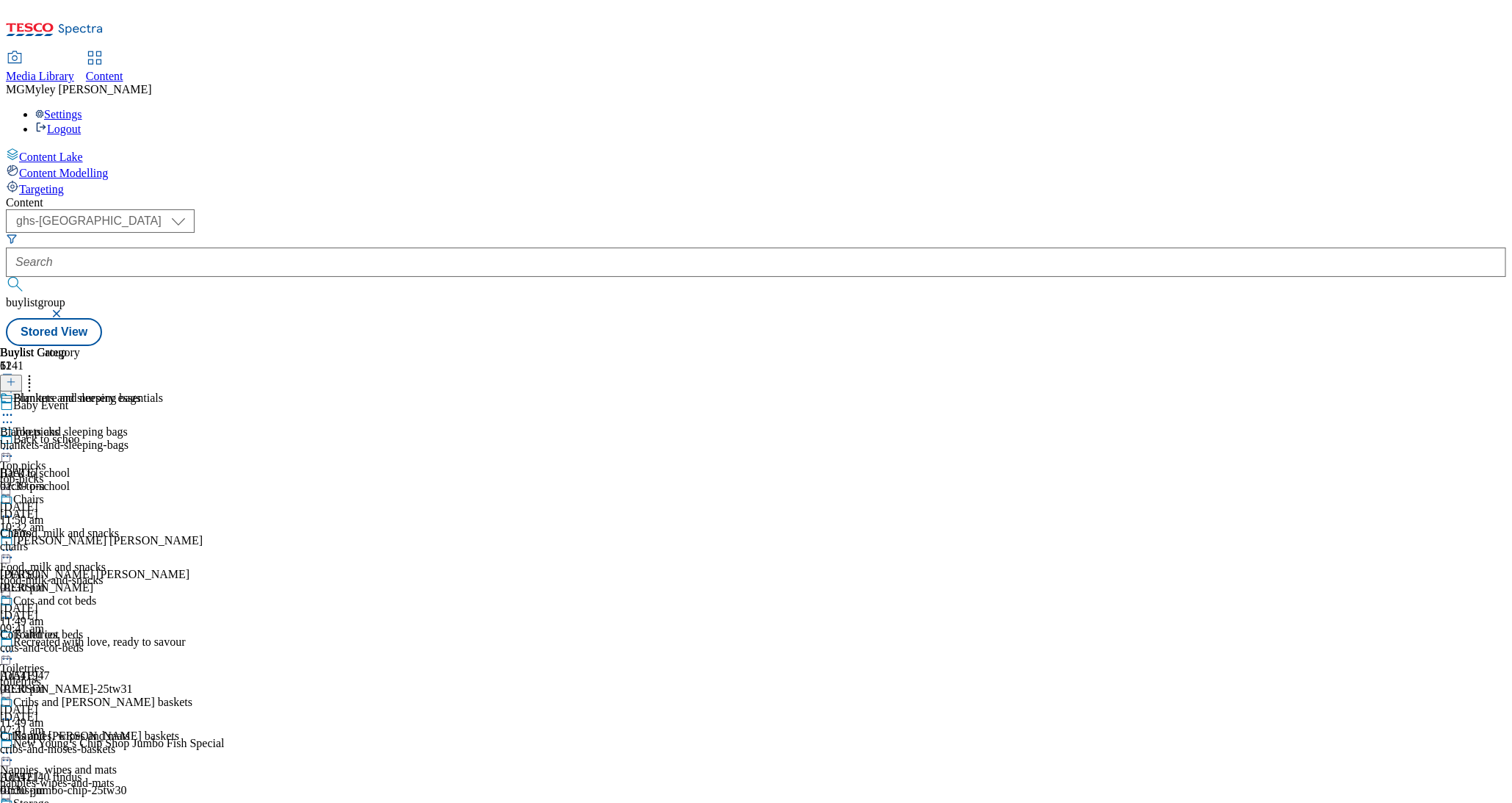
scroll to position [965, 0]
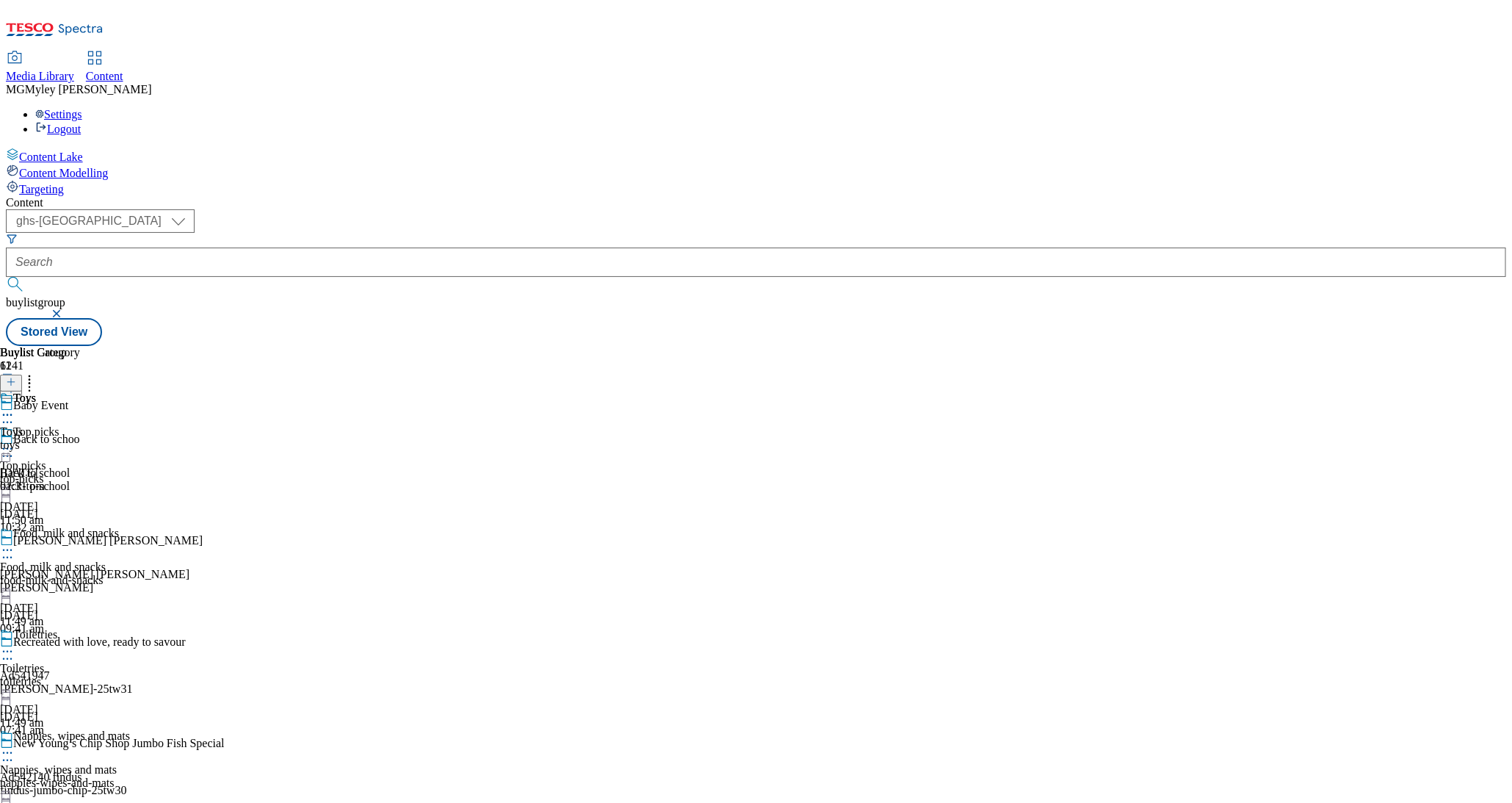
click at [31, 376] on circle at bounding box center [30, 377] width 2 height 2
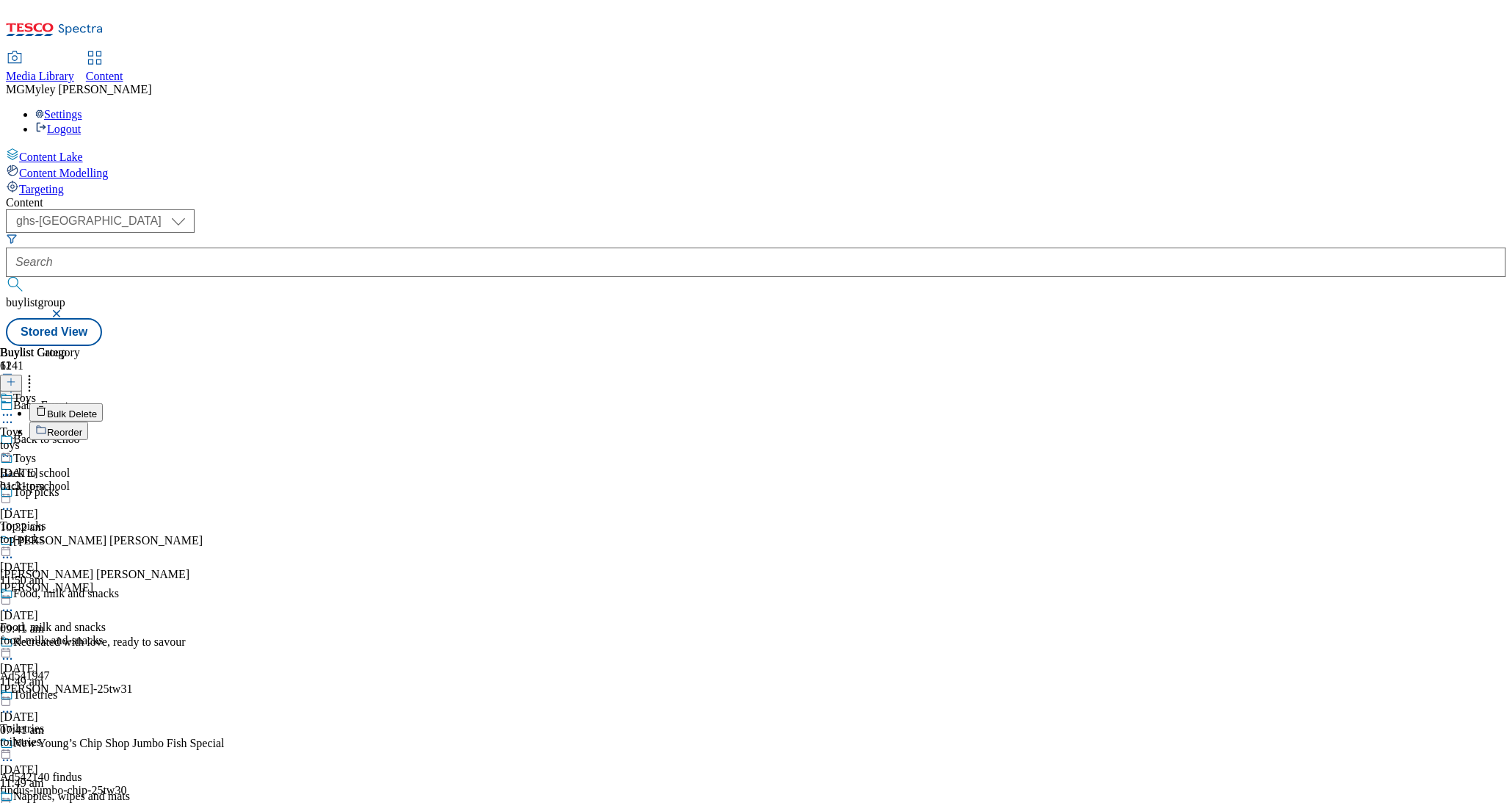
click at [88, 422] on button "Reorder" at bounding box center [59, 430] width 59 height 18
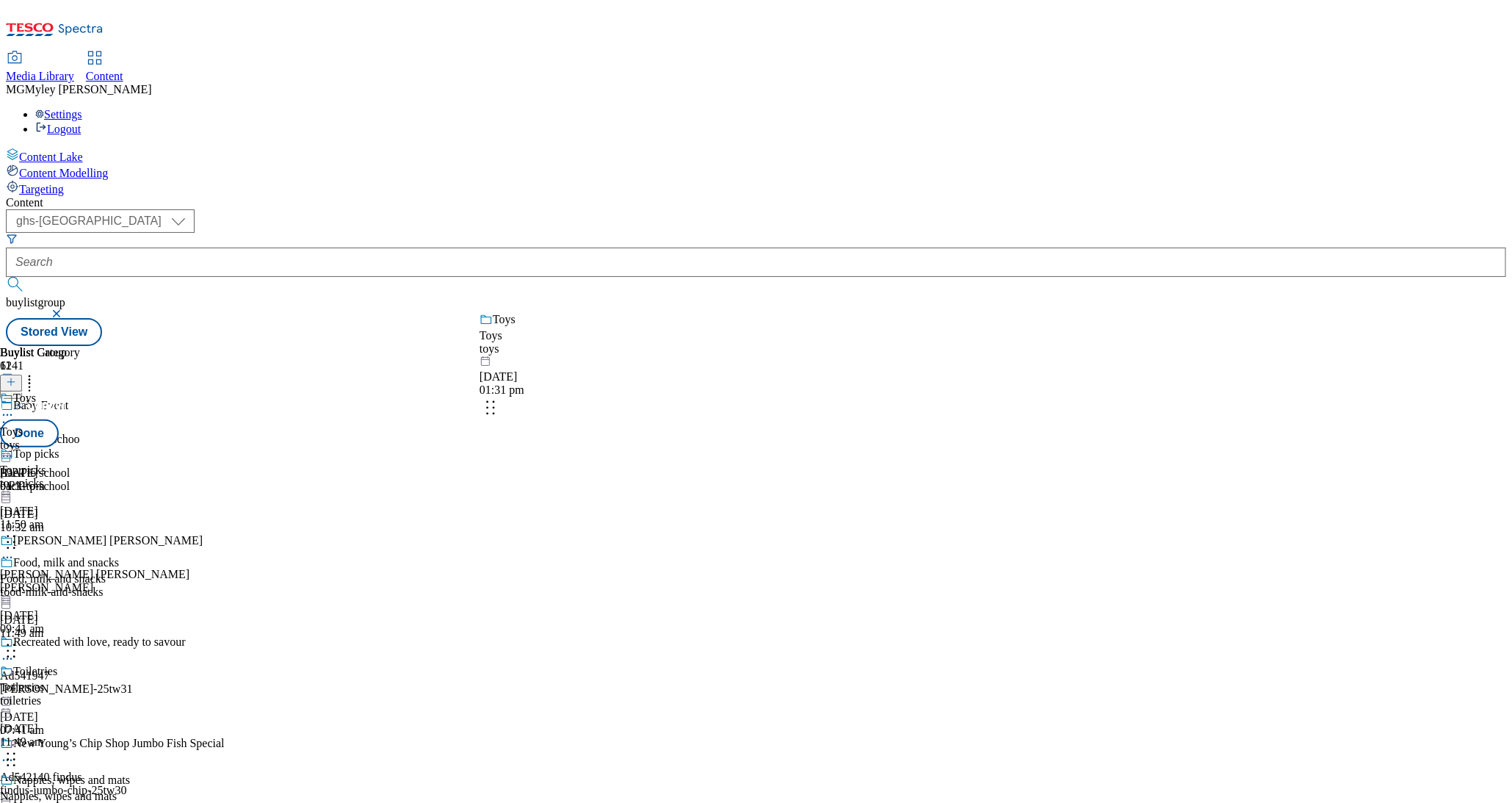
drag, startPoint x: 703, startPoint y: 518, endPoint x: 703, endPoint y: 369, distance: 149.0
click at [703, 346] on body "Icons icon_account icon_add icon_backward_link icon_basket icon_benefits icon_c…" at bounding box center [756, 175] width 1501 height 340
click at [59, 420] on button "Done" at bounding box center [30, 433] width 59 height 28
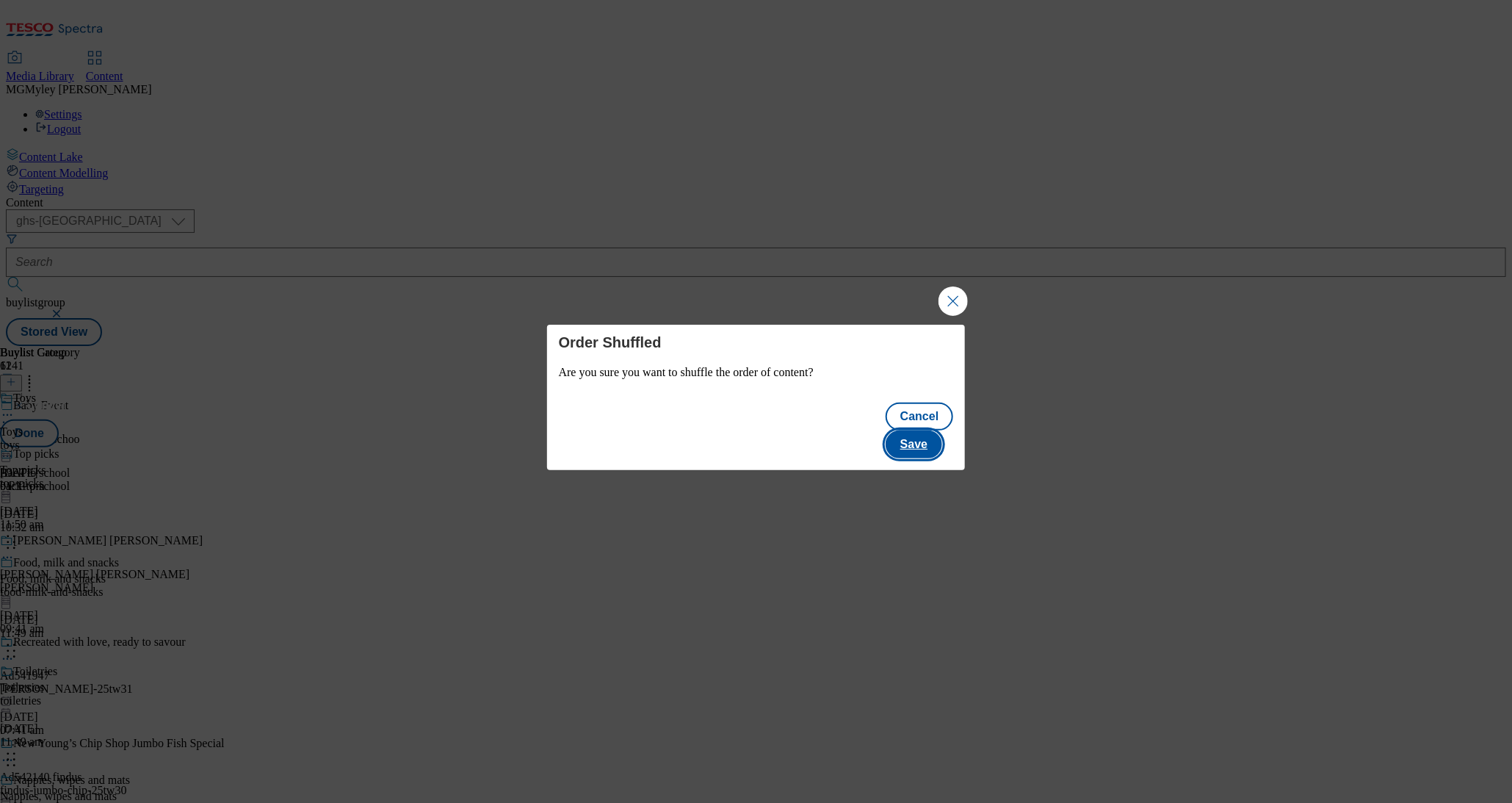
click at [921, 430] on button "Save" at bounding box center [913, 443] width 56 height 28
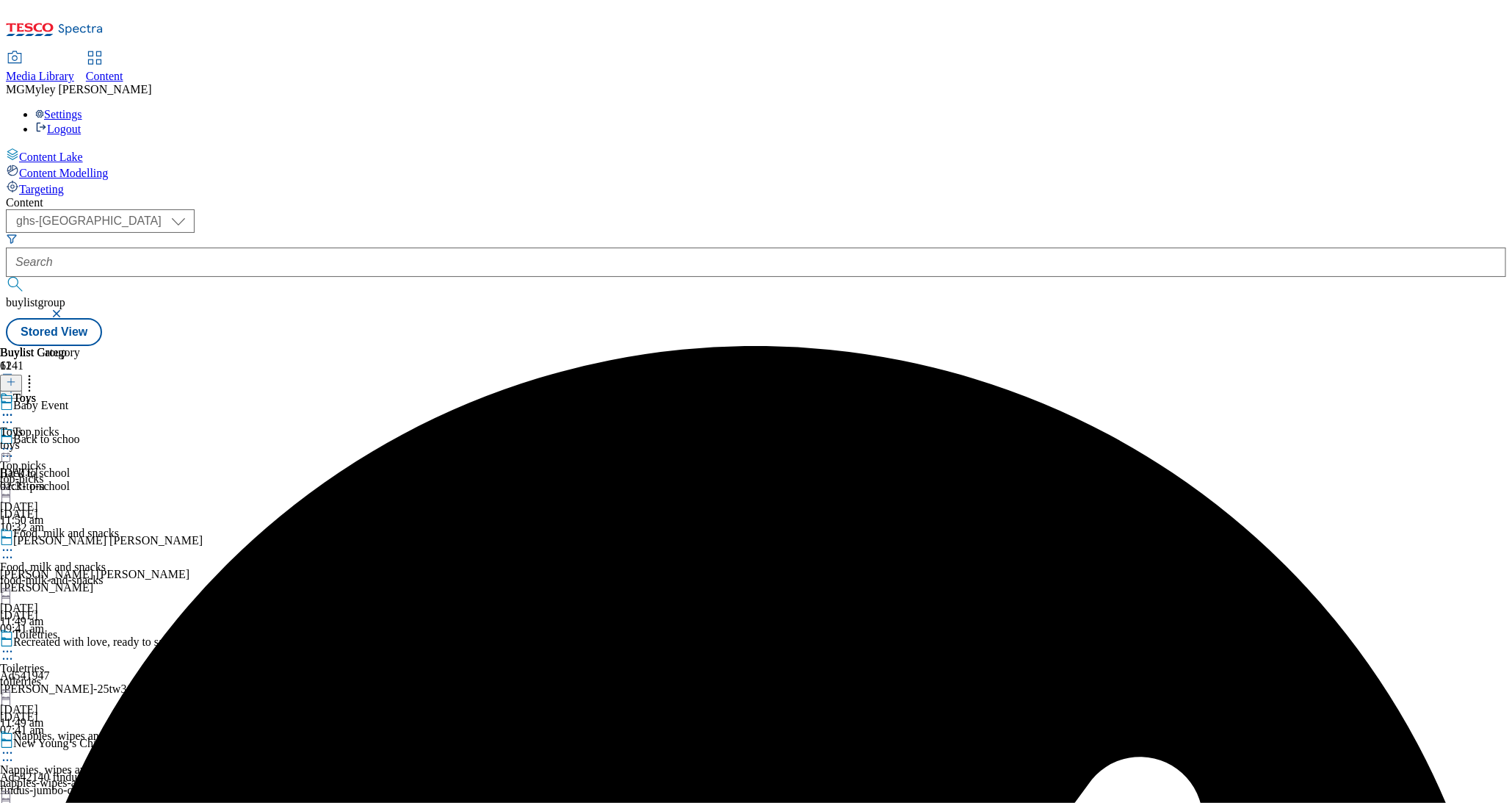
scroll to position [836, 0]
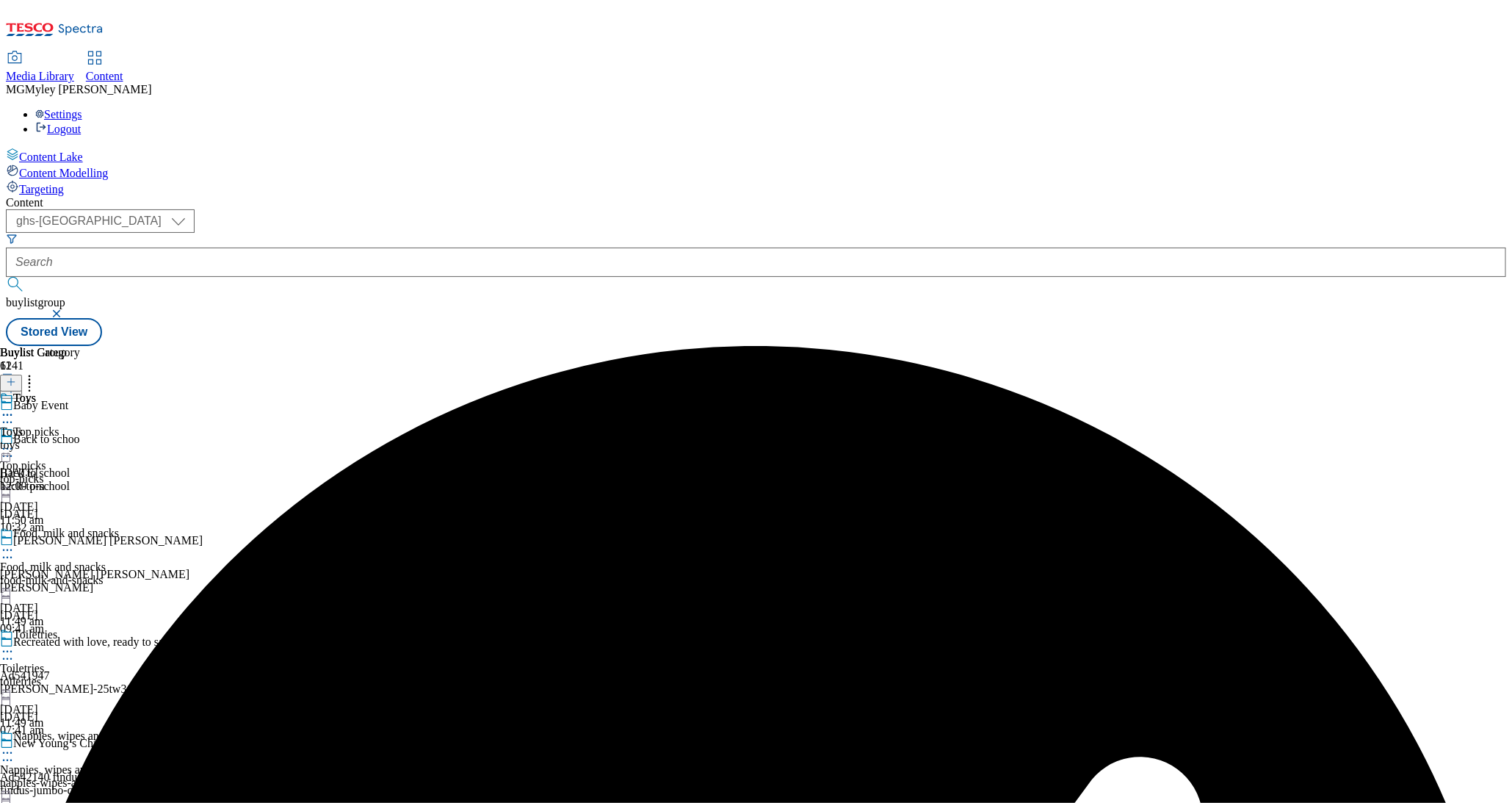
click at [14, 408] on icon at bounding box center [7, 415] width 14 height 14
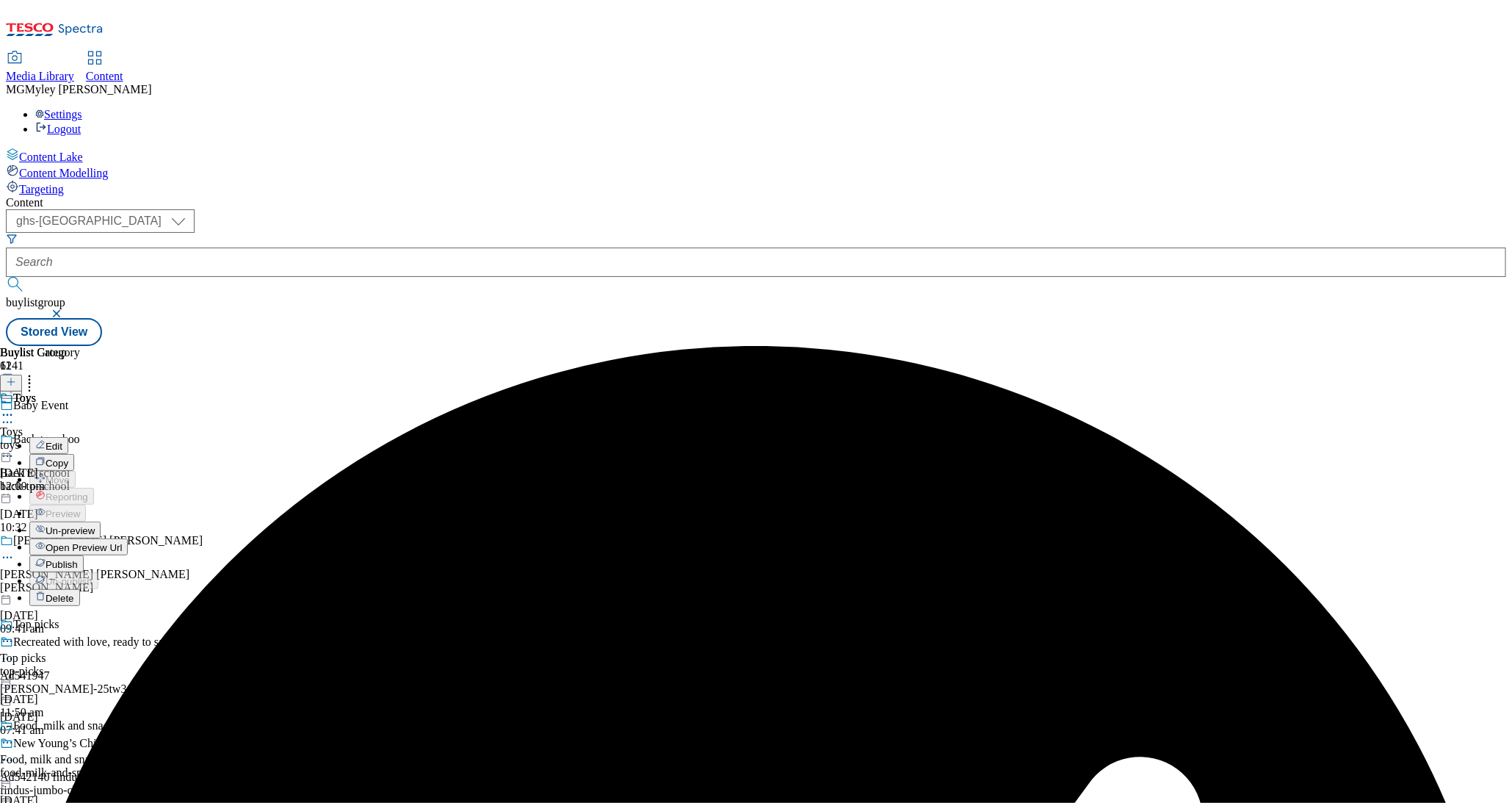
click at [94, 525] on span "Un-preview" at bounding box center [71, 531] width 50 height 11
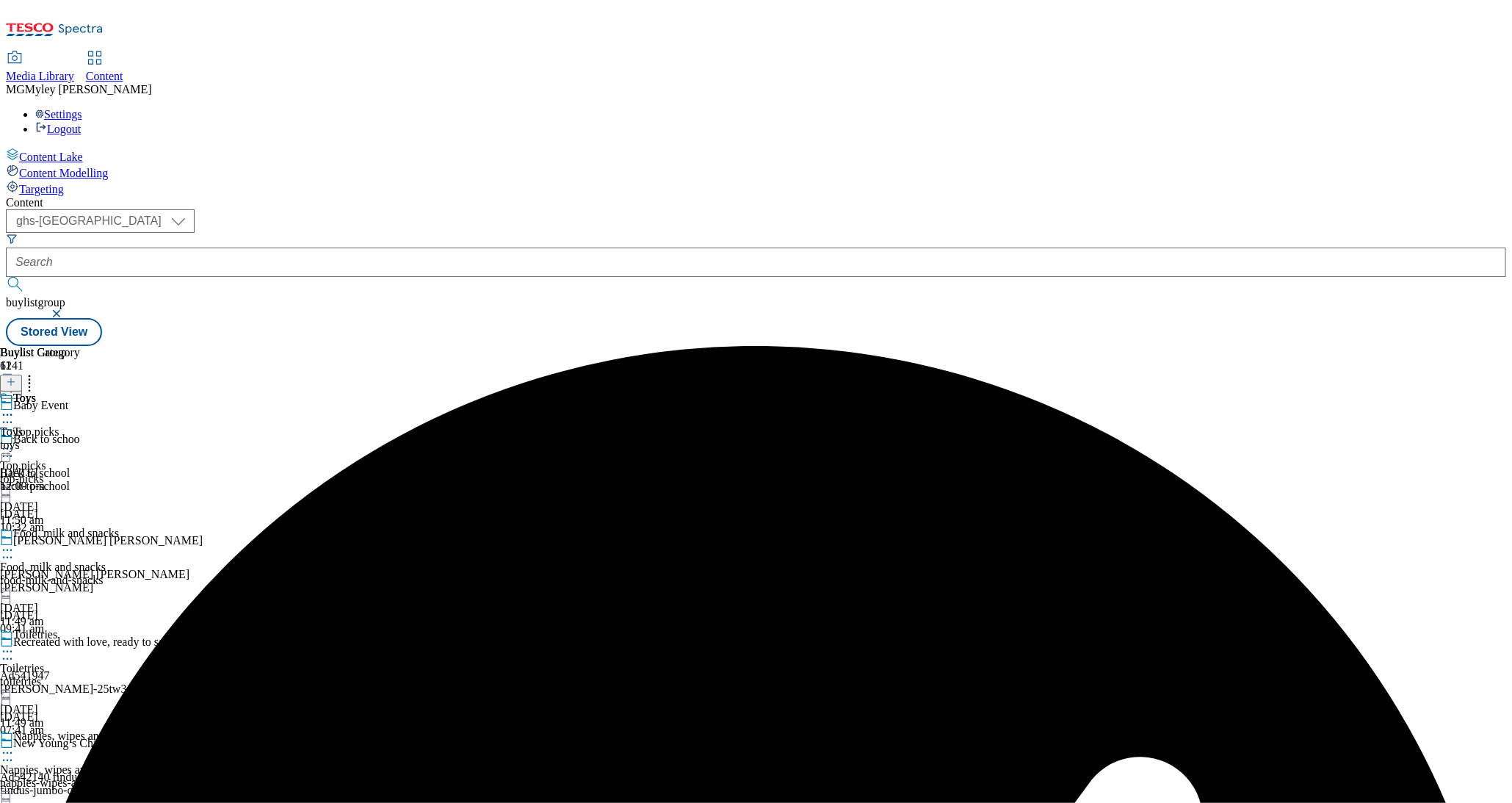
click at [80, 439] on div "toys" at bounding box center [40, 445] width 80 height 13
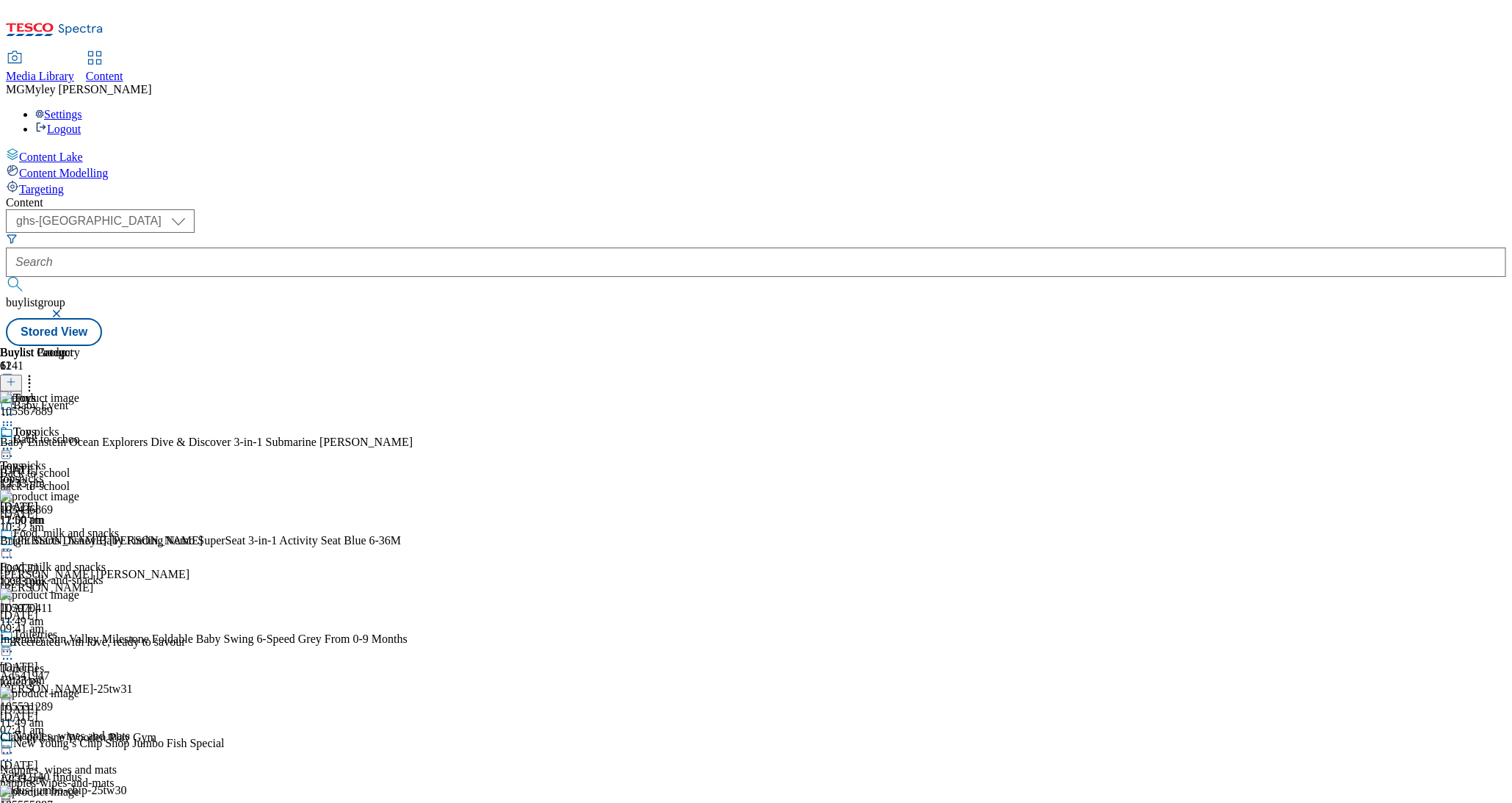
click at [14, 442] on icon at bounding box center [7, 448] width 14 height 14
click at [69, 491] on span "Copy" at bounding box center [57, 497] width 23 height 11
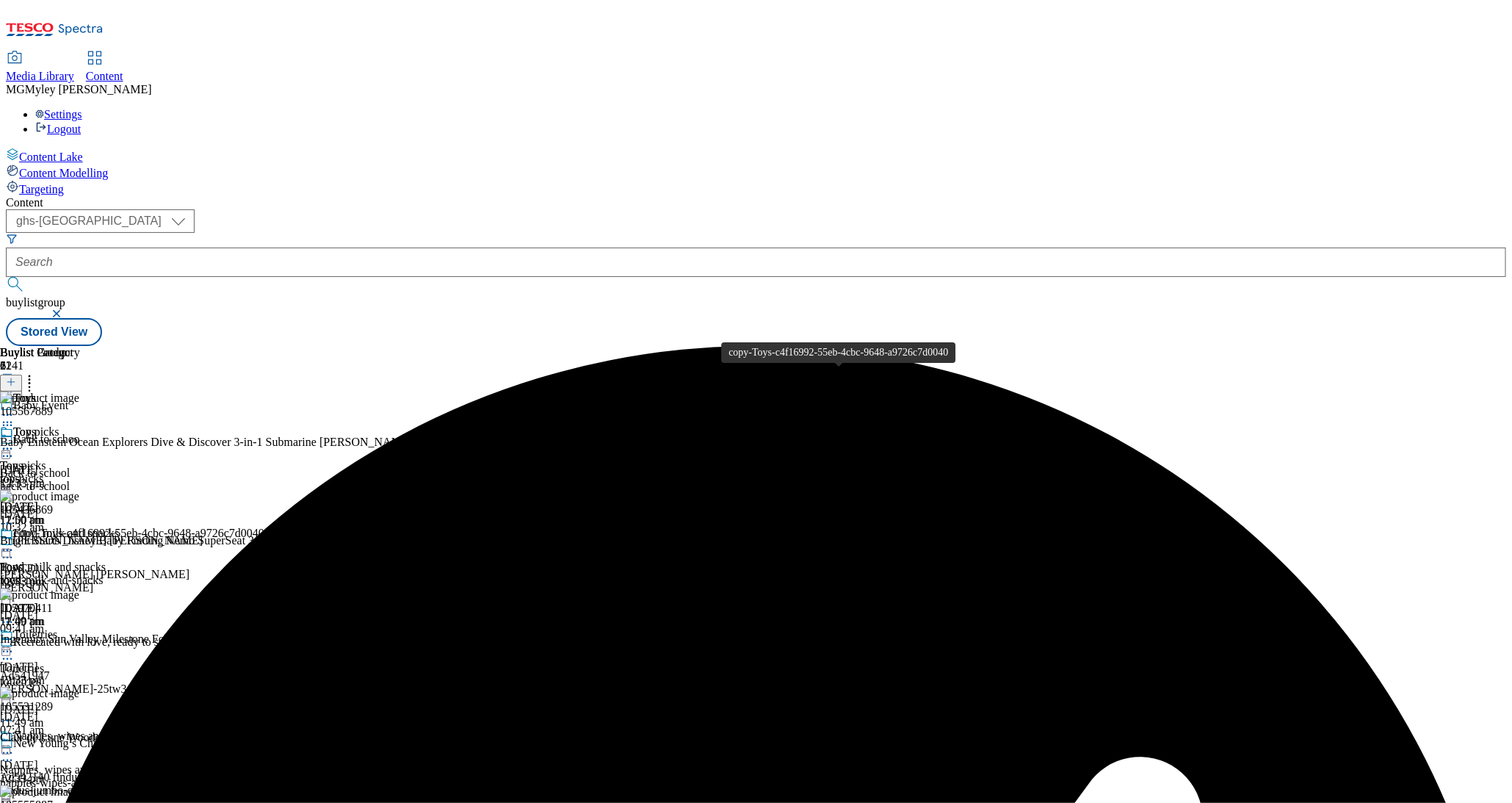
click at [23, 561] on div "Toys" at bounding box center [11, 567] width 23 height 13
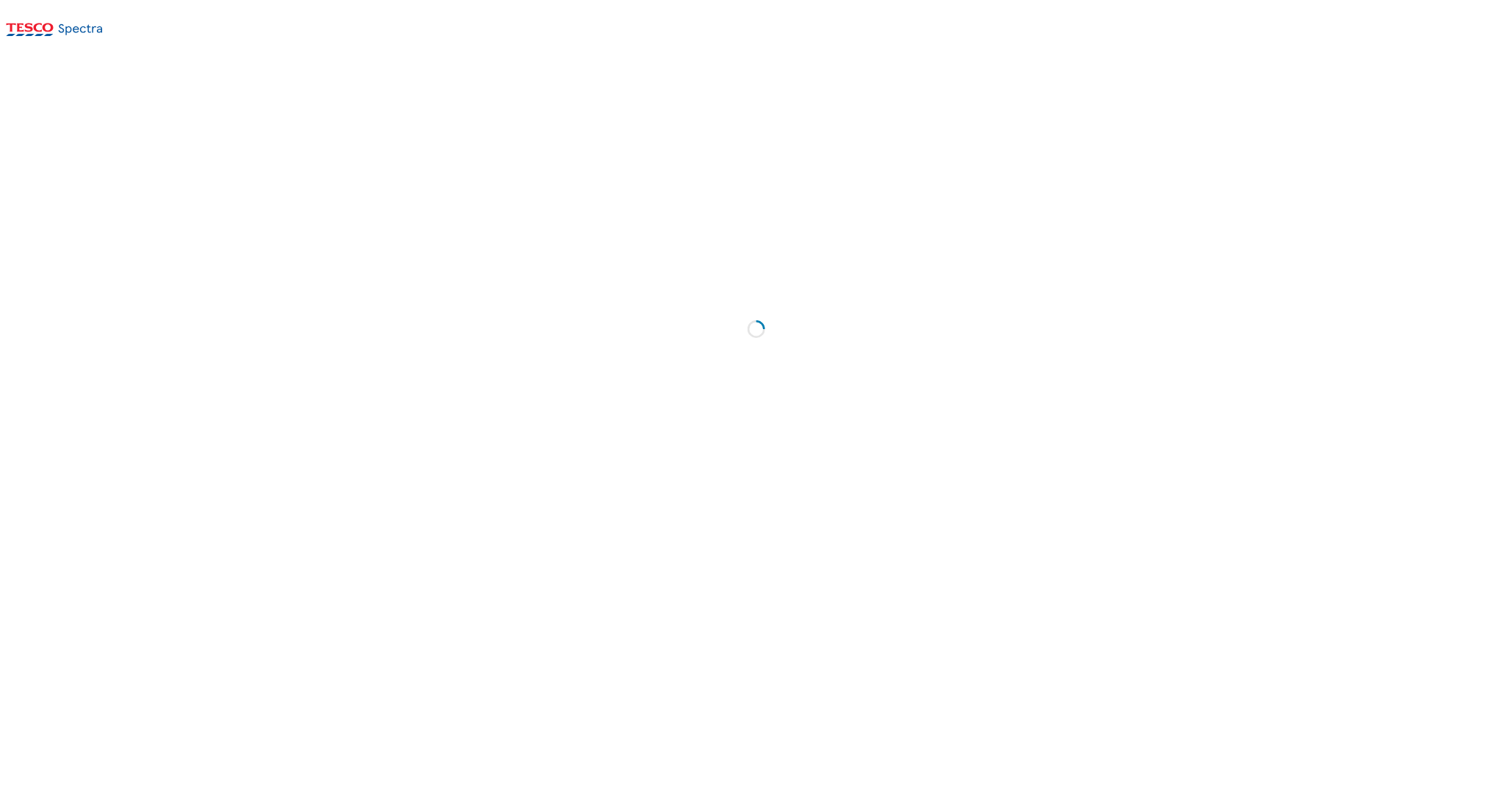
select select "ghs-[GEOGRAPHIC_DATA]"
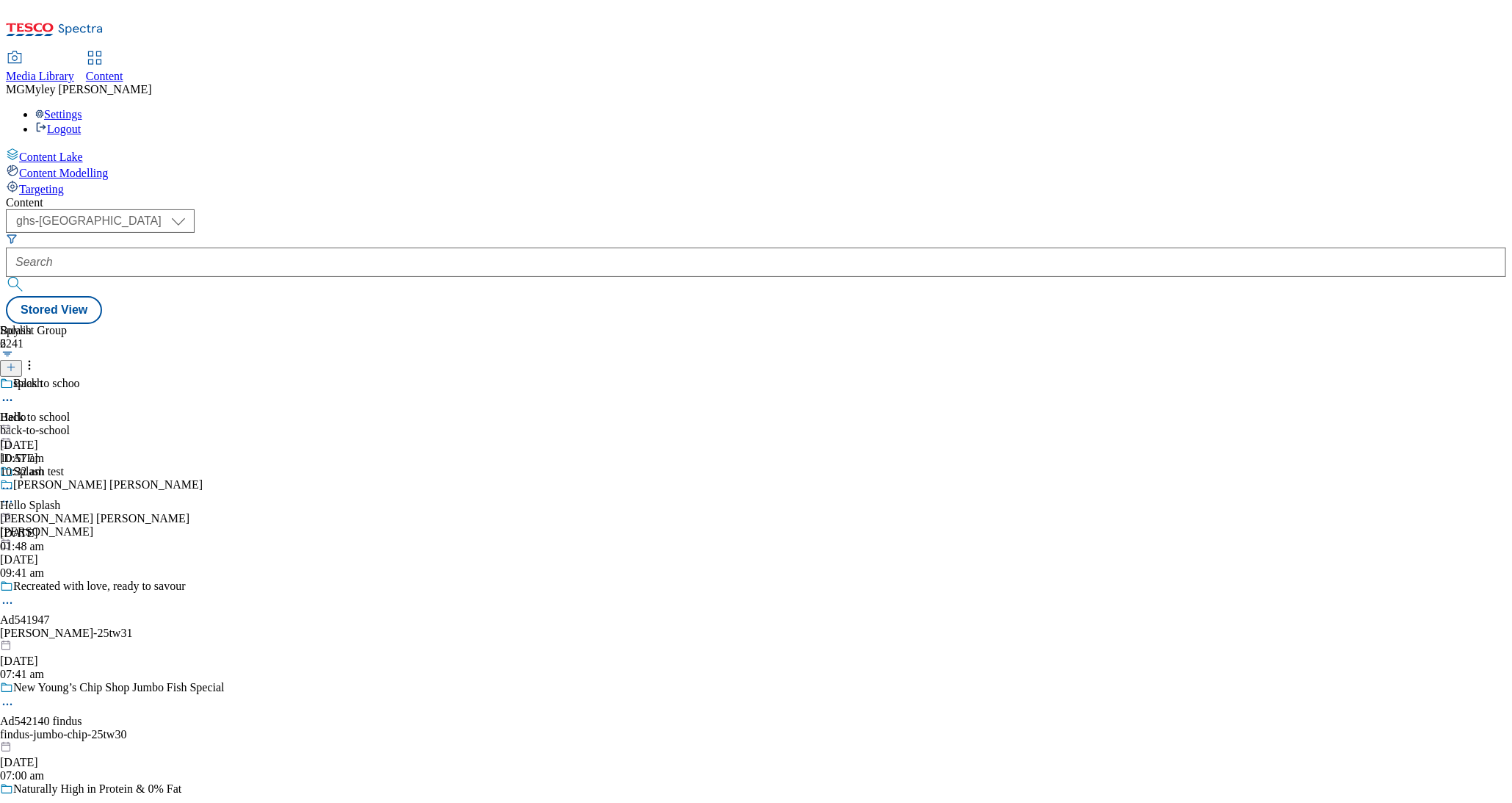
click at [74, 70] on span "Media Library" at bounding box center [40, 75] width 69 height 12
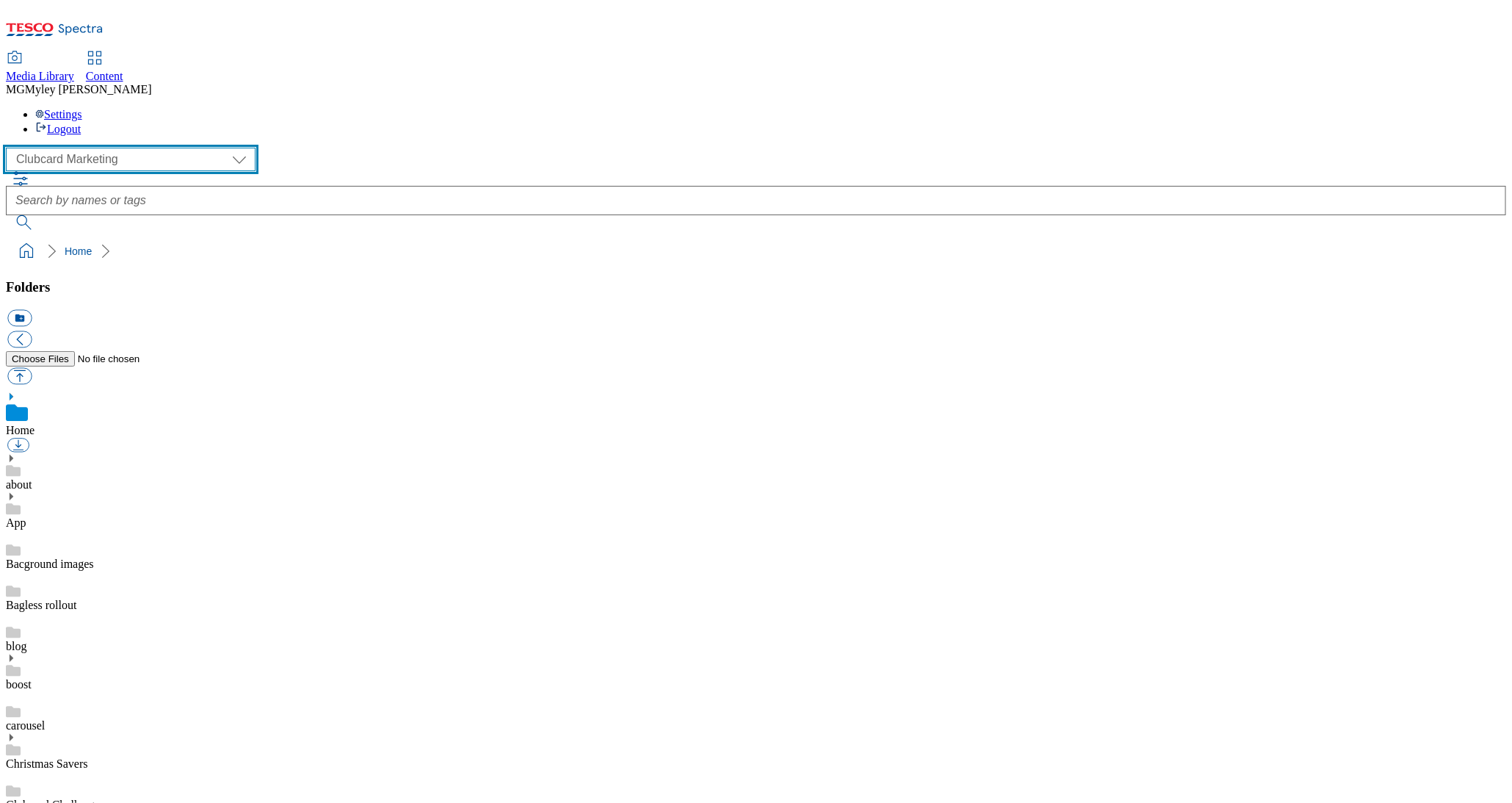
click at [94, 148] on select "Clubcard Marketing Dotcom UK GHS Marketing UK GHS ROI iGHS Marketing CE MCA CZ …" at bounding box center [131, 159] width 250 height 24
select select "flare-ghs-mktg"
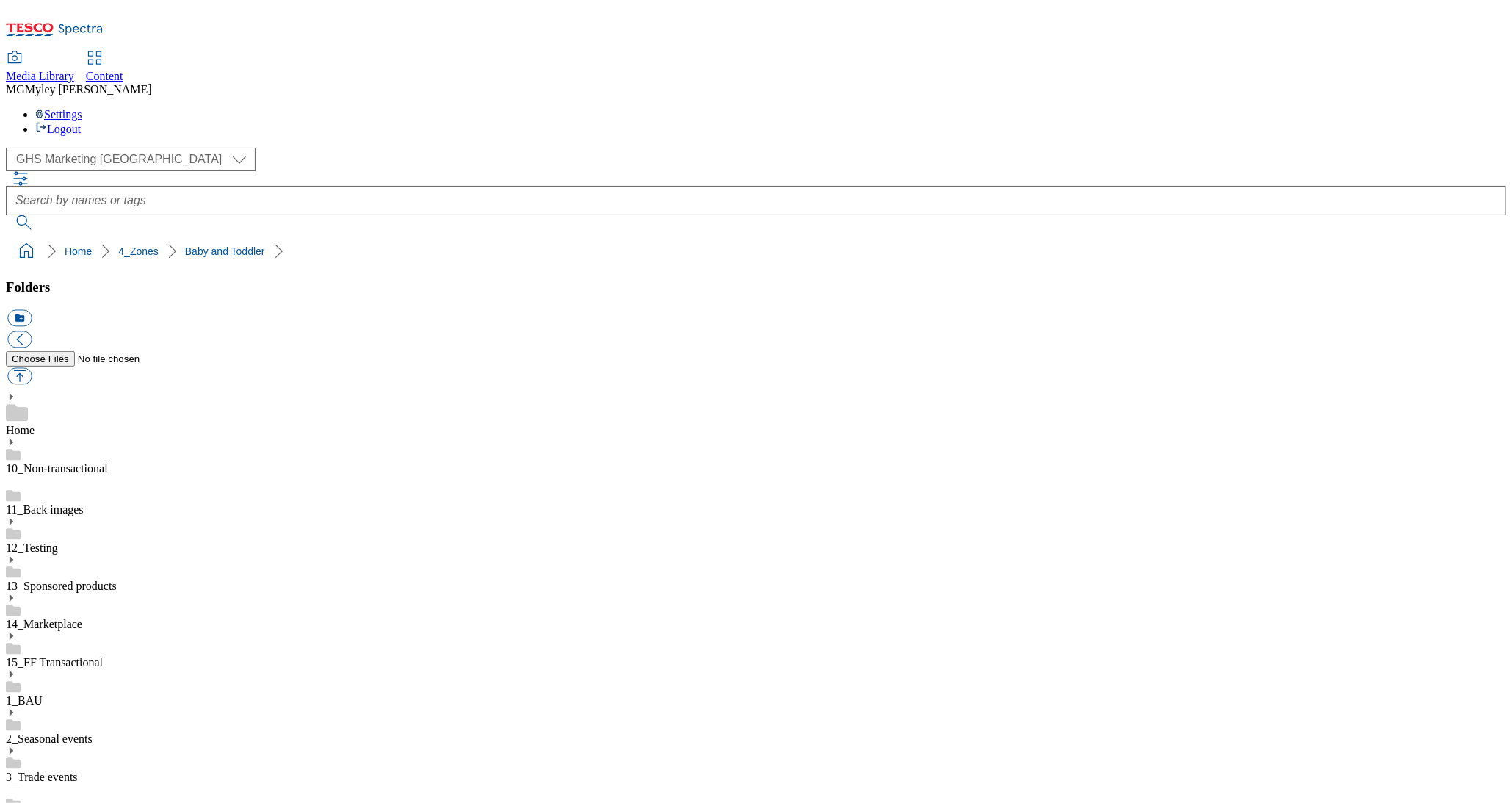
scroll to position [216, 0]
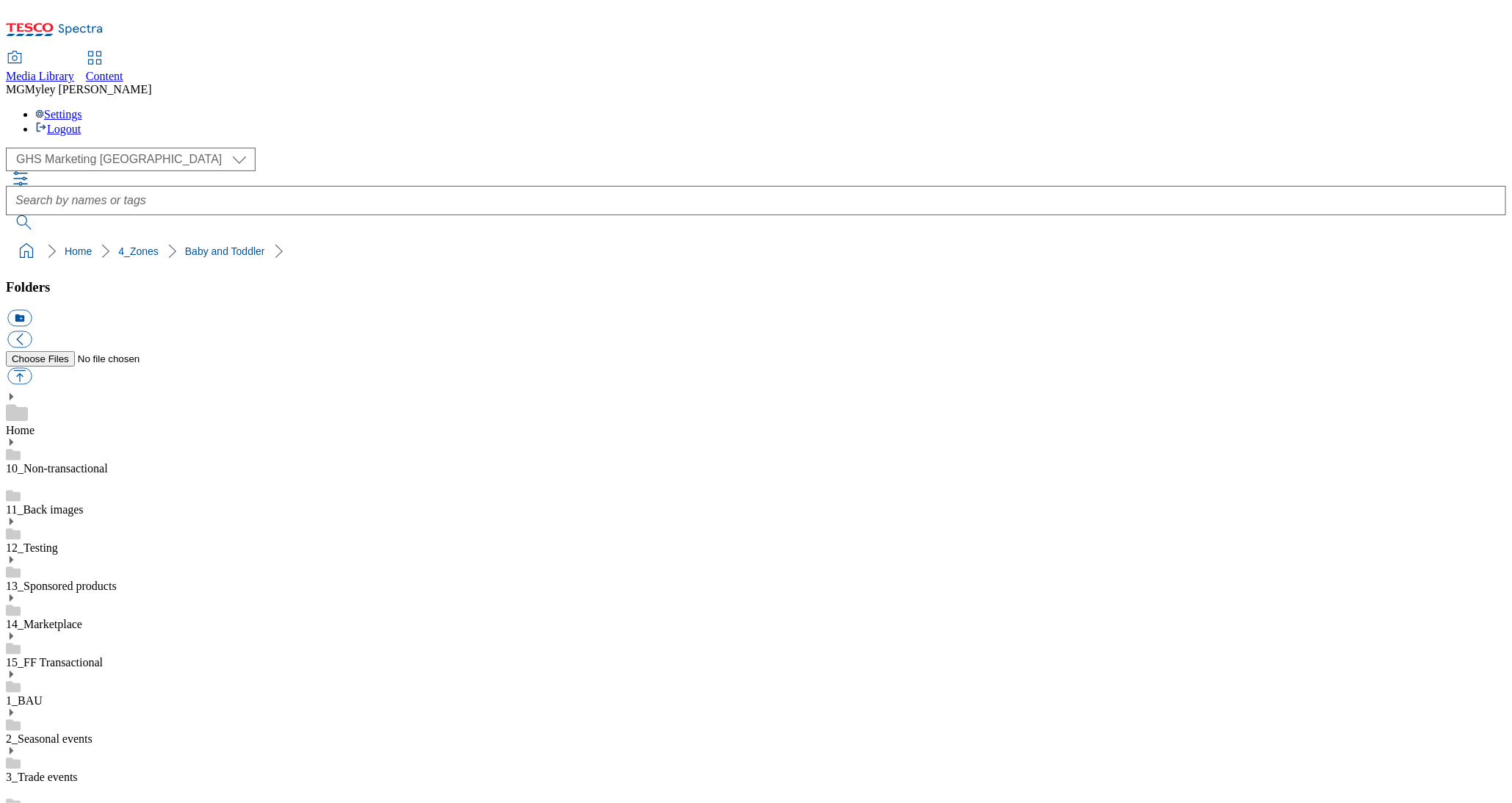
scroll to position [0, 0]
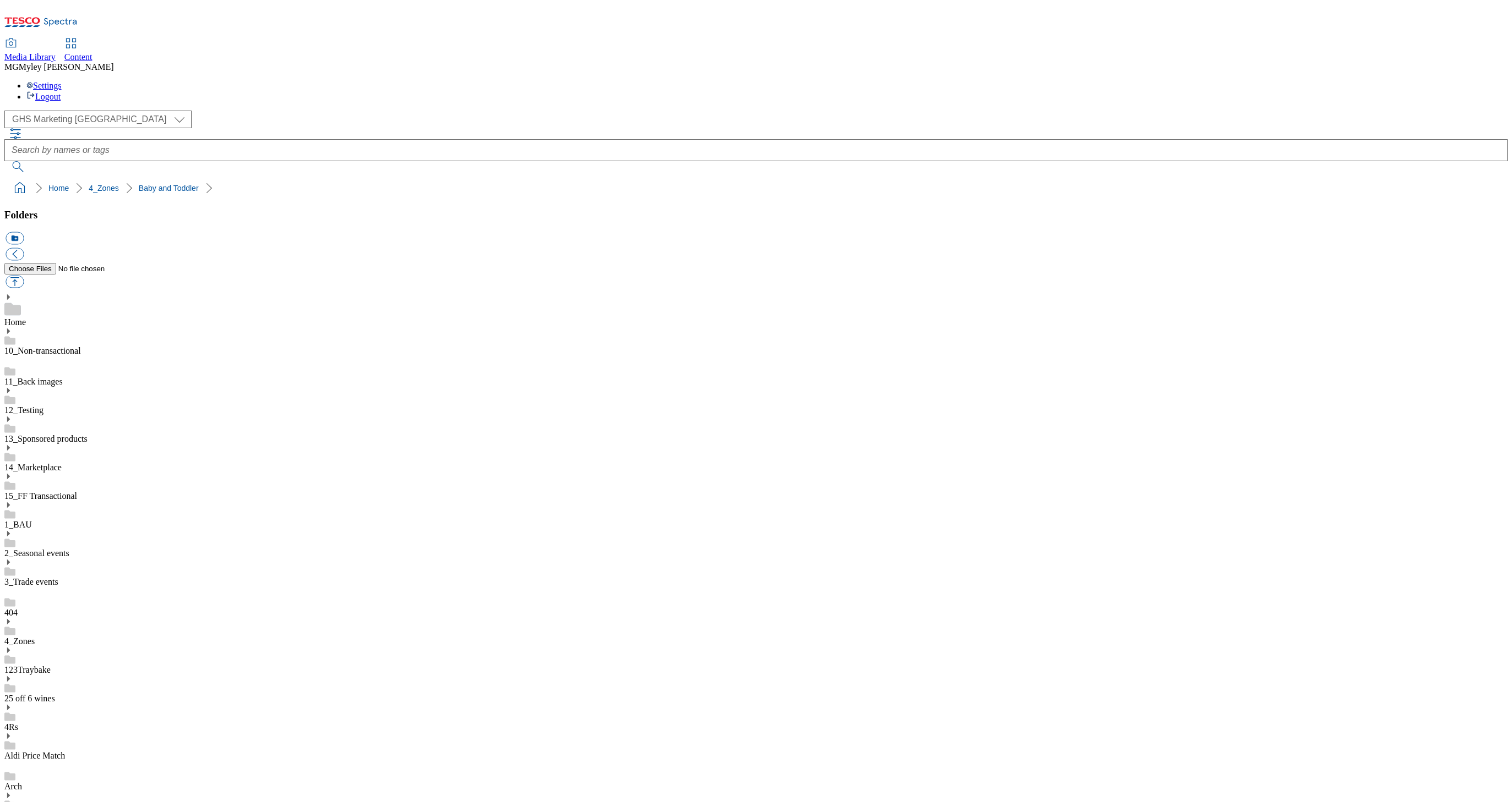
scroll to position [0, 0]
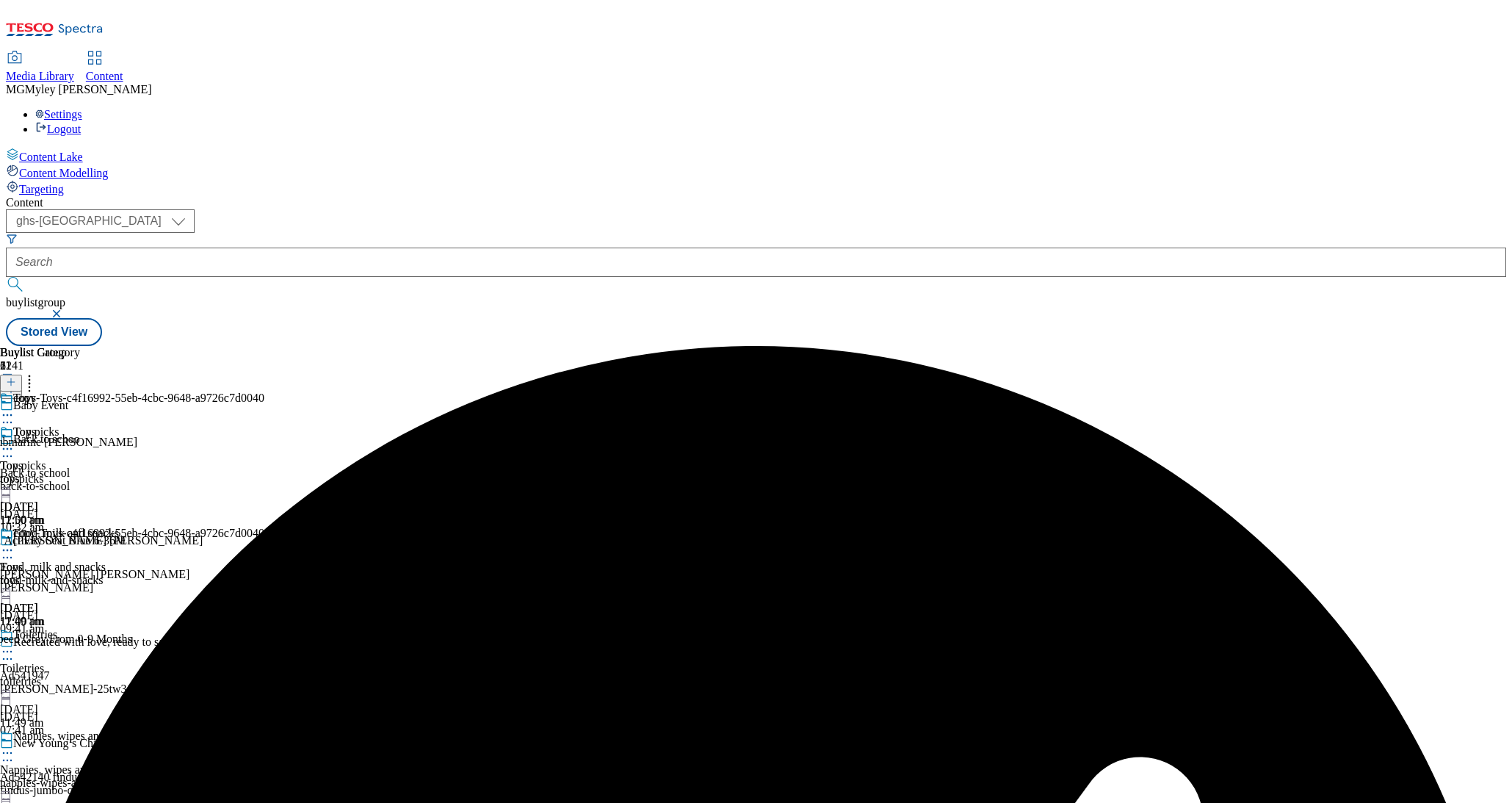
select select "ghs-[GEOGRAPHIC_DATA]"
click at [14, 543] on icon at bounding box center [7, 549] width 14 height 14
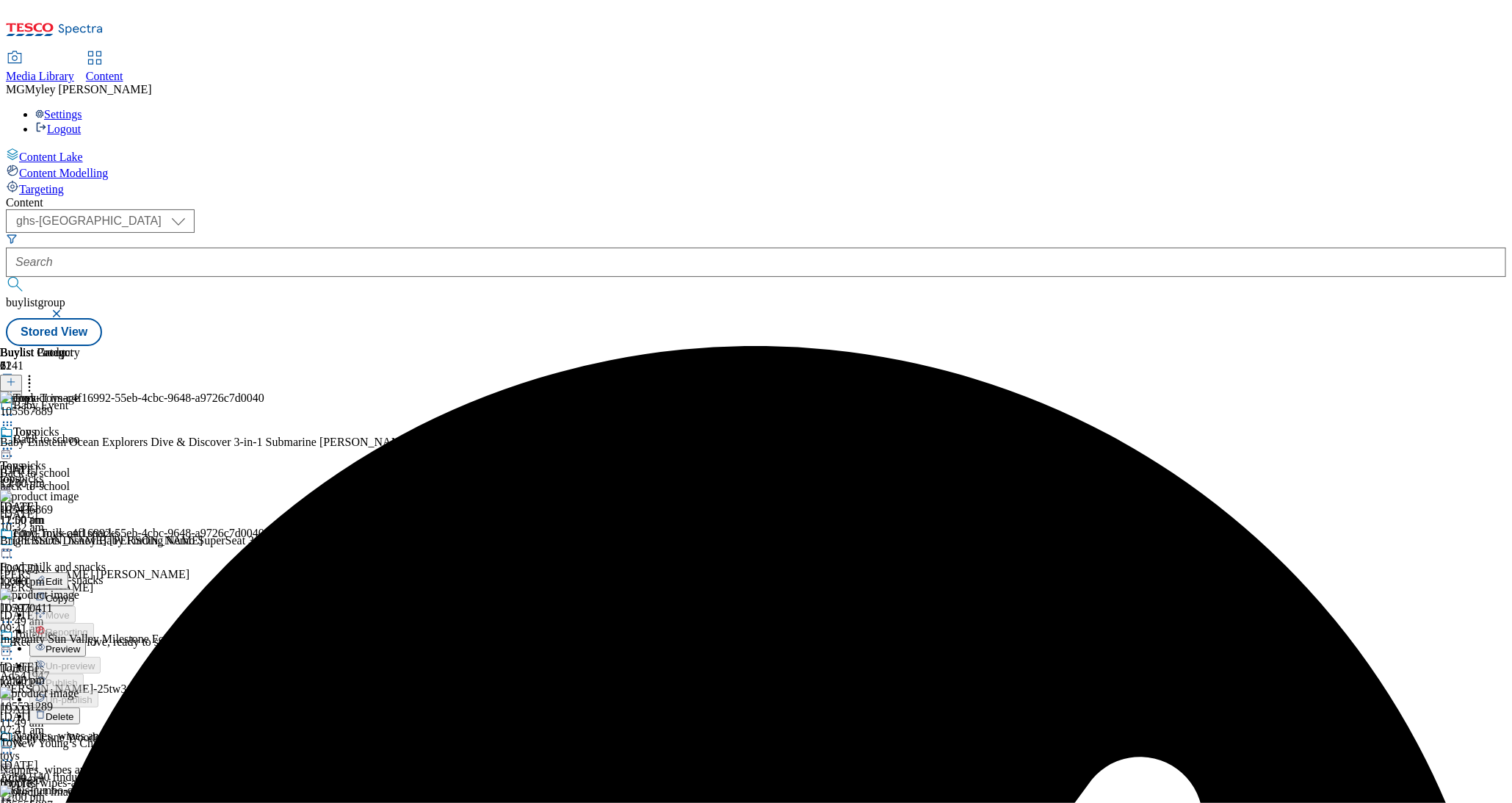
click at [264, 572] on li "Edit" at bounding box center [147, 581] width 235 height 17
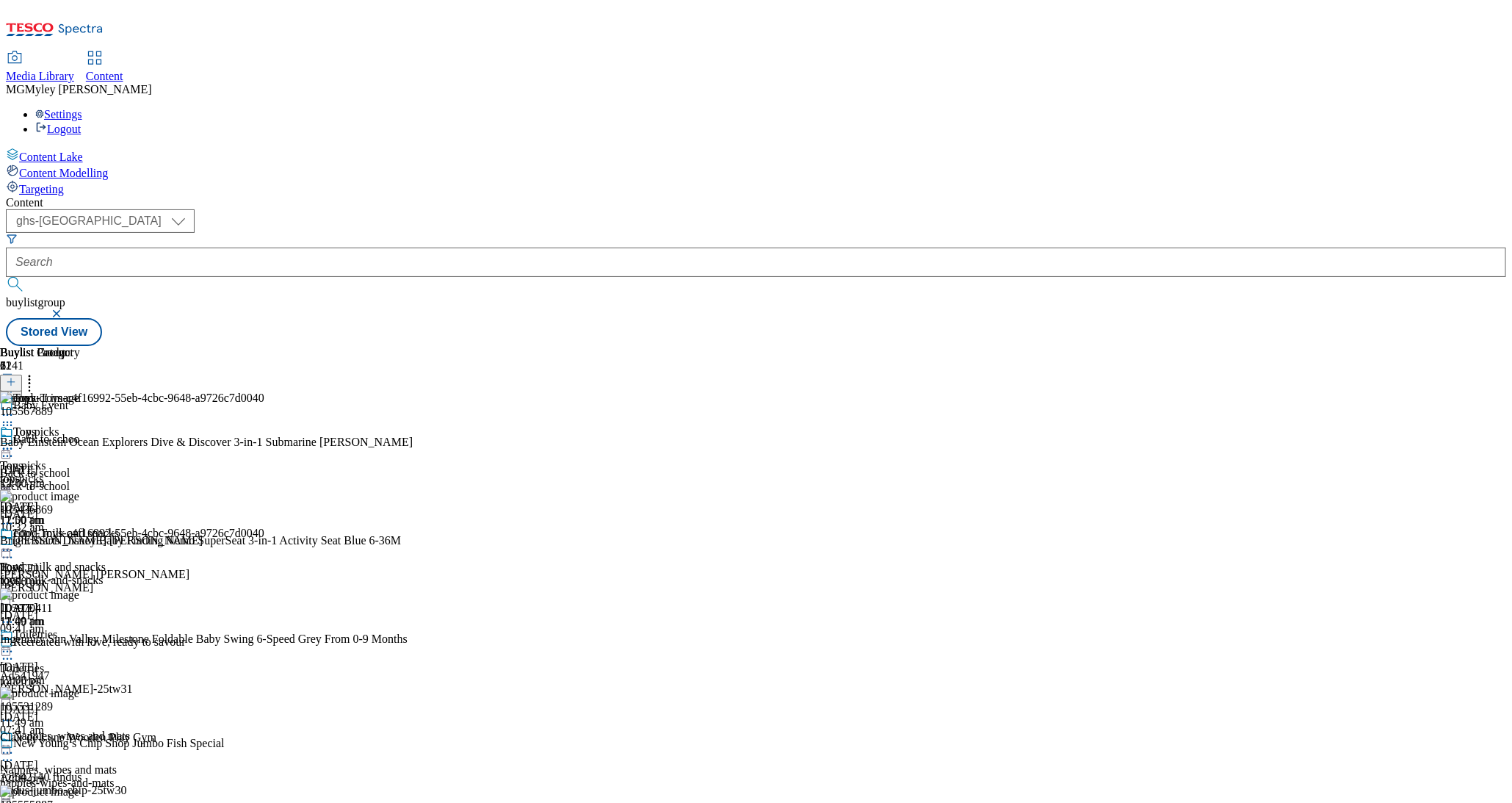
click at [264, 472] on div "toys" at bounding box center [132, 479] width 264 height 13
click at [264, 526] on div "copy-Toys-c4f16992-55eb-4cbc-9648-a9726c7d0040 Toys toys [DATE] 12:00 pm" at bounding box center [132, 577] width 264 height 101
click at [264, 472] on div "toys" at bounding box center [132, 479] width 264 height 13
click at [264, 574] on div "toys" at bounding box center [132, 581] width 264 height 13
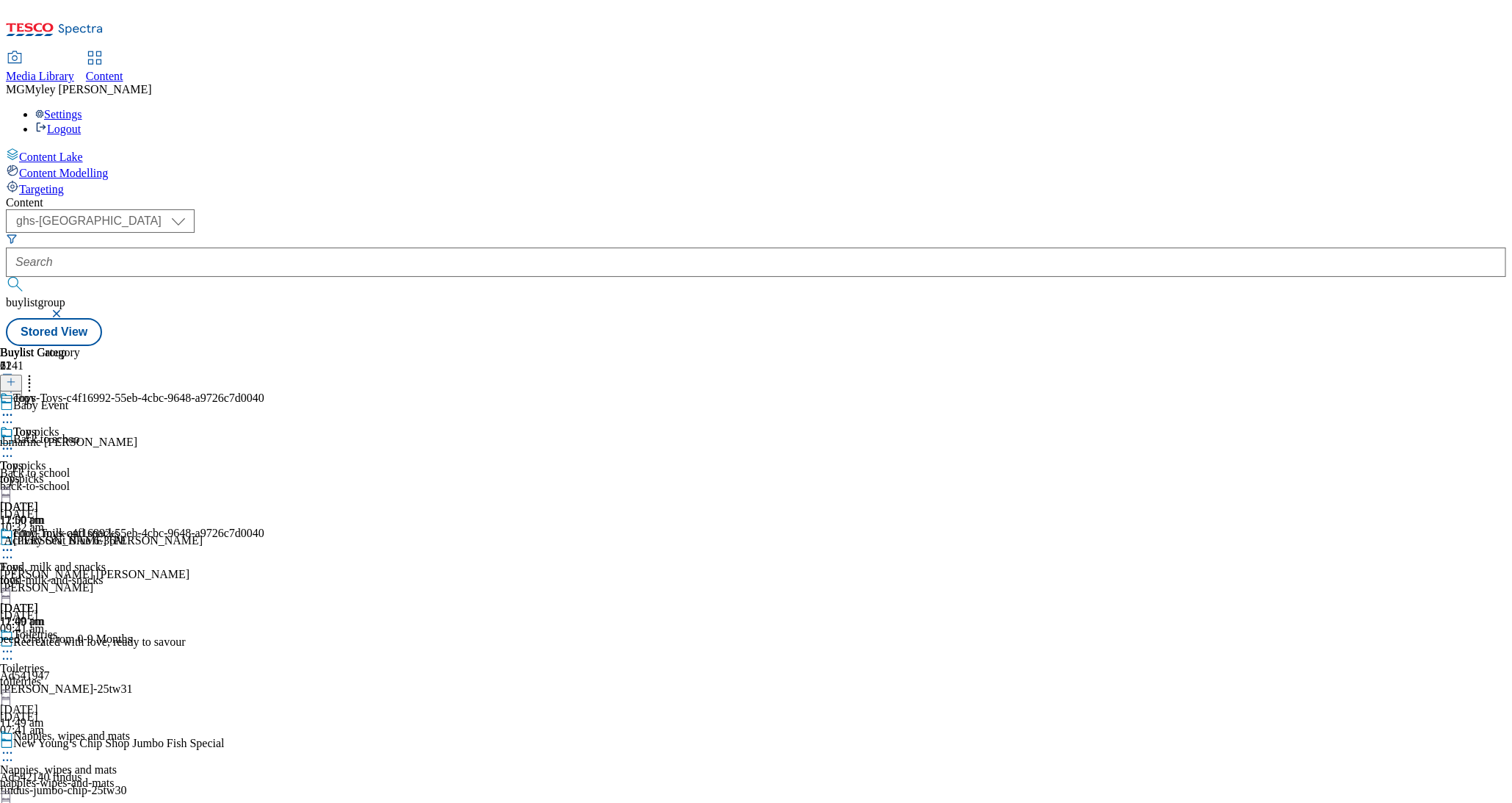
click at [14, 543] on icon at bounding box center [7, 549] width 14 height 14
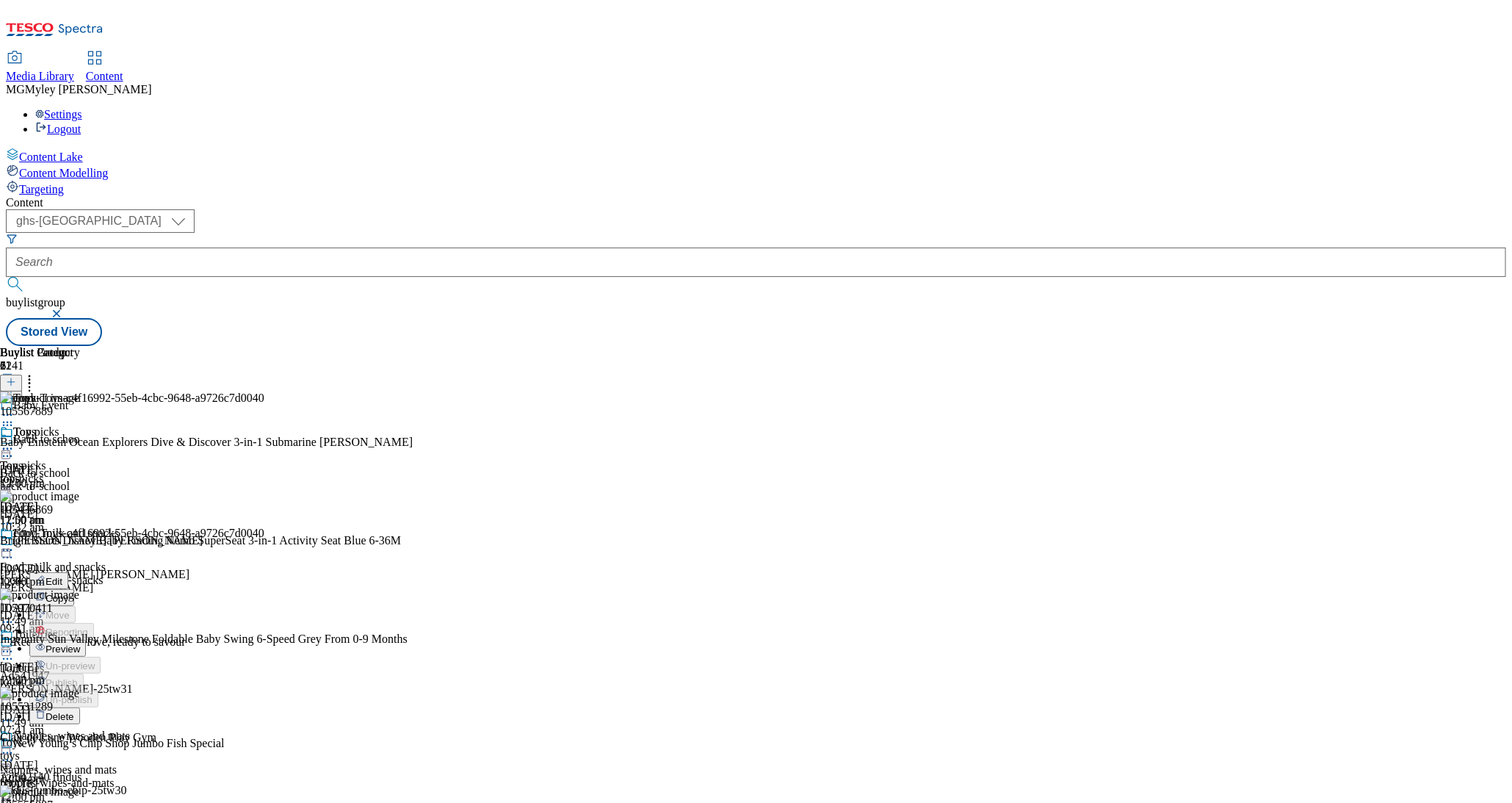
click at [264, 572] on li "Edit" at bounding box center [147, 581] width 235 height 17
click at [14, 543] on icon at bounding box center [7, 549] width 14 height 14
click at [69, 572] on button "Edit" at bounding box center [49, 581] width 39 height 17
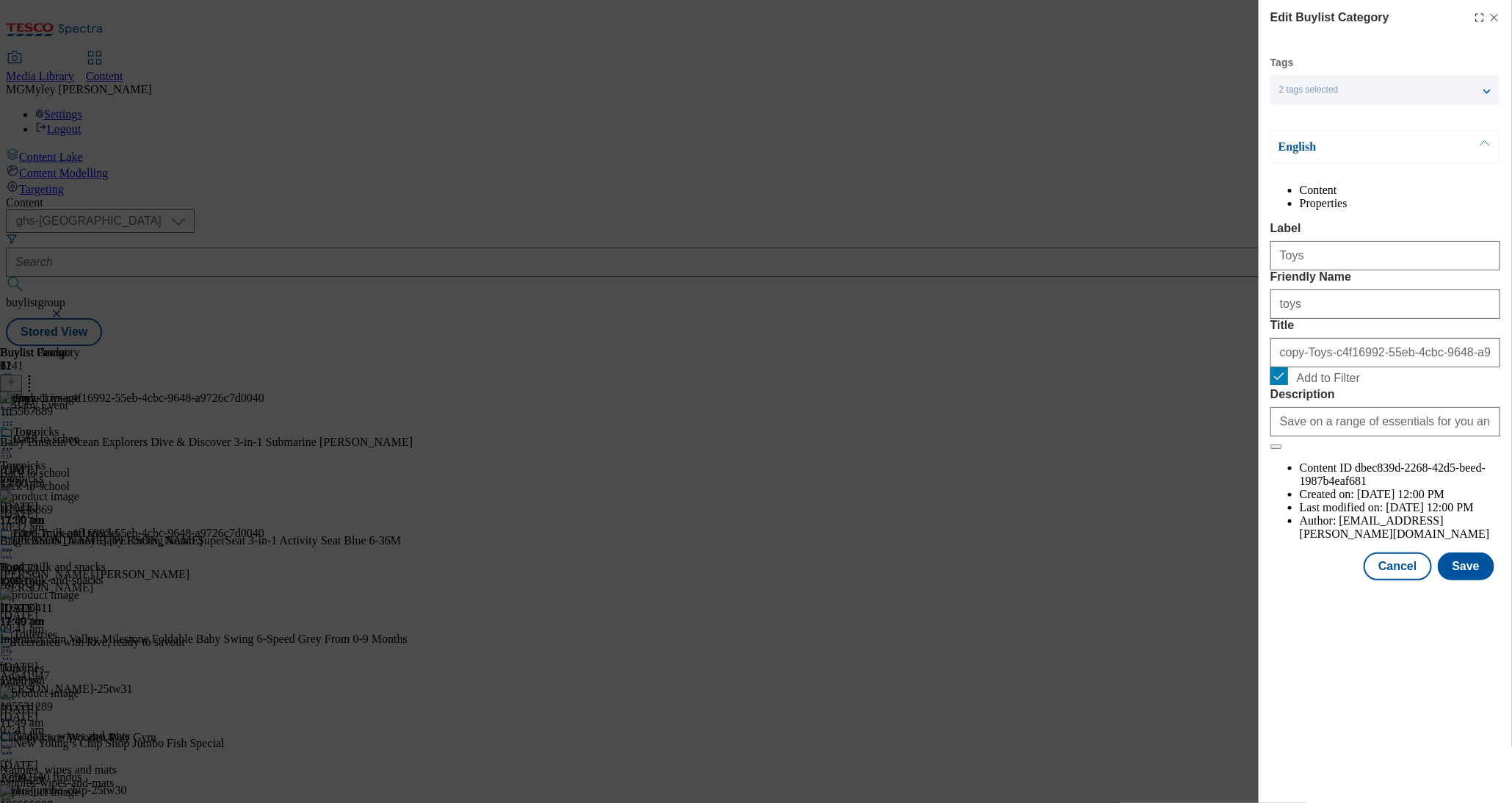
click at [1310, 385] on span "Add to Filter" at bounding box center [1329, 379] width 63 height 13
click at [1288, 385] on input "Add to Filter" at bounding box center [1279, 376] width 17 height 17
checkbox input "false"
click at [1471, 581] on button "Save" at bounding box center [1466, 566] width 56 height 28
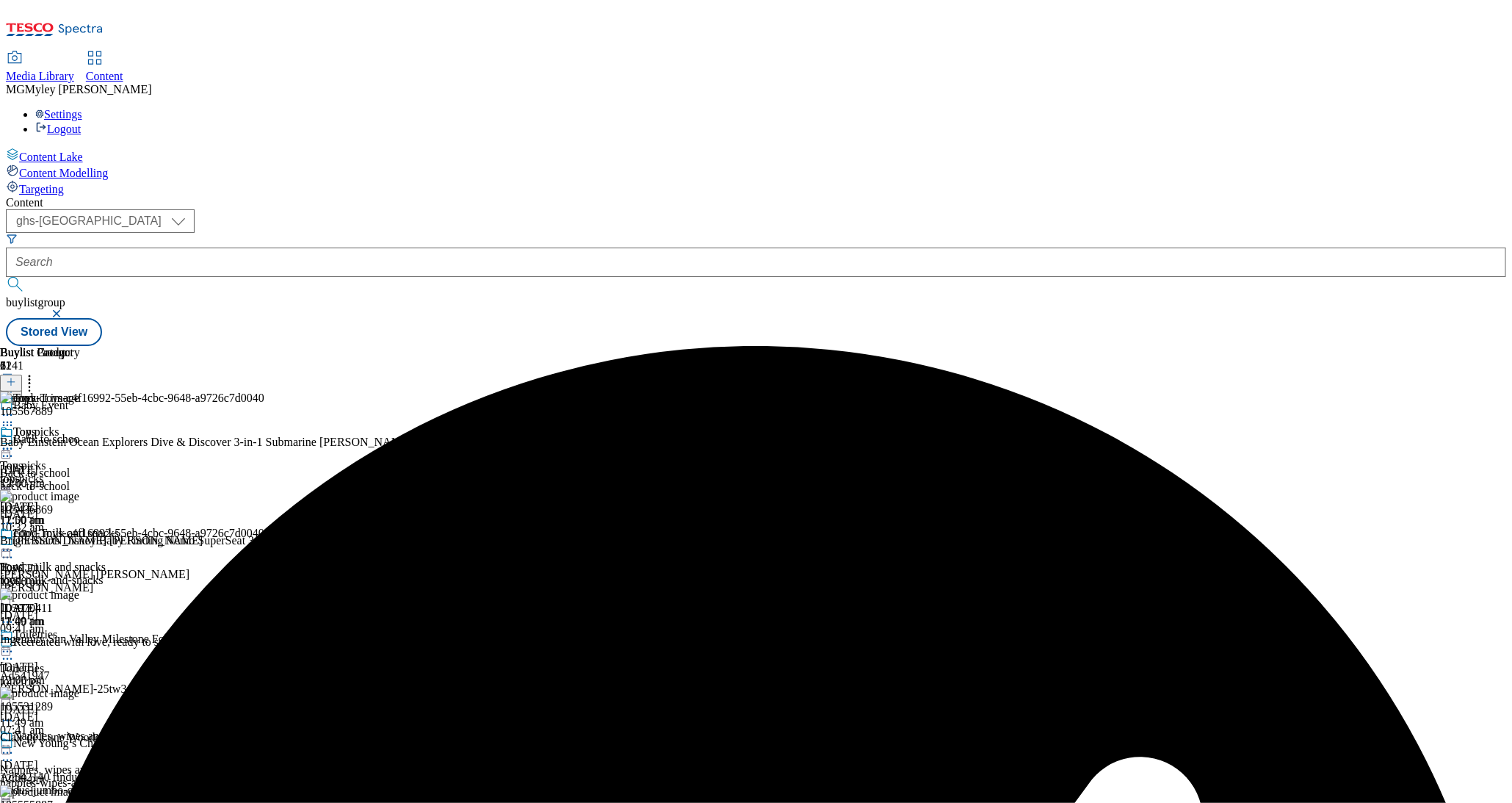
click at [37, 373] on icon at bounding box center [29, 380] width 14 height 14
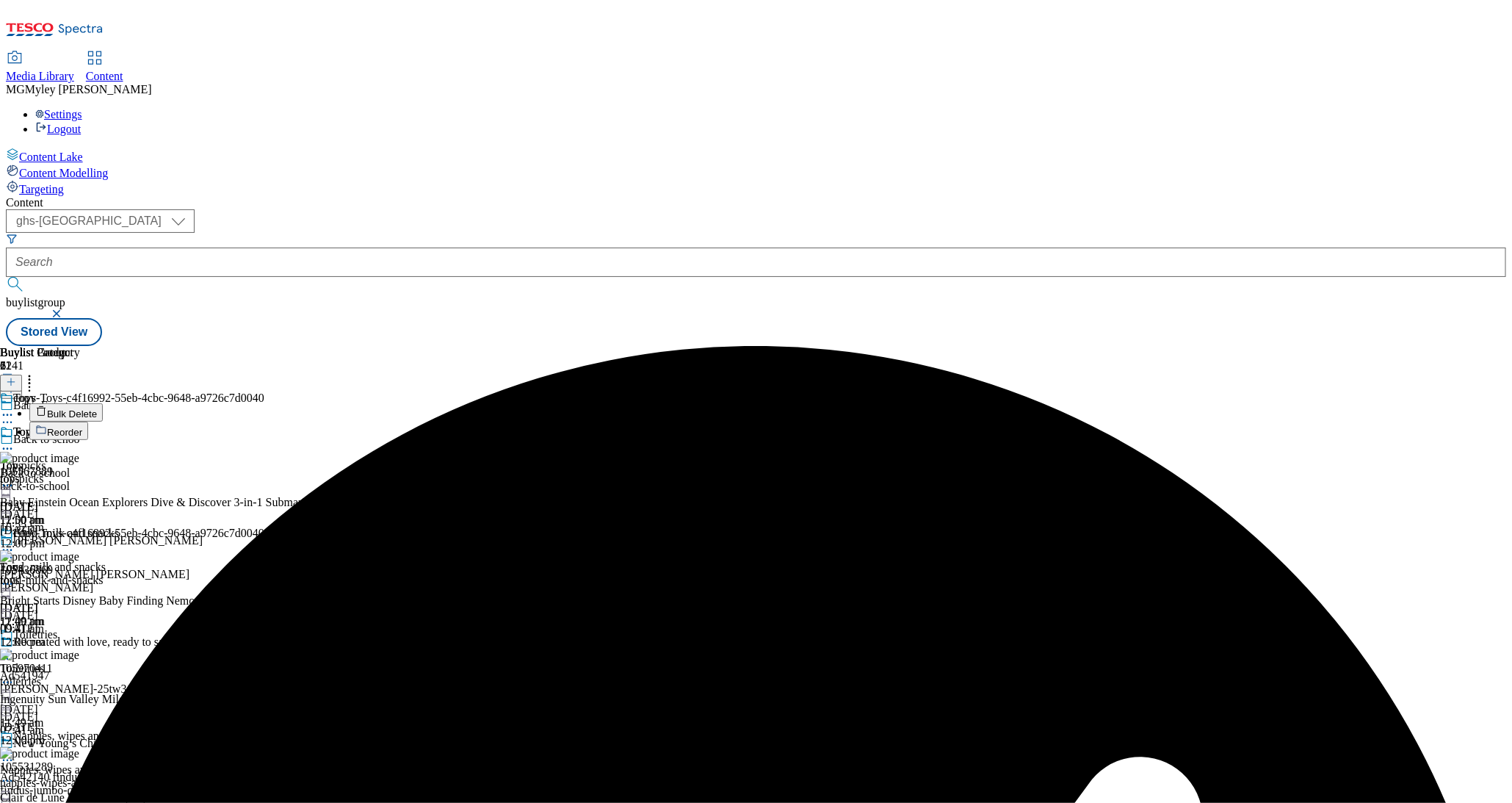
click at [413, 403] on li "Bulk Delete" at bounding box center [221, 412] width 383 height 18
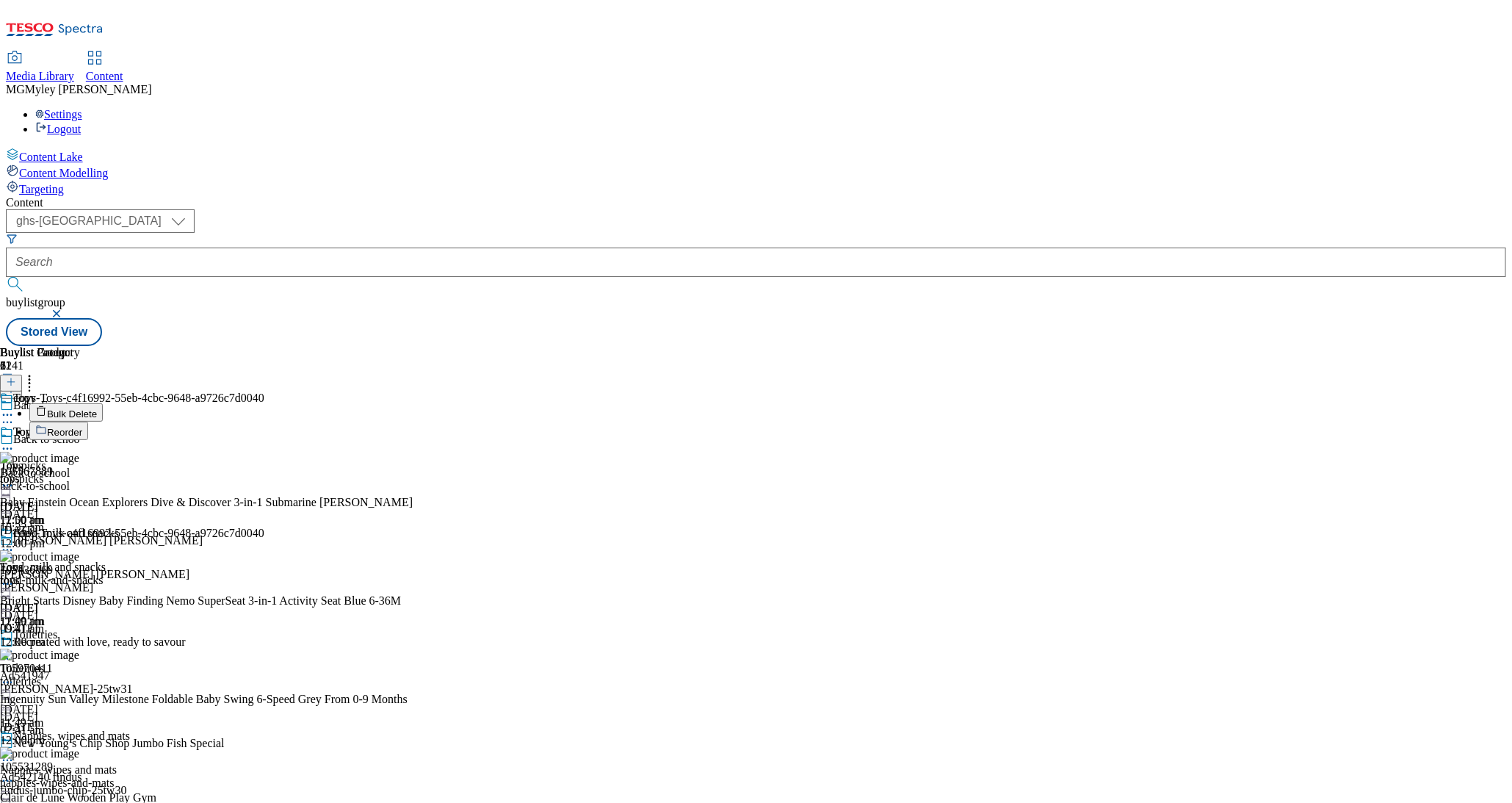
click at [97, 408] on span "Bulk Delete" at bounding box center [72, 414] width 50 height 11
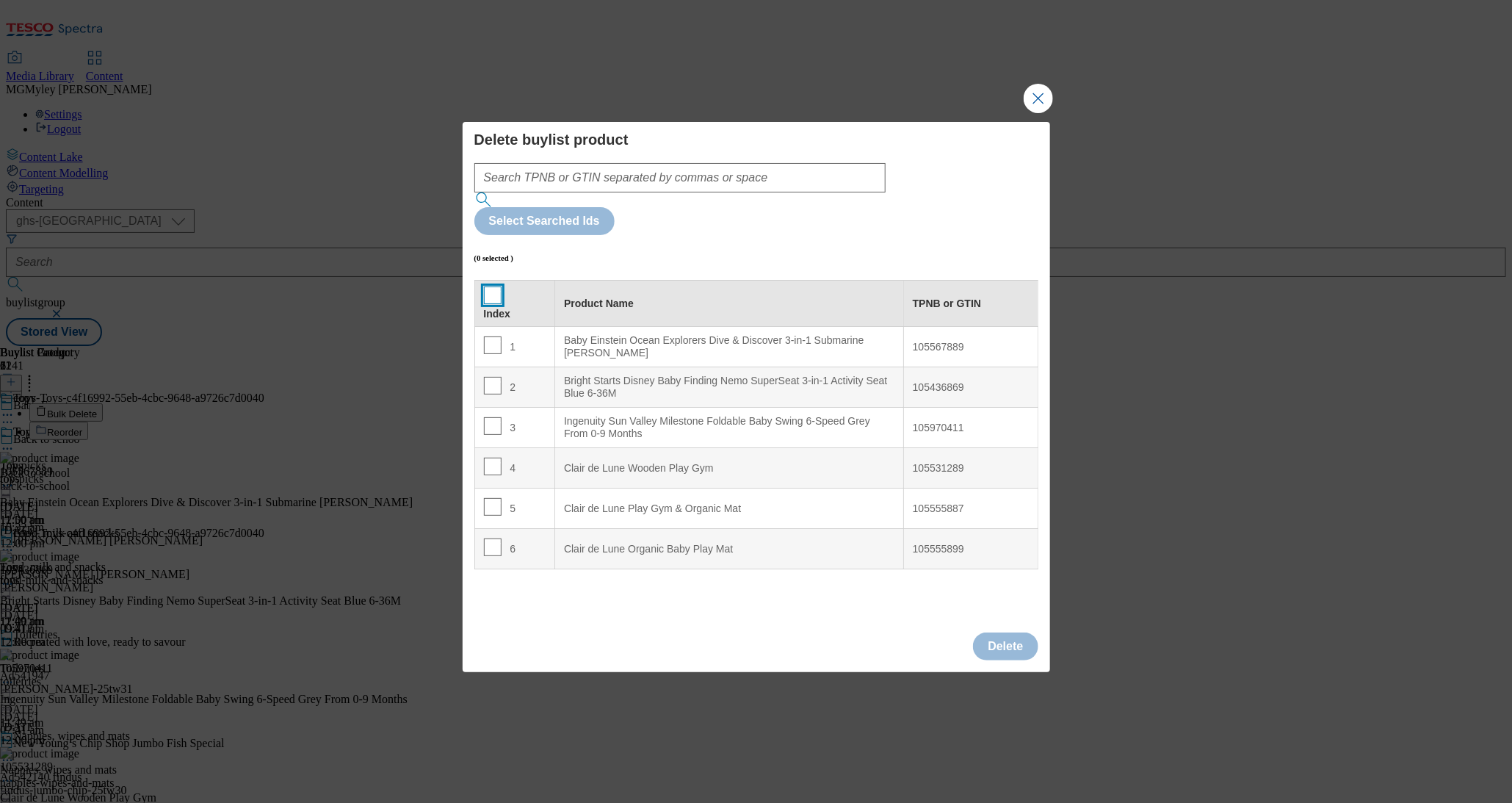
click at [495, 286] on input "Modal" at bounding box center [493, 295] width 17 height 17
checkbox input "true"
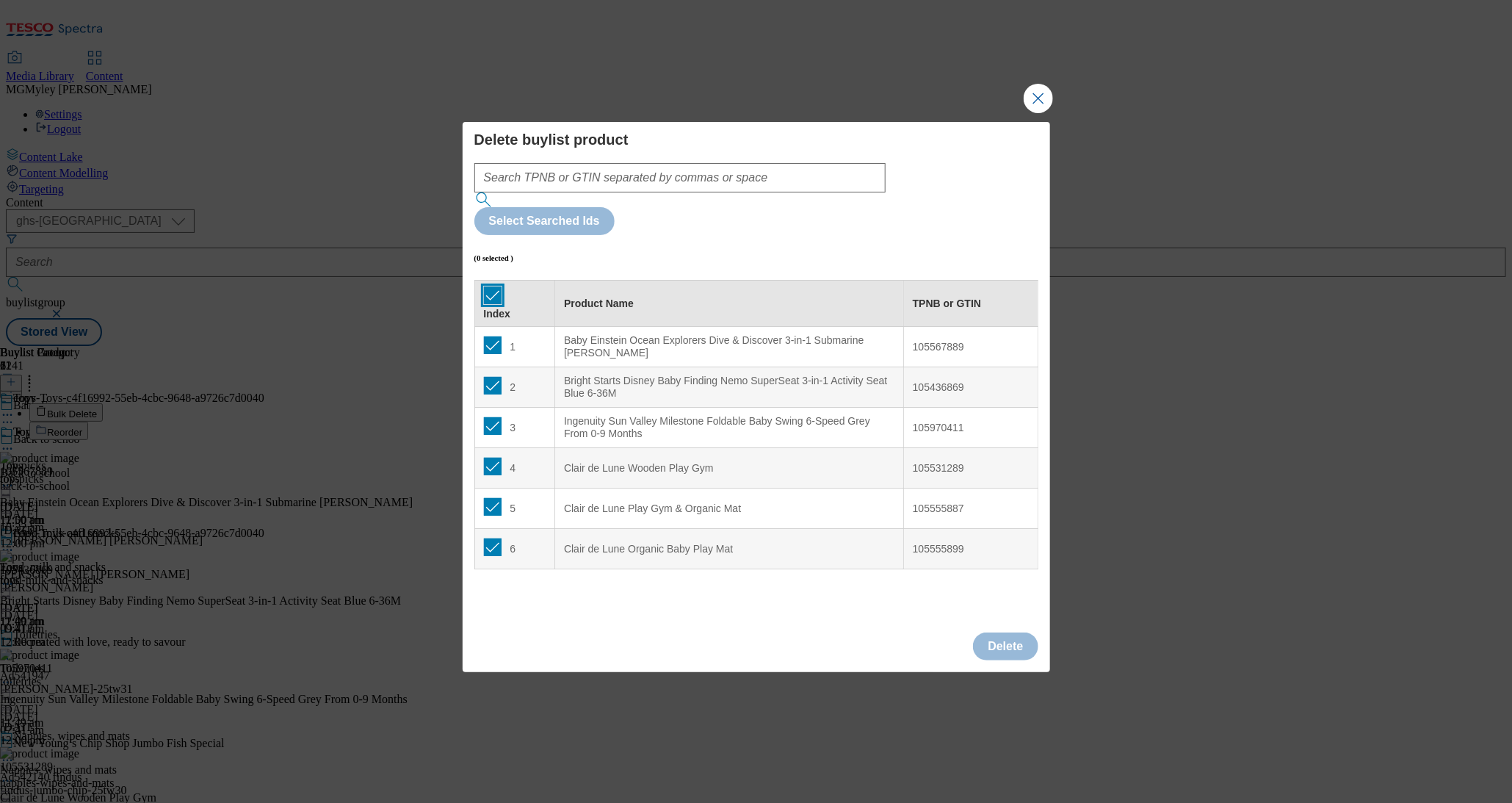
checkbox input "true"
click at [1007, 632] on button "Delete" at bounding box center [1006, 646] width 65 height 28
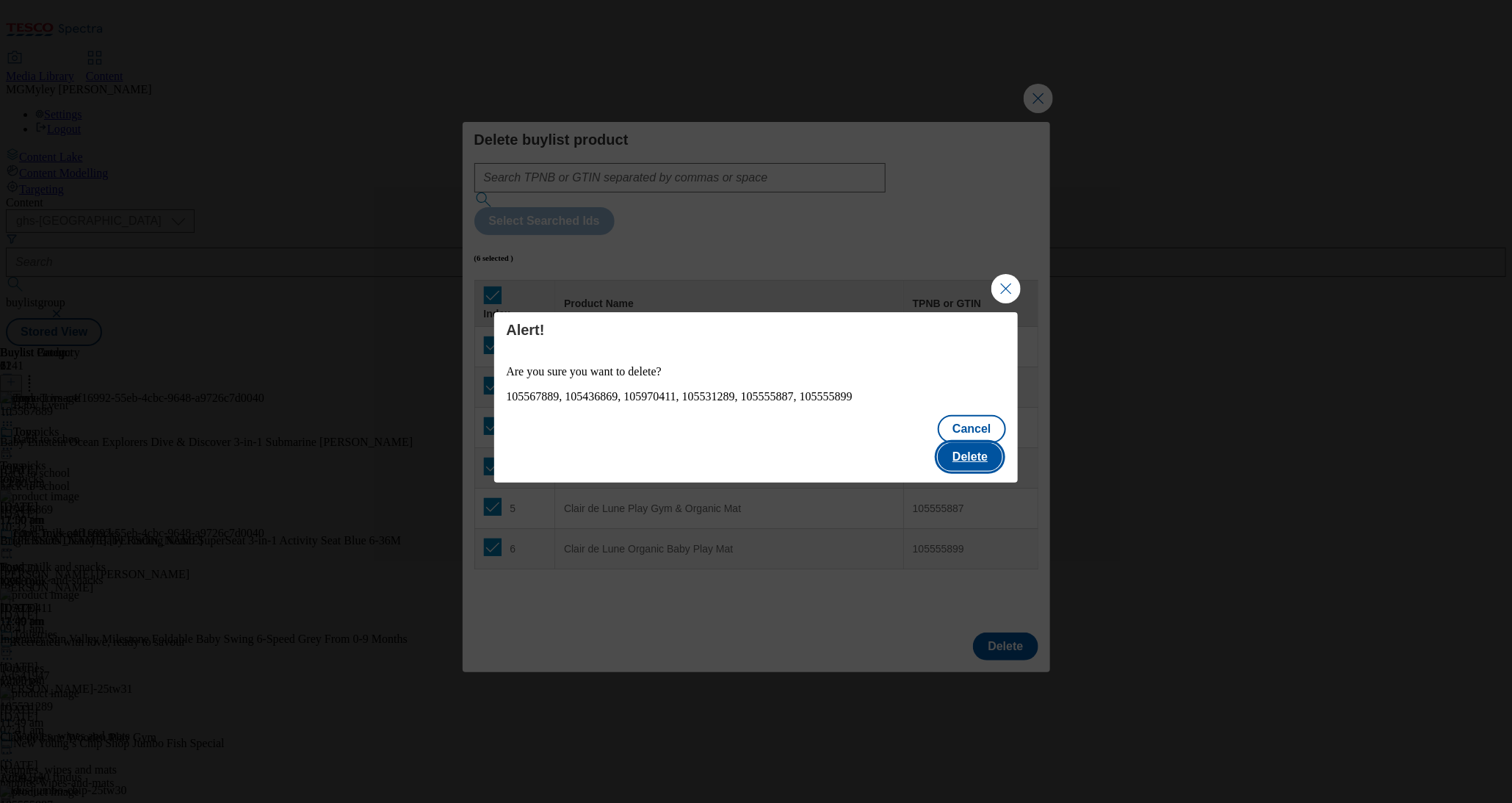
click at [973, 443] on button "Delete" at bounding box center [971, 457] width 65 height 28
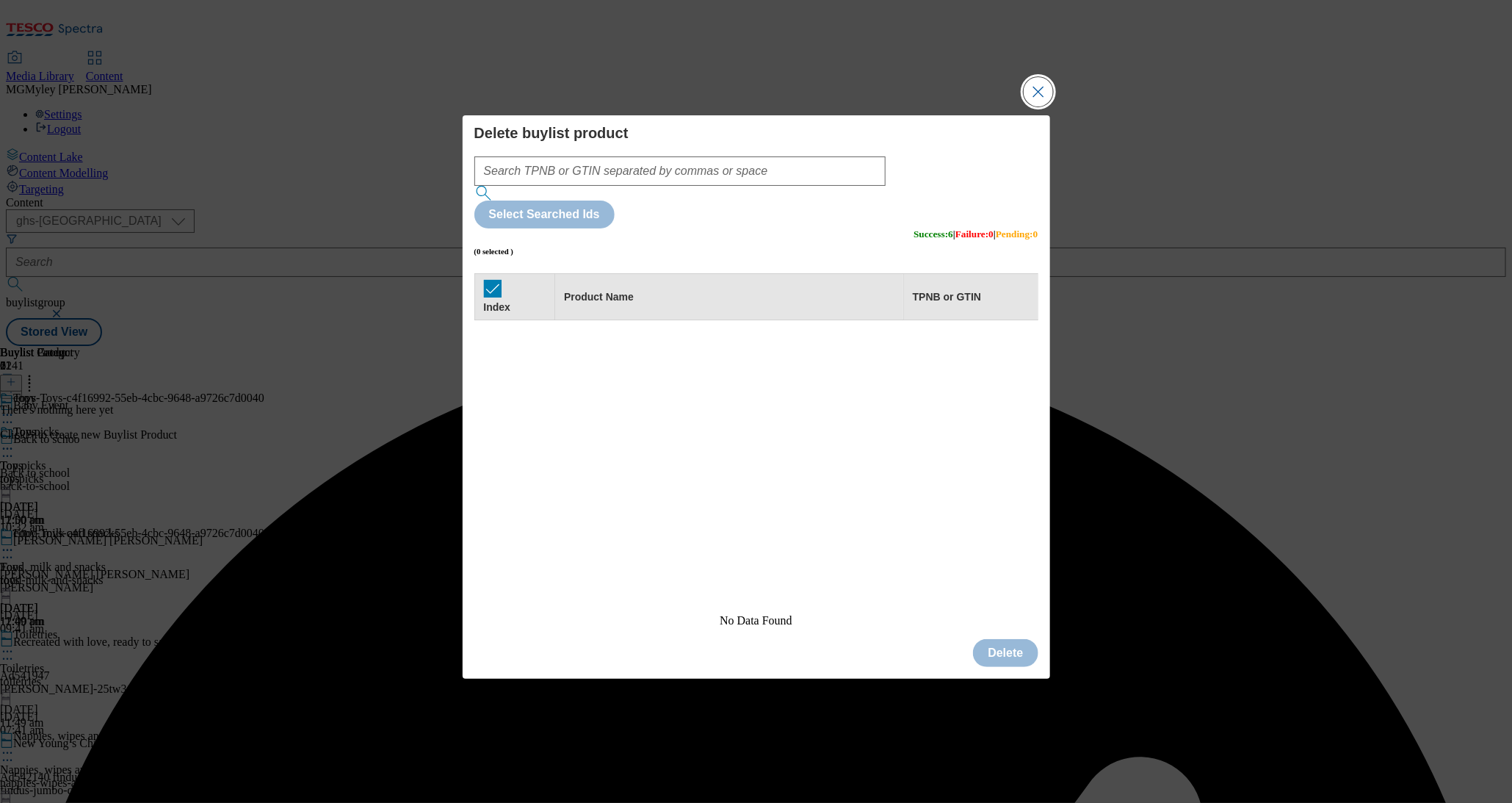
click at [1038, 107] on button "Close Modal" at bounding box center [1038, 92] width 30 height 30
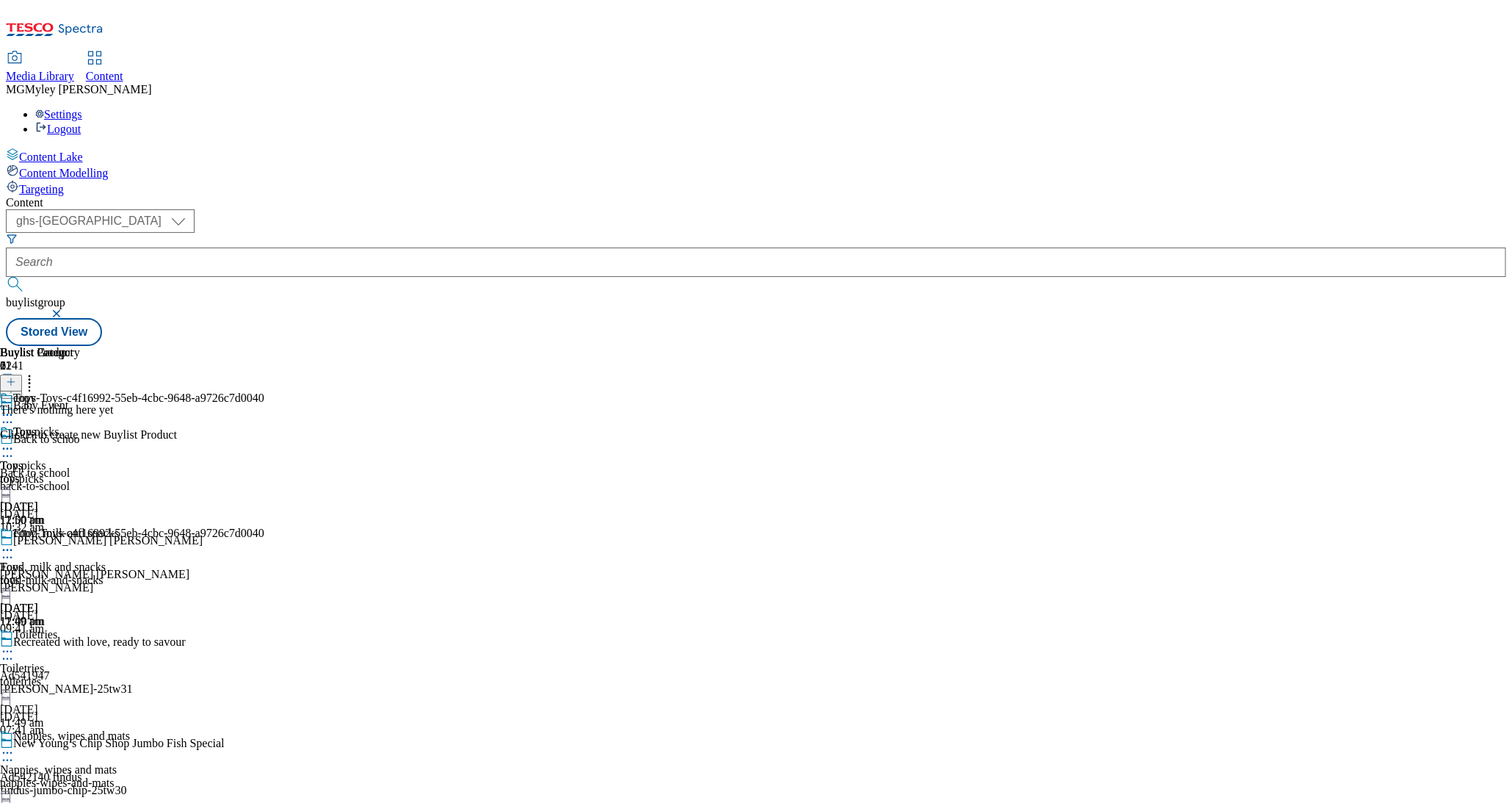
click at [14, 408] on icon at bounding box center [7, 415] width 14 height 14
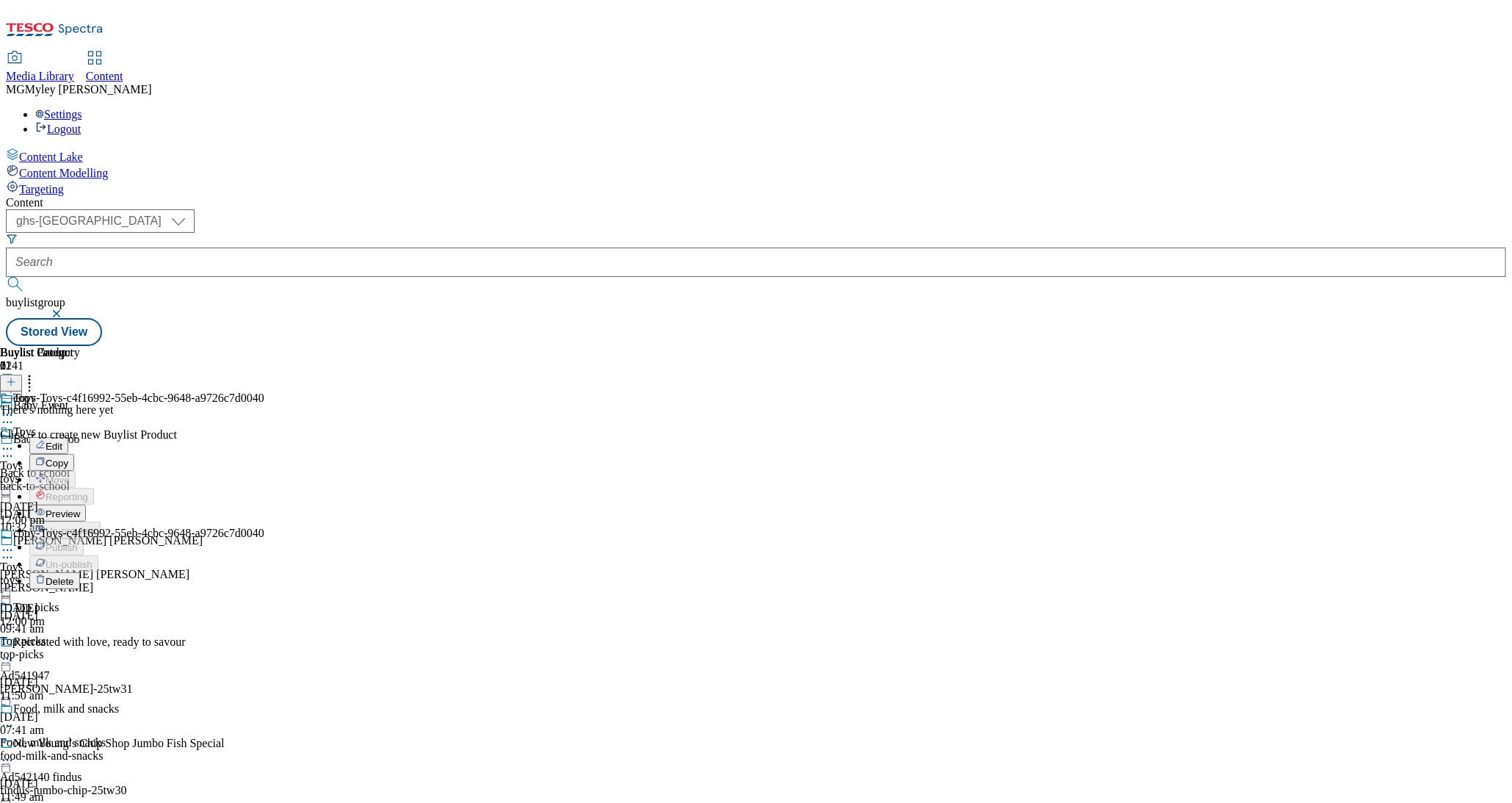
click at [80, 508] on span "Preview" at bounding box center [63, 514] width 34 height 11
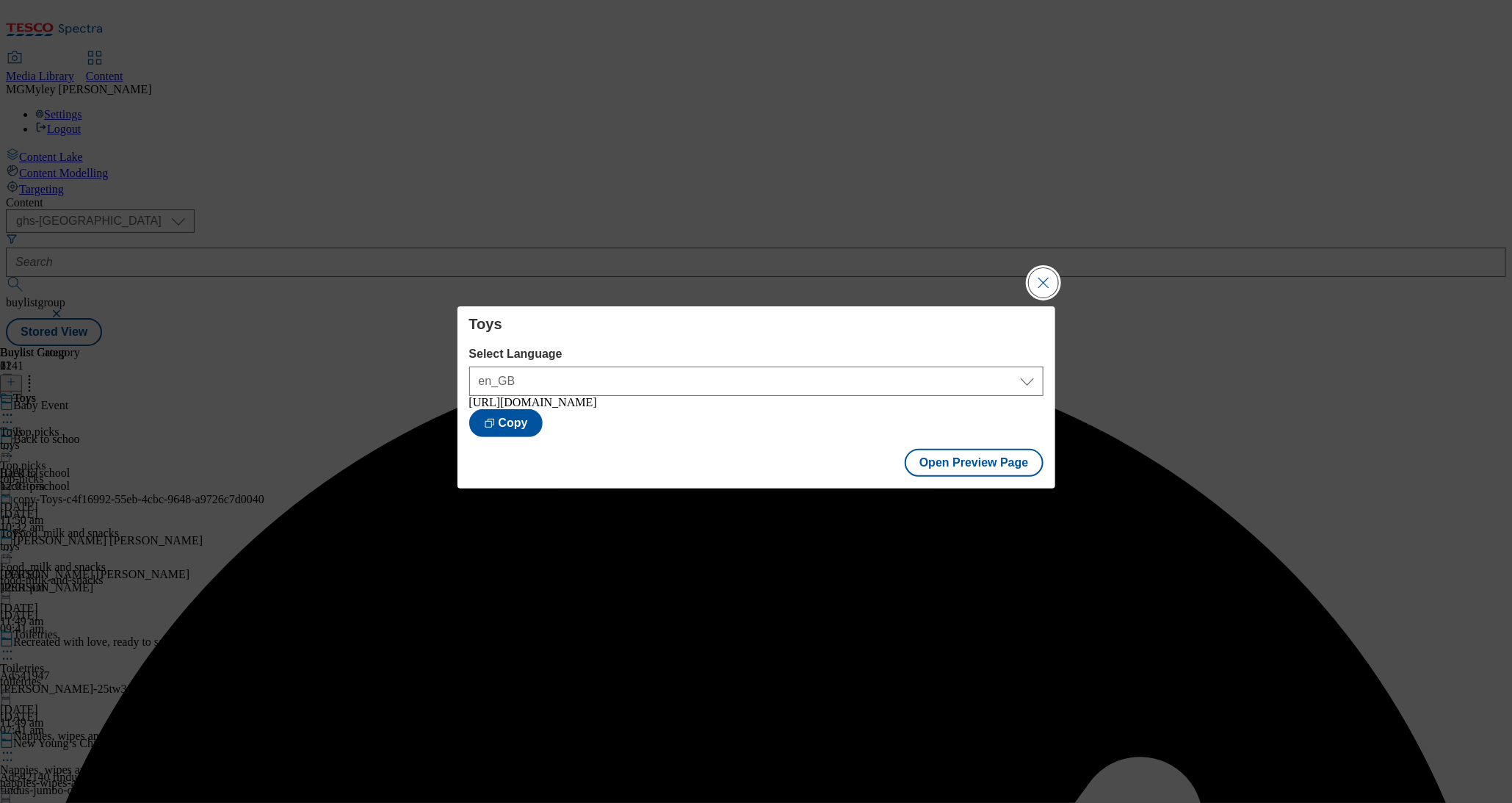
click at [1057, 275] on button "Close Modal" at bounding box center [1043, 282] width 30 height 30
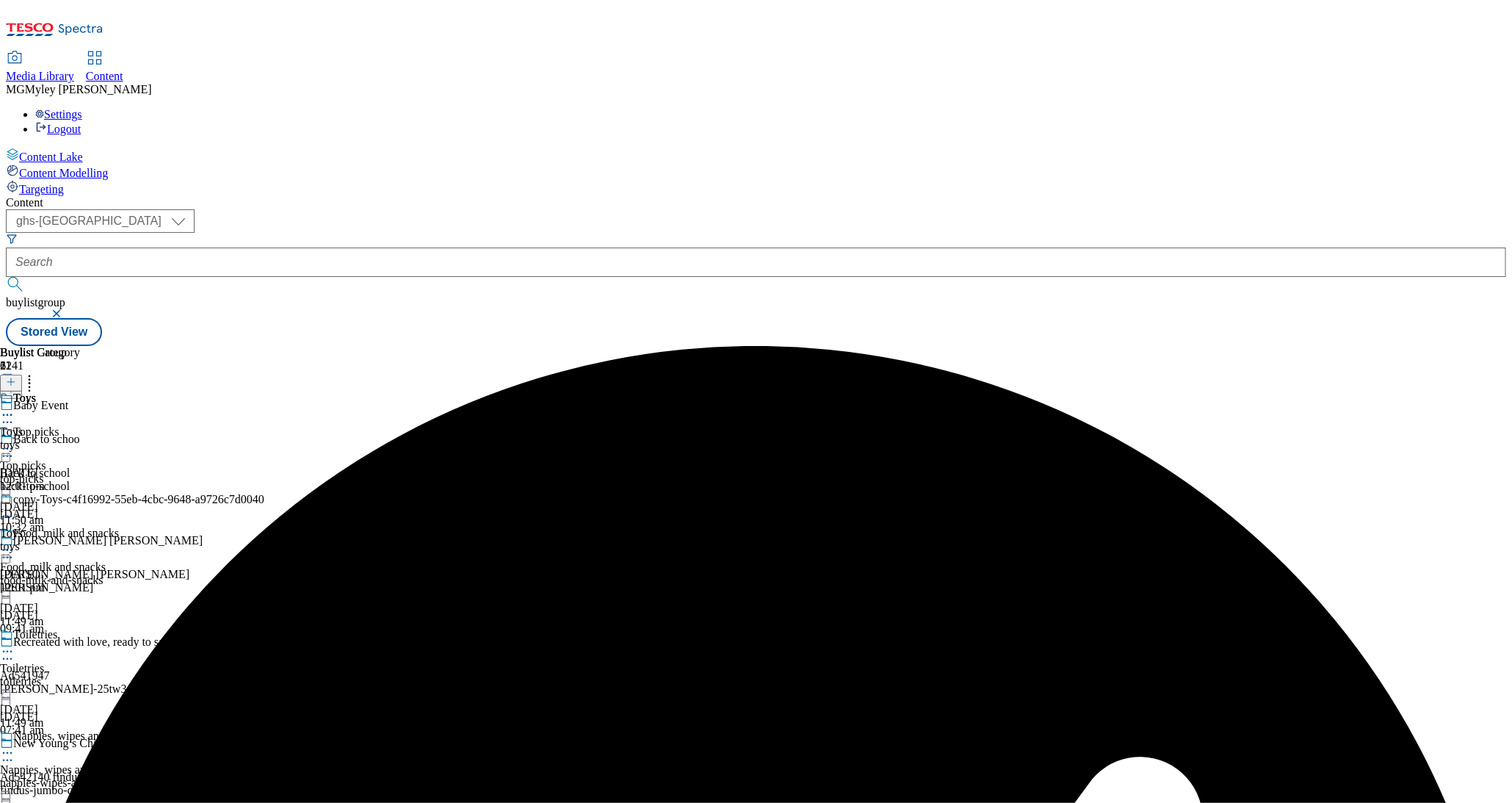
click at [14, 408] on icon at bounding box center [7, 415] width 14 height 14
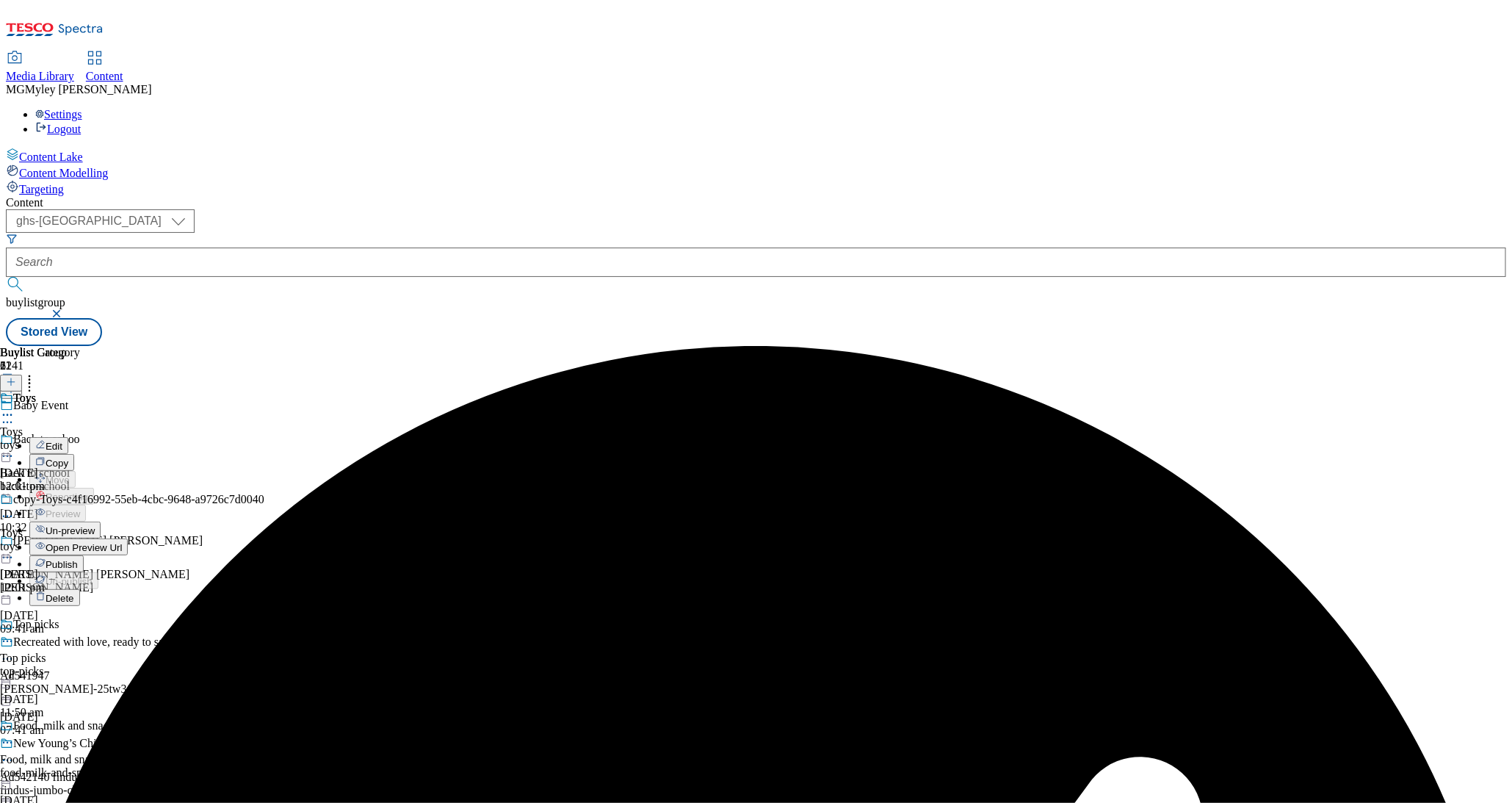
click at [84, 555] on button "Publish" at bounding box center [56, 564] width 54 height 17
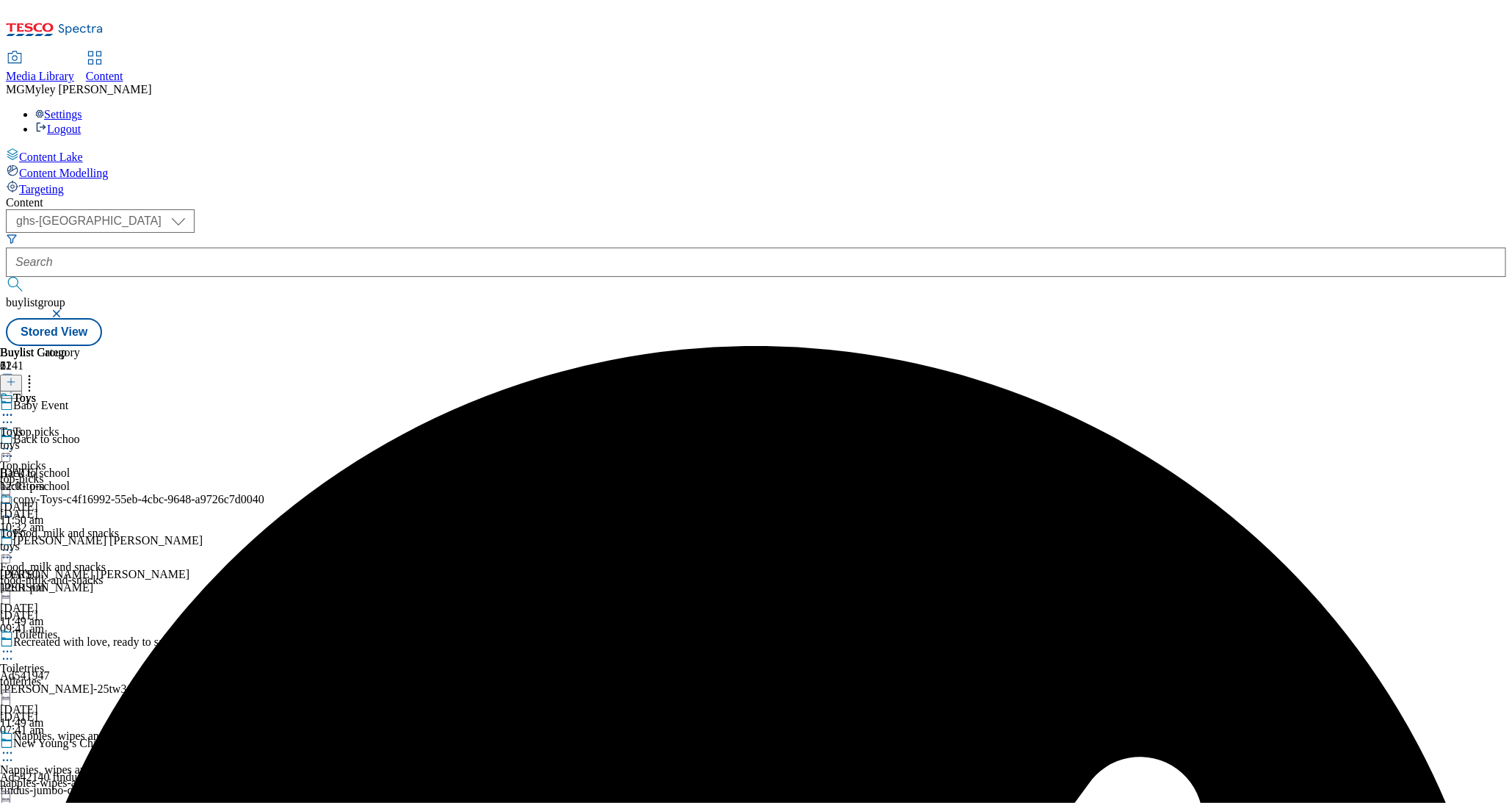
scroll to position [1057, 0]
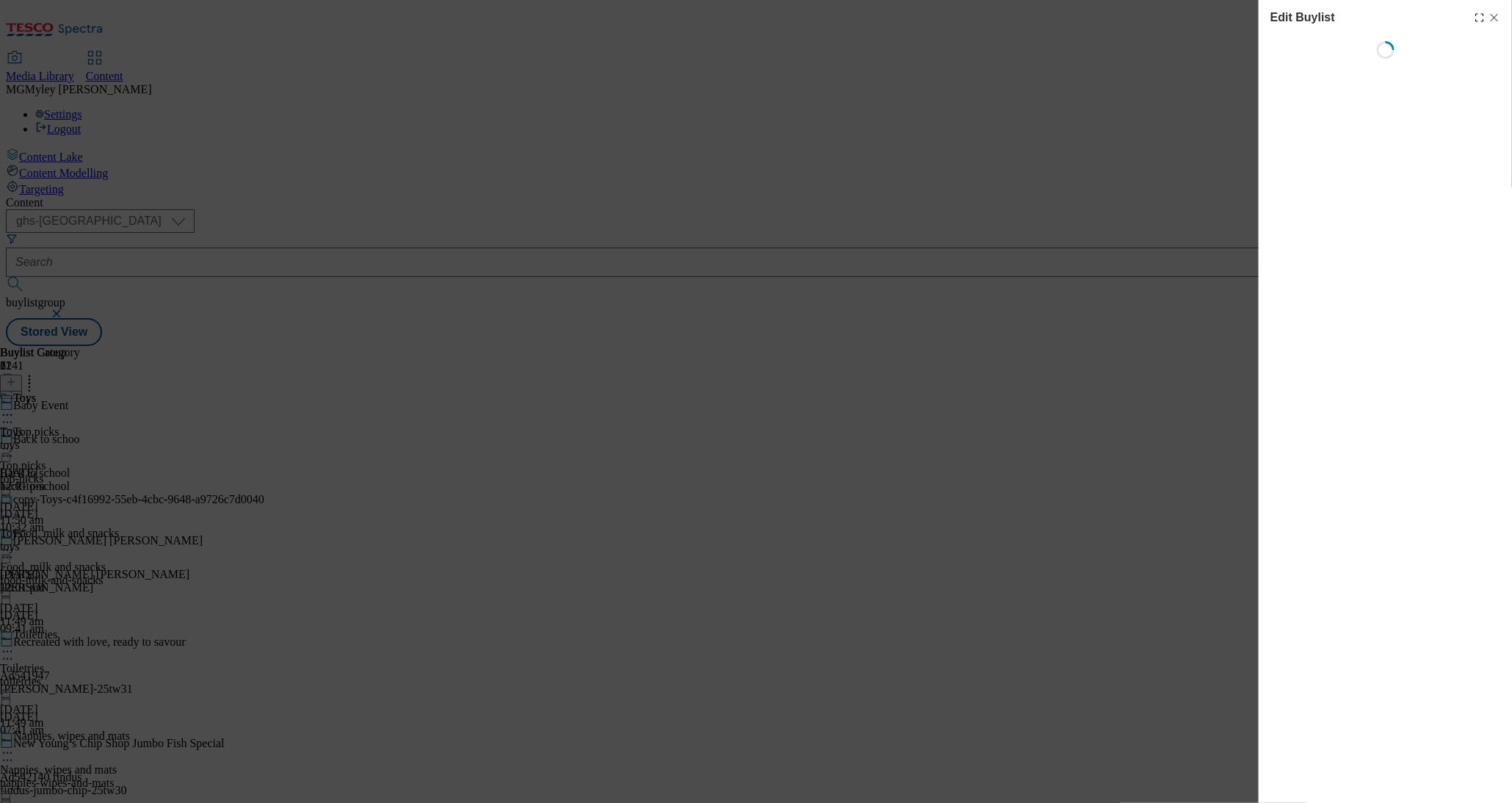
select select "evergreen"
select select "Banner"
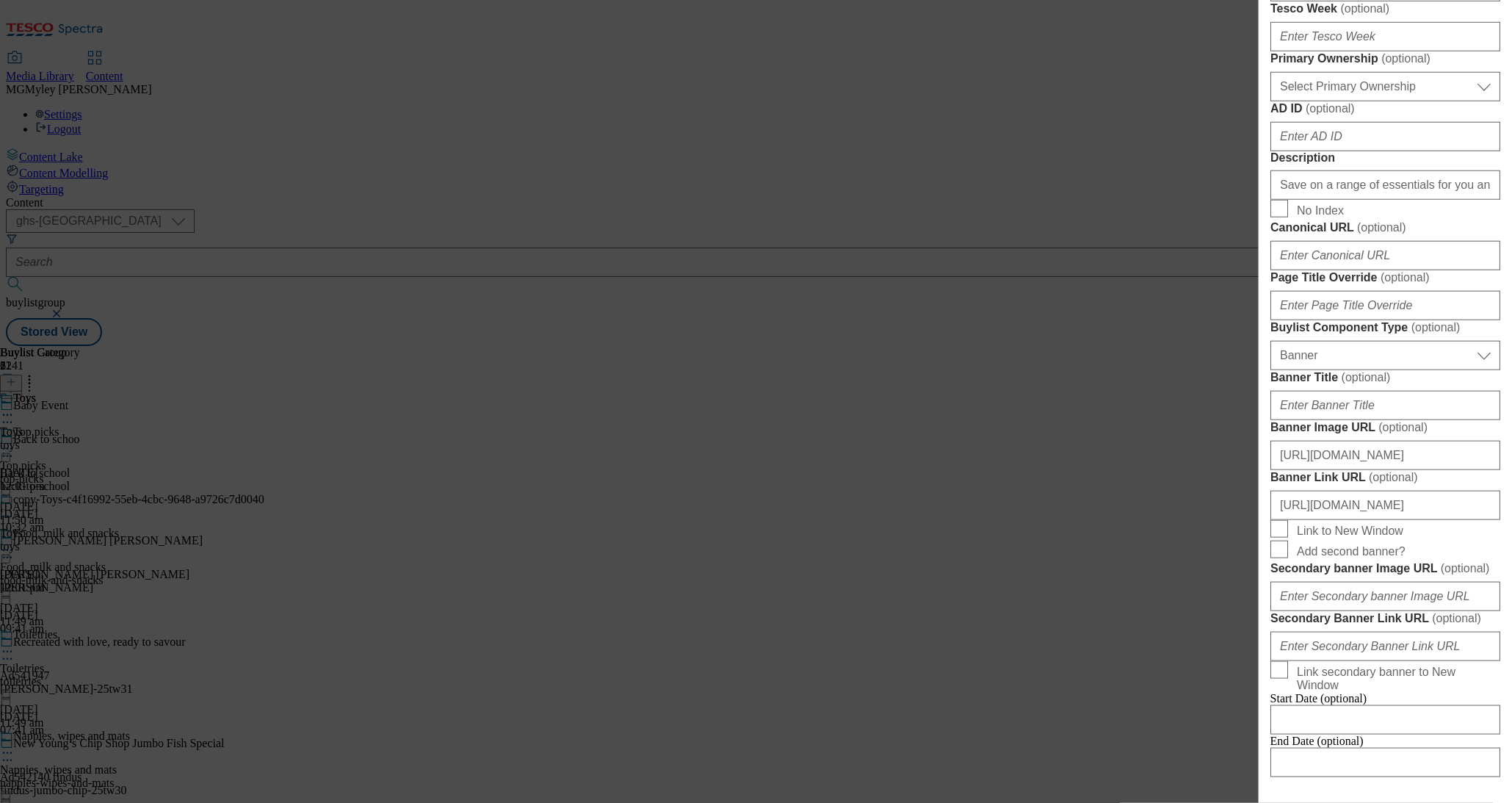
scroll to position [682, 0]
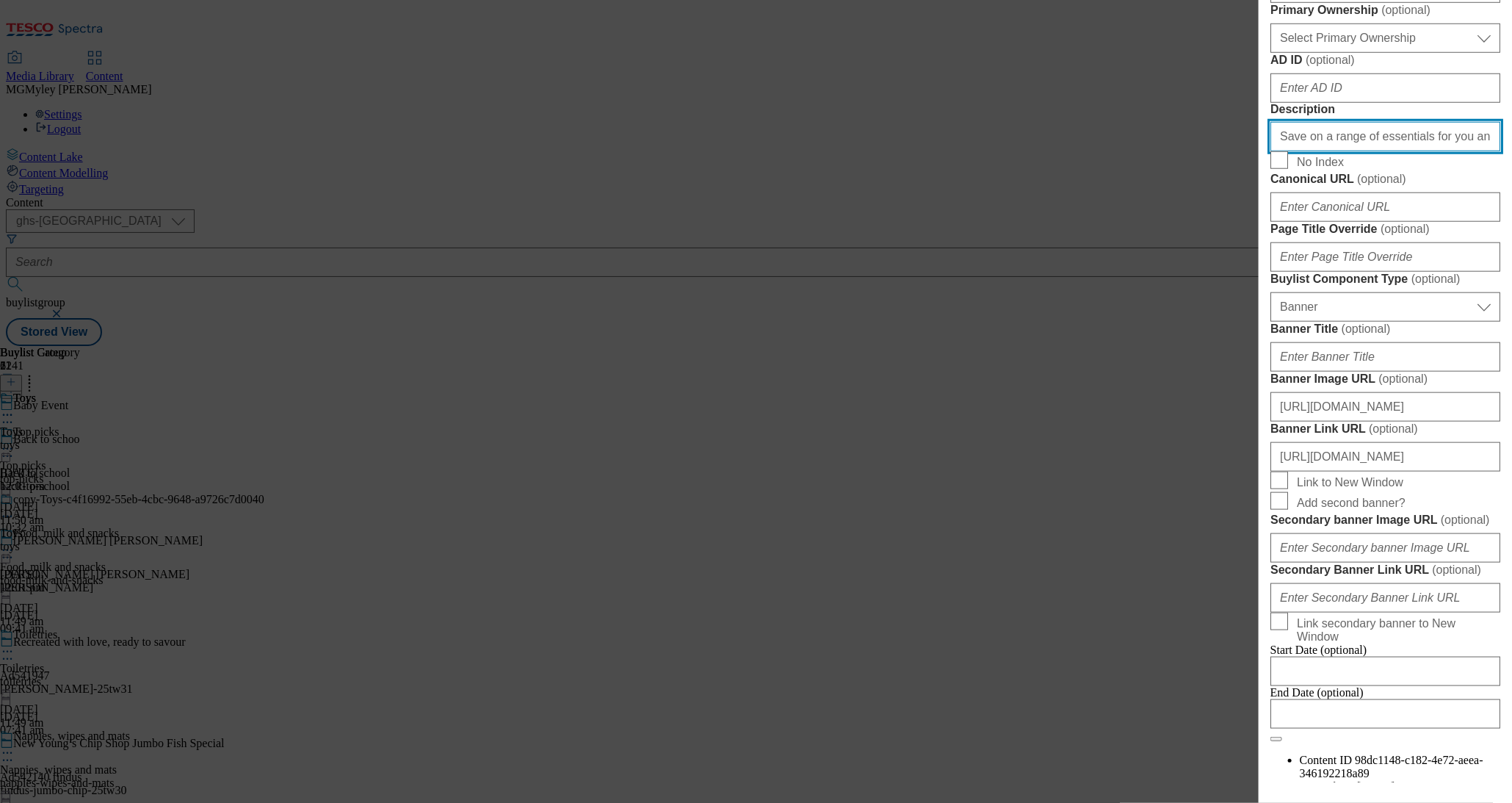
click at [1362, 152] on input "Save on a range of essentials for you and your little ones with the Baby & Todd…" at bounding box center [1385, 136] width 230 height 30
paste input "Modal"
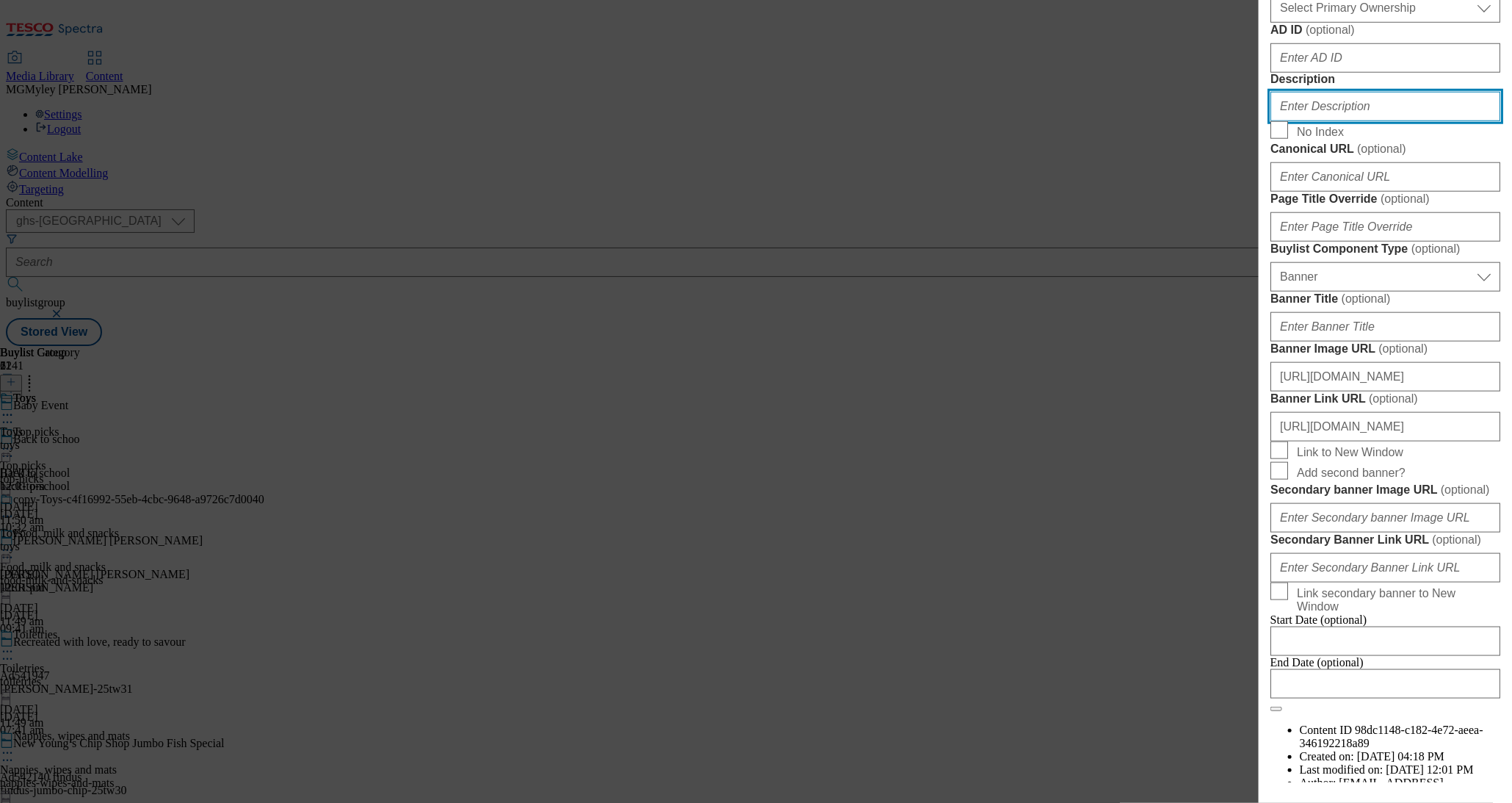
paste input "Explore little helps for your little one with the Tesco Baby & Toddler Event an…"
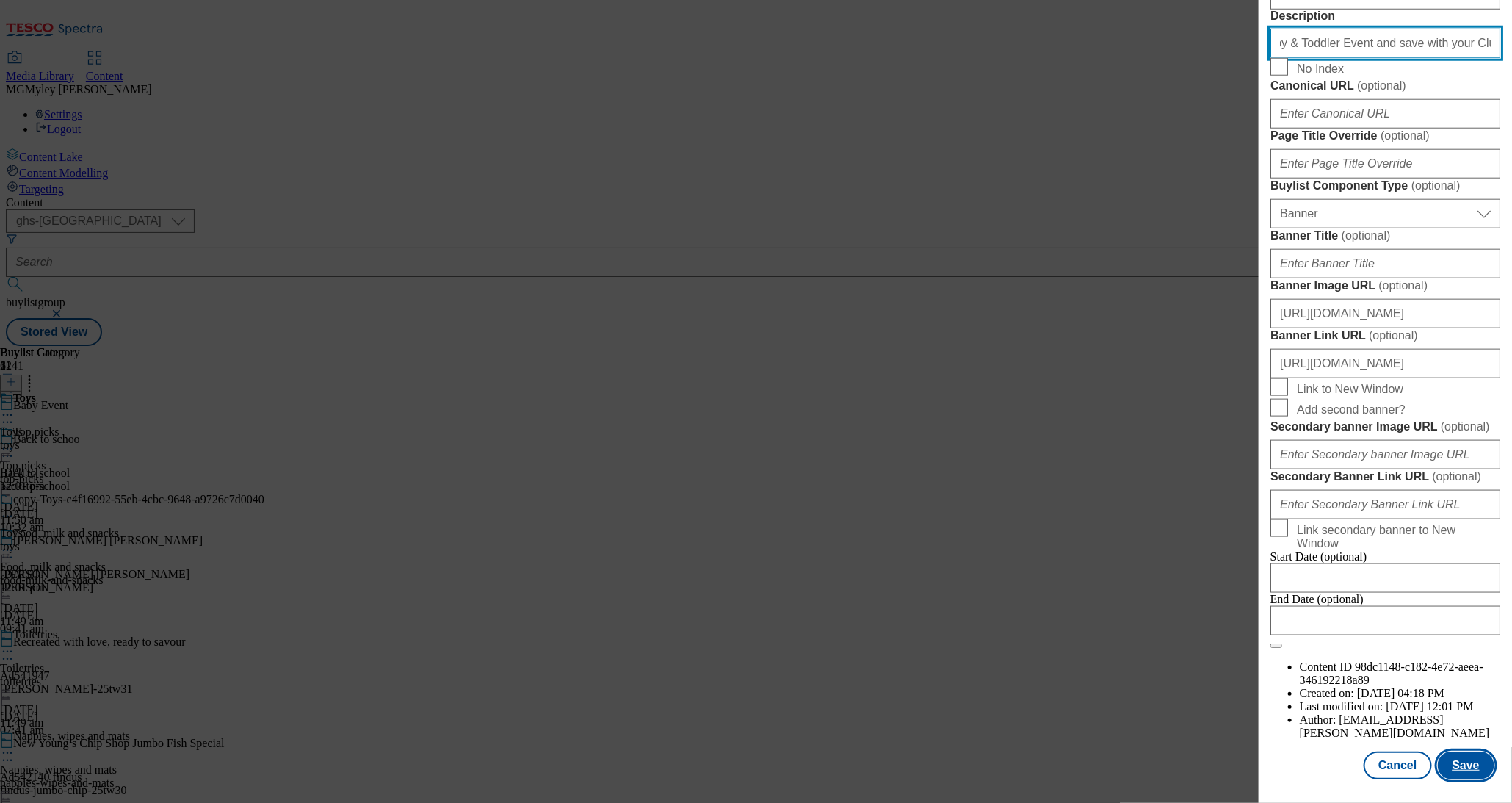
type input "Explore little helps for your little one with the Tesco Baby & Toddler Event an…"
click at [1484, 769] on button "Save" at bounding box center [1466, 765] width 56 height 28
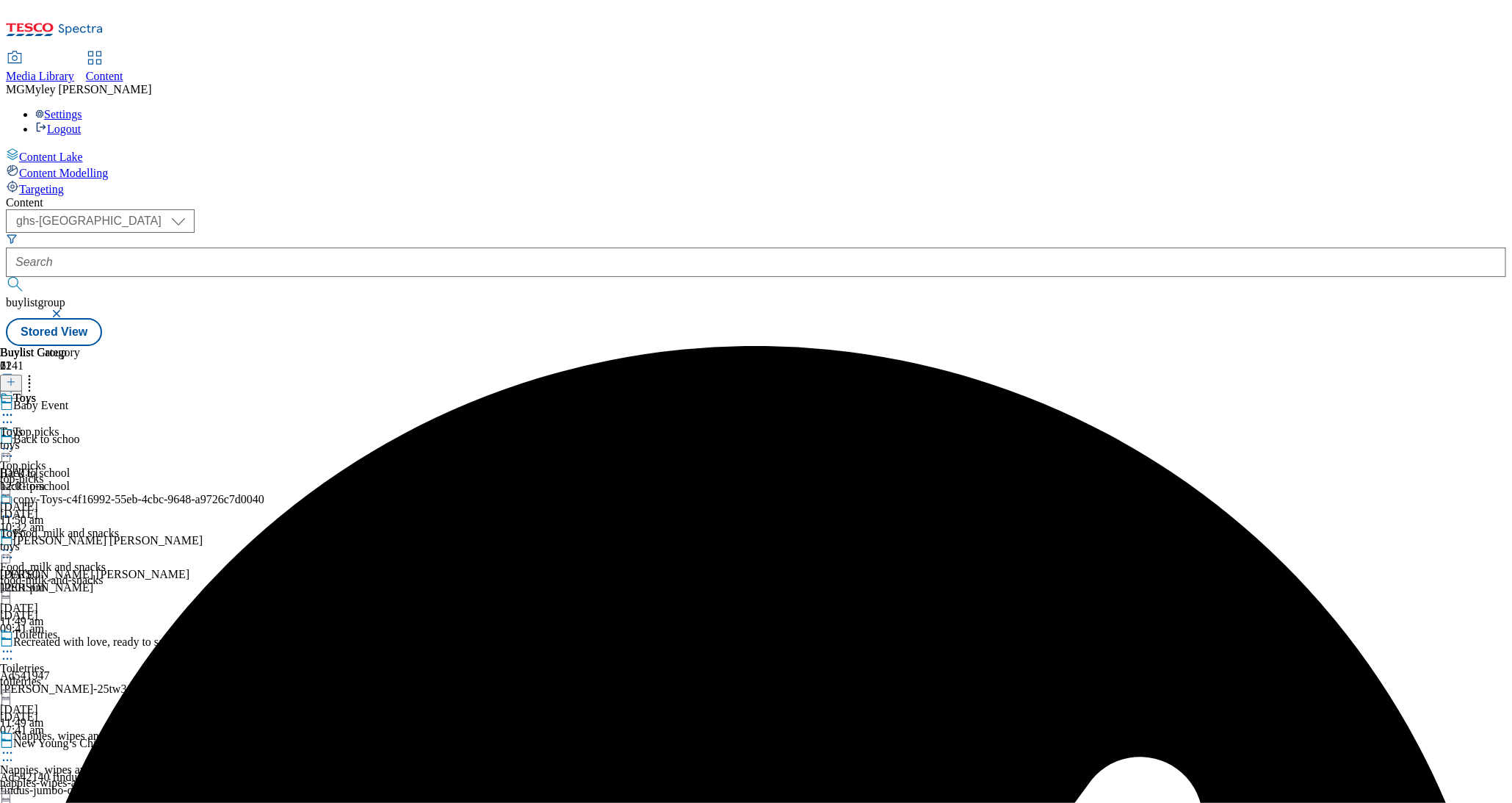
click at [264, 439] on div "toys" at bounding box center [132, 445] width 264 height 13
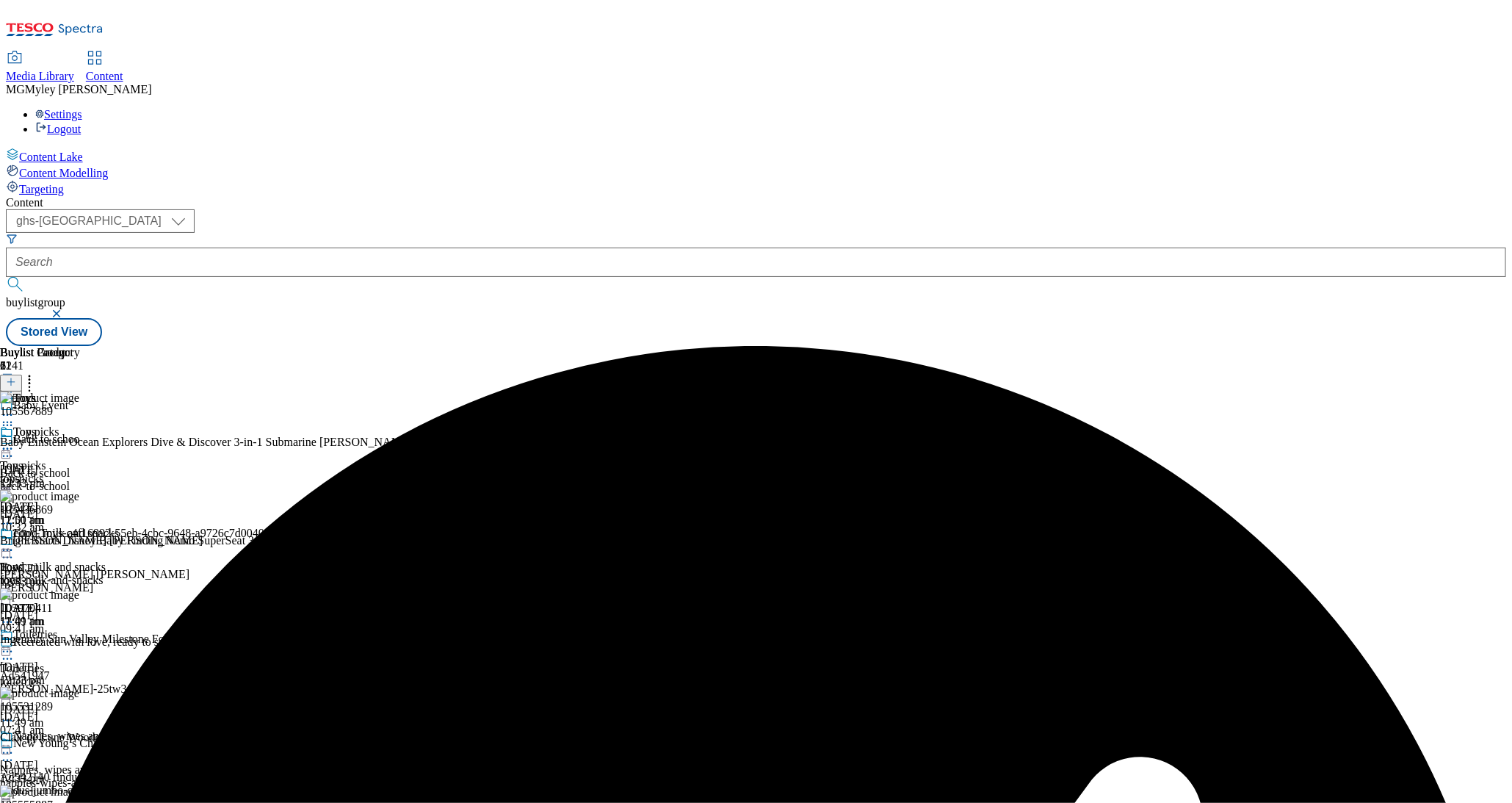
click at [264, 526] on div "copy-Toys-c4f16992-55eb-4cbc-9648-a9726c7d0040 Toys toys 15 Sept 2025 12:01 pm" at bounding box center [132, 577] width 264 height 101
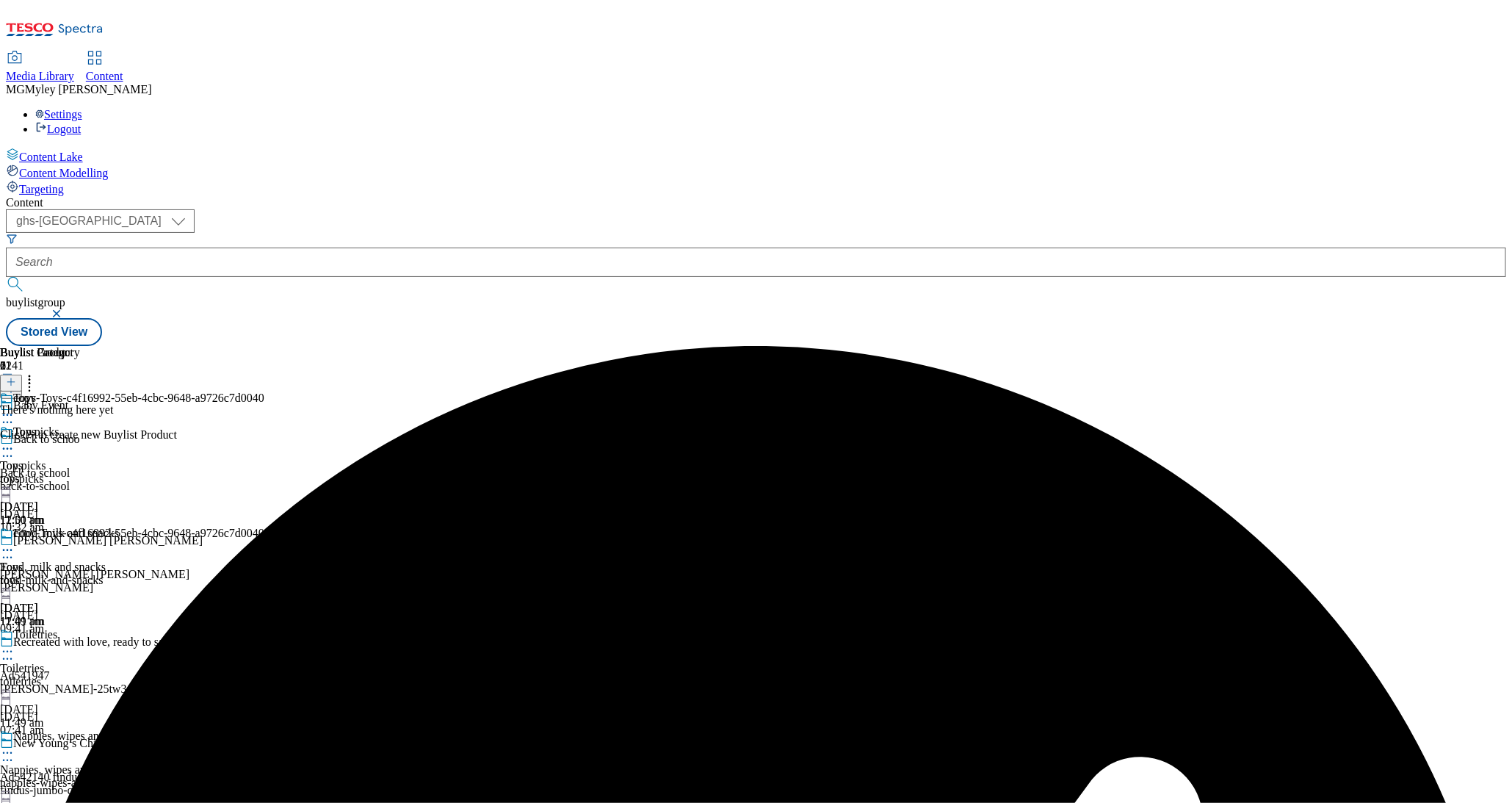
click at [14, 543] on icon at bounding box center [7, 549] width 14 height 14
click at [62, 576] on span "Edit" at bounding box center [54, 582] width 17 height 11
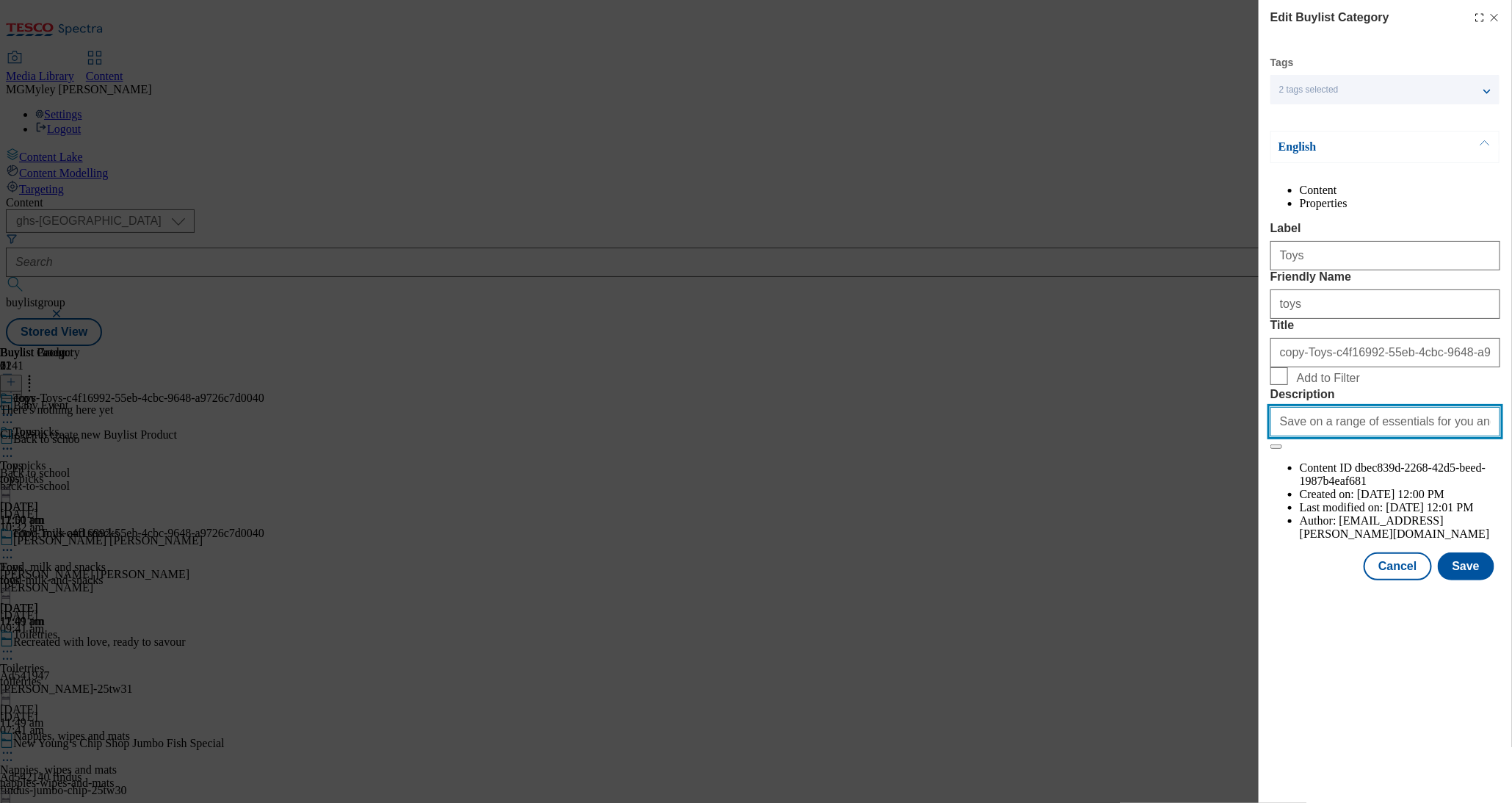
click at [1387, 437] on input "Save on a range of essentials for you and your little ones with the Baby & Todd…" at bounding box center [1385, 422] width 230 height 30
paste input "Explore little helps for your little one with the Tesco Baby & Toddler Event an…"
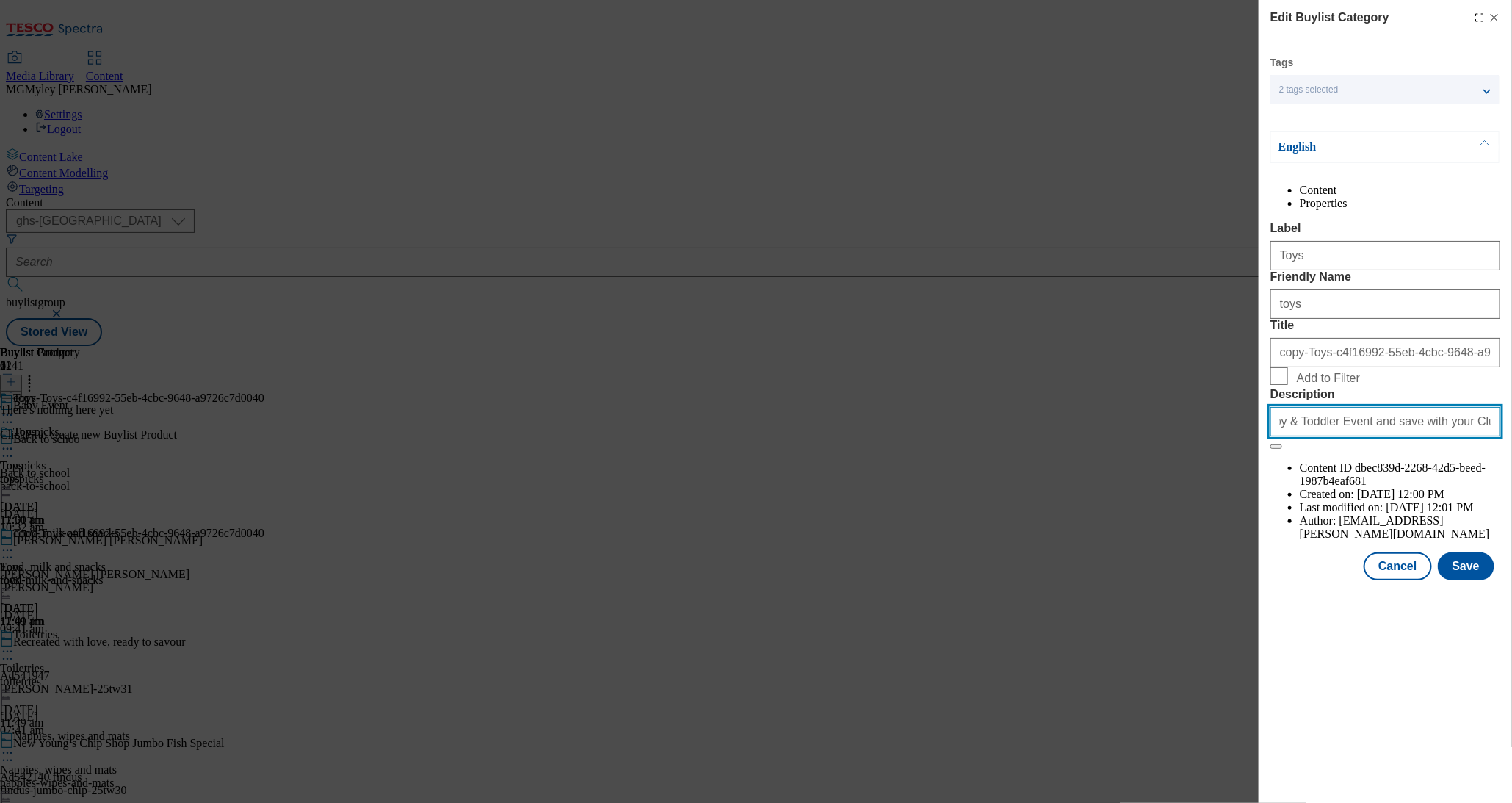
type input "Explore little helps for your little one with the Tesco Baby & Toddler Event an…"
click at [1343, 265] on div "Toys" at bounding box center [1385, 253] width 230 height 35
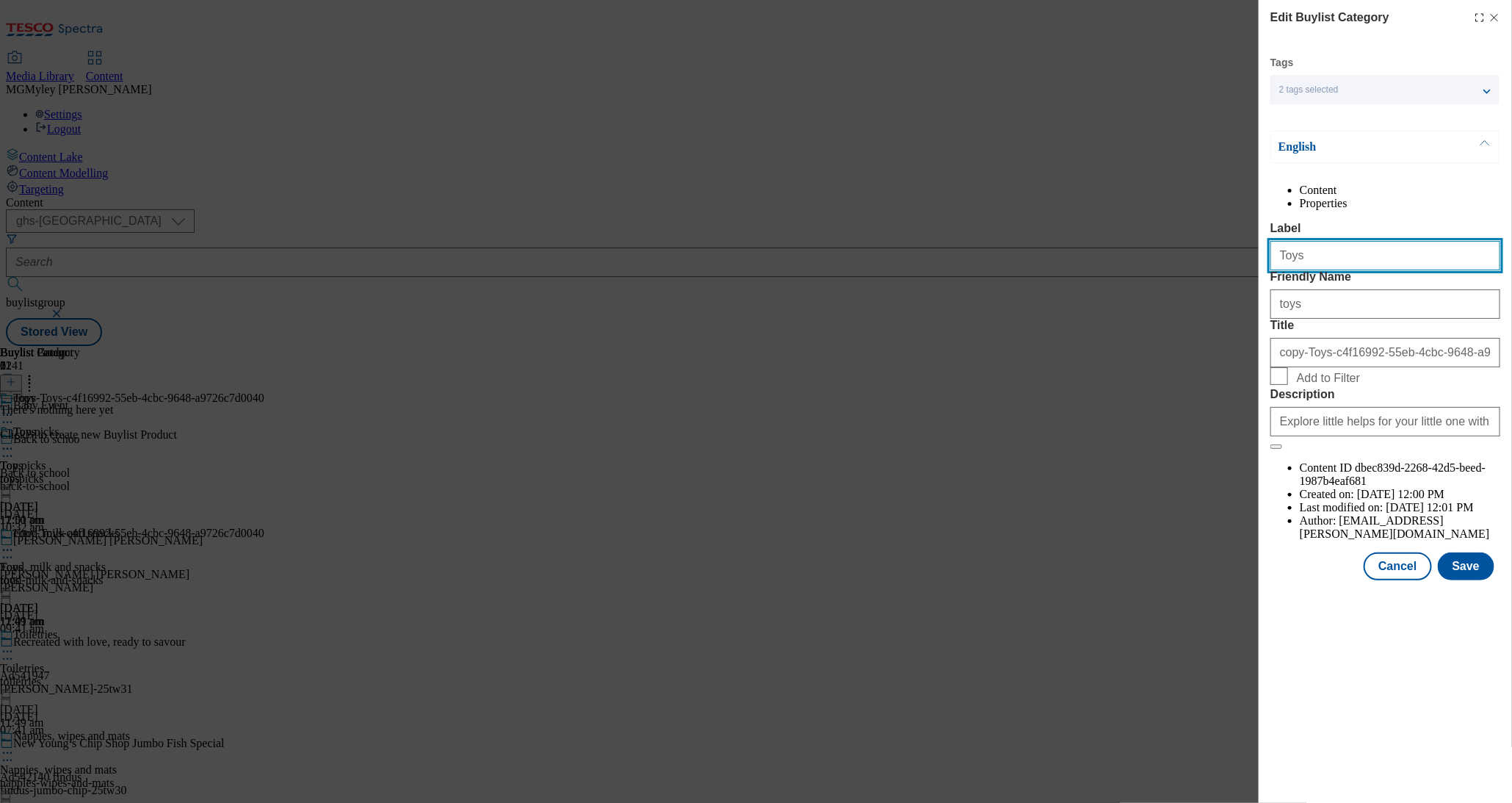
click at [1343, 271] on input "Toys" at bounding box center [1385, 256] width 230 height 30
paste input "Bikes and ride-on"
type input "Bikes and ride-ons"
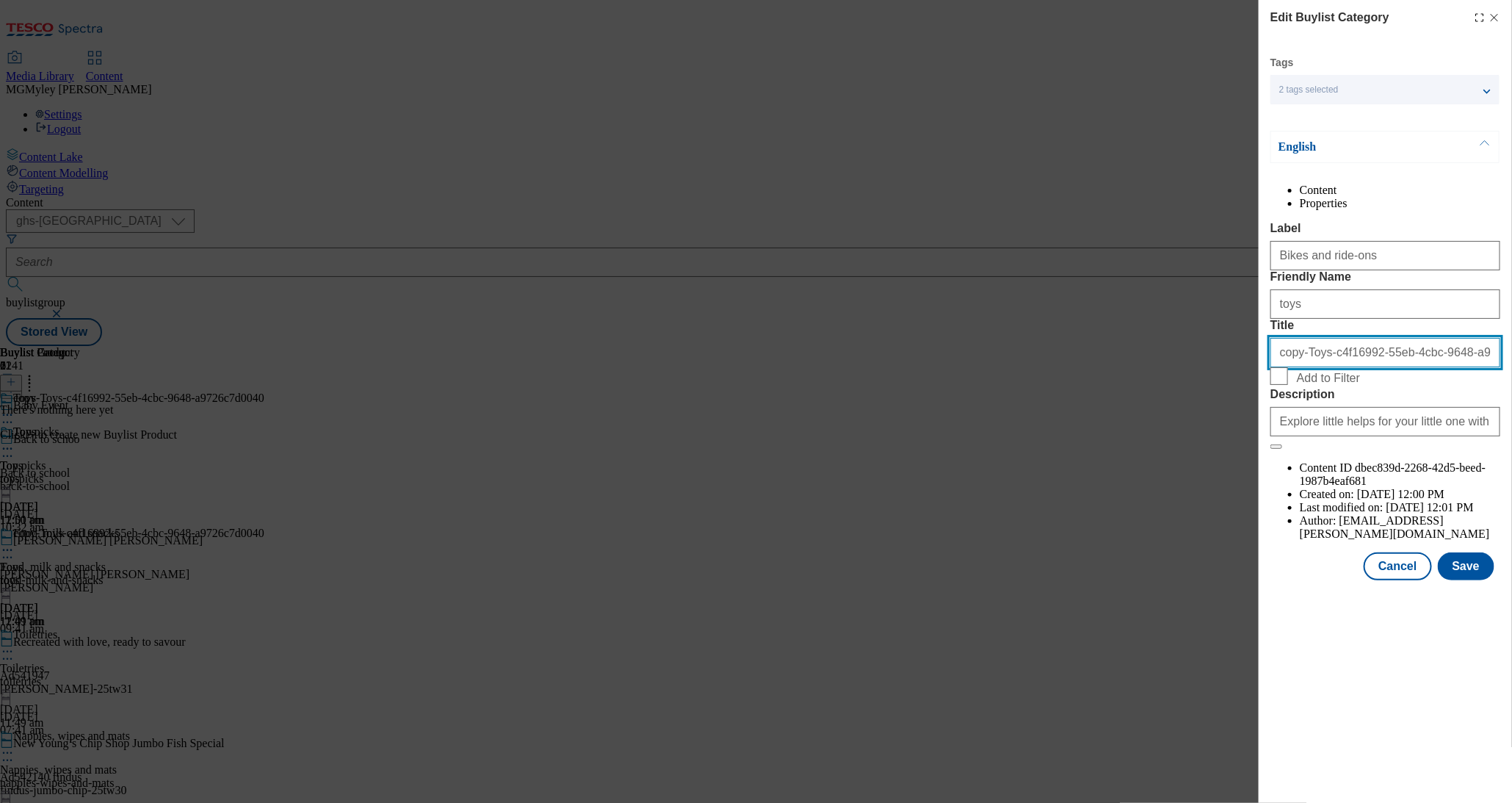
click at [1317, 367] on input "copy-Toys-c4f16992-55eb-4cbc-9648-a9726c7d0040" at bounding box center [1385, 352] width 230 height 30
paste input "Bikes and ride-ons"
type input "Bikes and ride-ons"
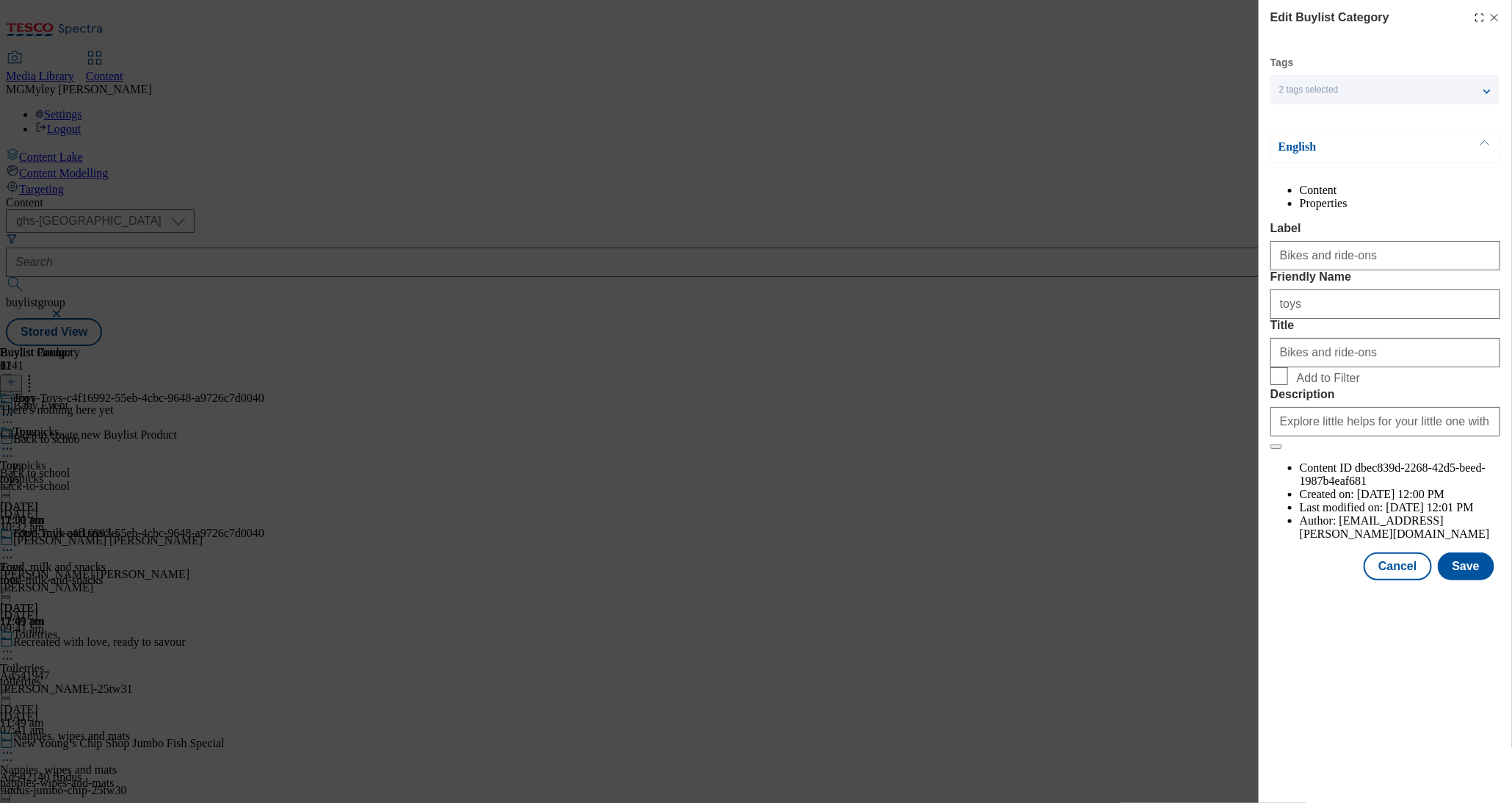
drag, startPoint x: 1326, startPoint y: 383, endPoint x: 1301, endPoint y: 372, distance: 27.3
click at [1301, 372] on form "Label Bikes and ride-ons Friendly Name toys Title Bikes and ride-ons Add to Fil…" at bounding box center [1385, 336] width 230 height 228
click at [1301, 319] on input "toys" at bounding box center [1385, 304] width 230 height 30
paste input "Bikes and ride-on"
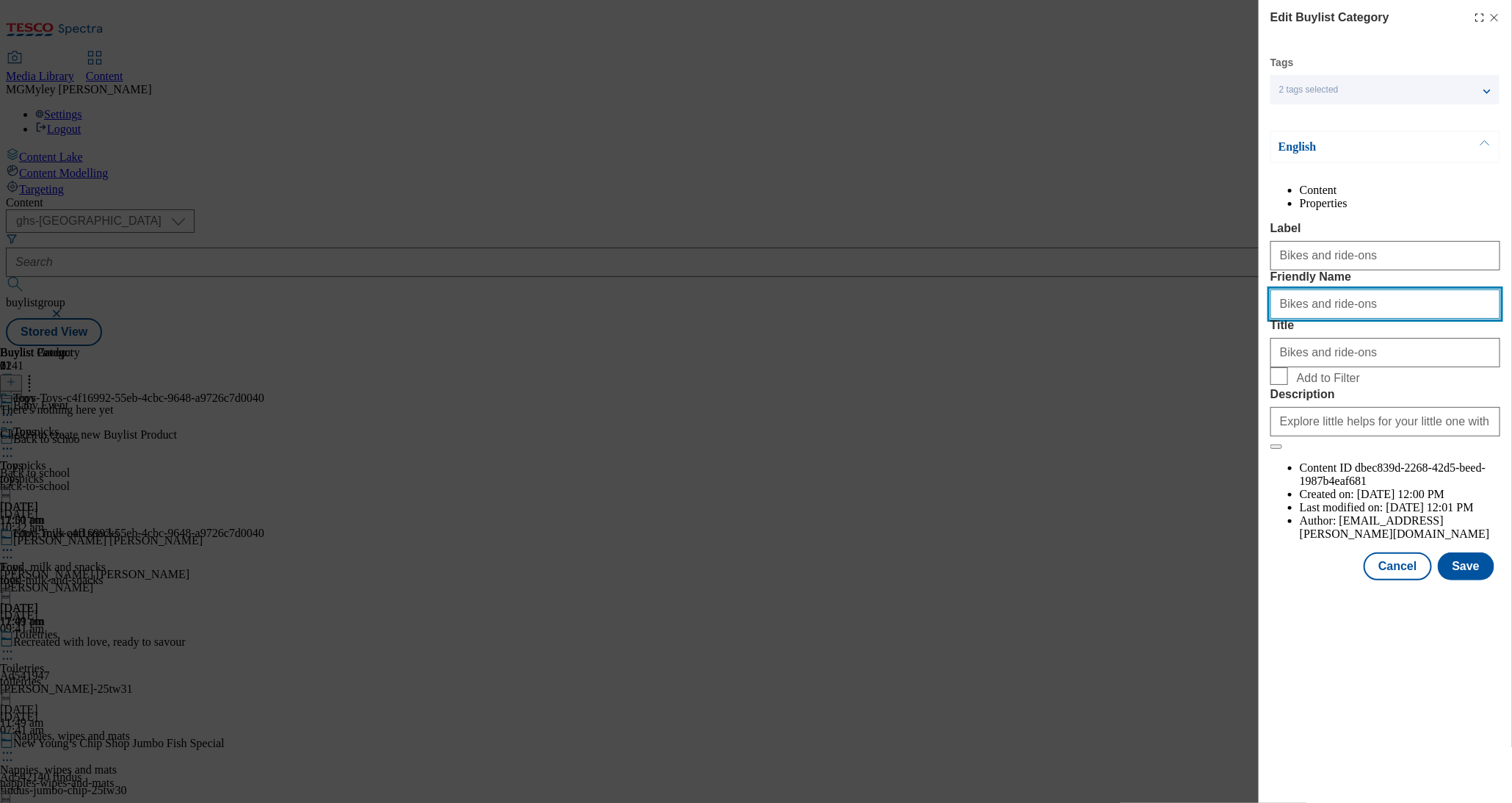
click at [1286, 319] on input "Bikes and ride-ons" at bounding box center [1385, 304] width 230 height 30
type input "bikes-and-ride-ons"
click at [1307, 385] on span "Add to Filter" at bounding box center [1329, 379] width 63 height 13
click at [1309, 385] on span "Add to Filter" at bounding box center [1329, 379] width 63 height 13
click at [1288, 385] on input "Add to Filter" at bounding box center [1279, 376] width 17 height 17
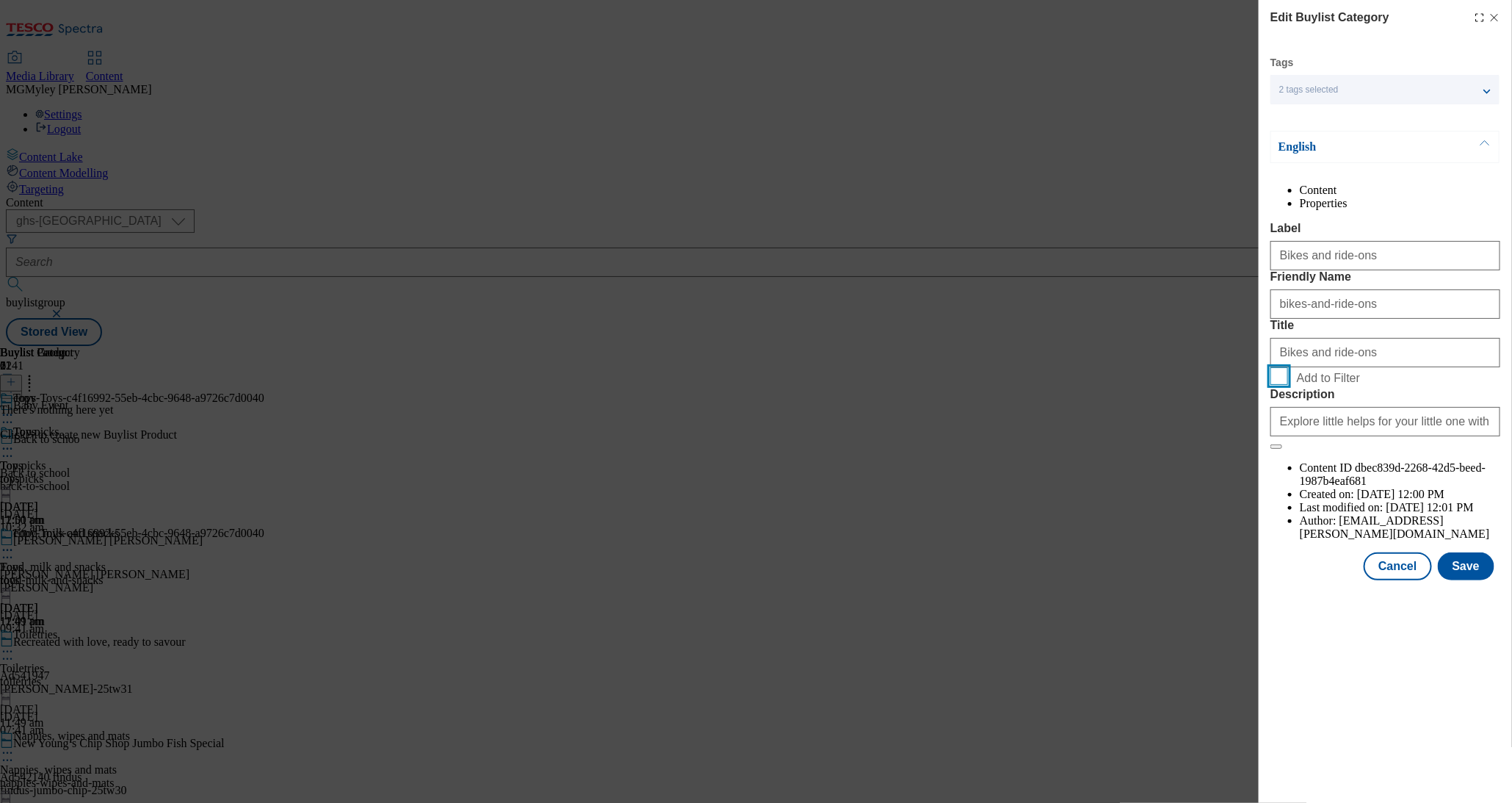
checkbox input "true"
click at [1469, 581] on button "Save" at bounding box center [1466, 566] width 56 height 28
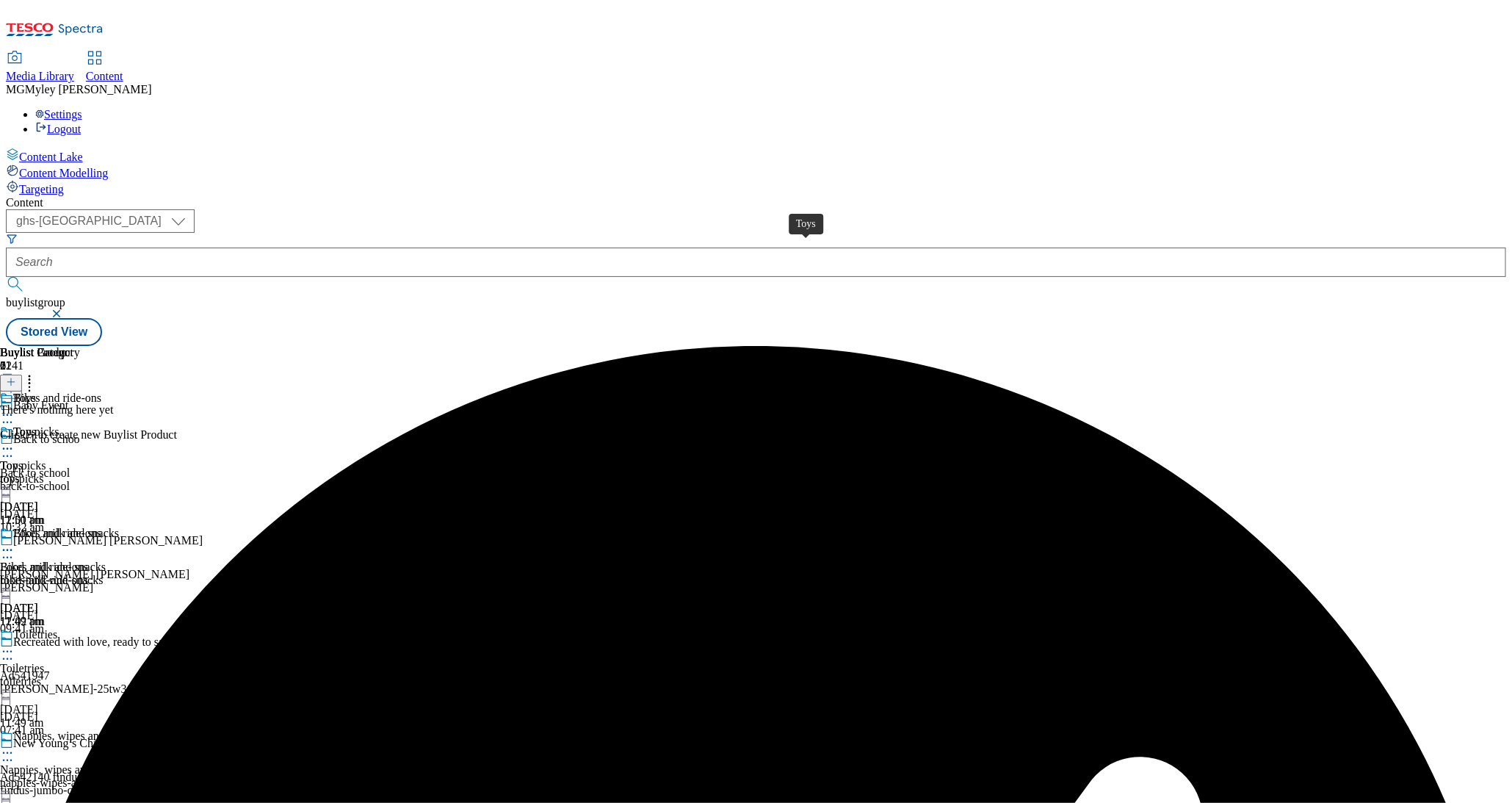
click at [36, 425] on span "Toys" at bounding box center [25, 433] width 23 height 16
click at [14, 442] on icon at bounding box center [7, 448] width 14 height 14
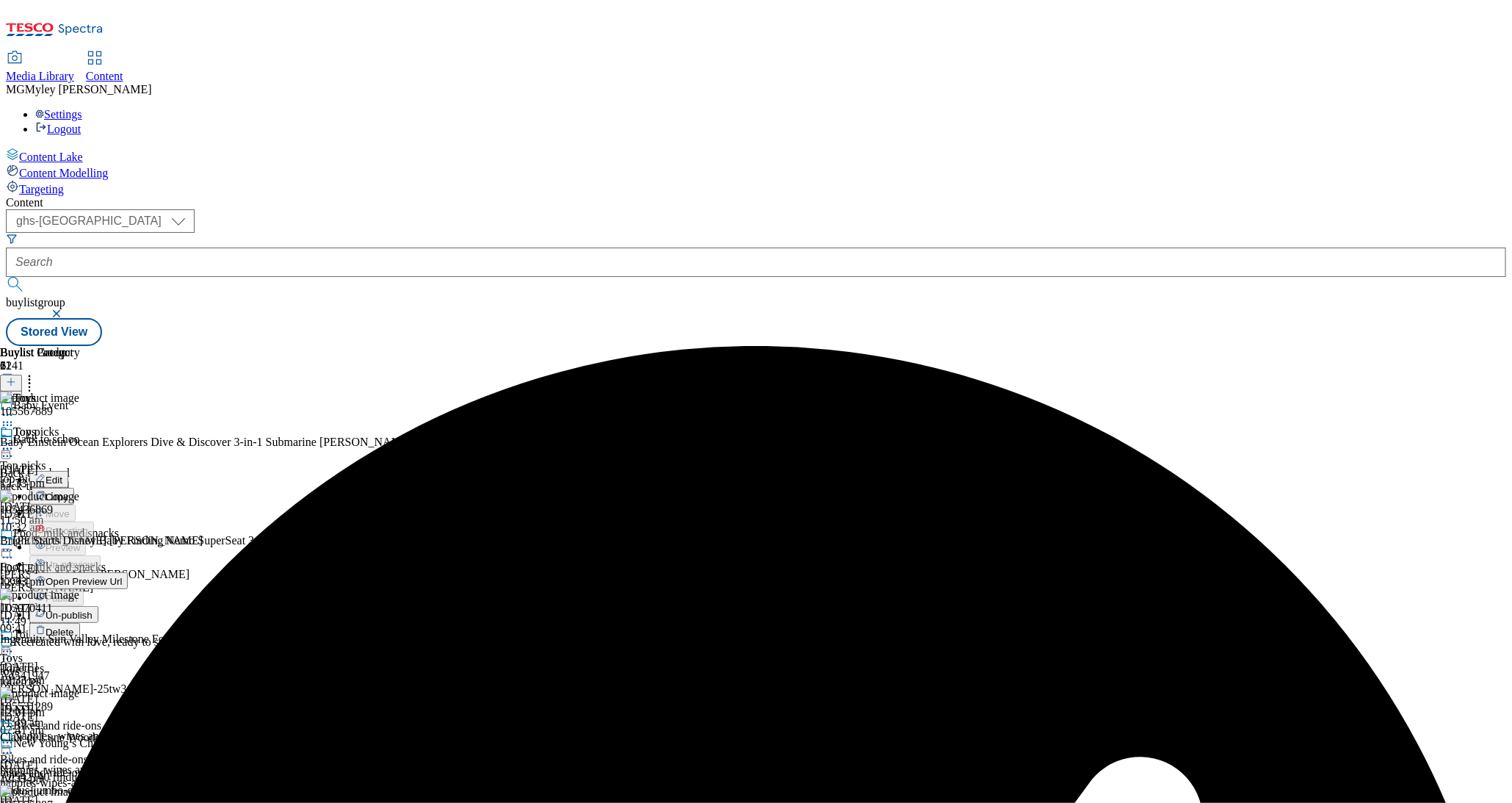
click at [69, 471] on button "Edit" at bounding box center [49, 480] width 39 height 17
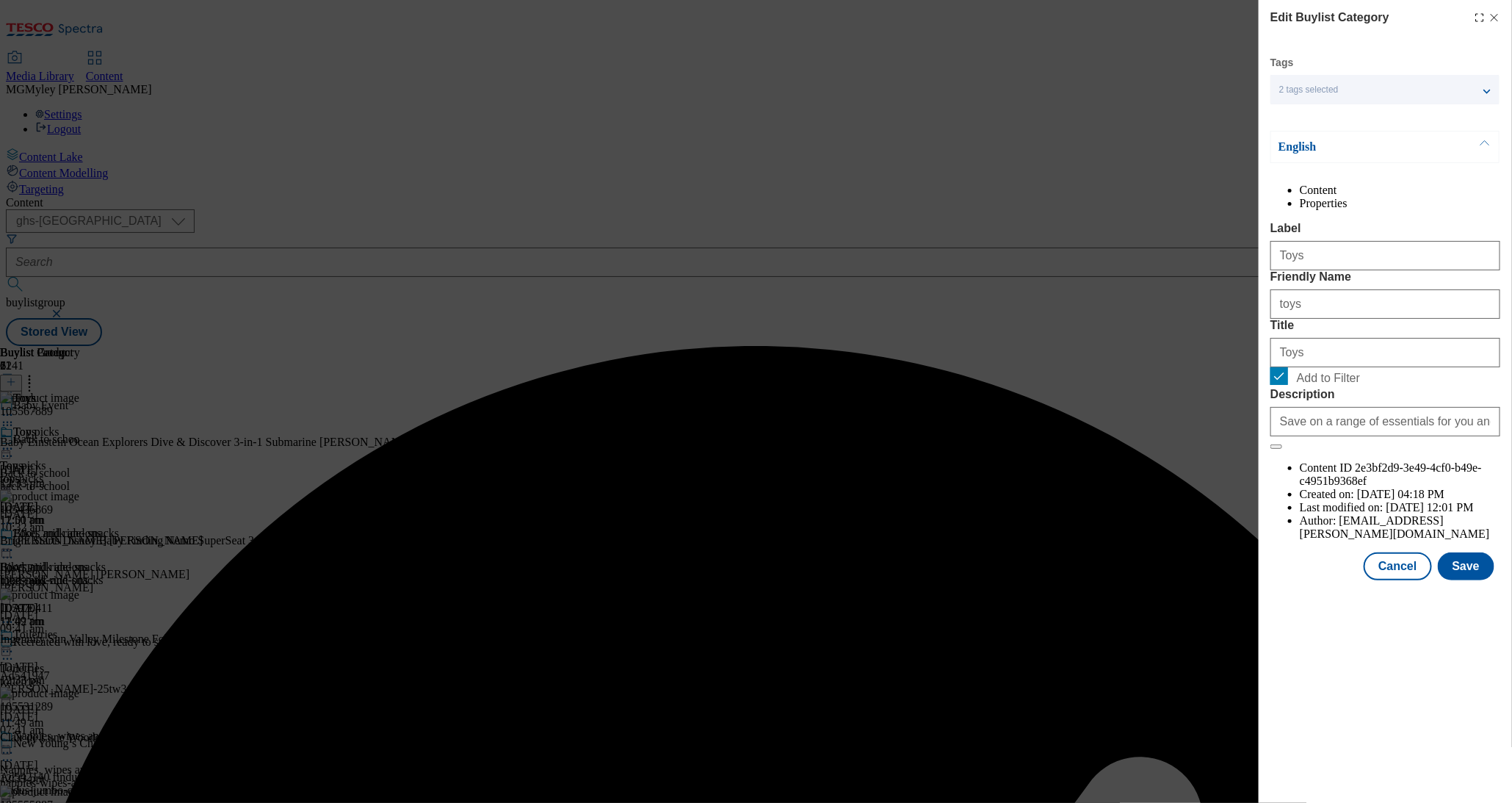
click at [1290, 388] on label "Add to Filter" at bounding box center [1385, 378] width 230 height 21
click at [1288, 385] on input "Add to Filter" at bounding box center [1279, 376] width 17 height 17
checkbox input "false"
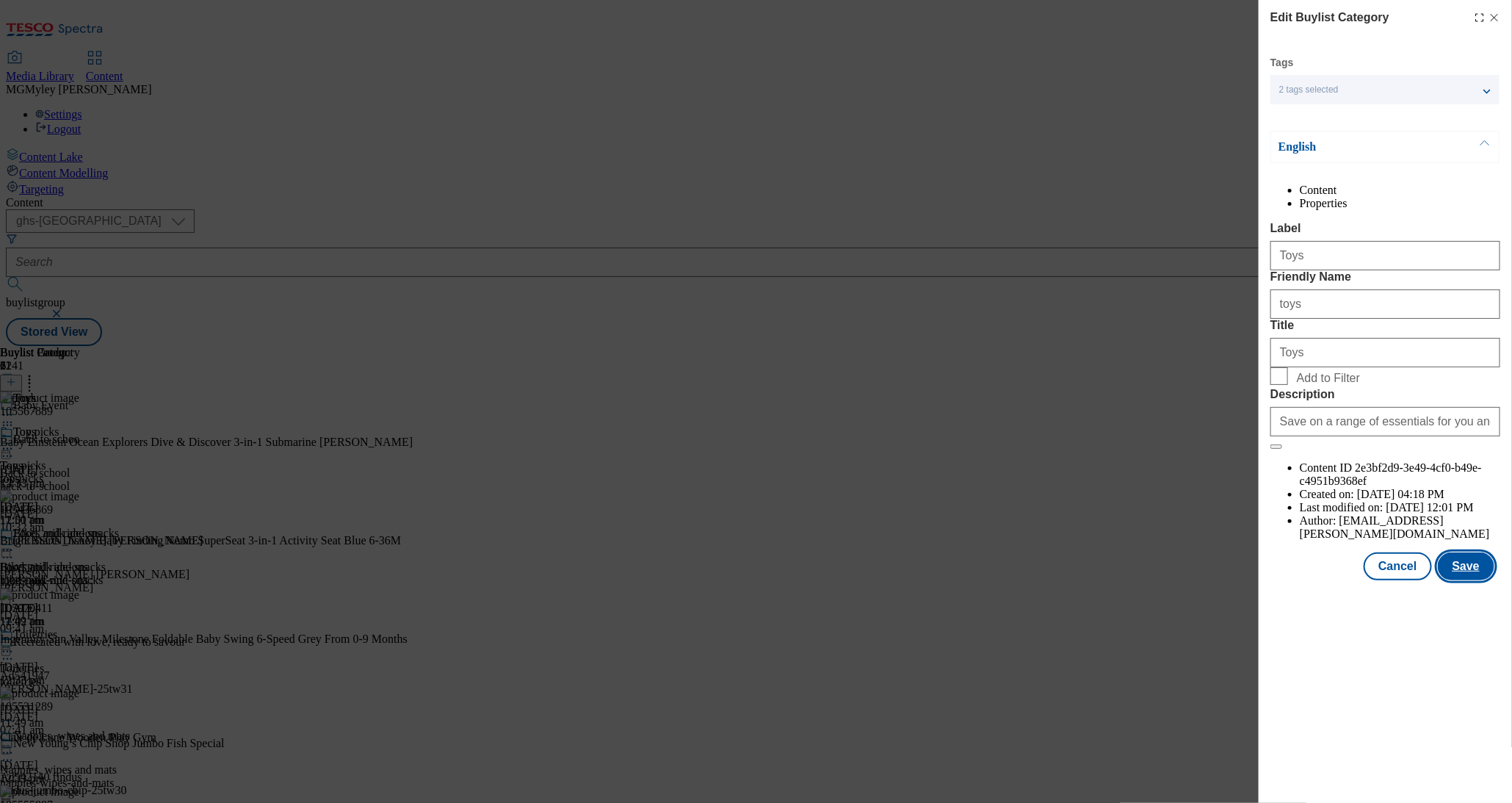
click at [1462, 581] on button "Save" at bounding box center [1466, 566] width 56 height 28
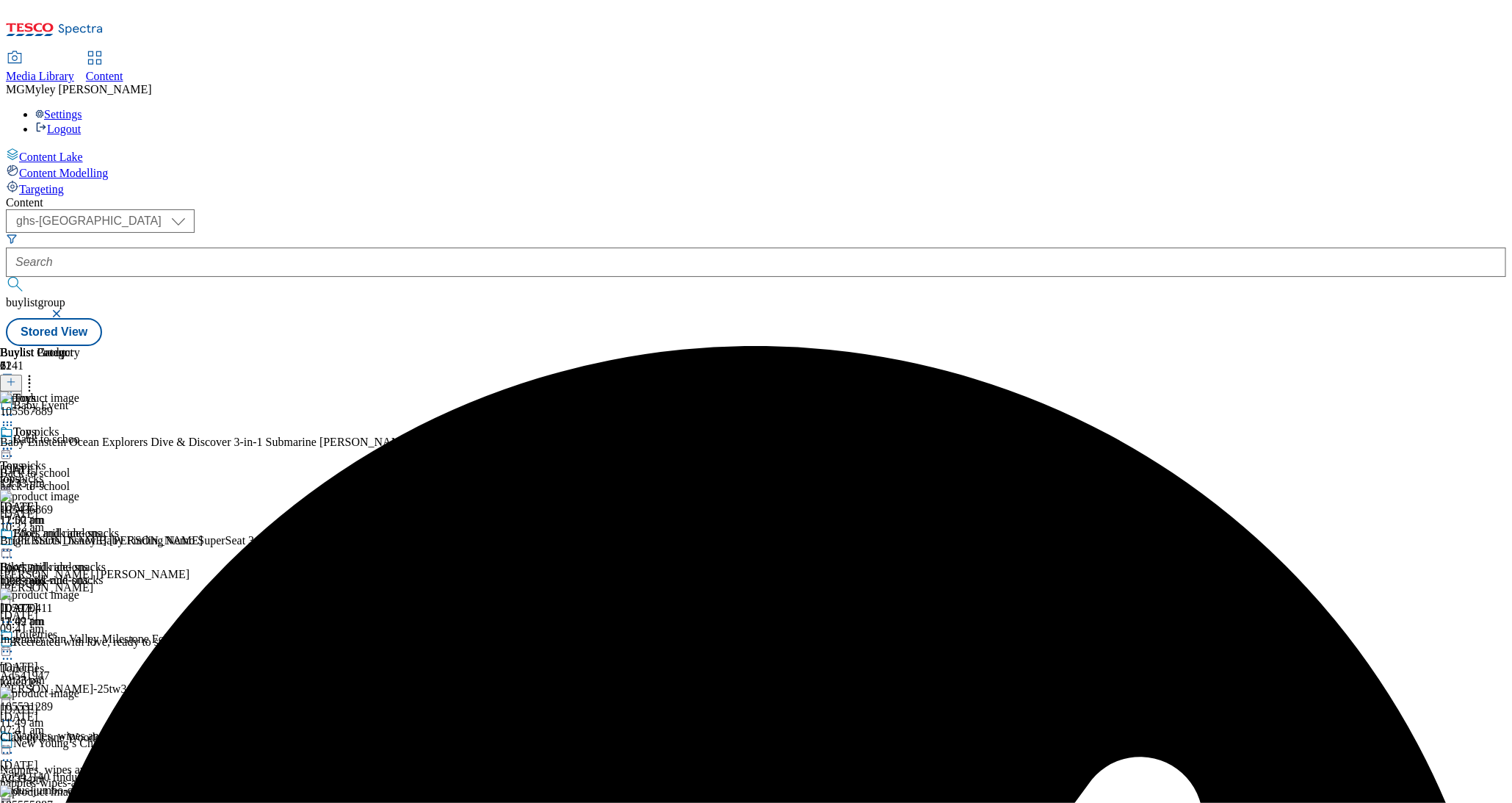
scroll to position [923, 0]
click at [101, 574] on div "bikes-and-ride-ons" at bounding box center [51, 581] width 101 height 13
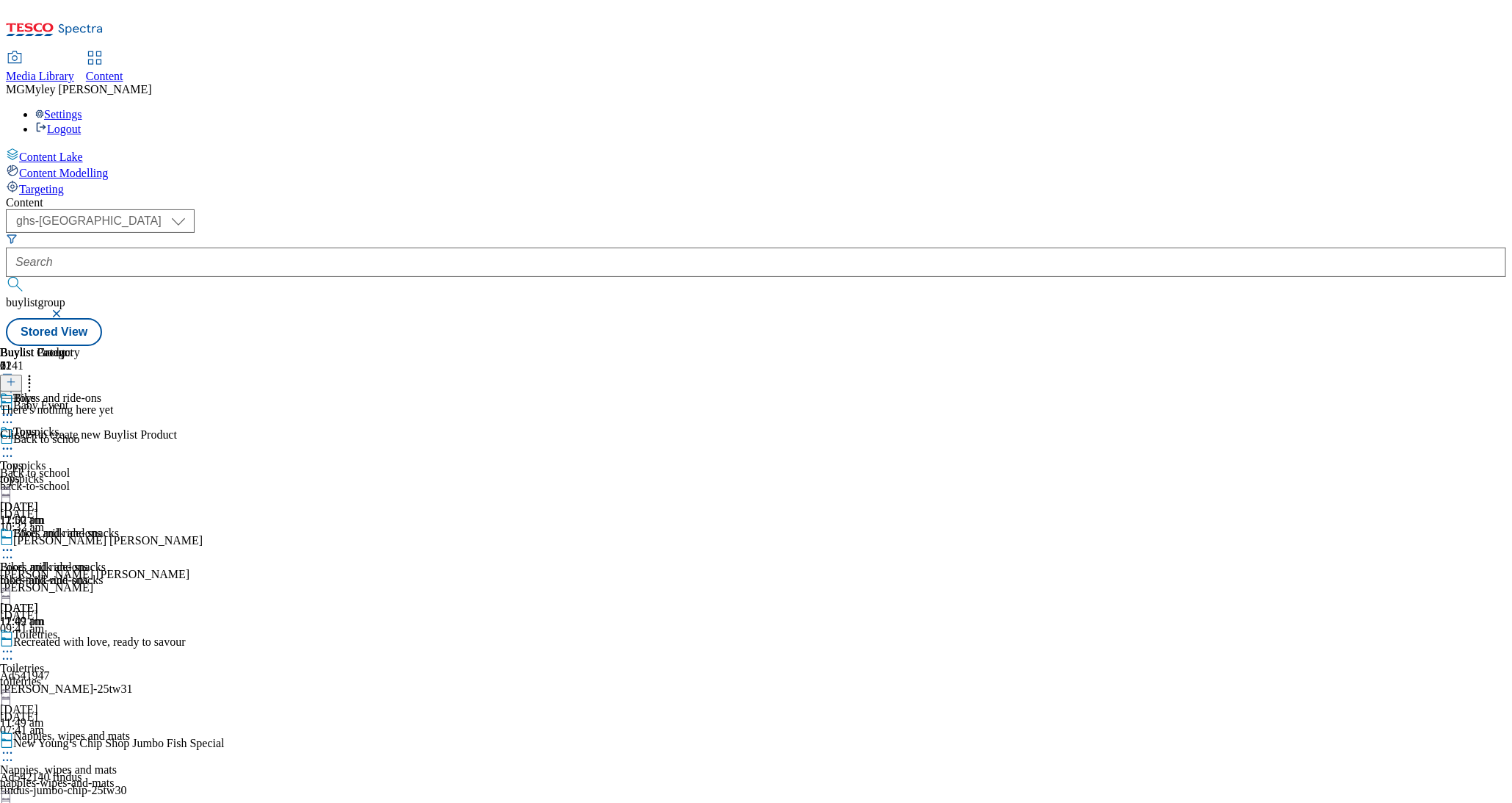
click at [14, 543] on icon at bounding box center [7, 549] width 14 height 14
click at [69, 593] on span "Copy" at bounding box center [57, 599] width 23 height 11
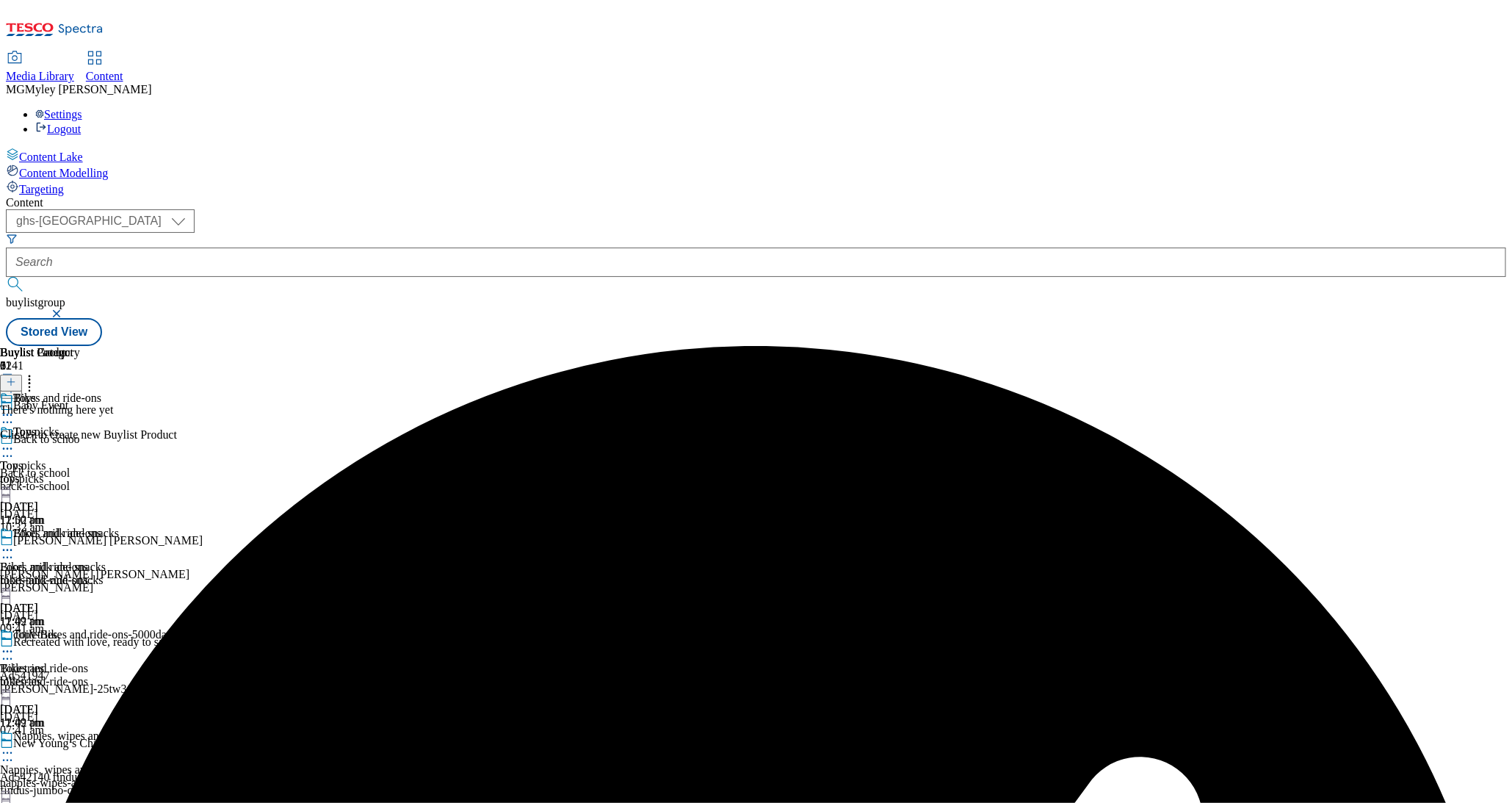
click at [329, 628] on div "copy-Bikes and ride-ons-5000da48-504e-4c2d-ba32-6fcd928b7aa5 Bikes and ride-ons…" at bounding box center [164, 679] width 329 height 101
click at [14, 645] on icon at bounding box center [7, 651] width 14 height 14
click at [69, 674] on button "Edit" at bounding box center [49, 683] width 39 height 17
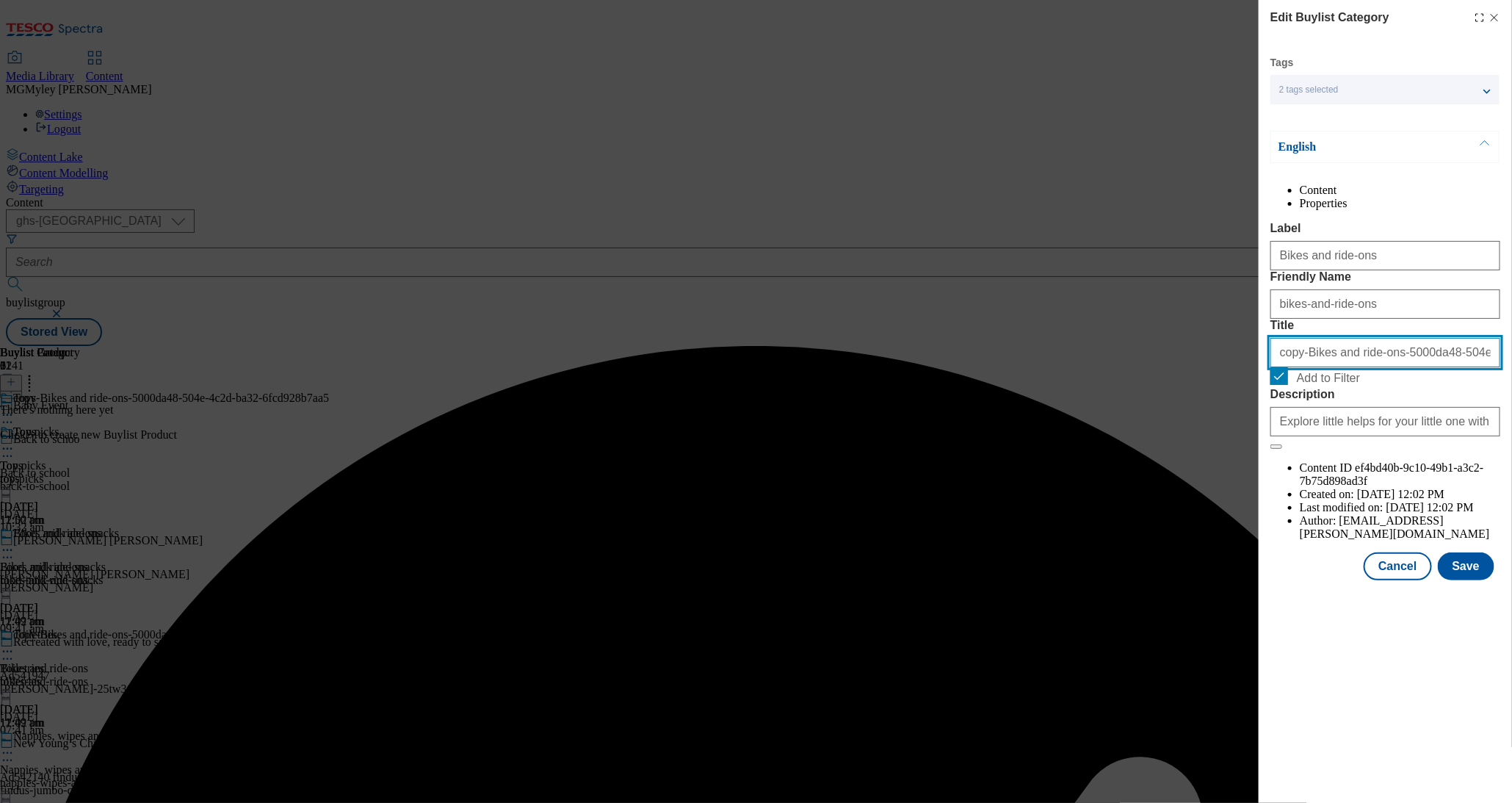
click at [1314, 367] on input "copy-Bikes and ride-ons-5000da48-504e-4c2d-ba32-6fcd928b7aa5" at bounding box center [1385, 352] width 230 height 30
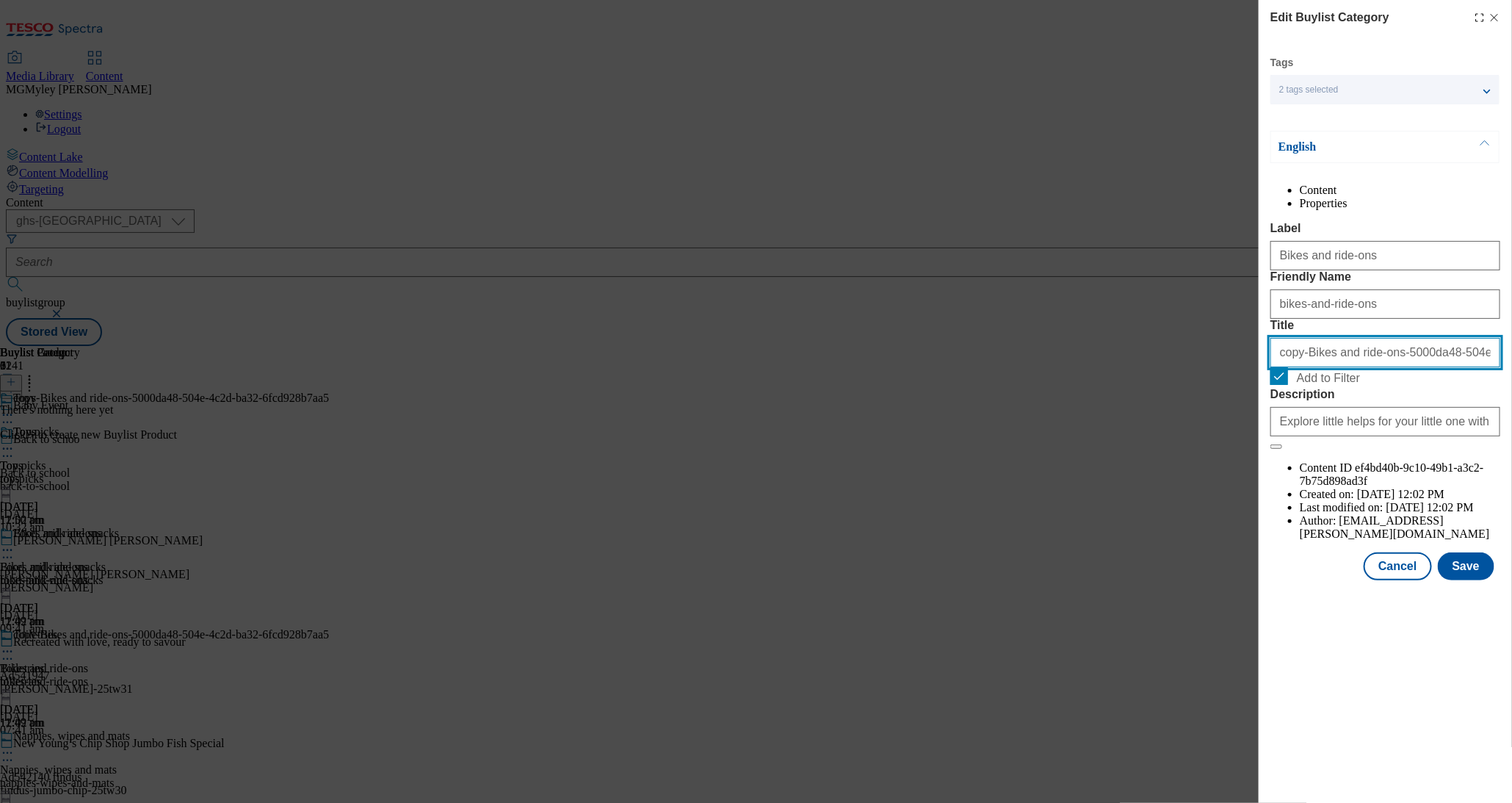
paste input "Electric toys and tech"
type input "Electric toys and tech"
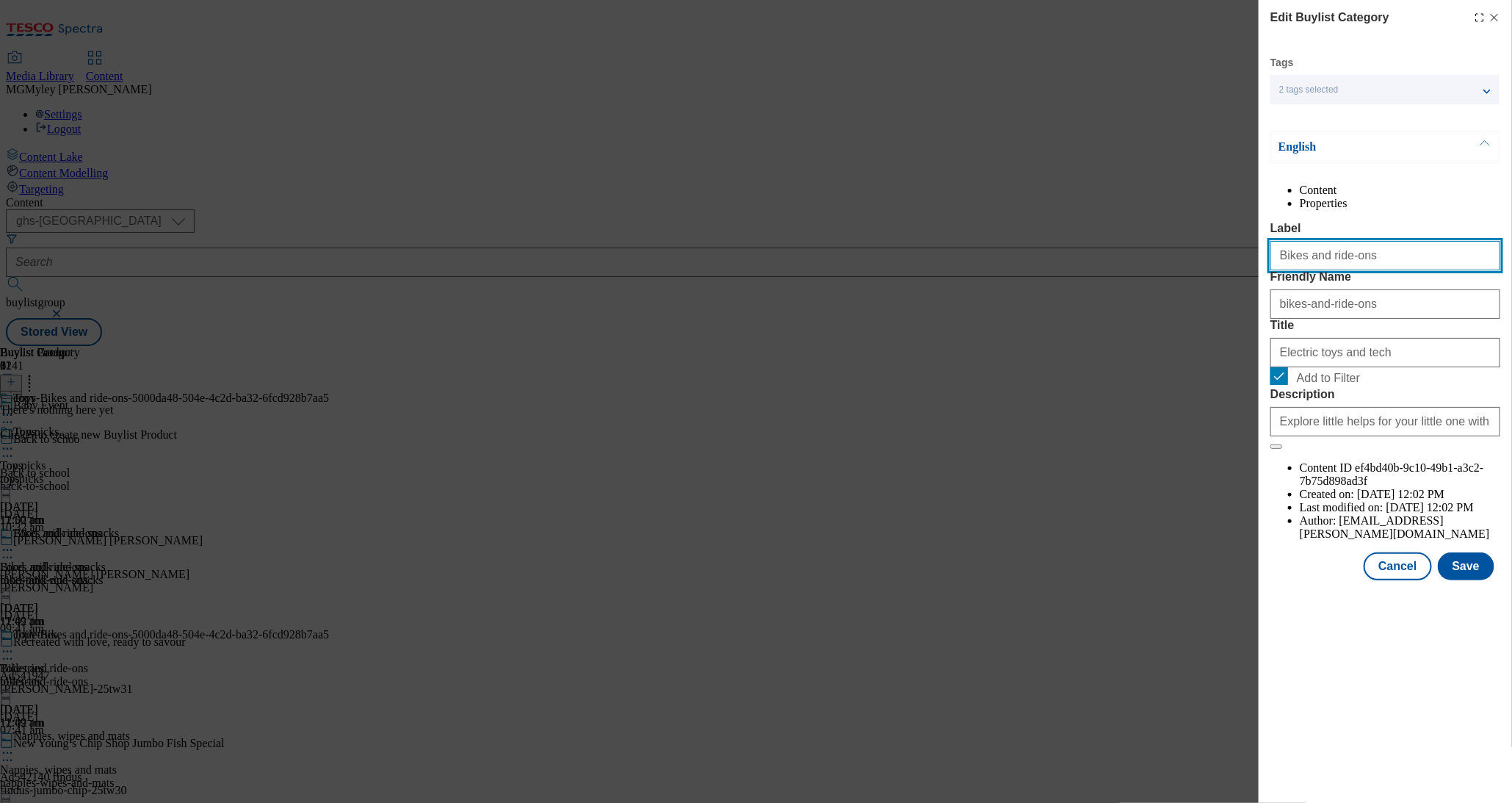
click at [1345, 271] on input "Bikes and ride-ons" at bounding box center [1385, 256] width 230 height 30
paste input "Electric toys and tech"
type input "Electric toys and tech"
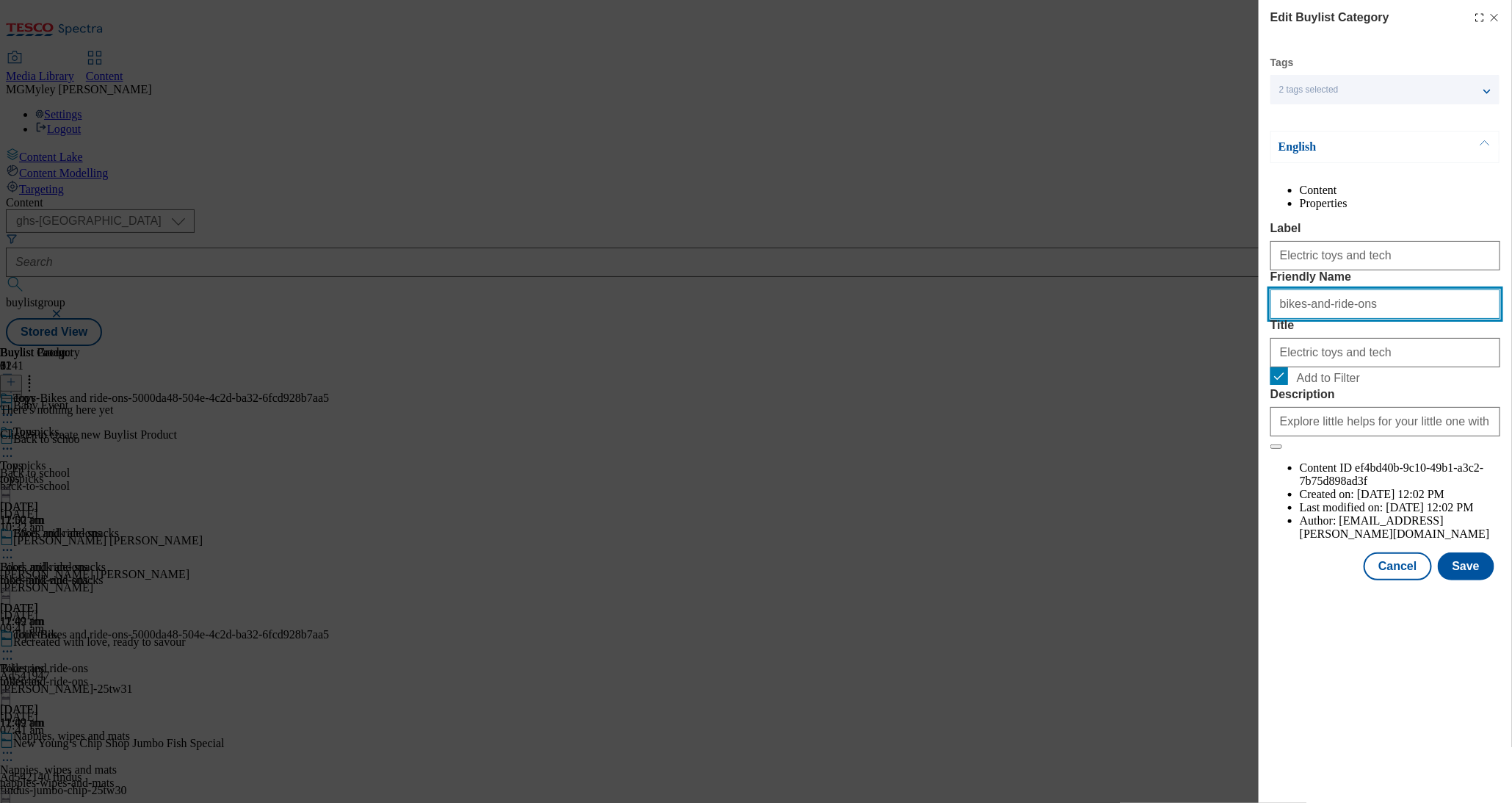
click at [1290, 319] on input "bikes-and-ride-ons" at bounding box center [1385, 304] width 230 height 30
paste input "Electric toys and tech"
click at [1281, 319] on input "Electric toys and tech" at bounding box center [1385, 304] width 230 height 30
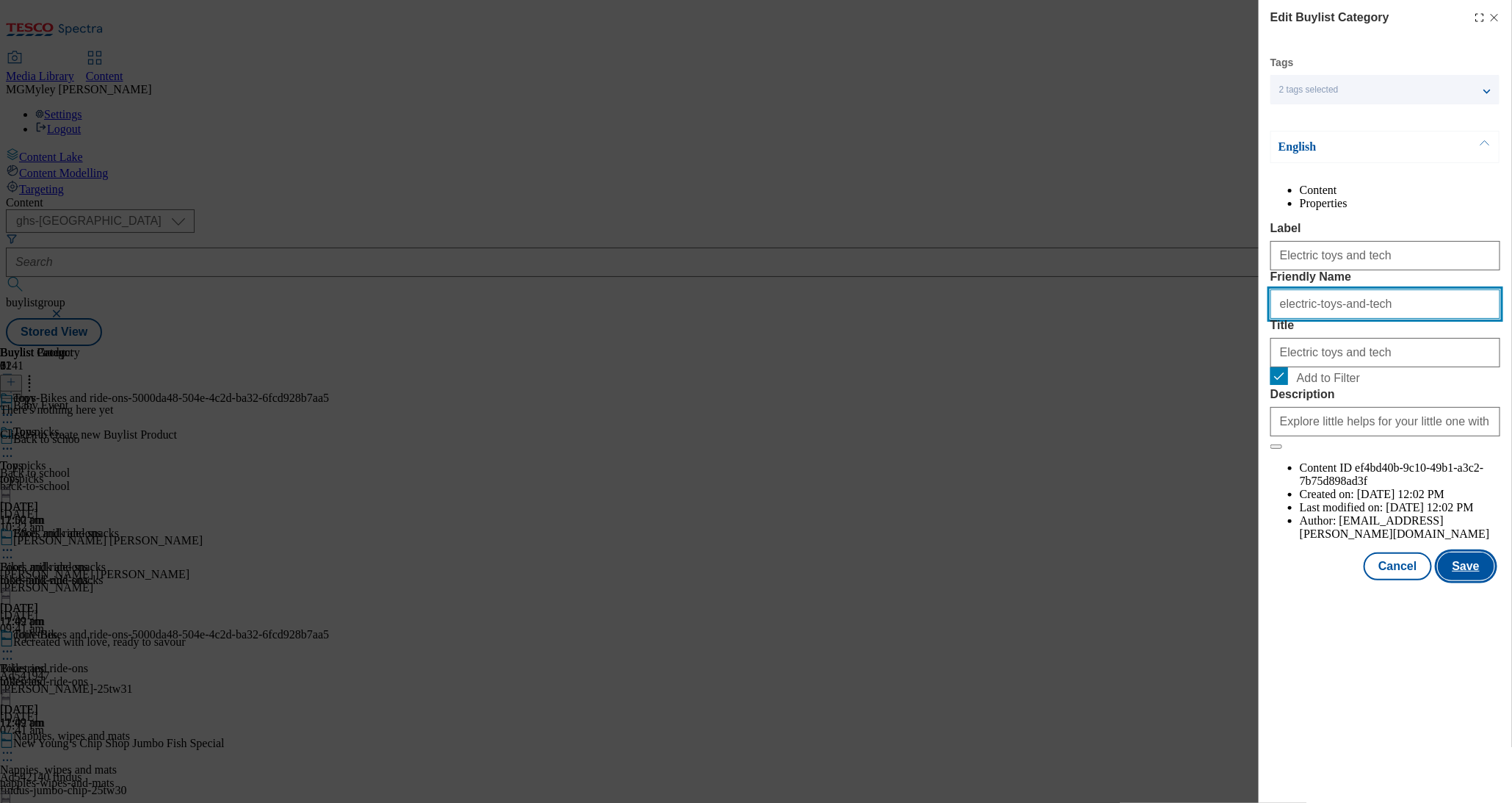
type input "electric-toys-and-tech"
click at [1474, 581] on button "Save" at bounding box center [1466, 566] width 56 height 28
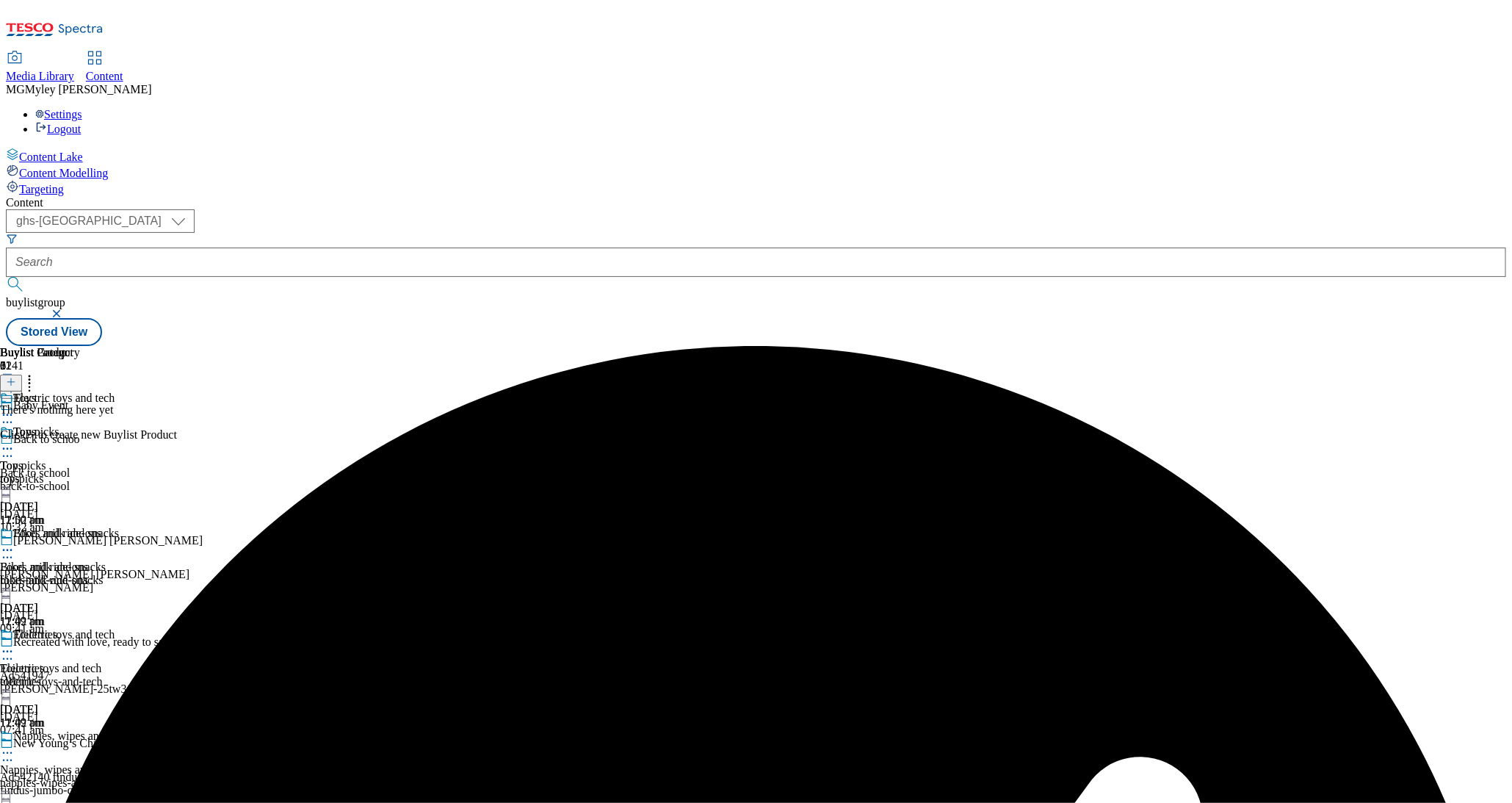
click at [14, 645] on icon at bounding box center [7, 651] width 14 height 14
click at [69, 694] on span "Copy" at bounding box center [57, 700] width 23 height 11
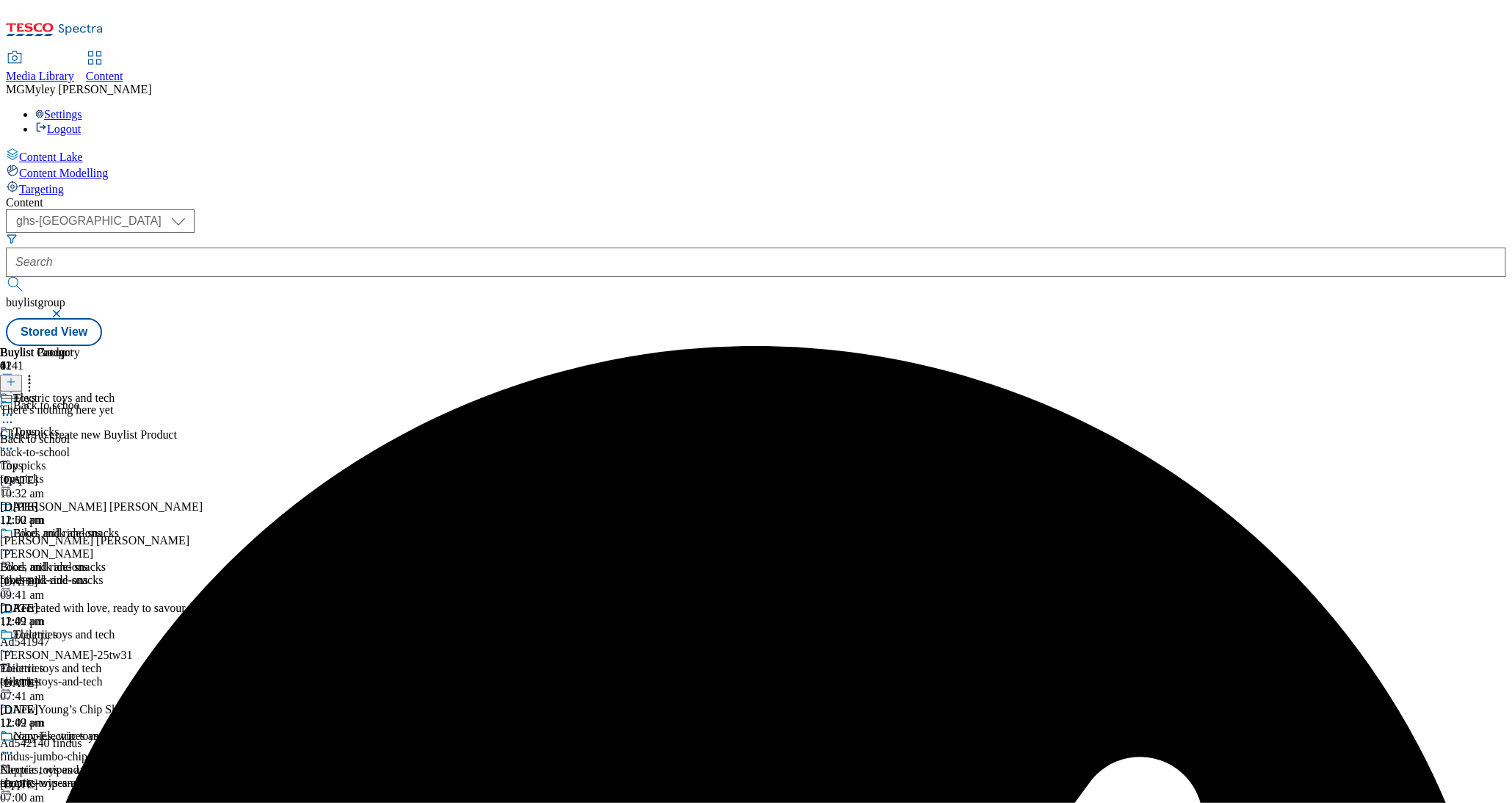
scroll to position [136, 0]
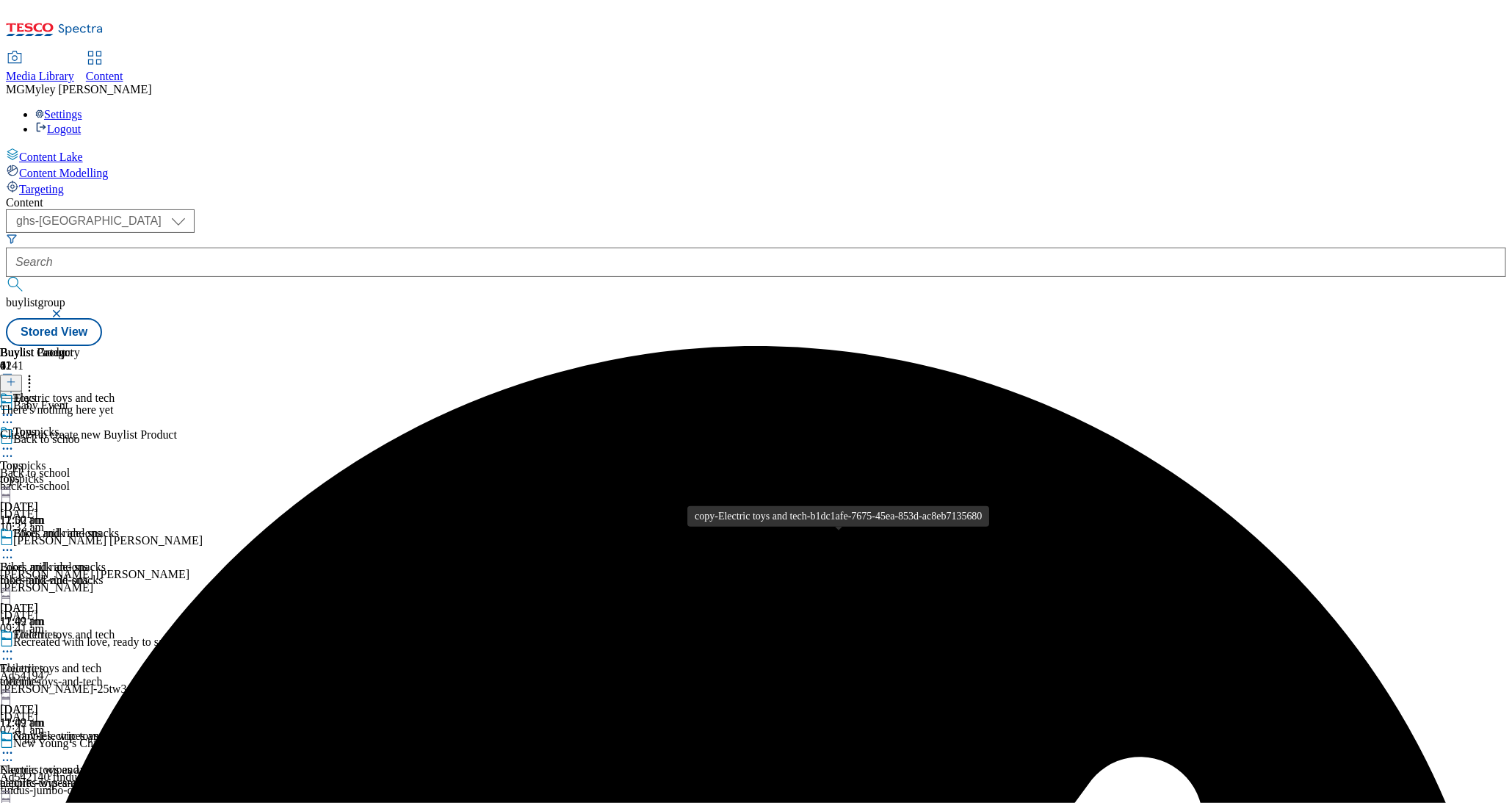
click at [341, 730] on span "copy-Electric toys and tech-b1dc1afe-7675-45ea-853d-ac8eb7135680" at bounding box center [177, 737] width 328 height 16
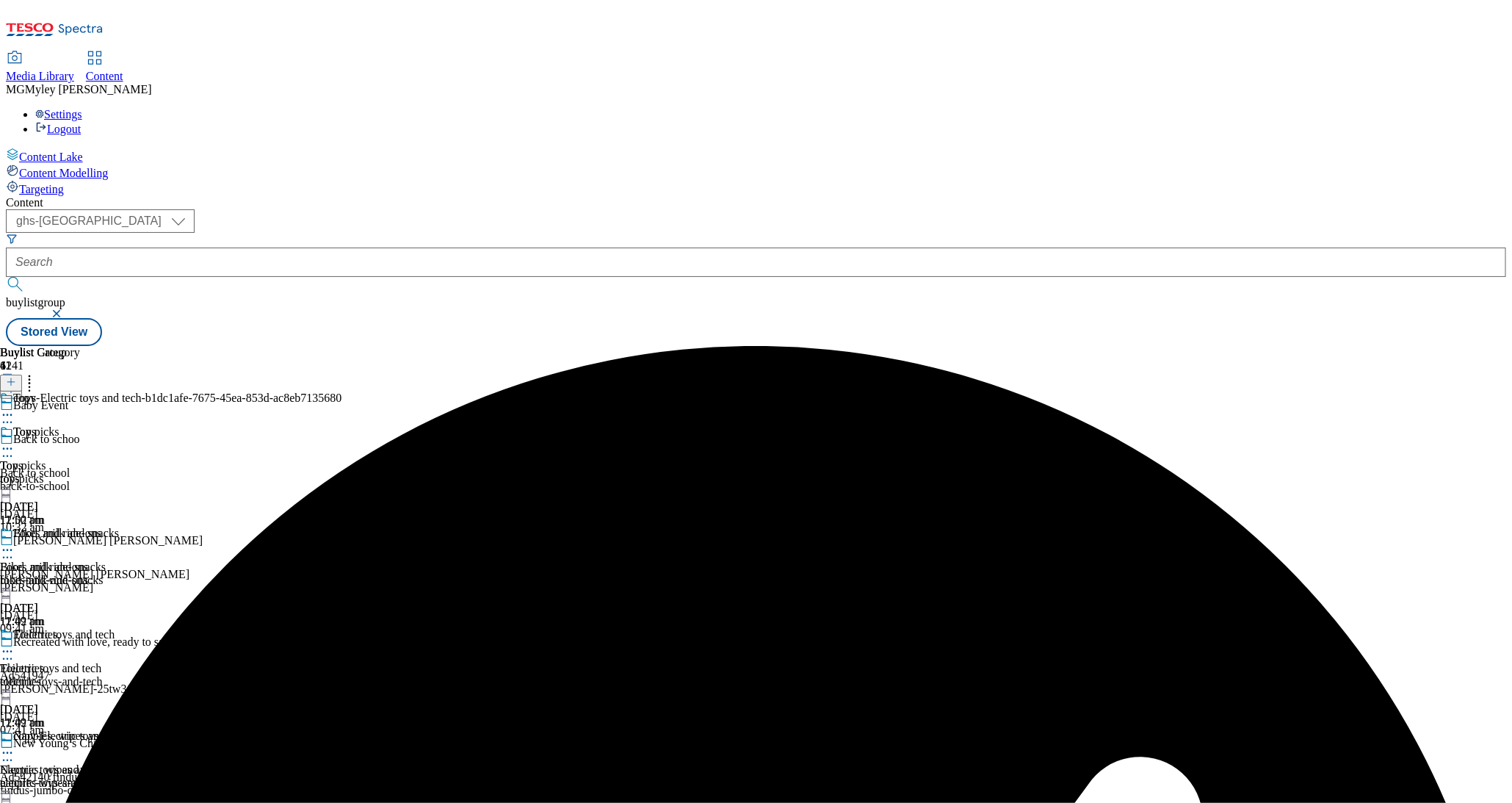
click at [9, 752] on circle at bounding box center [8, 753] width 2 height 2
click at [341, 775] on li "Edit" at bounding box center [185, 784] width 312 height 17
click at [14, 746] on icon at bounding box center [7, 752] width 14 height 14
click at [69, 775] on button "Edit" at bounding box center [49, 784] width 39 height 17
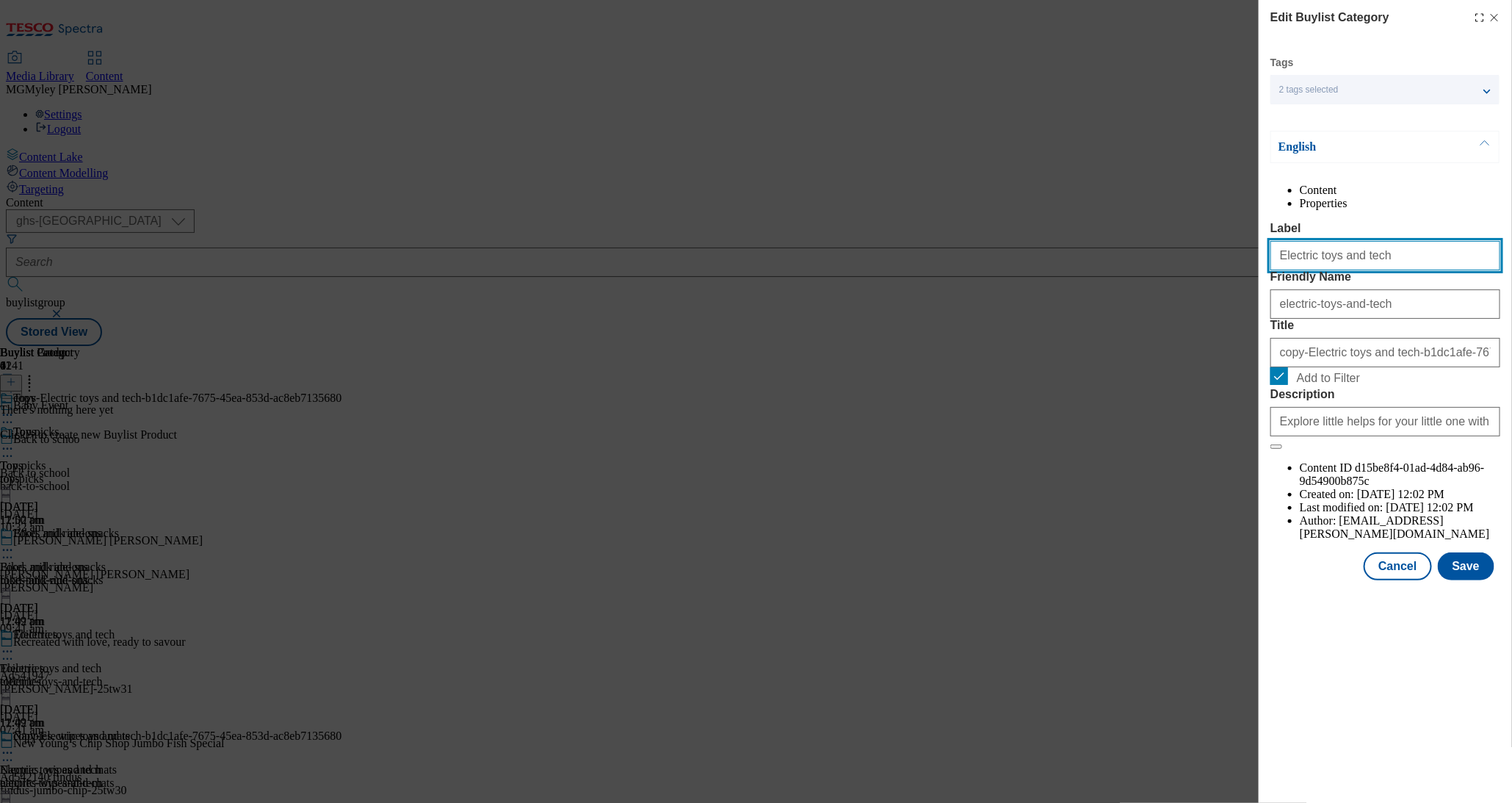
click at [1333, 271] on input "Electric toys and tech" at bounding box center [1385, 256] width 230 height 30
paste input "Outdoor play"
type input "Outdoor play"
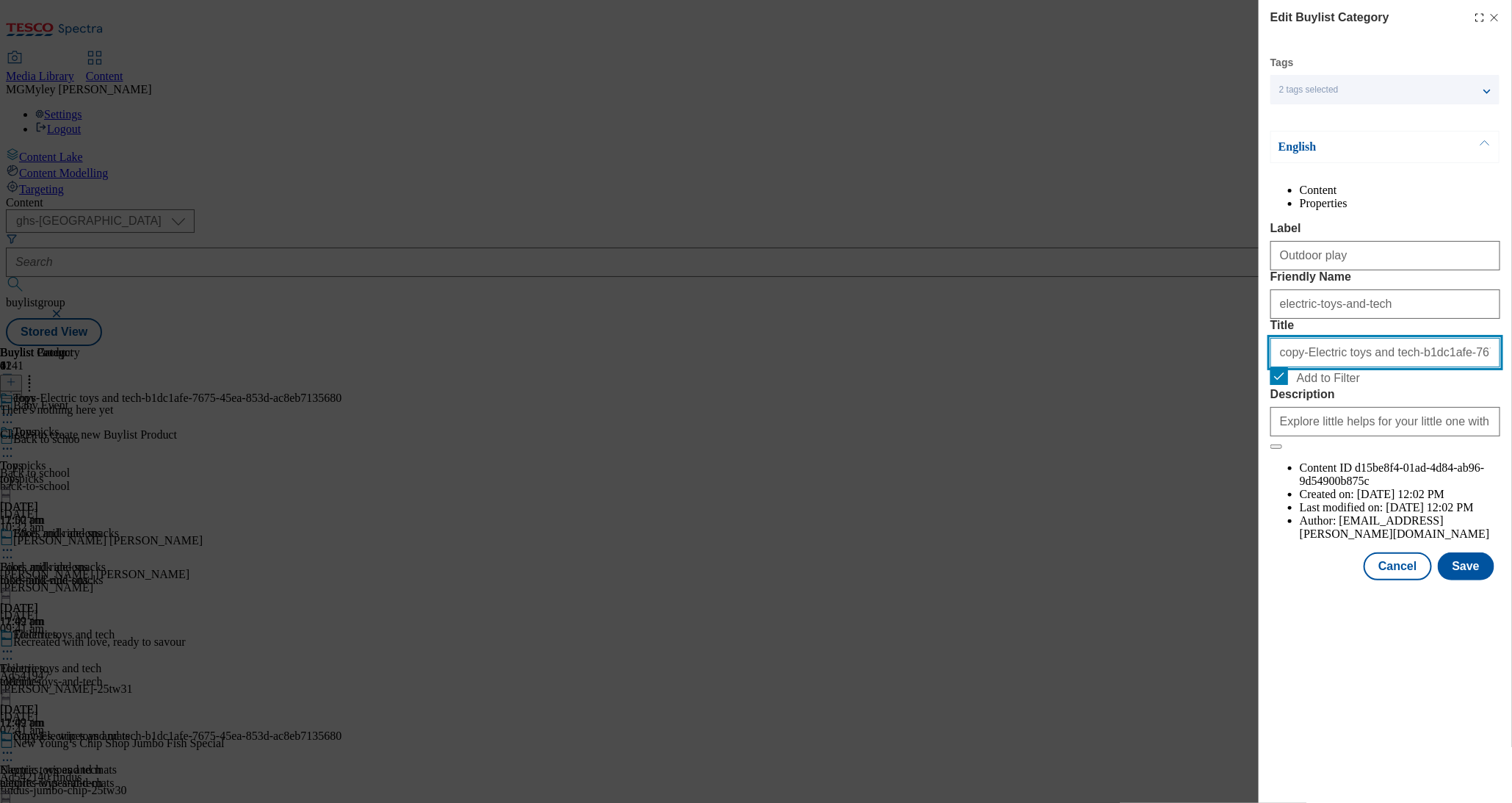
click at [1343, 367] on input "copy-Electric toys and tech-b1dc1afe-7675-45ea-853d-ac8eb7135680" at bounding box center [1385, 352] width 230 height 30
paste input "Outdoor play"
type input "Outdoor play"
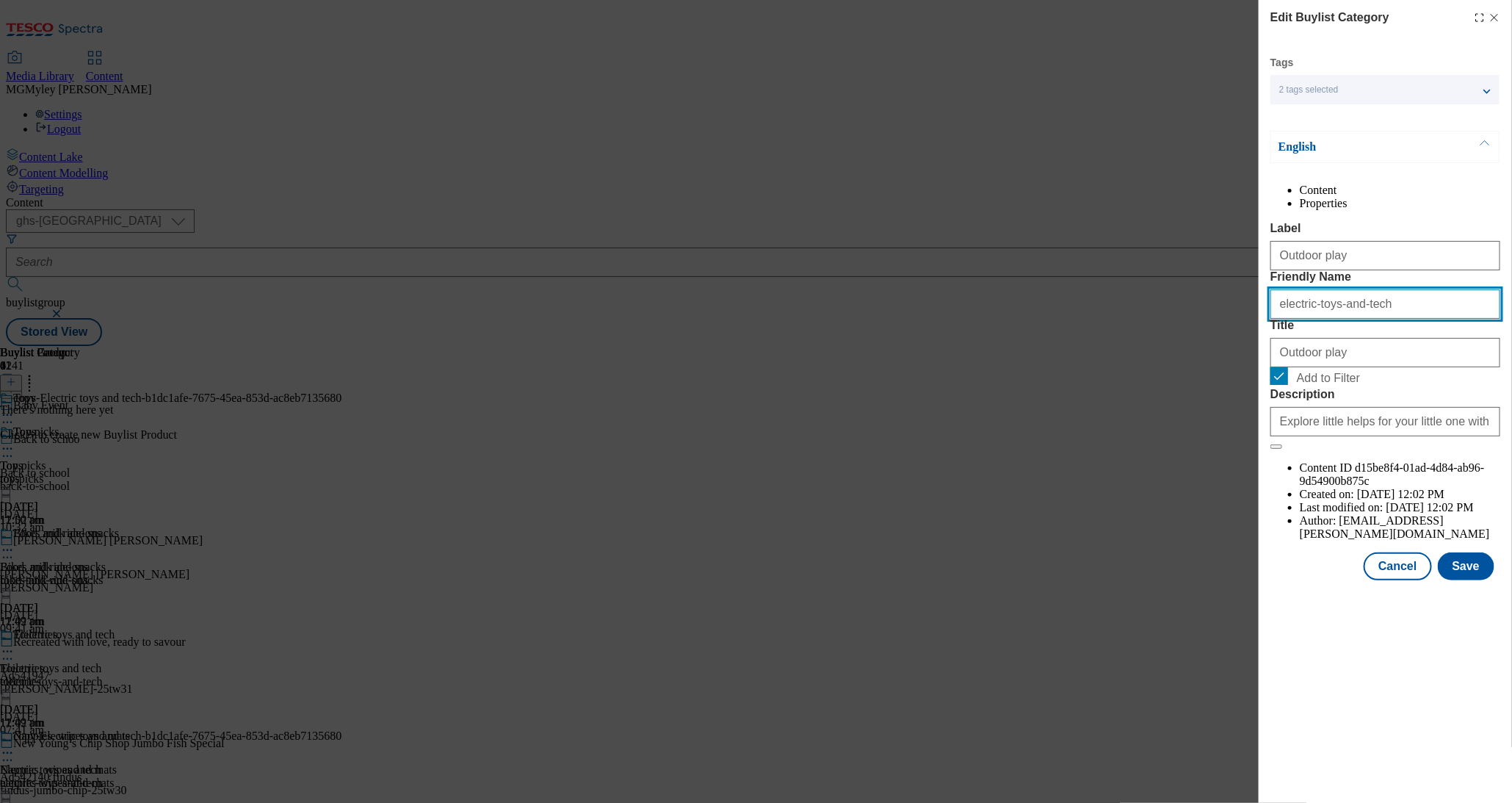
drag, startPoint x: 1406, startPoint y: 359, endPoint x: 1235, endPoint y: 359, distance: 171.0
click at [1237, 359] on div "Edit Buylist Category Tags 2 tags selected ghs-uk-non-wsh buylist category Engl…" at bounding box center [756, 402] width 1512 height 803
paste input "Outdoor play"
click at [1281, 319] on input "Outdoor play" at bounding box center [1385, 304] width 230 height 30
type input "outdoor-play"
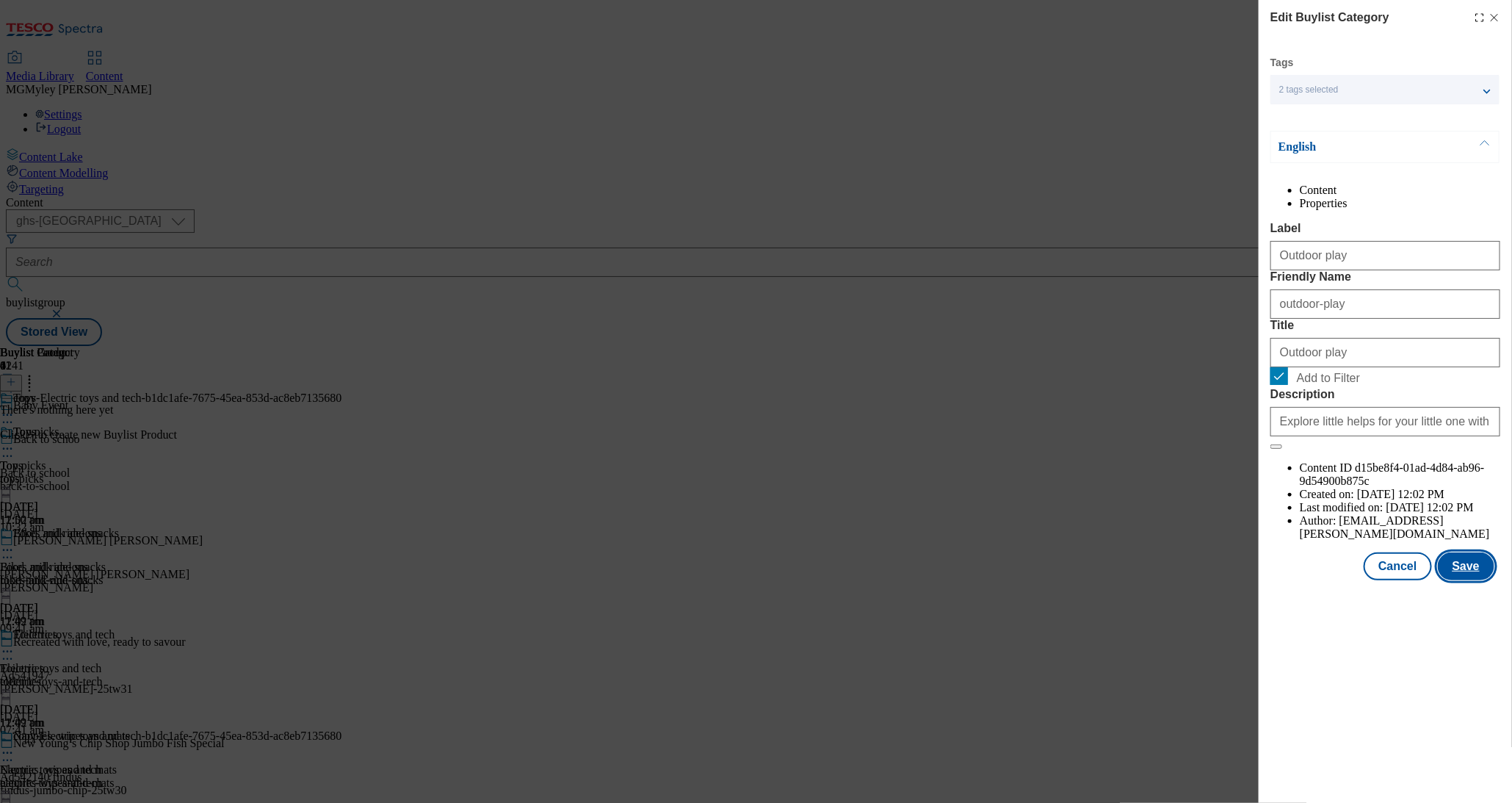
click at [1461, 581] on button "Save" at bounding box center [1466, 566] width 56 height 28
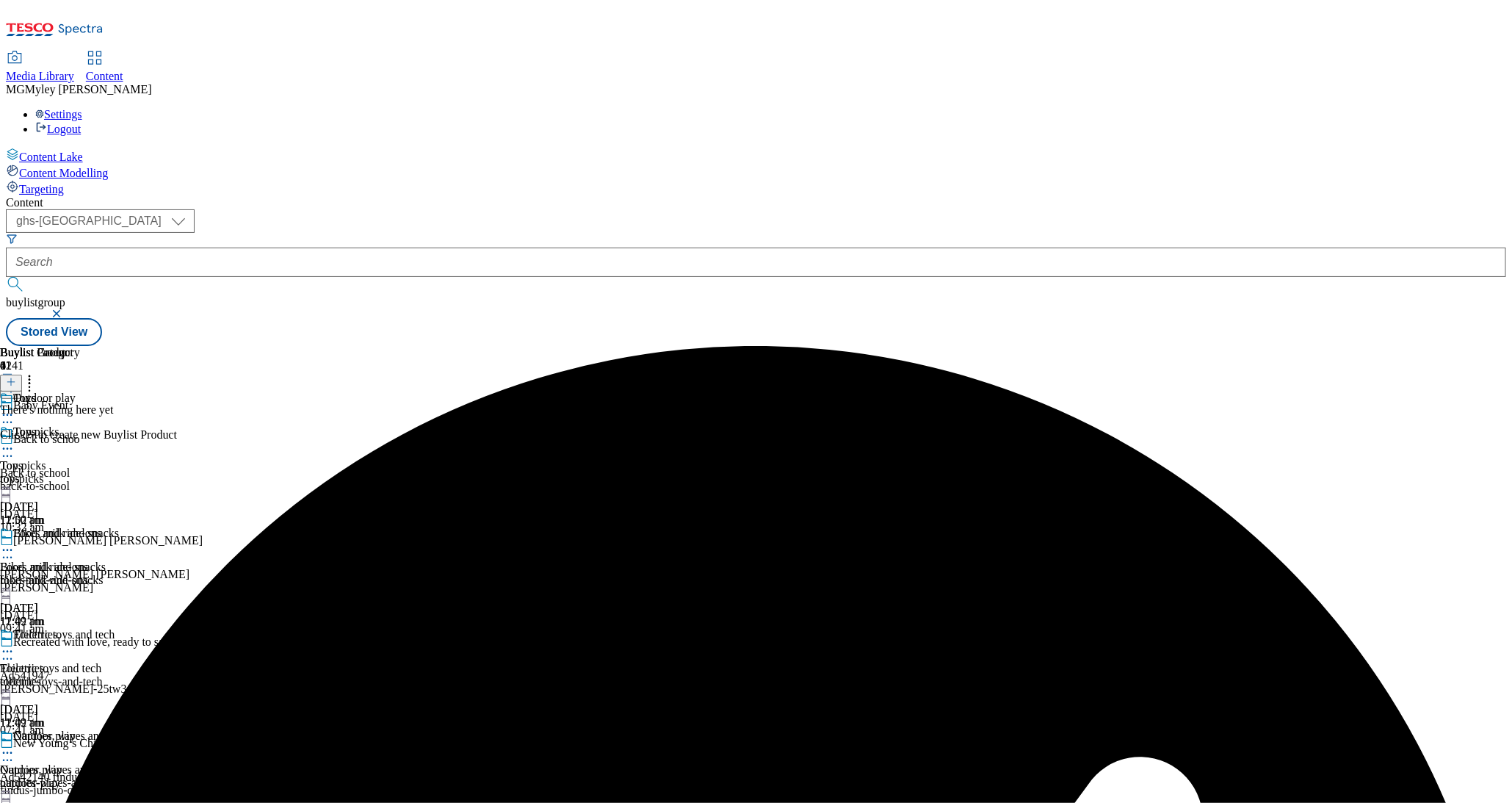
scroll to position [136, 0]
click at [14, 746] on icon at bounding box center [7, 752] width 14 height 14
click at [69, 795] on span "Copy" at bounding box center [57, 801] width 23 height 11
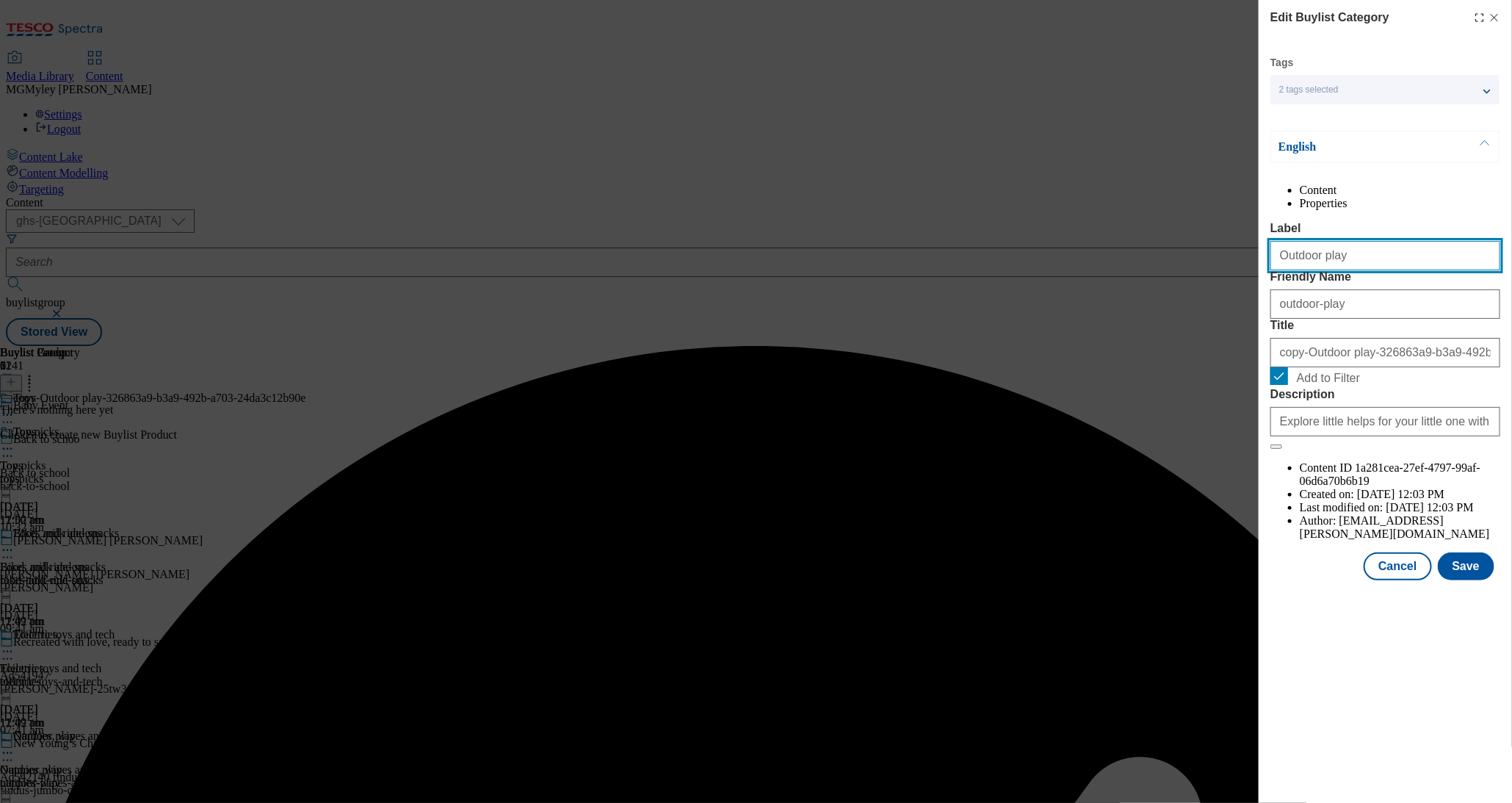
click at [1338, 271] on input "Outdoor play" at bounding box center [1385, 256] width 230 height 30
paste input "Play mats, bouncers and gyms"
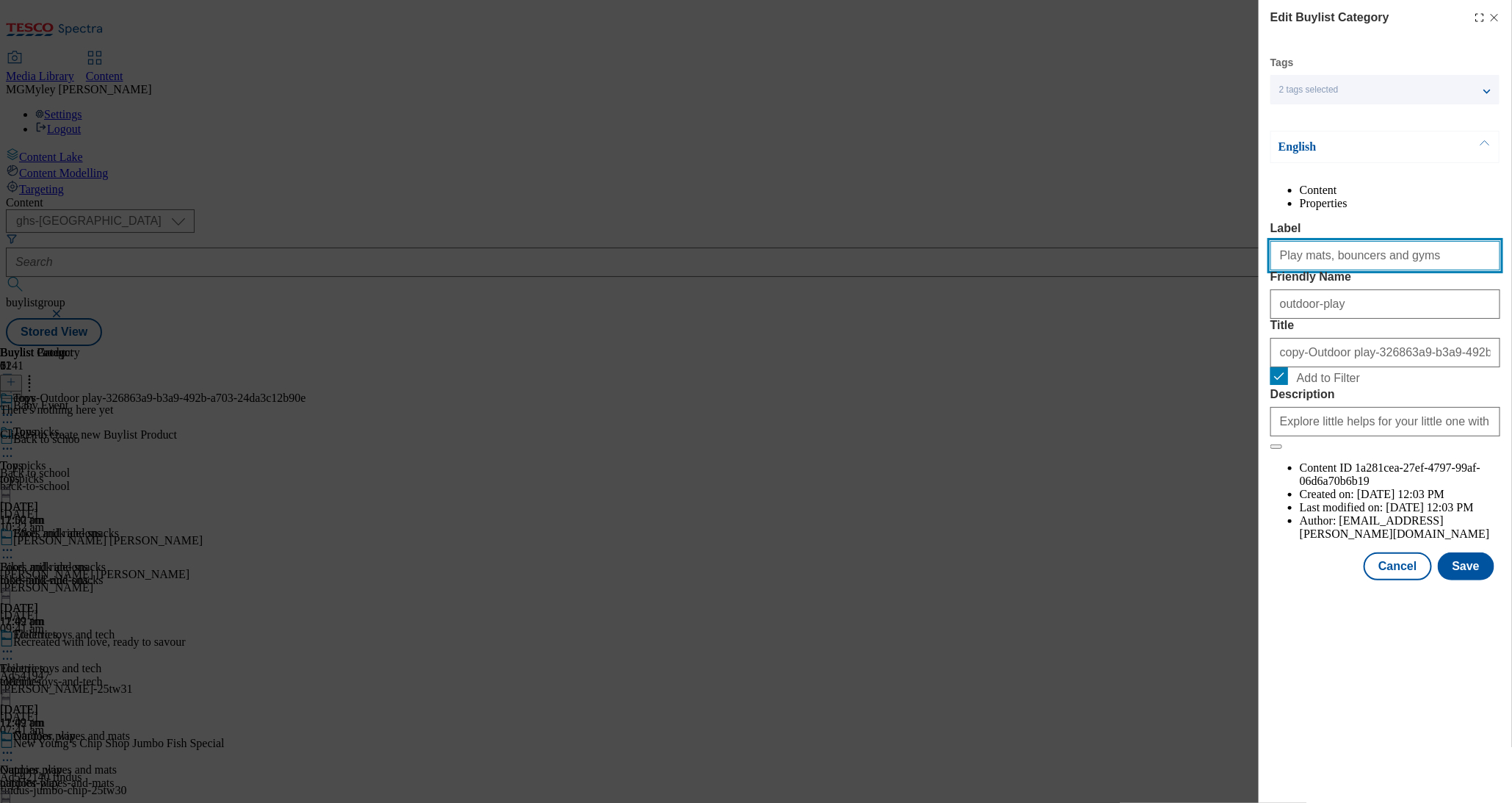
type input "Play mats, bouncers and gyms"
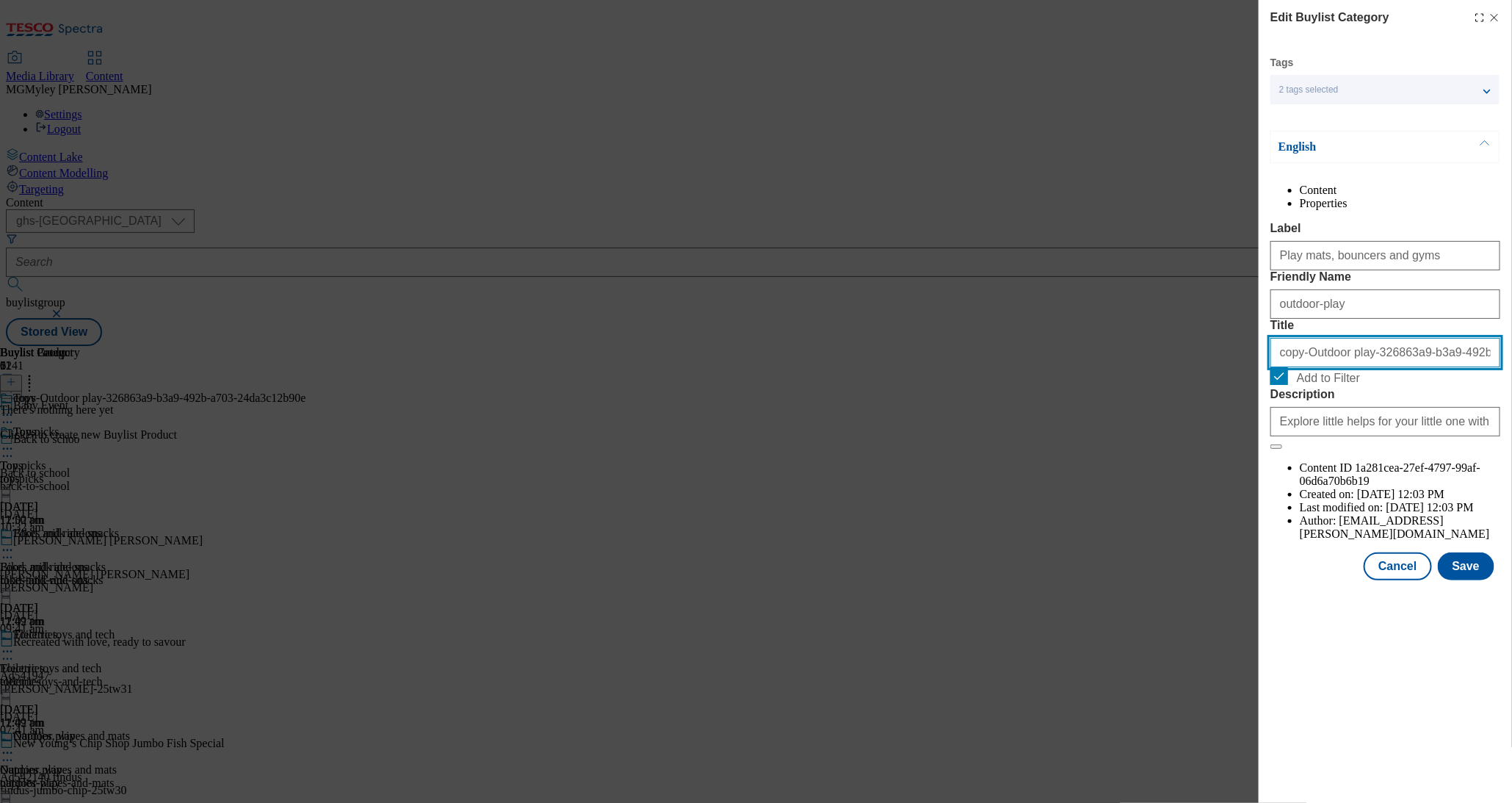
click at [1326, 367] on input "copy-Outdoor play-326863a9-b3a9-492b-a703-24da3c12b90e" at bounding box center [1385, 352] width 230 height 30
paste input "Play mats, bouncers and gyms"
type input "Play mats, bouncers and gyms"
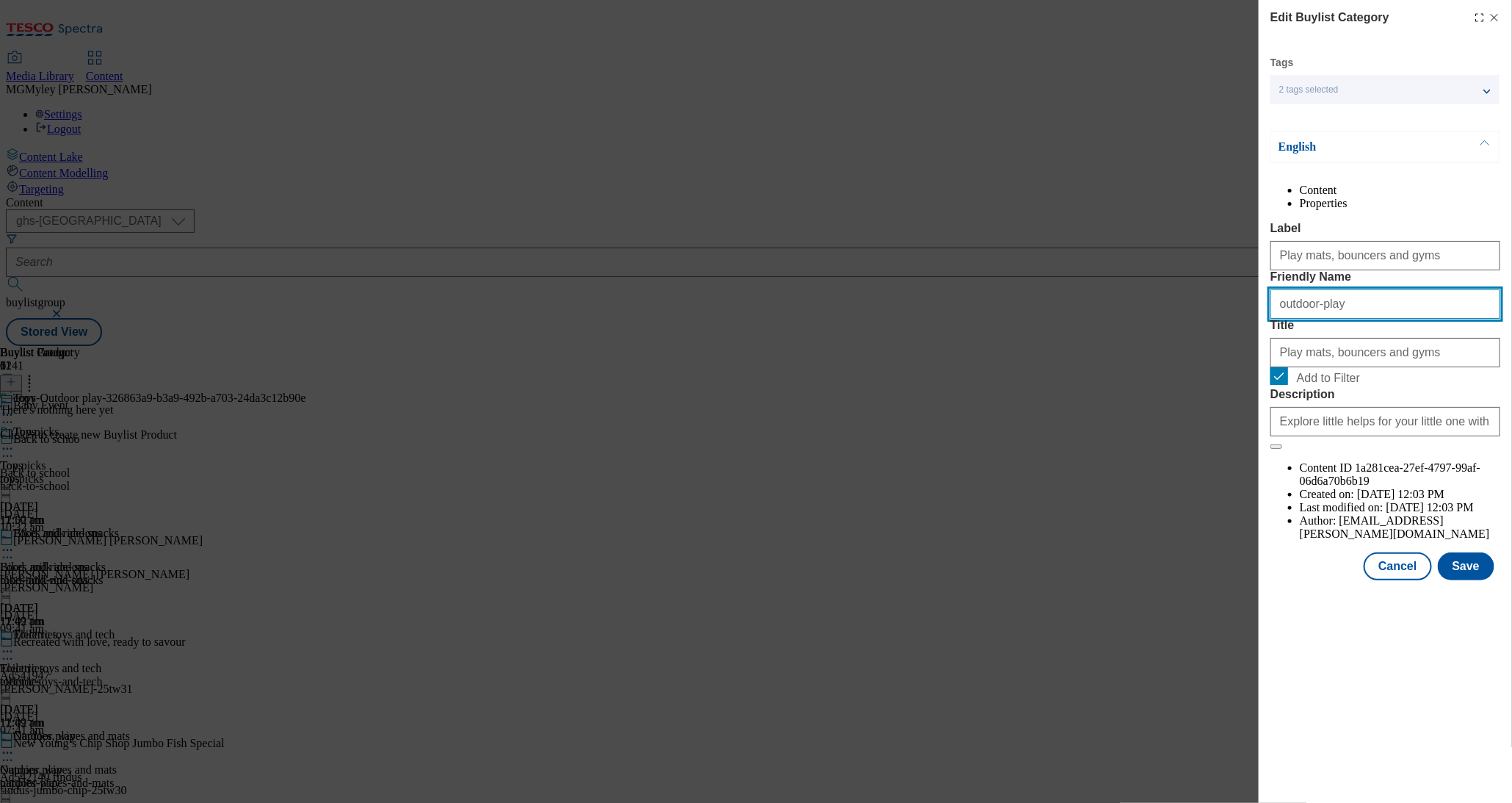
drag, startPoint x: 1375, startPoint y: 358, endPoint x: 1240, endPoint y: 357, distance: 135.0
click at [1244, 357] on div "Edit Buylist Category Tags 2 tags selected ghs-uk-non-wsh buylist category Engl…" at bounding box center [756, 402] width 1512 height 803
paste input "Play mats, bouncers and gyms"
click at [1282, 319] on input "Play mats, bouncers and gyms" at bounding box center [1385, 304] width 230 height 30
type input "play-mats-bouncers-and-gyms"
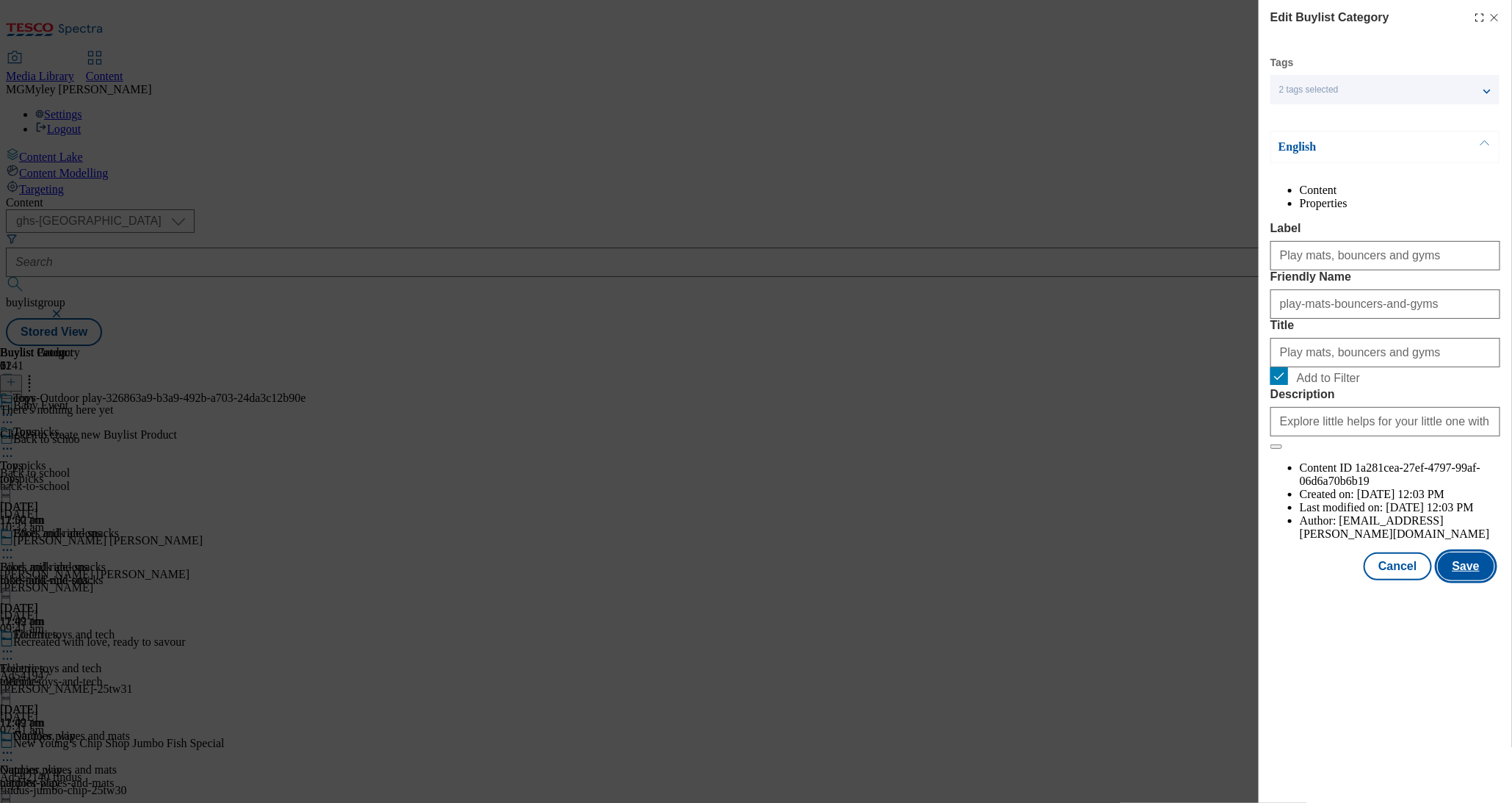
click at [1461, 581] on button "Save" at bounding box center [1466, 566] width 56 height 28
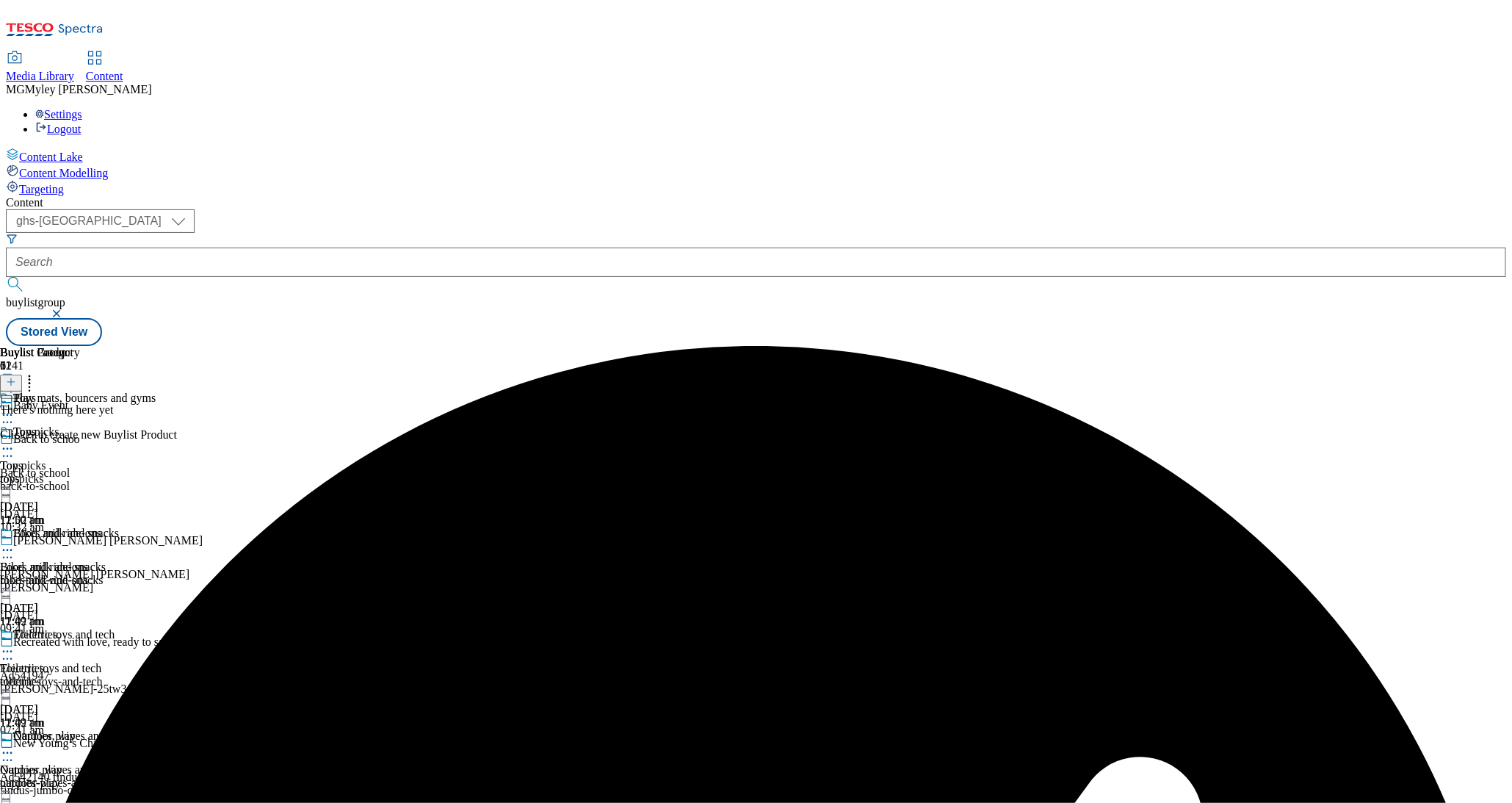
scroll to position [287, 0]
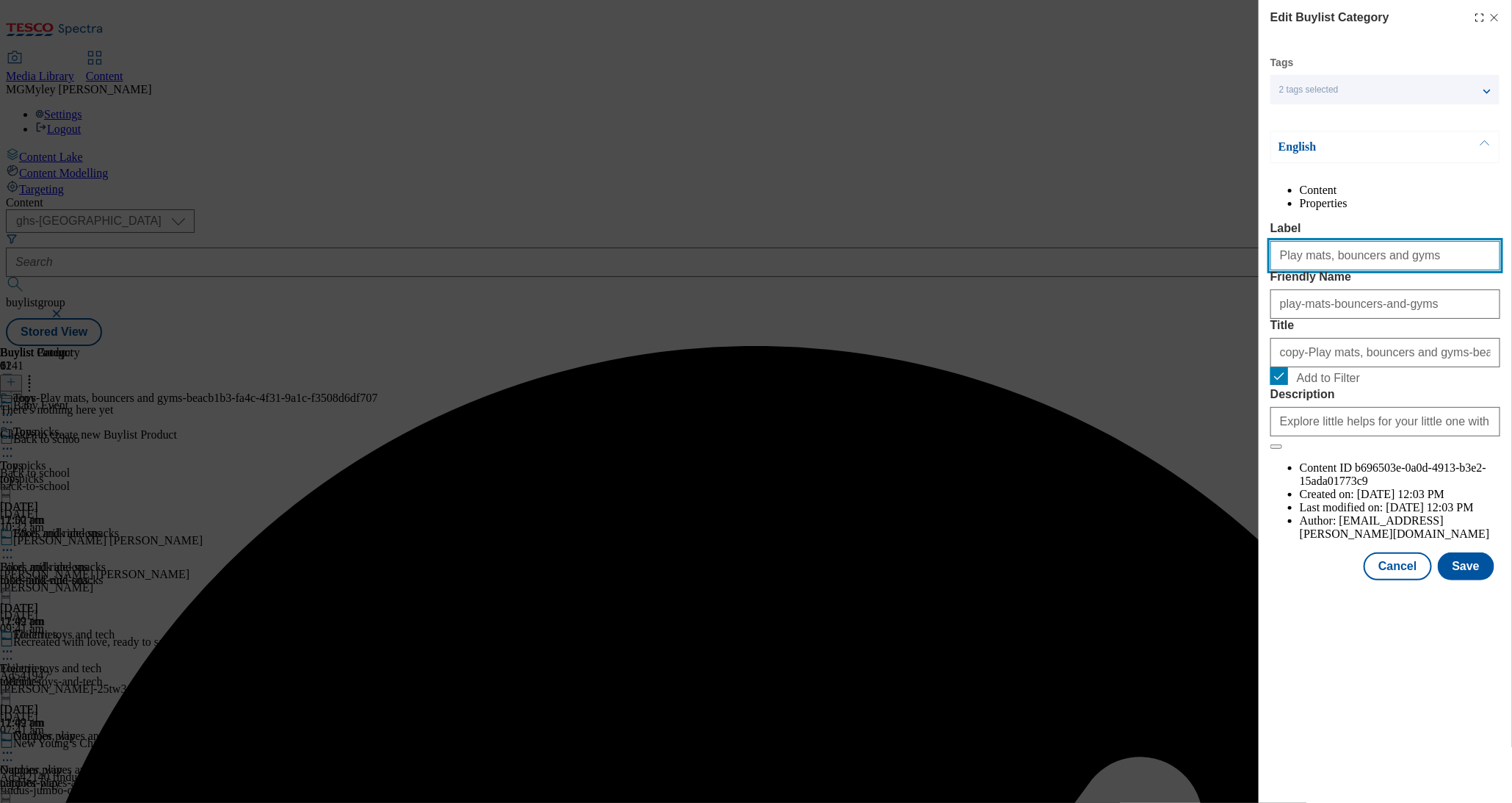
click at [1327, 271] on input "Play mats, bouncers and gyms" at bounding box center [1385, 256] width 230 height 30
paste input "retend play and sensory toy"
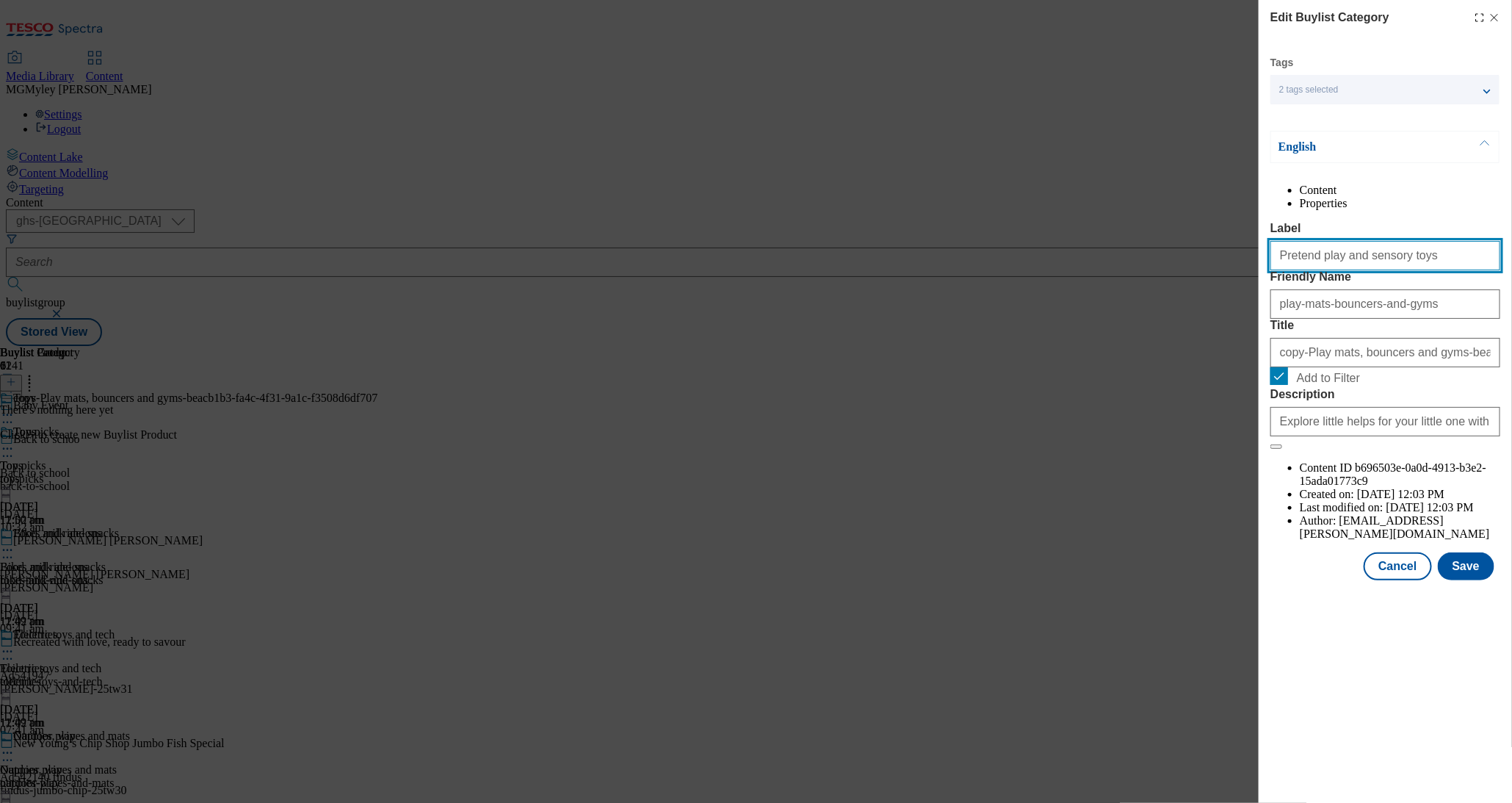
type input "Pretend play and sensory toys"
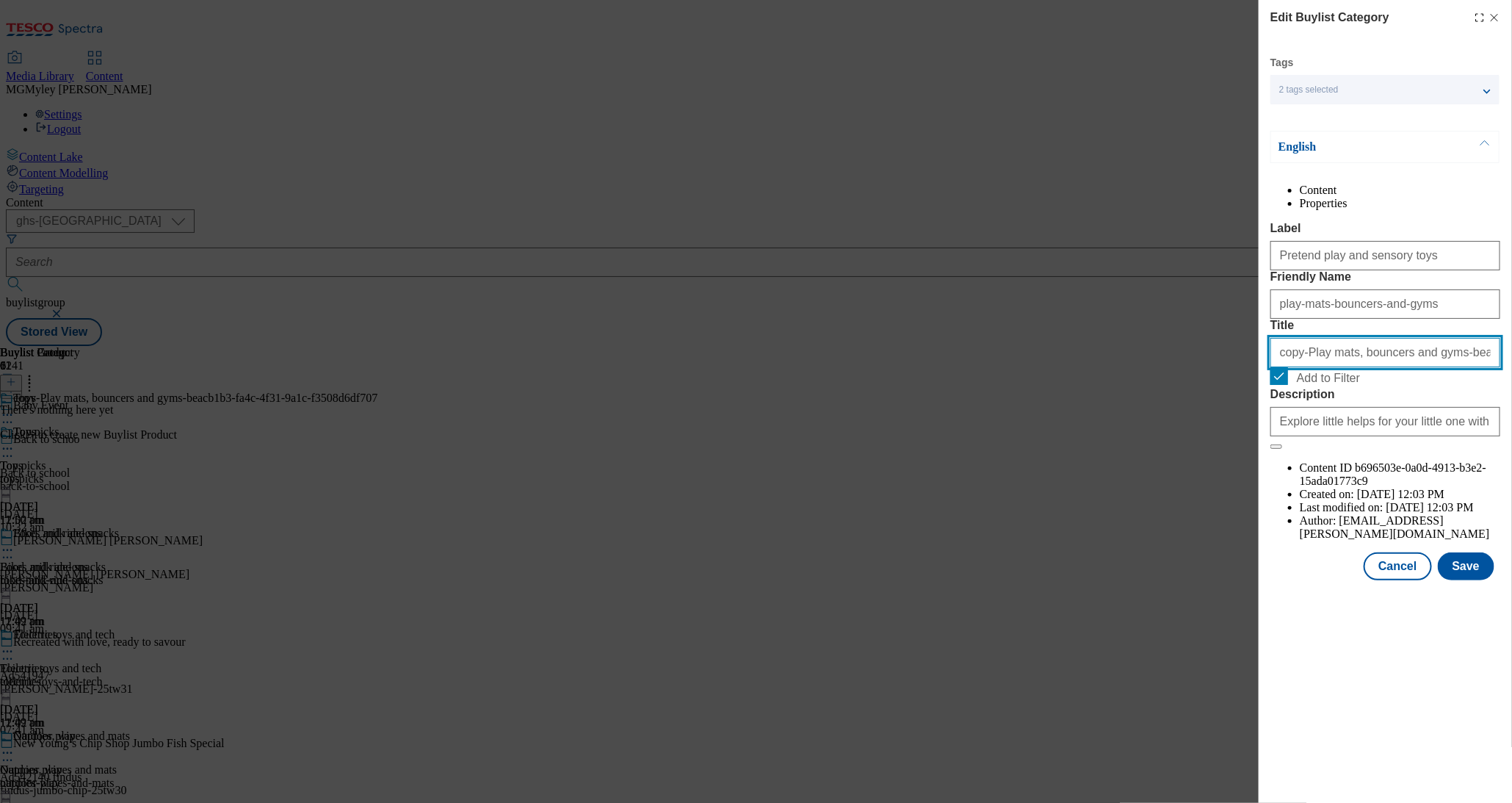
click at [1333, 367] on input "copy-Play mats, bouncers and gyms-beacb1b3-fa4c-4f31-9a1c-f3508d6df707" at bounding box center [1385, 352] width 230 height 30
paste input "Pretend play and sensory toys"
type input "Pretend play and sensory toys"
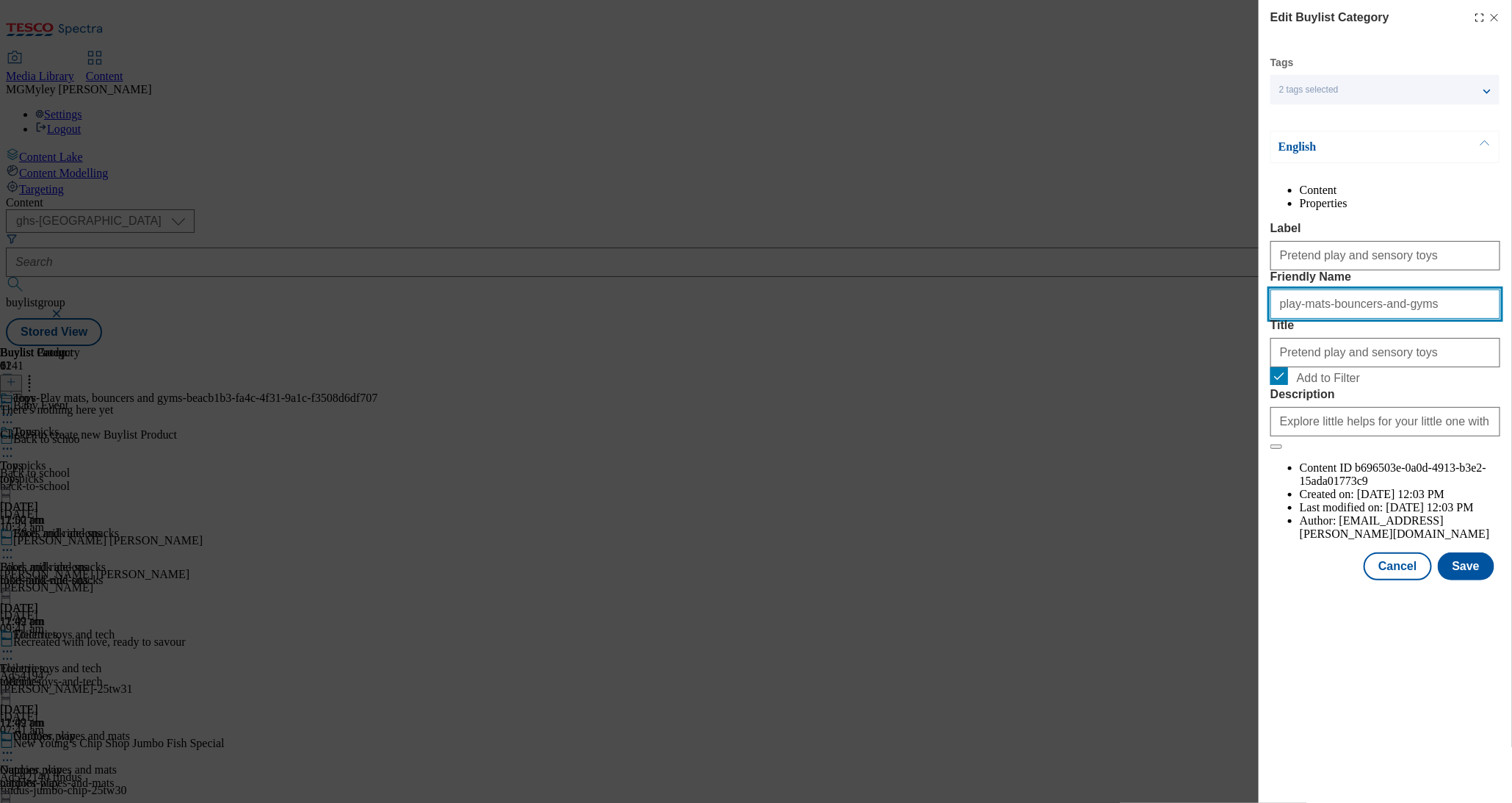
drag, startPoint x: 1370, startPoint y: 351, endPoint x: 1222, endPoint y: 350, distance: 148.0
click at [1226, 351] on div "Edit Buylist Category Tags 2 tags selected ghs-uk-non-wsh buylist category Engl…" at bounding box center [756, 402] width 1512 height 803
paste input "Pretend play and sensory toys"
click at [1303, 319] on input "Pretend play and sensory toysplay-mats-bouncers-and-gyms" at bounding box center [1385, 304] width 230 height 30
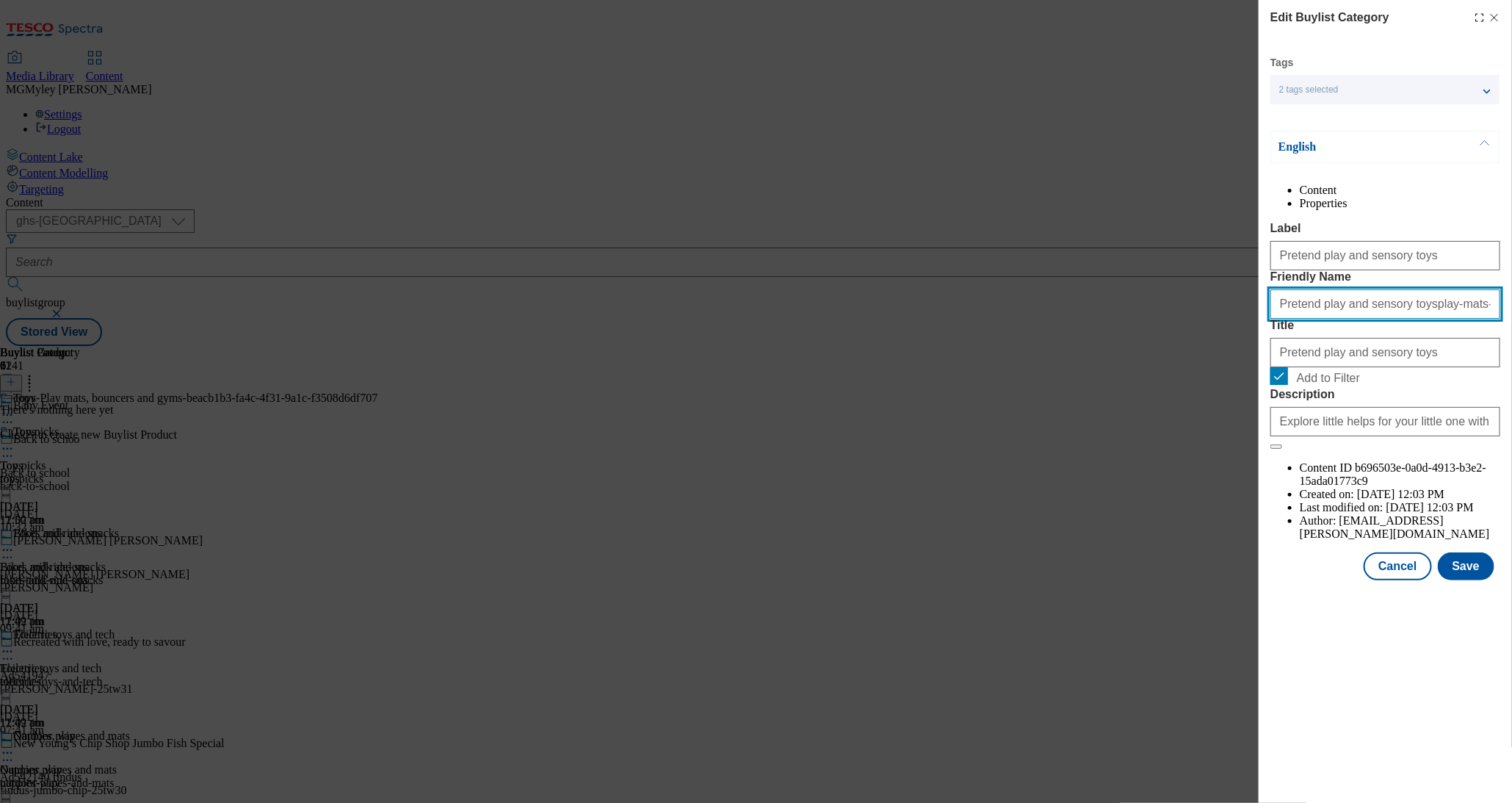
click at [1303, 319] on input "Pretend play and sensory toysplay-mats-bouncers-and-gyms" at bounding box center [1385, 304] width 230 height 30
paste input "Modal"
click at [1283, 319] on input "Pretend play and sensory toys" at bounding box center [1385, 304] width 230 height 30
type input "pretend-play-and-sensory-toys"
click at [1483, 581] on button "Save" at bounding box center [1466, 566] width 56 height 28
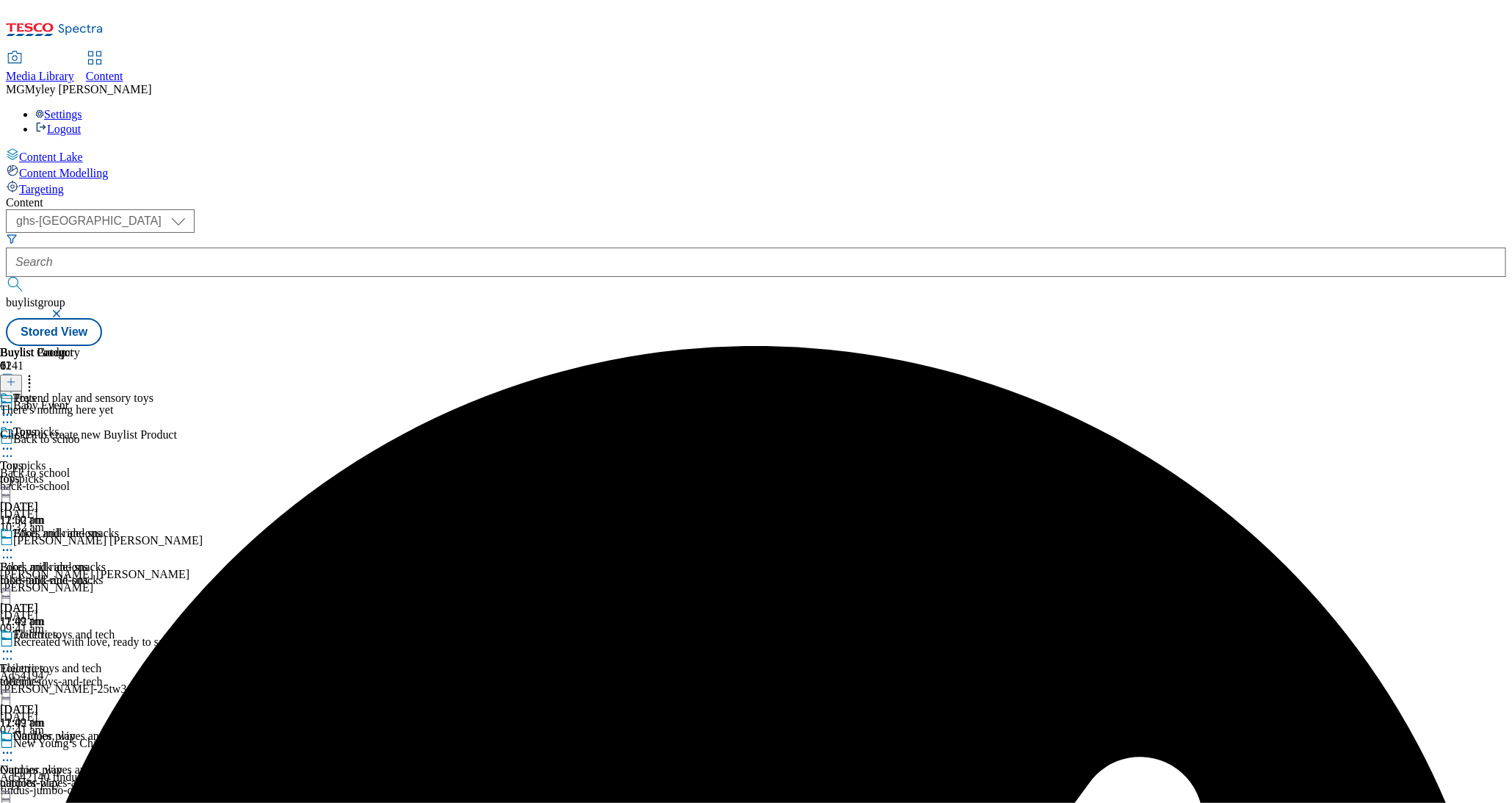
click at [155, 526] on div "Bikes and ride-ons Bikes and ride-ons bikes-and-ride-ons 15 Sept 2025 12:02 pm" at bounding box center [77, 577] width 155 height 101
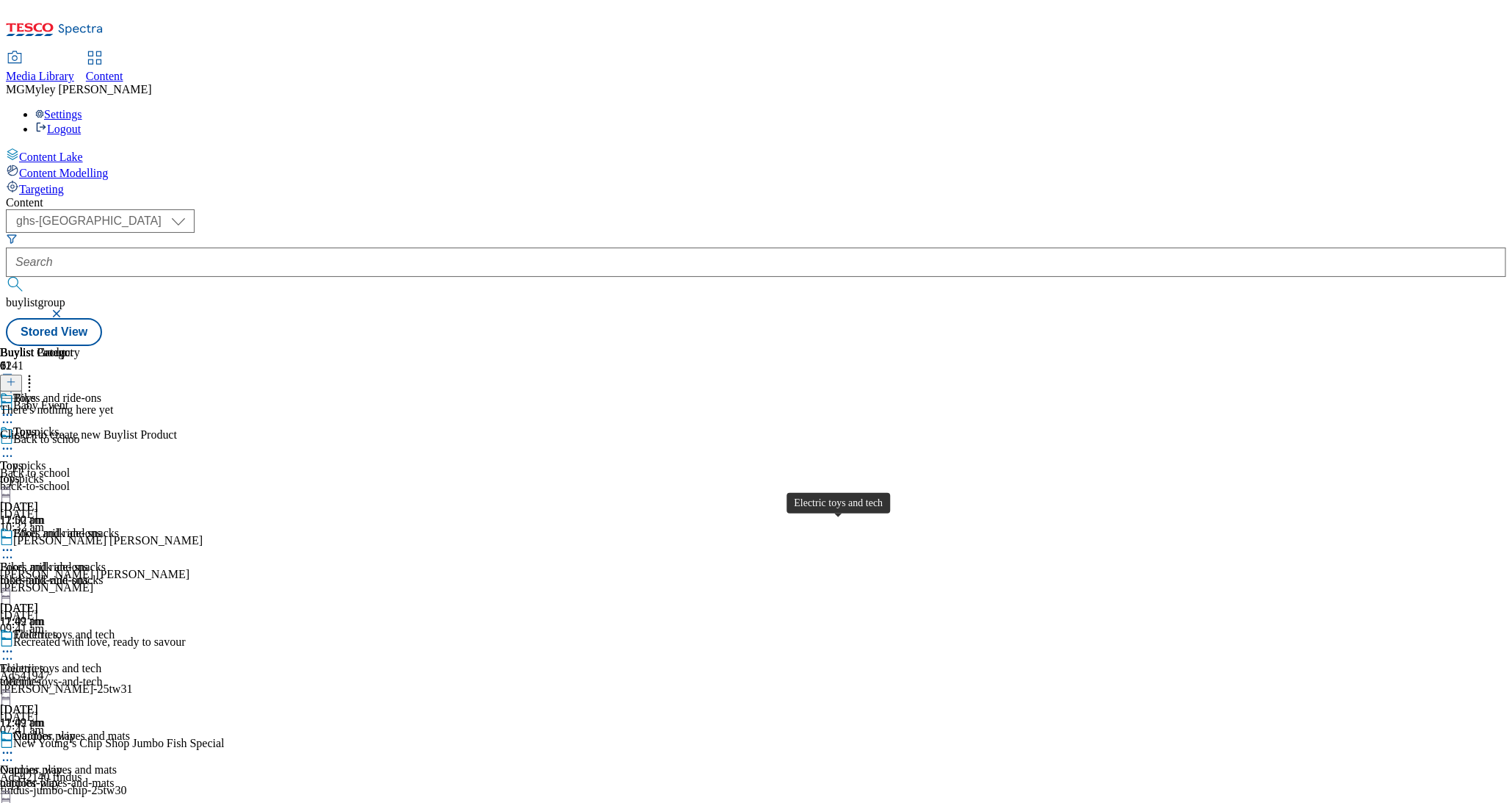
click at [114, 628] on div "Electric toys and tech" at bounding box center [64, 635] width 101 height 13
click at [16, 377] on icon at bounding box center [10, 381] width 10 height 10
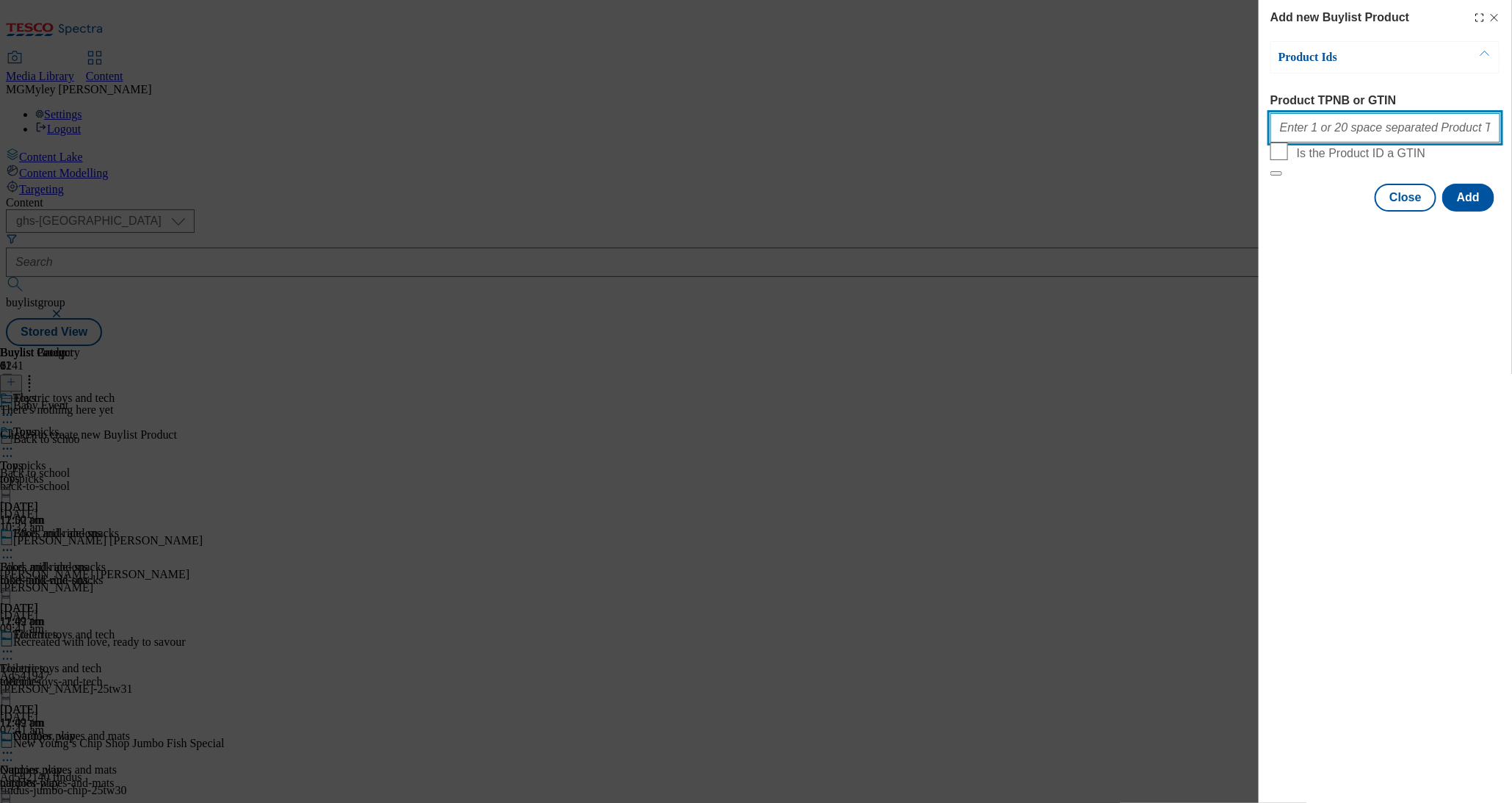
click at [1336, 133] on input "Product TPNB or GTIN" at bounding box center [1385, 128] width 230 height 30
paste input "105048112 105027869 105966469 105024305 105024264 105023106 105023100 105024268…"
type input "105048112 105027869 105966469 105024305 105024264 105023106 105023100 105024268…"
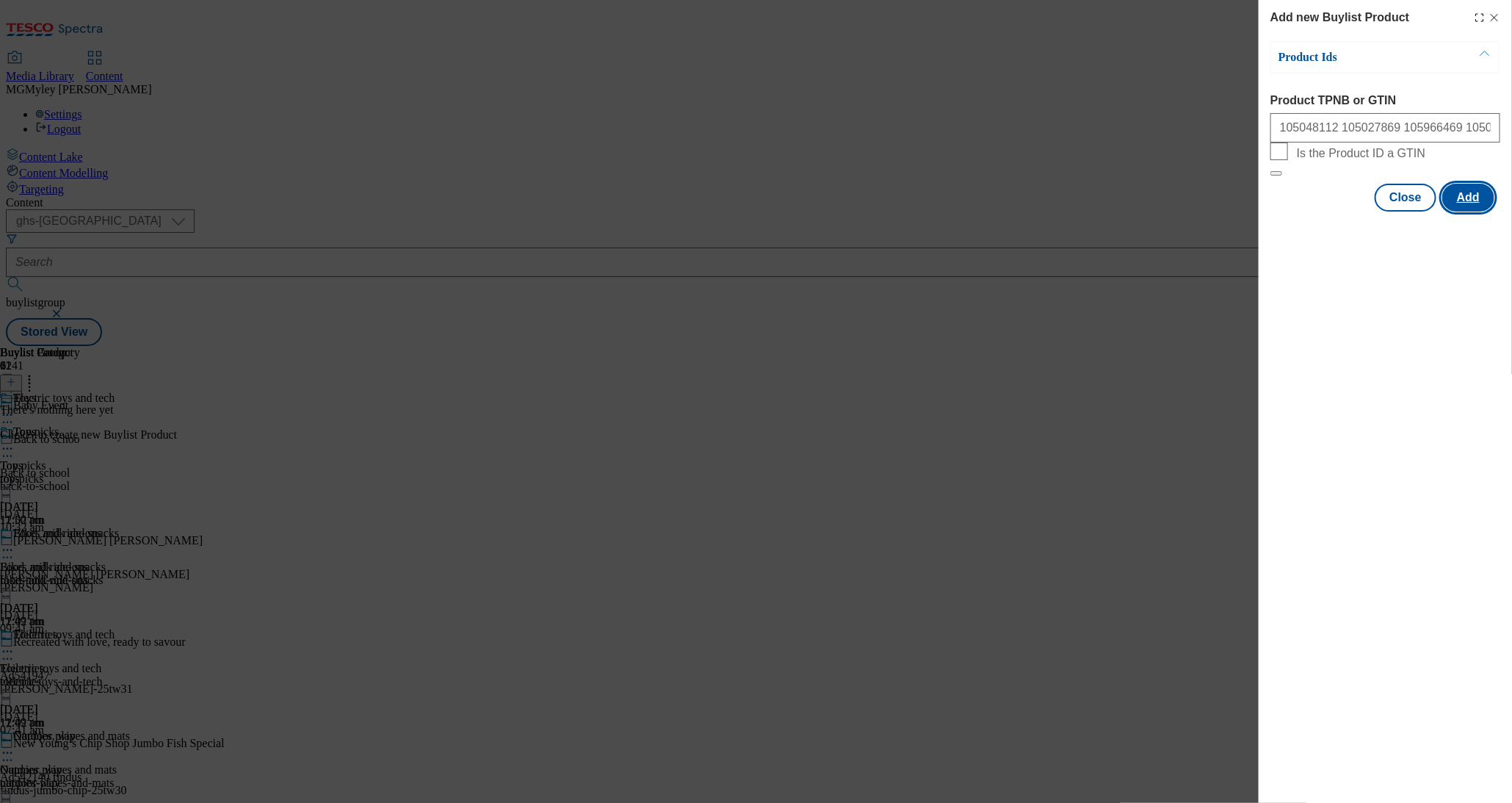
click at [1467, 212] on button "Add" at bounding box center [1468, 197] width 52 height 28
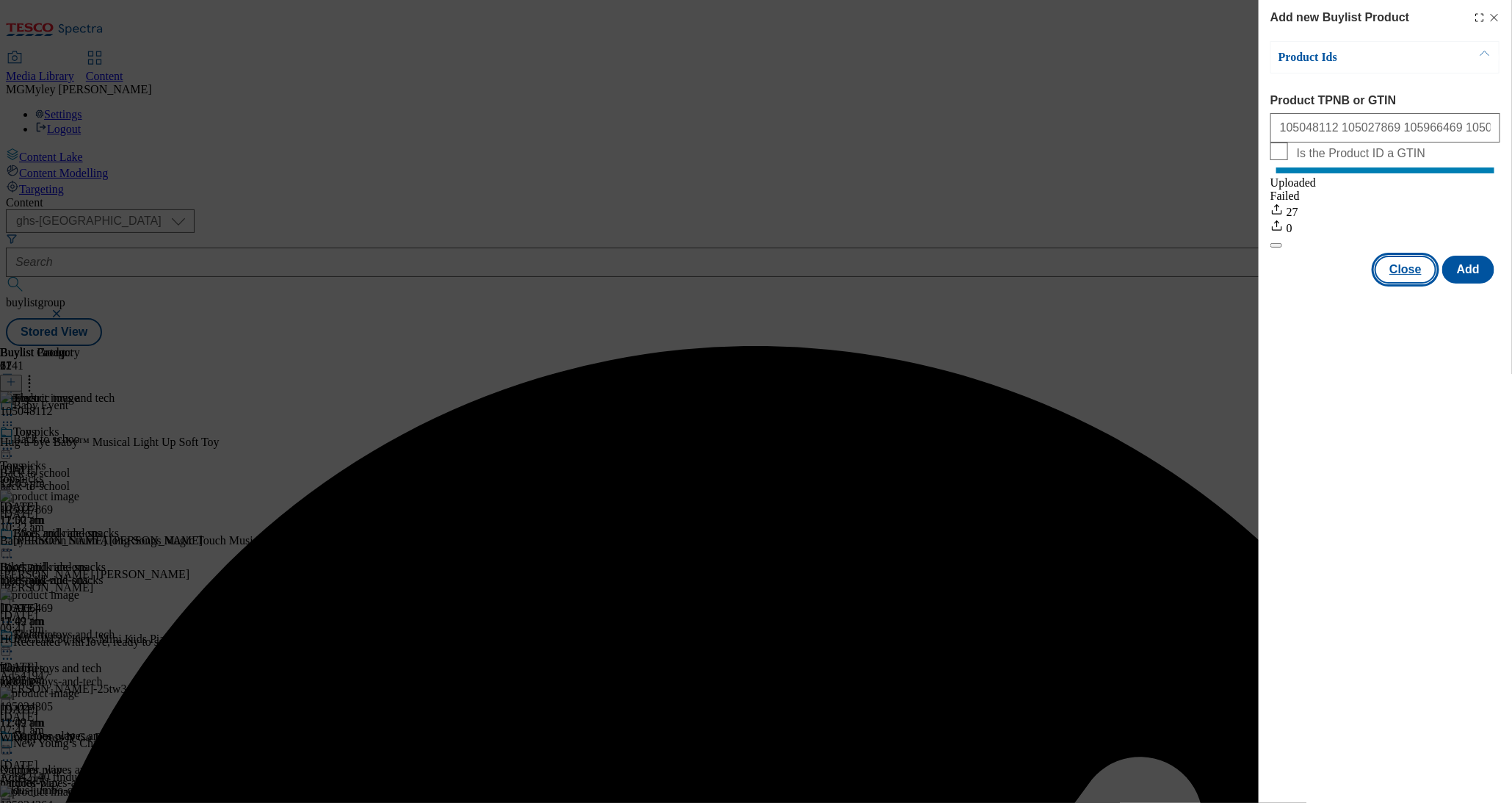
click at [1394, 282] on button "Close" at bounding box center [1405, 269] width 62 height 28
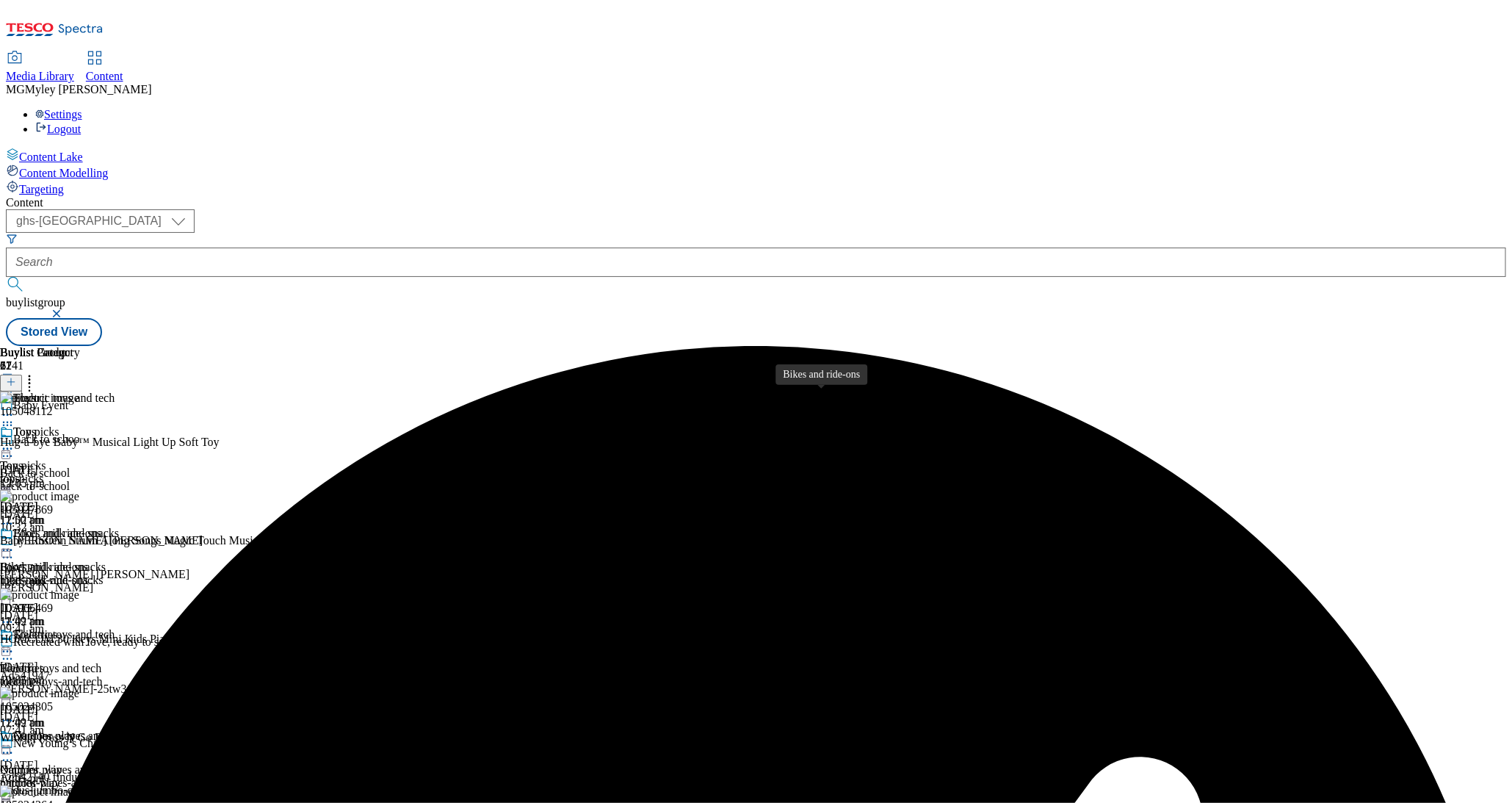
click at [88, 561] on div "Bikes and ride-ons" at bounding box center [44, 567] width 88 height 13
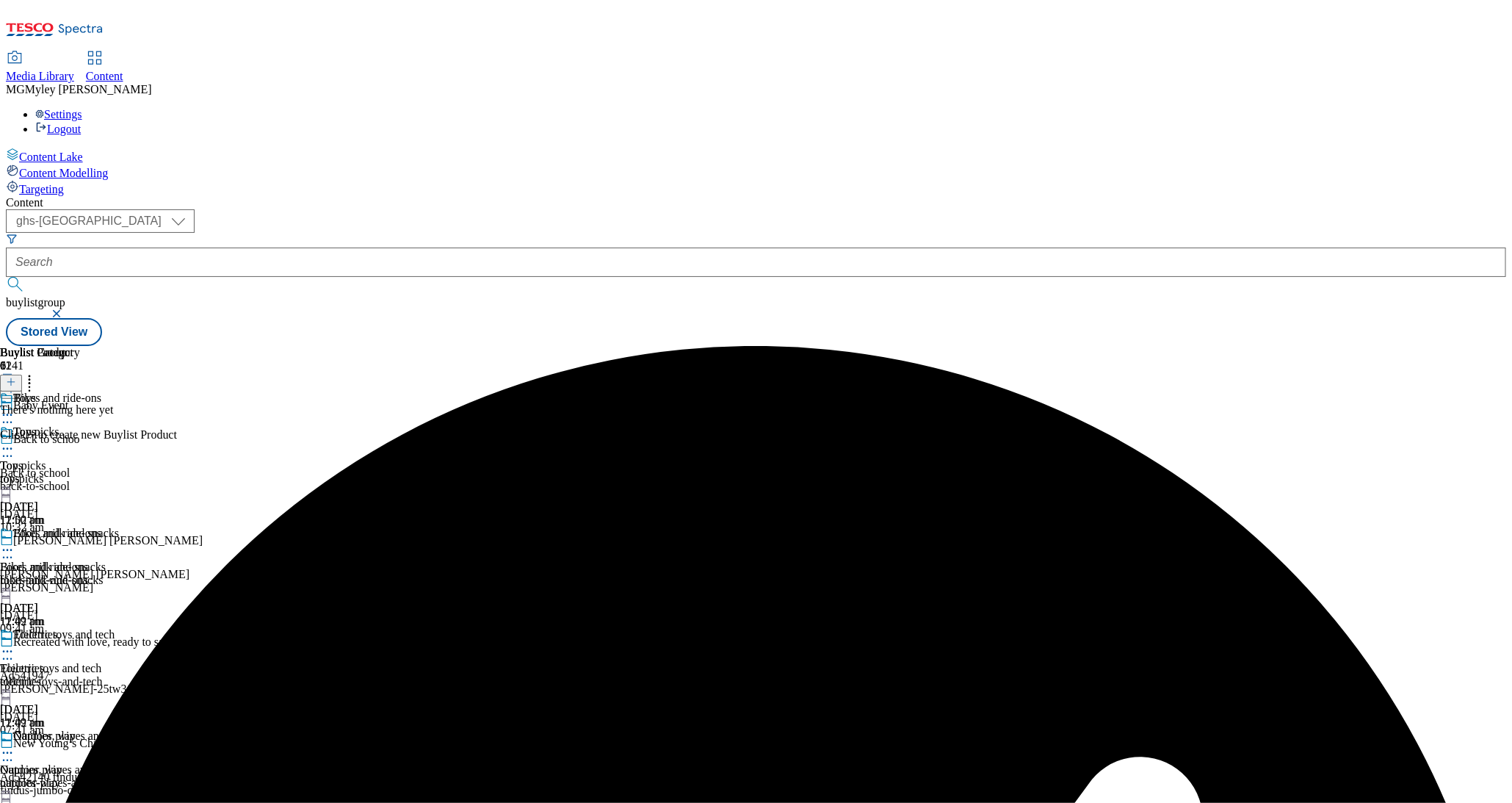
click at [16, 377] on icon at bounding box center [10, 381] width 10 height 10
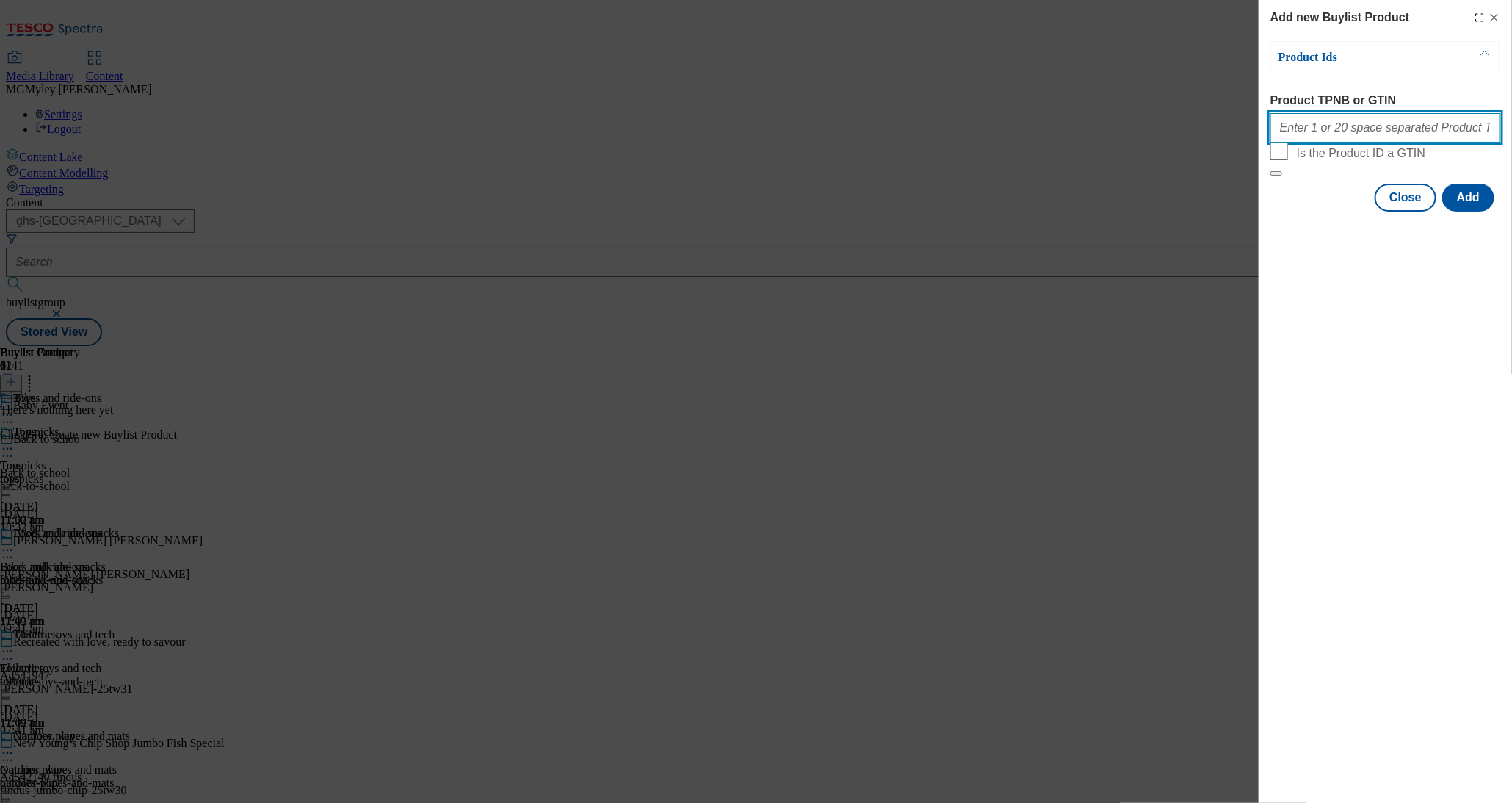
click at [1337, 134] on input "Product TPNB or GTIN" at bounding box center [1385, 128] width 230 height 30
paste input "105436873 106120799 106120798 105297743 105046674 105038275 105038287 105043628…"
type input "105436873 106120799 106120798 105297743 105046674 105038275 105038287 105043628…"
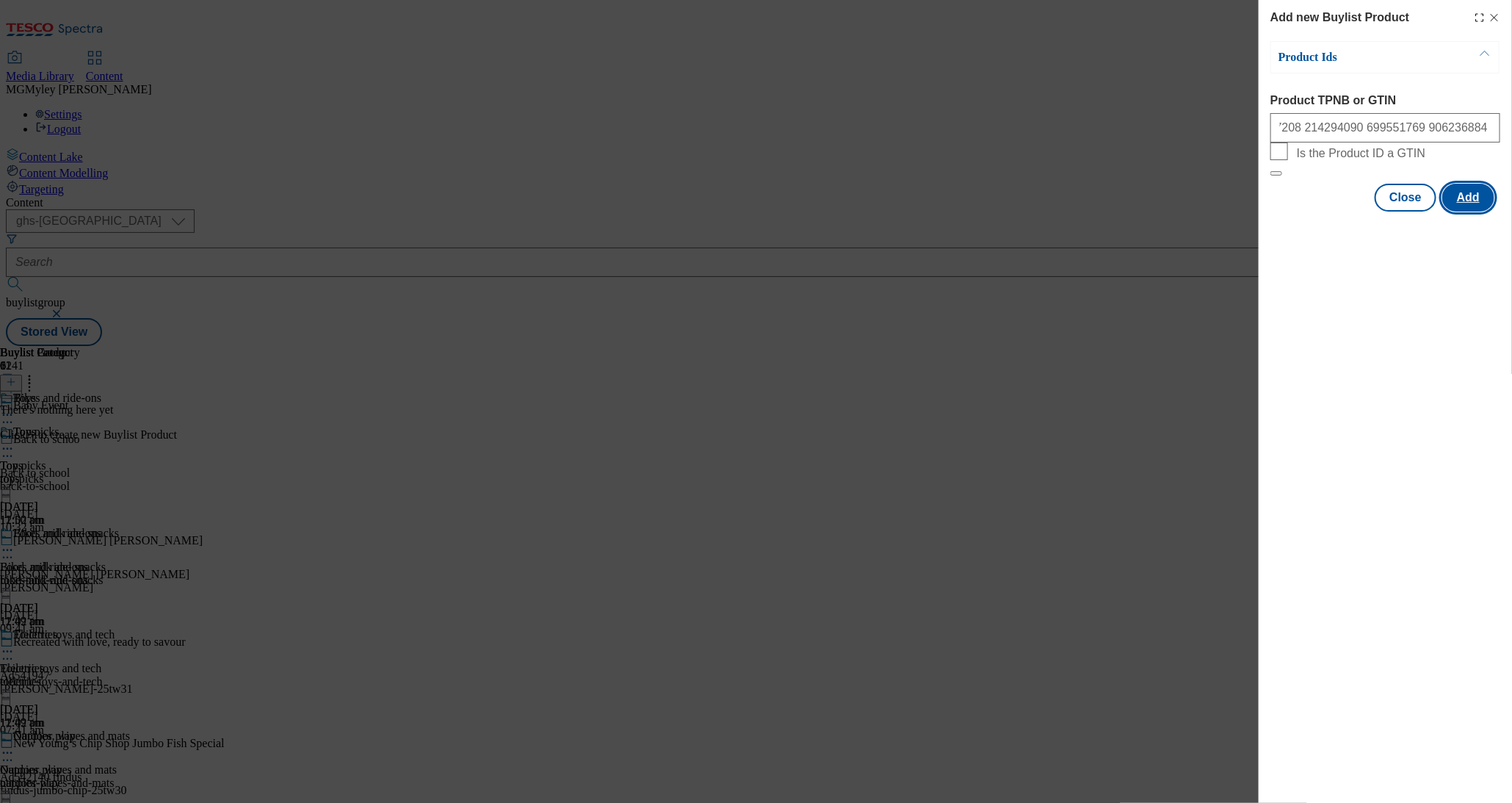
scroll to position [0, 0]
click at [1477, 212] on button "Add" at bounding box center [1468, 197] width 52 height 28
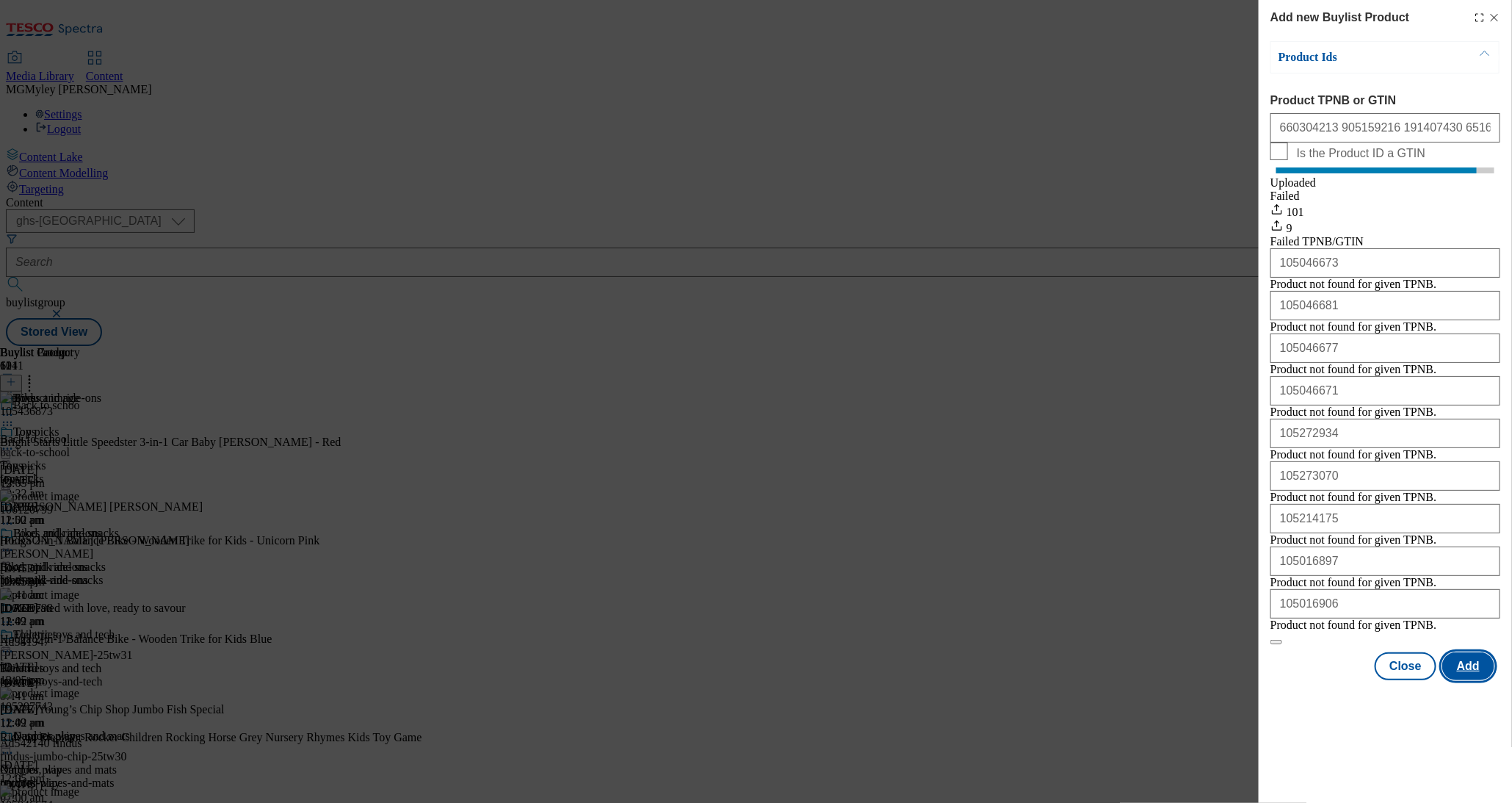
scroll to position [50, 0]
click at [1409, 680] on button "Close" at bounding box center [1405, 666] width 62 height 28
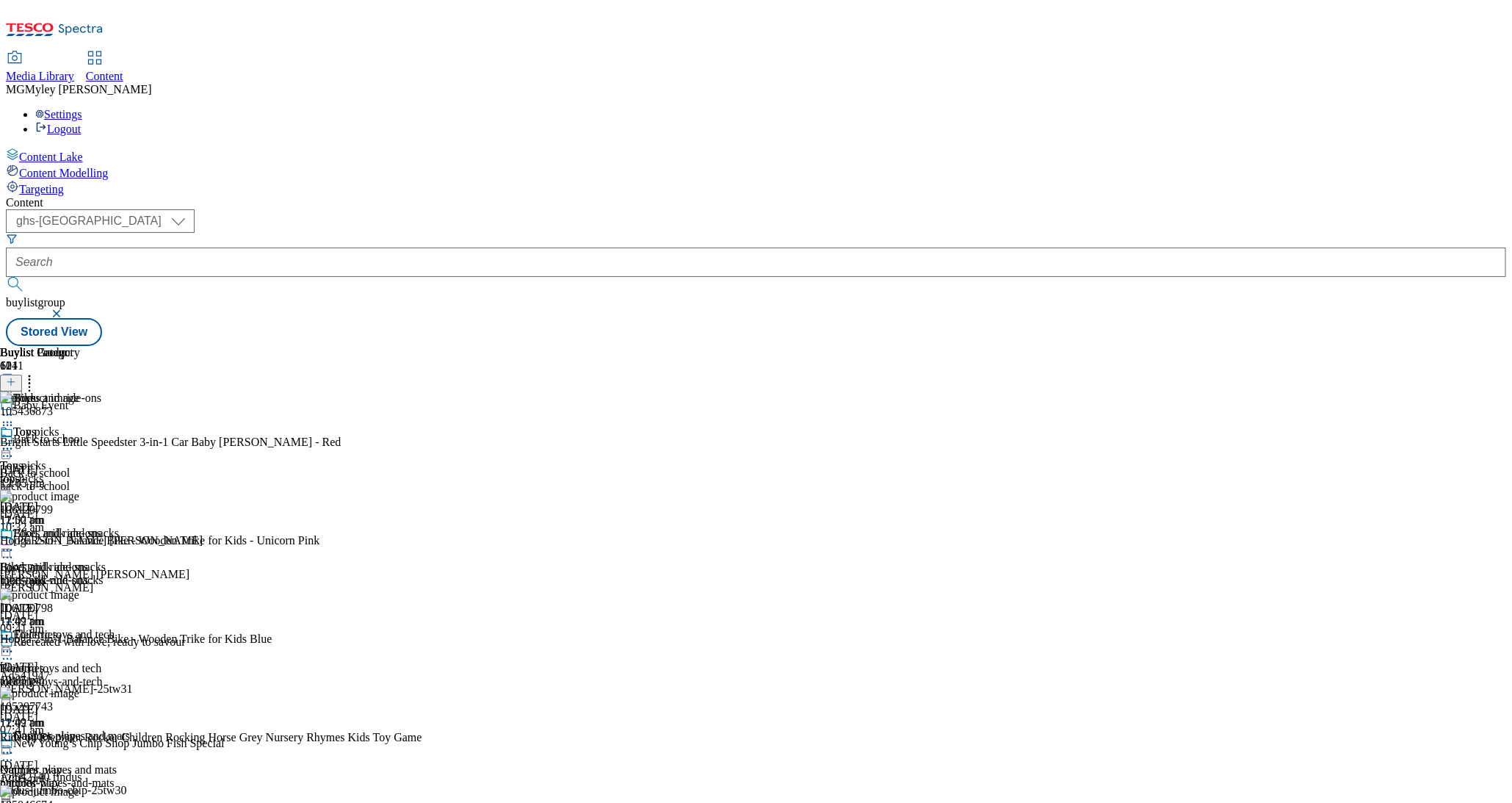
scroll to position [153, 0]
click at [155, 776] on div "outdoor-play" at bounding box center [77, 783] width 155 height 13
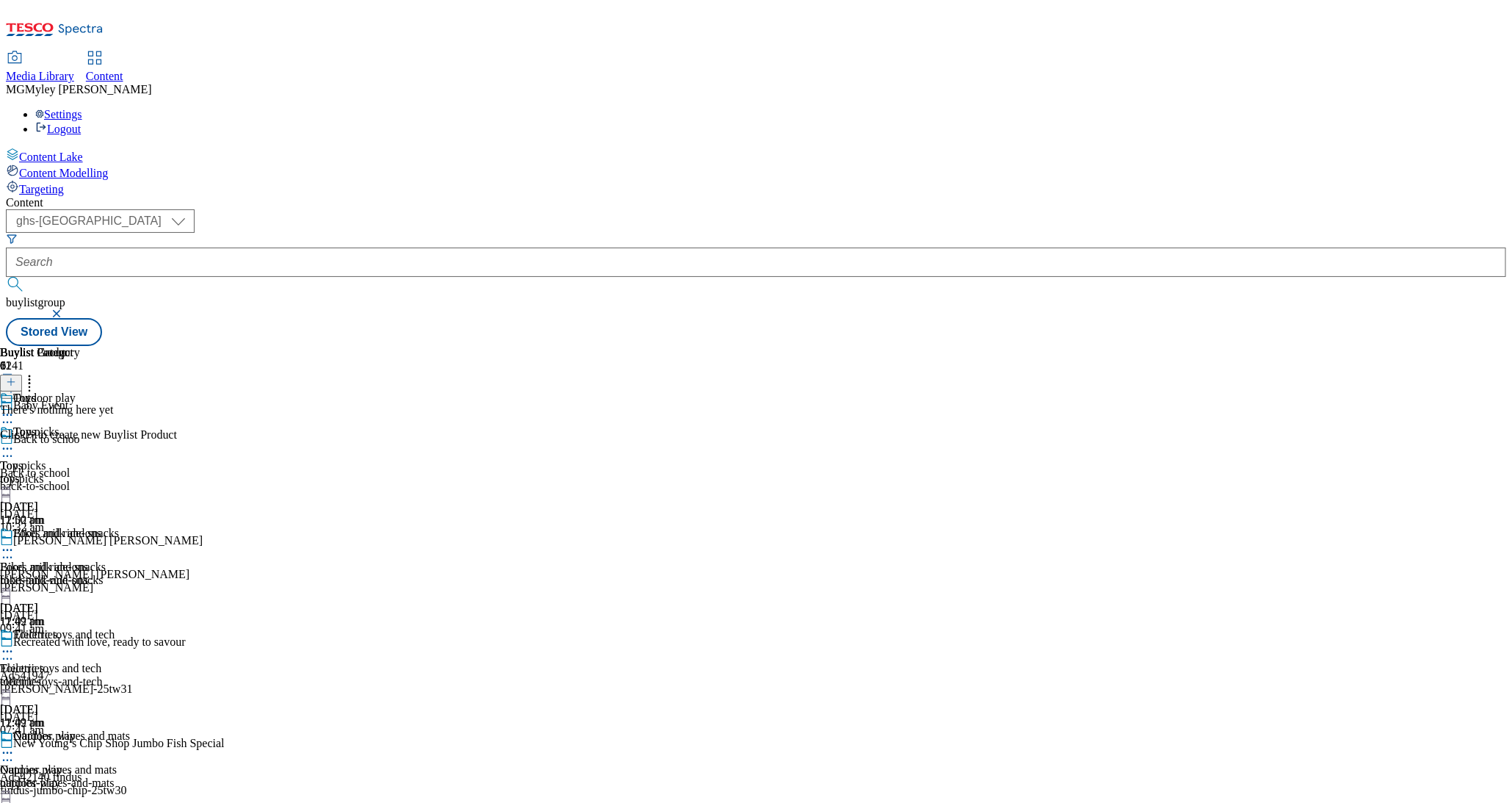
click at [16, 377] on icon at bounding box center [10, 381] width 10 height 10
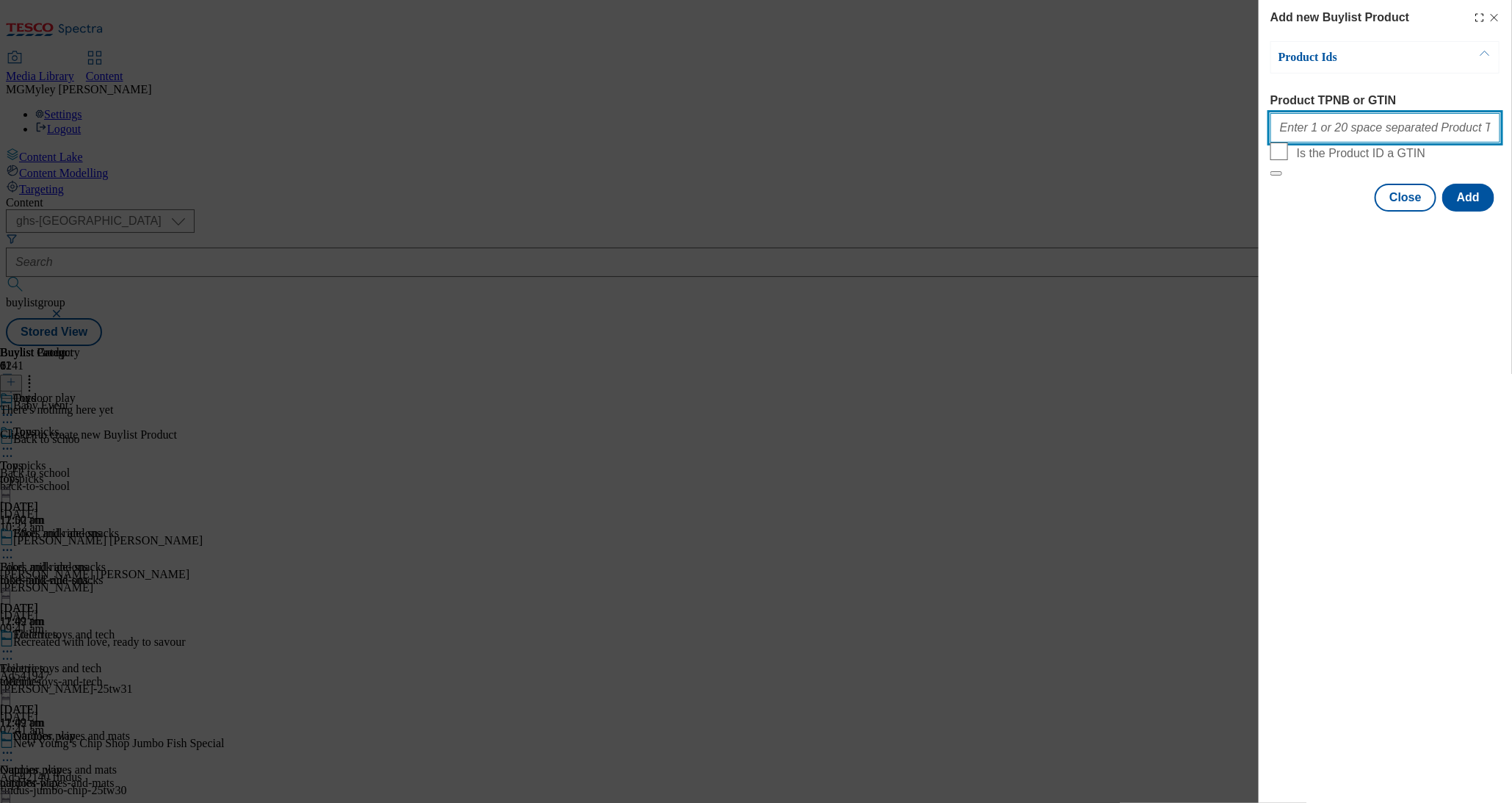
click at [1381, 142] on input "Product TPNB or GTIN" at bounding box center [1385, 128] width 230 height 30
paste input "105025648 105661324 105661219 105040778 105040777 105038167 105040749 105040774…"
type input "105025648 105661324 105661219 105040778 105040777 105038167 105040749 105040774…"
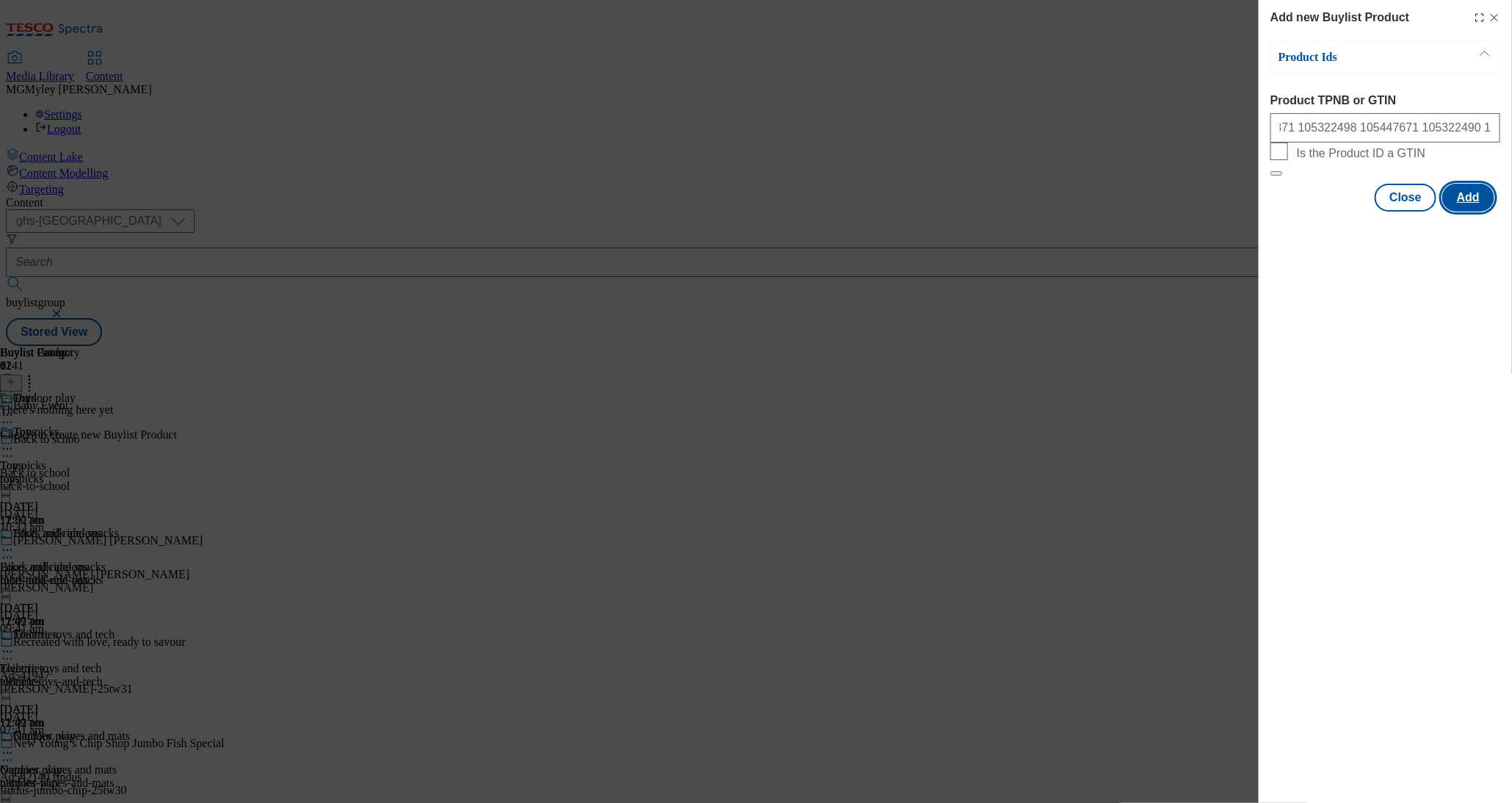
click at [1474, 212] on button "Add" at bounding box center [1468, 197] width 52 height 28
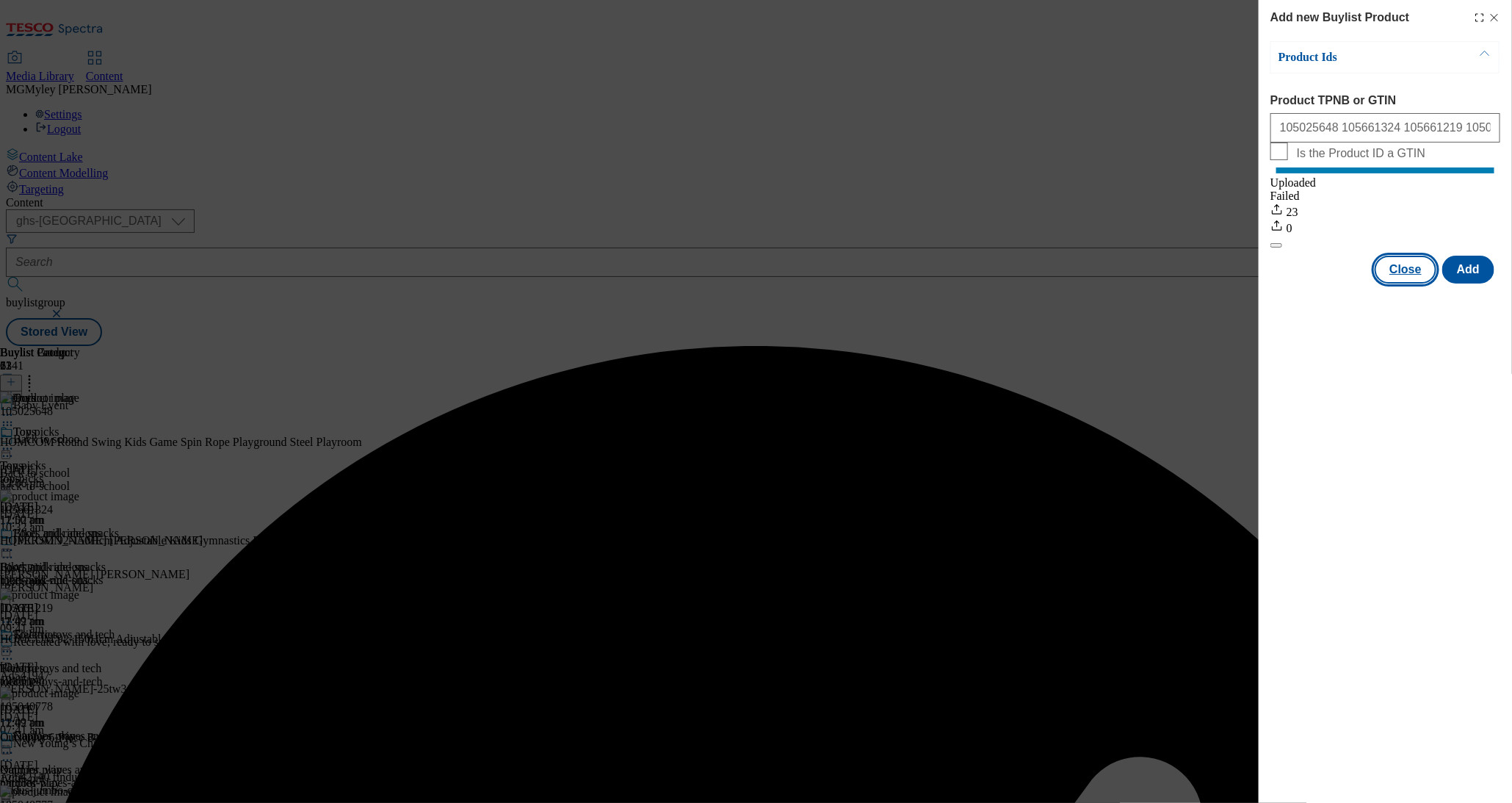
click at [1400, 283] on button "Close" at bounding box center [1405, 269] width 62 height 28
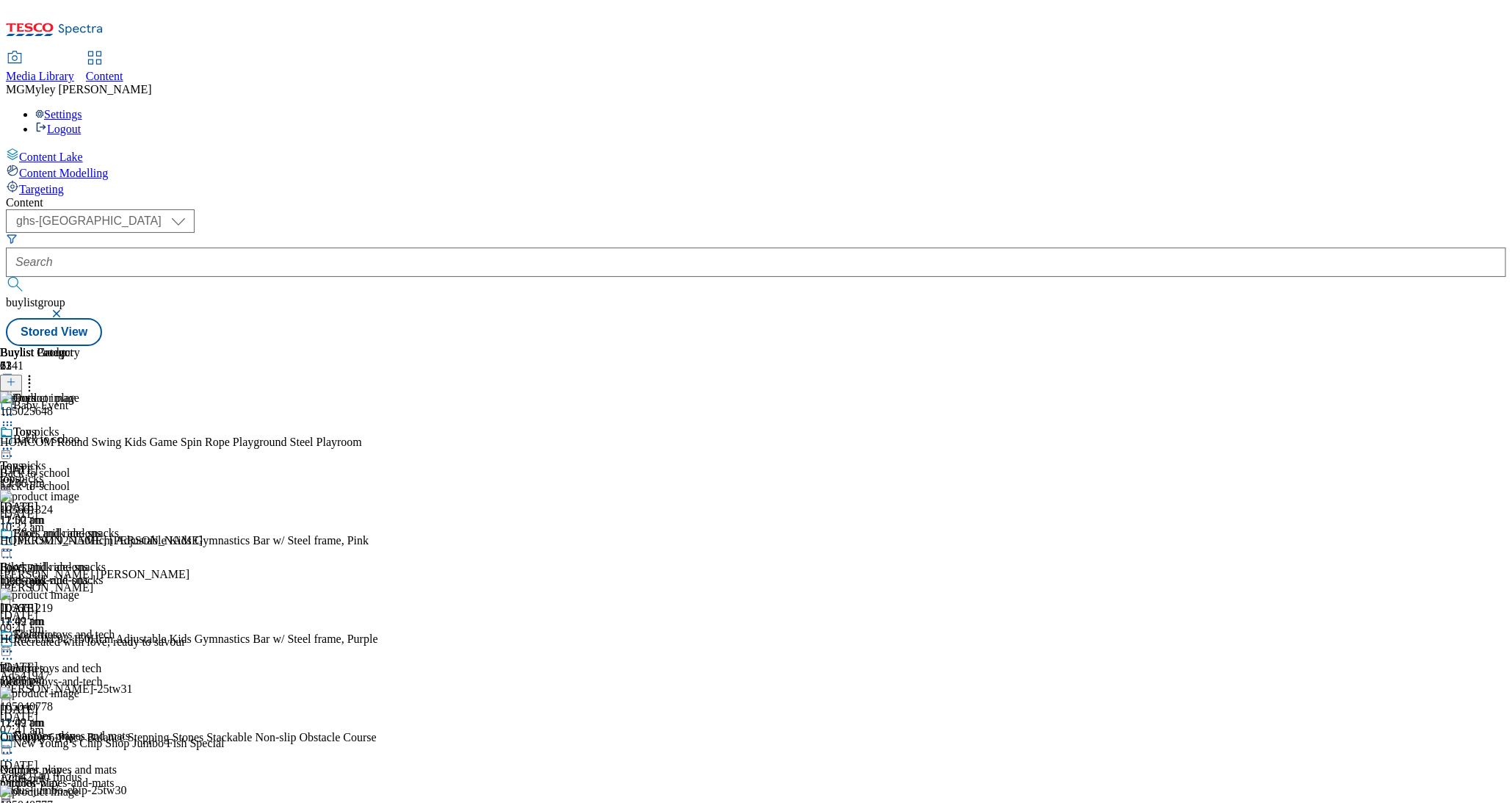
scroll to position [363, 0]
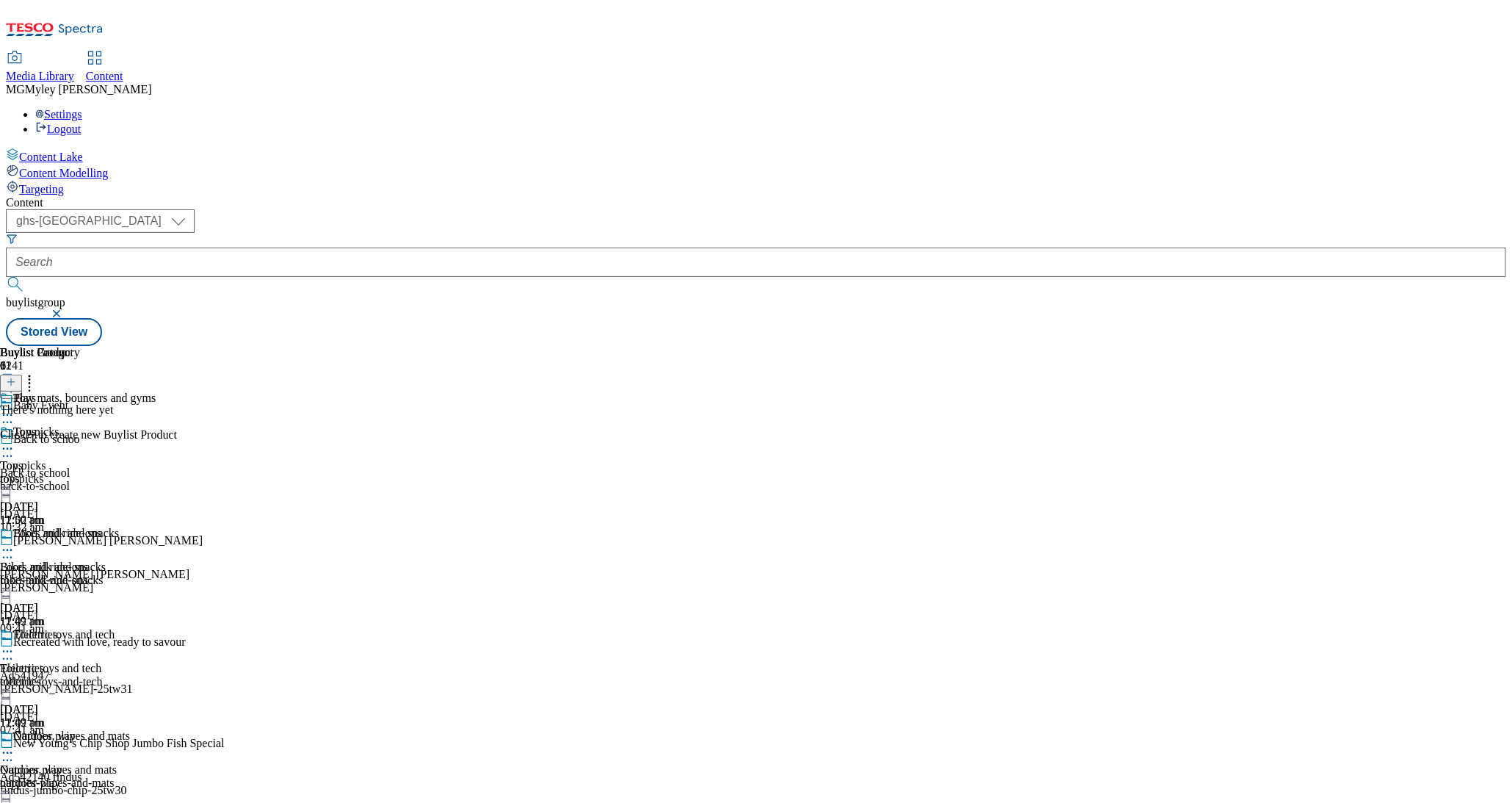
click at [16, 377] on icon at bounding box center [10, 381] width 10 height 10
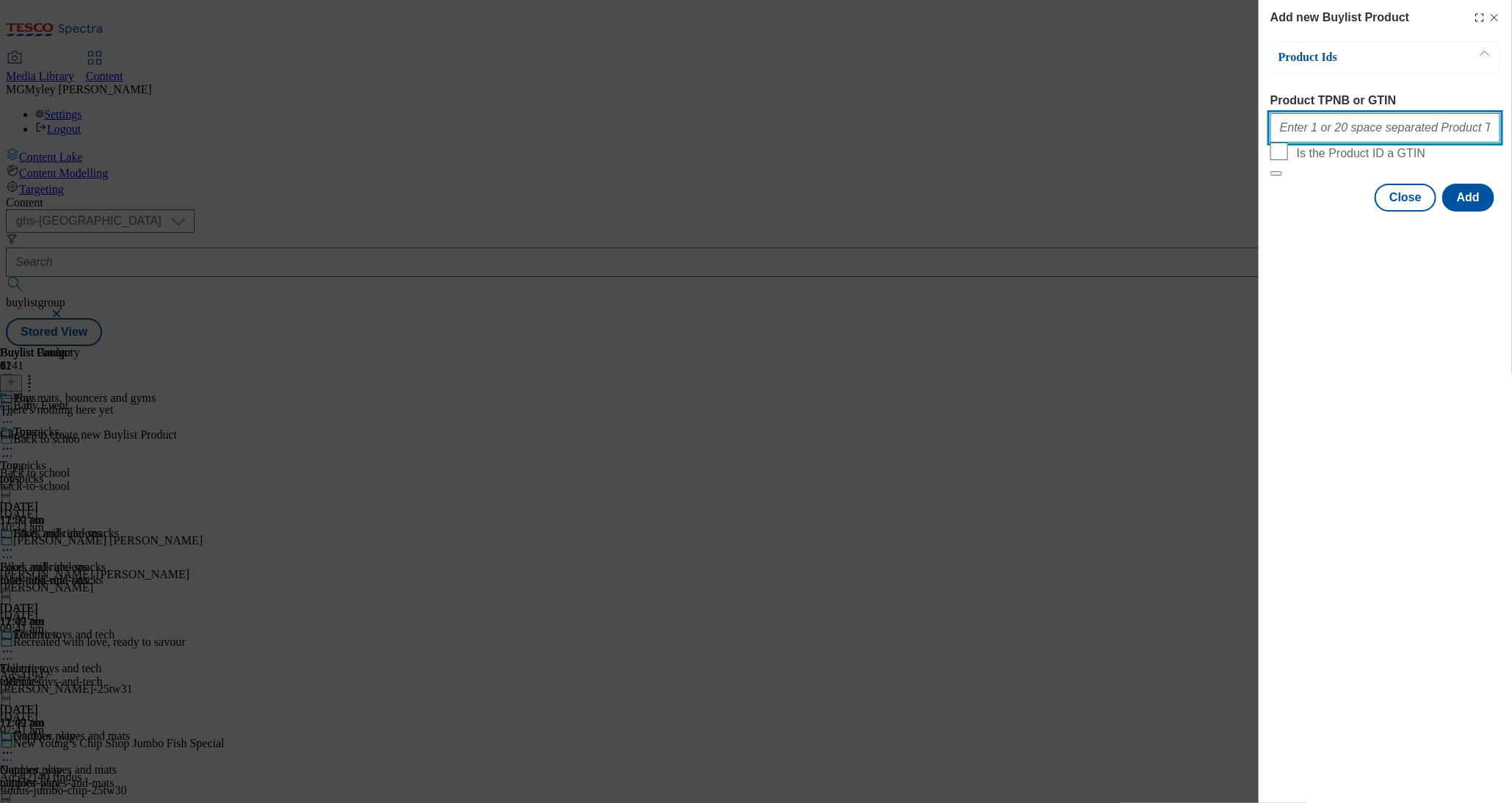
click at [1378, 123] on input "Product TPNB or GTIN" at bounding box center [1385, 128] width 230 height 30
paste input "105436863 105436864 105436869 105436877 105439026 105970411 105027865 106120262…"
type input "105436863 105436864 105436869 105436877 105439026 105970411 105027865 106120262…"
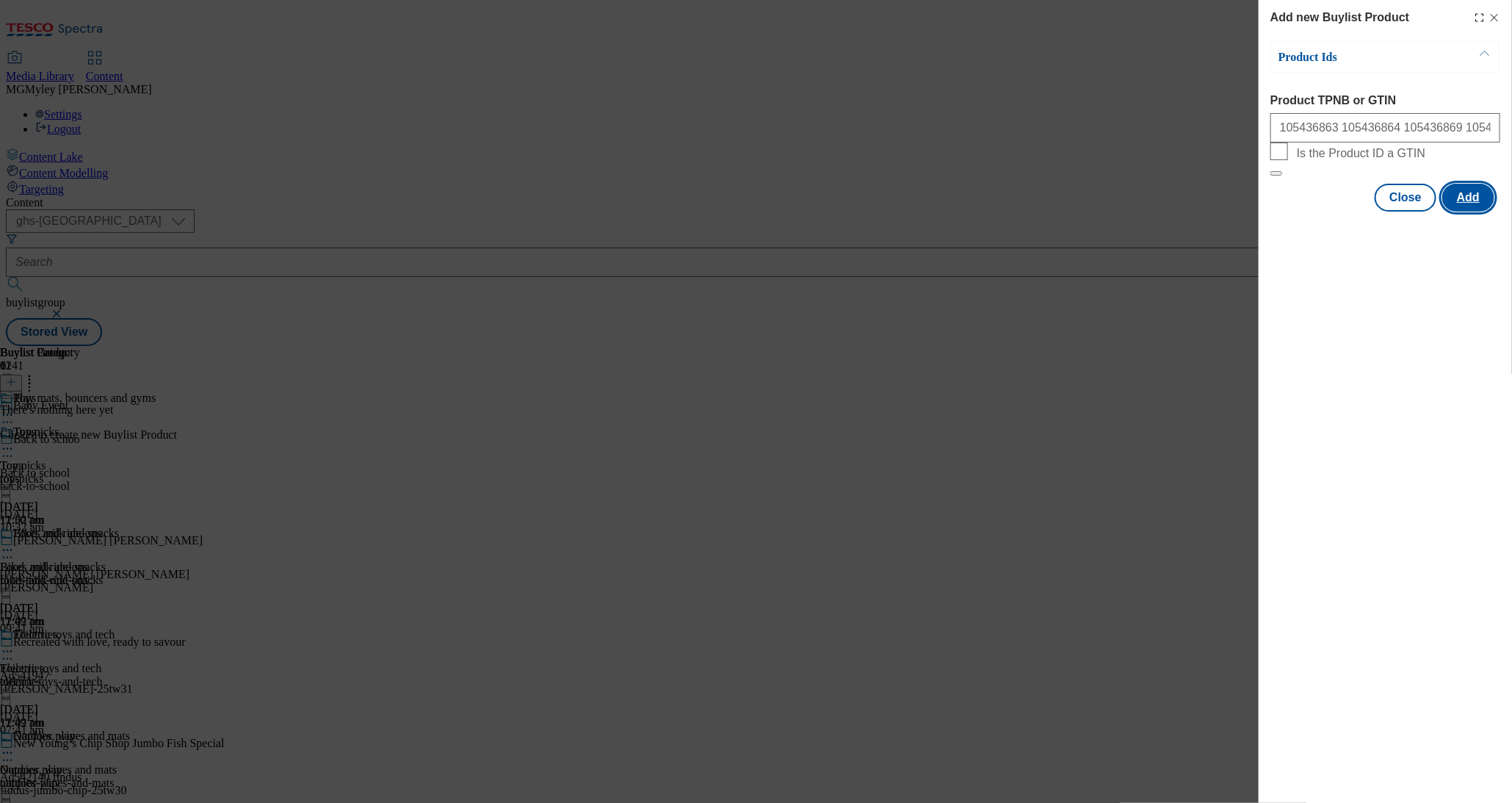
click at [1477, 212] on button "Add" at bounding box center [1468, 197] width 52 height 28
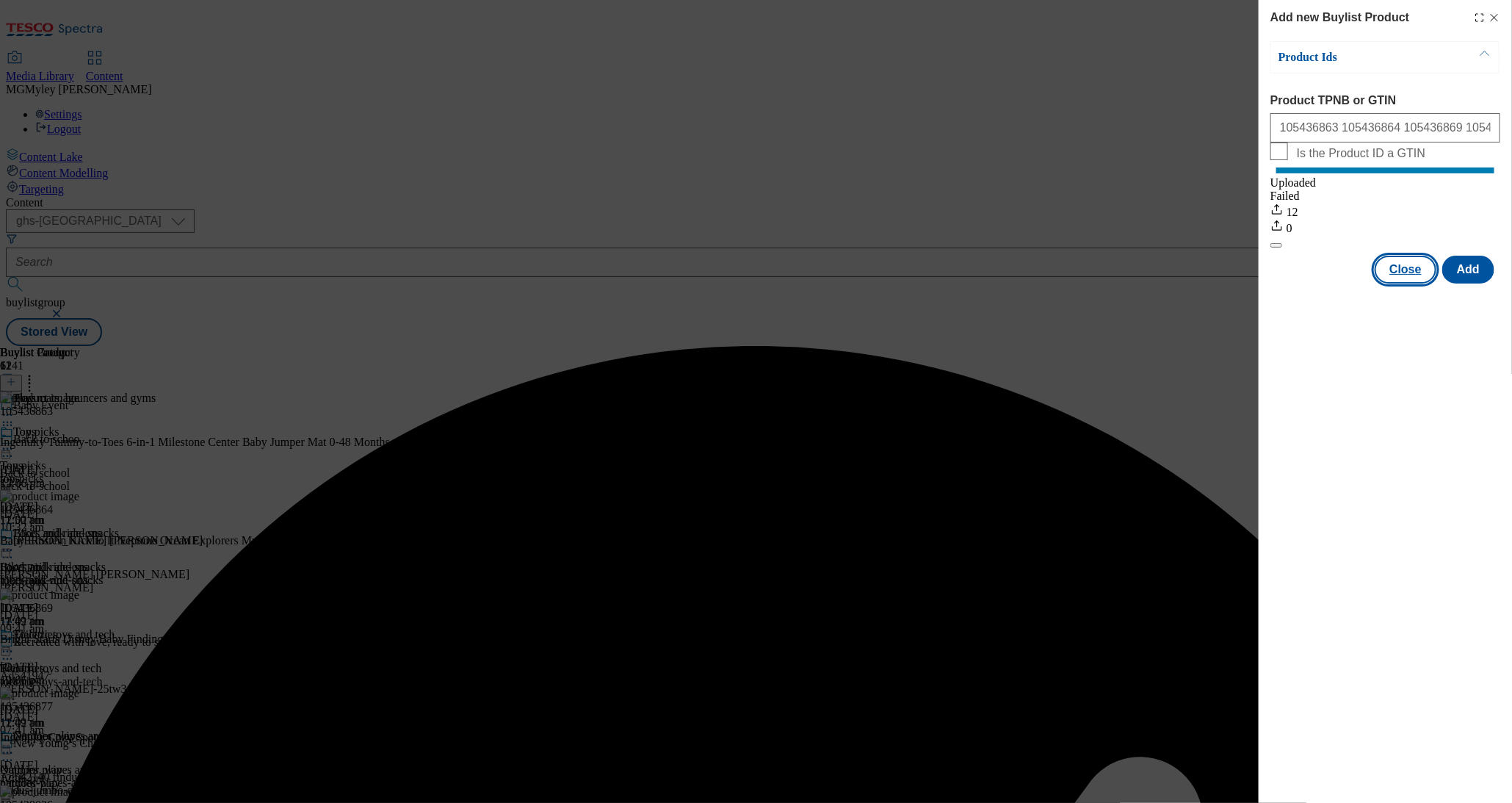
click at [1415, 283] on button "Close" at bounding box center [1405, 269] width 62 height 28
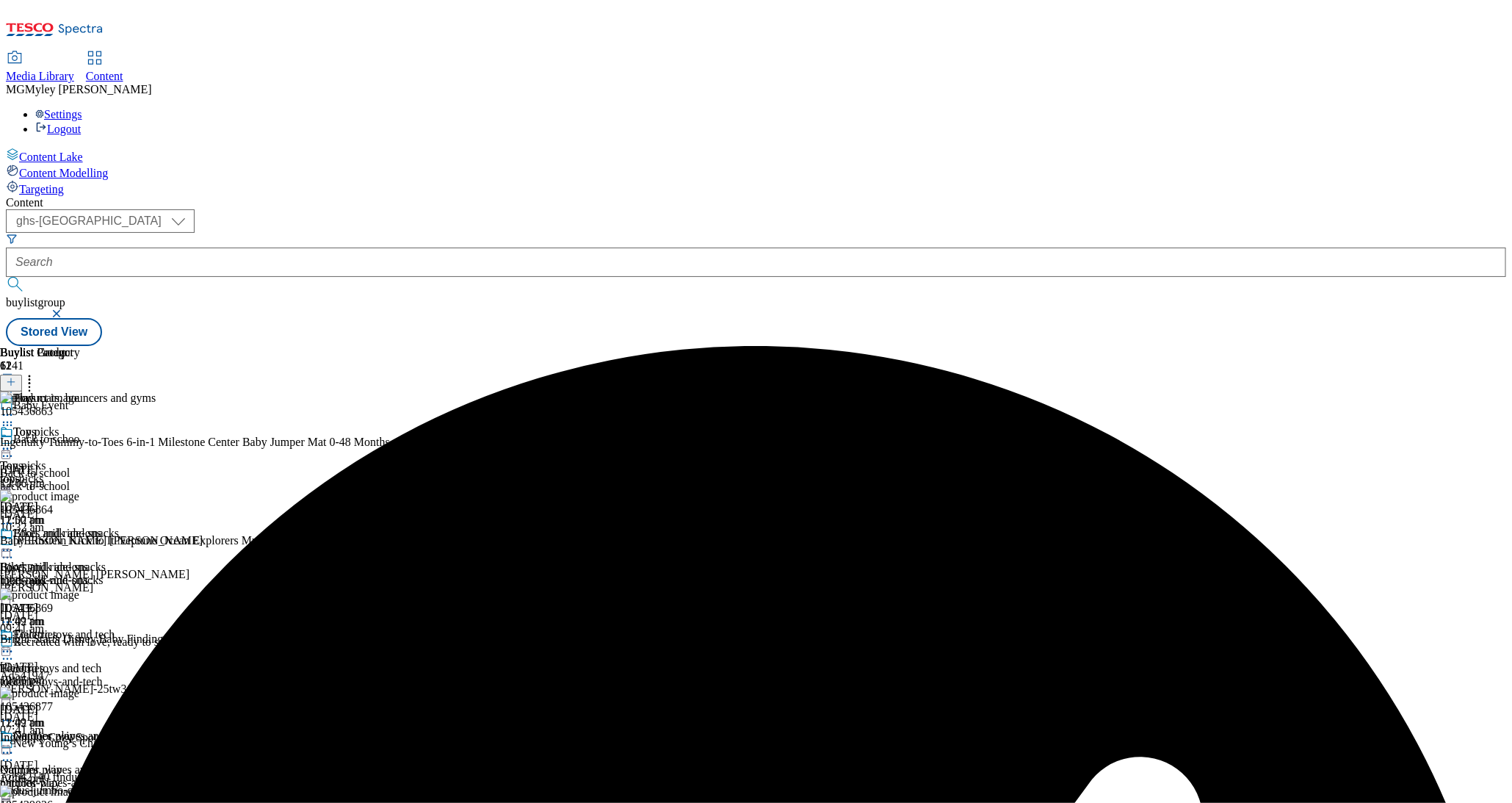
scroll to position [439, 0]
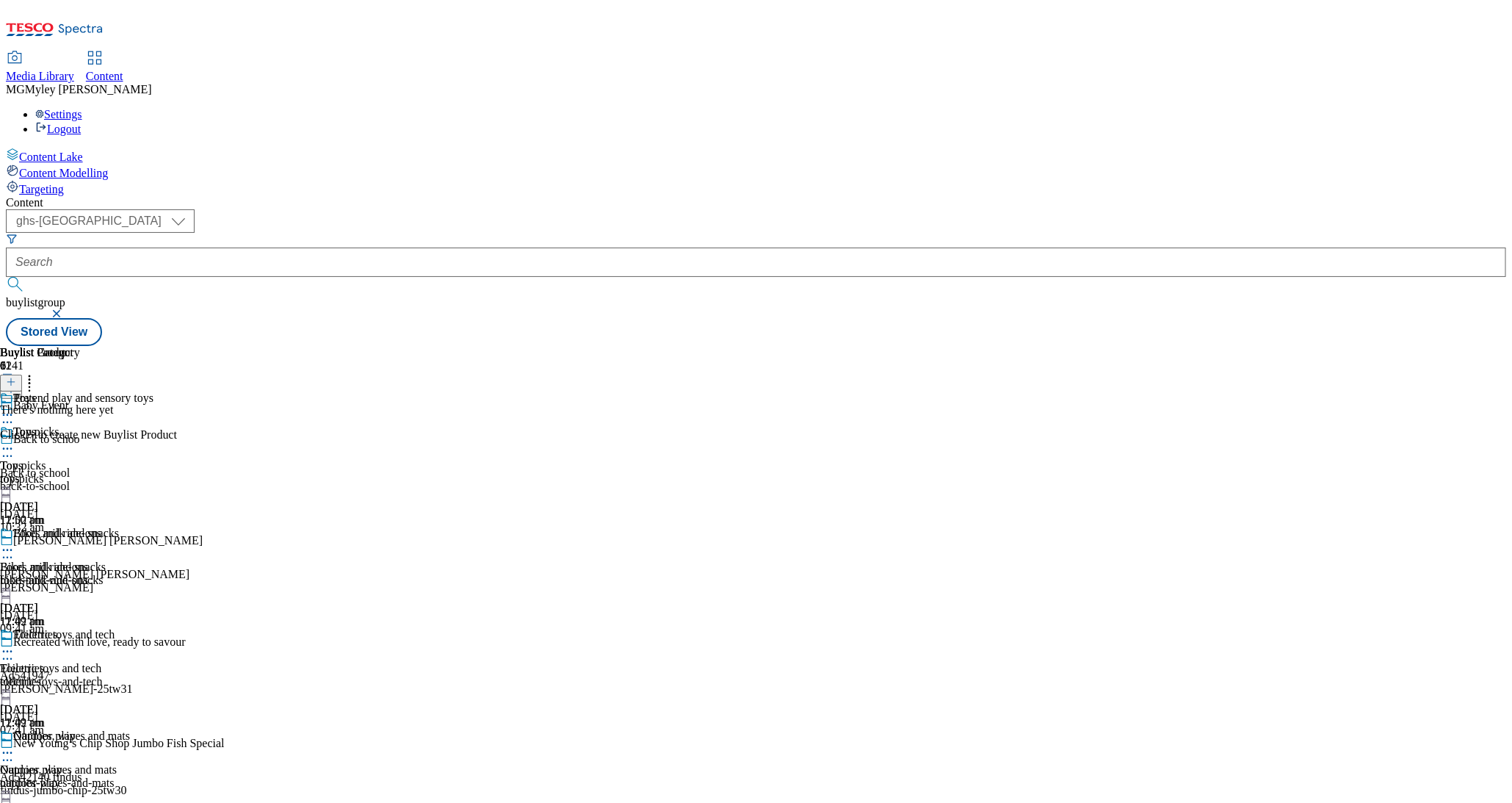
click at [22, 375] on button at bounding box center [10, 383] width 22 height 17
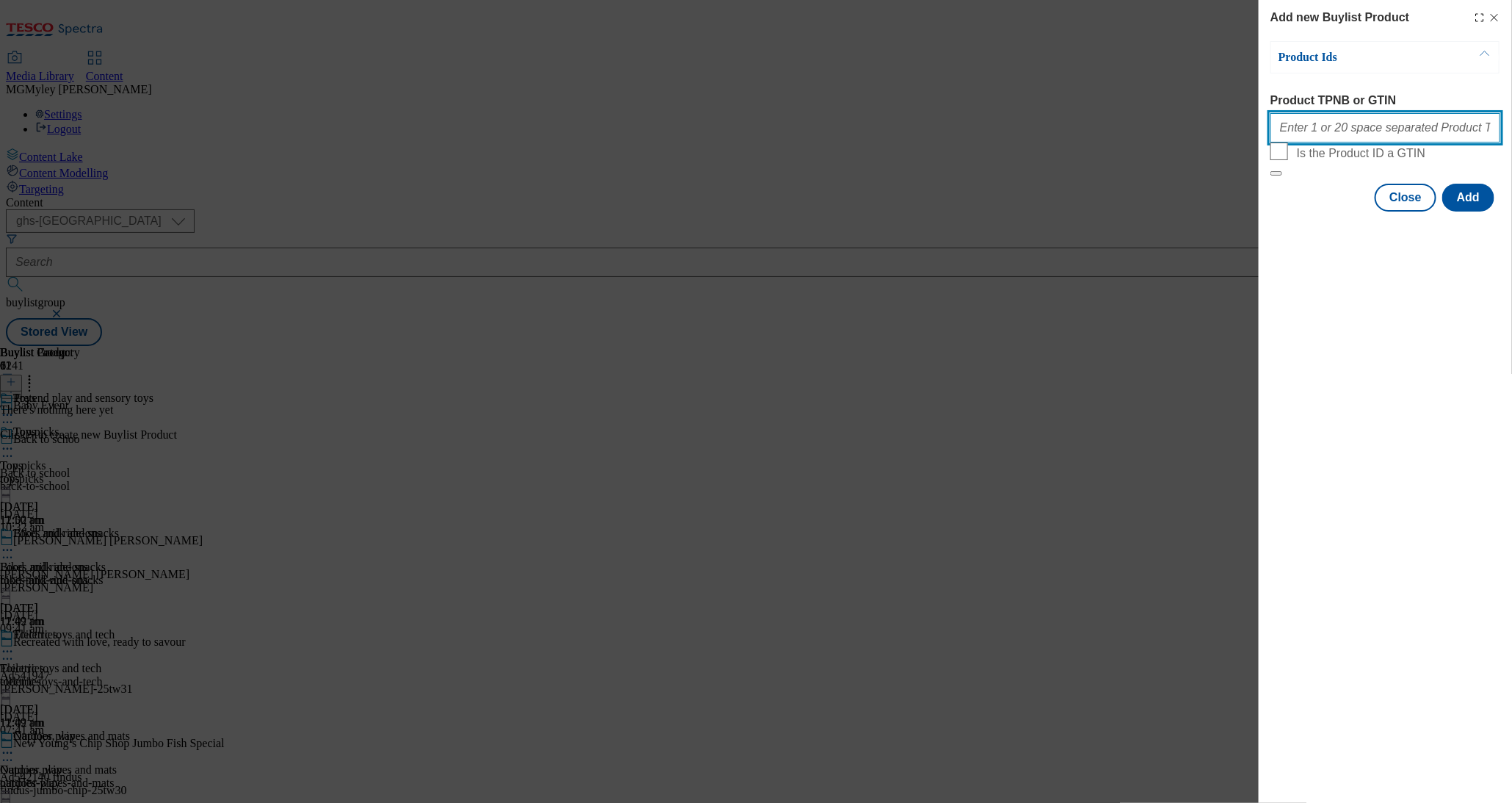
click at [1321, 138] on input "Product TPNB or GTIN" at bounding box center [1385, 128] width 230 height 30
paste input "105436871 105436866 105028263 105759460 105661304 105661263 105759513 105661329…"
type input "105436871 105436866 105028263 105759460 105661304 105661263 105759513 105661329…"
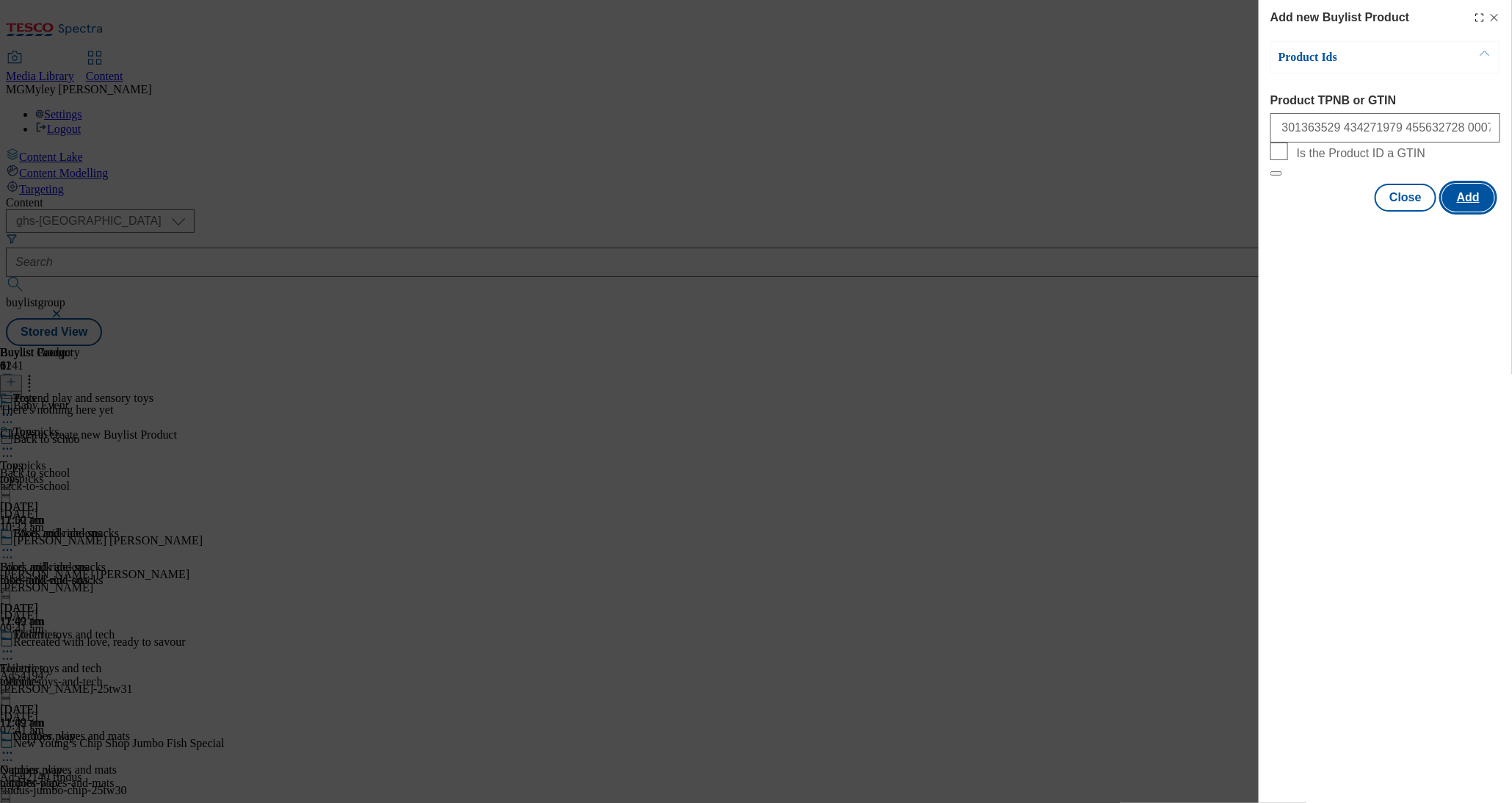
scroll to position [0, 0]
click at [1468, 212] on button "Add" at bounding box center [1468, 197] width 52 height 28
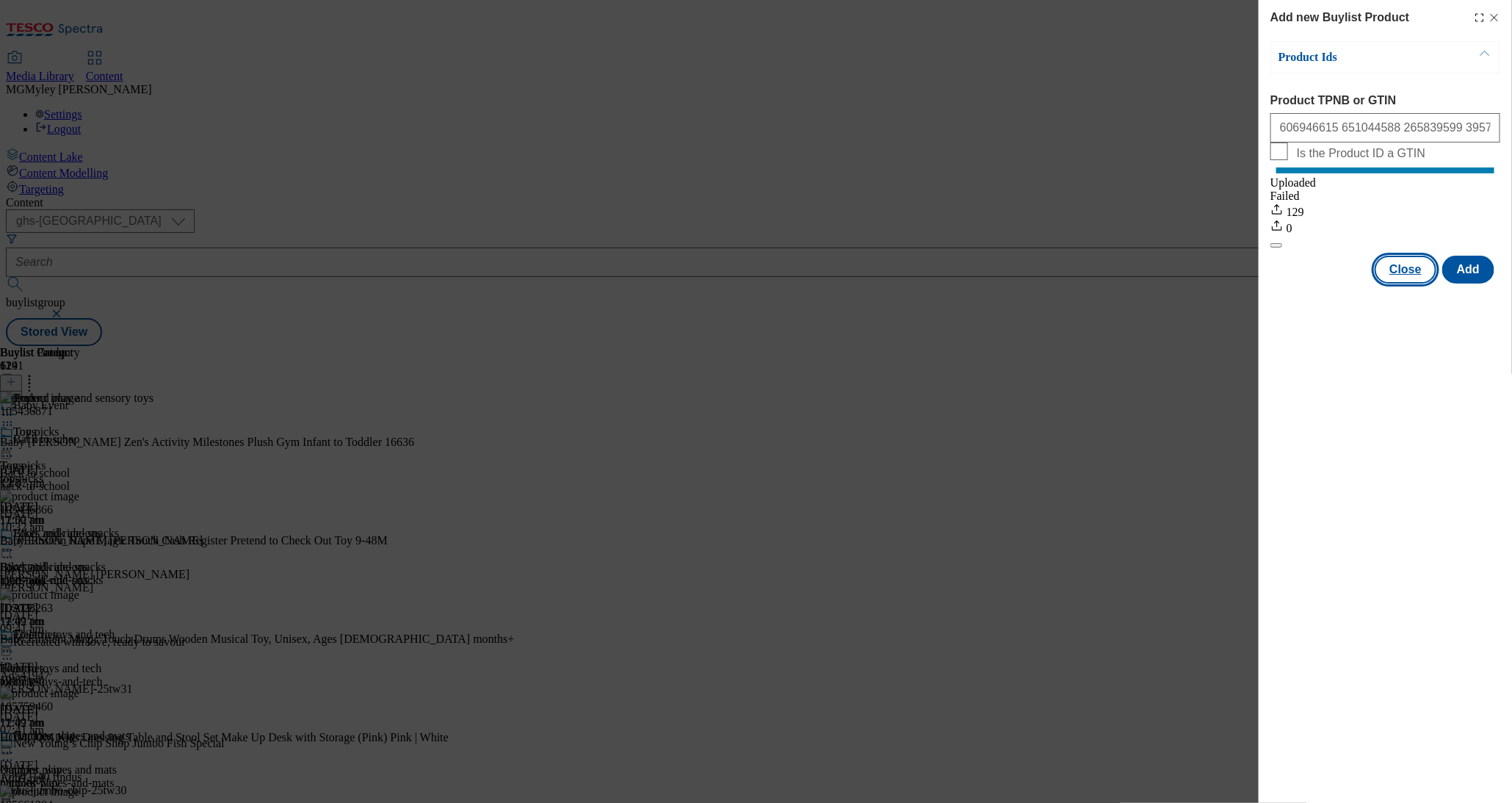
click at [1395, 283] on button "Close" at bounding box center [1405, 269] width 62 height 28
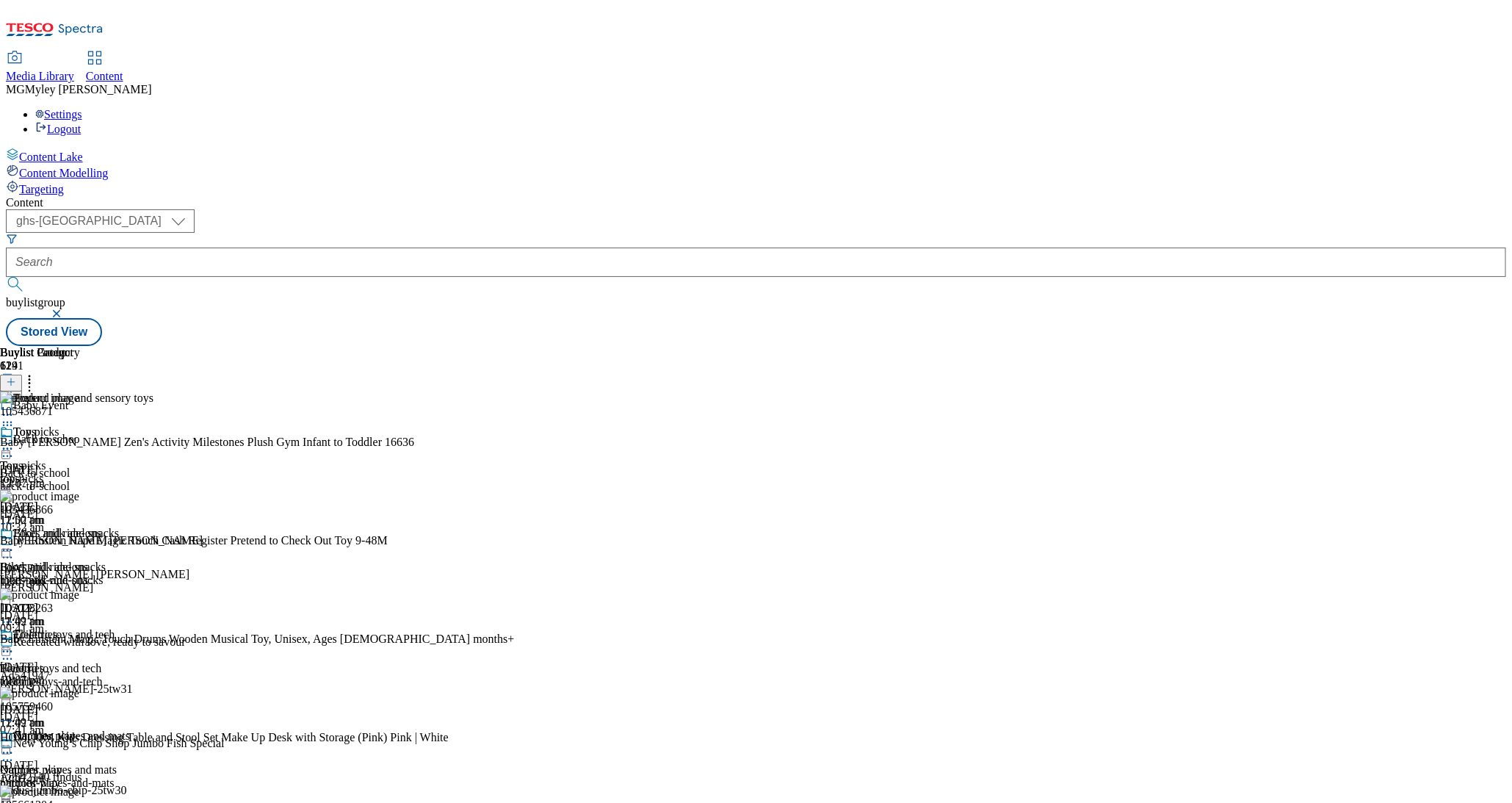
scroll to position [981, 0]
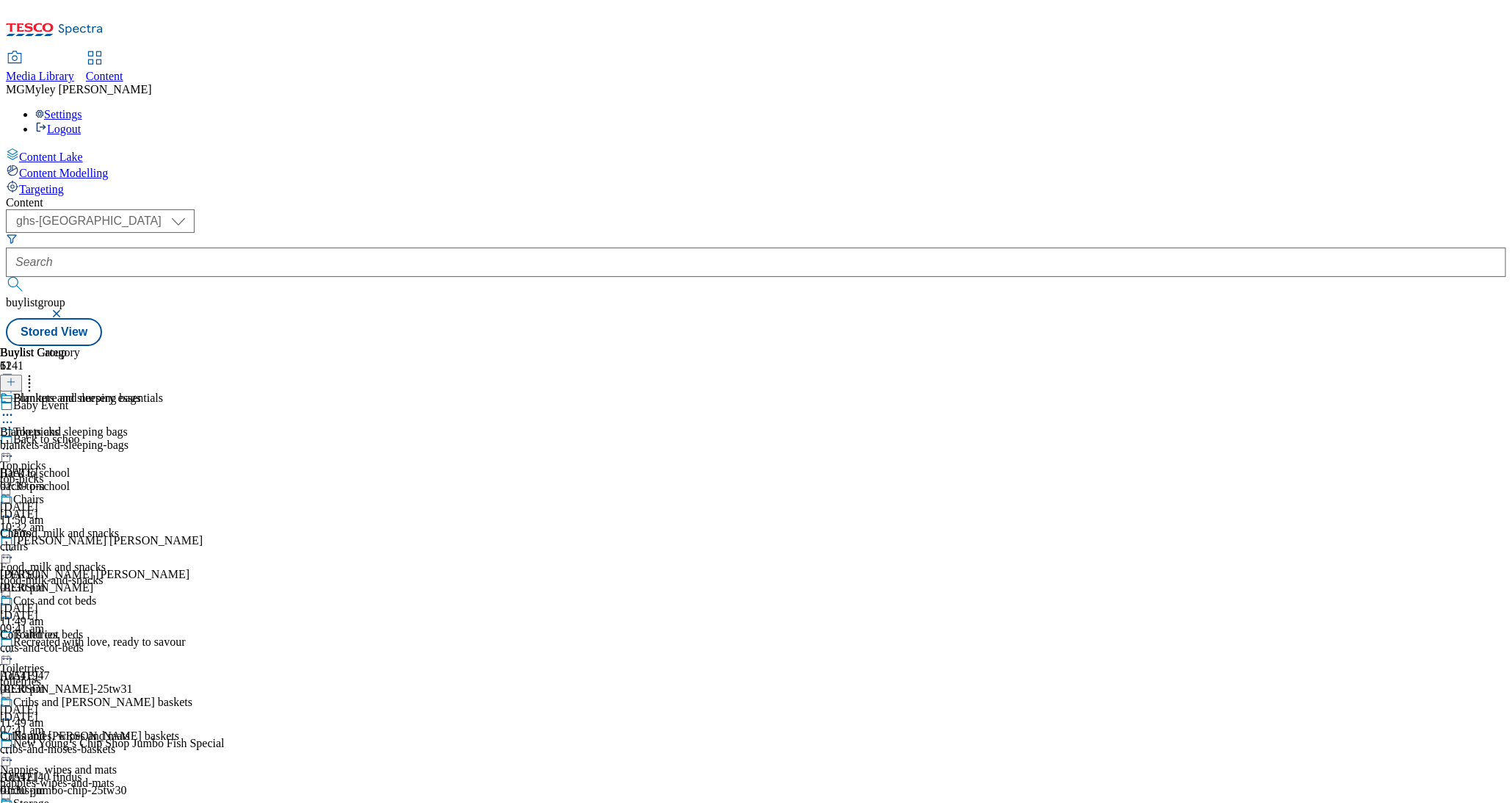
scroll to position [1221, 0]
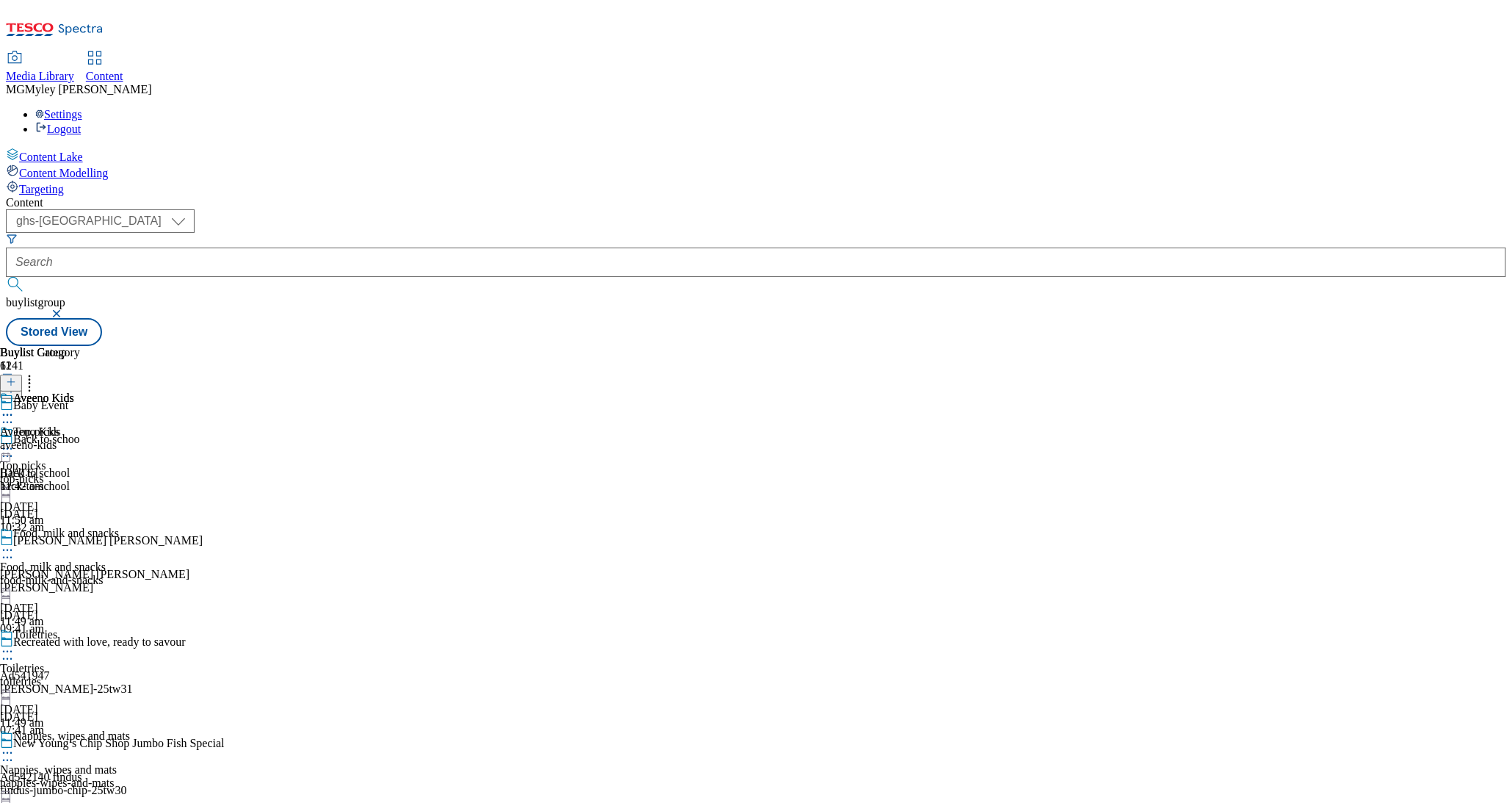
click at [80, 489] on div "Aveeno Kids Aveeno Kids aveeno-kids 23 Jun 2025 11:42 am" at bounding box center [40, 443] width 80 height 101
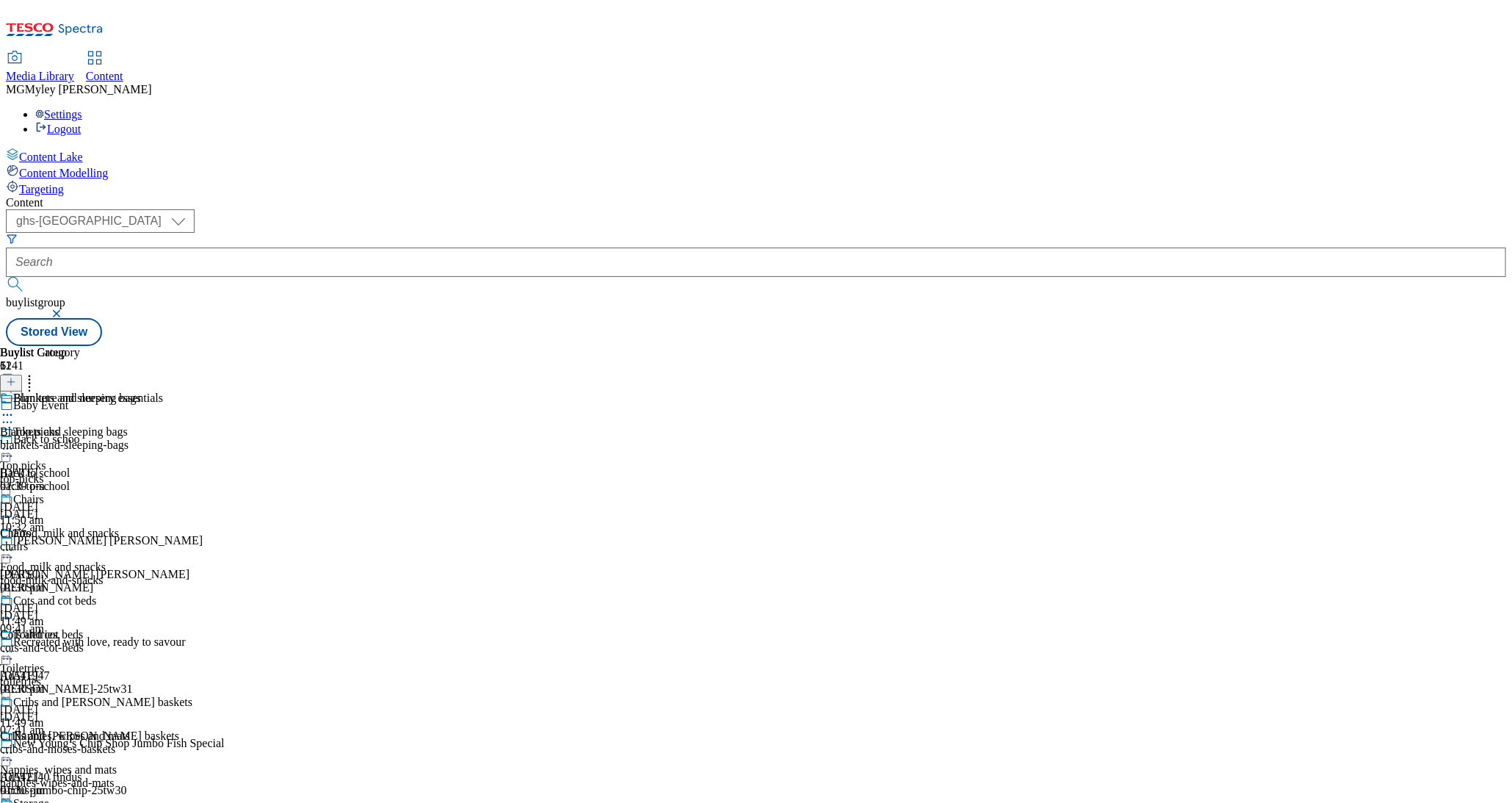
scroll to position [287, 0]
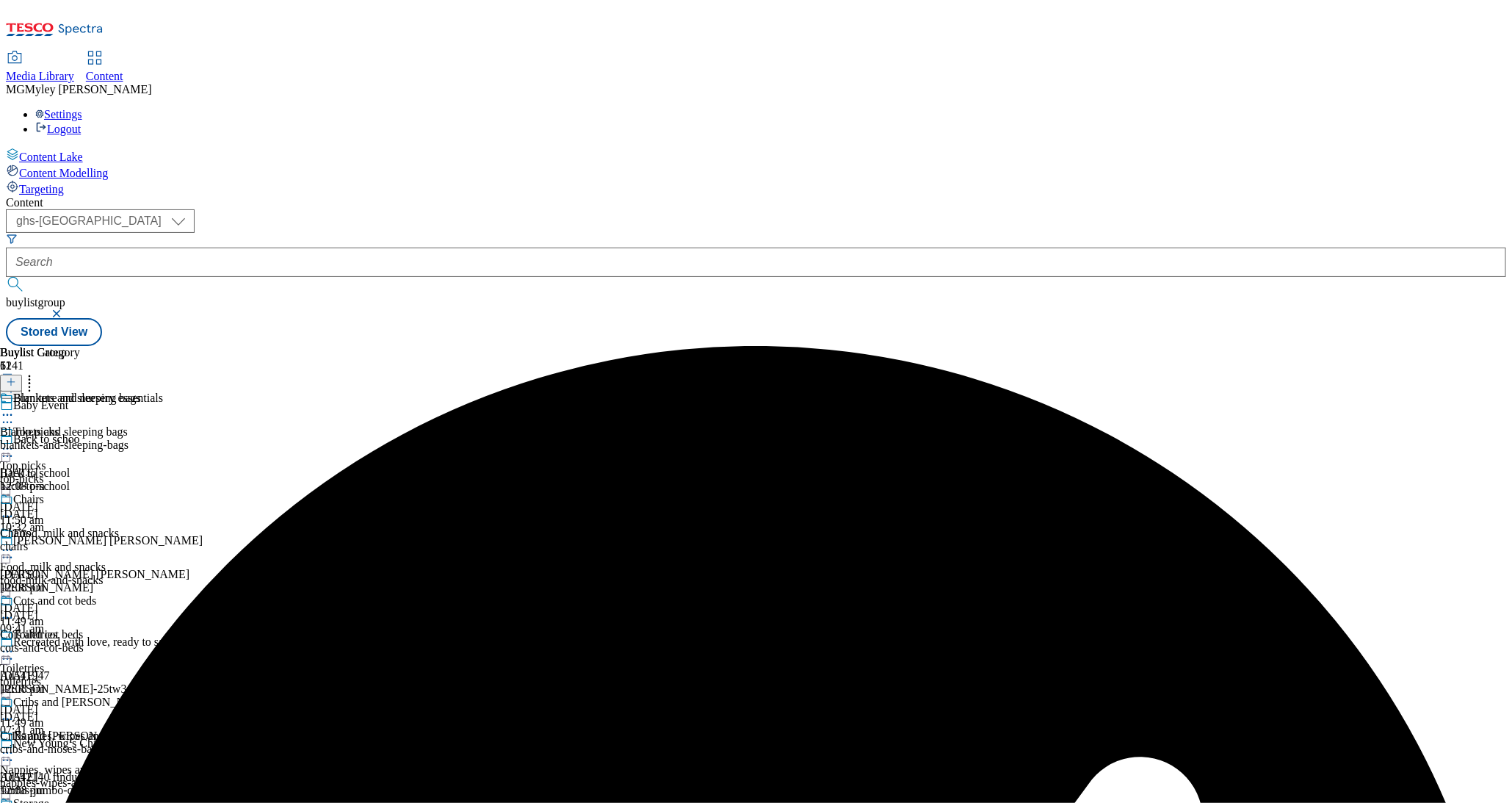
click at [14, 408] on icon at bounding box center [7, 415] width 14 height 14
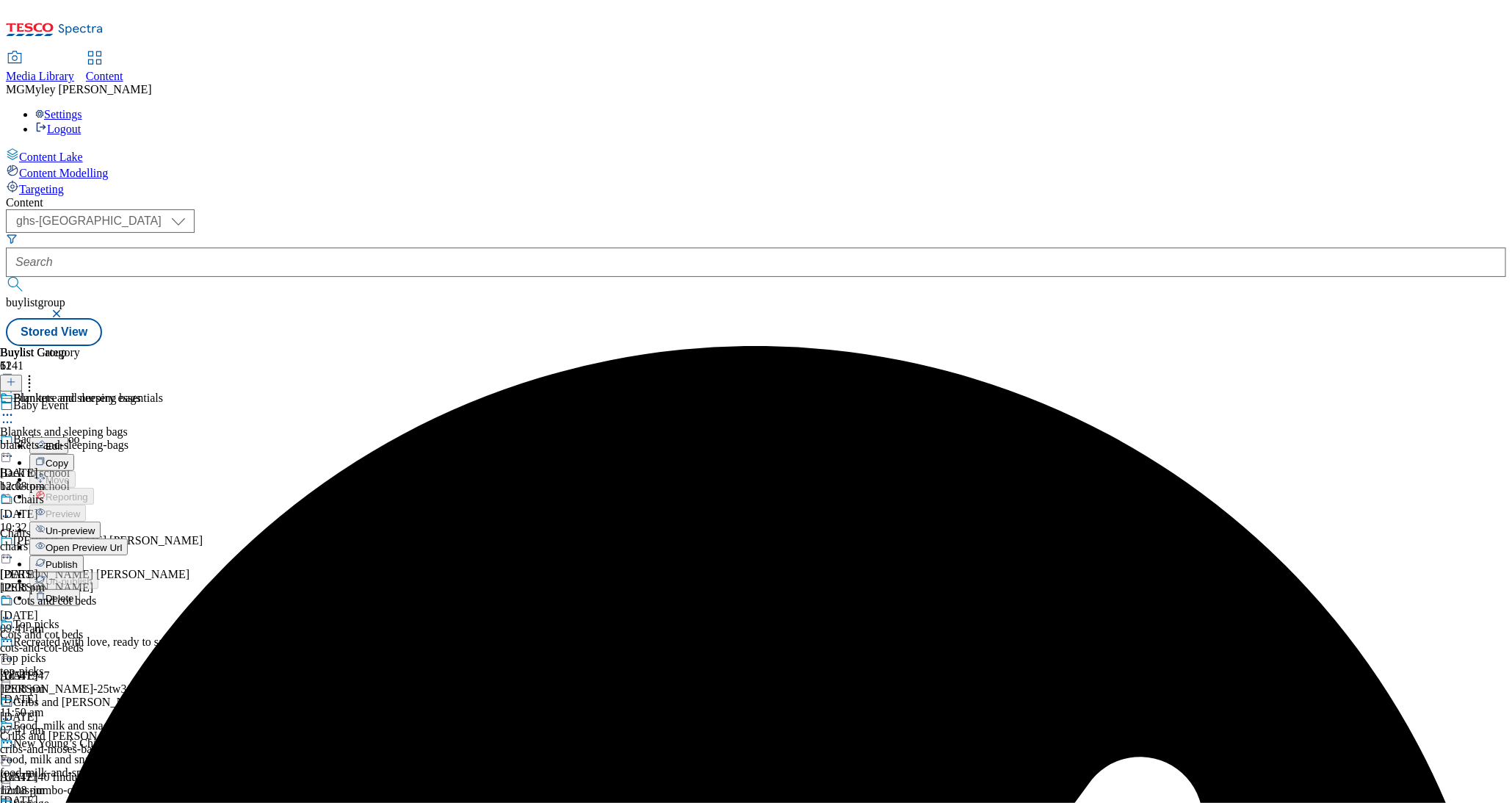
click at [94, 525] on span "Un-preview" at bounding box center [71, 531] width 50 height 11
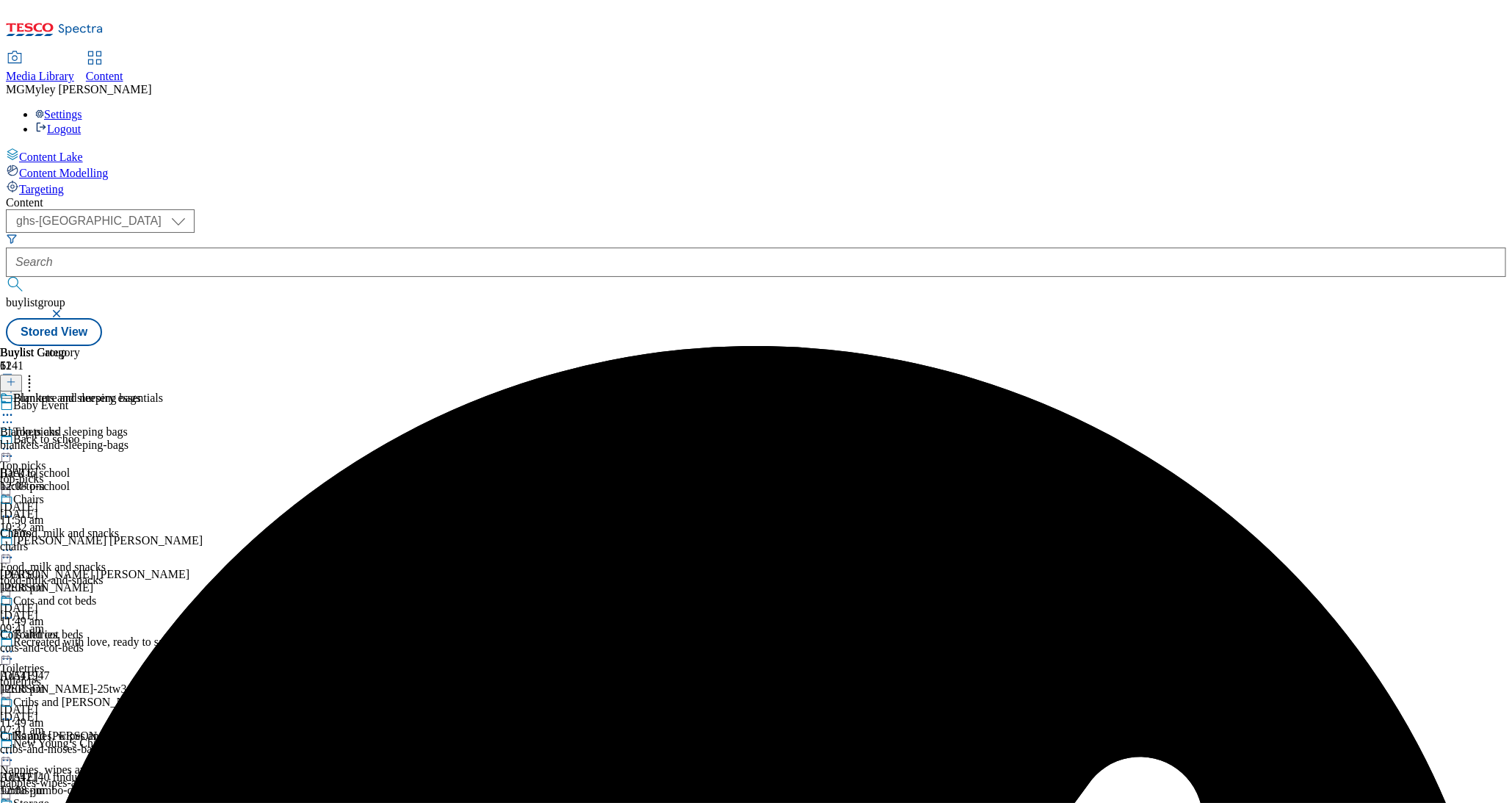
click at [193, 439] on div "blankets-and-sleeping-bags" at bounding box center [96, 445] width 193 height 13
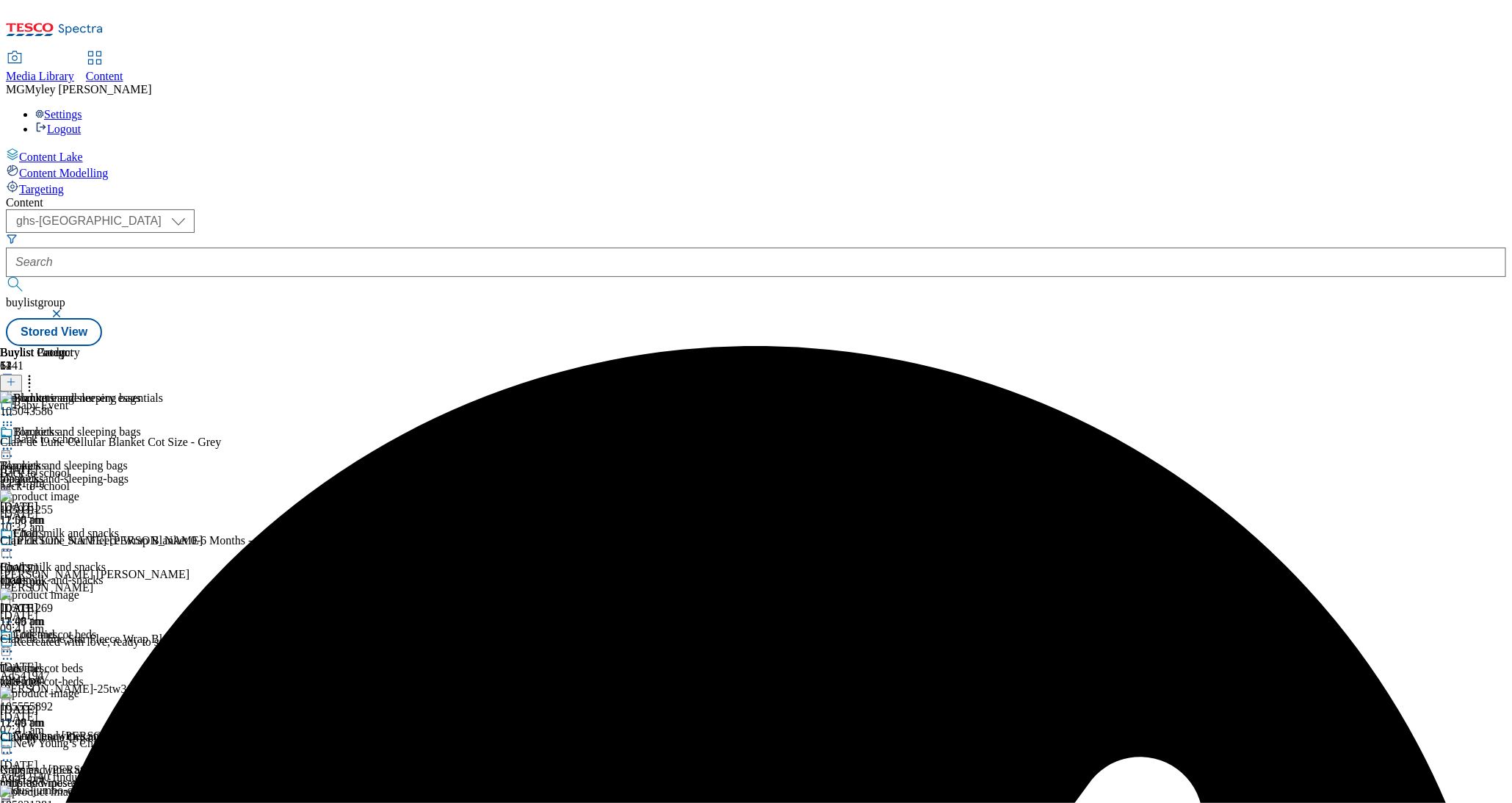
click at [37, 373] on icon at bounding box center [29, 380] width 14 height 14
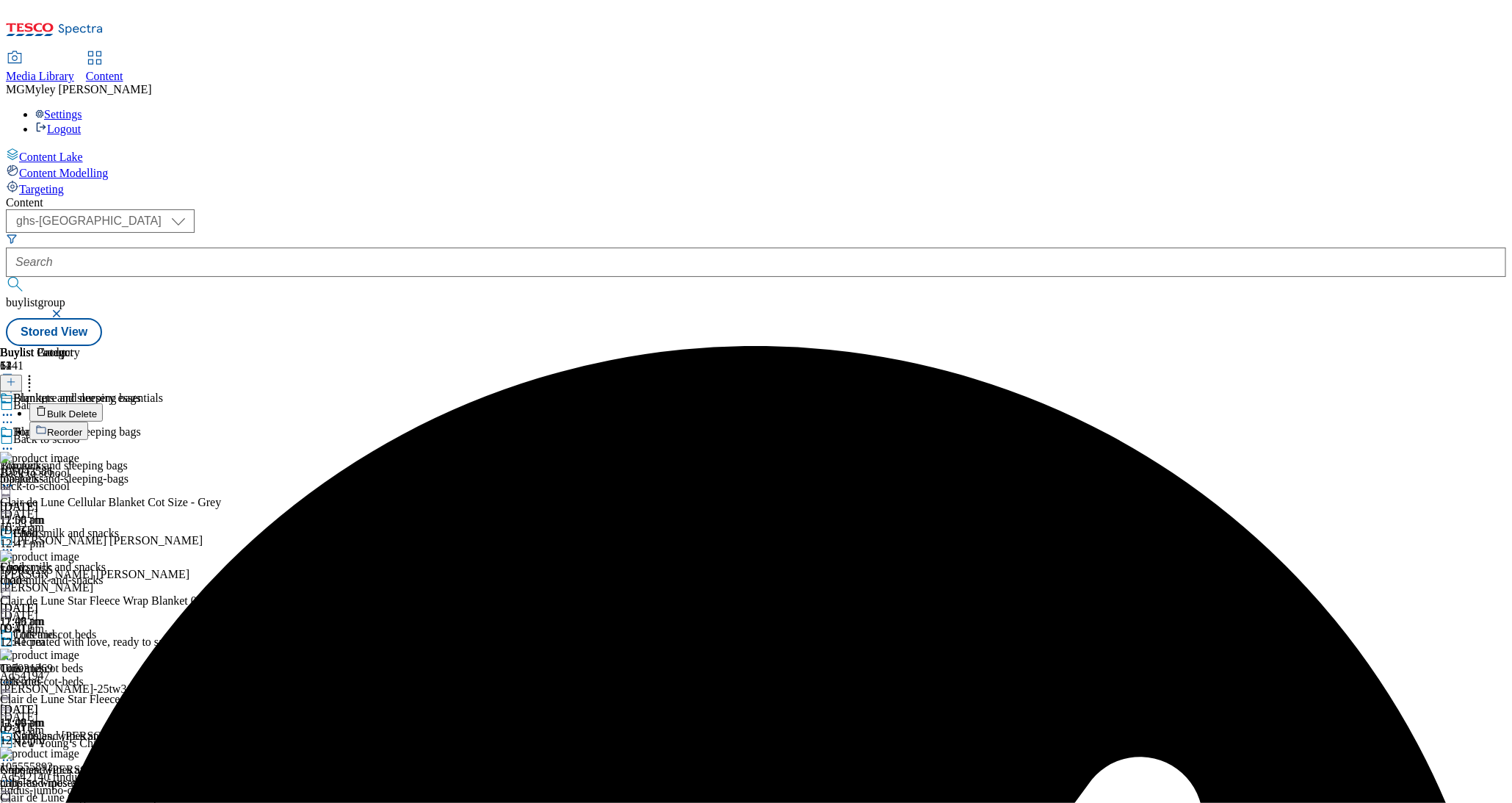
click at [82, 427] on span "Reorder" at bounding box center [64, 433] width 35 height 11
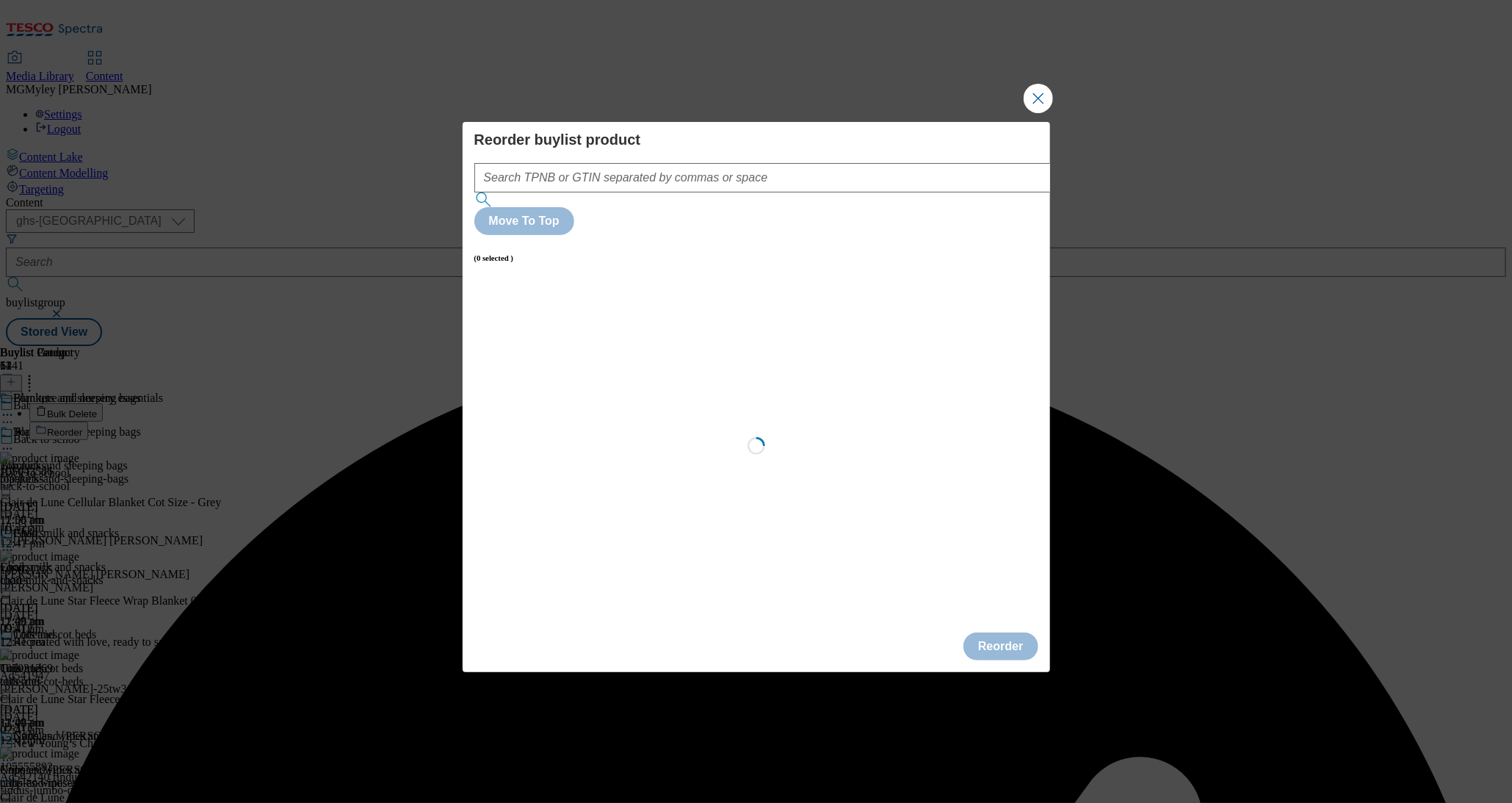
click at [1039, 113] on button "Close Modal" at bounding box center [1038, 98] width 30 height 30
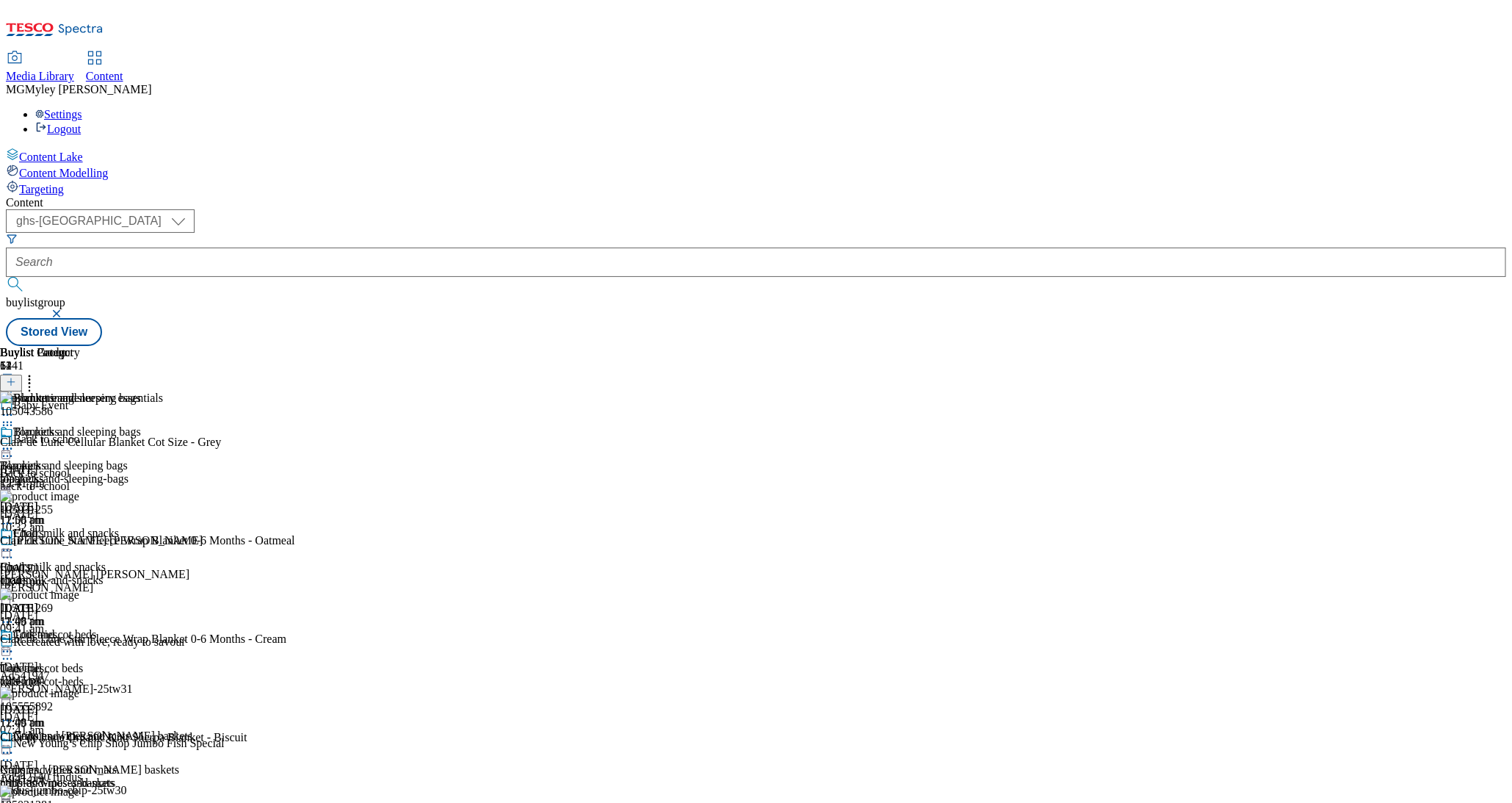
click at [37, 373] on icon at bounding box center [29, 380] width 14 height 14
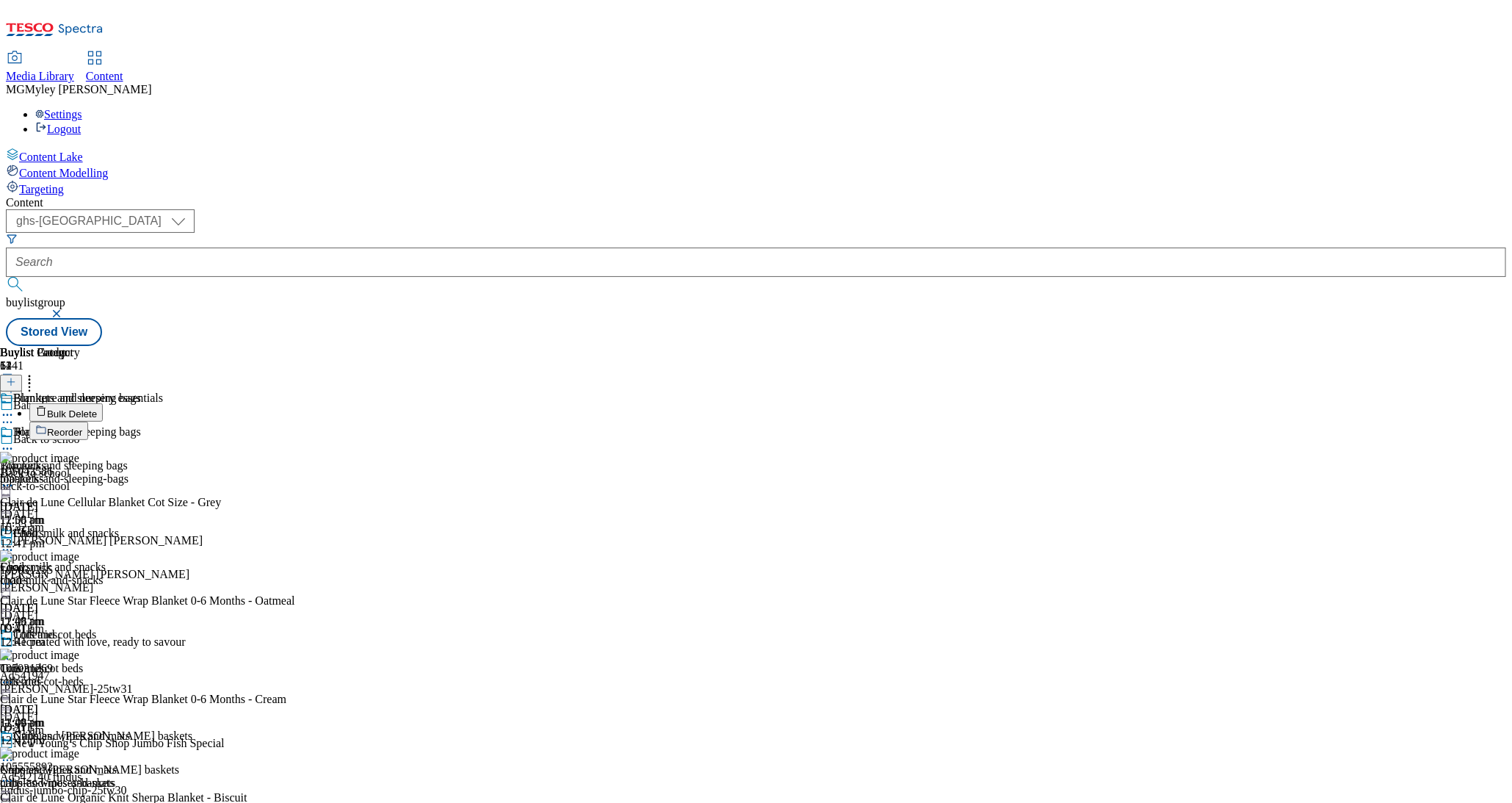
click at [103, 403] on button "Bulk Delete" at bounding box center [66, 412] width 73 height 18
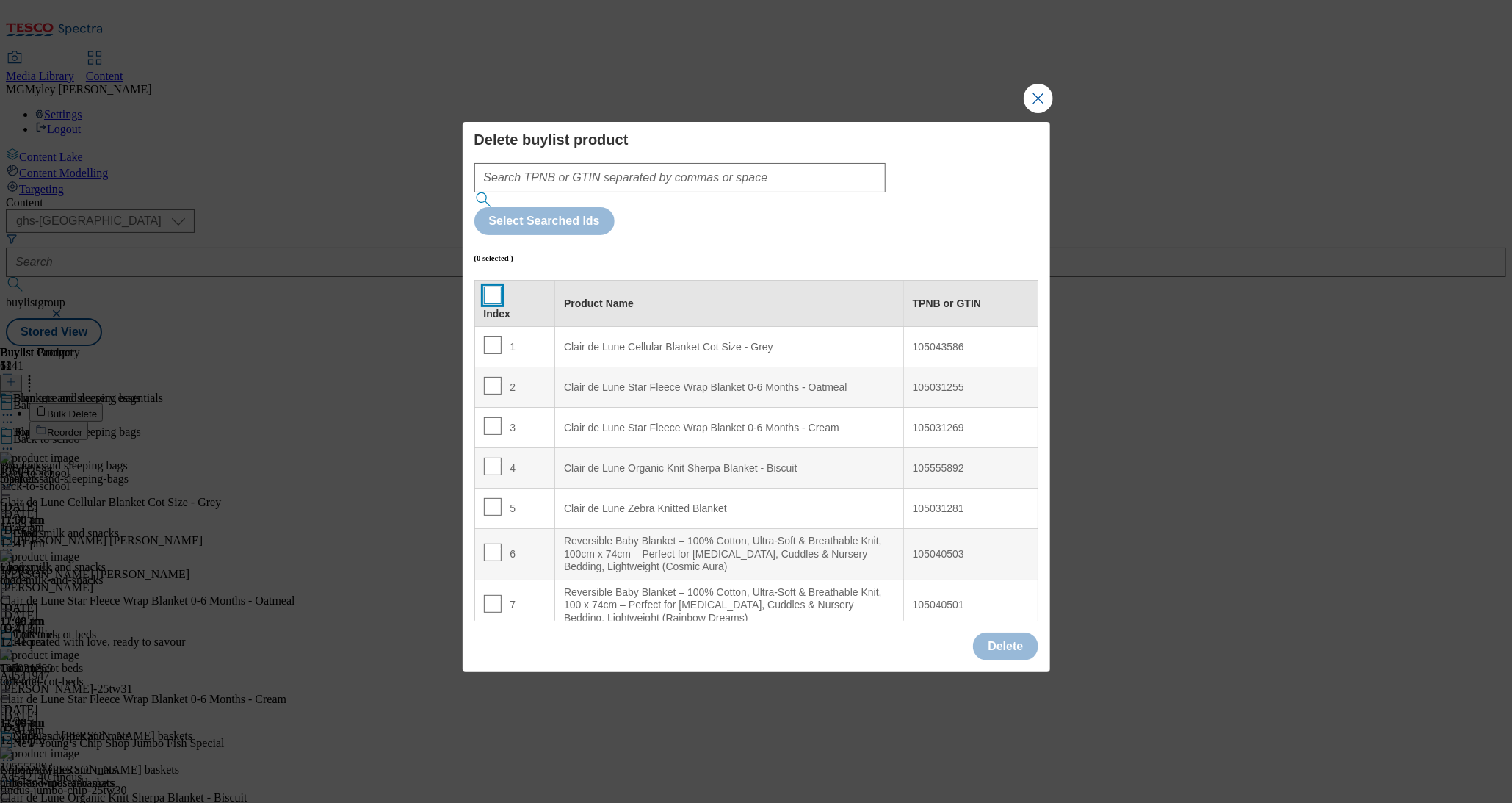
click at [498, 286] on input "Modal" at bounding box center [493, 295] width 17 height 17
checkbox input "true"
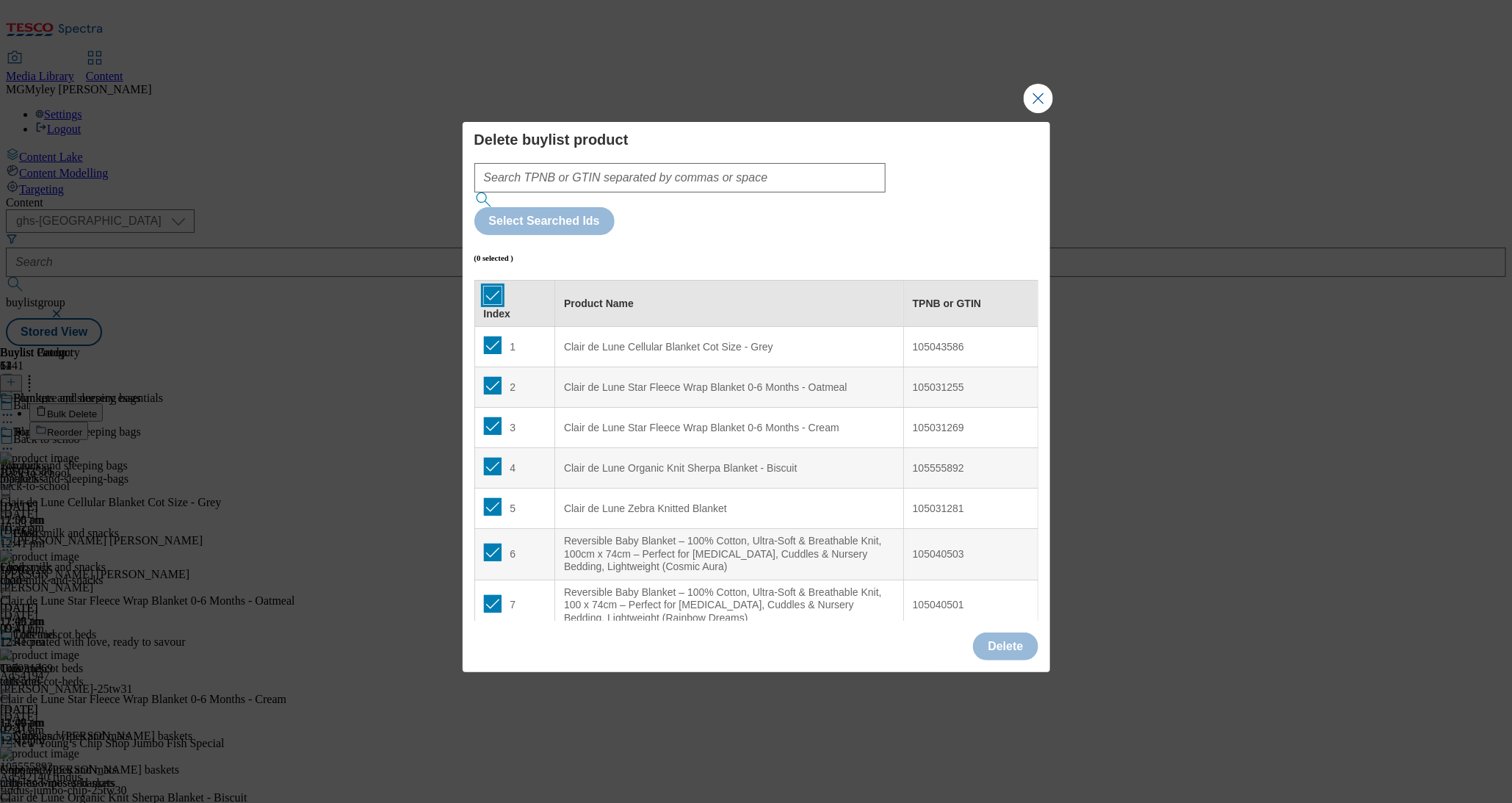
checkbox input "true"
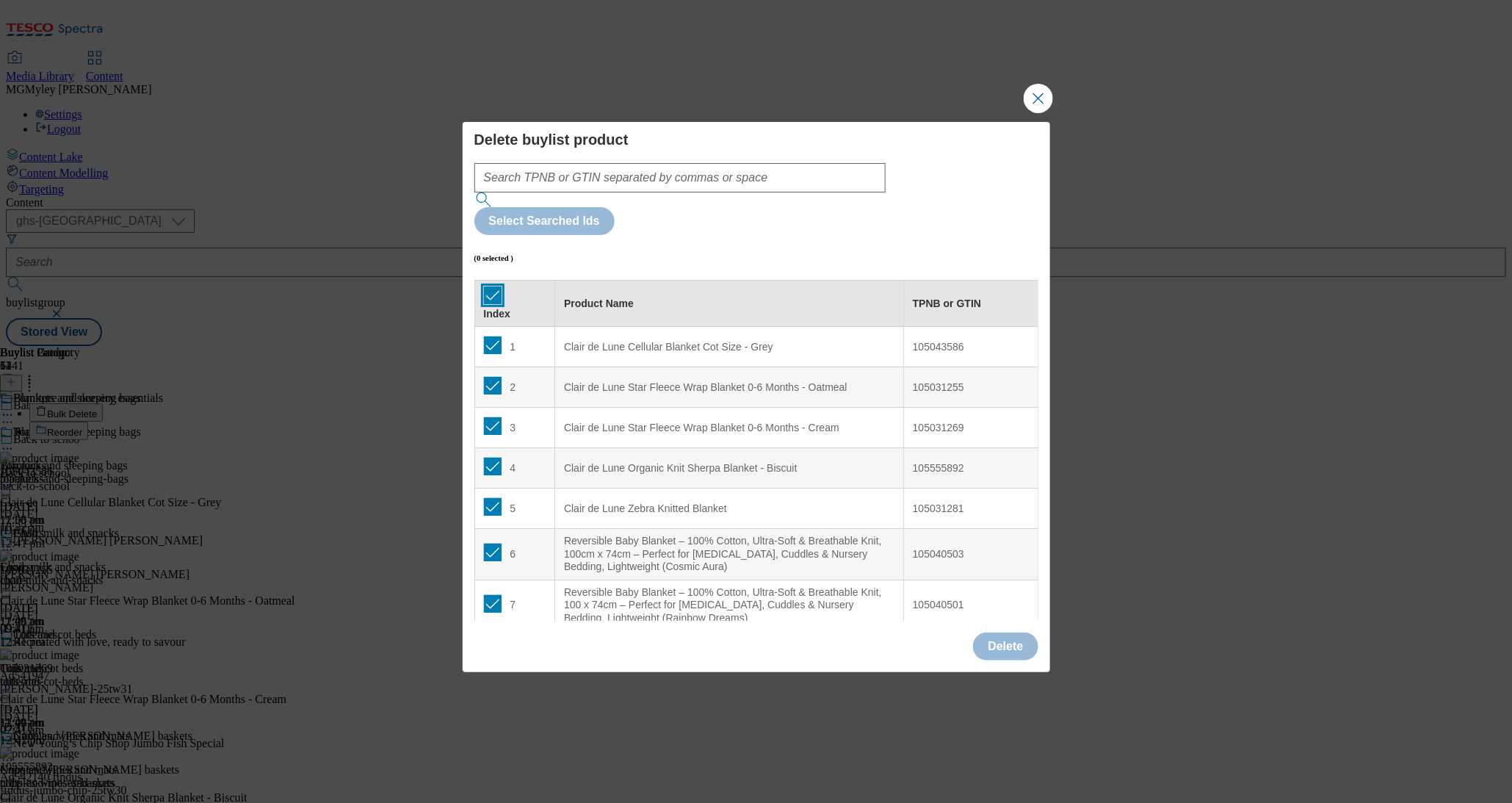
checkbox input "true"
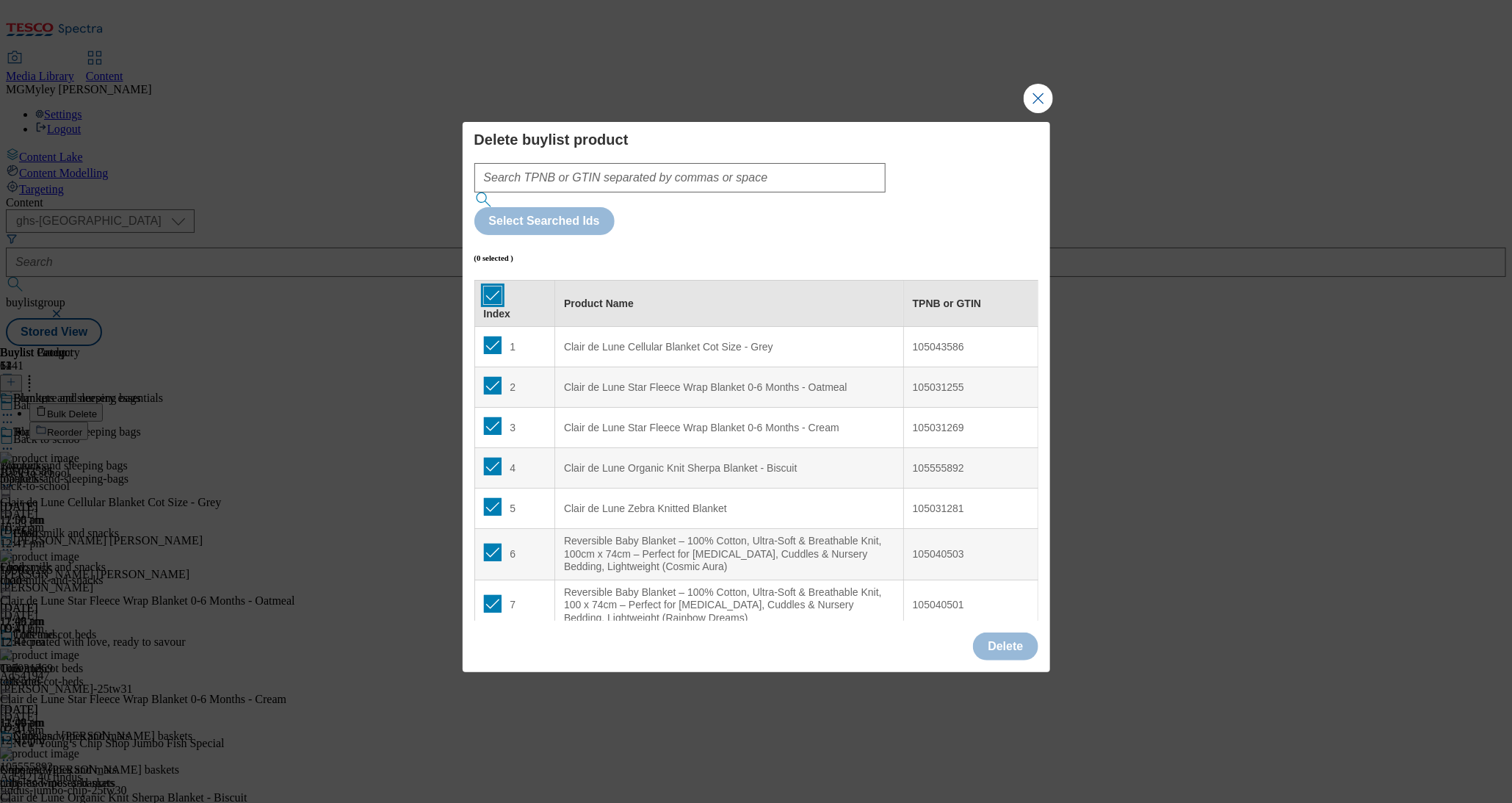
checkbox input "true"
click at [988, 632] on button "Delete" at bounding box center [1006, 646] width 65 height 28
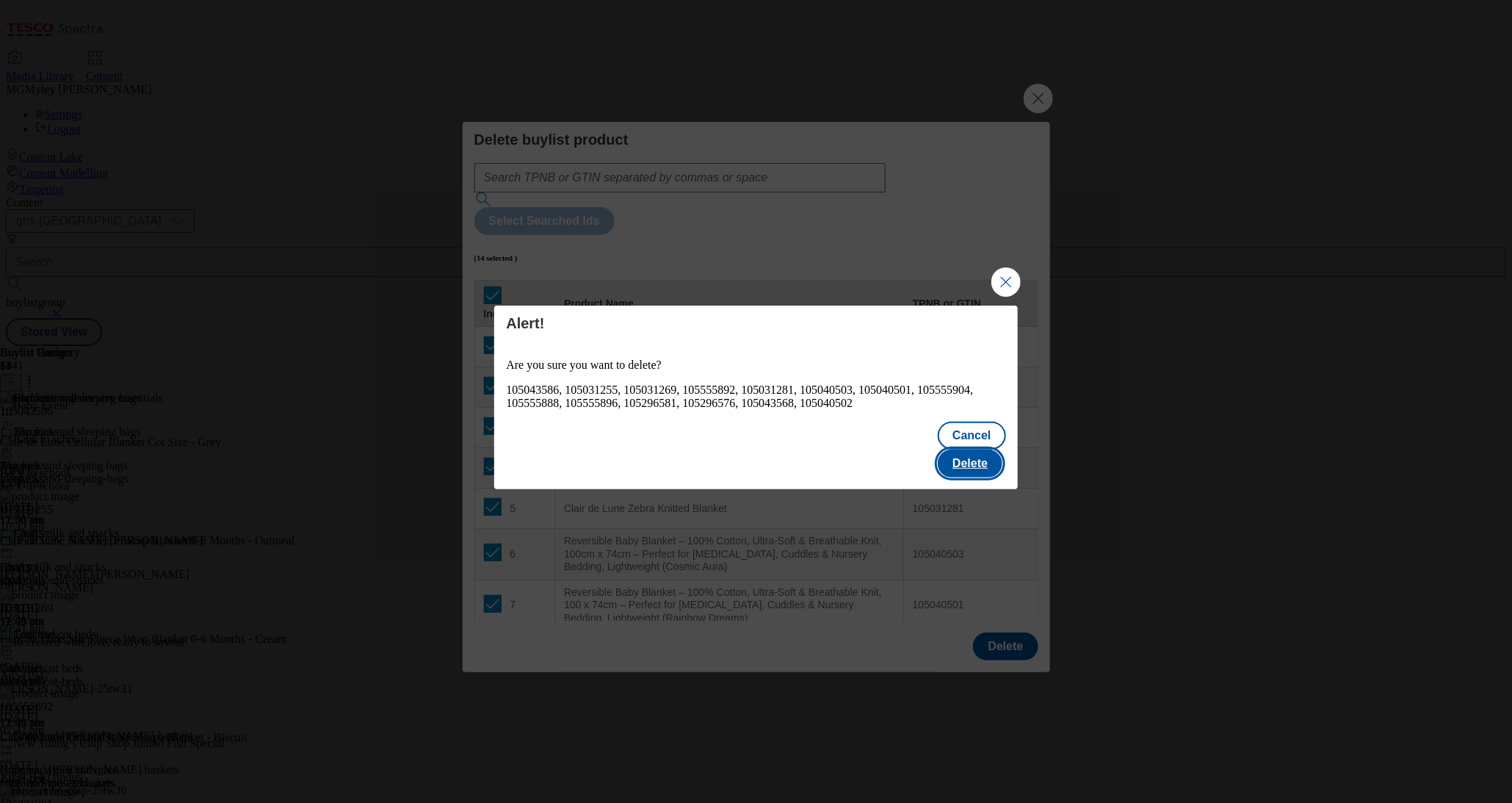
click at [989, 452] on button "Delete" at bounding box center [971, 463] width 65 height 28
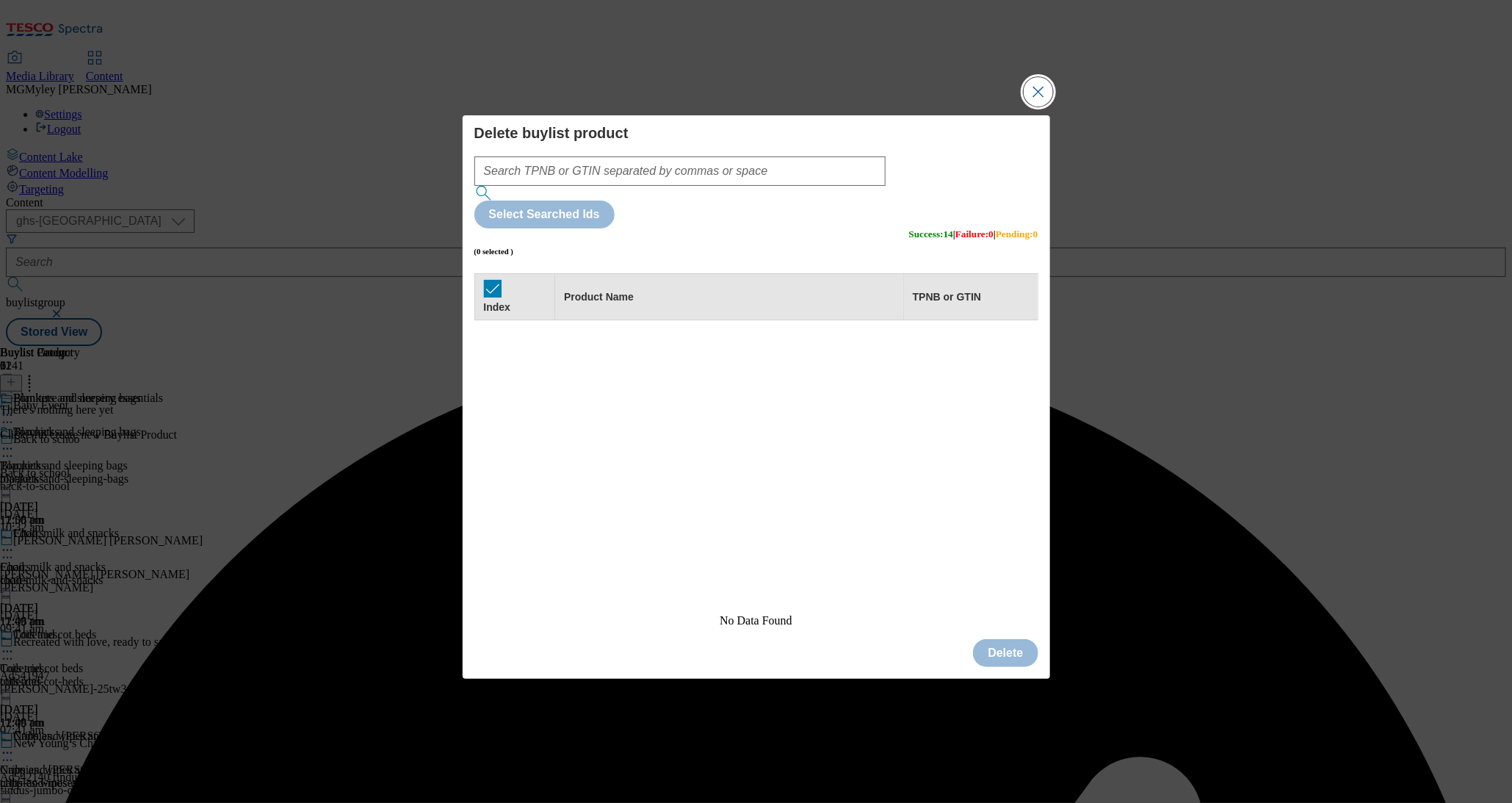
click at [1032, 107] on button "Close Modal" at bounding box center [1038, 92] width 30 height 30
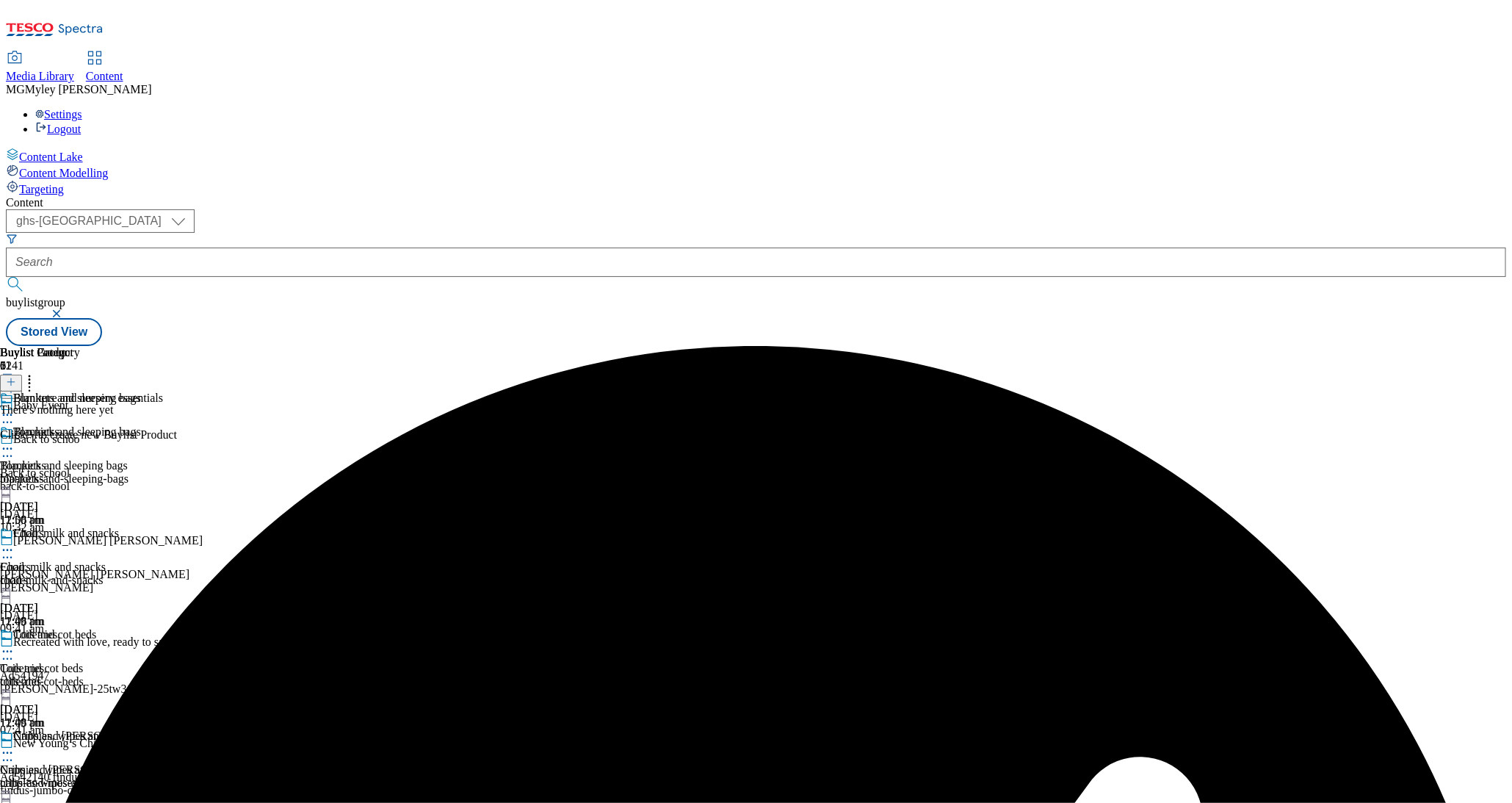
click at [177, 346] on header "Buylist Product 0" at bounding box center [89, 369] width 177 height 46
click at [16, 377] on icon at bounding box center [10, 381] width 10 height 10
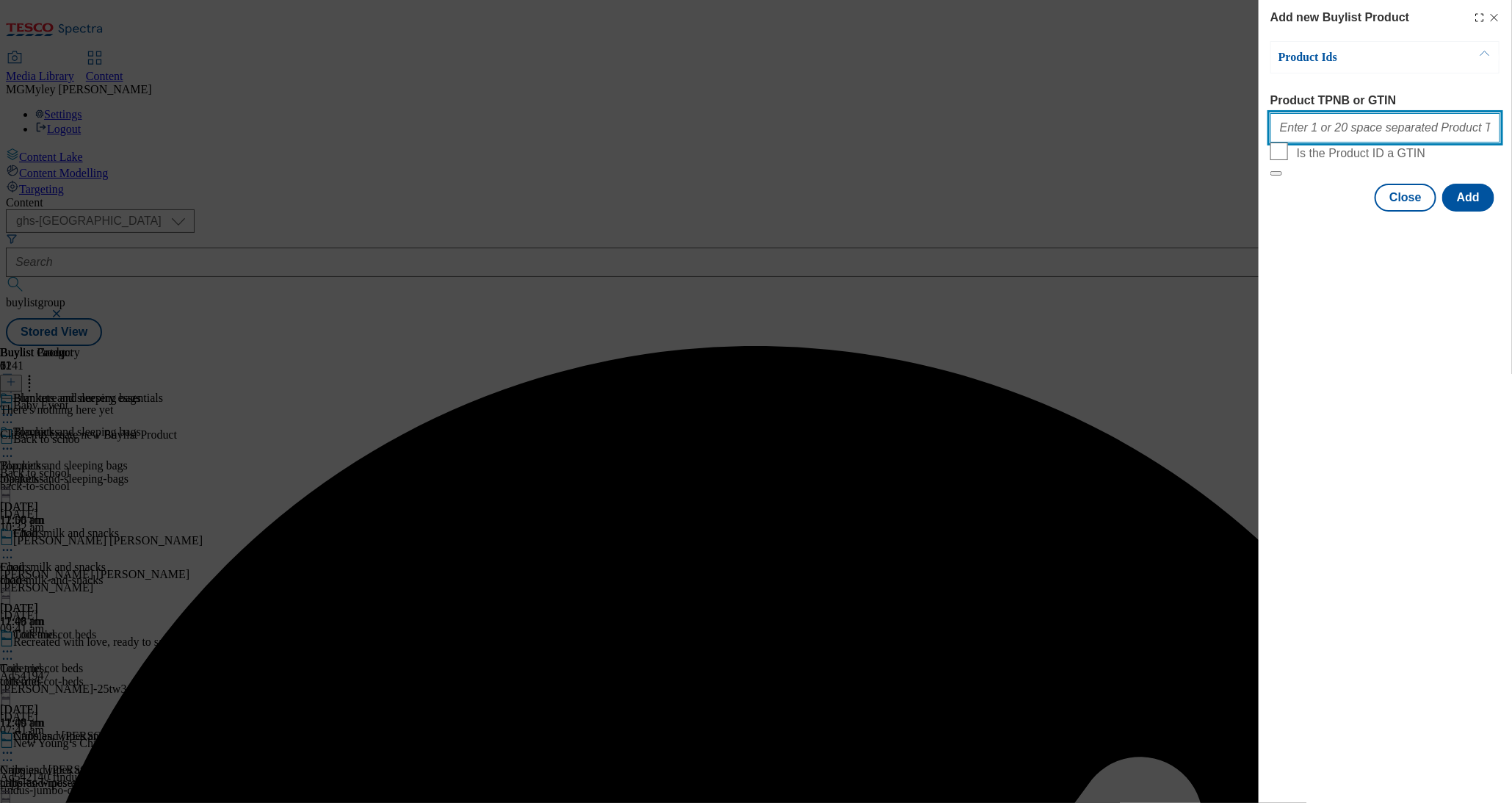
click at [1375, 135] on input "Product TPNB or GTIN" at bounding box center [1385, 128] width 230 height 30
paste input "105038469 105038470 105038359 105038360 105038371 105038358 105038361 105038374…"
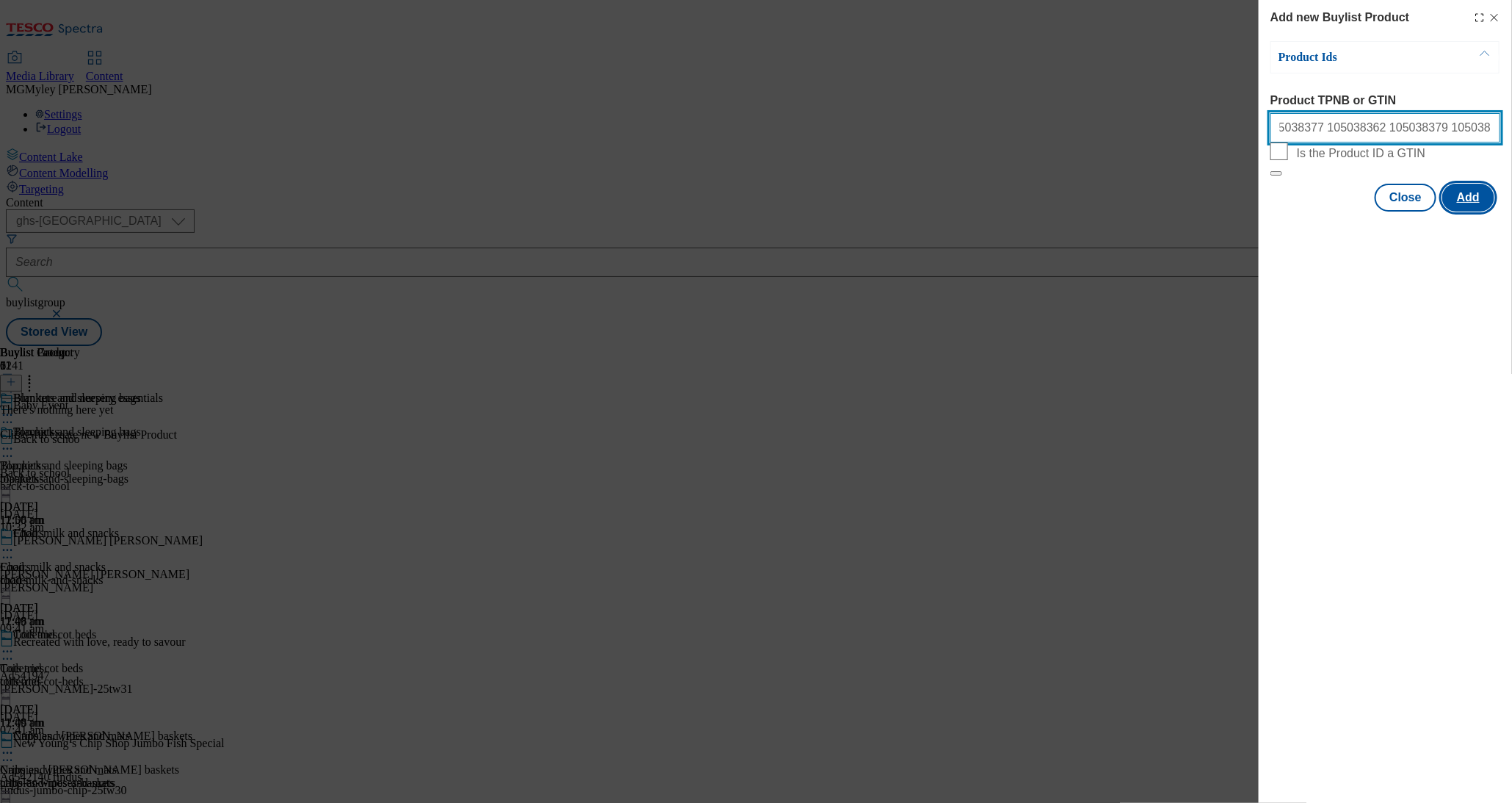
type input "105038469 105038470 105038359 105038360 105038371 105038358 105038361 105038374…"
click at [1477, 212] on button "Add" at bounding box center [1468, 197] width 52 height 28
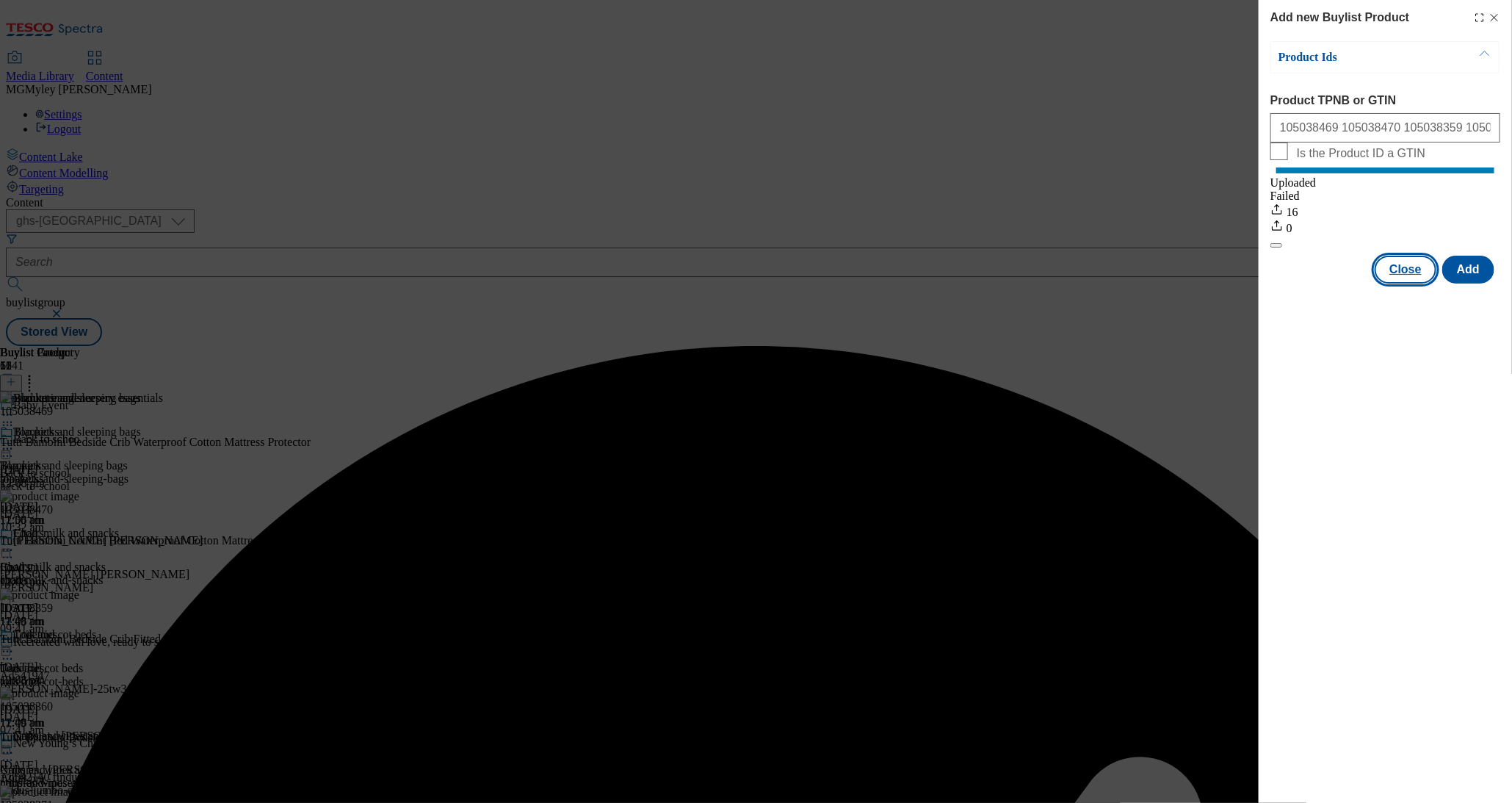
click at [1400, 283] on button "Close" at bounding box center [1405, 269] width 62 height 28
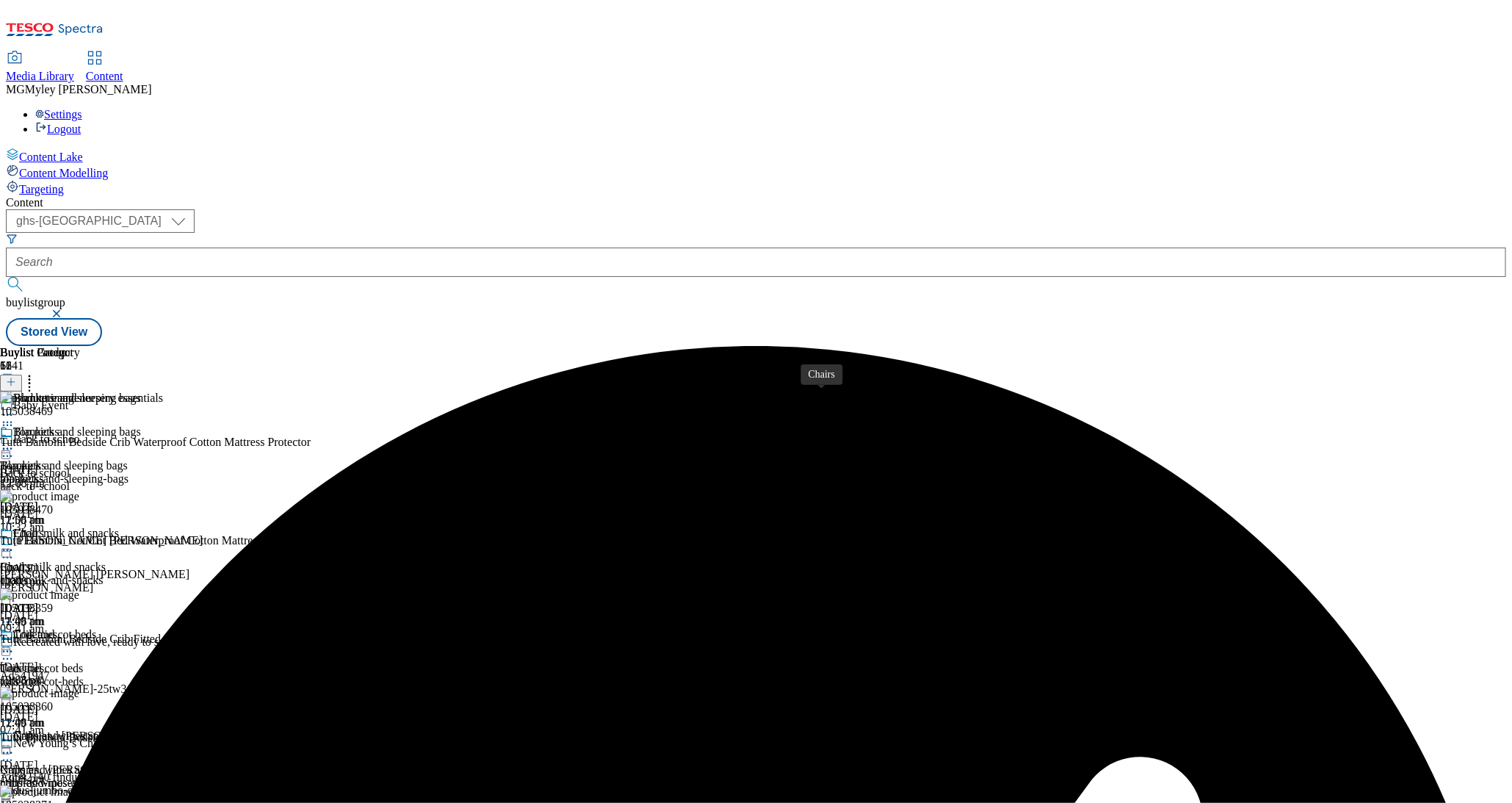
click at [31, 561] on div "Chairs" at bounding box center [15, 567] width 31 height 13
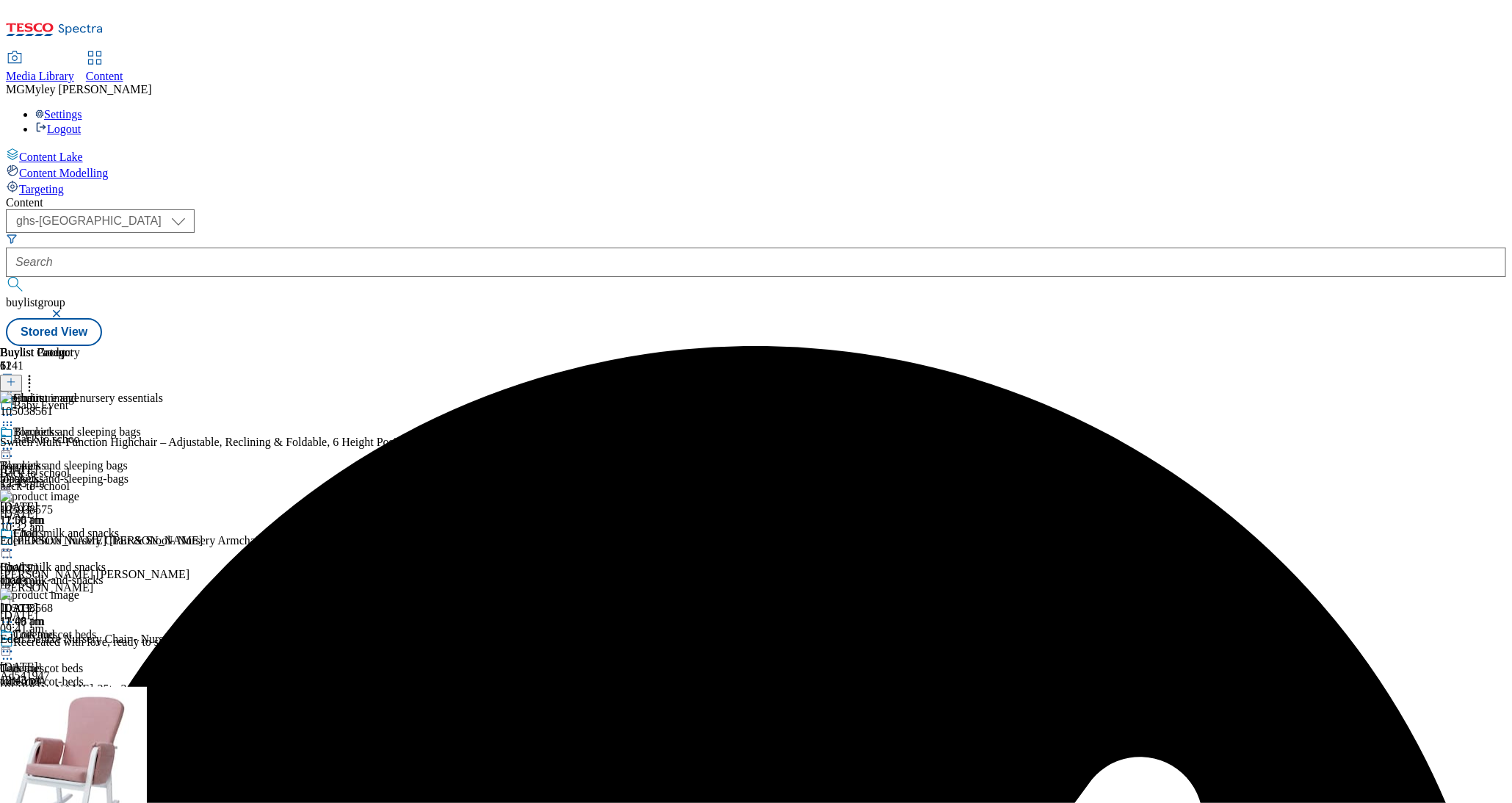
click at [37, 373] on icon at bounding box center [29, 380] width 14 height 14
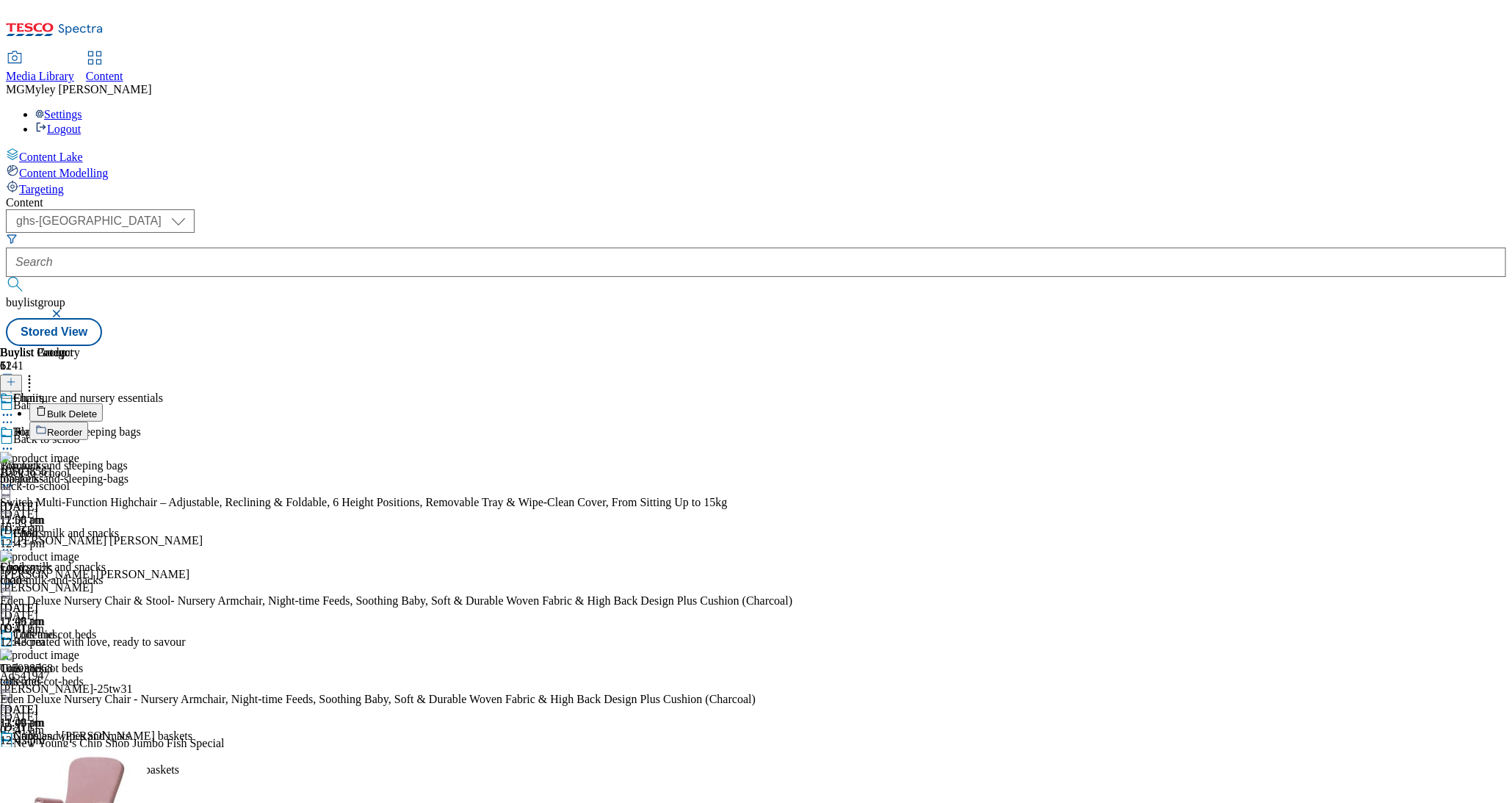
click at [103, 403] on button "Bulk Delete" at bounding box center [66, 412] width 73 height 18
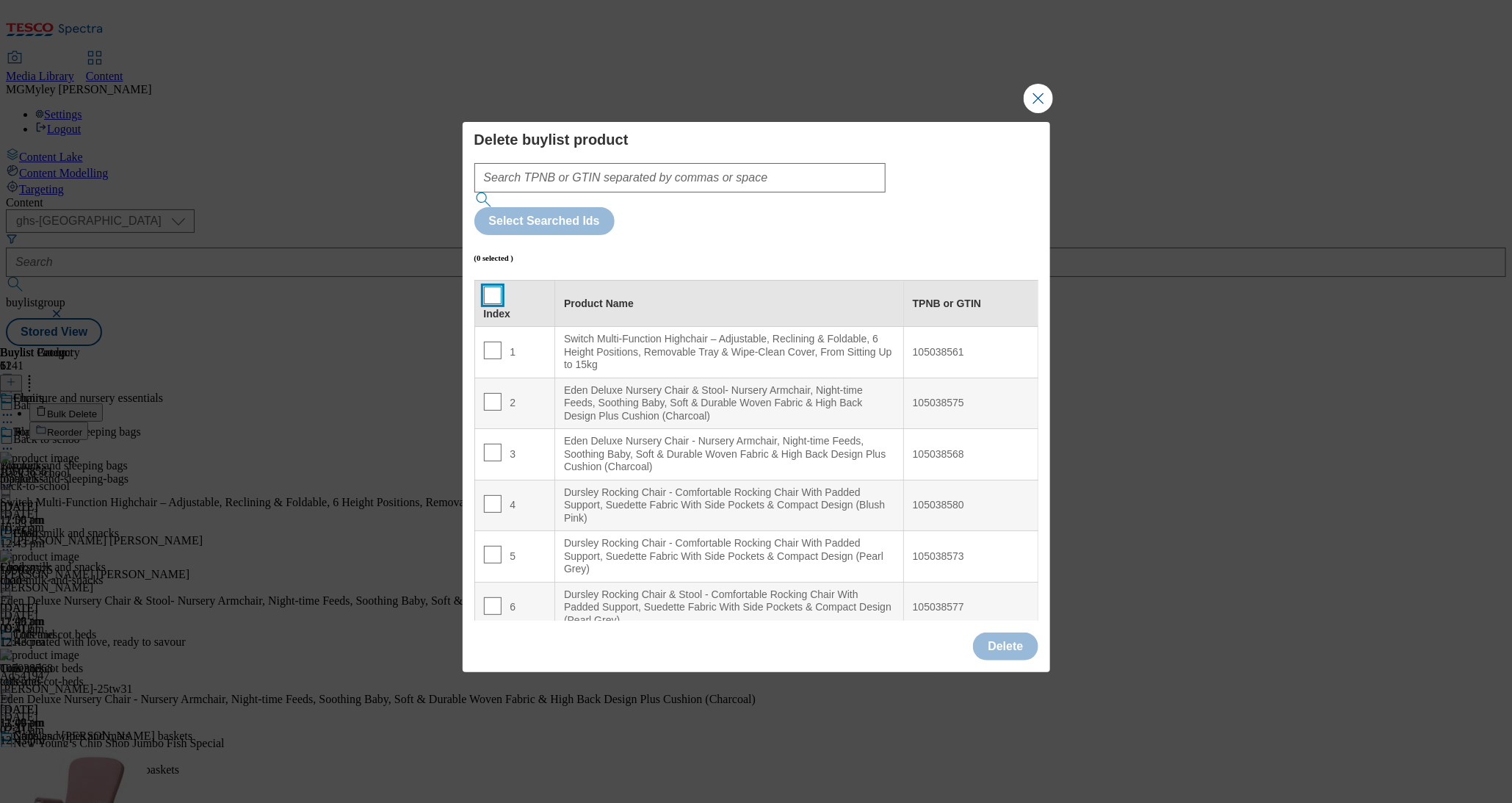
click at [493, 286] on input "Modal" at bounding box center [493, 295] width 17 height 17
checkbox input "true"
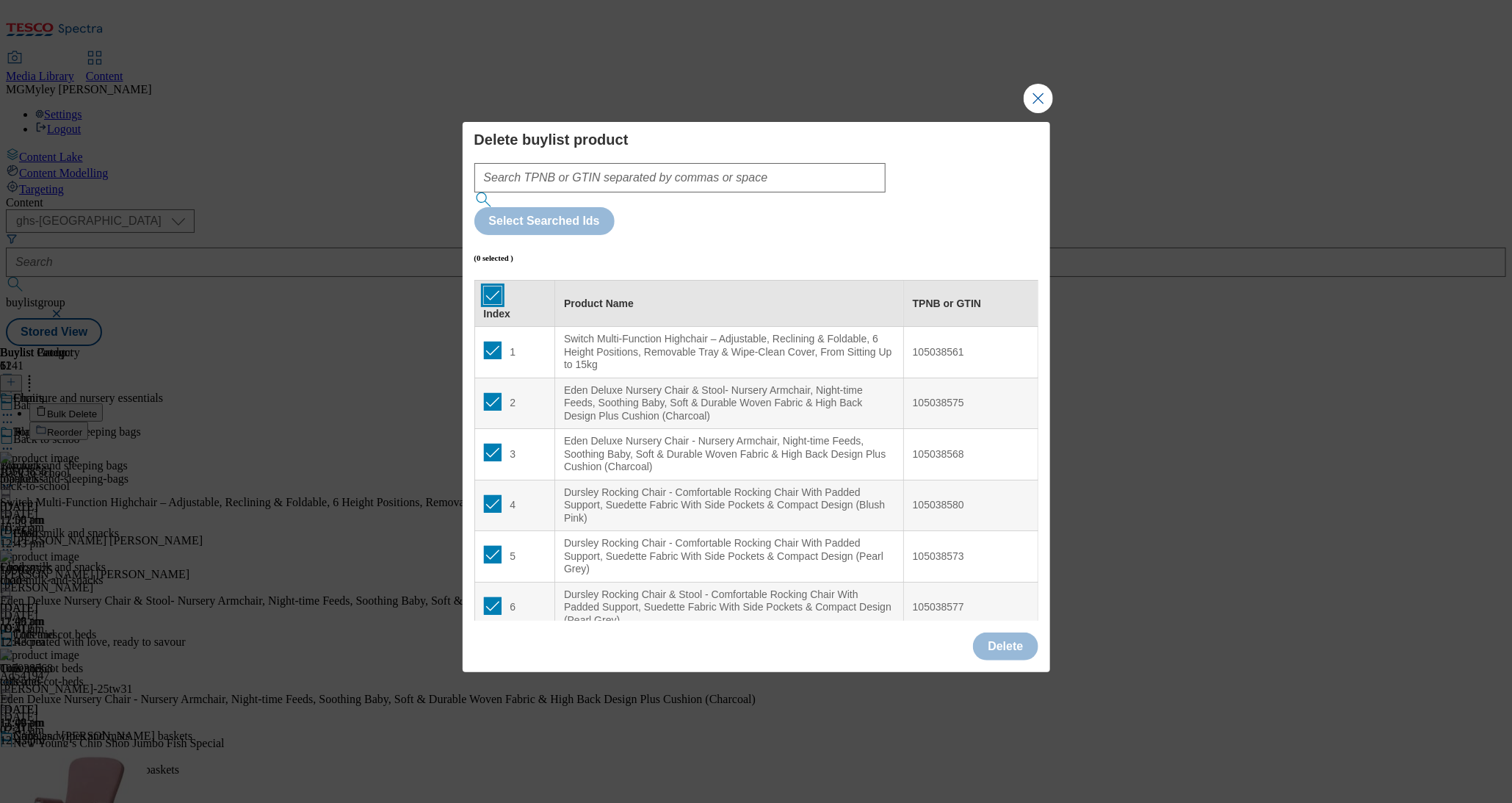
checkbox input "true"
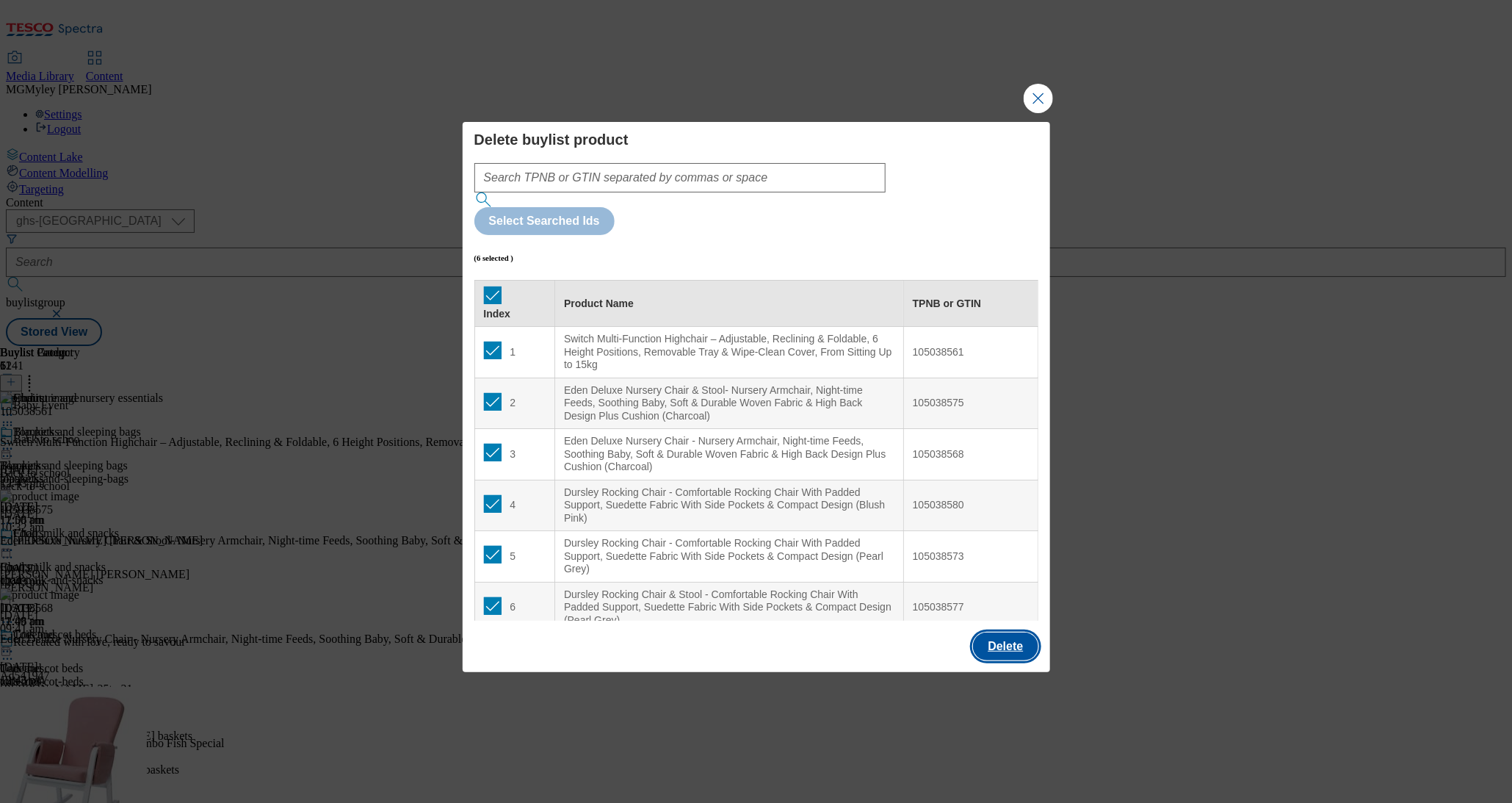
click at [1016, 632] on button "Delete" at bounding box center [1006, 646] width 65 height 28
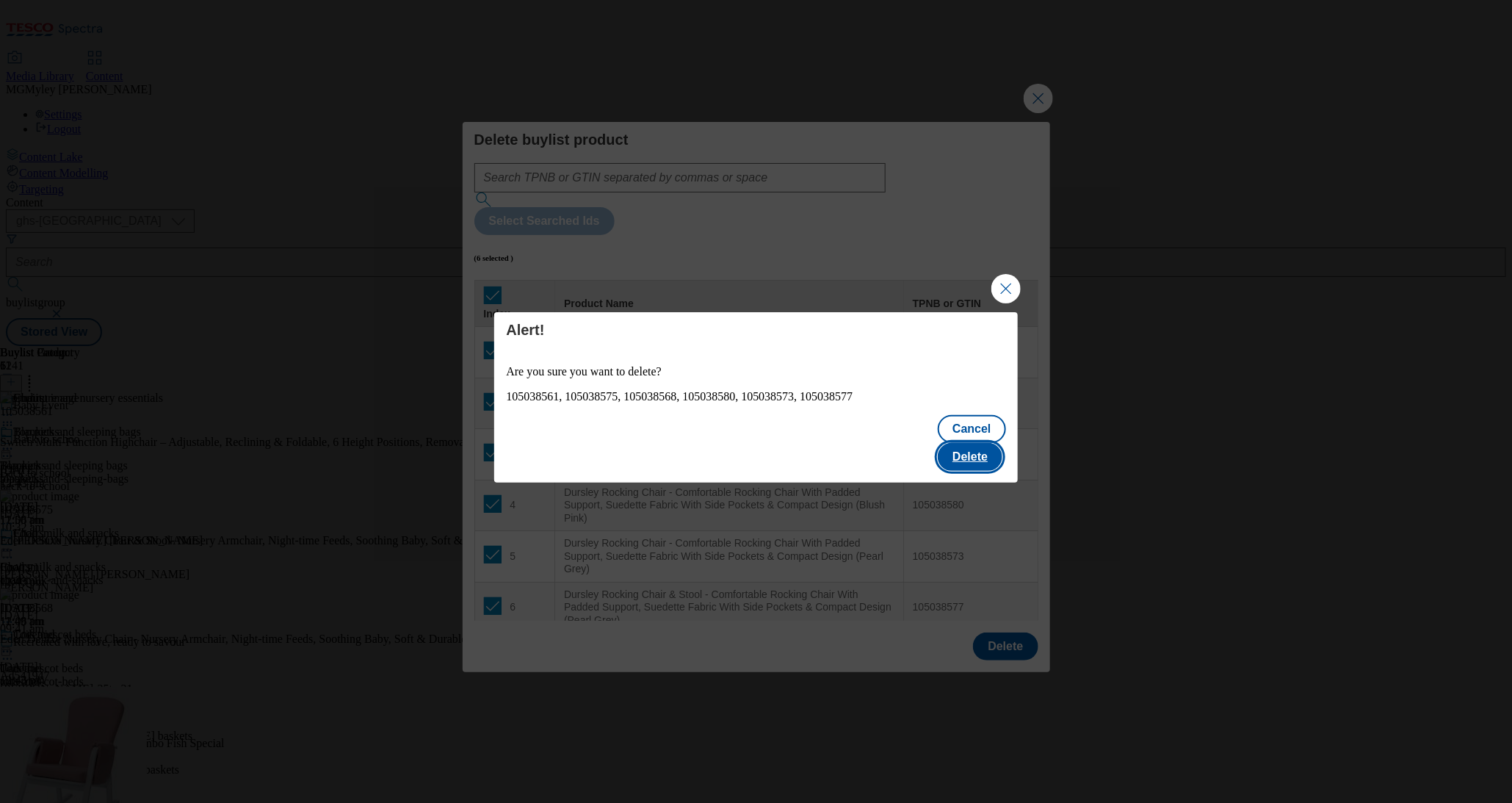
click at [982, 446] on button "Delete" at bounding box center [971, 457] width 65 height 28
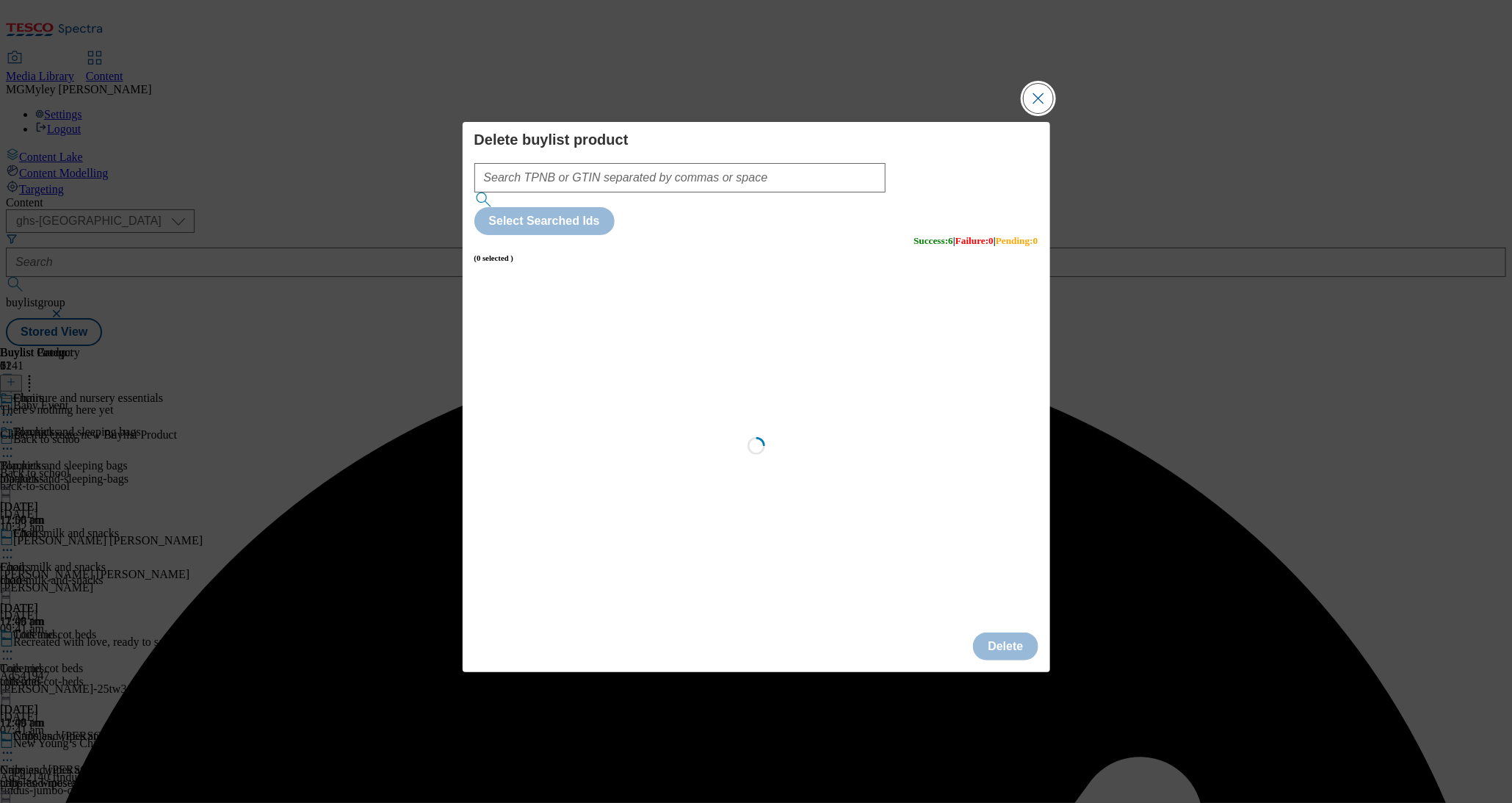
click at [1036, 113] on button "Close Modal" at bounding box center [1038, 98] width 30 height 30
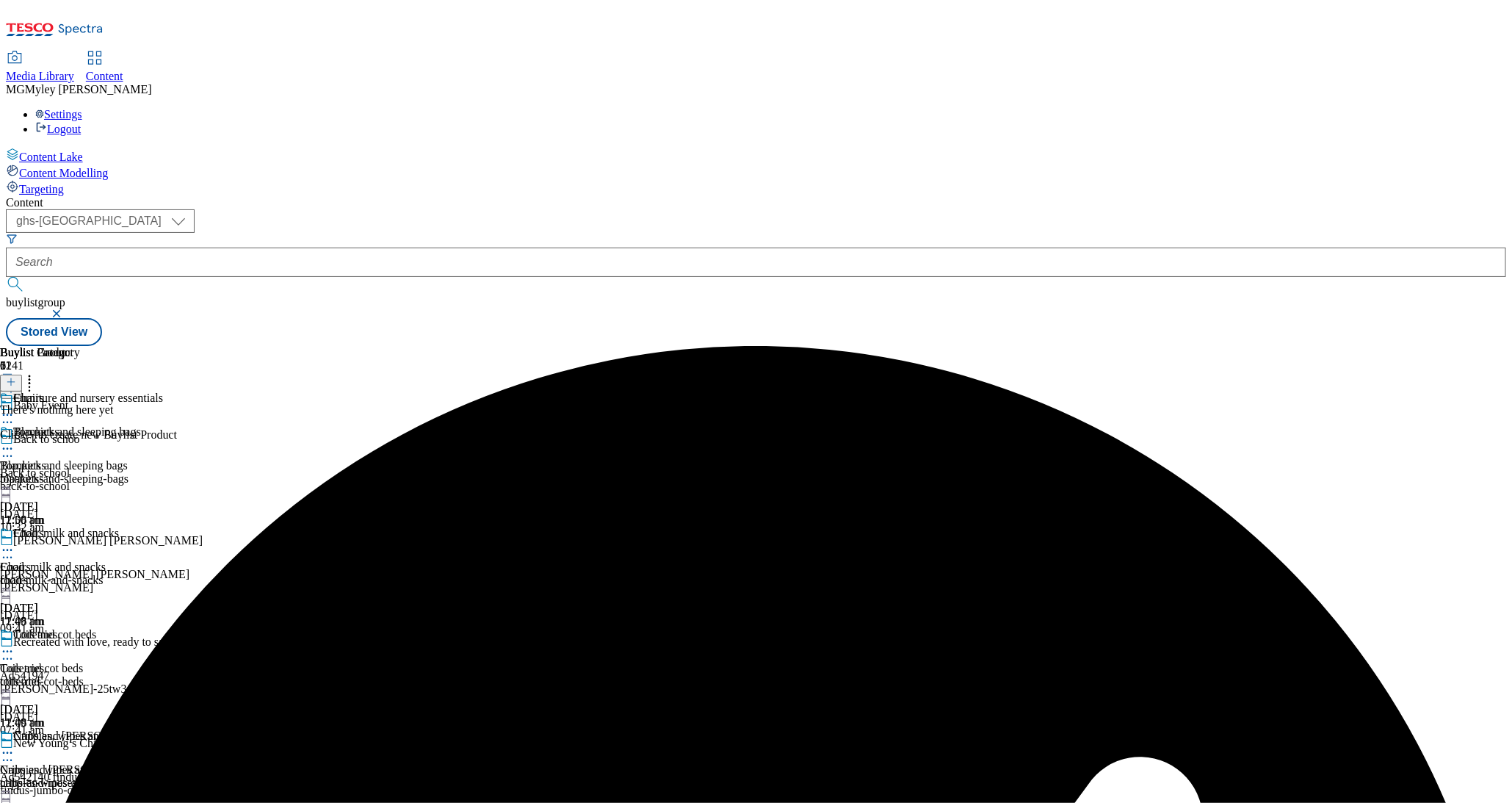
click at [22, 377] on div at bounding box center [10, 382] width 22 height 12
click at [22, 375] on button at bounding box center [10, 383] width 22 height 17
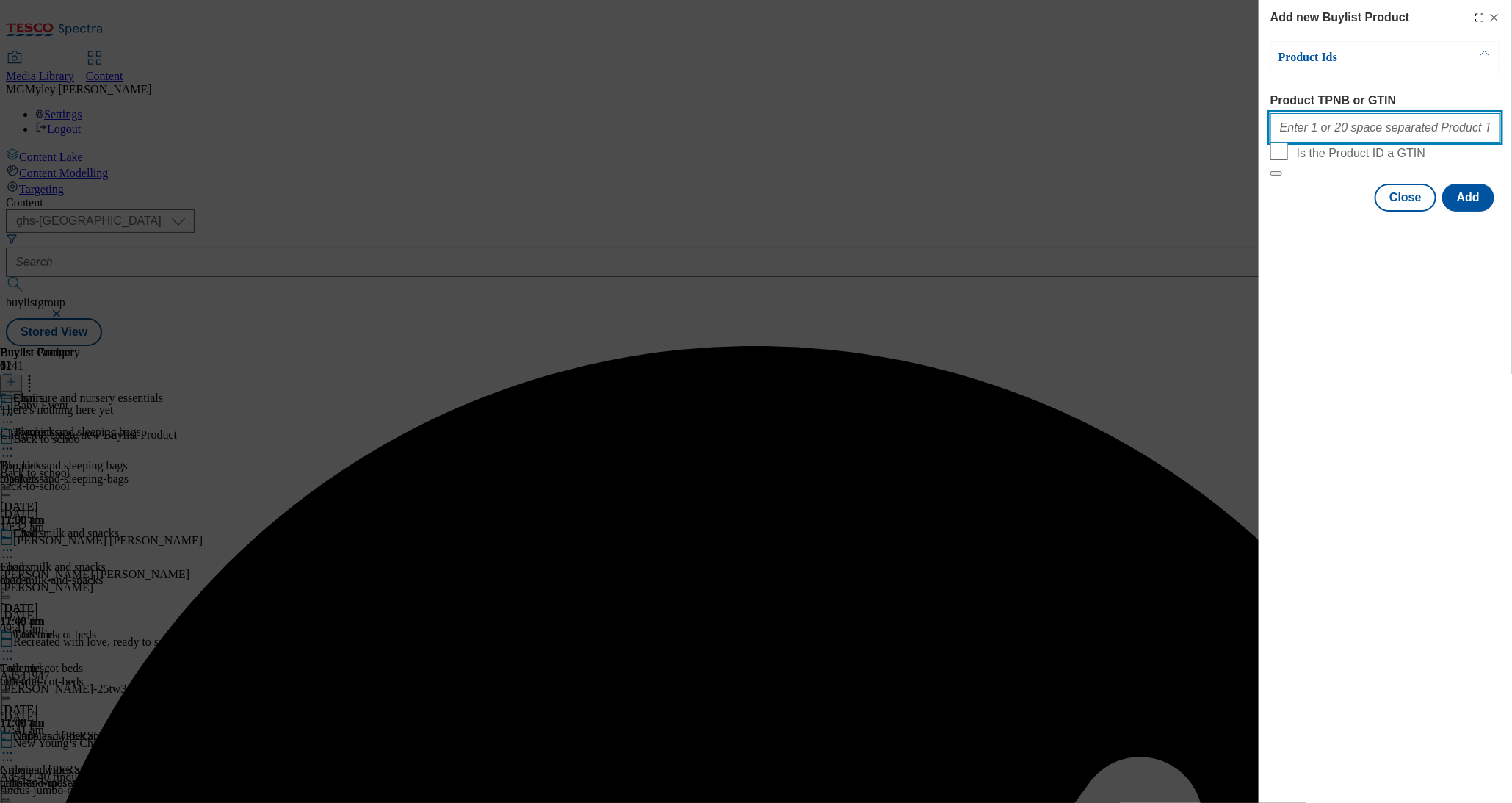
click at [1349, 138] on input "Product TPNB or GTIN" at bounding box center [1385, 128] width 230 height 30
paste input "106118468 105297775 105759493 105759486 105759483 105759420 105297763 105759422…"
type input "106118468 105297775 105759493 105759486 105759483 105759420 105297763 105759422…"
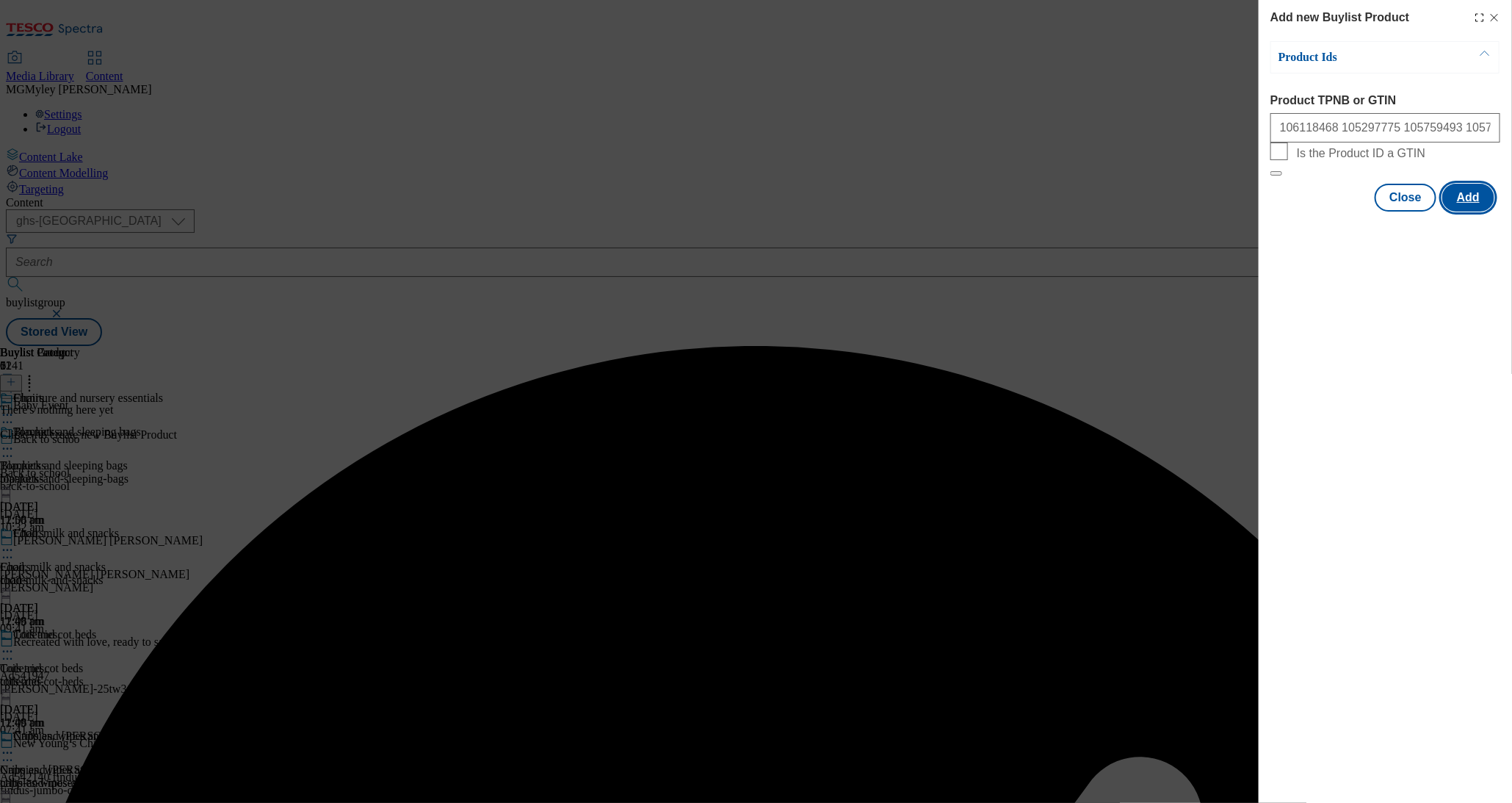
click at [1461, 212] on button "Add" at bounding box center [1468, 197] width 52 height 28
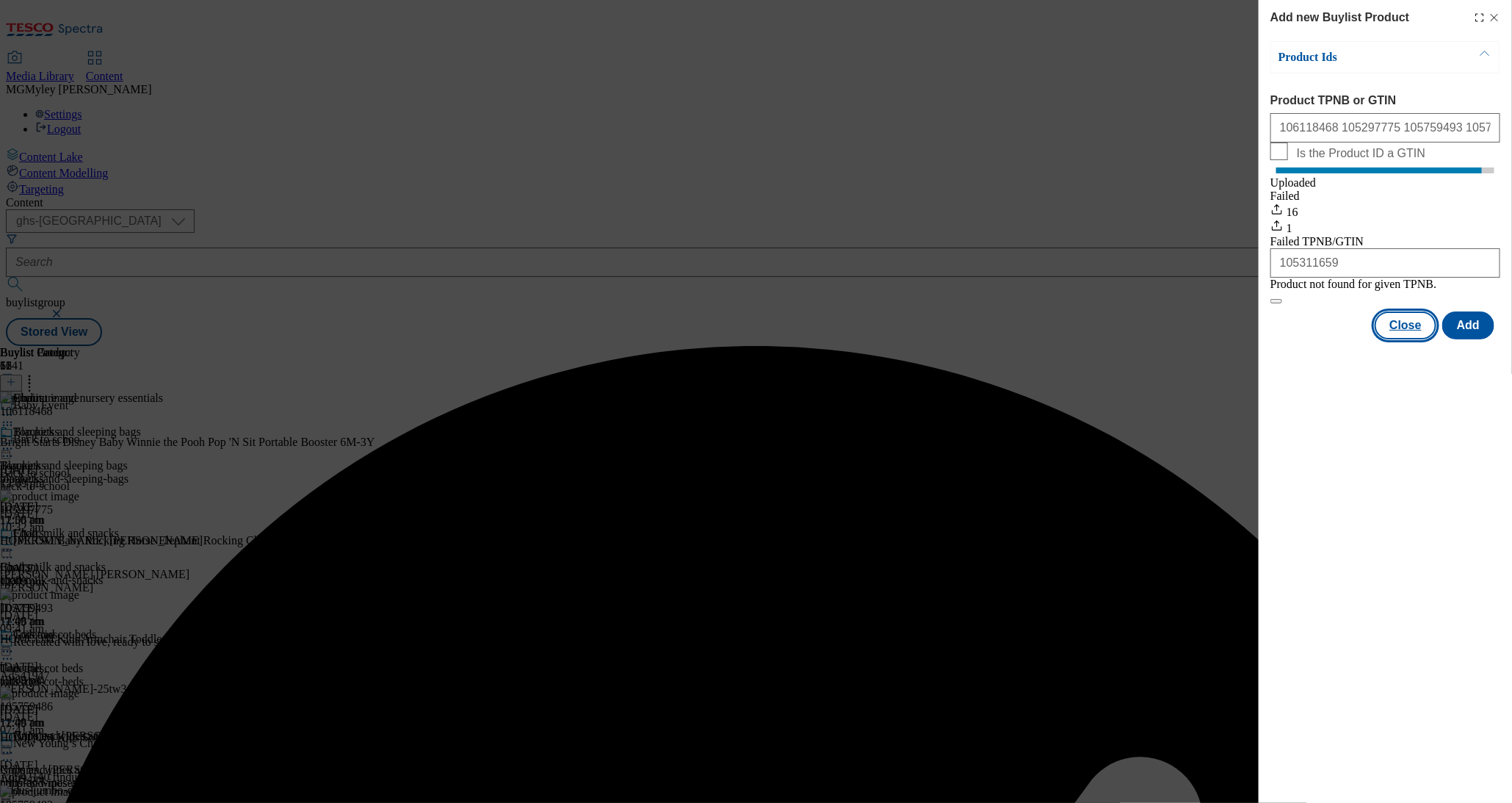
click at [1404, 340] on button "Close" at bounding box center [1405, 325] width 62 height 28
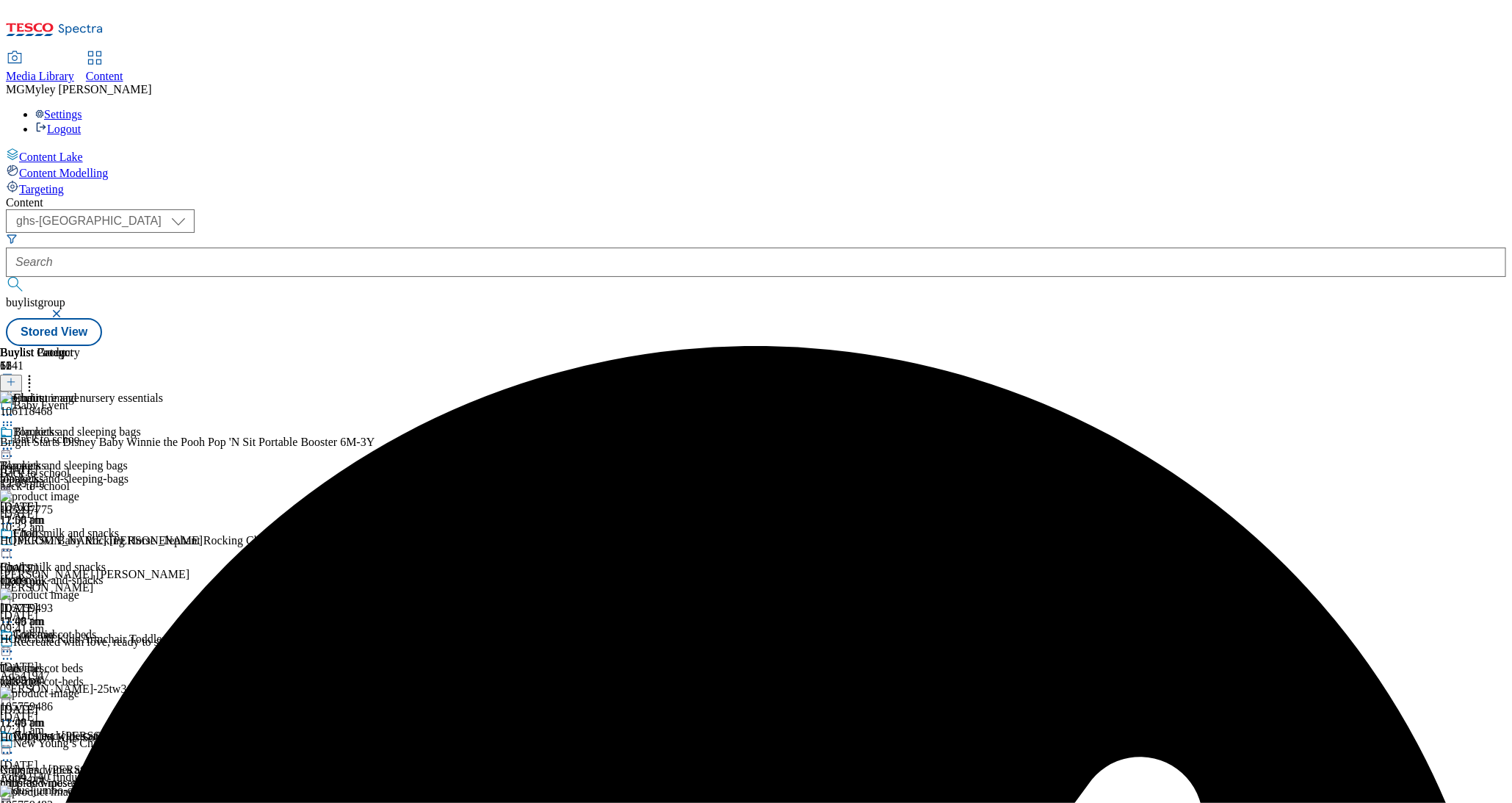
click at [193, 628] on div "Cots and cot beds Cots and cot beds cots-and-cot-beds 15 Sept 2025 12:08 pm" at bounding box center [96, 679] width 193 height 101
click at [37, 373] on icon at bounding box center [29, 380] width 14 height 14
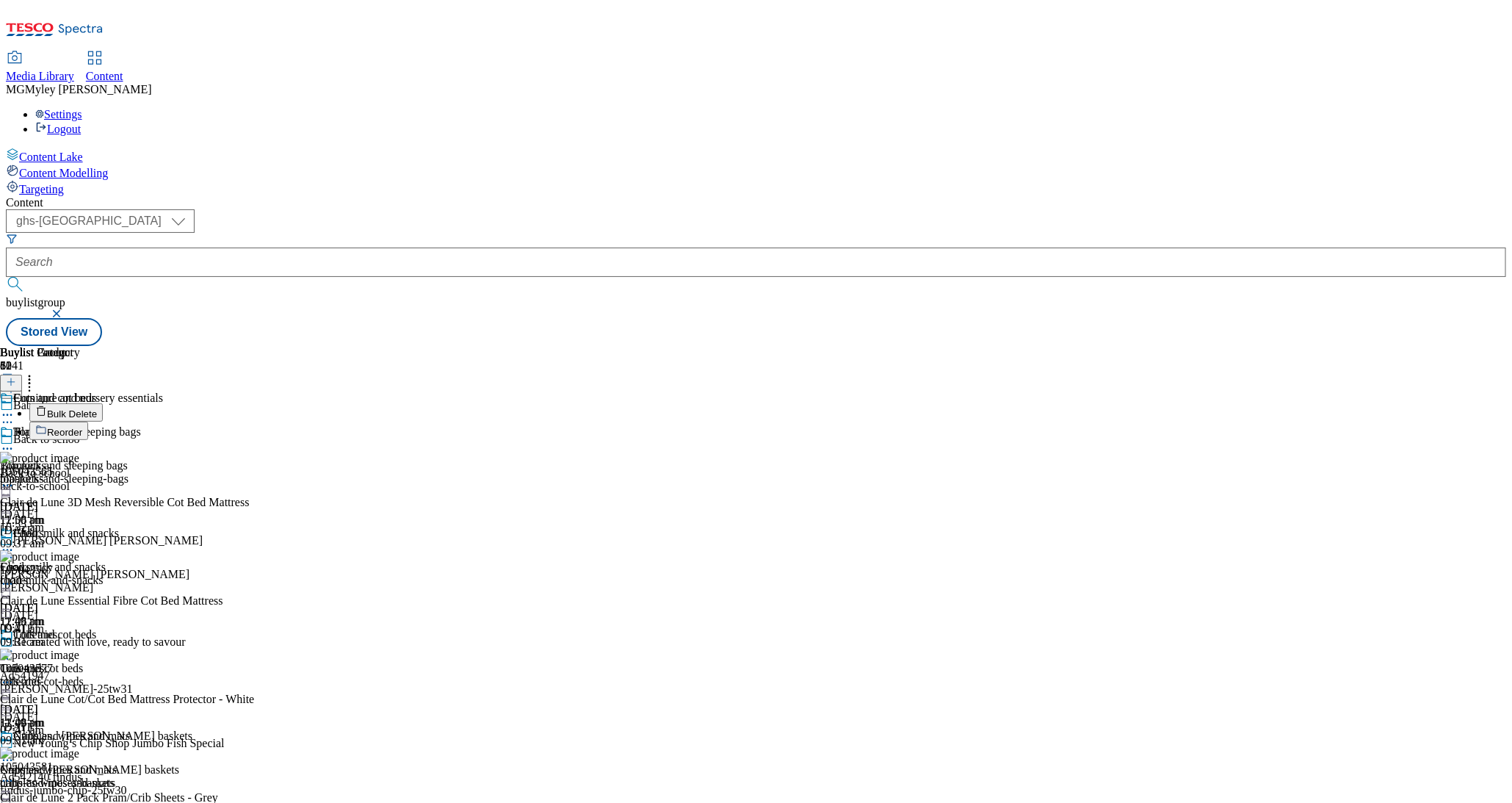
click at [97, 408] on span "Bulk Delete" at bounding box center [72, 414] width 50 height 11
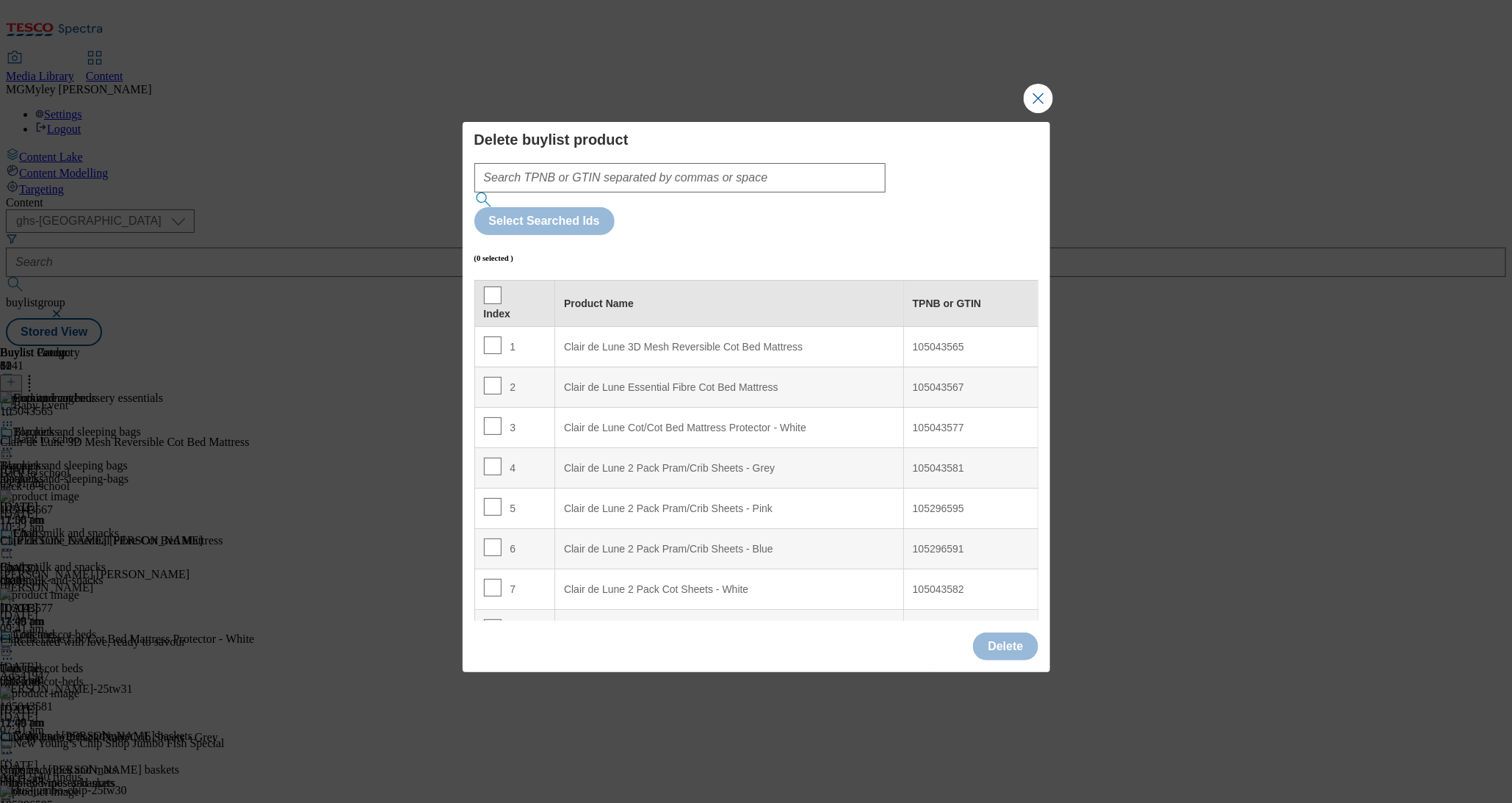
click at [501, 286] on div "Index" at bounding box center [515, 302] width 62 height 33
click at [491, 286] on input "Modal" at bounding box center [493, 295] width 17 height 17
checkbox input "true"
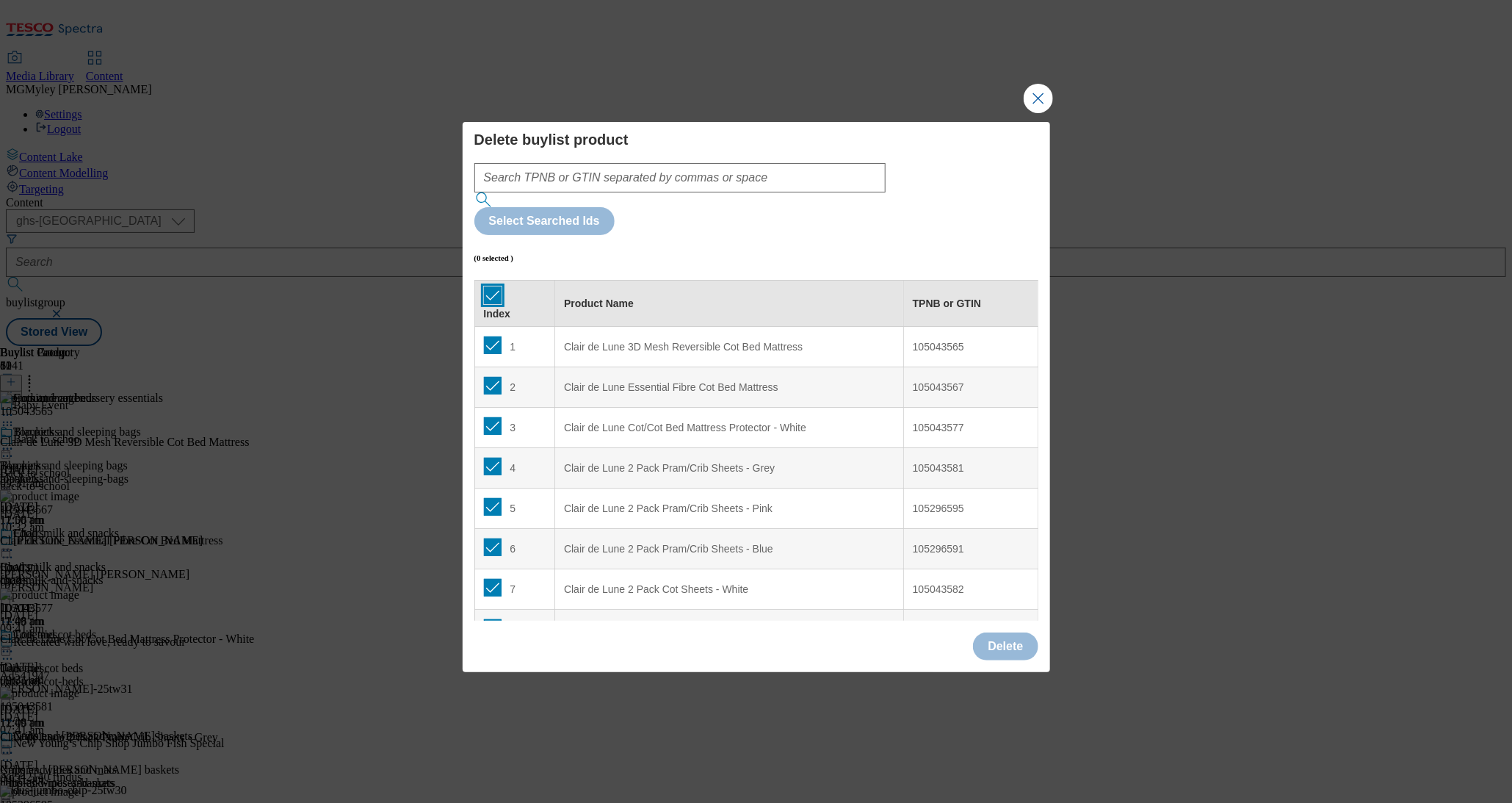
checkbox input "true"
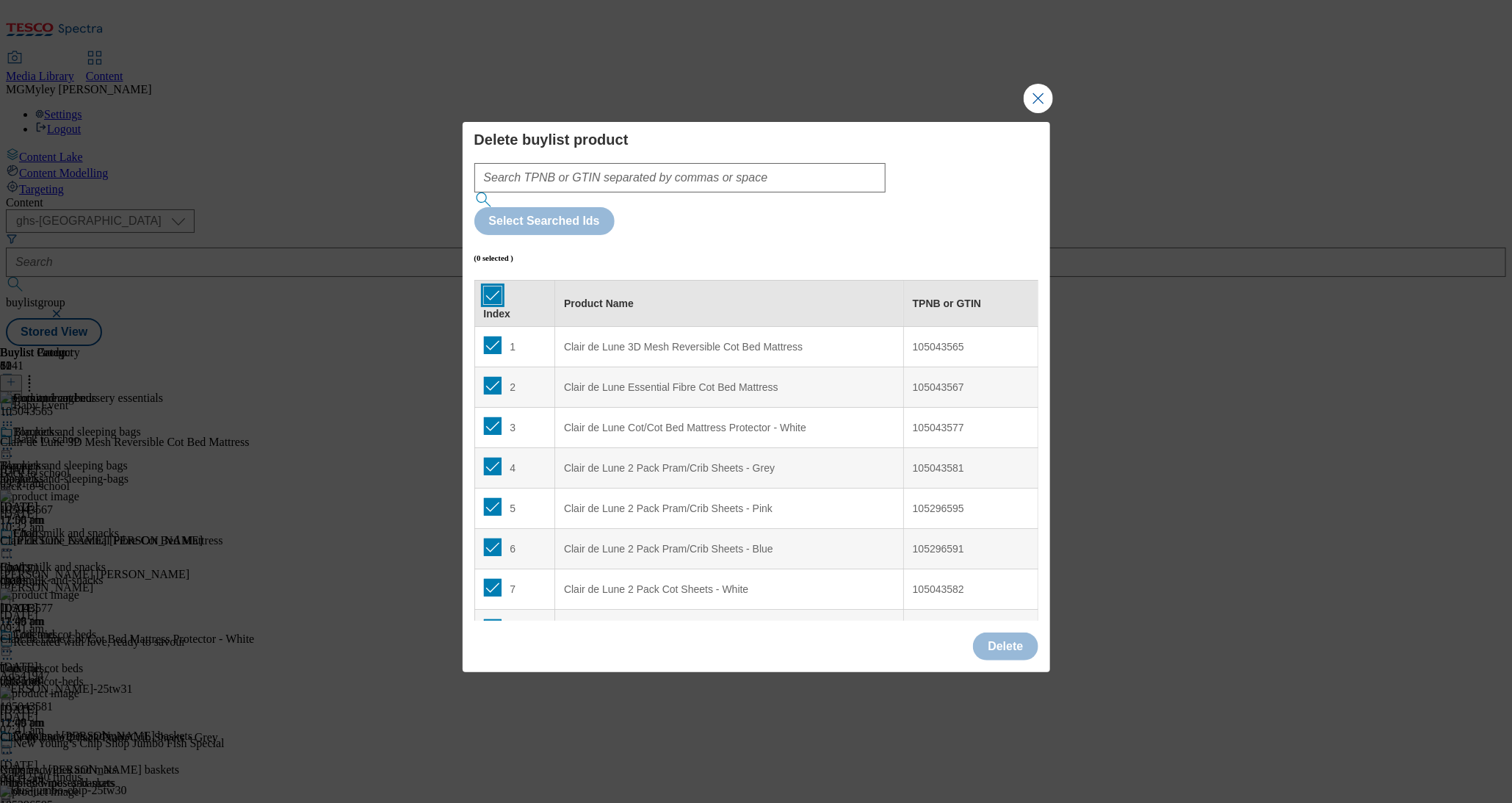
checkbox input "true"
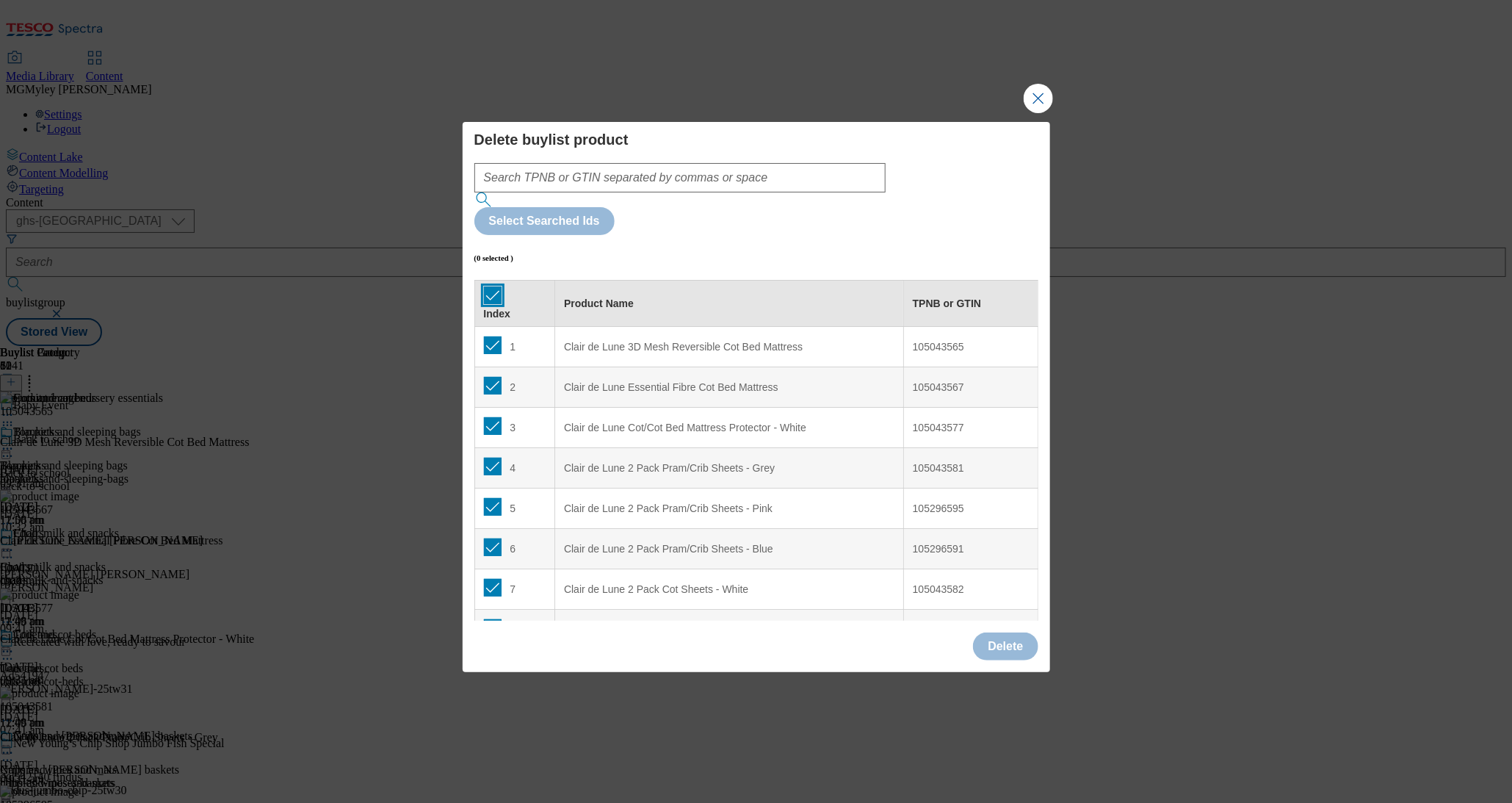
checkbox input "true"
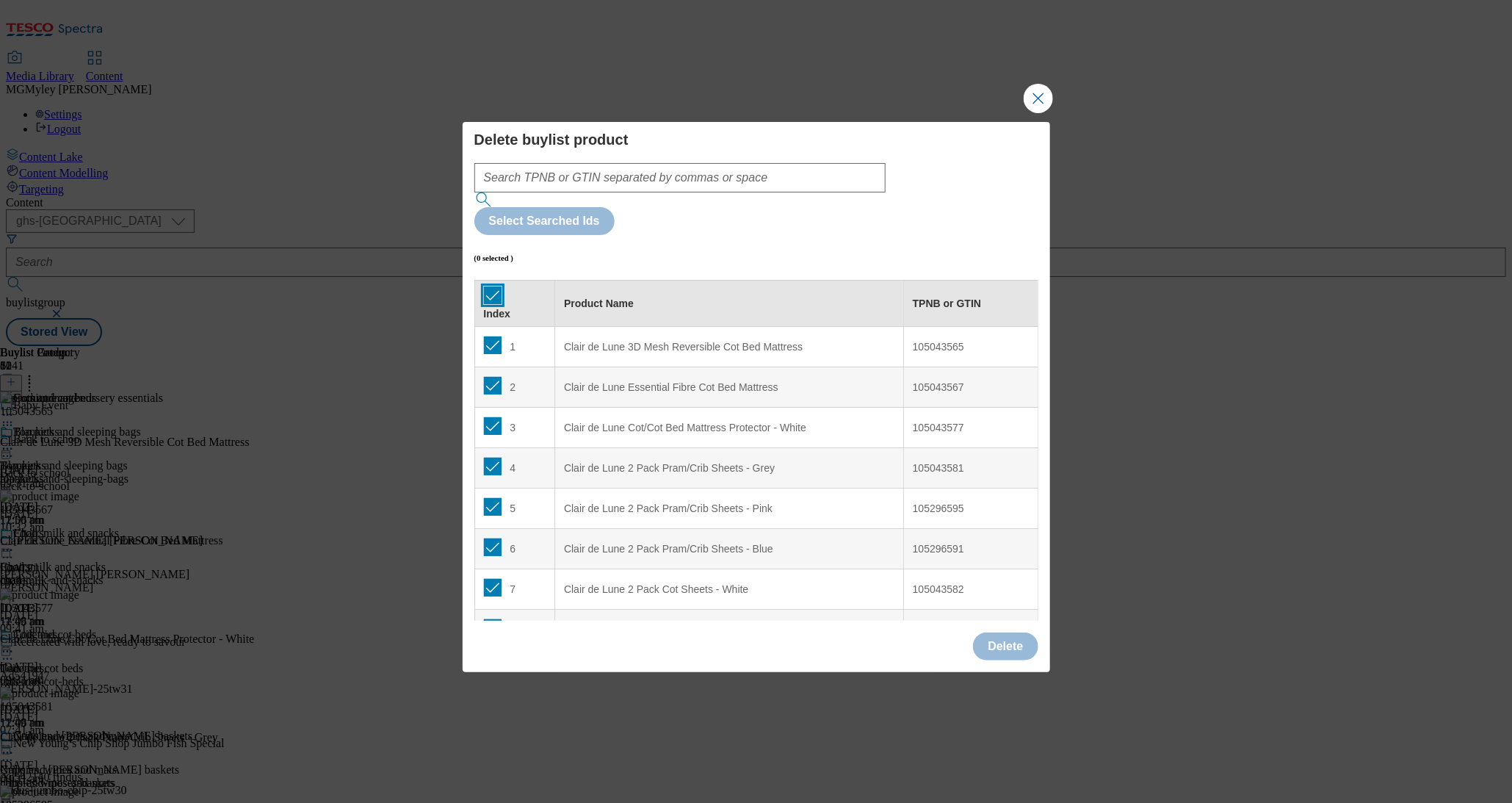
checkbox input "true"
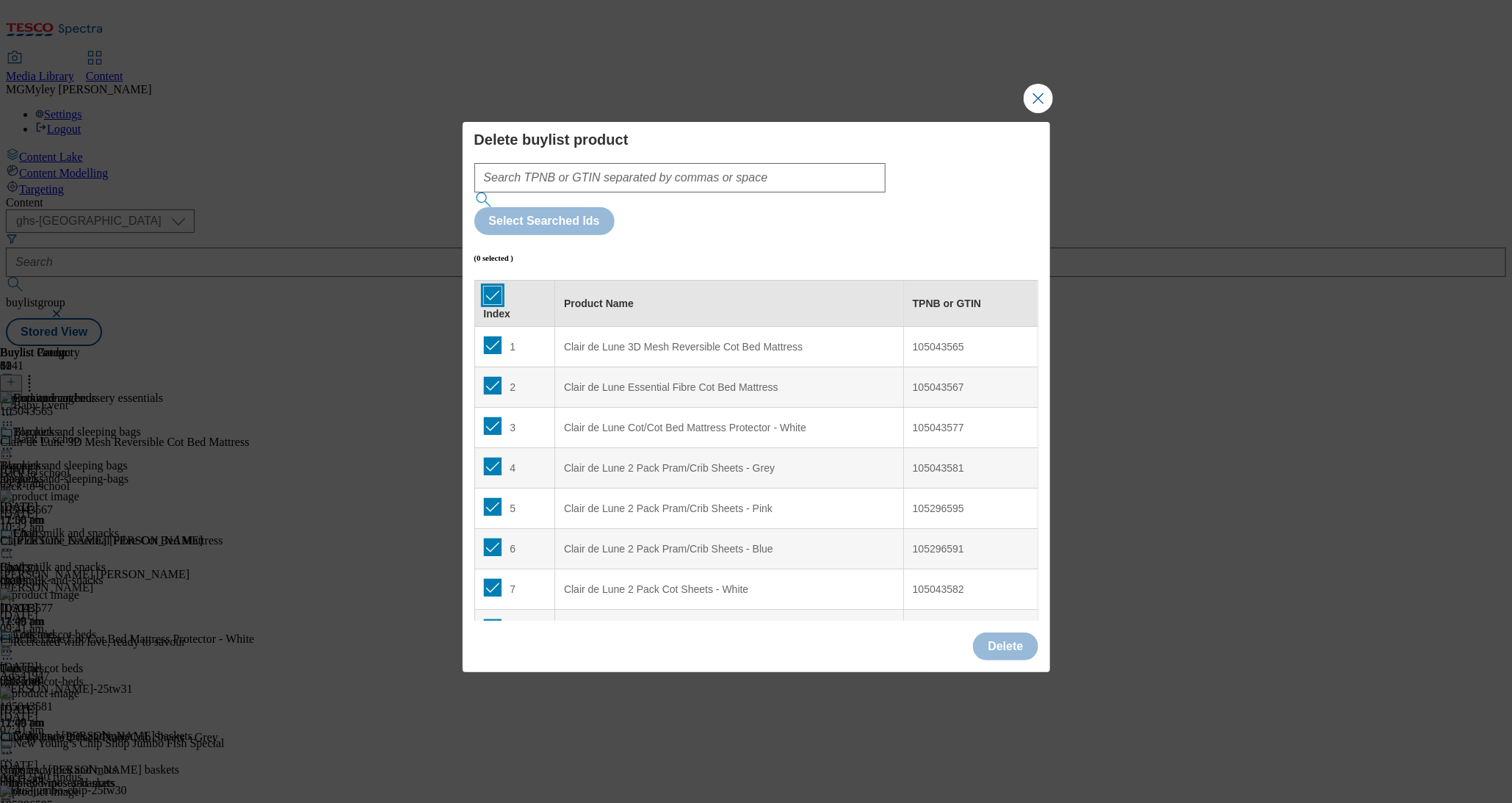
checkbox input "true"
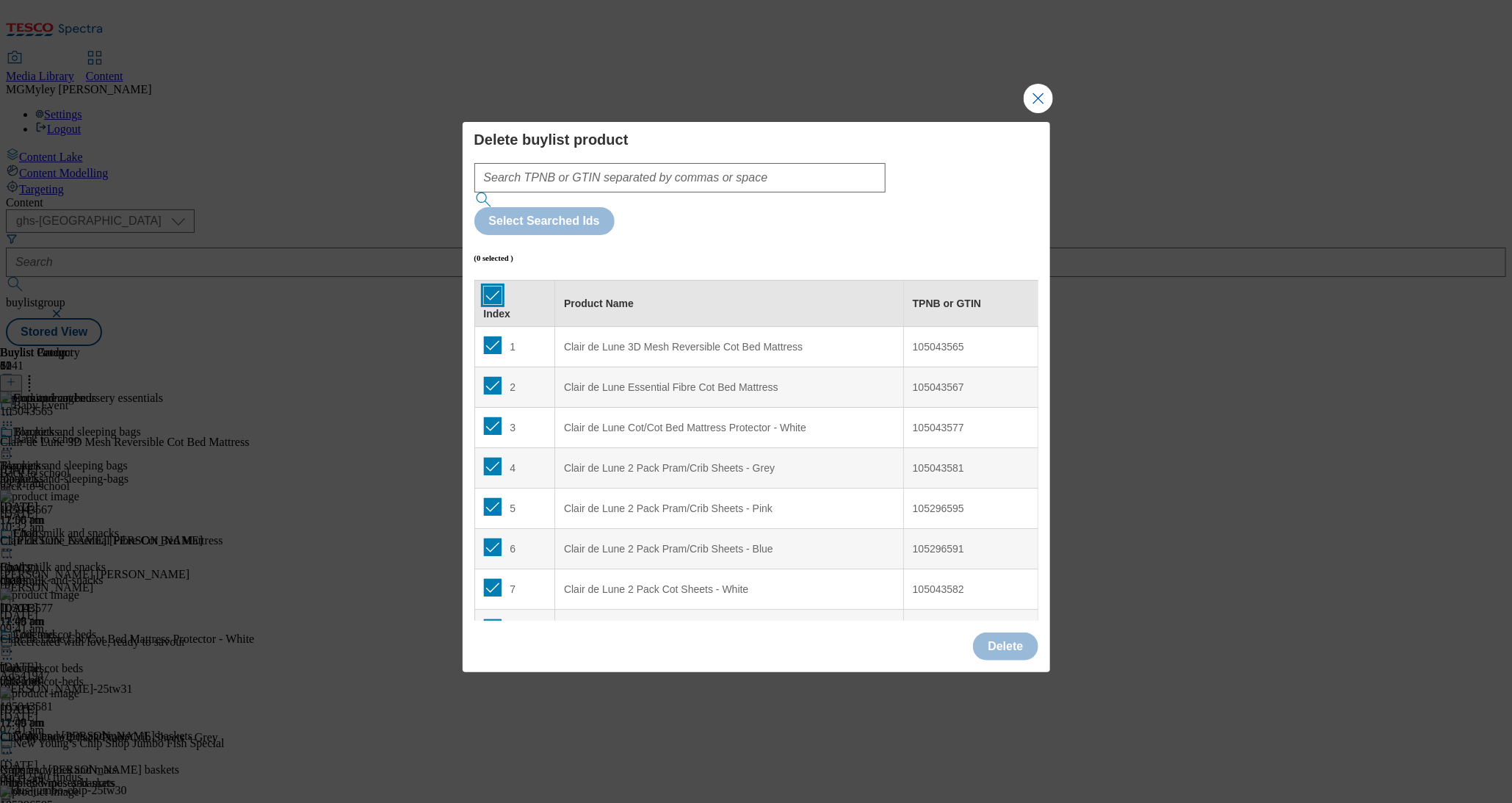
checkbox input "true"
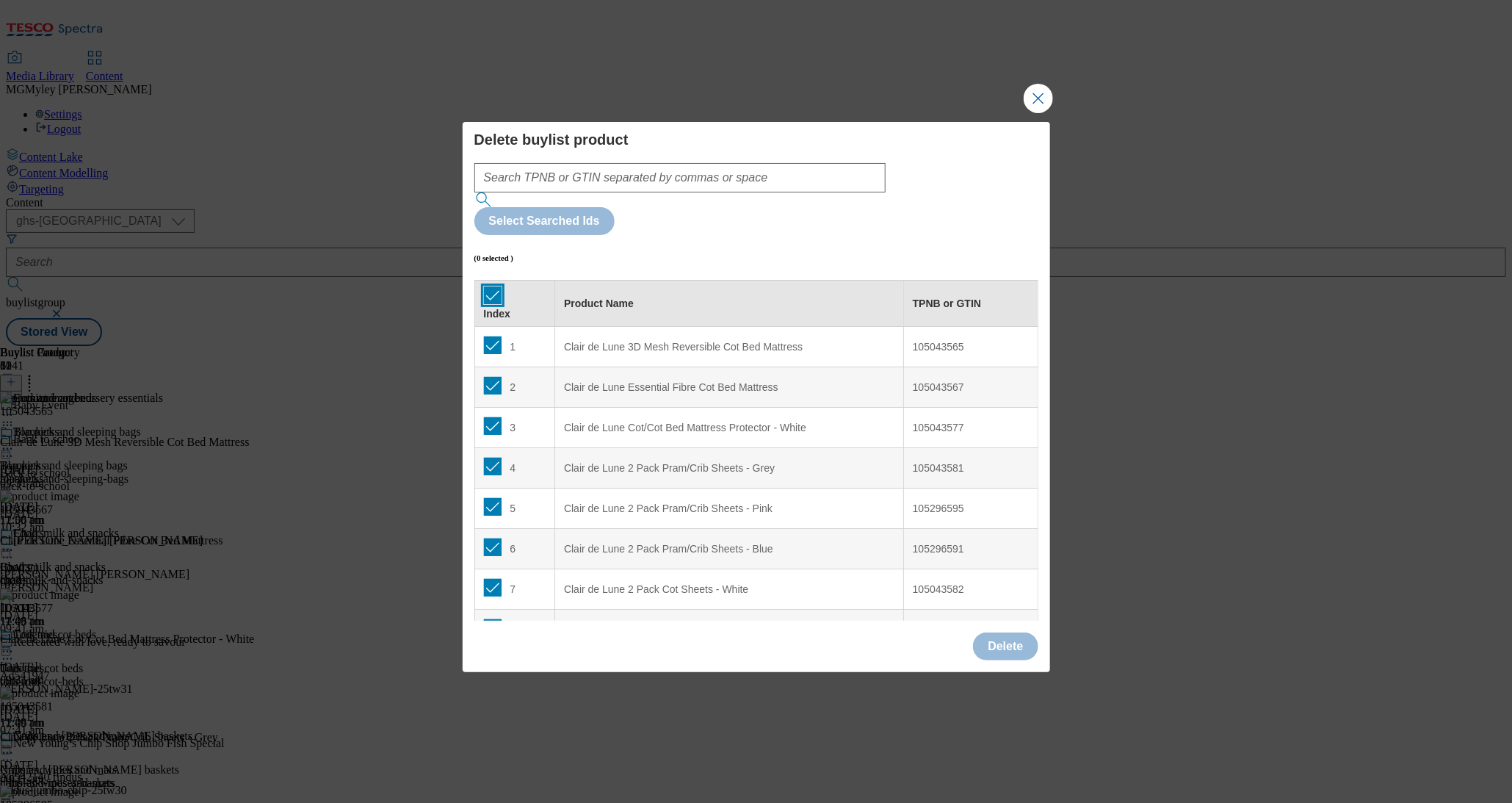
checkbox input "true"
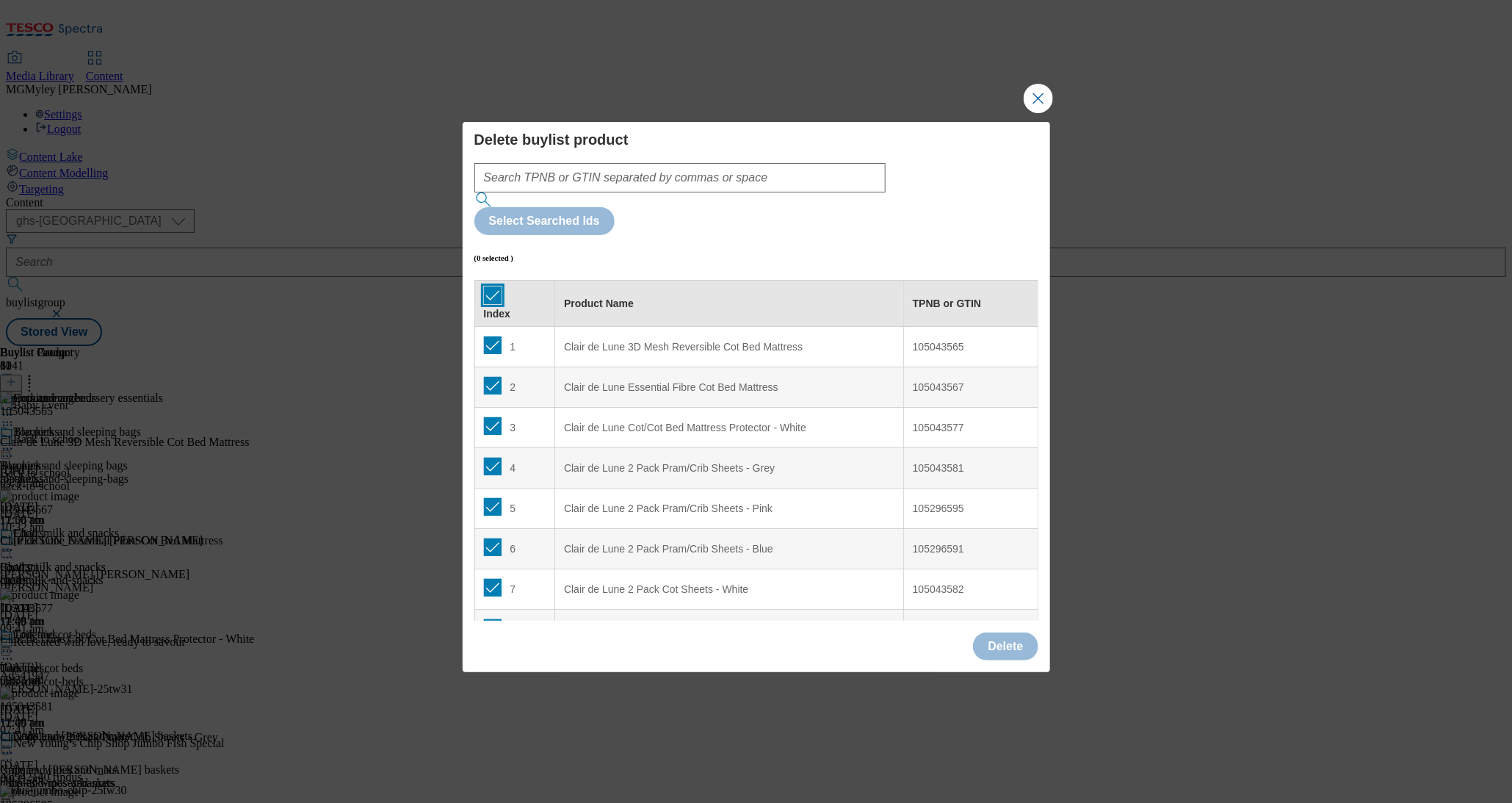
checkbox input "true"
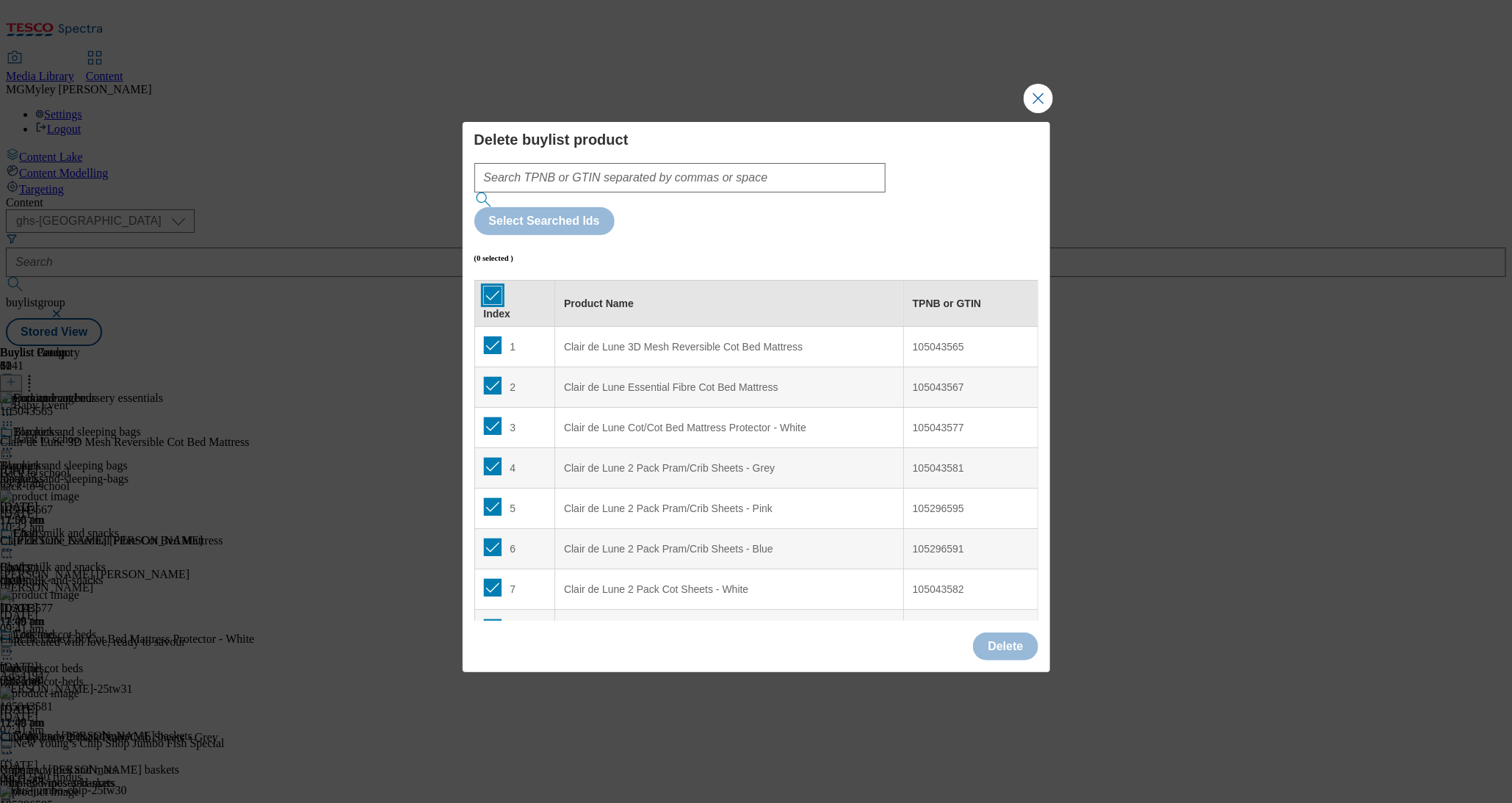
checkbox input "true"
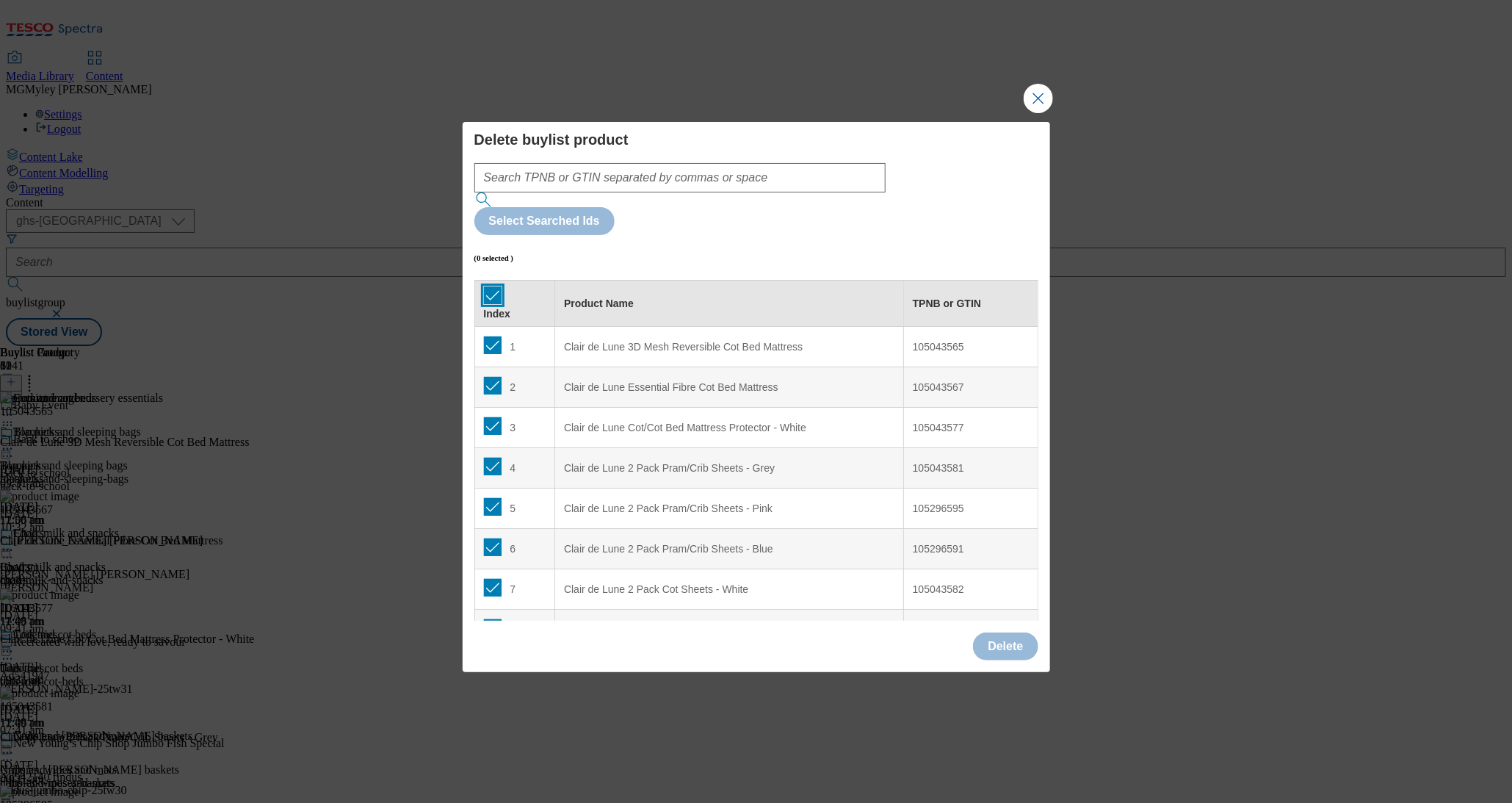
checkbox input "true"
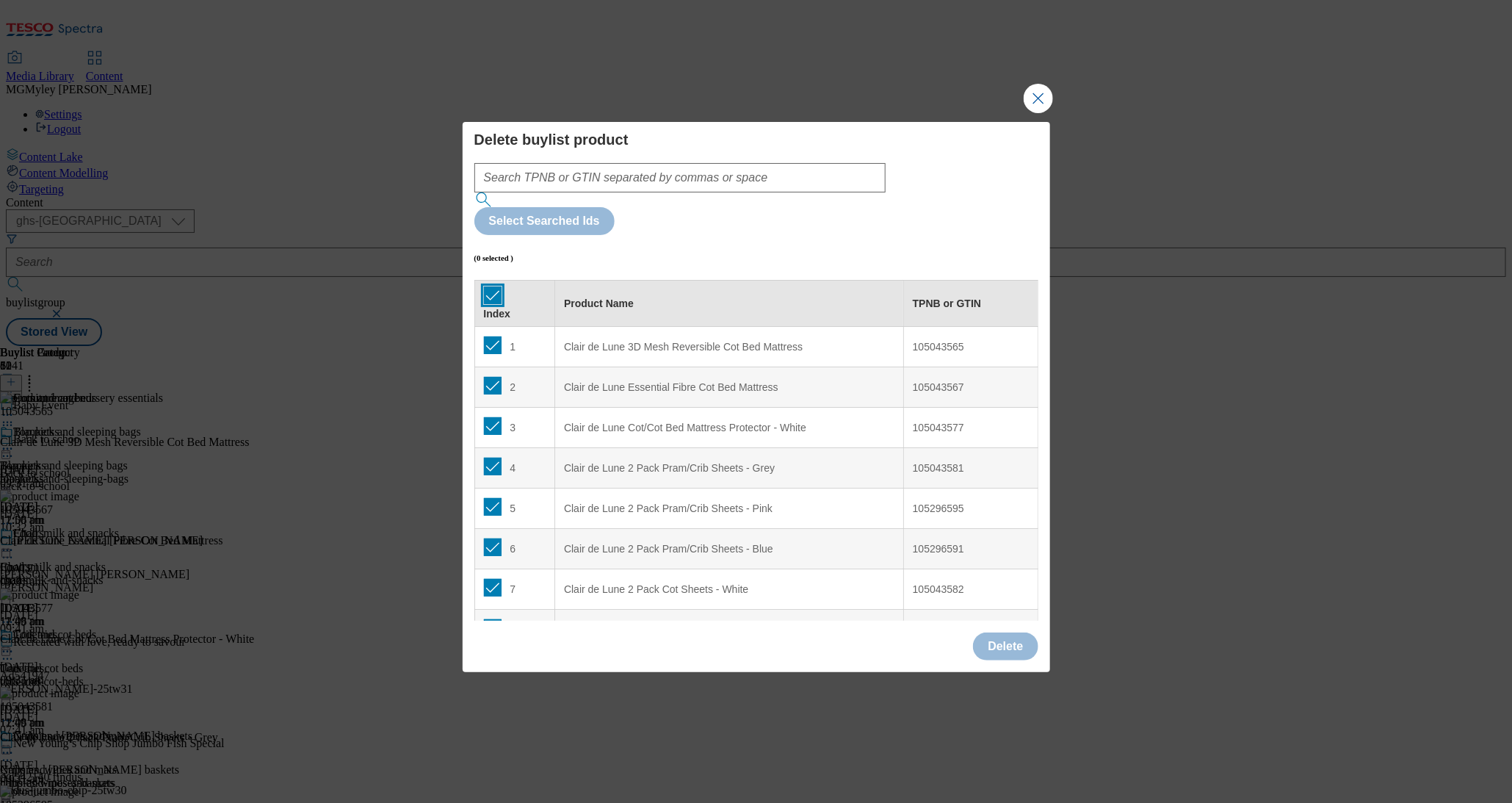
checkbox input "true"
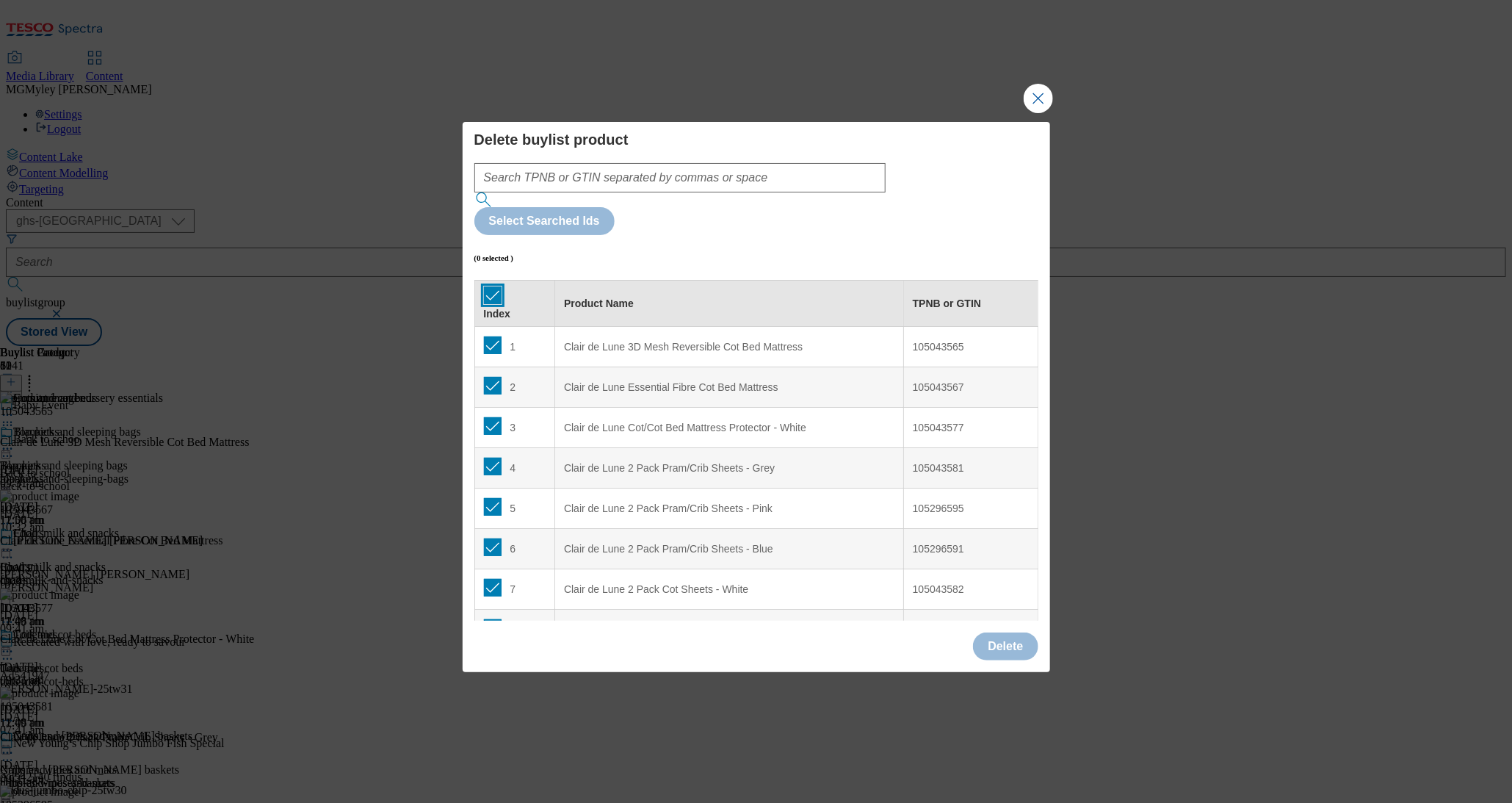
checkbox input "true"
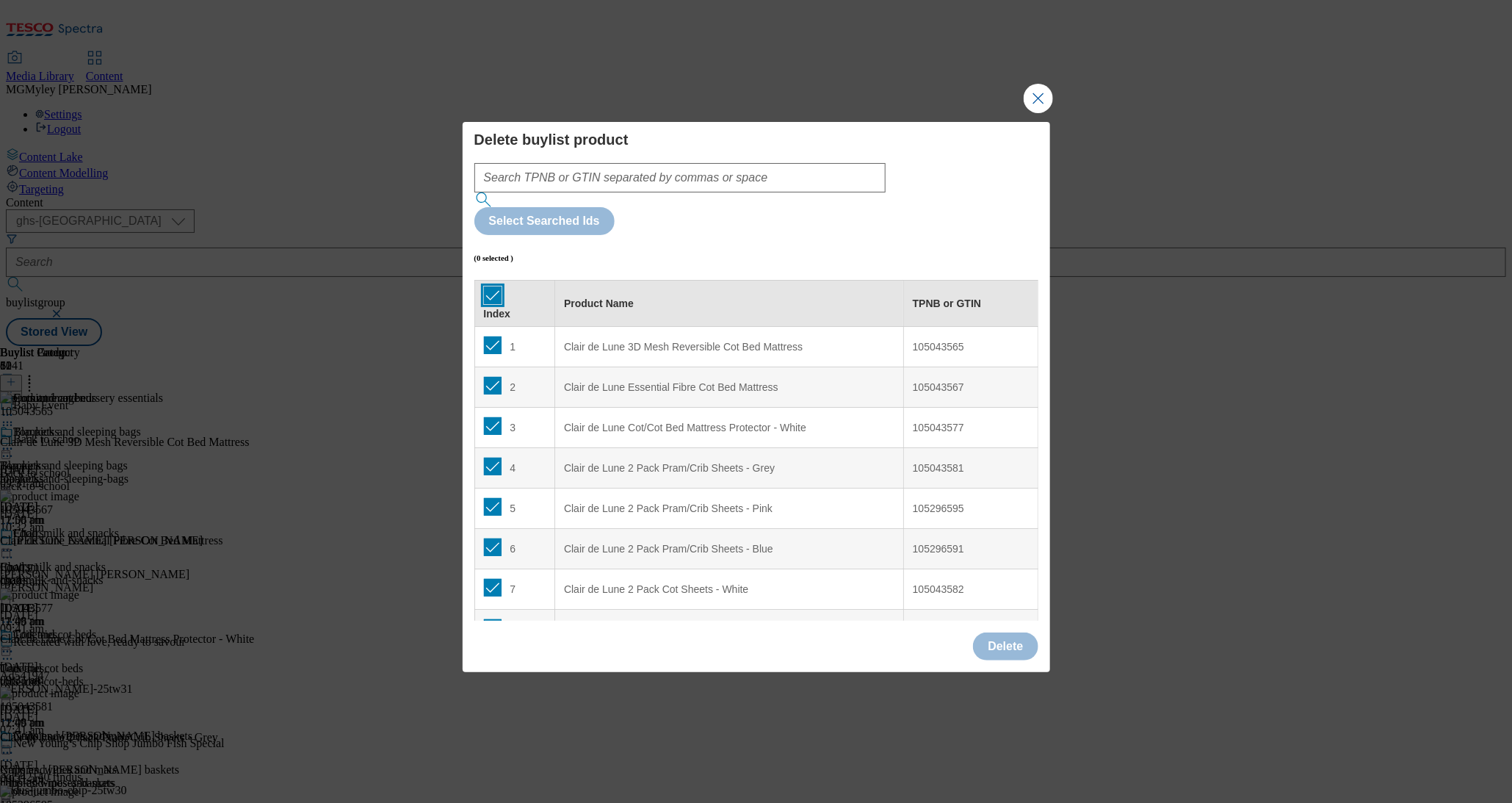
checkbox input "true"
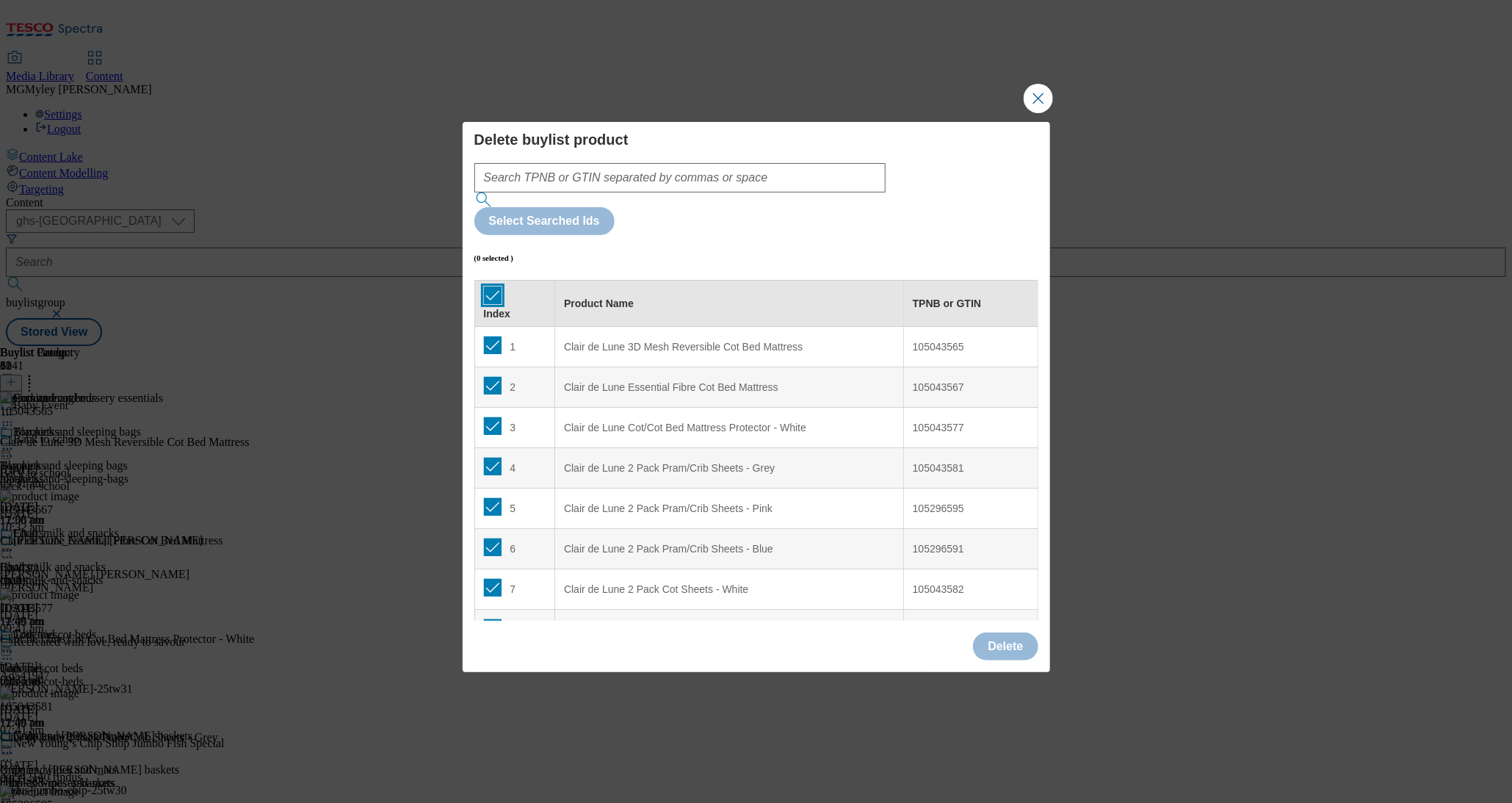
checkbox input "true"
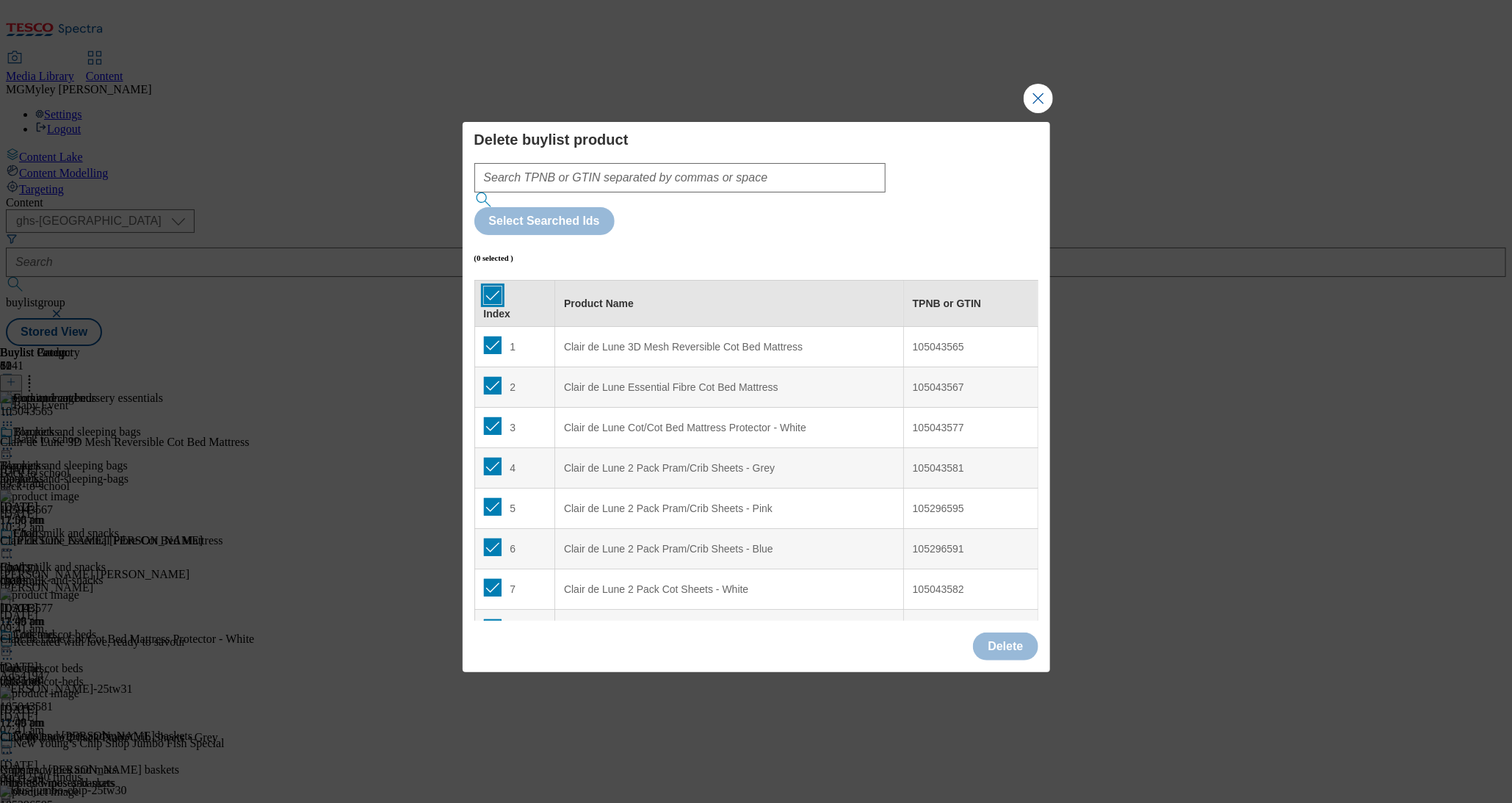
checkbox input "true"
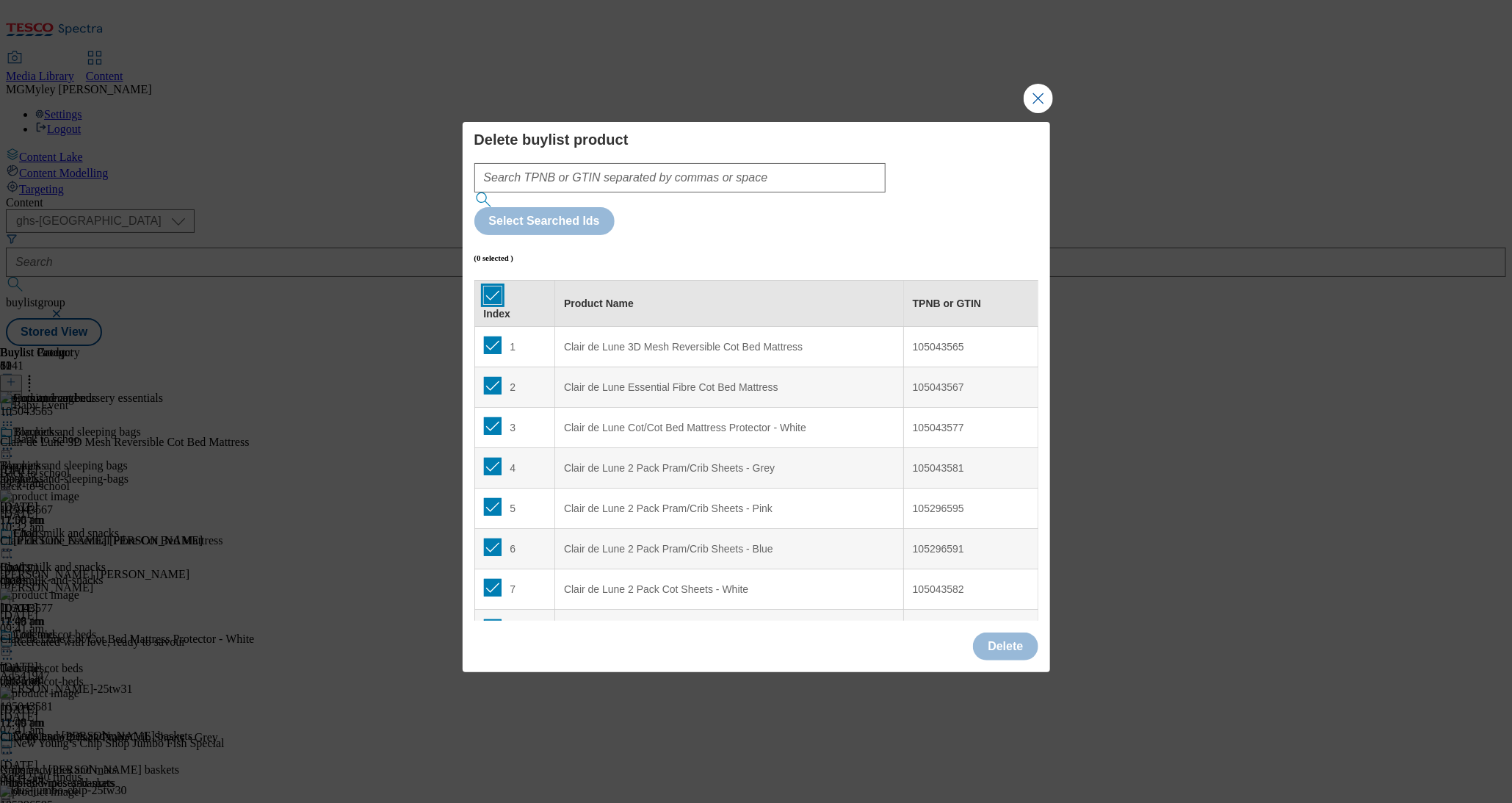
checkbox input "true"
click at [1011, 632] on button "Delete" at bounding box center [1006, 646] width 65 height 28
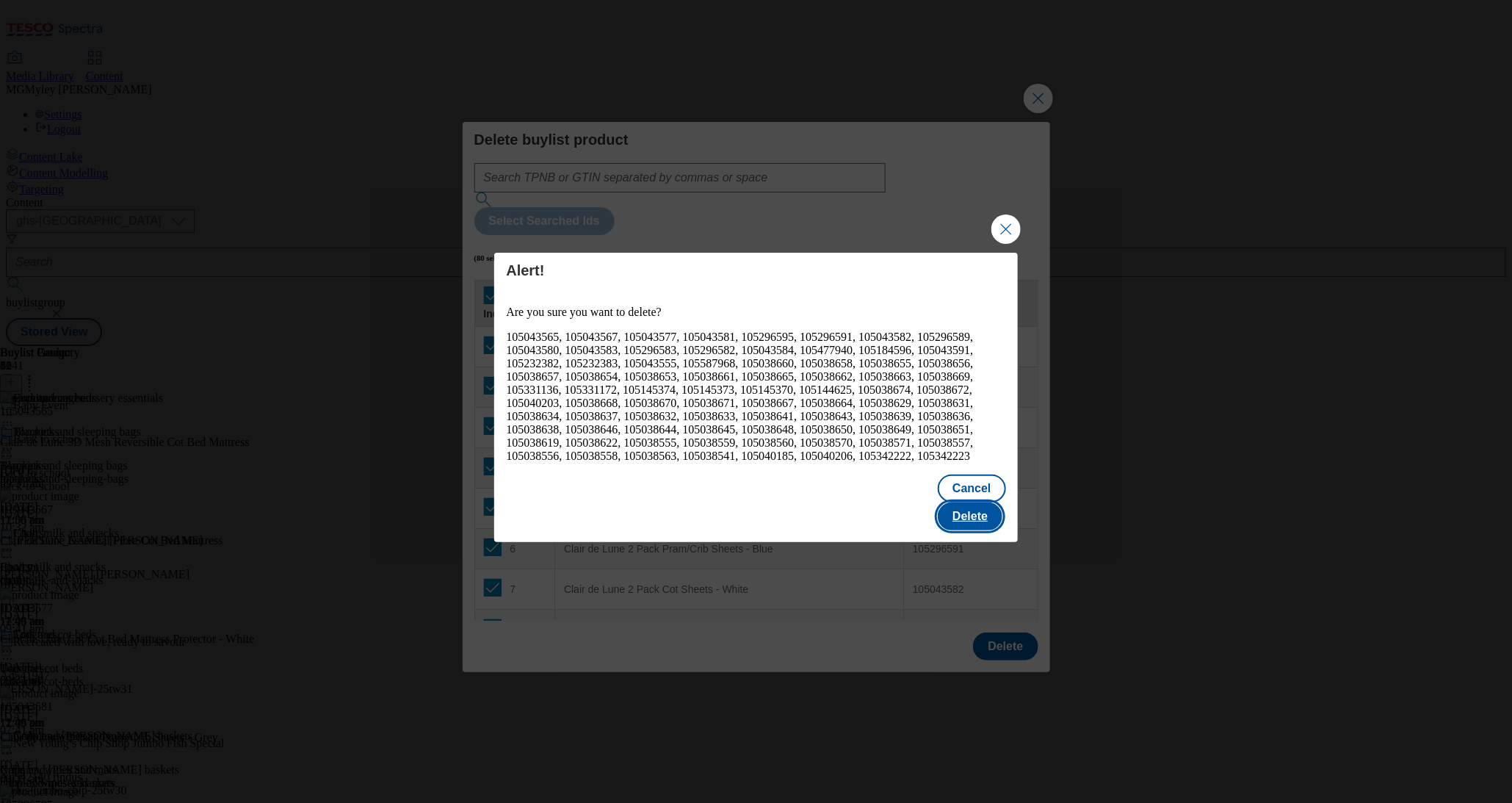
click at [982, 503] on button "Delete" at bounding box center [971, 516] width 65 height 28
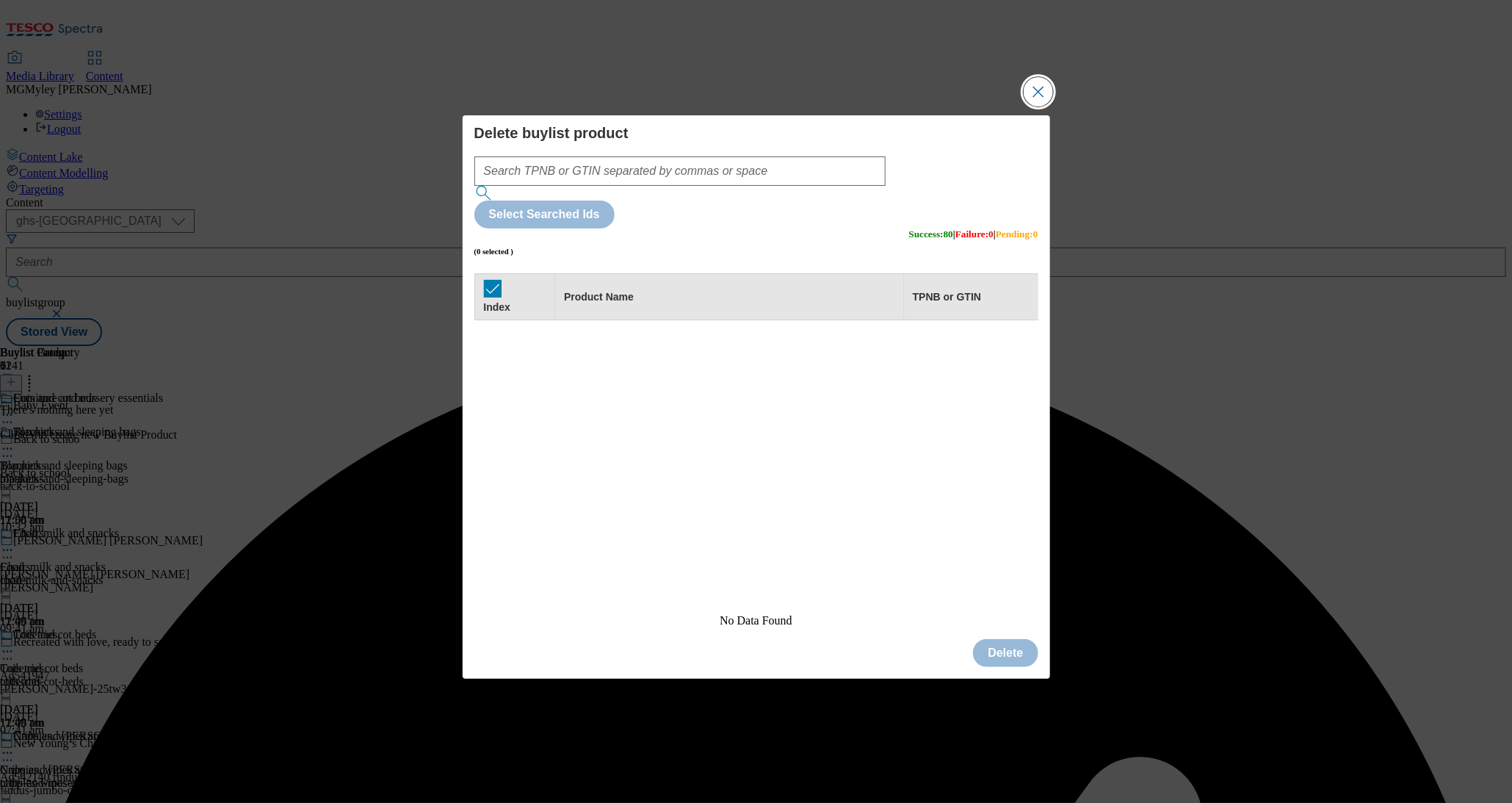
click at [1036, 107] on button "Close Modal" at bounding box center [1038, 92] width 30 height 30
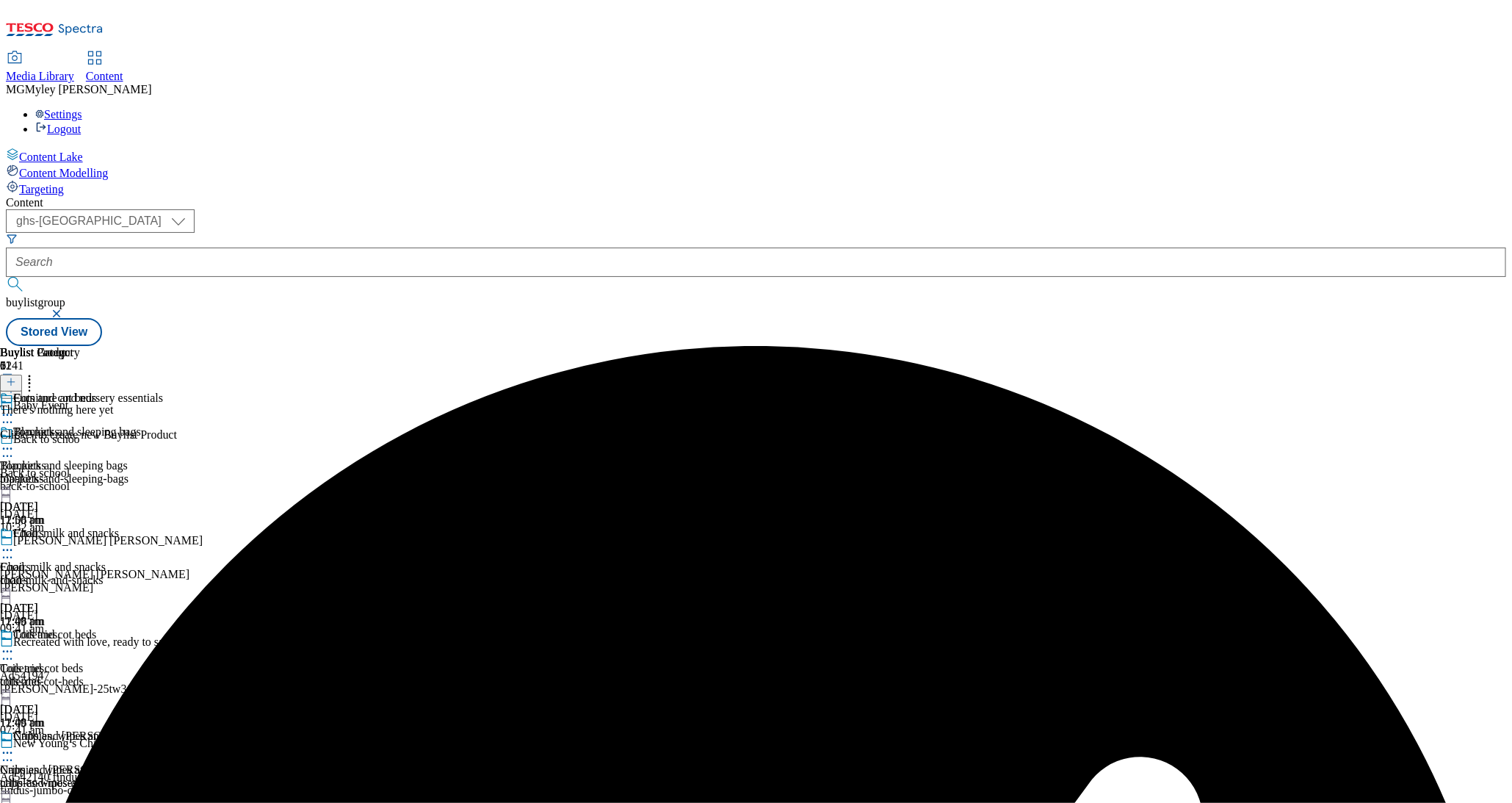
click at [16, 377] on icon at bounding box center [10, 381] width 10 height 10
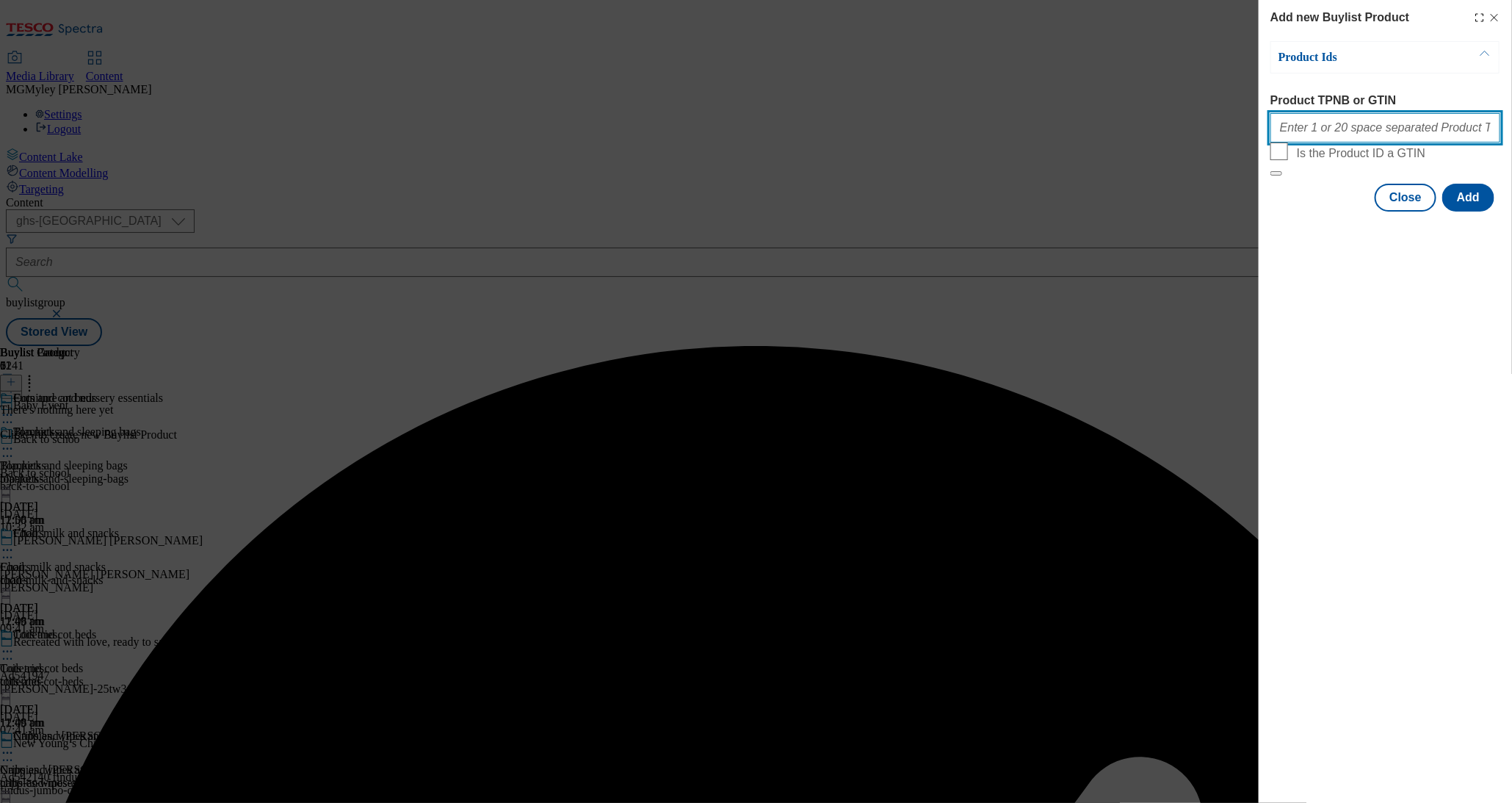
click at [1359, 125] on input "Product TPNB or GTIN" at bounding box center [1385, 128] width 230 height 30
paste input "106120077 105759462 105038410 105038423 105038416 105038424 105038418 105038425…"
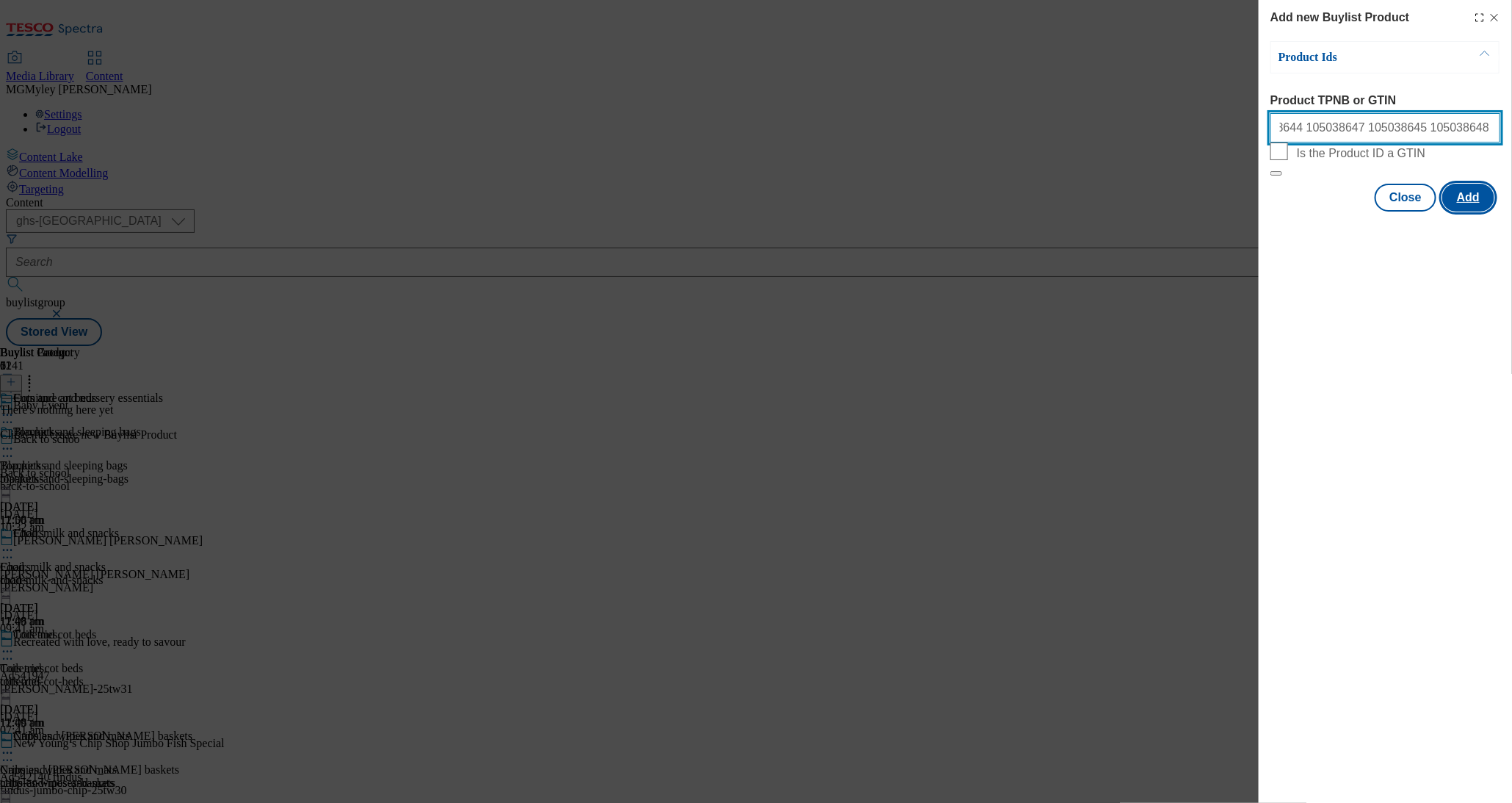
type input "106120077 105759462 105038410 105038423 105038416 105038424 105038418 105038425…"
click at [1480, 212] on button "Add" at bounding box center [1468, 197] width 52 height 28
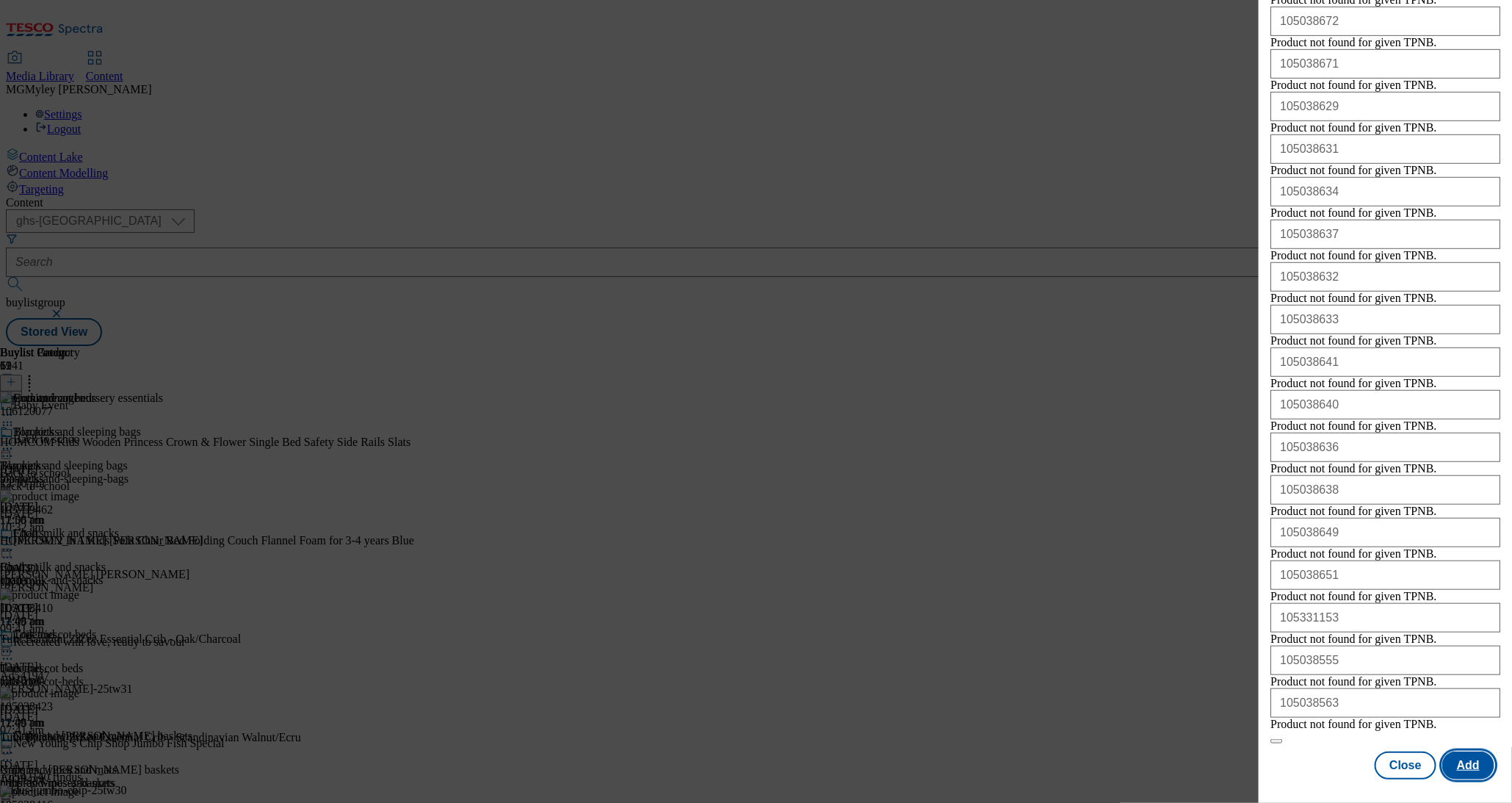
scroll to position [744, 0]
click at [1403, 770] on button "Close" at bounding box center [1405, 765] width 62 height 28
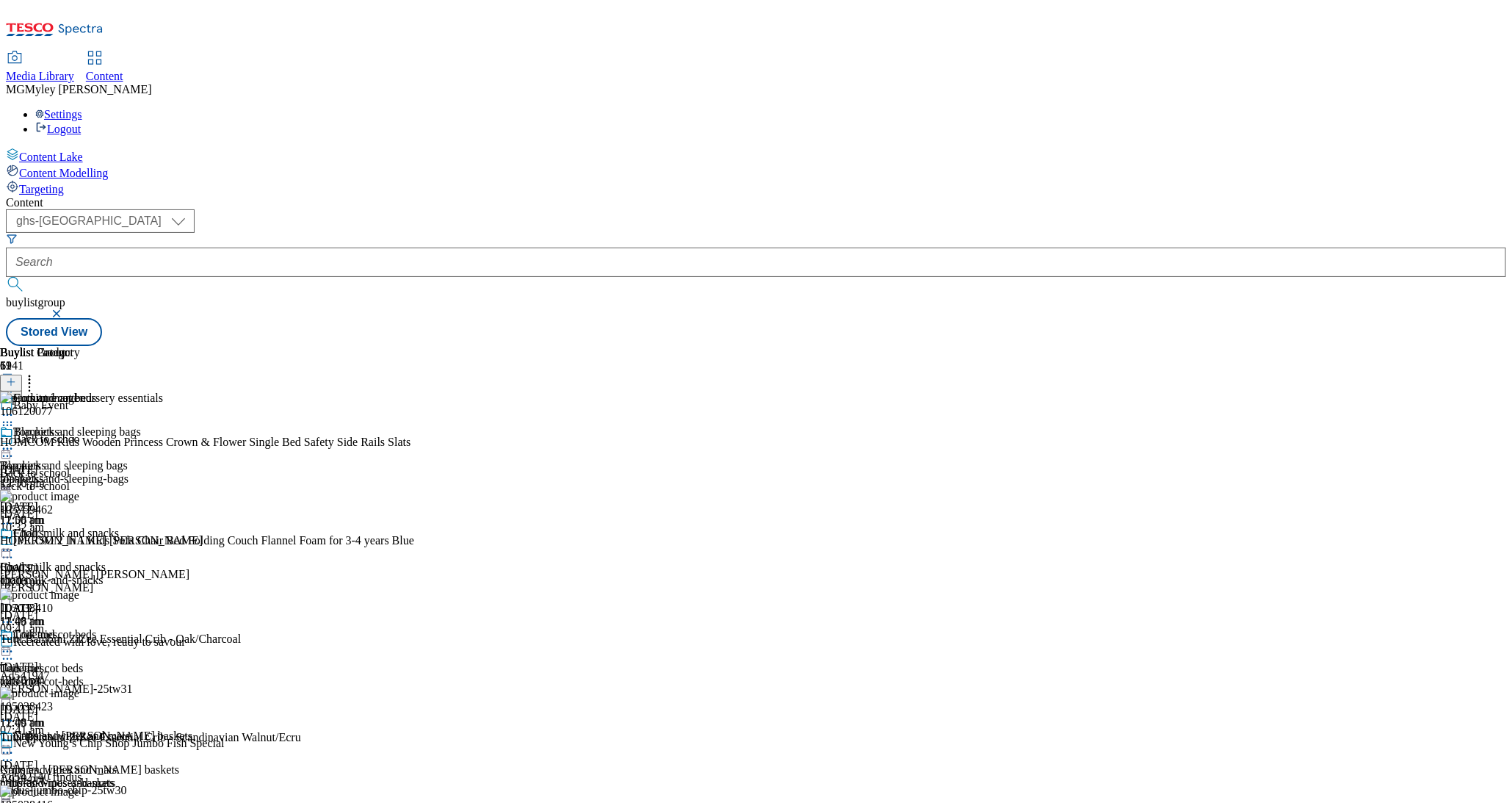
scroll to position [287, 0]
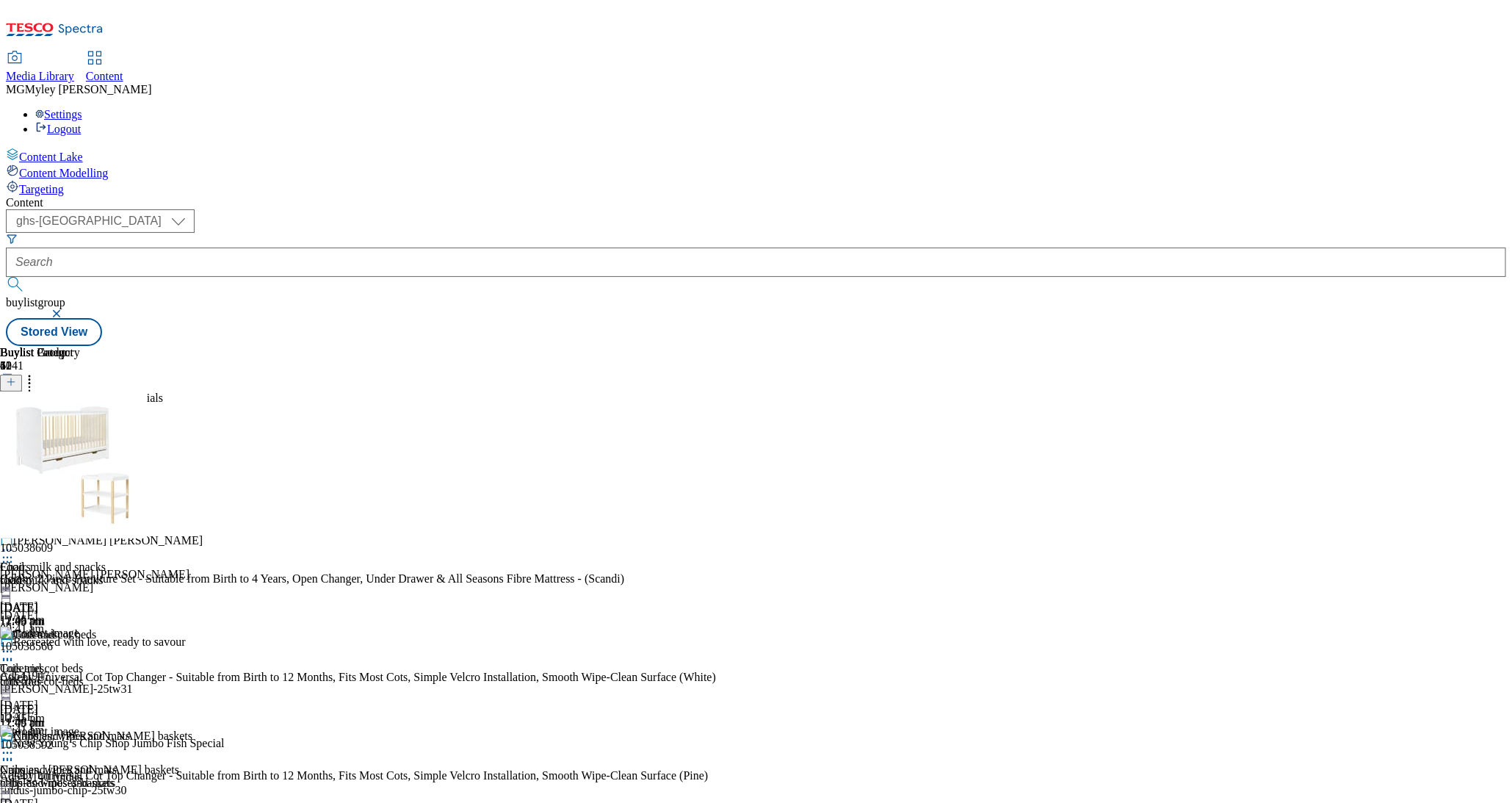
click at [11, 379] on line at bounding box center [11, 382] width 0 height 8
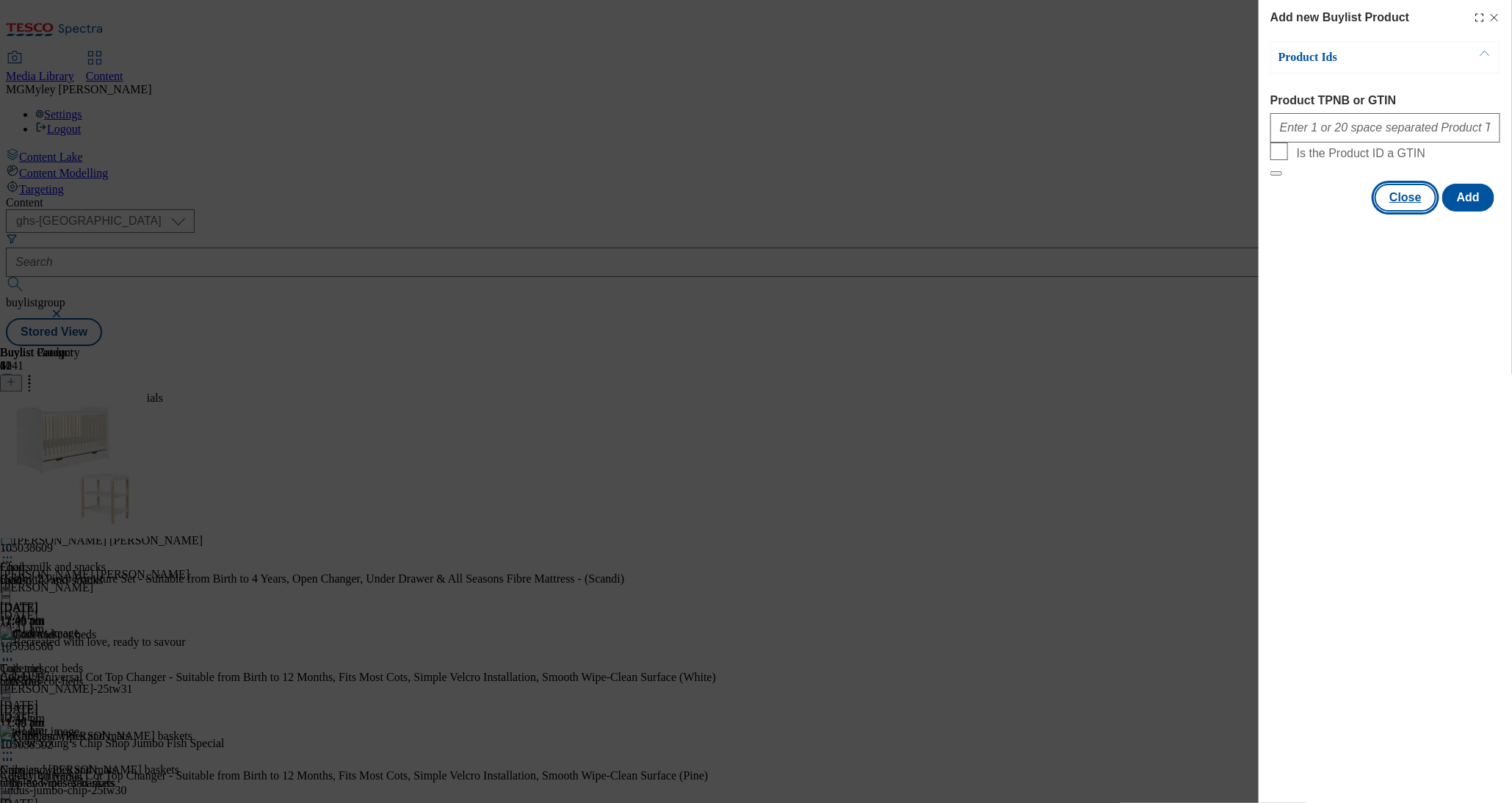
click at [1413, 212] on button "Close" at bounding box center [1405, 197] width 62 height 28
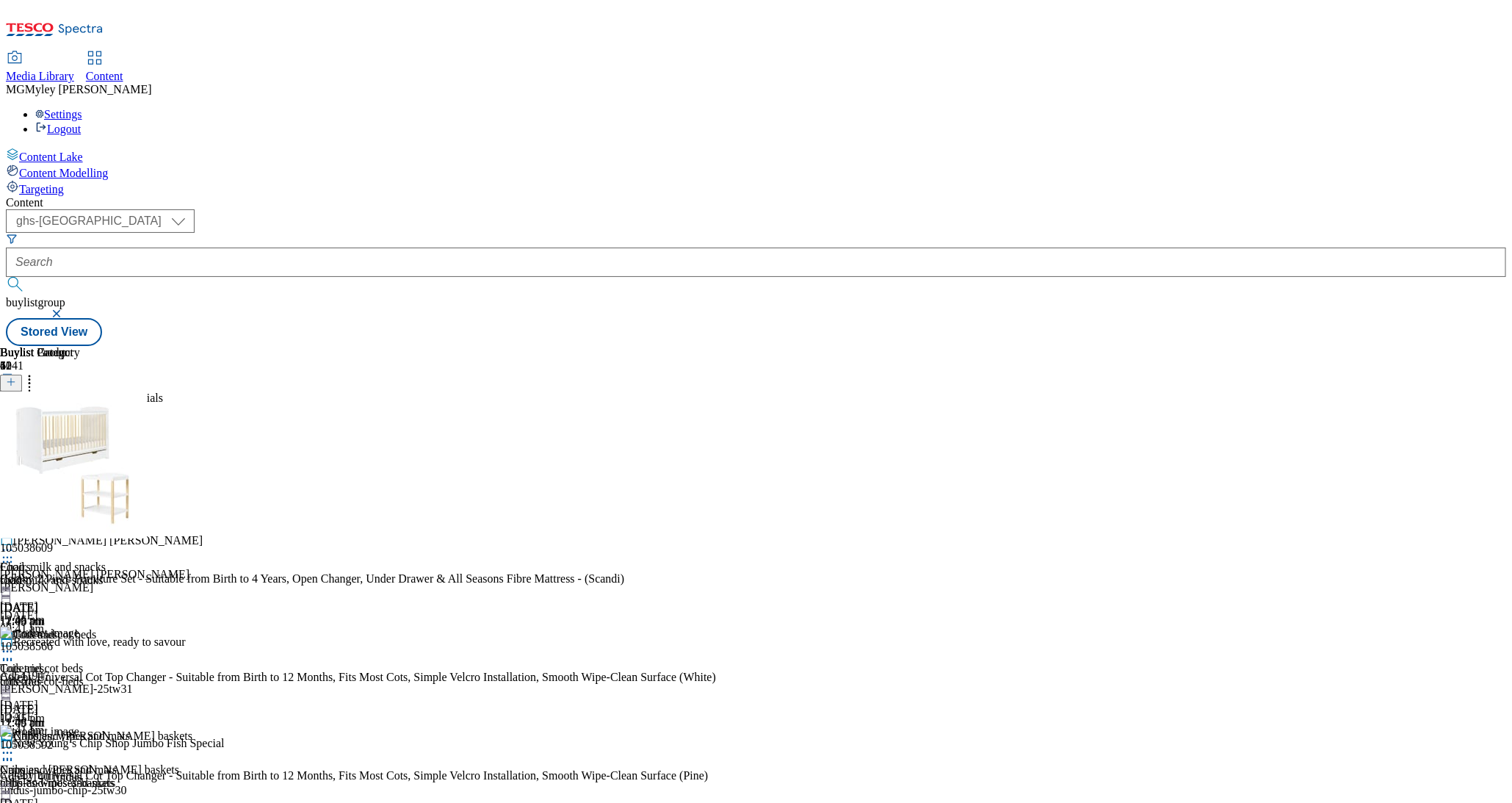
click at [37, 373] on icon at bounding box center [29, 380] width 14 height 14
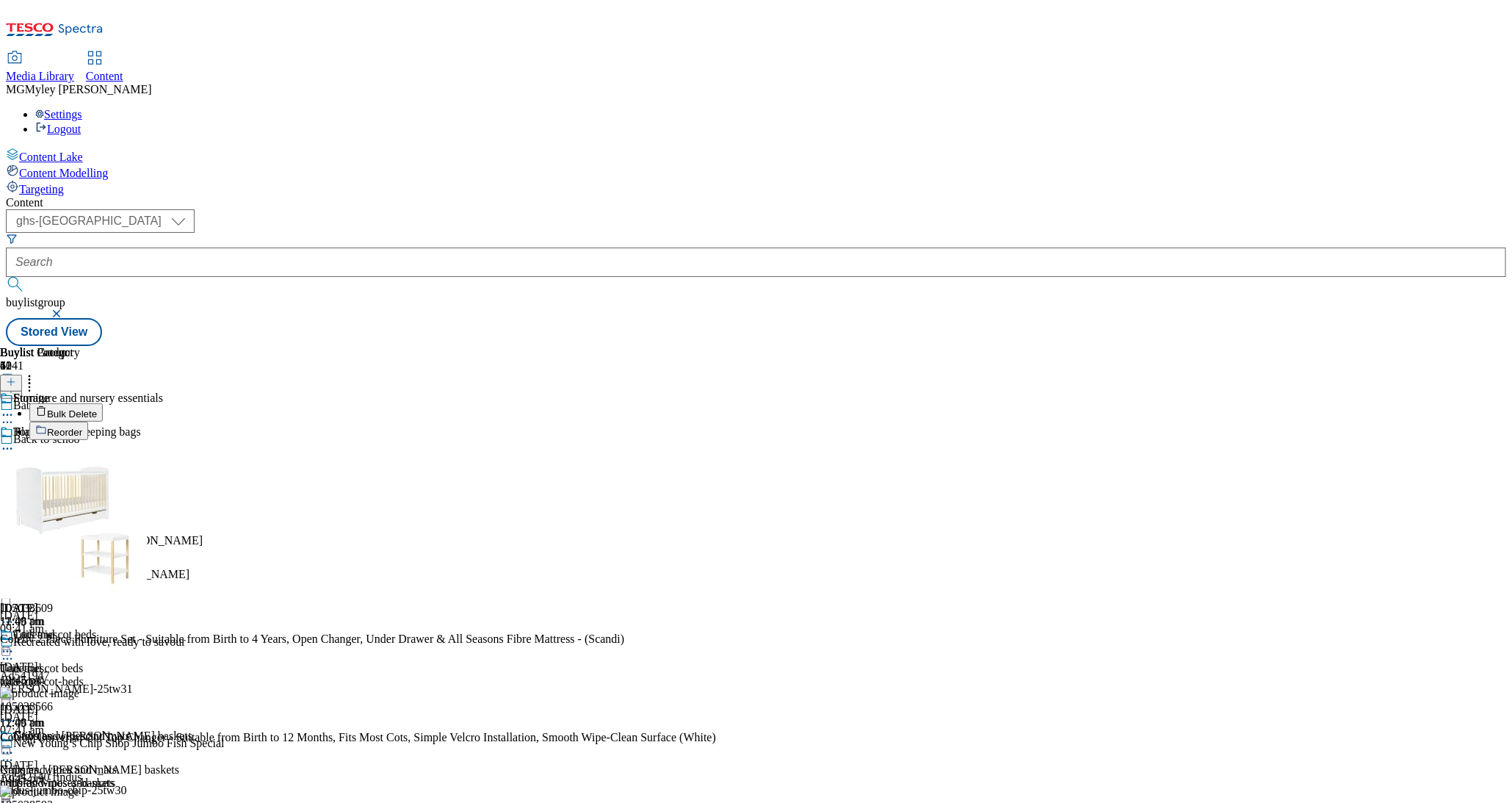
click at [97, 408] on span "Bulk Delete" at bounding box center [72, 414] width 50 height 11
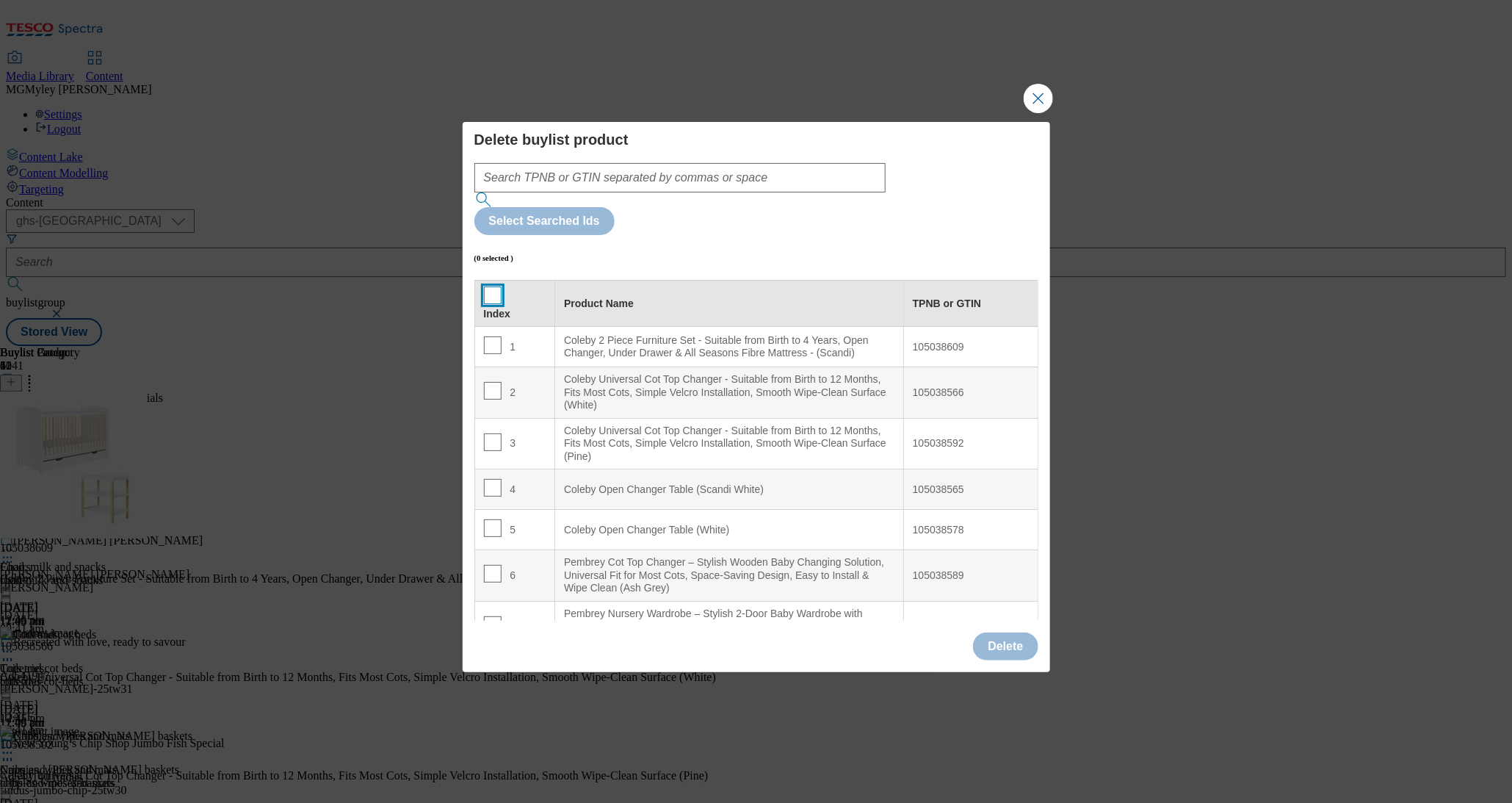
click at [490, 286] on input "Modal" at bounding box center [493, 295] width 17 height 17
checkbox input "true"
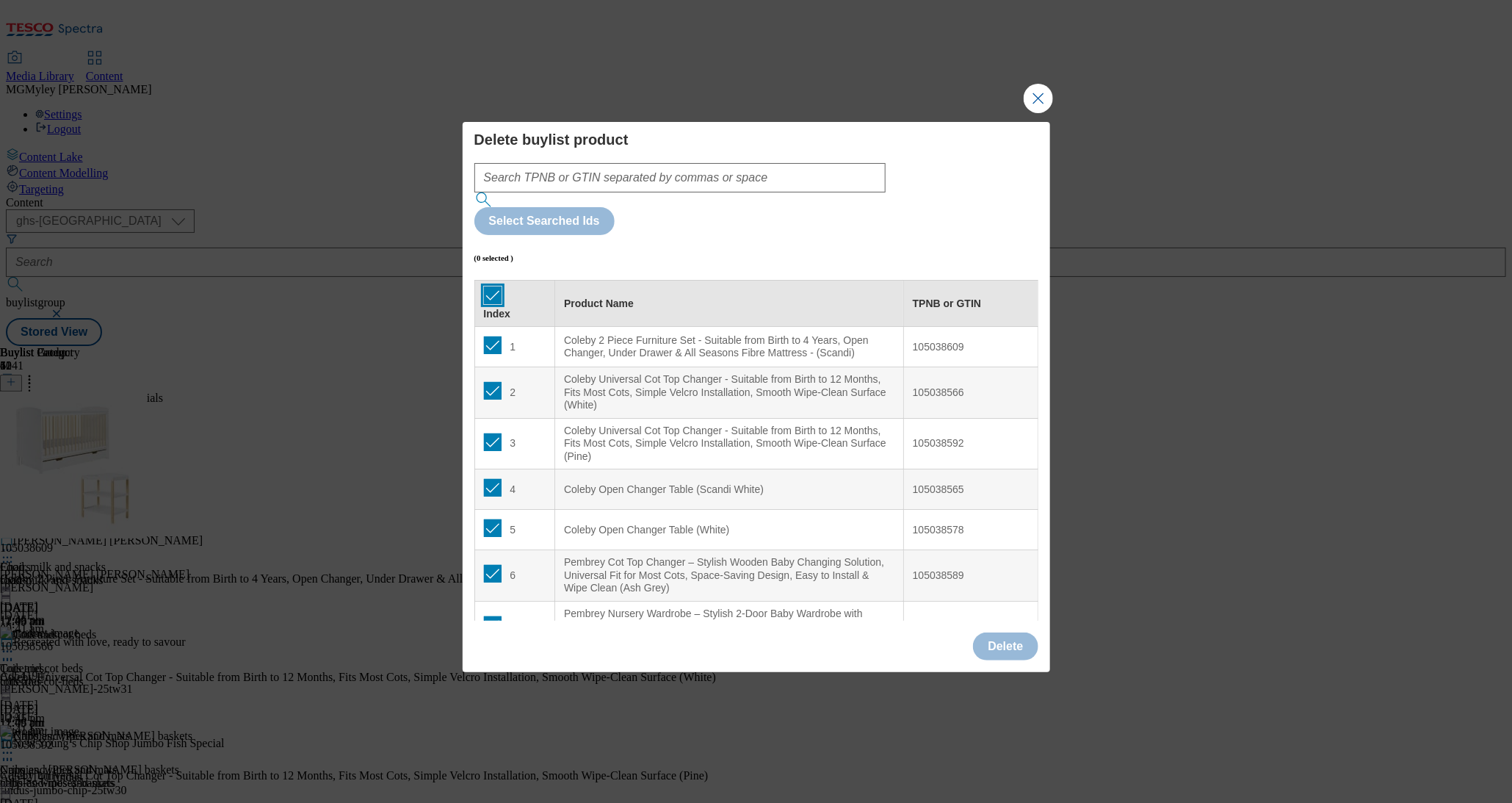
checkbox input "true"
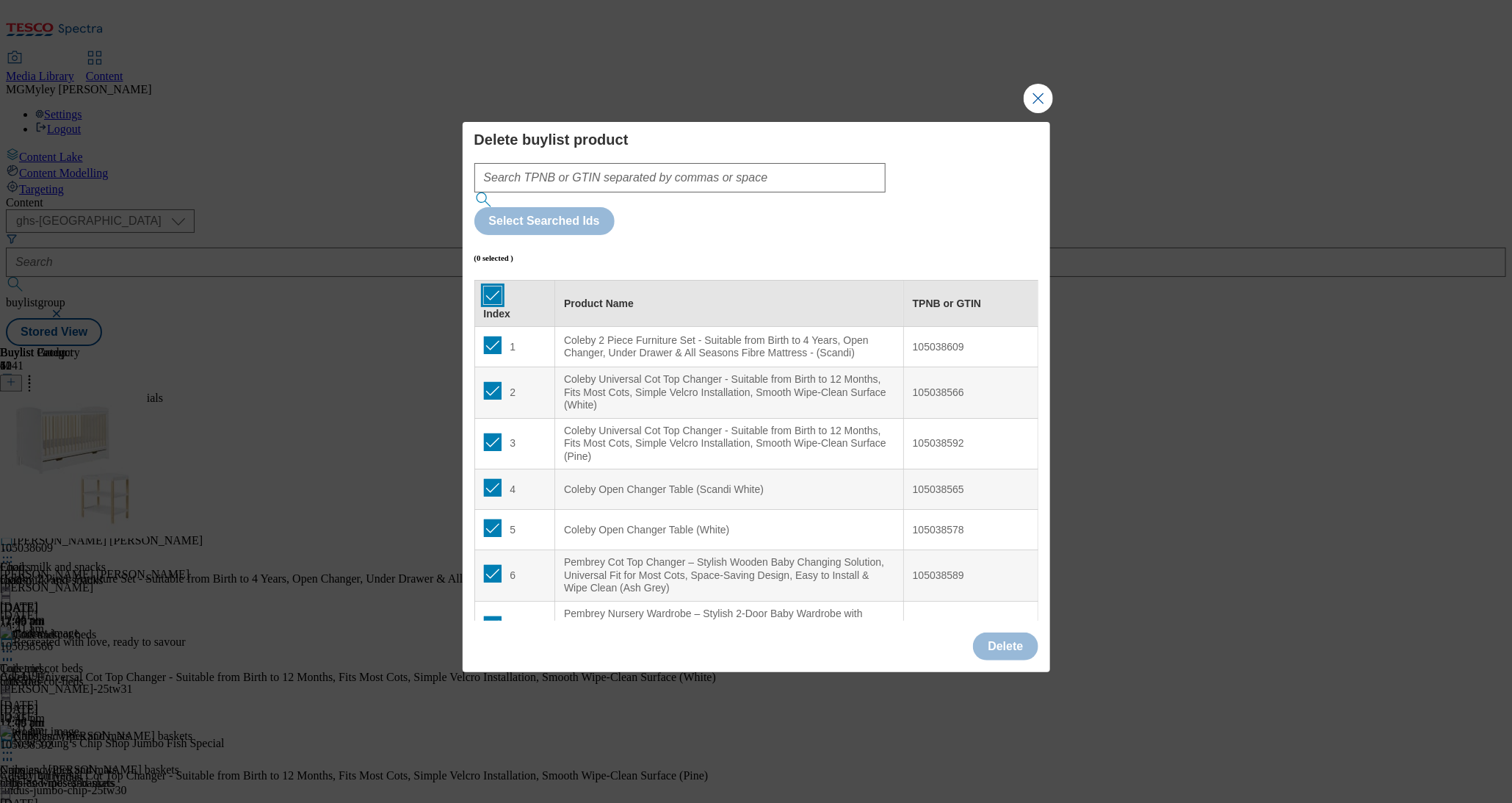
checkbox input "true"
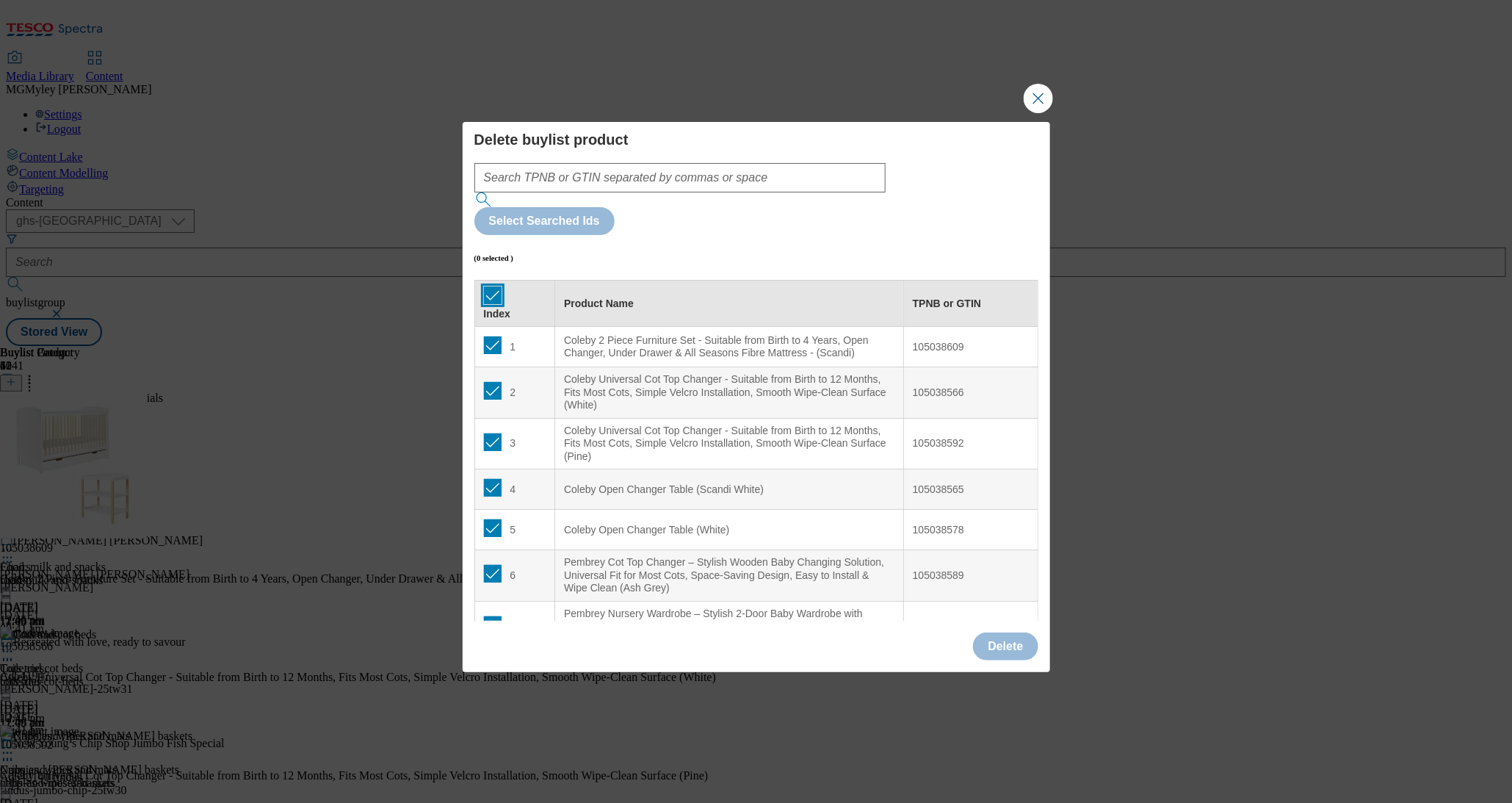
checkbox input "true"
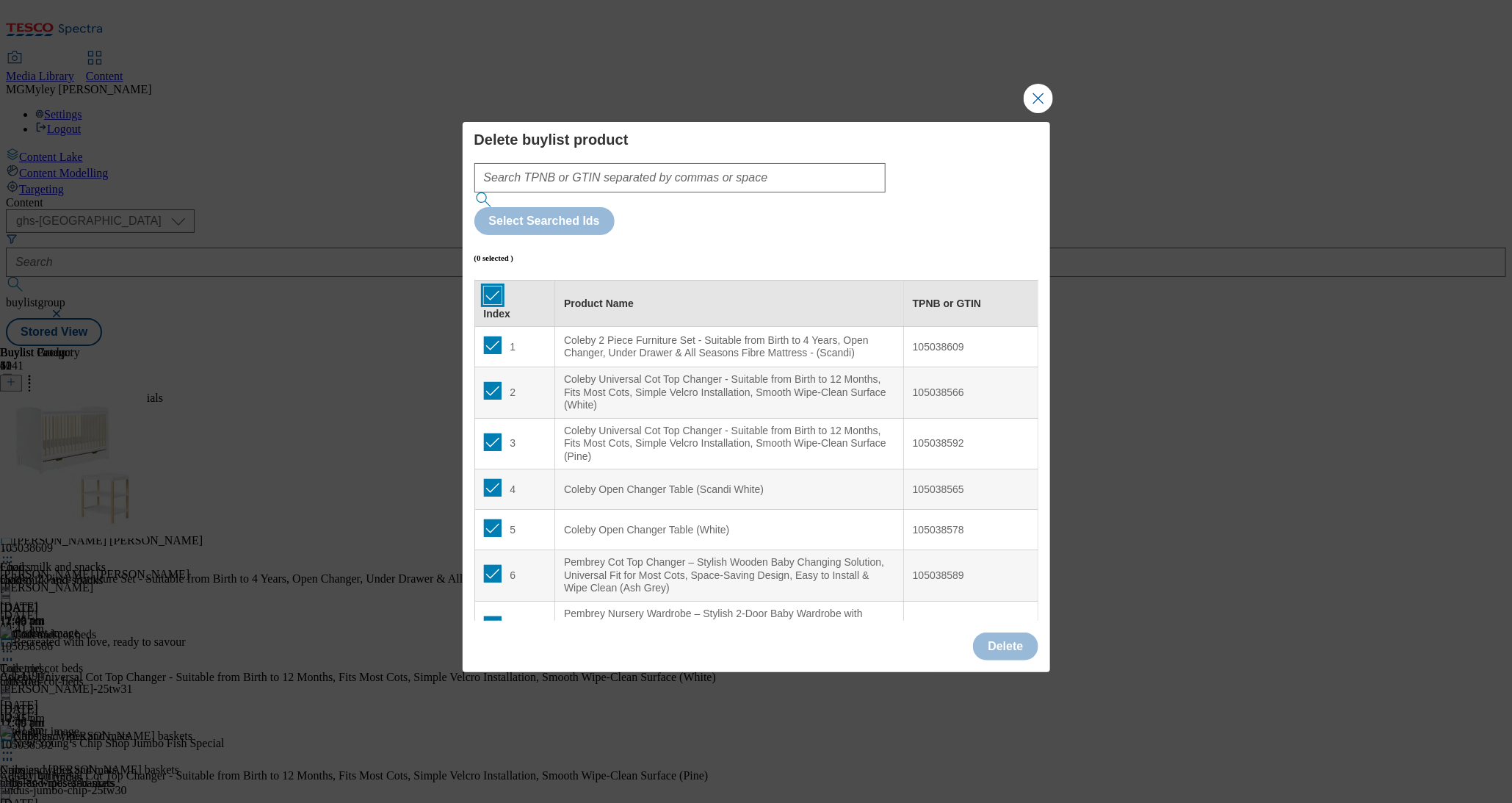
checkbox input "true"
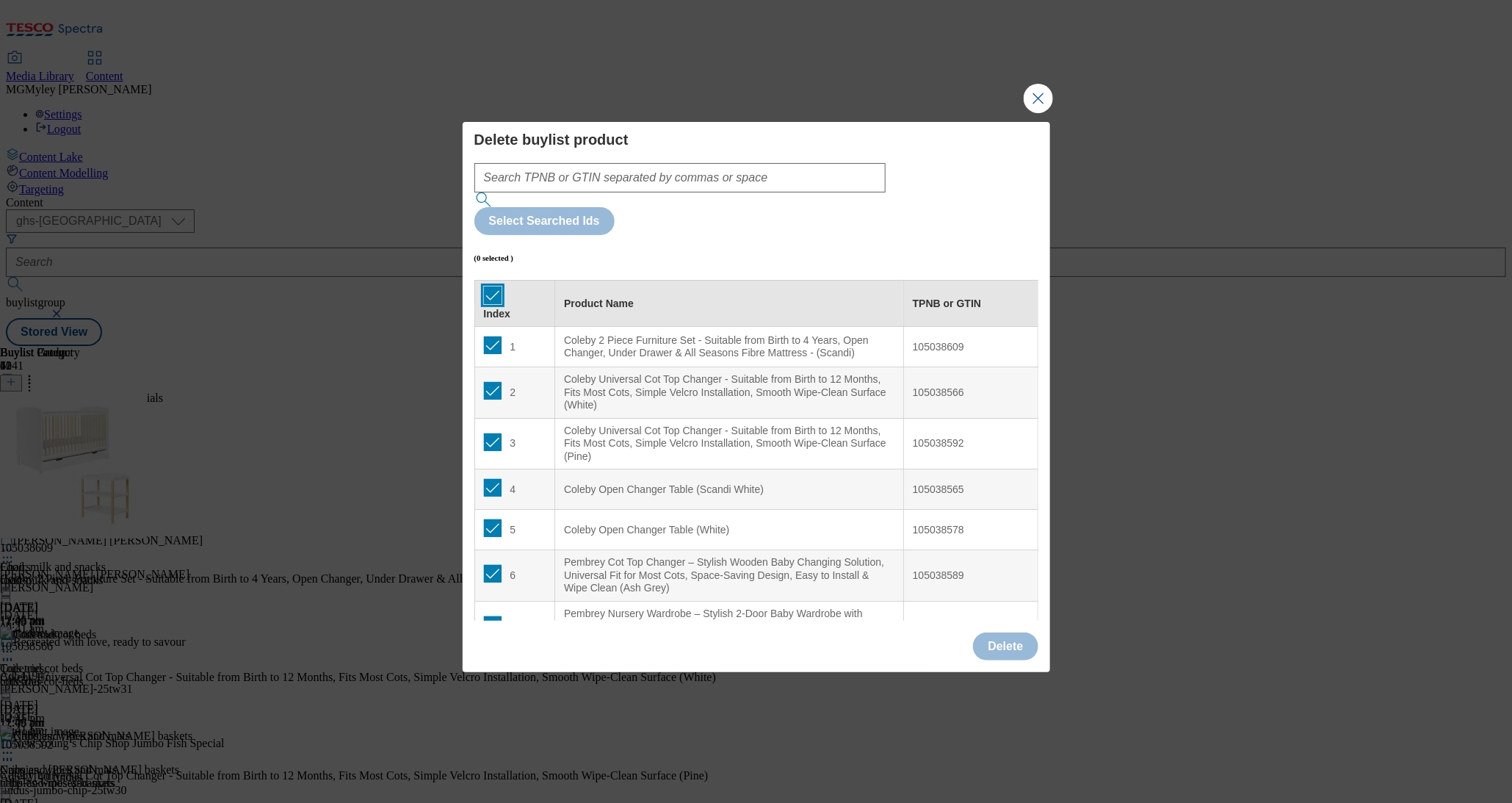
checkbox input "true"
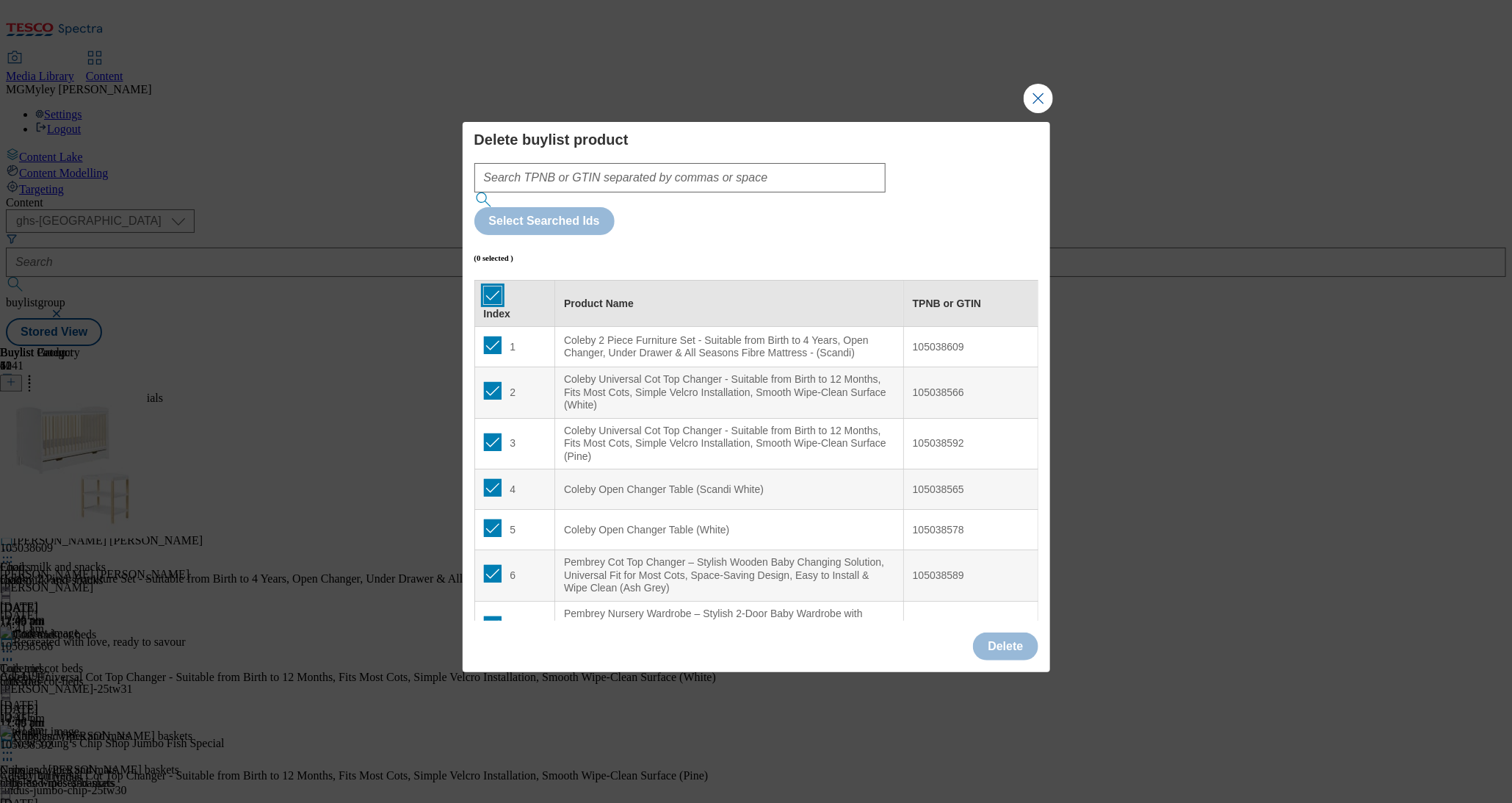
checkbox input "true"
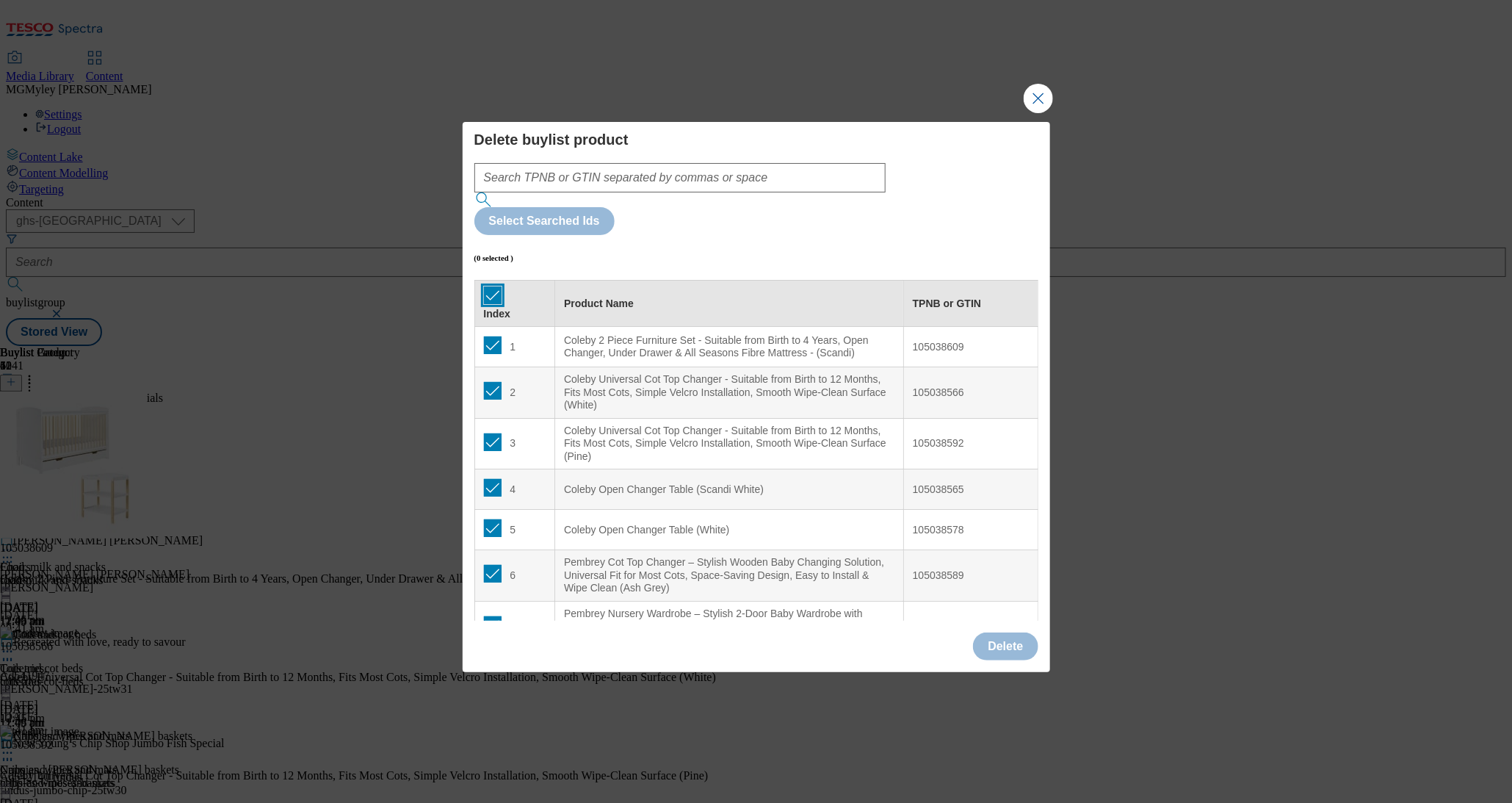
checkbox input "true"
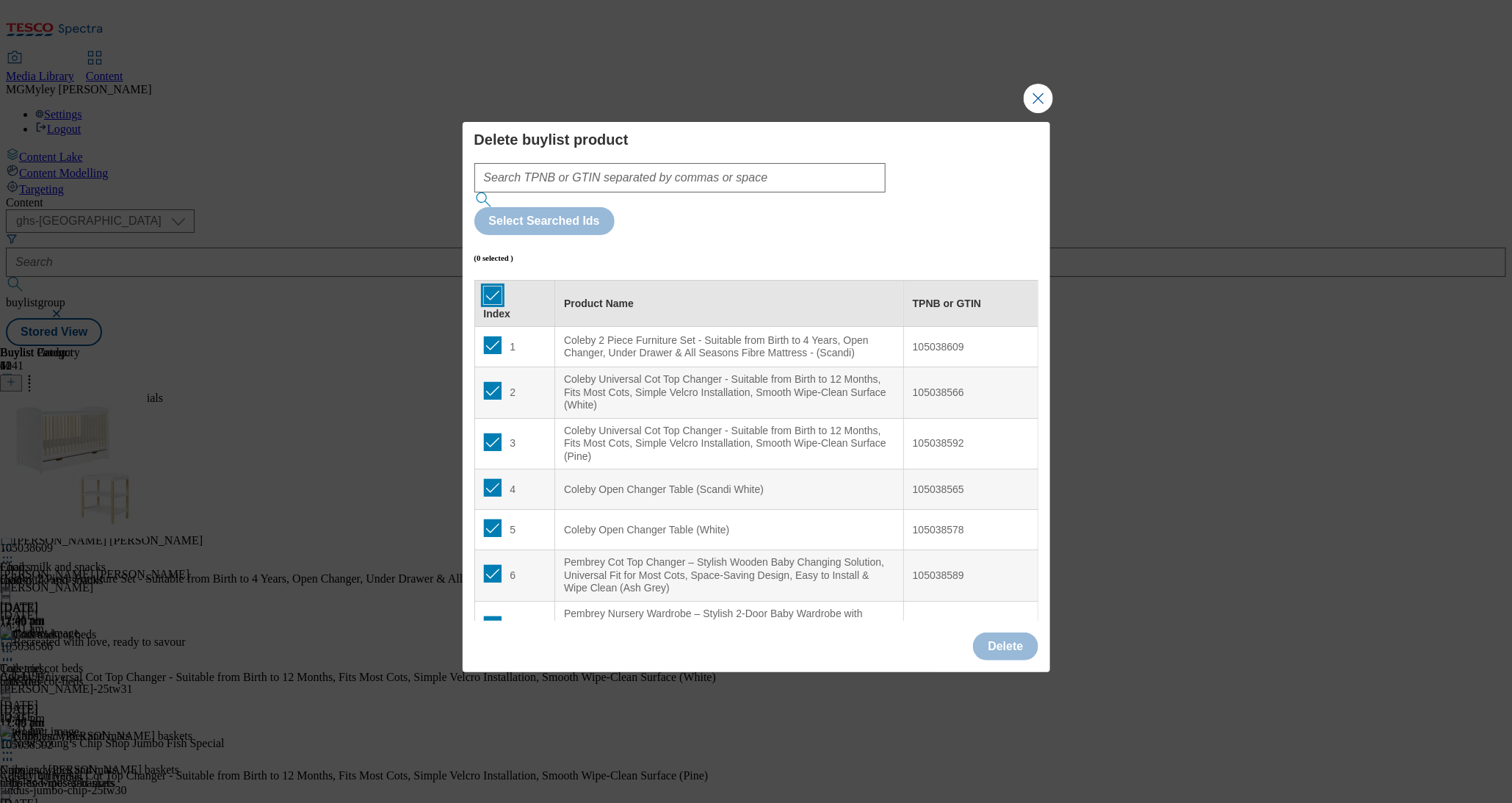
checkbox input "true"
click at [1009, 632] on button "Delete" at bounding box center [1006, 646] width 65 height 28
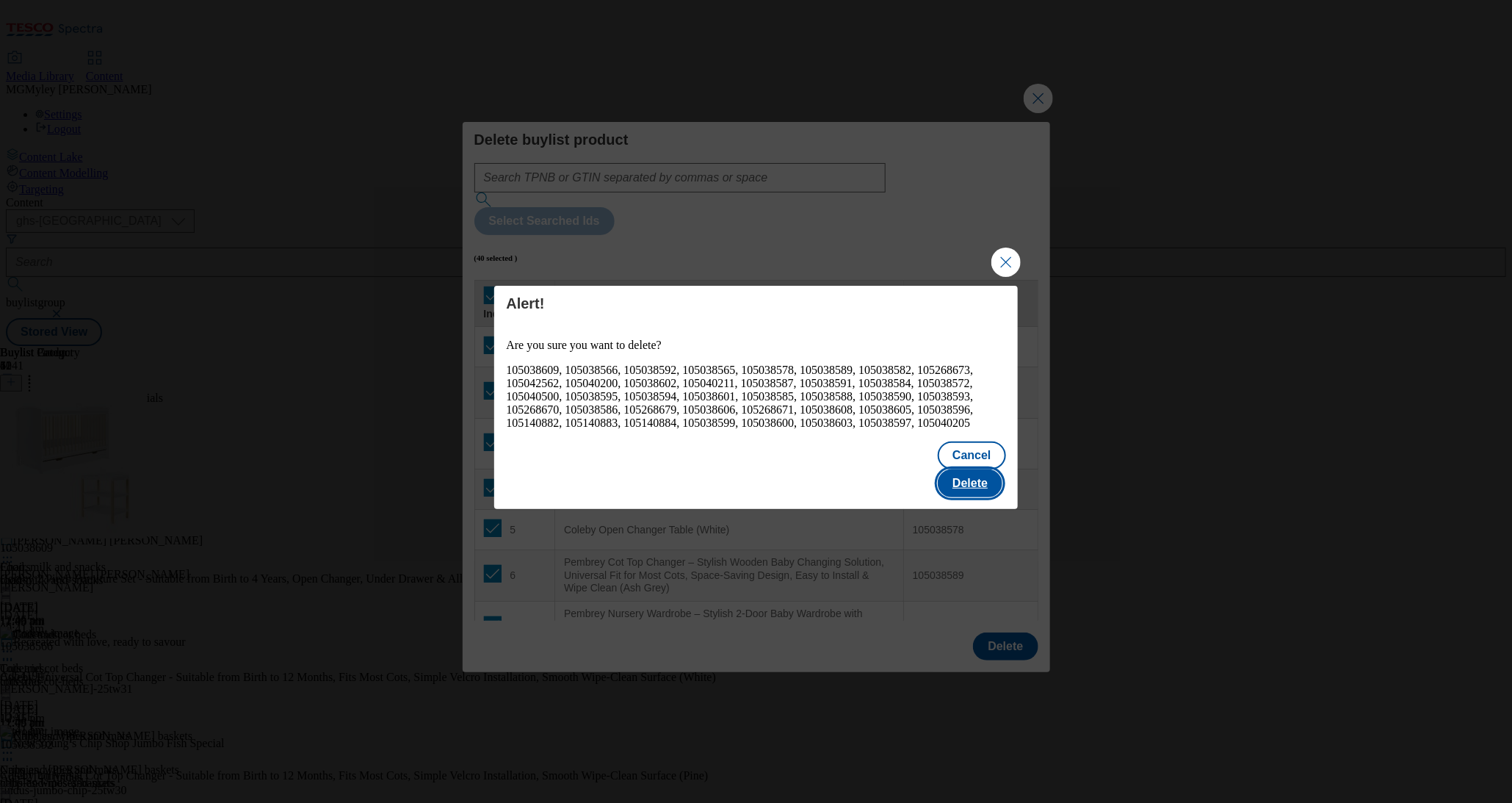
click at [981, 469] on button "Delete" at bounding box center [971, 483] width 65 height 28
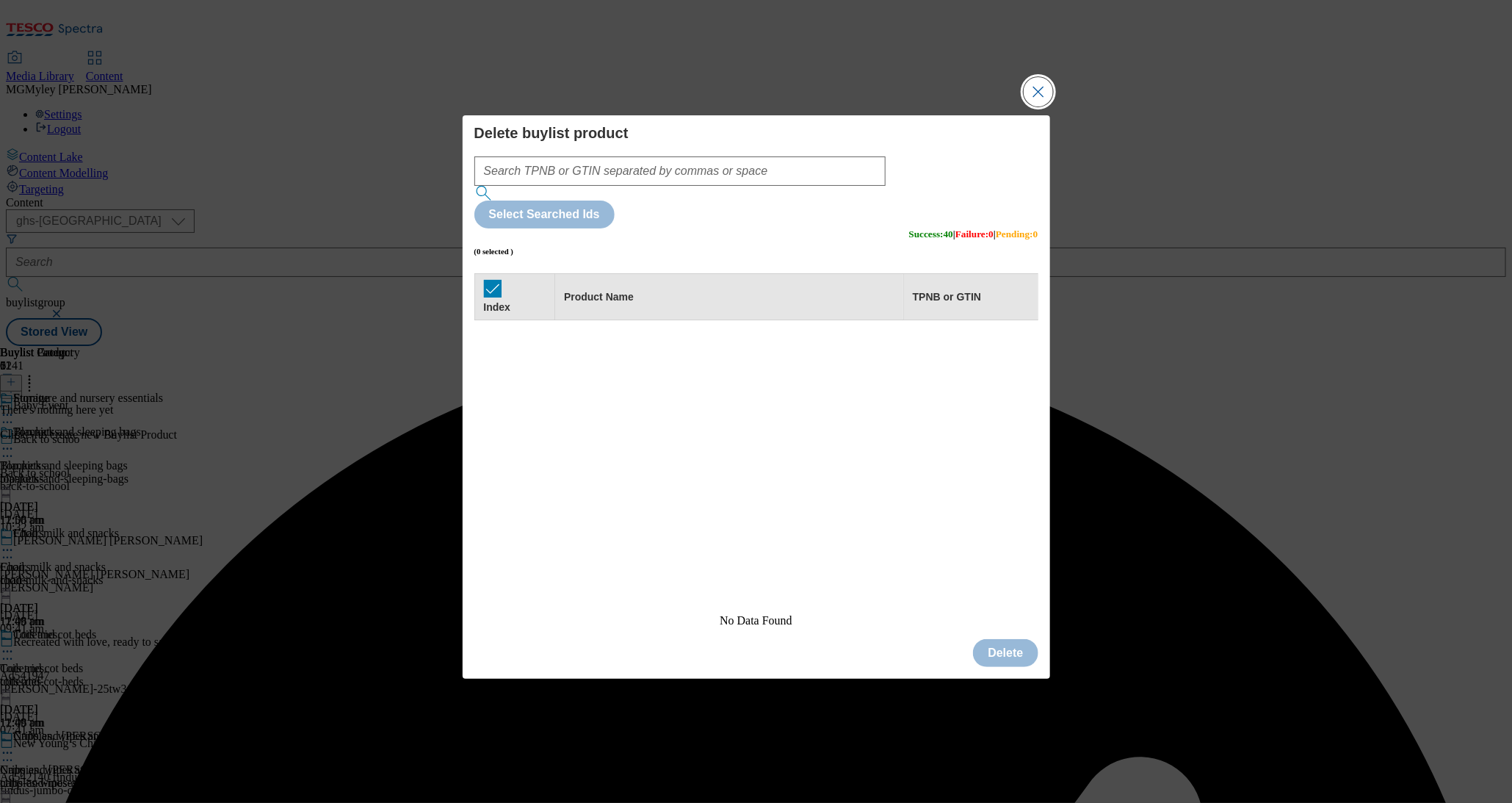
click at [1032, 107] on button "Close Modal" at bounding box center [1038, 92] width 30 height 30
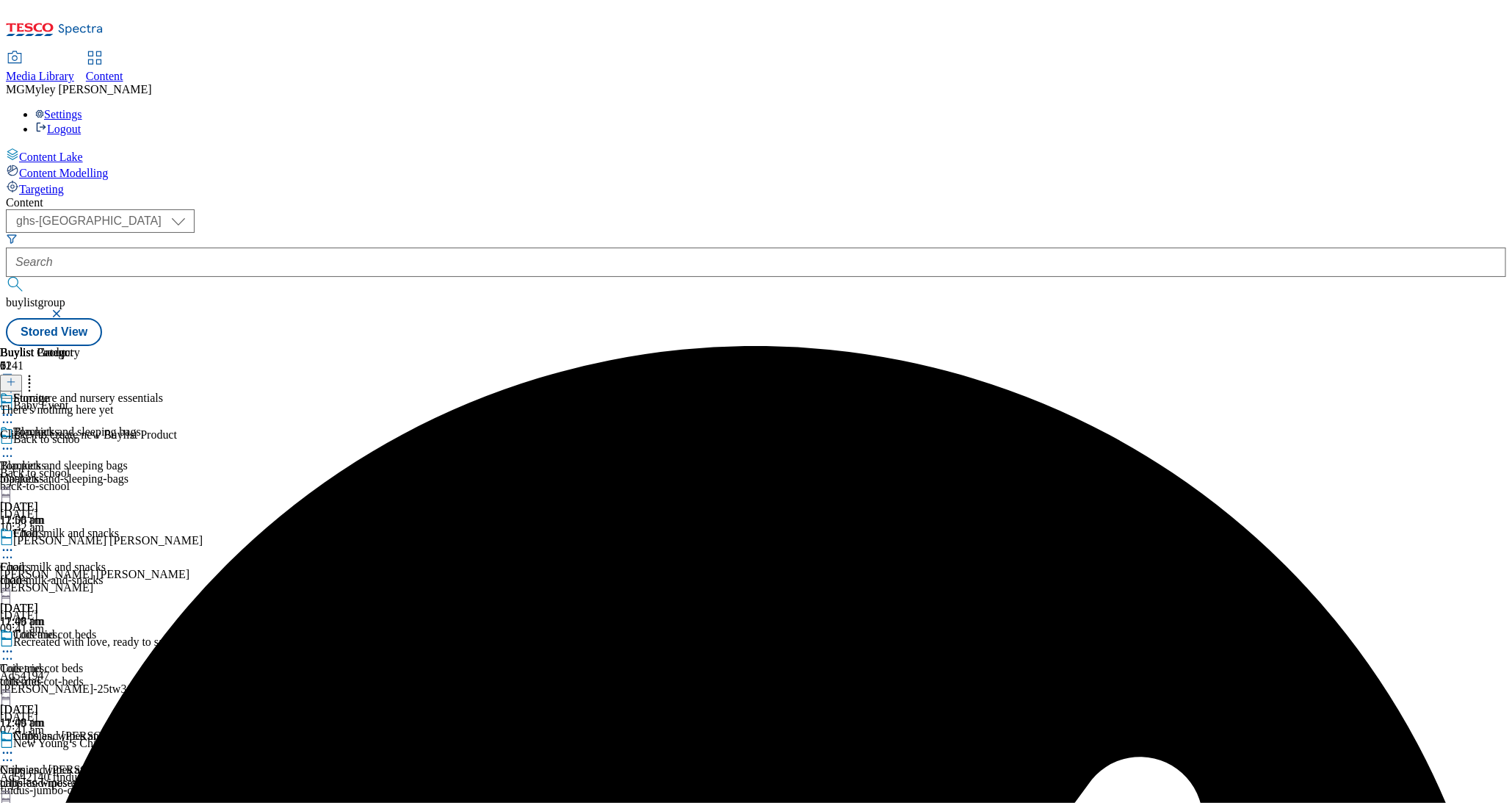
click at [16, 377] on icon at bounding box center [10, 381] width 10 height 10
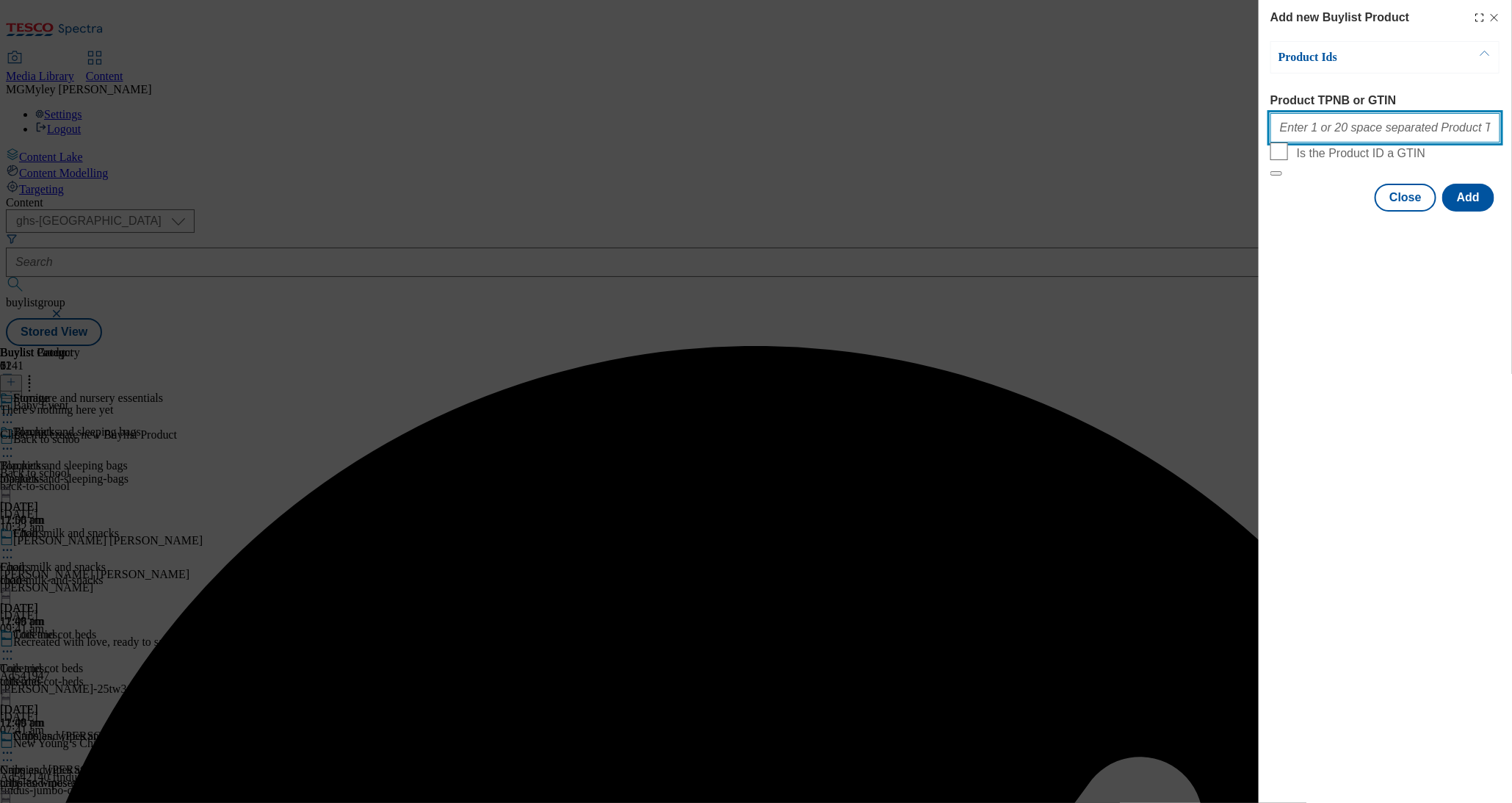
click at [1357, 134] on input "Product TPNB or GTIN" at bounding box center [1385, 128] width 230 height 30
paste input "105661229 105661276 105759490 105759479 105759464 105803529 105661236 105661292…"
type input "105661229 105661276 105759490 105759479 105759464 105803529 105661236 105661292…"
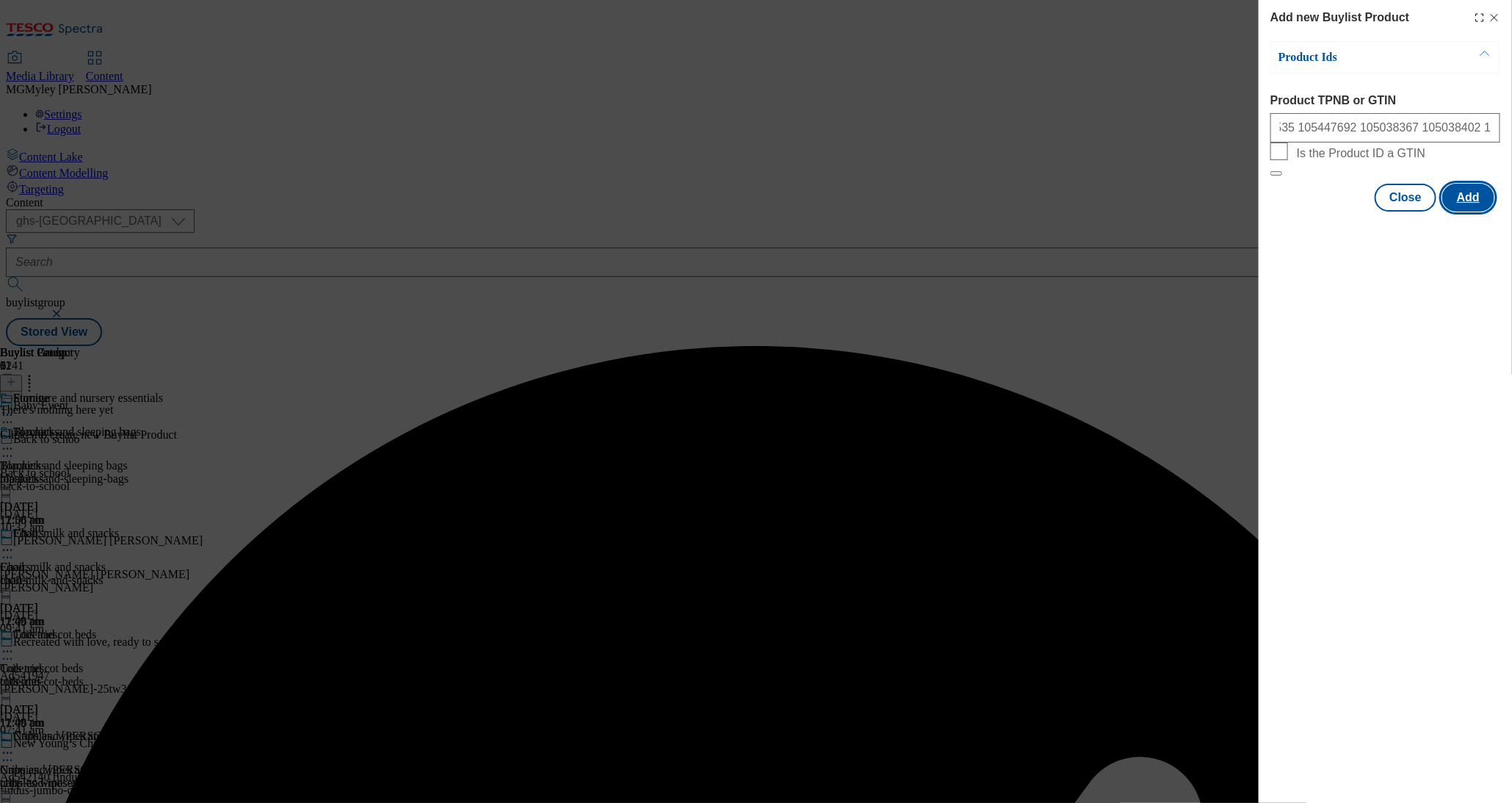
scroll to position [0, 0]
click at [1455, 212] on button "Add" at bounding box center [1468, 197] width 52 height 28
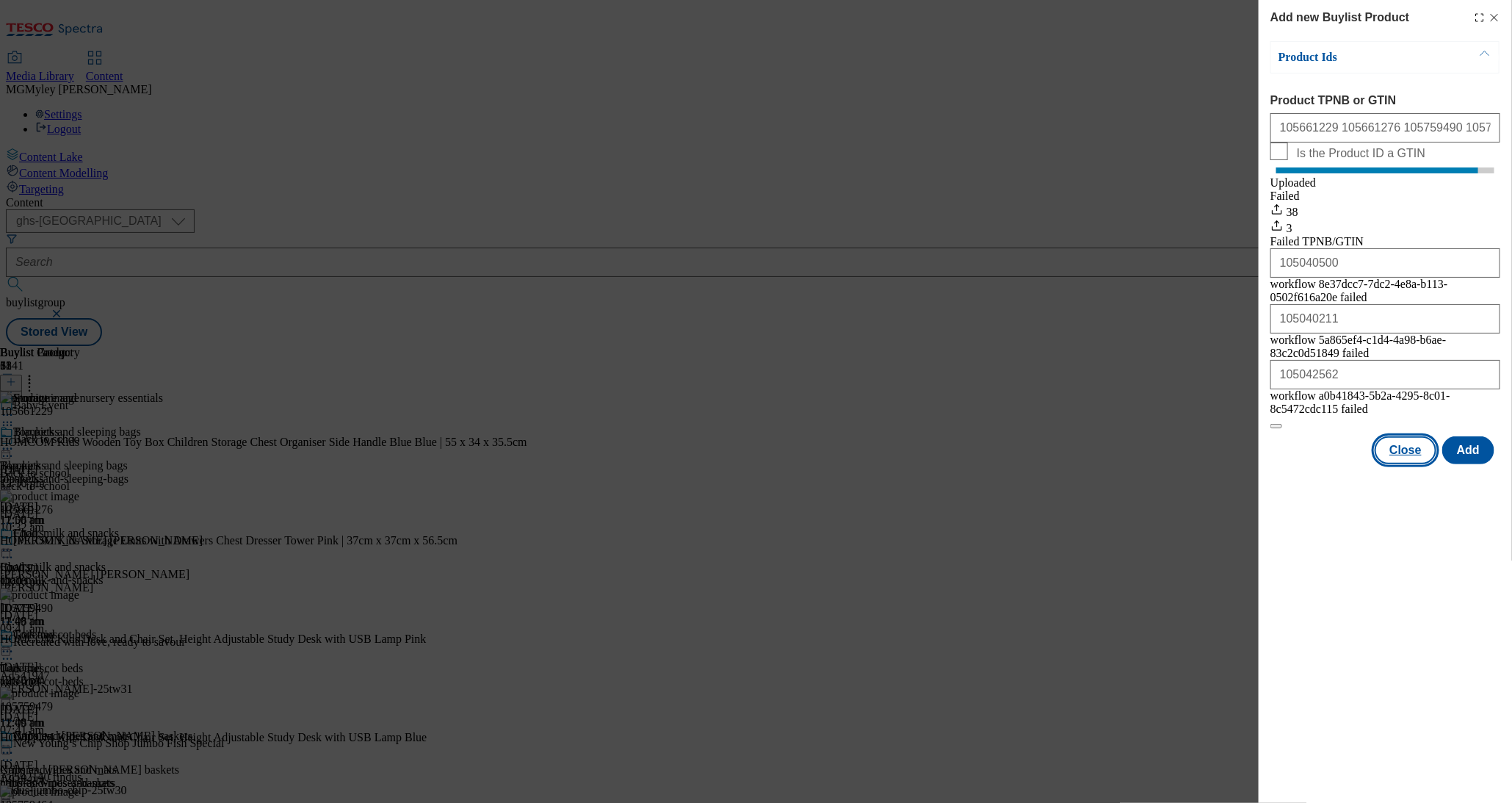
click at [1410, 464] on button "Close" at bounding box center [1405, 450] width 62 height 28
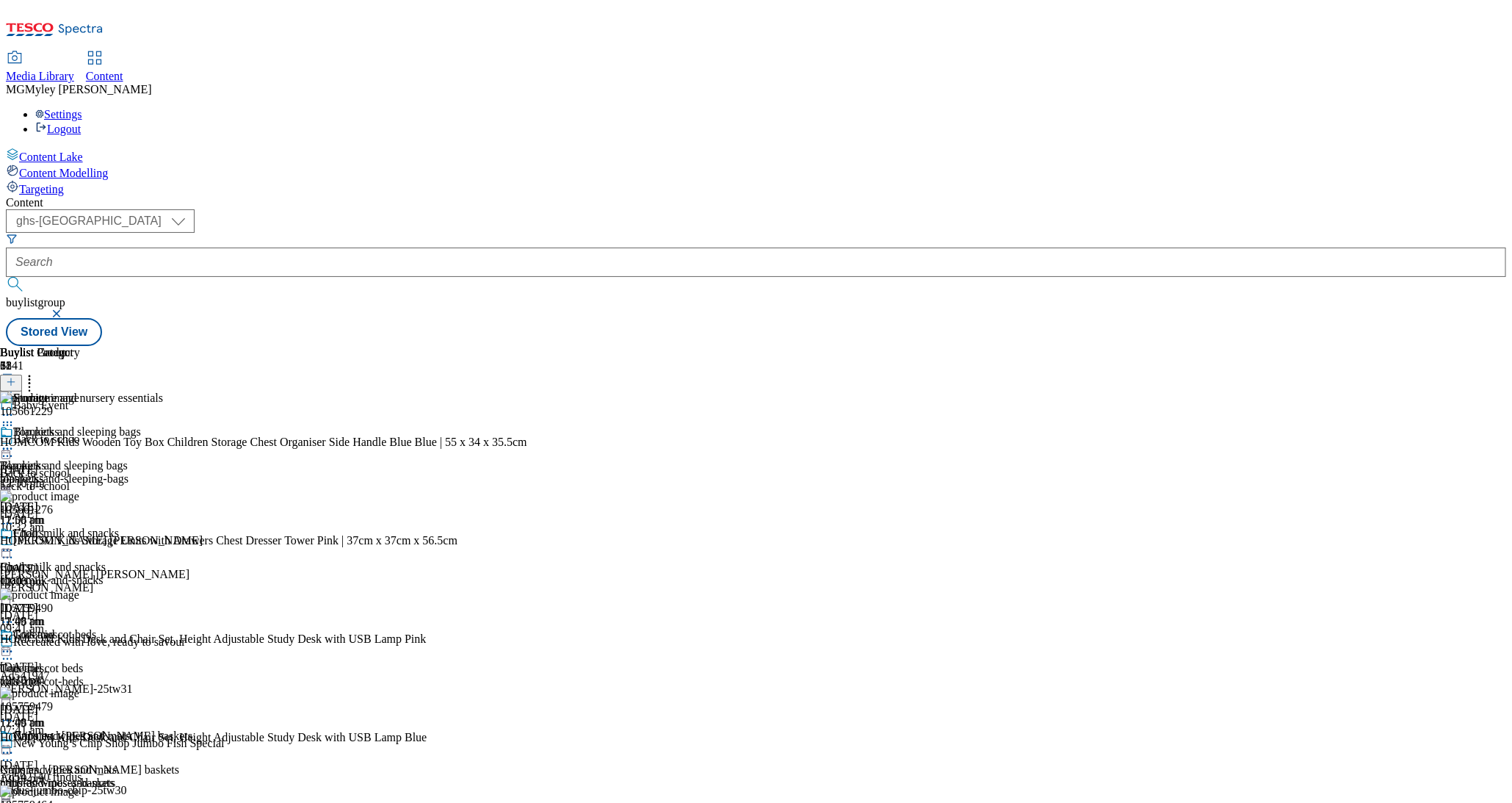
scroll to position [287, 0]
click at [14, 408] on icon at bounding box center [7, 415] width 14 height 14
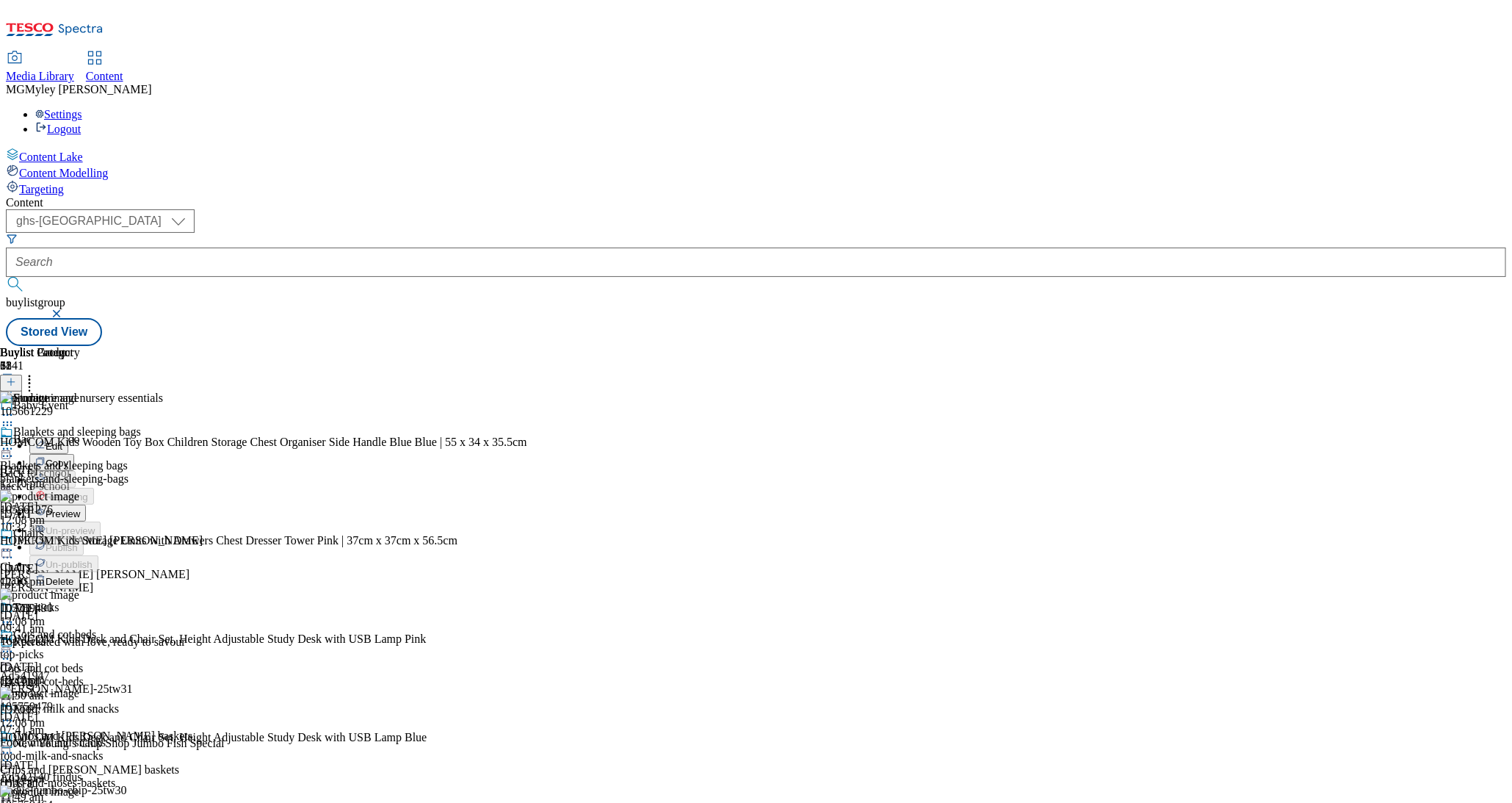
click at [80, 508] on span "Preview" at bounding box center [63, 514] width 34 height 11
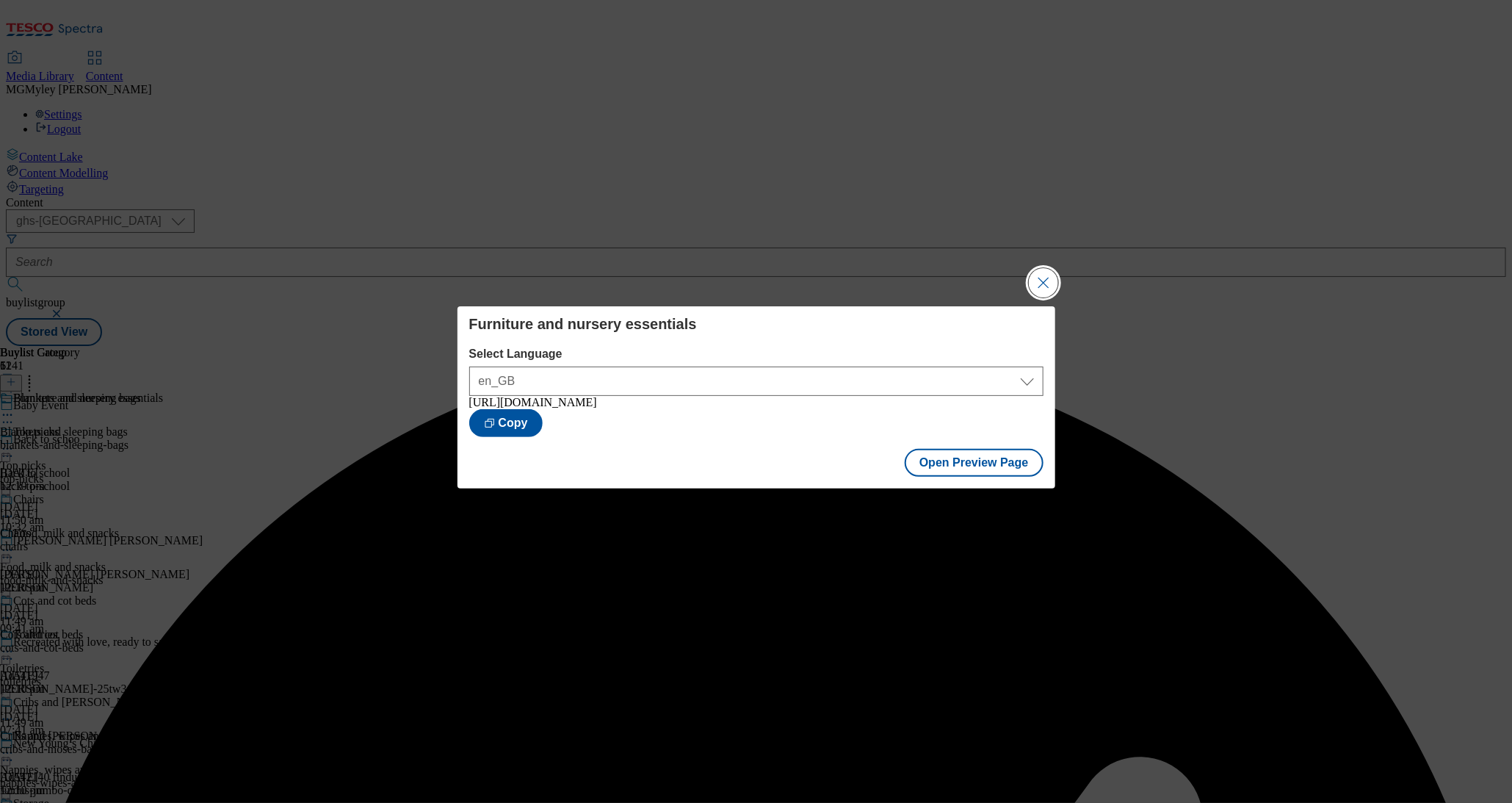
click at [1045, 269] on button "Close Modal" at bounding box center [1043, 282] width 30 height 30
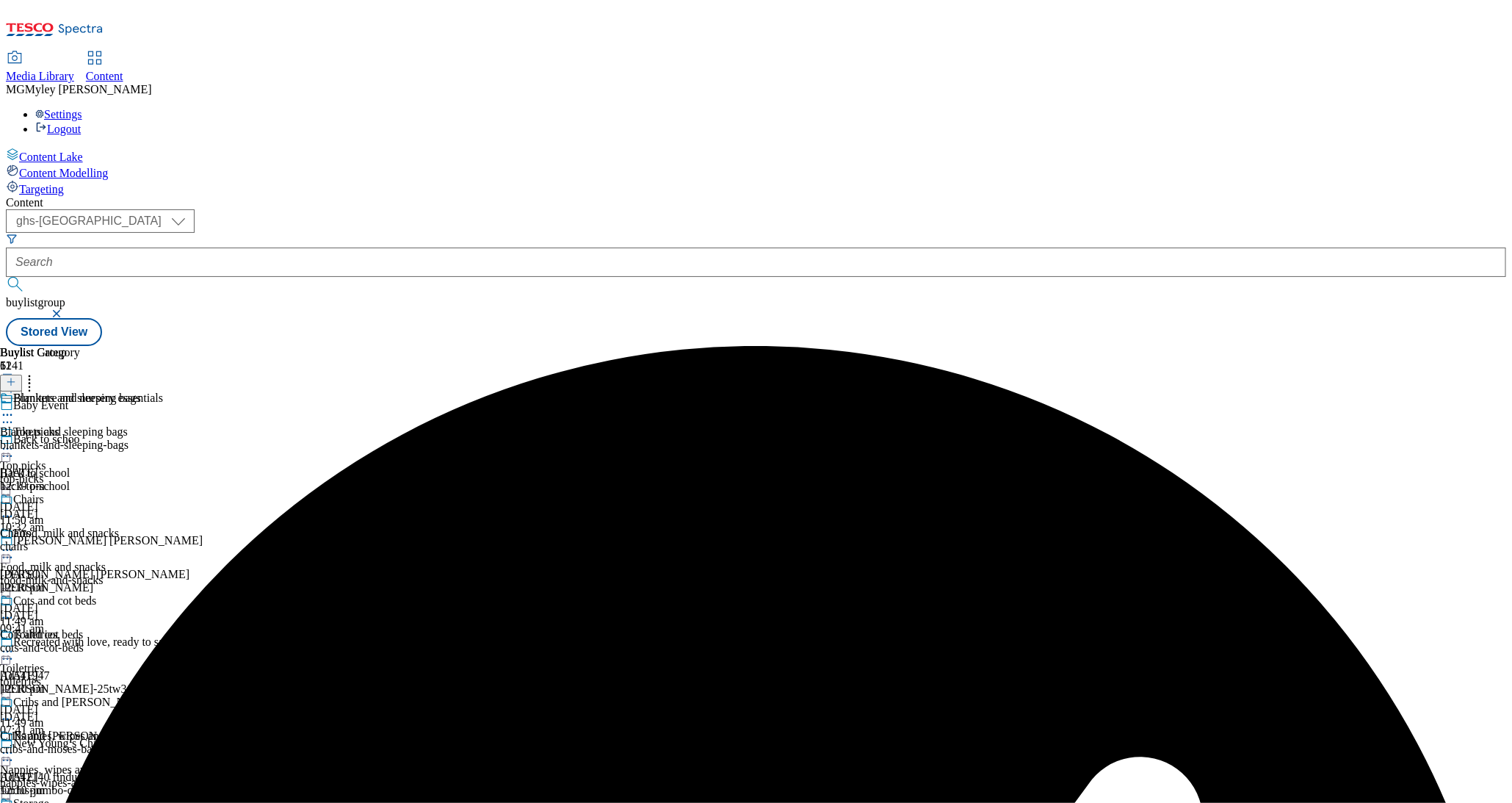
click at [14, 408] on icon at bounding box center [7, 415] width 14 height 14
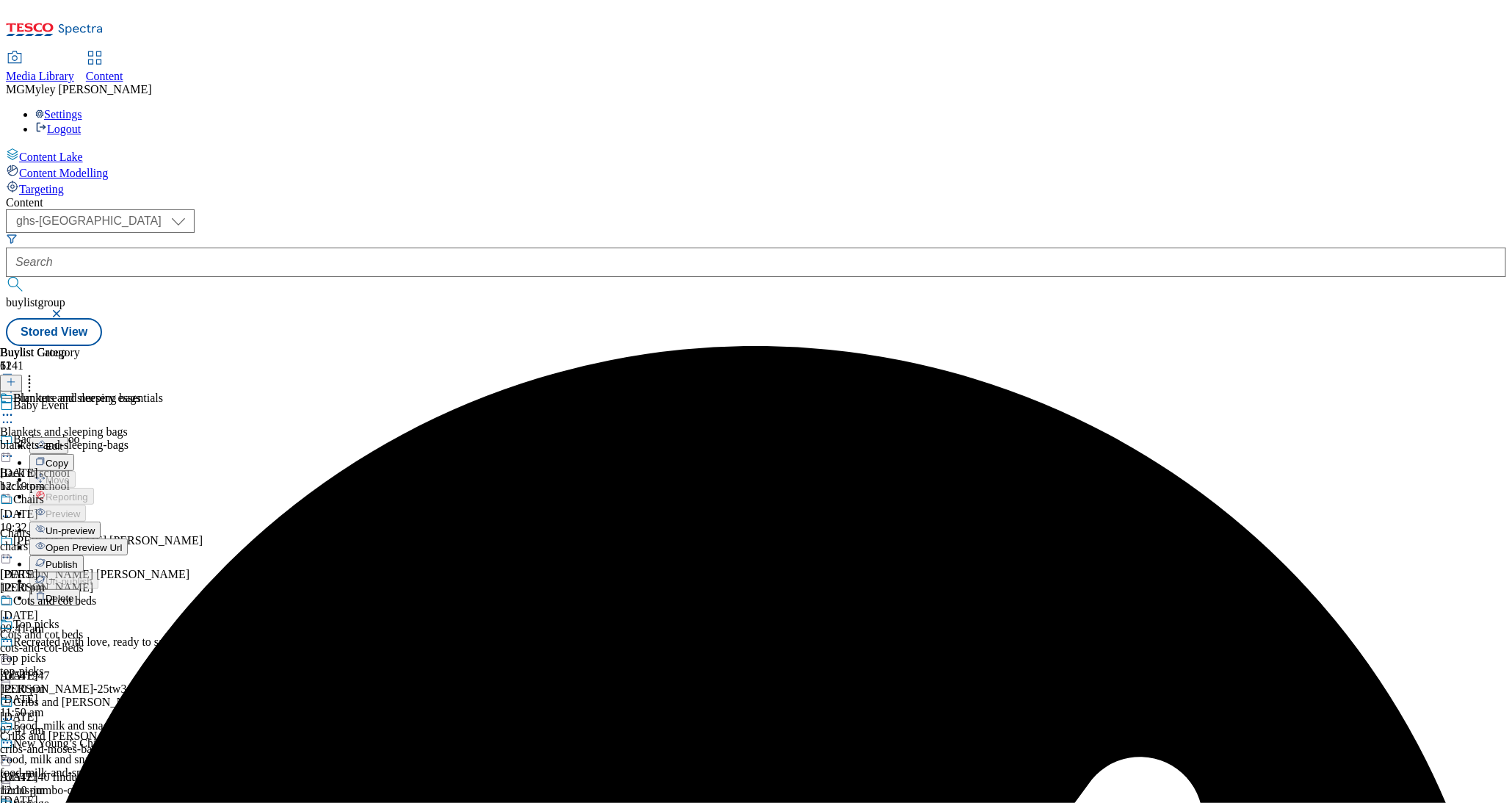
click at [78, 559] on span "Publish" at bounding box center [62, 565] width 32 height 11
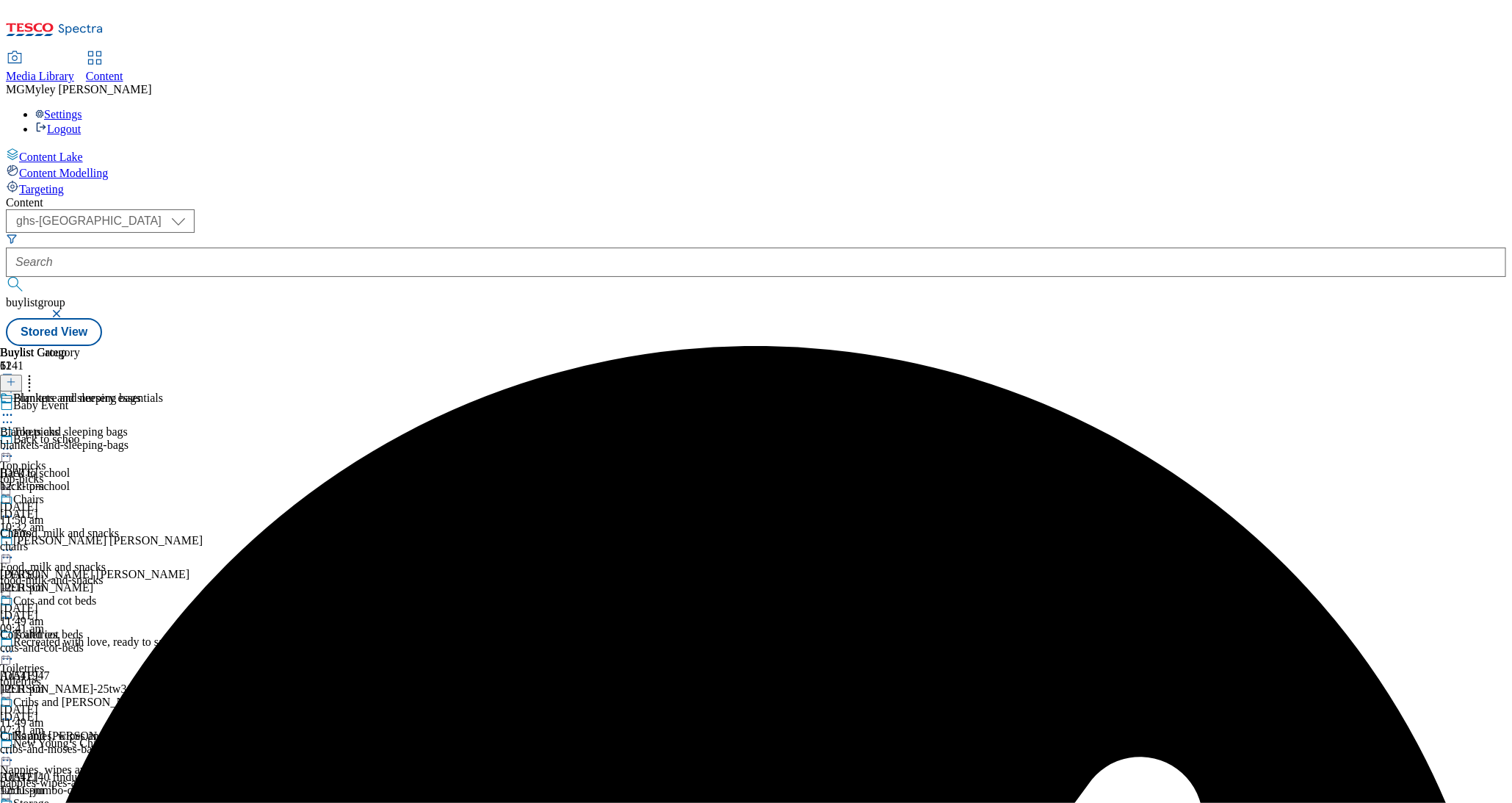
scroll to position [287, 0]
click at [193, 743] on div "cribs-and-moses-baskets" at bounding box center [96, 750] width 193 height 13
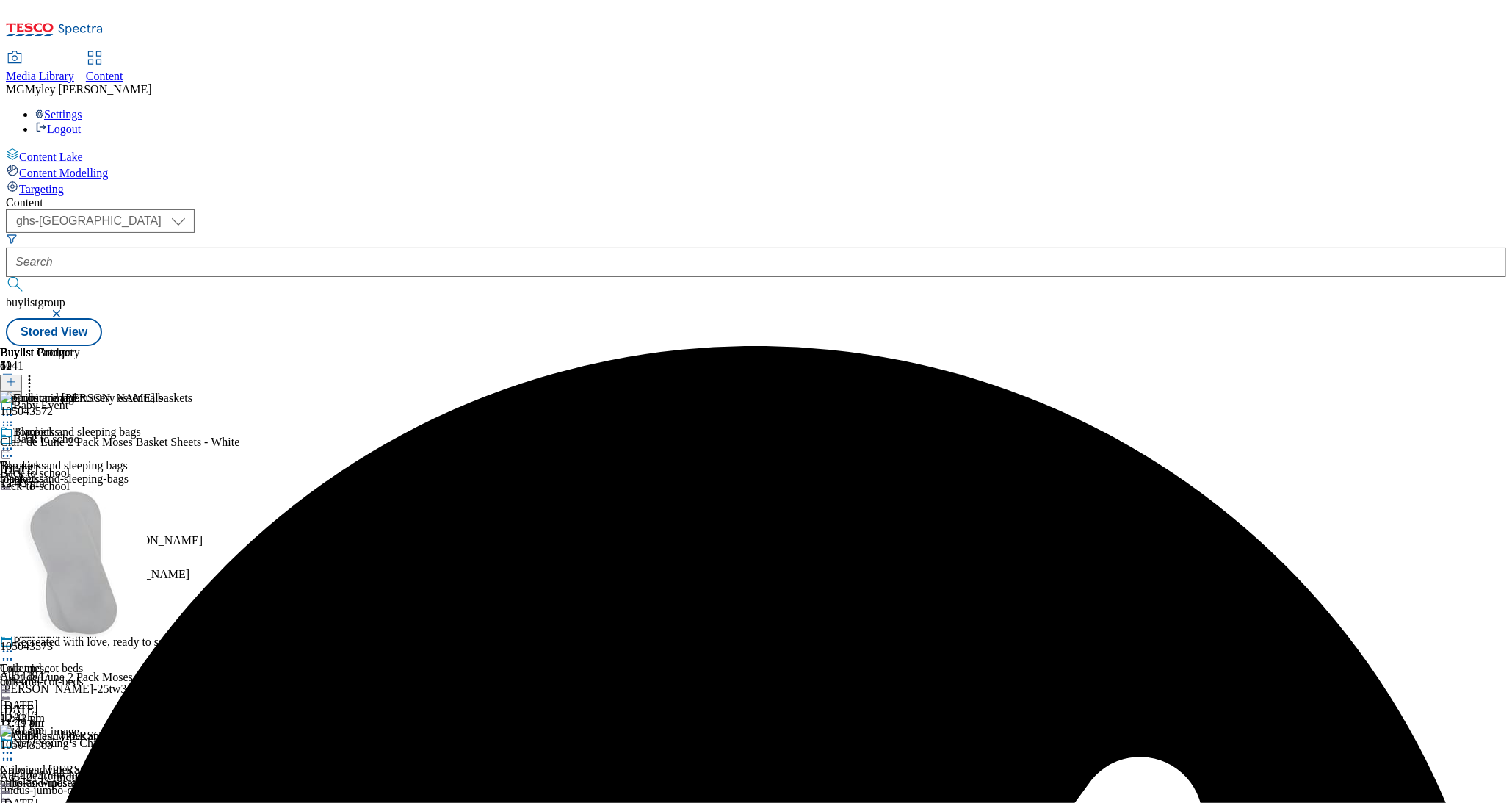
click at [9, 752] on circle at bounding box center [8, 753] width 2 height 2
click at [69, 775] on button "Edit" at bounding box center [49, 784] width 39 height 17
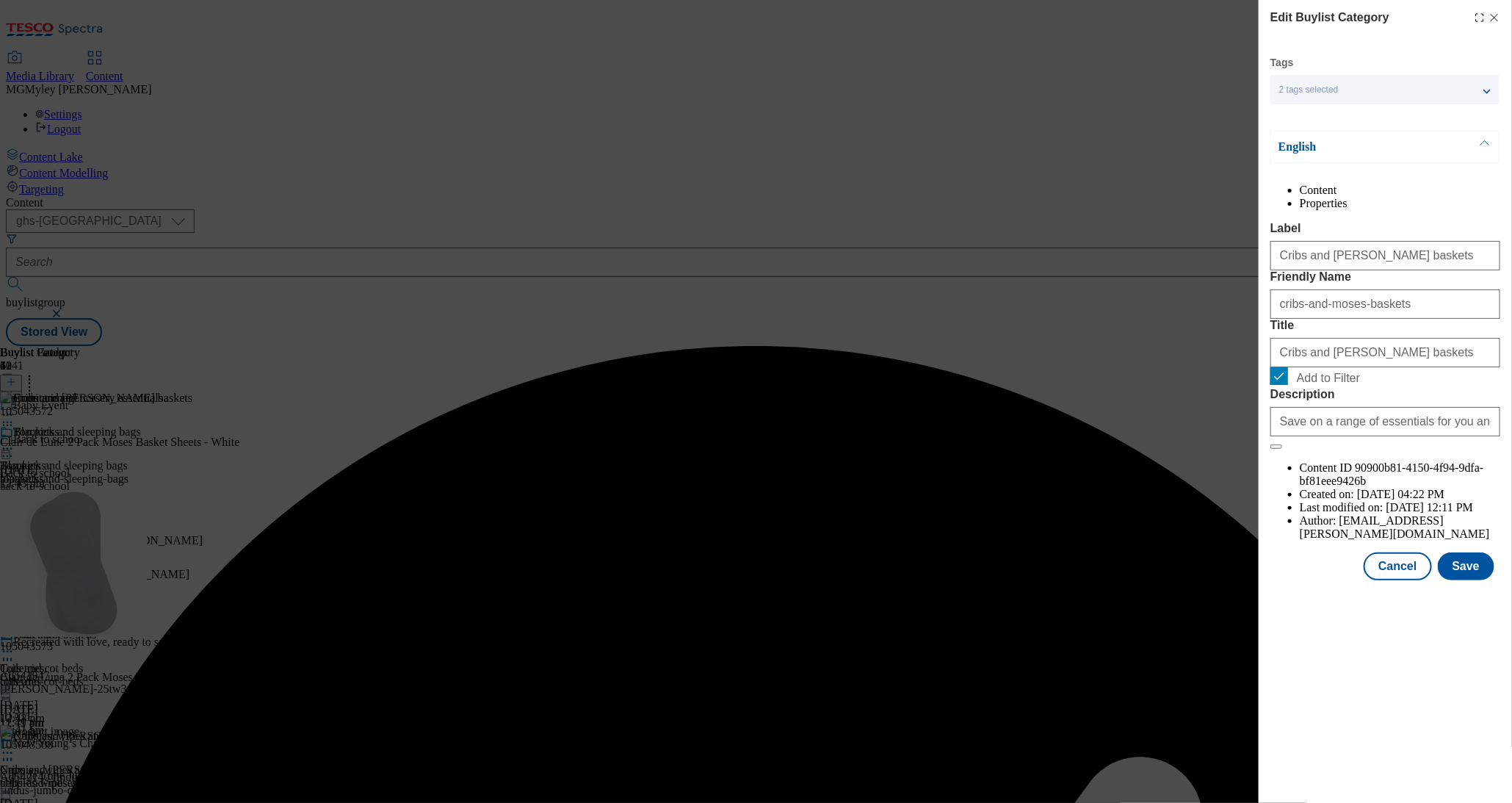
click at [1300, 385] on span "Add to Filter" at bounding box center [1329, 379] width 63 height 13
click at [1288, 385] on input "Add to Filter" at bounding box center [1279, 376] width 17 height 17
checkbox input "false"
click at [1475, 581] on button "Save" at bounding box center [1466, 566] width 56 height 28
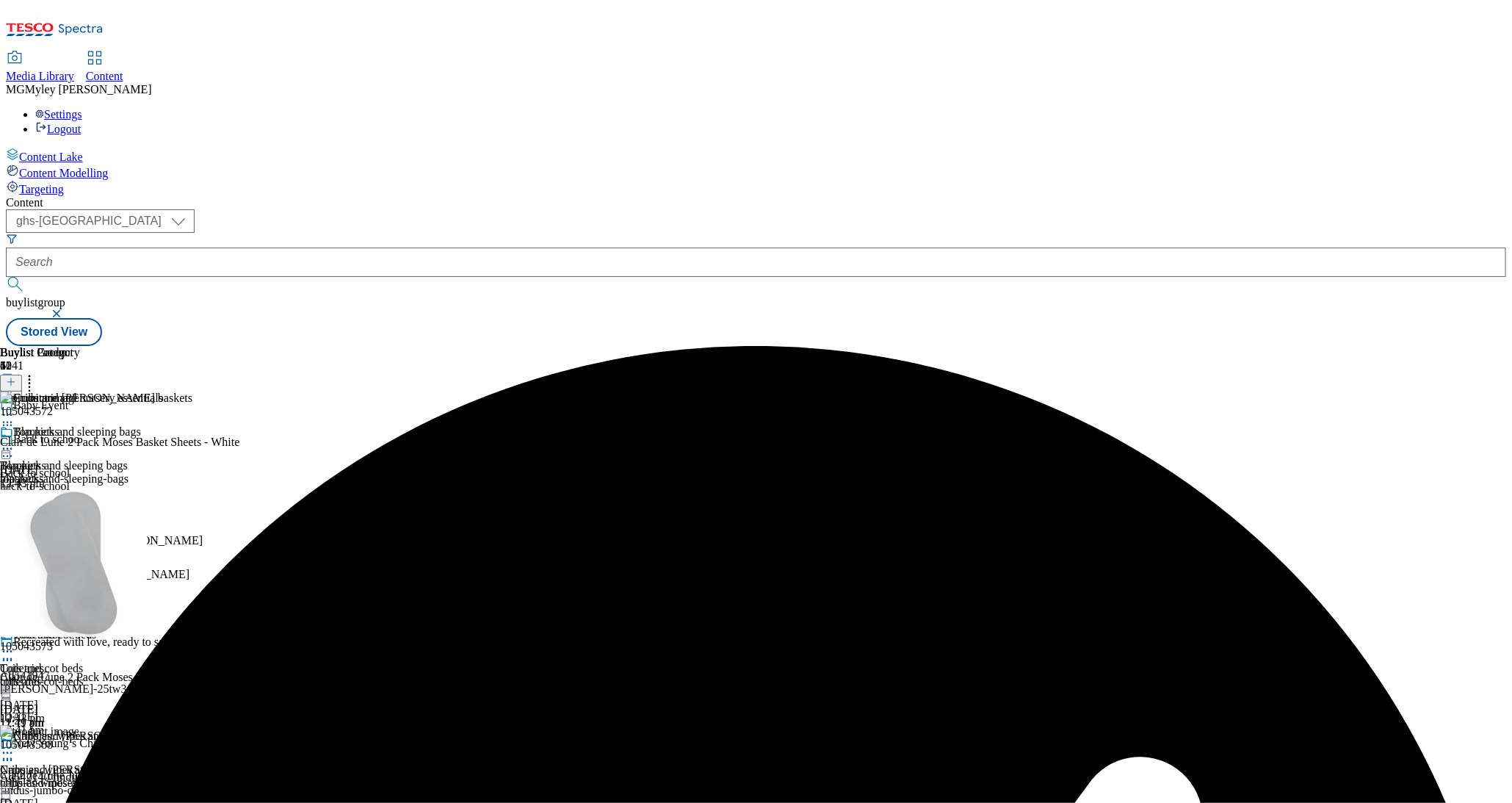
scroll to position [975, 0]
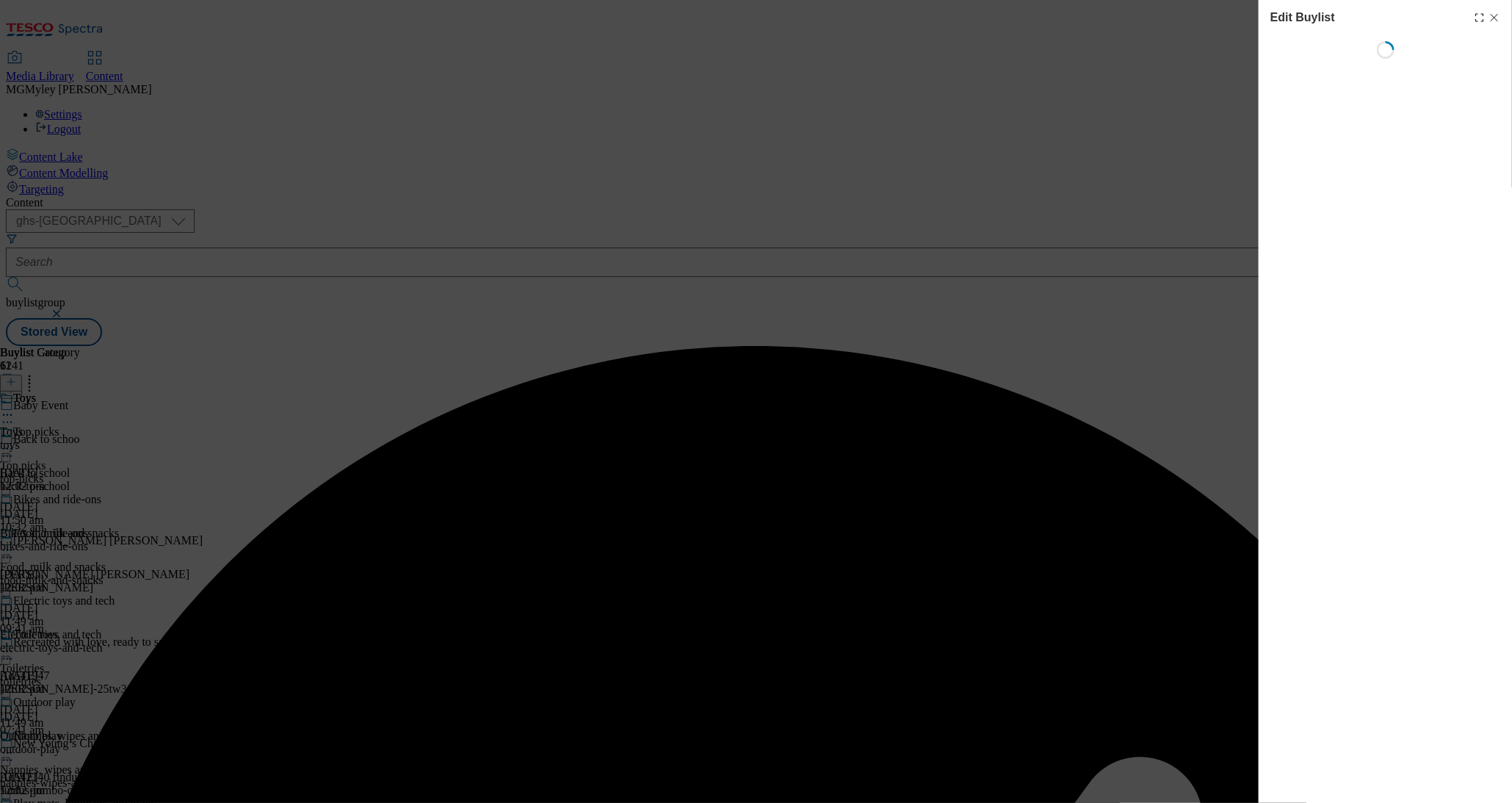
select select "evergreen"
select select "Banner"
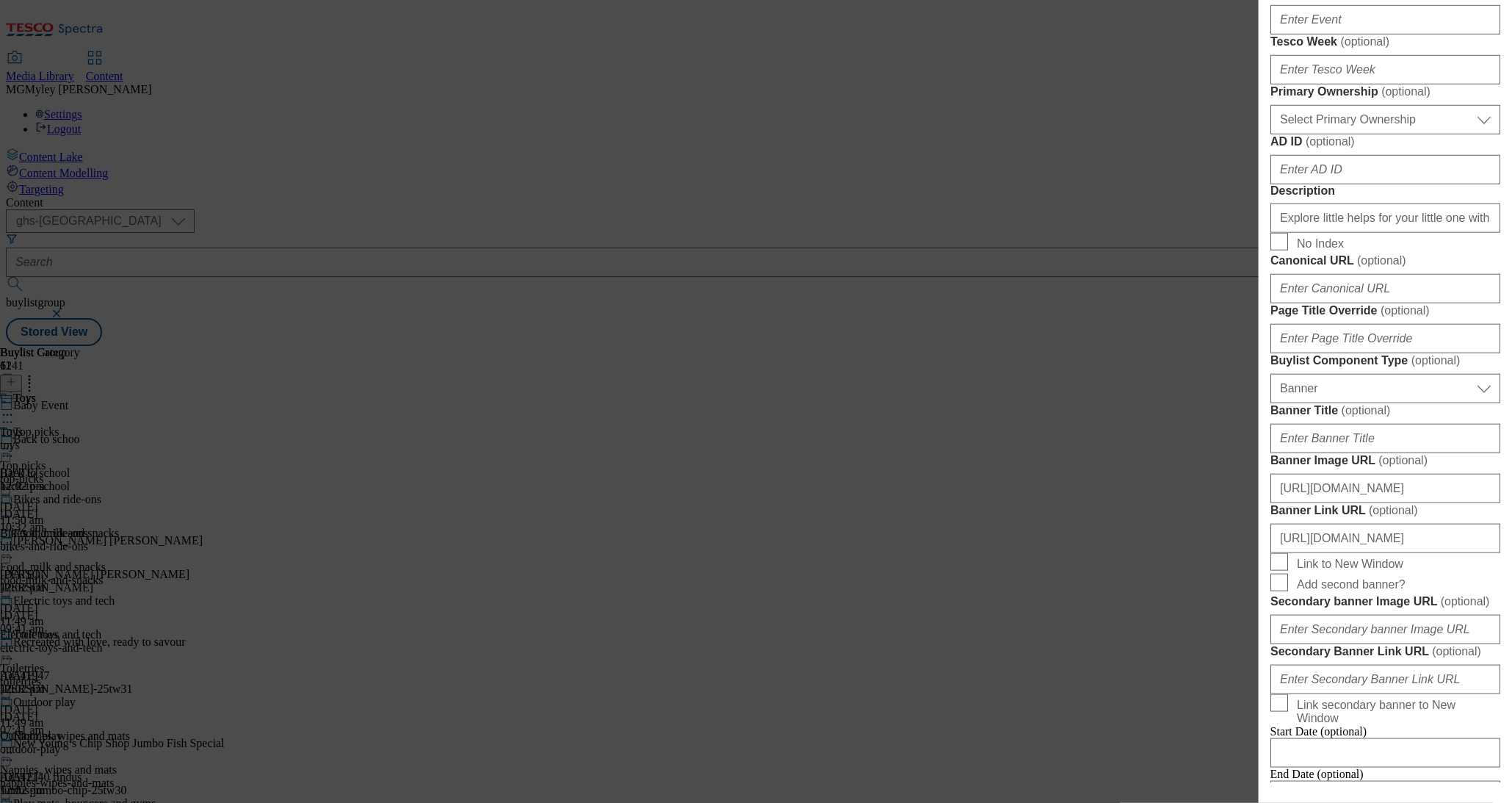
scroll to position [605, 0]
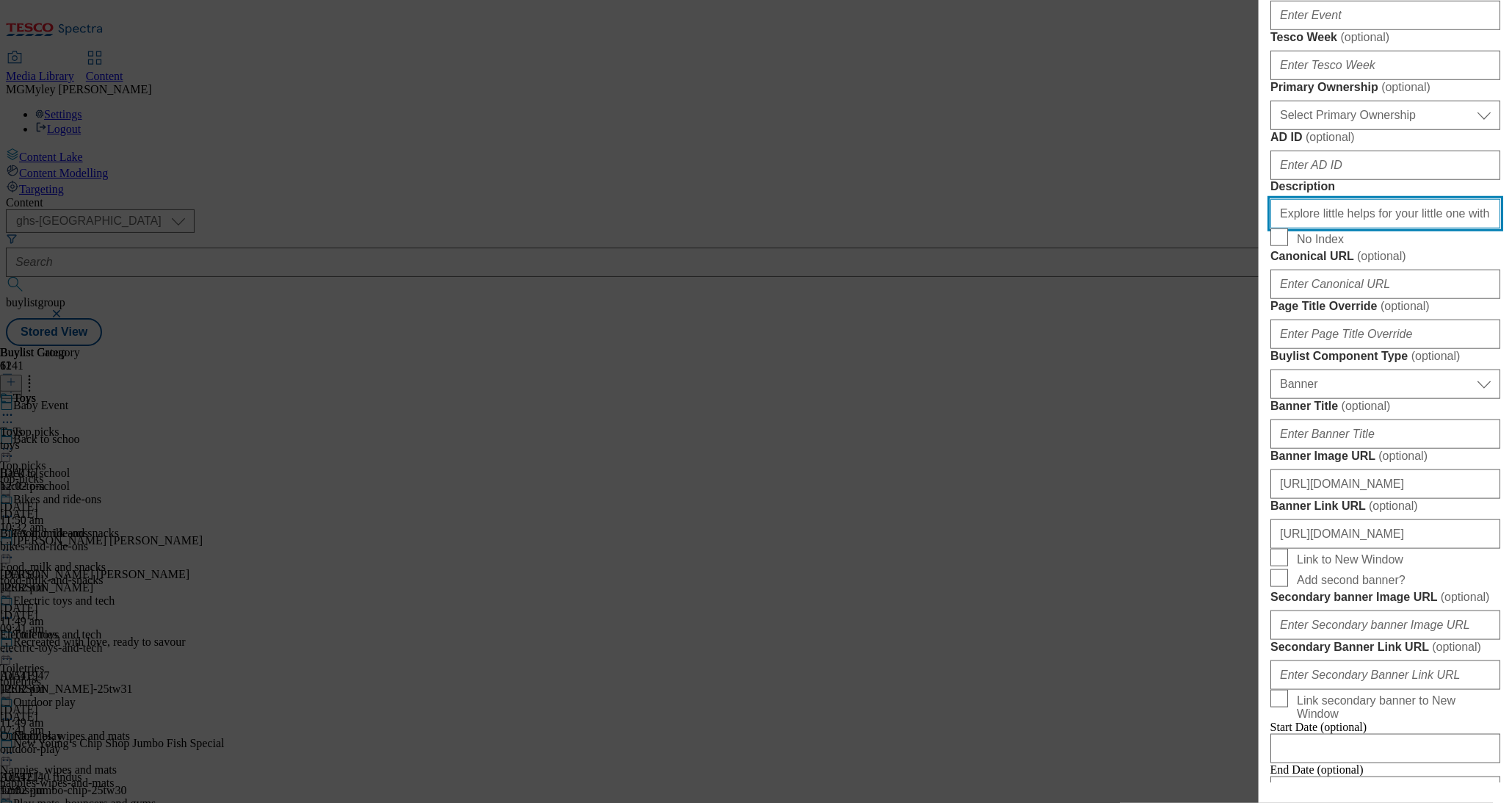
click at [1382, 229] on input "Explore little helps for your little one with the Tesco Baby & Toddler Event an…" at bounding box center [1385, 214] width 230 height 30
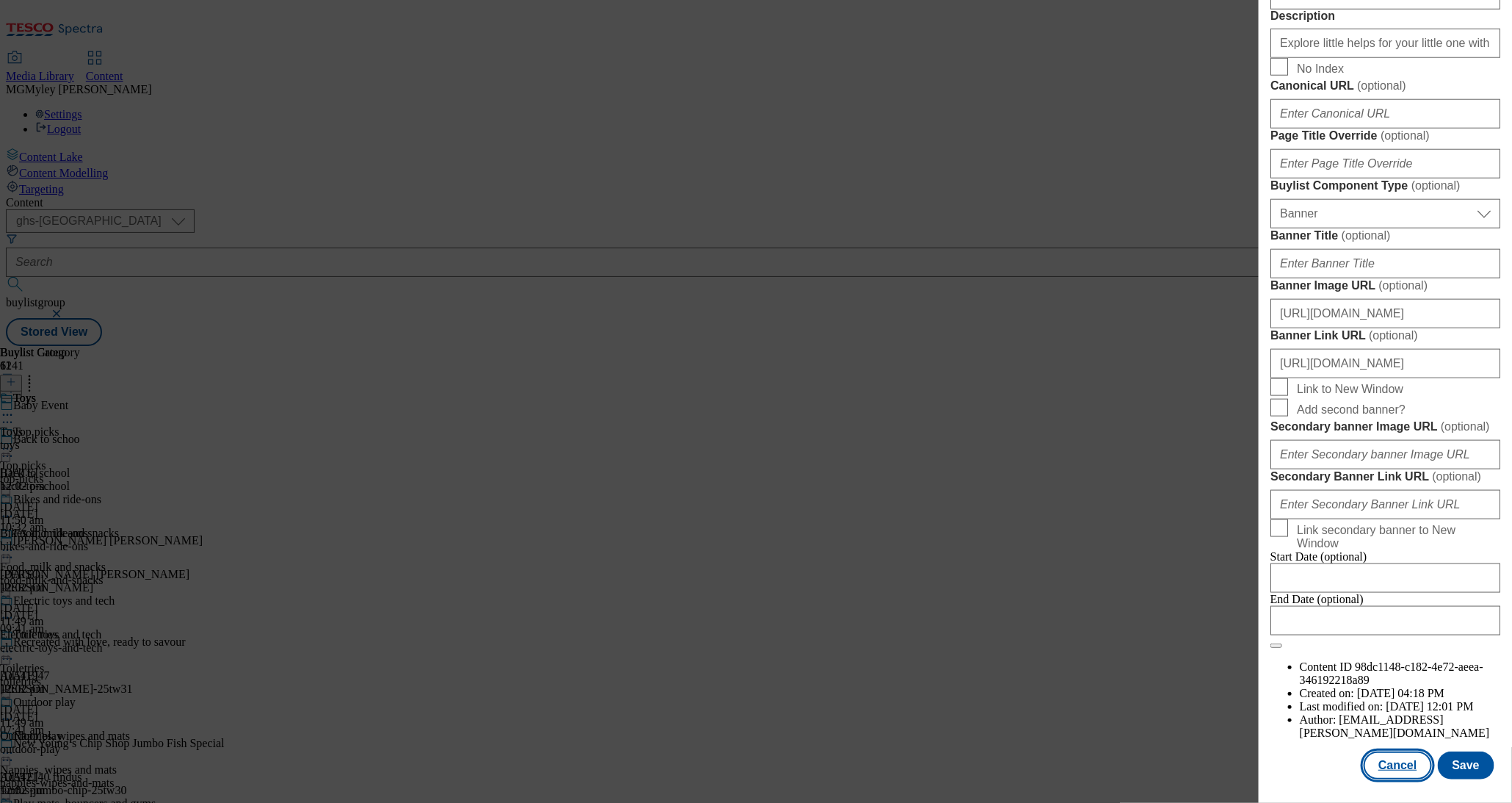
click at [1415, 774] on button "Cancel" at bounding box center [1398, 765] width 68 height 28
select select "evergreen"
select select "Banner"
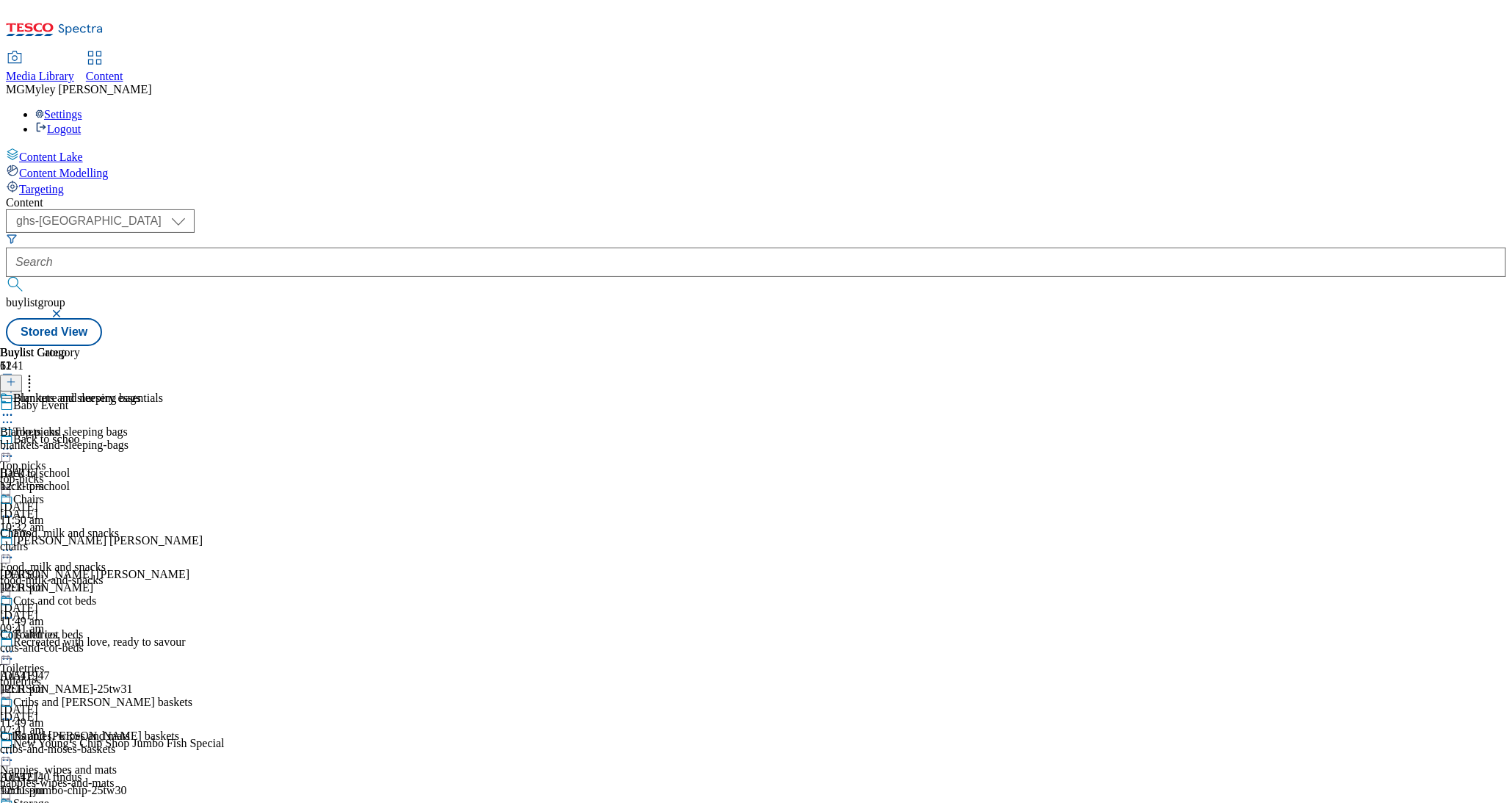
click at [128, 425] on span "Blankets and sleeping bags" at bounding box center [64, 432] width 128 height 13
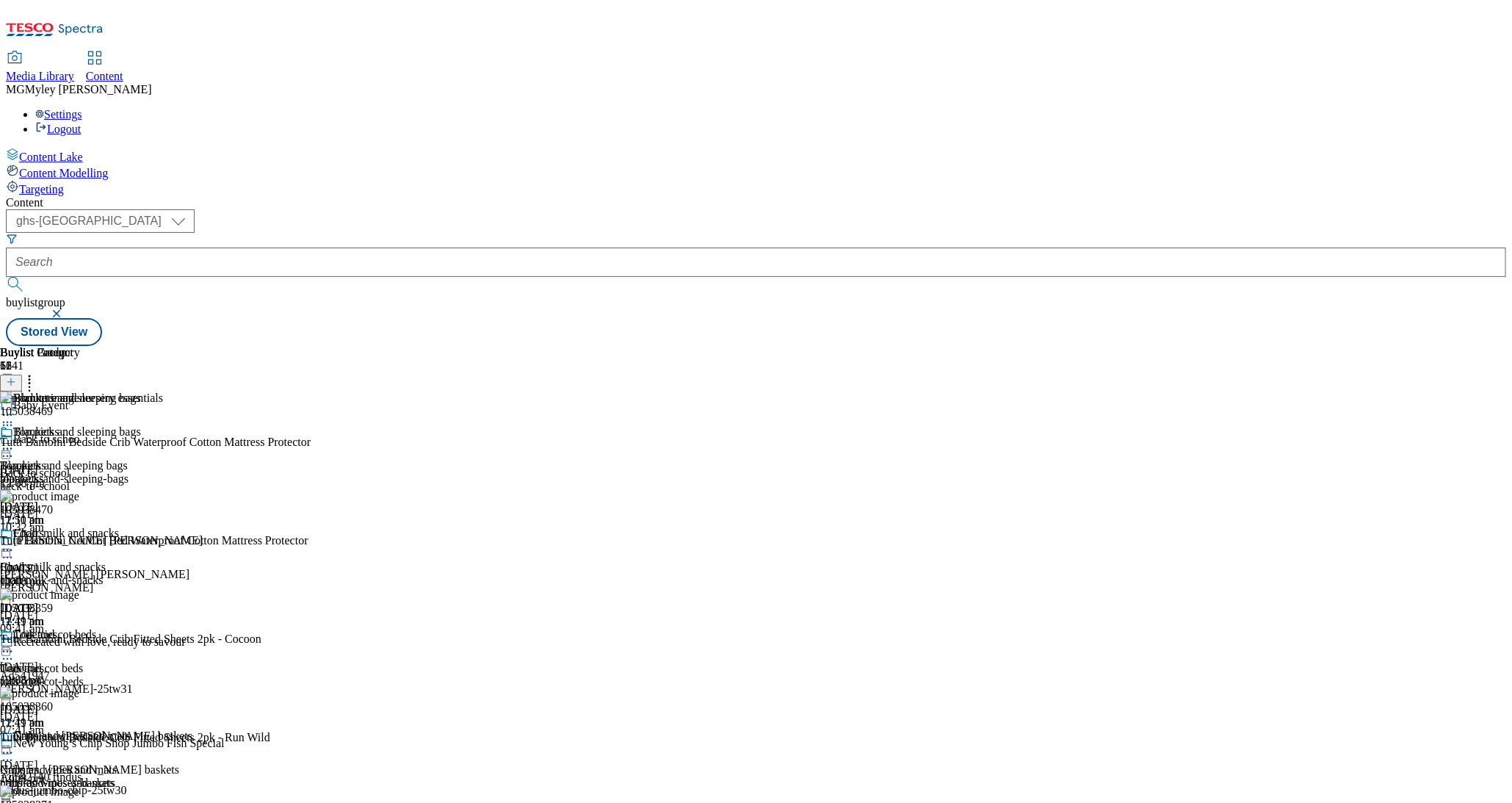
click at [14, 442] on icon at bounding box center [7, 448] width 14 height 14
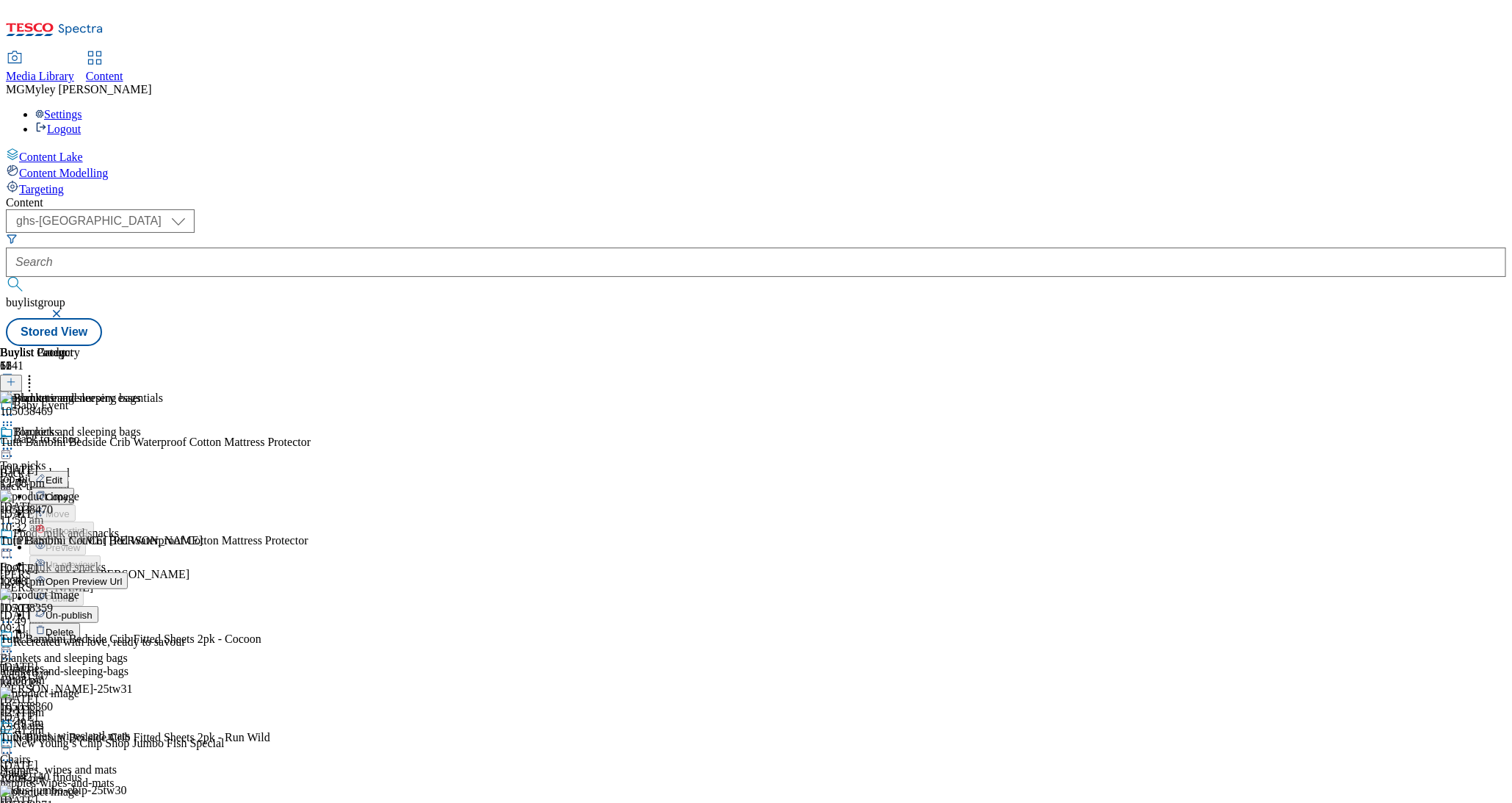
click at [69, 471] on button "Edit" at bounding box center [49, 480] width 39 height 17
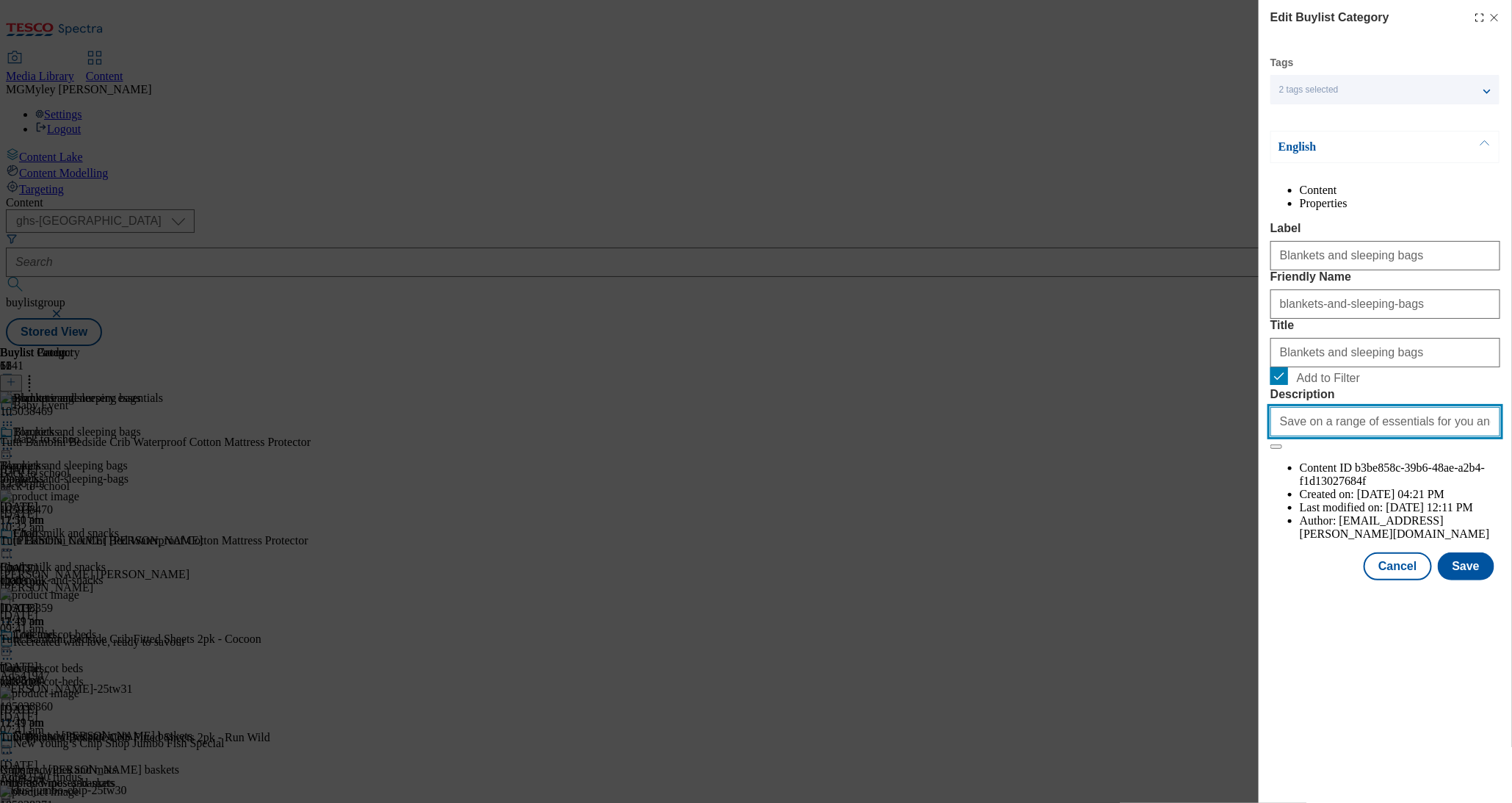
click at [1397, 437] on input "Save on a range of essentials for you and your little ones with the Baby & Todd…" at bounding box center [1385, 422] width 230 height 30
paste input "Explore little helps for your little one with the Tesco Baby & Toddler Event an…"
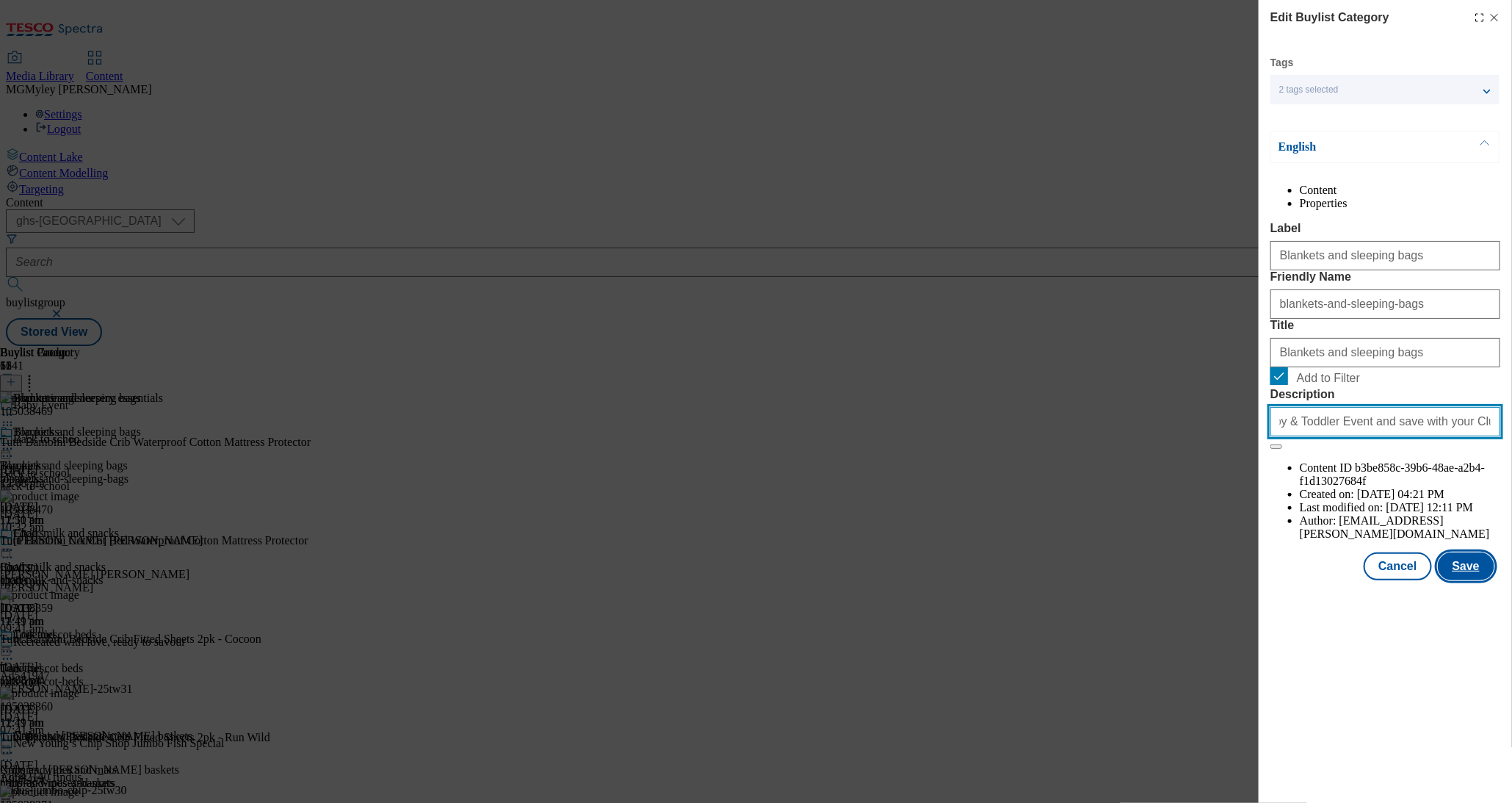
type input "Explore little helps for your little one with the Tesco Baby & Toddler Event an…"
click at [1457, 581] on button "Save" at bounding box center [1466, 566] width 56 height 28
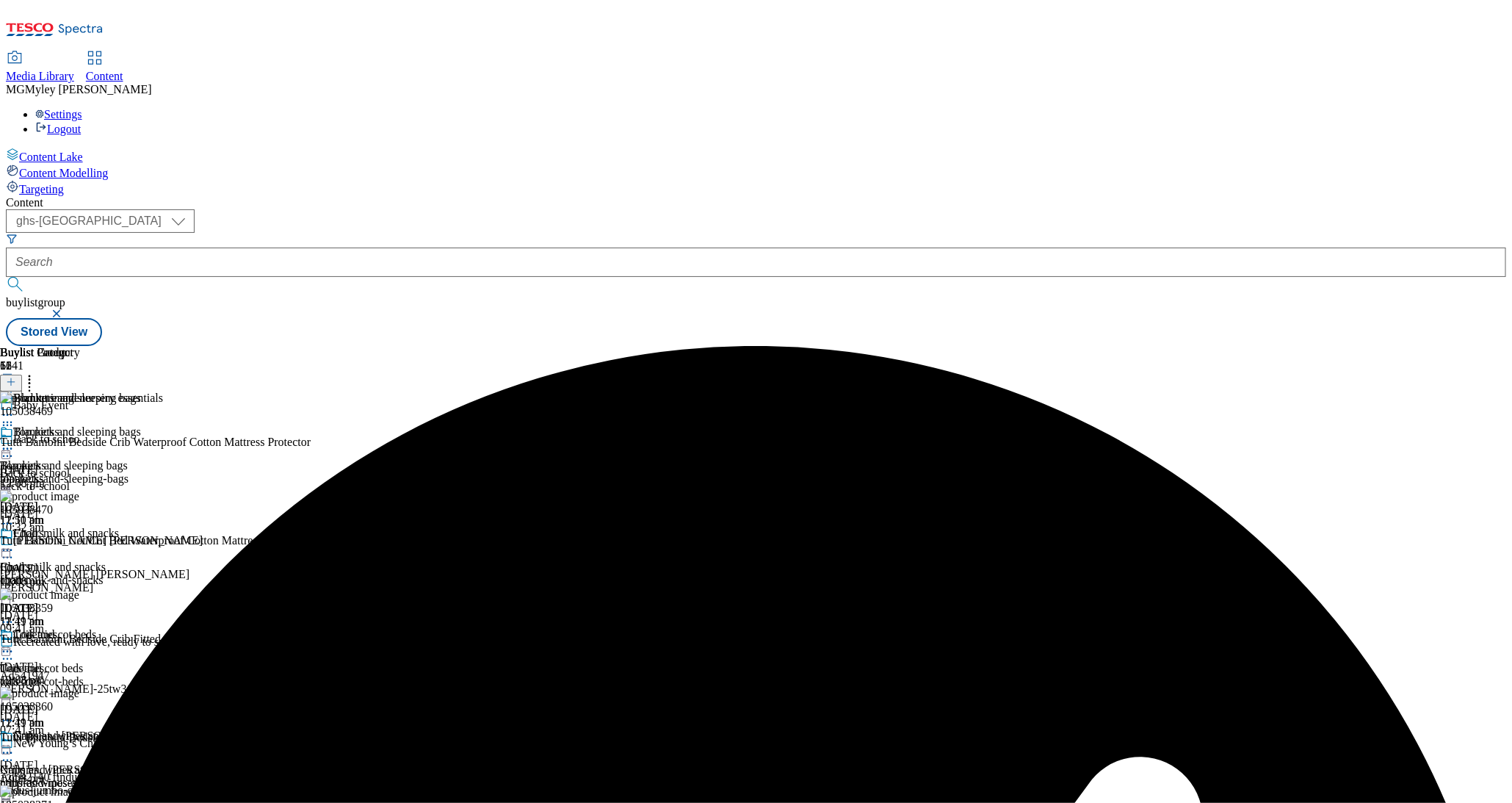
click at [193, 574] on div "chairs" at bounding box center [96, 581] width 193 height 13
click at [14, 543] on icon at bounding box center [7, 549] width 14 height 14
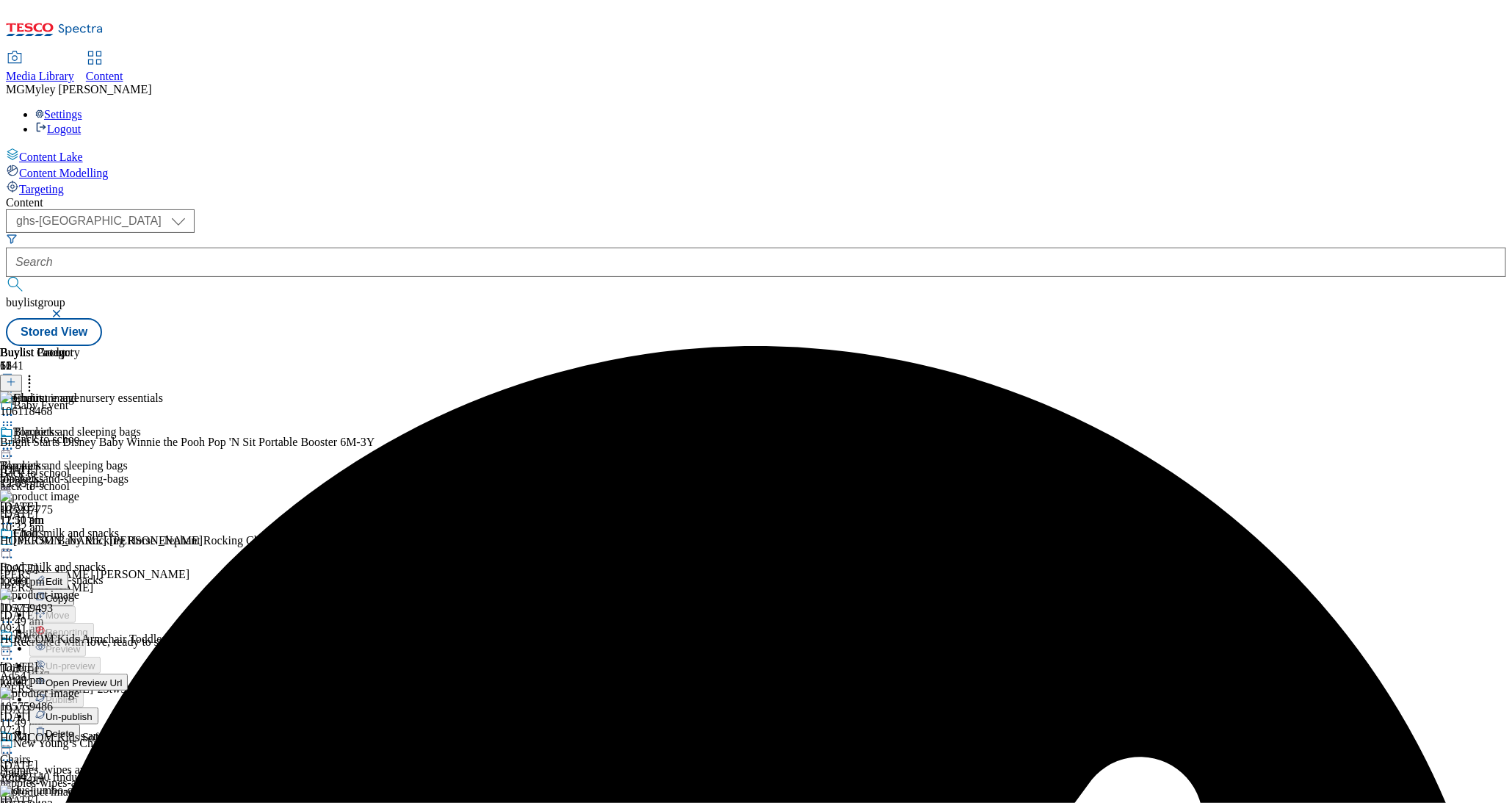
click at [69, 572] on button "Edit" at bounding box center [49, 581] width 39 height 17
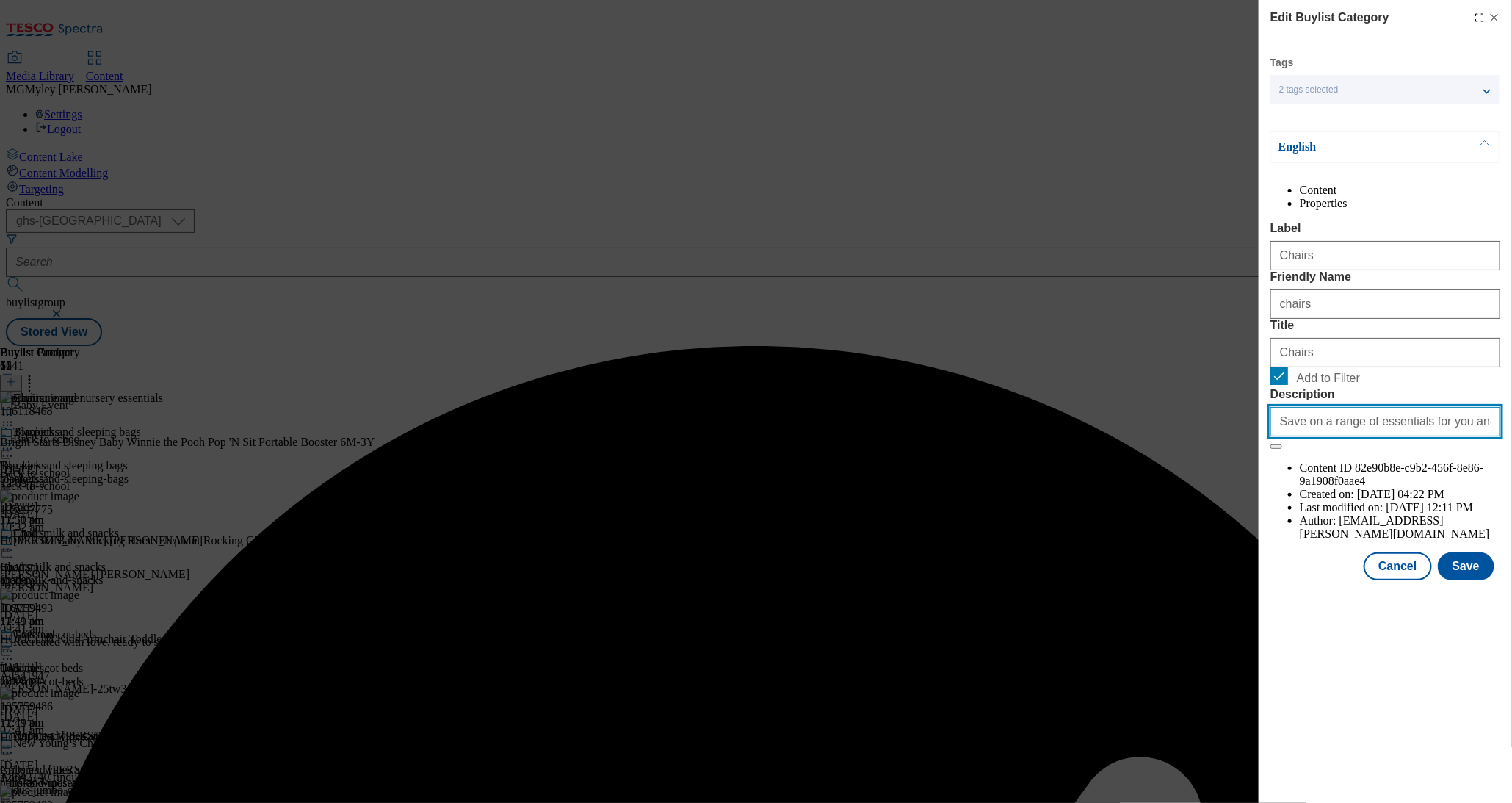
click at [1405, 437] on input "Save on a range of essentials for you and your little ones with the Baby & Todd…" at bounding box center [1385, 422] width 230 height 30
paste input "Explore little helps for your little one with the Tesco Baby & Toddler Event an…"
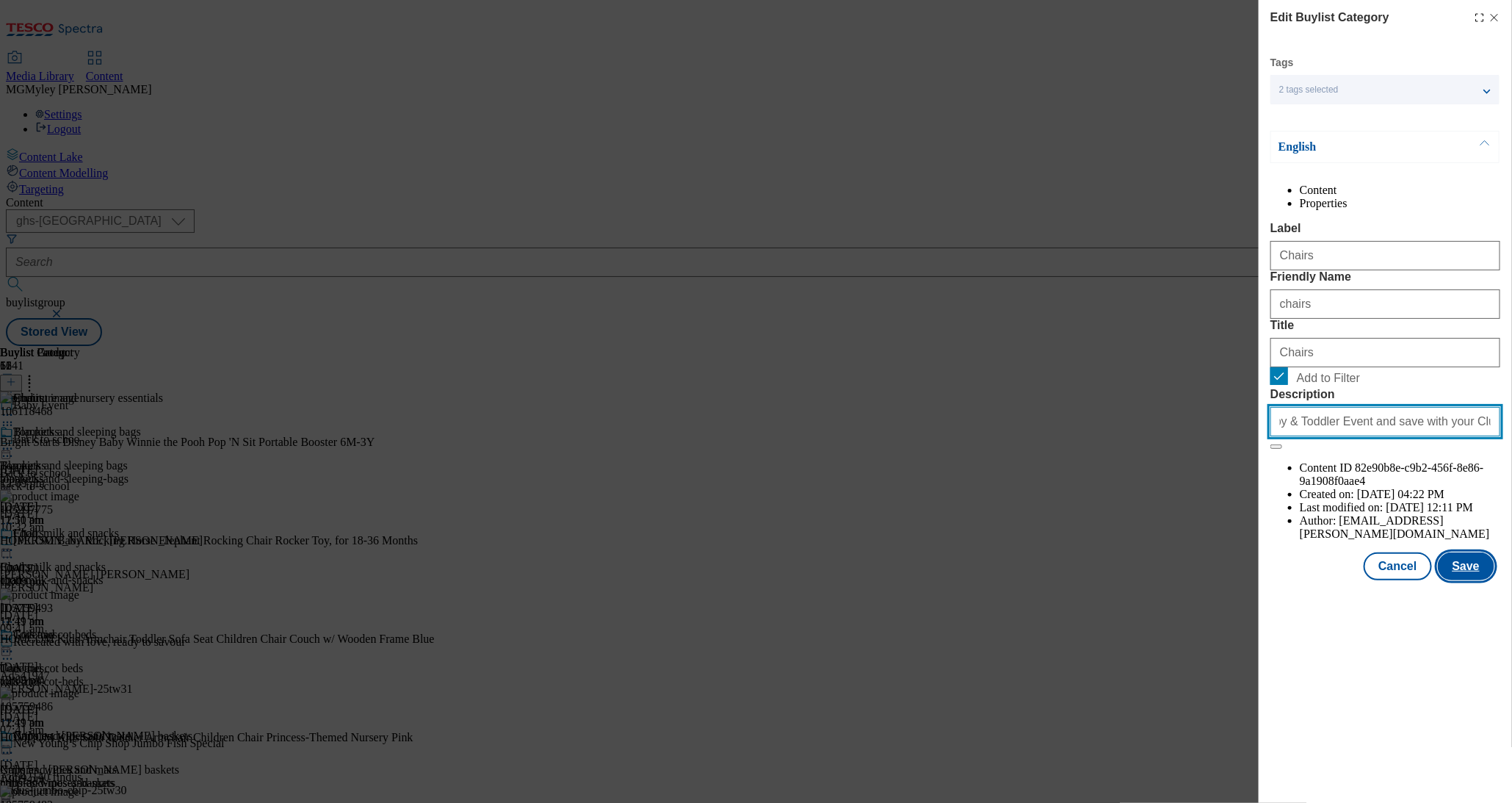
type input "Explore little helps for your little one with the Tesco Baby & Toddler Event an…"
click at [1461, 581] on button "Save" at bounding box center [1466, 566] width 56 height 28
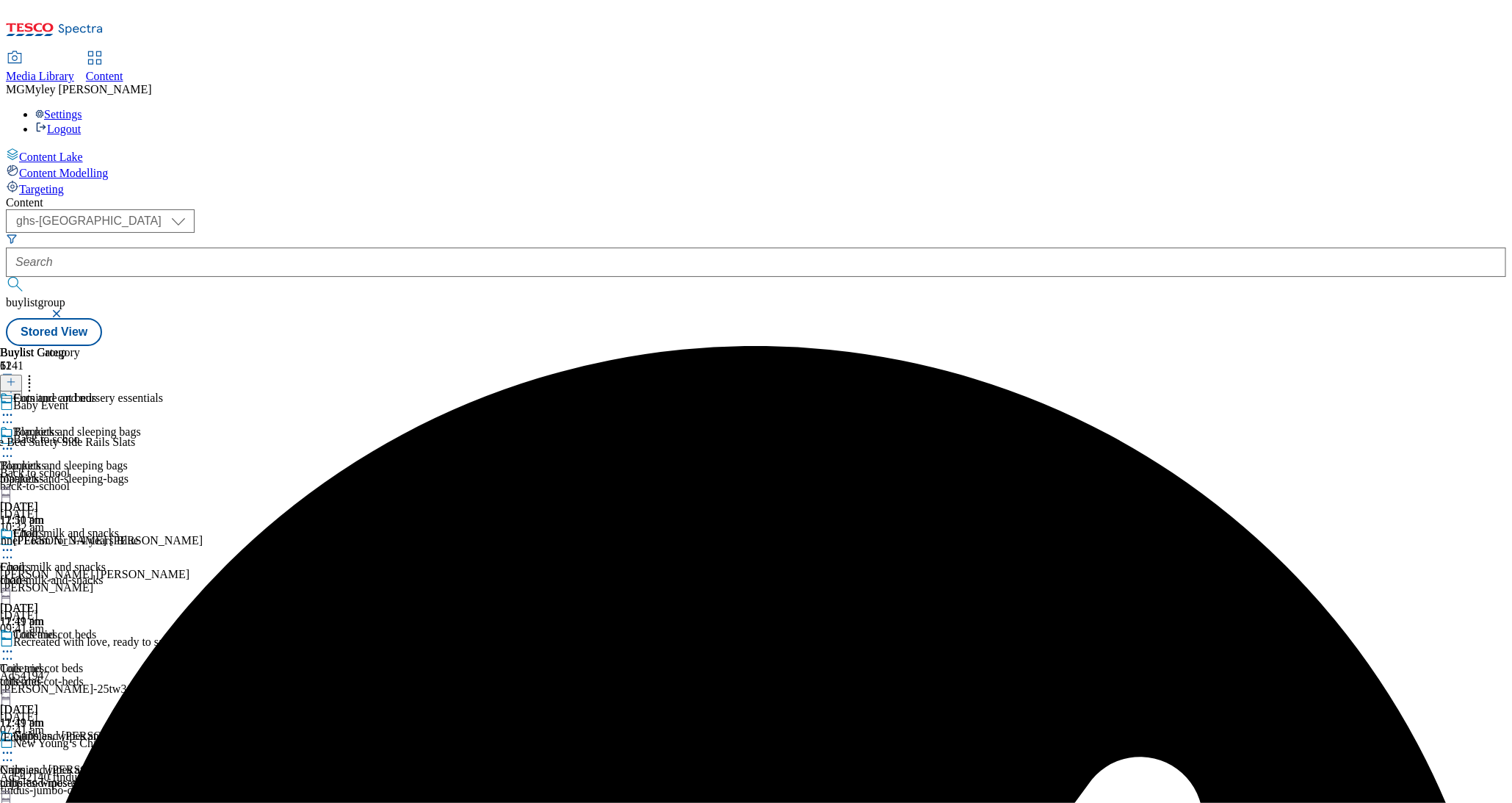
click at [14, 645] on icon at bounding box center [7, 651] width 14 height 14
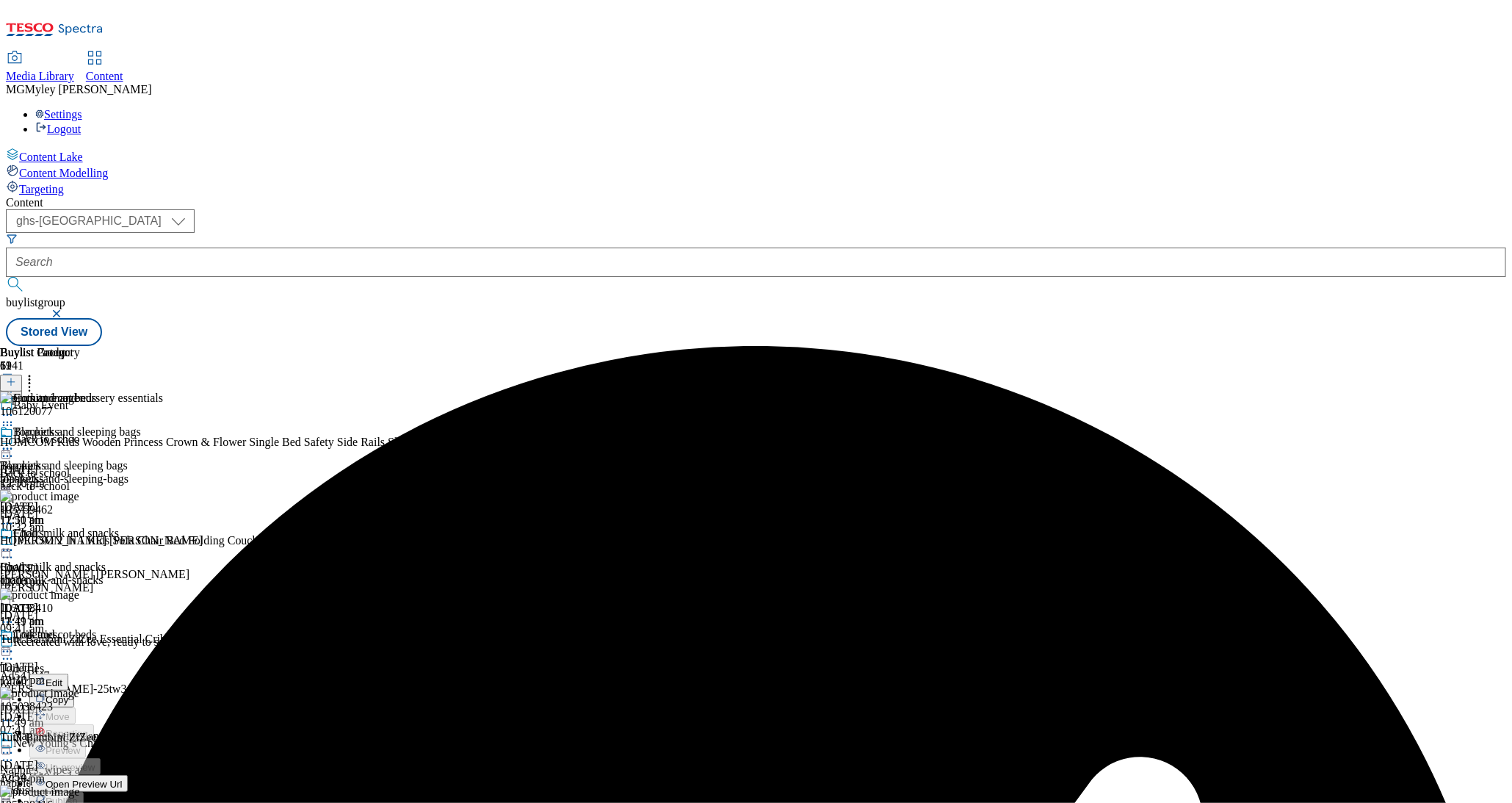
click at [69, 674] on button "Edit" at bounding box center [49, 683] width 39 height 17
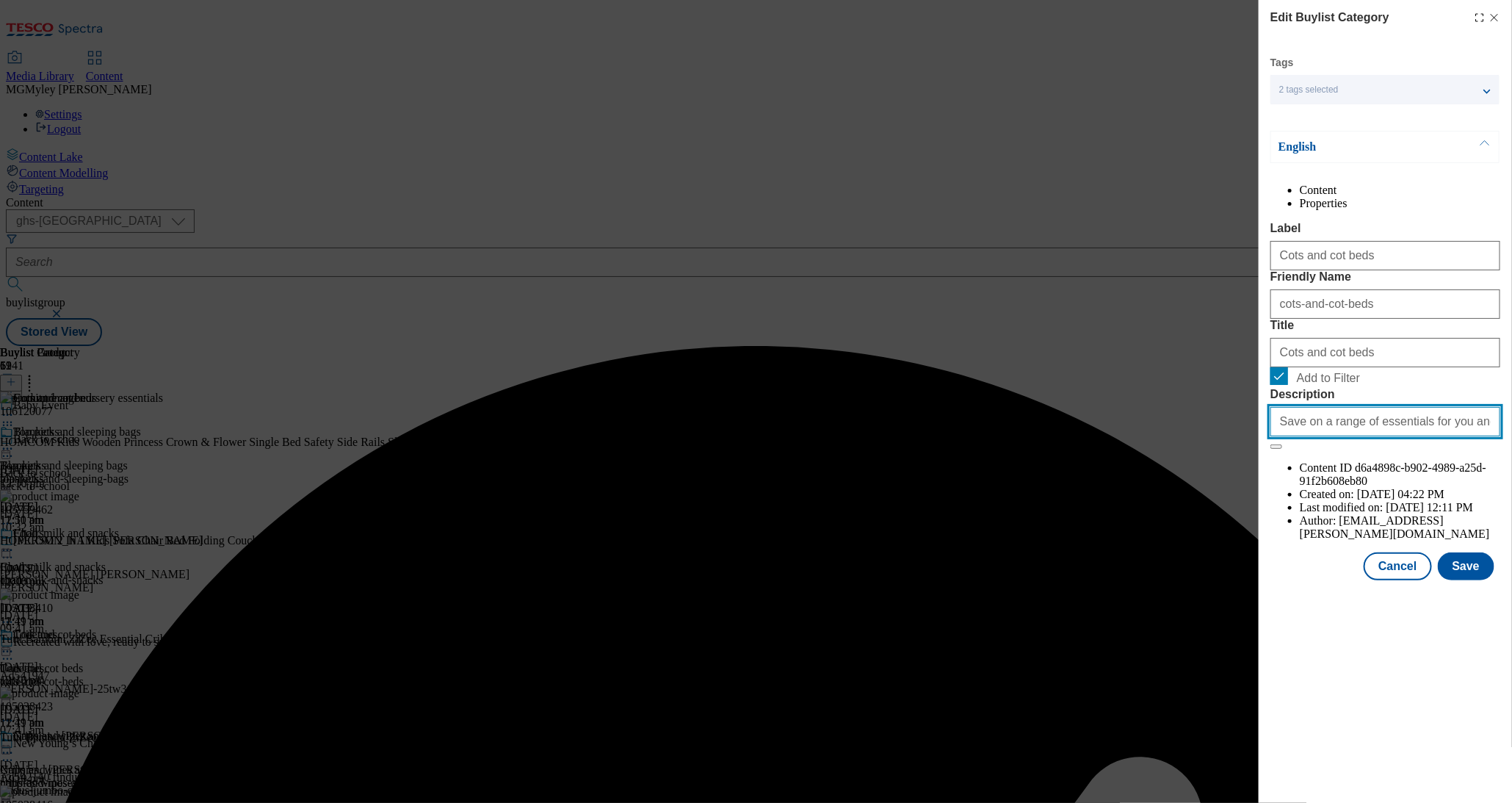
click at [1479, 437] on input "Save on a range of essentials for you and your little ones with the Baby & Todd…" at bounding box center [1385, 422] width 230 height 30
paste input "Explore little helps for your little one with the Tesco Baby & Toddler Event an…"
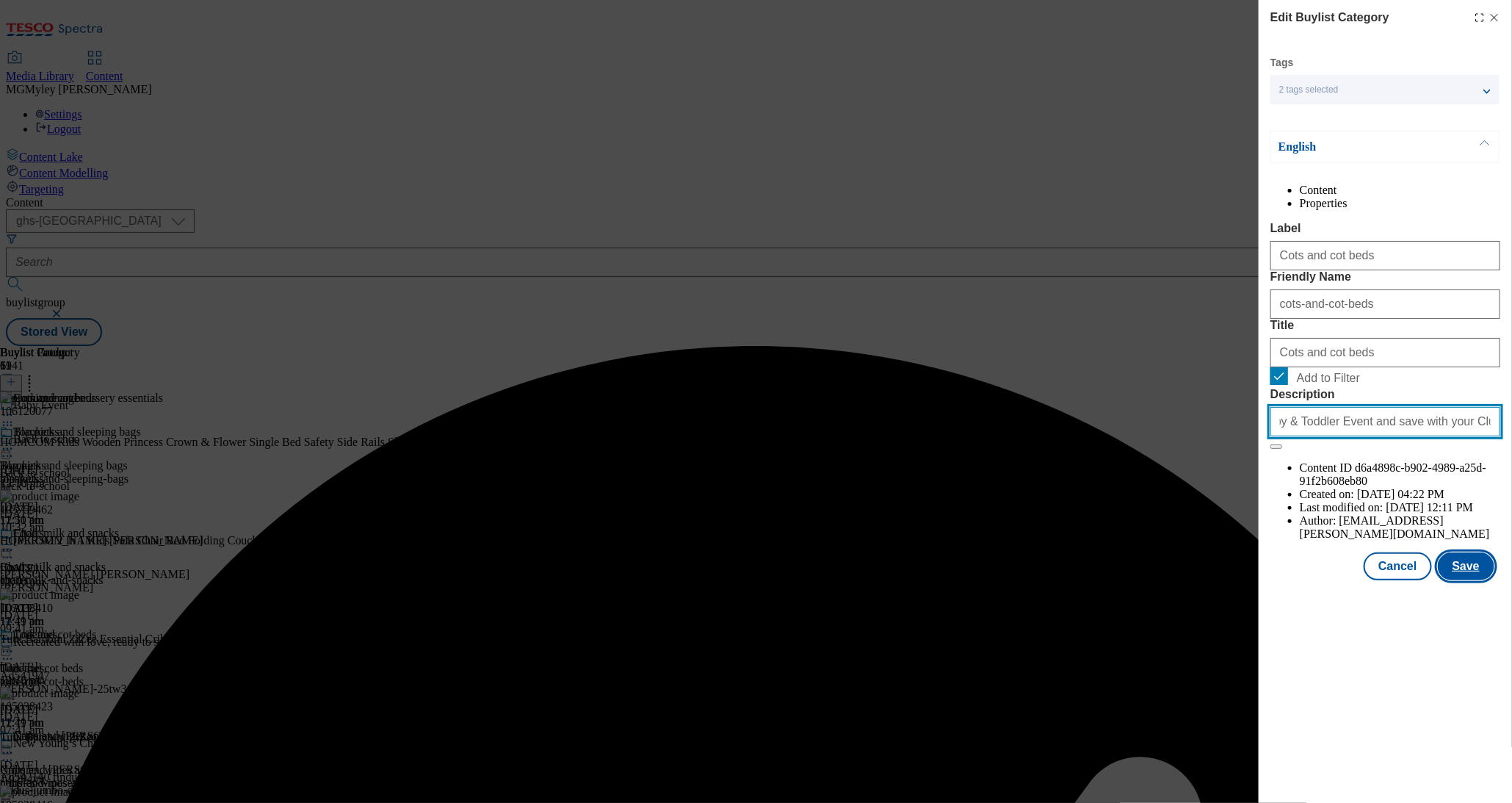
type input "Explore little helps for your little one with the Tesco Baby & Toddler Event an…"
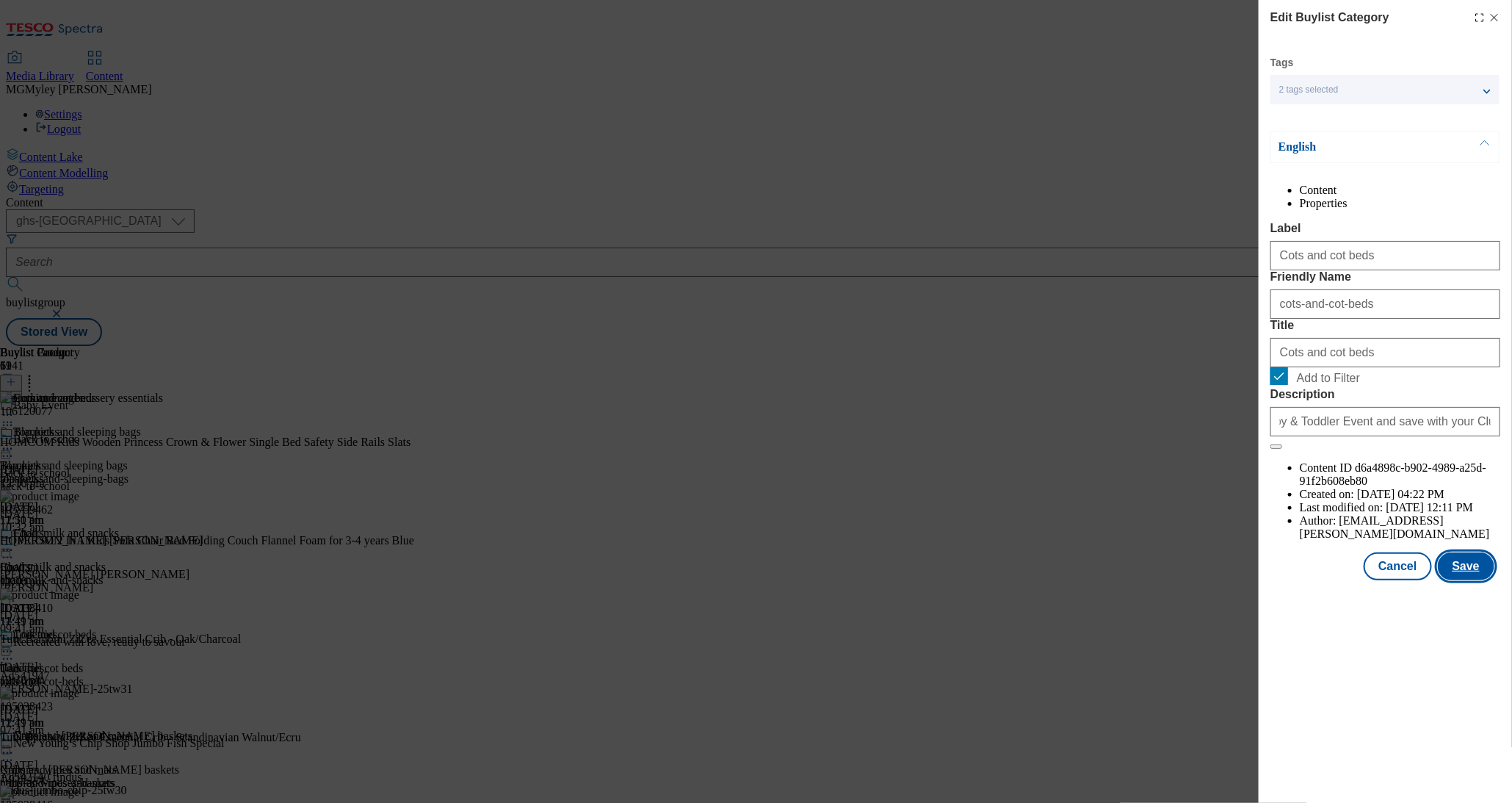
scroll to position [0, 0]
click at [1452, 581] on button "Save" at bounding box center [1466, 566] width 56 height 28
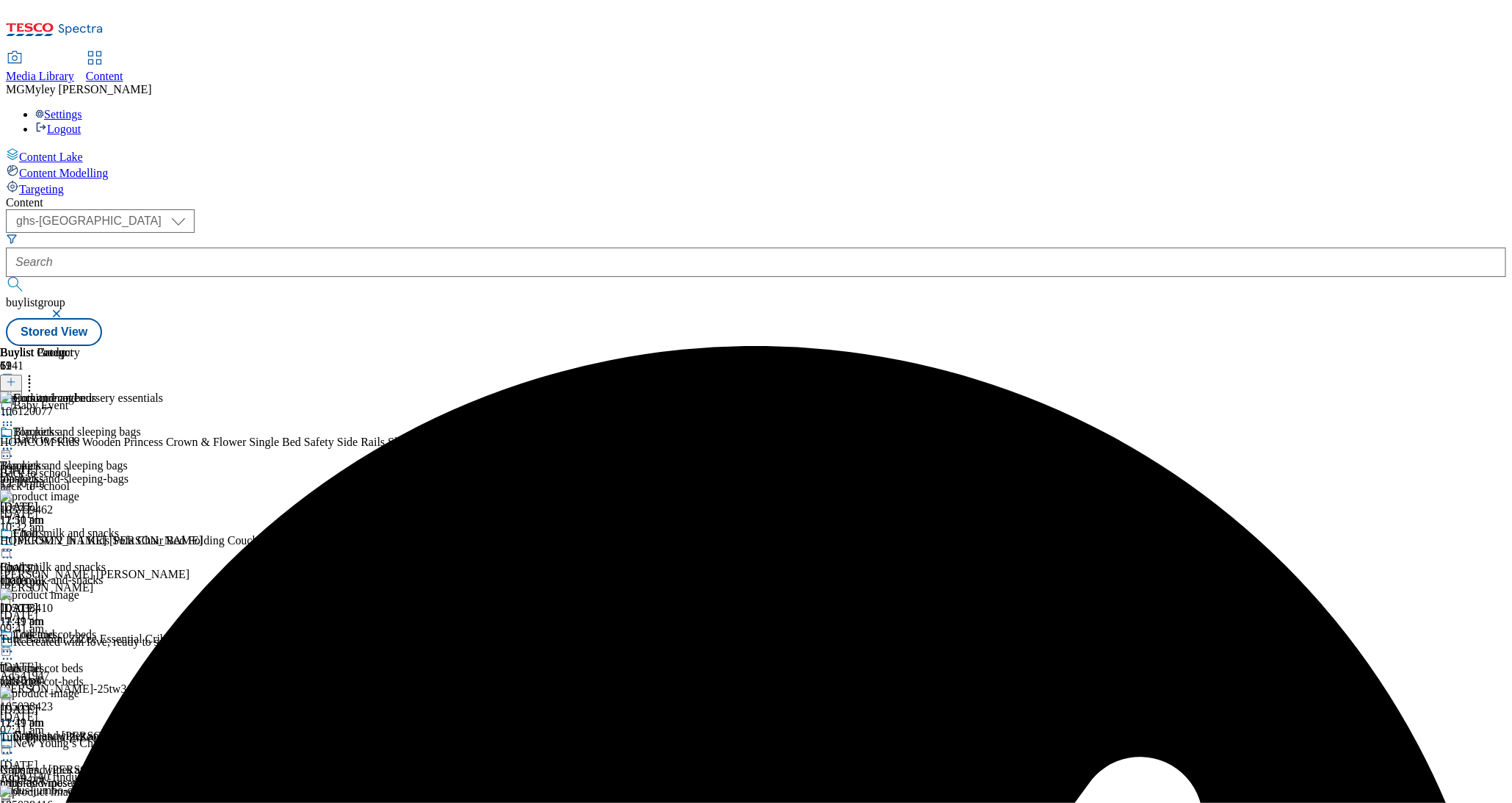
scroll to position [287, 0]
click at [193, 776] on div "cribs-and-moses-baskets" at bounding box center [96, 783] width 193 height 13
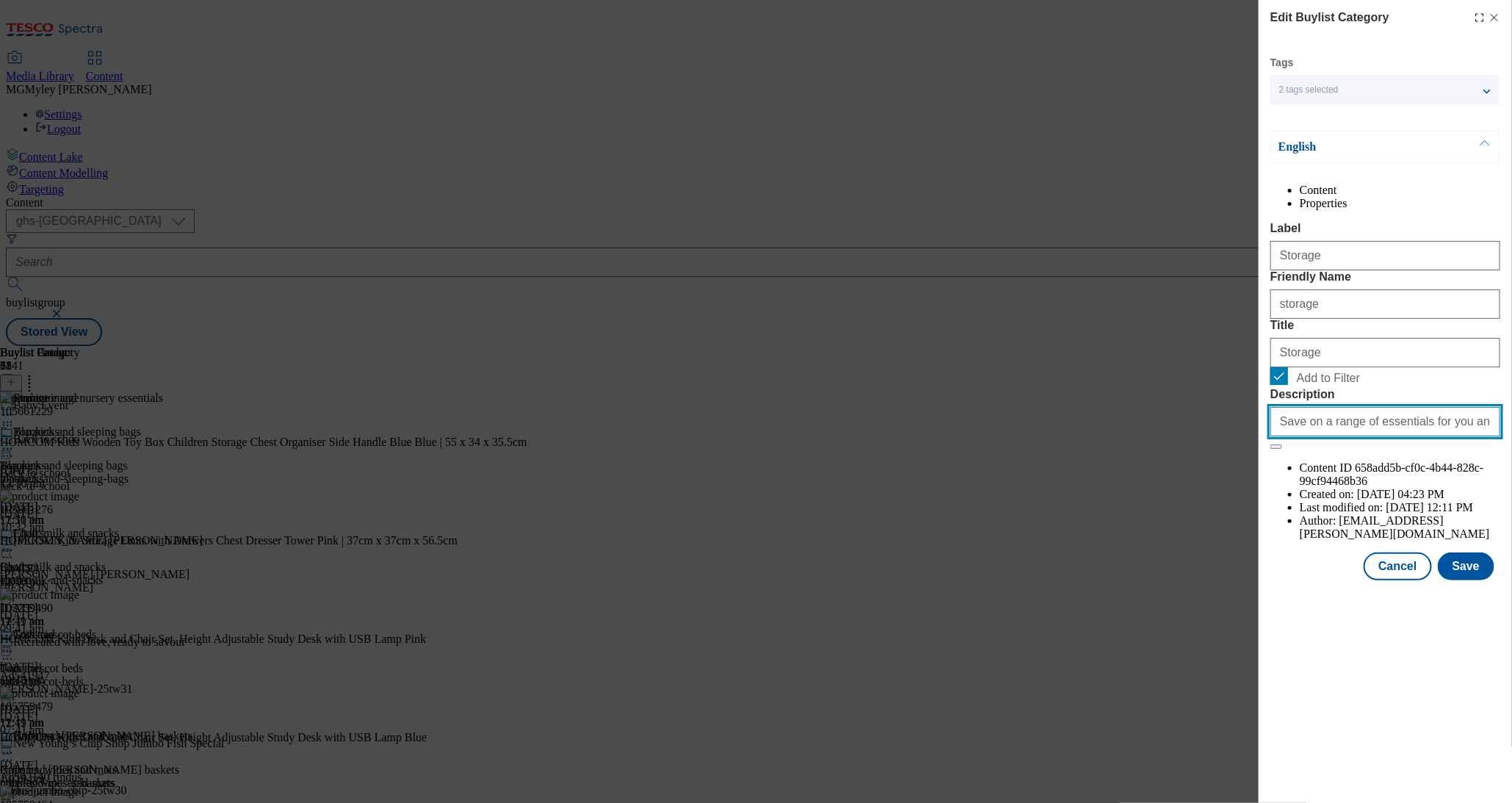
click at [1392, 437] on input "Save on a range of essentials for you and your little ones with the Baby & Todd…" at bounding box center [1385, 422] width 230 height 30
paste input "Explore little helps for your little one with the Tesco Baby & Toddler Event an…"
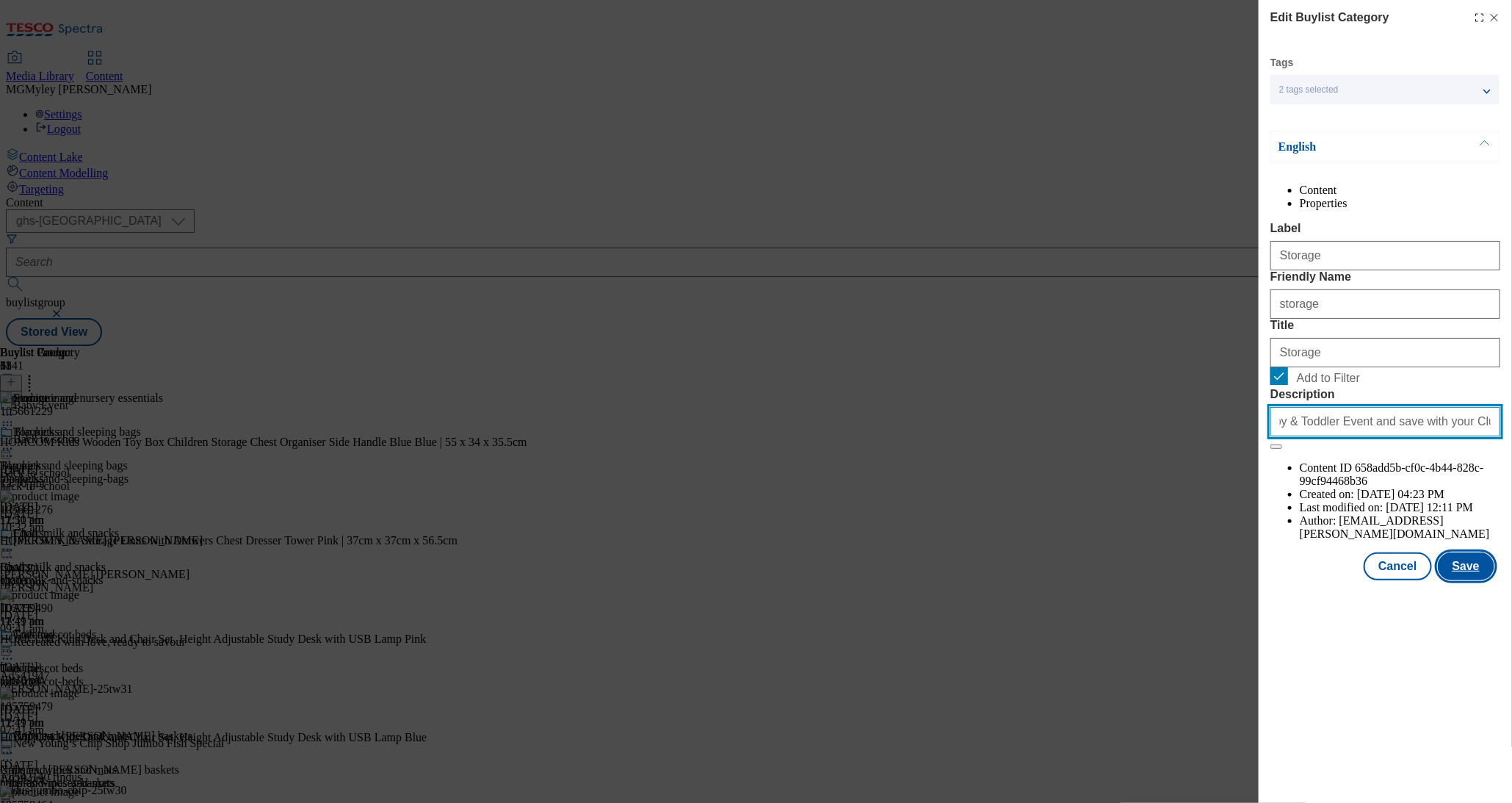
type input "Explore little helps for your little one with the Tesco Baby & Toddler Event an…"
click at [1461, 581] on button "Save" at bounding box center [1466, 566] width 56 height 28
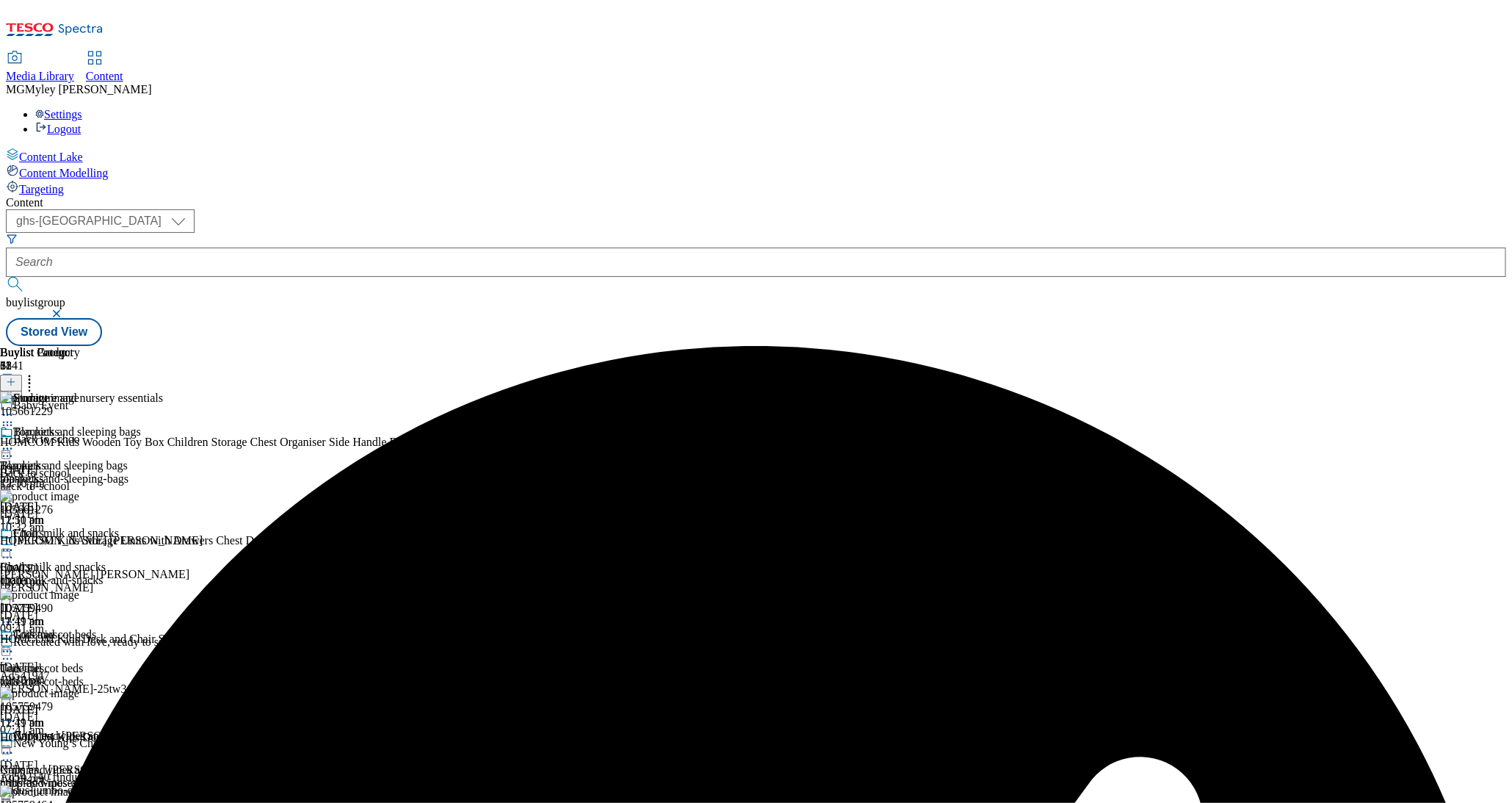
click at [14, 408] on icon at bounding box center [7, 415] width 14 height 14
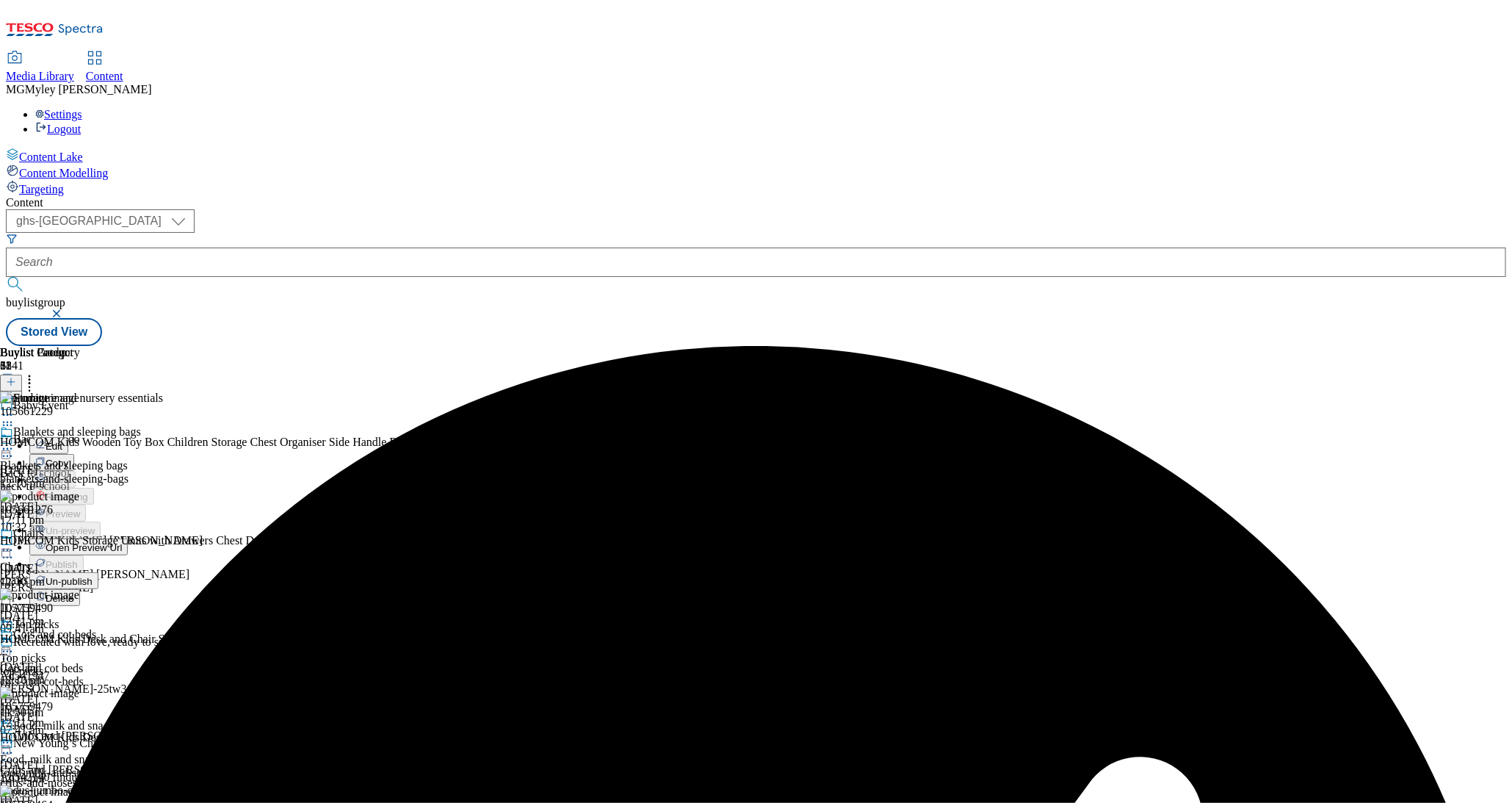
click at [69, 437] on button "Edit" at bounding box center [49, 445] width 39 height 17
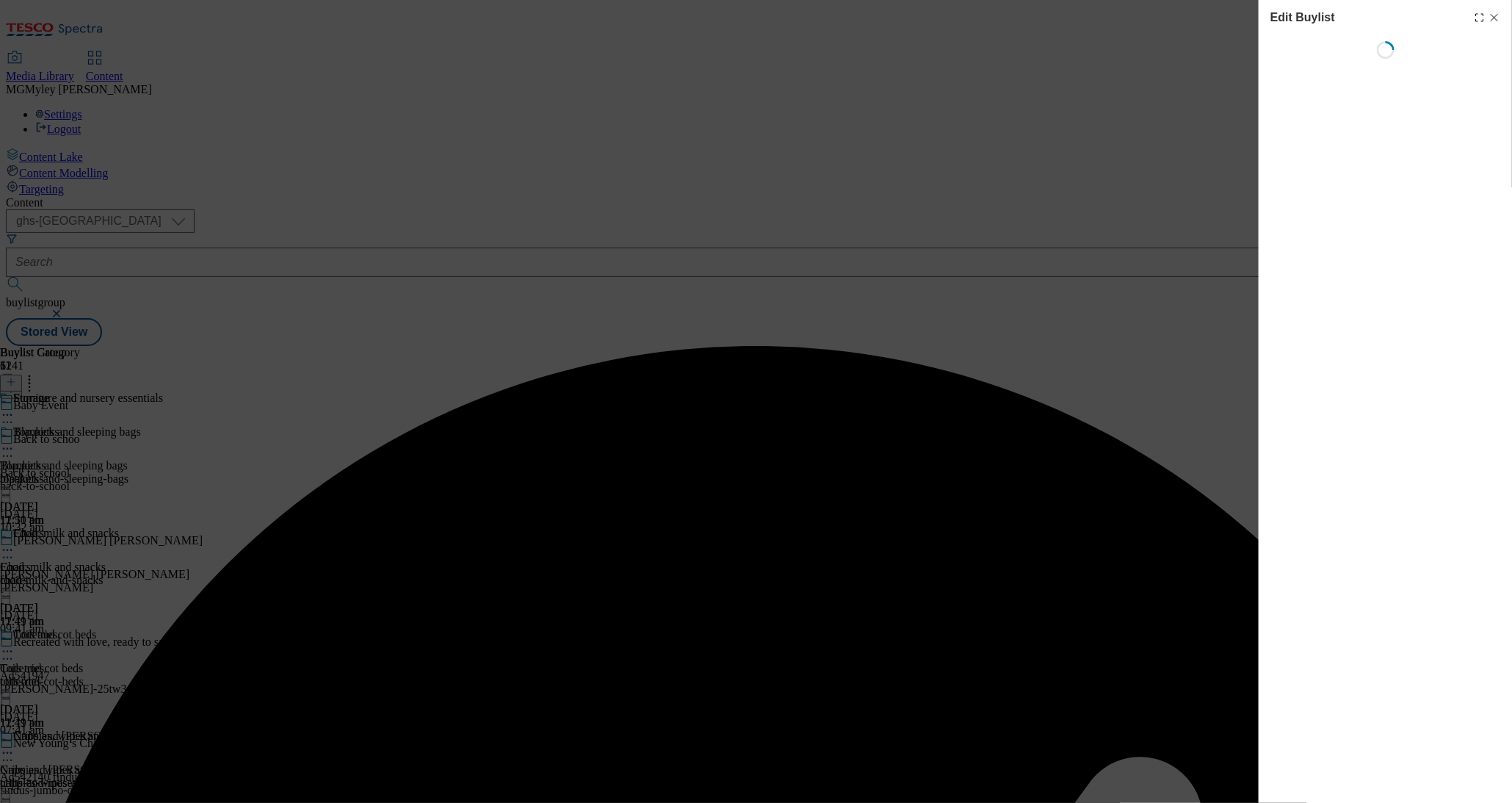
select select "evergreen"
select select "Banner"
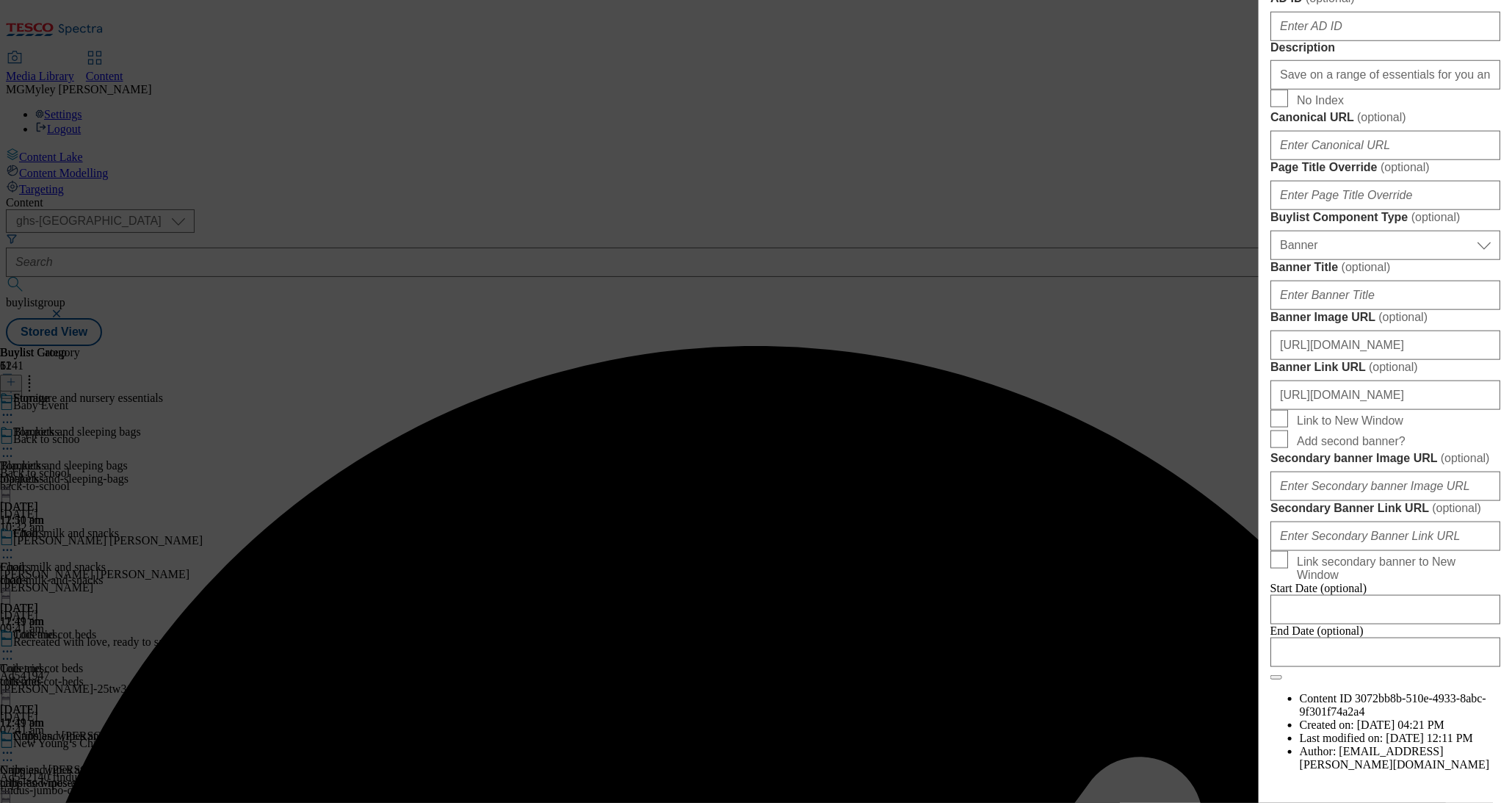
scroll to position [746, 0]
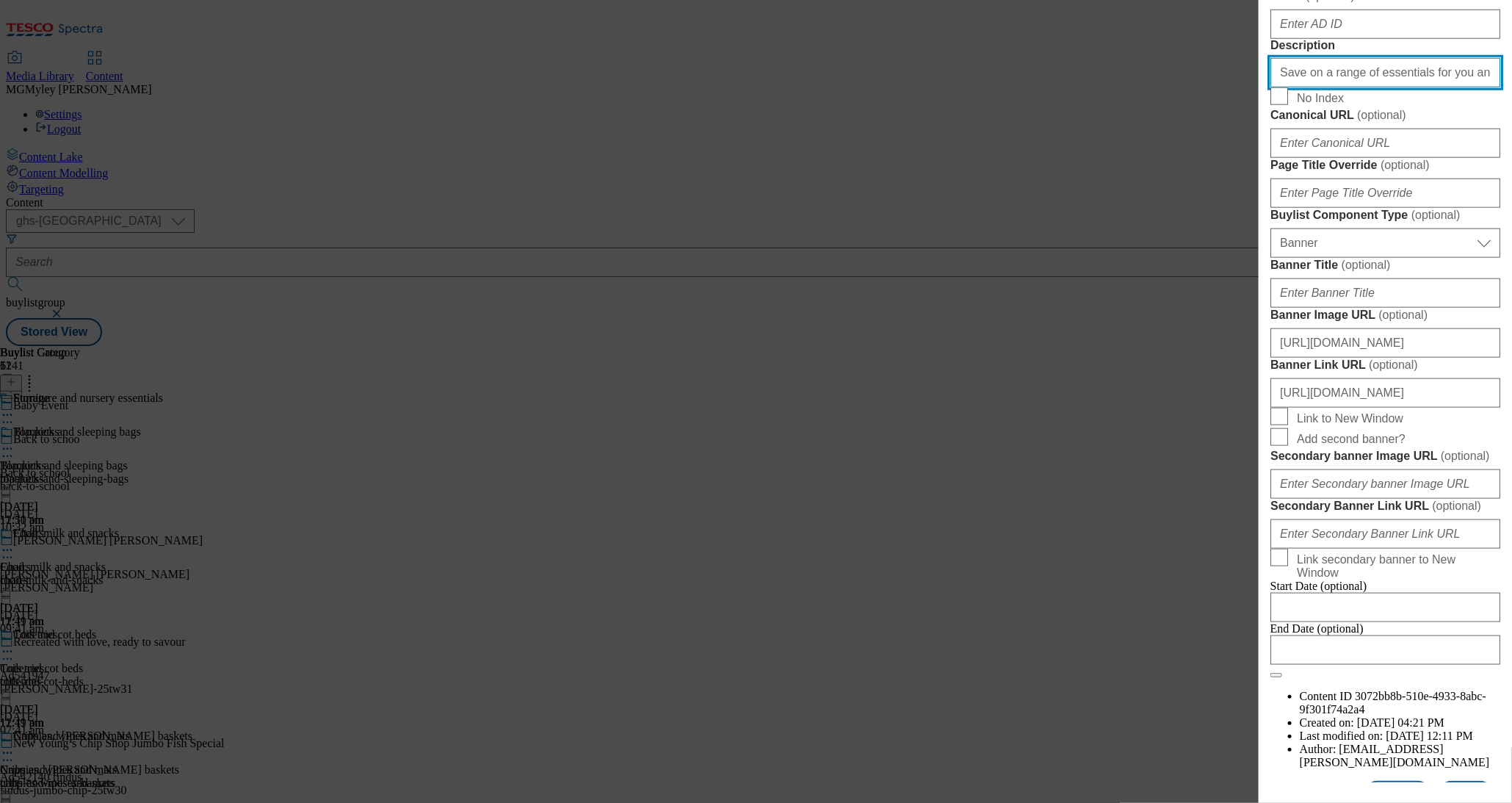
click at [1422, 88] on input "Save on a range of essentials for you and your little ones with the Baby & Todd…" at bounding box center [1385, 72] width 230 height 30
paste input "Explore little helps for your little one with the Tesco Baby & Toddler Event an…"
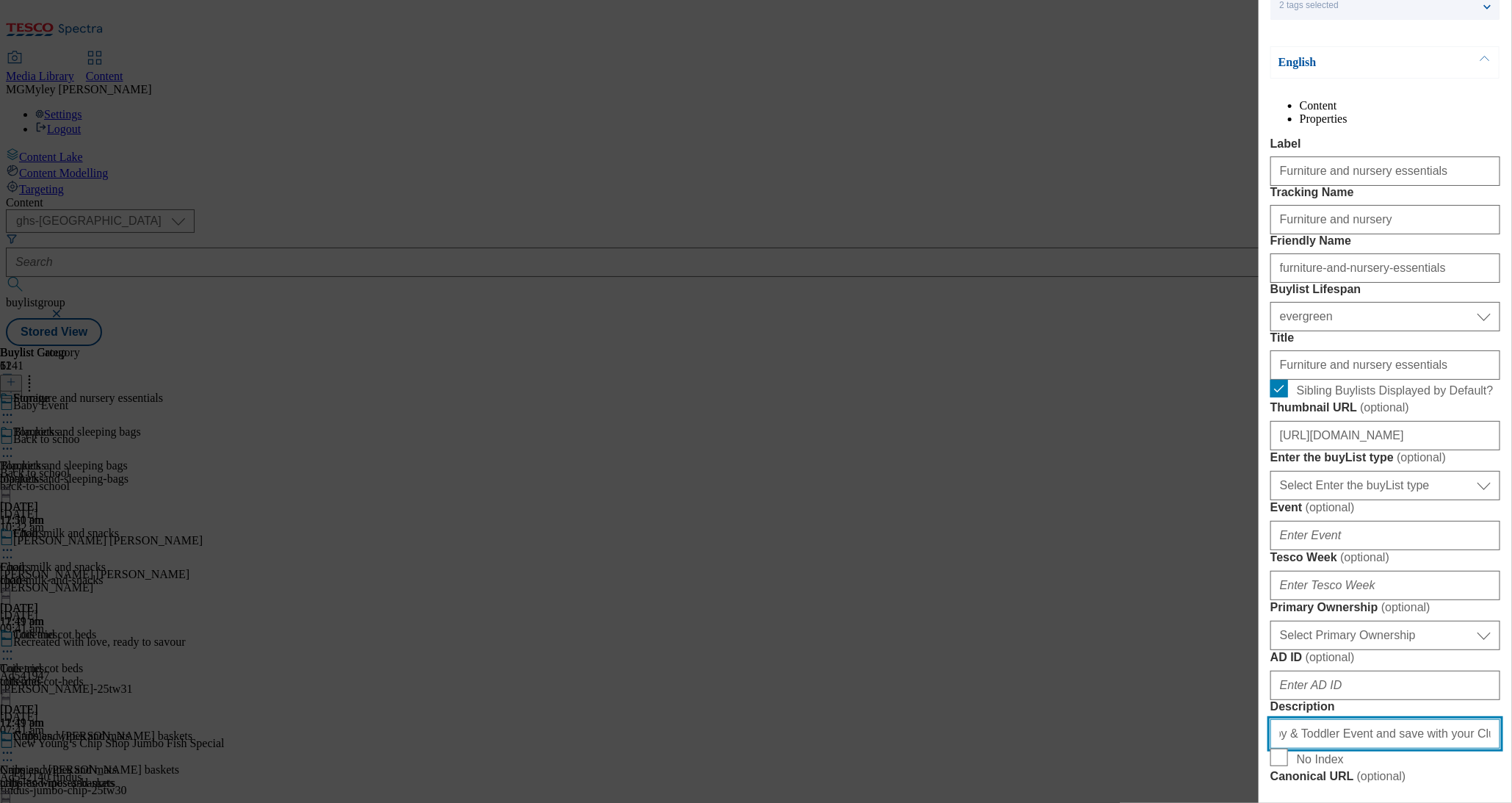
scroll to position [0, 0]
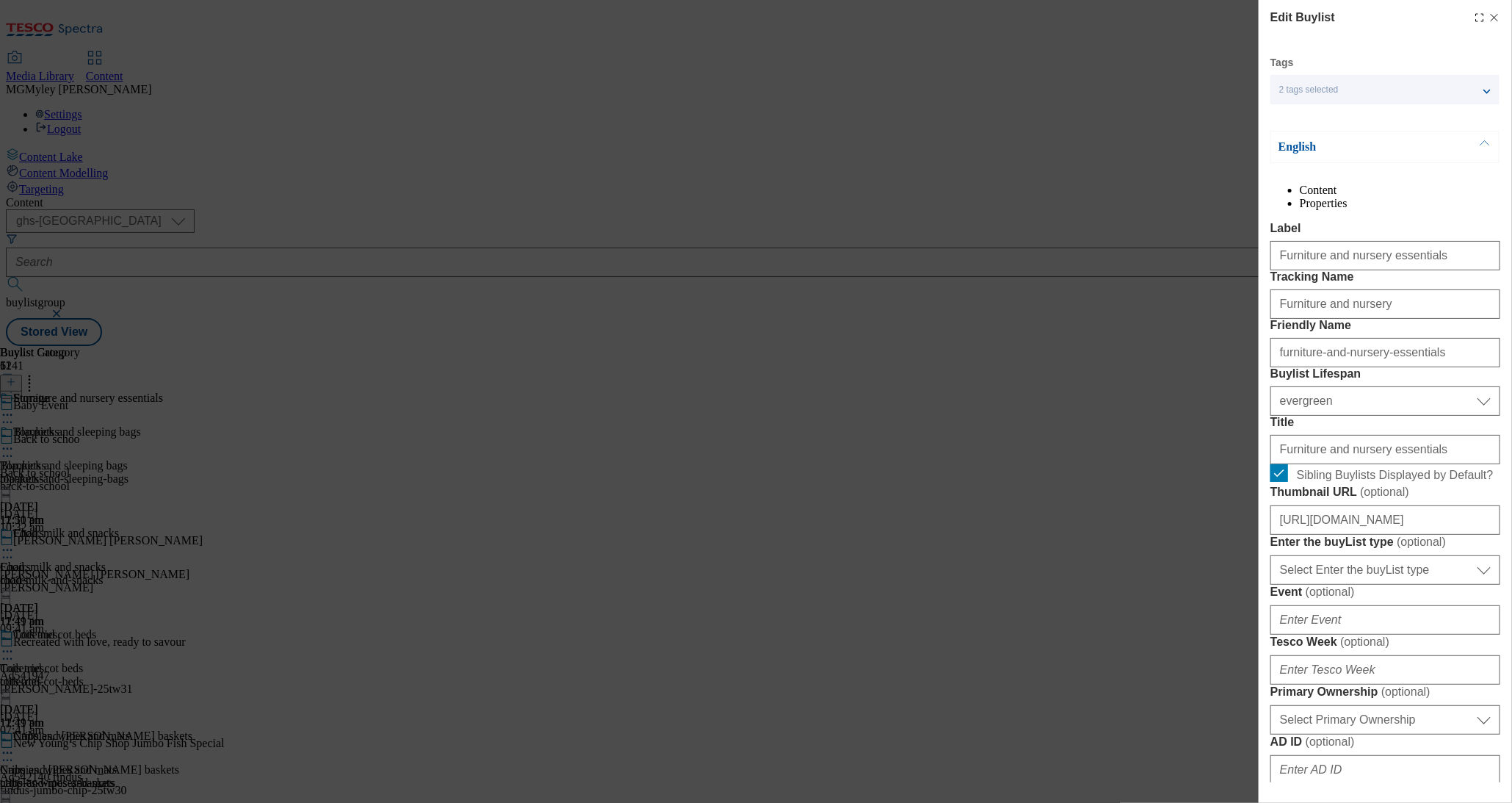
type input "Explore little helps for your little one with the Tesco Baby & Toddler Event an…"
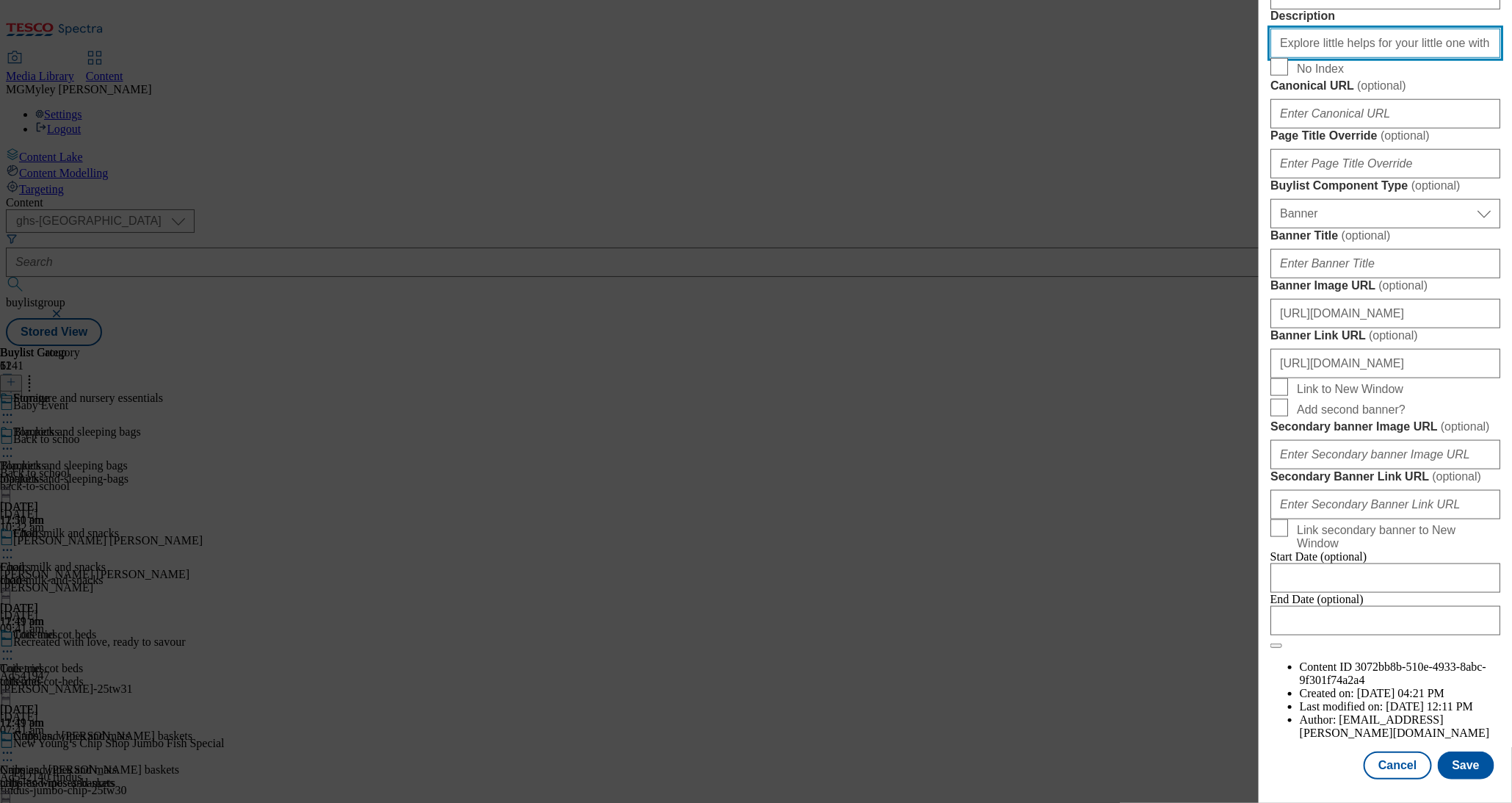
scroll to position [1049, 0]
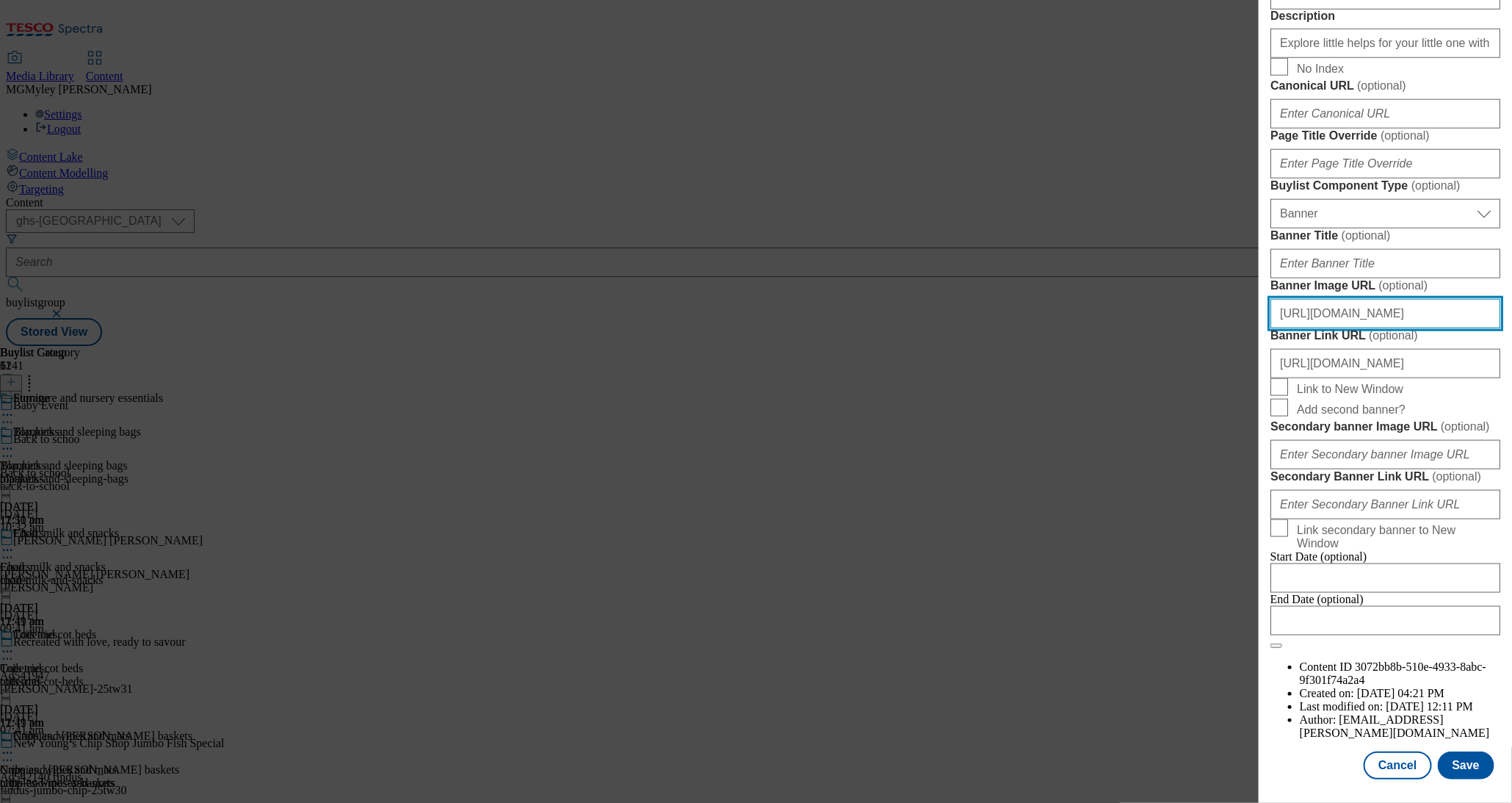
click at [1358, 328] on input "https://digitalcontent.api.tesco.com/v2/media/ghs-mktg/8e4a95cf-ae62-49d9-b0e0-…" at bounding box center [1385, 314] width 230 height 30
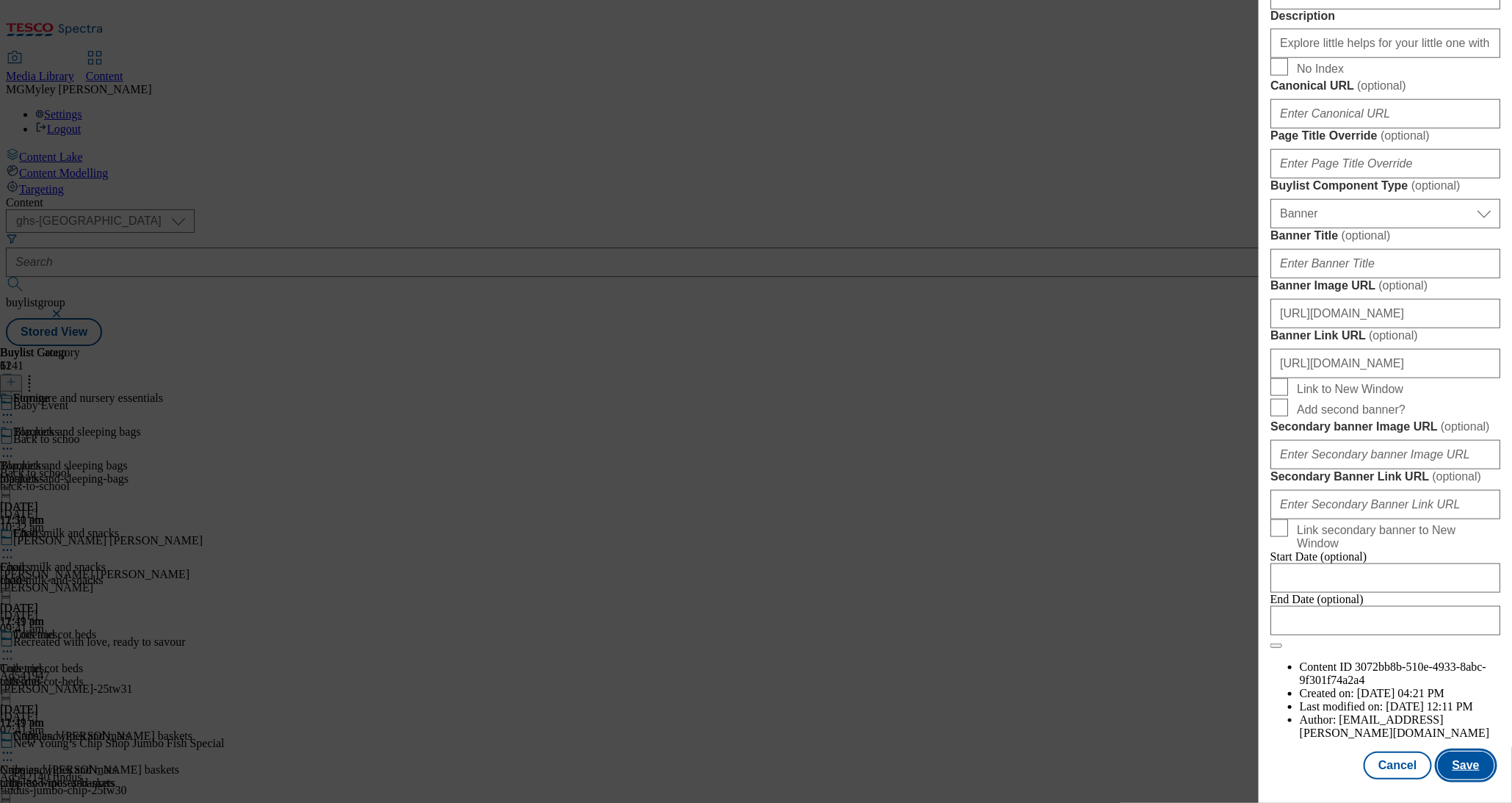
click at [1470, 767] on button "Save" at bounding box center [1466, 765] width 56 height 28
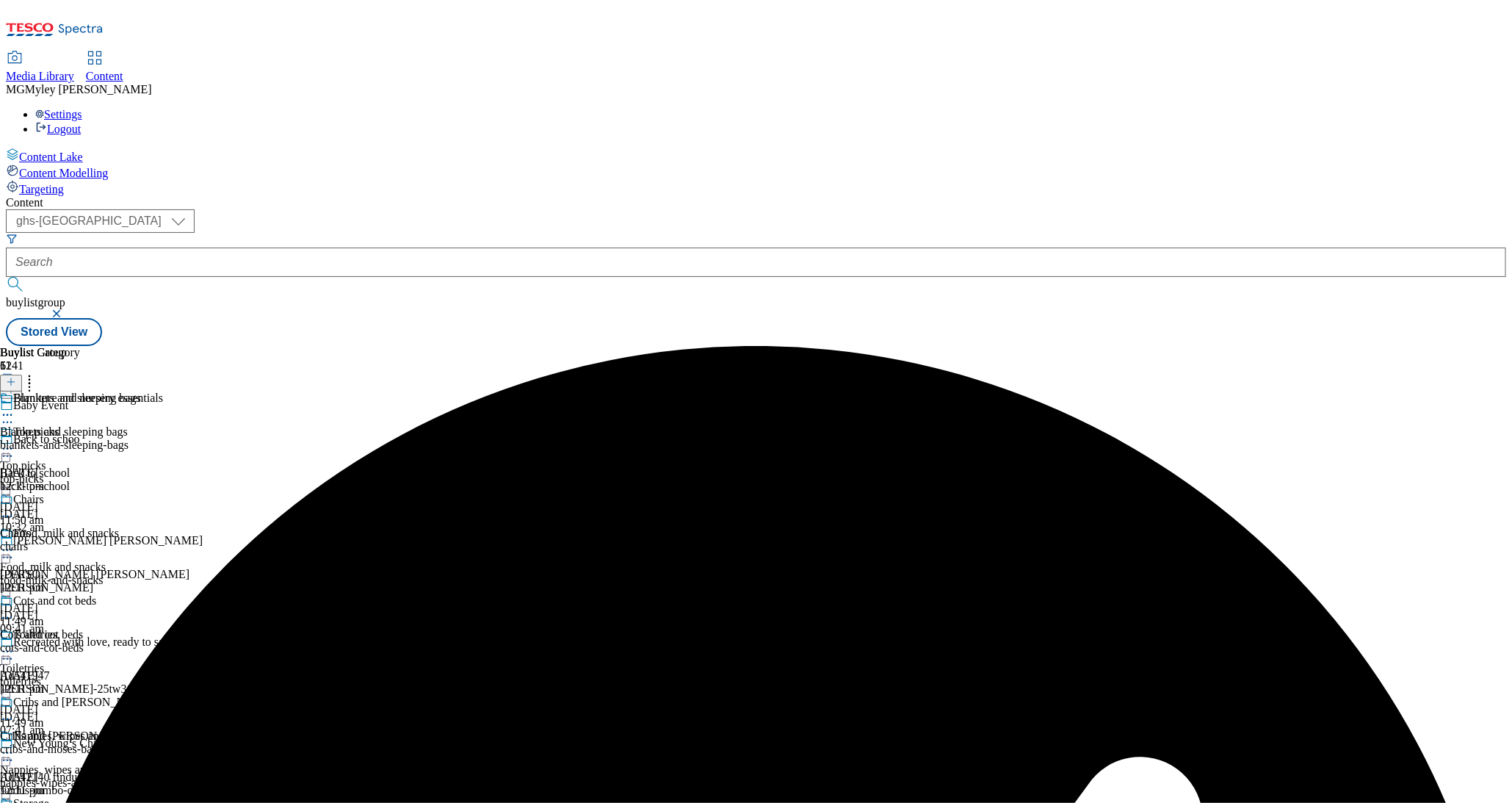
scroll to position [957, 0]
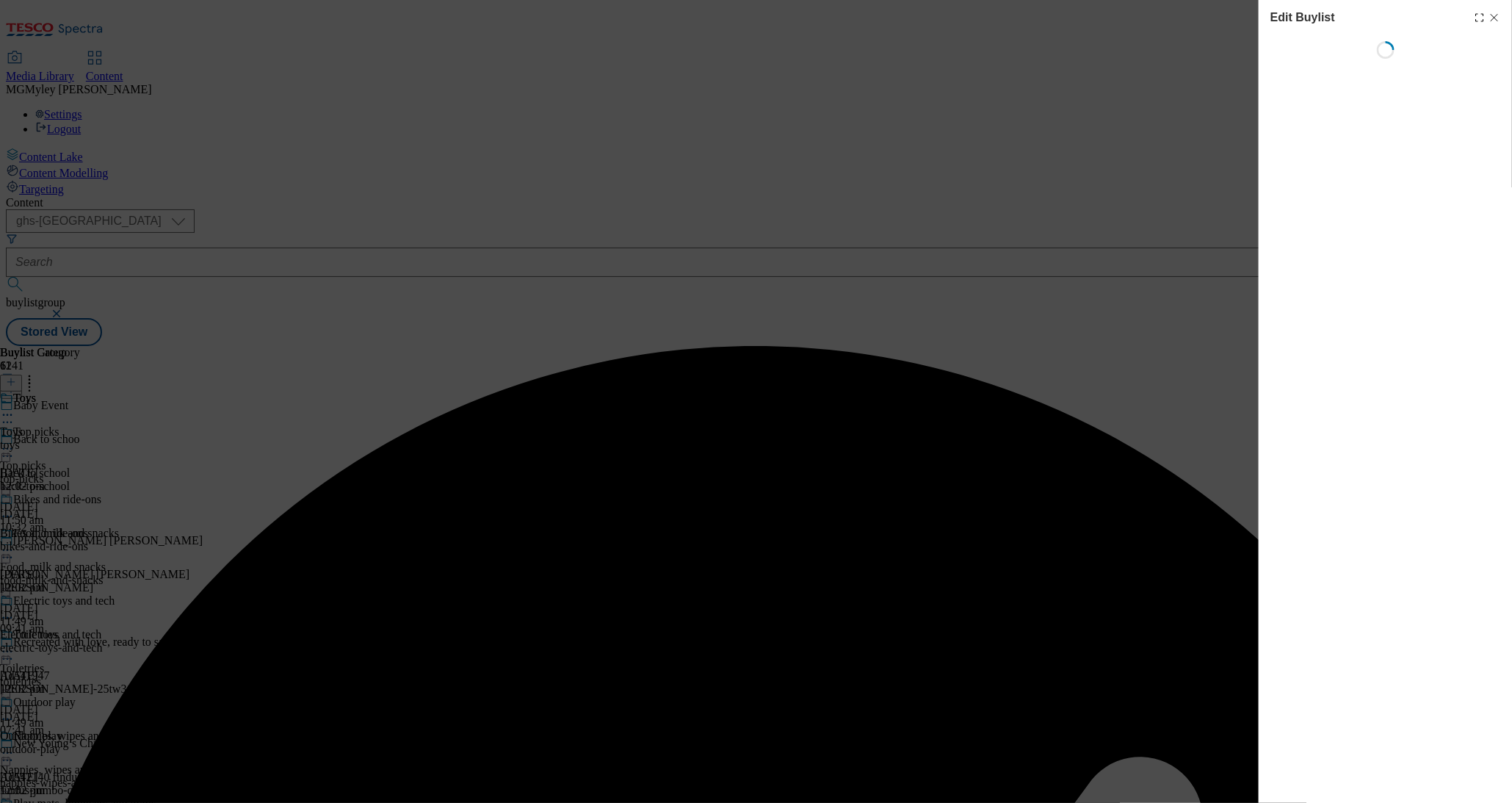
select select "evergreen"
select select "Banner"
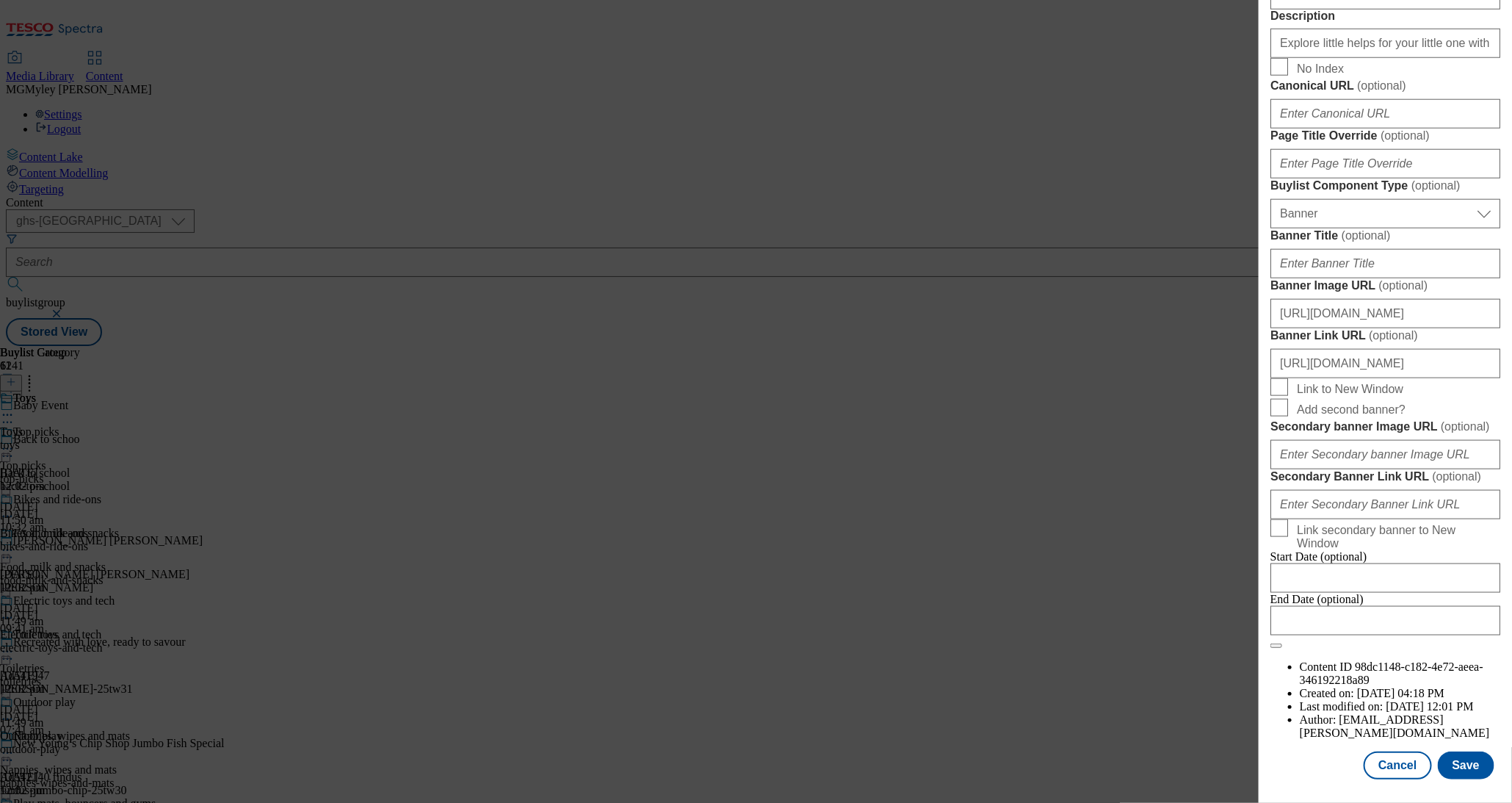
scroll to position [1094, 0]
click at [1378, 328] on input "https://digitalcontent.api.tesco.com/v2/media/ghs-mktg/8e4a95cf-ae62-49d9-b0e0-…" at bounding box center [1385, 314] width 230 height 30
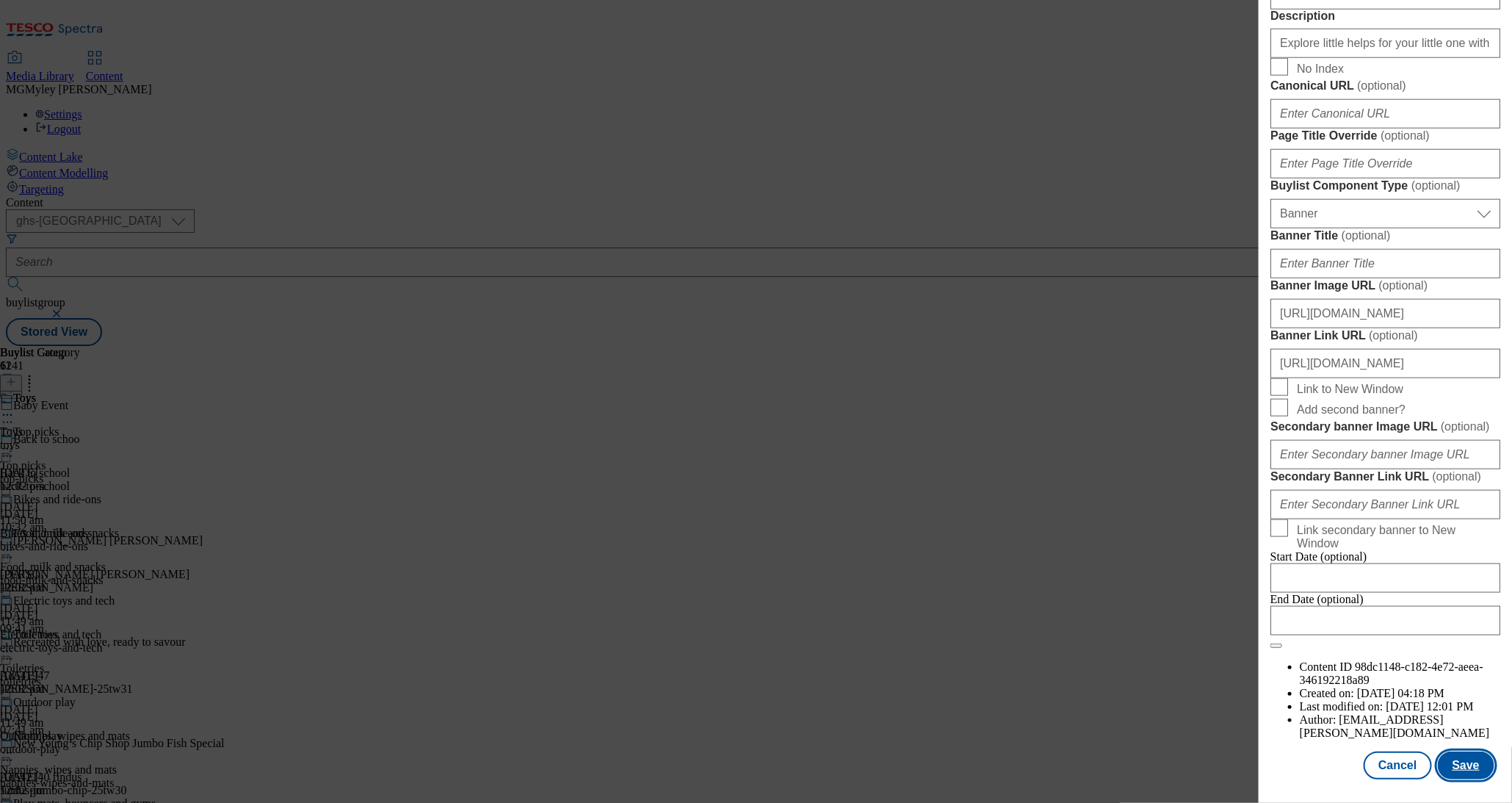
click at [1477, 768] on button "Save" at bounding box center [1466, 765] width 56 height 28
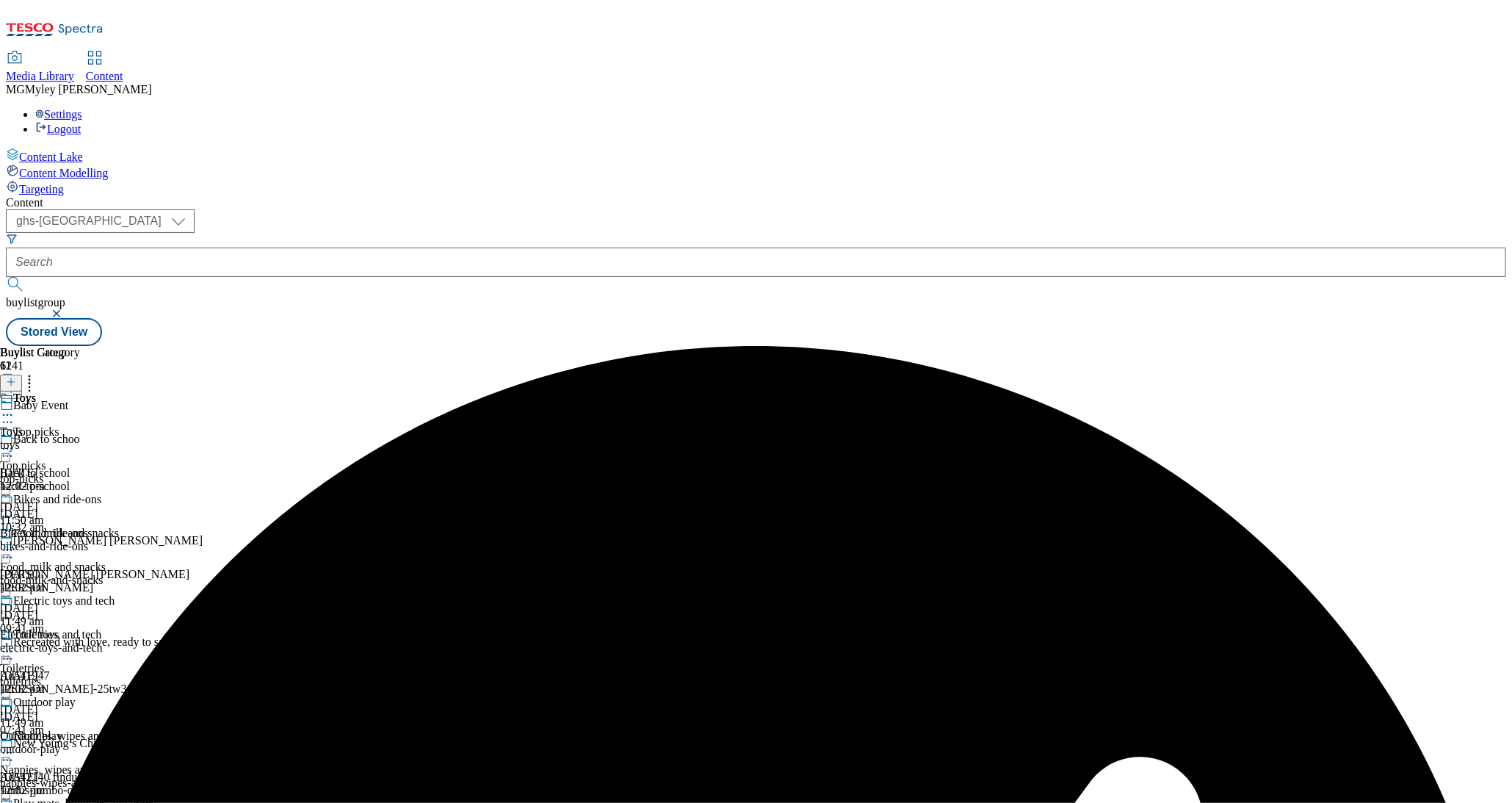
scroll to position [855, 0]
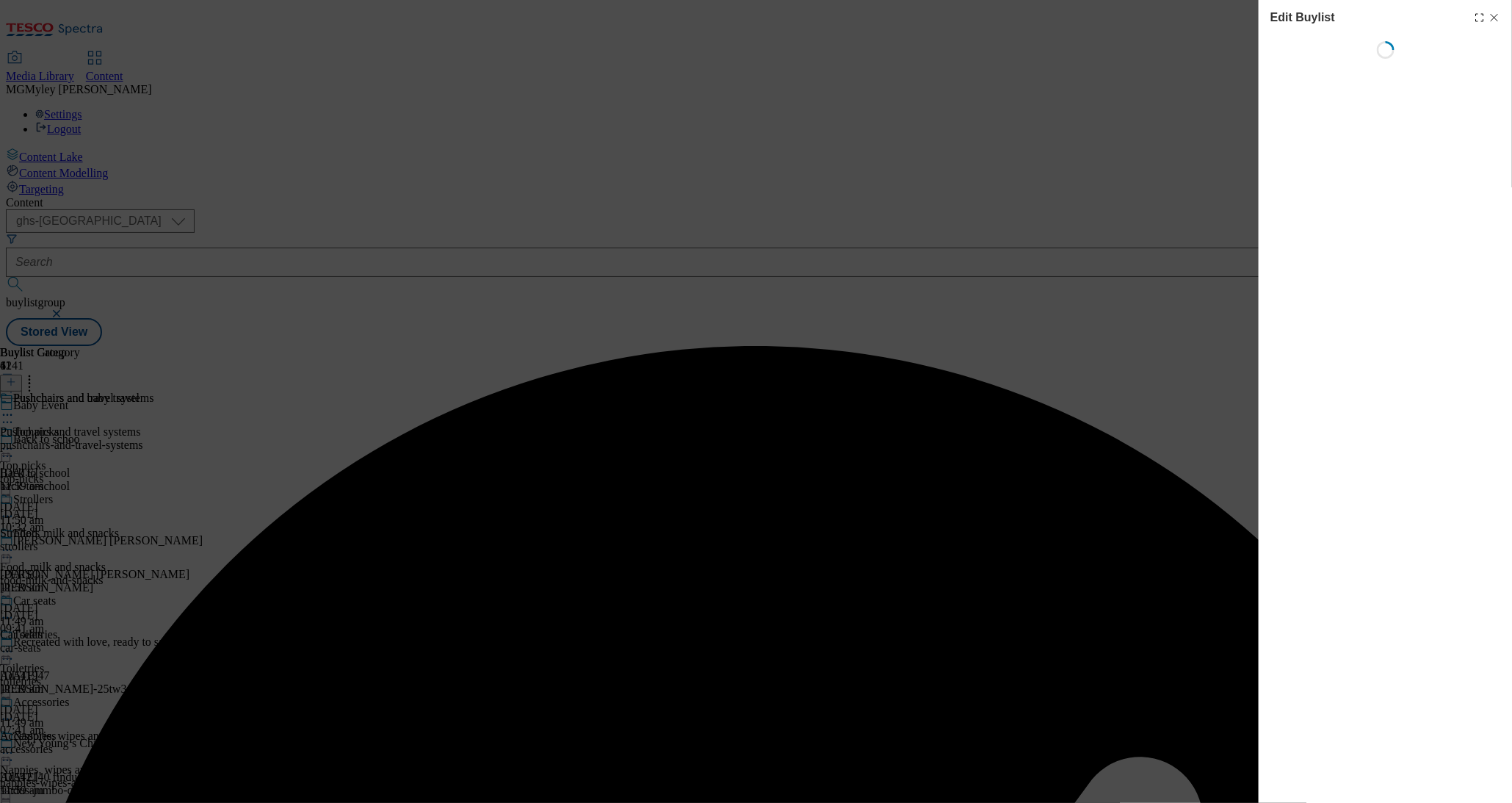
select select "evergreen"
select select "Banner"
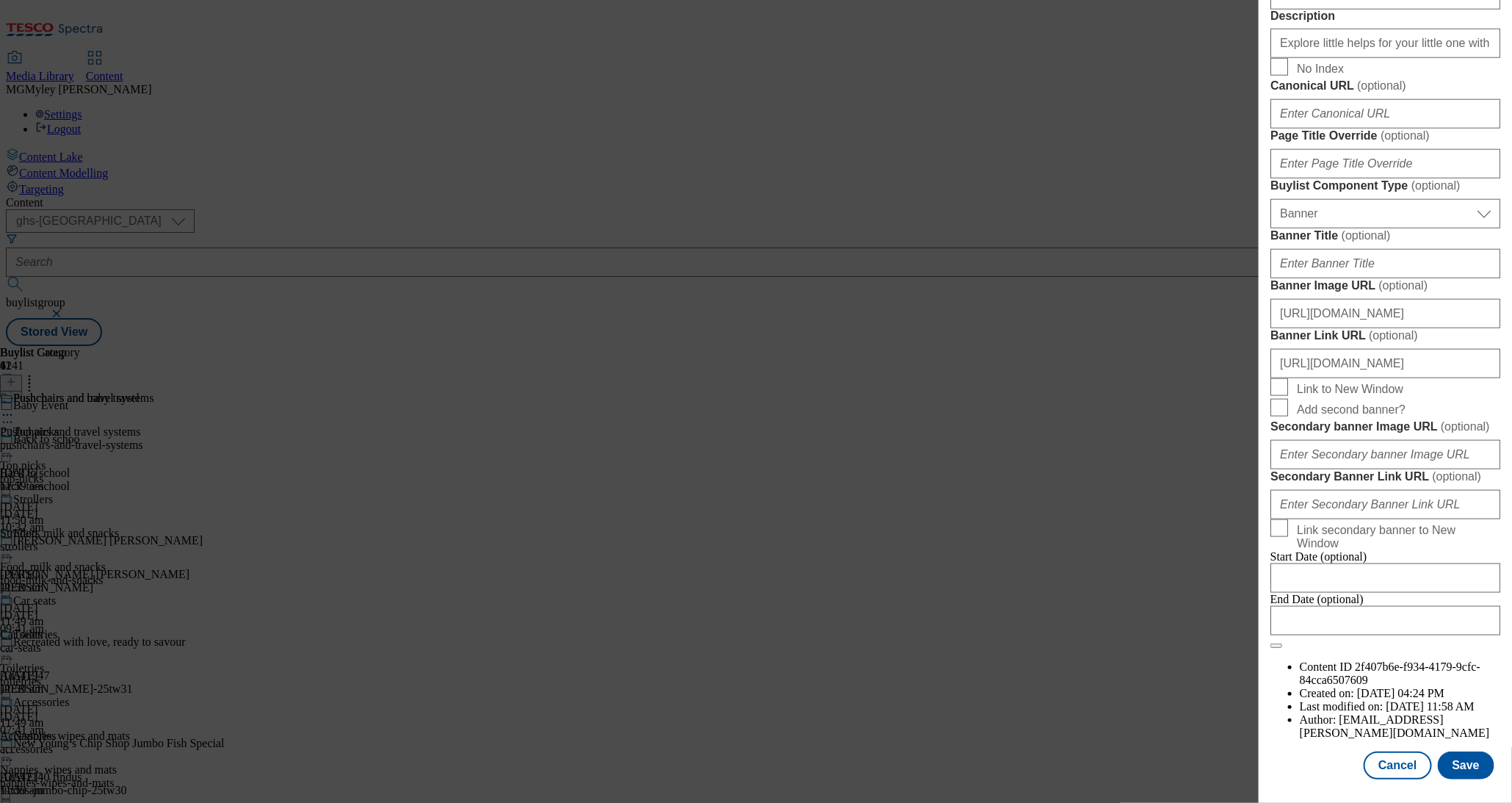
scroll to position [1321, 0]
click at [1401, 299] on input "https://digitalcontent.api.tesco.com/v2/media/ghs-mktg/8e4a95cf-ae62-49d9-b0e0-…" at bounding box center [1385, 314] width 230 height 30
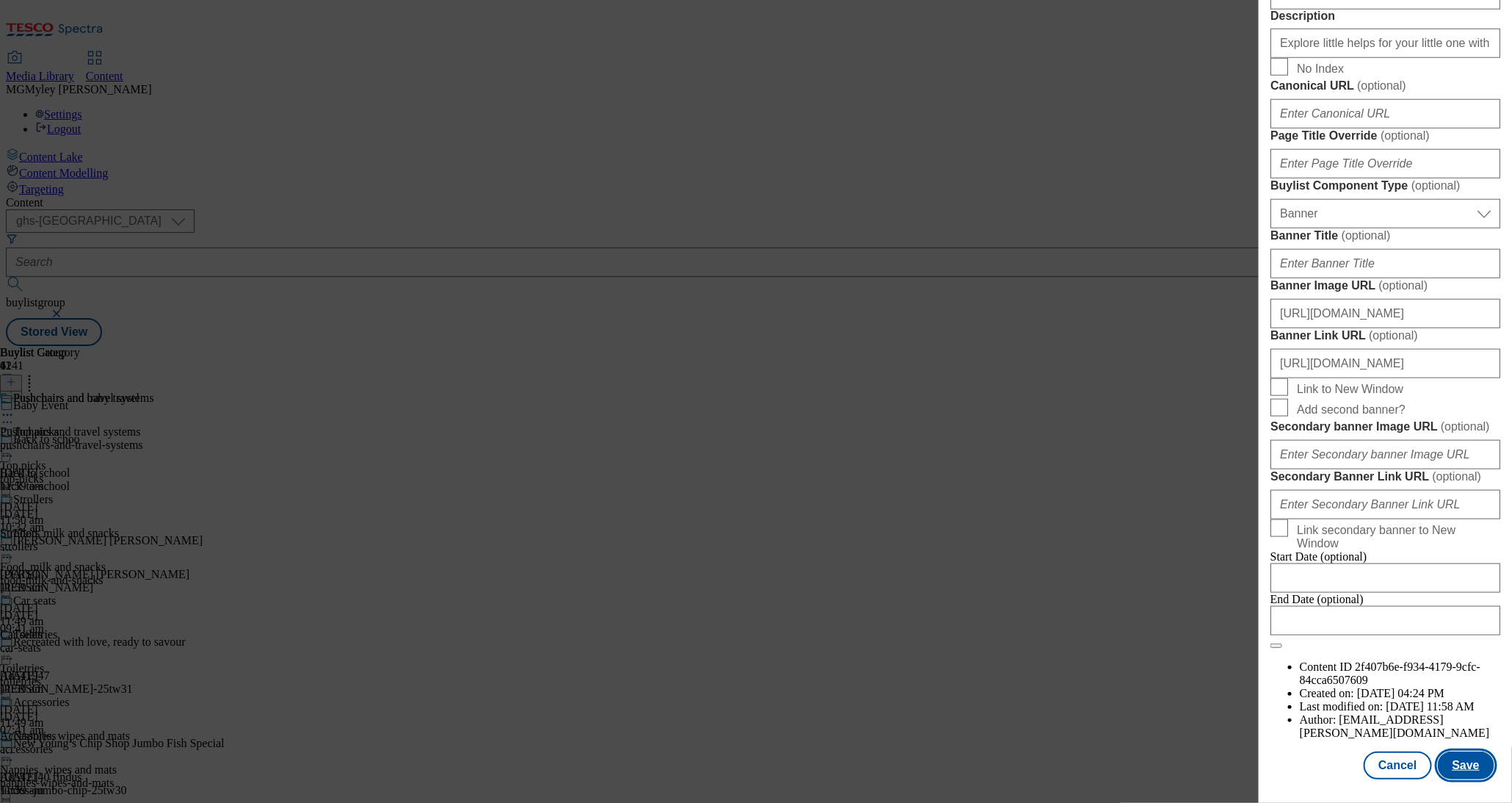
click at [1470, 766] on button "Save" at bounding box center [1466, 765] width 56 height 28
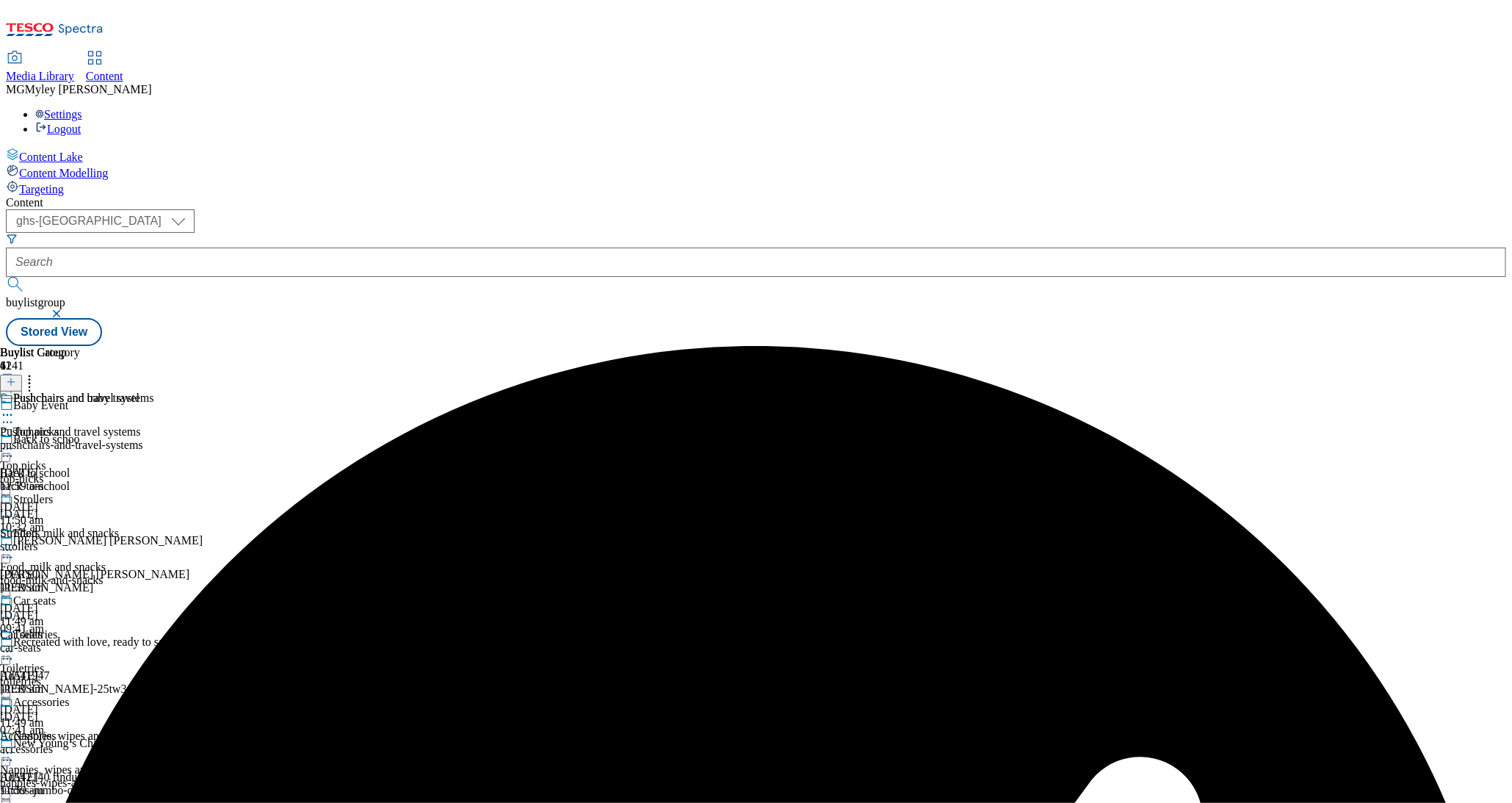
scroll to position [617, 0]
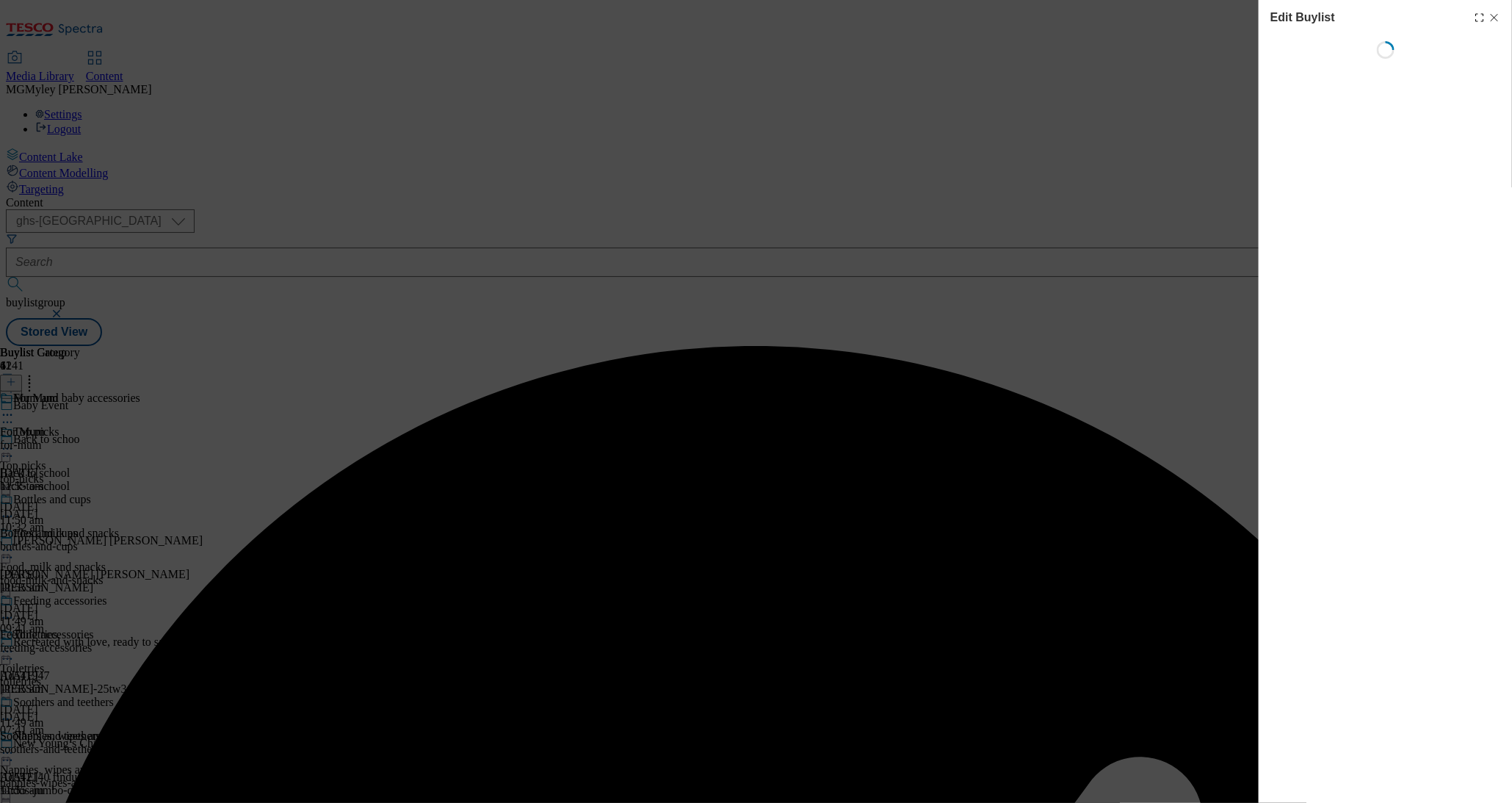
select select "evergreen"
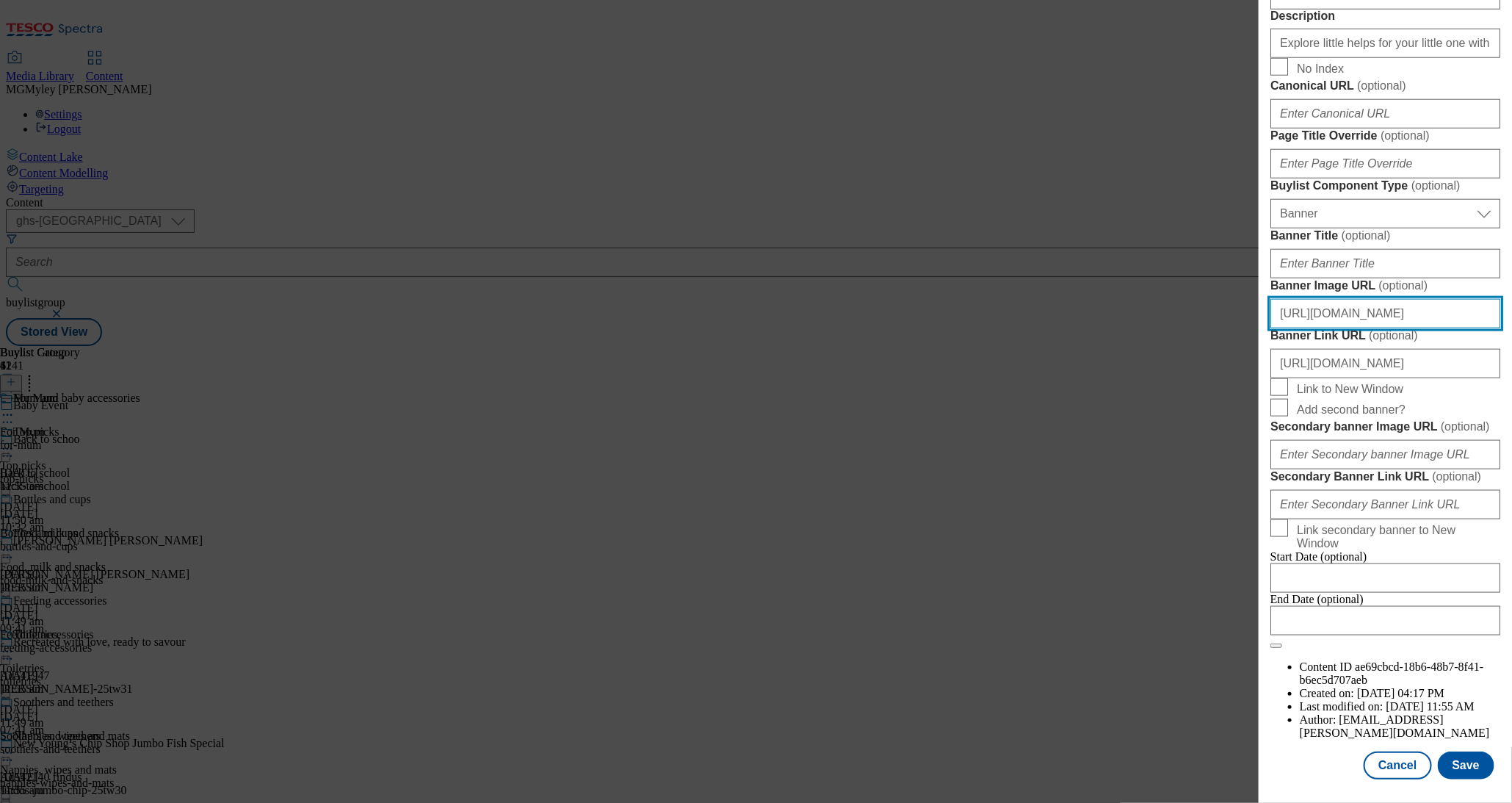
click at [1422, 299] on input "https://digitalcontent.api.tesco.com/v2/media/ghs-mktg/8e4a95cf-ae62-49d9-b0e0-…" at bounding box center [1385, 314] width 230 height 30
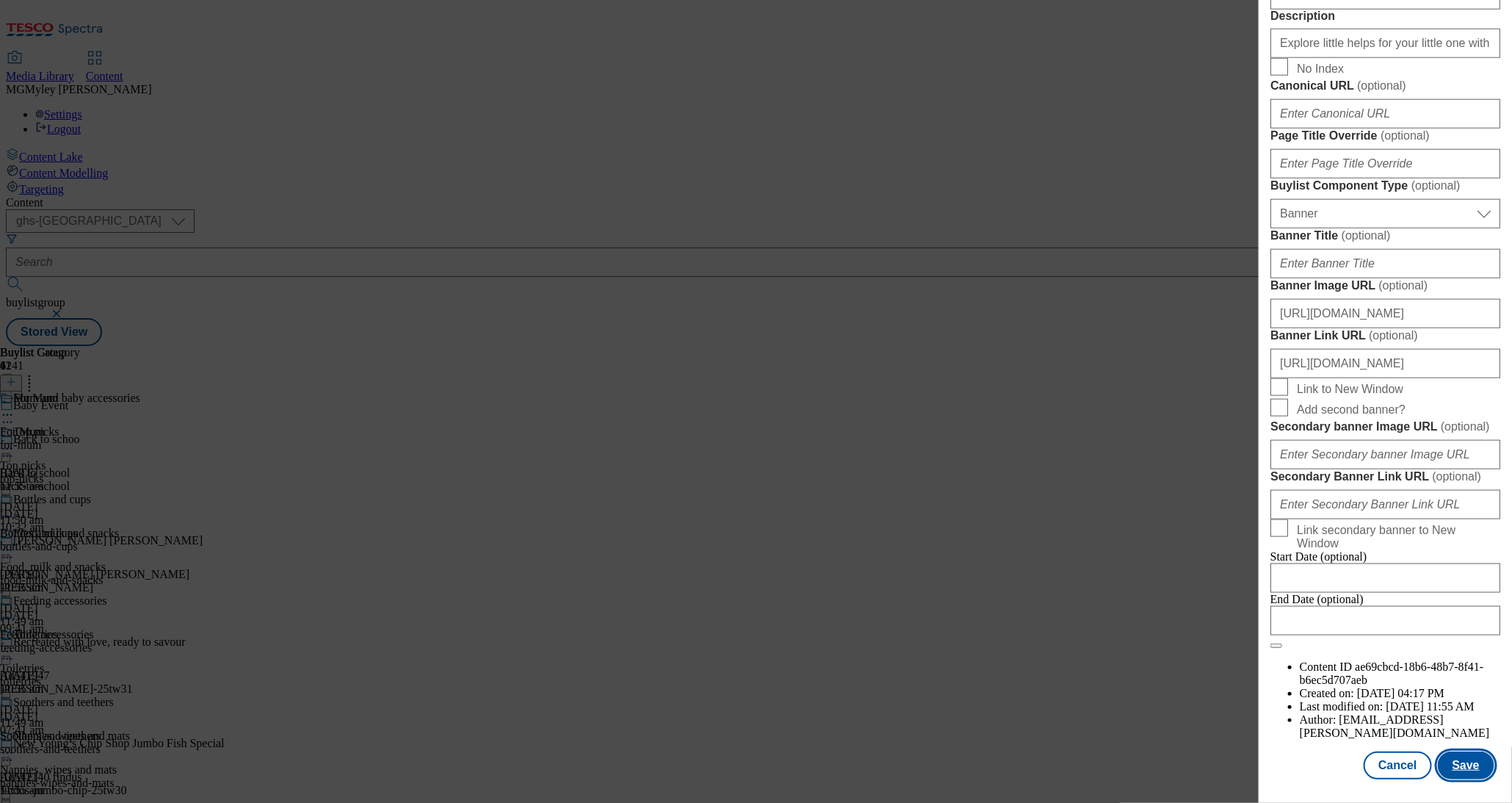
click at [1474, 764] on button "Save" at bounding box center [1466, 765] width 56 height 28
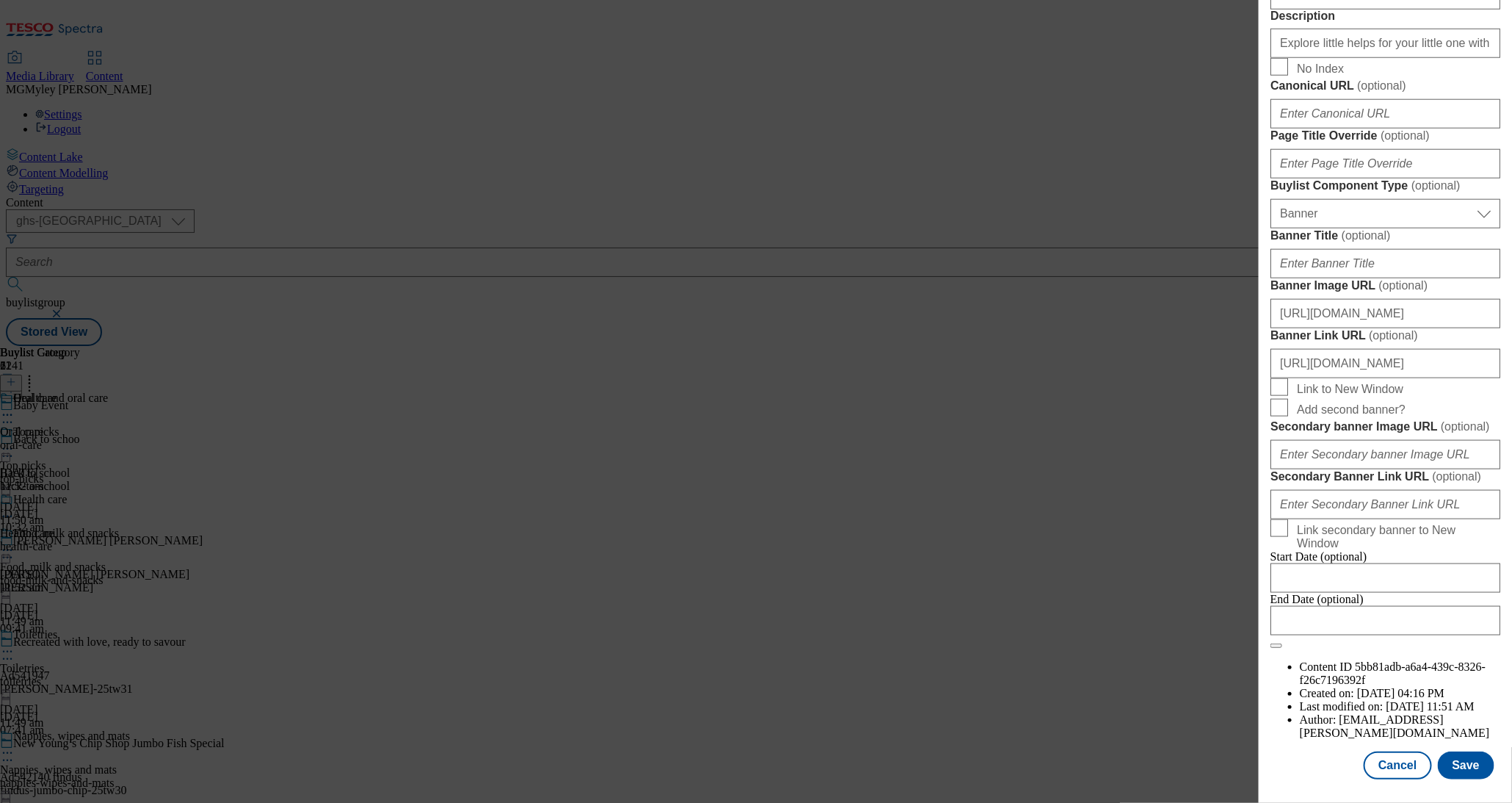
click at [1388, 293] on div "https://digitalcontent.api.tesco.com/v2/media/ghs-mktg/8e4a95cf-ae62-49d9-b0e0-…" at bounding box center [1385, 310] width 230 height 35
click at [1365, 299] on input "https://digitalcontent.api.tesco.com/v2/media/ghs-mktg/8e4a95cf-ae62-49d9-b0e0-…" at bounding box center [1385, 314] width 230 height 30
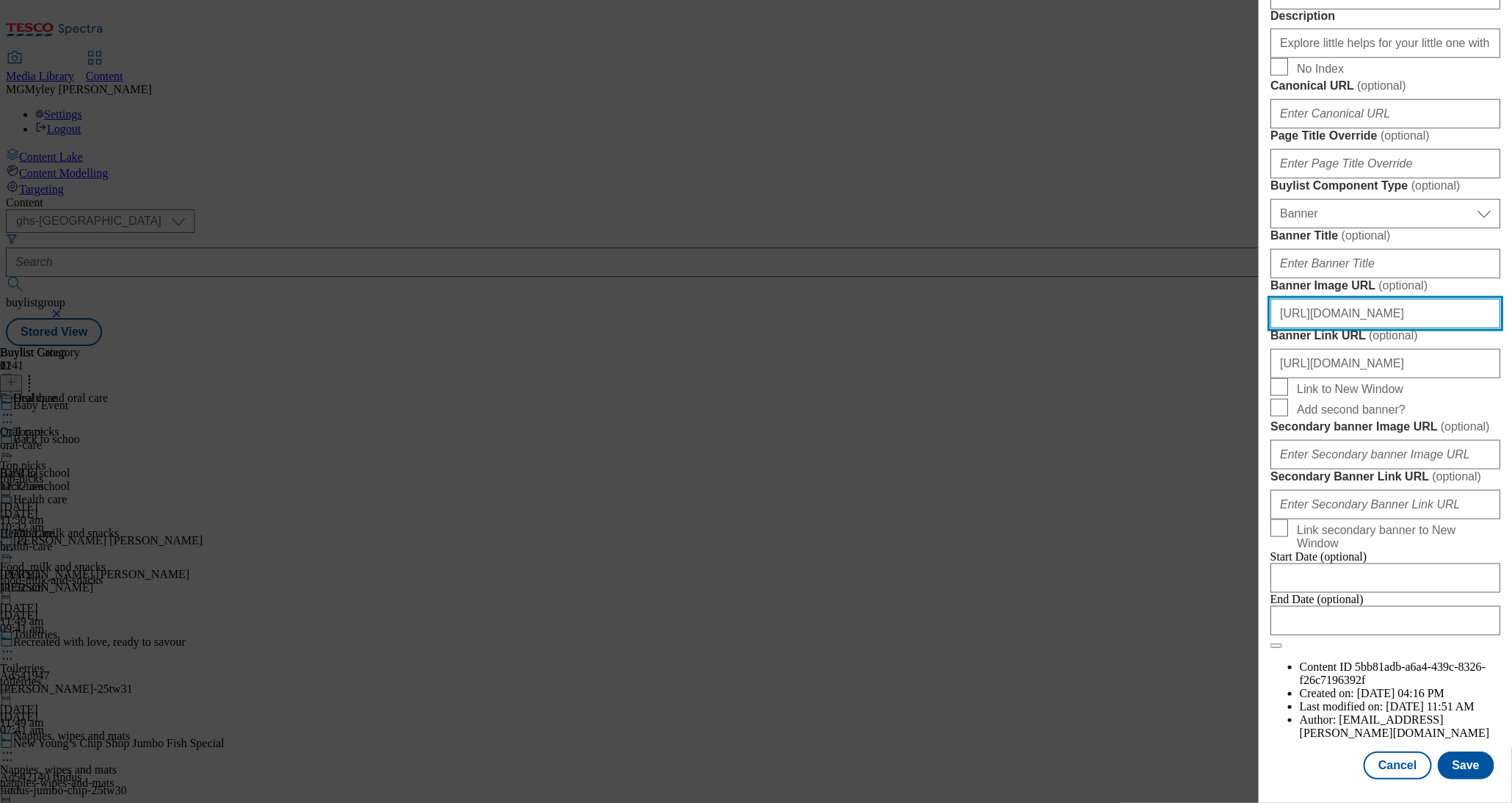
scroll to position [0, 445]
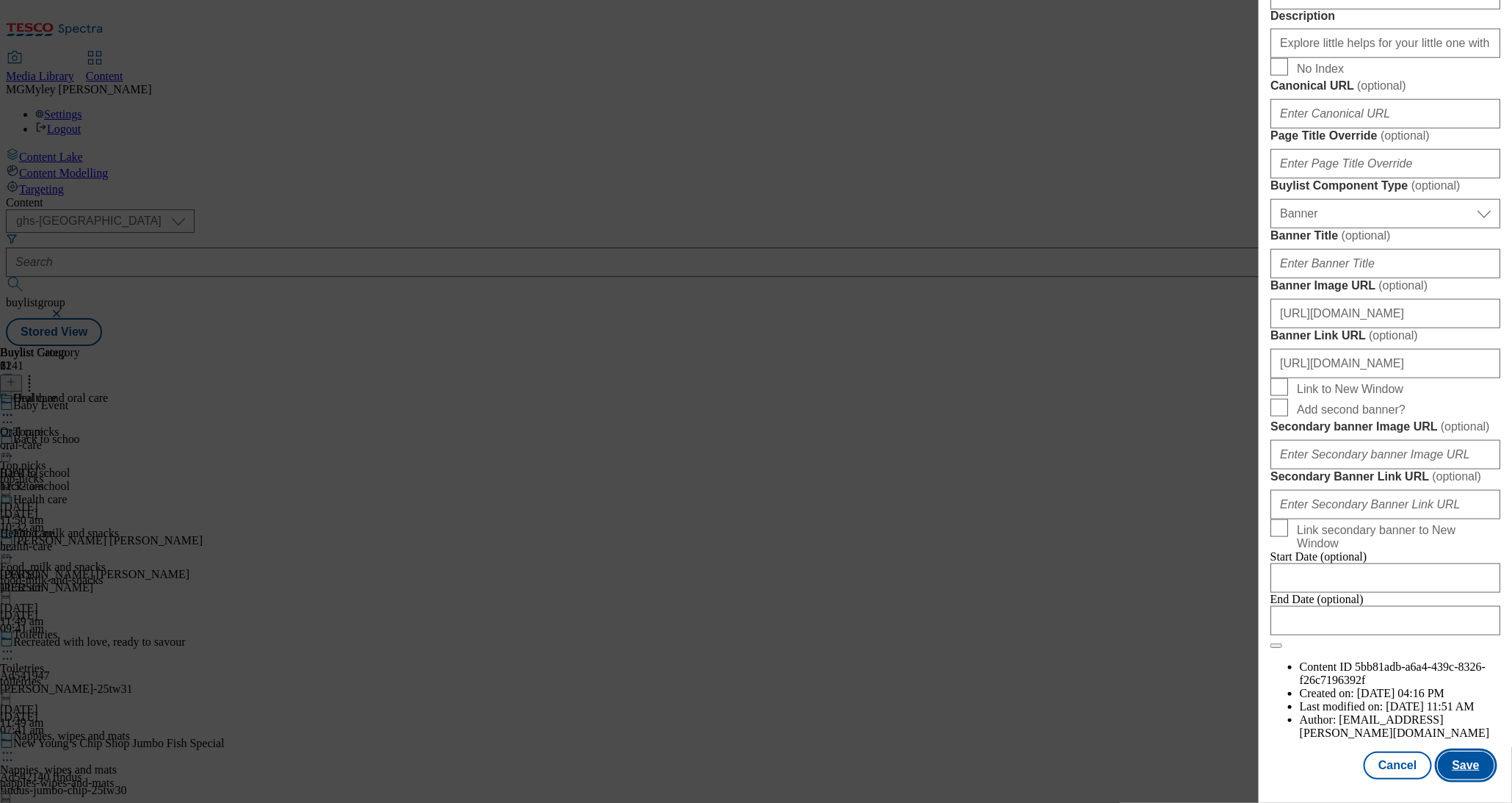
click at [1472, 772] on button "Save" at bounding box center [1466, 765] width 56 height 28
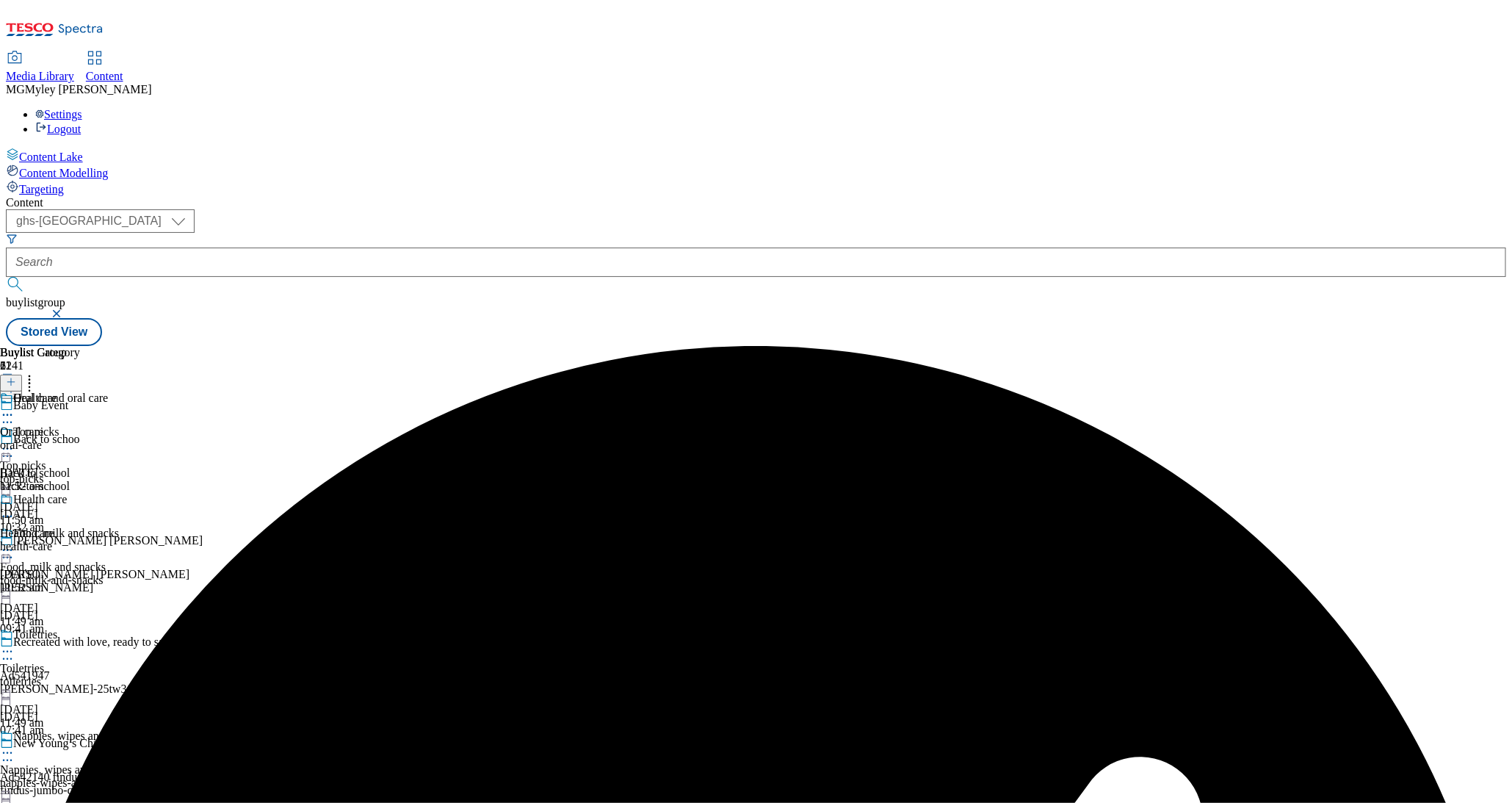
scroll to position [302, 0]
click at [130, 730] on span "Nappies, wipes and mats" at bounding box center [72, 737] width 117 height 16
click at [14, 746] on icon at bounding box center [7, 752] width 14 height 14
click at [62, 779] on span "Edit" at bounding box center [54, 785] width 17 height 11
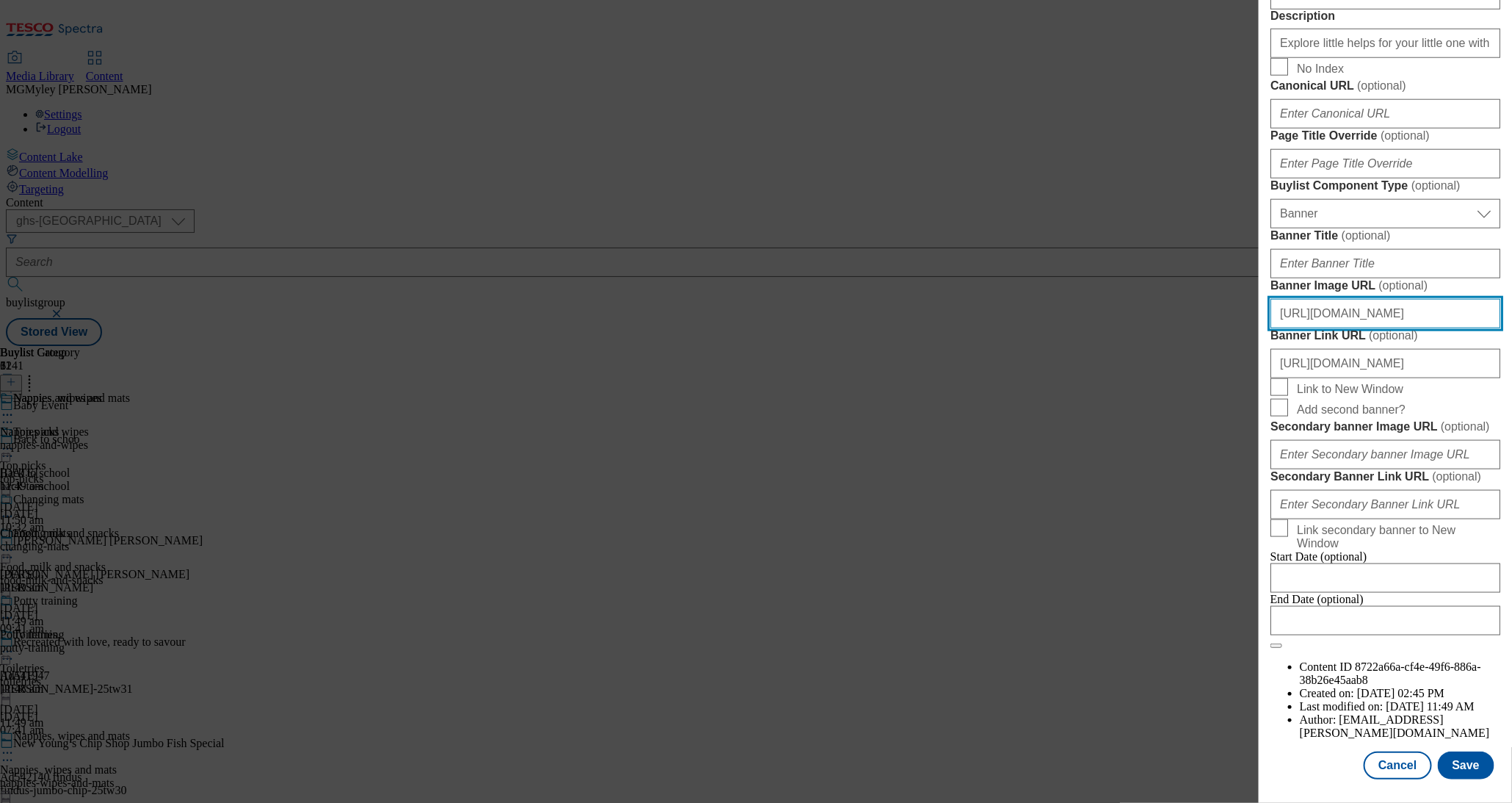
click at [1347, 299] on input "https://digitalcontent.api.tesco.com/v2/media/ghs-mktg/8e4a95cf-ae62-49d9-b0e0-…" at bounding box center [1385, 314] width 230 height 30
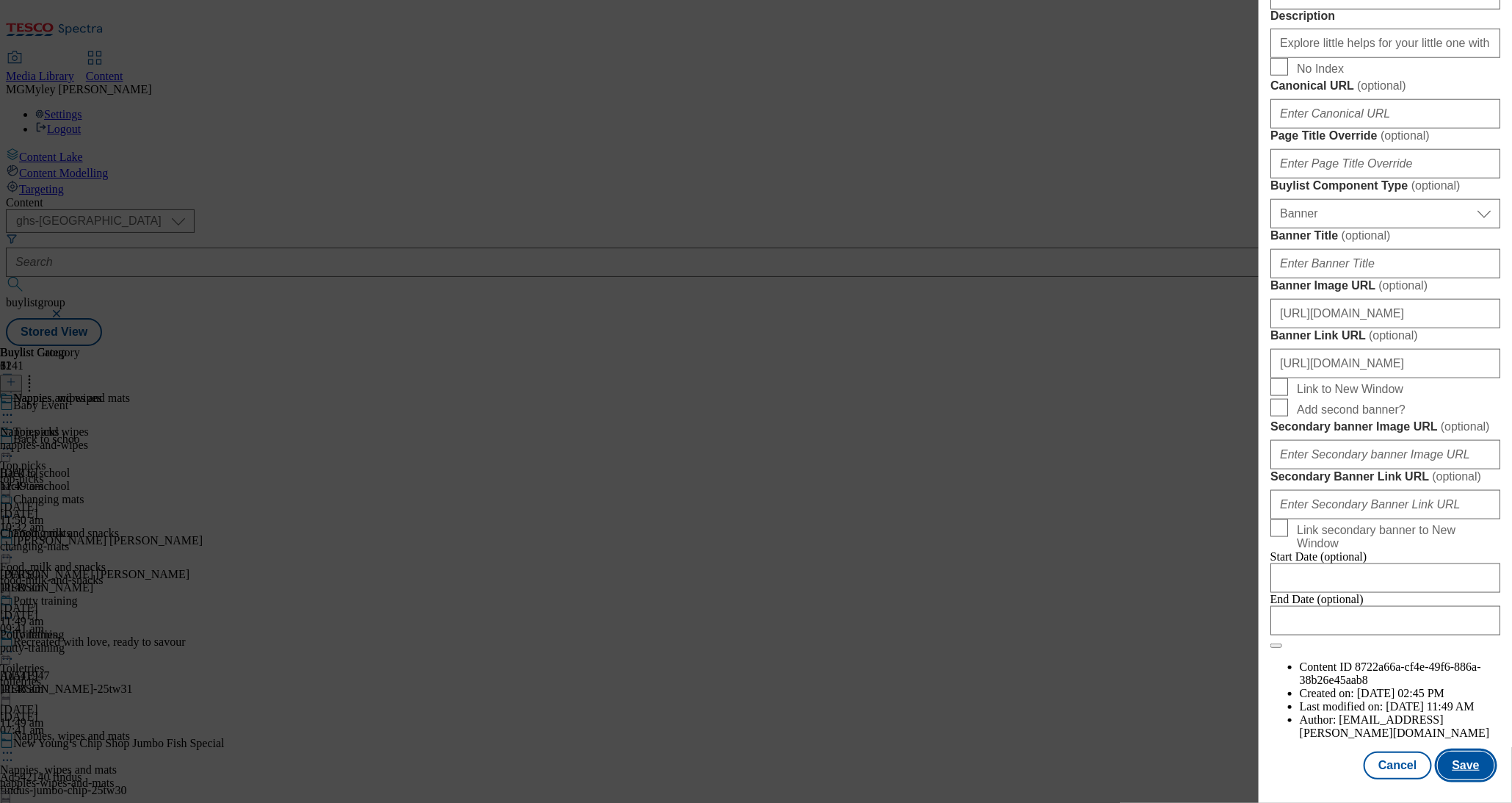
click at [1479, 779] on button "Save" at bounding box center [1466, 765] width 56 height 28
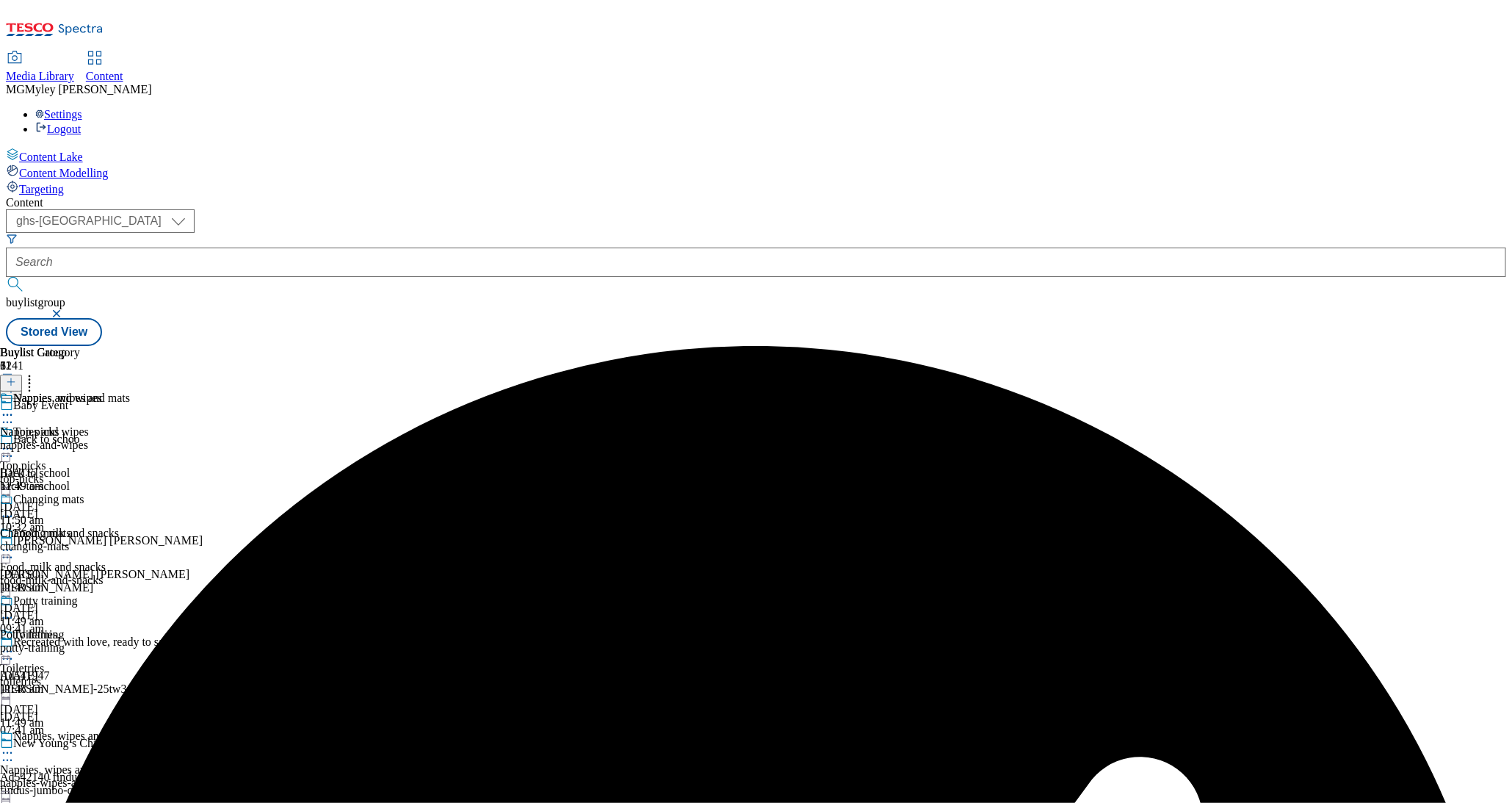
click at [163, 628] on div "Toiletries Toiletries toiletries 15 Sept 2025 11:49 am" at bounding box center [81, 679] width 163 height 101
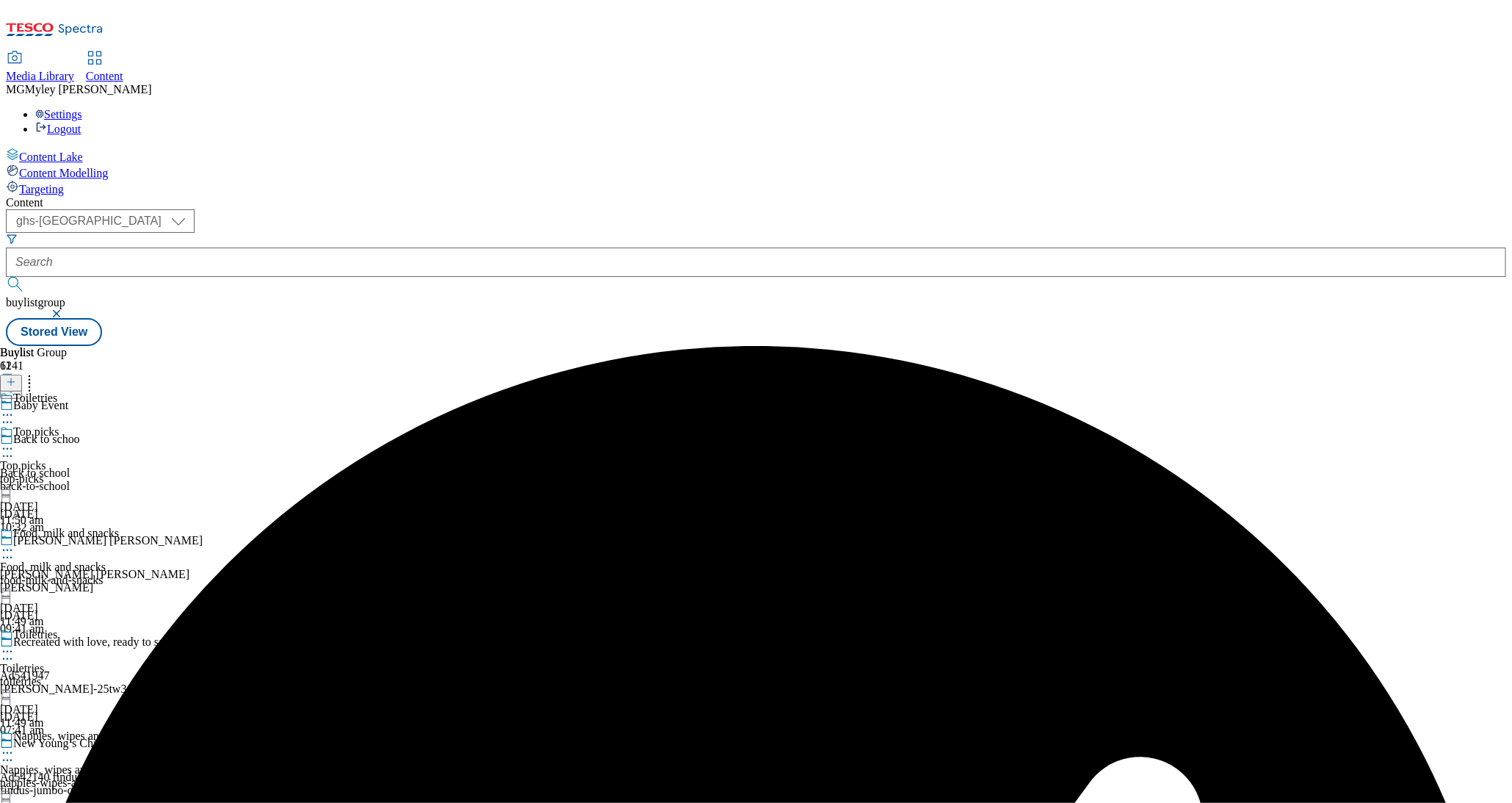
click at [14, 645] on icon at bounding box center [7, 651] width 14 height 14
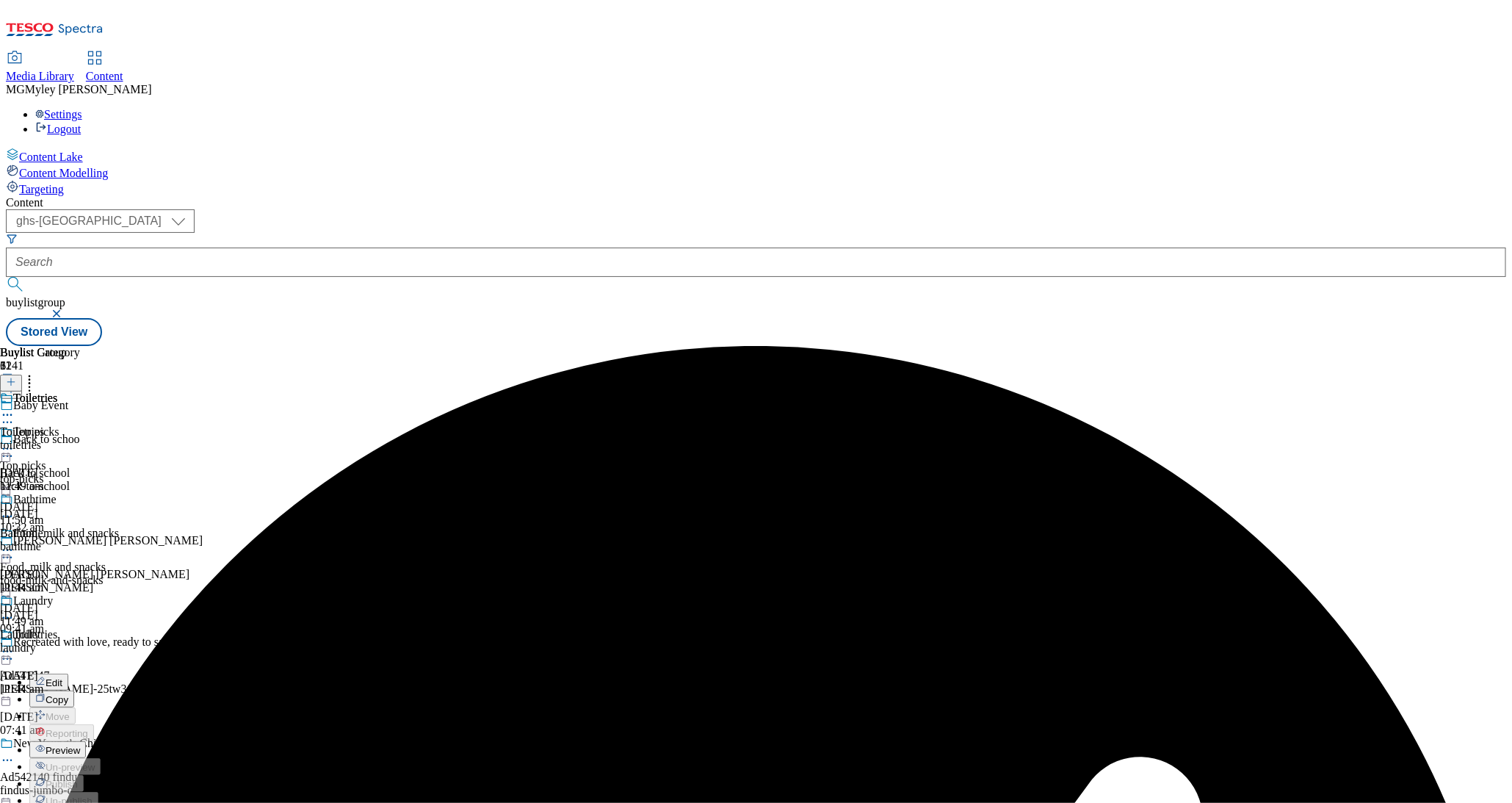
click at [69, 674] on button "Edit" at bounding box center [49, 683] width 39 height 17
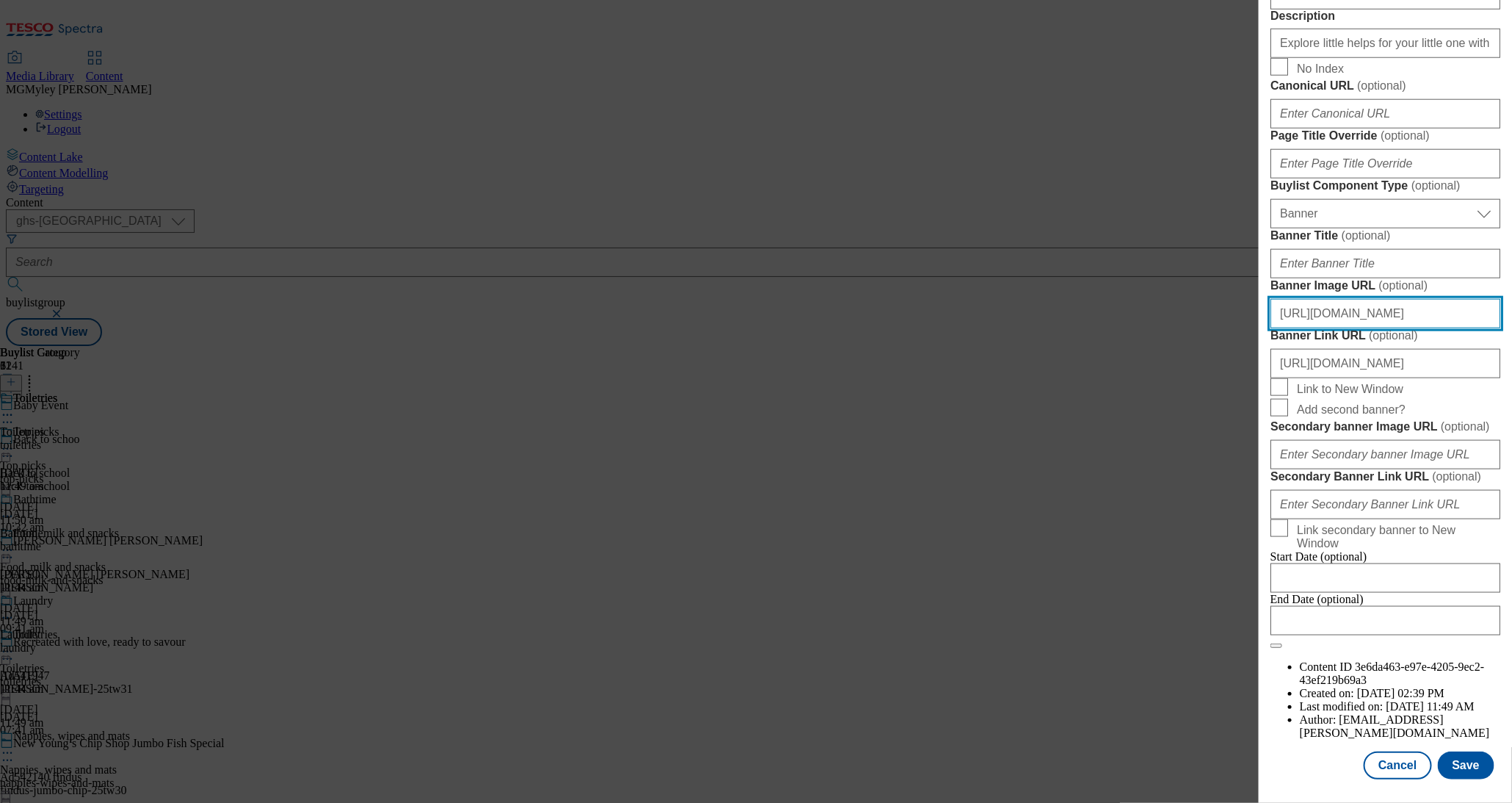
click at [1362, 328] on input "https://digitalcontent.api.tesco.com/v2/media/ghs-mktg/8e4a95cf-ae62-49d9-b0e0-…" at bounding box center [1385, 314] width 230 height 30
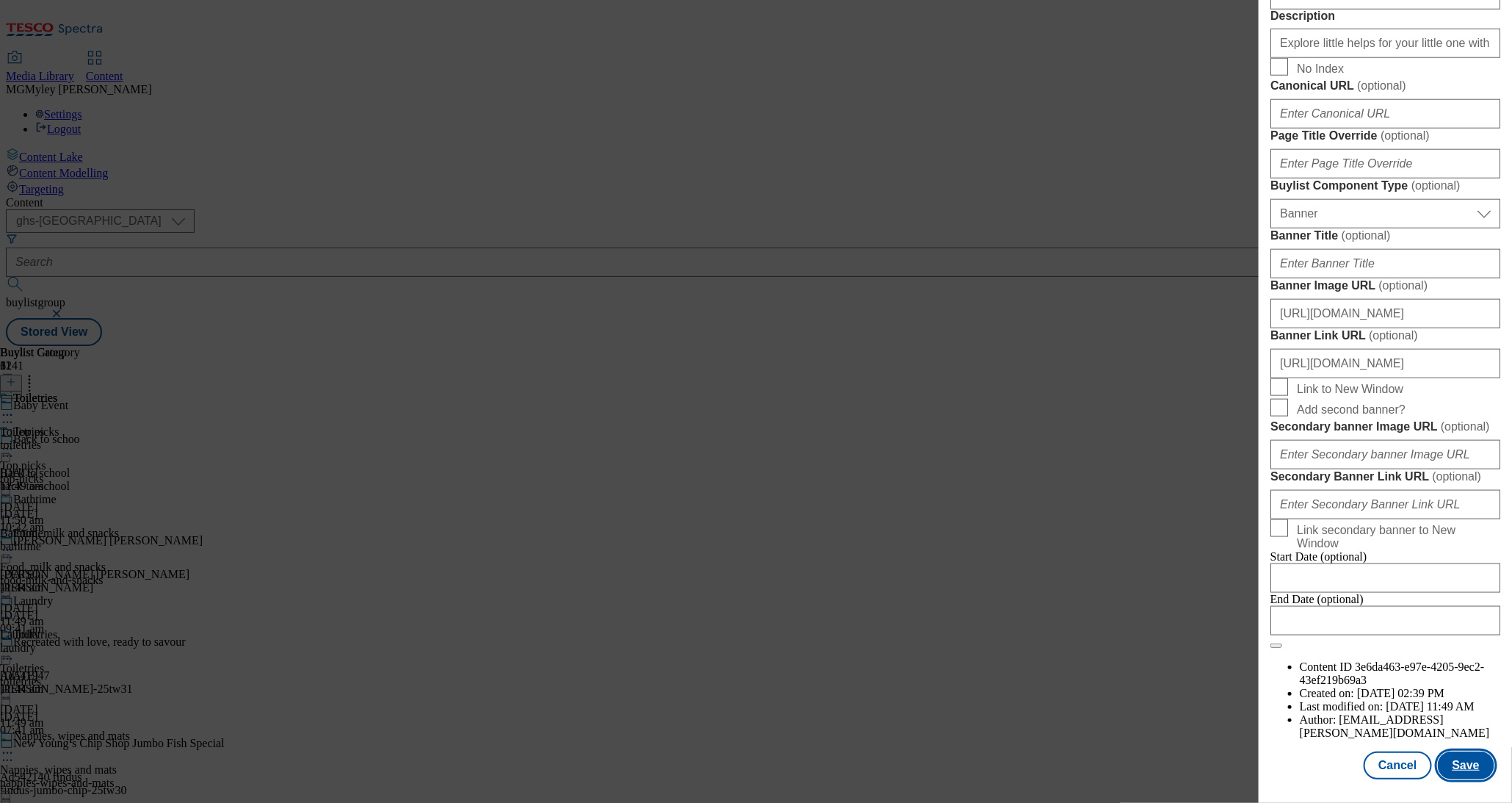
click at [1475, 770] on button "Save" at bounding box center [1466, 765] width 56 height 28
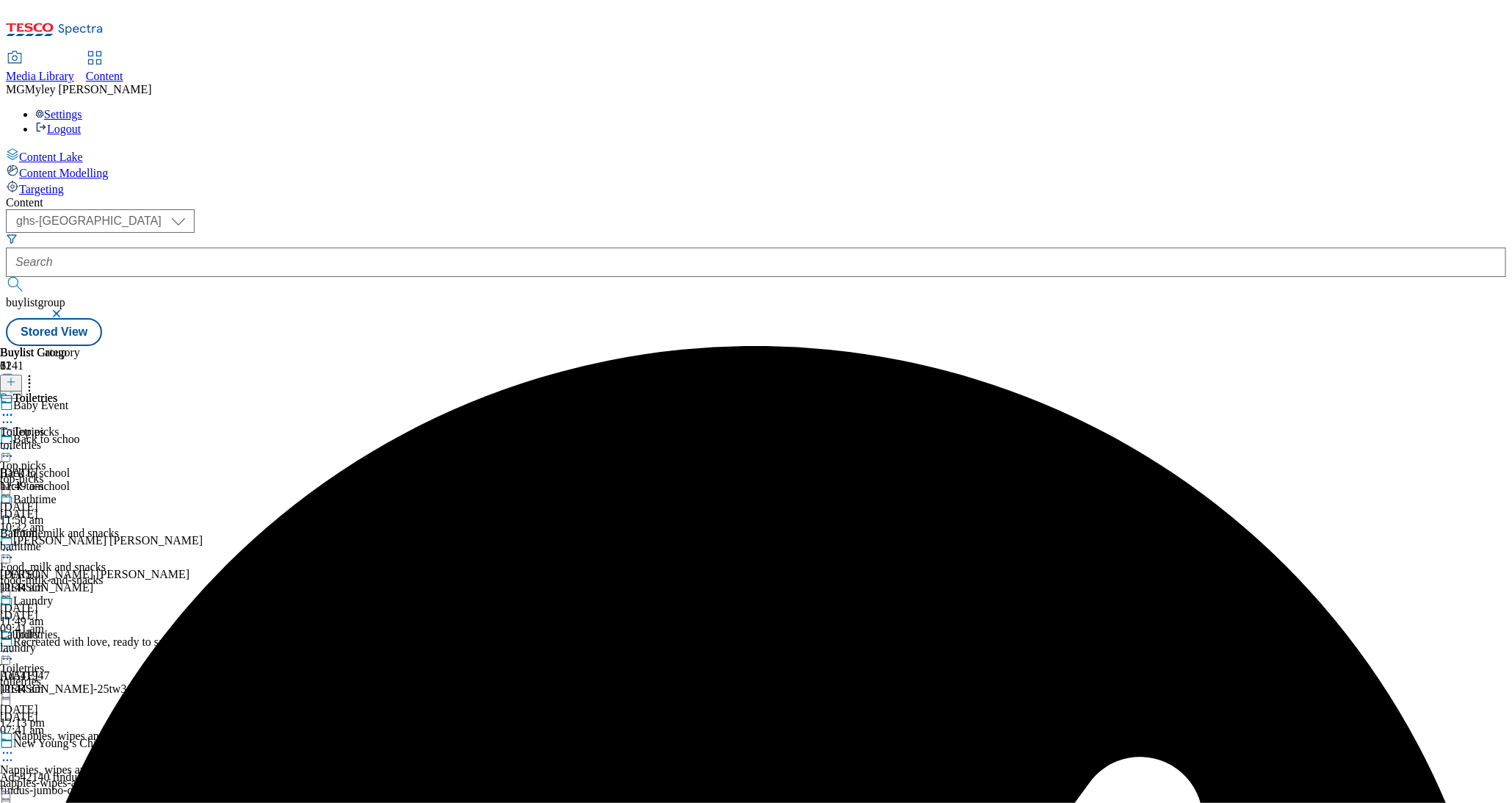
click at [163, 574] on div "food-milk-and-snacks" at bounding box center [81, 581] width 163 height 13
drag, startPoint x: 682, startPoint y: 380, endPoint x: 658, endPoint y: 385, distance: 24.5
click at [14, 543] on icon at bounding box center [7, 549] width 14 height 14
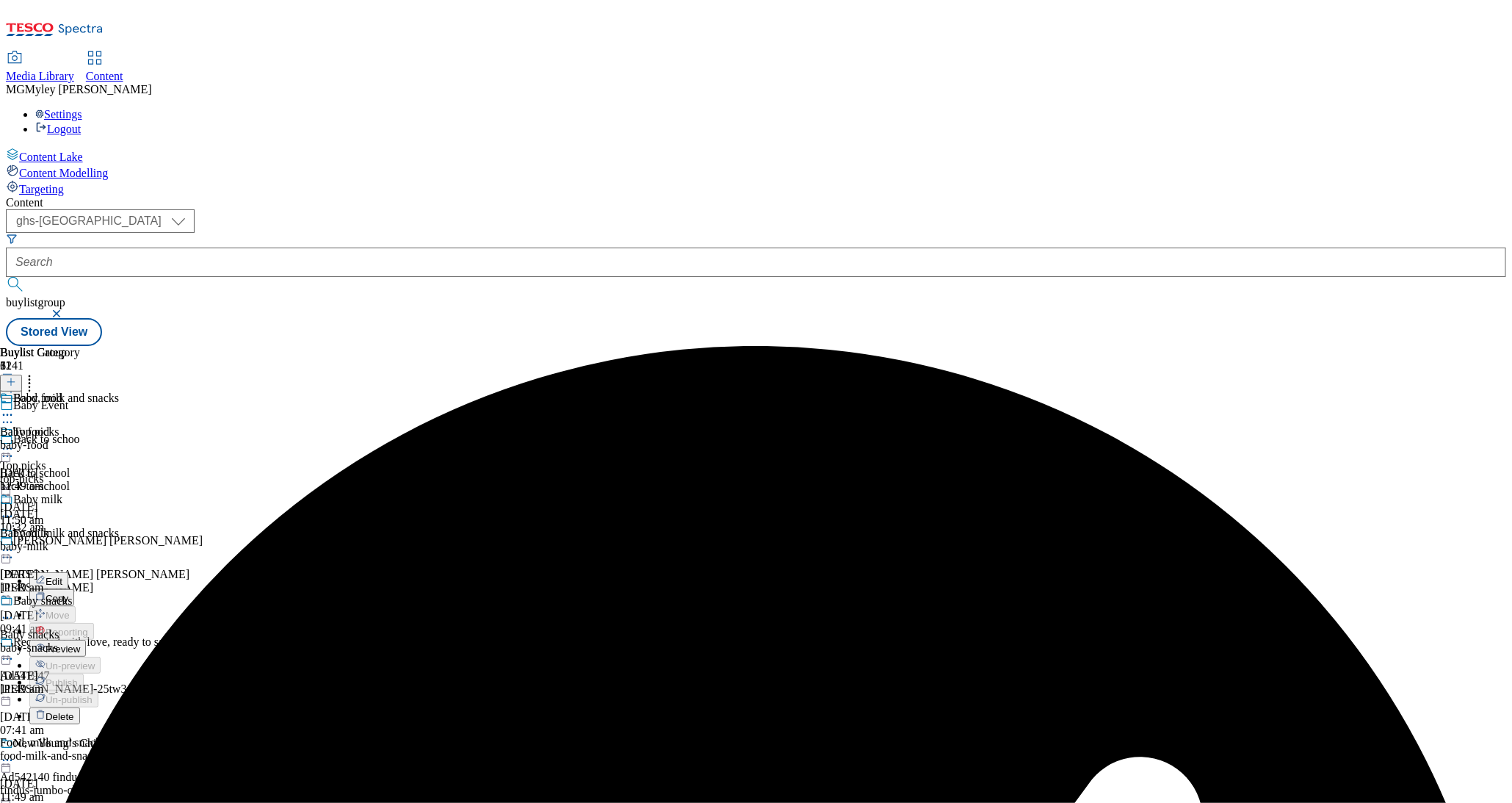
click at [62, 576] on span "Edit" at bounding box center [54, 582] width 17 height 11
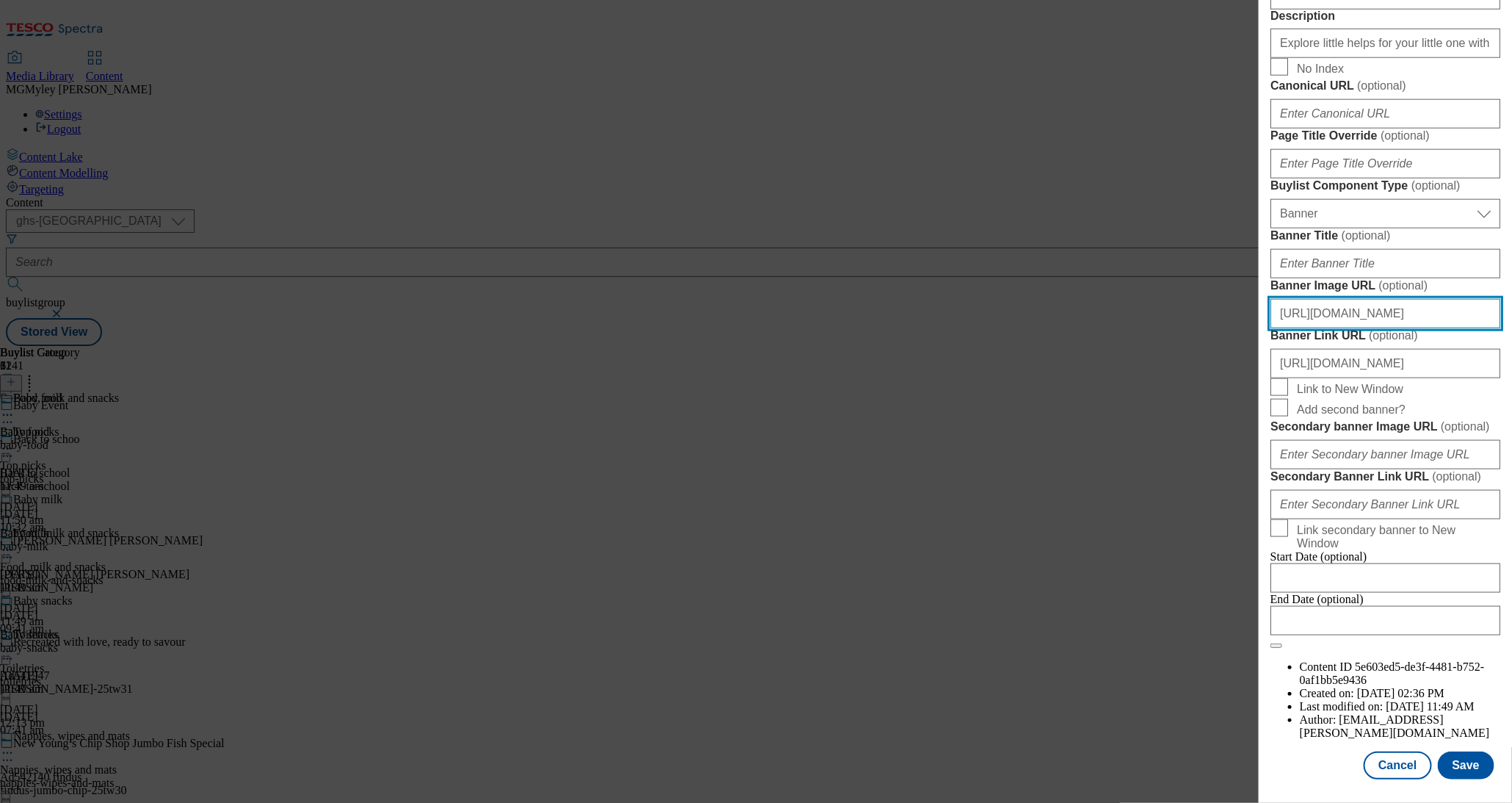
click at [1392, 299] on input "https://digitalcontent.api.tesco.com/v2/media/ghs-mktg/8e4a95cf-ae62-49d9-b0e0-…" at bounding box center [1385, 314] width 230 height 30
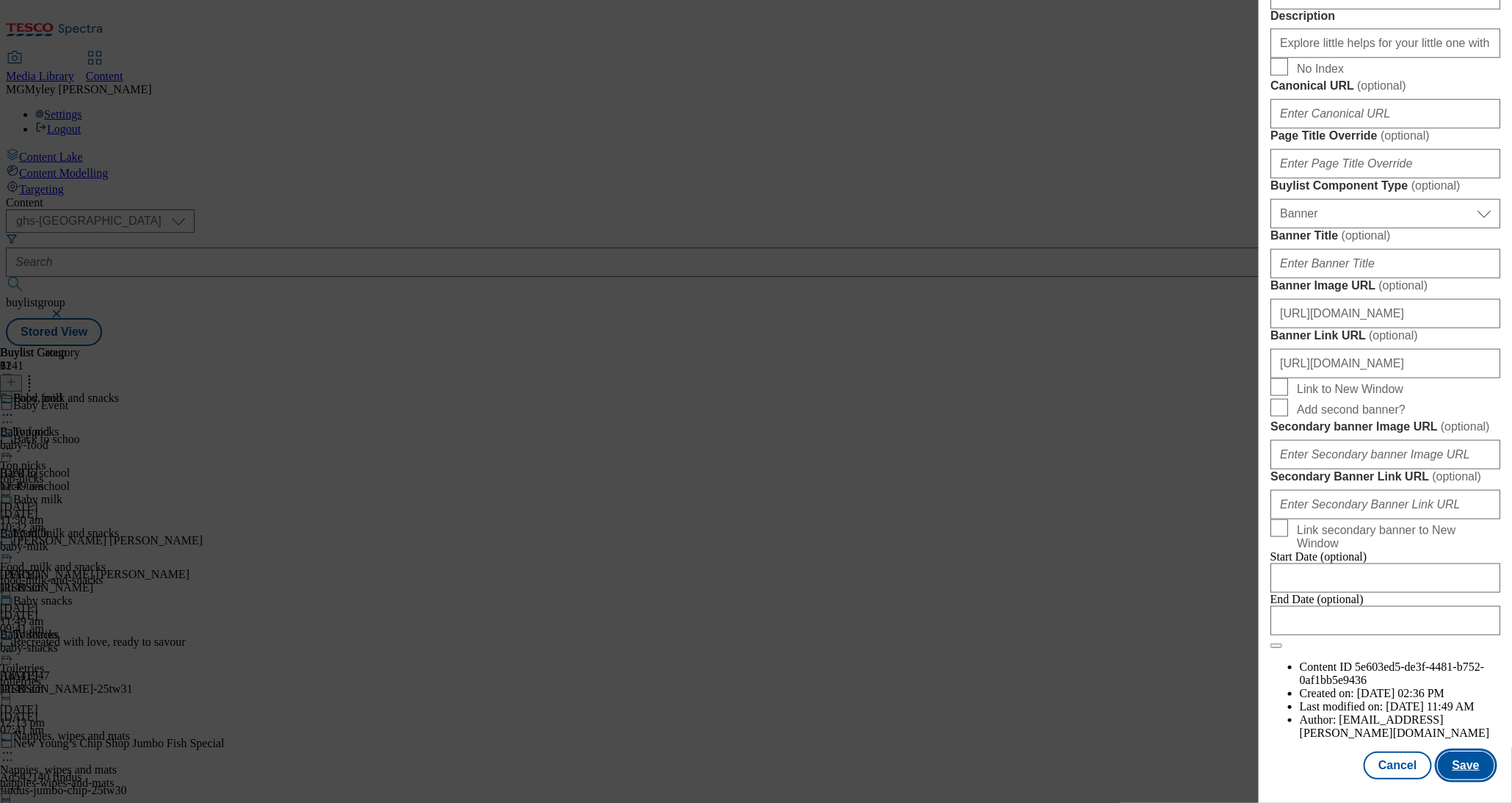
click at [1474, 773] on button "Save" at bounding box center [1466, 765] width 56 height 28
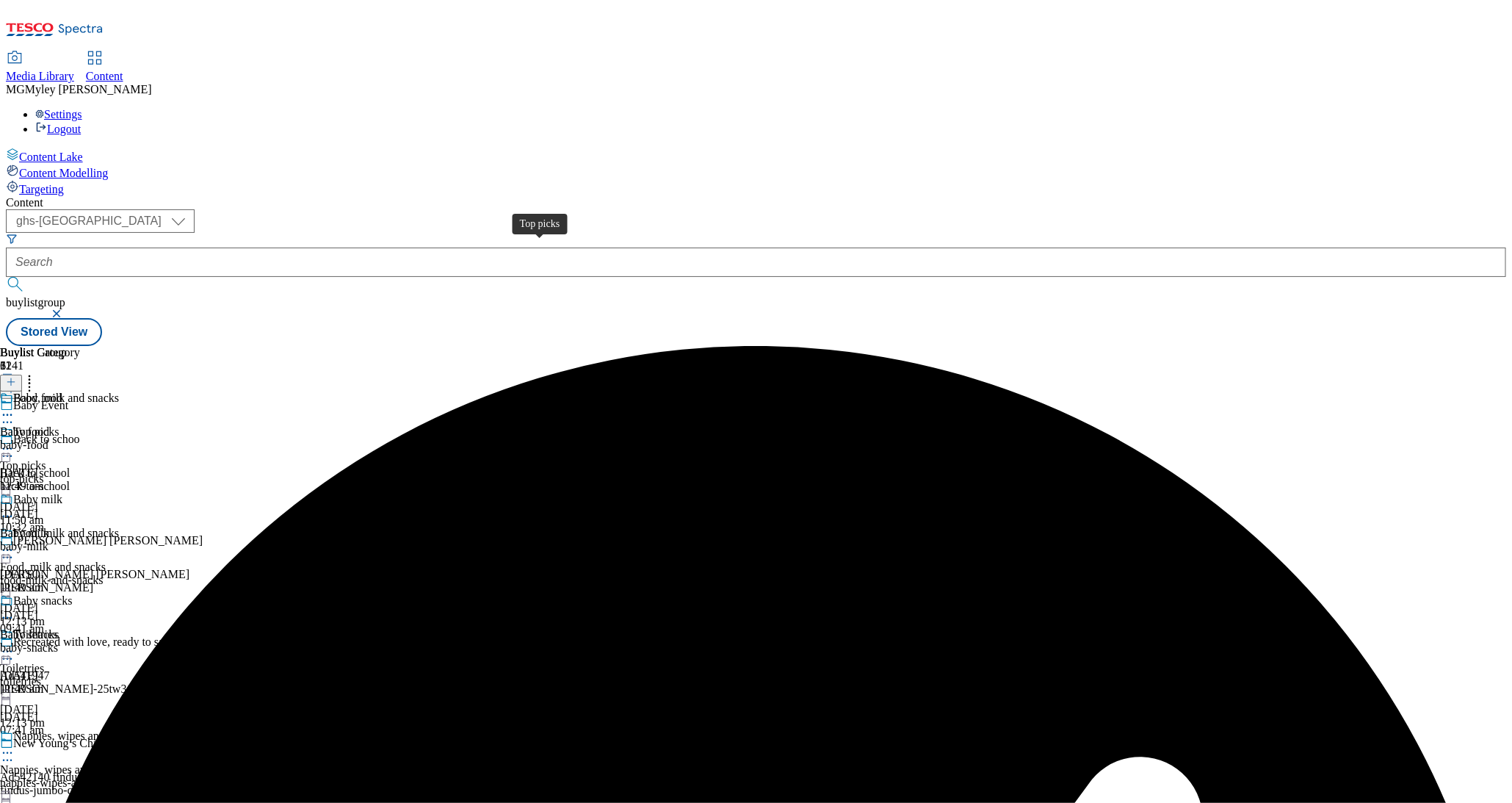
click at [46, 460] on div "Top picks" at bounding box center [23, 466] width 46 height 13
click at [14, 442] on icon at bounding box center [7, 448] width 14 height 14
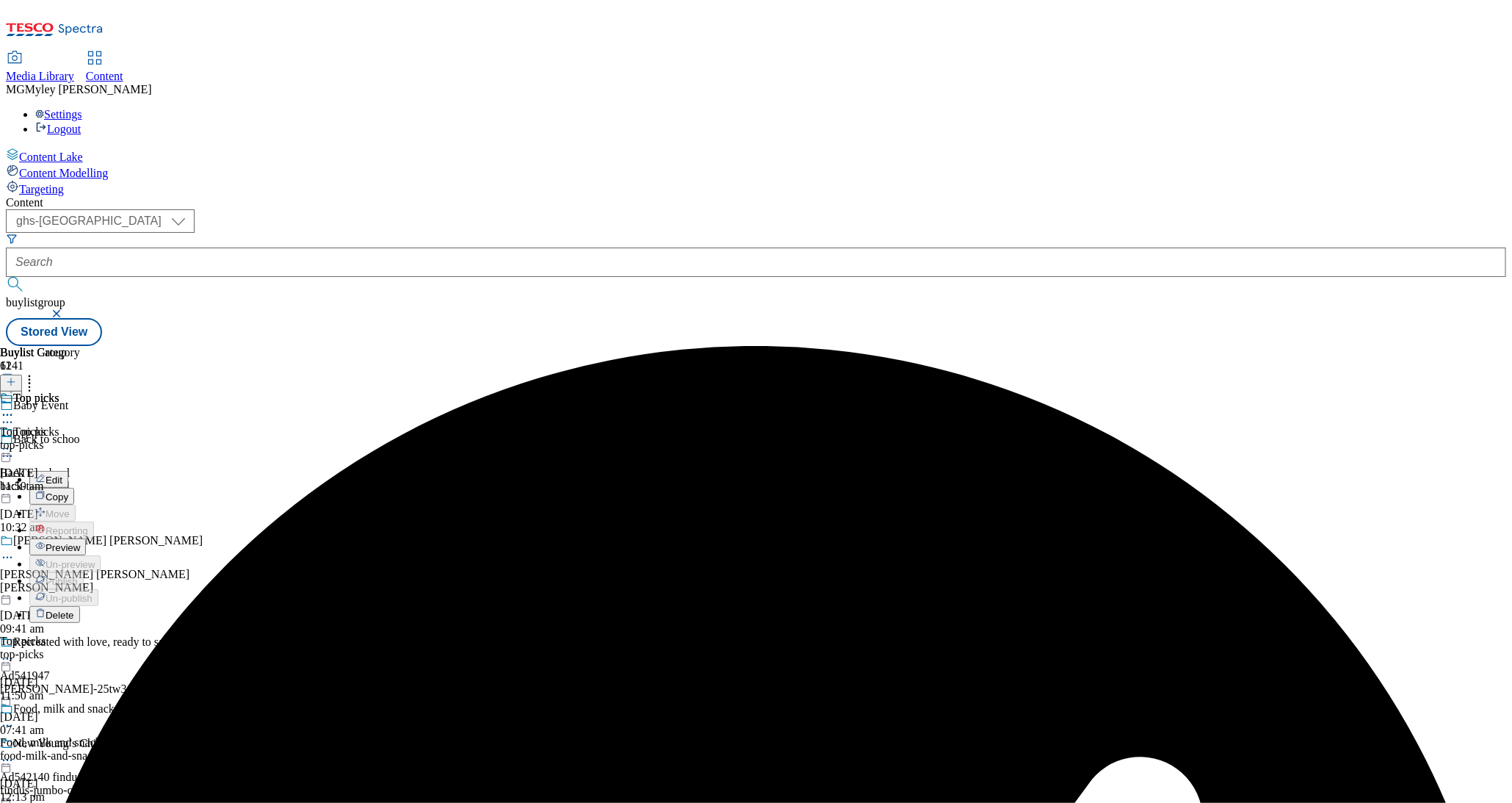
click at [69, 471] on button "Edit" at bounding box center [49, 480] width 39 height 17
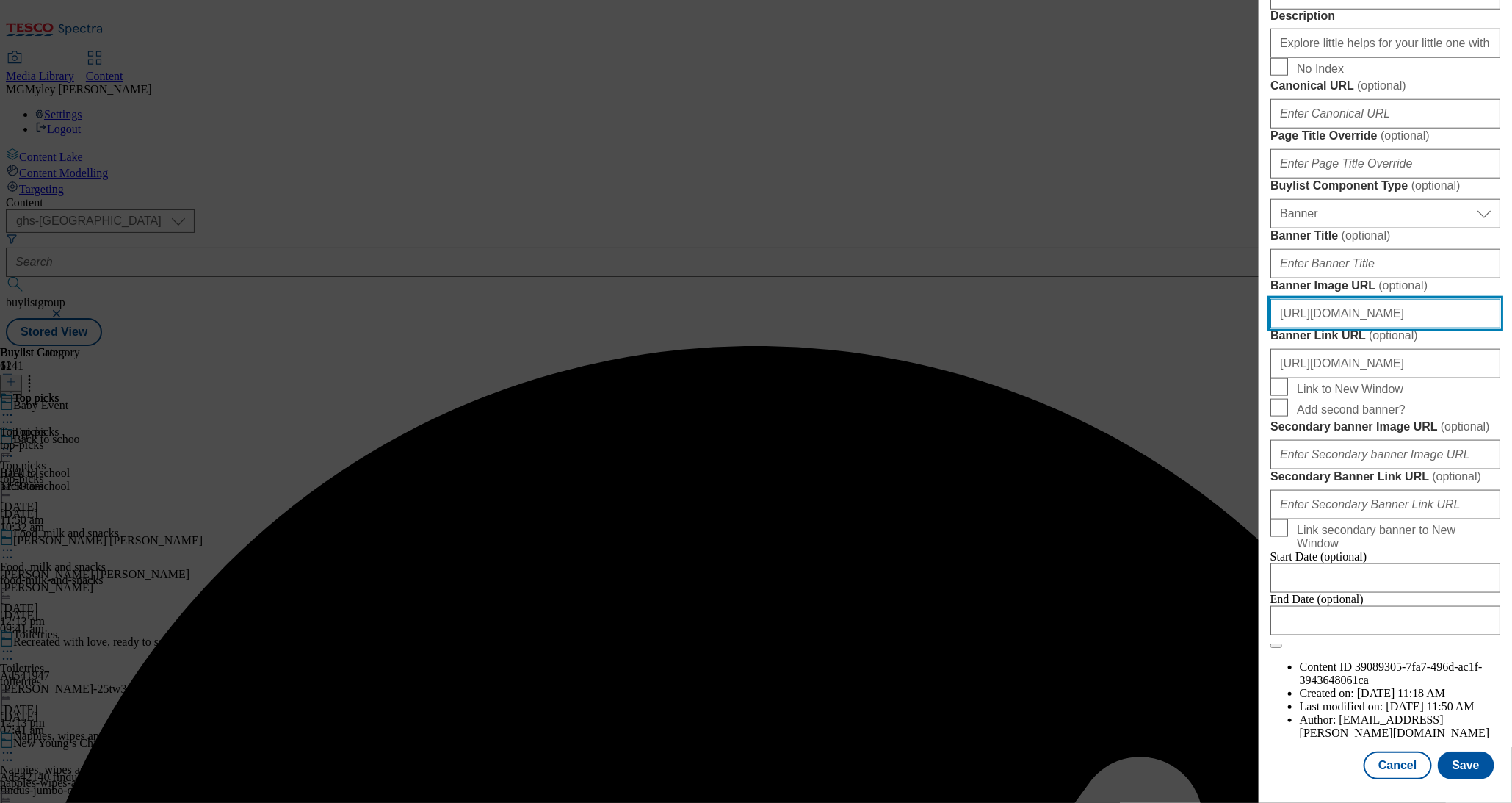
click at [1422, 299] on input "https://digitalcontent.api.tesco.com/v2/media/ghs-mktg/8e4a95cf-ae62-49d9-b0e0-…" at bounding box center [1385, 314] width 230 height 30
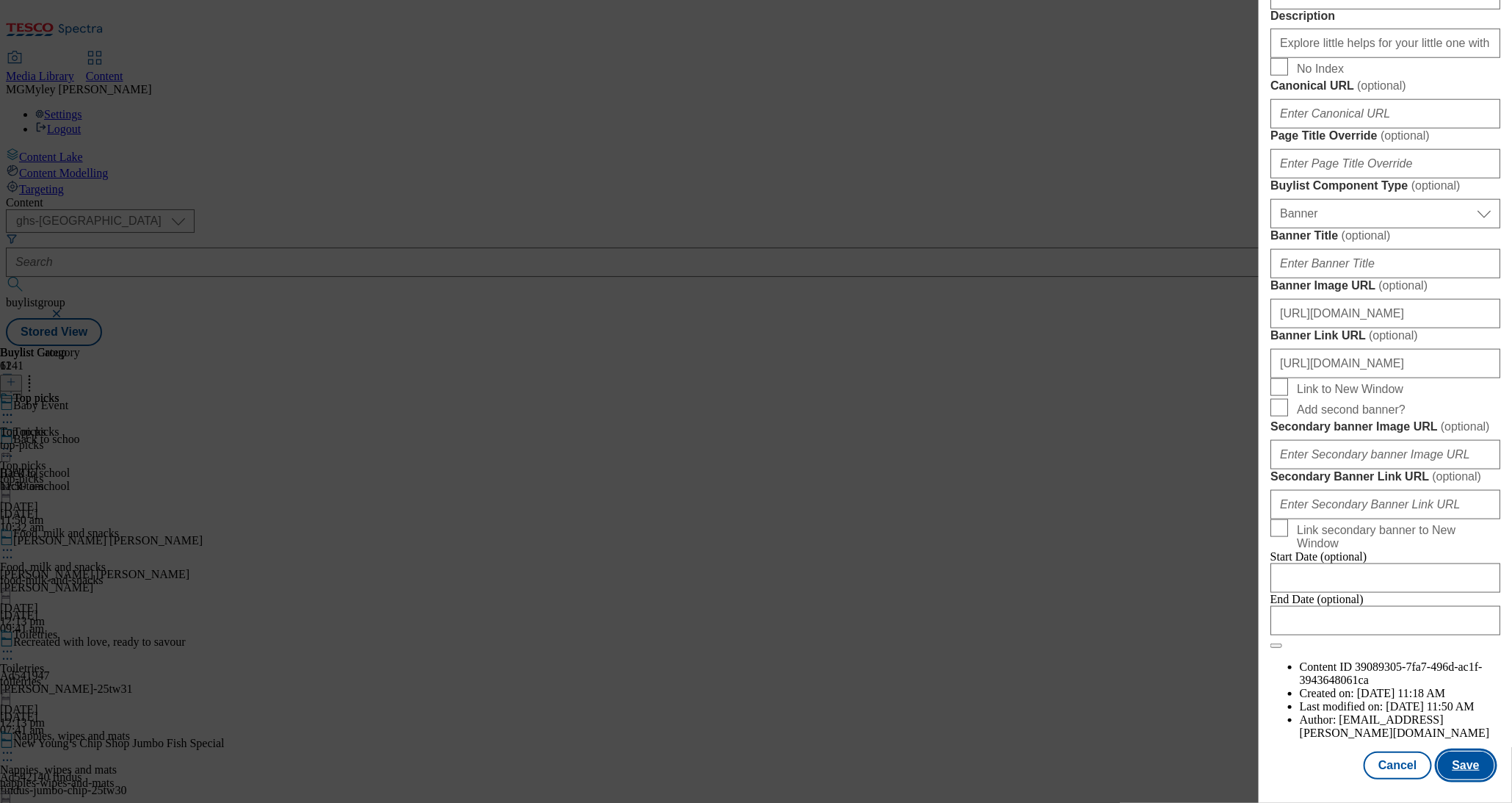
click at [1477, 770] on button "Save" at bounding box center [1466, 765] width 56 height 28
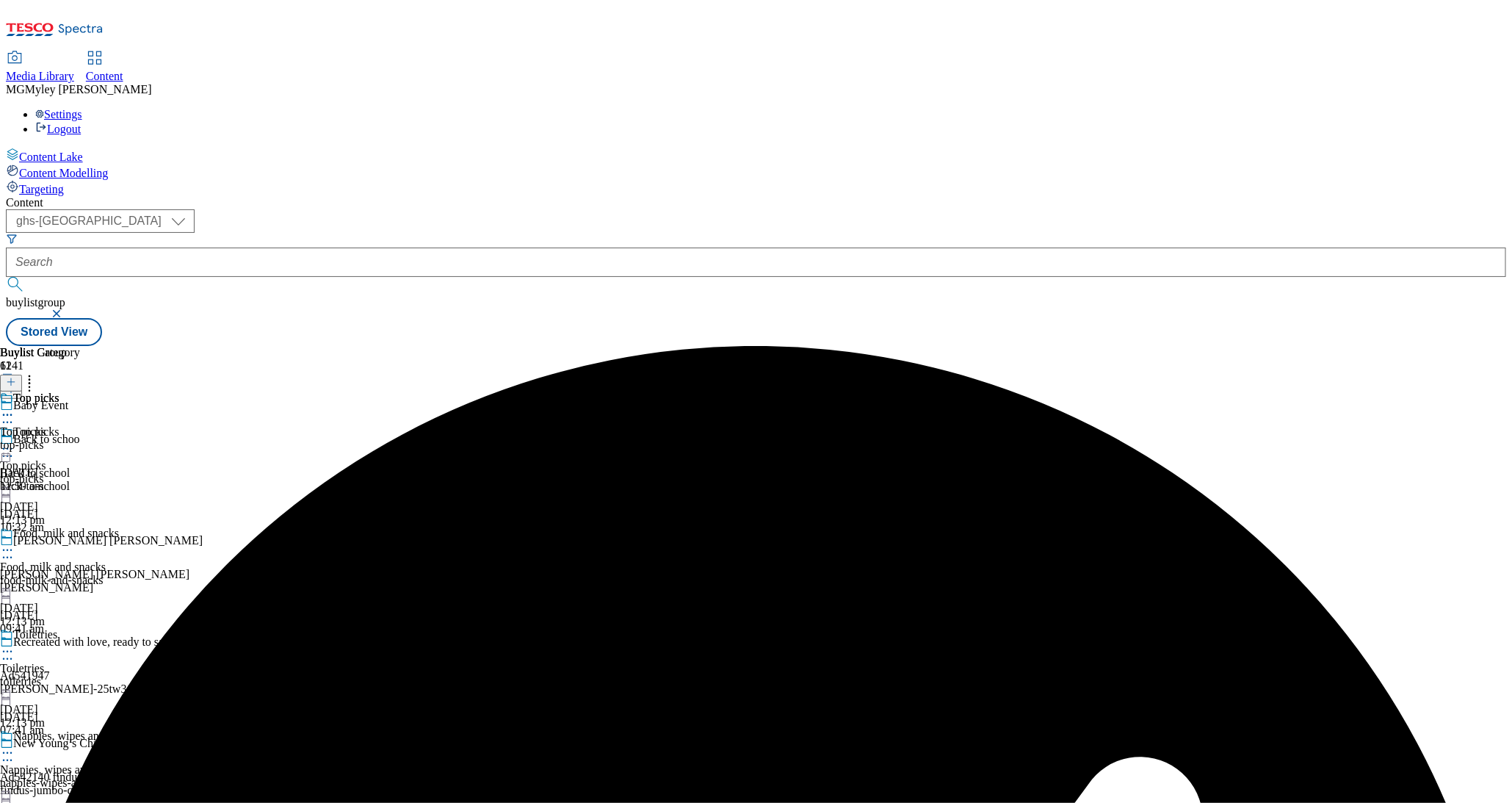
drag, startPoint x: 682, startPoint y: 230, endPoint x: 662, endPoint y: 234, distance: 20.4
click at [14, 442] on icon at bounding box center [7, 448] width 14 height 14
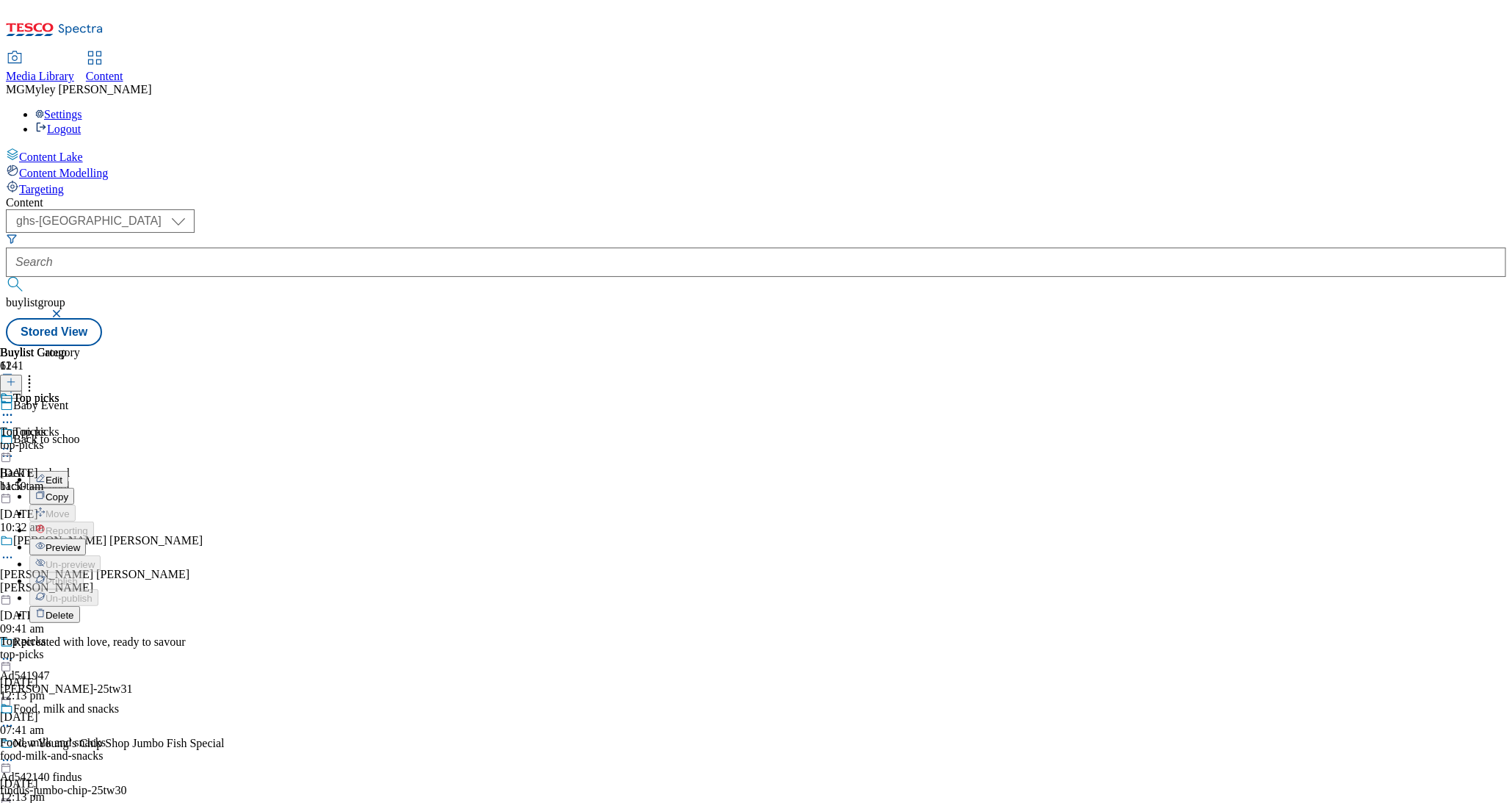
click at [69, 471] on button "Edit" at bounding box center [49, 480] width 39 height 17
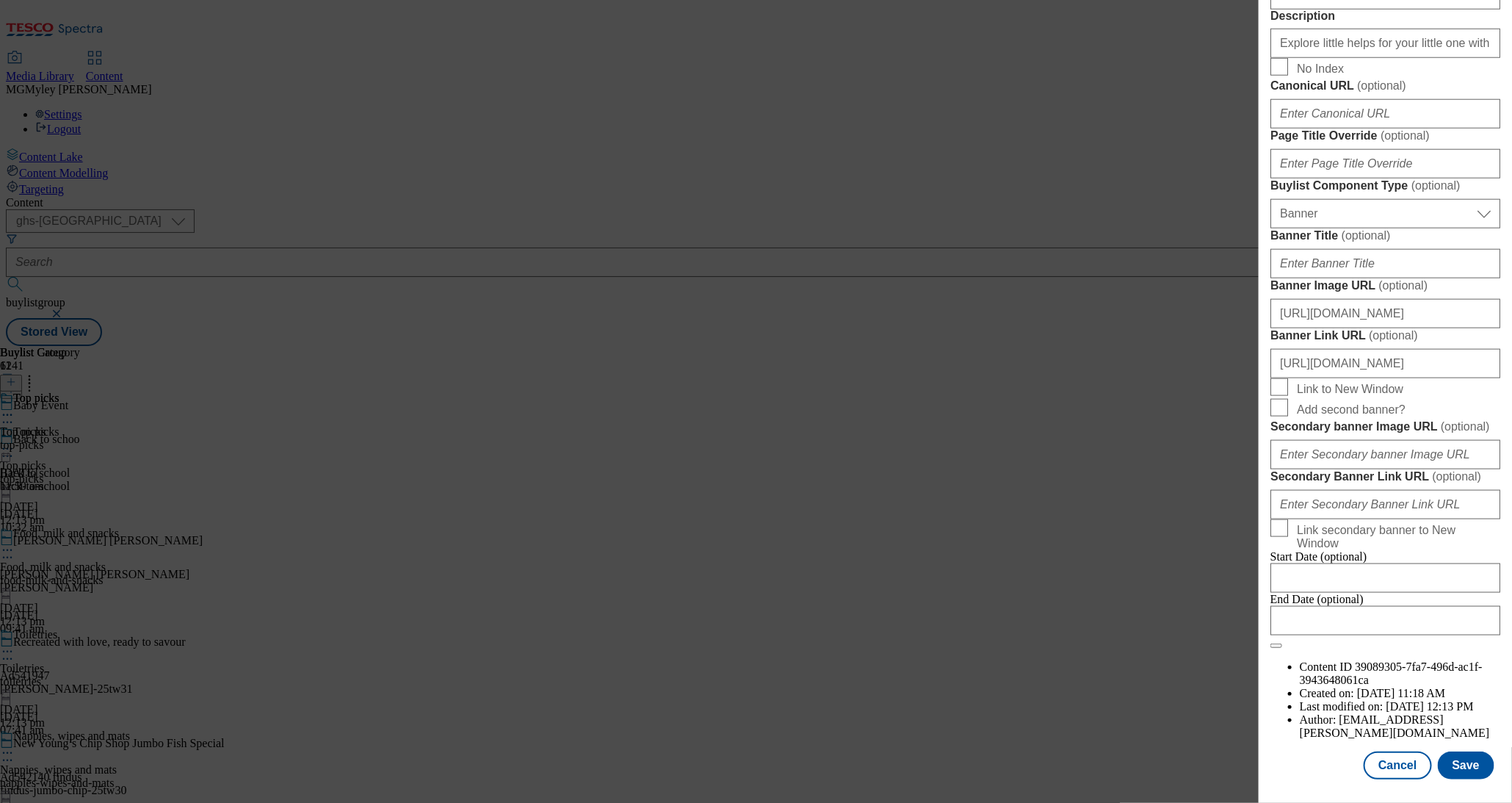
scroll to position [1321, 0]
drag, startPoint x: 1439, startPoint y: 307, endPoint x: 1498, endPoint y: 307, distance: 59.0
click at [1498, 349] on input "https://www.tesco.com/groceries/en-GB/zone/baby-toddler?icid=Baby-event_header0…" at bounding box center [1385, 363] width 230 height 30
click at [1477, 349] on input "https://www.tesco.com/groceries/en-GB/zone/baby-toddler?icid=Baby-event_header0…" at bounding box center [1385, 363] width 230 height 30
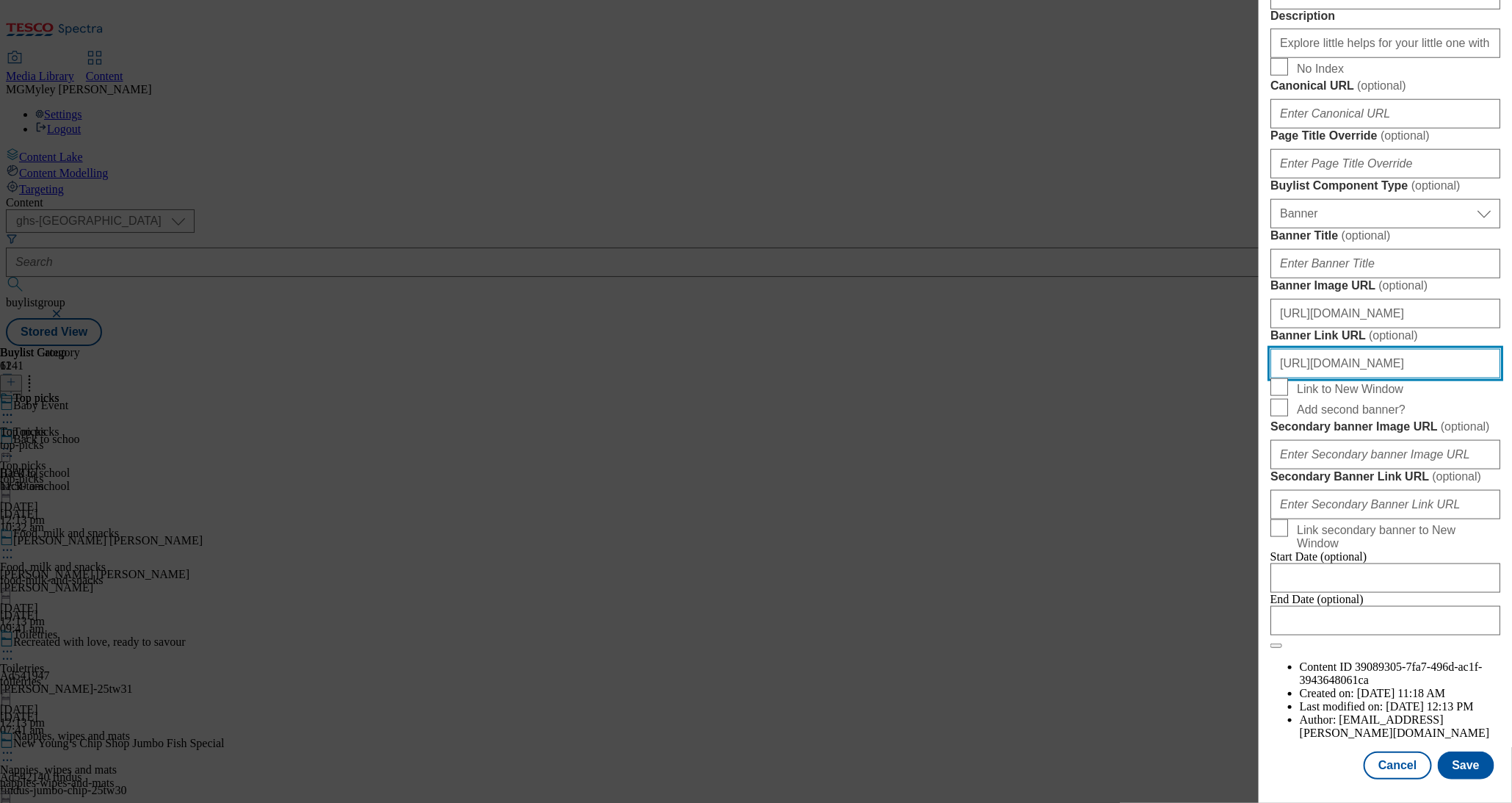
drag, startPoint x: 1429, startPoint y: 301, endPoint x: 1524, endPoint y: 303, distance: 95.0
click at [1512, 303] on html "Icons icon_account icon_add icon_backward_link icon_basket icon_benefits icon_c…" at bounding box center [756, 175] width 1512 height 352
click at [1451, 349] on input "https://www.tesco.com/groceries/en-GB/zone/baby-toddler?icid=Baby-event_header0…" at bounding box center [1385, 363] width 230 height 30
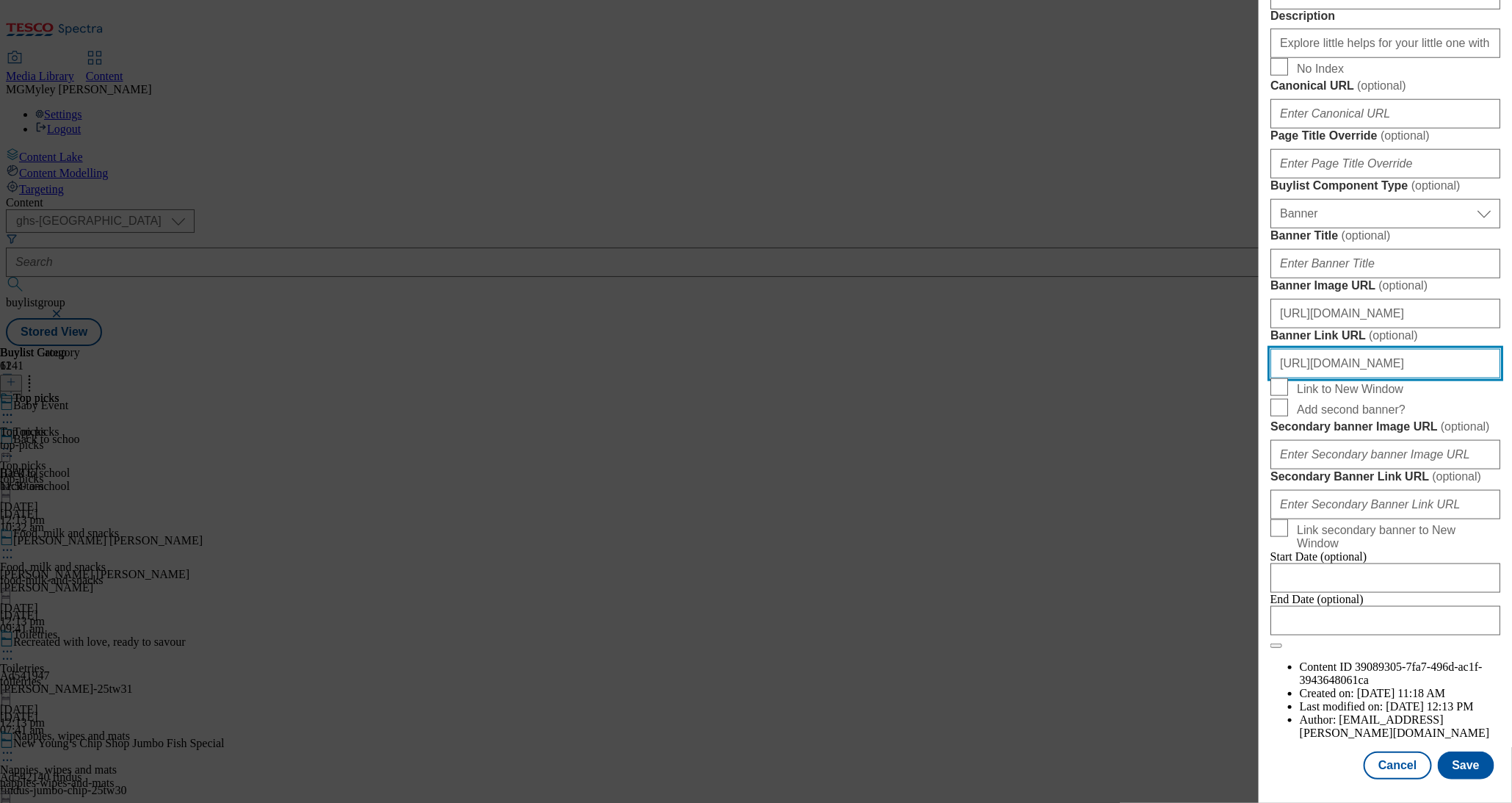
drag, startPoint x: 1432, startPoint y: 296, endPoint x: 1502, endPoint y: 299, distance: 70.1
click at [1502, 299] on div "Edit Buylist Tags 1 tags selected buylist English Content Properties Label Top …" at bounding box center [1386, 391] width 254 height 783
click at [1474, 349] on input "https://www.tesco.com/groceries/en-GB/zone/baby-toddler?icid=Baby-event_header0…" at bounding box center [1385, 363] width 230 height 30
click at [1444, 349] on input "https://www.tesco.com/groceries/en-GB/zone/baby-toddler?icid=Baby-event_header0…" at bounding box center [1385, 363] width 230 height 30
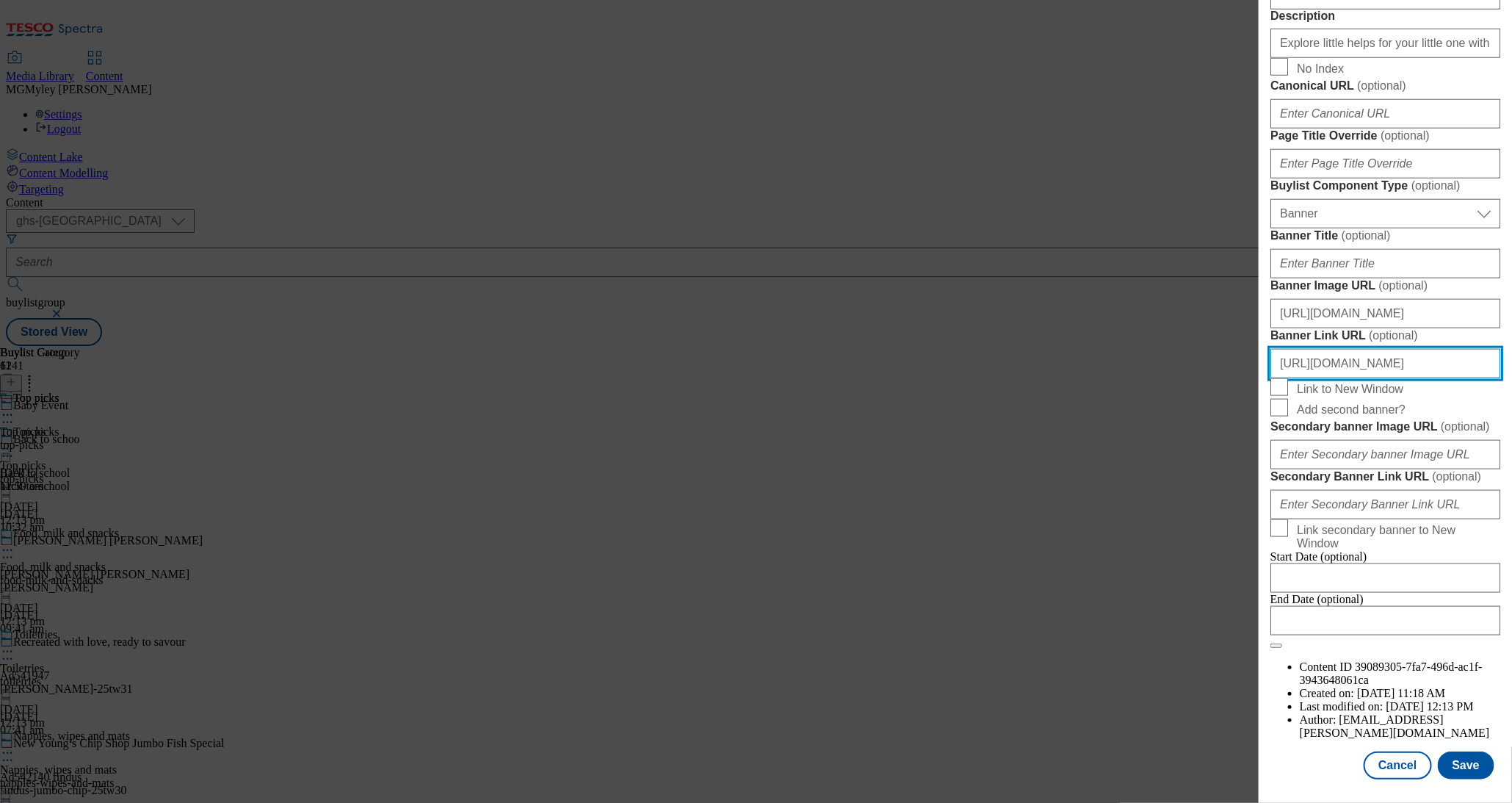
click at [1444, 349] on input "https://www.tesco.com/groceries/en-GB/zone/baby-toddler?icid=Baby-event_header0…" at bounding box center [1385, 363] width 230 height 30
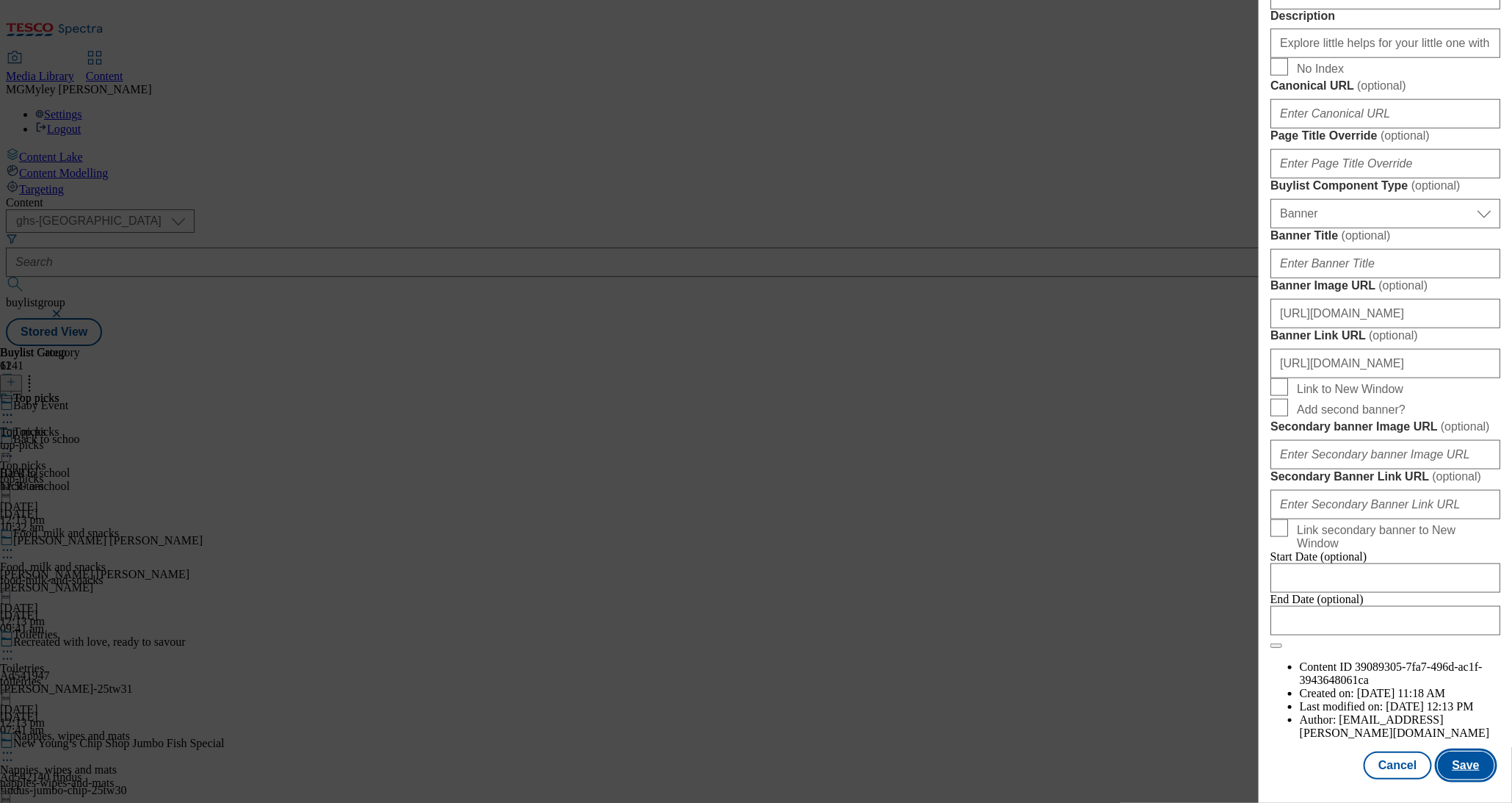
click at [1480, 770] on button "Save" at bounding box center [1466, 765] width 56 height 28
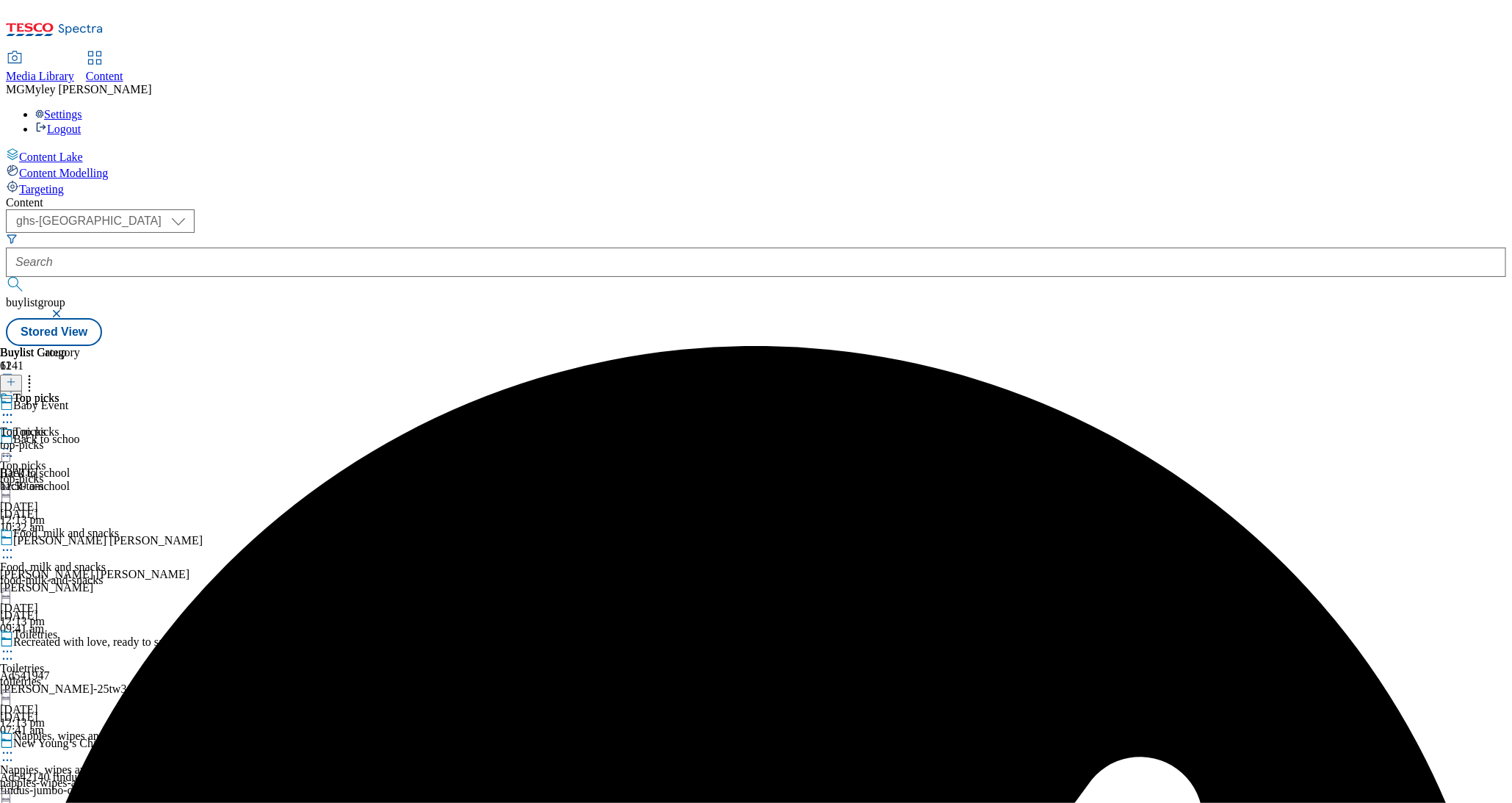
click at [163, 526] on div "Food, milk and snacks Food, milk and snacks food-milk-and-snacks 15 Sept 2025 1…" at bounding box center [81, 577] width 163 height 101
click at [12, 549] on circle at bounding box center [11, 550] width 2 height 2
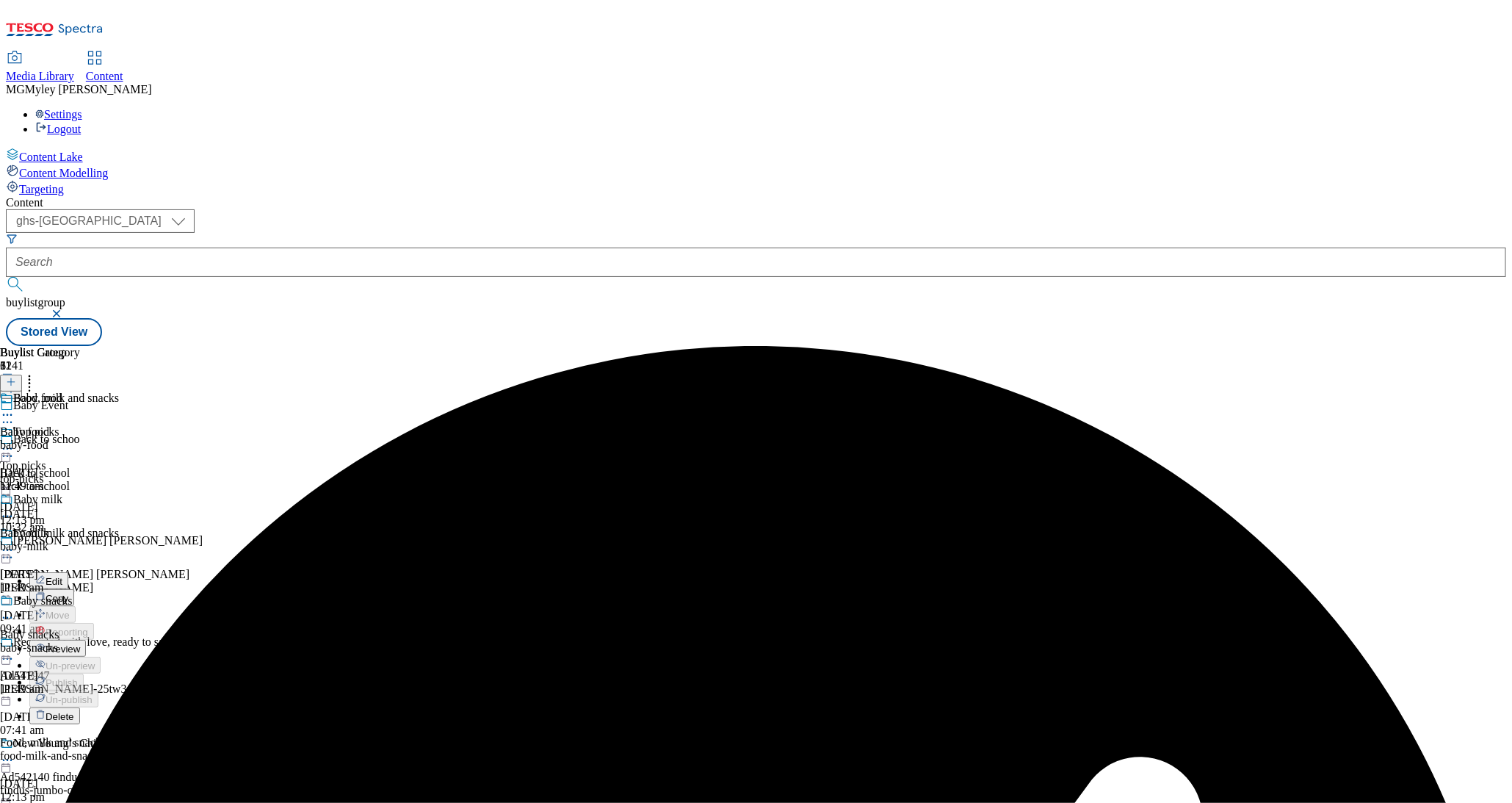
click at [69, 572] on button "Edit" at bounding box center [49, 581] width 39 height 17
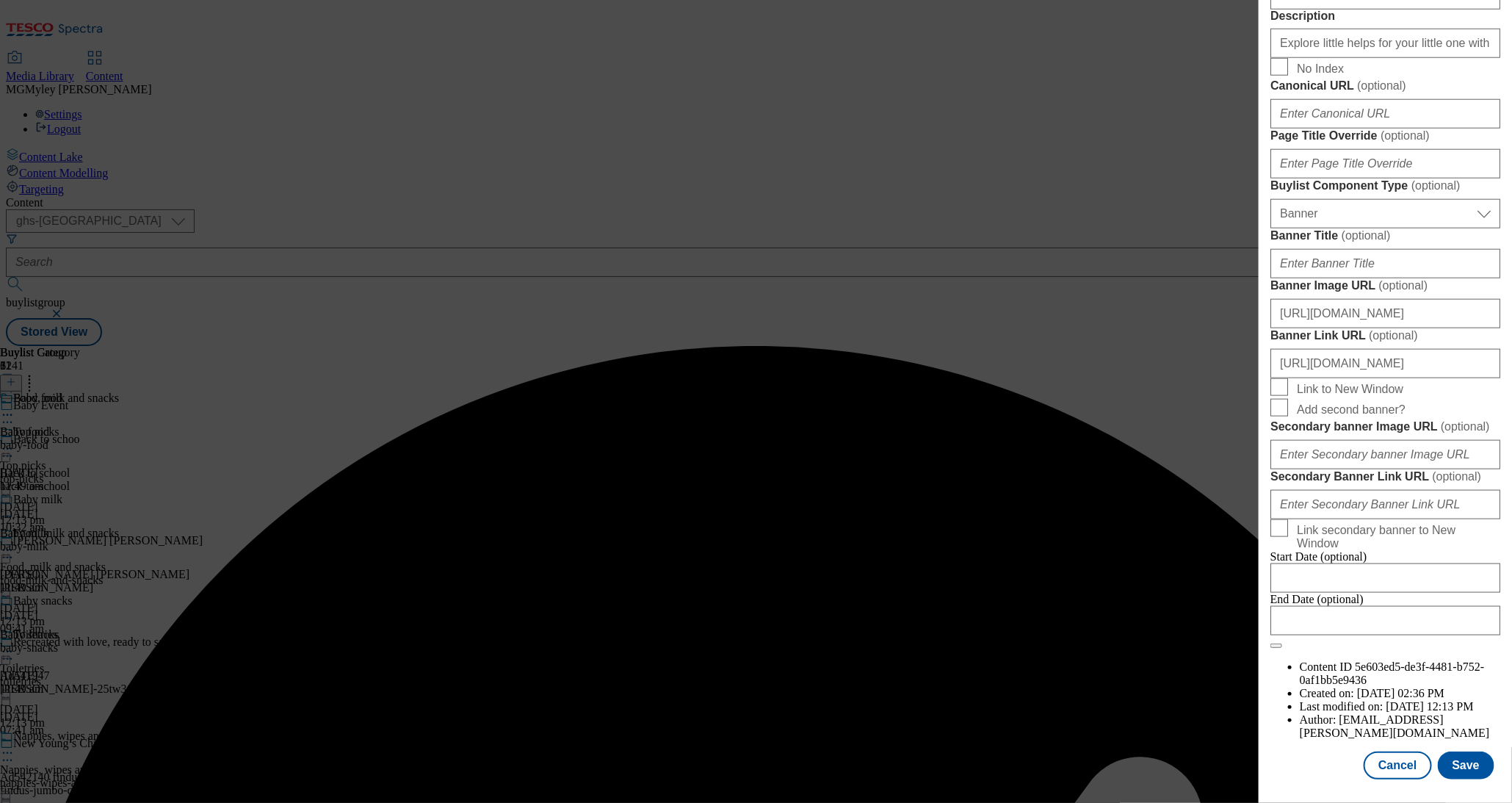
scroll to position [1321, 0]
click at [1378, 349] on input "https://www.tesco.com/groceries/en-GB/zone/baby-toddler?icid=Baby-event_header0…" at bounding box center [1385, 363] width 230 height 30
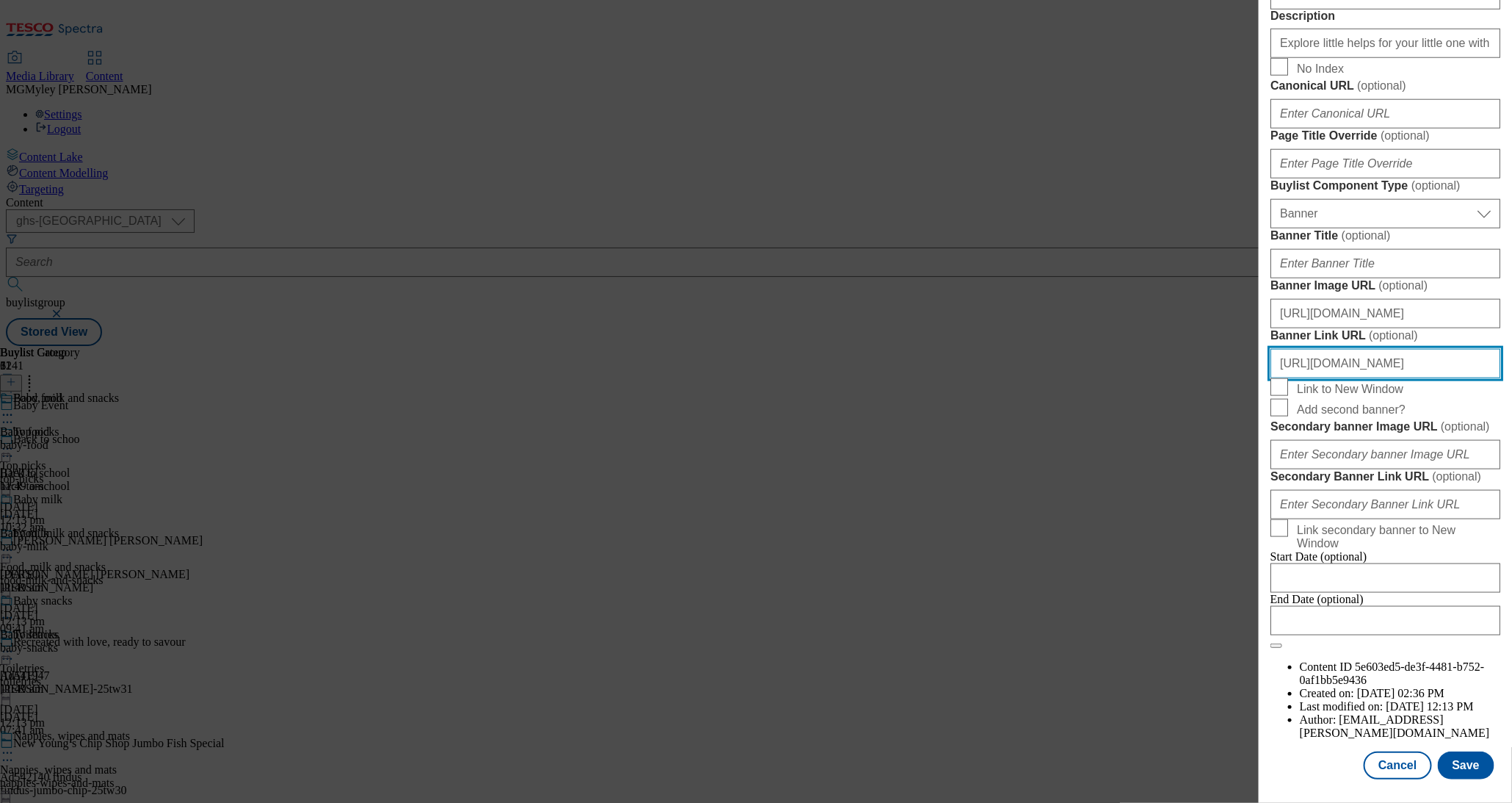
click at [1378, 349] on input "https://www.tesco.com/groceries/en-GB/zone/baby-toddler?icid=Baby-event_header0…" at bounding box center [1385, 363] width 230 height 30
paste input "9"
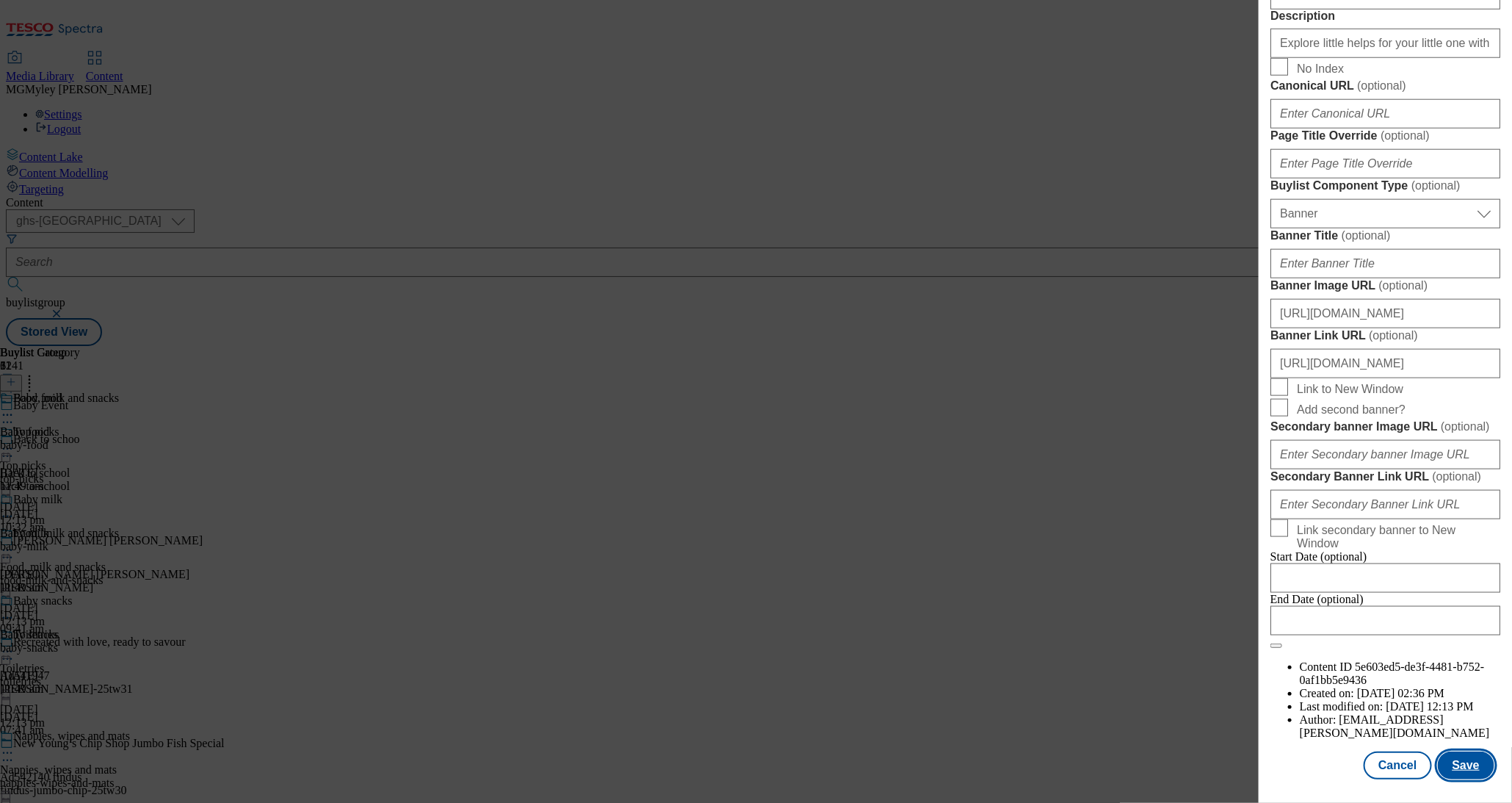
click at [1460, 772] on button "Save" at bounding box center [1466, 765] width 56 height 28
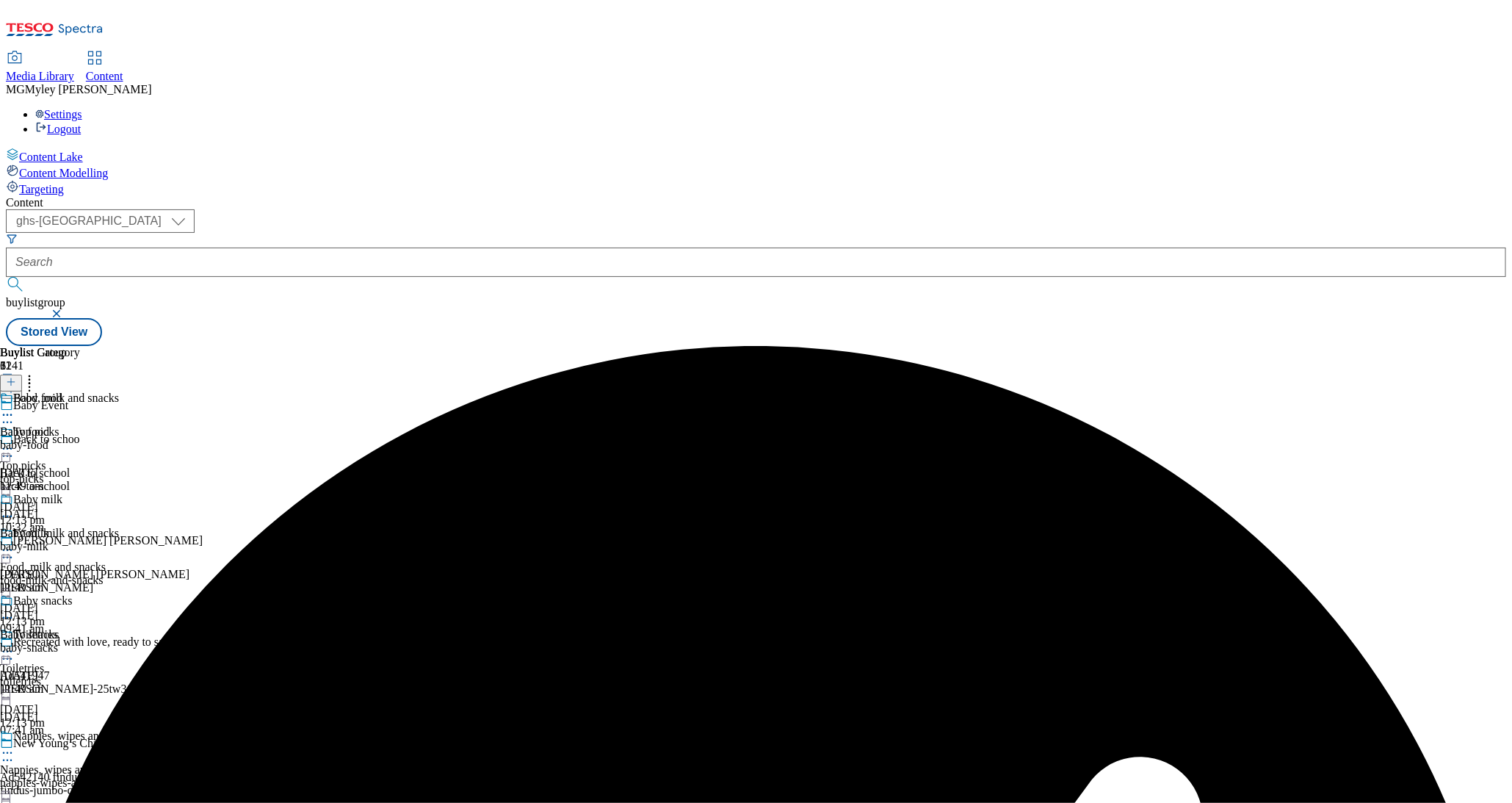
scroll to position [168, 0]
click at [163, 675] on div "toiletries" at bounding box center [81, 682] width 163 height 13
click at [12, 651] on circle at bounding box center [11, 652] width 2 height 2
click at [69, 674] on button "Edit" at bounding box center [49, 683] width 39 height 17
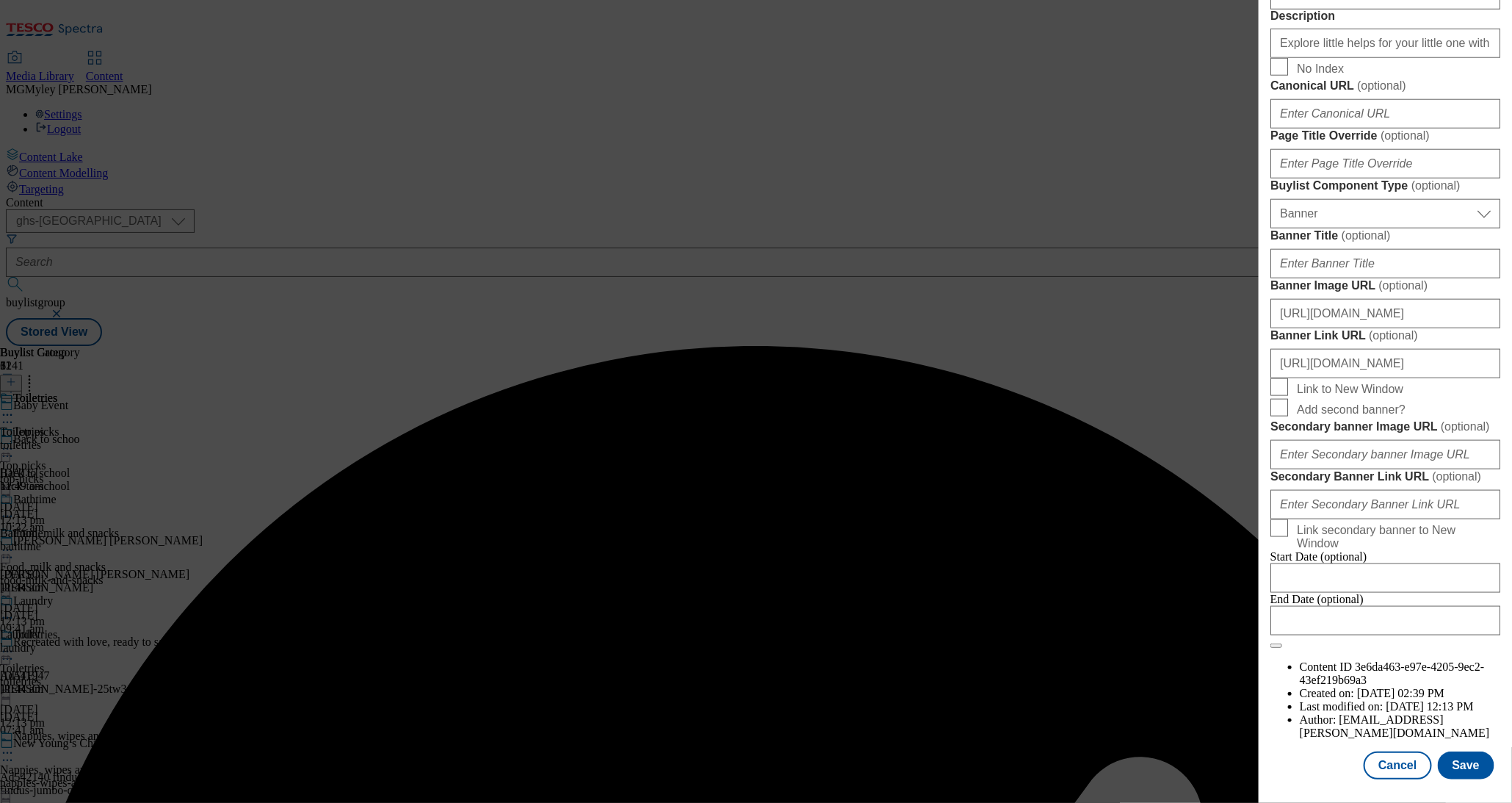
scroll to position [1321, 0]
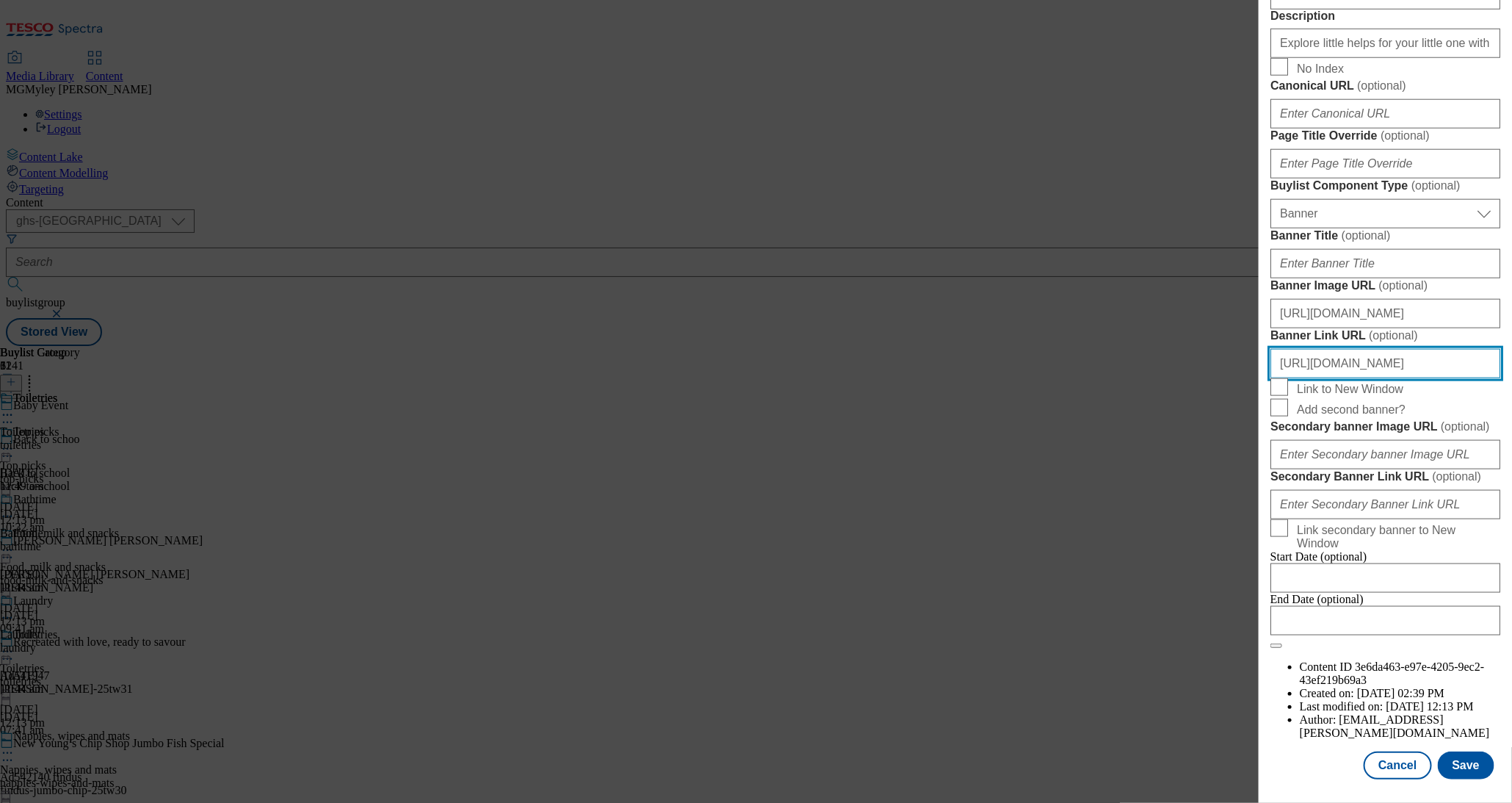
click at [1359, 349] on input "https://www.tesco.com/groceries/en-GB/zone/baby-toddler?icid=Baby-event_header0…" at bounding box center [1385, 363] width 230 height 30
paste input "9"
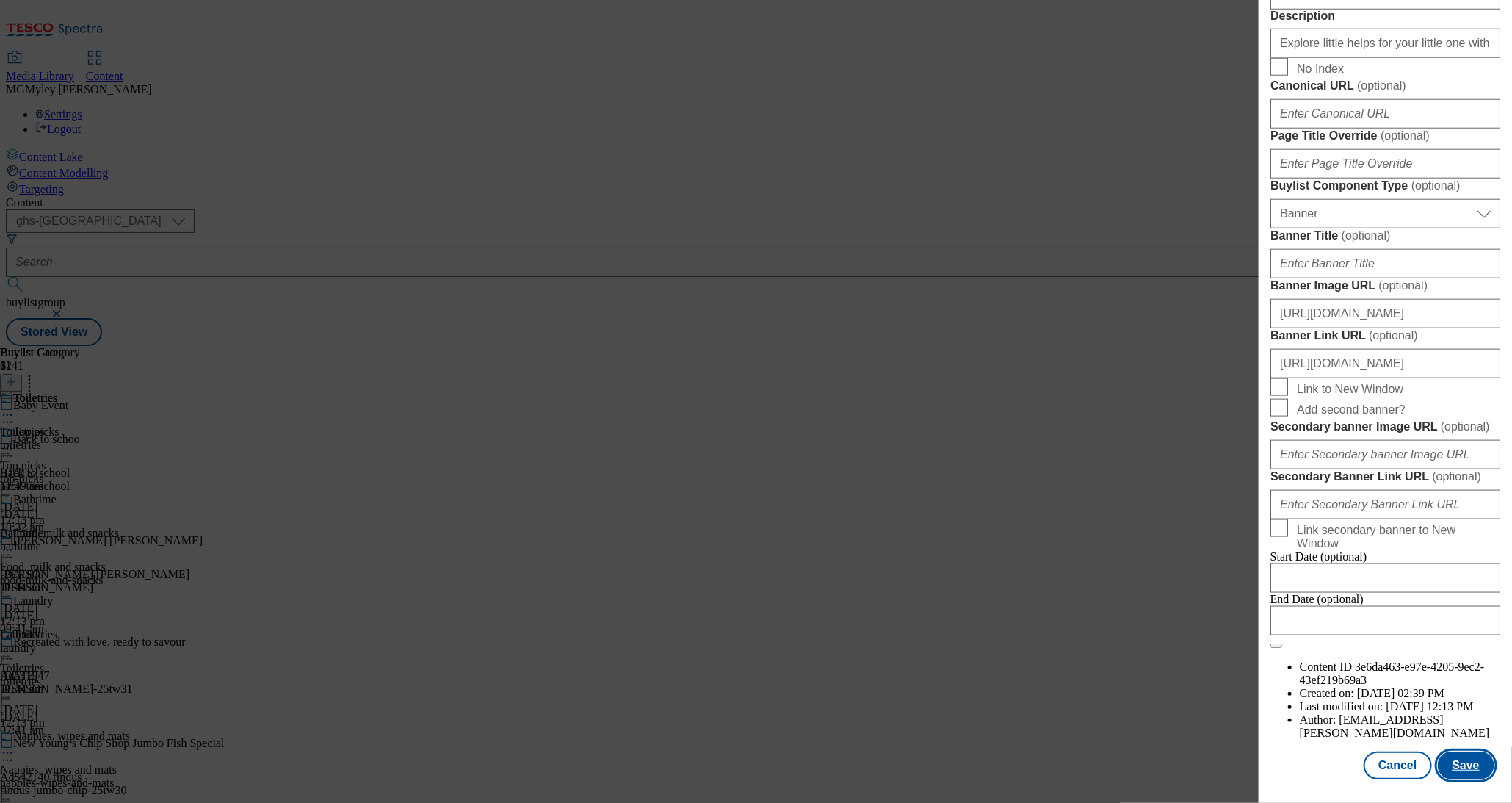
click at [1465, 765] on button "Save" at bounding box center [1466, 765] width 56 height 28
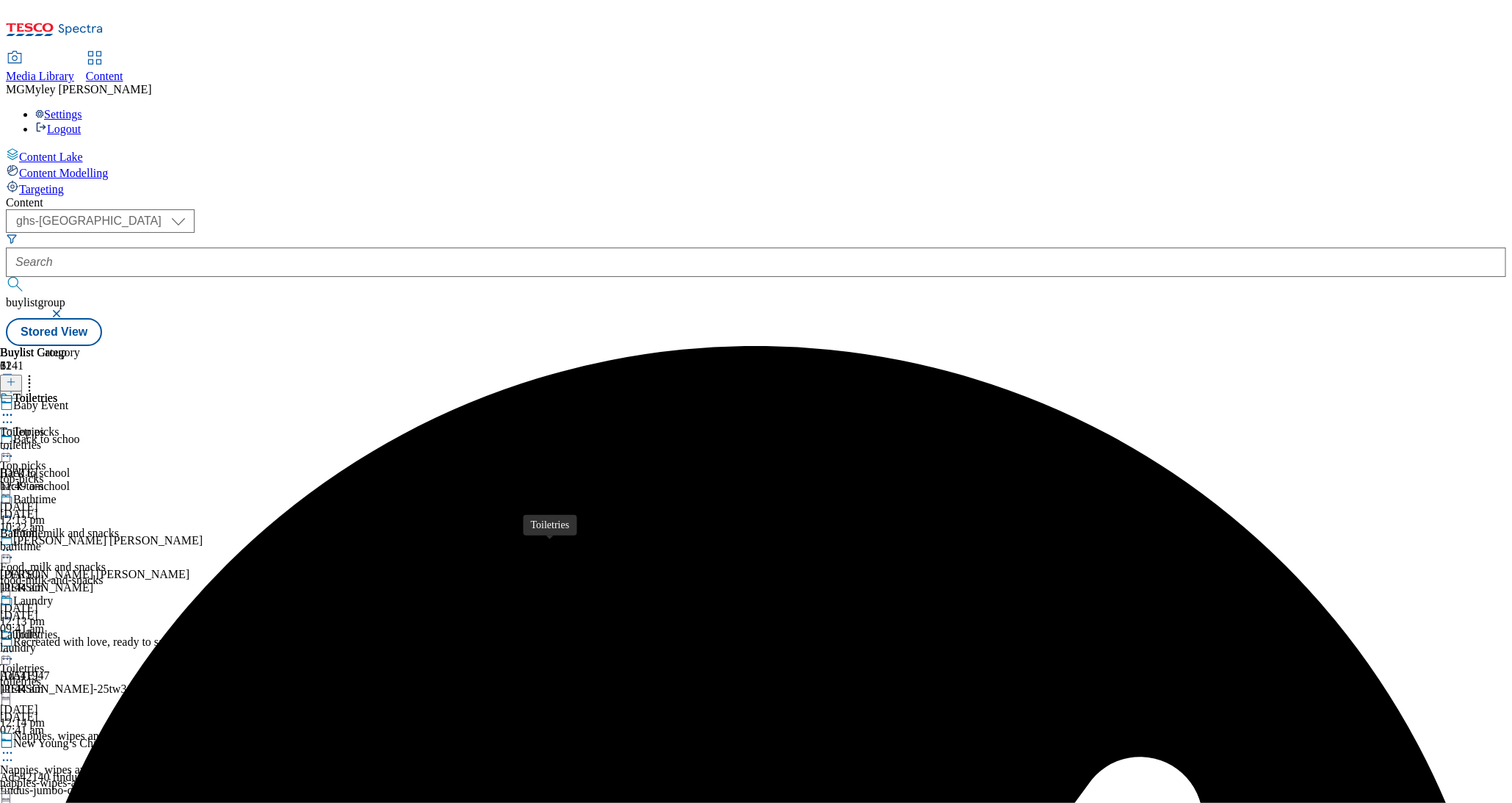
scroll to position [247, 0]
click at [163, 776] on div "nappies-wipes-and-mats" at bounding box center [81, 783] width 163 height 13
drag, startPoint x: 682, startPoint y: 437, endPoint x: 669, endPoint y: 440, distance: 13.3
click at [14, 746] on icon at bounding box center [7, 752] width 14 height 14
click at [69, 775] on button "Edit" at bounding box center [49, 784] width 39 height 17
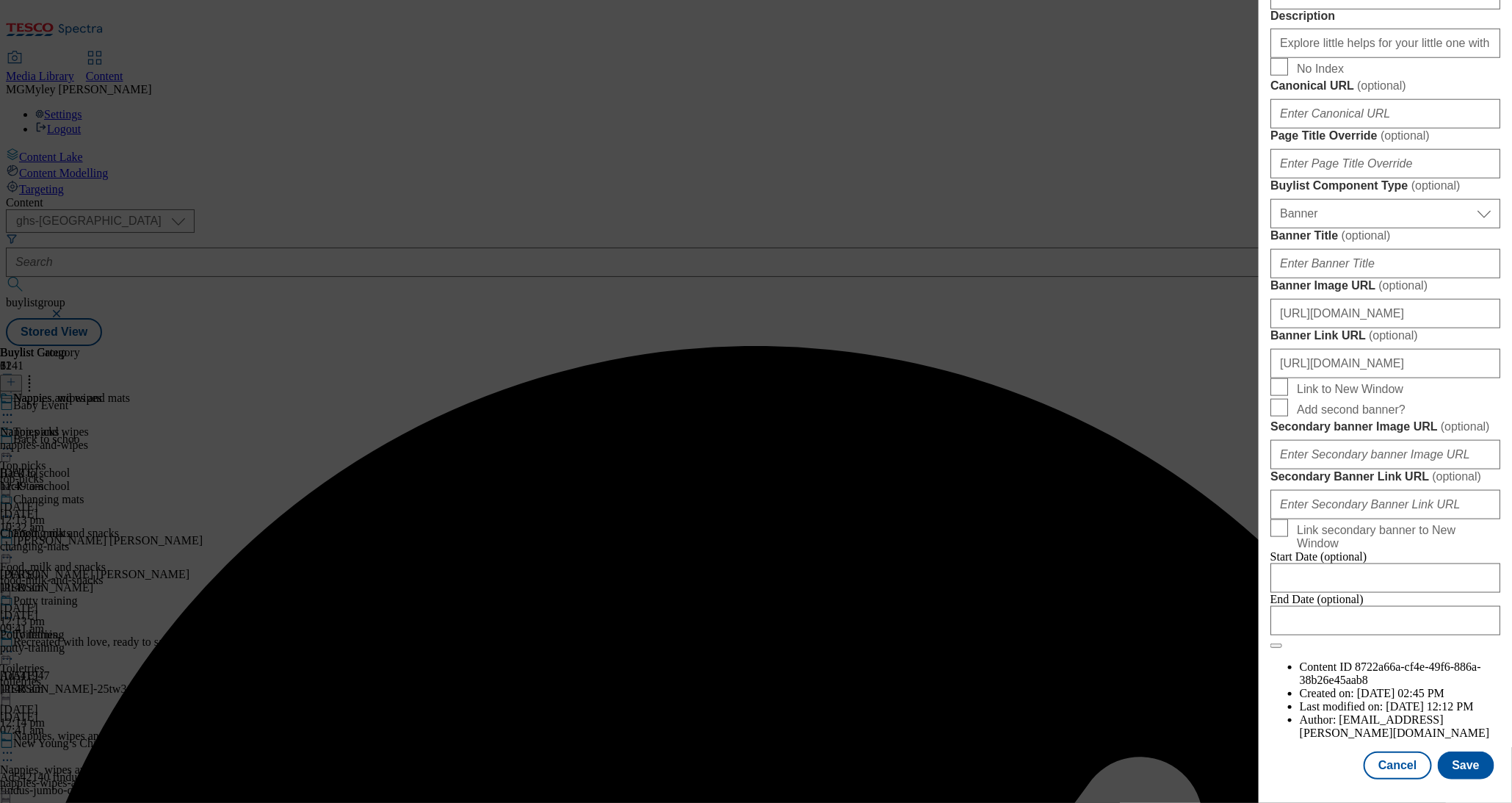
scroll to position [1321, 0]
click at [1434, 349] on input "https://www.tesco.com/groceries/en-GB/zone/baby-toddler?icid=Baby-event_header0…" at bounding box center [1385, 363] width 230 height 30
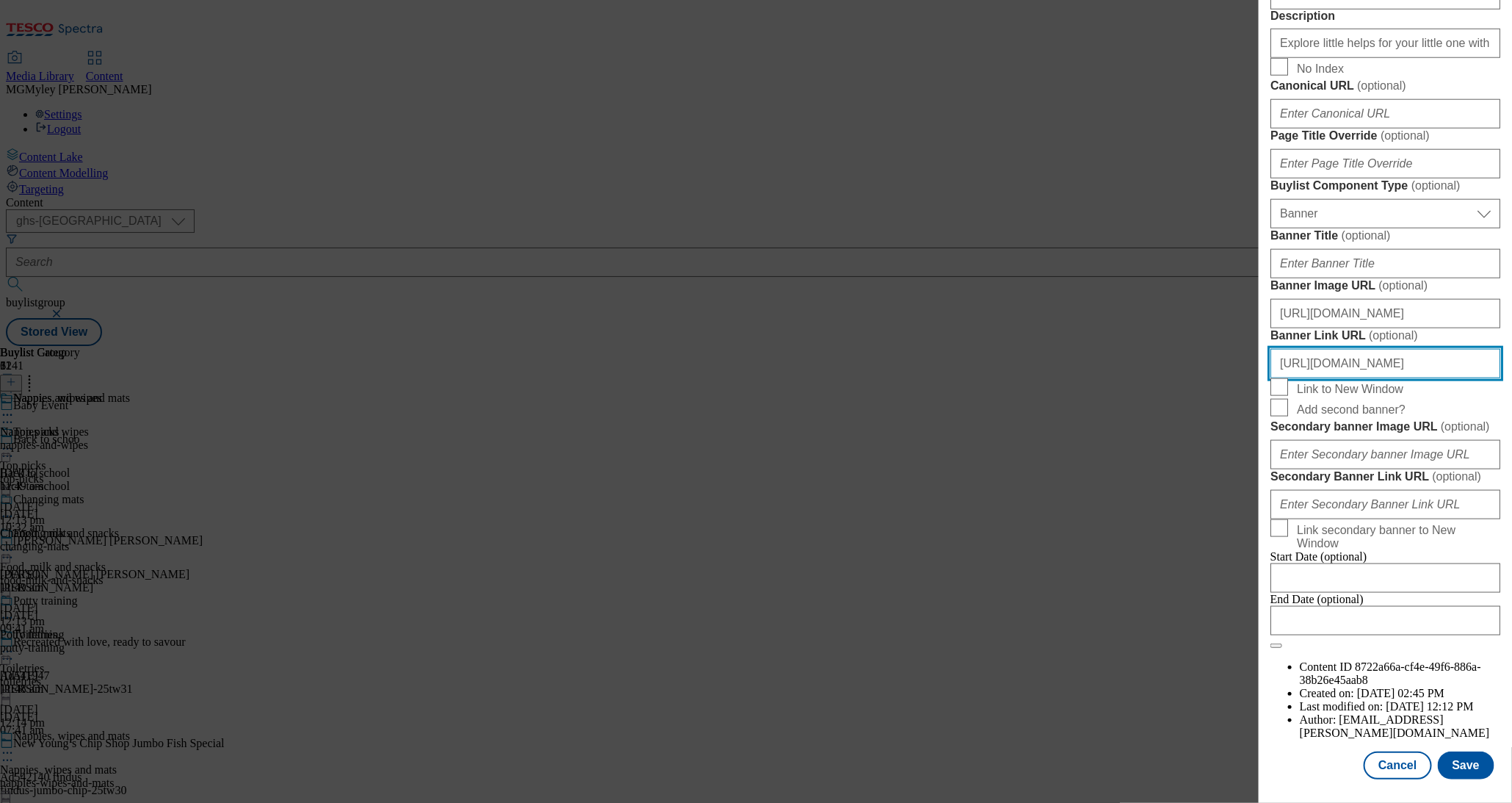
click at [1434, 349] on input "https://www.tesco.com/groceries/en-GB/zone/baby-toddler?icid=Baby-event_header0…" at bounding box center [1385, 363] width 230 height 30
paste input "9"
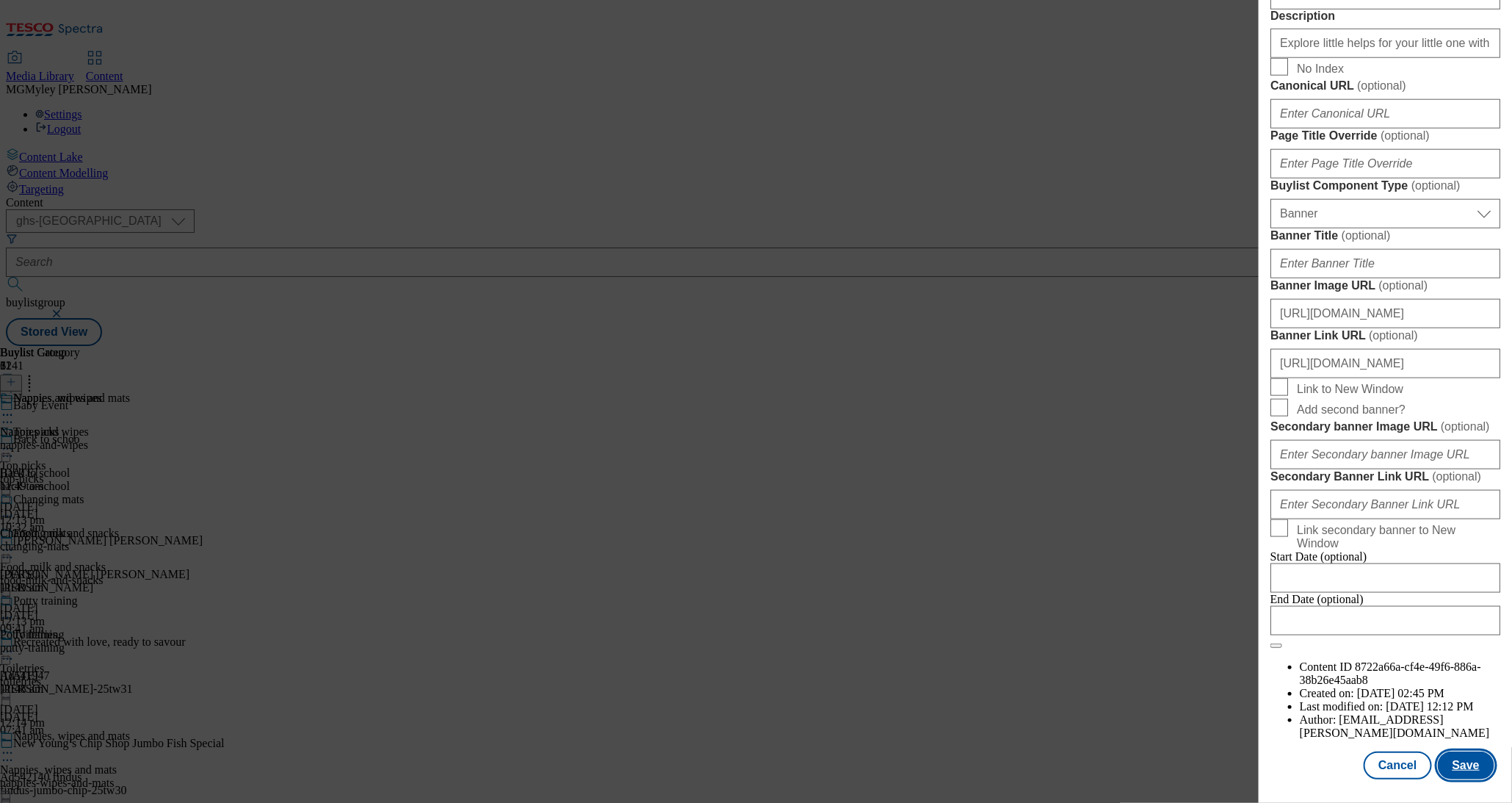
click at [1462, 772] on button "Save" at bounding box center [1466, 765] width 56 height 28
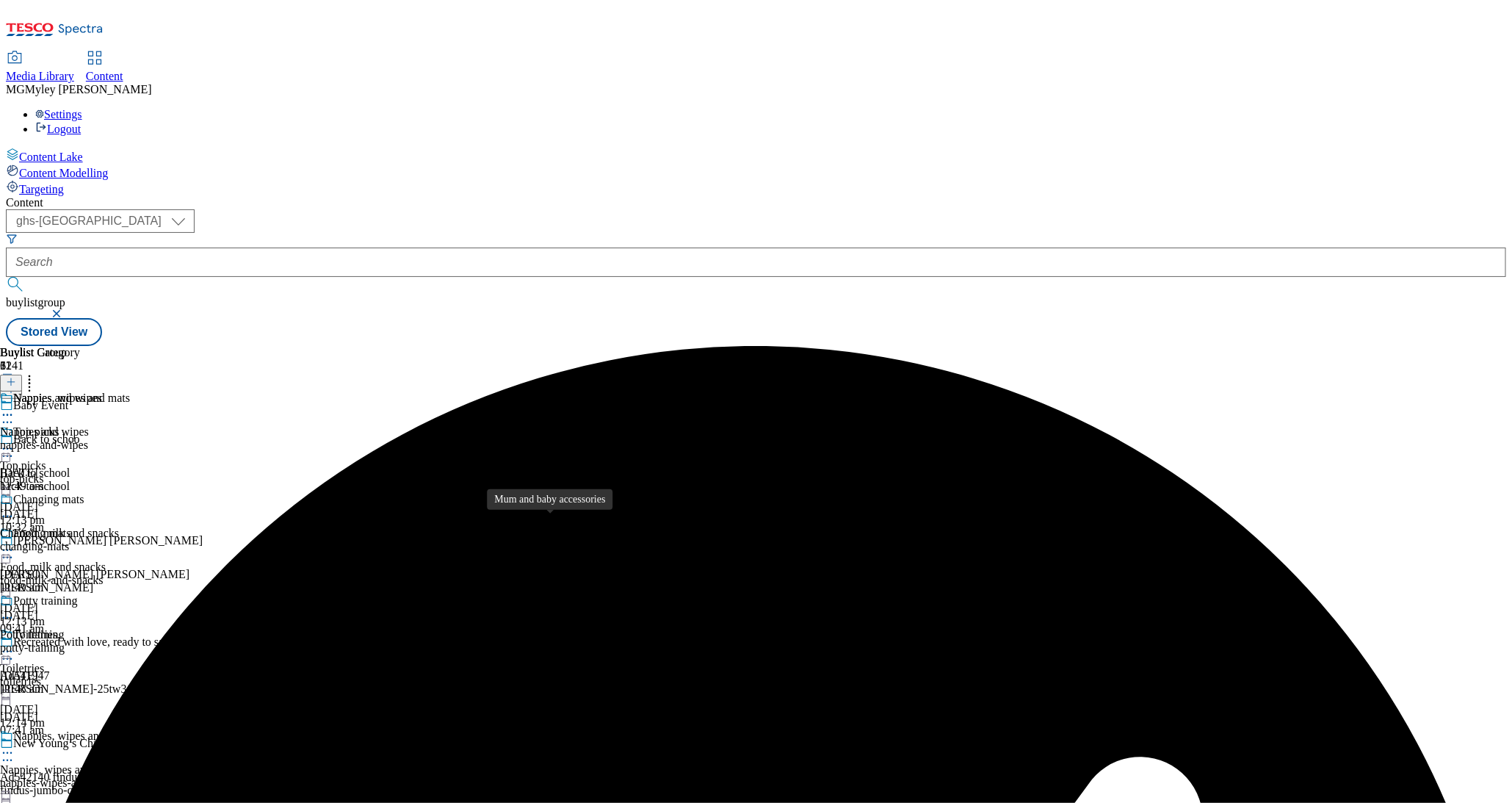
scroll to position [465, 0]
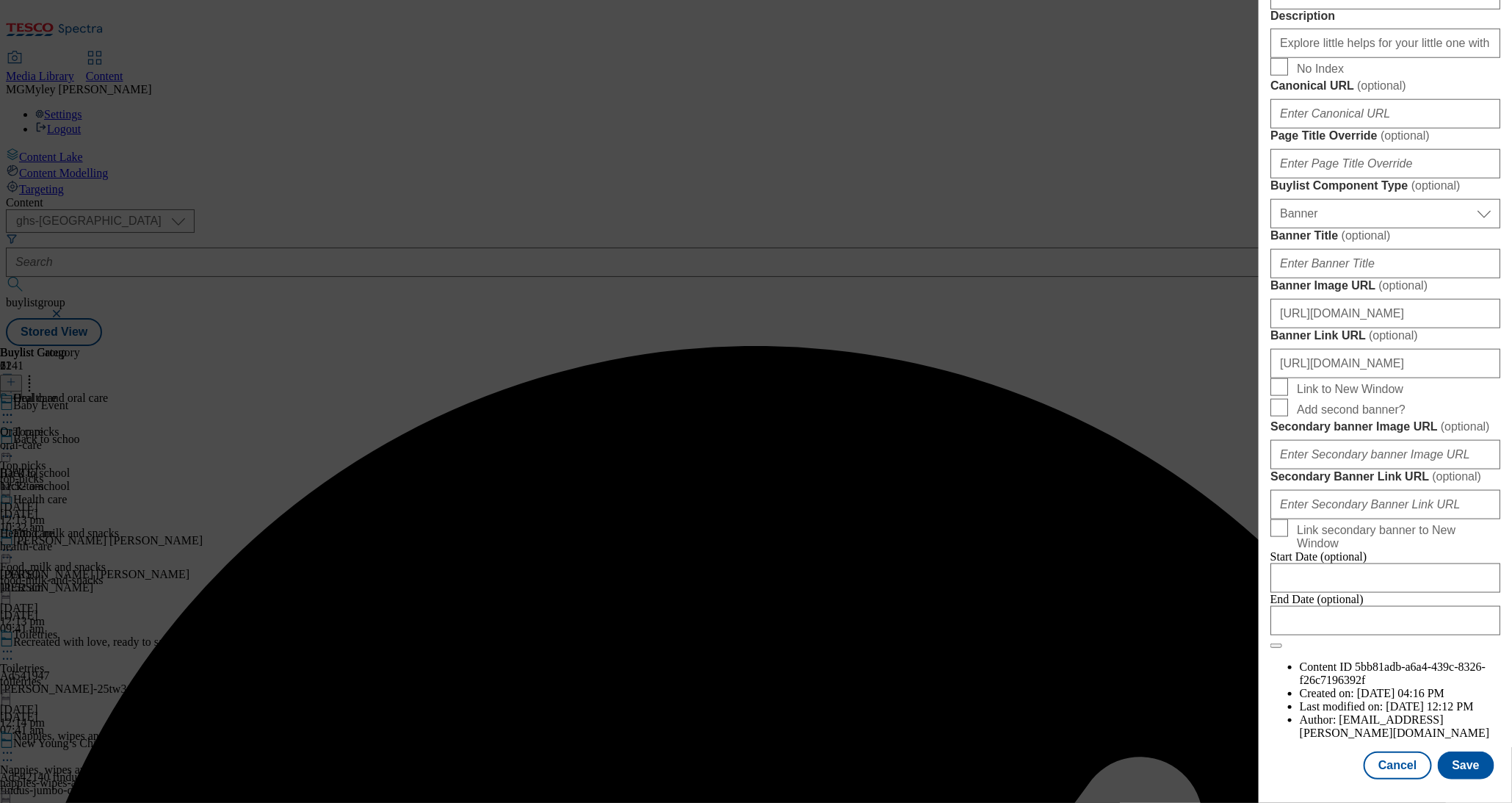
scroll to position [1321, 0]
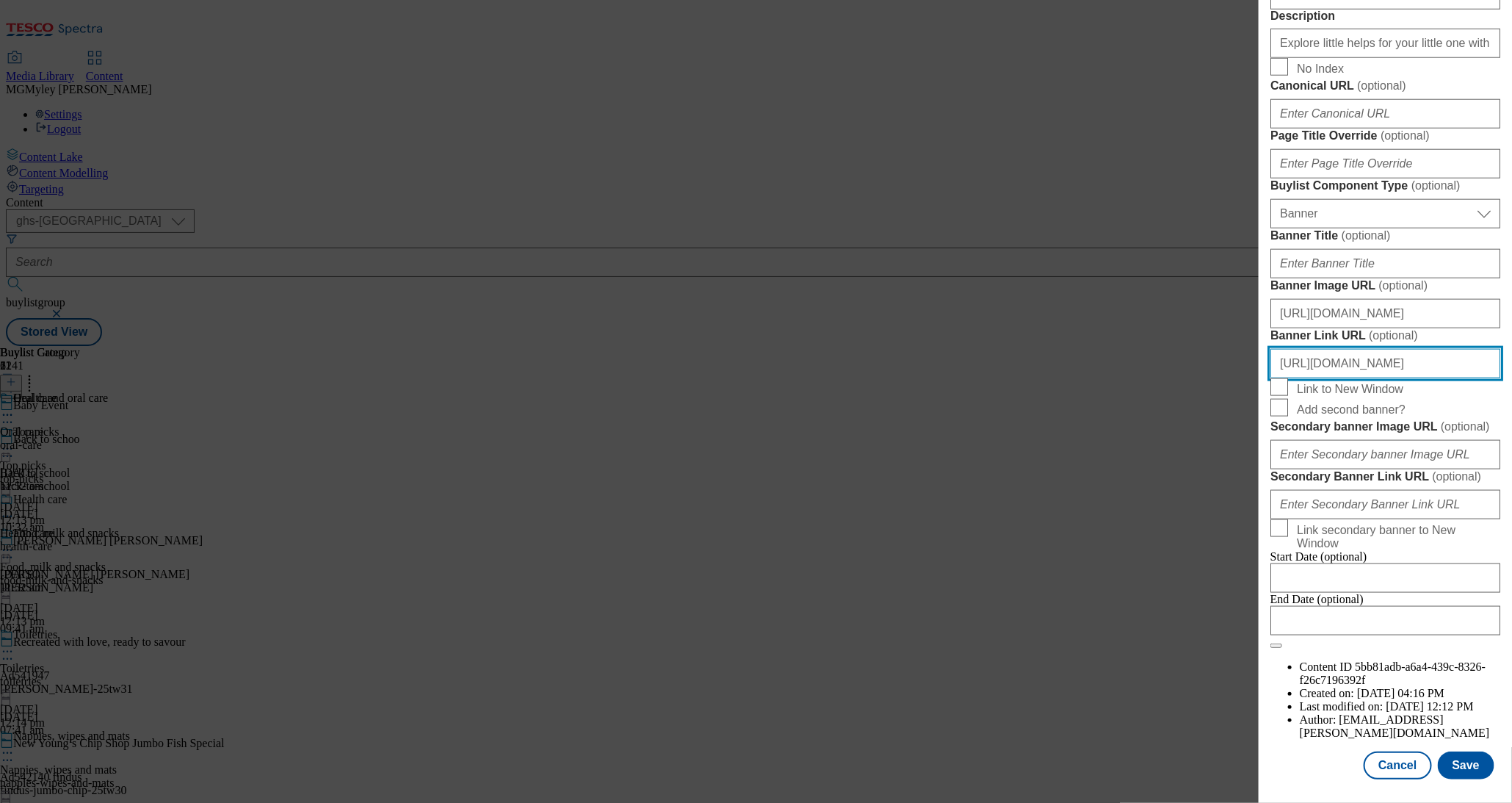
click at [1373, 349] on input "https://www.tesco.com/groceries/en-GB/zone/baby-toddler?icid=Baby-event_header0…" at bounding box center [1385, 363] width 230 height 30
paste input "9"
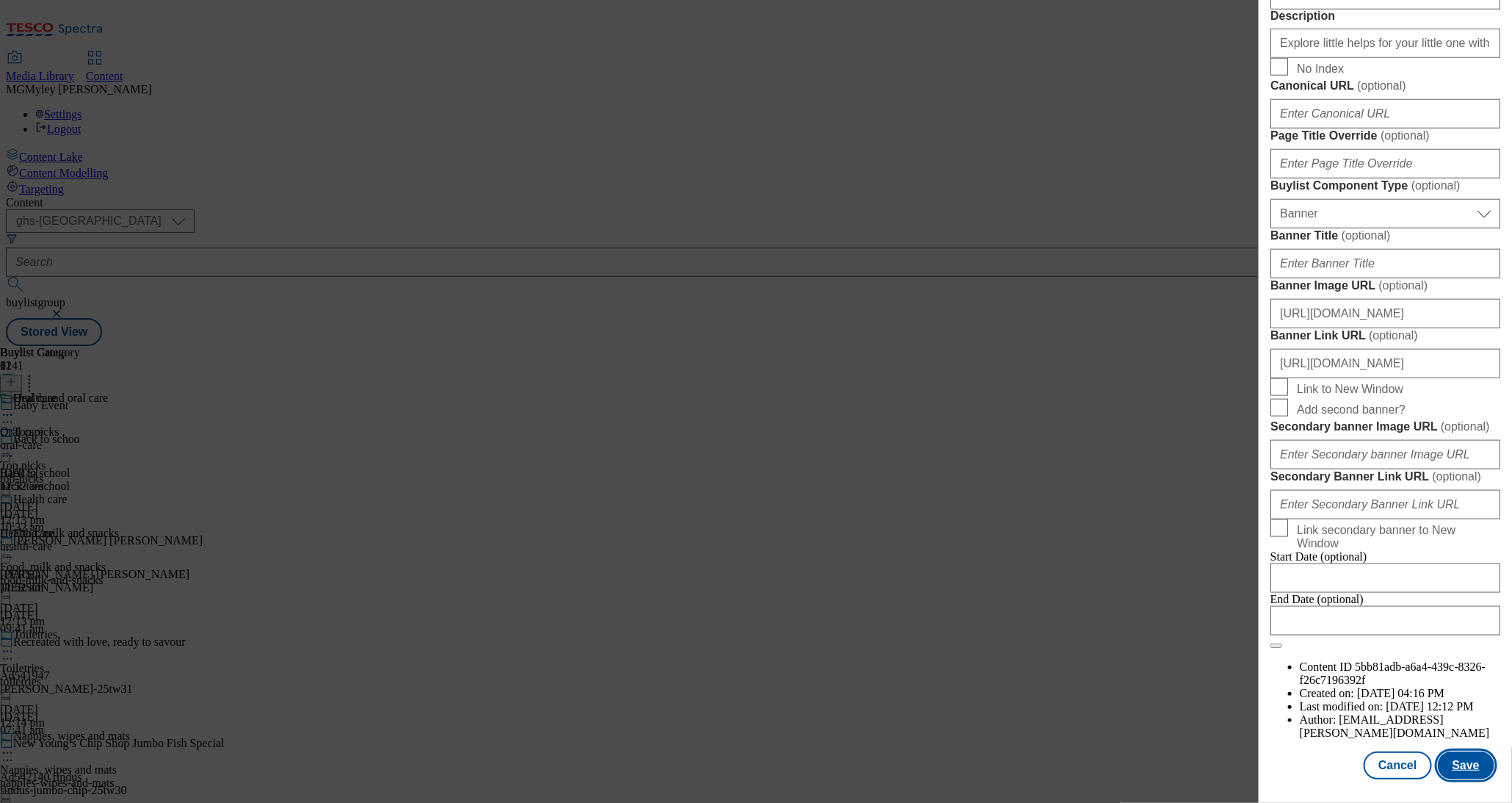
scroll to position [0, 0]
click at [1474, 759] on button "Save" at bounding box center [1466, 765] width 56 height 28
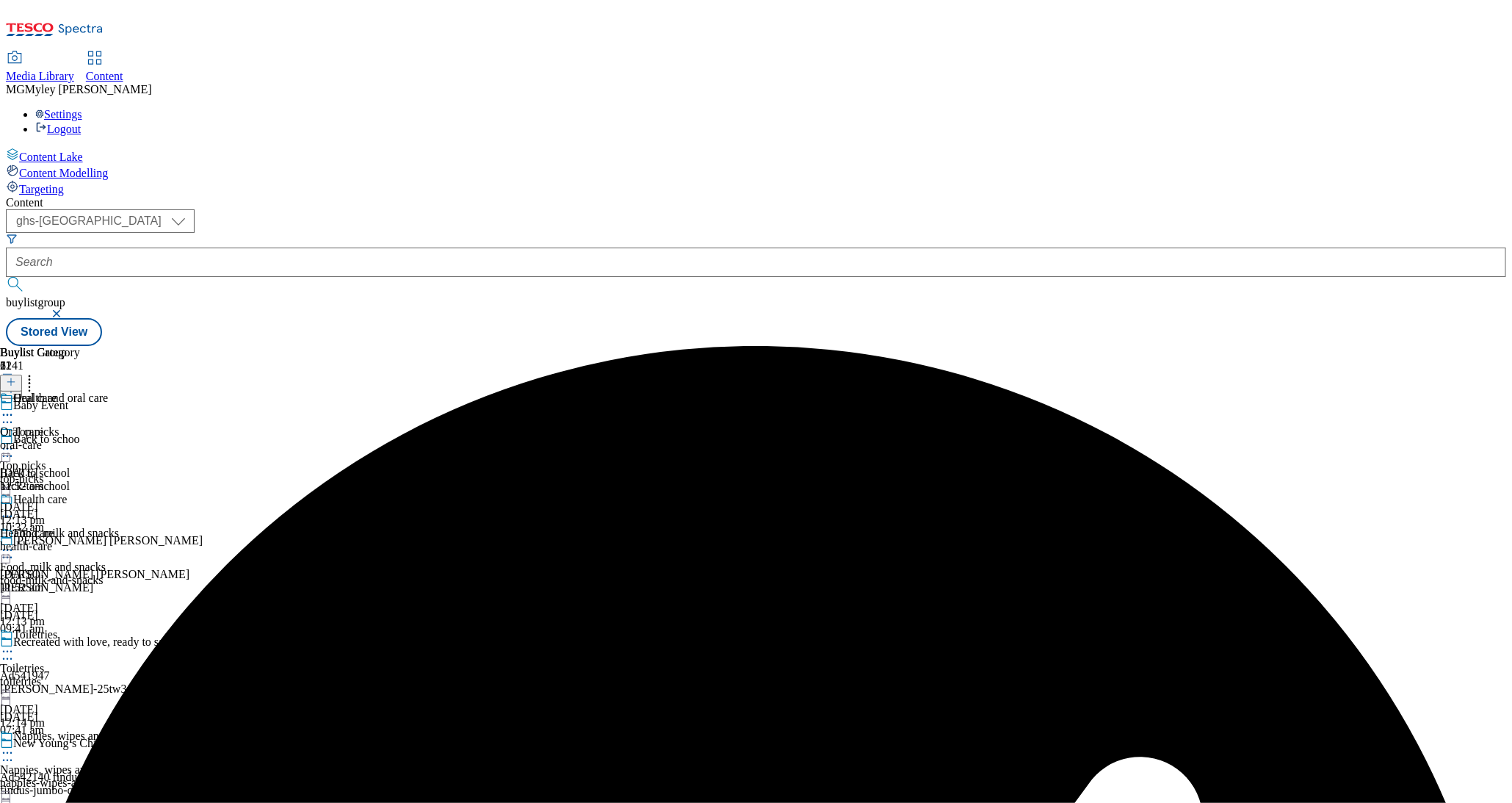
scroll to position [585, 0]
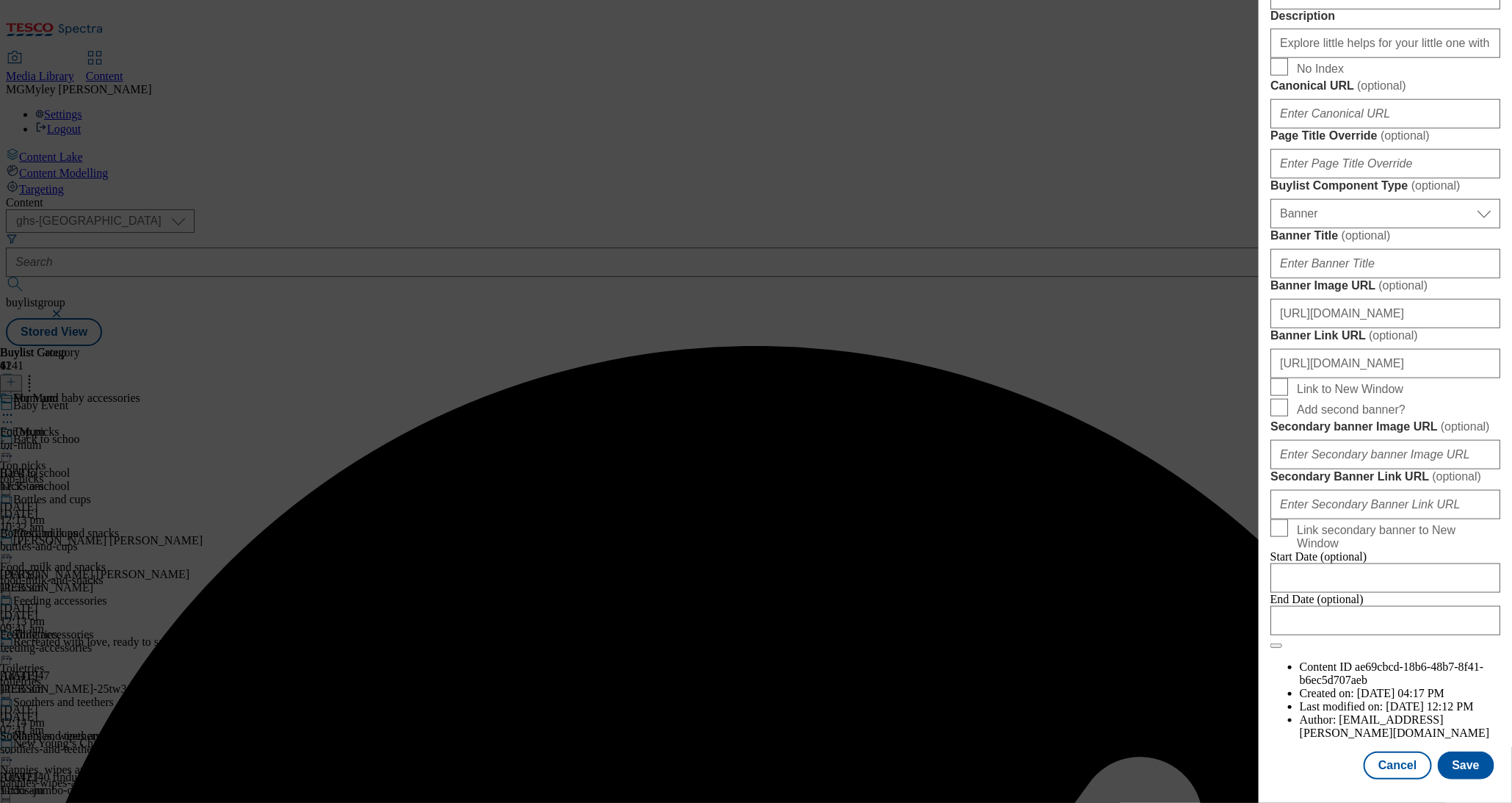
scroll to position [1321, 0]
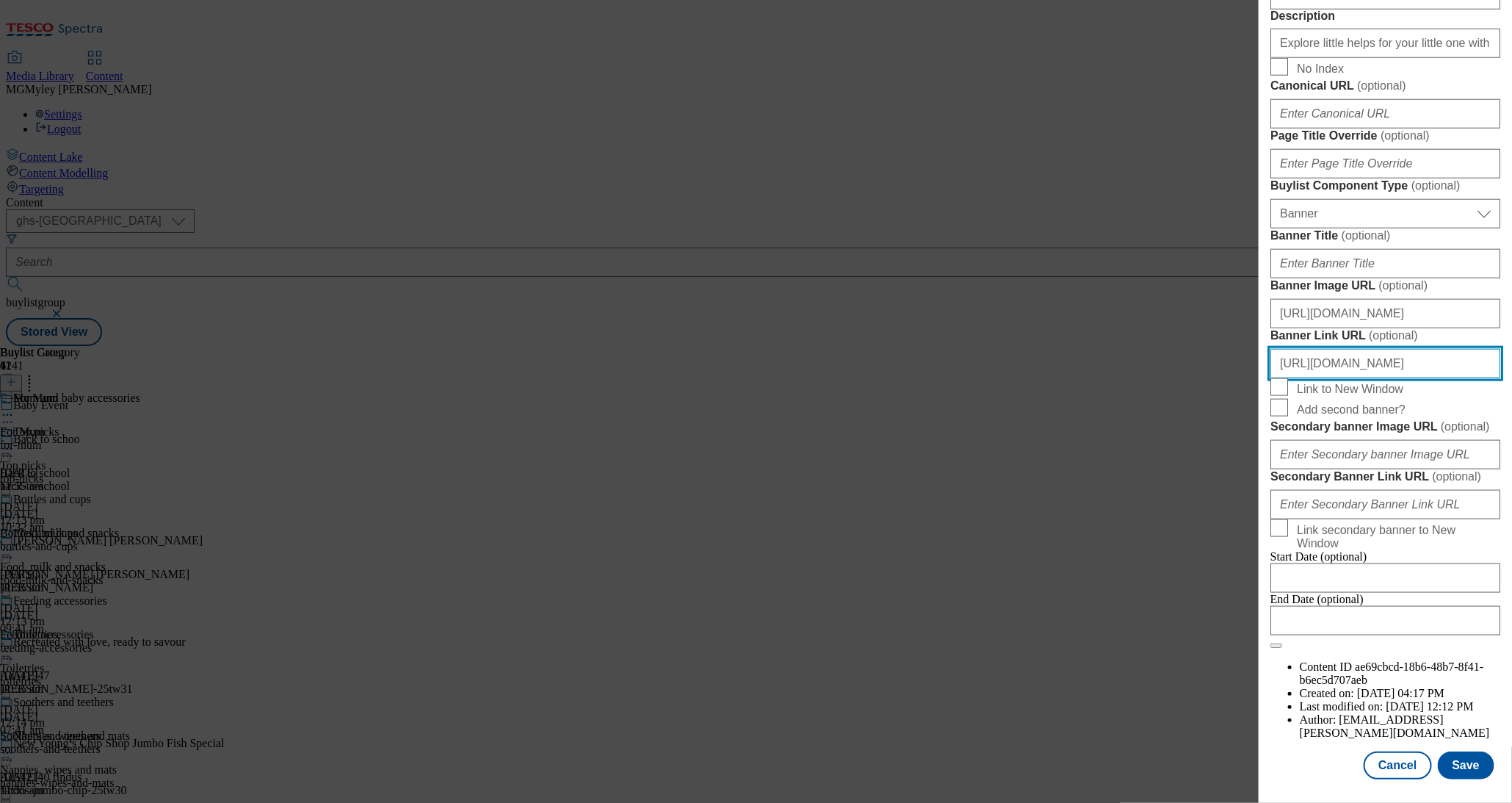
click at [1374, 349] on input "https://www.tesco.com/groceries/en-GB/zone/baby-toddler?icid=Baby-event_header0…" at bounding box center [1385, 363] width 230 height 30
click at [1375, 349] on input "https://www.tesco.com/groceries/en-GB/zone/baby-toddler?icid=Baby-event_header0…" at bounding box center [1385, 363] width 230 height 30
paste input "9"
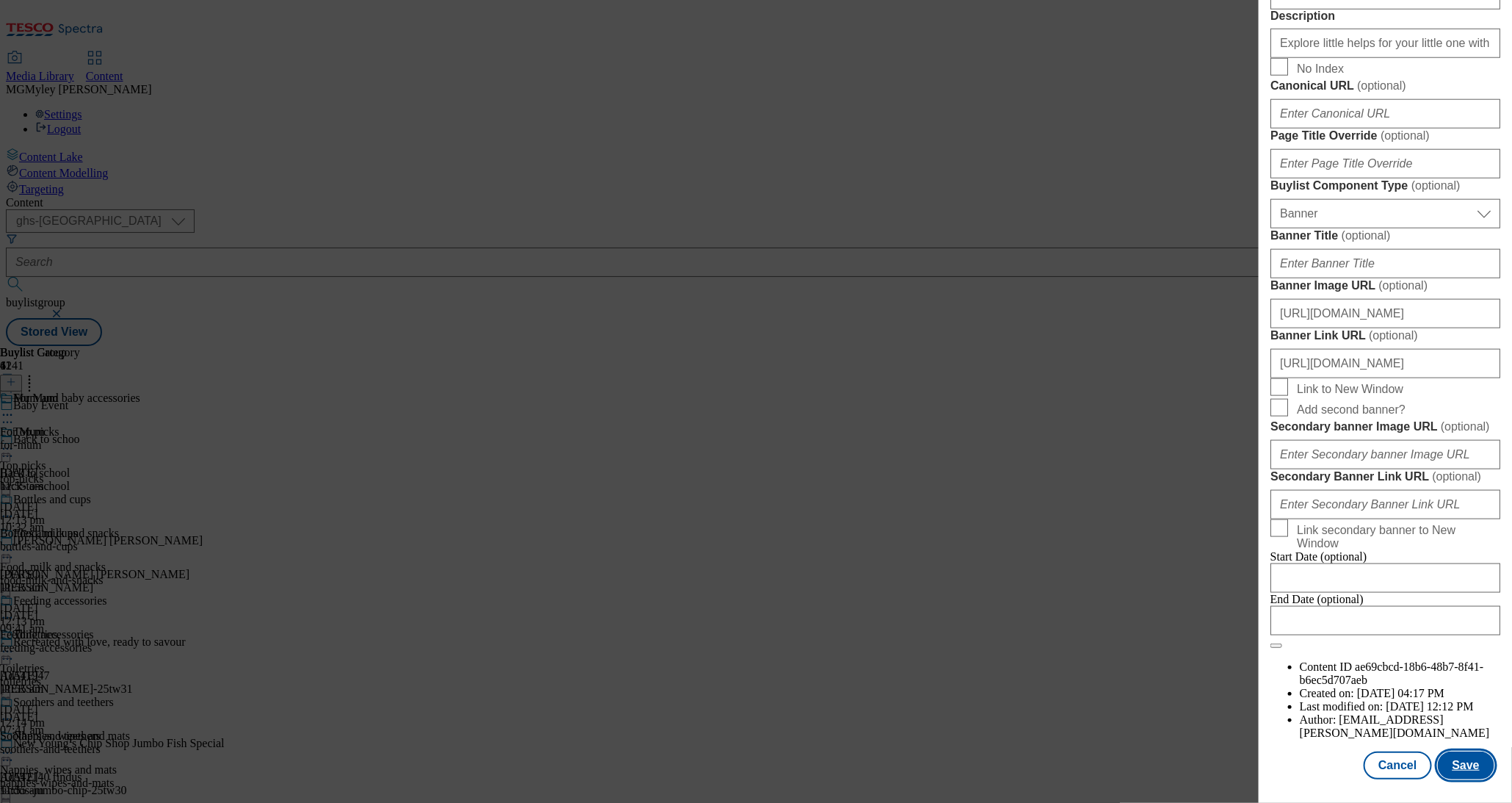
click at [1482, 770] on button "Save" at bounding box center [1466, 765] width 56 height 28
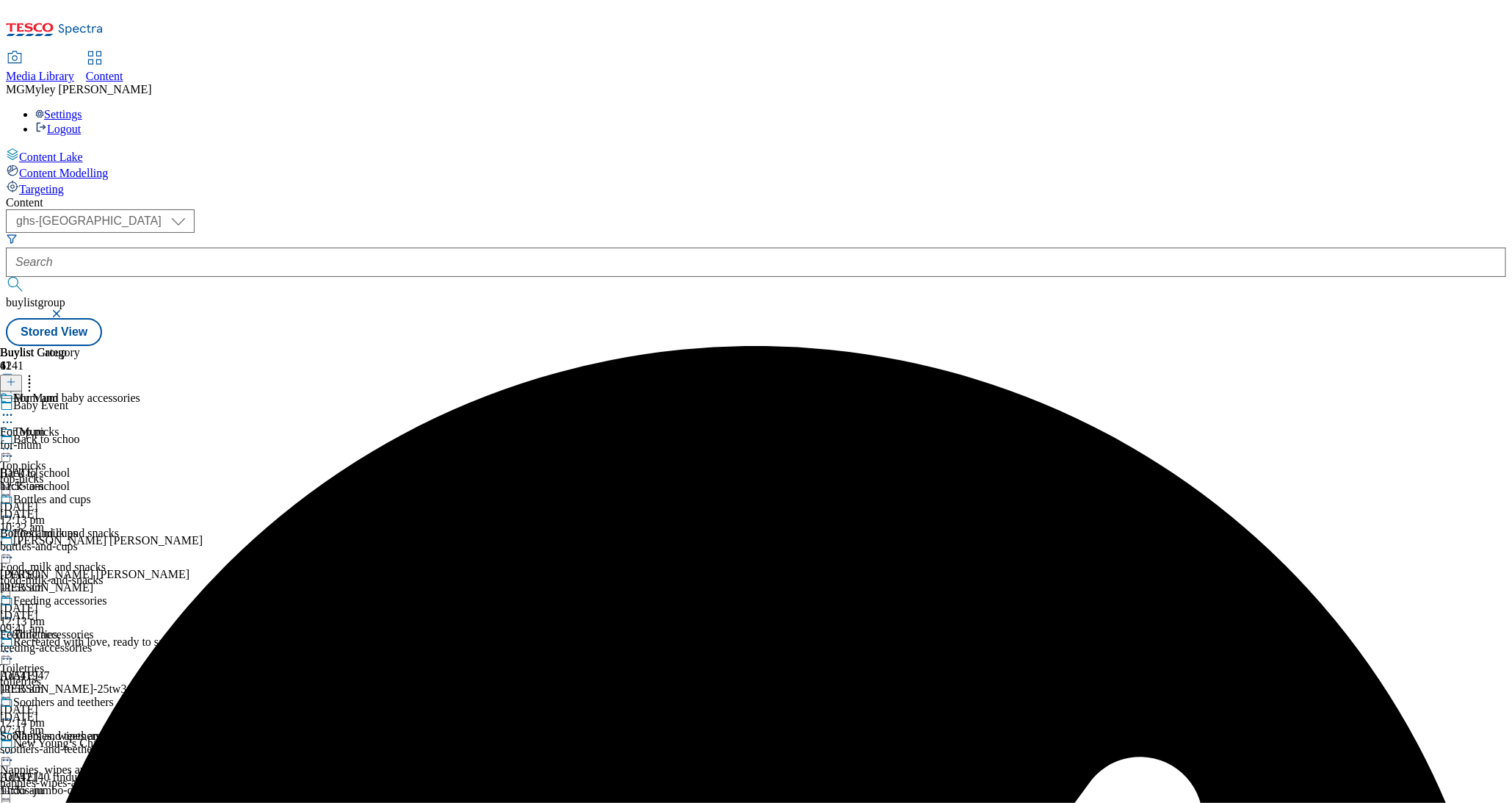
scroll to position [802, 0]
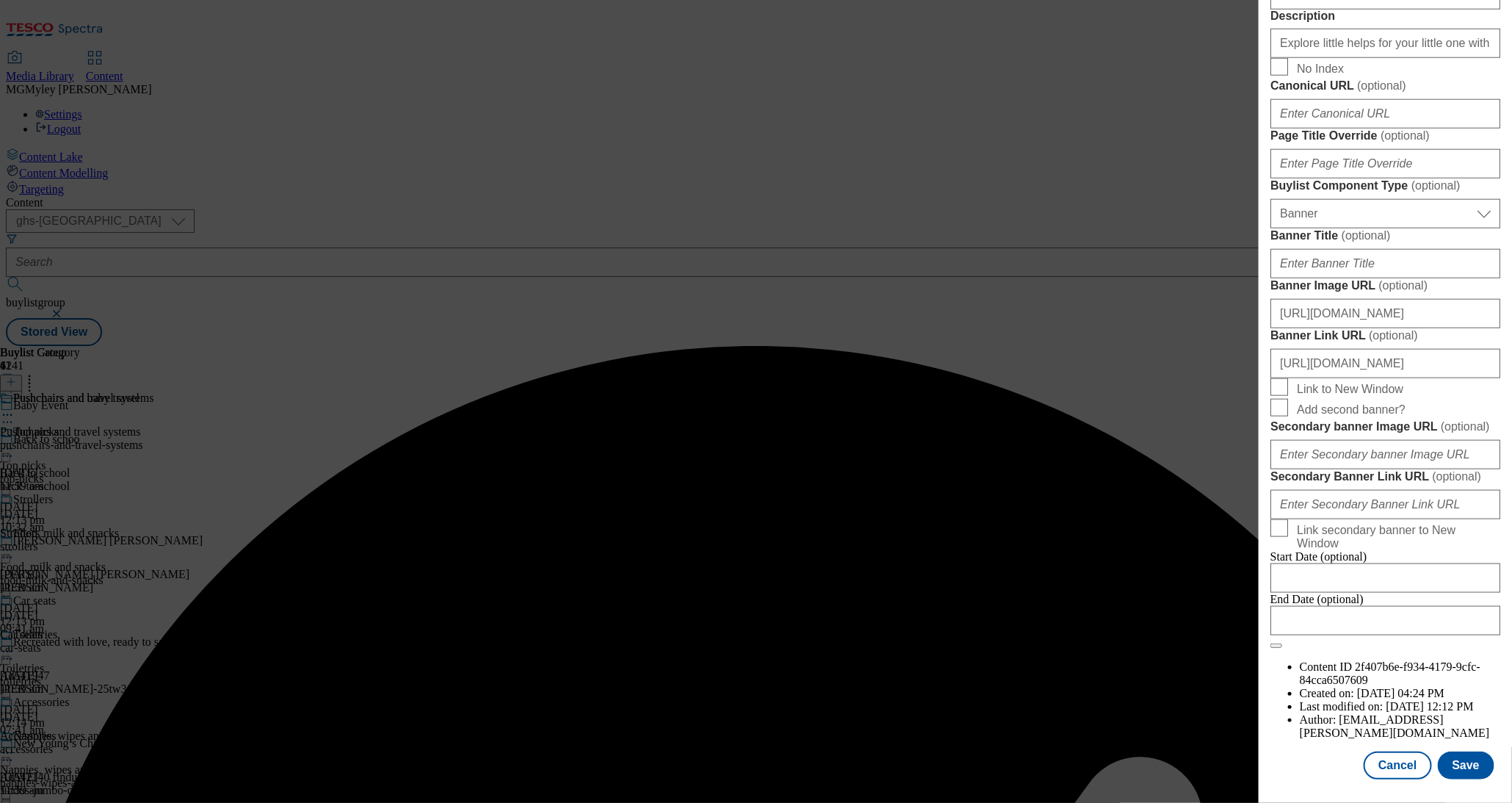
scroll to position [1321, 0]
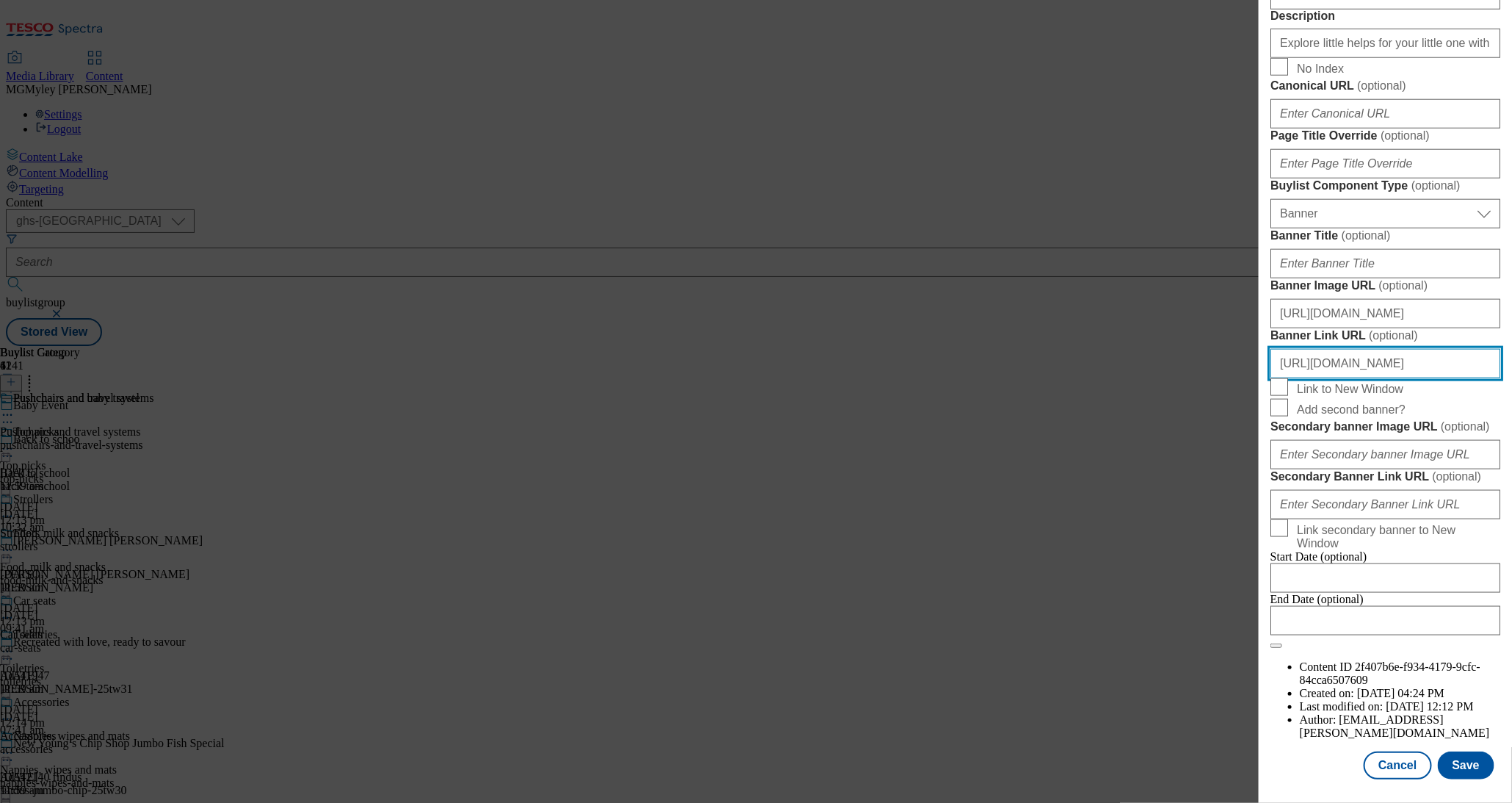
click at [1374, 349] on input "https://www.tesco.com/groceries/en-GB/zone/baby-toddler?icid=Baby-event_header0…" at bounding box center [1385, 363] width 230 height 30
paste input "9"
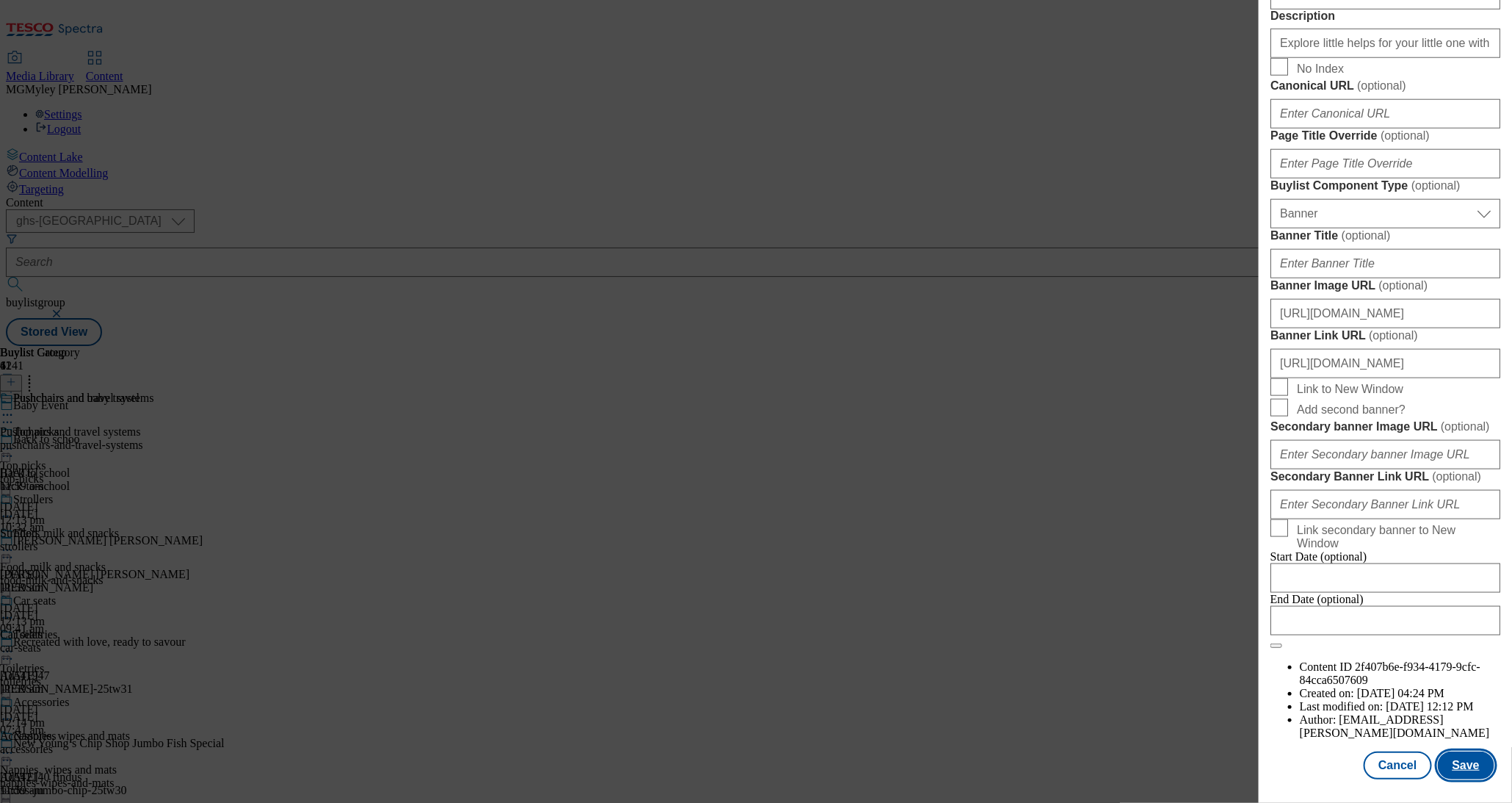
scroll to position [0, 0]
click at [1469, 760] on button "Save" at bounding box center [1466, 765] width 56 height 28
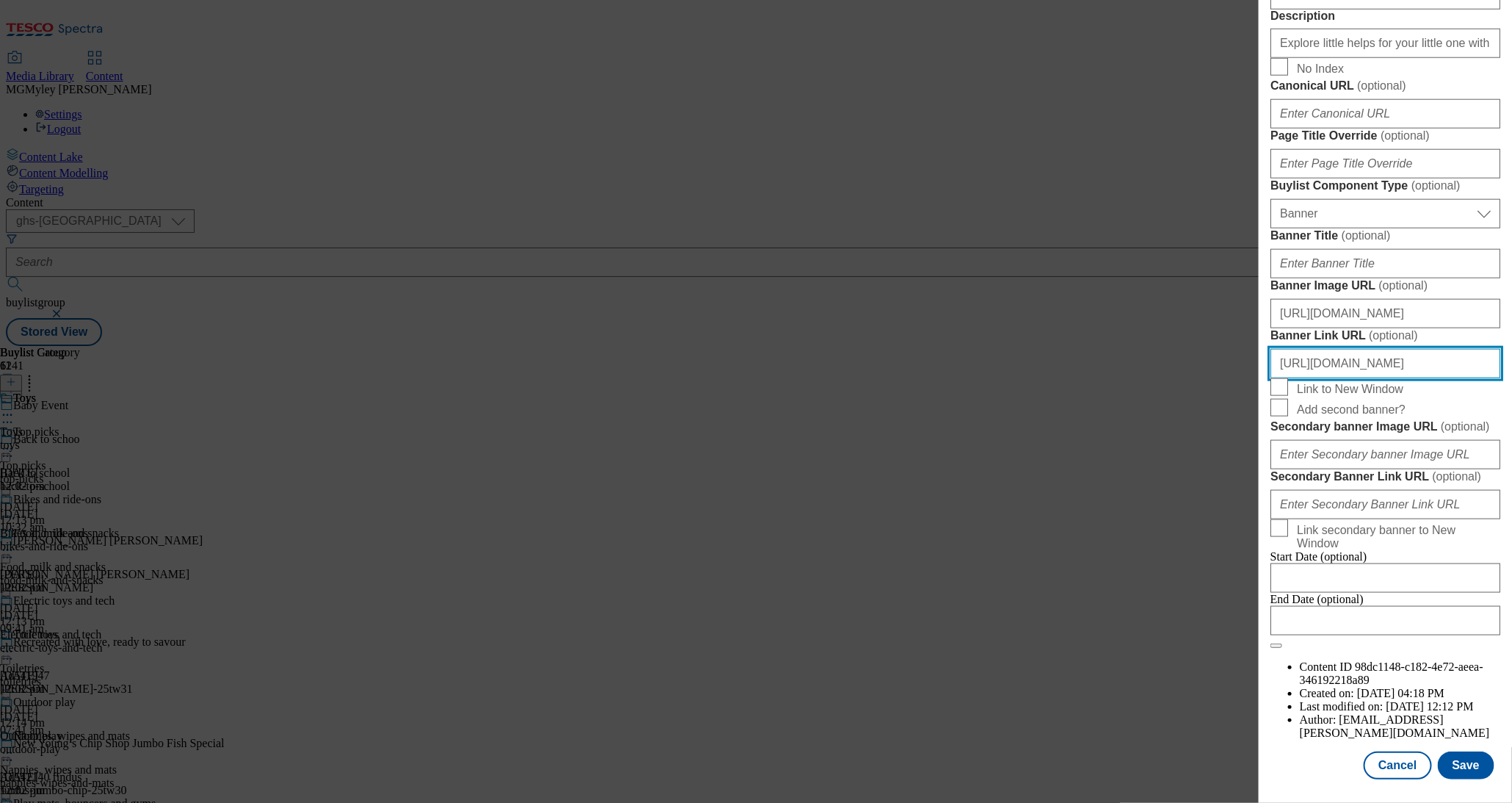
click at [1413, 349] on input "https://www.tesco.com/groceries/en-GB/zone/baby-toddler?icid=Baby-event_header0…" at bounding box center [1385, 363] width 230 height 30
paste input "9"
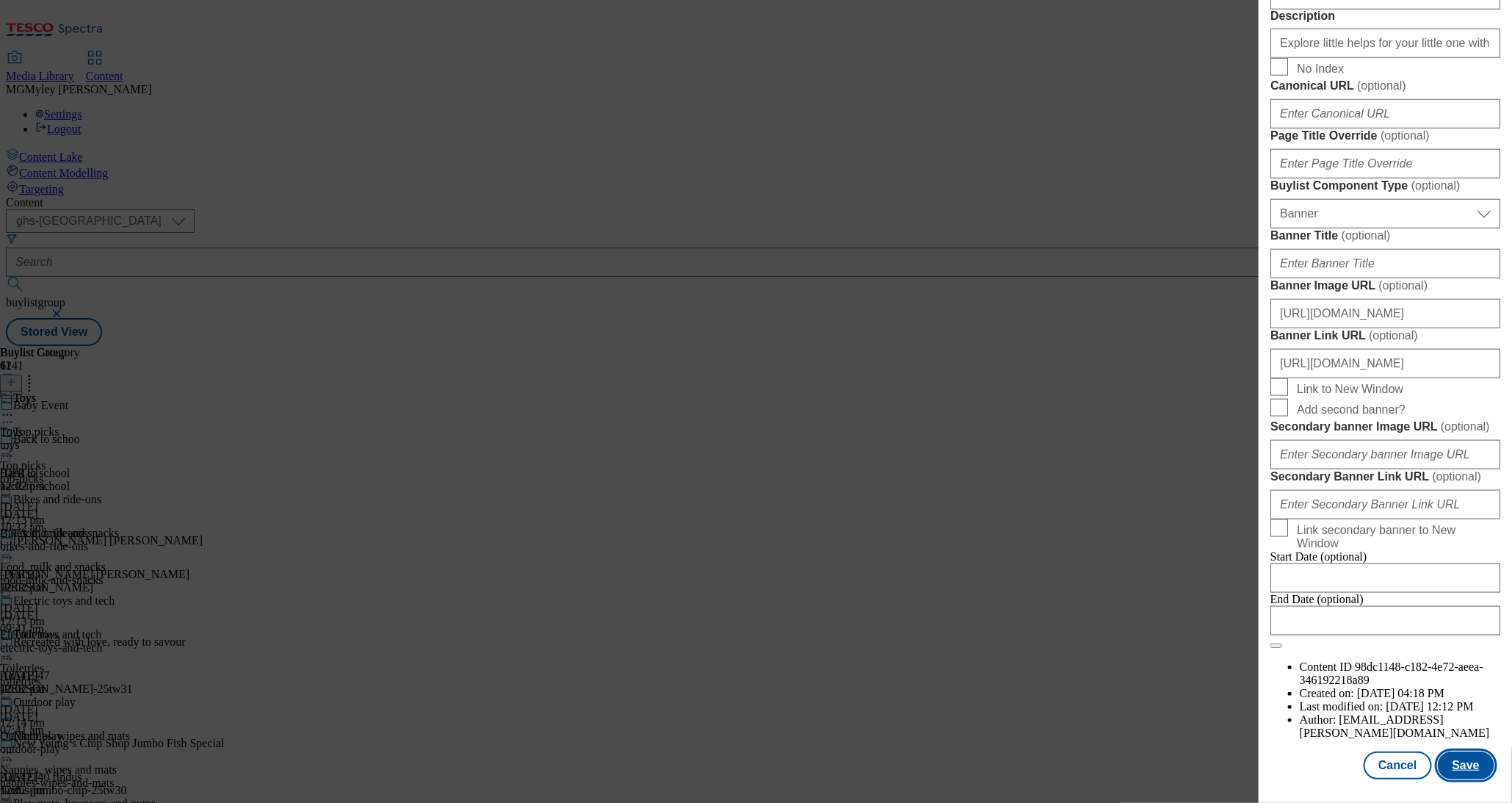
click at [1458, 770] on button "Save" at bounding box center [1466, 765] width 56 height 28
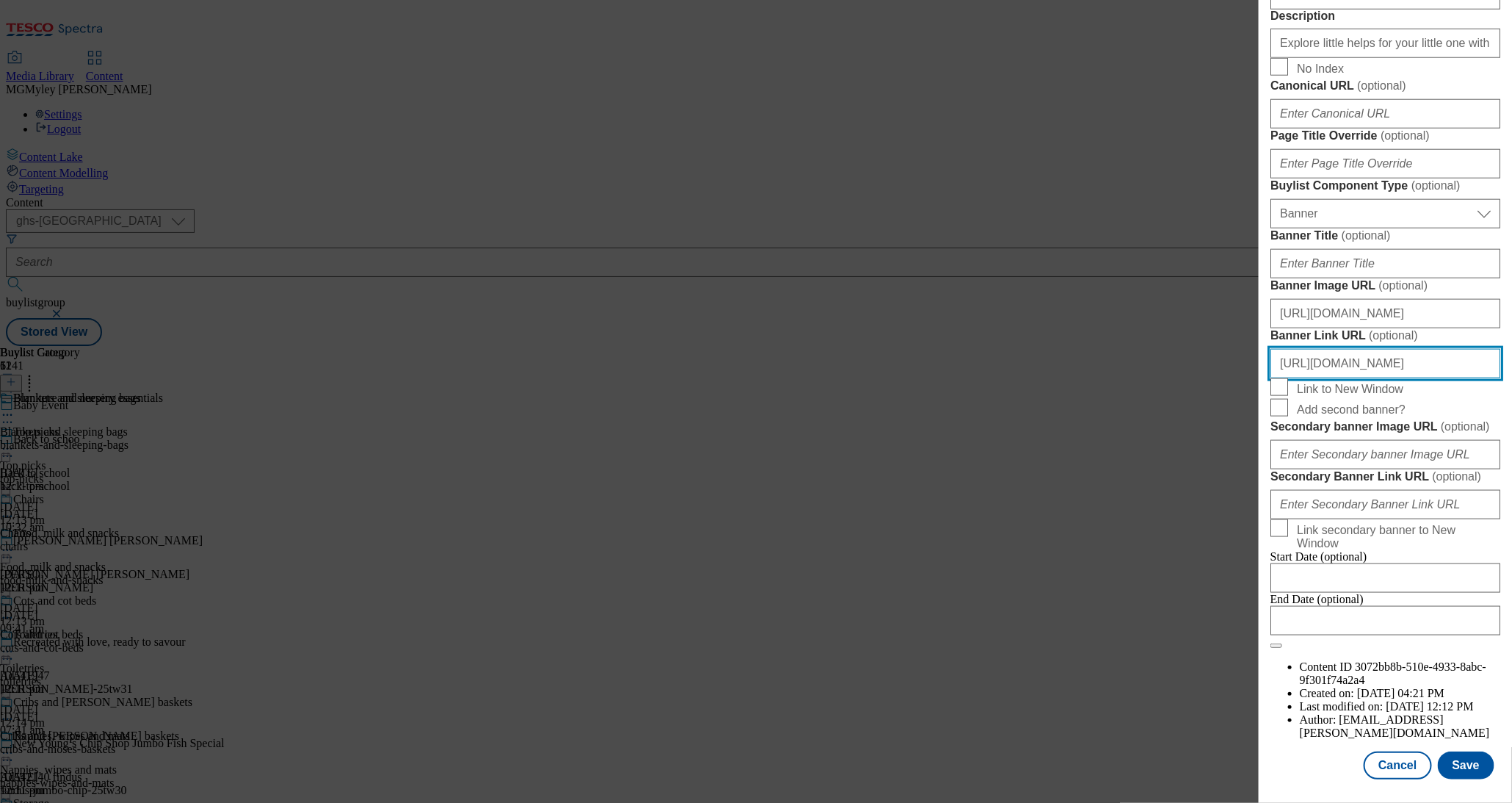
click at [1412, 349] on input "https://www.tesco.com/groceries/en-GB/zone/baby-toddler?icid=Baby-event_header0…" at bounding box center [1385, 363] width 230 height 30
paste input "9"
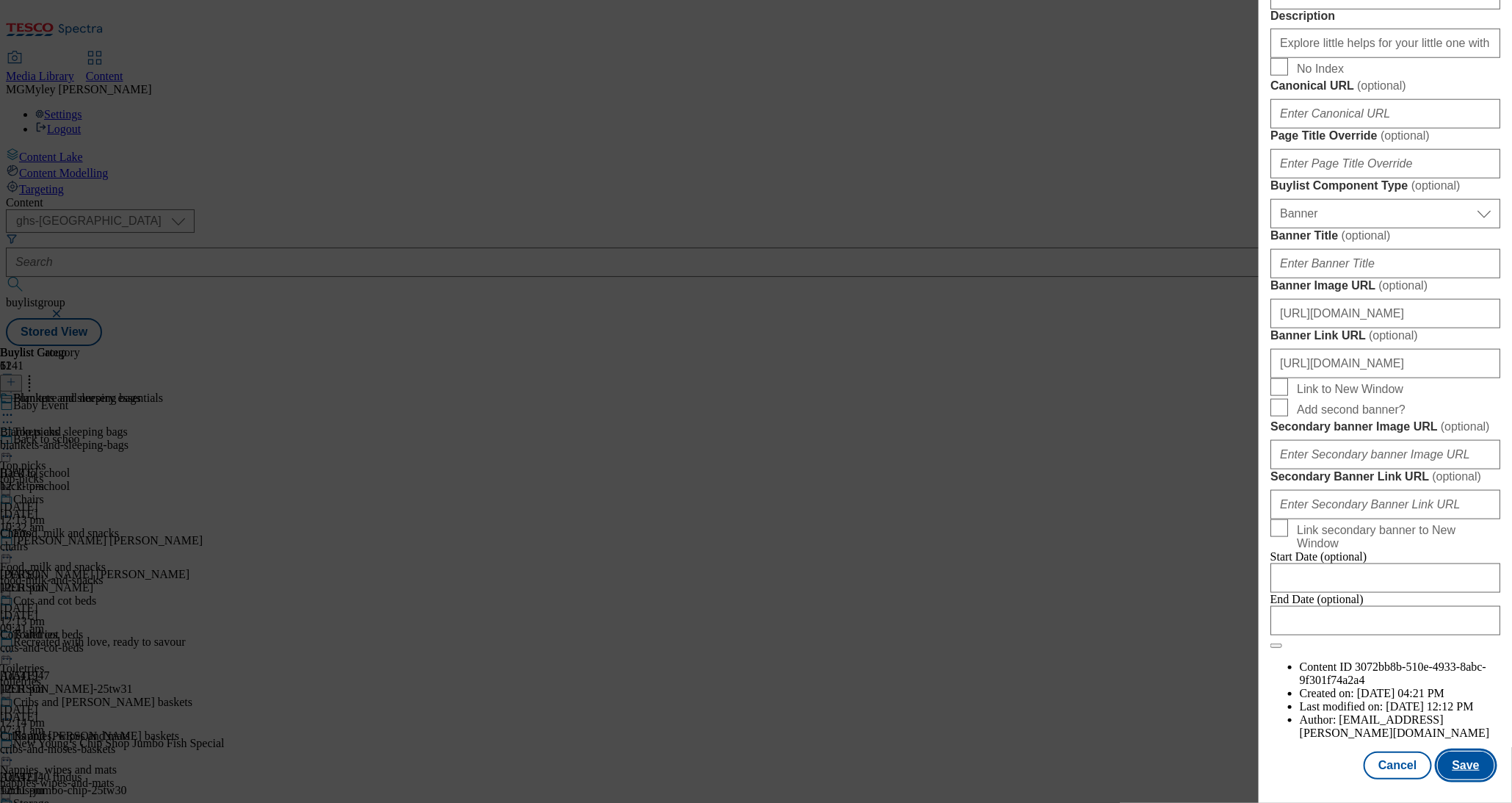
click at [1470, 767] on button "Save" at bounding box center [1466, 765] width 56 height 28
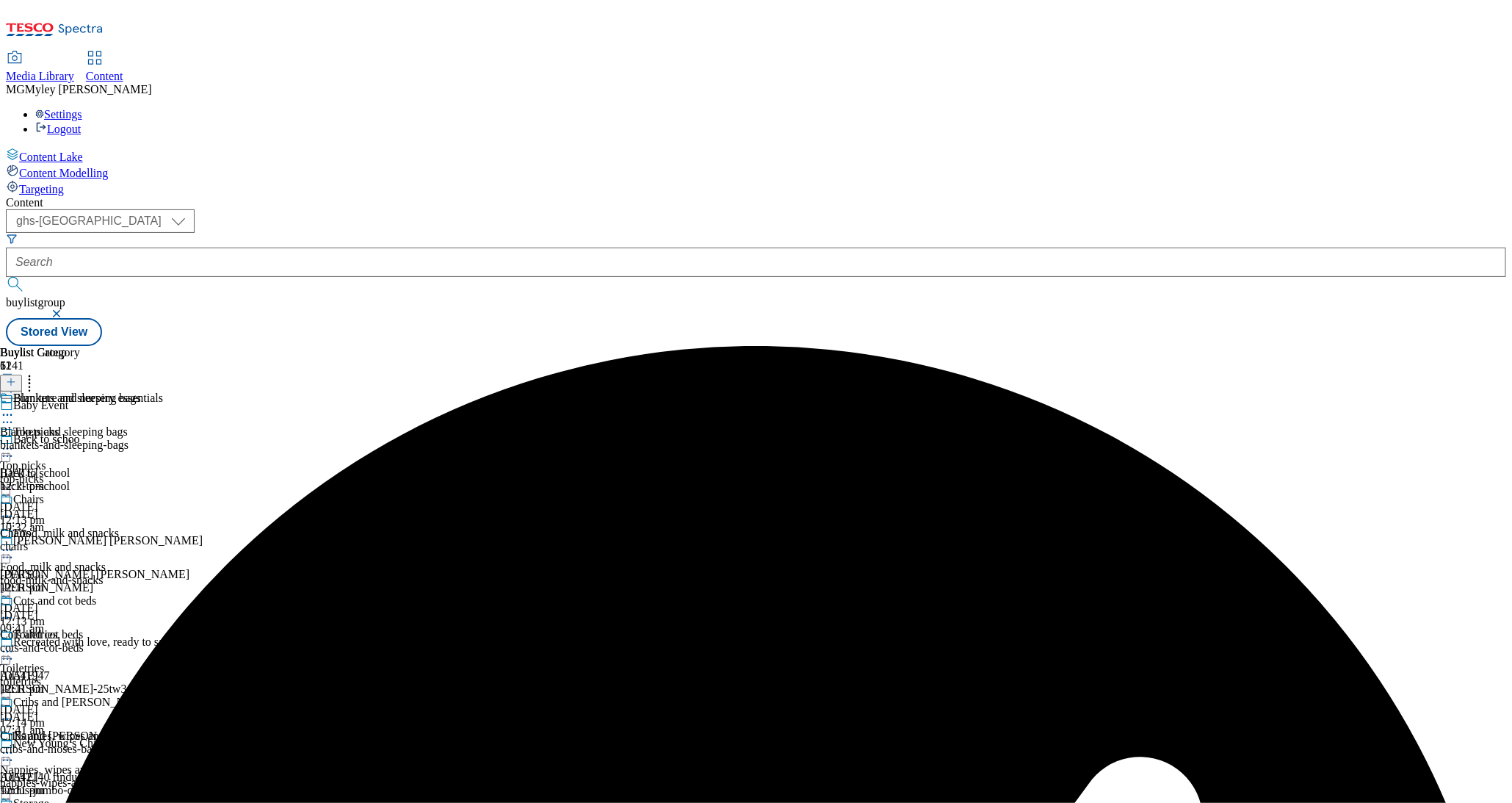
click at [14, 408] on icon at bounding box center [7, 415] width 14 height 14
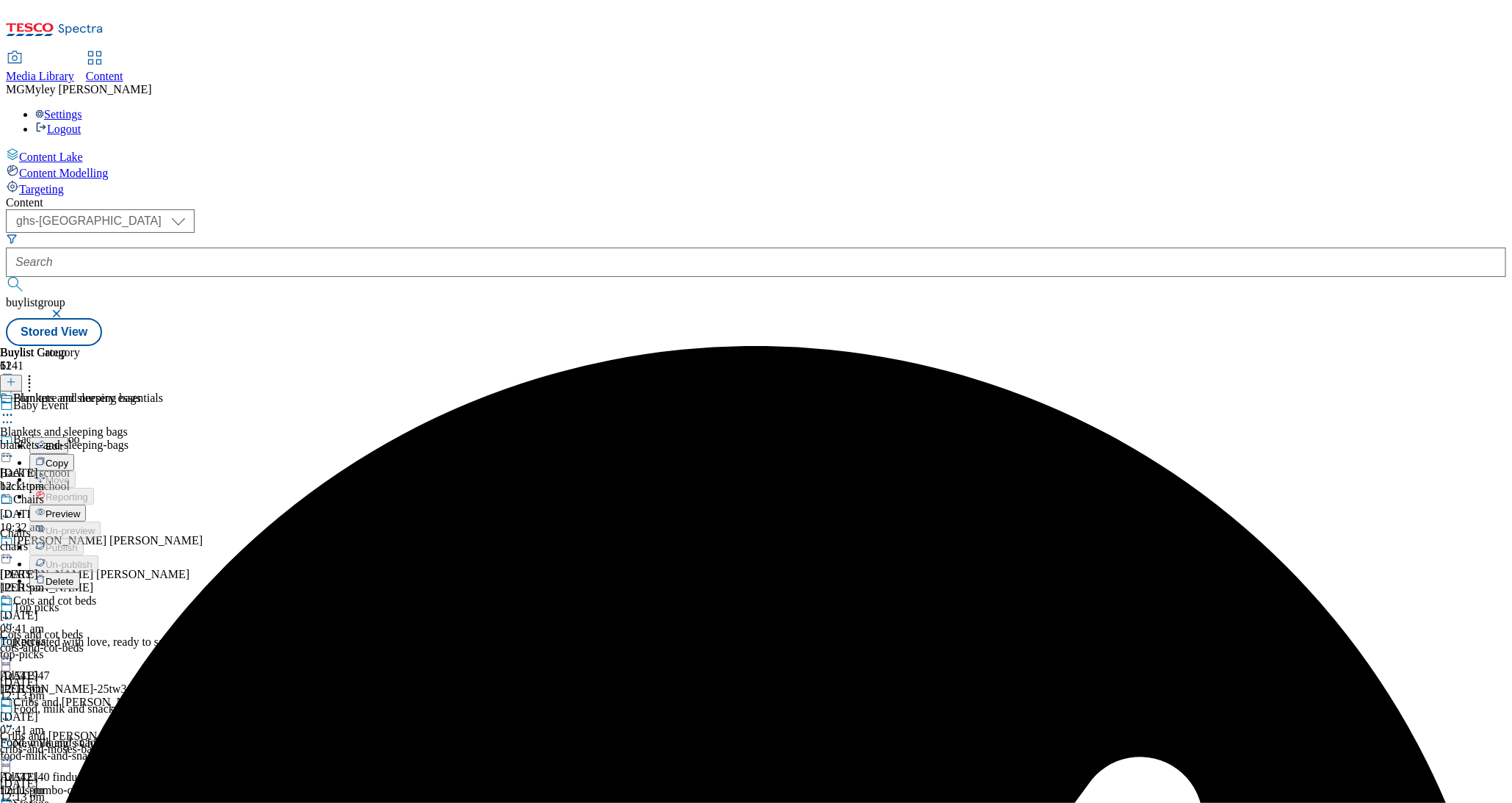
click at [69, 437] on button "Edit" at bounding box center [49, 445] width 39 height 17
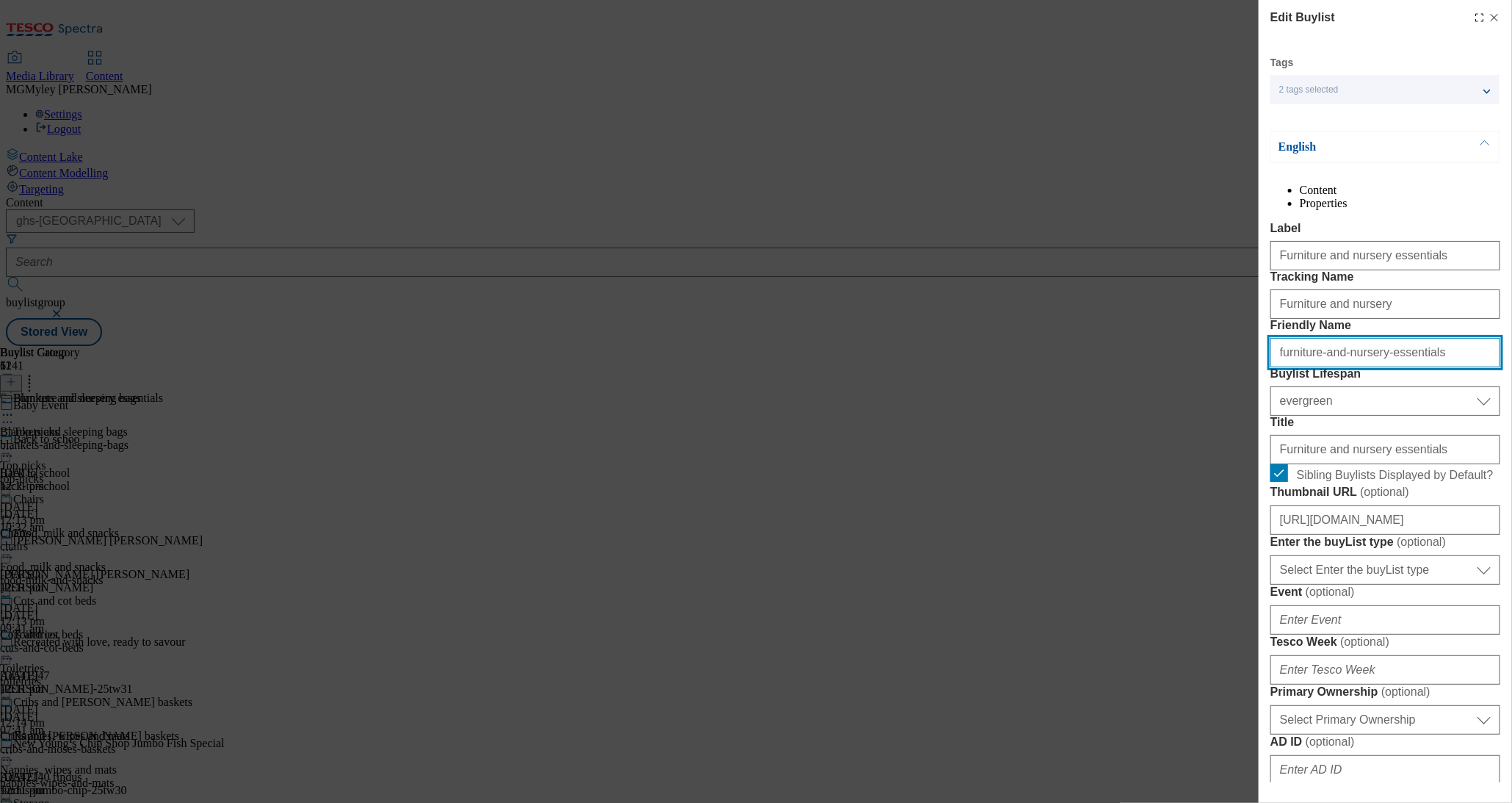
click at [1412, 367] on input "furniture-and-nursery-essentials" at bounding box center [1385, 352] width 230 height 30
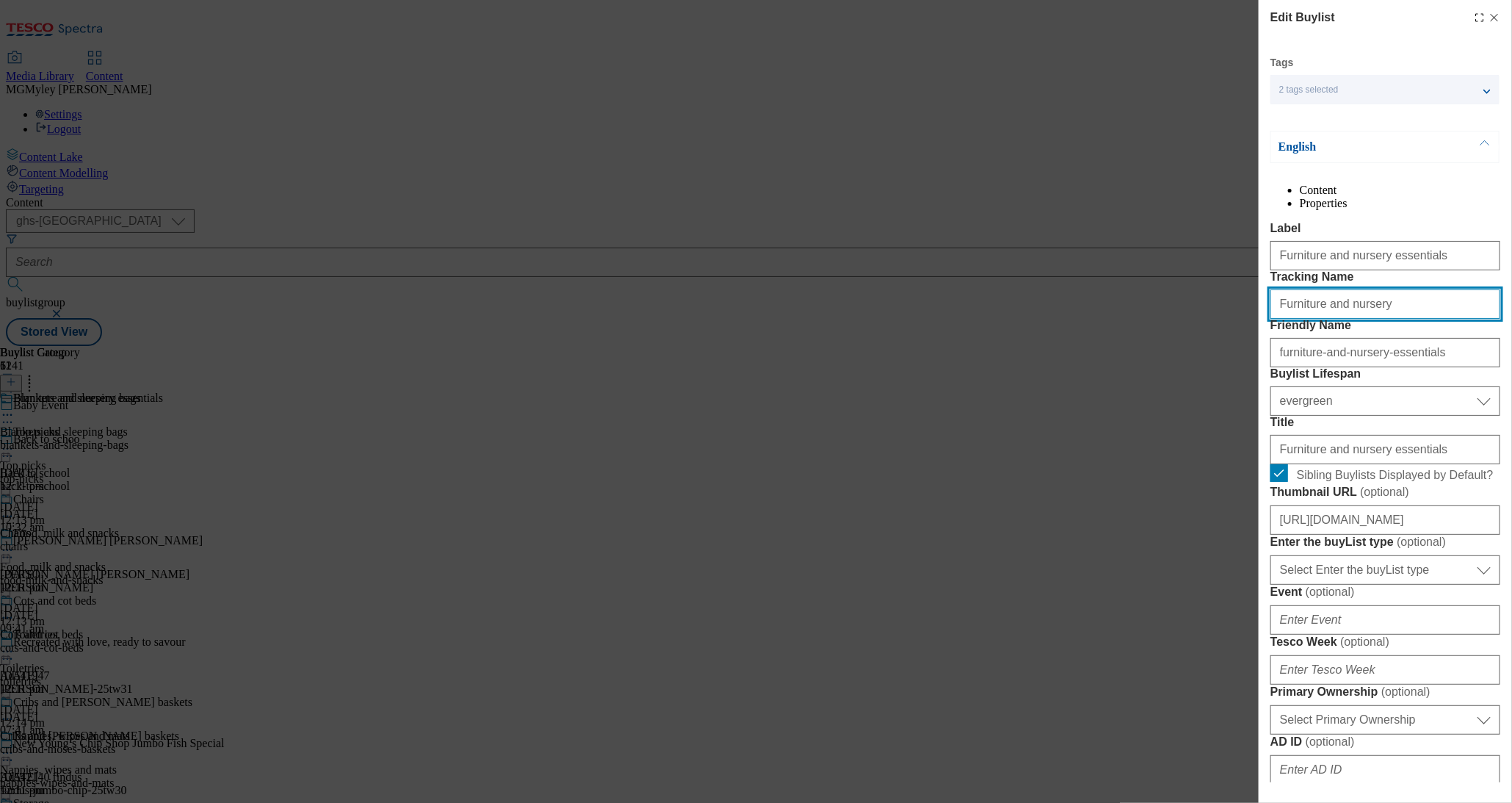
click at [1399, 319] on input "Furniture and nursery" at bounding box center [1385, 304] width 230 height 30
paste input "Baby-event09-25"
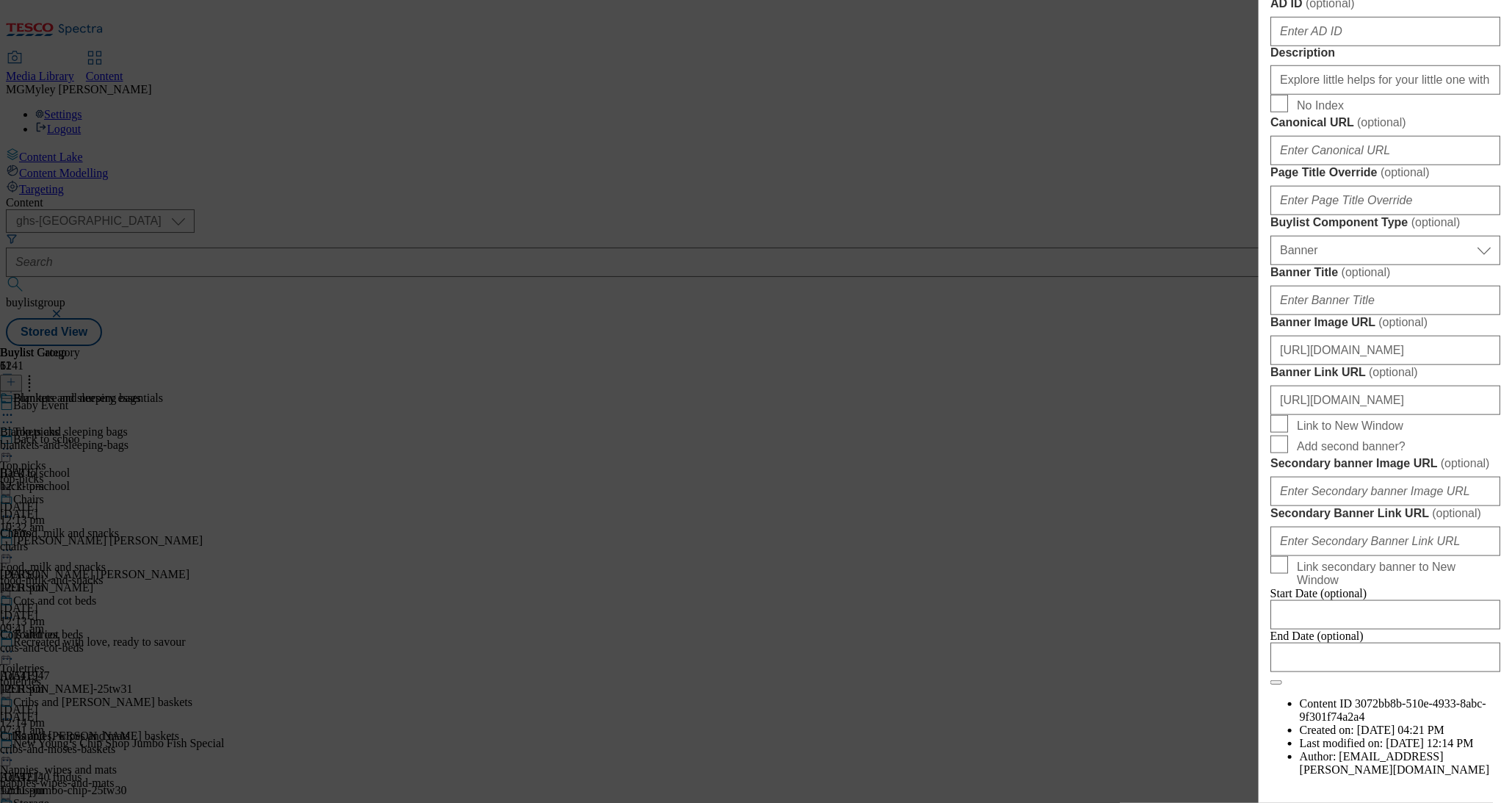
scroll to position [1321, 0]
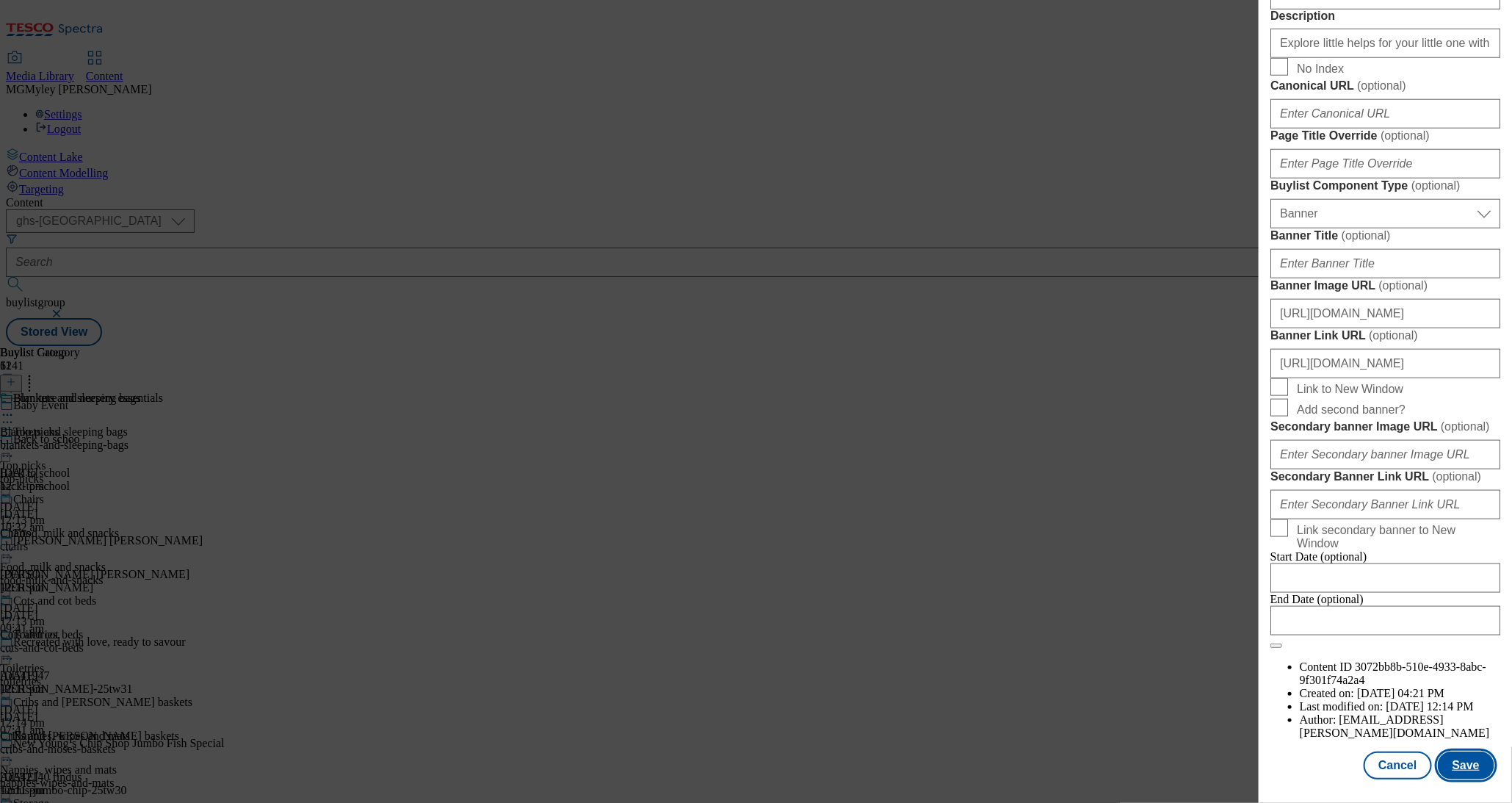
click at [1468, 772] on button "Save" at bounding box center [1466, 765] width 56 height 28
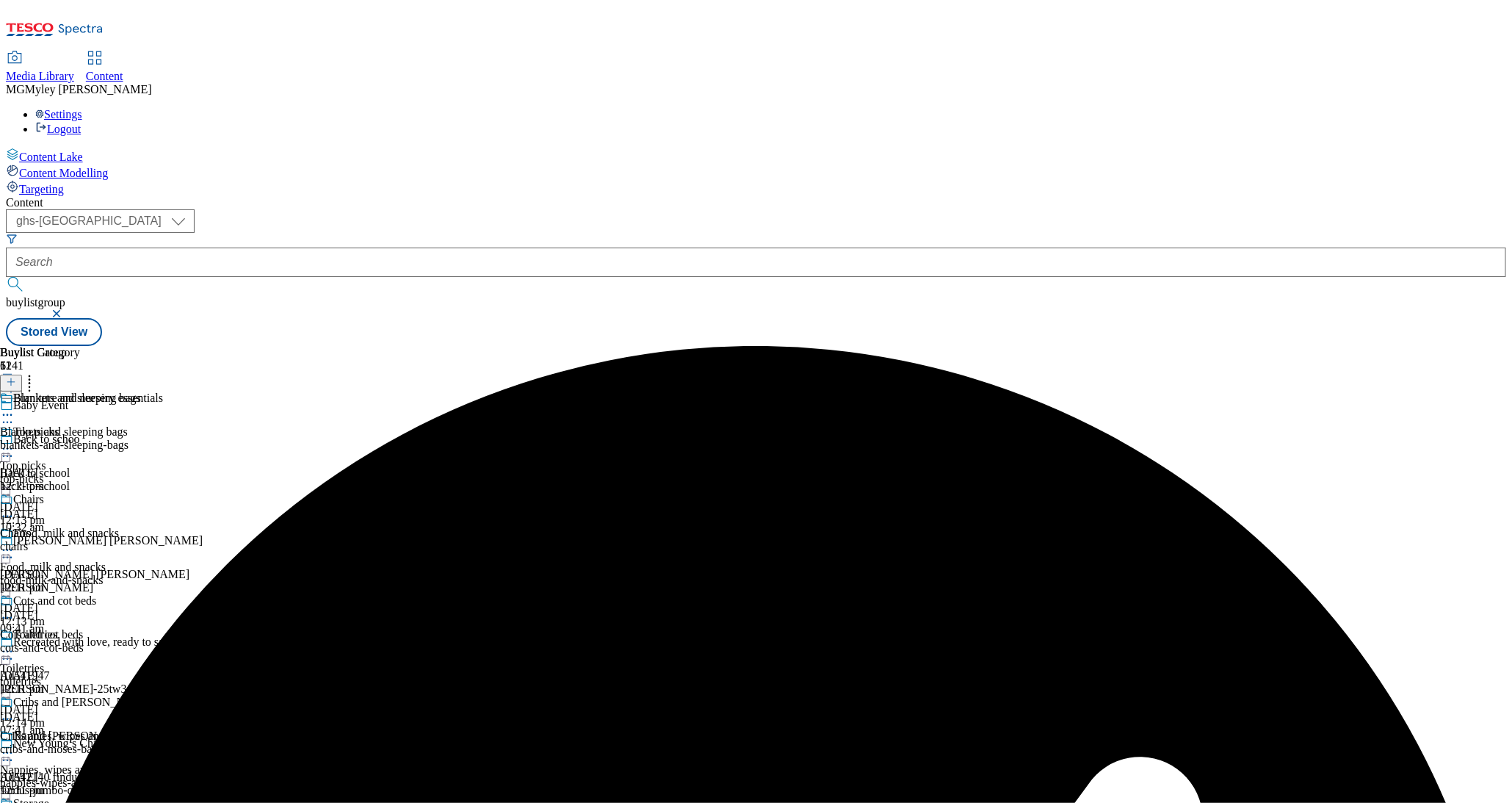
scroll to position [1029, 0]
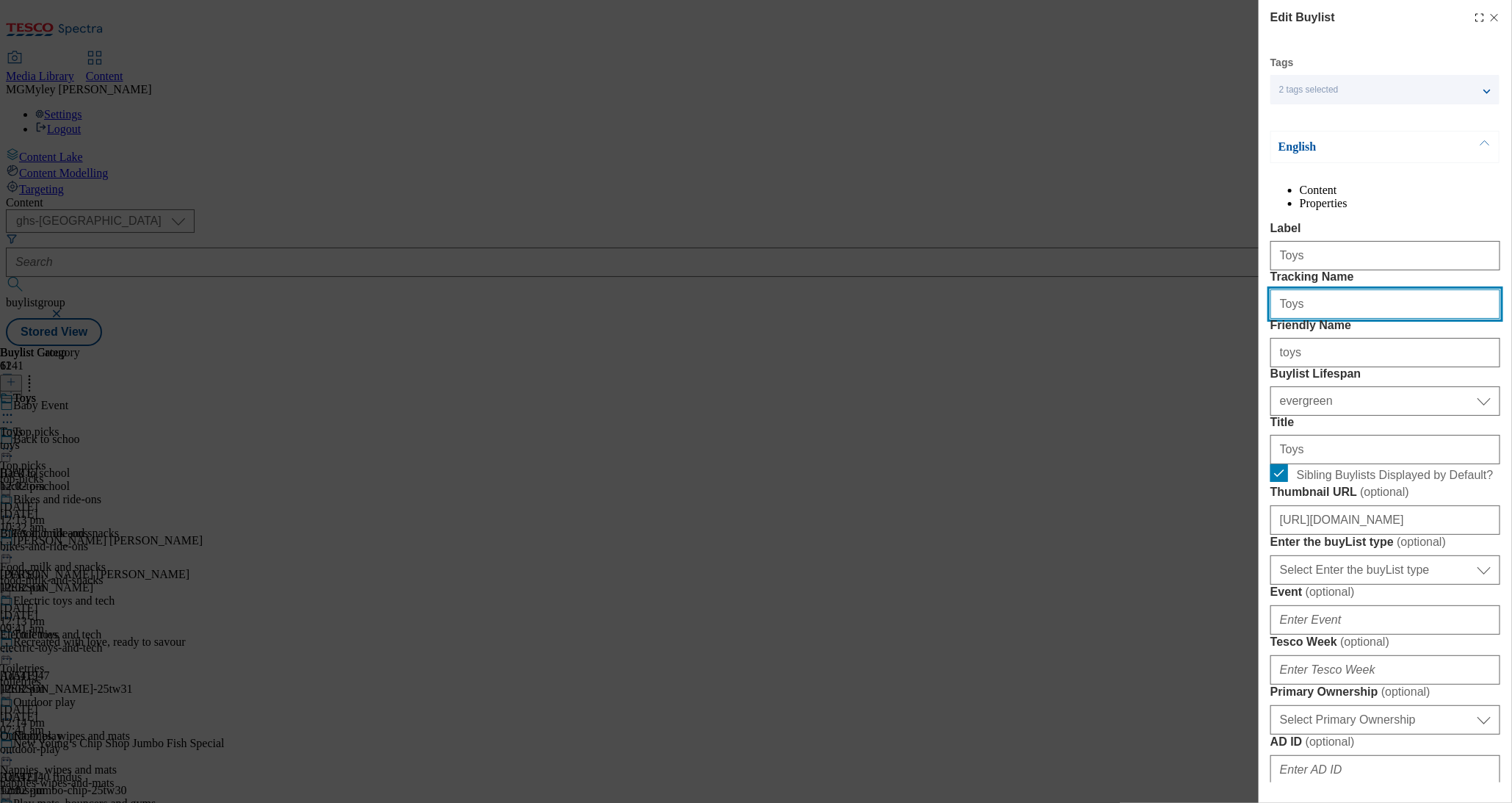
click at [1320, 319] on input "Toys" at bounding box center [1385, 304] width 230 height 30
paste input "Baby-event09-25"
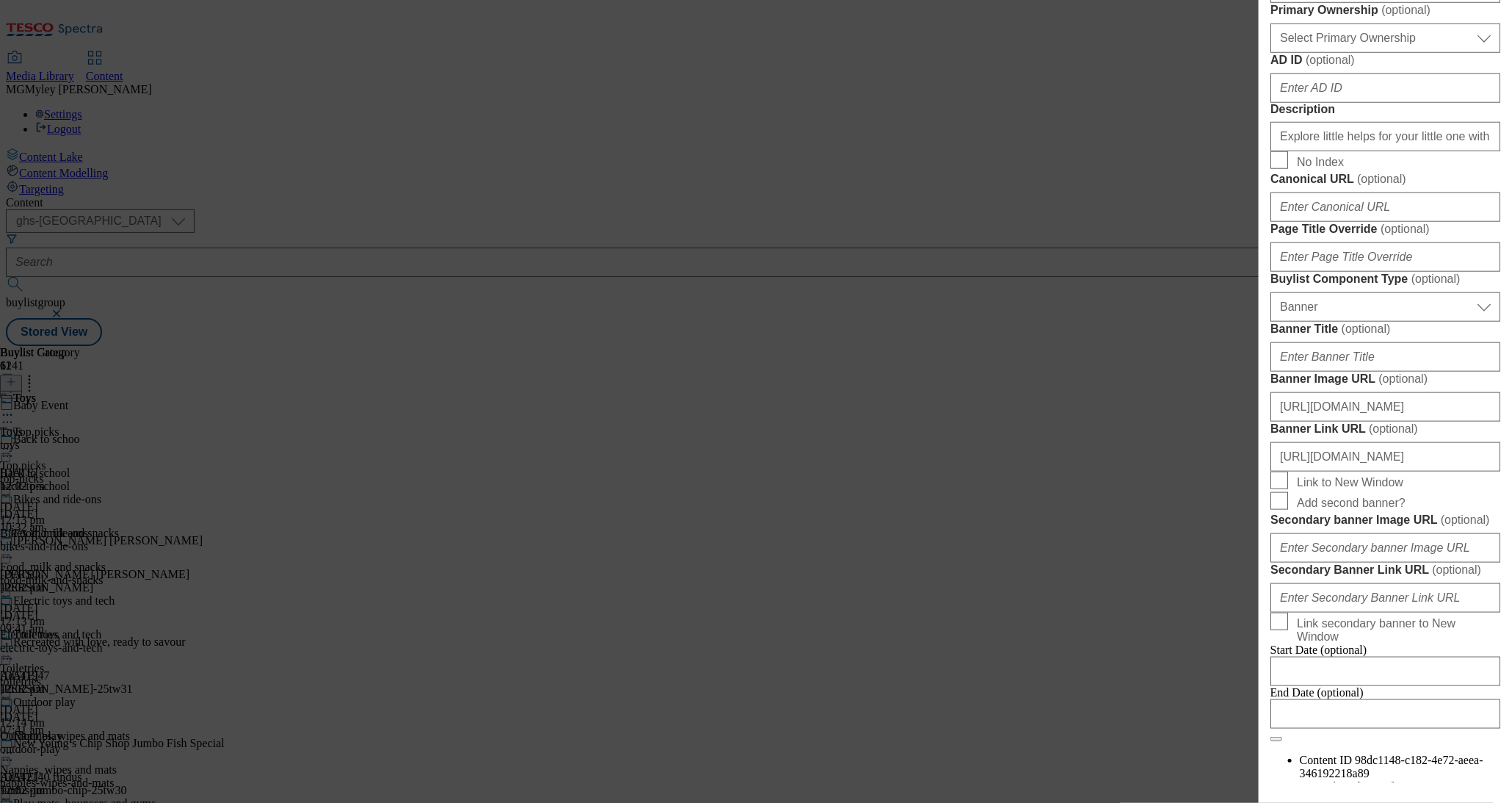
scroll to position [1321, 0]
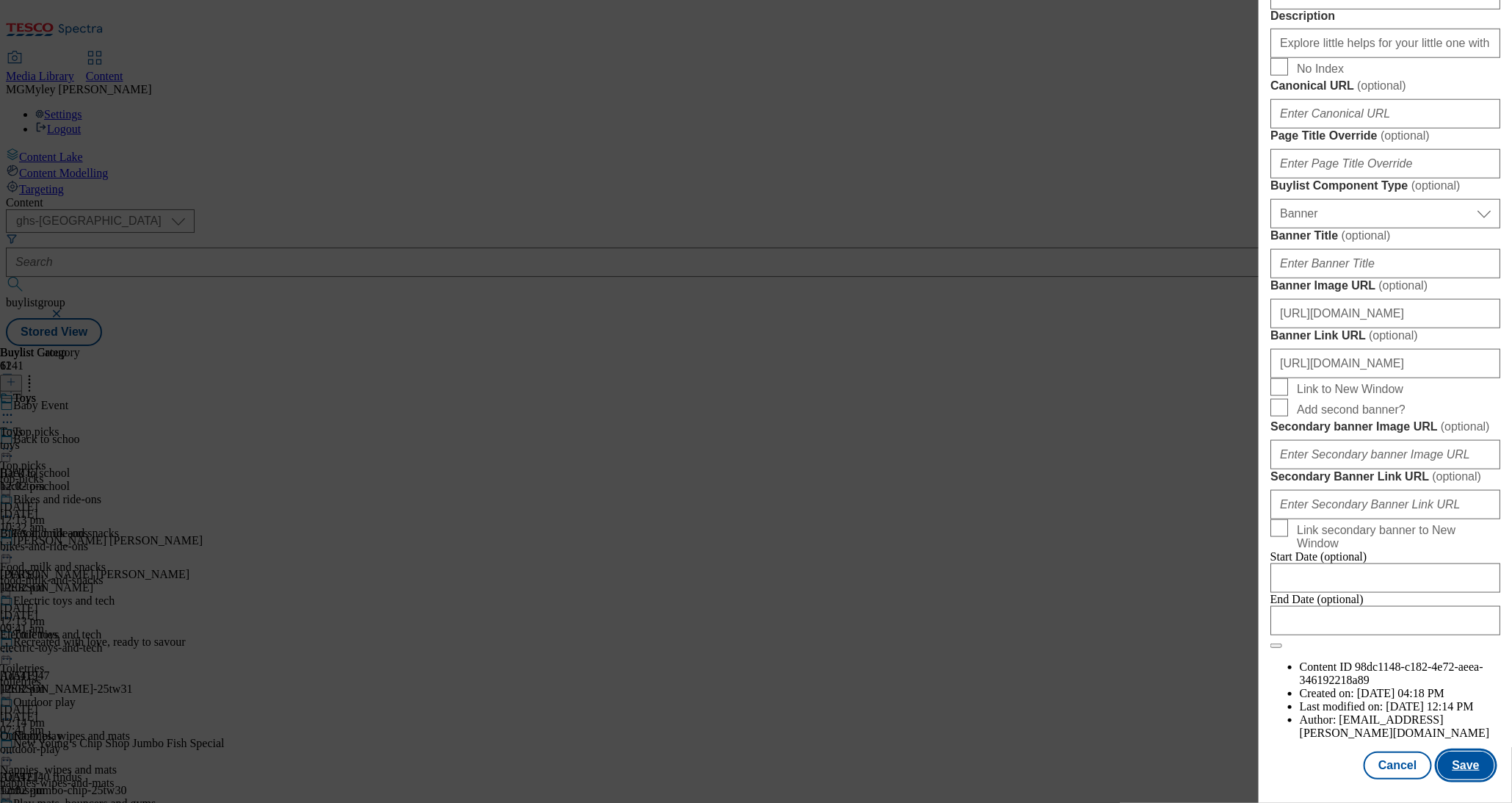
click at [1460, 765] on button "Save" at bounding box center [1466, 765] width 56 height 28
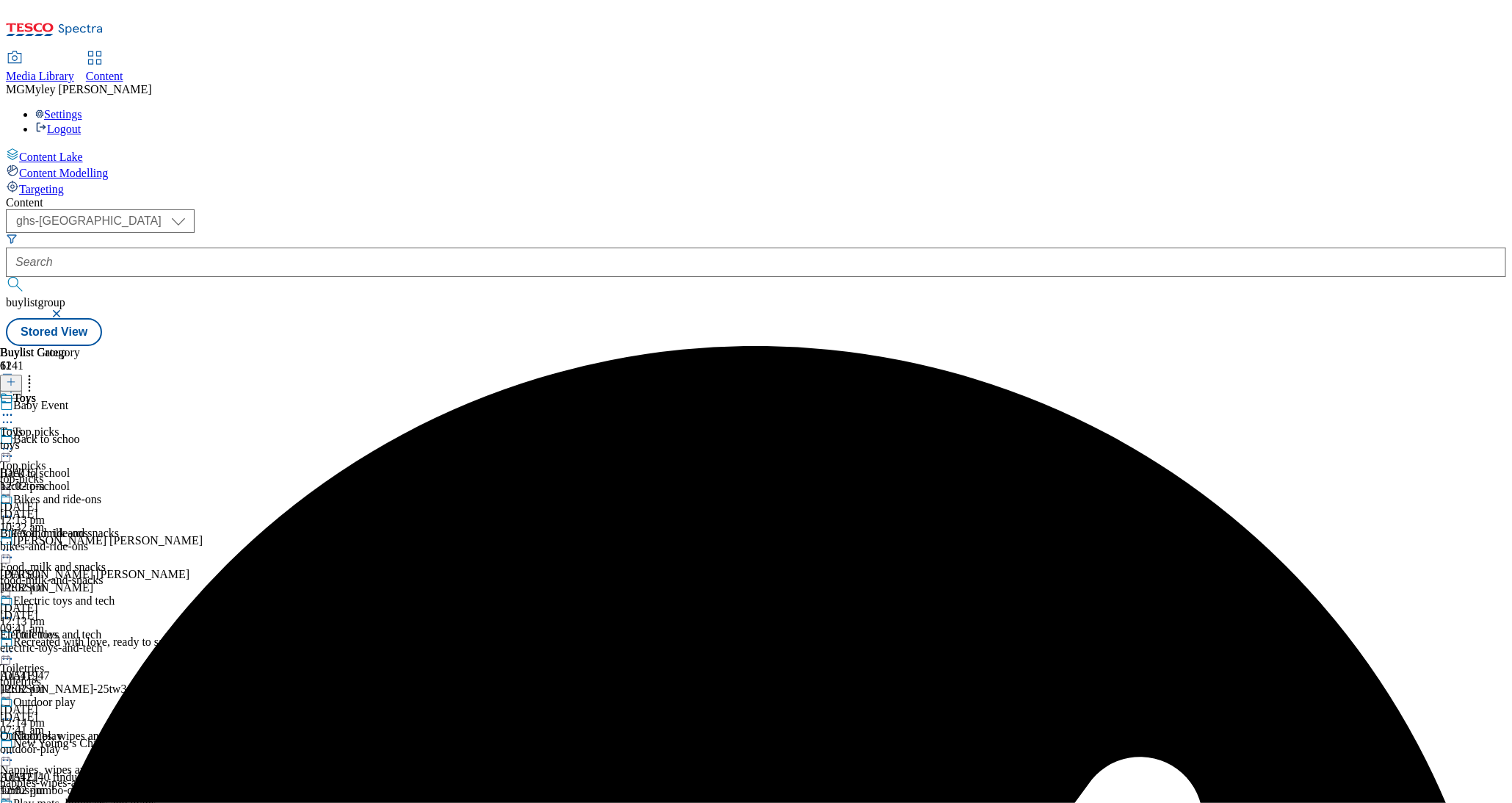
scroll to position [697, 0]
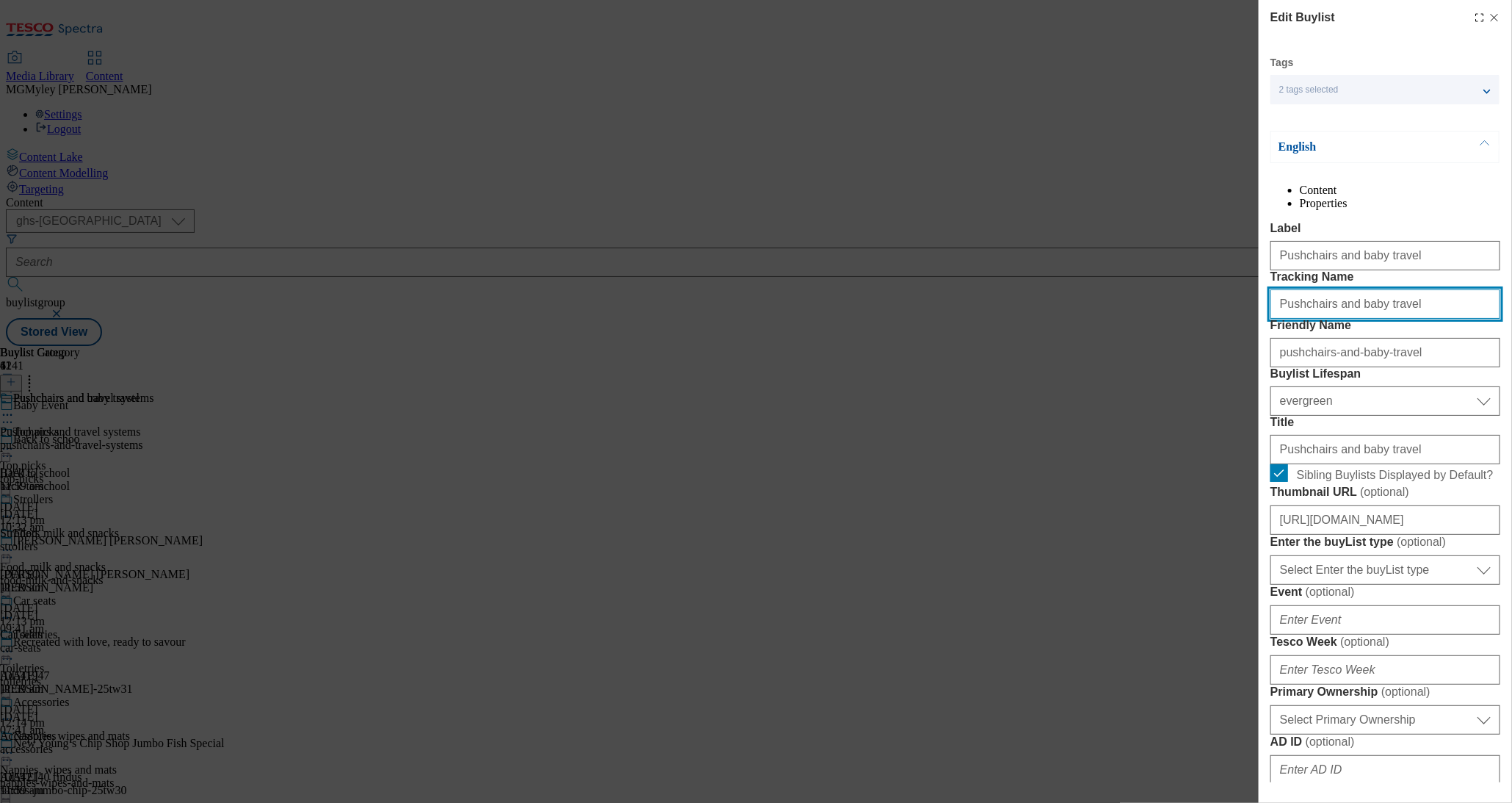
click at [1352, 319] on input "Pushchairs and baby travel" at bounding box center [1385, 304] width 230 height 30
paste input "Baby-event09-25"
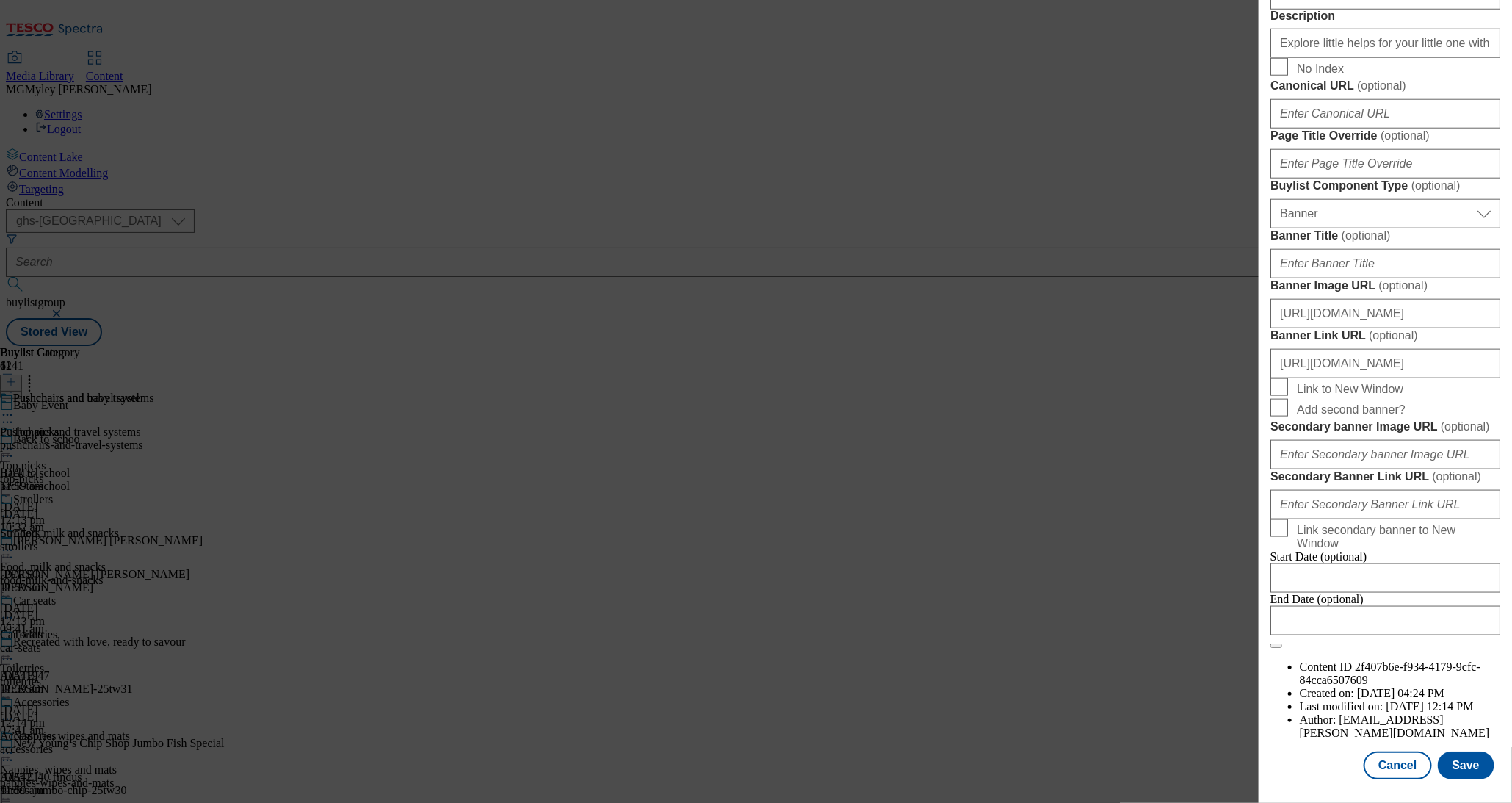
scroll to position [1321, 0]
click at [1474, 768] on button "Save" at bounding box center [1466, 765] width 56 height 28
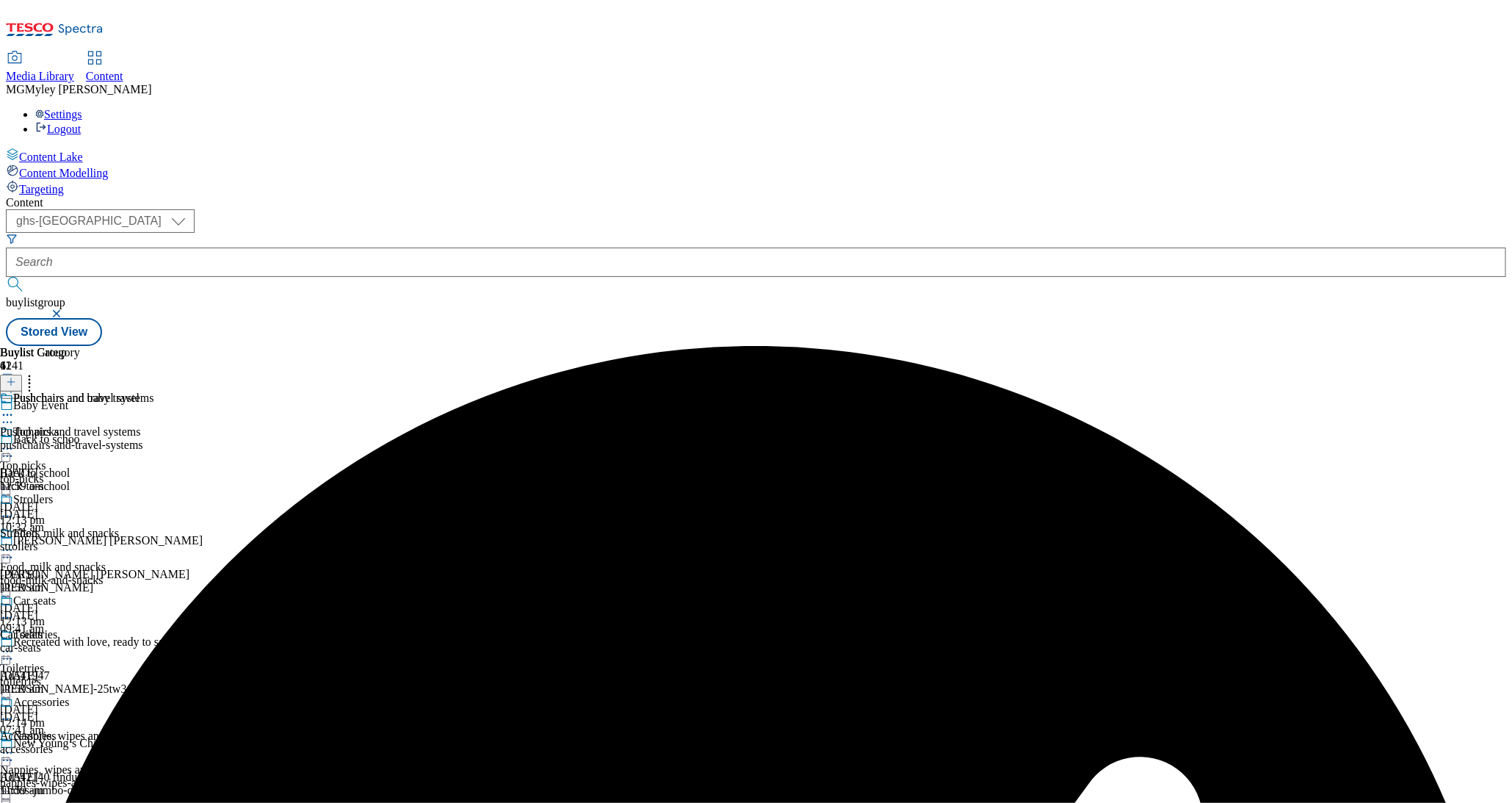
scroll to position [626, 0]
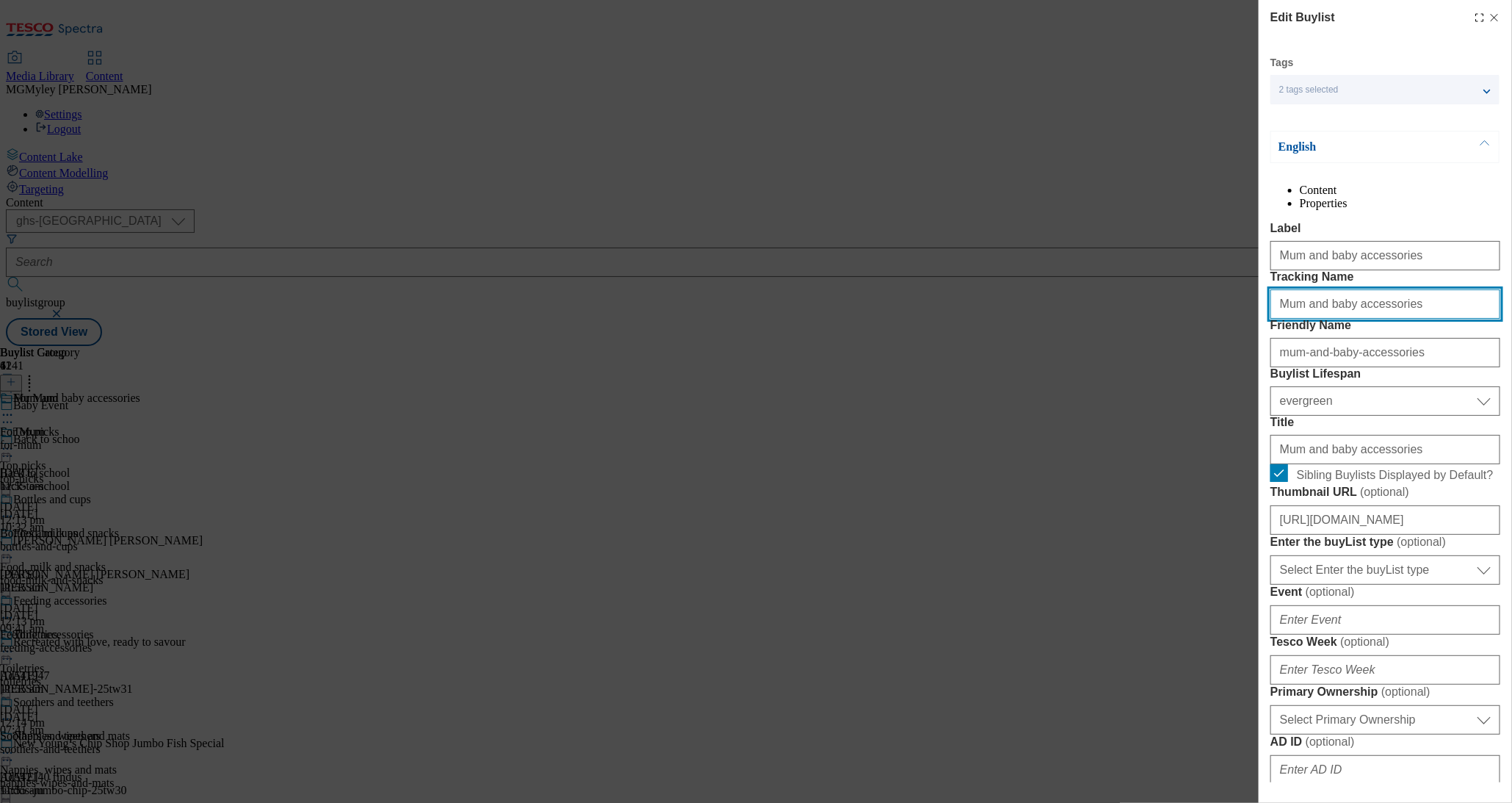
click at [1349, 319] on input "Mum and baby accessories" at bounding box center [1385, 304] width 230 height 30
paste input "Baby-event09-25"
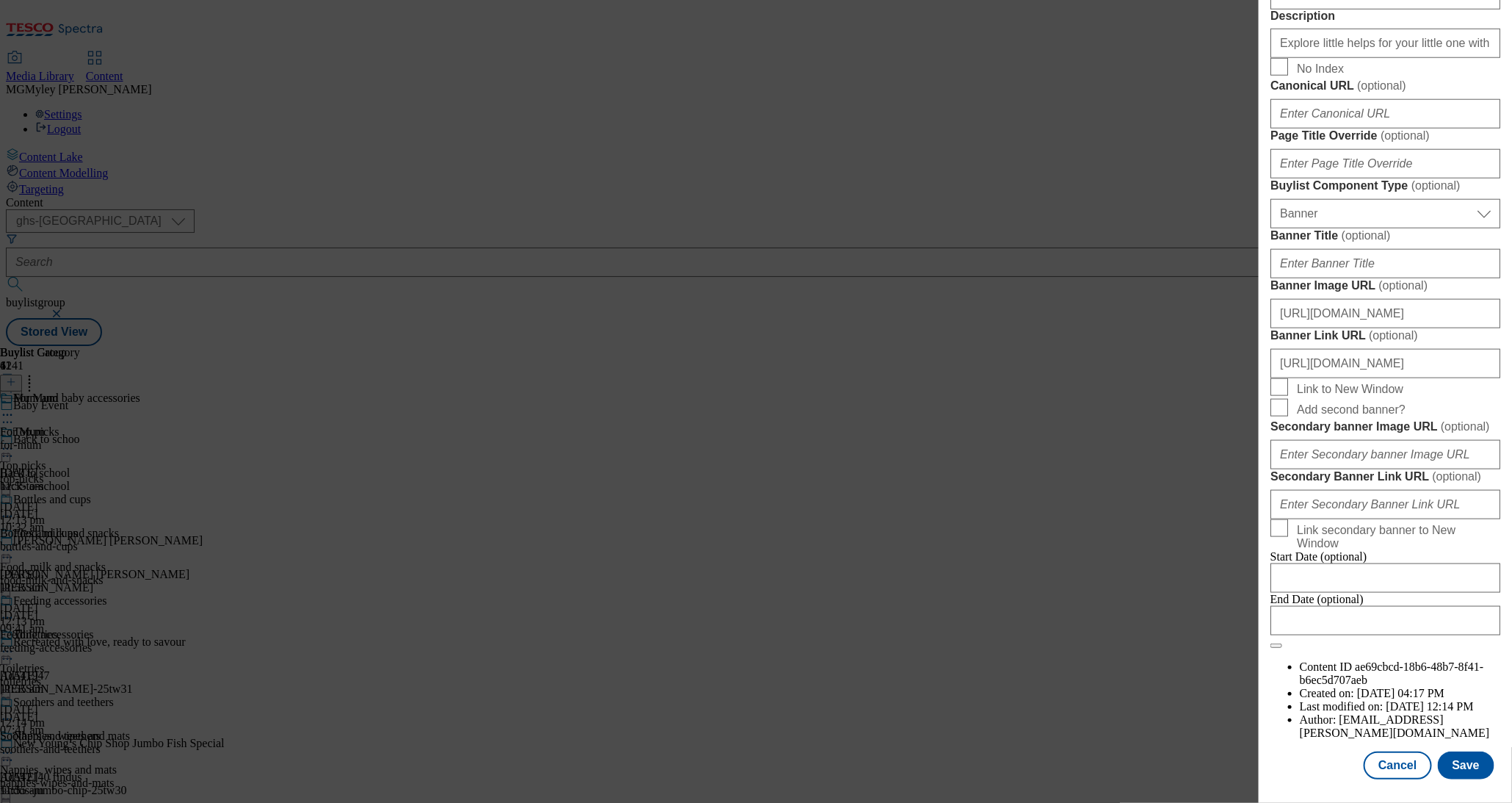
scroll to position [1321, 0]
click at [1476, 759] on button "Save" at bounding box center [1466, 765] width 56 height 28
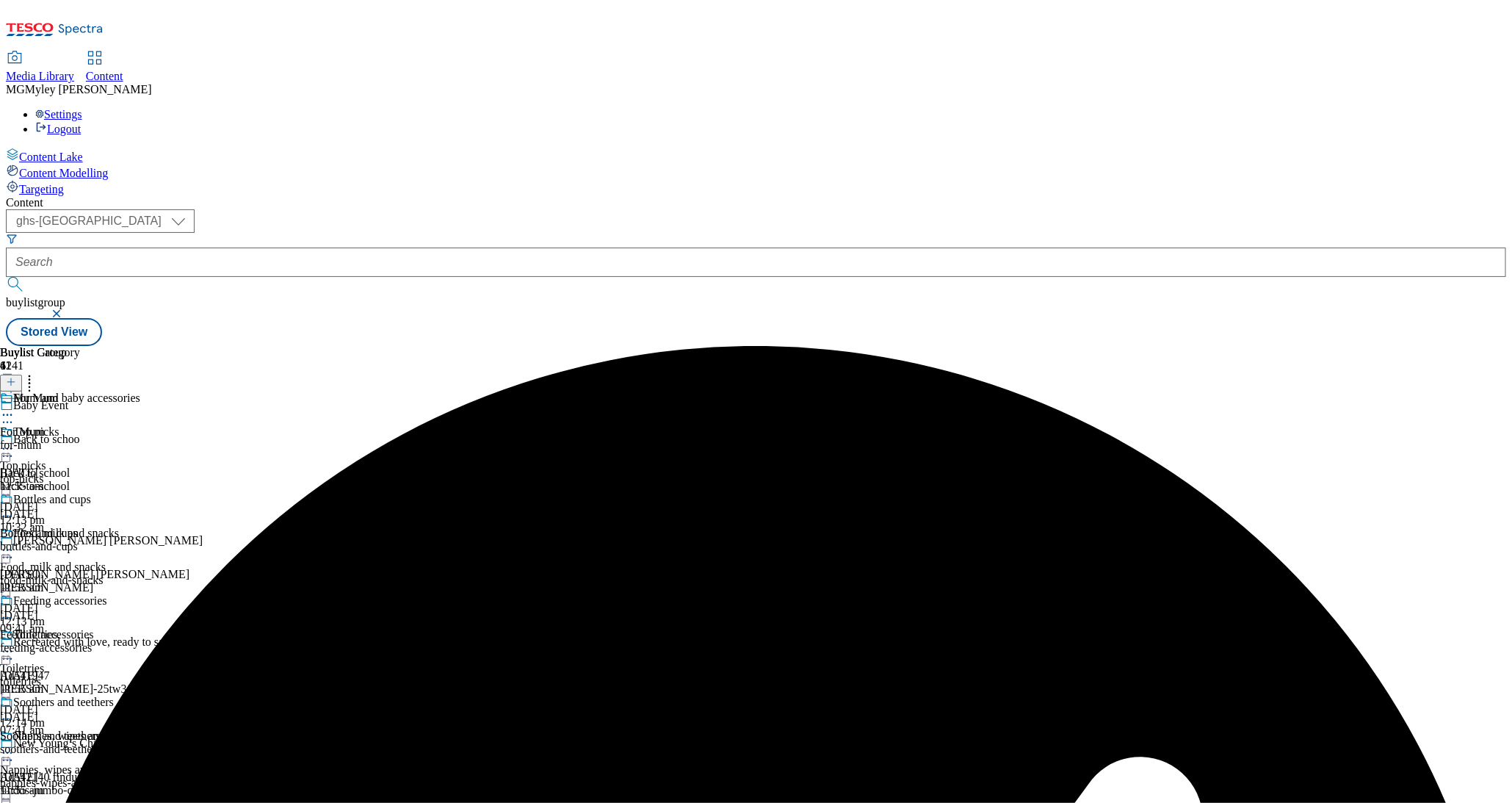
scroll to position [419, 0]
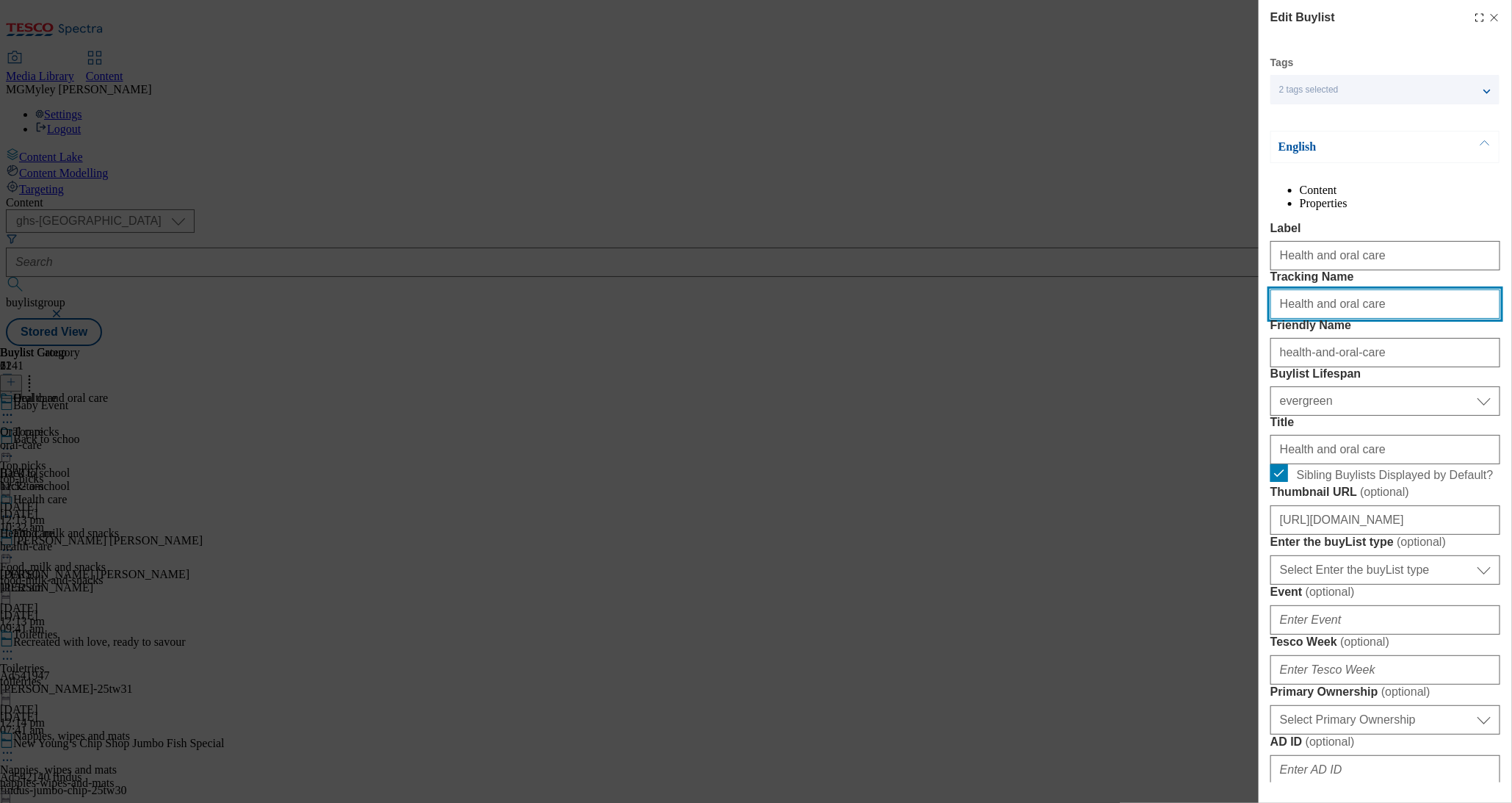
click at [1326, 319] on input "Health and oral care" at bounding box center [1385, 304] width 230 height 30
paste input "Baby-event09-25"
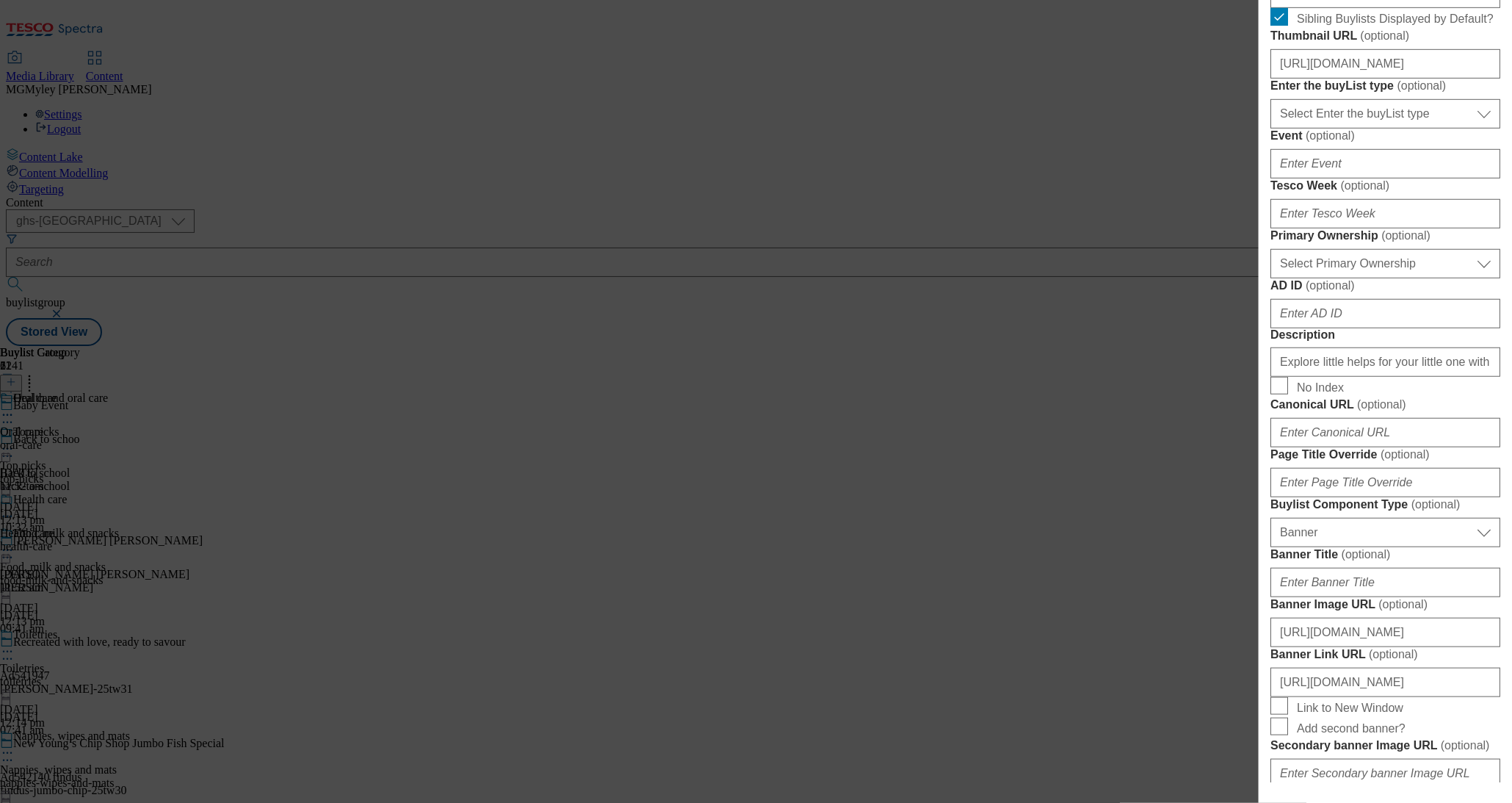
scroll to position [1321, 0]
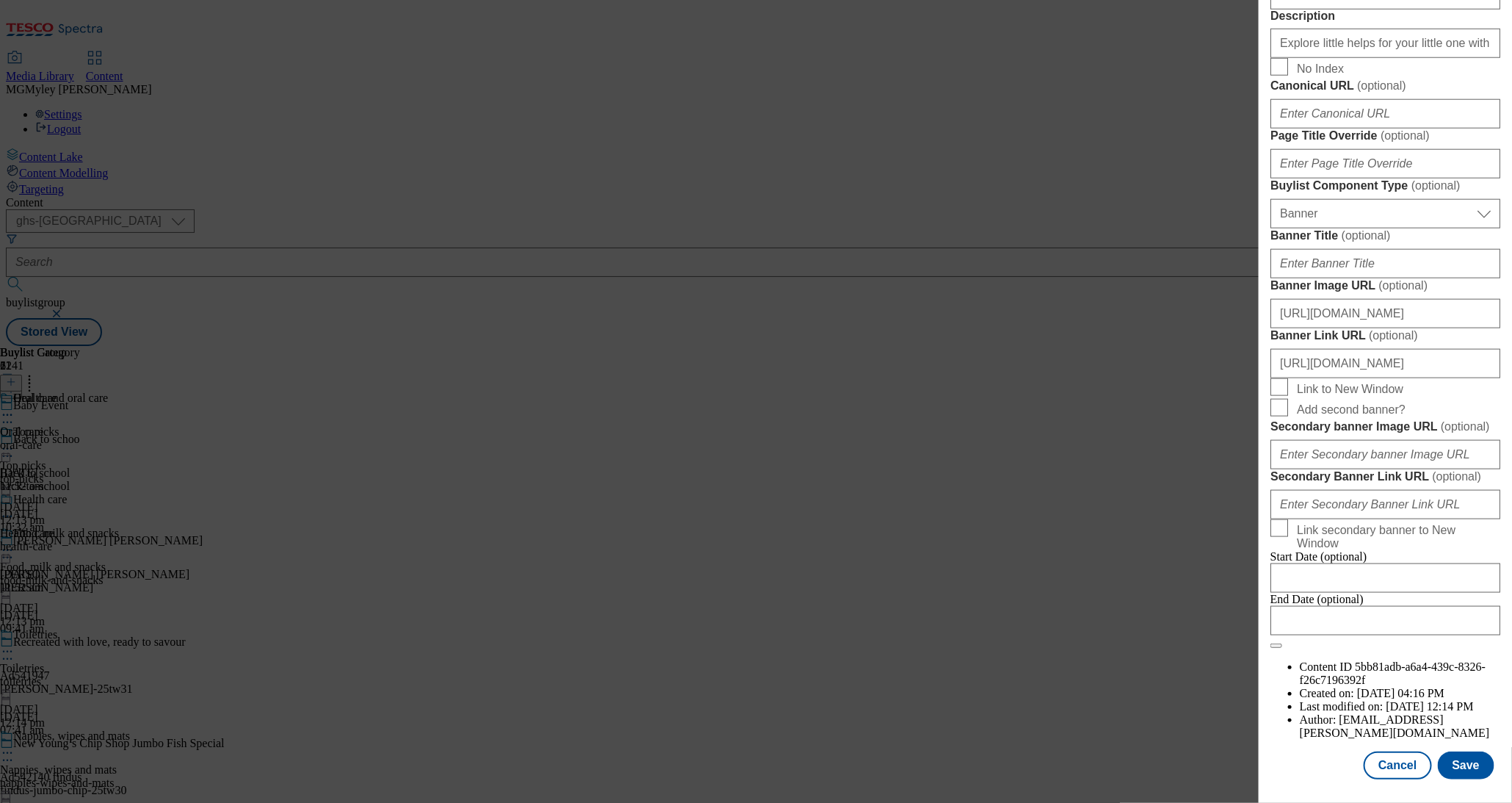
click at [1482, 789] on div "Modal" at bounding box center [1386, 793] width 254 height 21
click at [1471, 770] on button "Save" at bounding box center [1466, 765] width 56 height 28
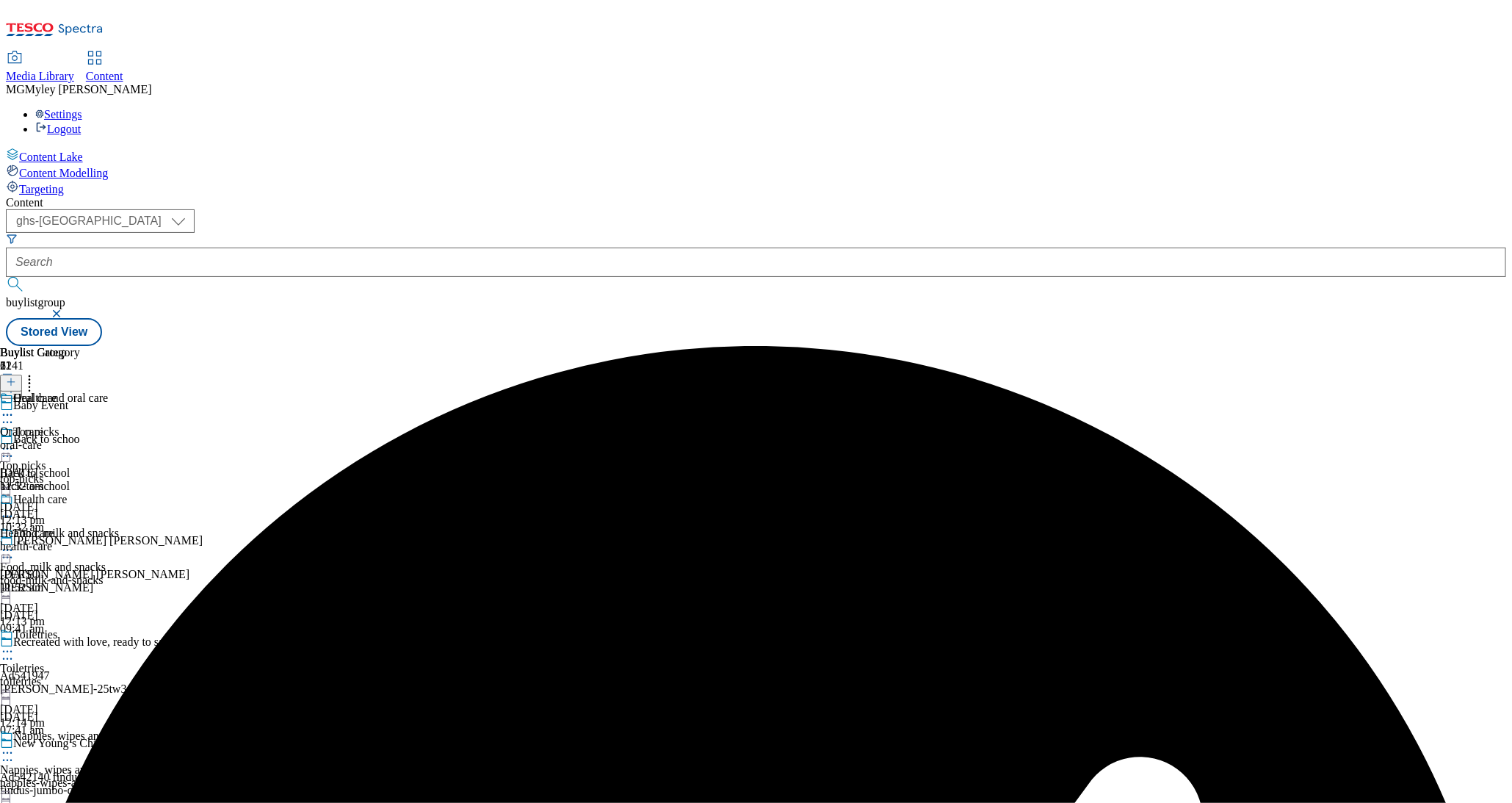
scroll to position [341, 0]
click at [163, 776] on div "nappies-wipes-and-mats" at bounding box center [81, 783] width 163 height 13
click at [14, 746] on icon at bounding box center [7, 752] width 14 height 14
click at [69, 775] on button "Edit" at bounding box center [49, 784] width 39 height 17
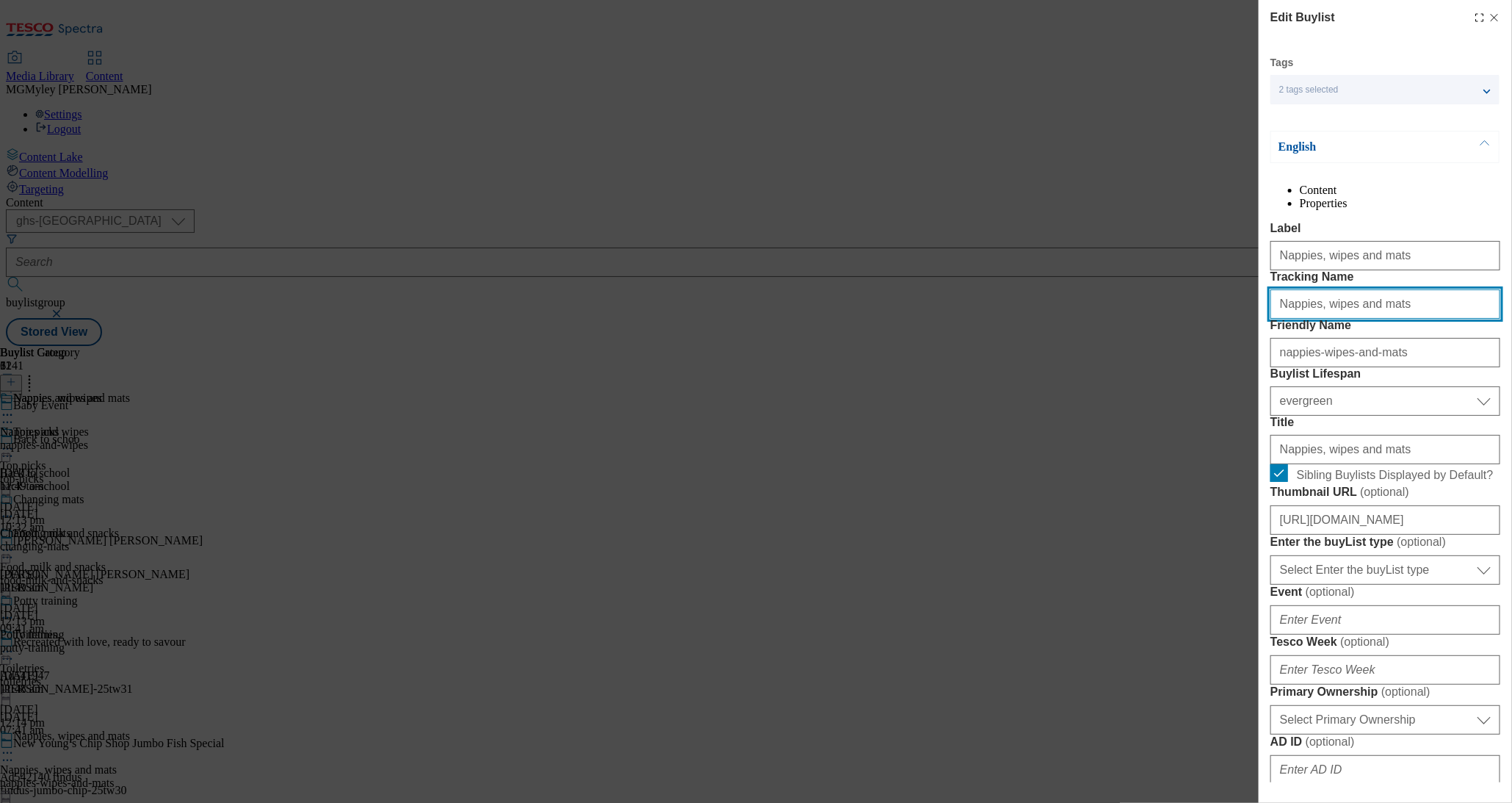
click at [1365, 319] on input "Nappies, wipes and mats" at bounding box center [1385, 304] width 230 height 30
paste input "Baby-event09-25"
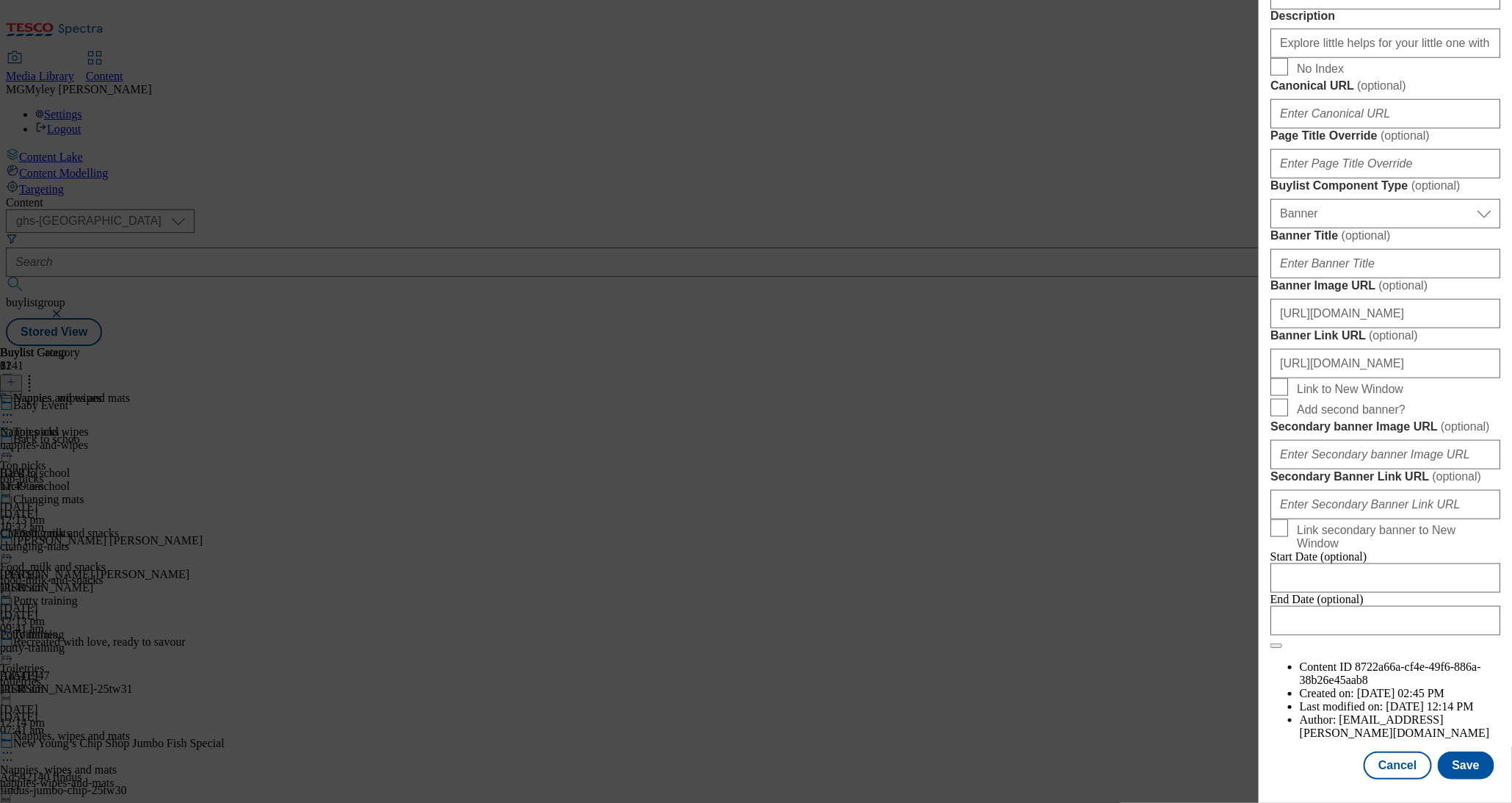
scroll to position [1321, 0]
click at [1459, 766] on button "Save" at bounding box center [1466, 765] width 56 height 28
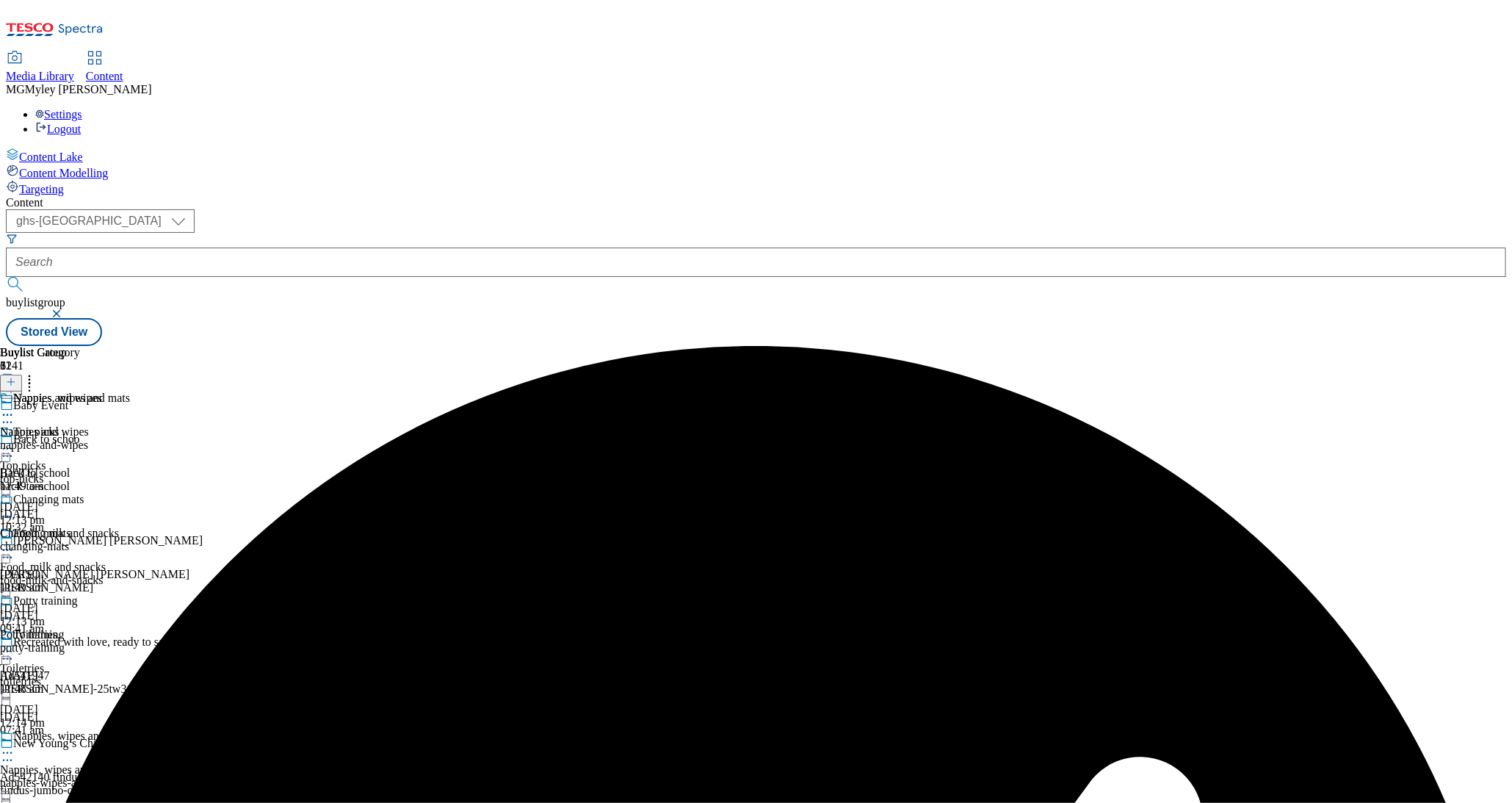
scroll to position [201, 0]
click at [44, 662] on span "Toiletries" at bounding box center [22, 669] width 44 height 13
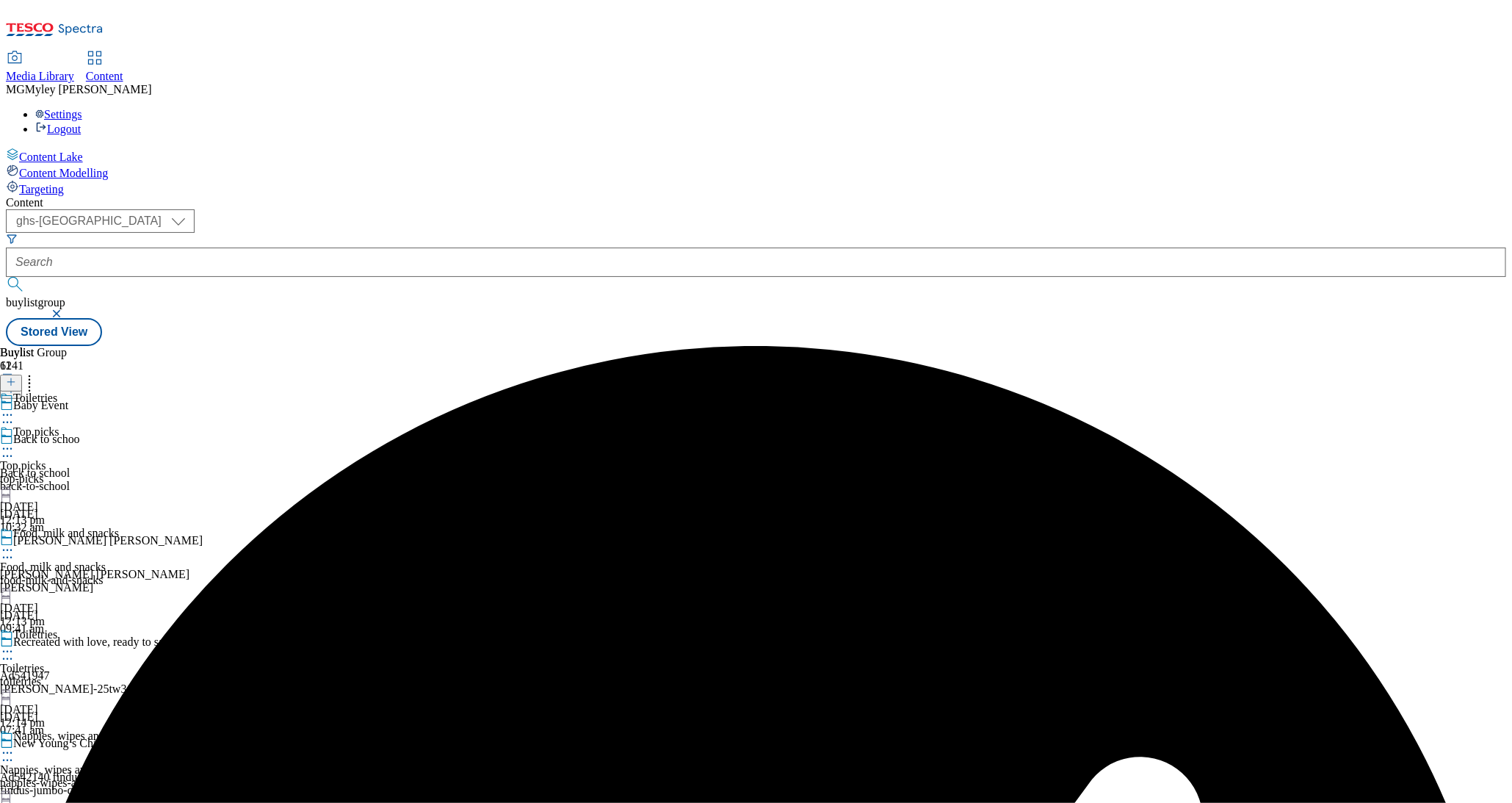
click at [14, 645] on icon at bounding box center [7, 651] width 14 height 14
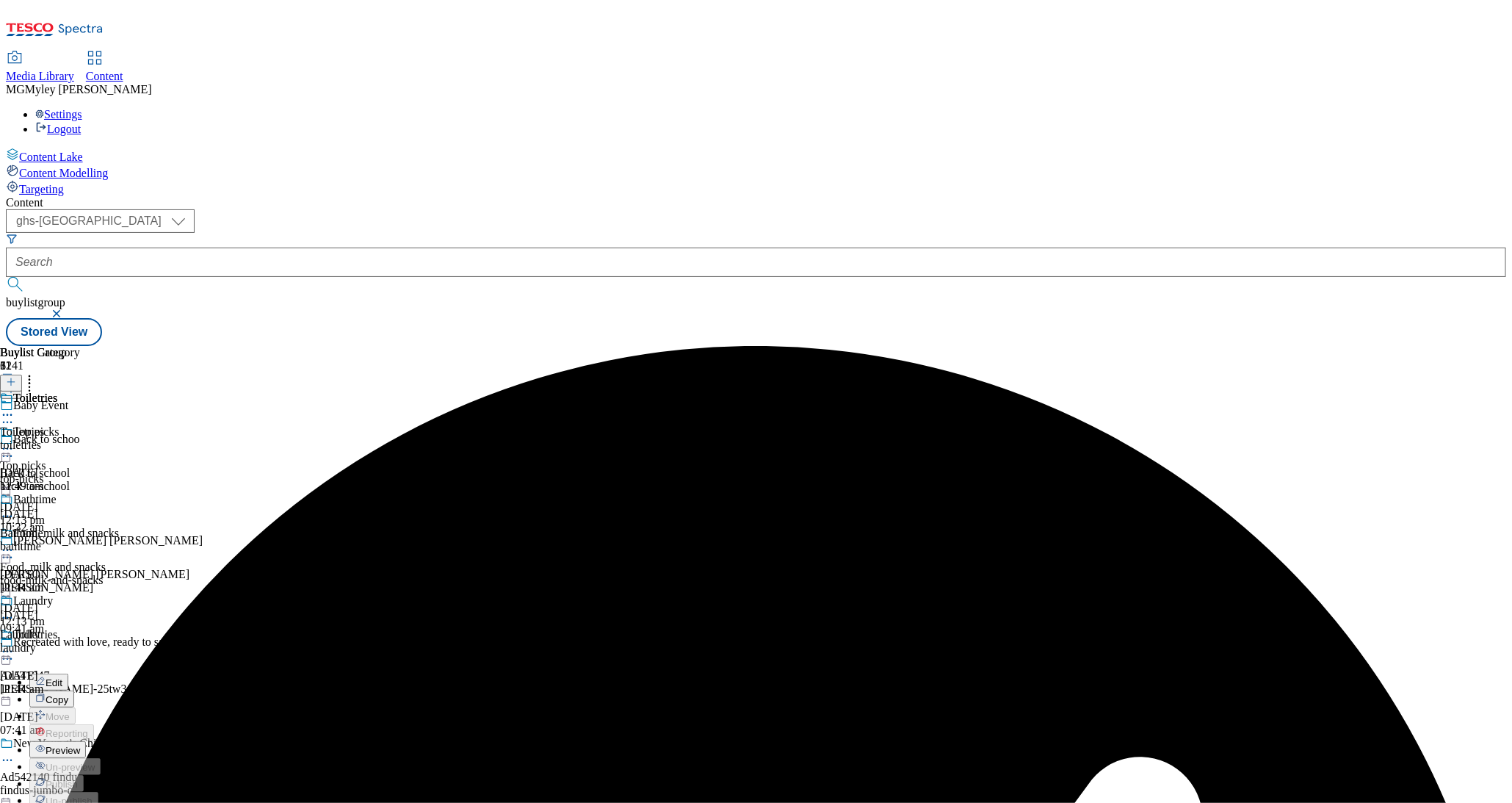
click at [69, 674] on button "Edit" at bounding box center [49, 683] width 39 height 17
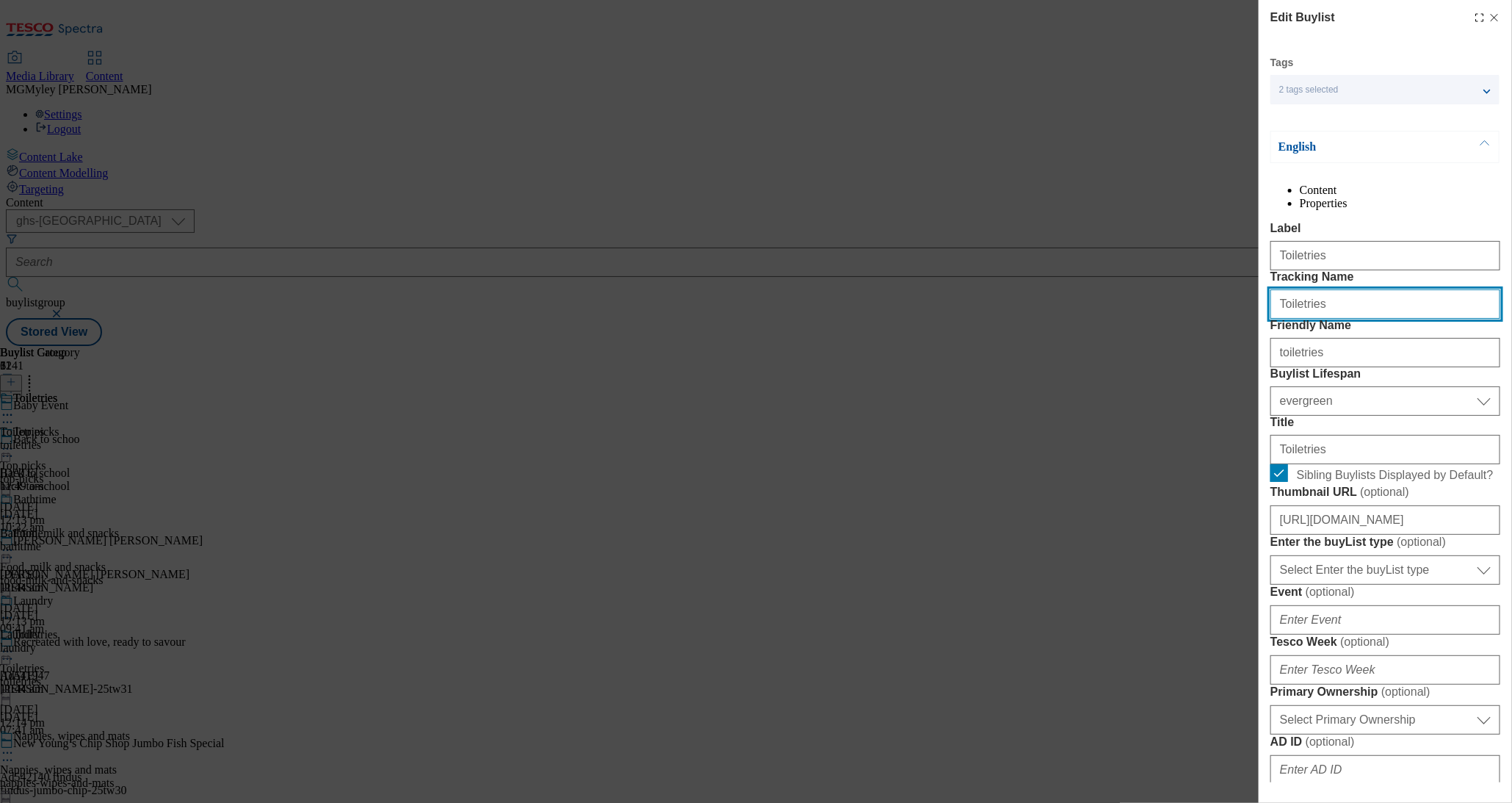
click at [1317, 319] on input "Toiletries" at bounding box center [1385, 304] width 230 height 30
paste input "Baby-event09-25"
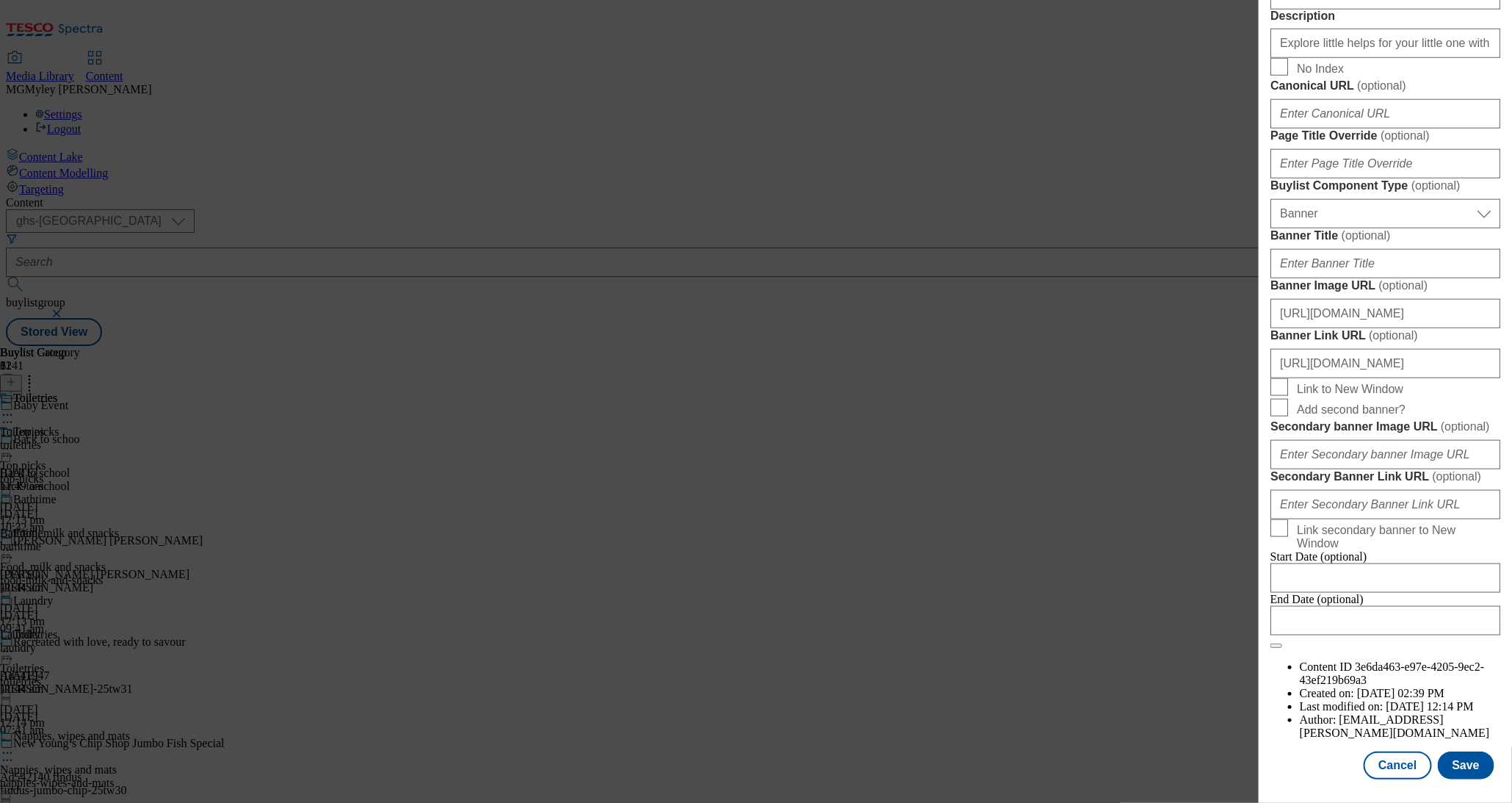
scroll to position [1321, 0]
click at [1477, 756] on button "Save" at bounding box center [1466, 765] width 56 height 28
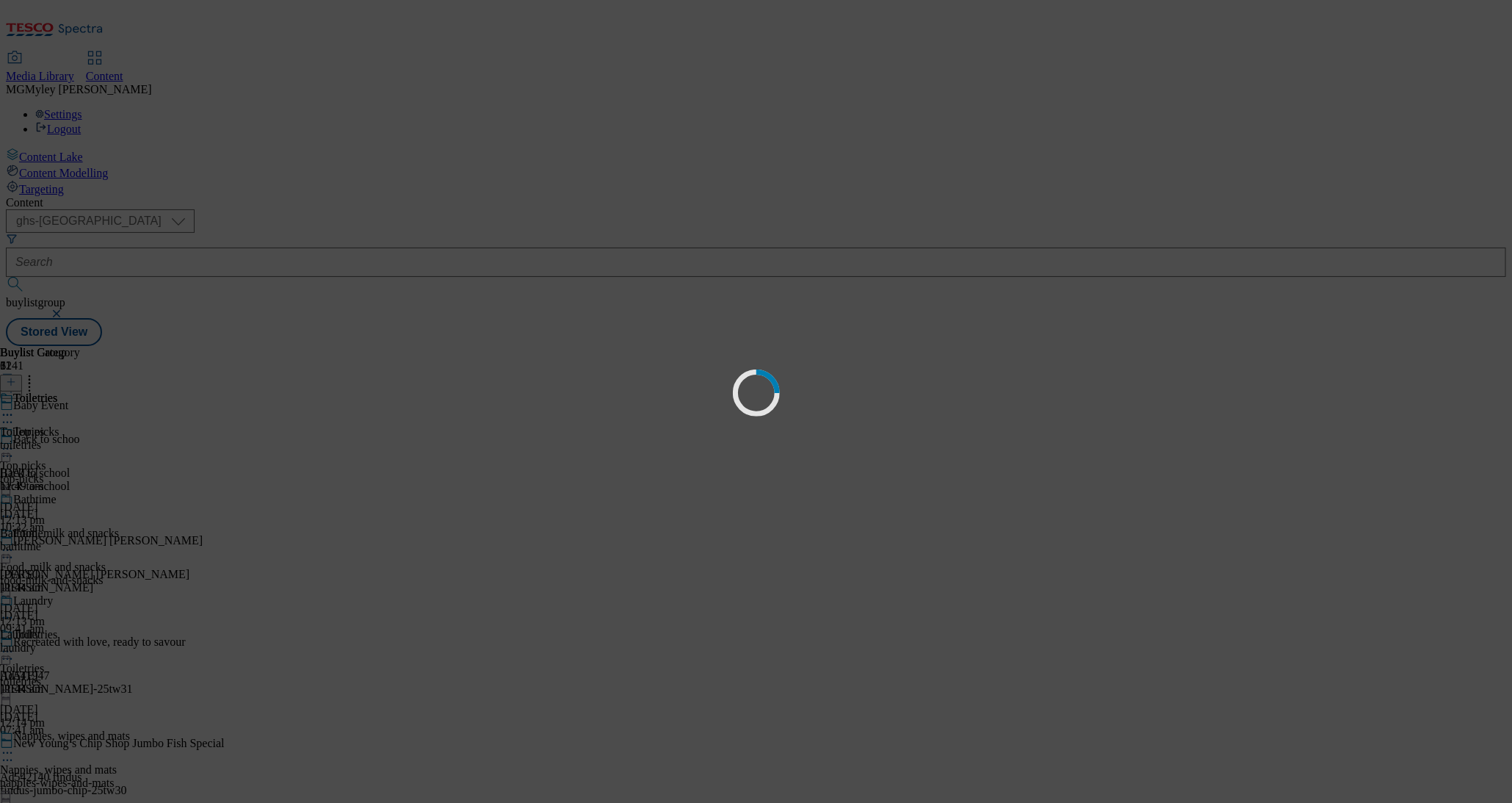
scroll to position [0, 0]
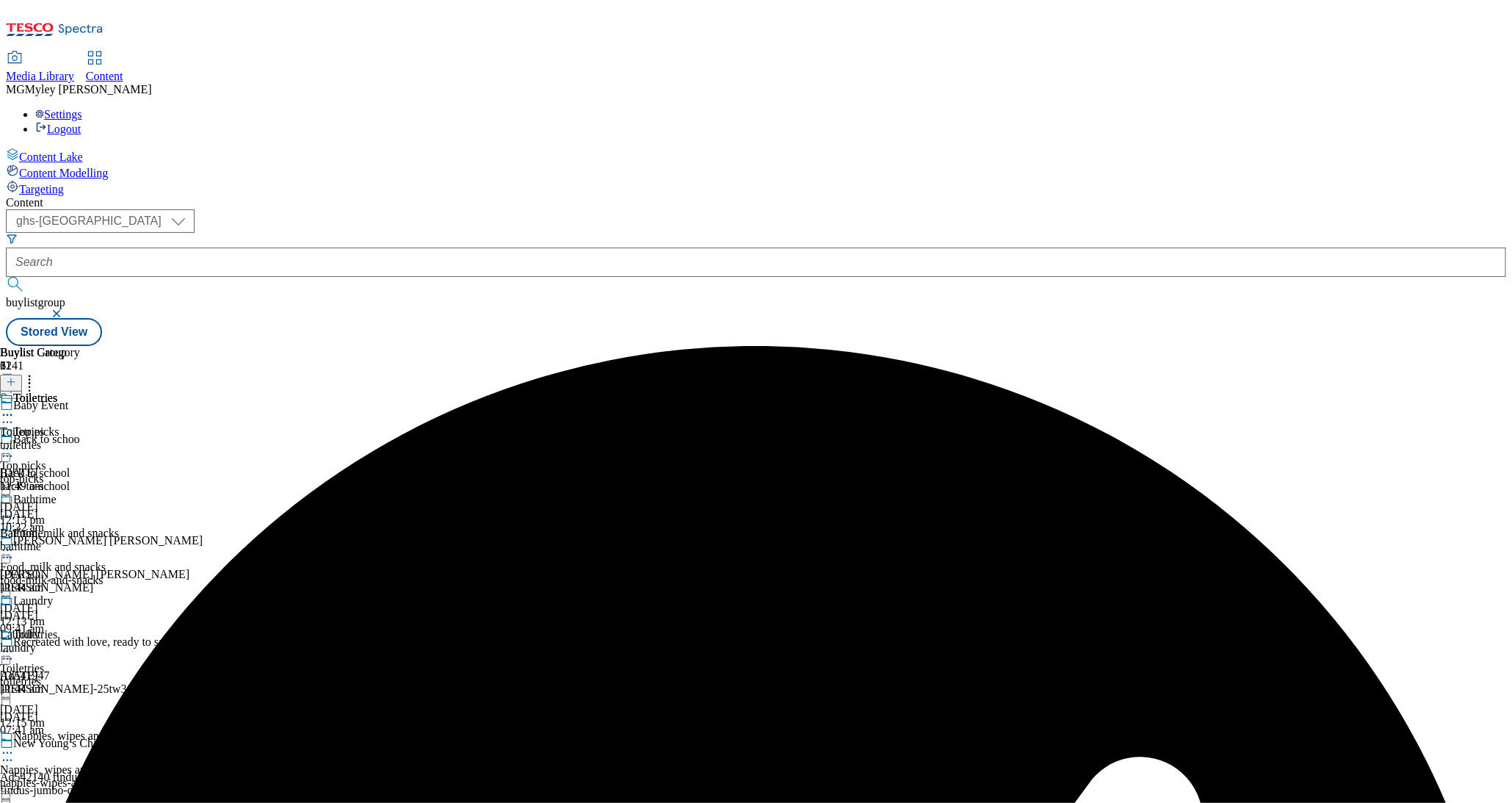
click at [163, 526] on div "Food, milk and snacks Food, milk and snacks food-milk-and-snacks 15 Sept 2025 1…" at bounding box center [81, 577] width 163 height 101
click at [14, 543] on icon at bounding box center [7, 549] width 14 height 14
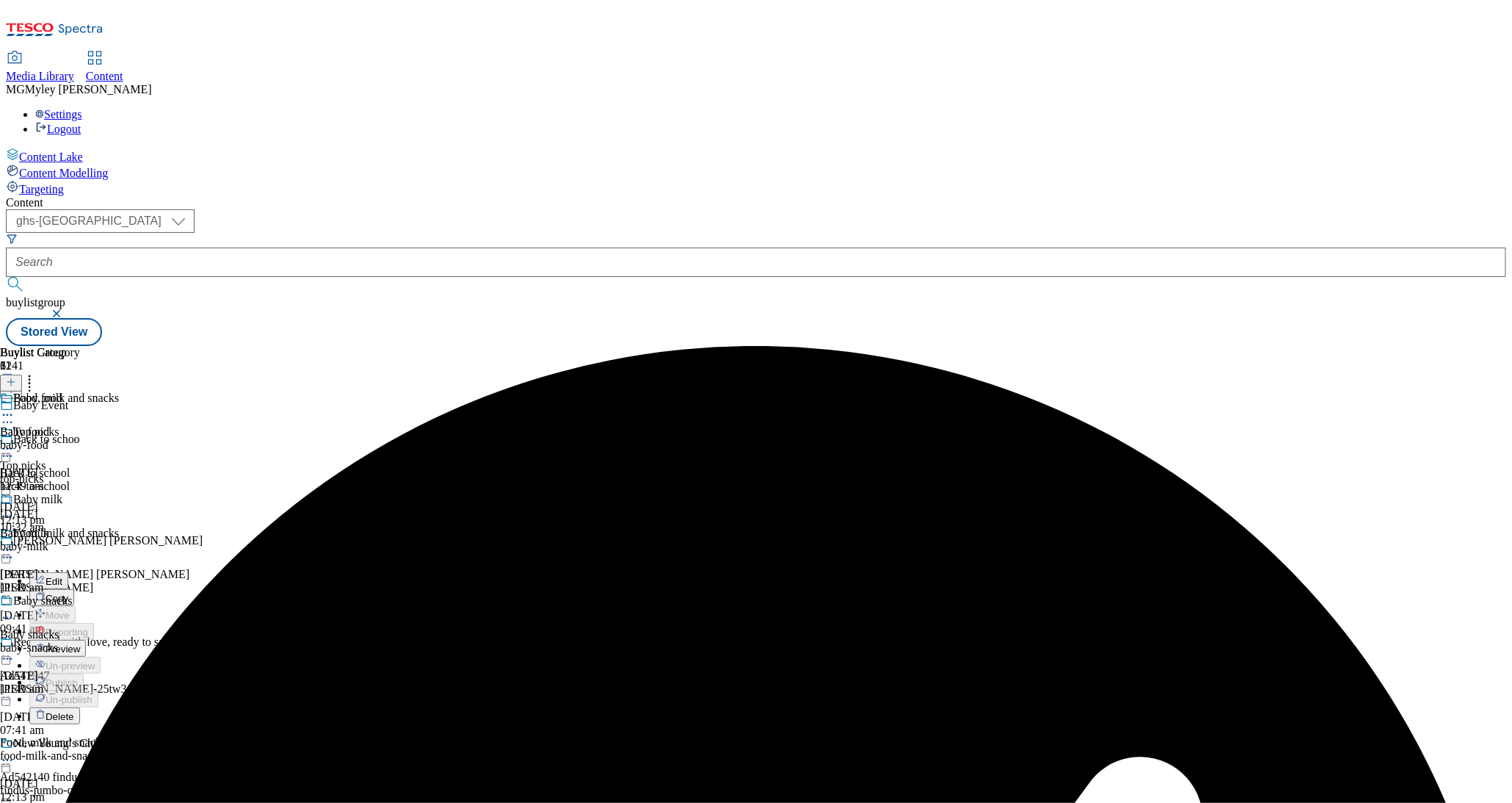
click at [62, 576] on span "Edit" at bounding box center [54, 582] width 17 height 11
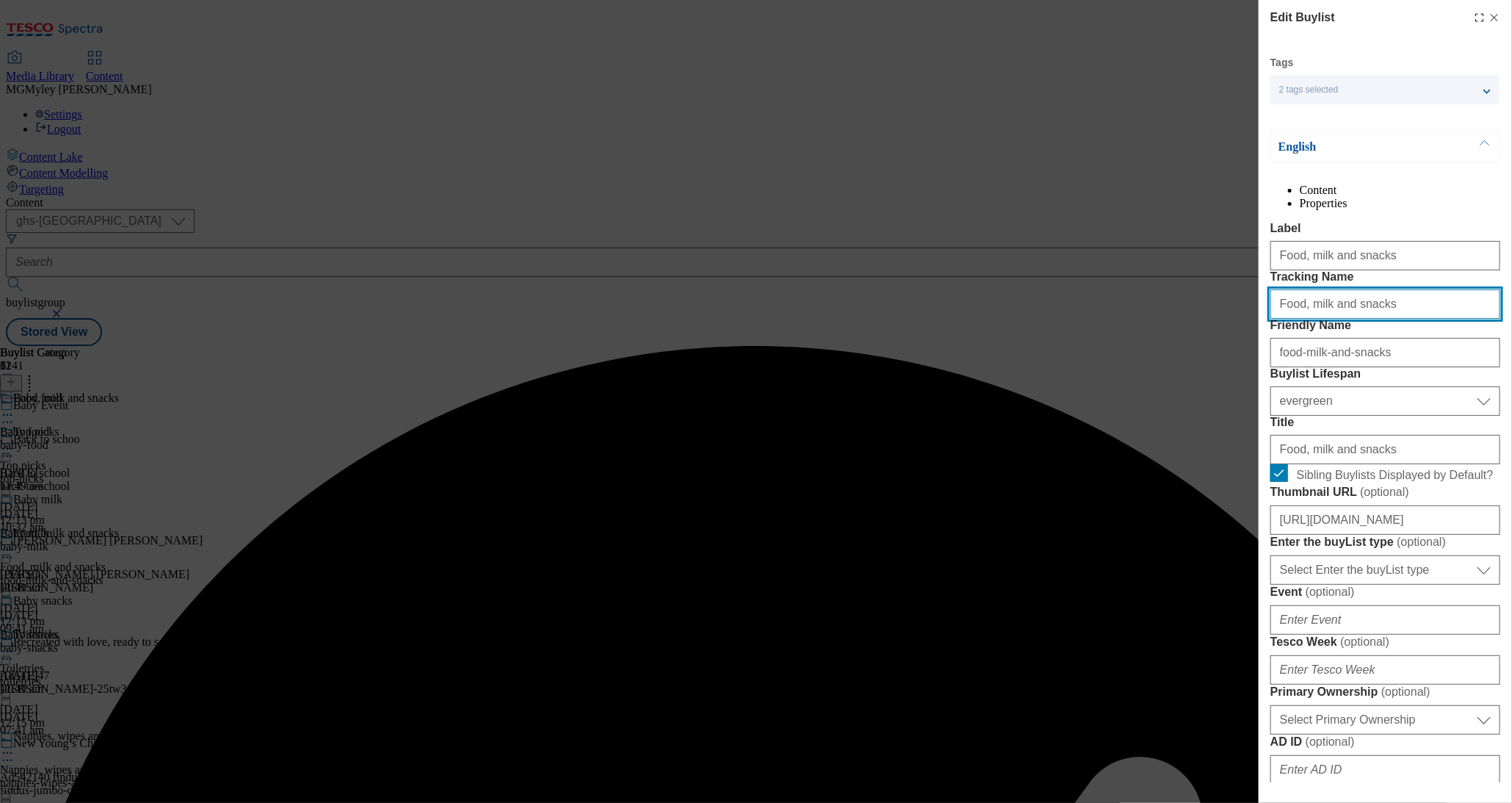
click at [1375, 319] on input "Food, milk and snacks" at bounding box center [1385, 304] width 230 height 30
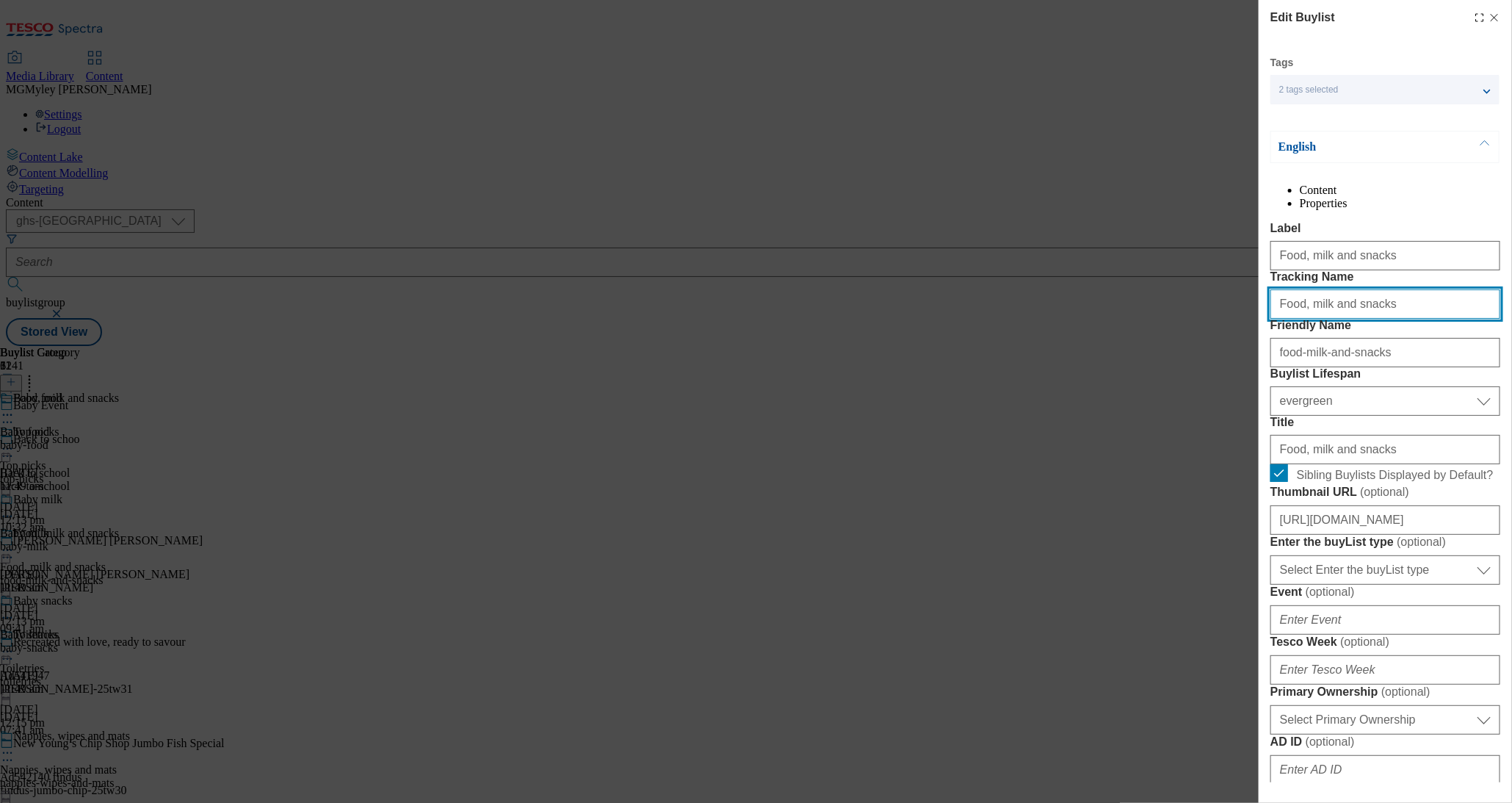
paste input "Baby-event09-25"
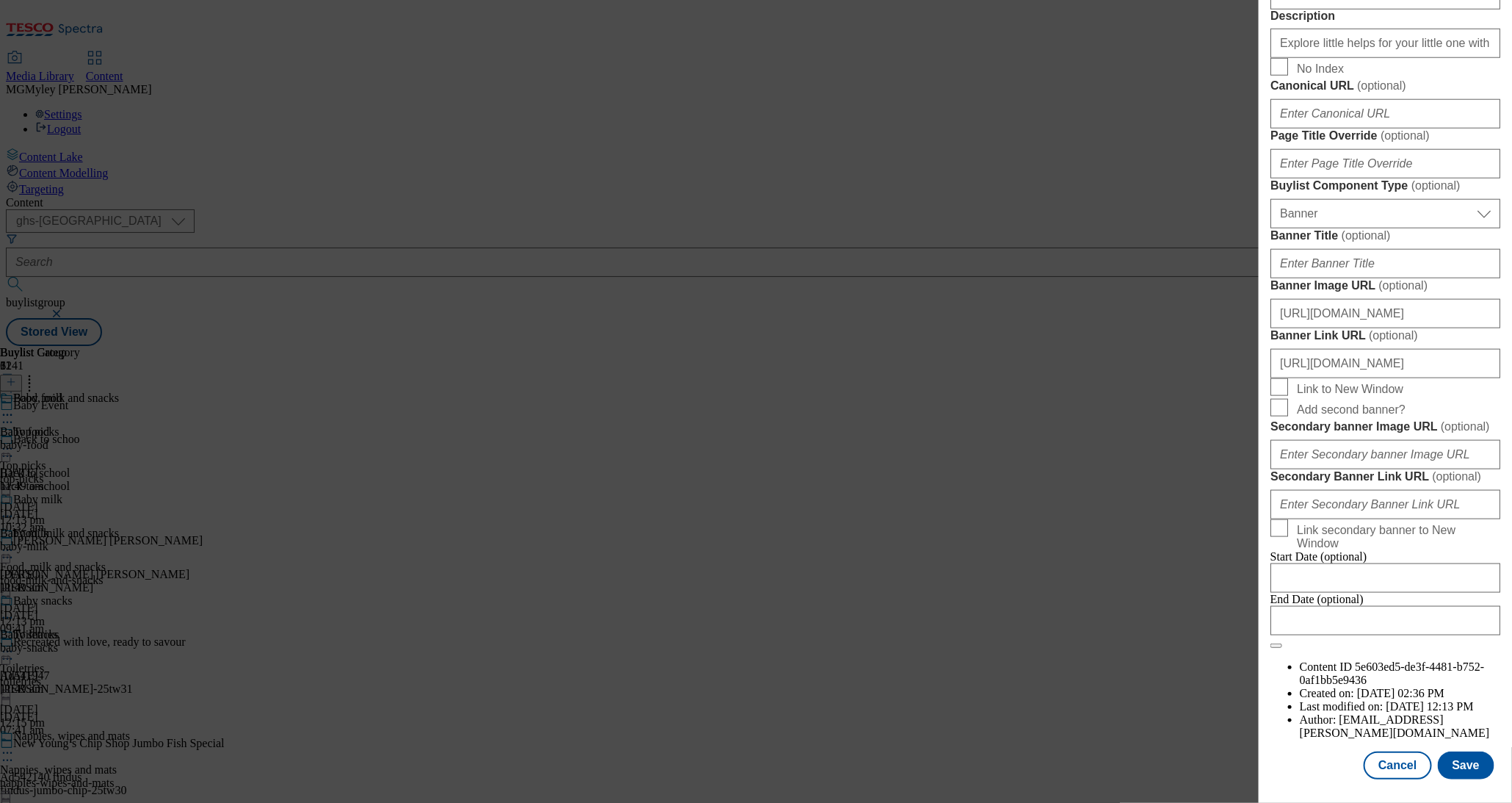
scroll to position [1321, 0]
click at [1474, 772] on button "Save" at bounding box center [1466, 765] width 56 height 28
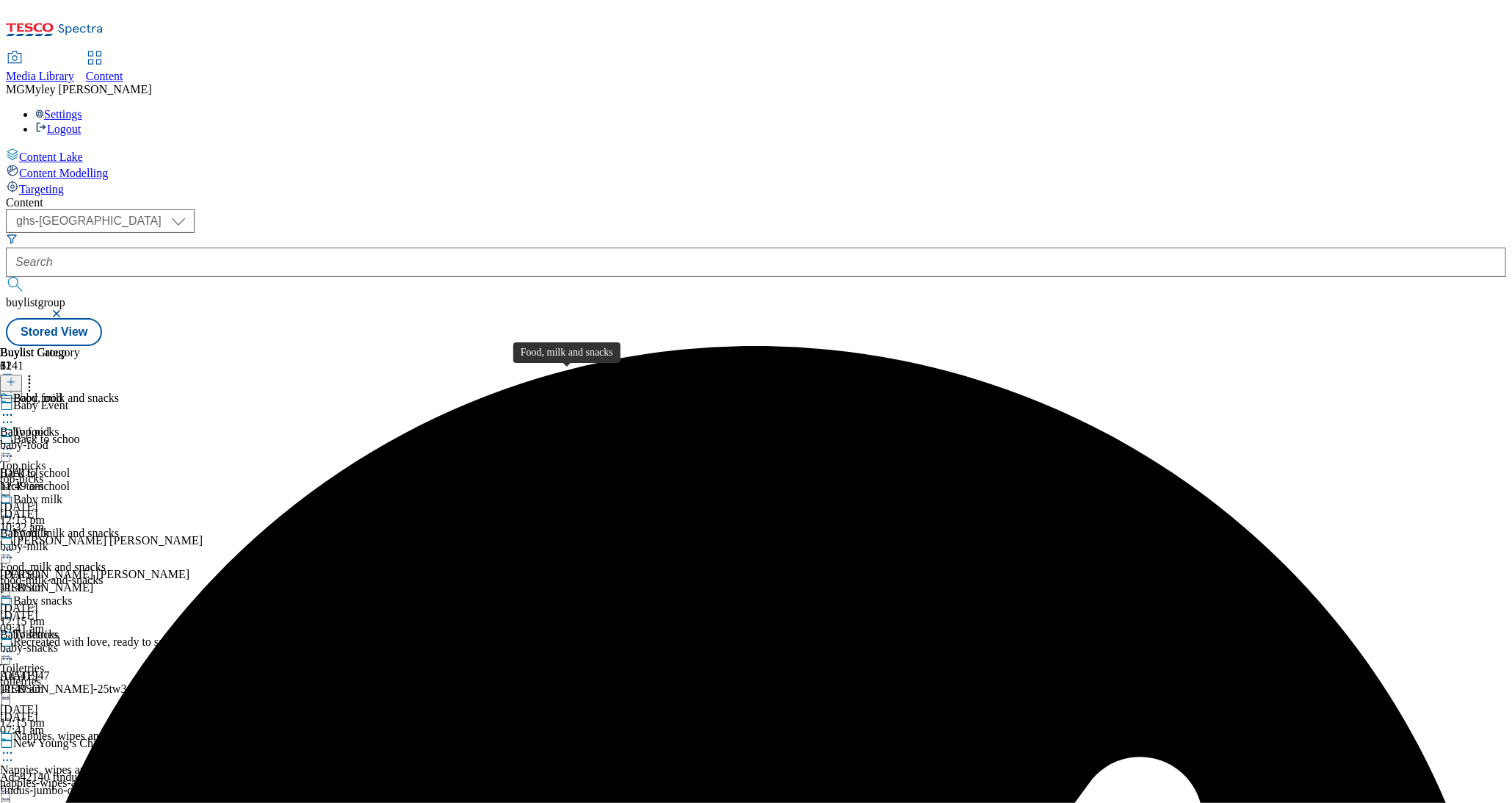
click at [163, 425] on div "Top picks Top picks top-picks 15 Sept 2025 12:13 pm" at bounding box center [81, 476] width 163 height 101
click at [14, 442] on icon at bounding box center [7, 448] width 14 height 14
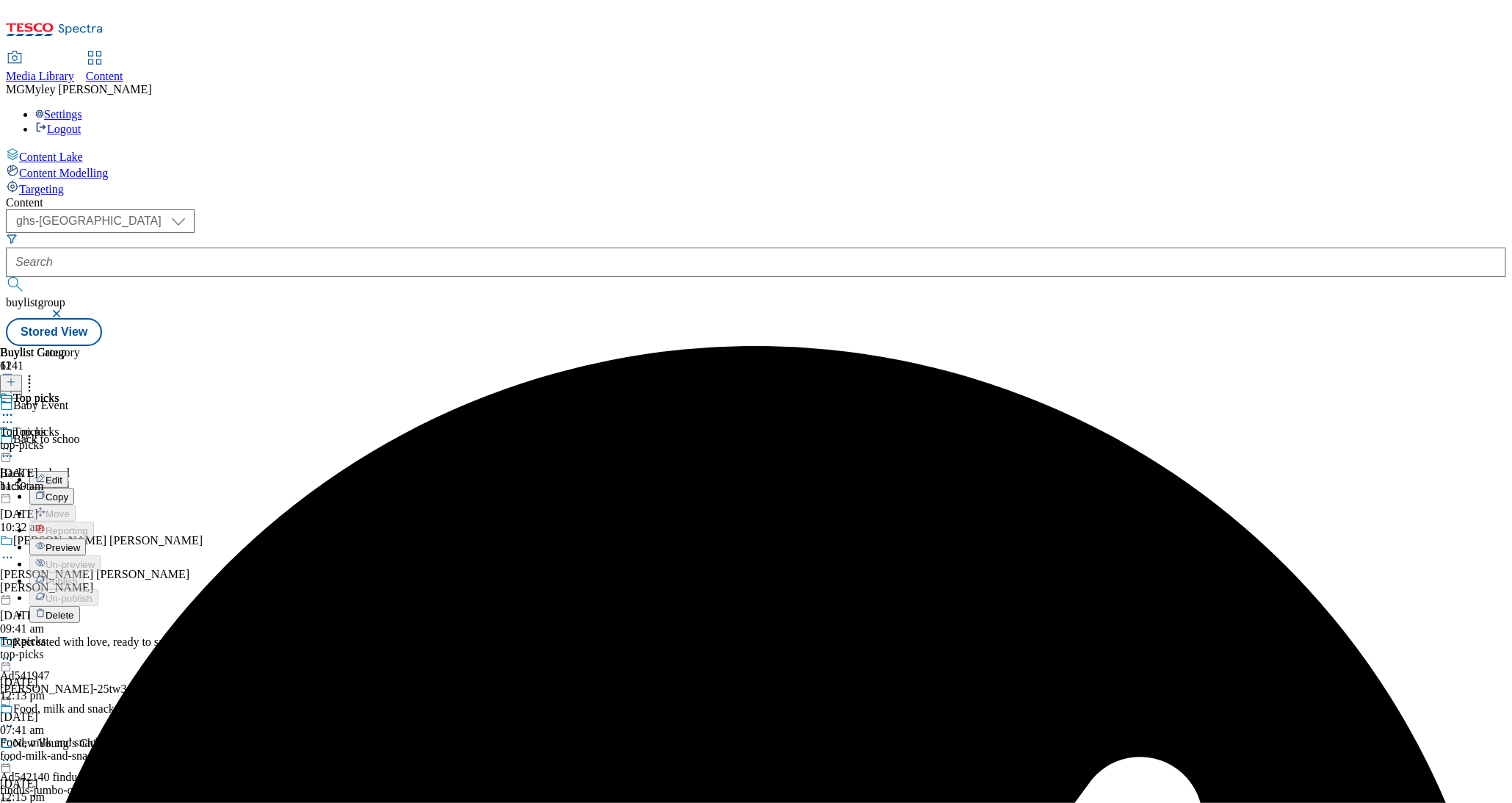
click at [69, 471] on button "Edit" at bounding box center [49, 480] width 39 height 17
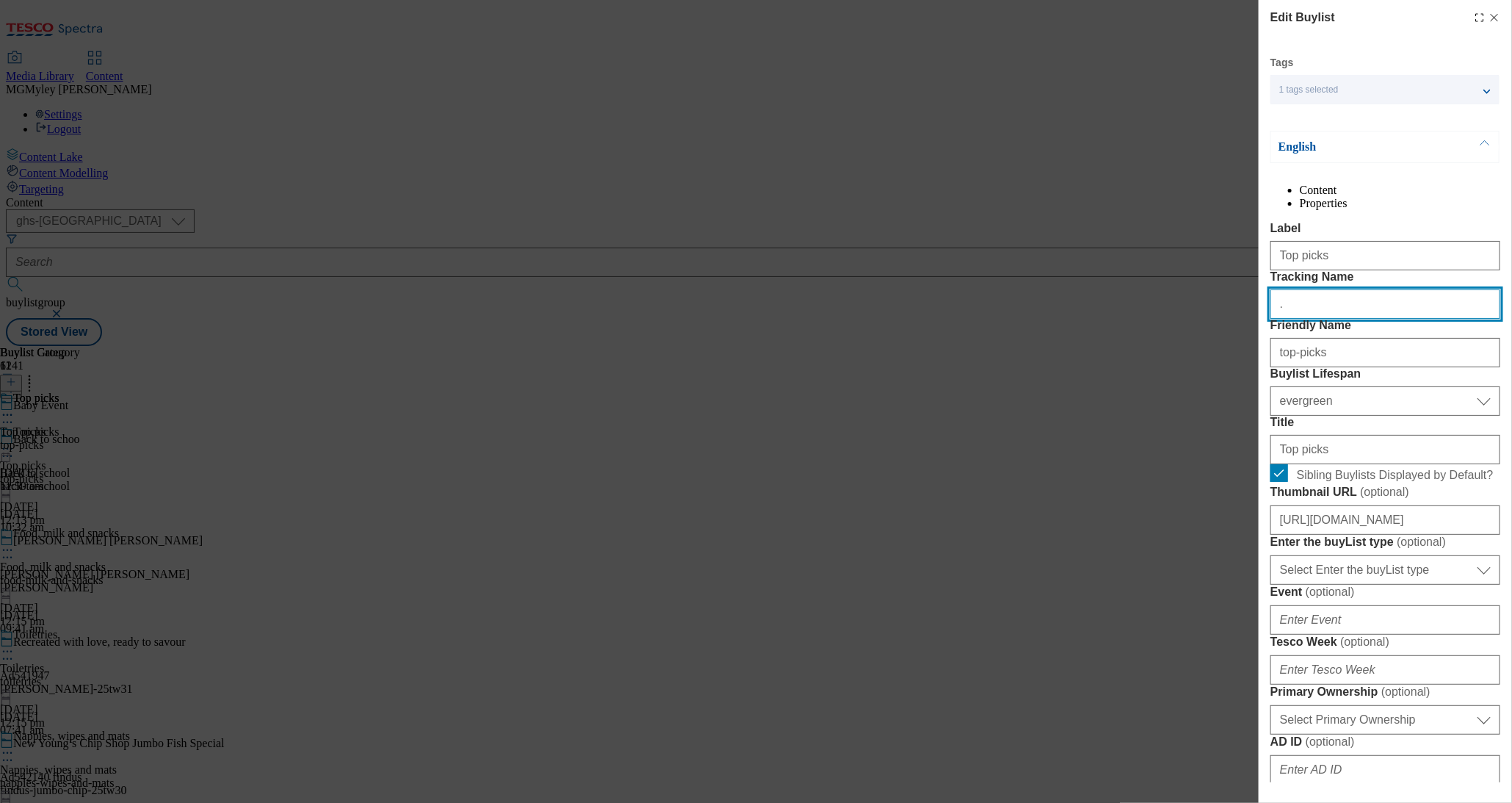
click at [1334, 319] on input "." at bounding box center [1385, 304] width 230 height 30
paste input "Baby-event09-25"
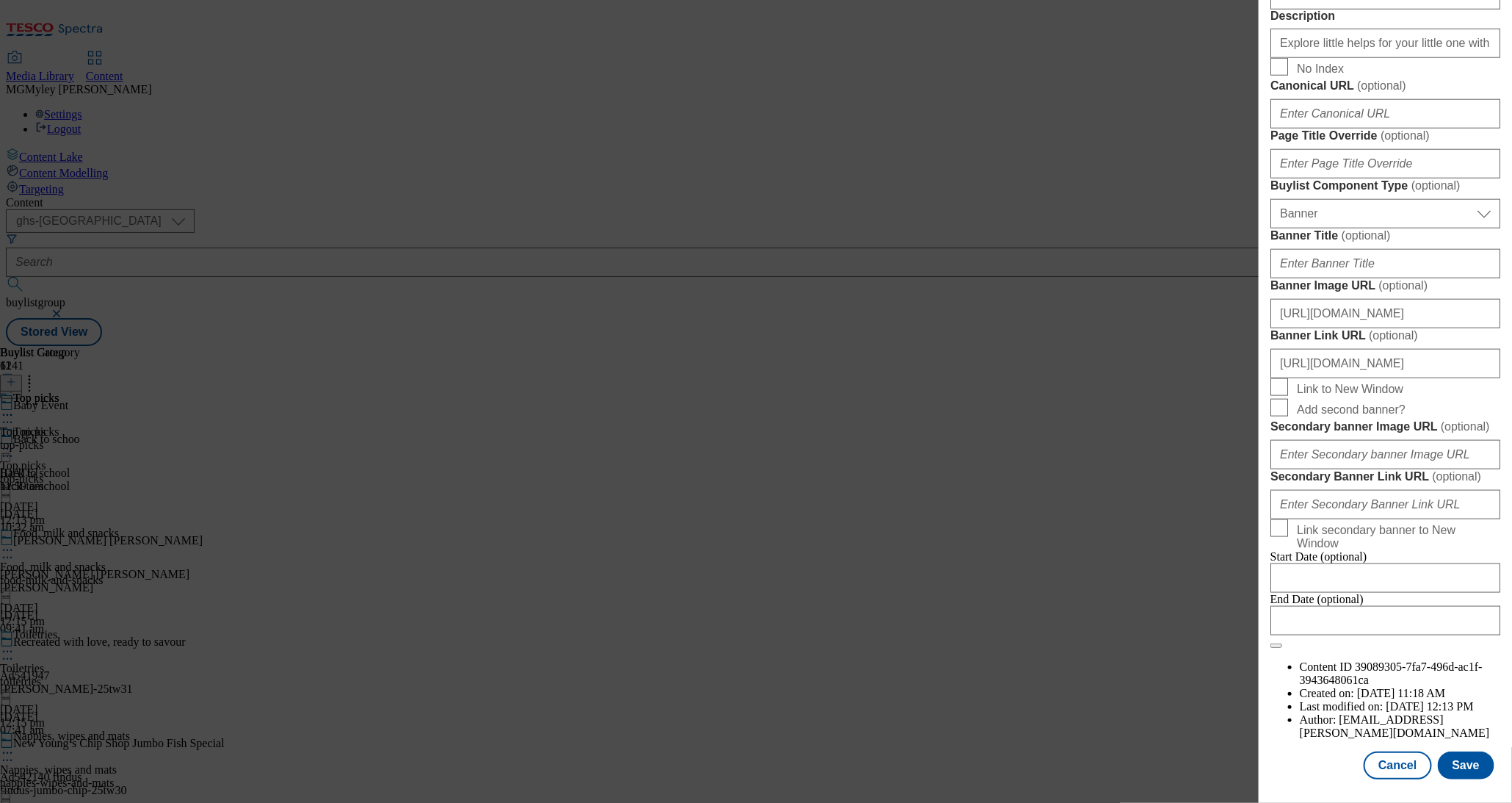
scroll to position [1321, 0]
click at [1453, 766] on button "Save" at bounding box center [1466, 765] width 56 height 28
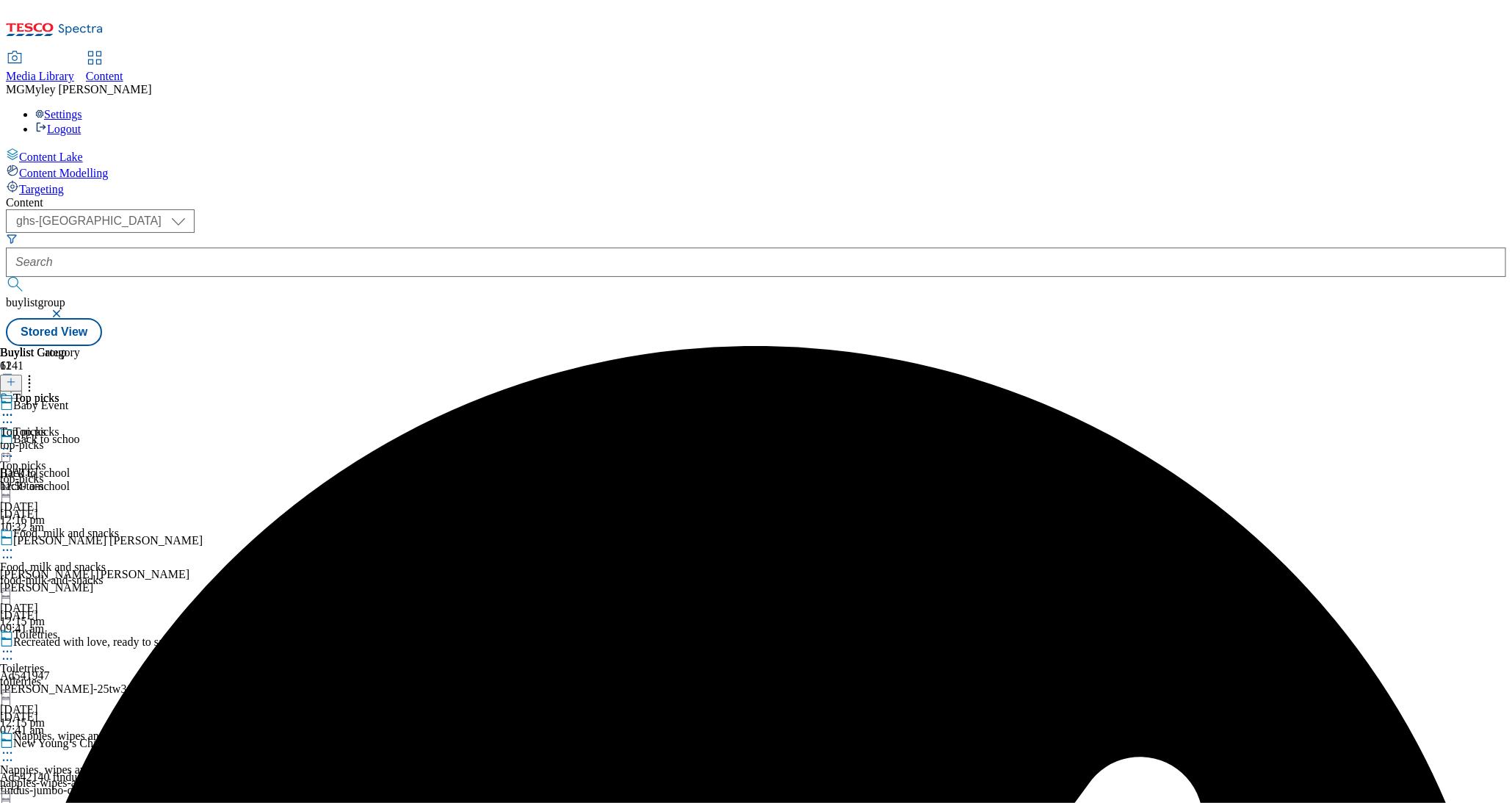
scroll to position [225, 0]
click at [117, 764] on div "Nappies, wipes and mats" at bounding box center [58, 771] width 117 height 13
click at [14, 746] on icon at bounding box center [7, 752] width 14 height 14
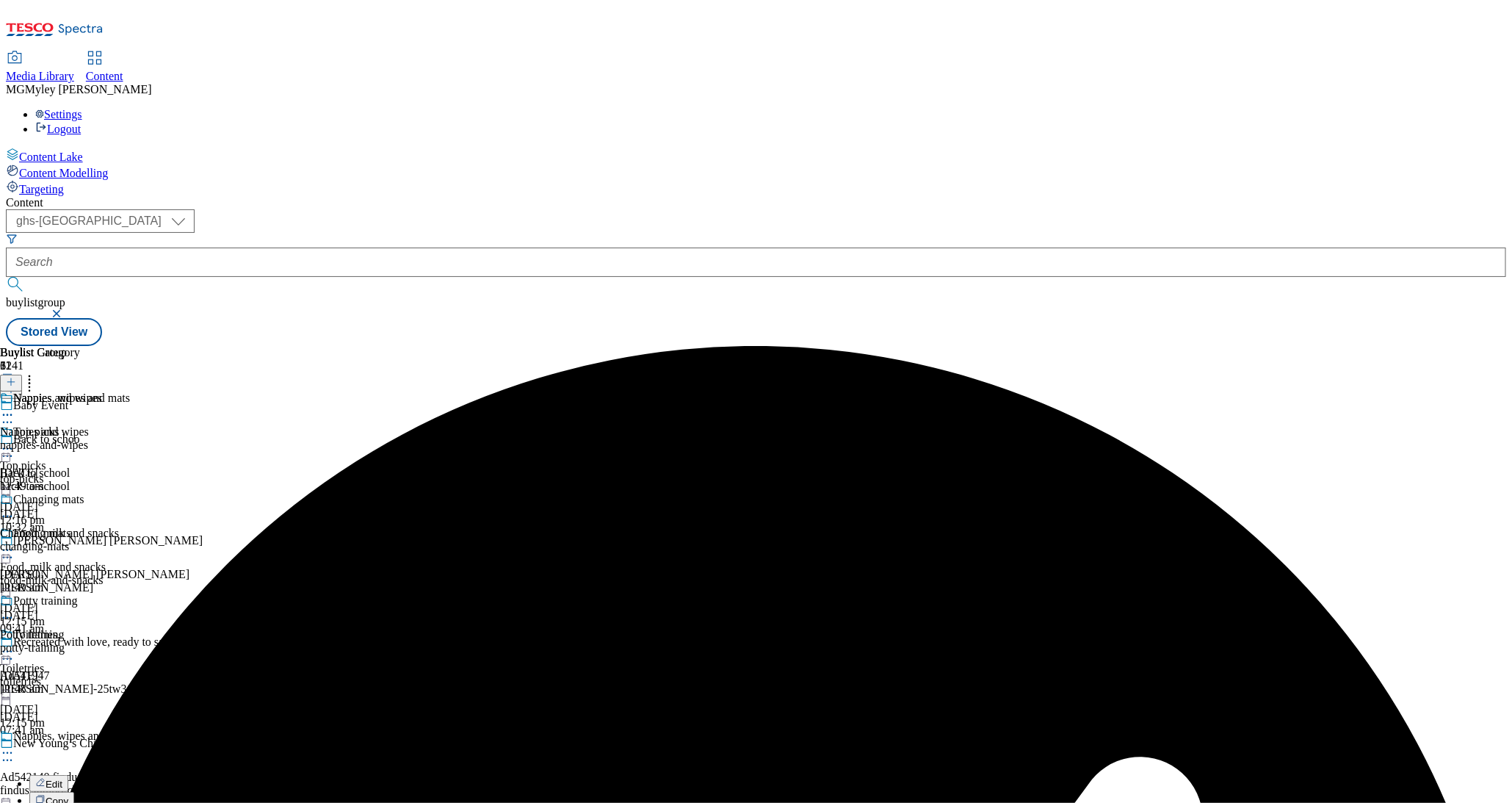
click at [69, 775] on button "Edit" at bounding box center [49, 784] width 39 height 17
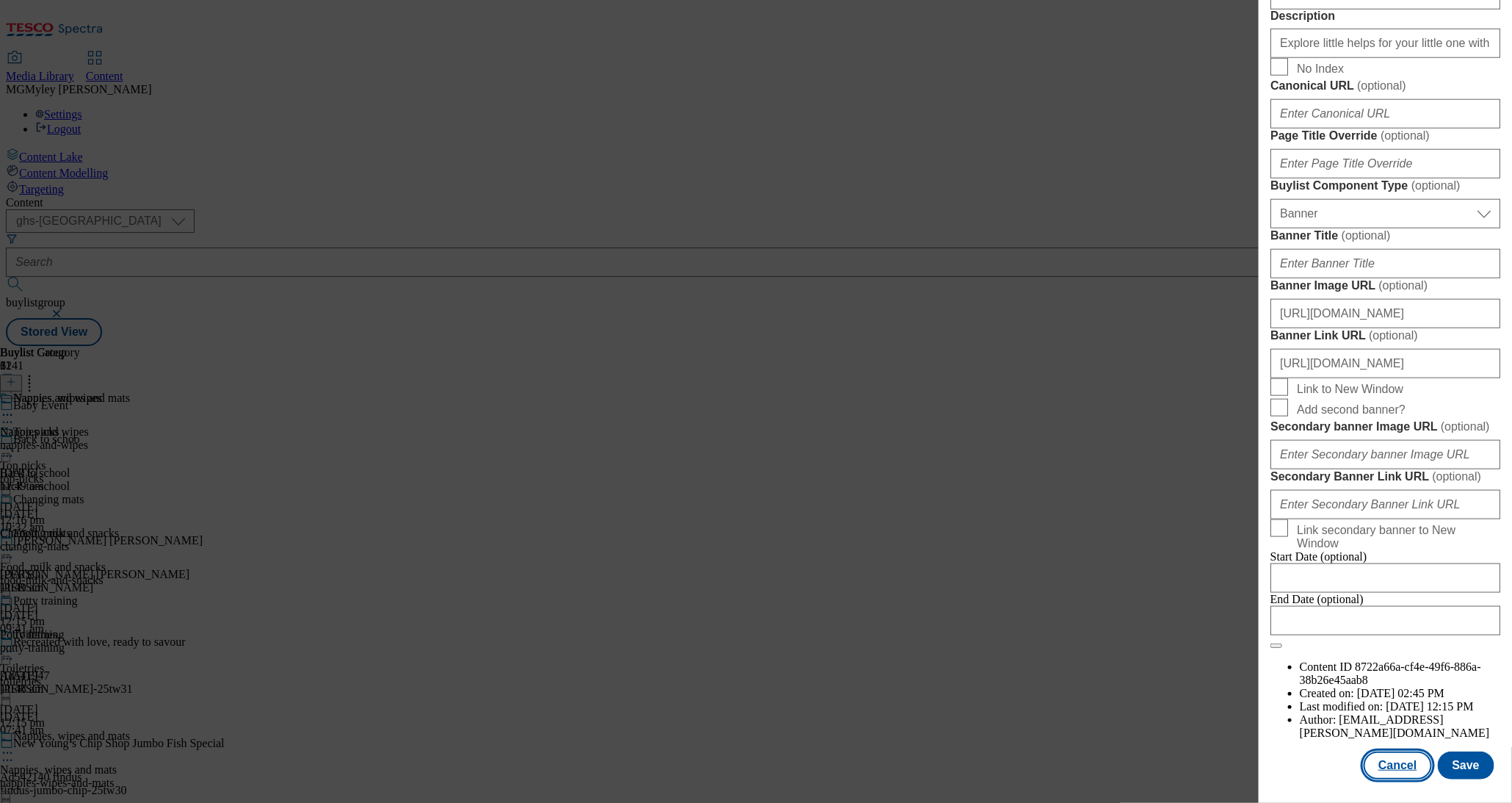
click at [1410, 779] on button "Cancel" at bounding box center [1398, 765] width 68 height 28
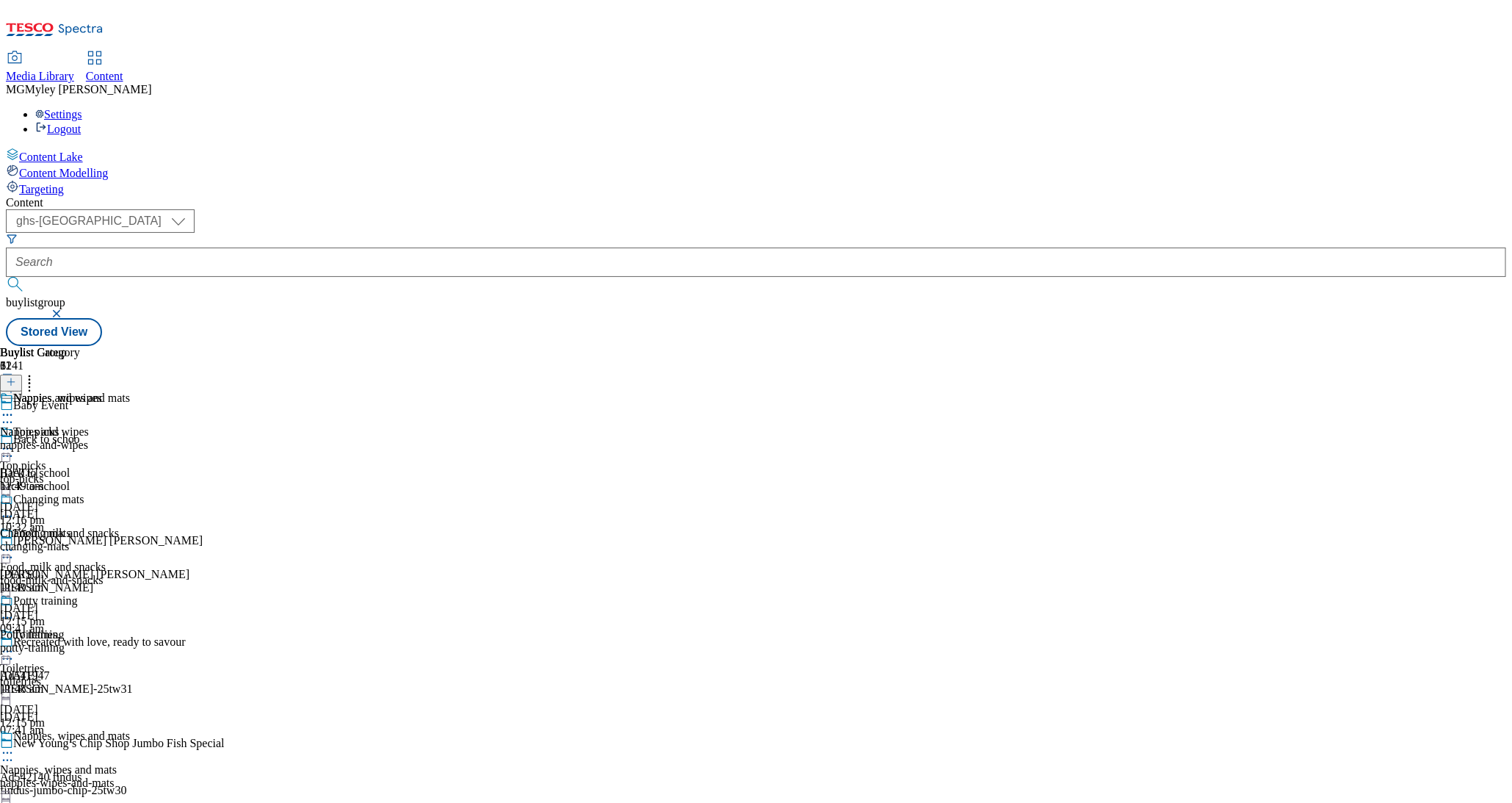
click at [163, 675] on div "toiletries" at bounding box center [81, 682] width 163 height 13
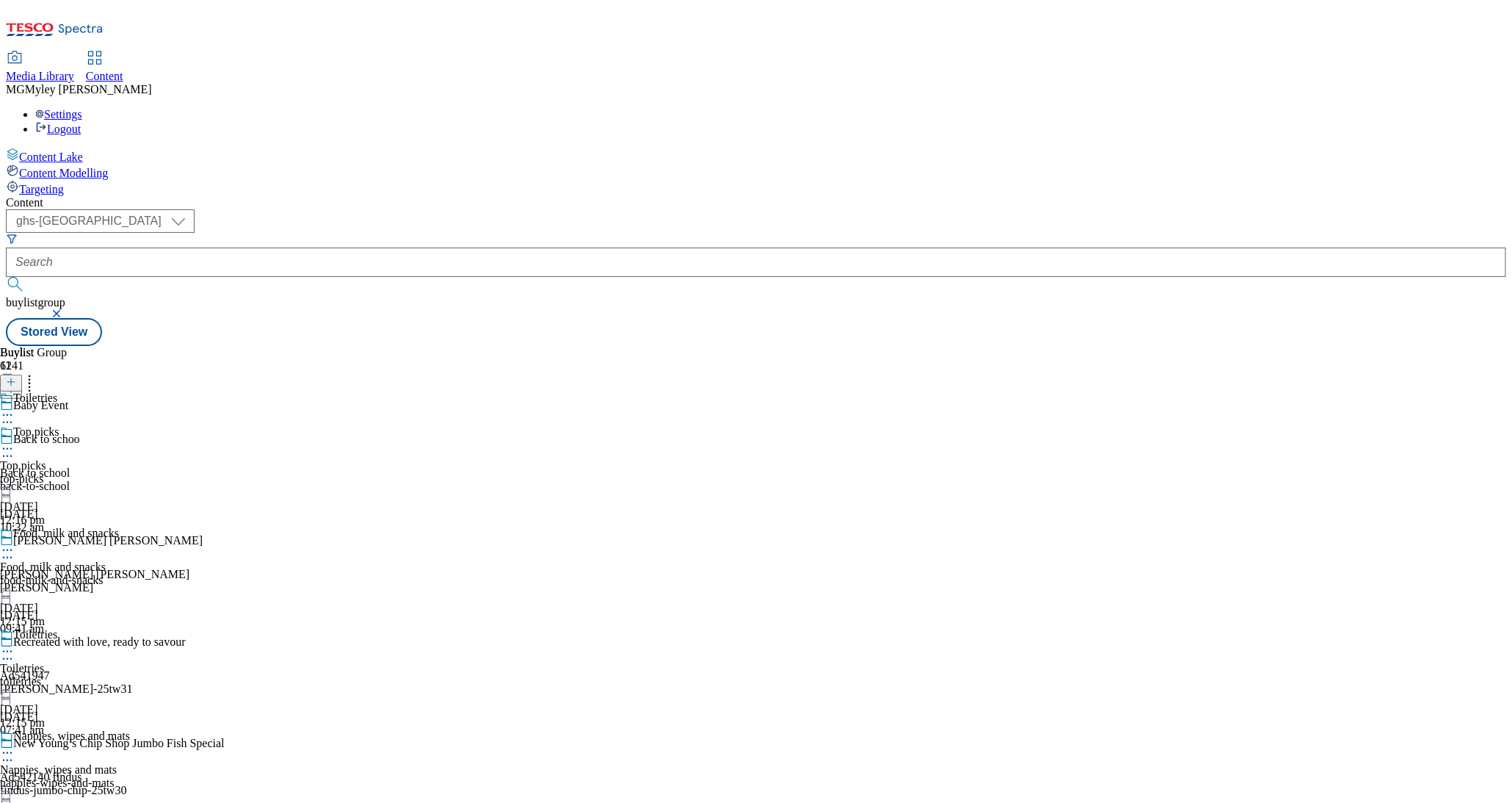
click at [14, 645] on icon at bounding box center [7, 651] width 14 height 14
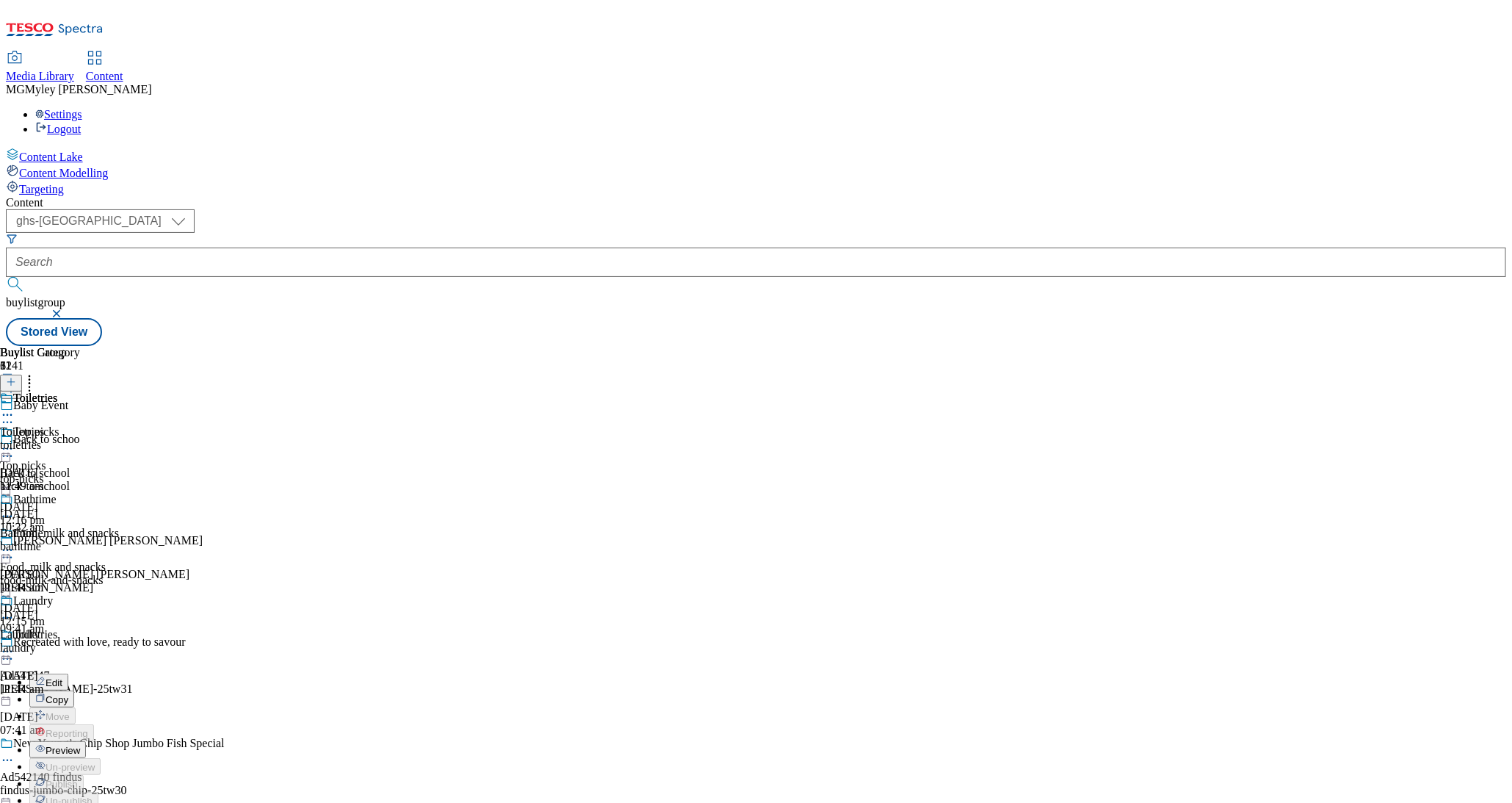
click at [69, 674] on button "Edit" at bounding box center [49, 683] width 39 height 17
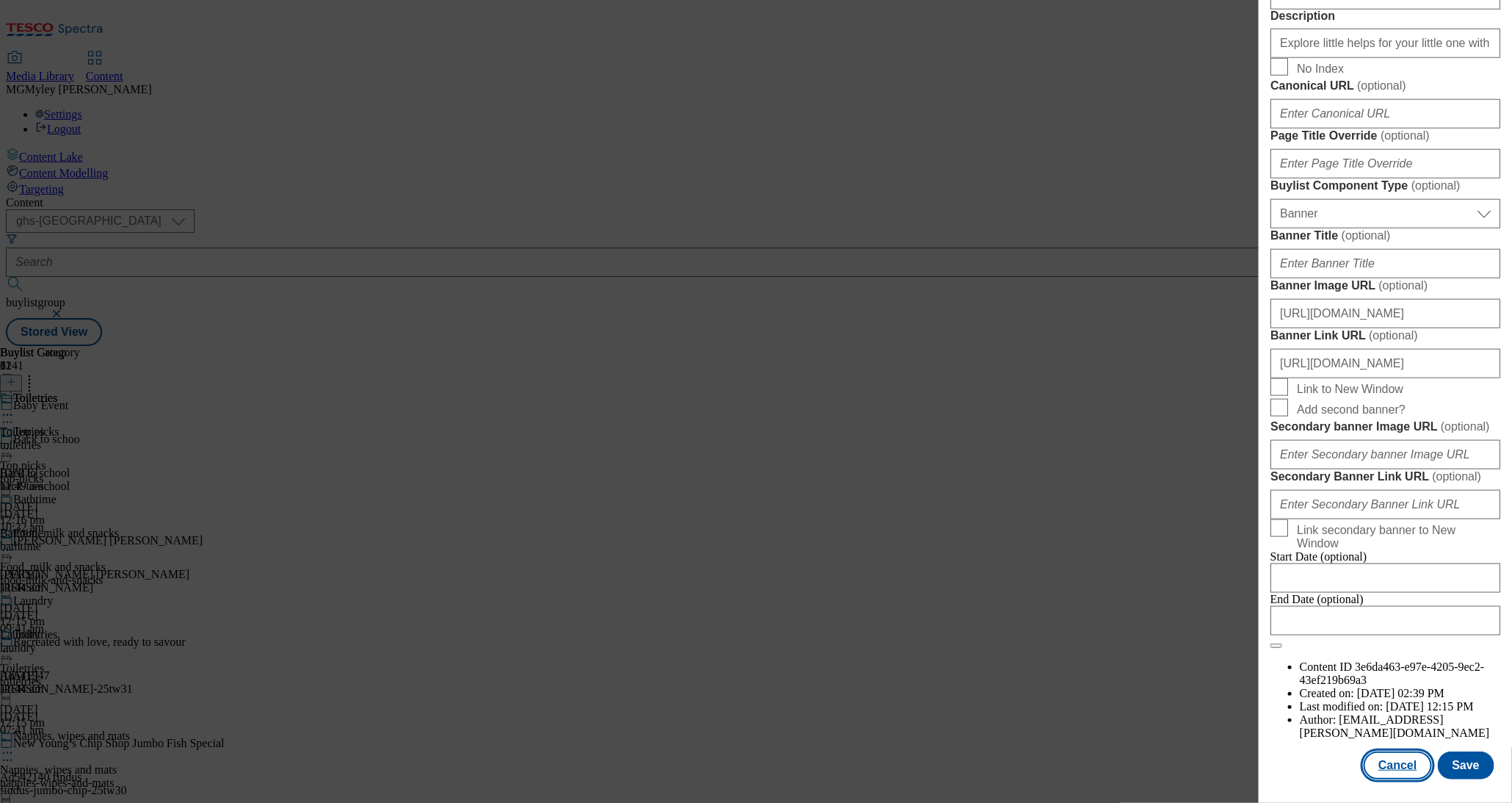
click at [1414, 764] on button "Cancel" at bounding box center [1398, 765] width 68 height 28
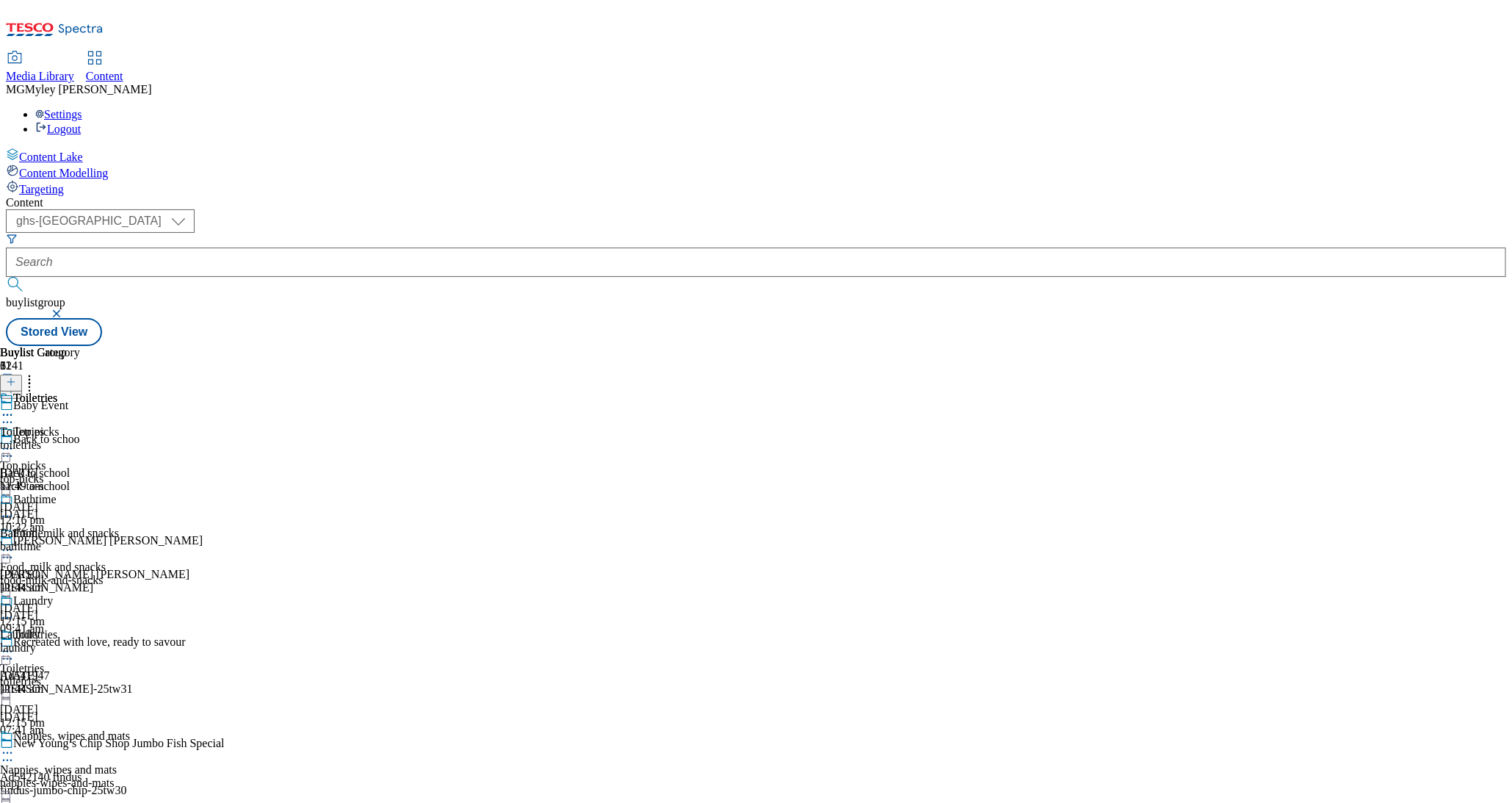
click at [163, 472] on div "top-picks" at bounding box center [81, 479] width 163 height 13
click at [14, 442] on icon at bounding box center [7, 448] width 14 height 14
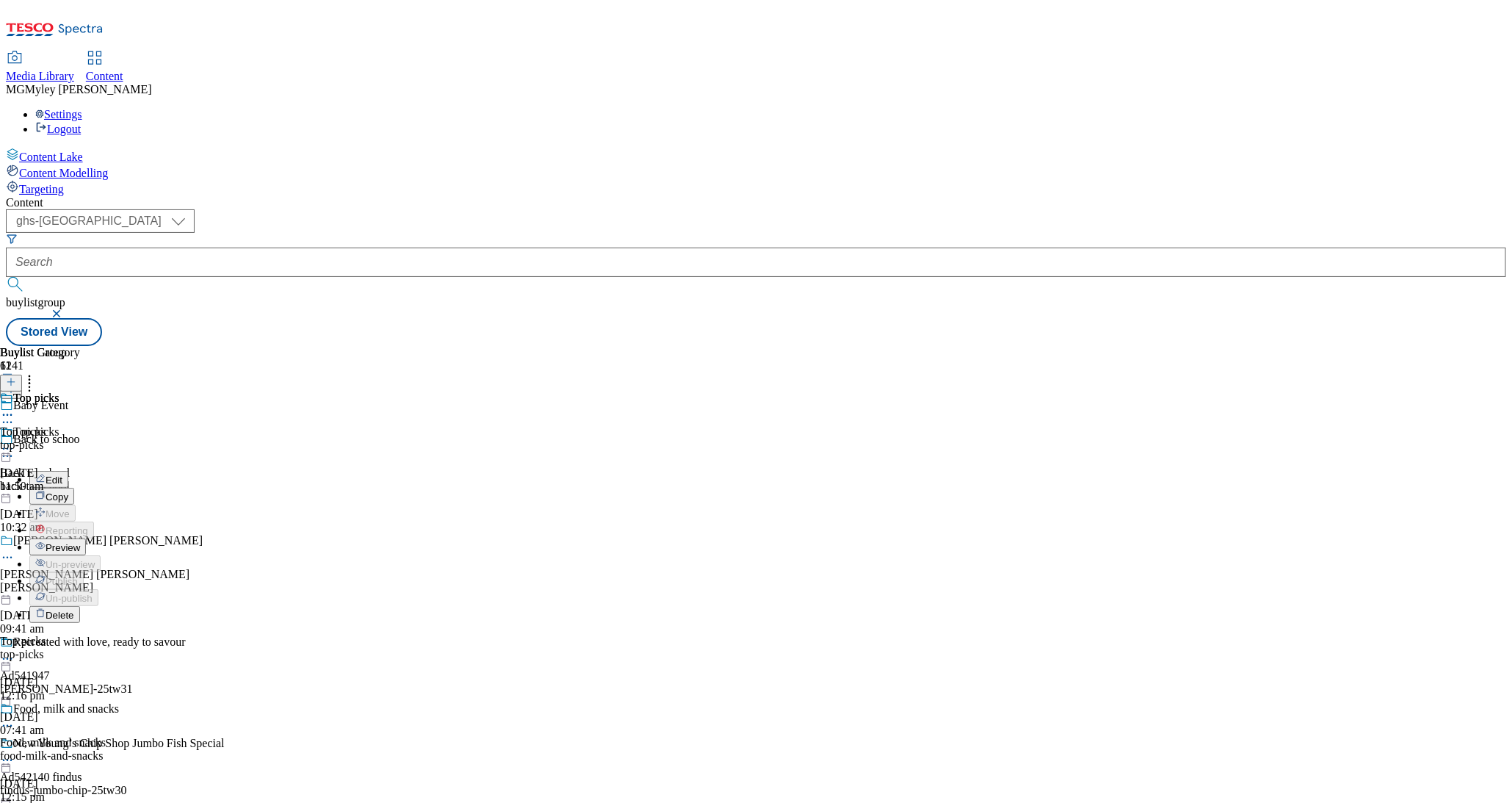
click at [62, 475] on span "Edit" at bounding box center [54, 481] width 17 height 11
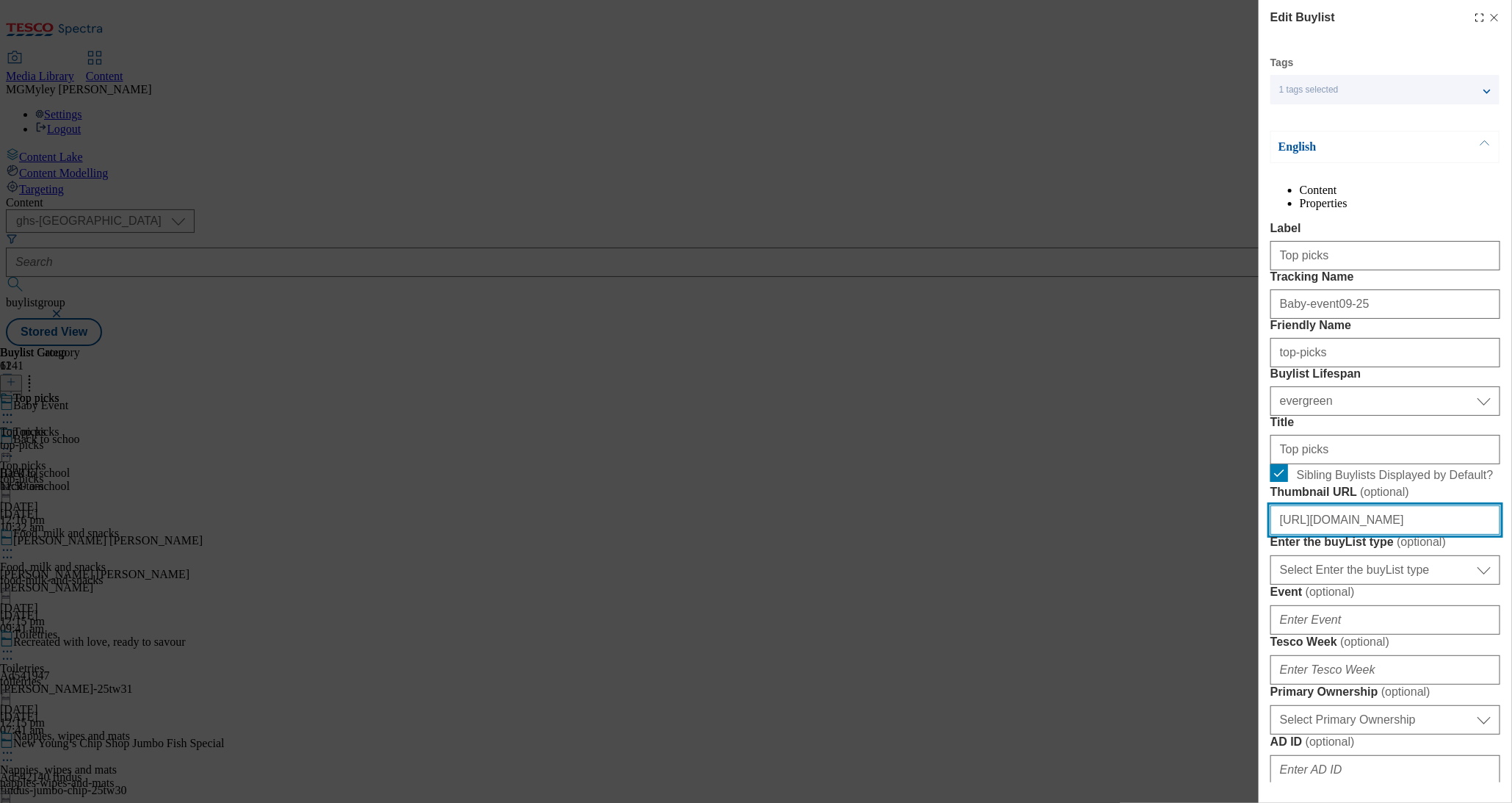
click at [1336, 535] on input "https://digitalcontent.api.tesco.com/v2/media/ghs-mktg/6503e49c-3dc9-426e-8ac7-…" at bounding box center [1385, 520] width 230 height 30
paste input "520118fe-e3ee-4fb0-967a-e373533fa62e/2530-WF-469551--GHS-BLthumb-Baby-Event-Sep…"
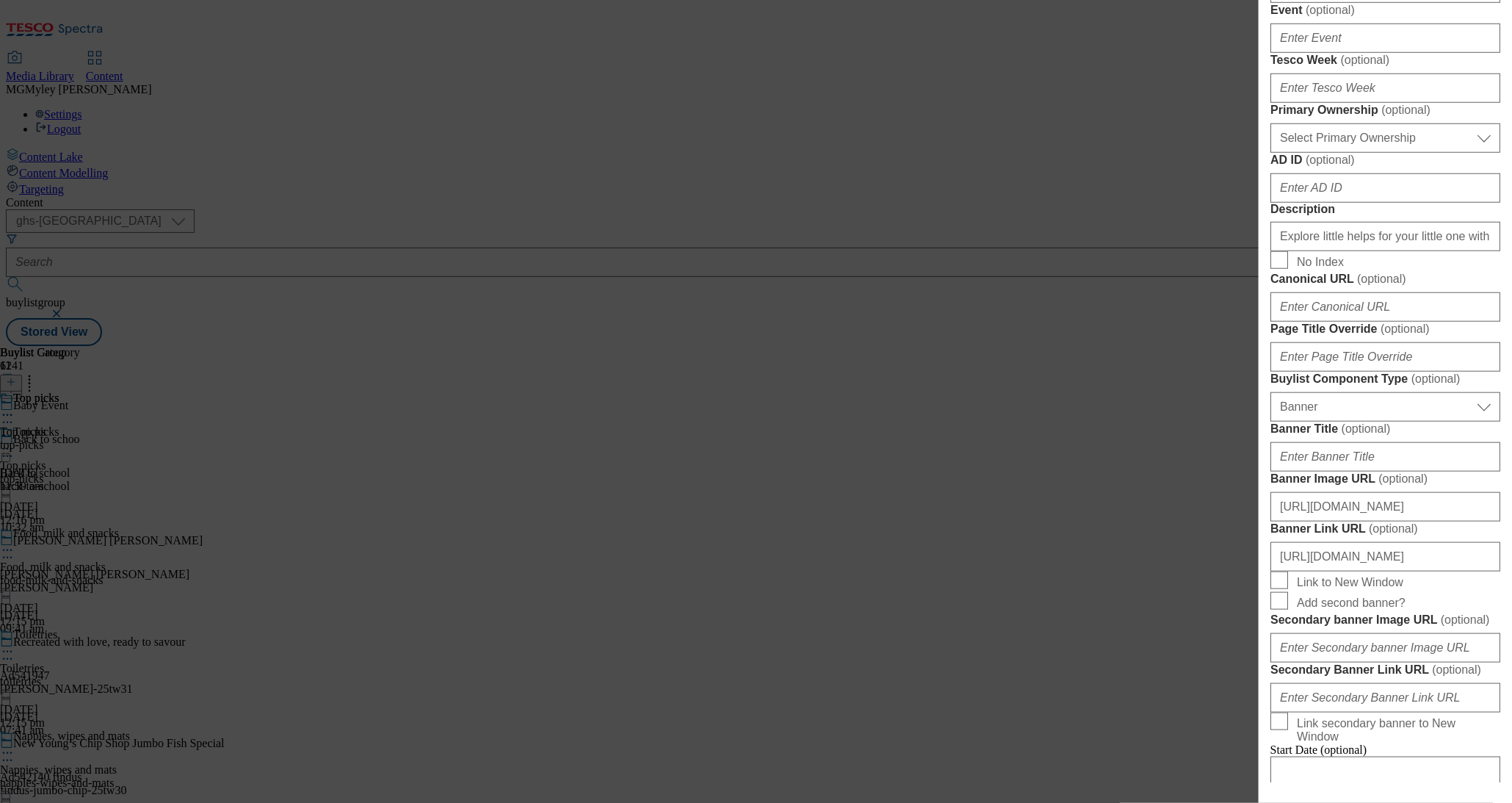
scroll to position [1321, 0]
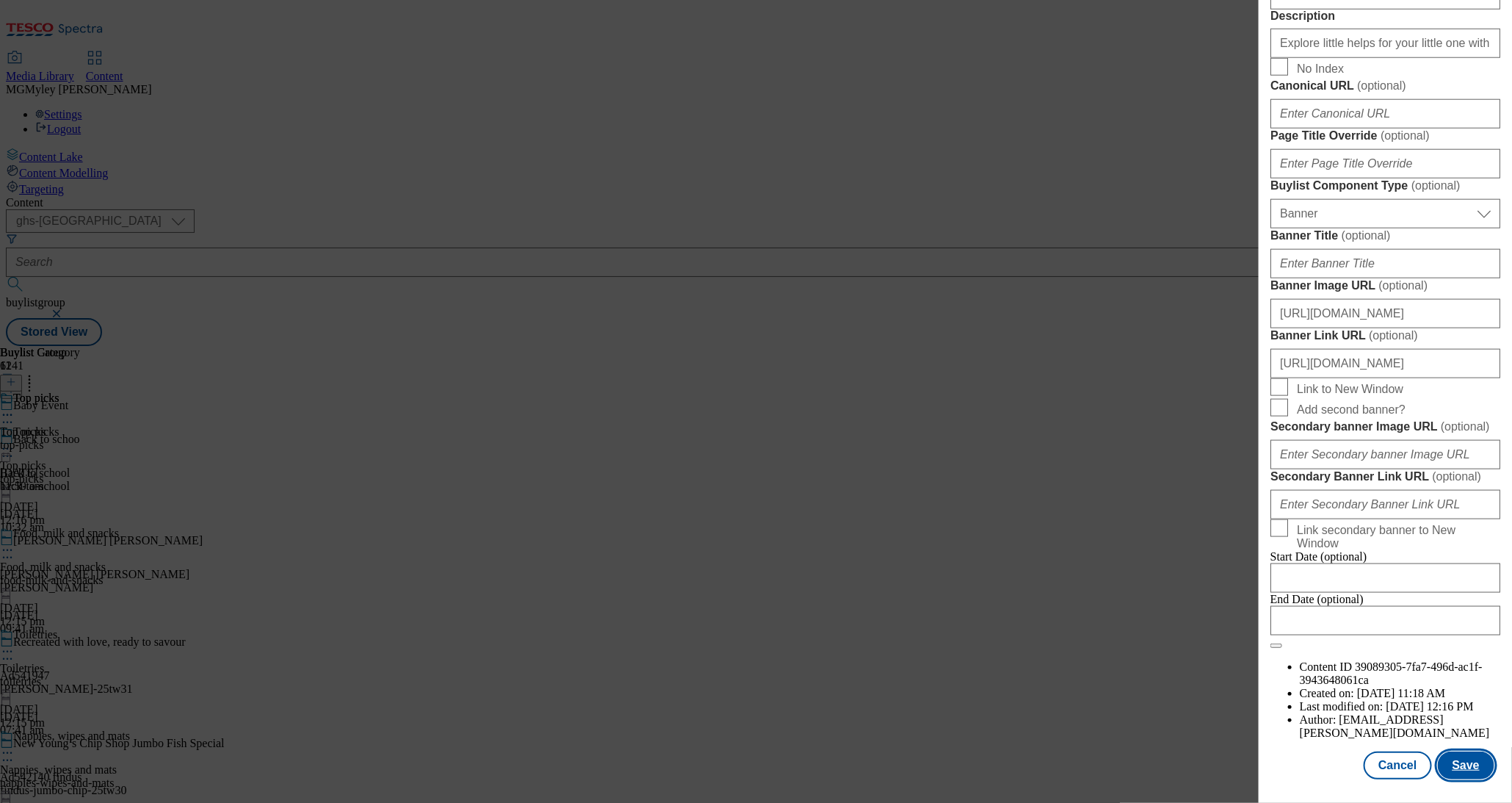
click at [1477, 765] on button "Save" at bounding box center [1466, 765] width 56 height 28
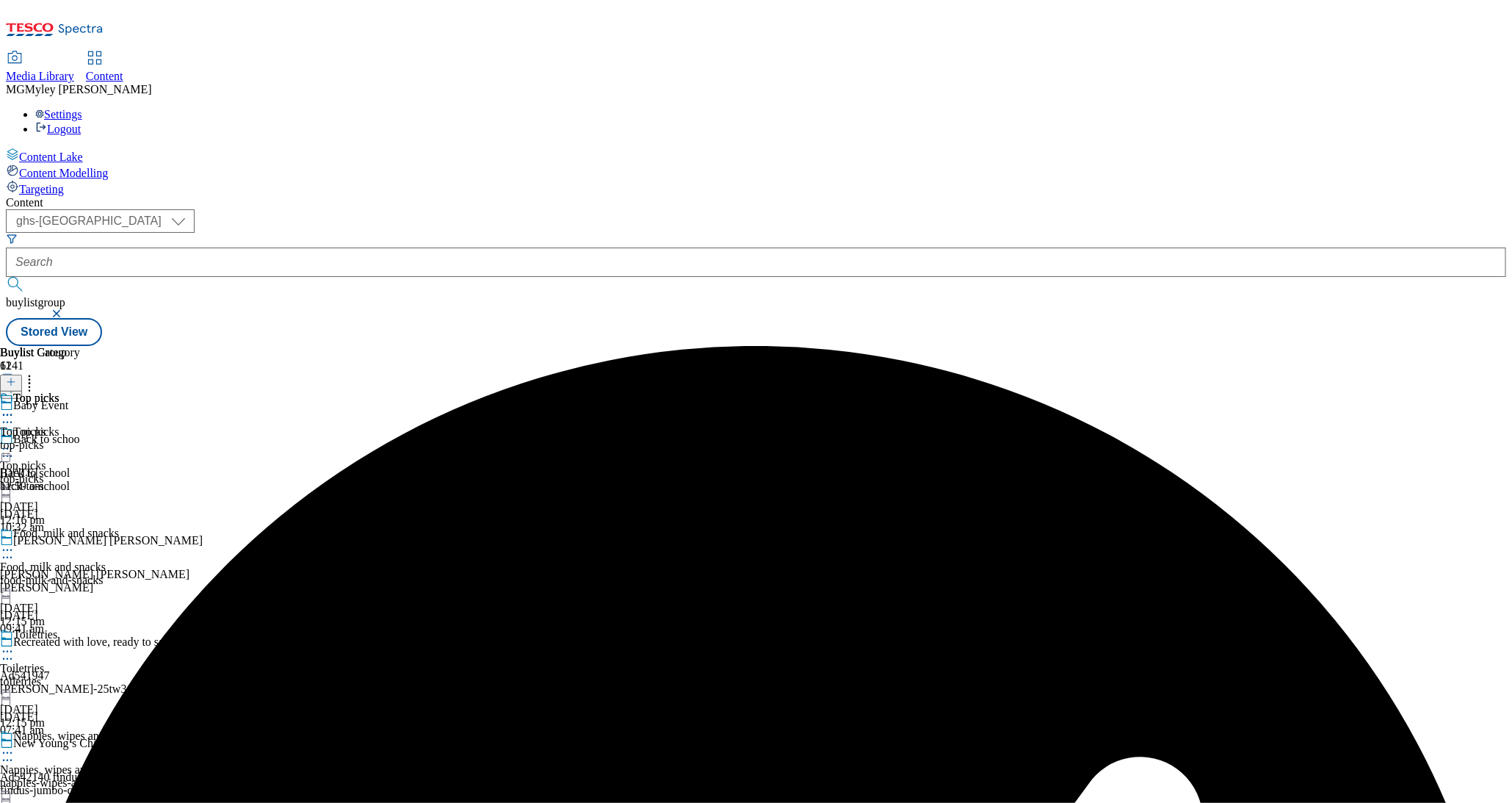
click at [163, 574] on div "food-milk-and-snacks" at bounding box center [81, 581] width 163 height 13
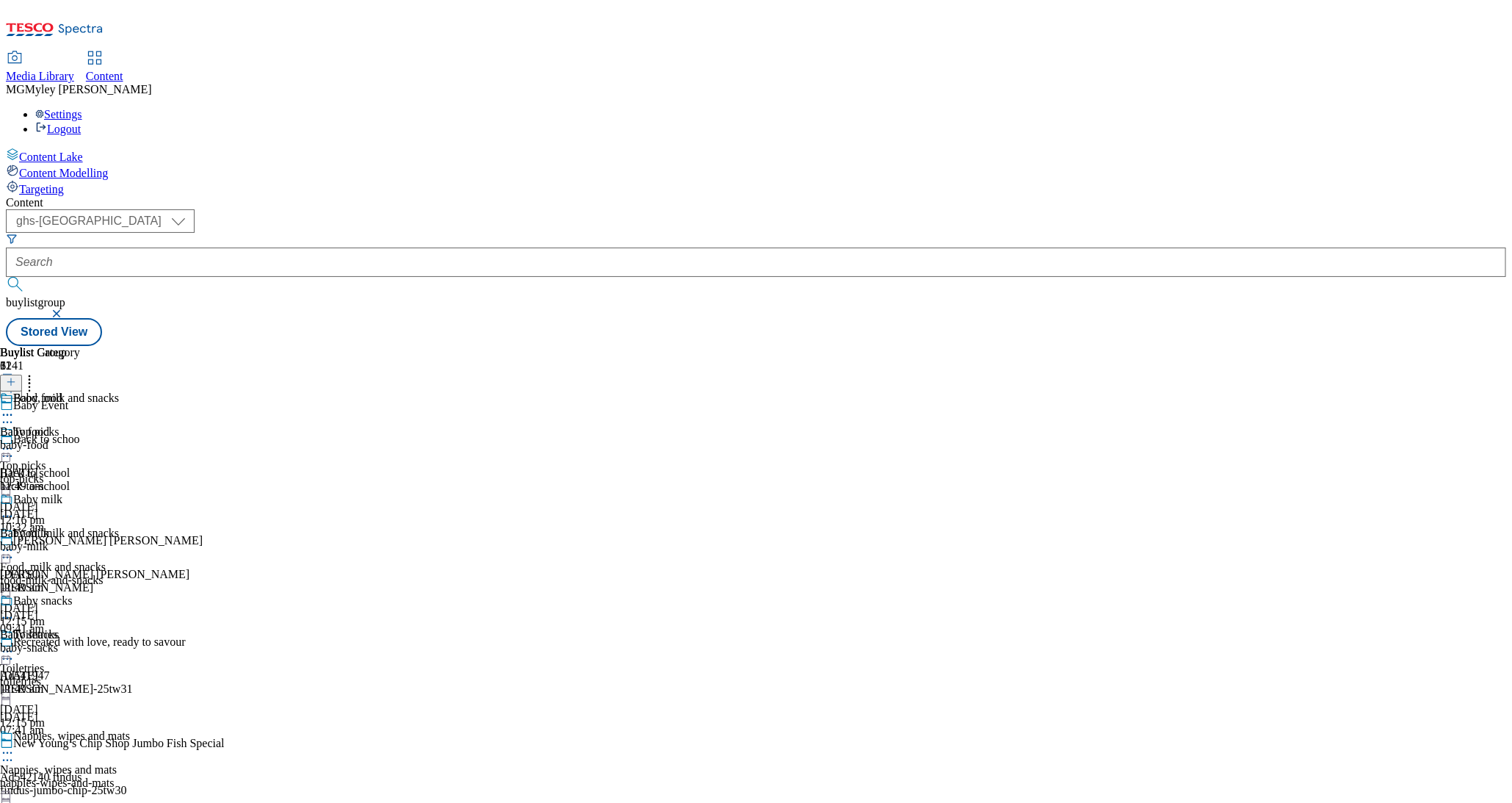
click at [14, 543] on icon at bounding box center [7, 549] width 14 height 14
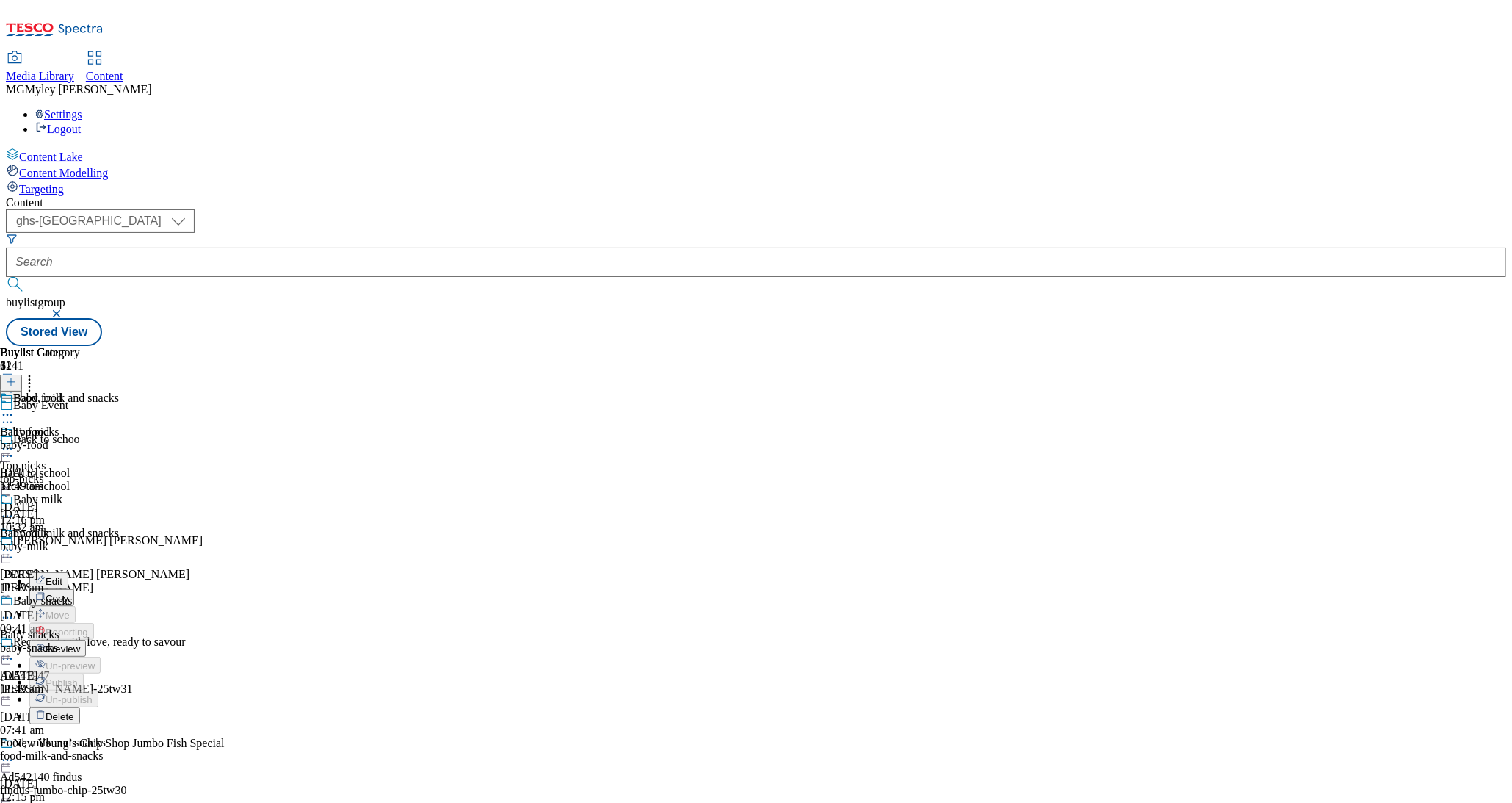
click at [62, 576] on span "Edit" at bounding box center [54, 582] width 17 height 11
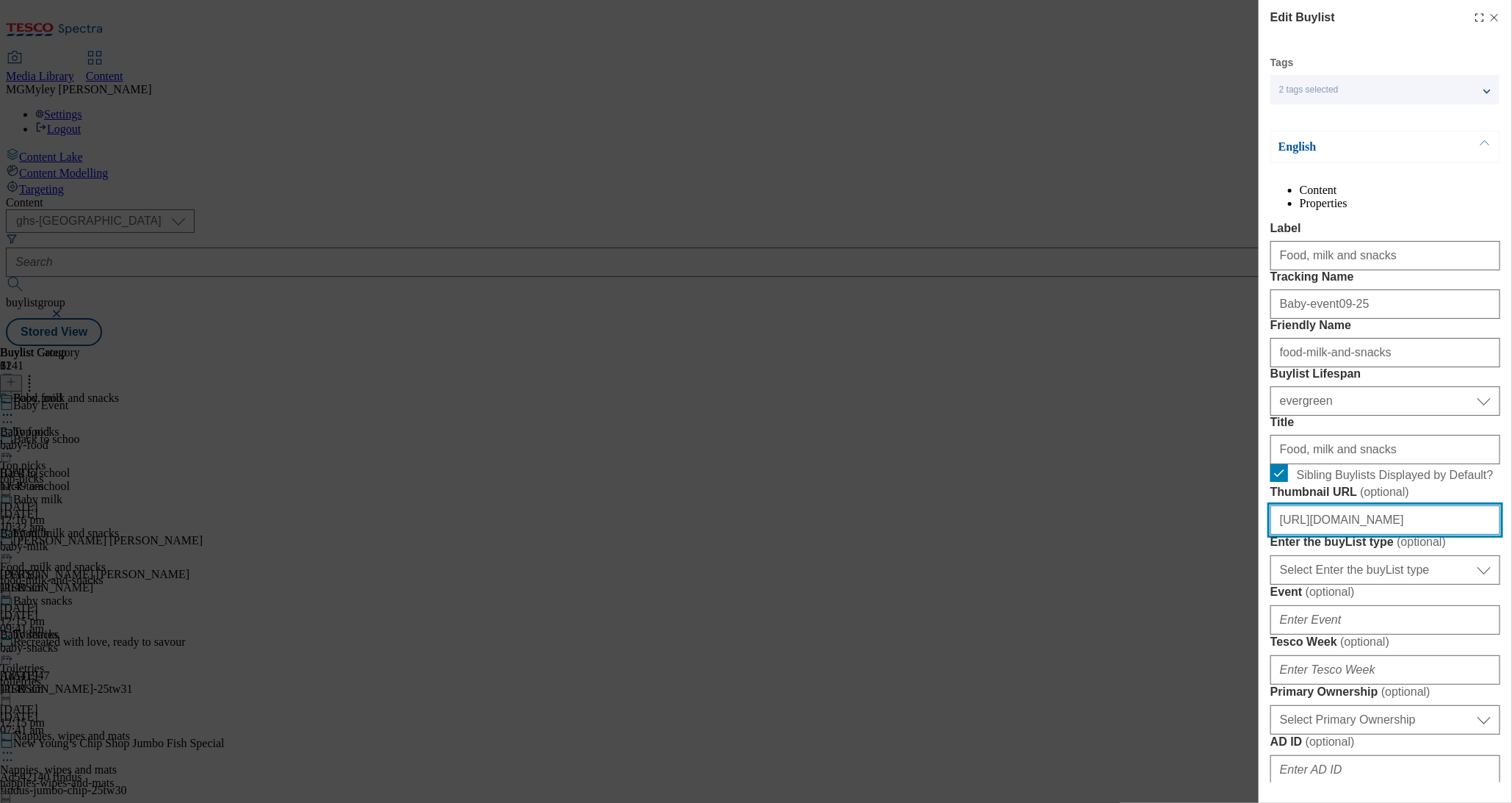
click at [1416, 535] on input "https://digitalcontent.api.tesco.com/v2/media/ghs-mktg/e3da9b35-2287-403c-a45f-…" at bounding box center [1385, 520] width 230 height 30
paste input "58964c3b-114e-4fe1-98f2-98f56e88f303/2530-WF-469551--GHS-BLthumb-Baby-Event-Sep…"
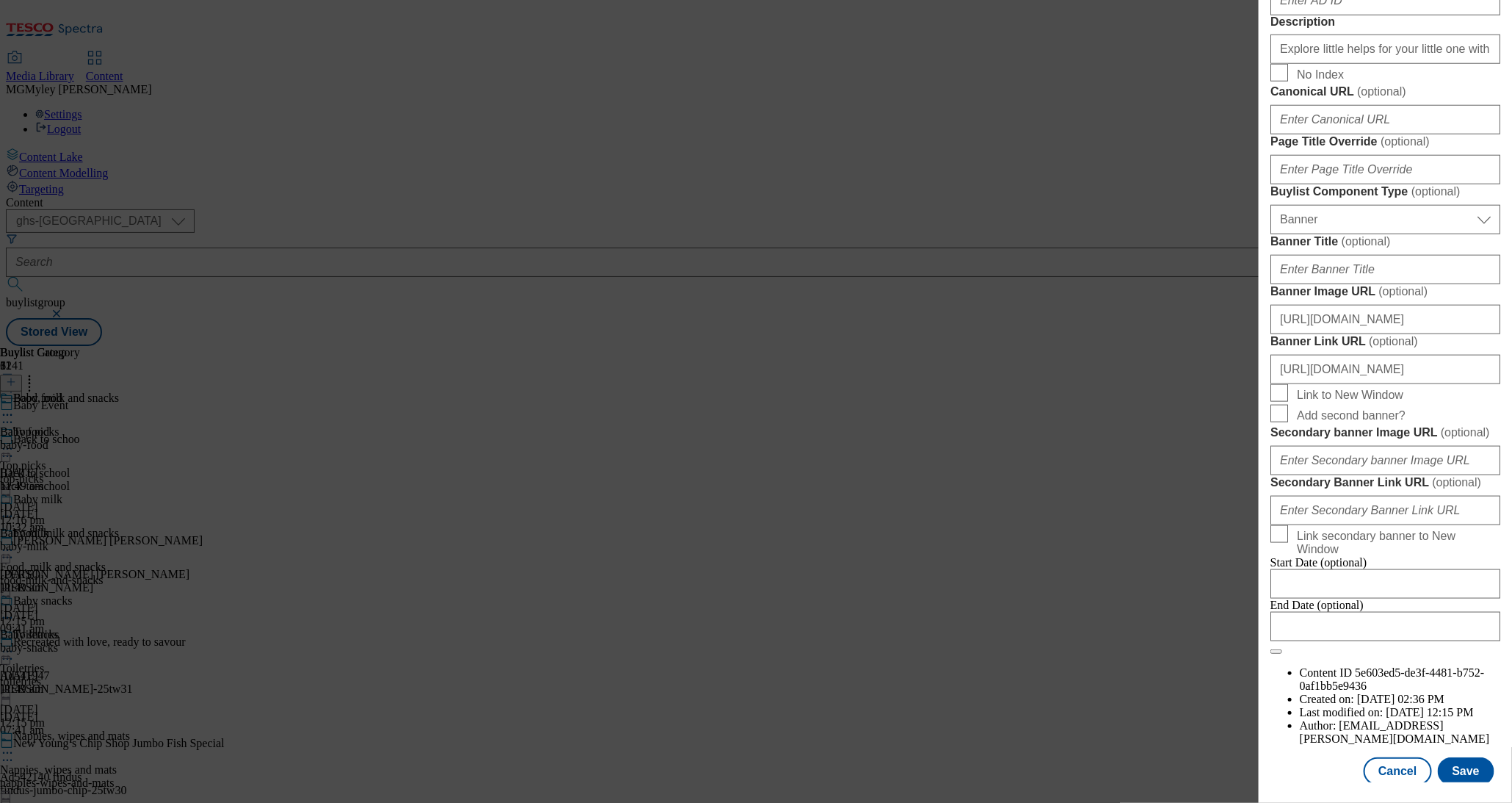
scroll to position [1321, 0]
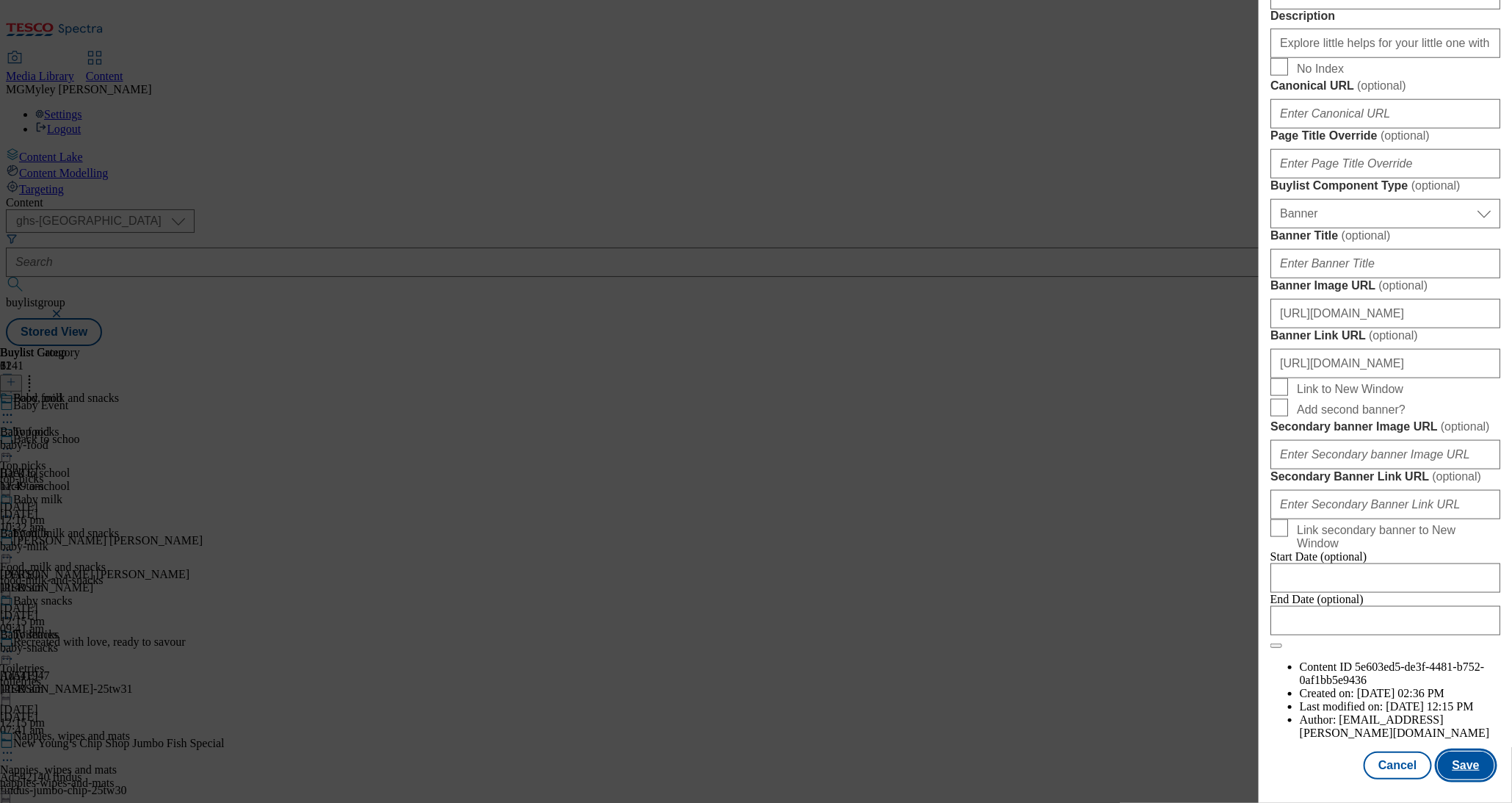
click at [1470, 767] on button "Save" at bounding box center [1466, 765] width 56 height 28
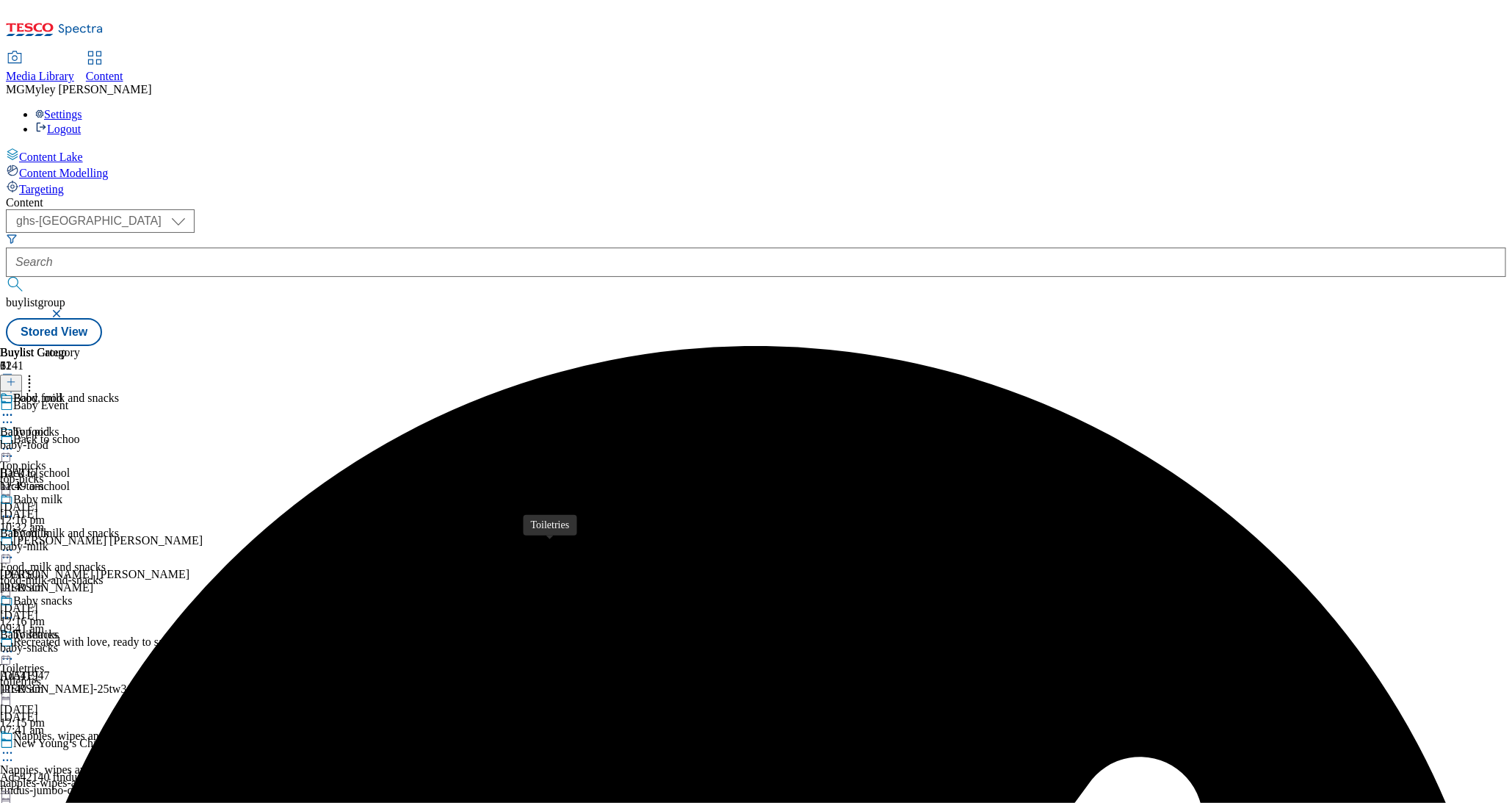
click at [44, 662] on span "Toiletries" at bounding box center [22, 669] width 44 height 13
click at [14, 645] on icon at bounding box center [7, 651] width 14 height 14
click at [62, 677] on span "Edit" at bounding box center [54, 683] width 17 height 11
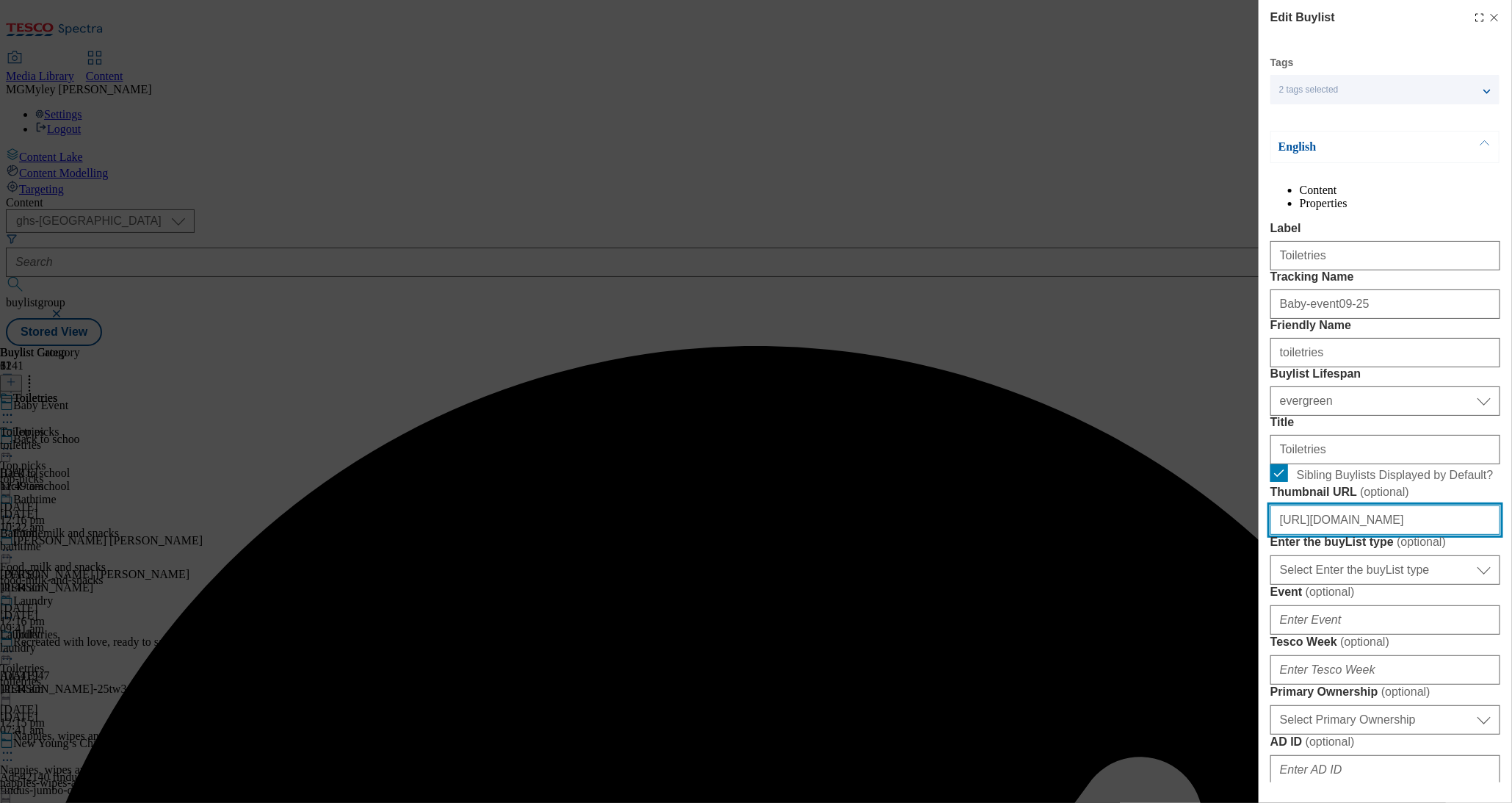
click at [1317, 535] on input "https://digitalcontent.api.tesco.com/v2/media/ghs-mktg/741f31bf-33b0-4704-8261-…" at bounding box center [1385, 520] width 230 height 30
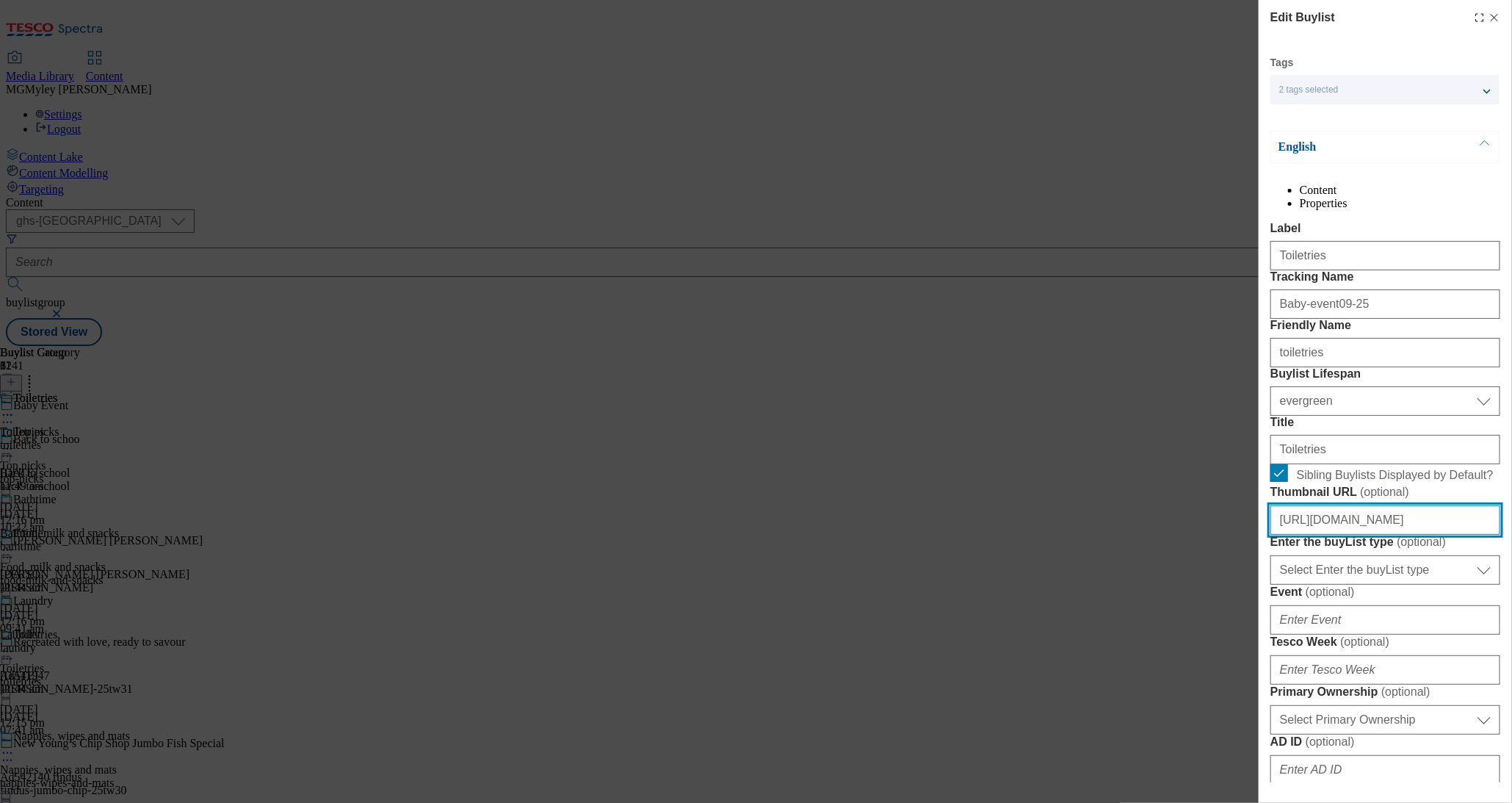
click at [1317, 535] on input "https://digitalcontent.api.tesco.com/v2/media/ghs-mktg/741f31bf-33b0-4704-8261-…" at bounding box center [1385, 520] width 230 height 30
paste input "af17d5ef-6015-4442-be42-e2d5e0d90f5f/2530-WF-469551--GHS-BLthumb-Baby-Event-Sep…"
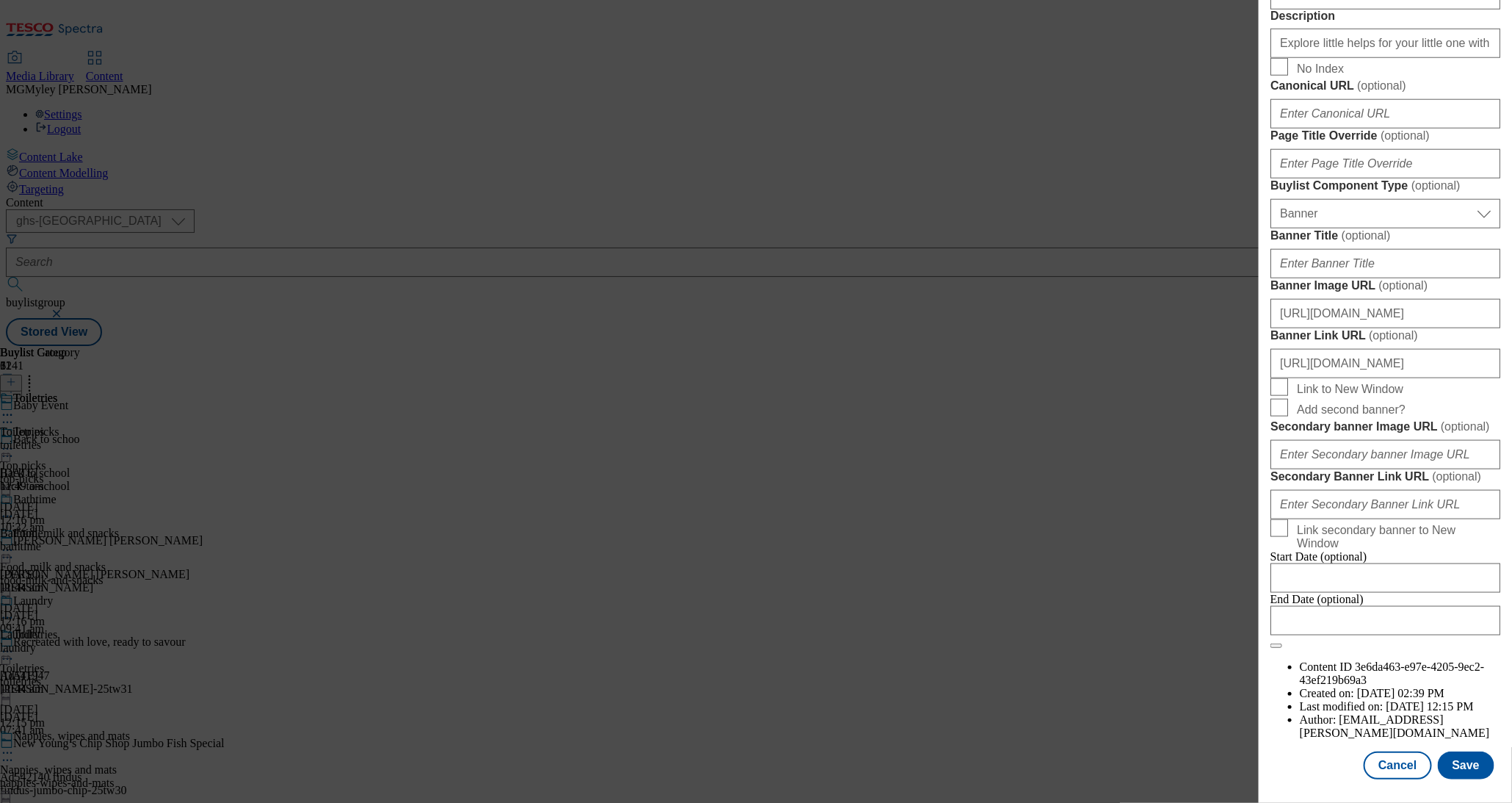
scroll to position [1321, 0]
click at [1477, 773] on button "Save" at bounding box center [1466, 765] width 56 height 28
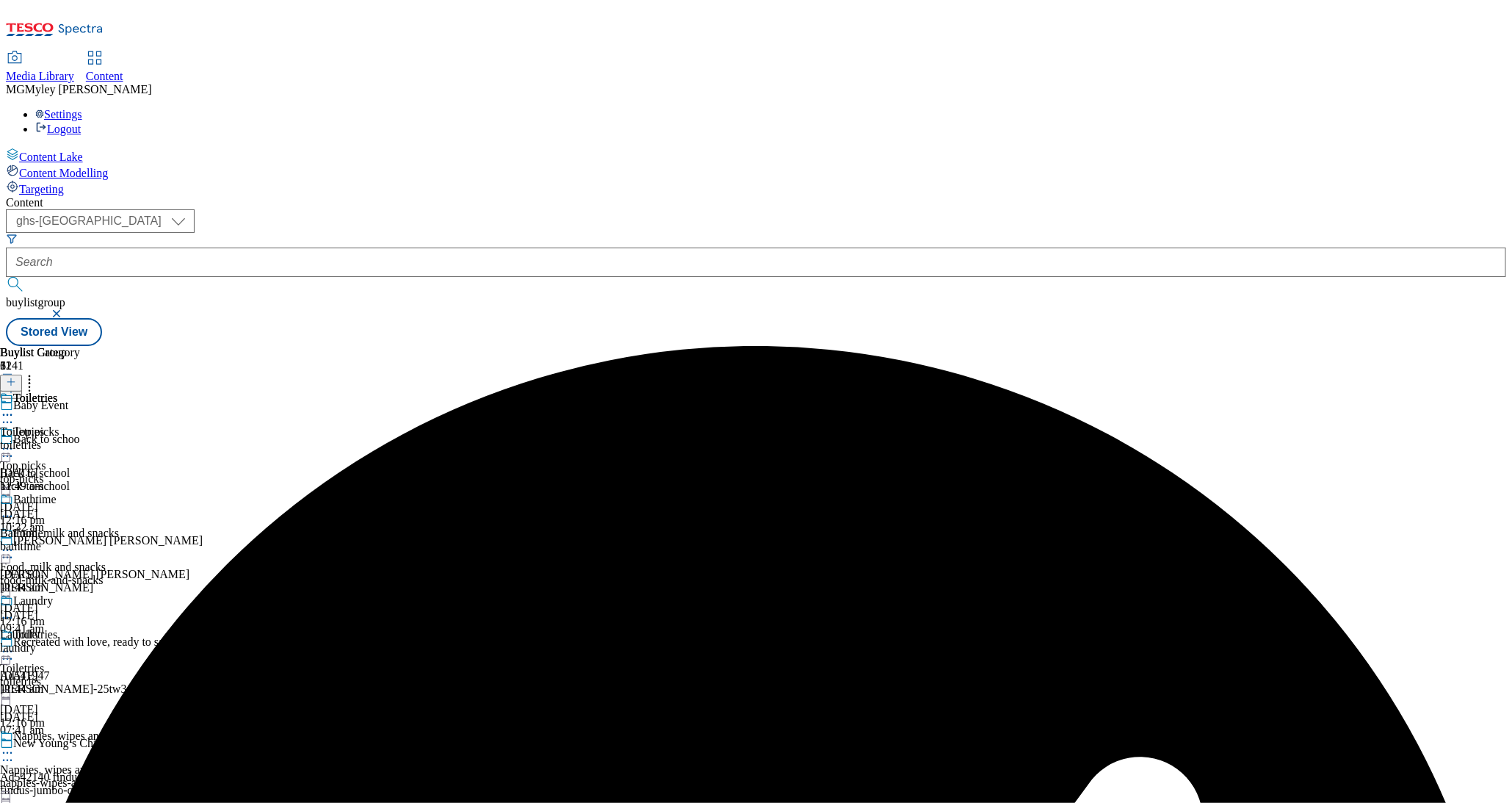
scroll to position [302, 0]
click at [117, 764] on span "Nappies, wipes and mats" at bounding box center [58, 771] width 117 height 13
click at [9, 752] on circle at bounding box center [8, 753] width 2 height 2
click at [69, 775] on button "Edit" at bounding box center [49, 784] width 39 height 17
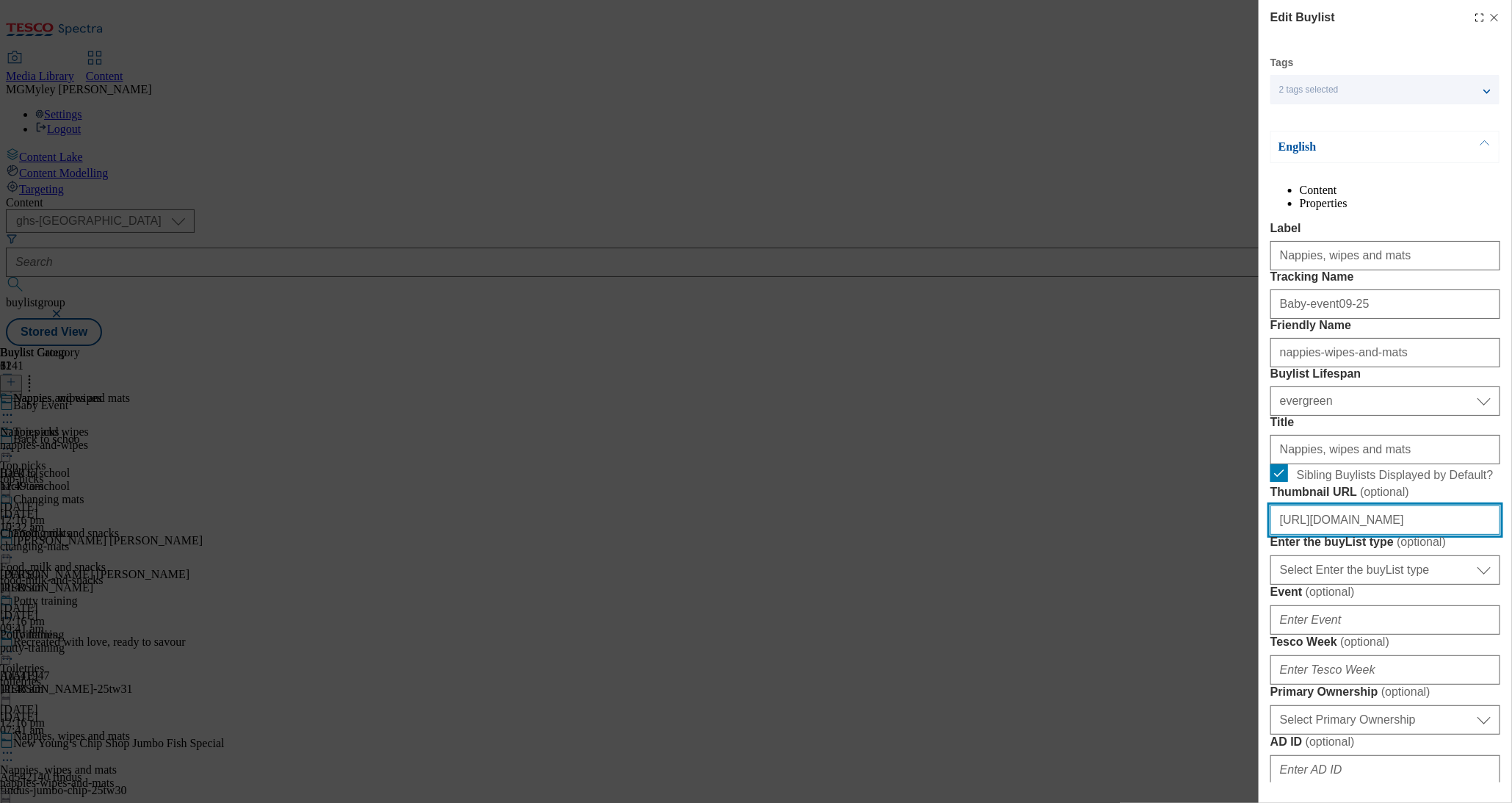
click at [1330, 535] on input "https://digitalcontent.api.tesco.com/v2/media/ghs-mktg/c61e323c-cd65-4e99-86d0-…" at bounding box center [1385, 520] width 230 height 30
paste input "83b841cd-a63f-4178-bcfd-2bbccf1ec33d/2530-WF-469551--GHS-BLthumb-Baby-Event-Sep…"
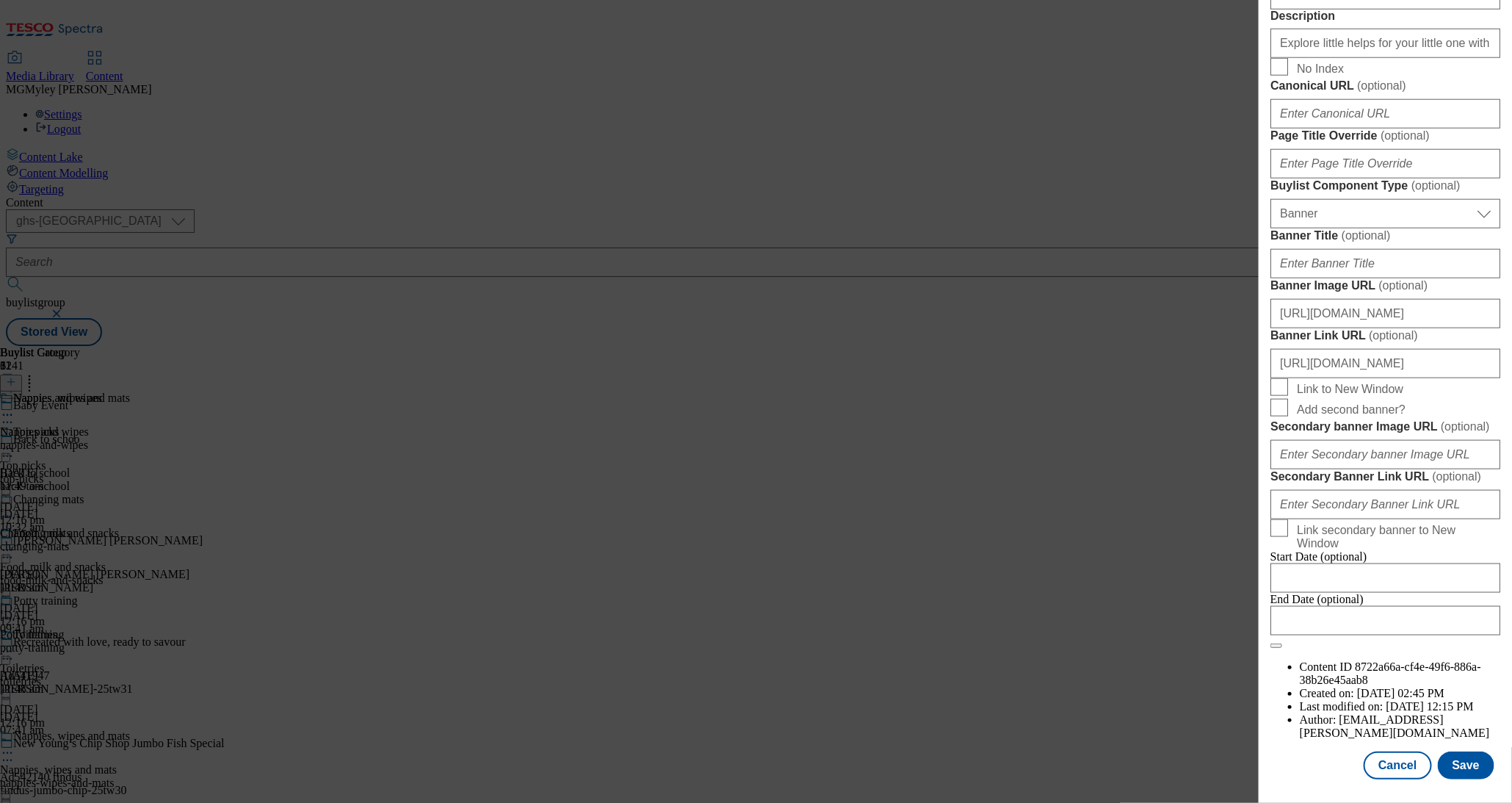
scroll to position [1321, 0]
click at [1465, 768] on button "Save" at bounding box center [1466, 765] width 56 height 28
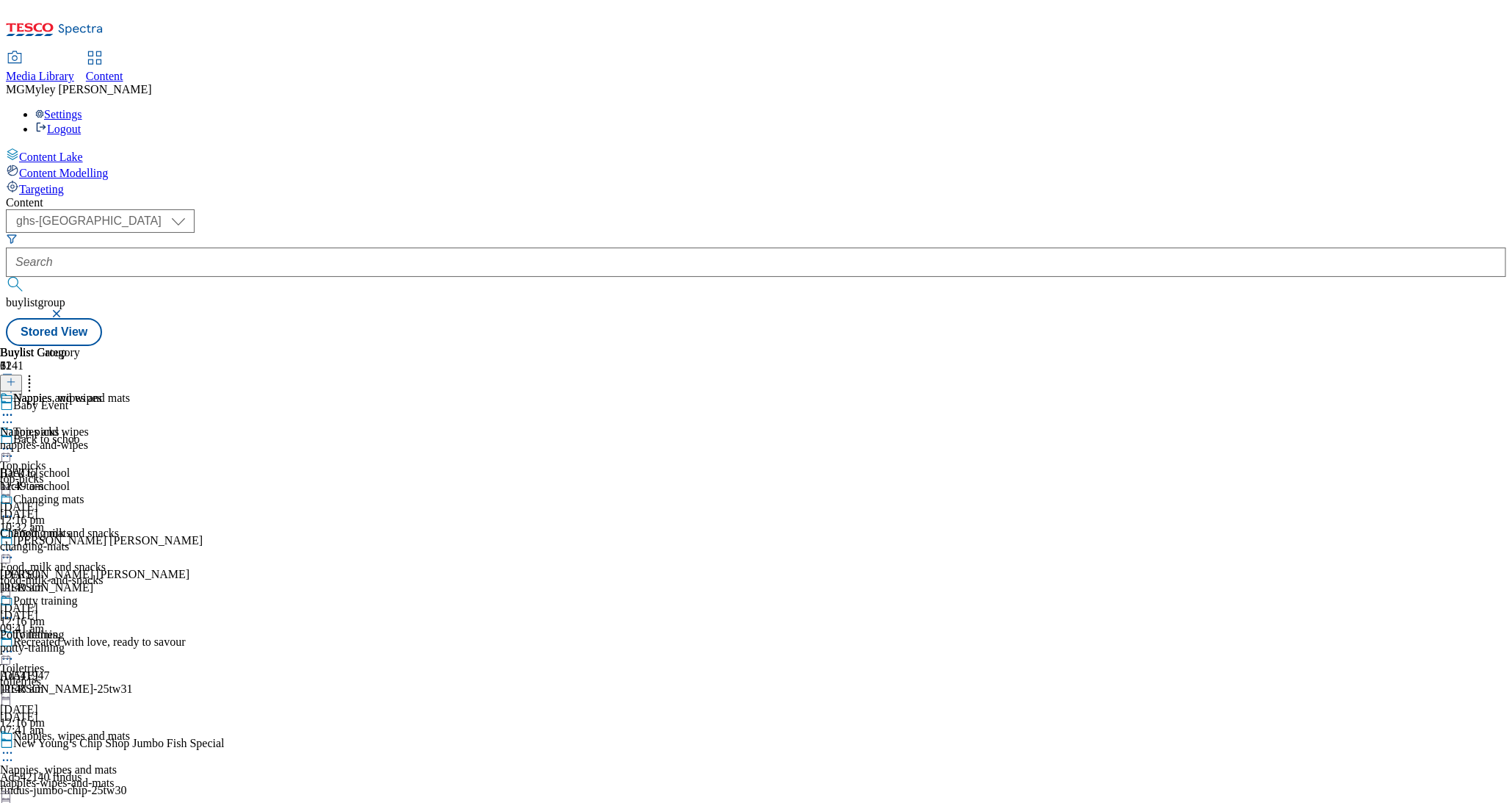
scroll to position [560, 0]
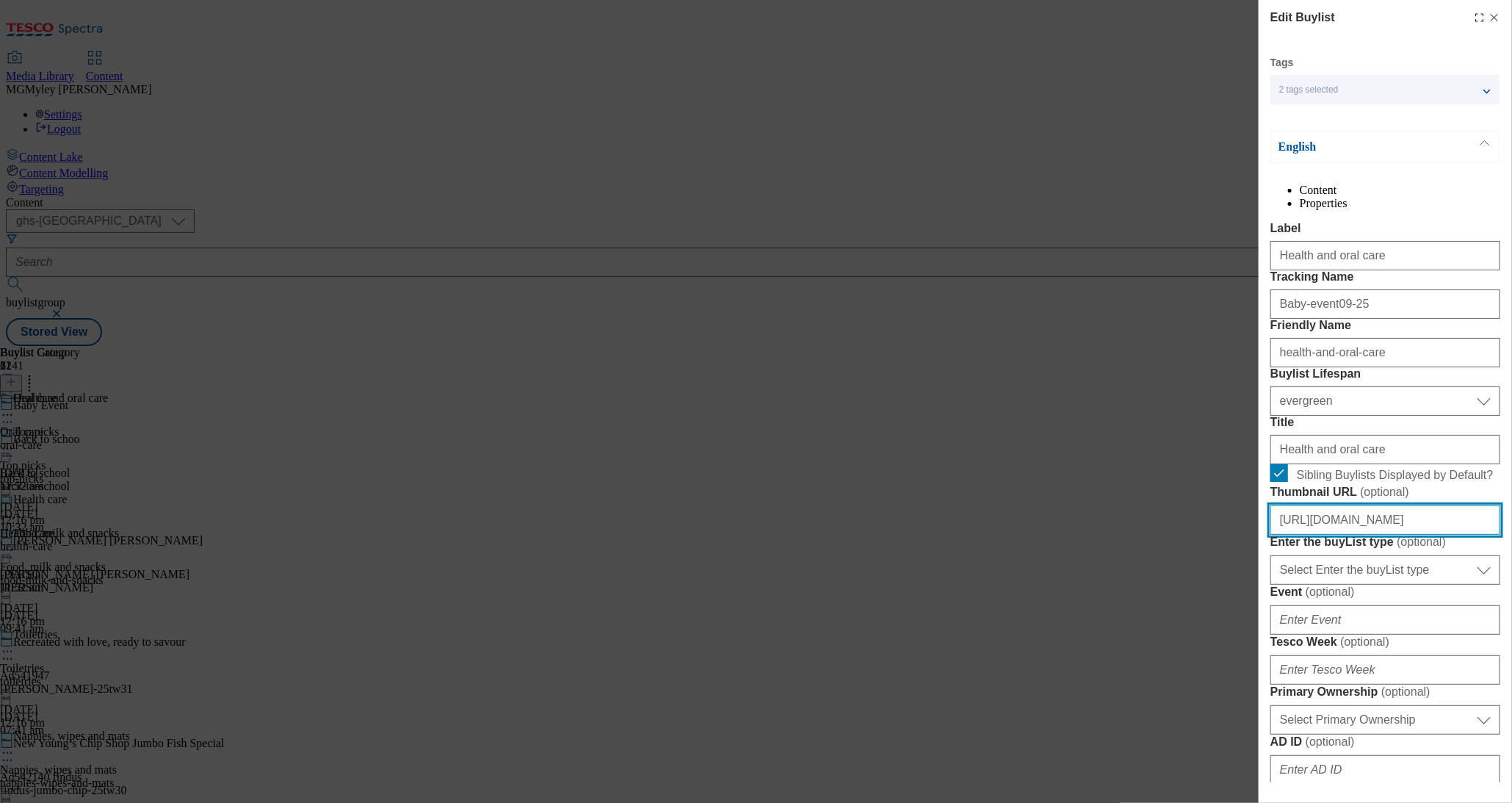
click at [1413, 535] on input "https://digitalcontent.api.tesco.com/v2/media/ghs-mktg/ca23e6a1-4b05-4f72-8761-…" at bounding box center [1385, 520] width 230 height 30
paste input "e891aa43-5fb8-4a14-80db-b421015c6ad4/2530-WF-469551--GHS-BLthumb-Baby-Event-Sep…"
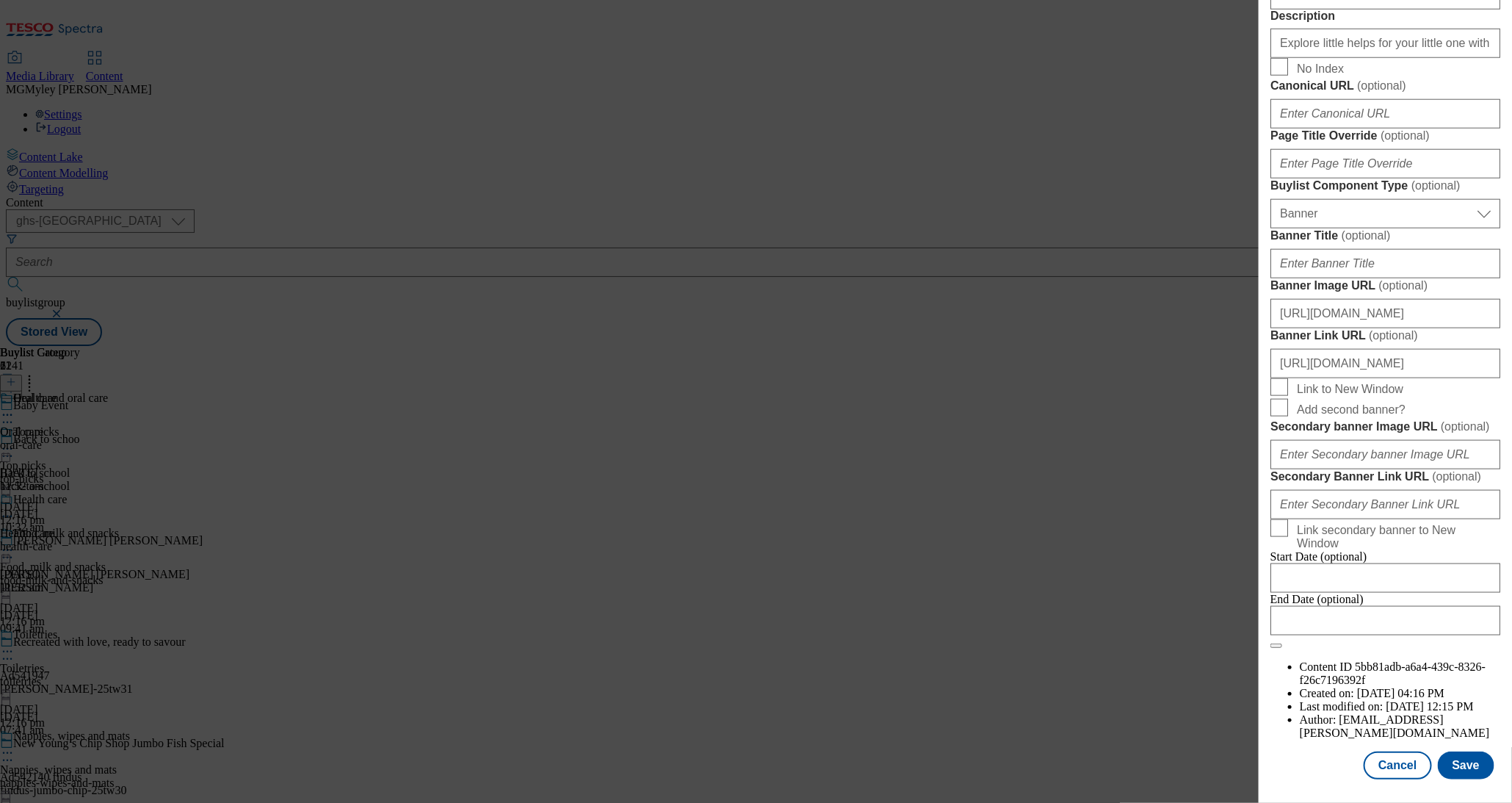
scroll to position [1321, 0]
click at [1476, 775] on button "Save" at bounding box center [1466, 765] width 56 height 28
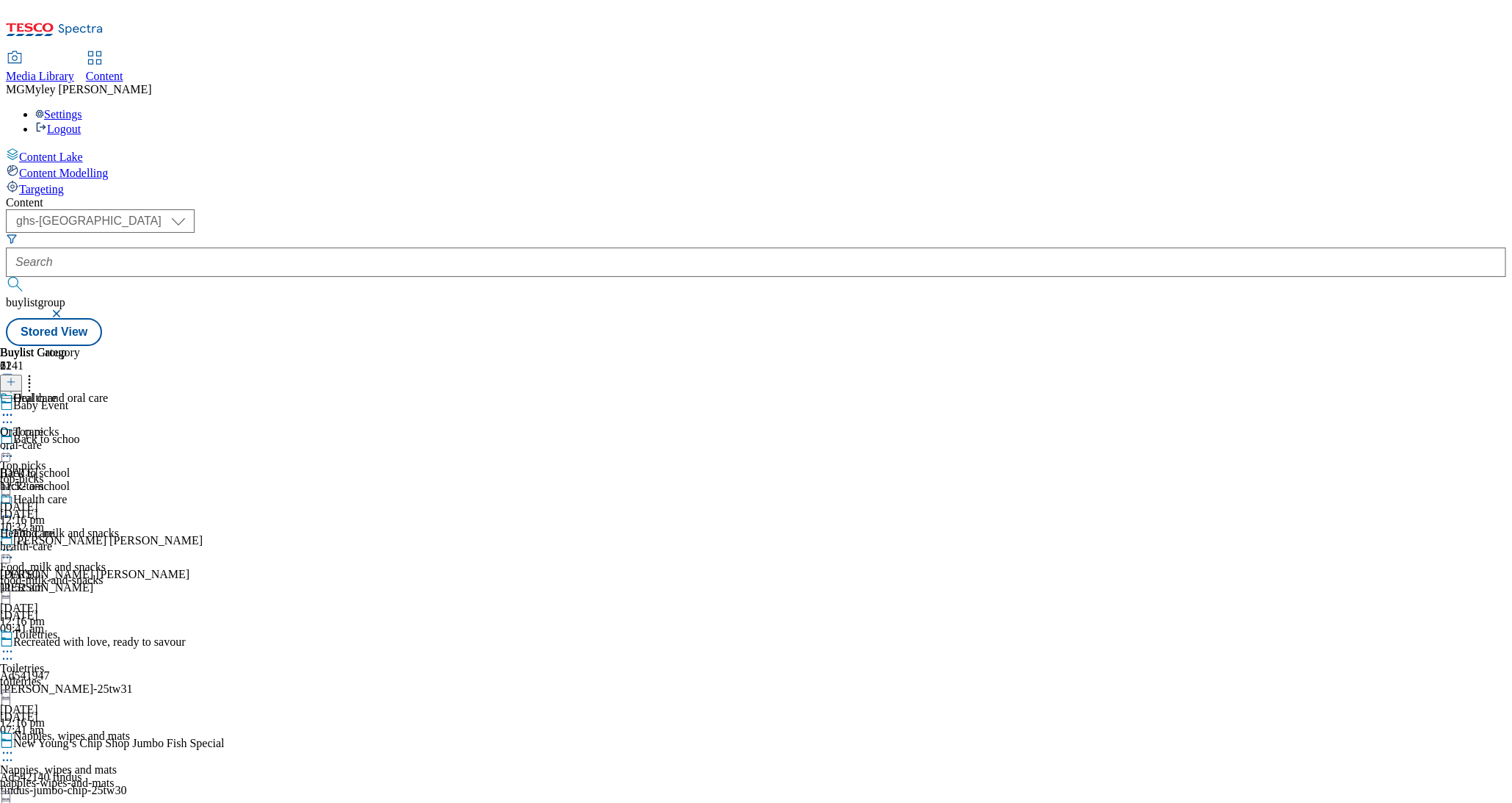
scroll to position [633, 0]
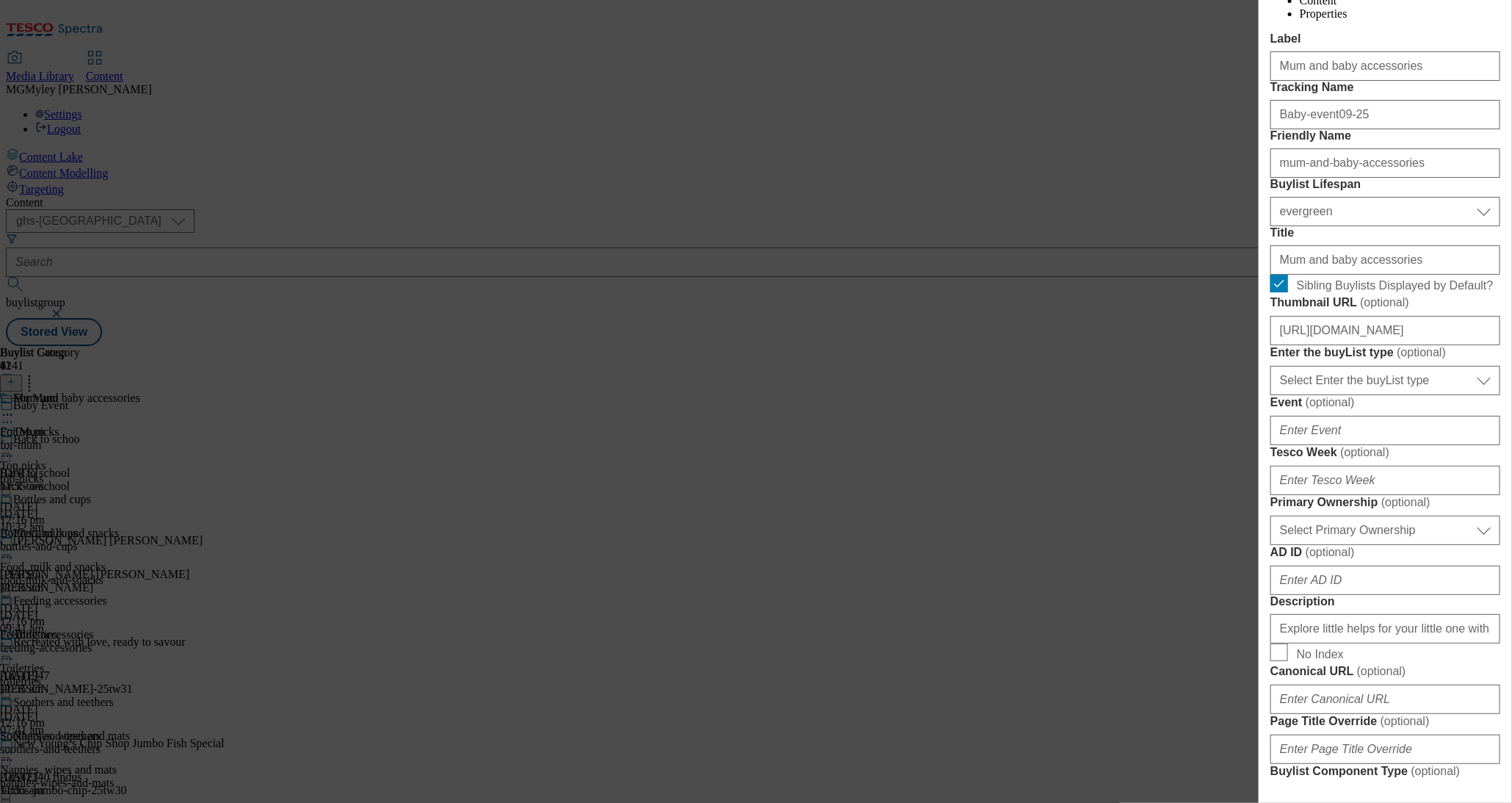
scroll to position [184, 0]
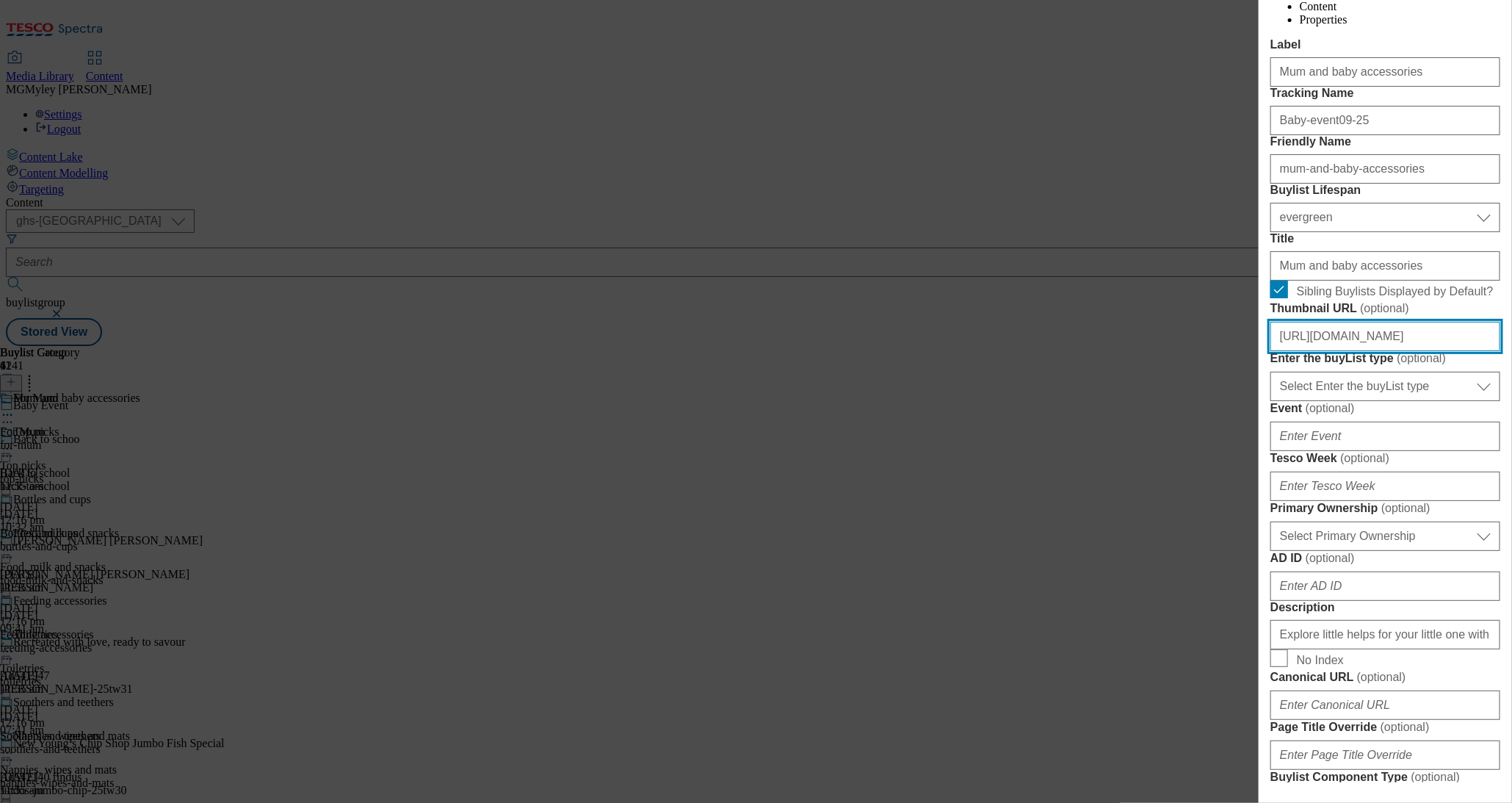
click at [1399, 351] on input "https://digitalcontent.api.tesco.com/v2/media/ghs-mktg/8564753e-555f-493b-85b6-…" at bounding box center [1385, 336] width 230 height 30
paste input "938fa83b-ef3f-4497-95bb-7d8878b77a5d/2530-WF-469551--GHS-BLthumb-Baby-Event-Sep…"
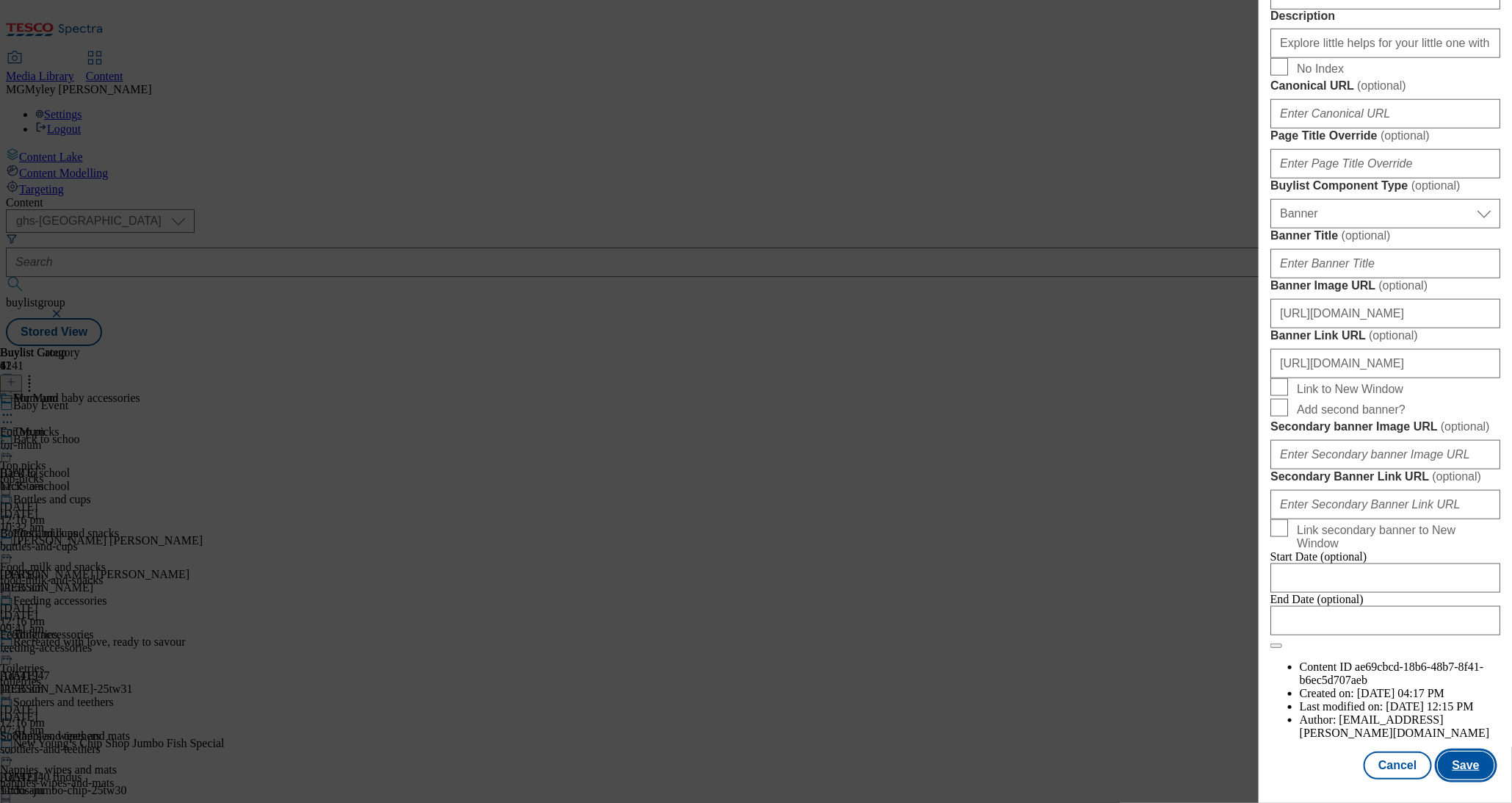
scroll to position [0, 0]
click at [1470, 772] on button "Save" at bounding box center [1466, 765] width 56 height 28
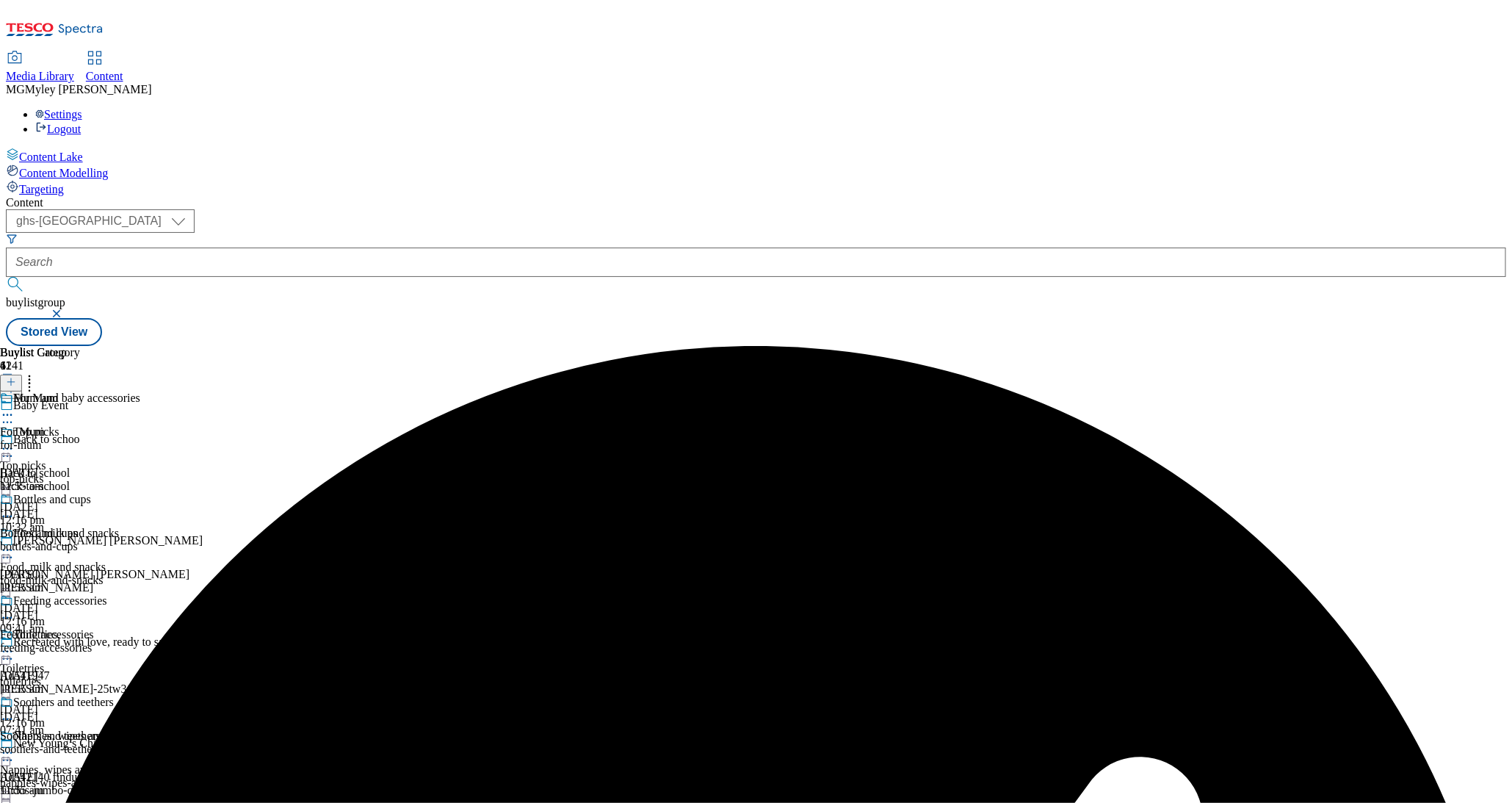
scroll to position [574, 0]
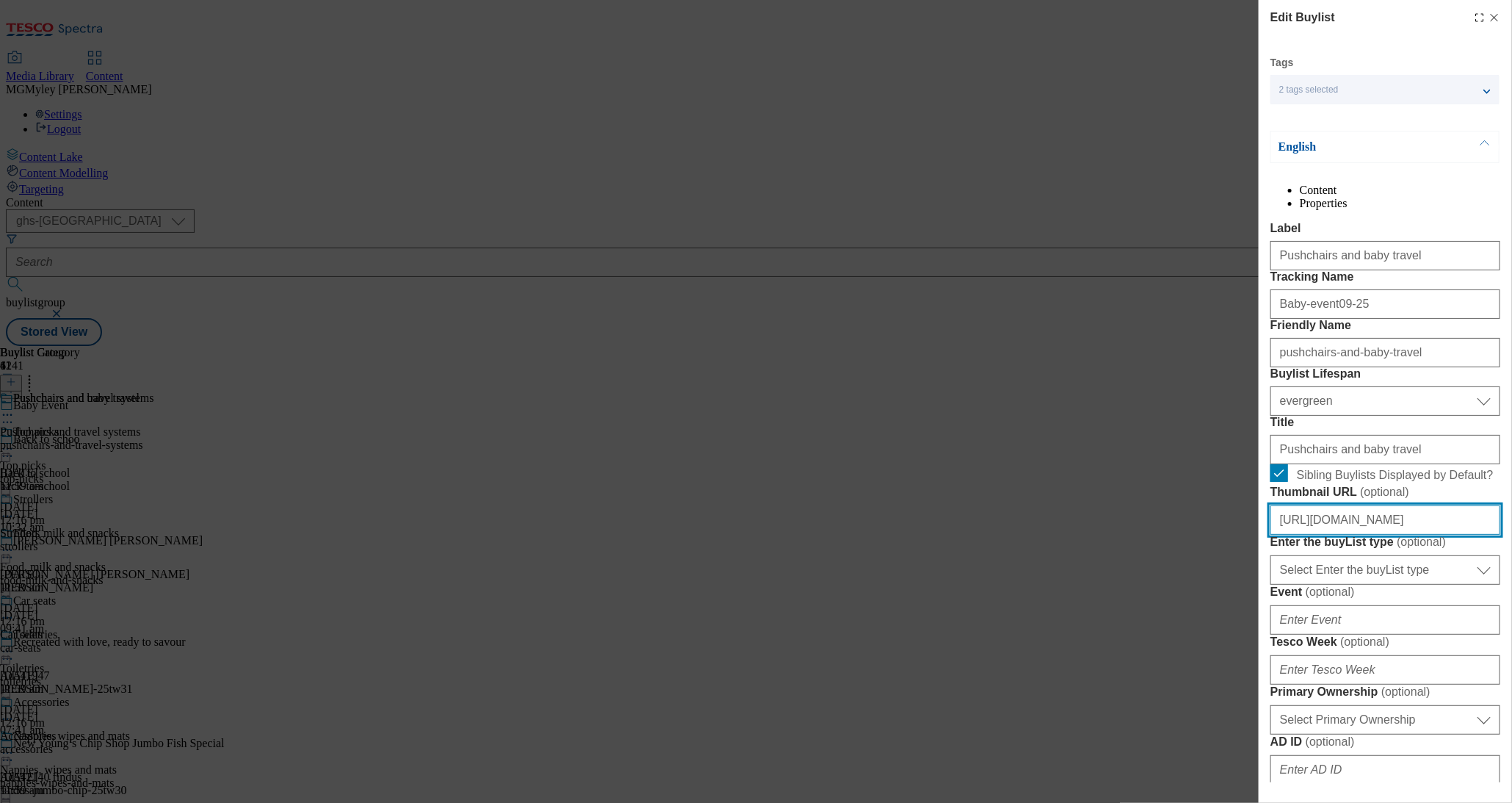
click at [1370, 535] on input "https://digitalcontent.api.tesco.com/v2/media/ghs-mktg/8ce26690-29ae-4e45-9431-…" at bounding box center [1385, 520] width 230 height 30
paste input "249cb269-4bcc-41e9-bc74-56bdcd4a34de/2530-WF-469551--GHS-BLthumb-Baby-Event-Sep…"
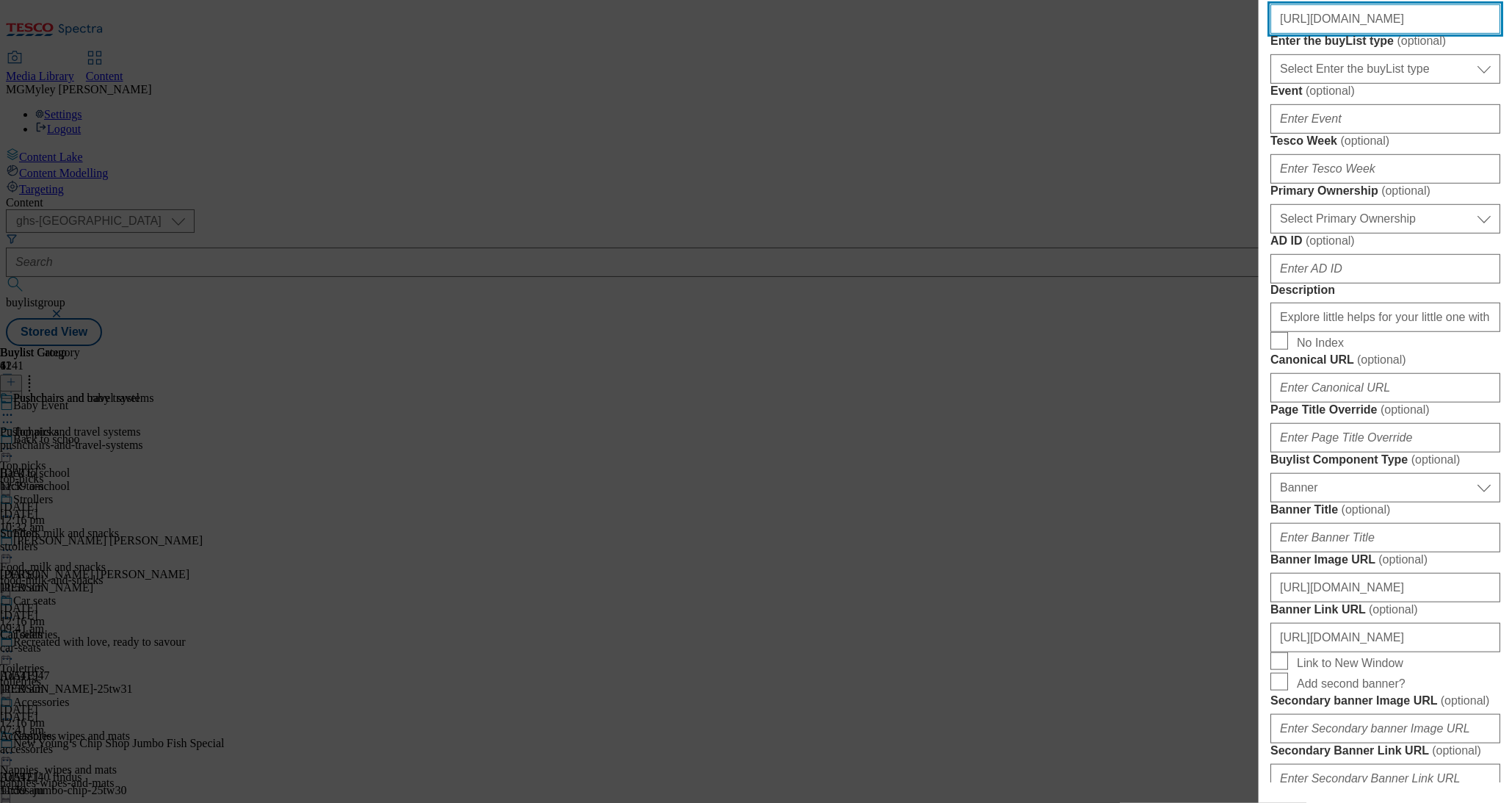
scroll to position [1321, 0]
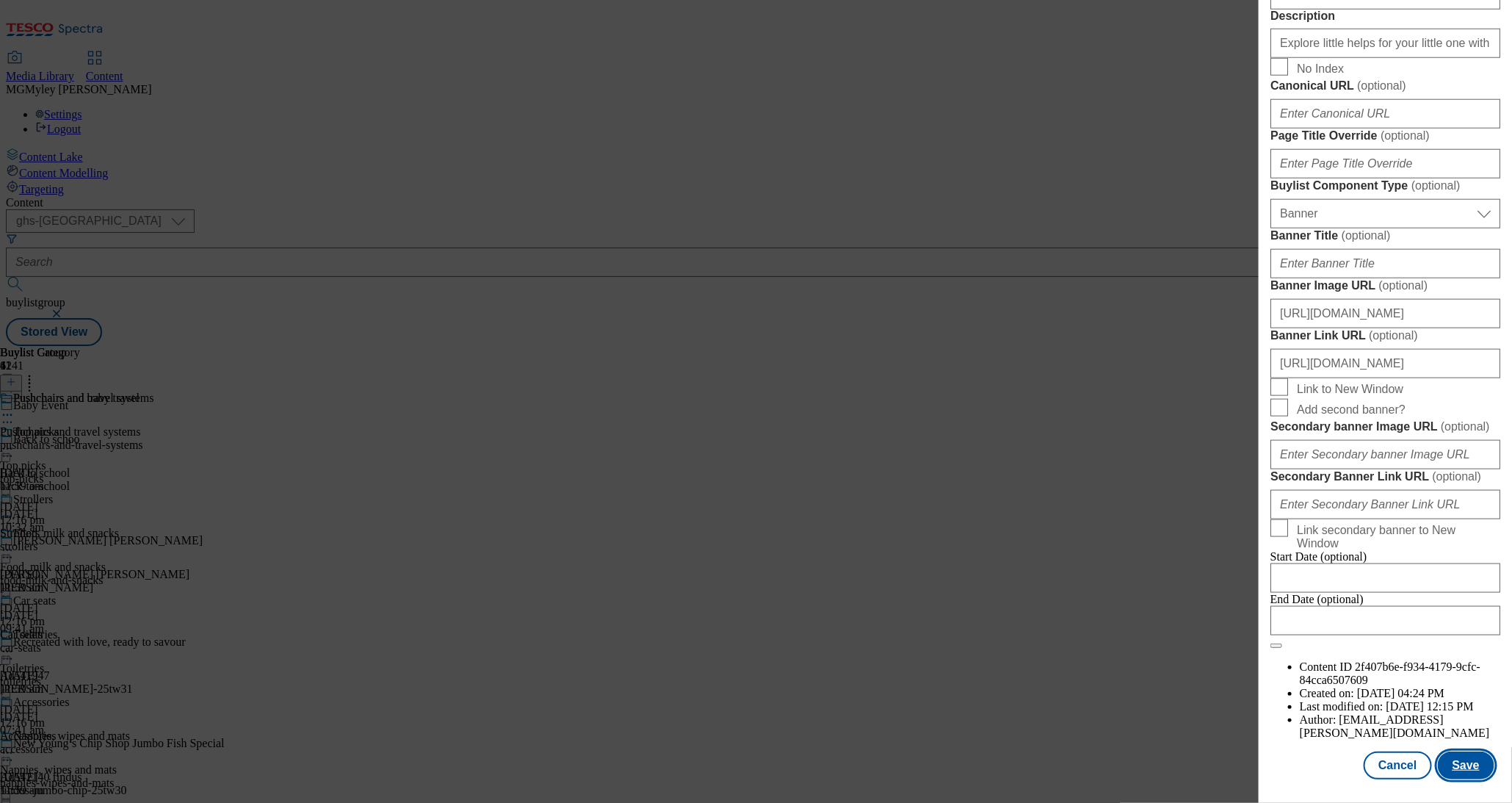
click at [1465, 757] on button "Save" at bounding box center [1466, 765] width 56 height 28
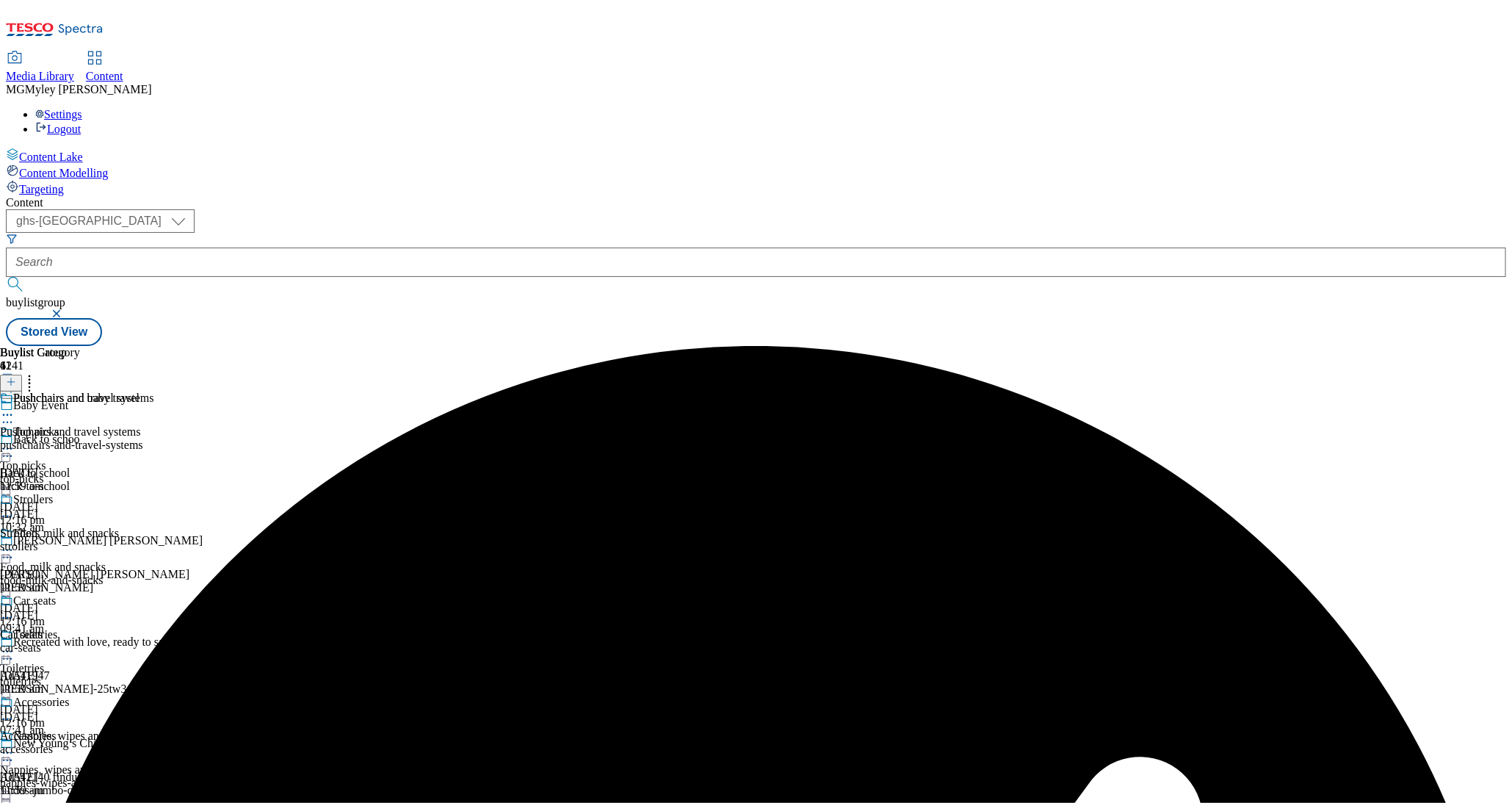
scroll to position [702, 0]
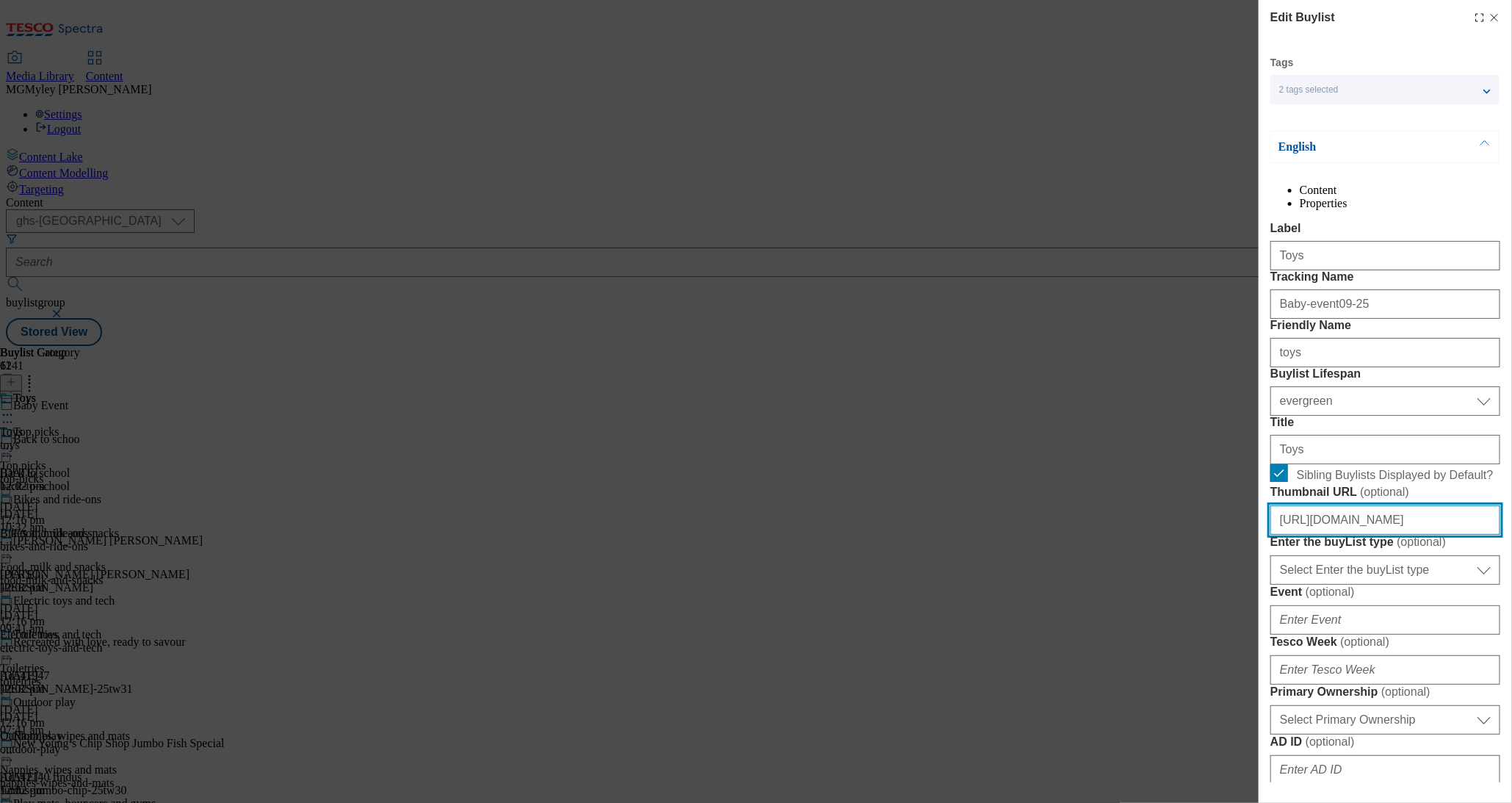
click at [1373, 535] on input "https://digitalcontent.api.tesco.com/v2/media/ghs-mktg/644403ab-ca94-411c-844f-…" at bounding box center [1385, 520] width 230 height 30
paste input "a54e43a1-54d4-4546-a8a3-04d4ea3ef88c/2530-WF-469551--GHS-BLthumb-Baby-Event-Sep…"
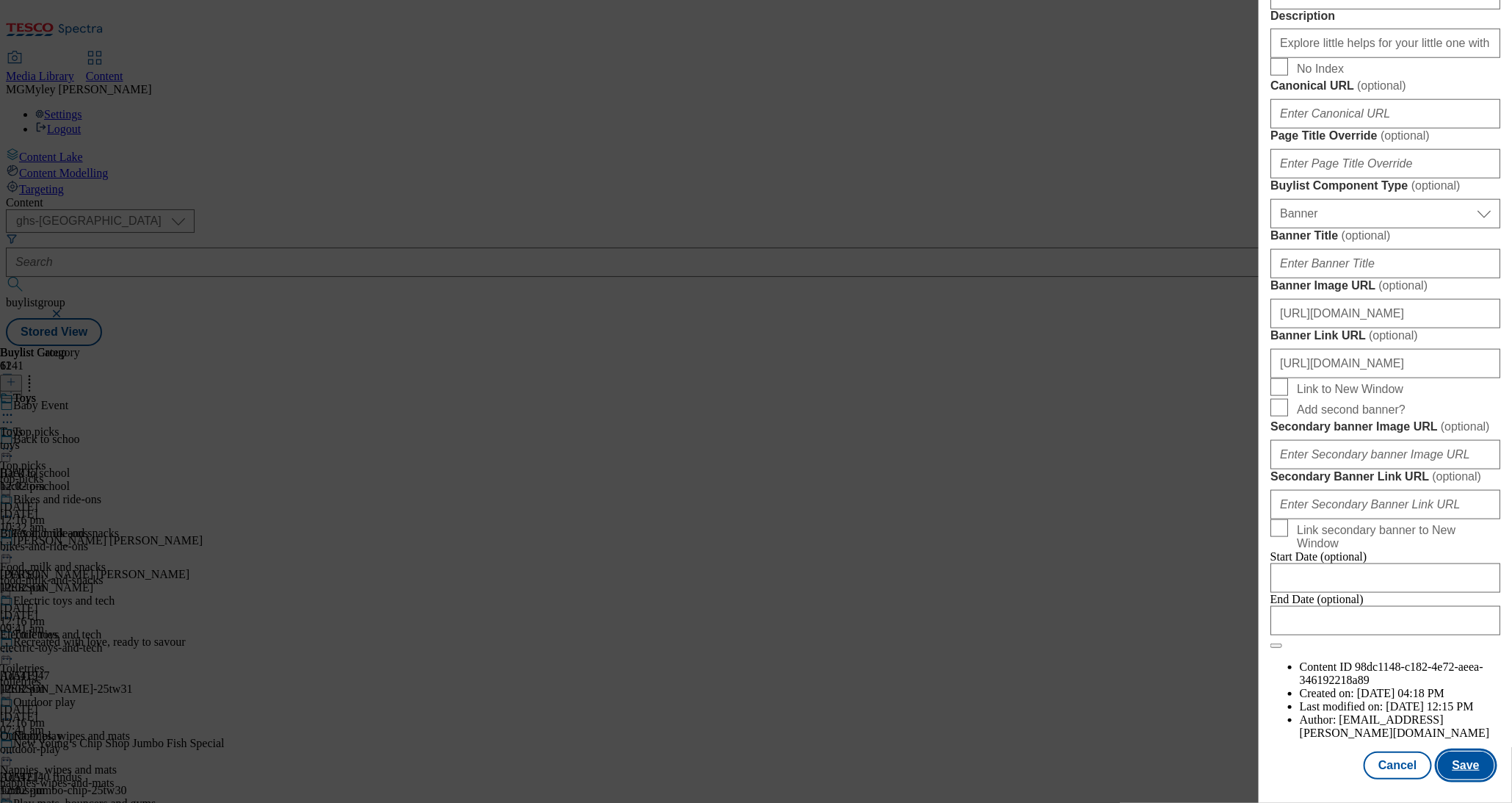
click at [1463, 774] on button "Save" at bounding box center [1466, 765] width 56 height 28
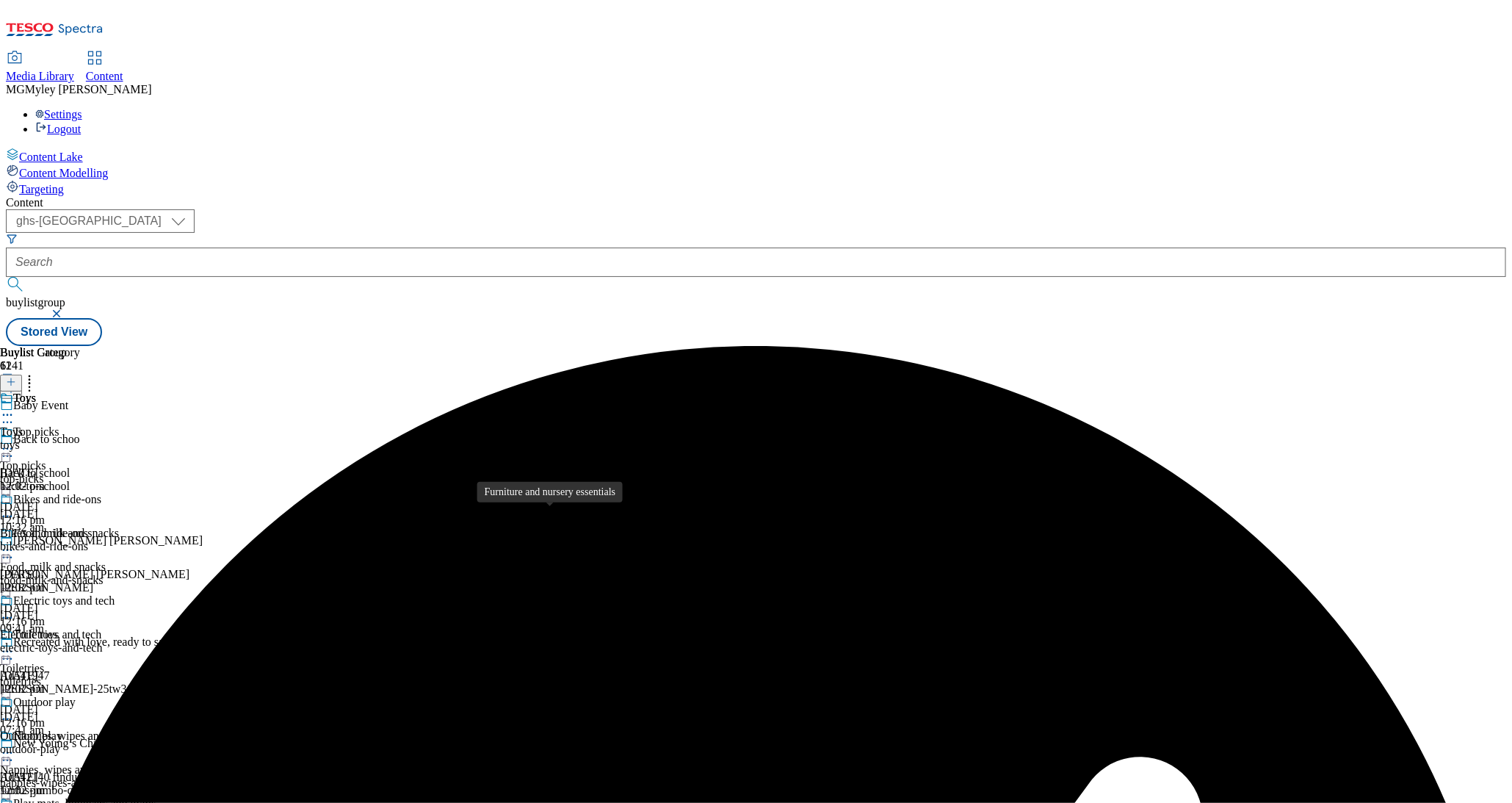
scroll to position [971, 0]
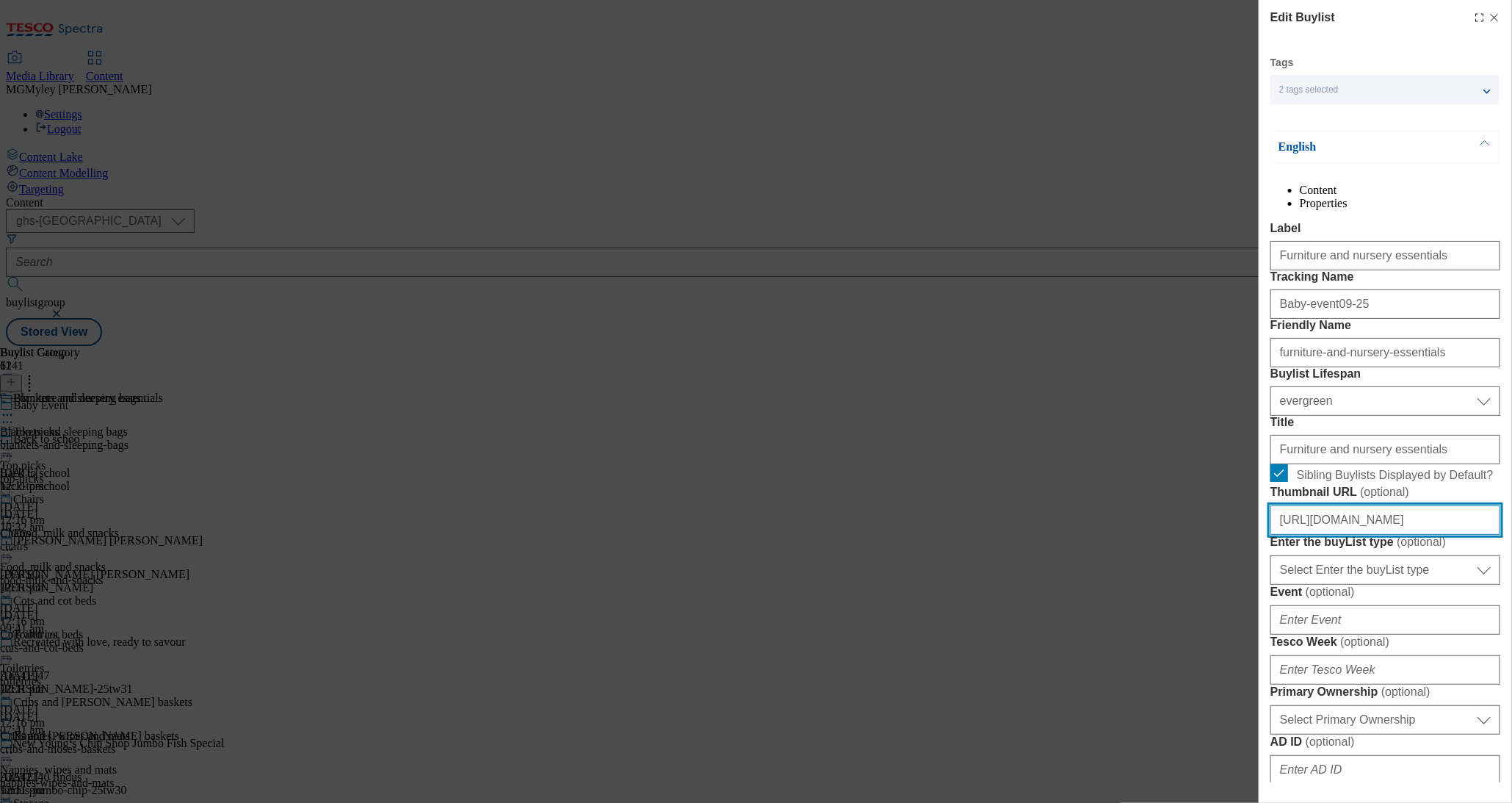
click at [1338, 535] on input "https://digitalcontent.api.tesco.com/v2/media/ghs-mktg/68017871-7686-4775-9b4a-…" at bounding box center [1385, 520] width 230 height 30
paste input "1d931725-7078-499a-b317-a513960865e1/2530-WF-469551--GHS-BLthumb-Baby-Event-Sep…"
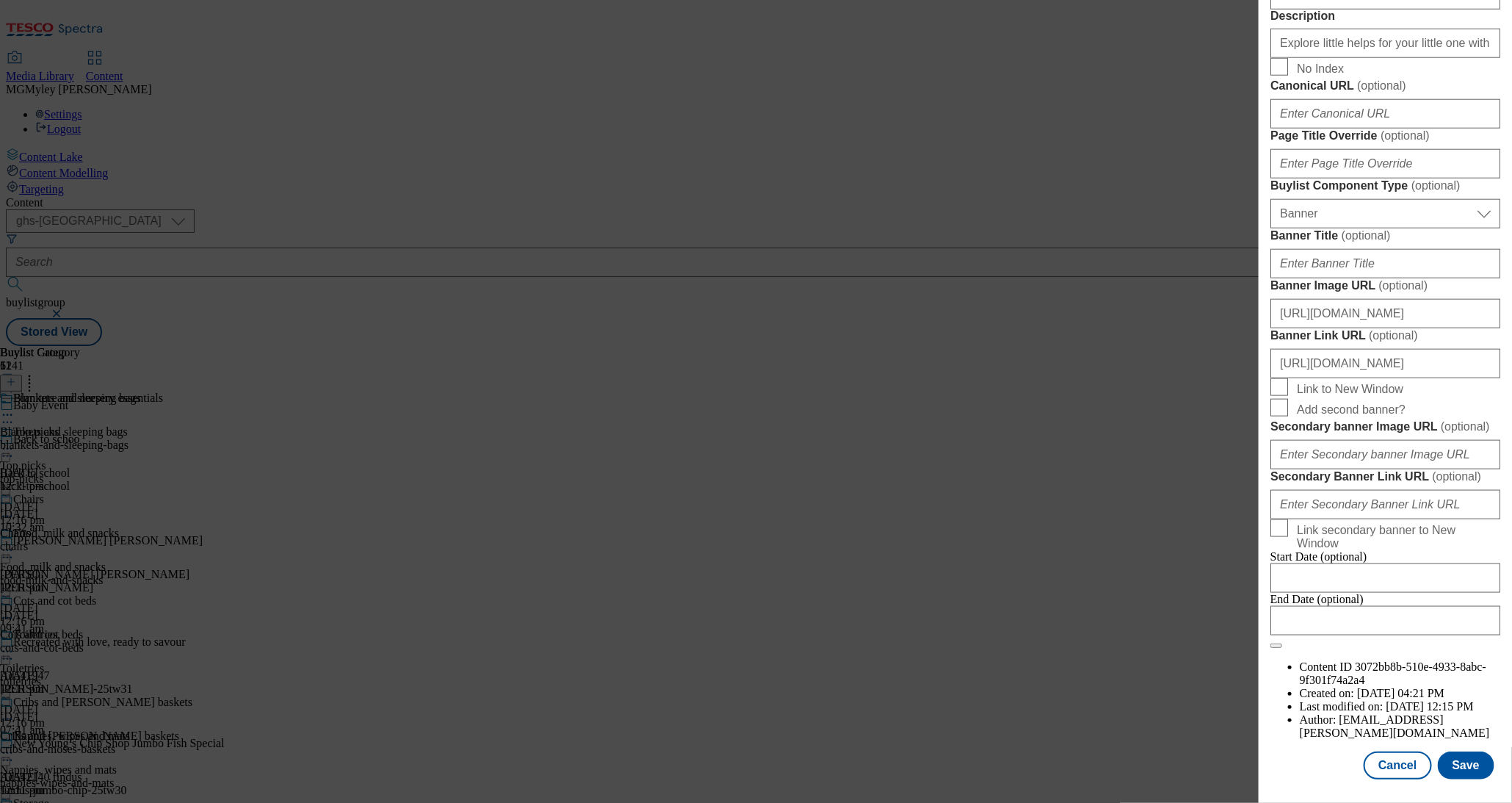
scroll to position [1321, 0]
click at [1455, 779] on button "Save" at bounding box center [1466, 765] width 56 height 28
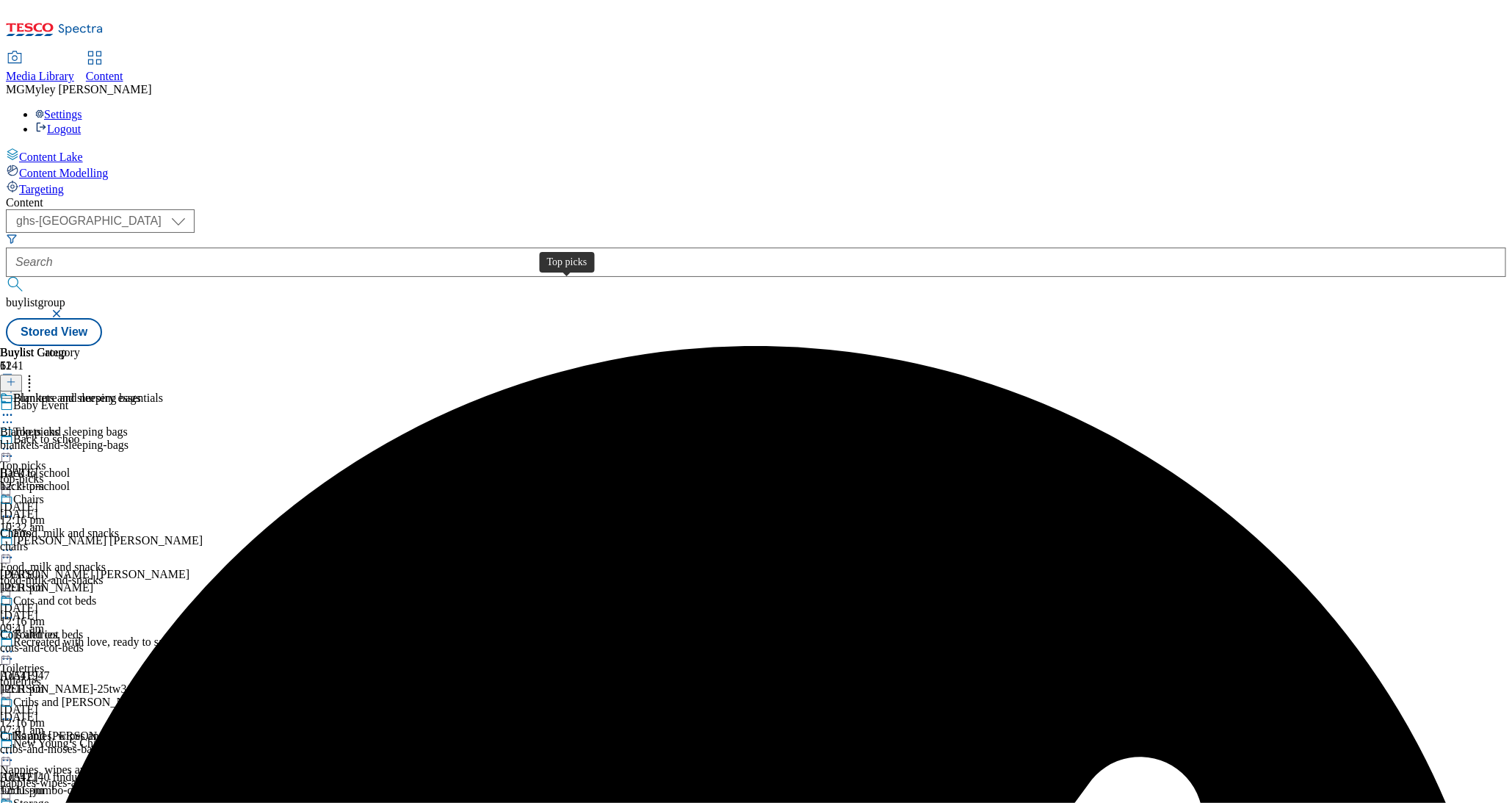
click at [46, 460] on div "Top picks" at bounding box center [23, 466] width 46 height 13
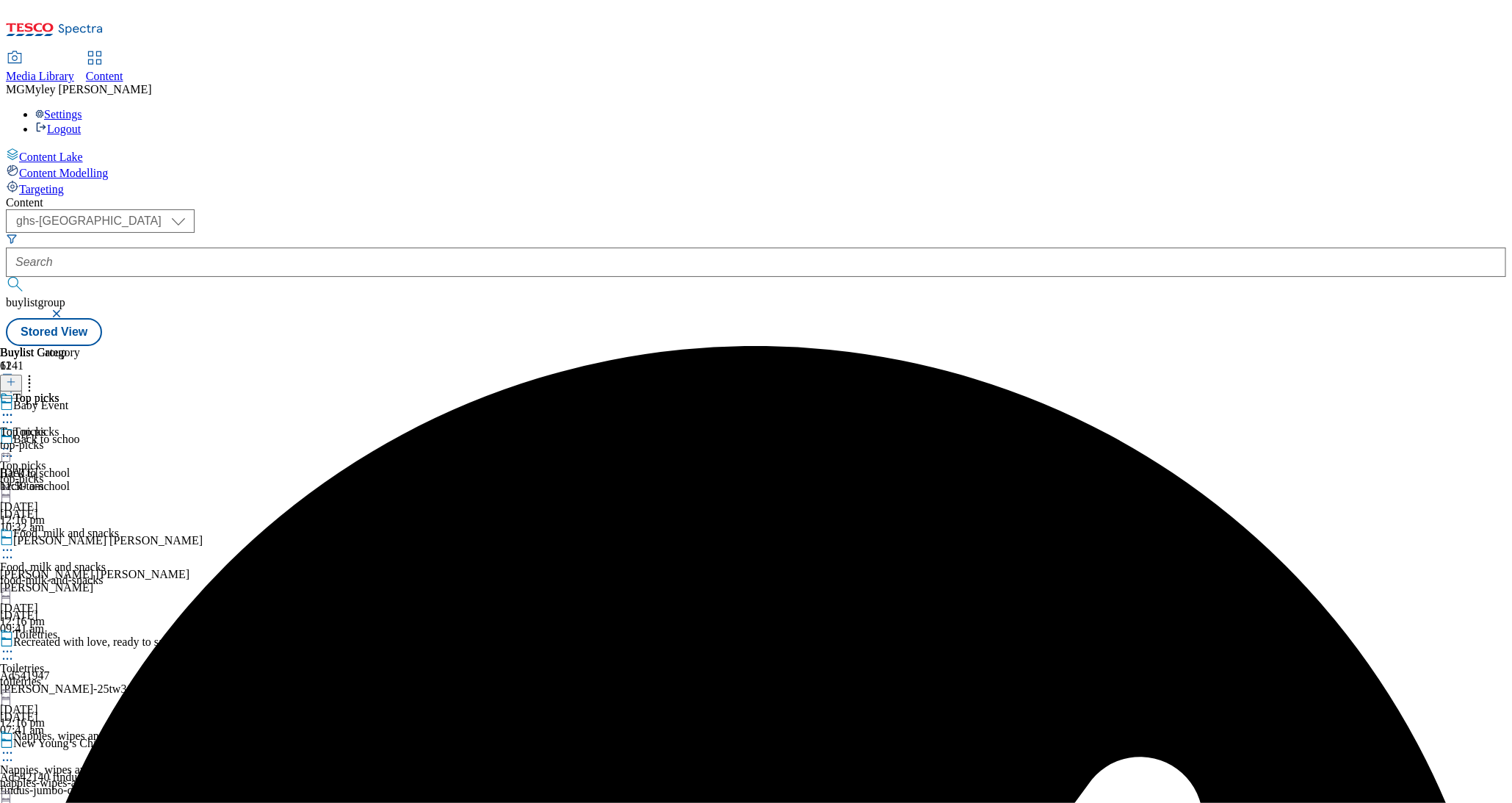
click at [14, 442] on icon at bounding box center [7, 448] width 14 height 14
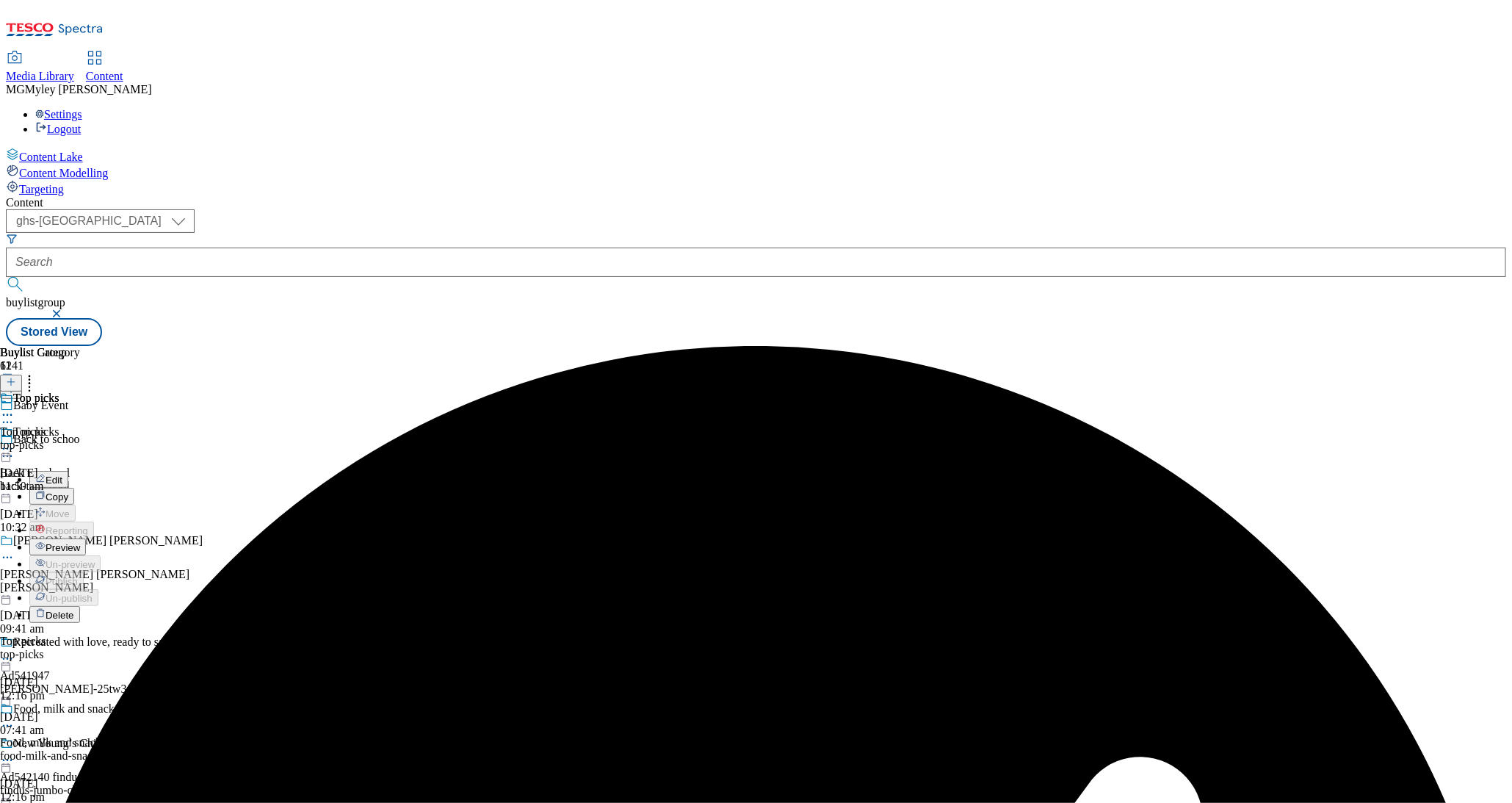
click at [80, 543] on span "Preview" at bounding box center [63, 548] width 34 height 11
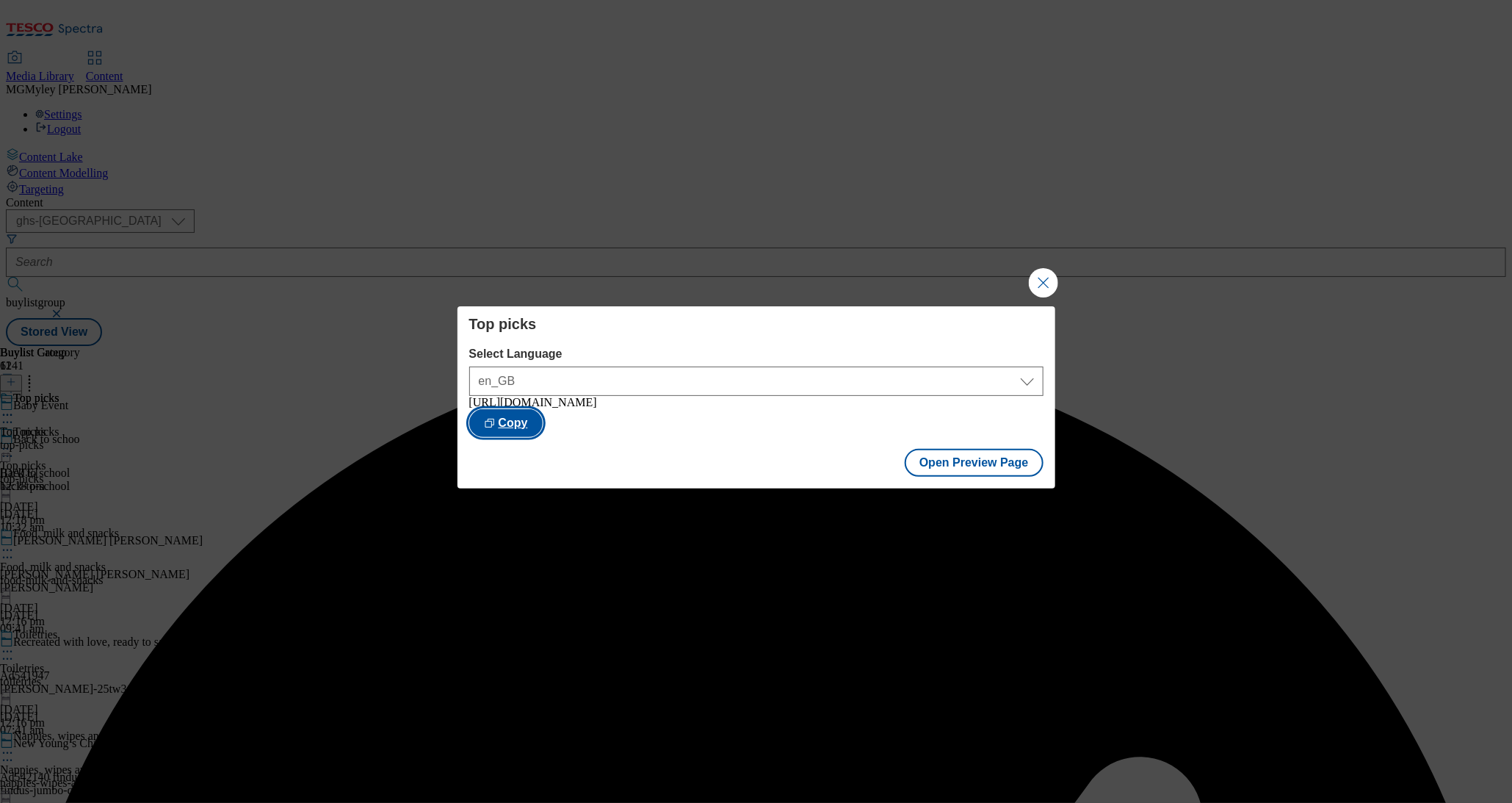
click at [542, 421] on button "Copy" at bounding box center [505, 422] width 73 height 28
click at [986, 475] on button "Open Preview Page" at bounding box center [974, 463] width 139 height 28
click at [1045, 283] on button "Close Modal" at bounding box center [1043, 282] width 30 height 30
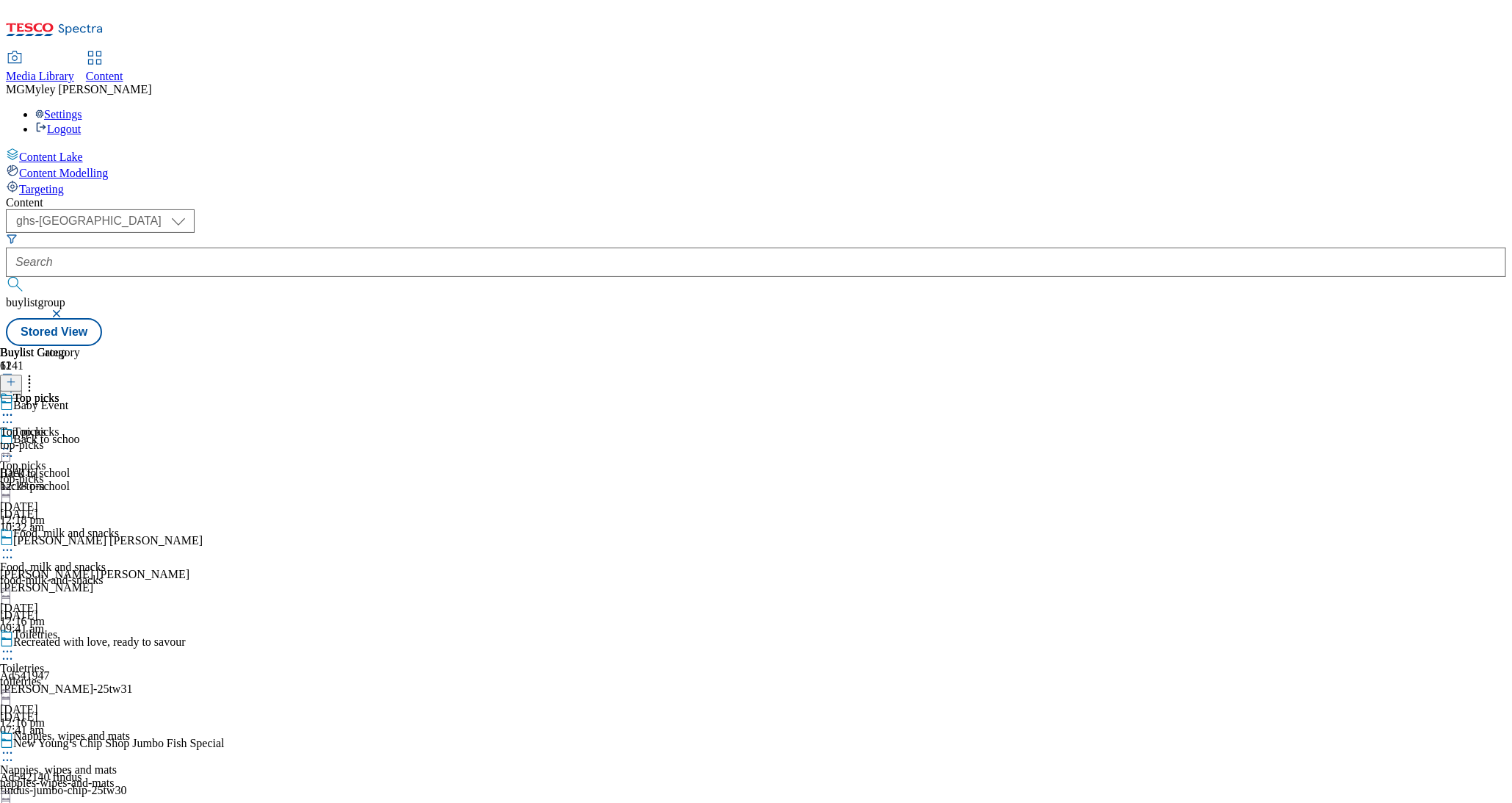
click at [163, 526] on div "Food, milk and snacks Food, milk and snacks food-milk-and-snacks 15 Sept 2025 1…" at bounding box center [81, 577] width 163 height 101
click at [14, 543] on icon at bounding box center [7, 549] width 14 height 14
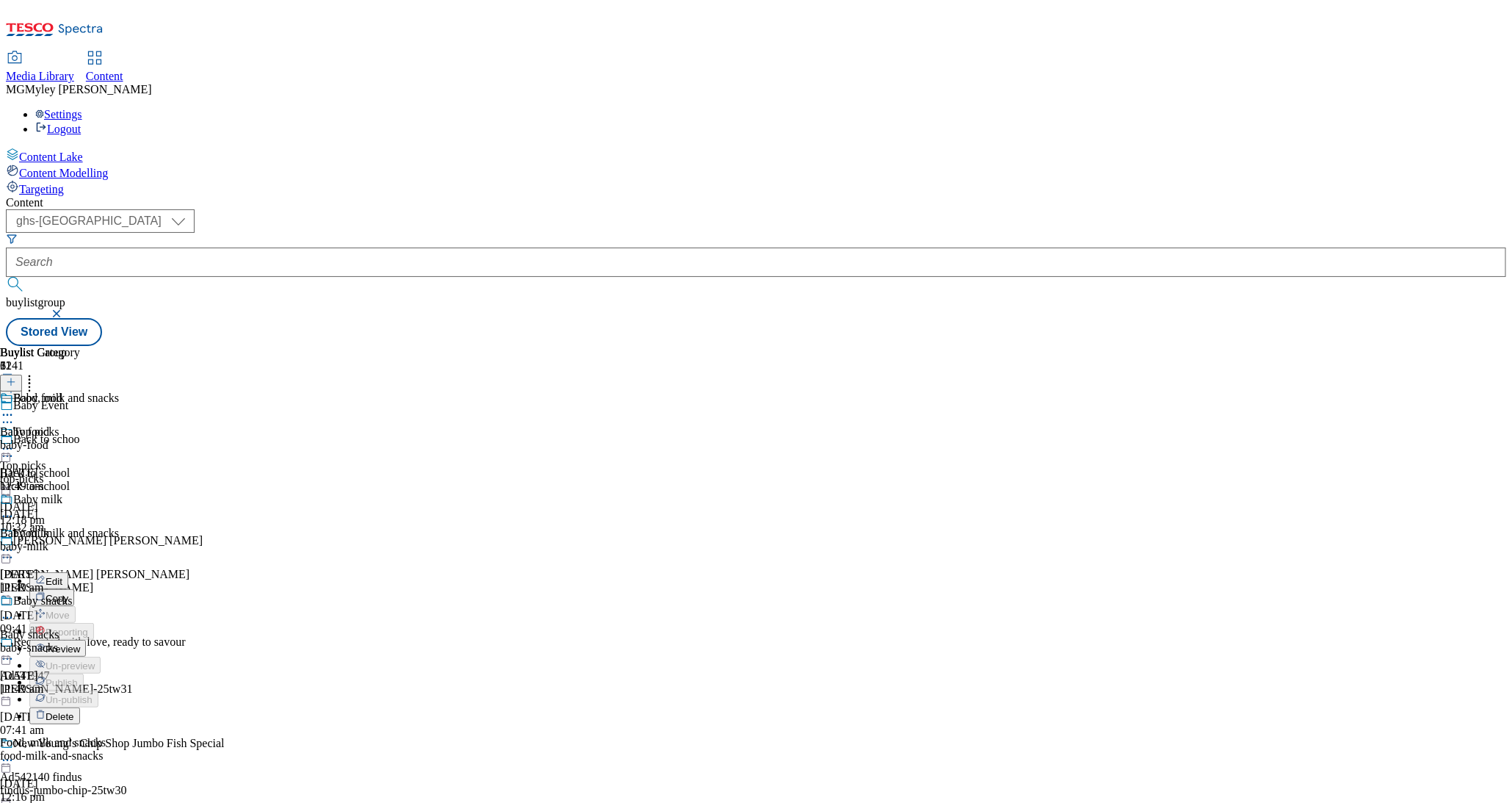
click at [80, 644] on span "Preview" at bounding box center [63, 649] width 34 height 11
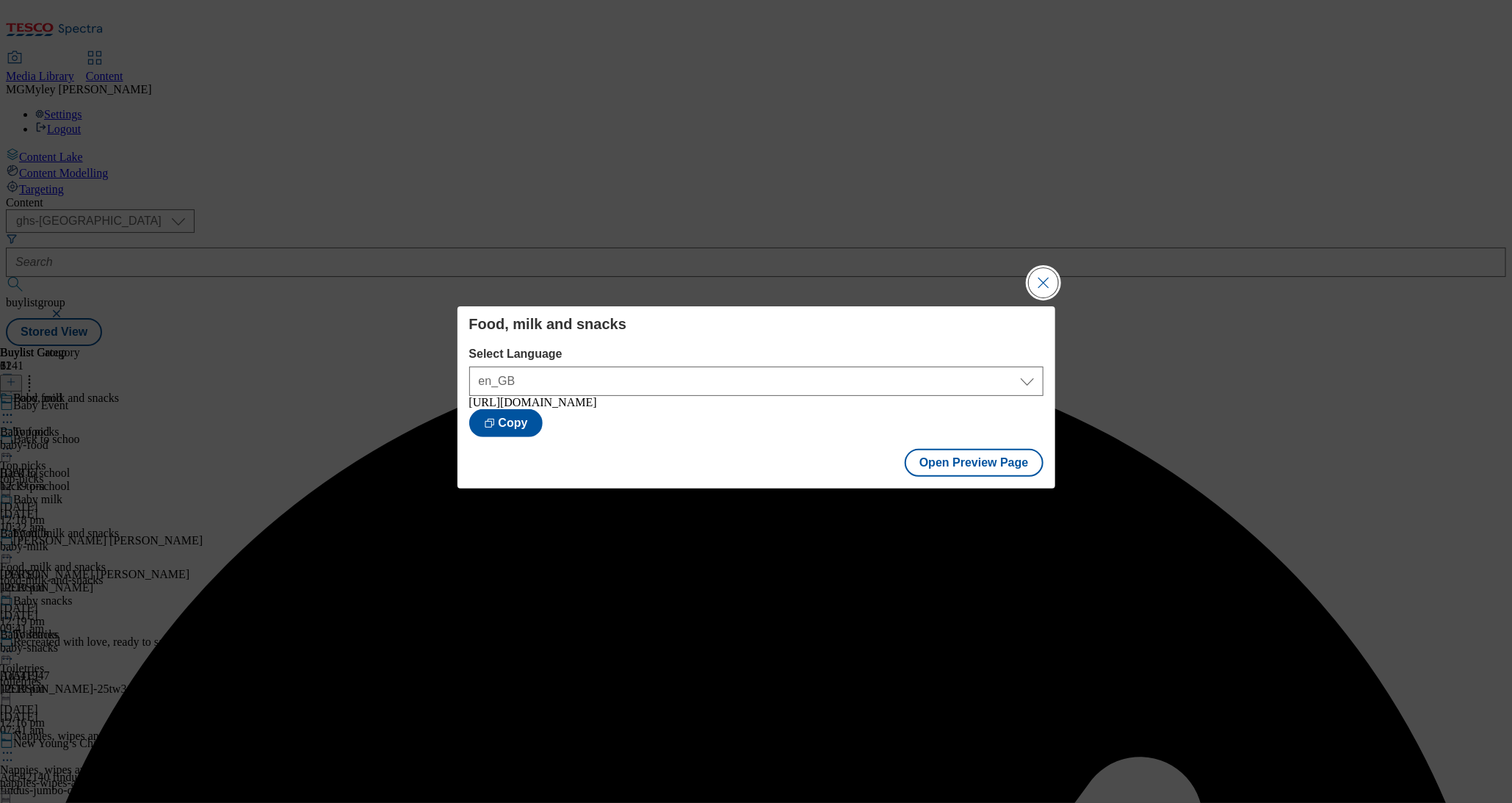
click at [1038, 290] on button "Close Modal" at bounding box center [1043, 282] width 30 height 30
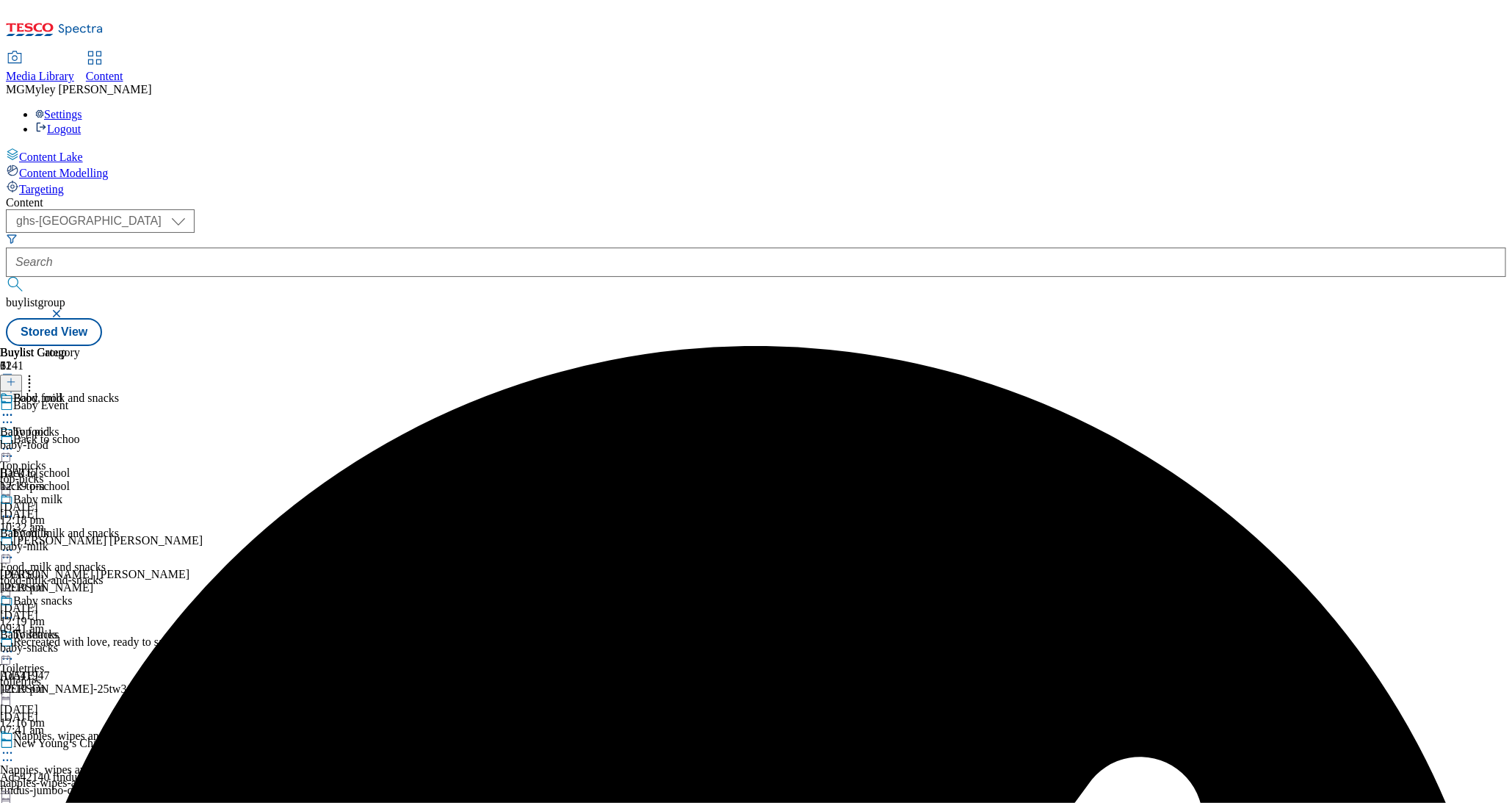
scroll to position [135, 0]
click at [163, 675] on div "toiletries" at bounding box center [81, 682] width 163 height 13
click at [14, 645] on icon at bounding box center [7, 651] width 14 height 14
click at [80, 745] on span "Preview" at bounding box center [63, 751] width 34 height 11
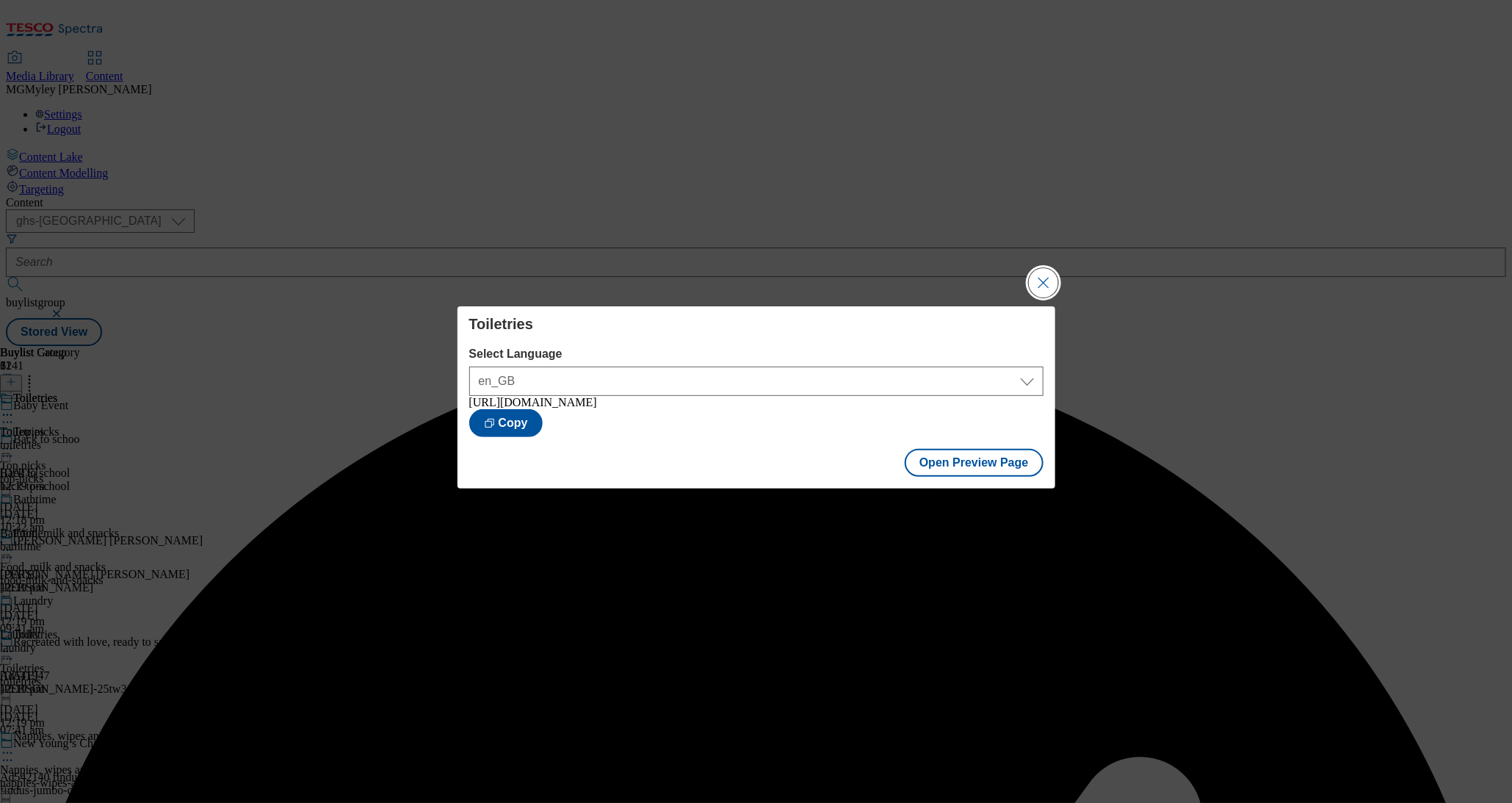
click at [1045, 275] on button "Close Modal" at bounding box center [1043, 282] width 30 height 30
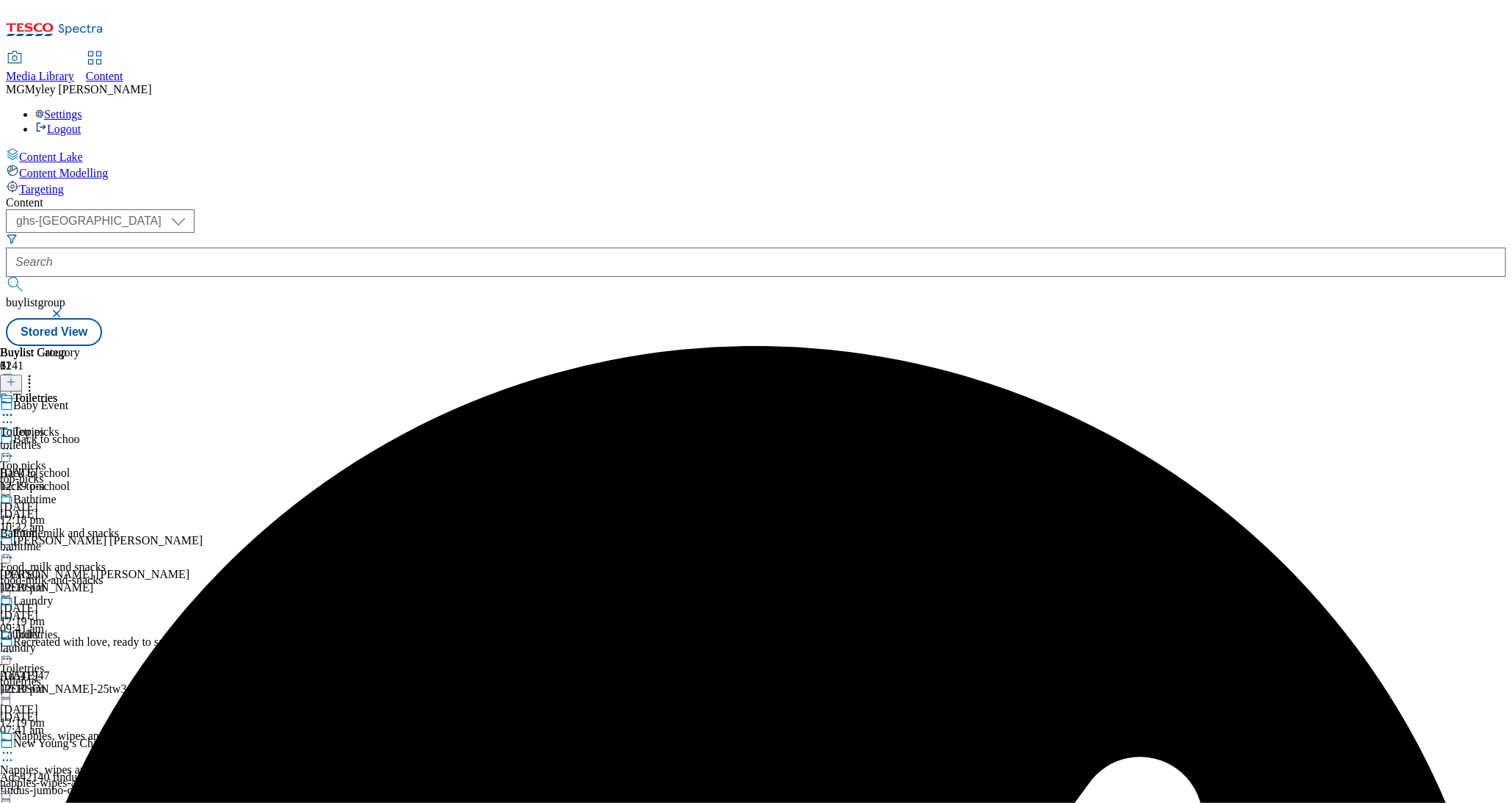
scroll to position [251, 0]
click at [163, 776] on div "nappies-wipes-and-mats" at bounding box center [81, 783] width 163 height 13
click at [14, 746] on icon at bounding box center [7, 752] width 14 height 14
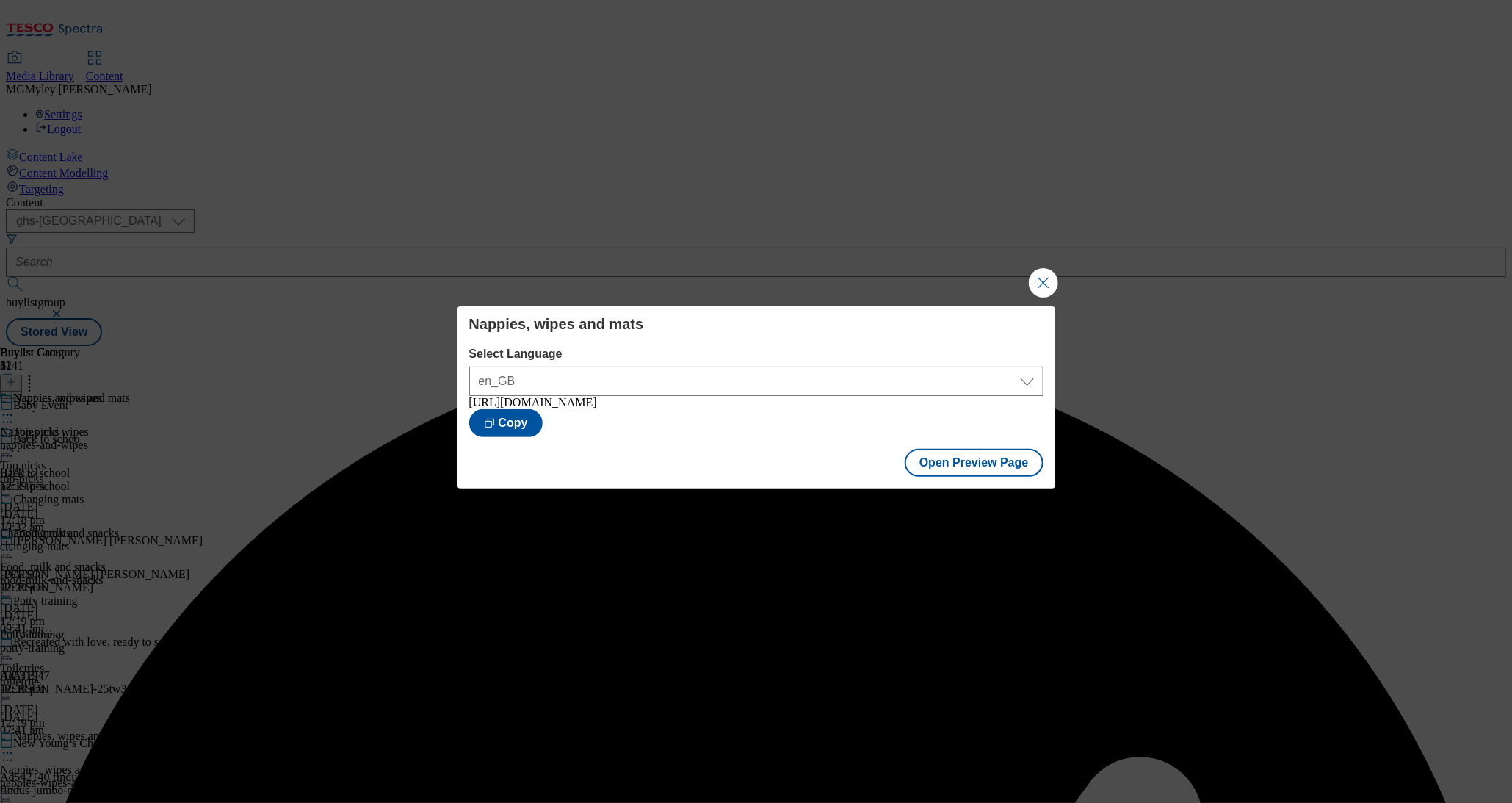
click at [1043, 285] on button "Close Modal" at bounding box center [1043, 282] width 30 height 30
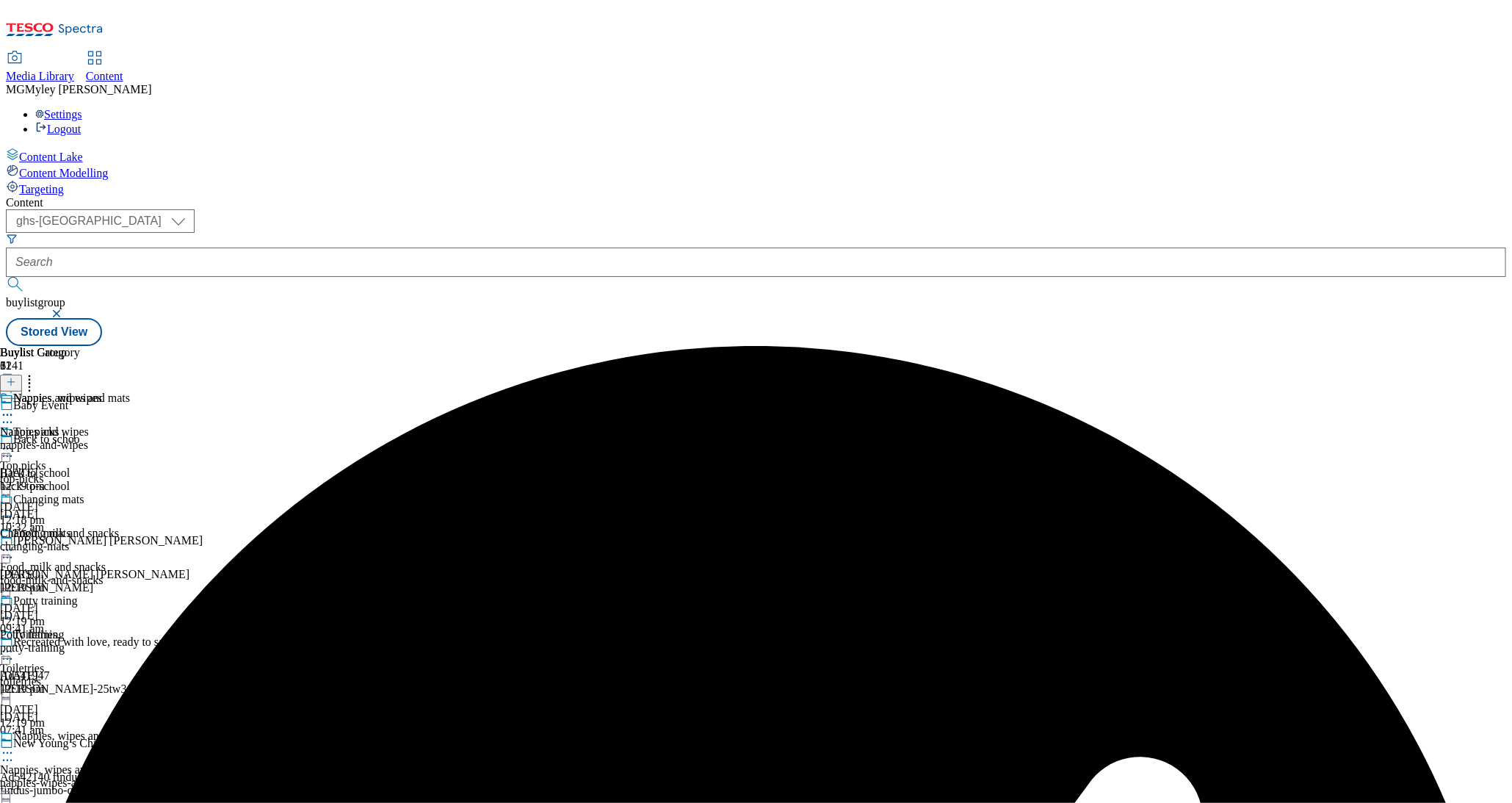
scroll to position [593, 0]
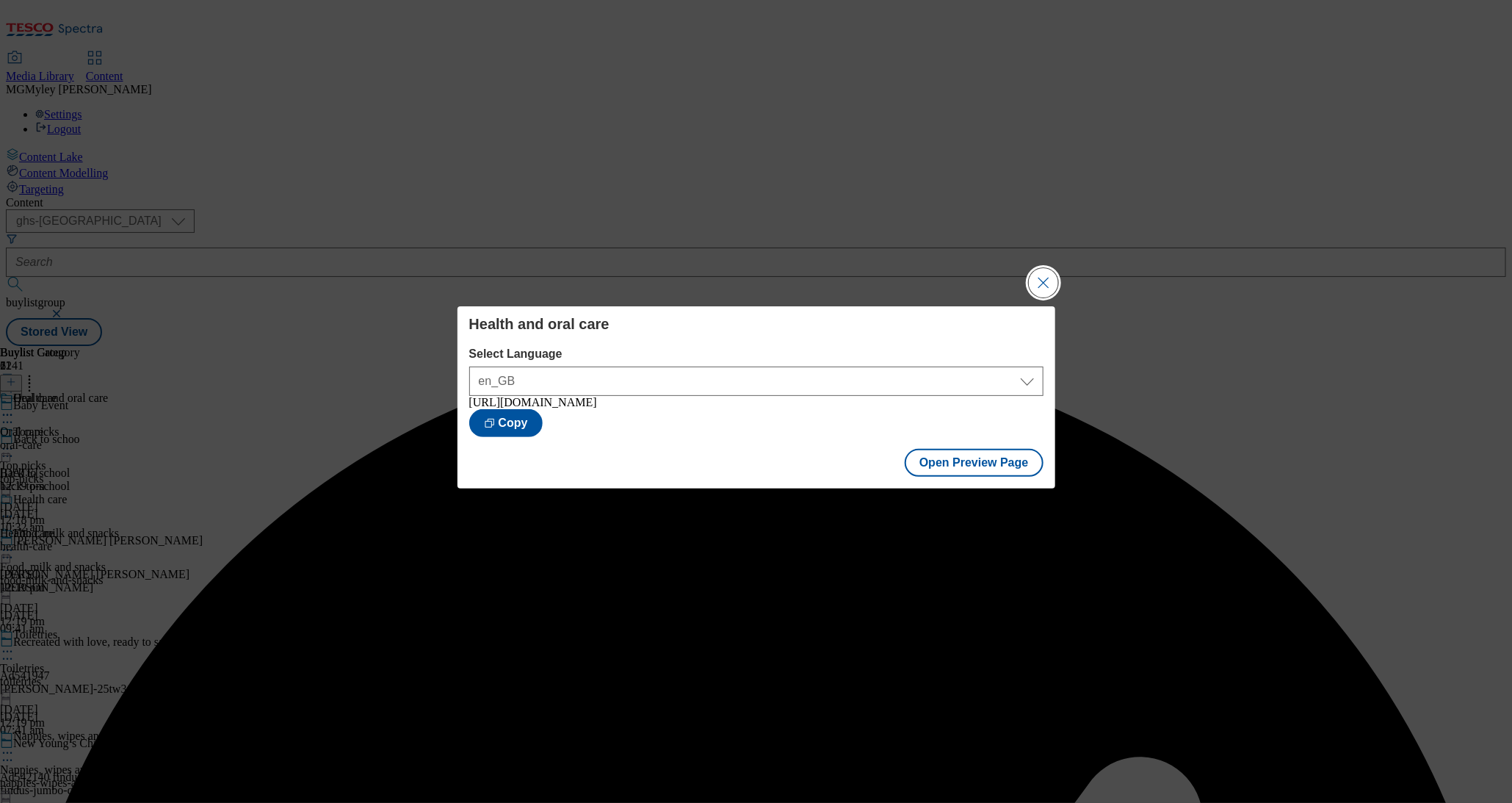
click at [1042, 291] on button "Close Modal" at bounding box center [1043, 282] width 30 height 30
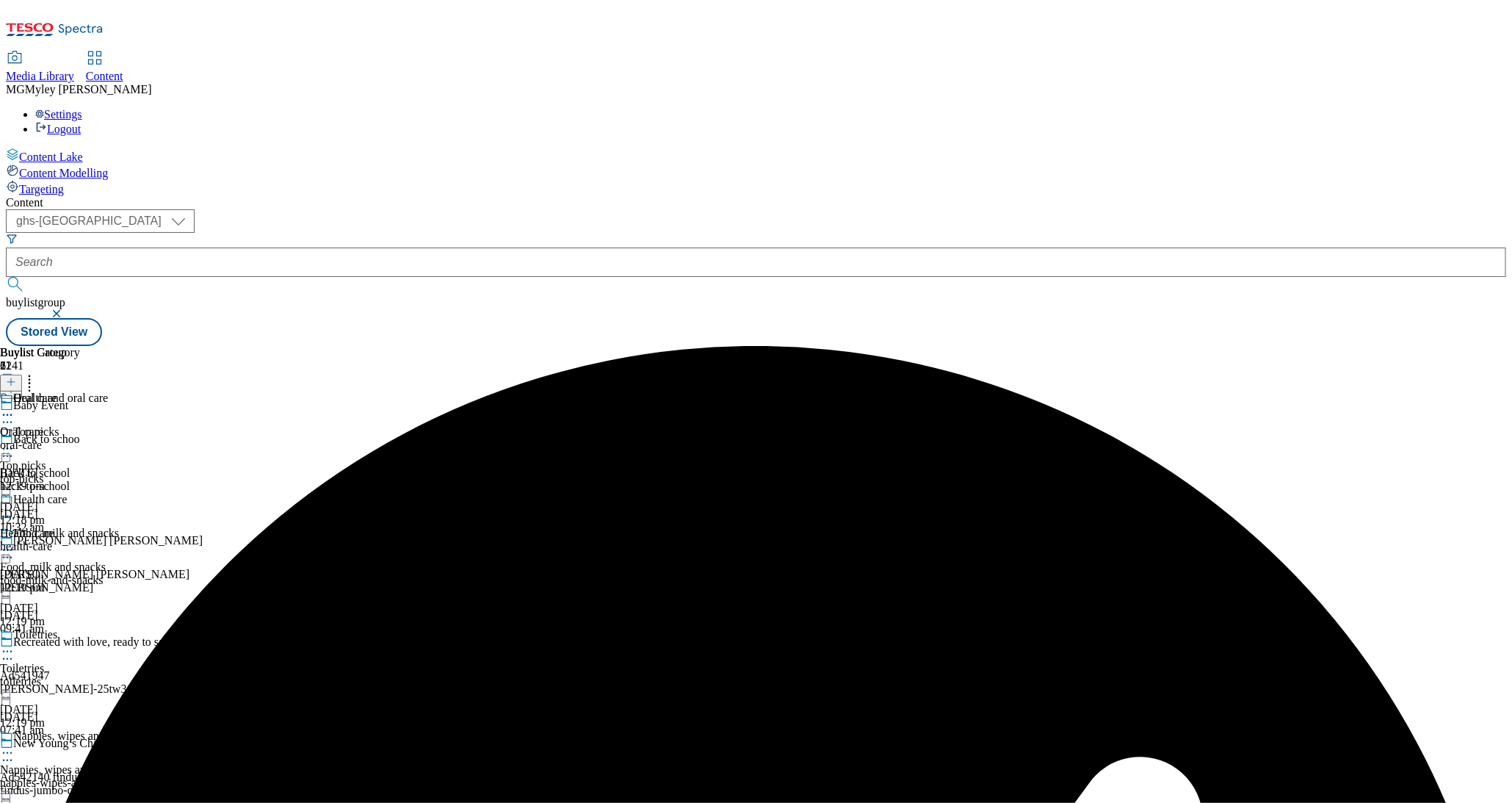
scroll to position [479, 0]
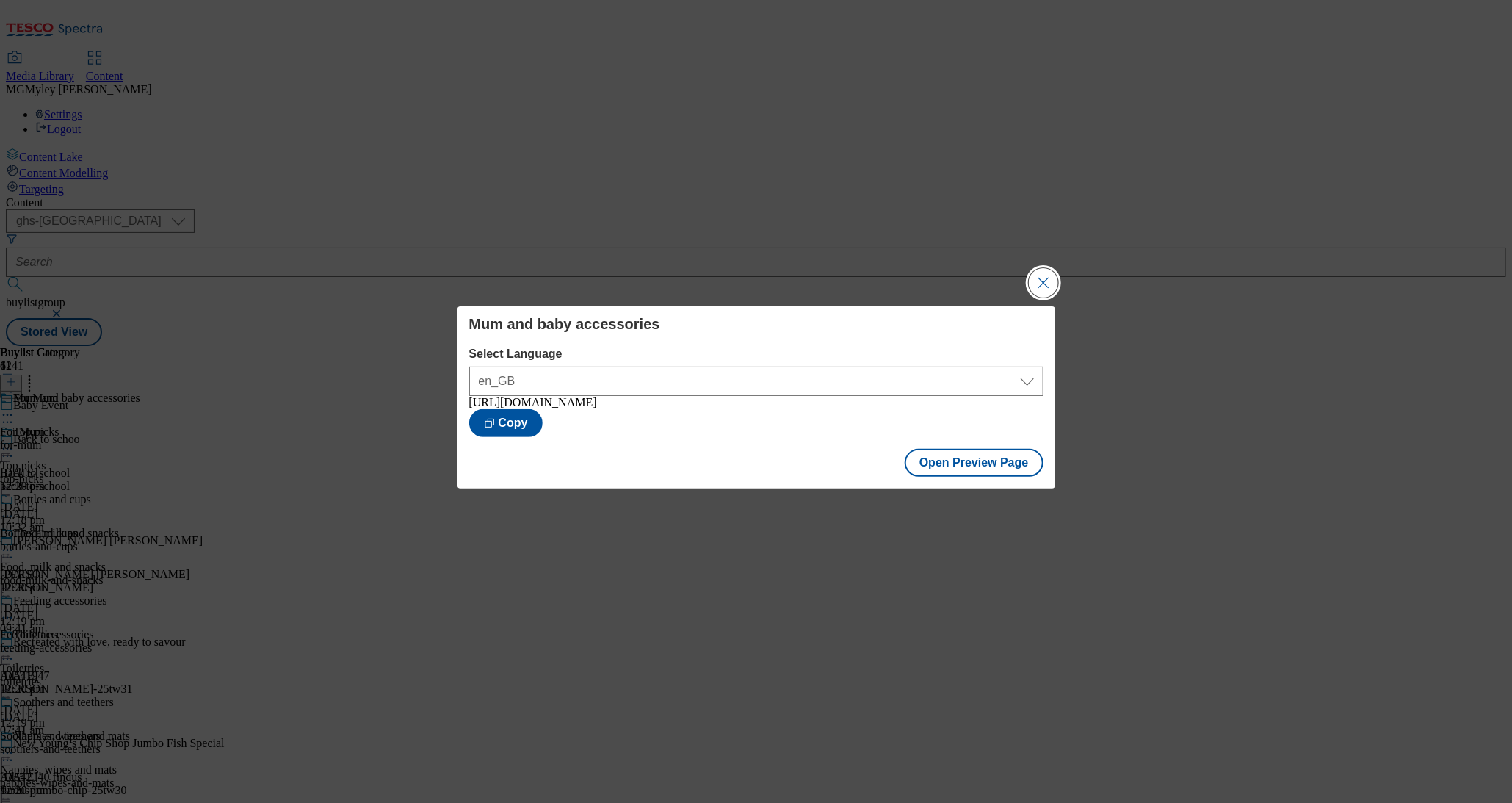
click at [1048, 282] on button "Close Modal" at bounding box center [1043, 282] width 30 height 30
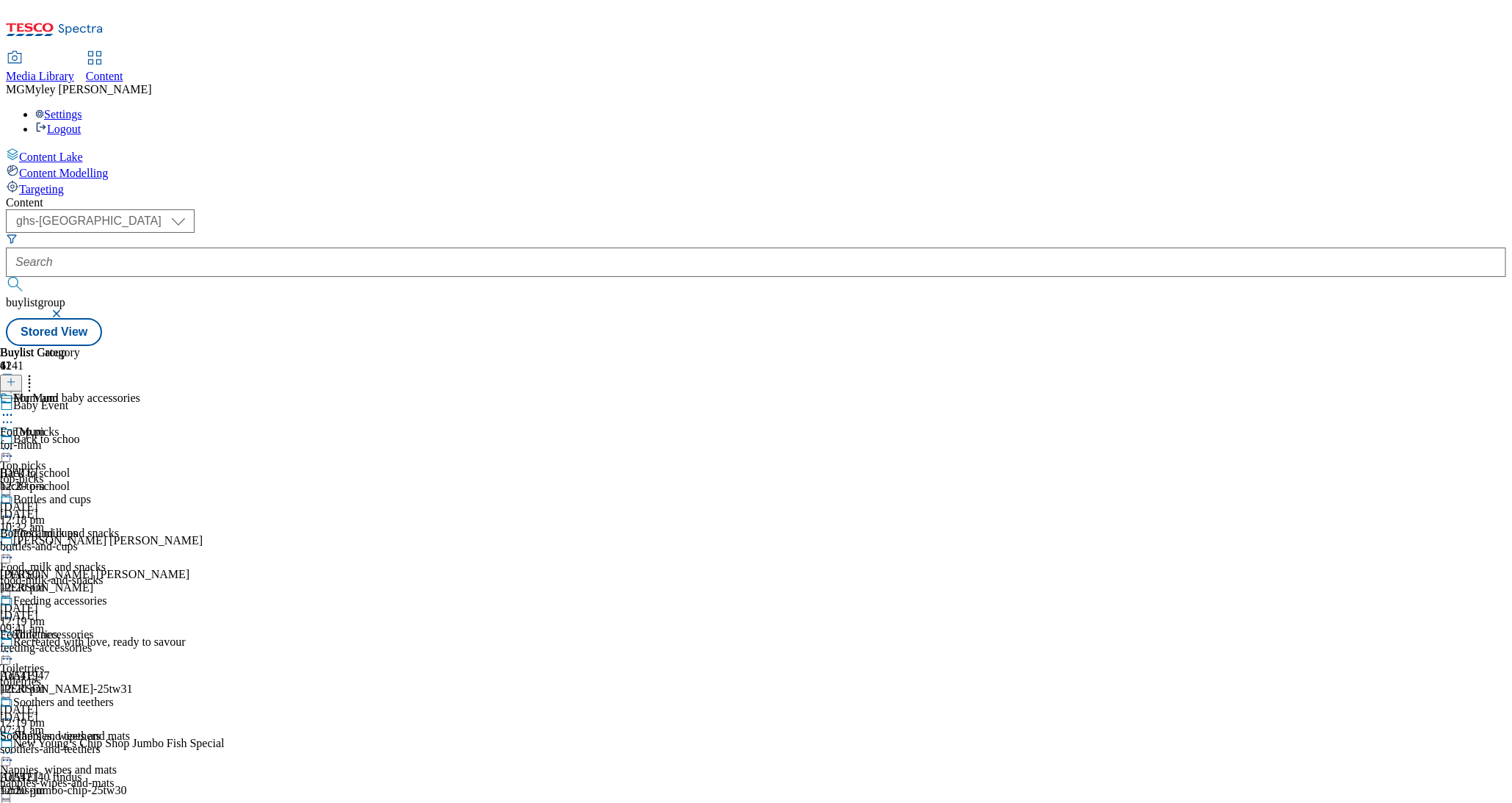
scroll to position [673, 0]
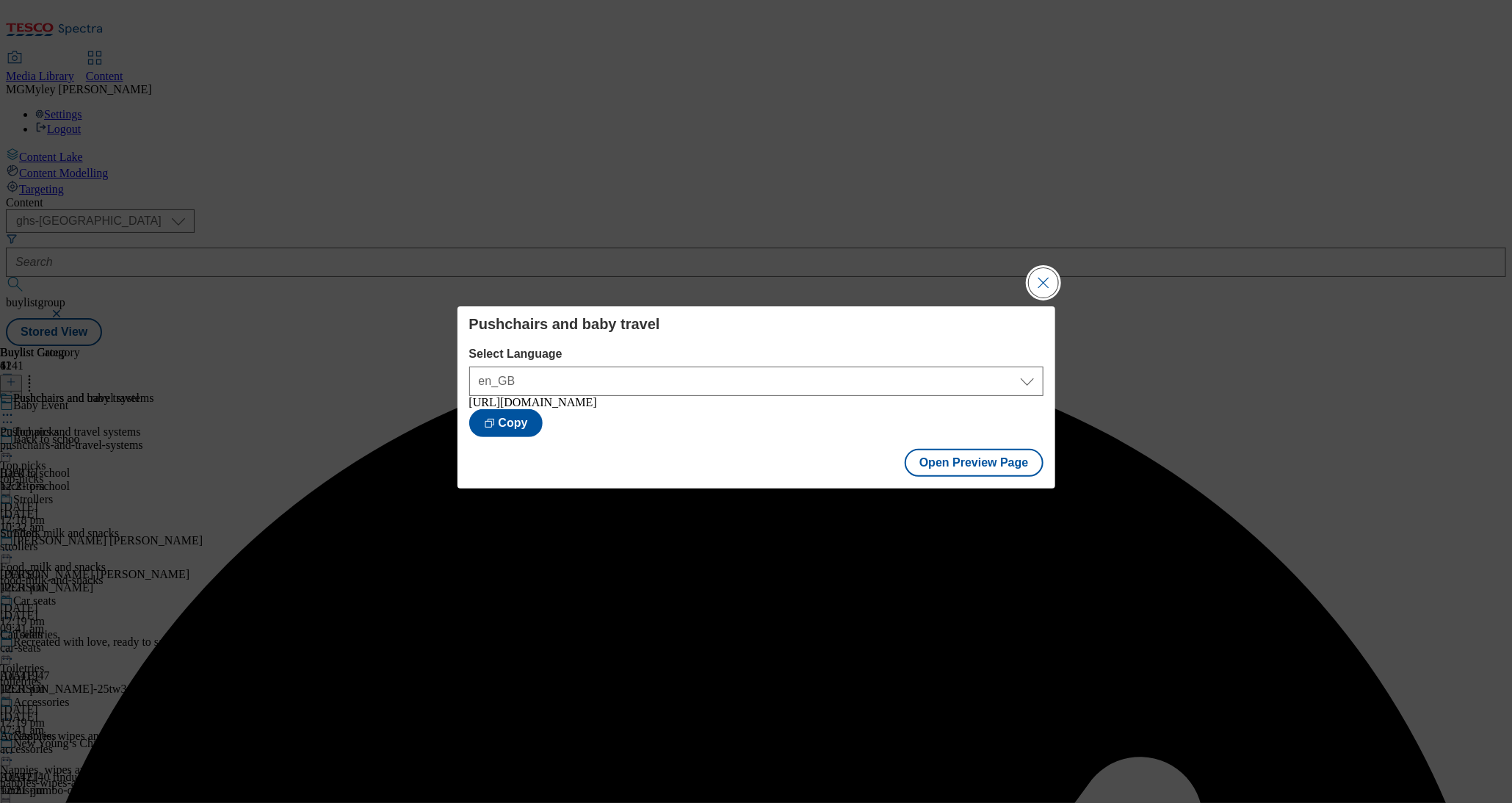
click at [1034, 283] on button "Close Modal" at bounding box center [1043, 282] width 30 height 30
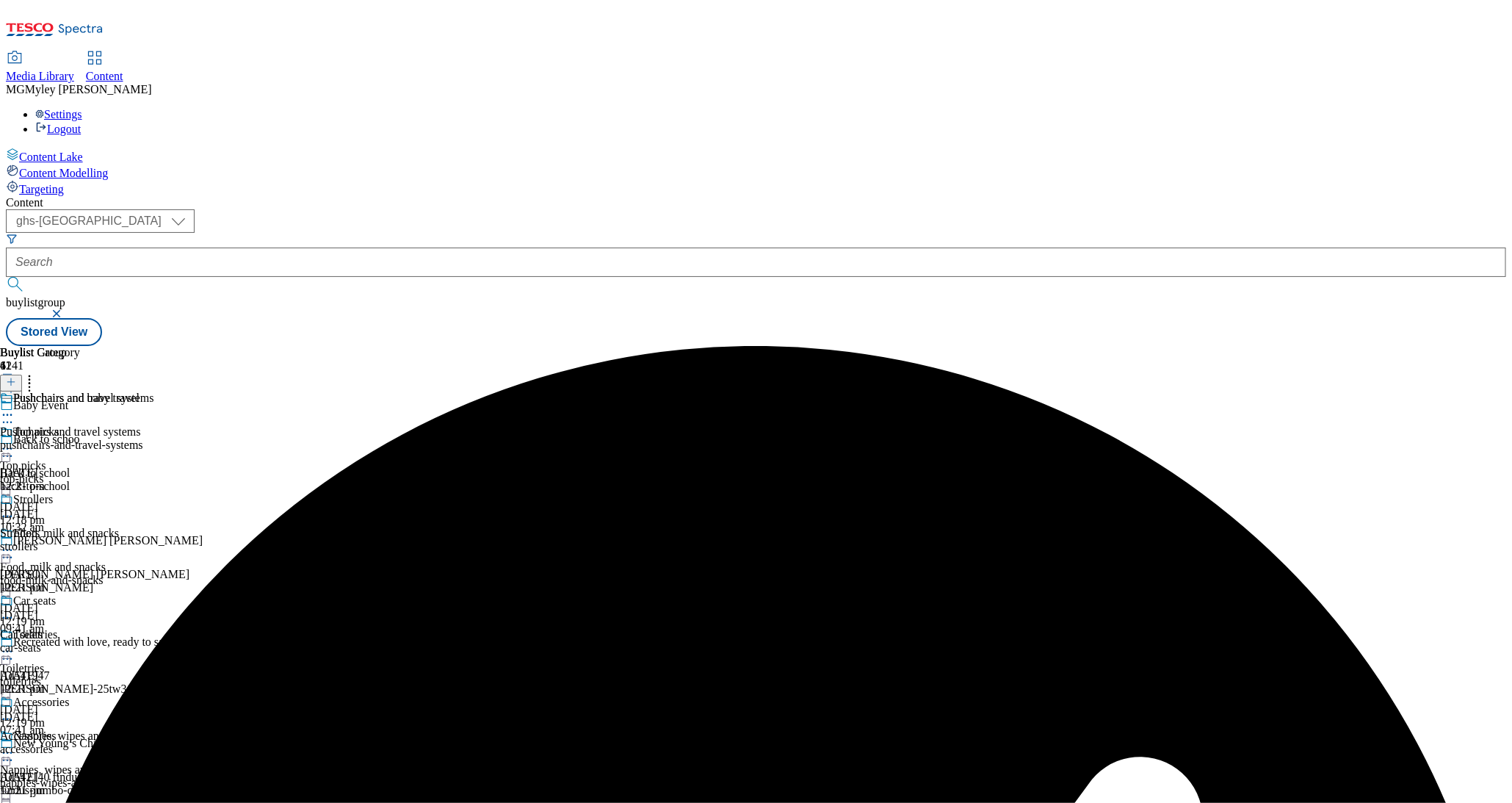
scroll to position [812, 0]
drag, startPoint x: 707, startPoint y: 448, endPoint x: 643, endPoint y: 498, distance: 81.2
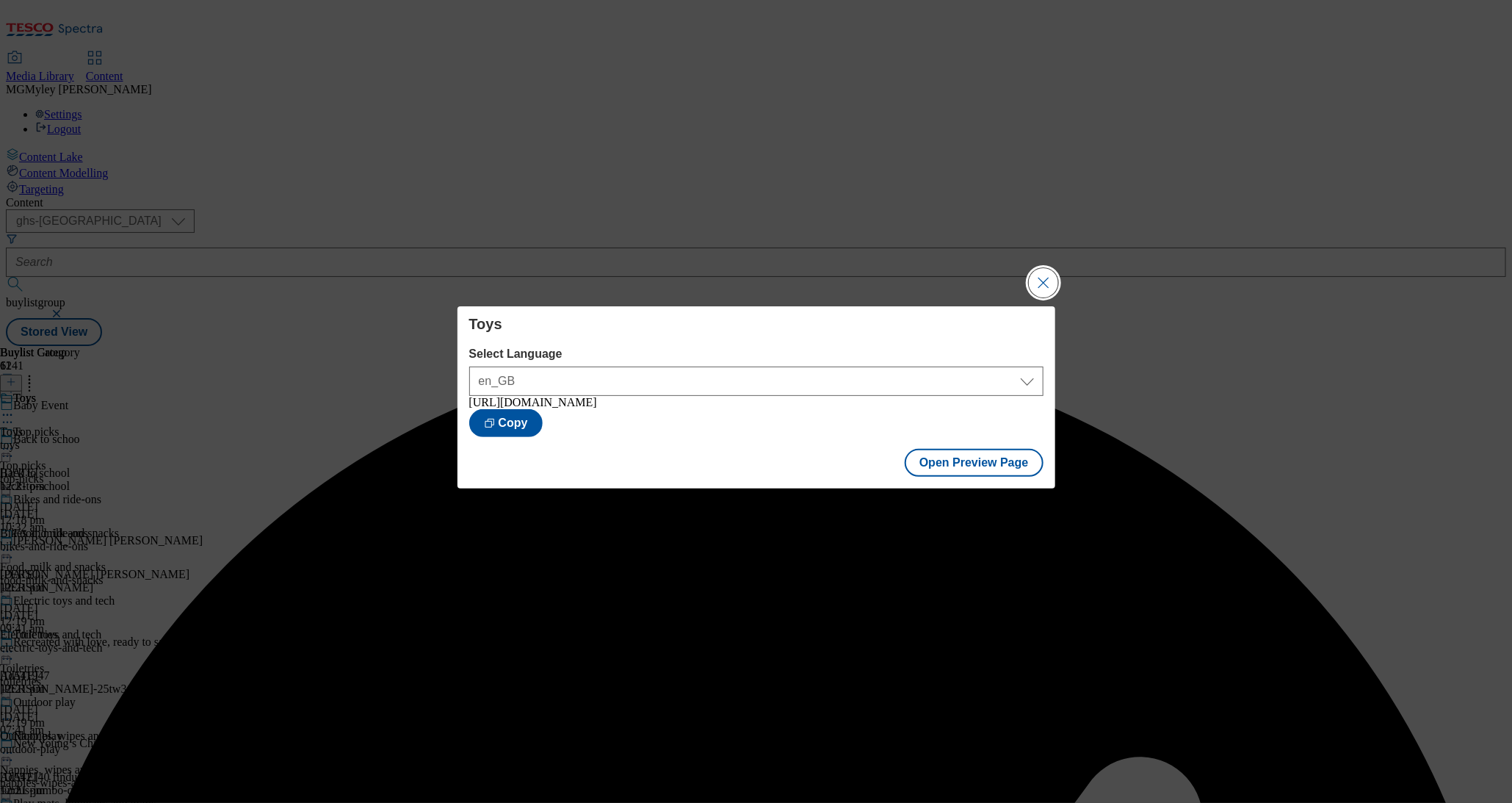
click at [1052, 277] on button "Close Modal" at bounding box center [1043, 282] width 30 height 30
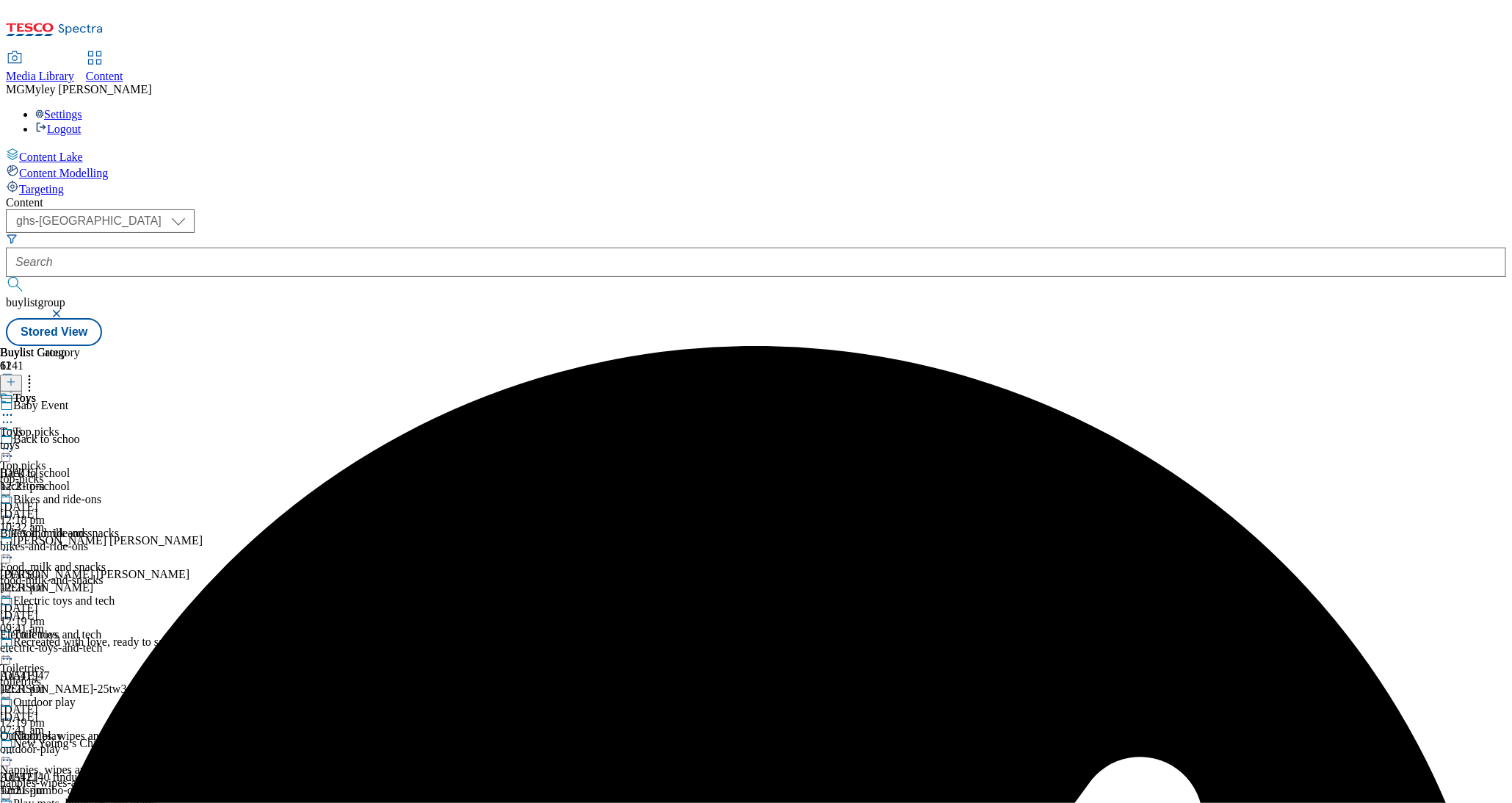
scroll to position [1006, 0]
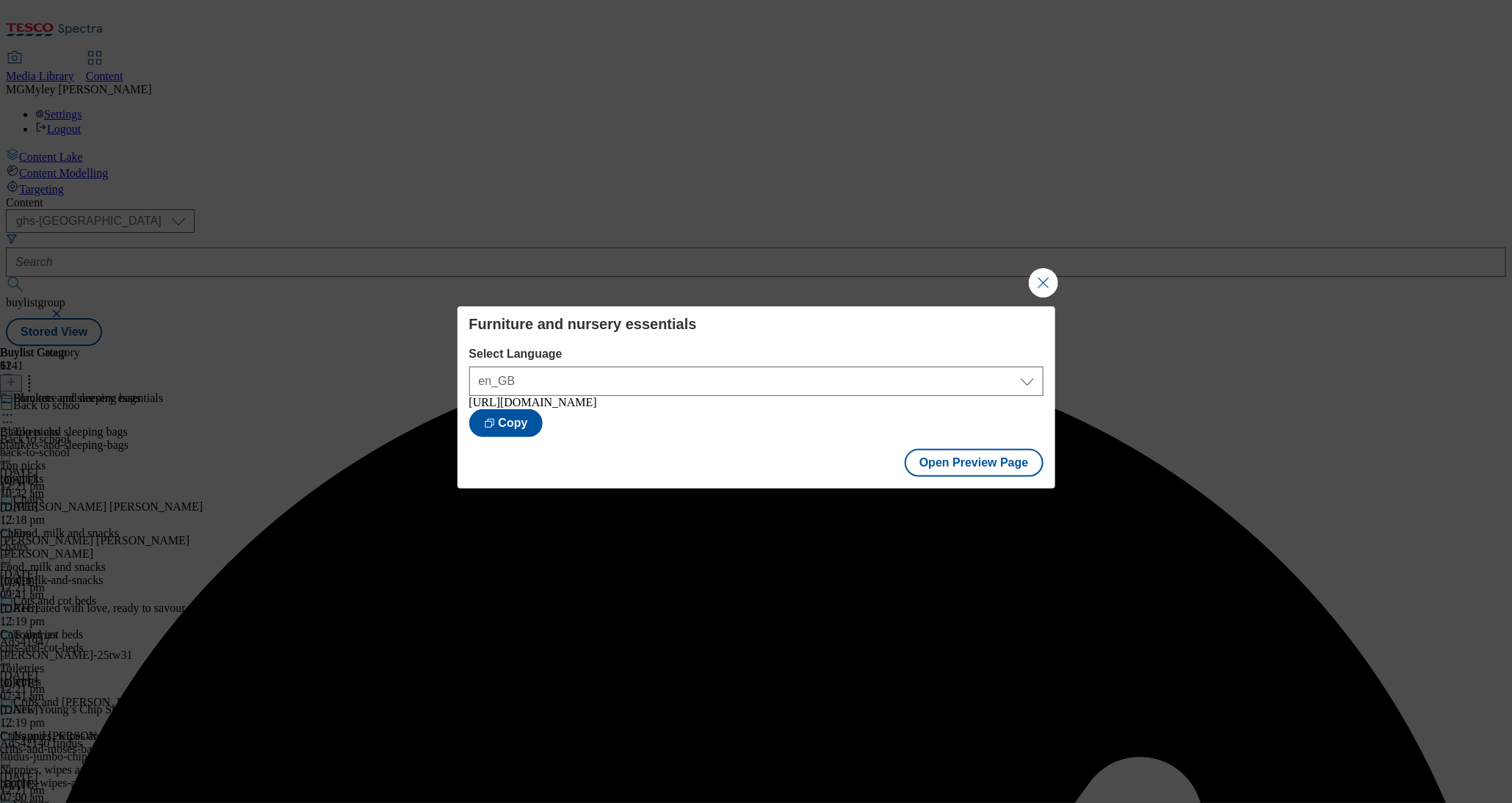
click at [1042, 278] on button "Close Modal" at bounding box center [1043, 282] width 30 height 30
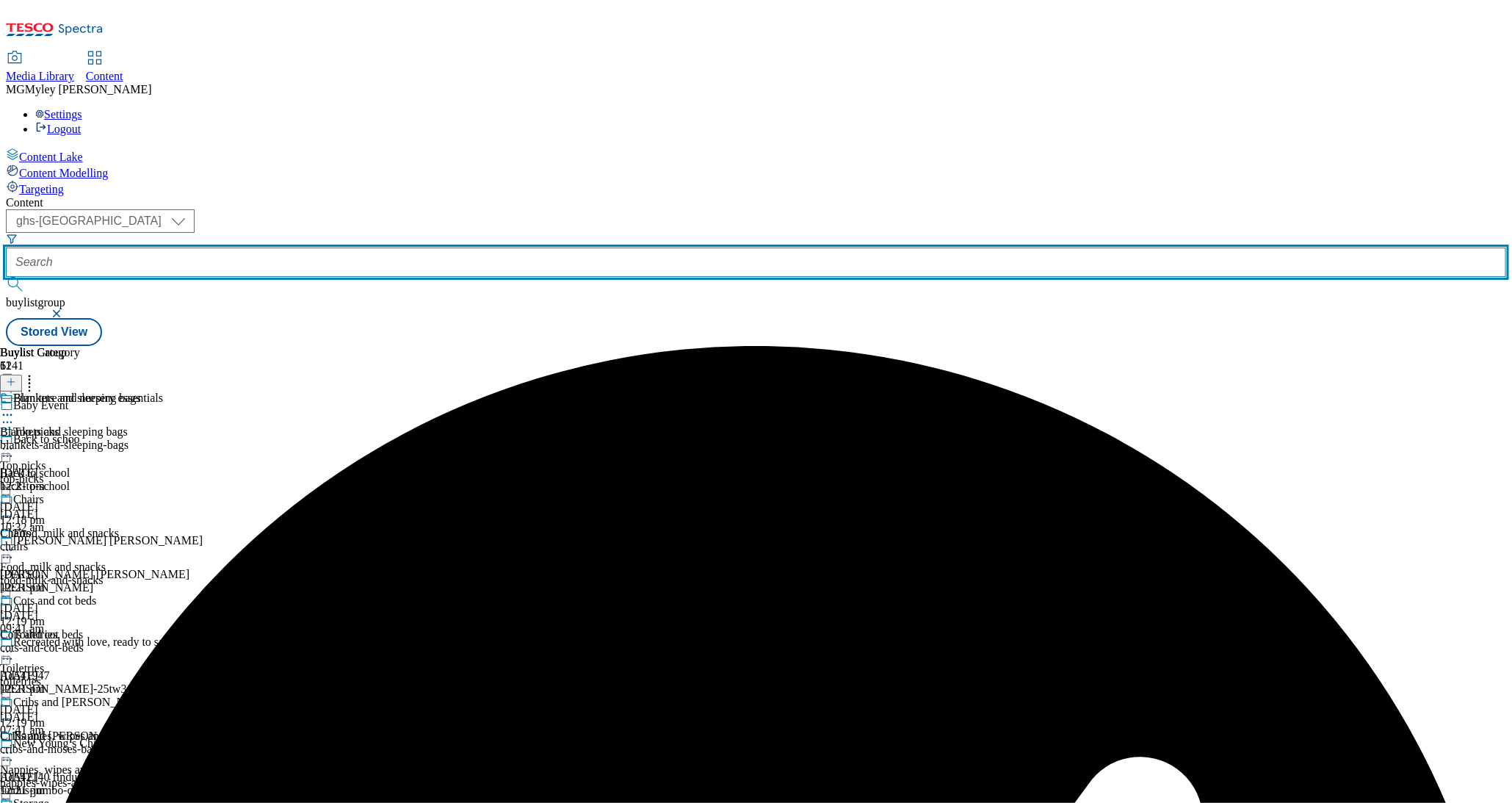
click at [383, 248] on input "text" at bounding box center [756, 262] width 1501 height 30
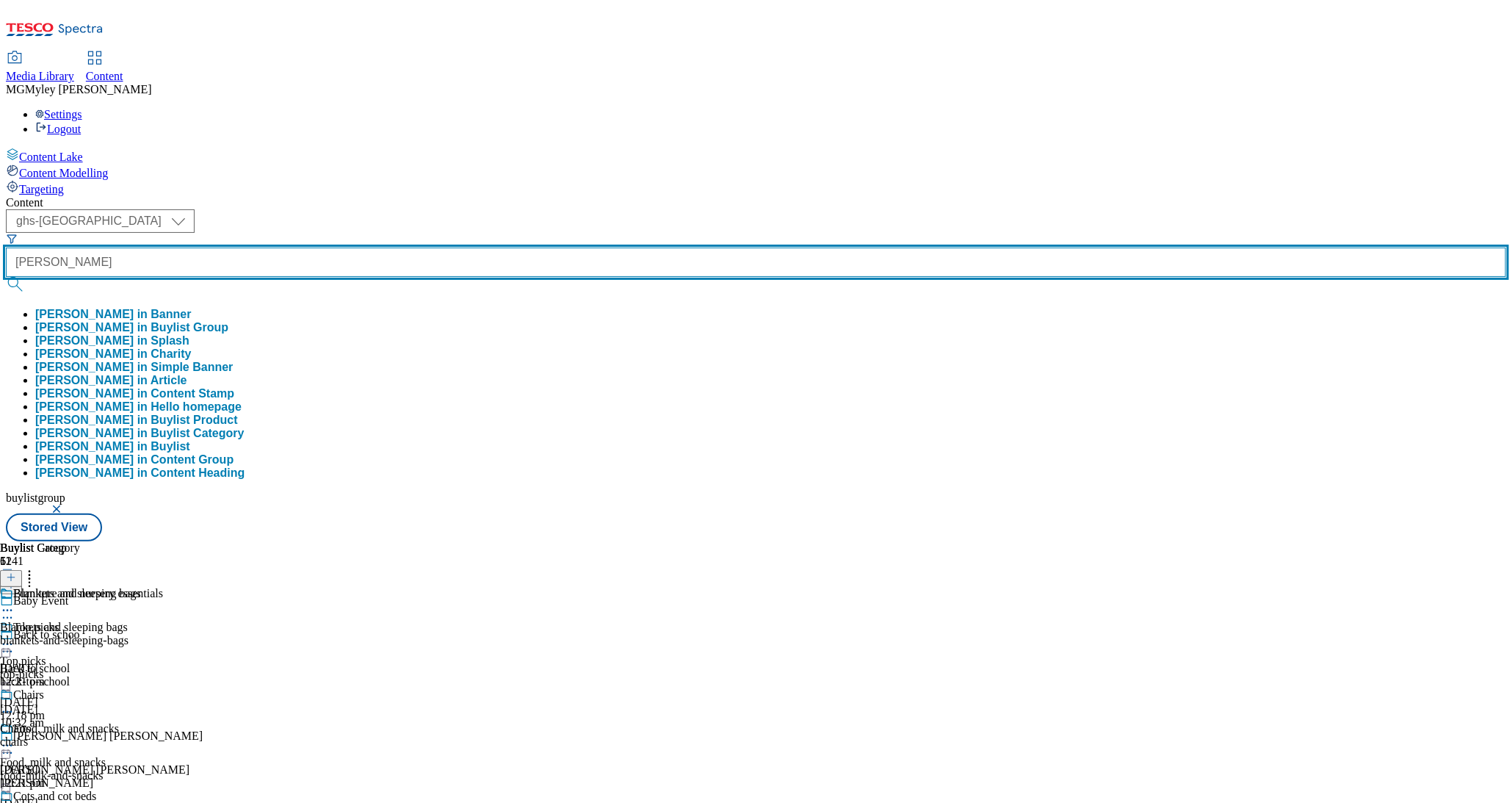
click at [6, 277] on button "submit" at bounding box center [16, 283] width 21 height 14
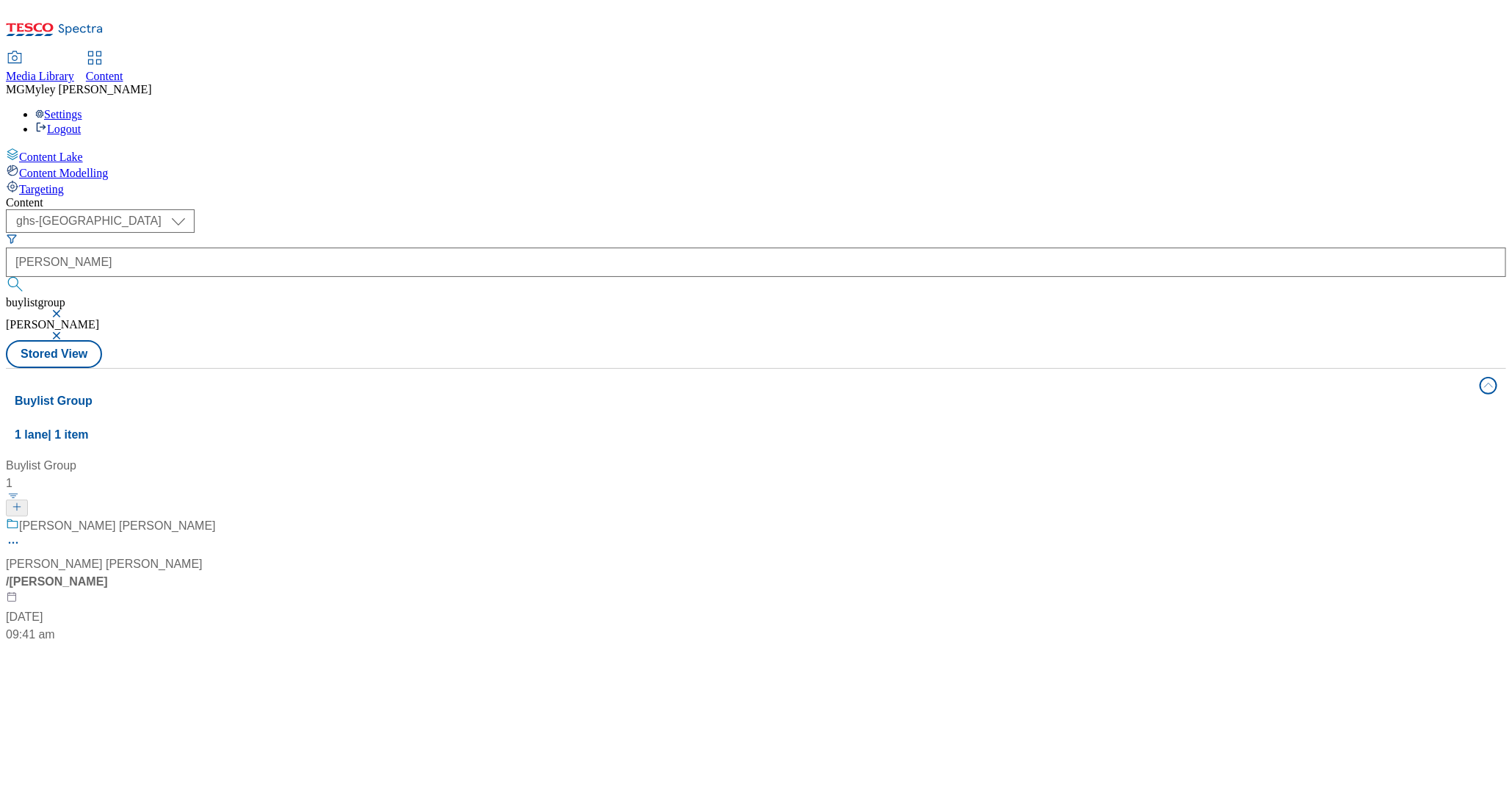
click at [190, 573] on div "/ shana-tova" at bounding box center [97, 582] width 184 height 17
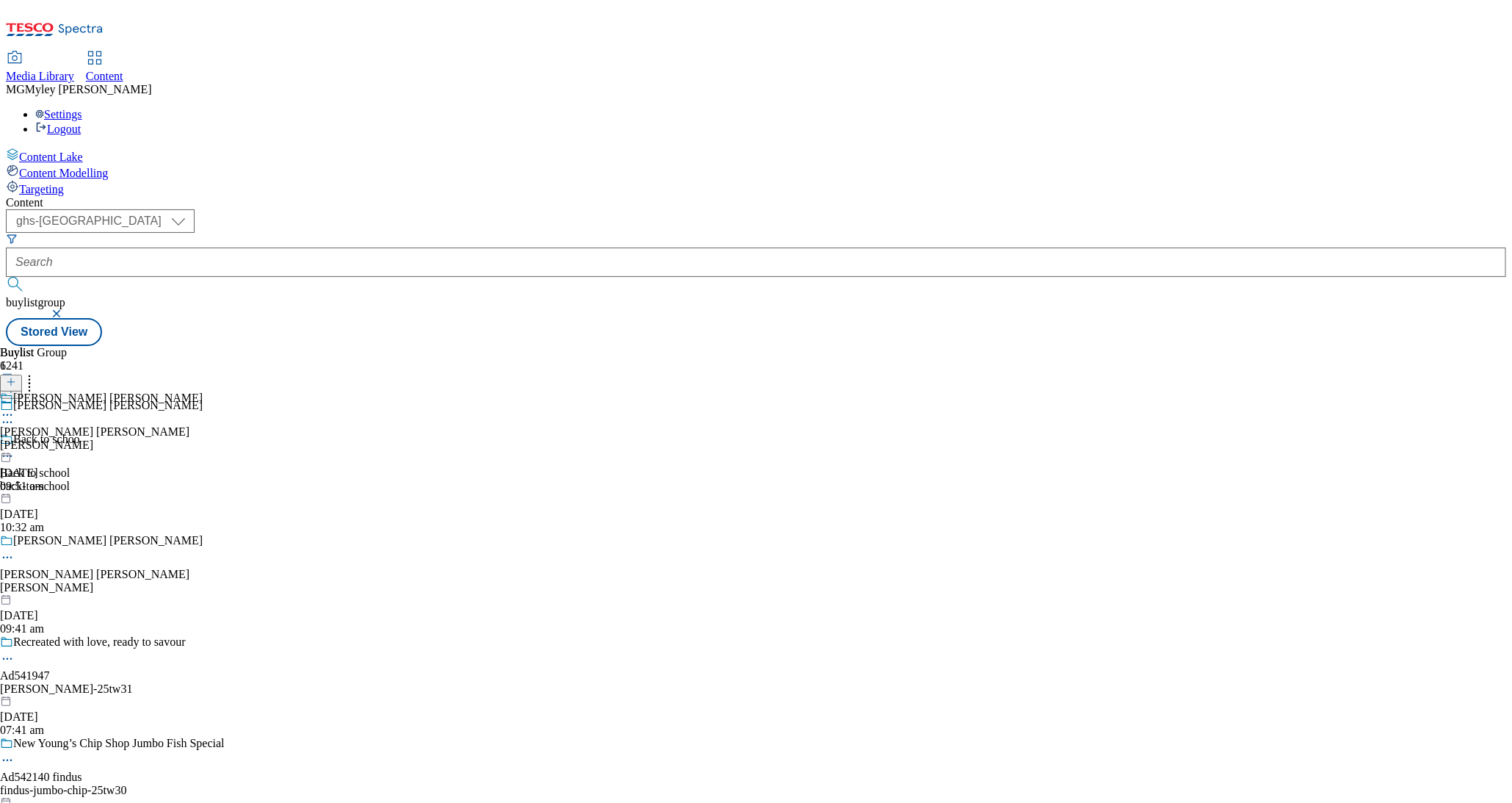
click at [203, 392] on div "Shana Tova Shana Tova shana-tova 15 Sept 2025 09:51 am" at bounding box center [101, 443] width 203 height 101
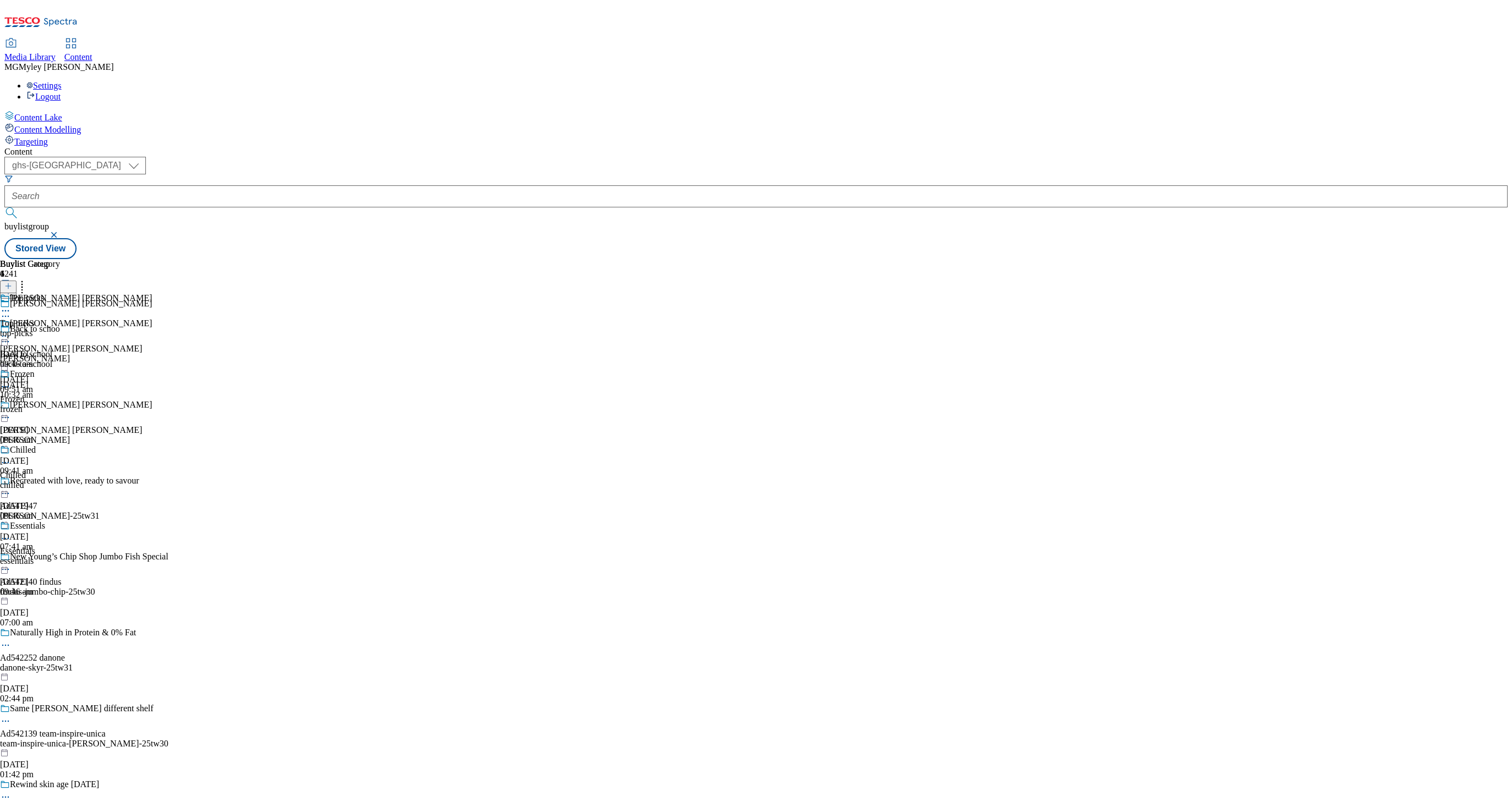
click at [744, 259] on div "Buylist Category 4 Top picks Top picks top-picks 15 Sept 2025 09:46 am Frozen F…" at bounding box center [755, 259] width 1503 height 0
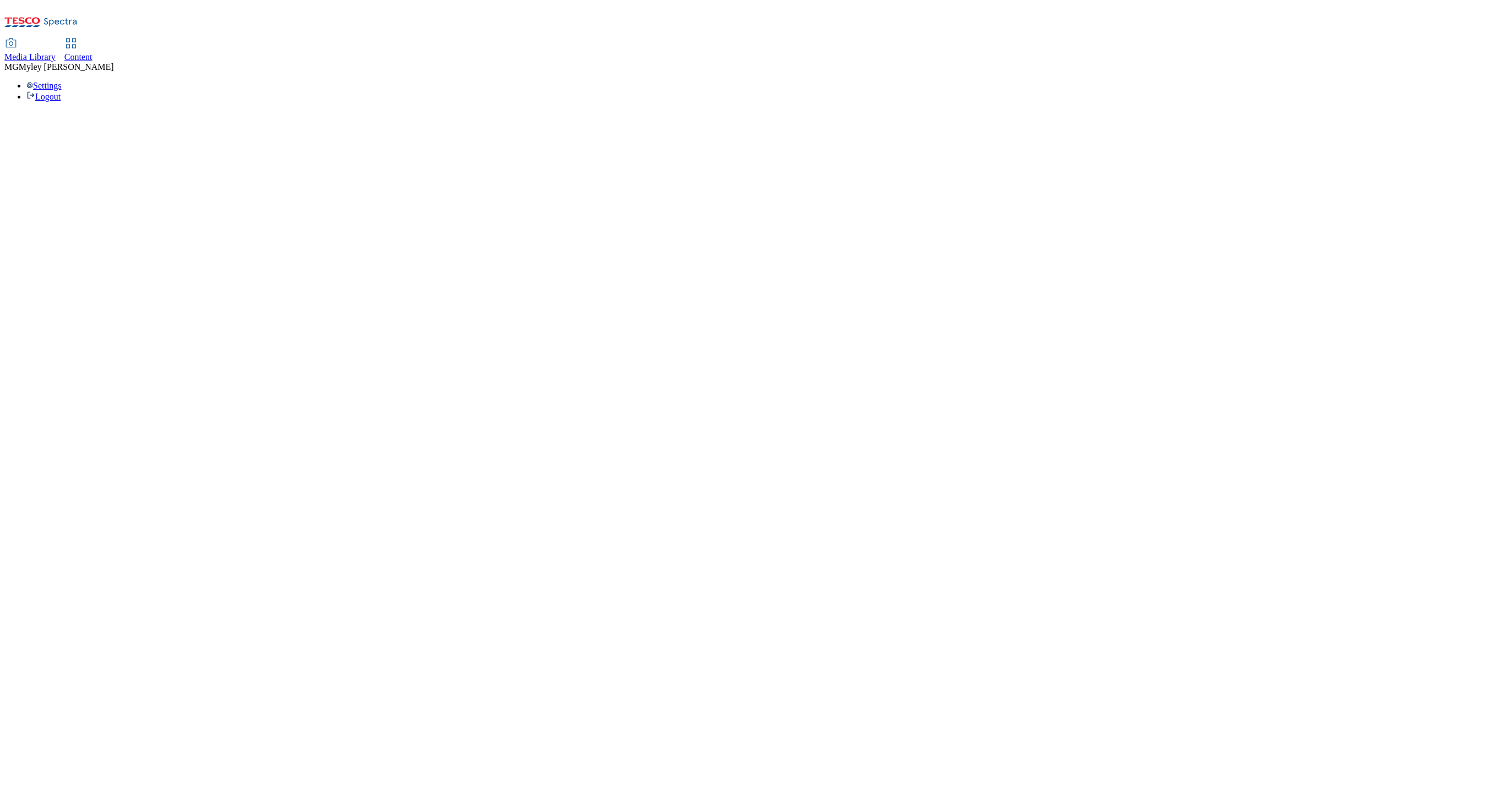
select select "ghs-[GEOGRAPHIC_DATA]"
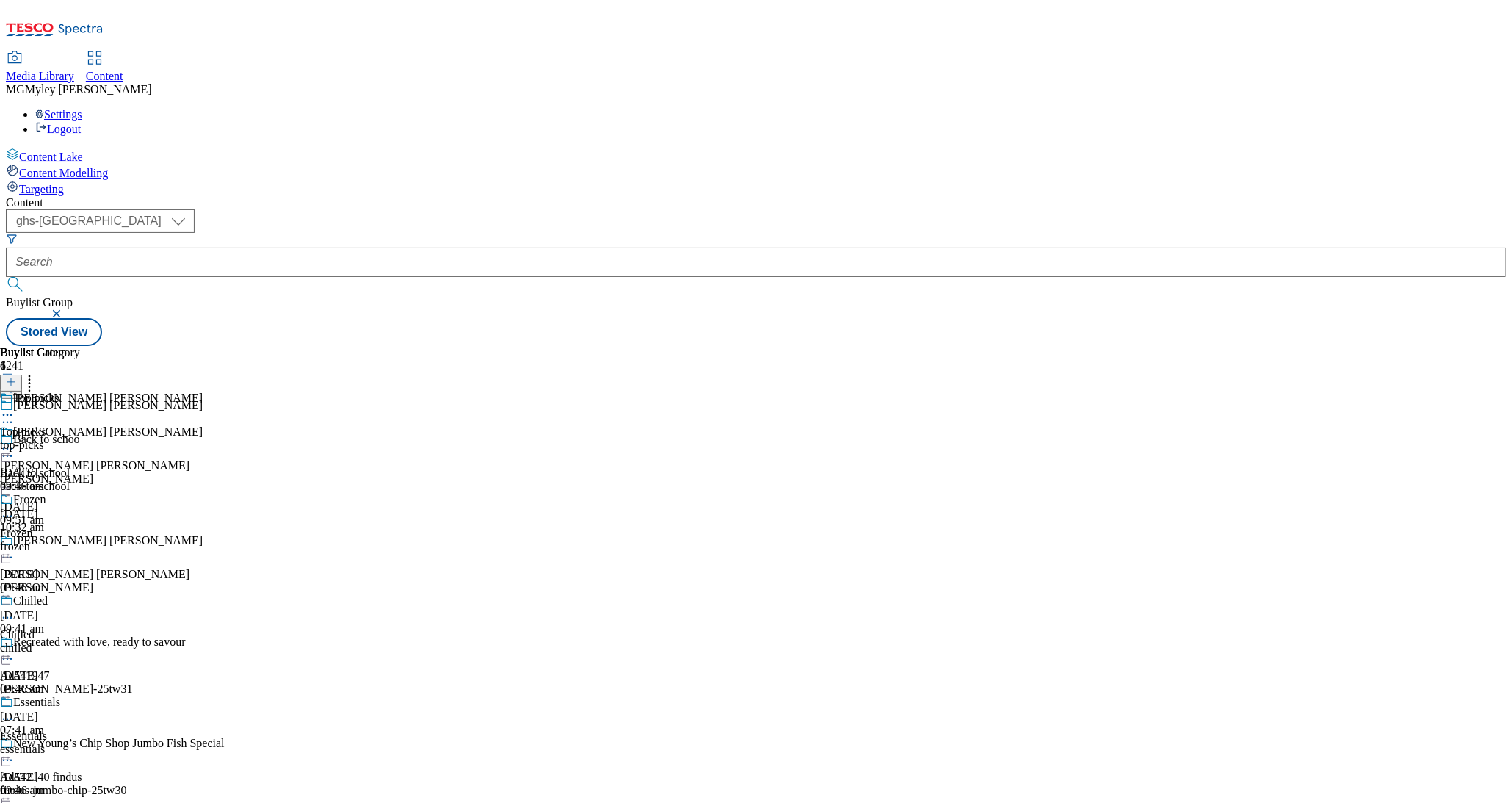
scroll to position [136, 0]
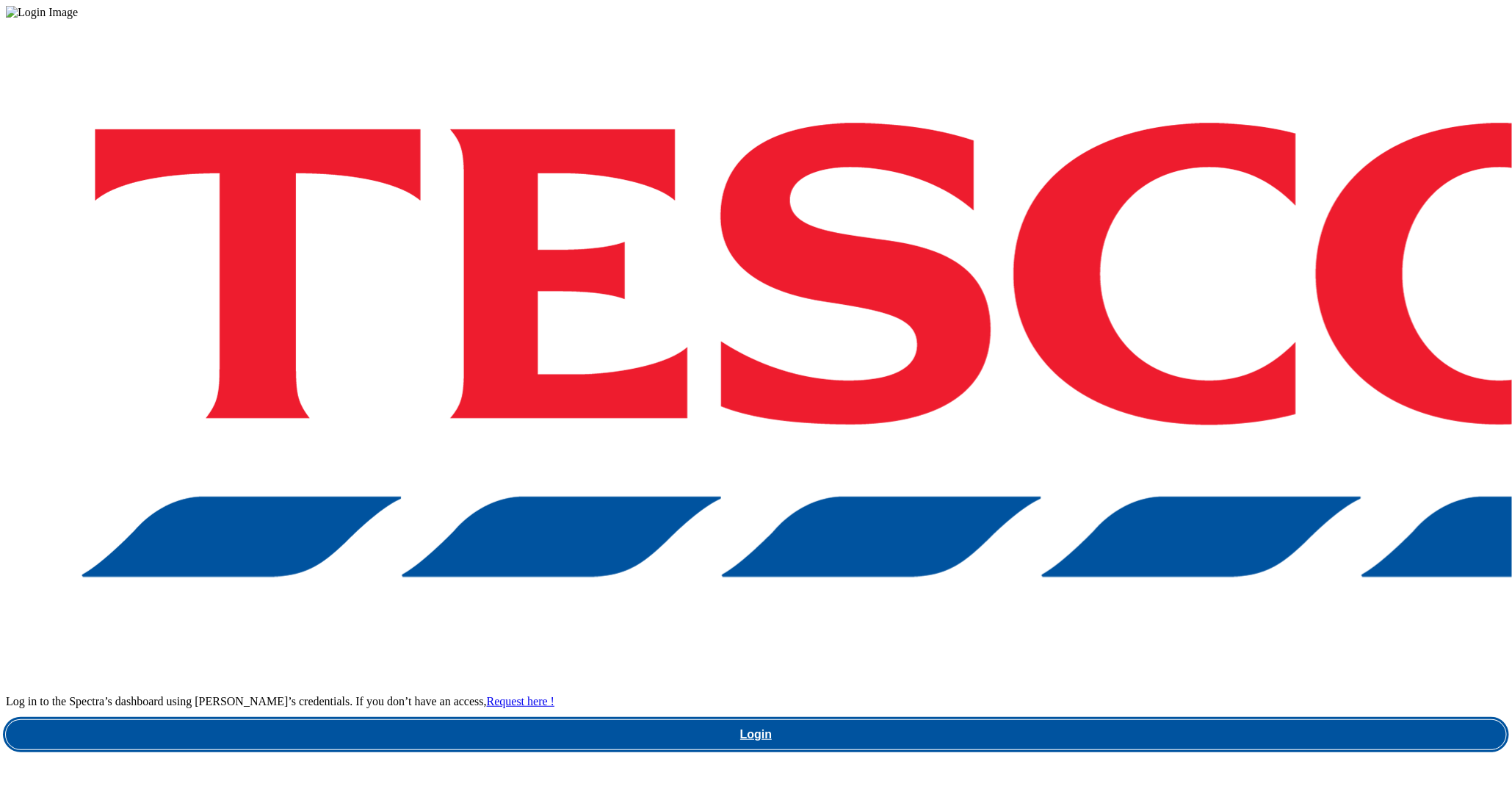
click at [1089, 720] on link "Login" at bounding box center [756, 734] width 1501 height 30
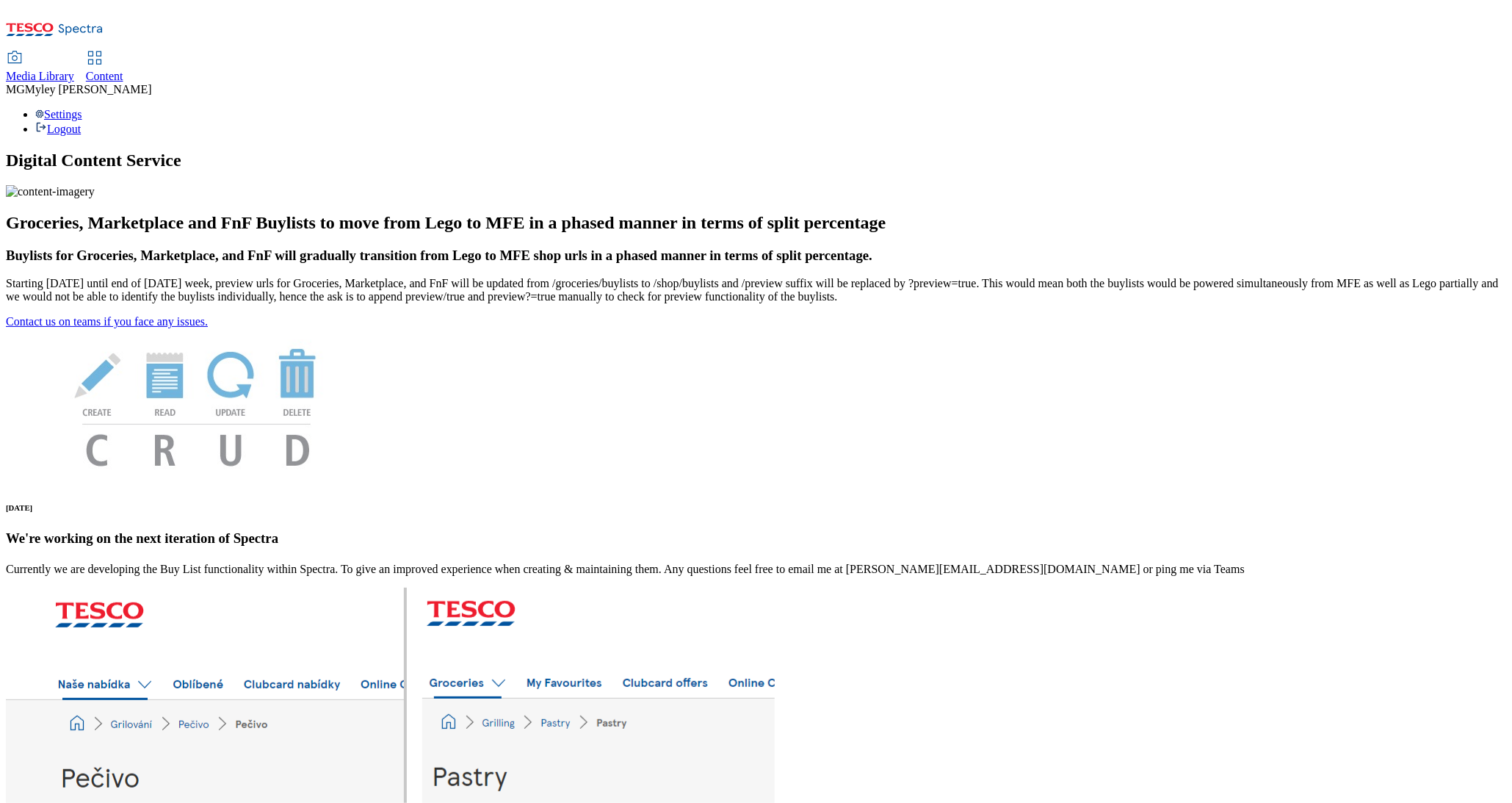
click at [123, 70] on span "Content" at bounding box center [104, 75] width 37 height 12
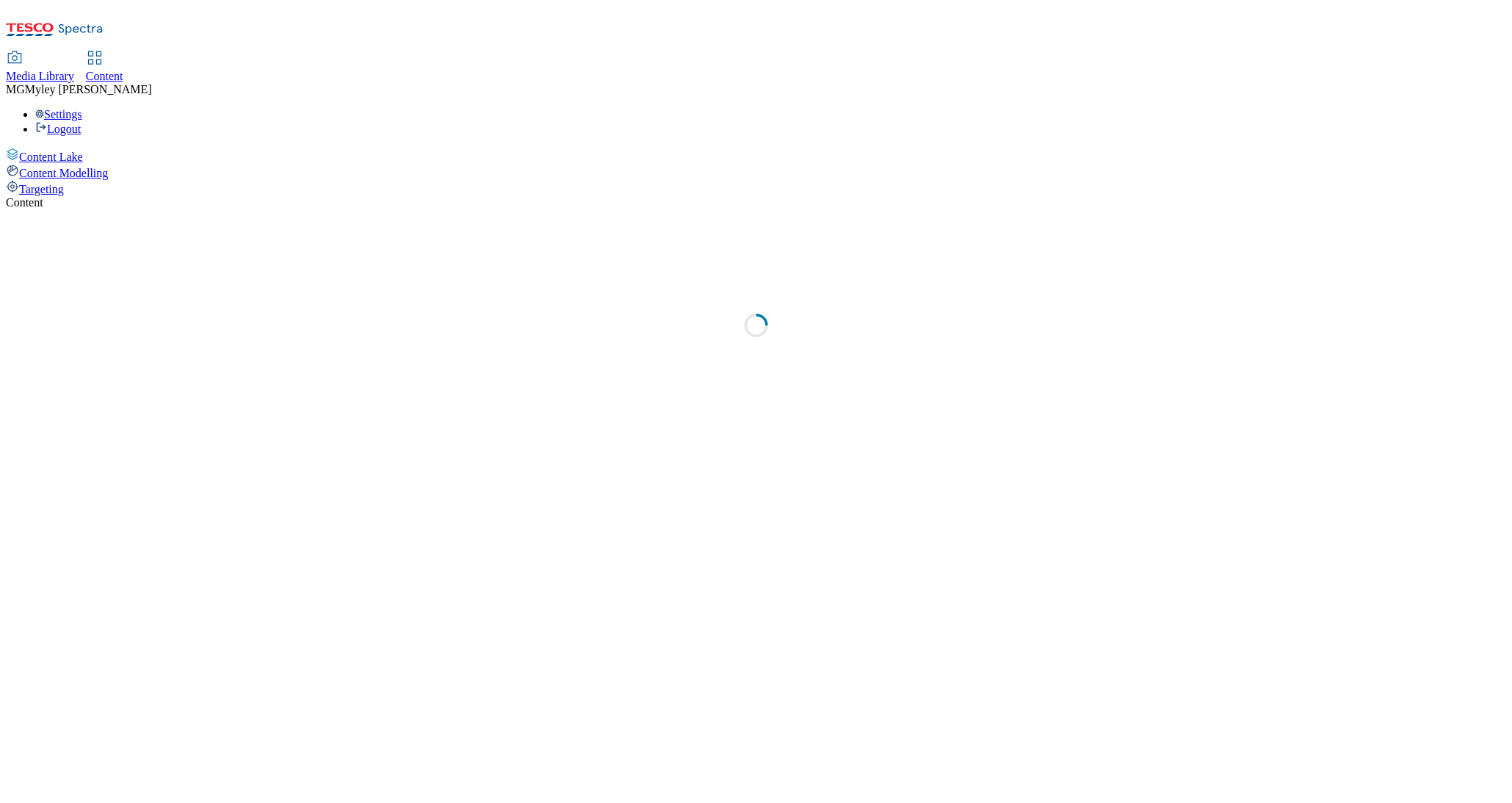
select select "ghs-[GEOGRAPHIC_DATA]"
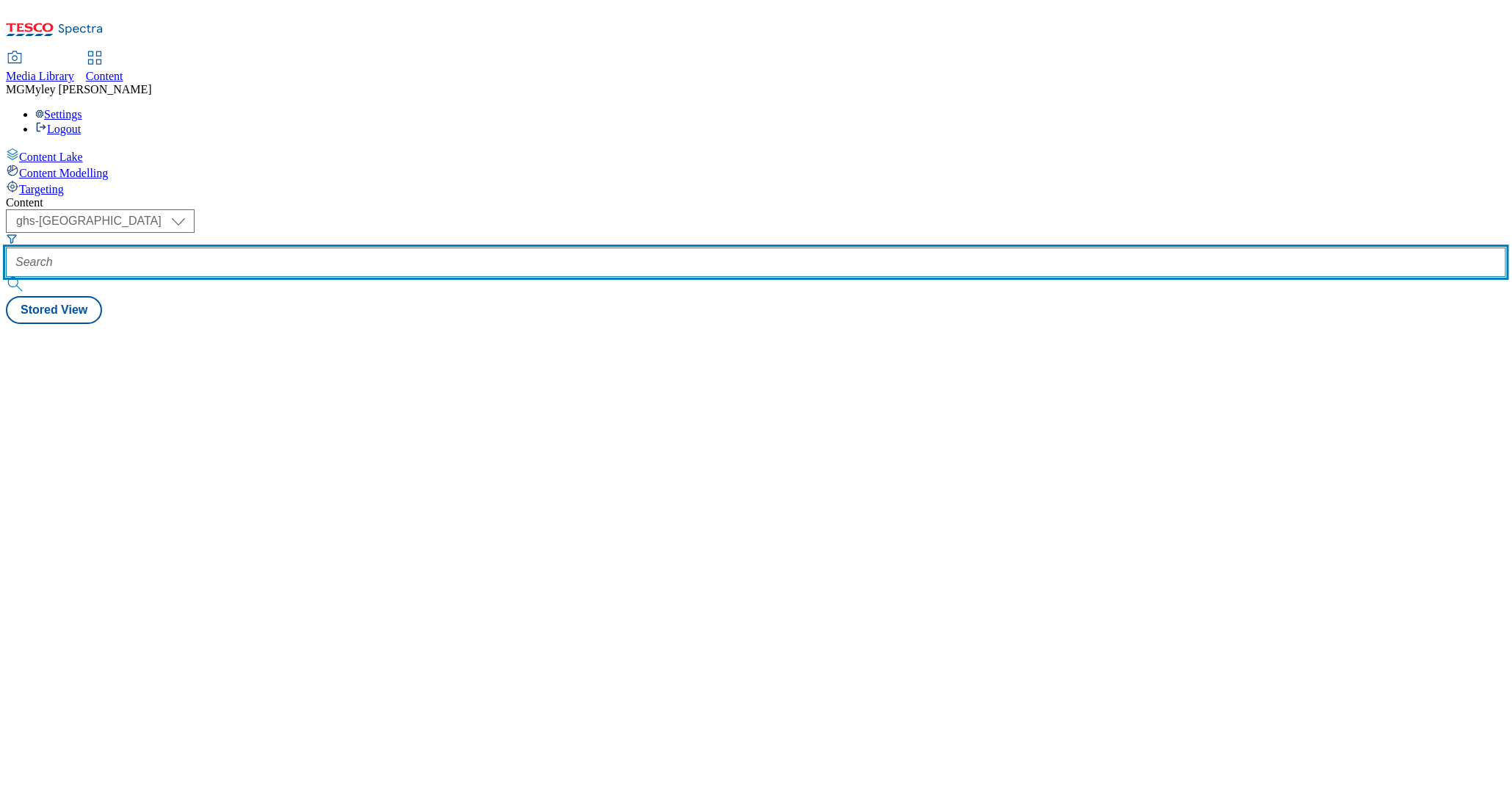
click at [340, 248] on input "text" at bounding box center [756, 262] width 1501 height 30
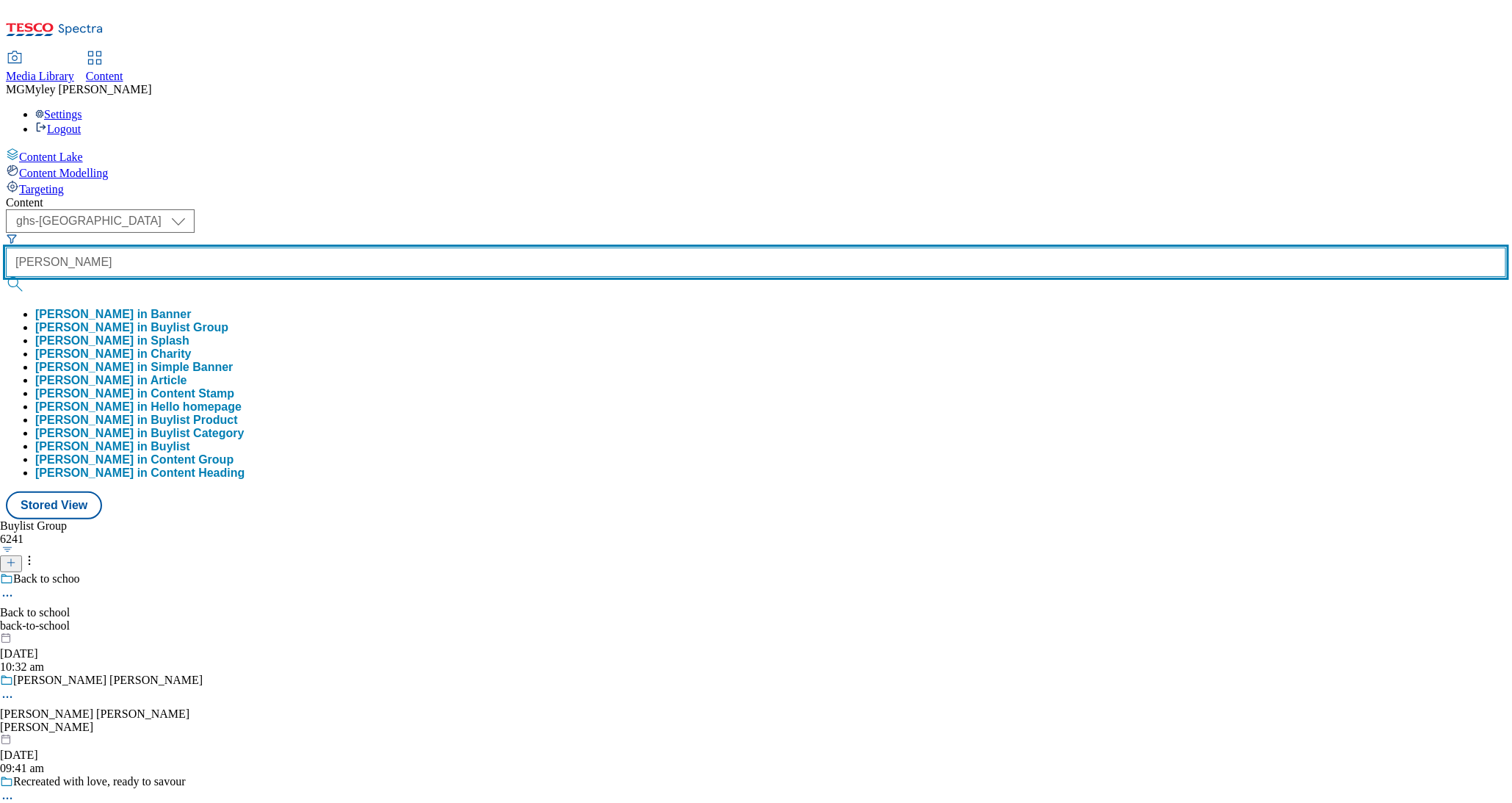
type input "[PERSON_NAME]"
click at [6, 277] on button "submit" at bounding box center [16, 283] width 21 height 14
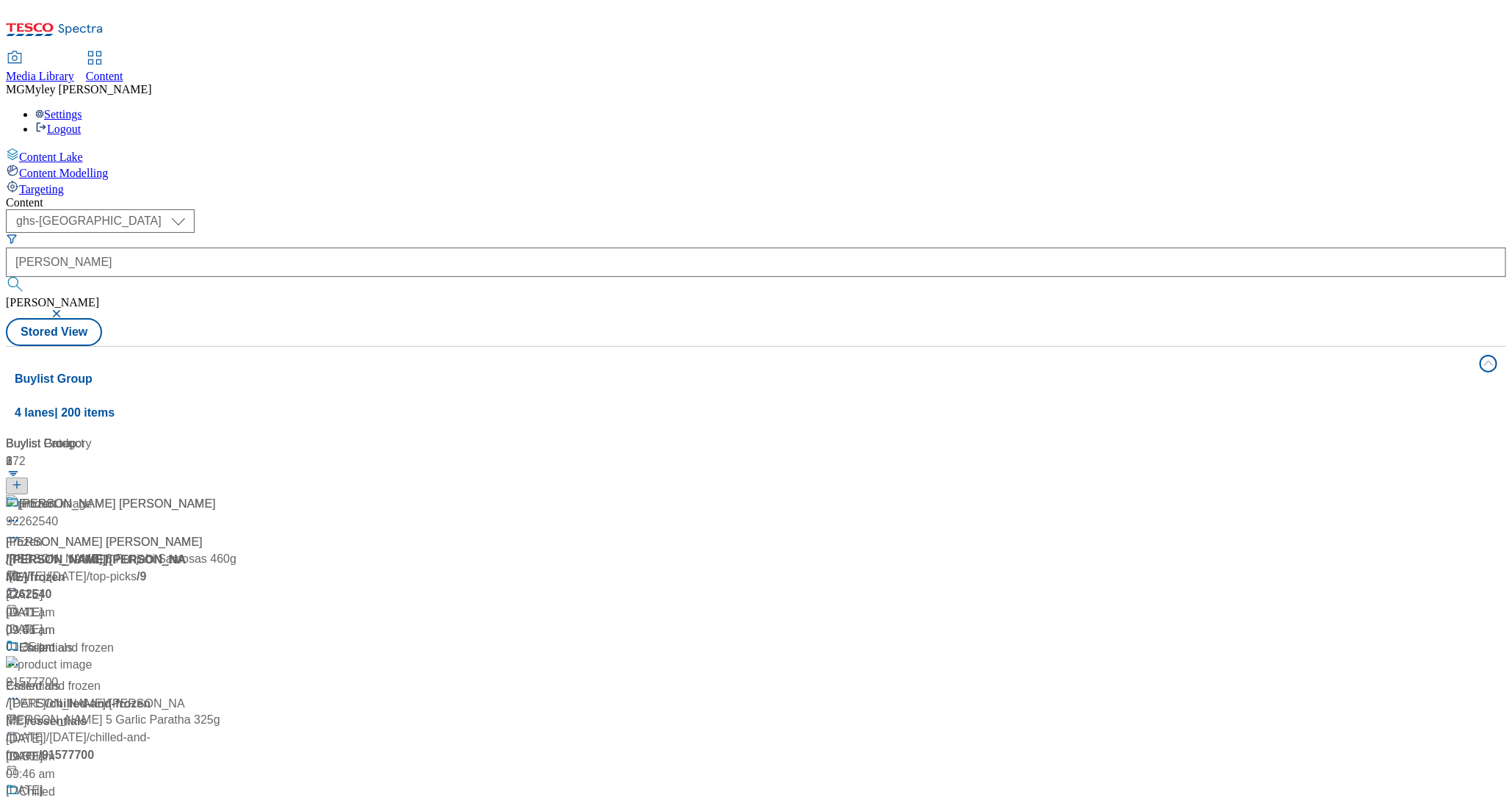
click at [406, 196] on div "Content ( optional ) ghs-roi ghs-[GEOGRAPHIC_DATA] ghs-uk [PERSON_NAME] [PERSON…" at bounding box center [756, 591] width 1501 height 791
click at [203, 533] on div "[PERSON_NAME] [PERSON_NAME]" at bounding box center [104, 542] width 196 height 17
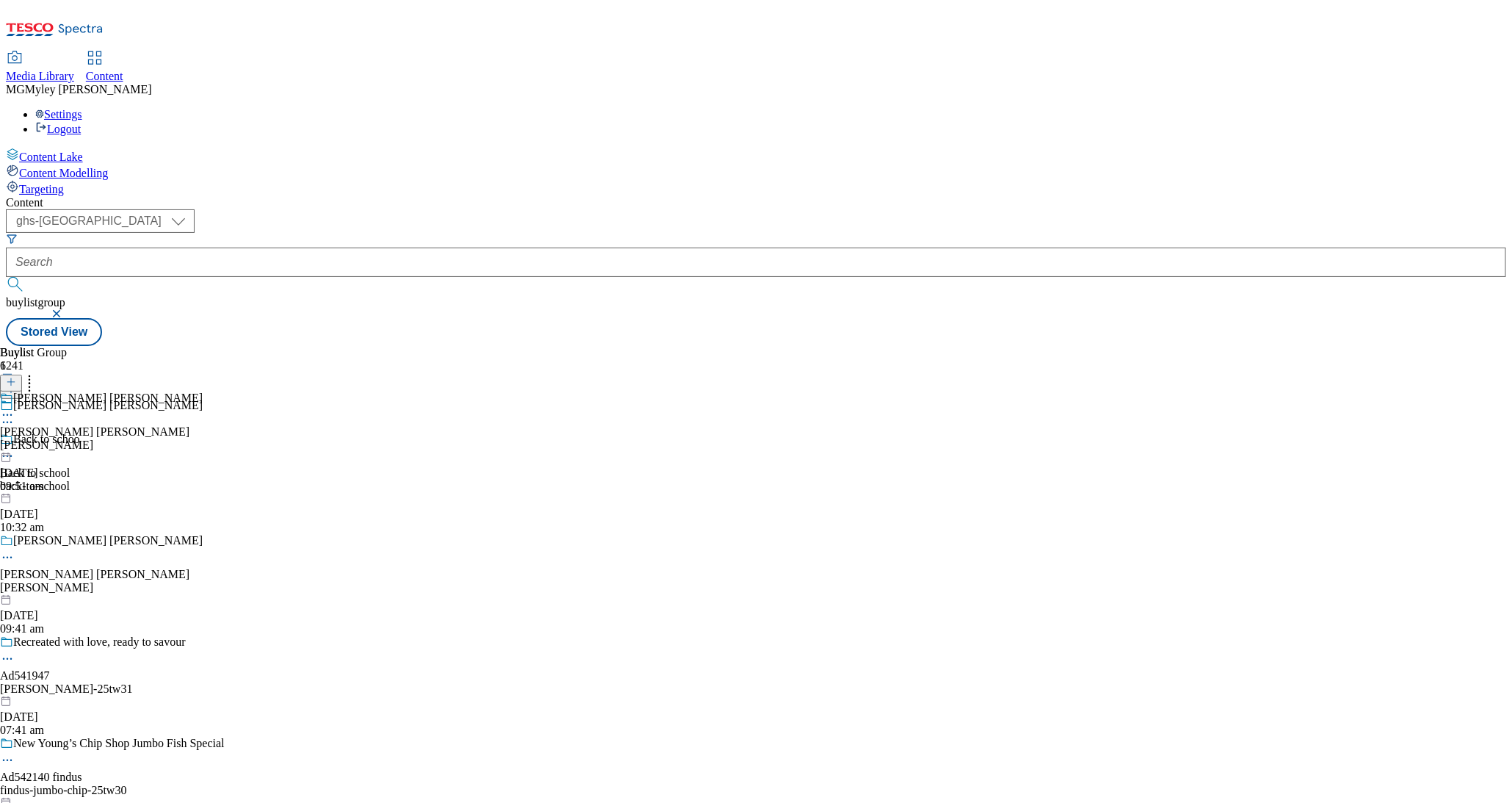
click at [203, 439] on div "[PERSON_NAME]" at bounding box center [101, 445] width 203 height 13
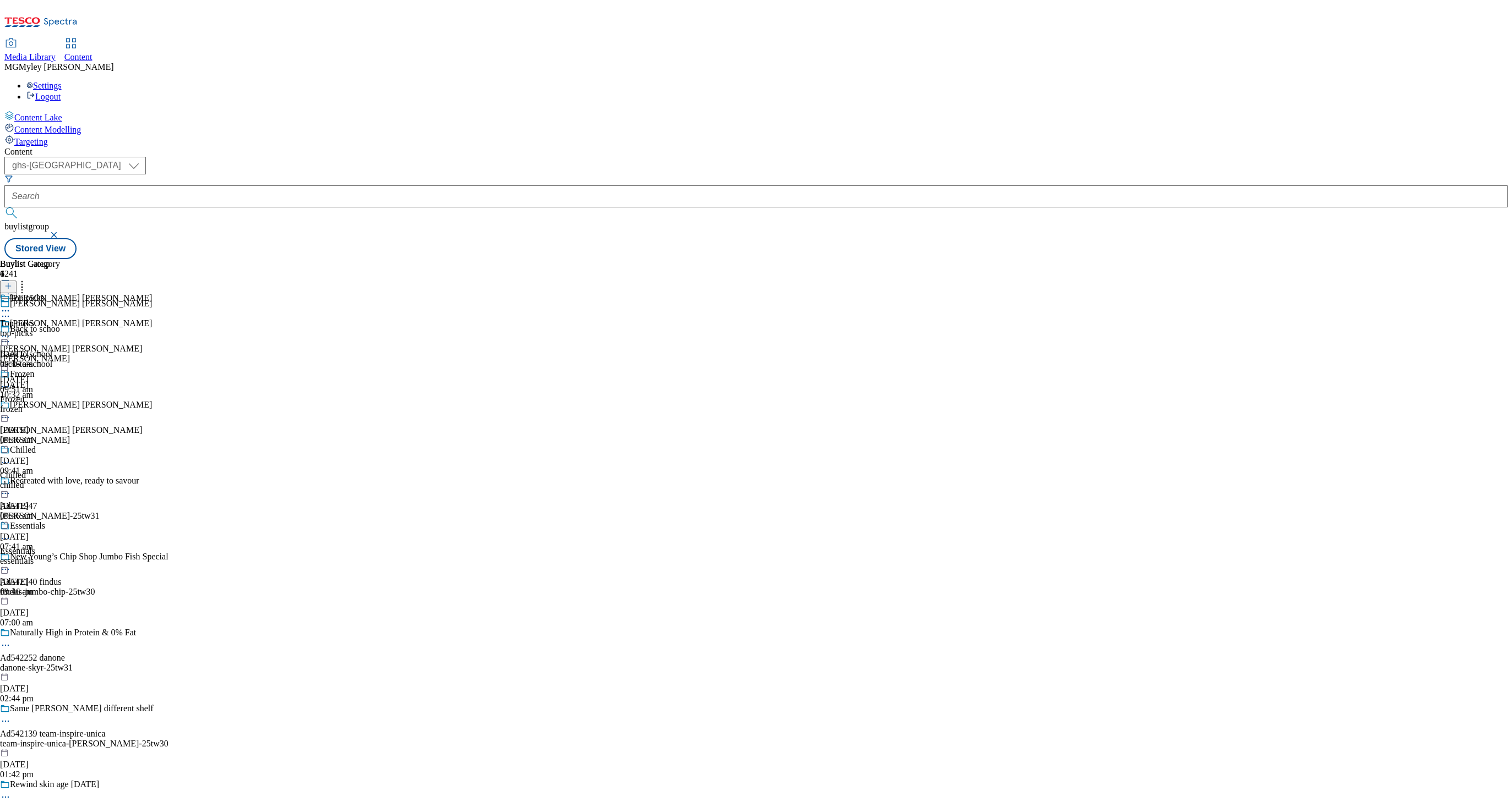
scroll to position [106, 0]
click at [890, 259] on div "Buylist Group 6241 [PERSON_NAME] [PERSON_NAME] Back to schoo Back to school bac…" at bounding box center [755, 259] width 1503 height 0
click at [60, 369] on div "Frozen Frozen frozen [DATE] 09:46 am" at bounding box center [30, 407] width 60 height 76
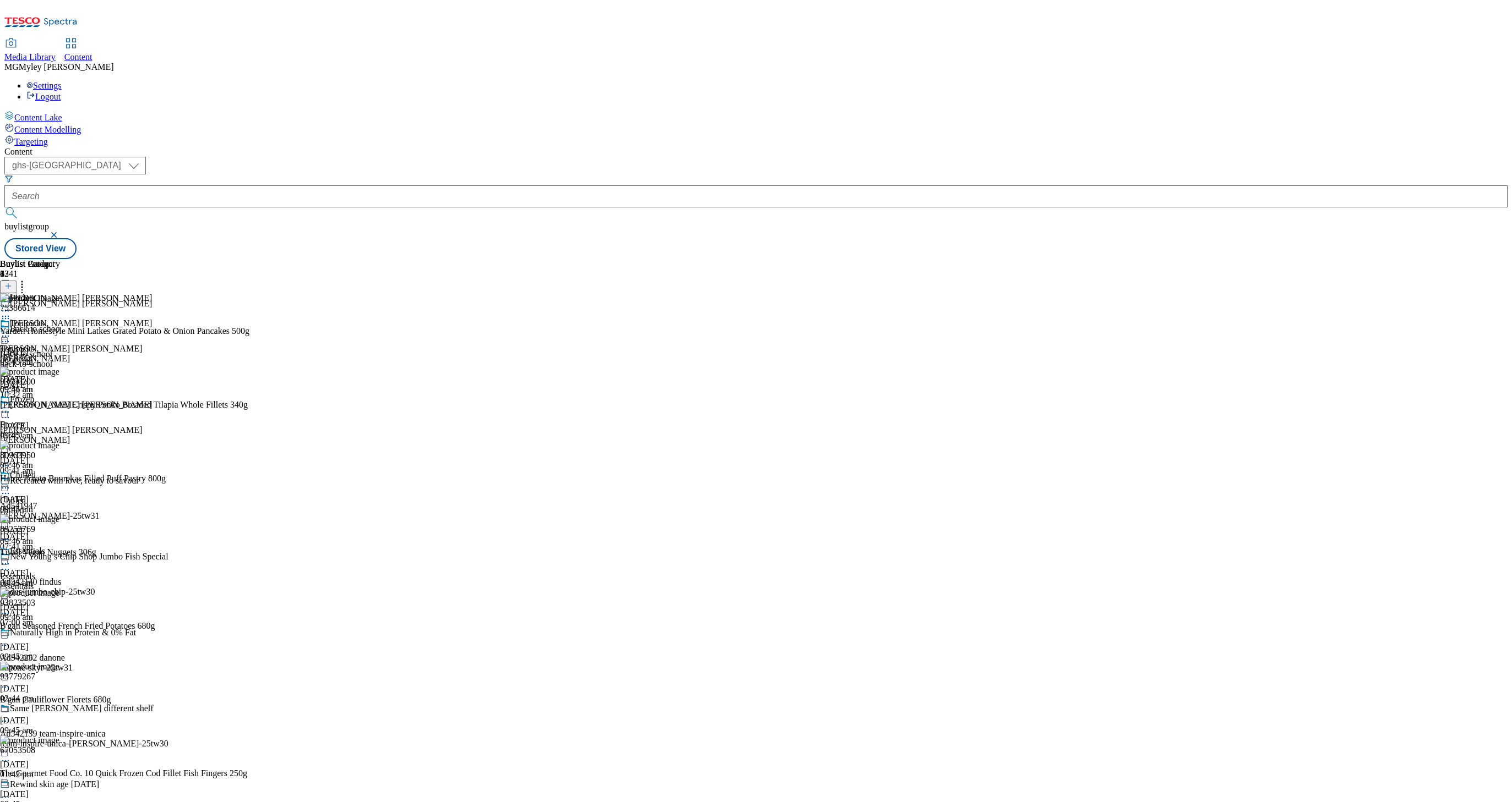
click at [60, 354] on div "top-picks" at bounding box center [30, 359] width 60 height 10
click at [11, 331] on icon at bounding box center [5, 336] width 11 height 11
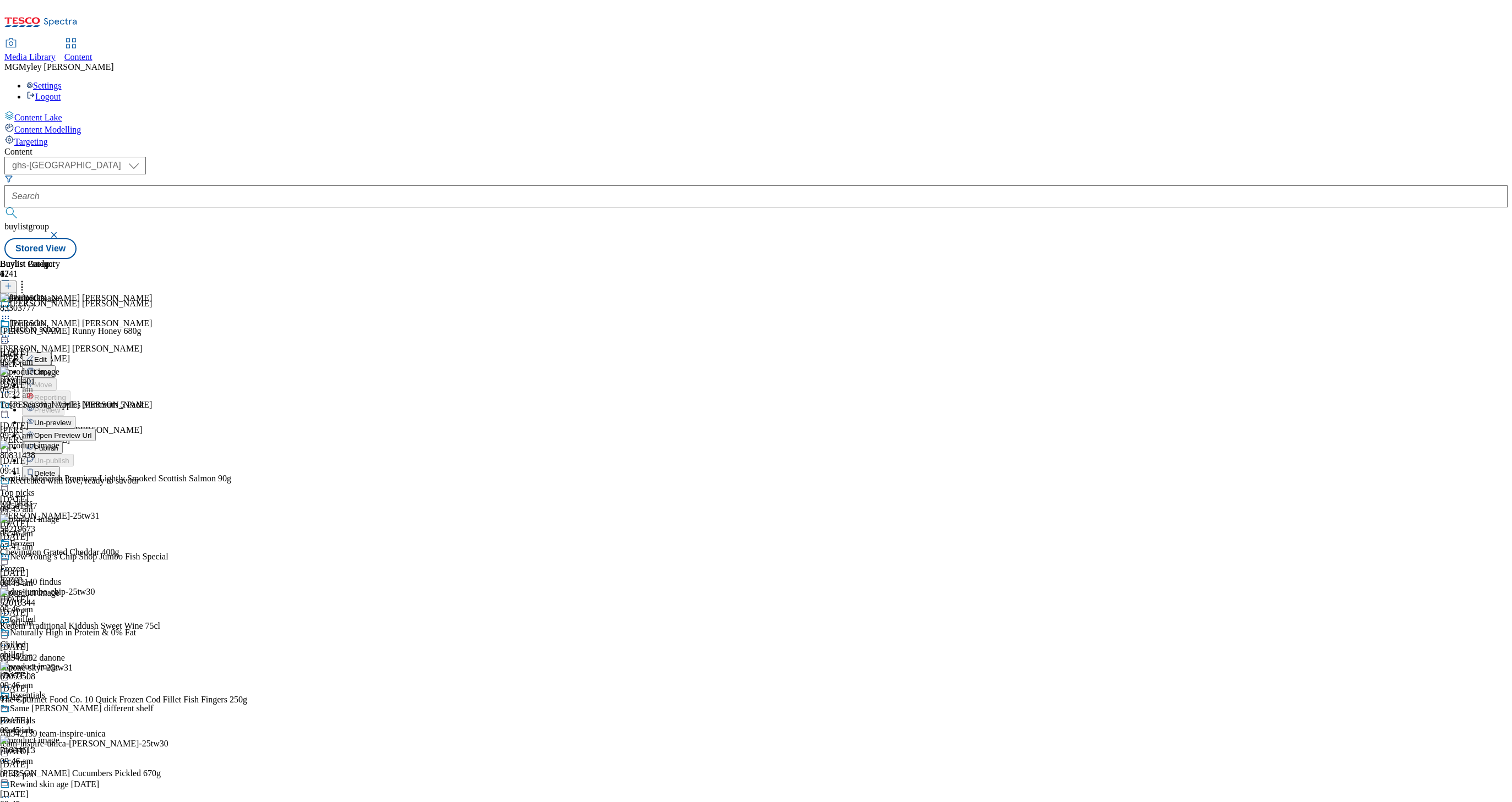
click at [91, 431] on span "Open Preview Url" at bounding box center [63, 436] width 57 height 9
